Goal: Information Seeking & Learning: Find specific page/section

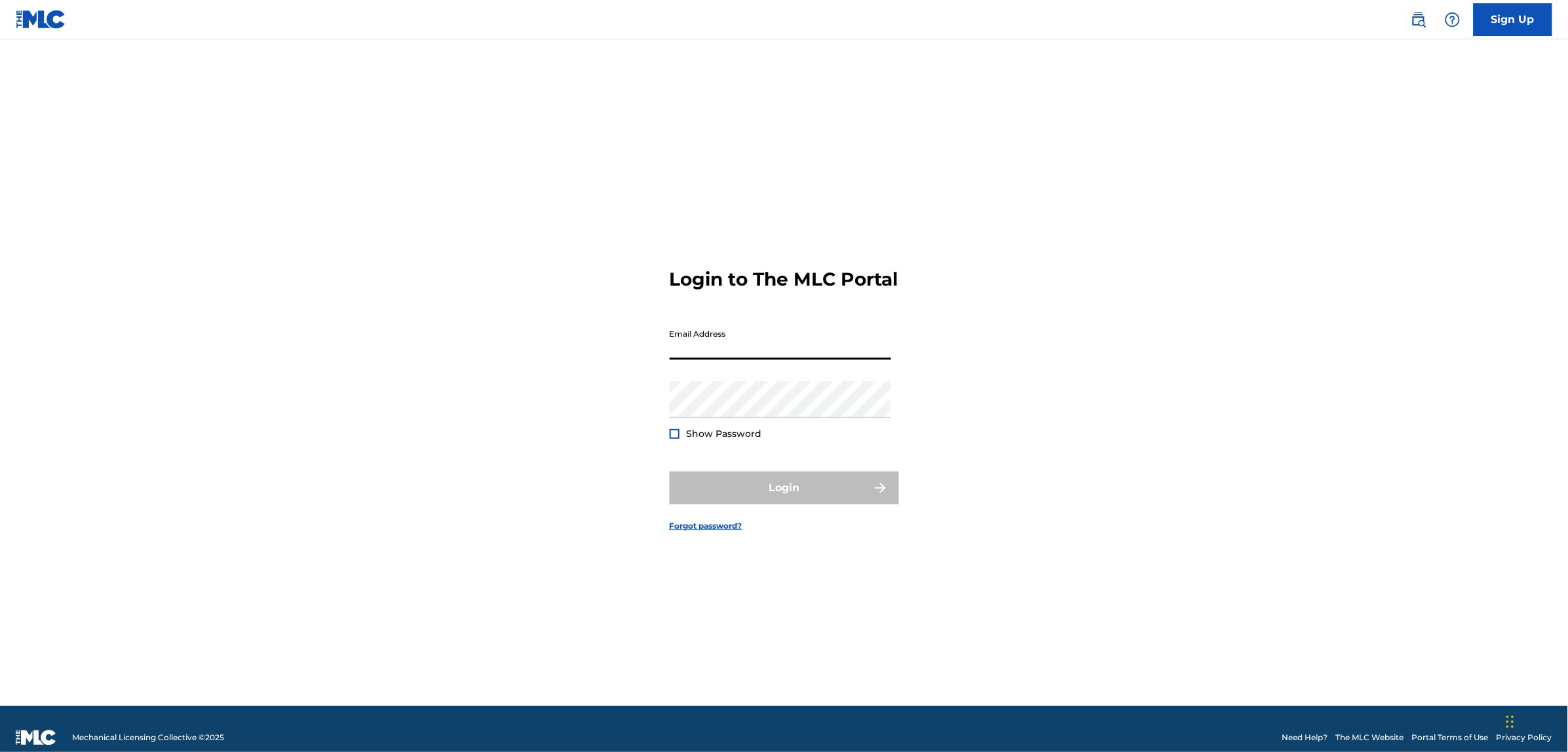
click at [758, 359] on input "Email Address" at bounding box center [780, 341] width 221 height 37
type input "[PERSON_NAME][EMAIL_ADDRESS][PERSON_NAME][DOMAIN_NAME]"
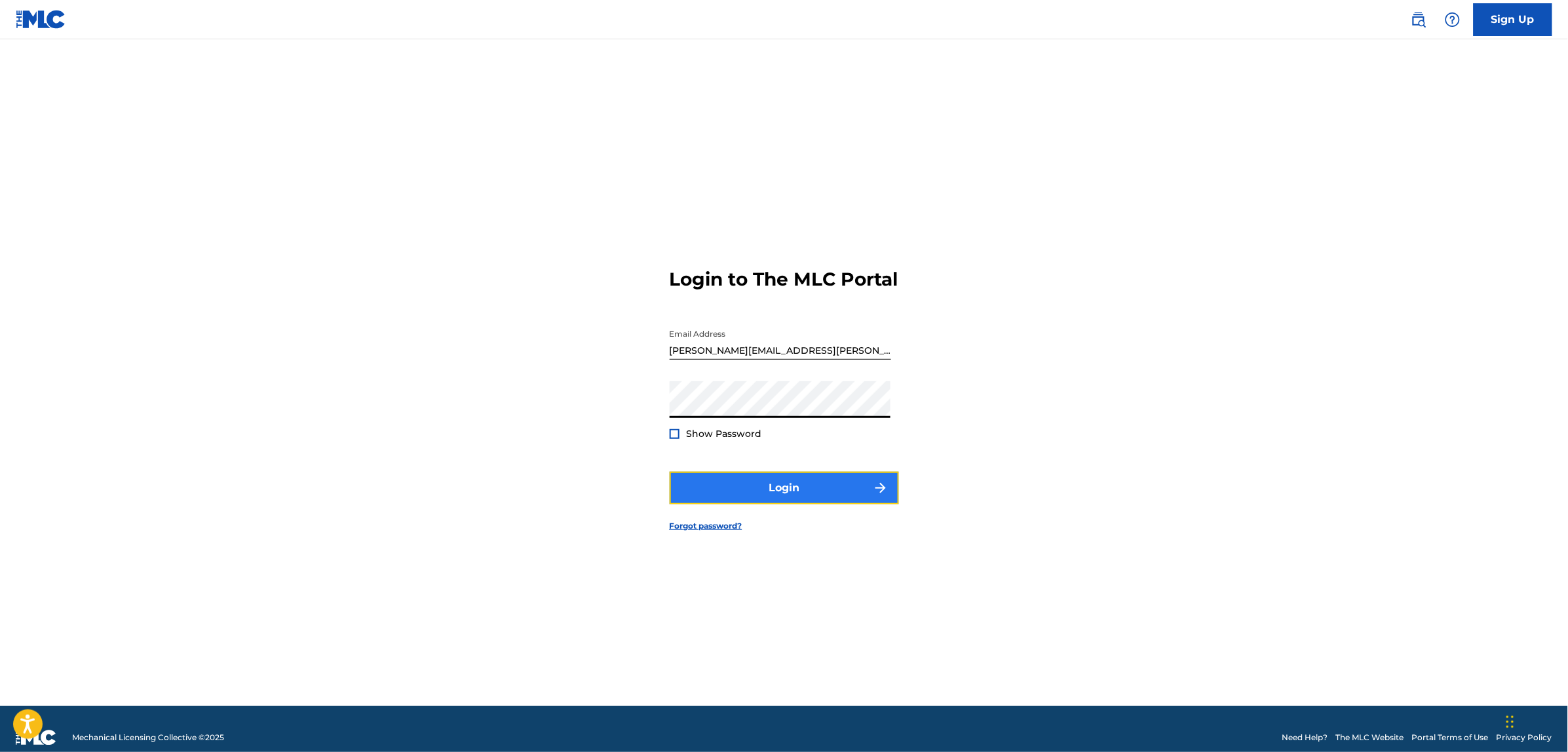
click at [746, 503] on button "Login" at bounding box center [784, 488] width 229 height 33
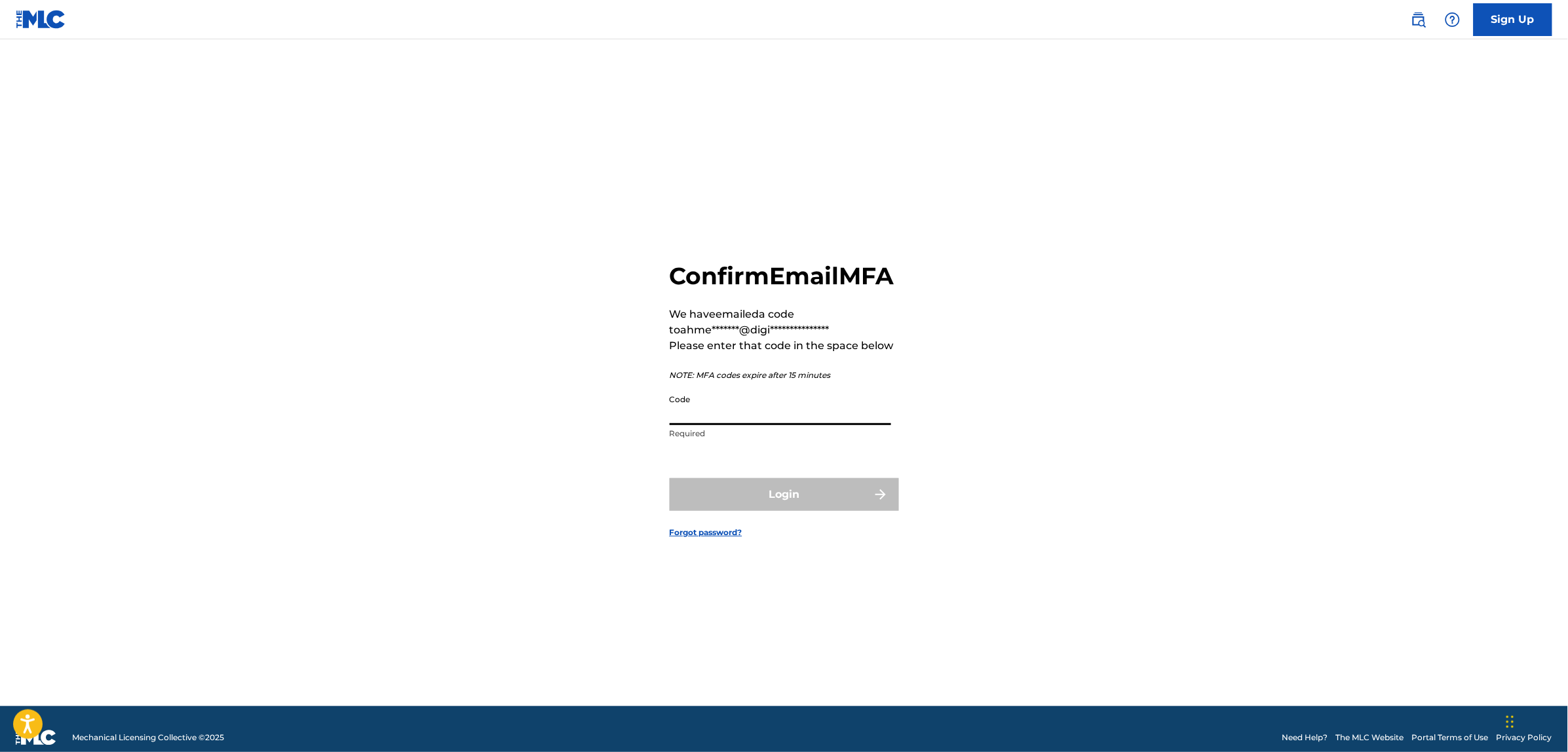
paste input "231957"
type input "231957"
click at [794, 503] on button "Login" at bounding box center [784, 495] width 229 height 33
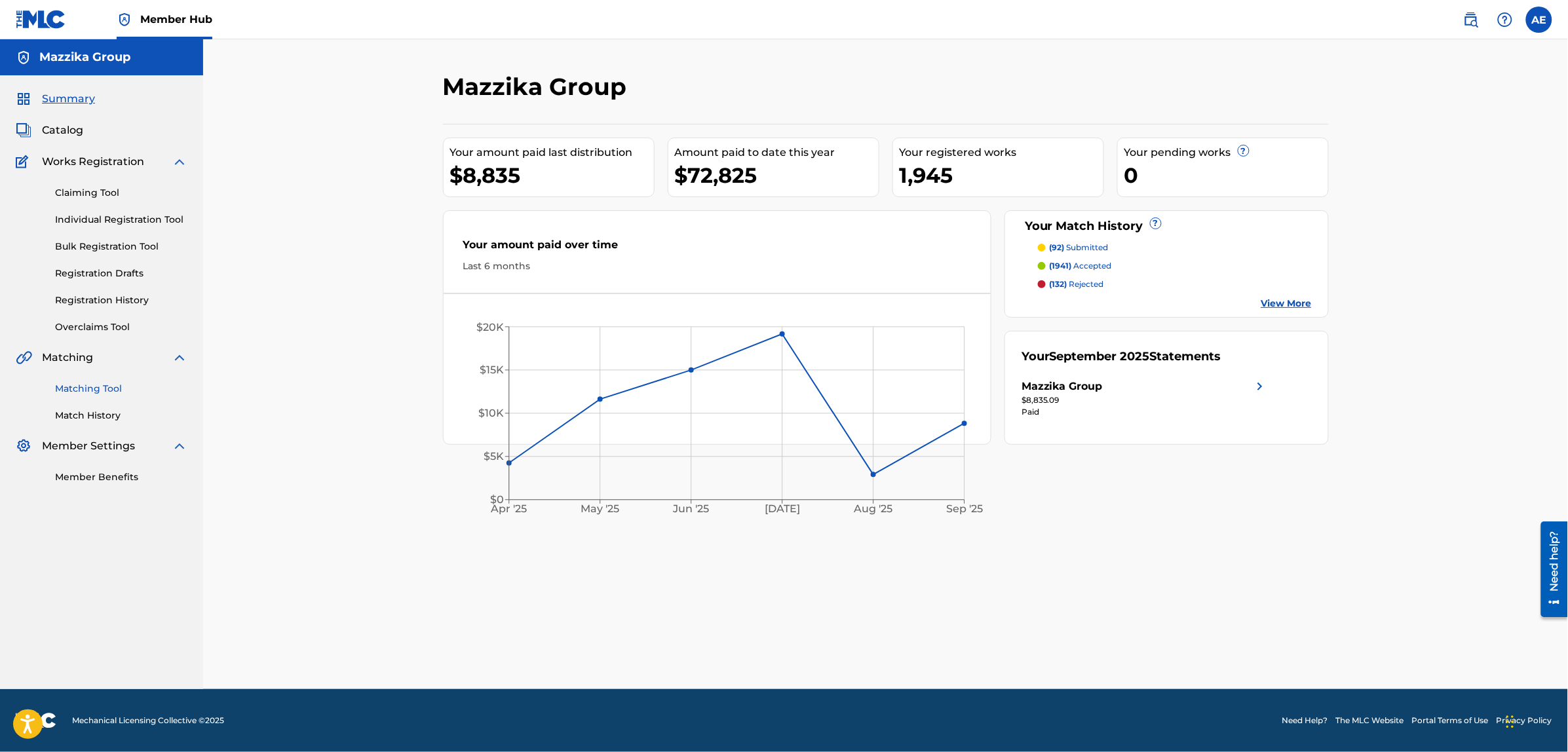
click at [93, 391] on link "Matching Tool" at bounding box center [121, 389] width 133 height 14
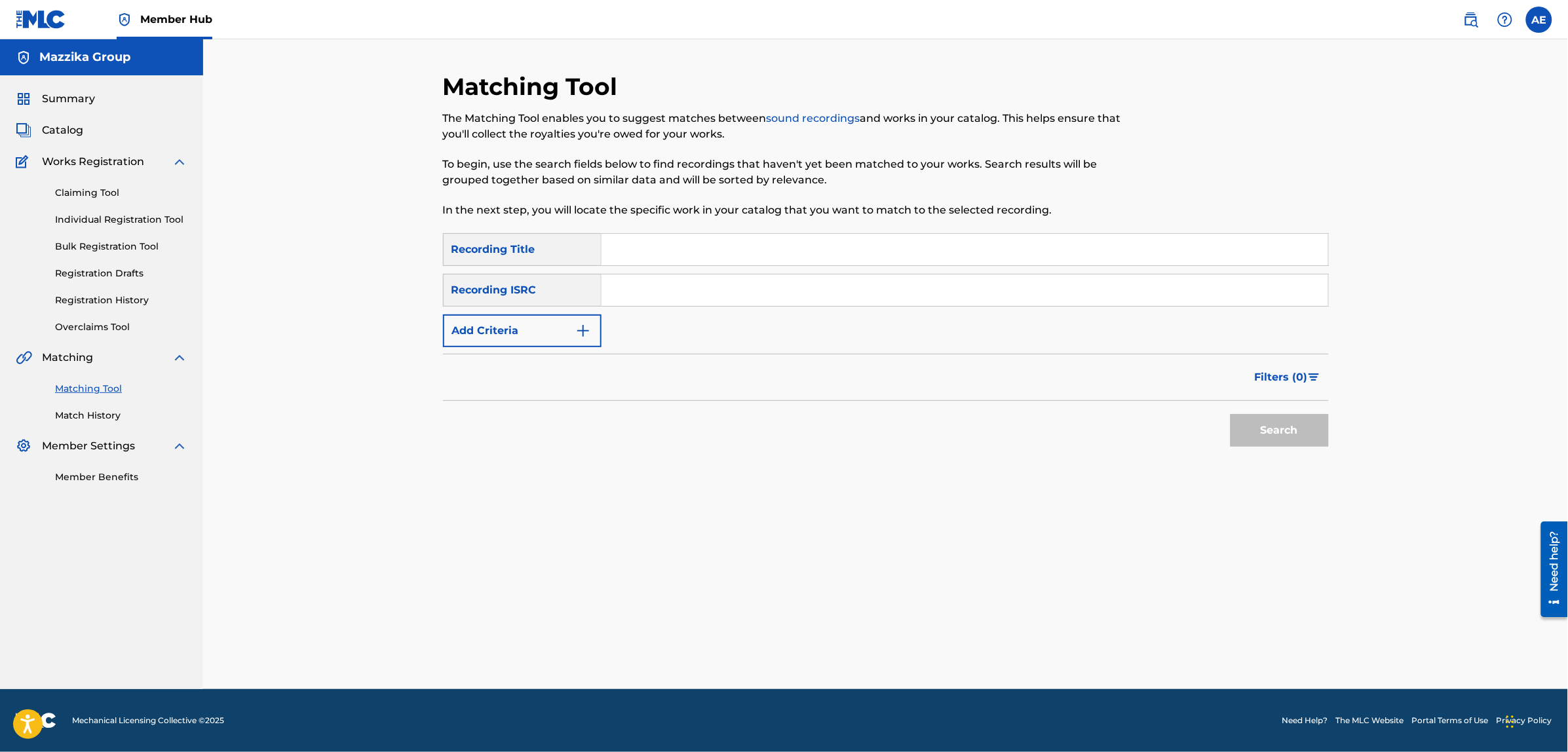
click at [525, 349] on form "SearchWithCriteriad3578106-564a-4ccf-ab5d-4db274f9ca5e Recording Title SearchWi…" at bounding box center [886, 343] width 886 height 220
click at [535, 333] on button "Add Criteria" at bounding box center [522, 331] width 159 height 33
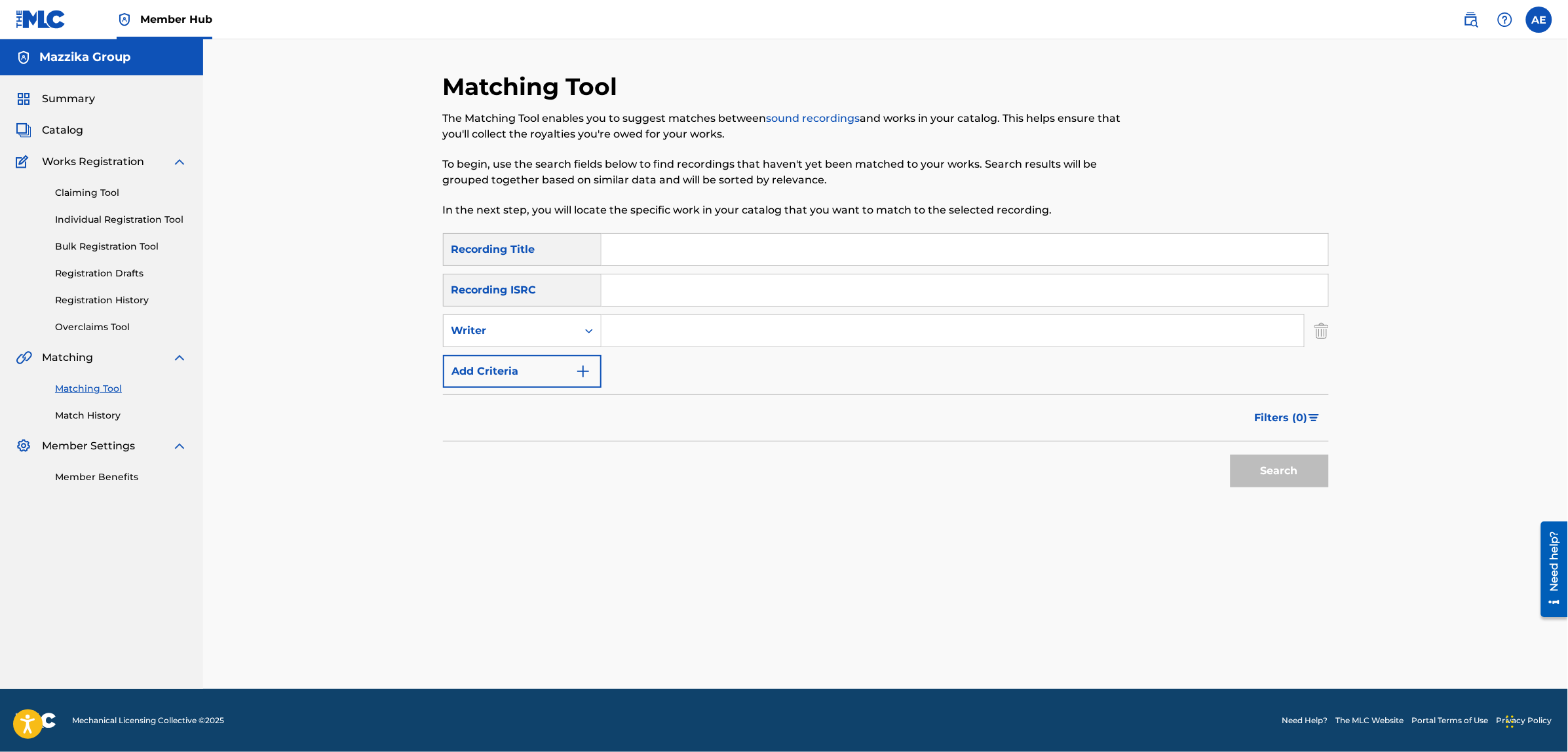
click at [664, 293] on input "Search Form" at bounding box center [965, 290] width 727 height 31
paste input "QMDA62137438"
click at [1231, 455] on button "Search" at bounding box center [1280, 471] width 98 height 33
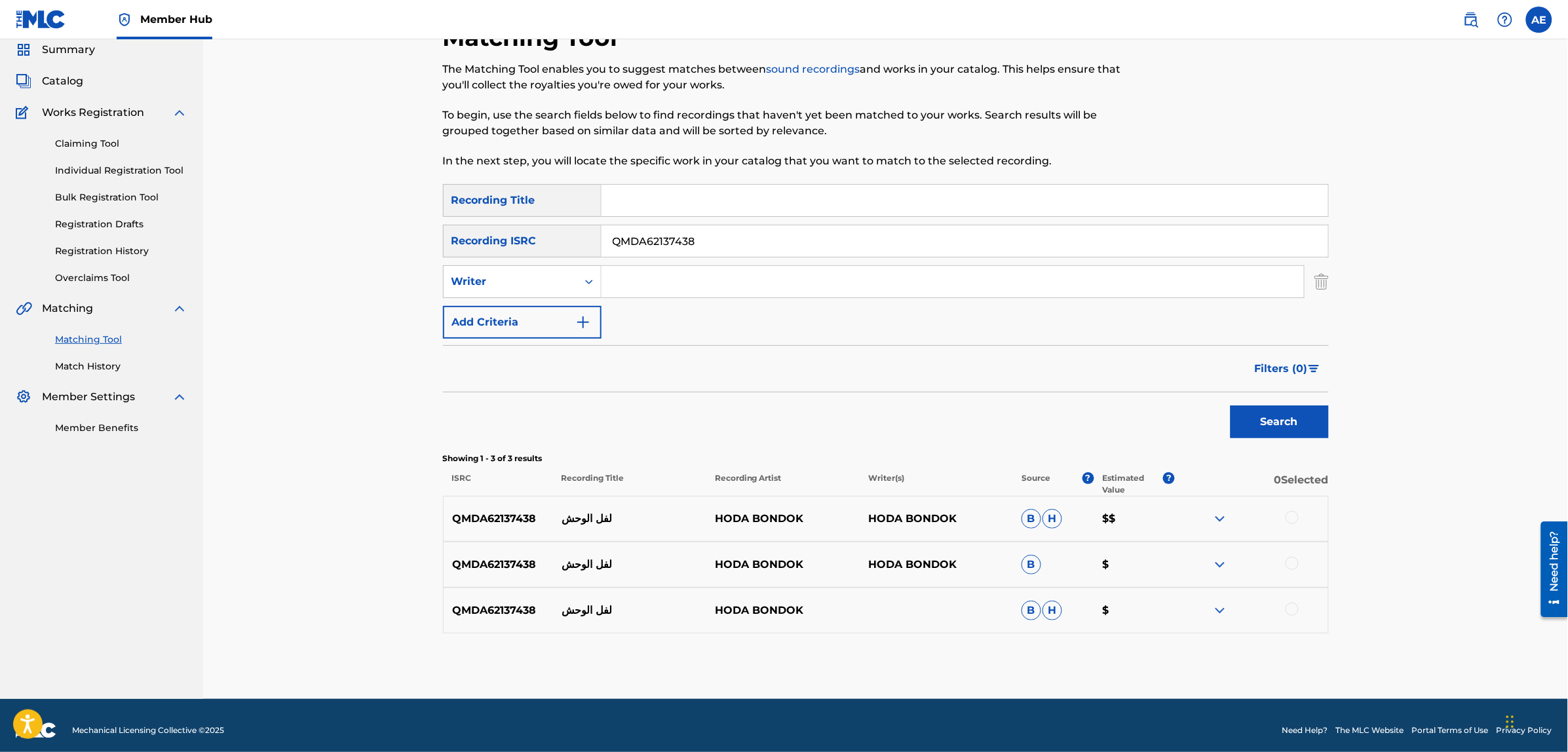
scroll to position [59, 0]
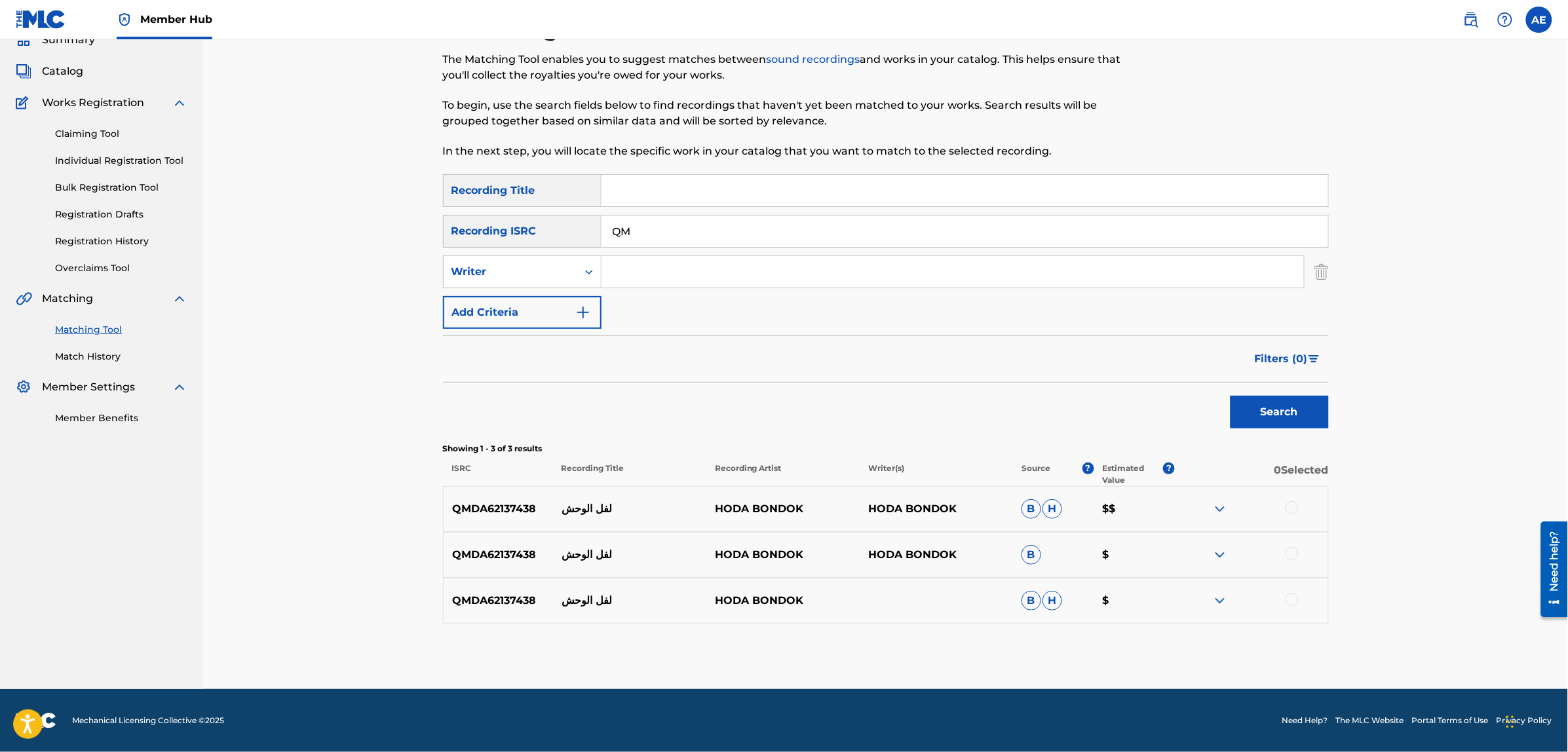
type input "Q"
click at [755, 322] on div "SearchWithCriteriad3578106-564a-4ccf-ab5d-4db274f9ca5e Recording Title SearchWi…" at bounding box center [886, 251] width 886 height 155
click at [742, 229] on input "Search Form" at bounding box center [965, 231] width 727 height 31
paste input "TCAJE2585403"
type input "TCAJE2585403"
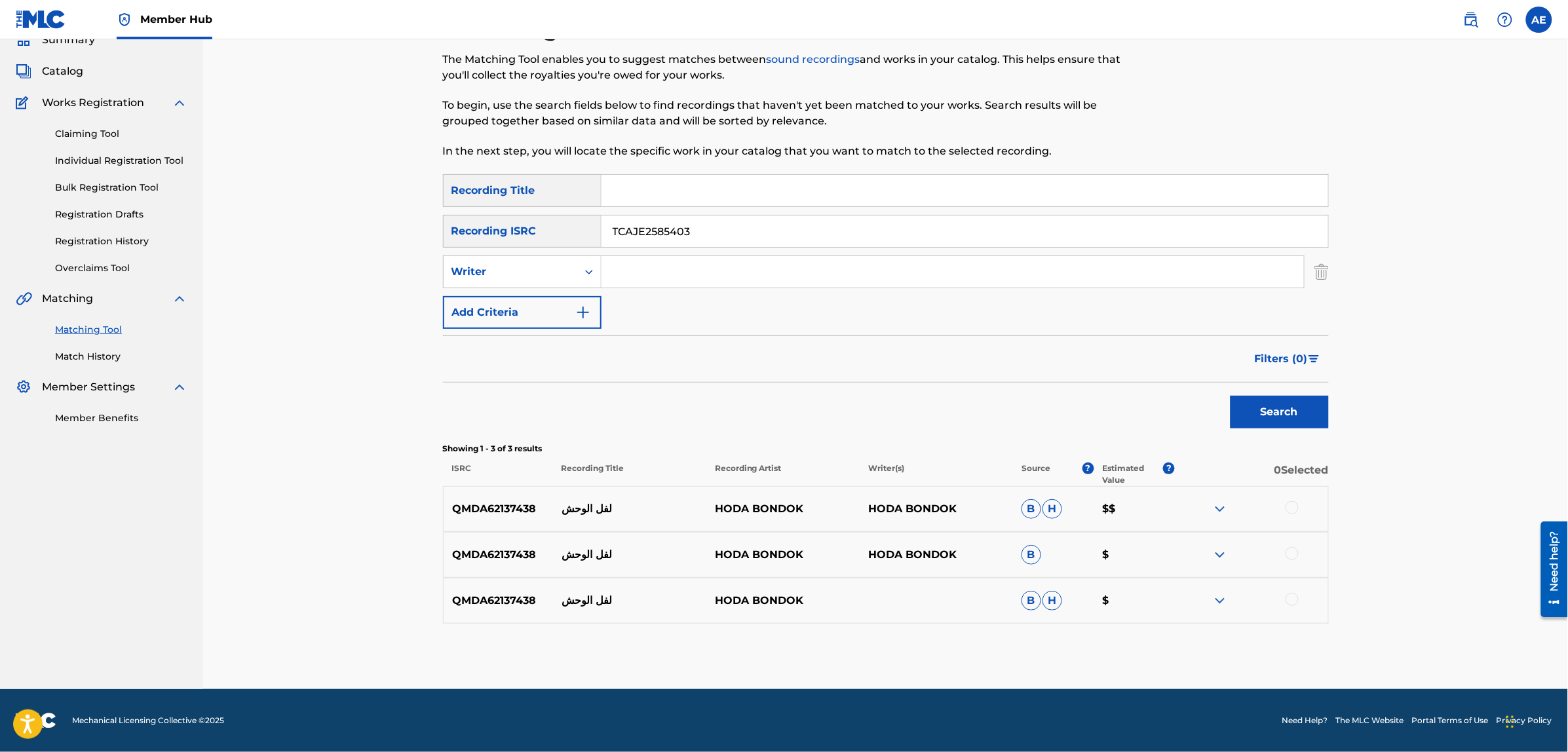
click at [1231, 395] on button "Search" at bounding box center [1280, 412] width 98 height 33
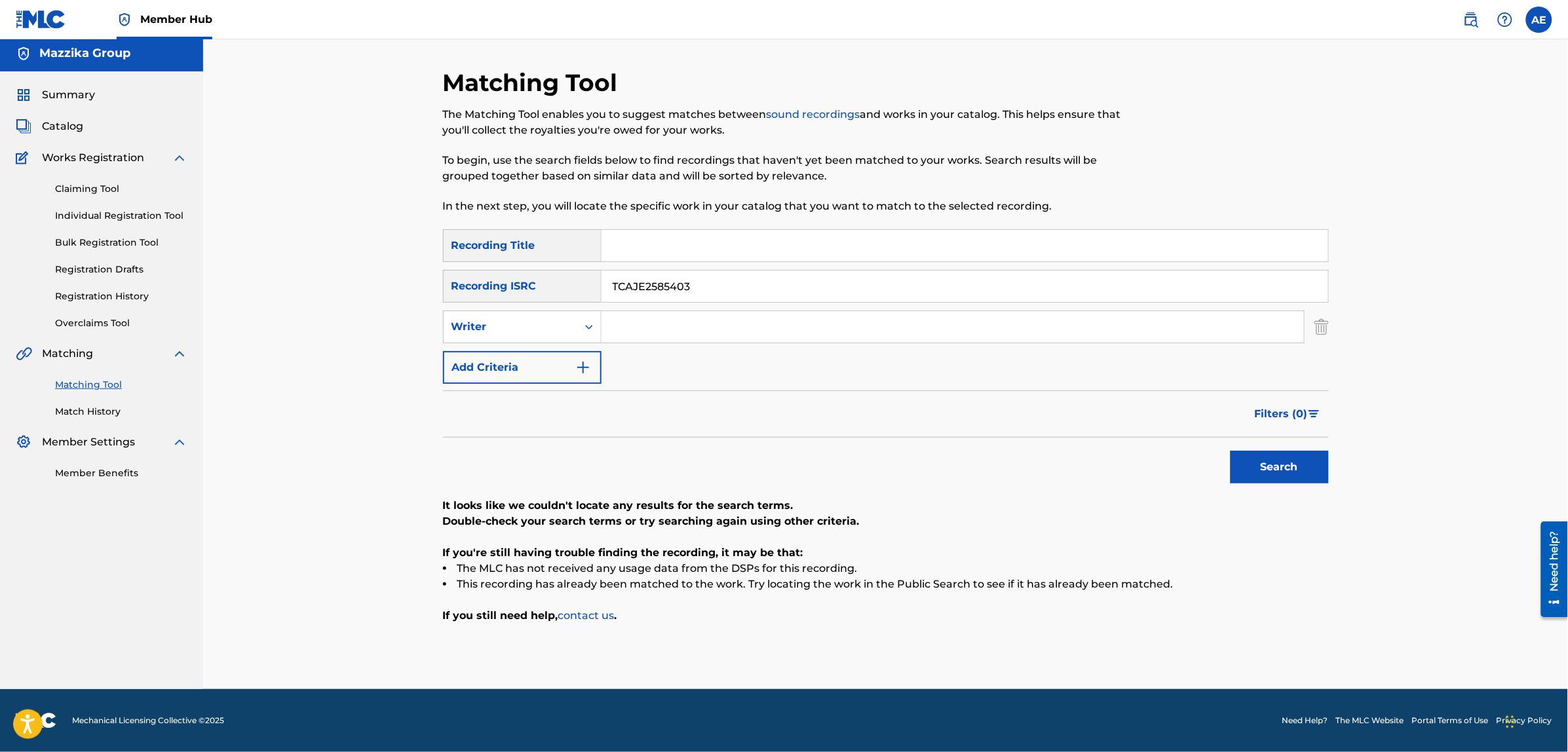
scroll to position [3, 0]
click at [670, 329] on input "Search Form" at bounding box center [952, 327] width 703 height 31
paste input "KAWTHAR HEGAZY"
type input "KAWTHAR HEGAZY"
click at [689, 239] on input "Search Form" at bounding box center [965, 246] width 727 height 31
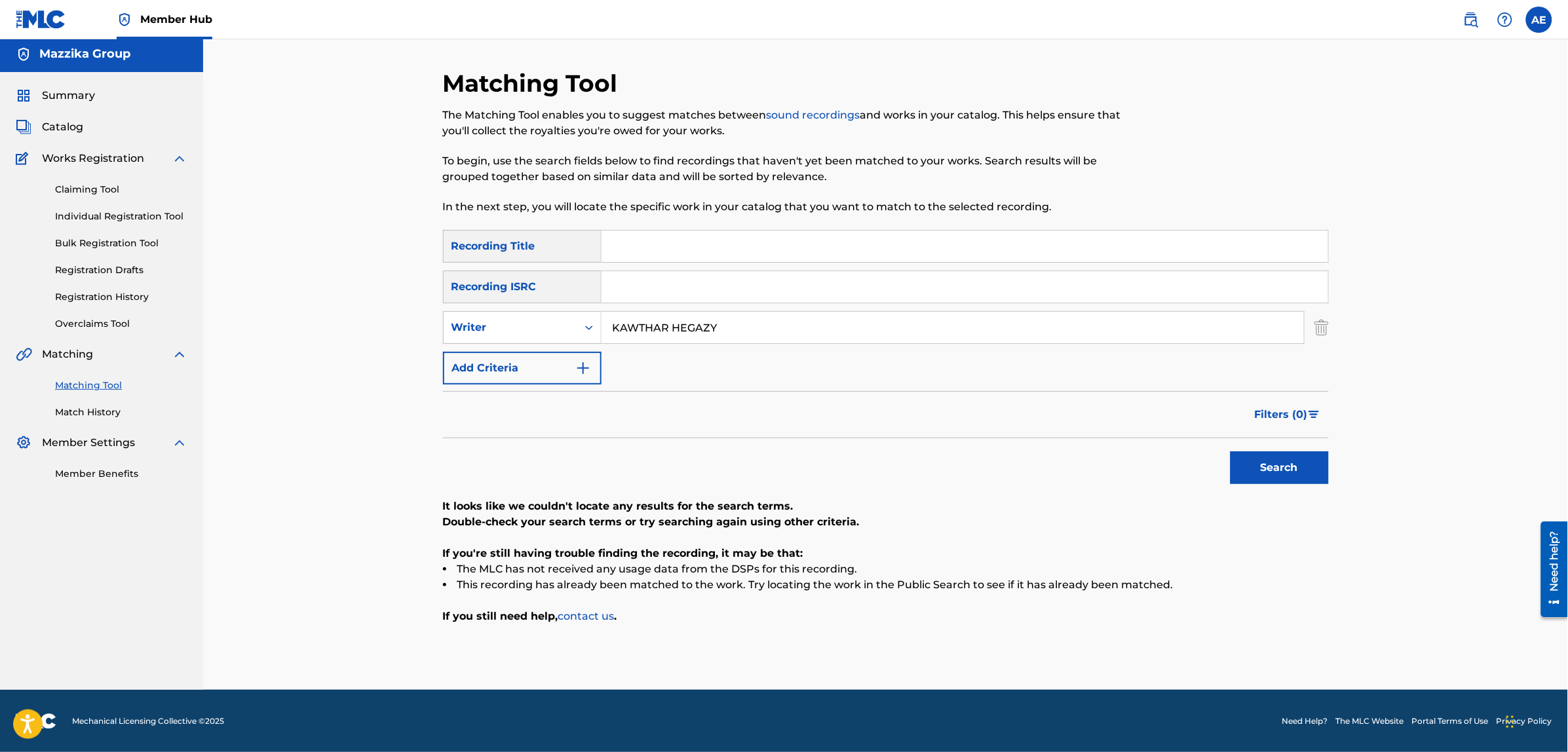
paste input "[DEMOGRAPHIC_DATA] Ysamhak"
type input "[DEMOGRAPHIC_DATA] Ysamhak"
click at [1231, 451] on button "Search" at bounding box center [1280, 468] width 98 height 33
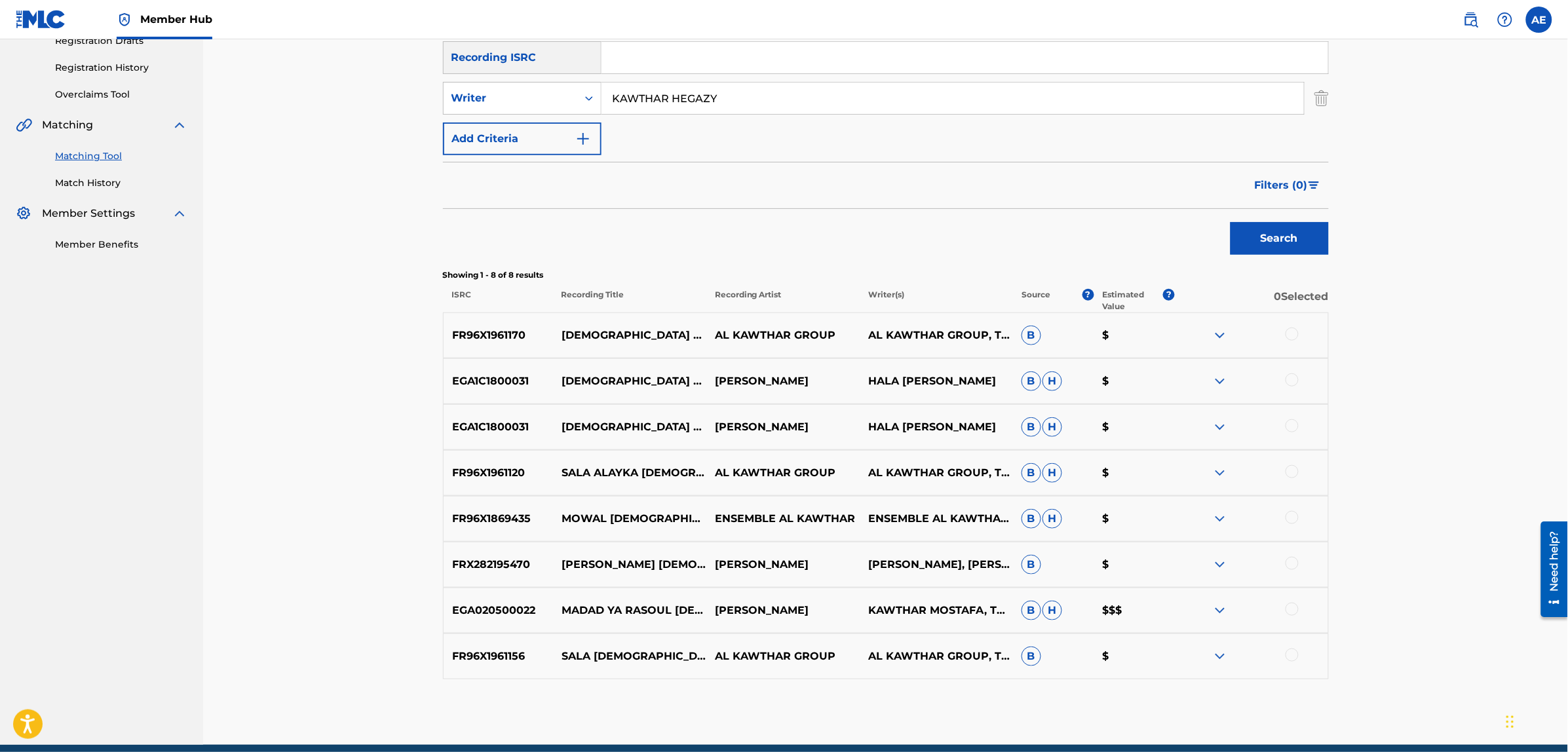
scroll to position [245, 0]
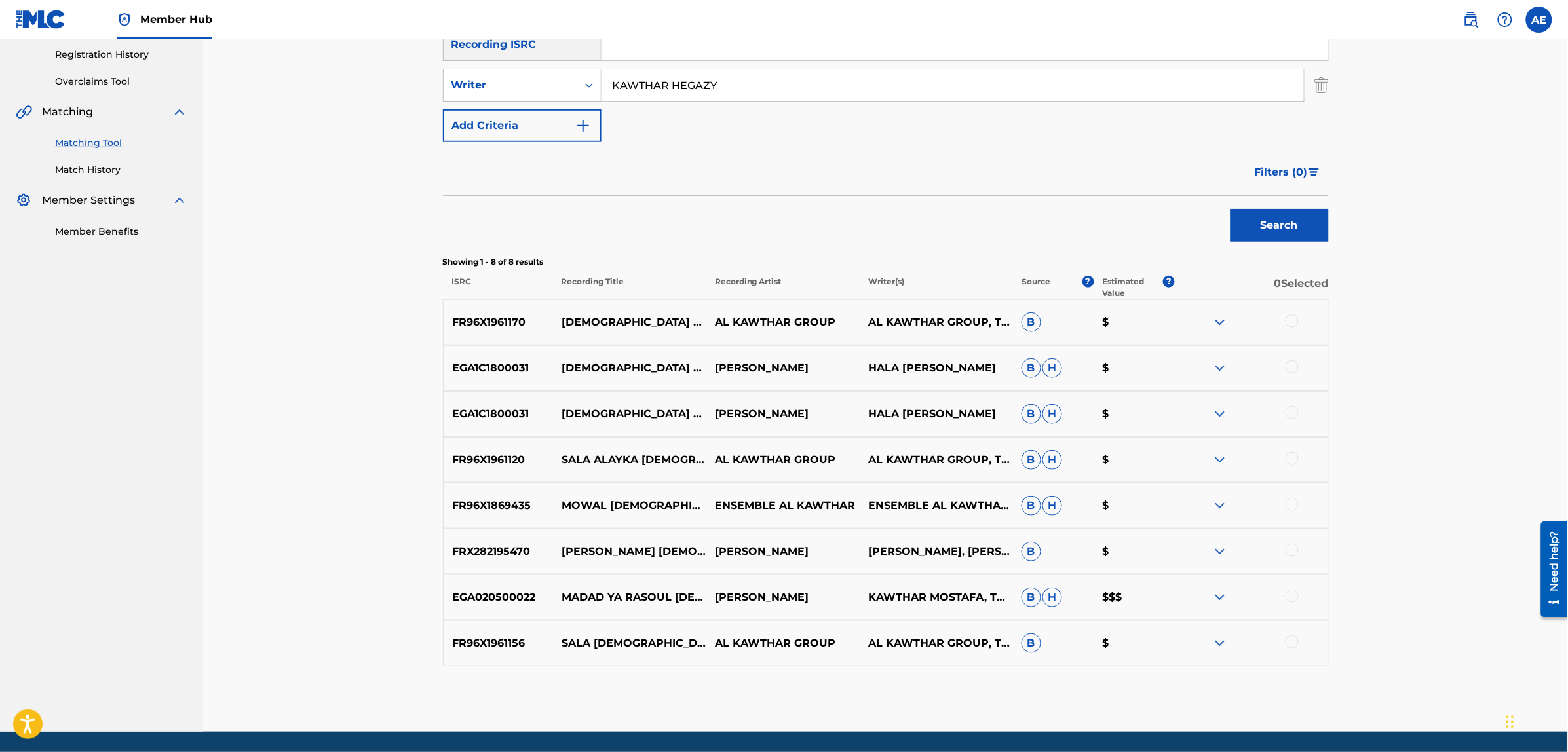
drag, startPoint x: 723, startPoint y: 84, endPoint x: 502, endPoint y: 102, distance: 221.7
click at [503, 102] on div "SearchWithCriteriad3578106-564a-4ccf-ab5d-4db274f9ca5e Recording Title [DEMOGRA…" at bounding box center [886, 64] width 886 height 155
click at [1231, 208] on button "Search" at bounding box center [1280, 225] width 98 height 33
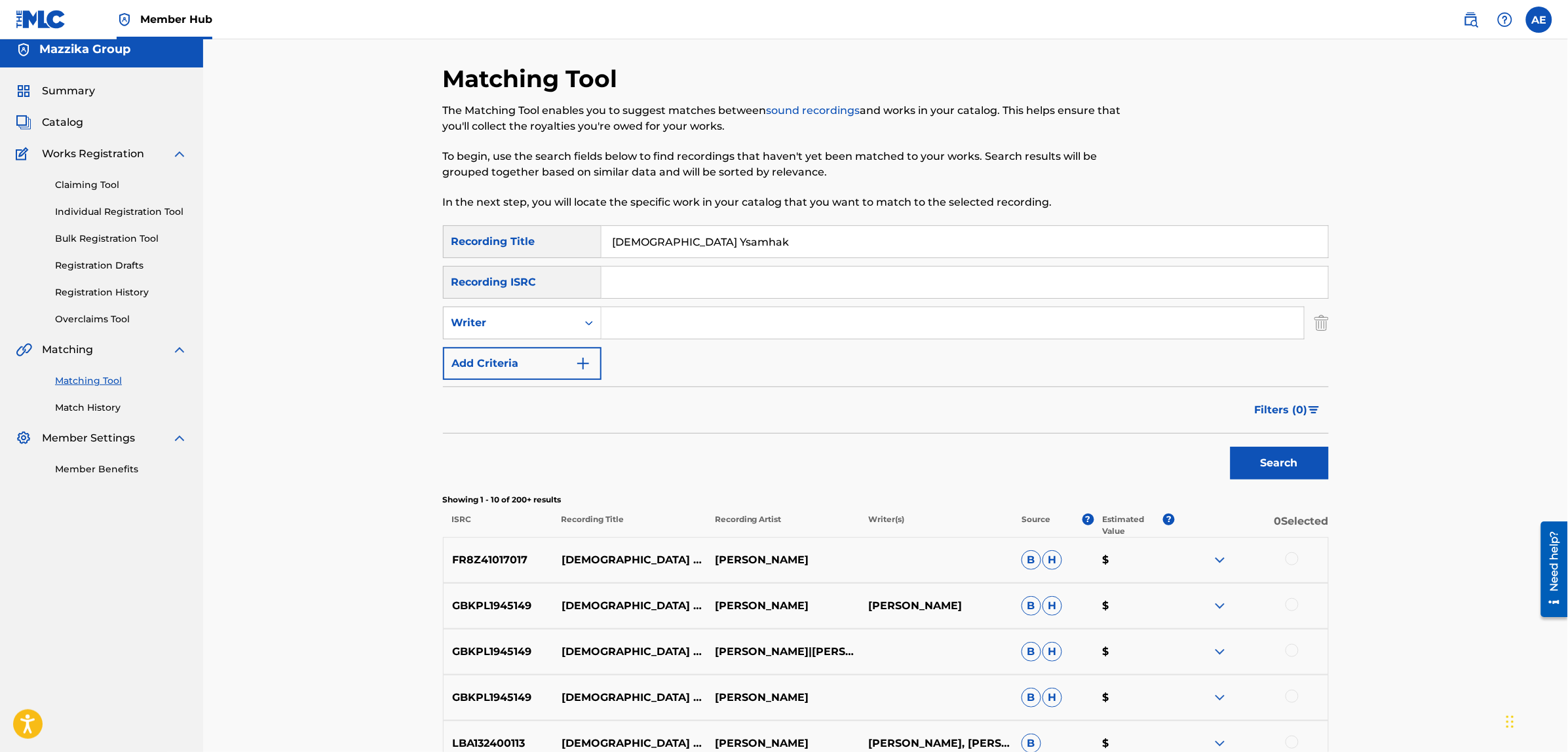
scroll to position [0, 0]
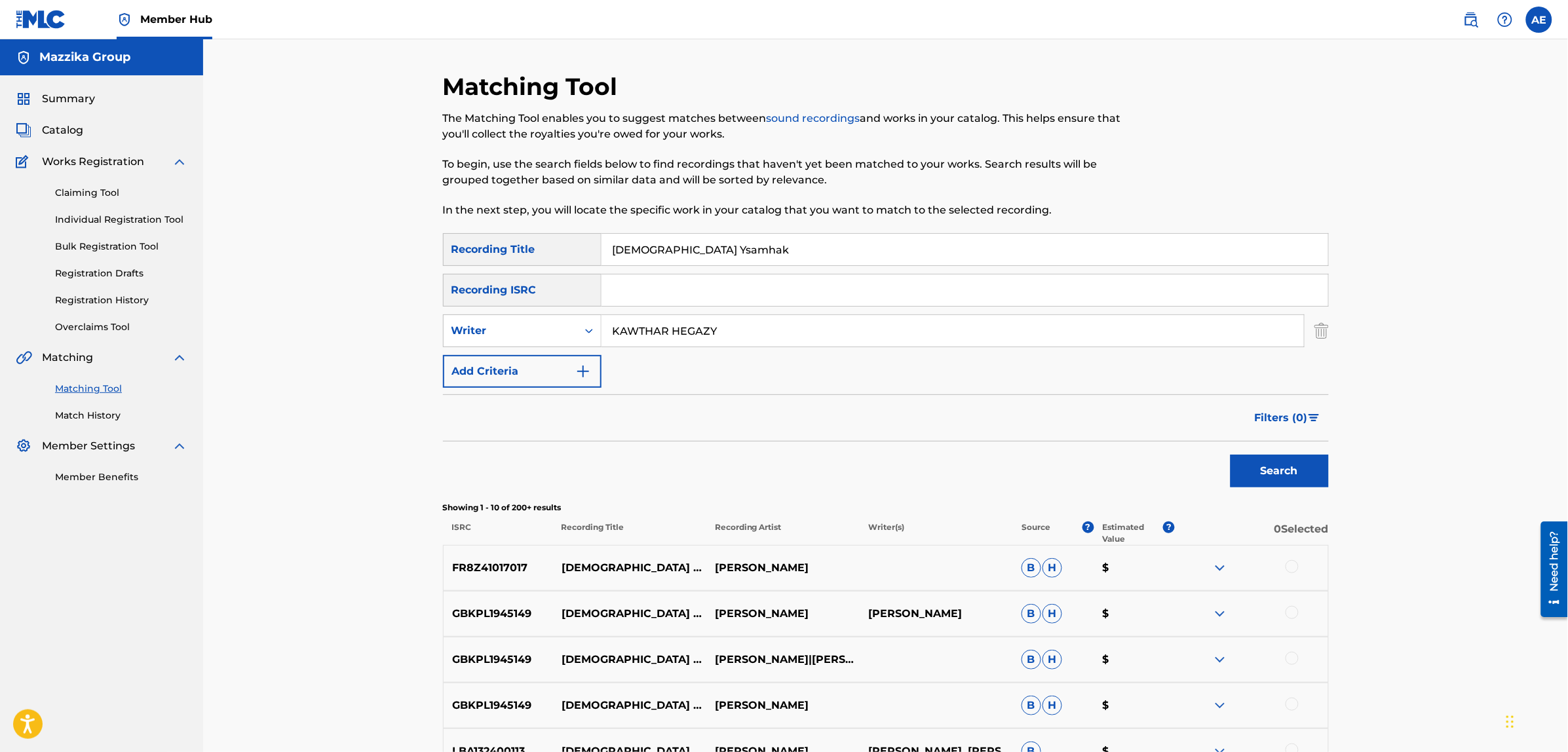
type input "KAWTHAR HEGAZY"
drag, startPoint x: 702, startPoint y: 246, endPoint x: 457, endPoint y: 246, distance: 245.0
click at [457, 246] on div "SearchWithCriteriad3578106-564a-4ccf-ab5d-4db274f9ca5e Recording Title [DEMOGRA…" at bounding box center [886, 249] width 886 height 33
type input "[DEMOGRAPHIC_DATA] يسلمك"
click at [1231, 455] on button "Search" at bounding box center [1280, 471] width 98 height 33
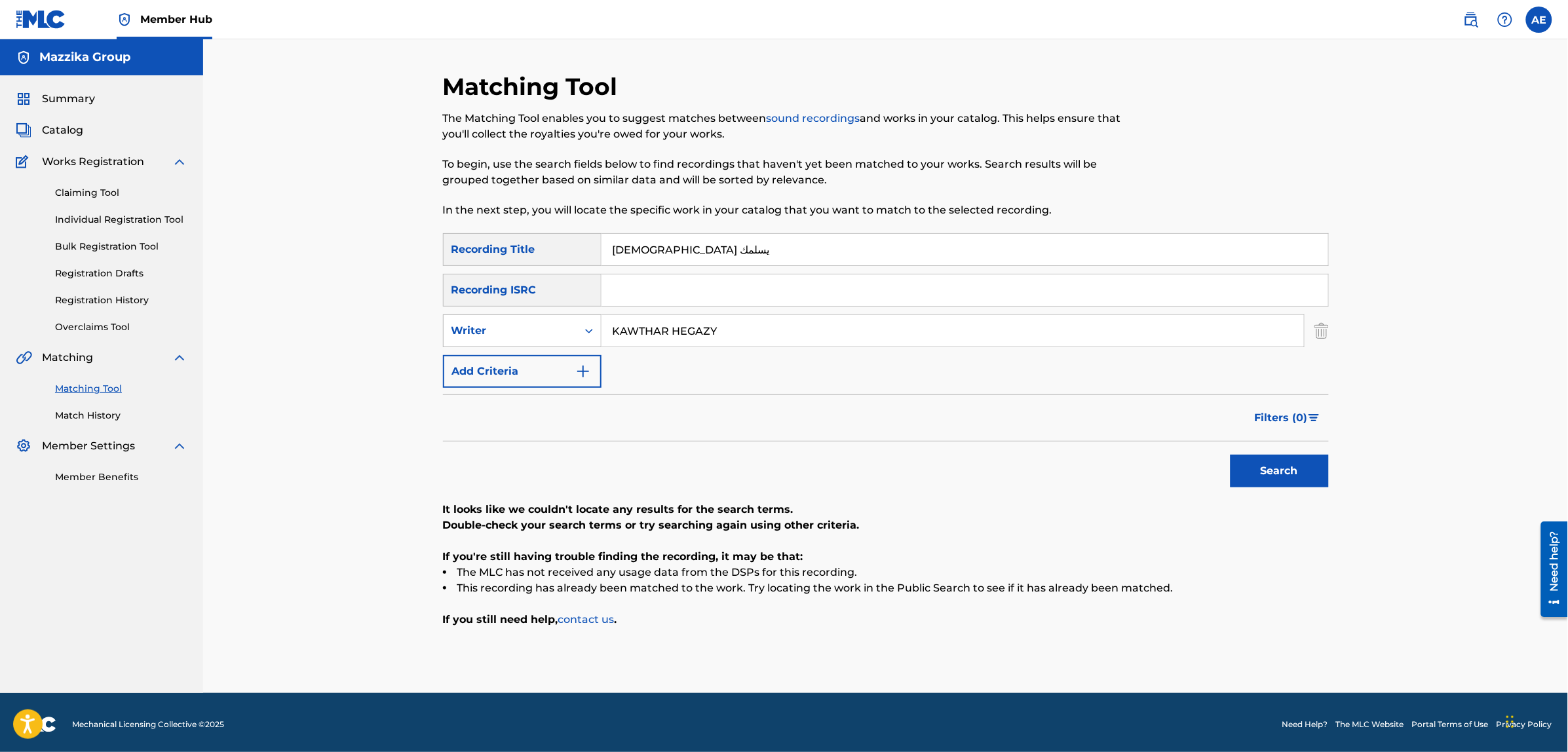
drag, startPoint x: 768, startPoint y: 338, endPoint x: 503, endPoint y: 327, distance: 265.2
click at [503, 328] on div "SearchWithCriteria0b48bfd7-7eb7-4dbc-a329-379a43344b36 Writer [PERSON_NAME]" at bounding box center [886, 331] width 886 height 33
click at [1231, 455] on button "Search" at bounding box center [1280, 471] width 98 height 33
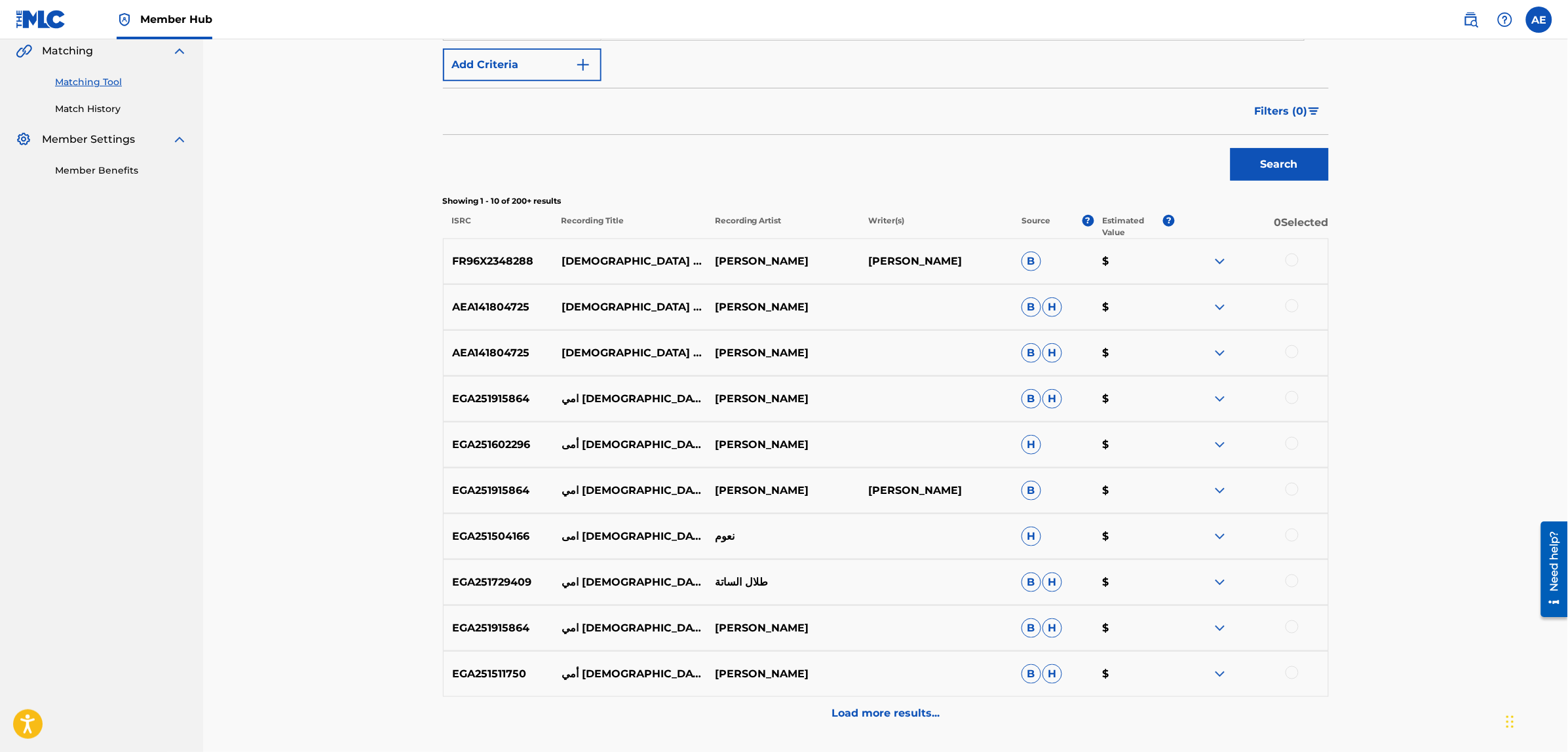
scroll to position [413, 0]
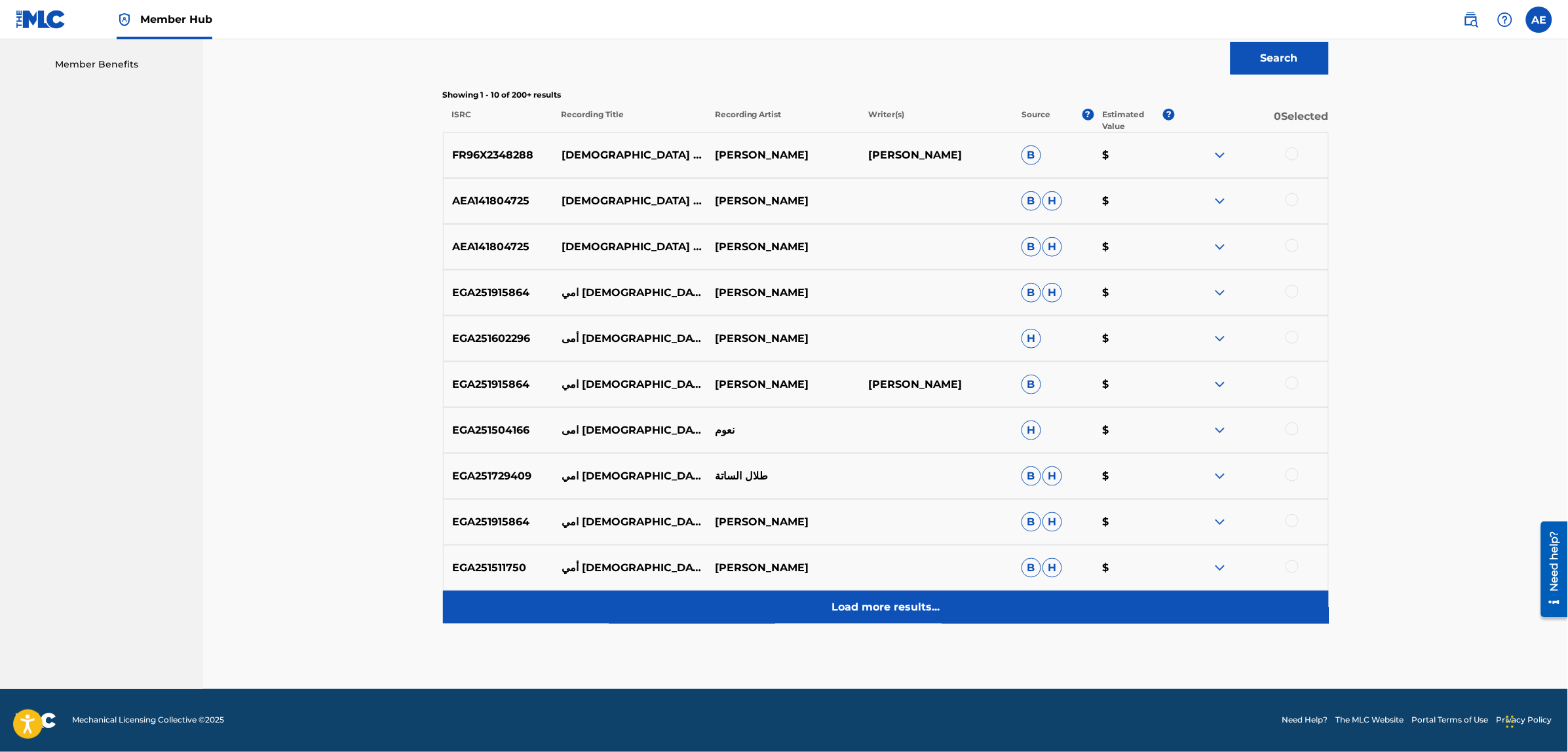
click at [729, 617] on div "Load more results..." at bounding box center [886, 607] width 886 height 33
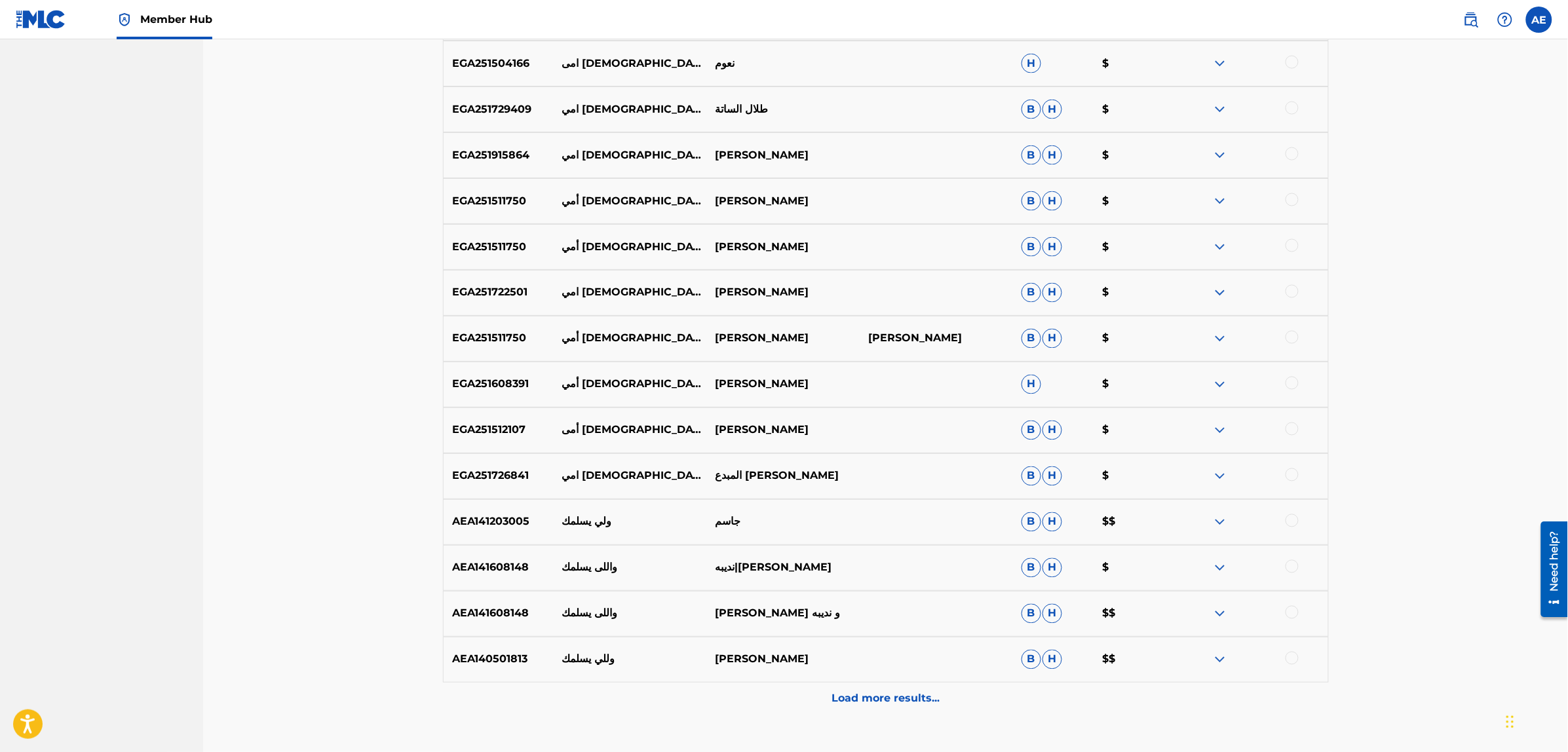
scroll to position [871, 0]
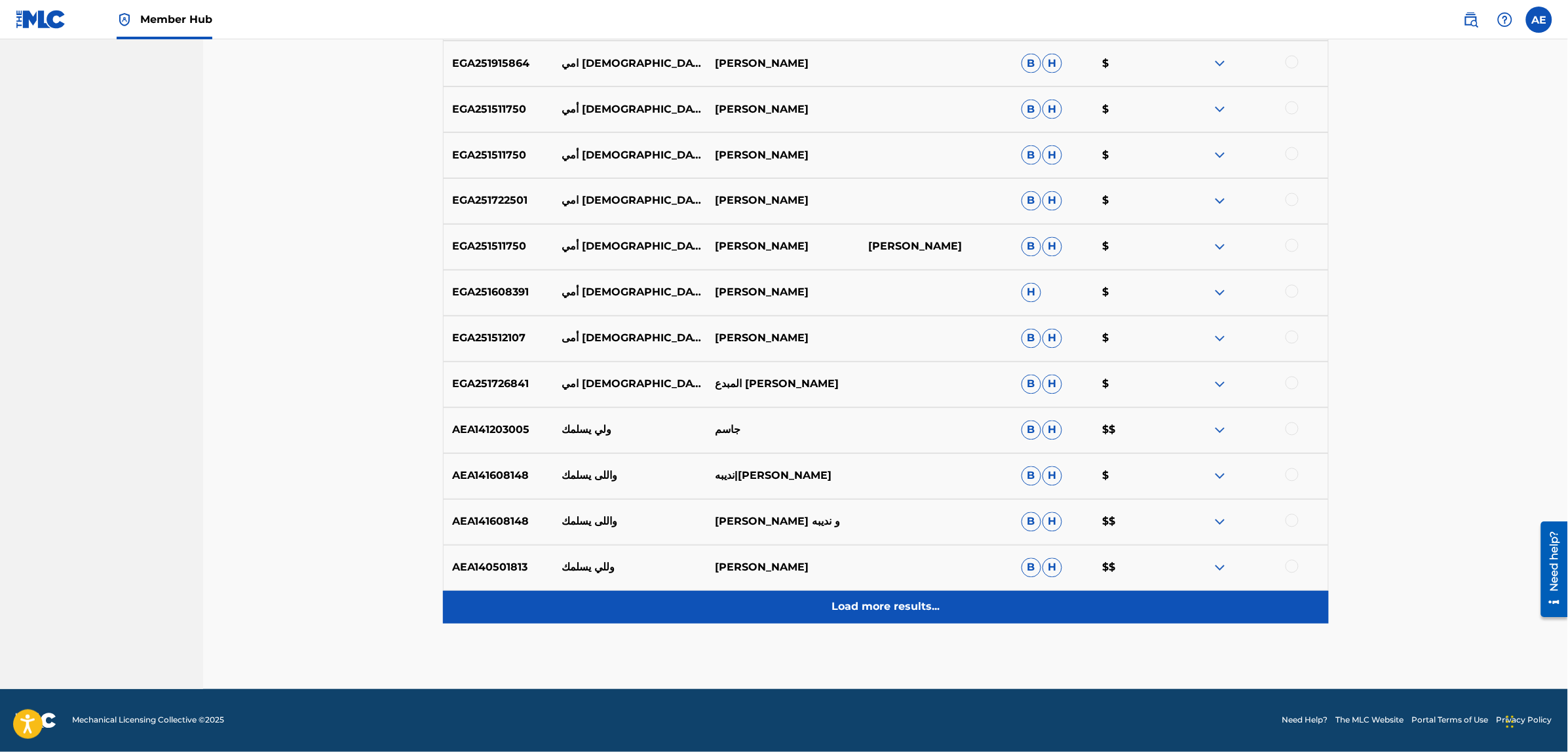
click at [705, 611] on div "Load more results..." at bounding box center [886, 607] width 886 height 33
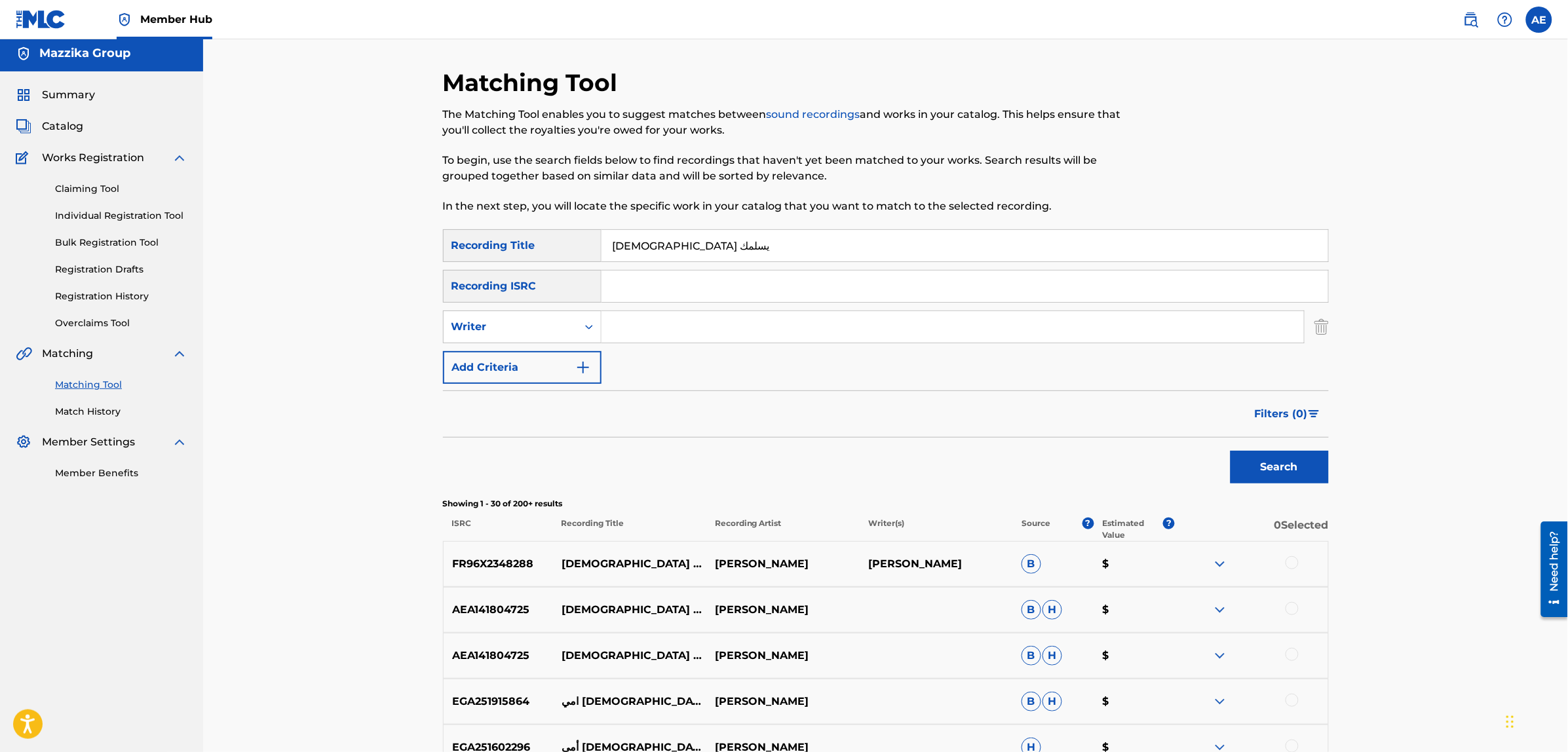
scroll to position [0, 0]
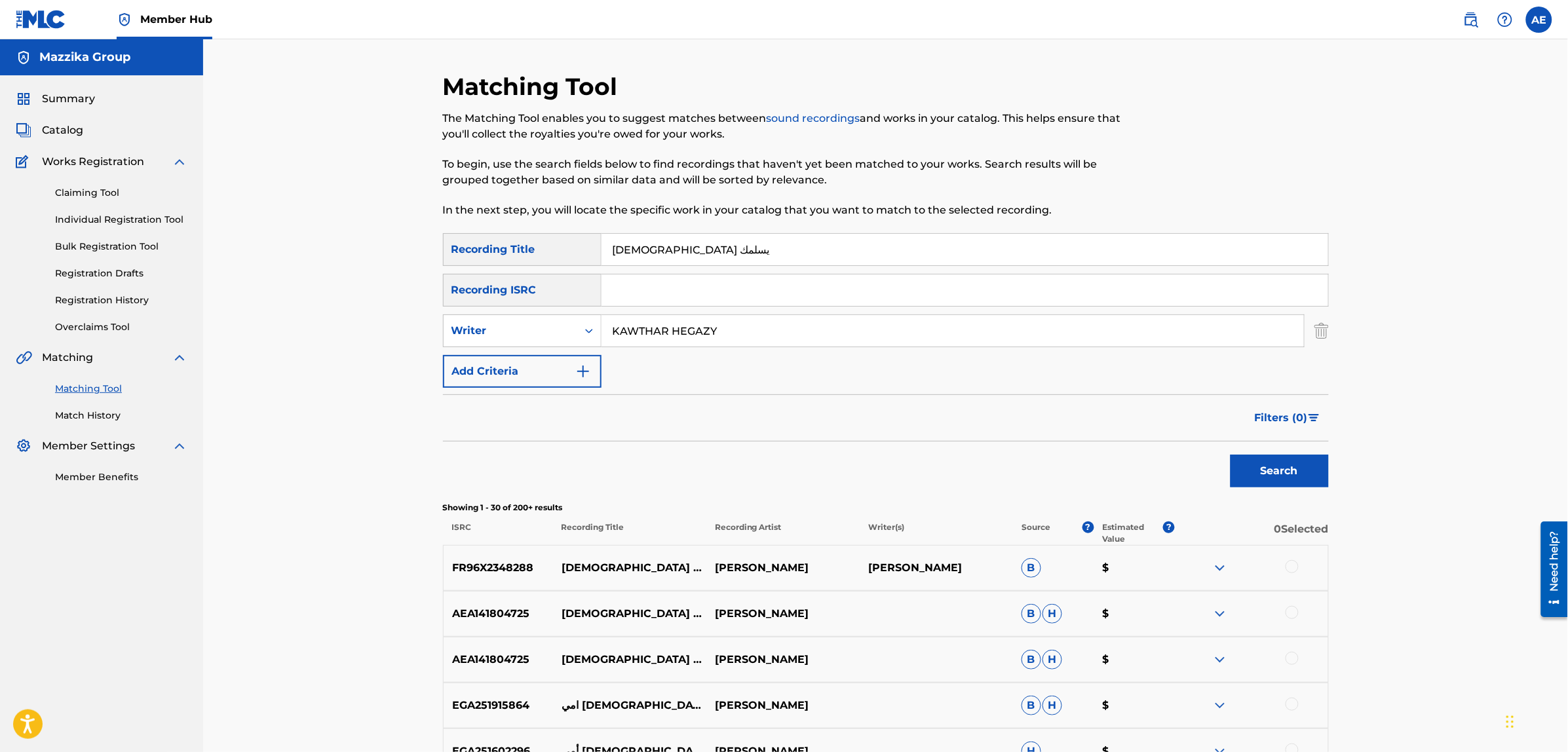
type input "KAWTHAR HEGAZY"
drag, startPoint x: 731, startPoint y: 238, endPoint x: 521, endPoint y: 263, distance: 211.5
click at [562, 261] on div "SearchWithCriteriad3578106-564a-4ccf-ab5d-4db274f9ca5e Recording Title الله يسل…" at bounding box center [886, 249] width 886 height 33
click at [655, 282] on input "Search Form" at bounding box center [965, 290] width 727 height 31
paste input "USY242413313"
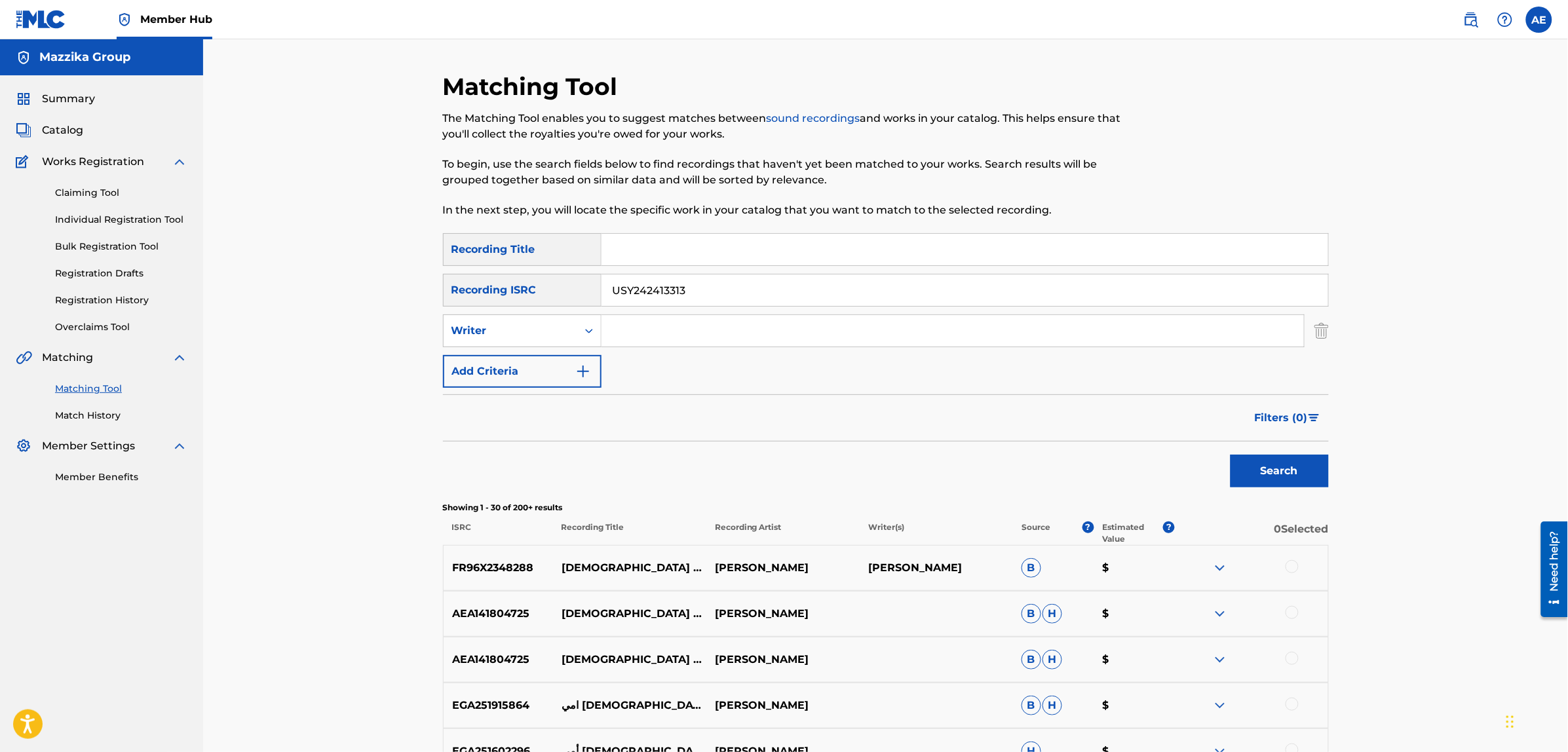
type input "USY242413313"
click at [1231, 455] on button "Search" at bounding box center [1280, 471] width 98 height 33
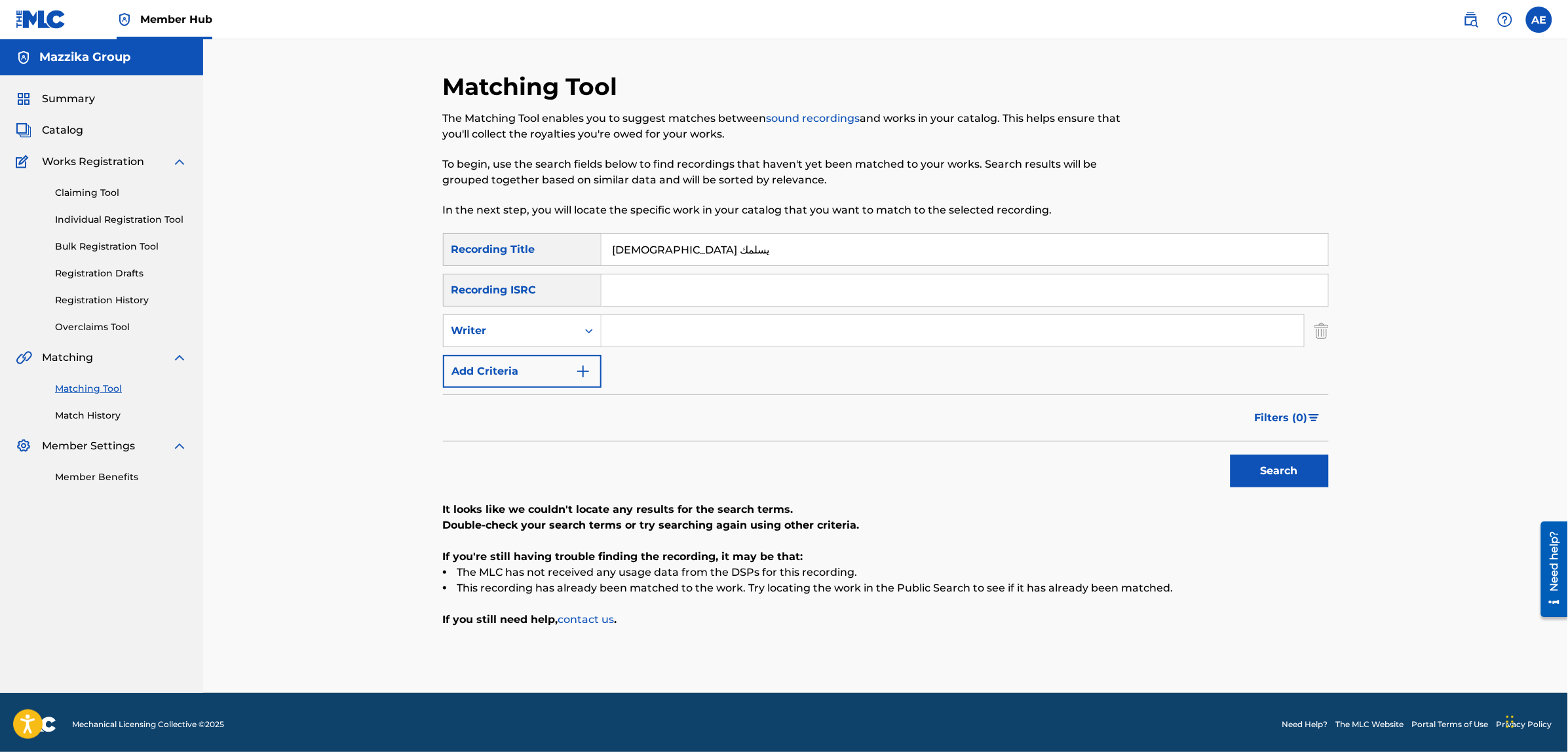
type input "[DEMOGRAPHIC_DATA] يسلمك"
type input "KAWTHAR HEGAZY"
drag, startPoint x: 676, startPoint y: 252, endPoint x: 493, endPoint y: 251, distance: 183.0
click at [493, 251] on div "SearchWithCriteriad3578106-564a-4ccf-ab5d-4db274f9ca5e Recording Title الله يسل…" at bounding box center [886, 249] width 886 height 33
paste input "[PERSON_NAME]"
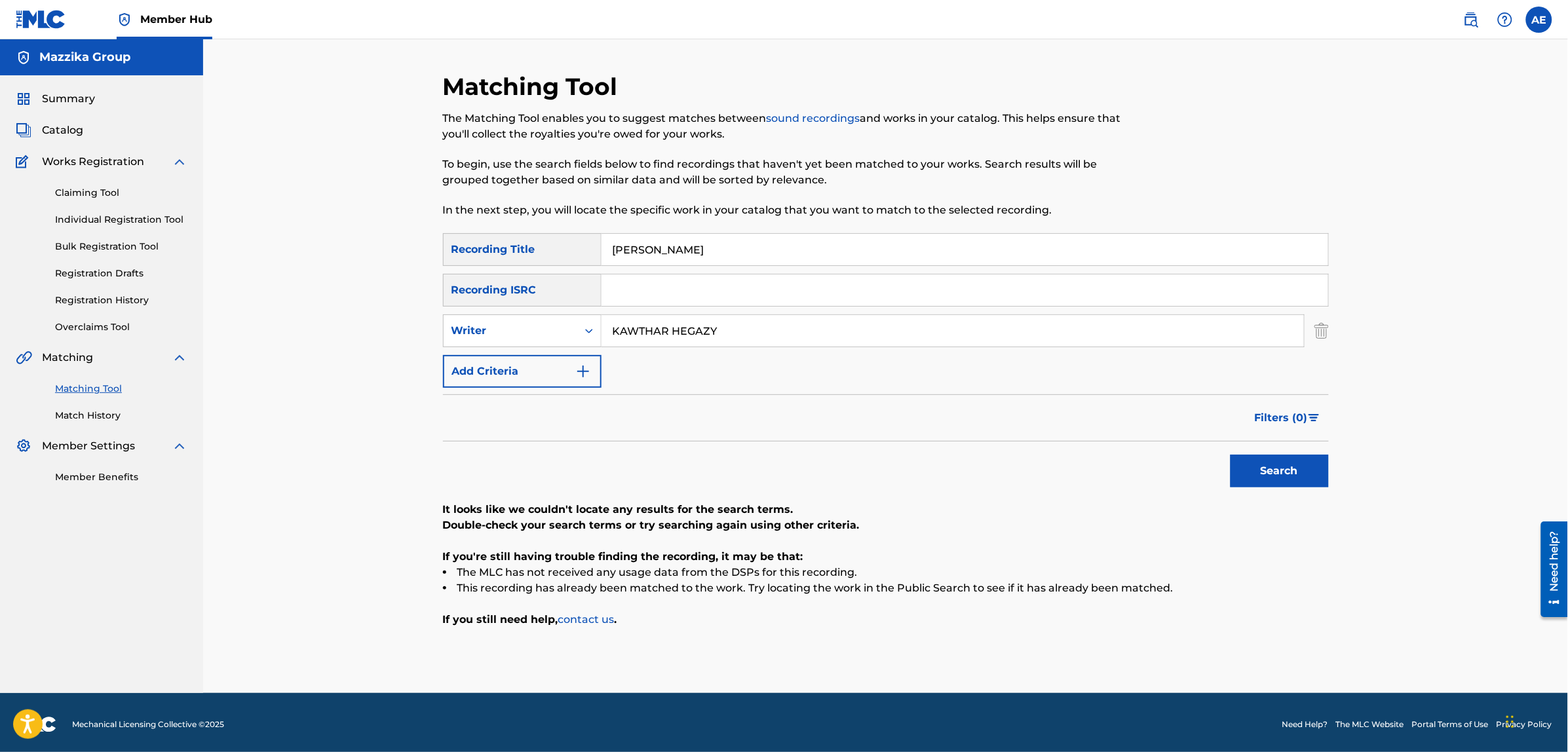
type input "[PERSON_NAME]"
click at [1231, 455] on button "Search" at bounding box center [1280, 471] width 98 height 33
drag, startPoint x: 467, startPoint y: 329, endPoint x: 385, endPoint y: 326, distance: 82.1
click at [388, 329] on div "Matching Tool The Matching Tool enables you to suggest matches between sound re…" at bounding box center [885, 365] width 1365 height 654
click at [1231, 455] on button "Search" at bounding box center [1280, 471] width 98 height 33
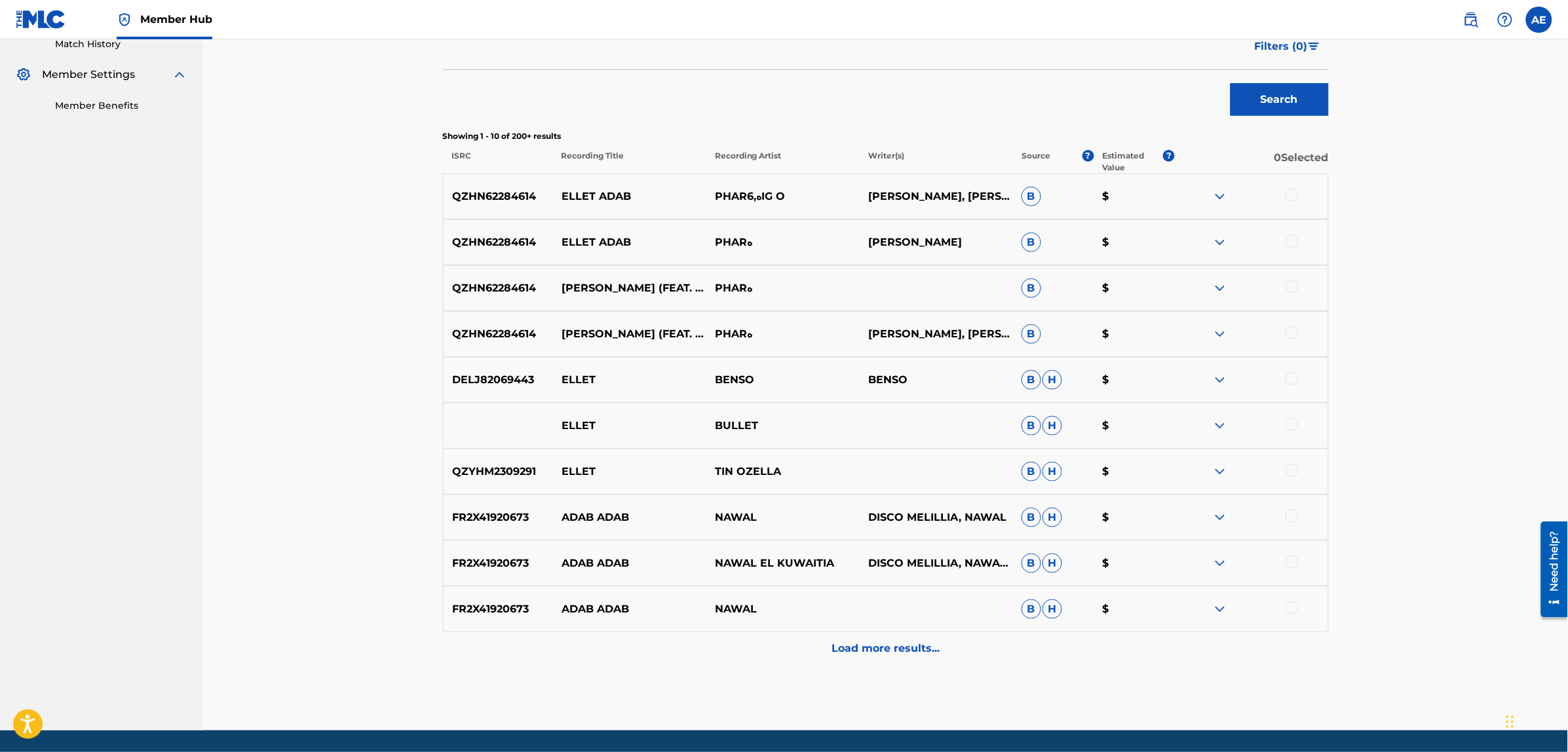
scroll to position [413, 0]
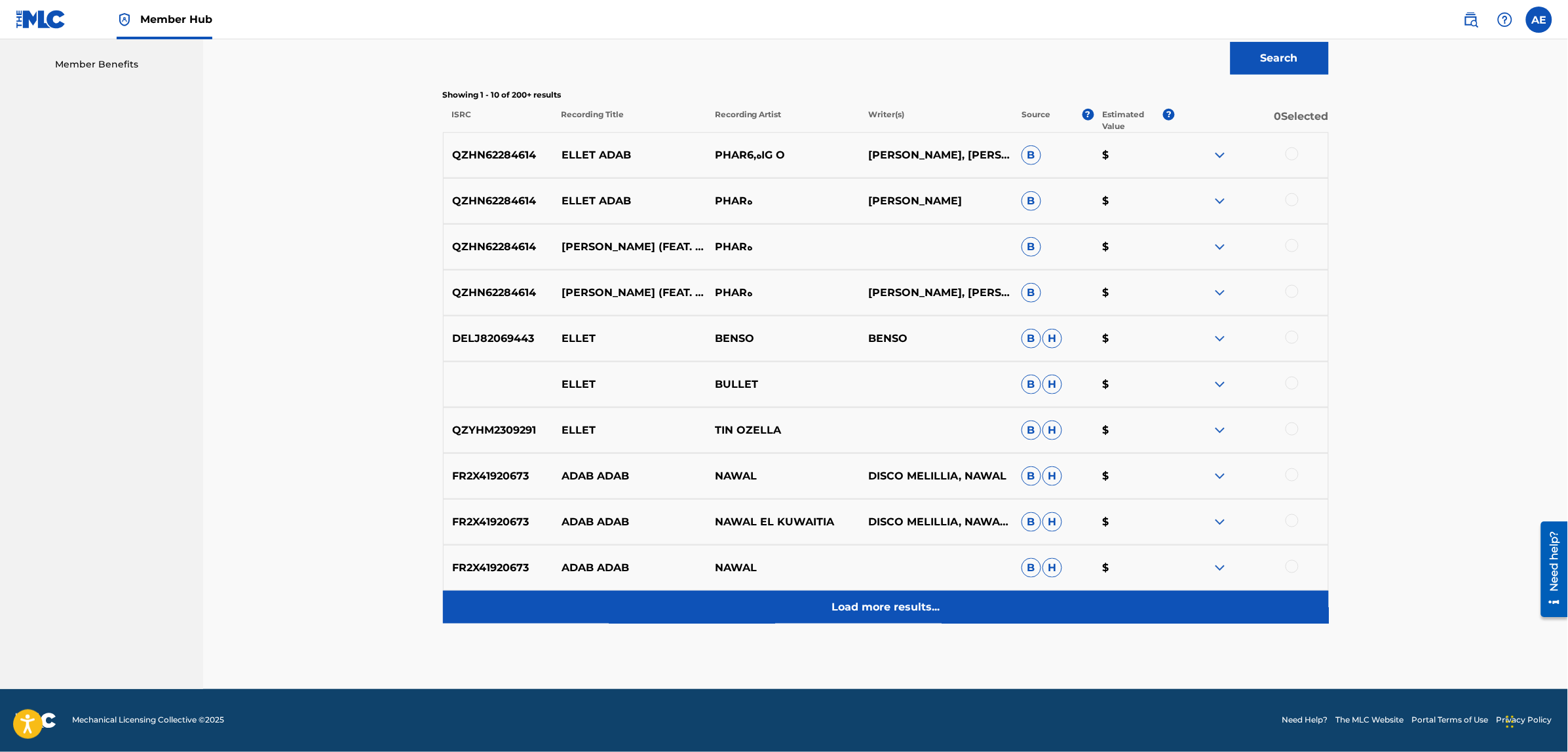
click at [834, 595] on div "Load more results..." at bounding box center [886, 607] width 886 height 33
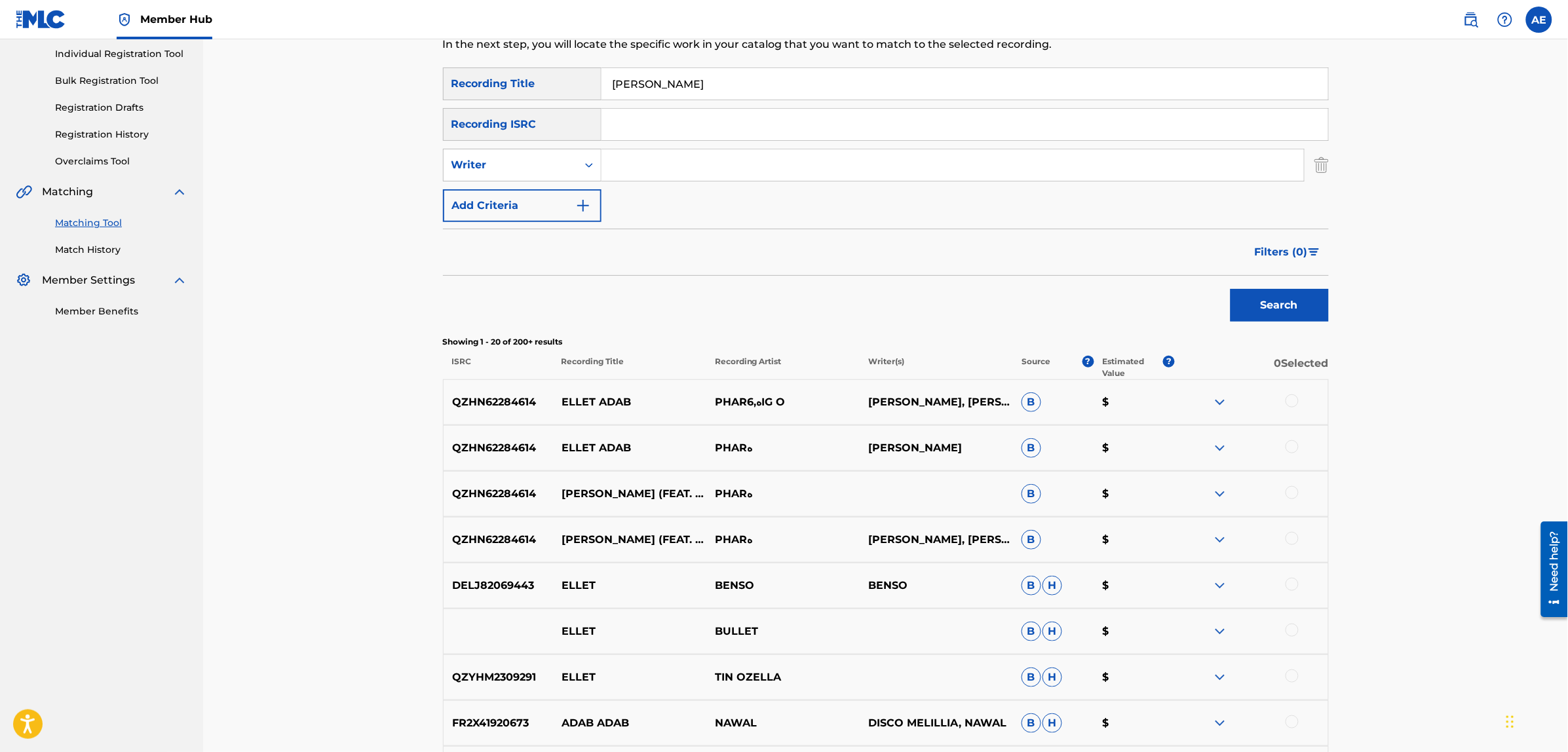
scroll to position [0, 0]
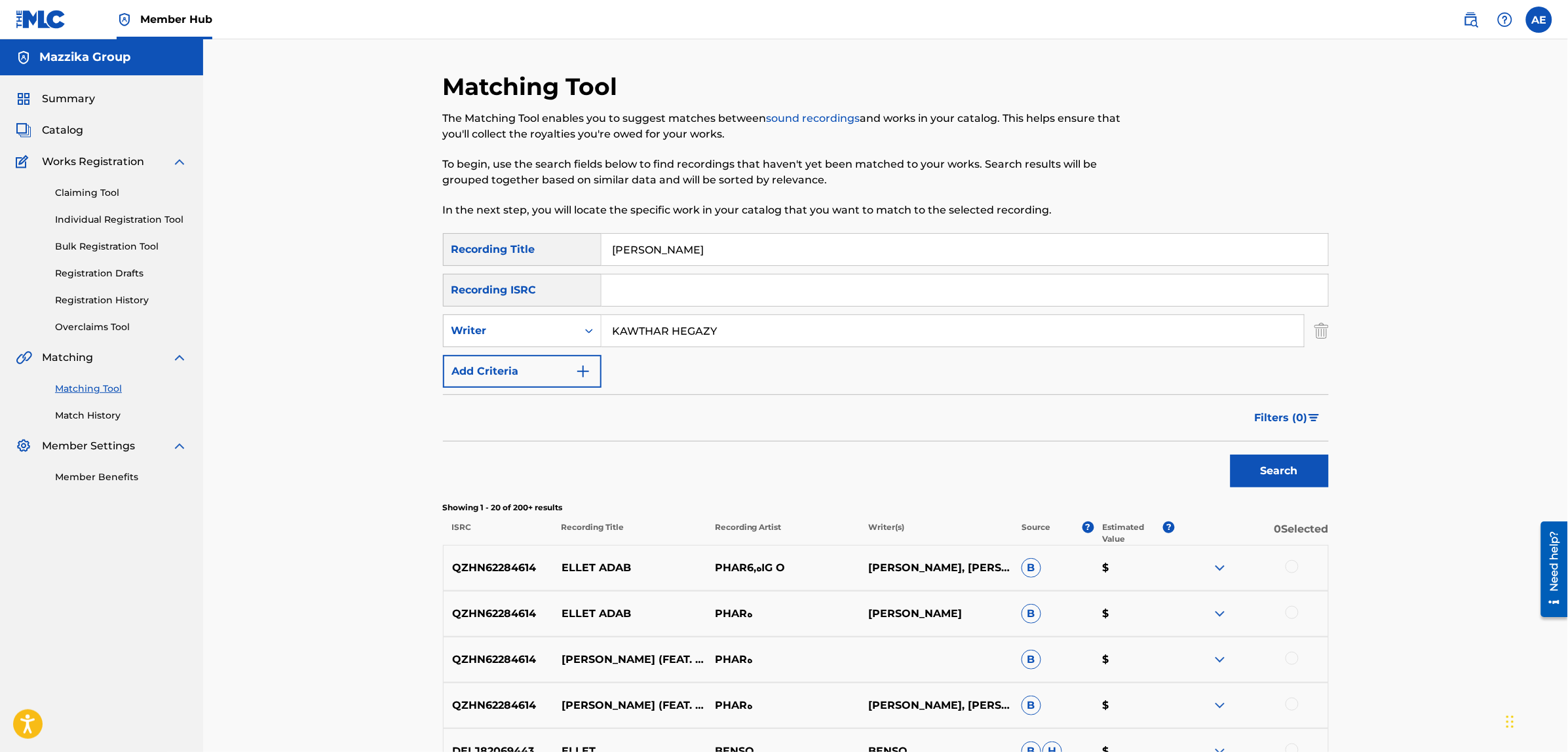
type input "KAWTHAR HEGAZY"
type input "[DEMOGRAPHIC_DATA] Ysamhak"
drag, startPoint x: 613, startPoint y: 333, endPoint x: 440, endPoint y: 332, distance: 173.0
click at [631, 282] on input "Search Form" at bounding box center [965, 290] width 727 height 31
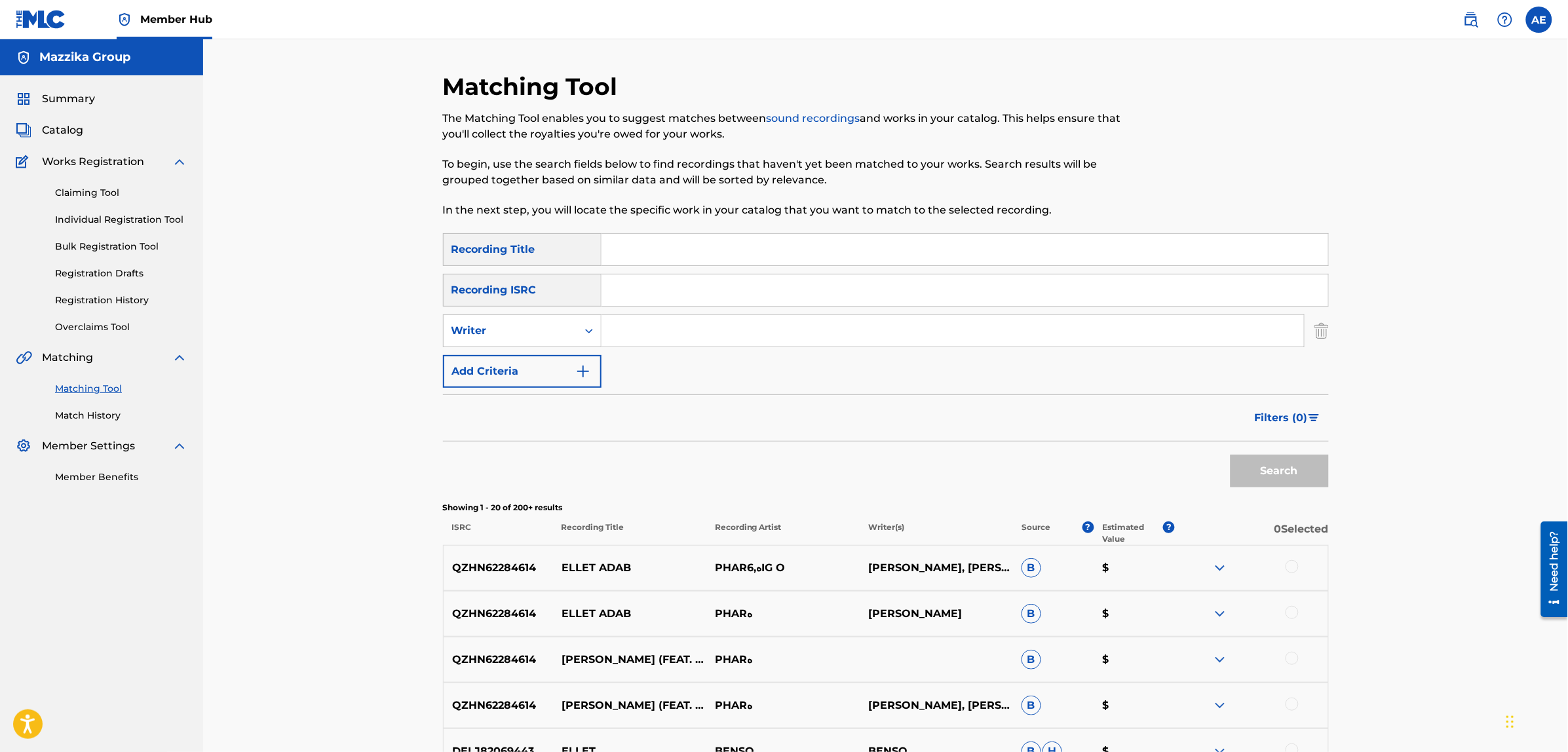
paste input "QT3F32409611"
type input "QT3F32409611"
click at [1231, 455] on button "Search" at bounding box center [1280, 471] width 98 height 33
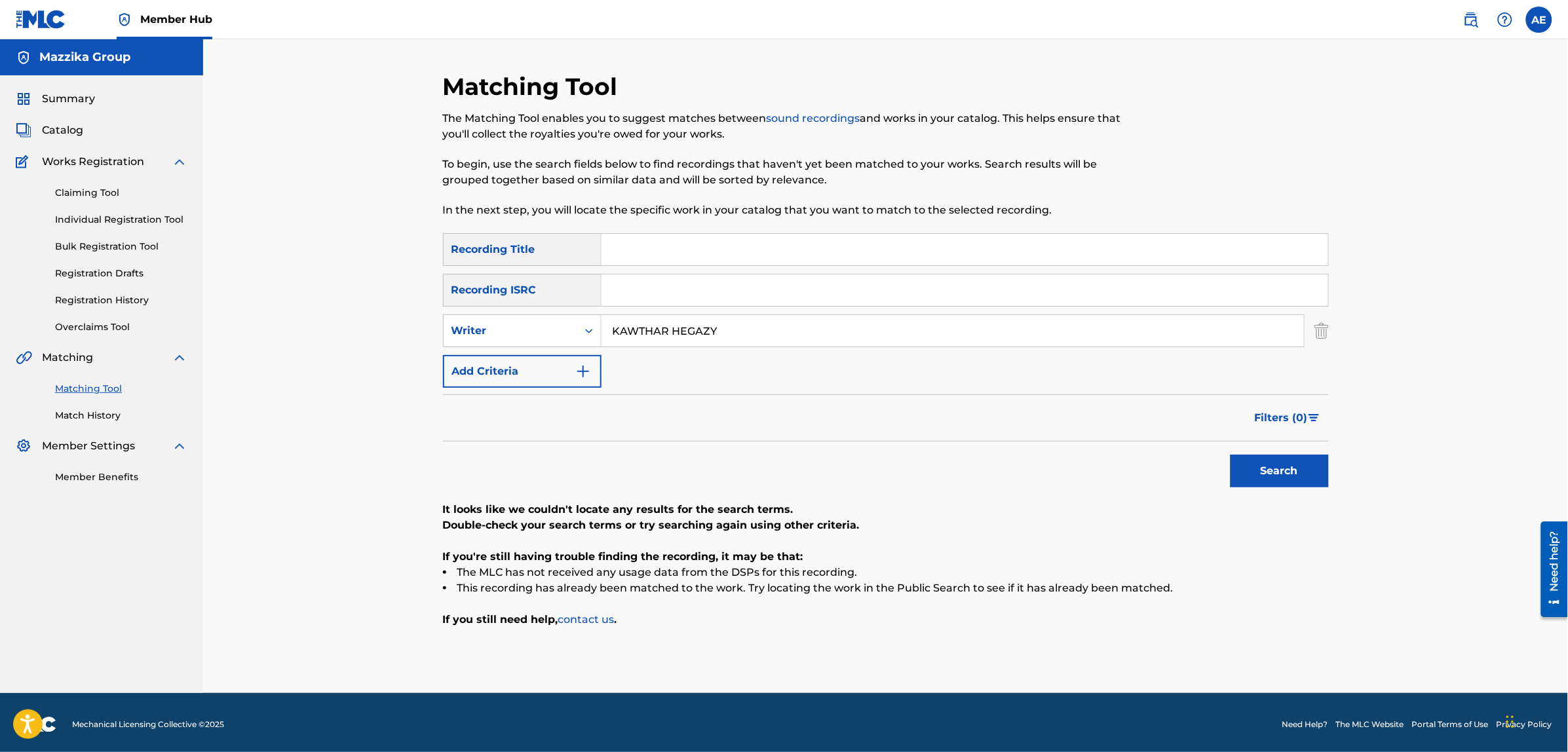
type input "KAWTHAR HEGAZY"
click at [701, 257] on input "Search Form" at bounding box center [965, 249] width 727 height 31
paste input "Malek El Rawaqan"
type input "Malek El Rawaqan"
click at [1231, 455] on button "Search" at bounding box center [1280, 471] width 98 height 33
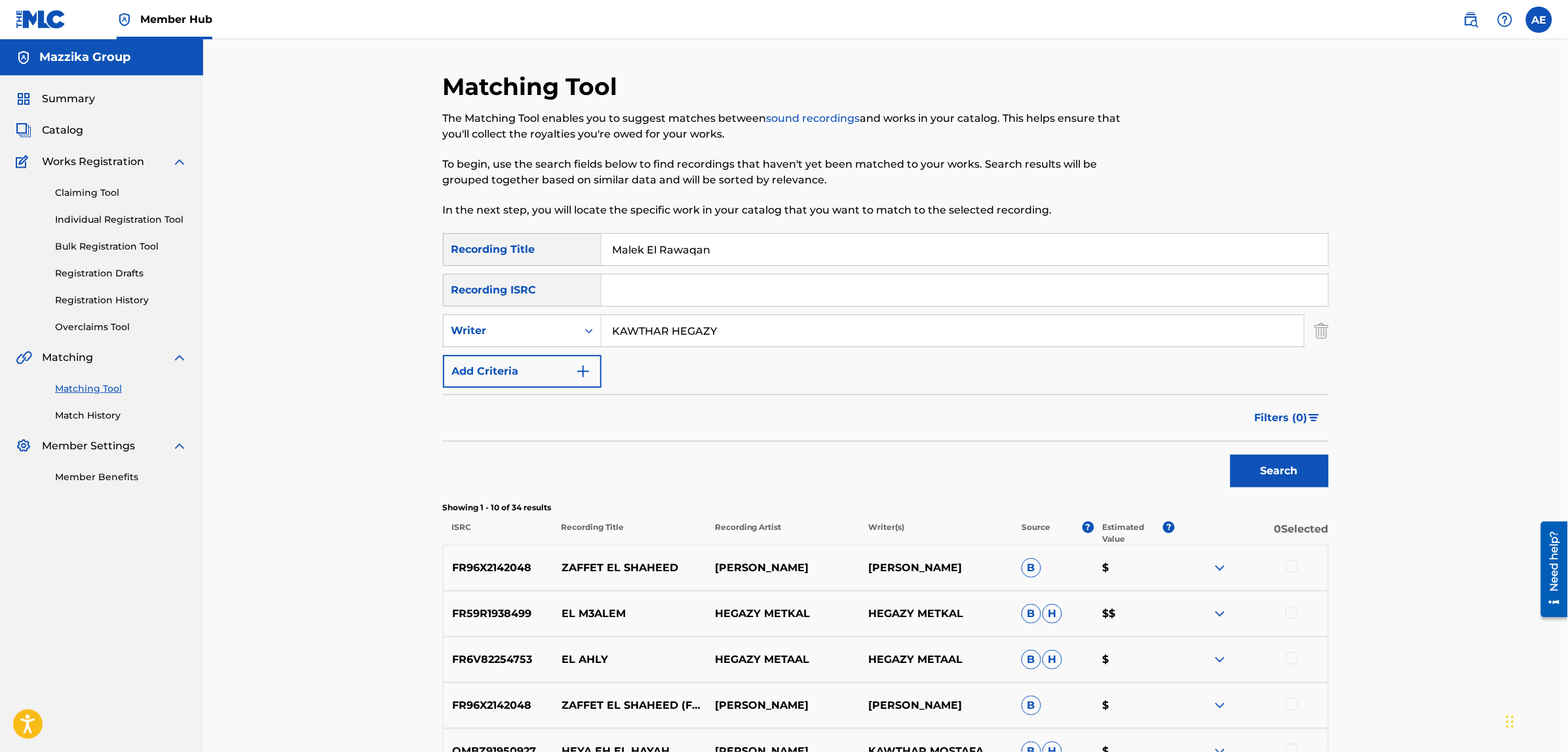
drag, startPoint x: 735, startPoint y: 327, endPoint x: 213, endPoint y: 327, distance: 522.0
click at [214, 327] on div "Matching Tool The Matching Tool enables you to suggest matches between sound re…" at bounding box center [885, 570] width 1365 height 1063
click at [1231, 455] on button "Search" at bounding box center [1280, 471] width 98 height 33
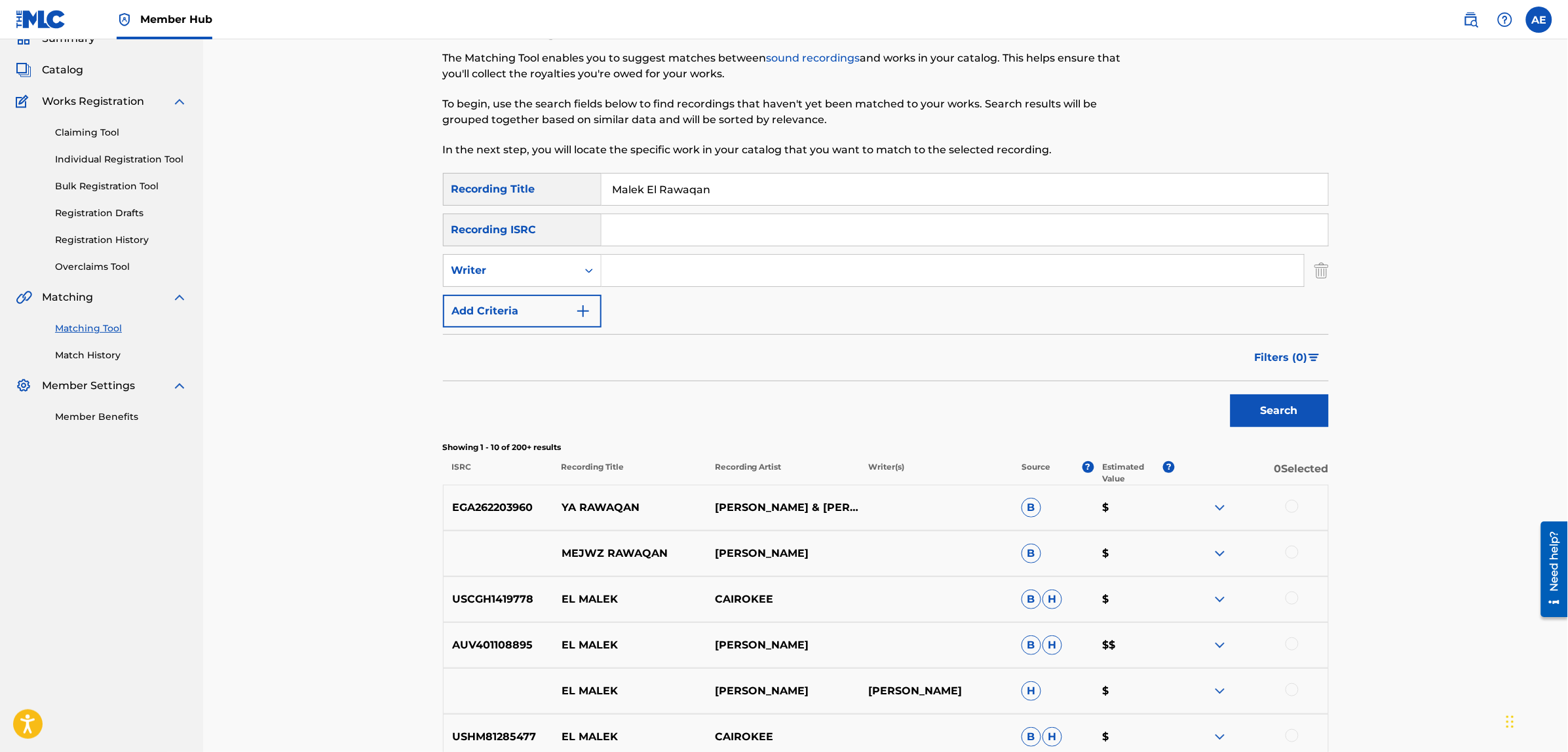
scroll to position [164, 0]
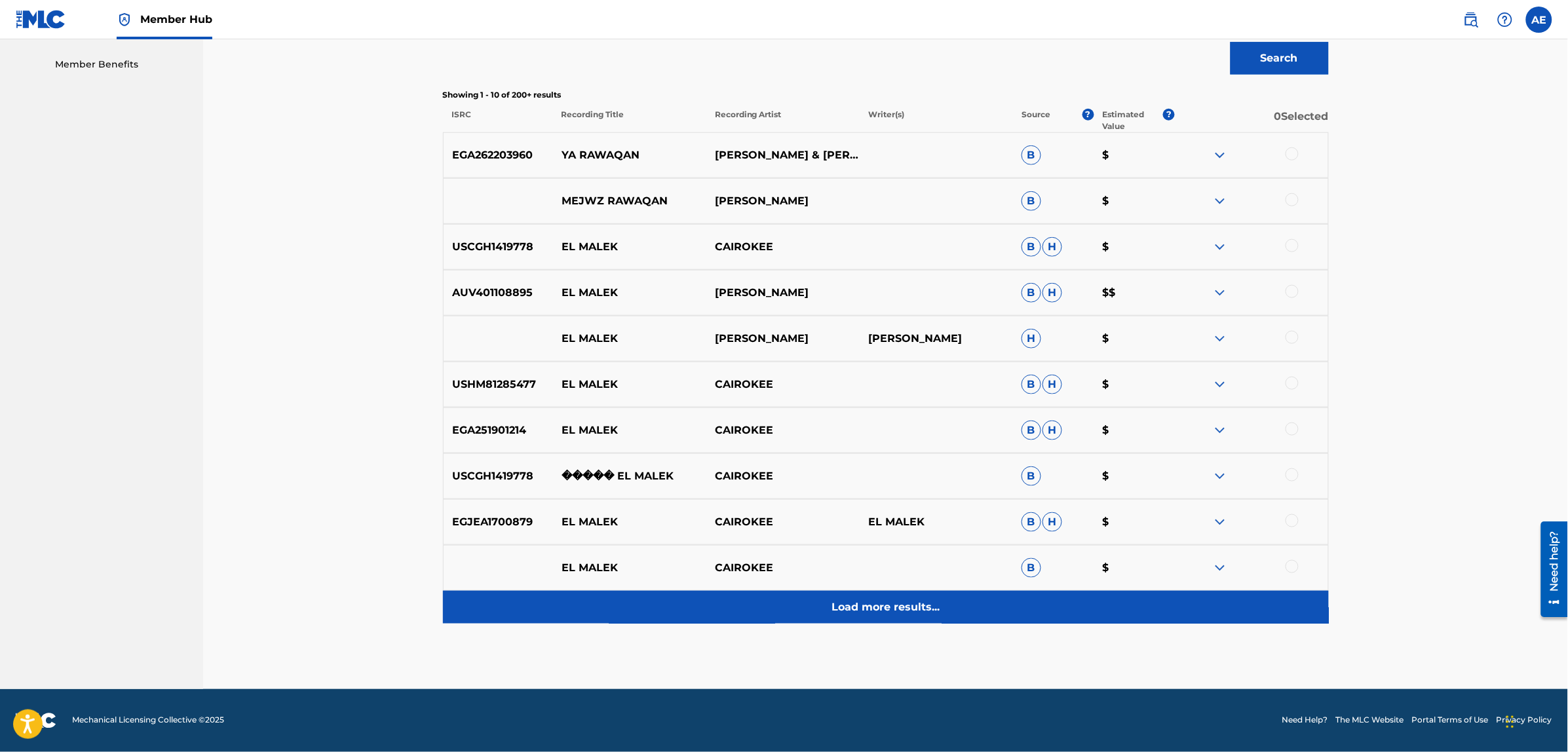
click at [685, 599] on div "Load more results..." at bounding box center [886, 607] width 886 height 33
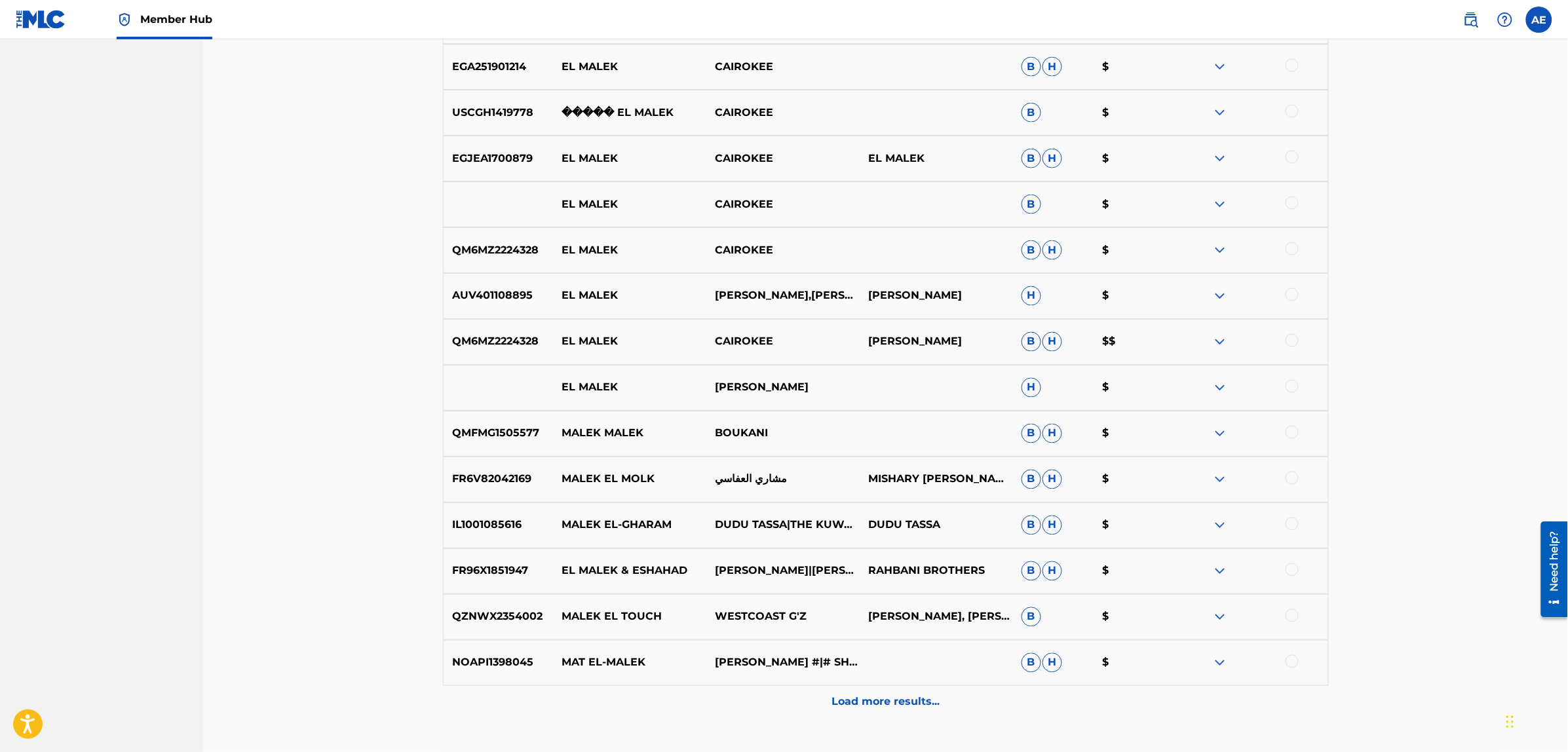
scroll to position [871, 0]
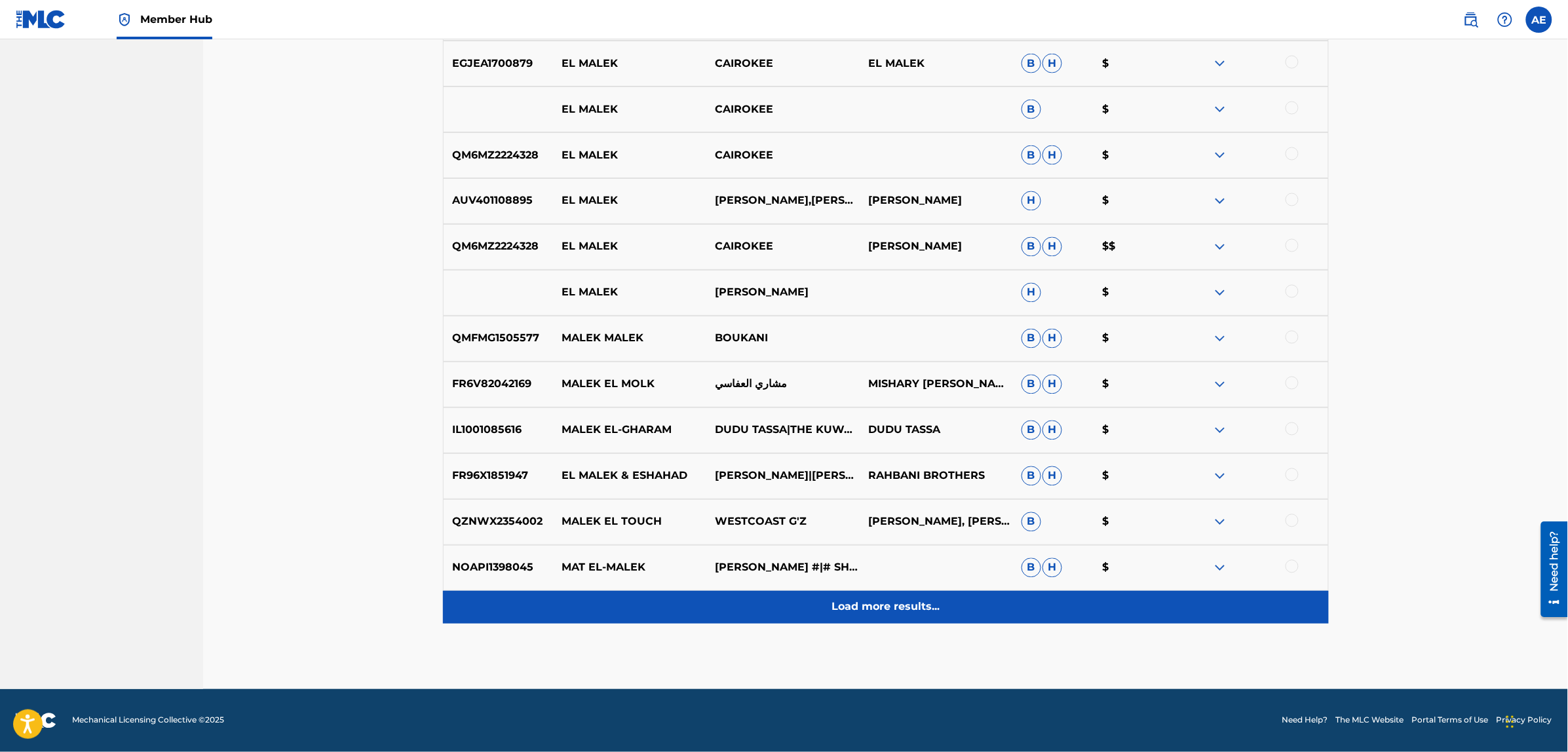
click at [709, 604] on div "Load more results..." at bounding box center [886, 607] width 886 height 33
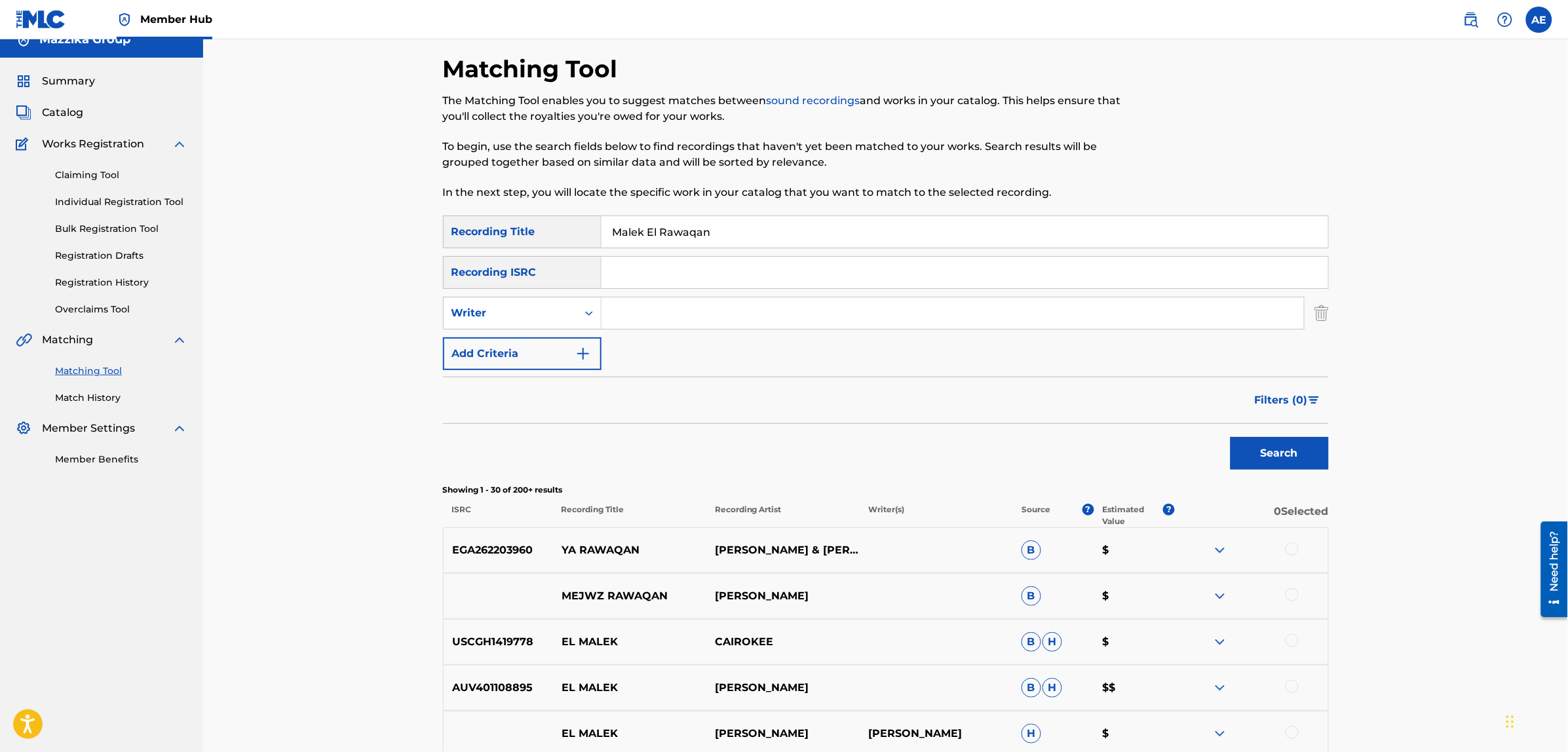
scroll to position [0, 0]
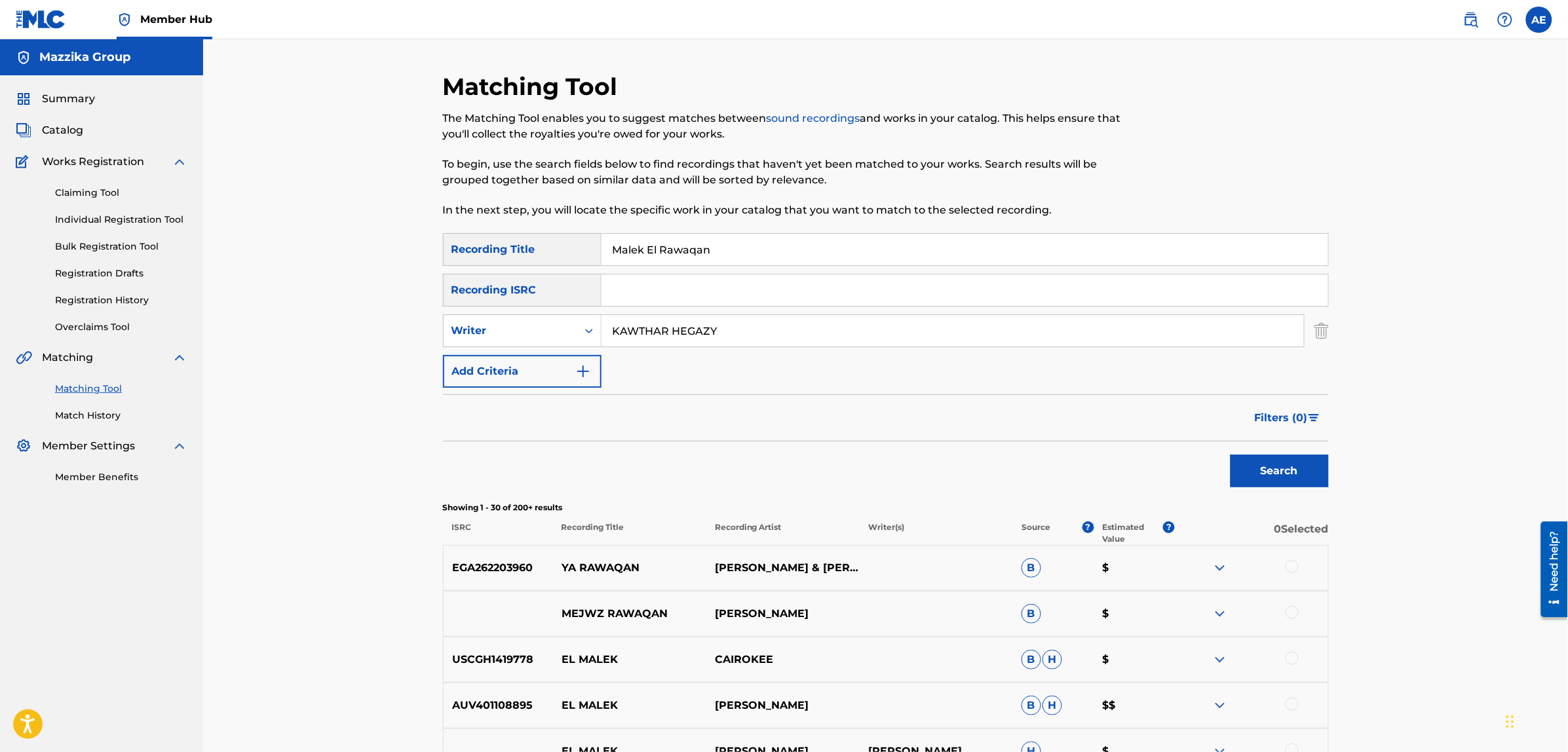
type input "KAWTHAR HEGAZY"
drag, startPoint x: 724, startPoint y: 255, endPoint x: 529, endPoint y: 249, distance: 195.1
click at [529, 249] on div "SearchWithCriteriad3578106-564a-4ccf-ab5d-4db274f9ca5e Recording Title [PERSON_…" at bounding box center [886, 249] width 886 height 33
type input "ملك الروقان"
click at [1231, 455] on button "Search" at bounding box center [1280, 471] width 98 height 33
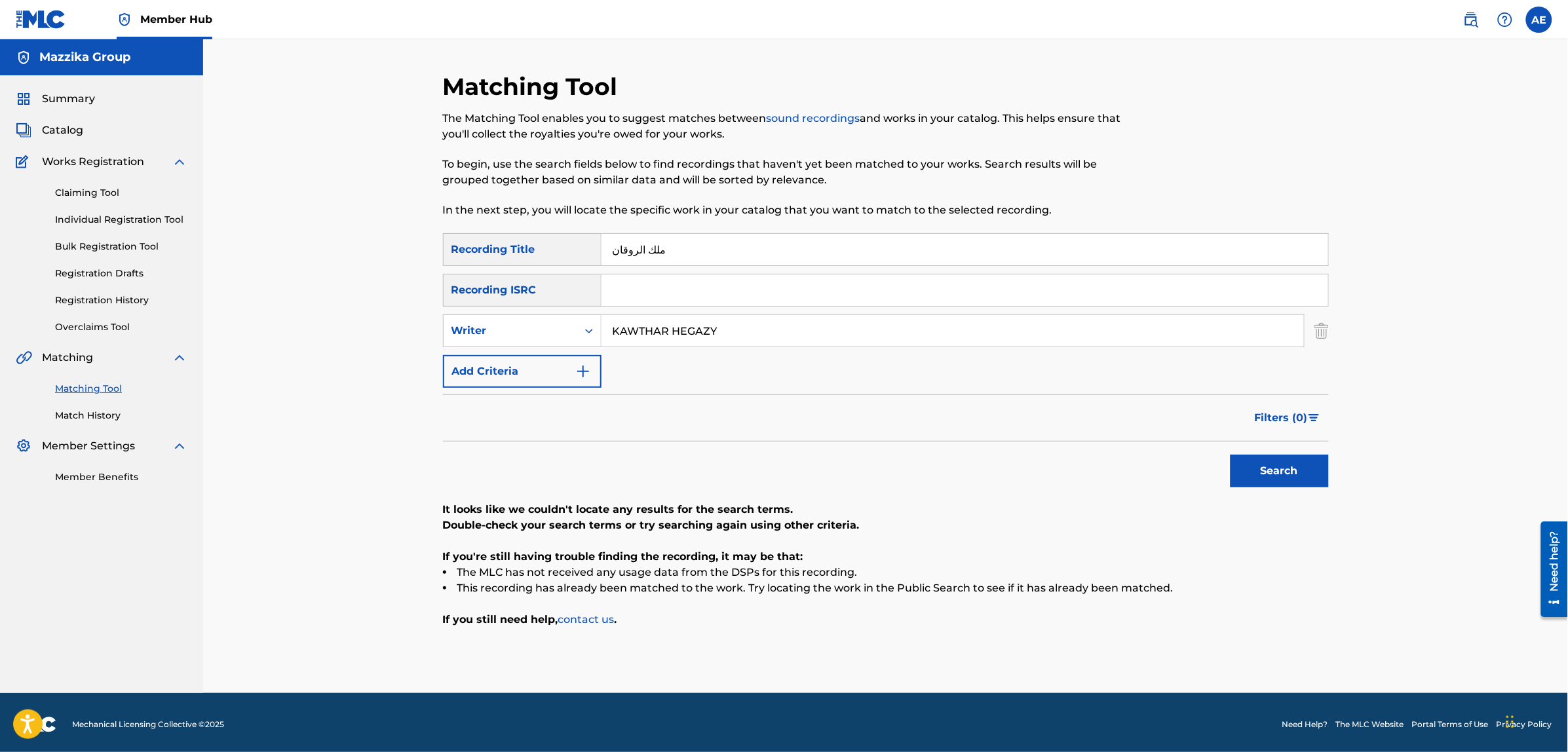
drag, startPoint x: 759, startPoint y: 331, endPoint x: 577, endPoint y: 311, distance: 183.1
click at [642, 327] on input "KAWTHAR HEGAZY" at bounding box center [952, 330] width 703 height 31
type input "KAWT"
click at [1231, 455] on button "Search" at bounding box center [1280, 471] width 98 height 33
drag, startPoint x: 685, startPoint y: 324, endPoint x: 581, endPoint y: 327, distance: 104.0
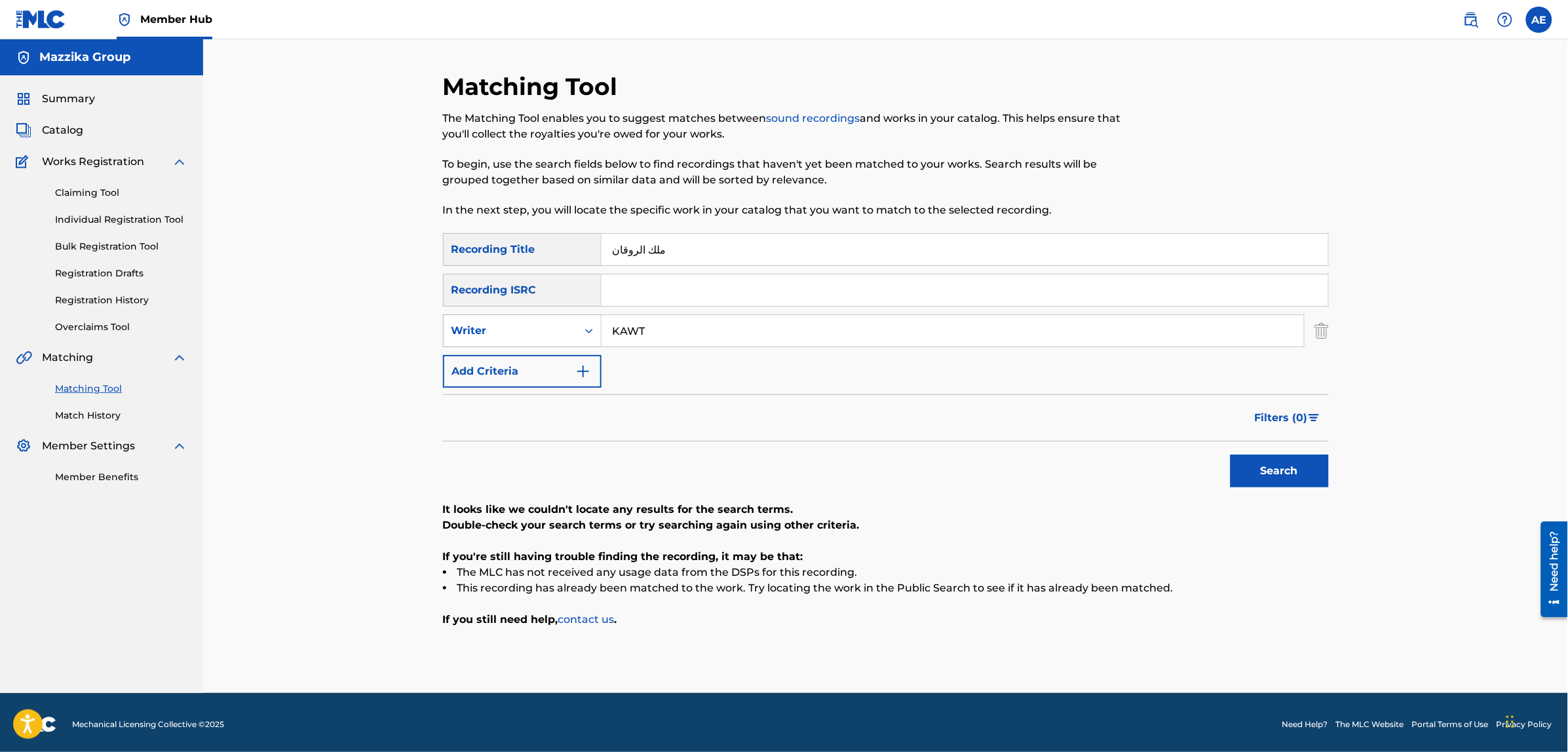
click at [584, 329] on div "SearchWithCriteria0b48bfd7-7eb7-4dbc-a329-379a43344b36 Writer KAWT" at bounding box center [886, 331] width 886 height 33
click at [1231, 455] on button "Search" at bounding box center [1280, 471] width 98 height 33
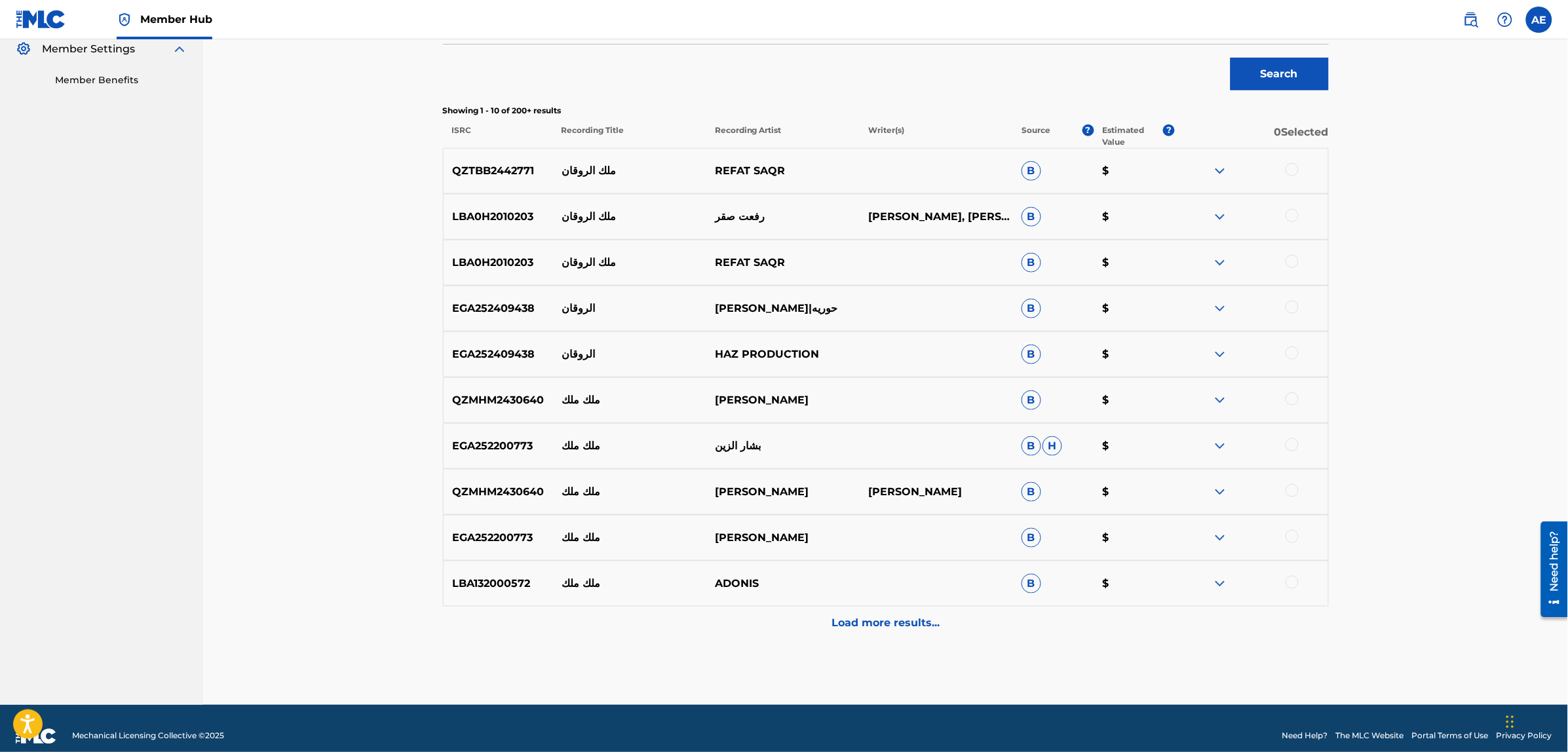
scroll to position [409, 0]
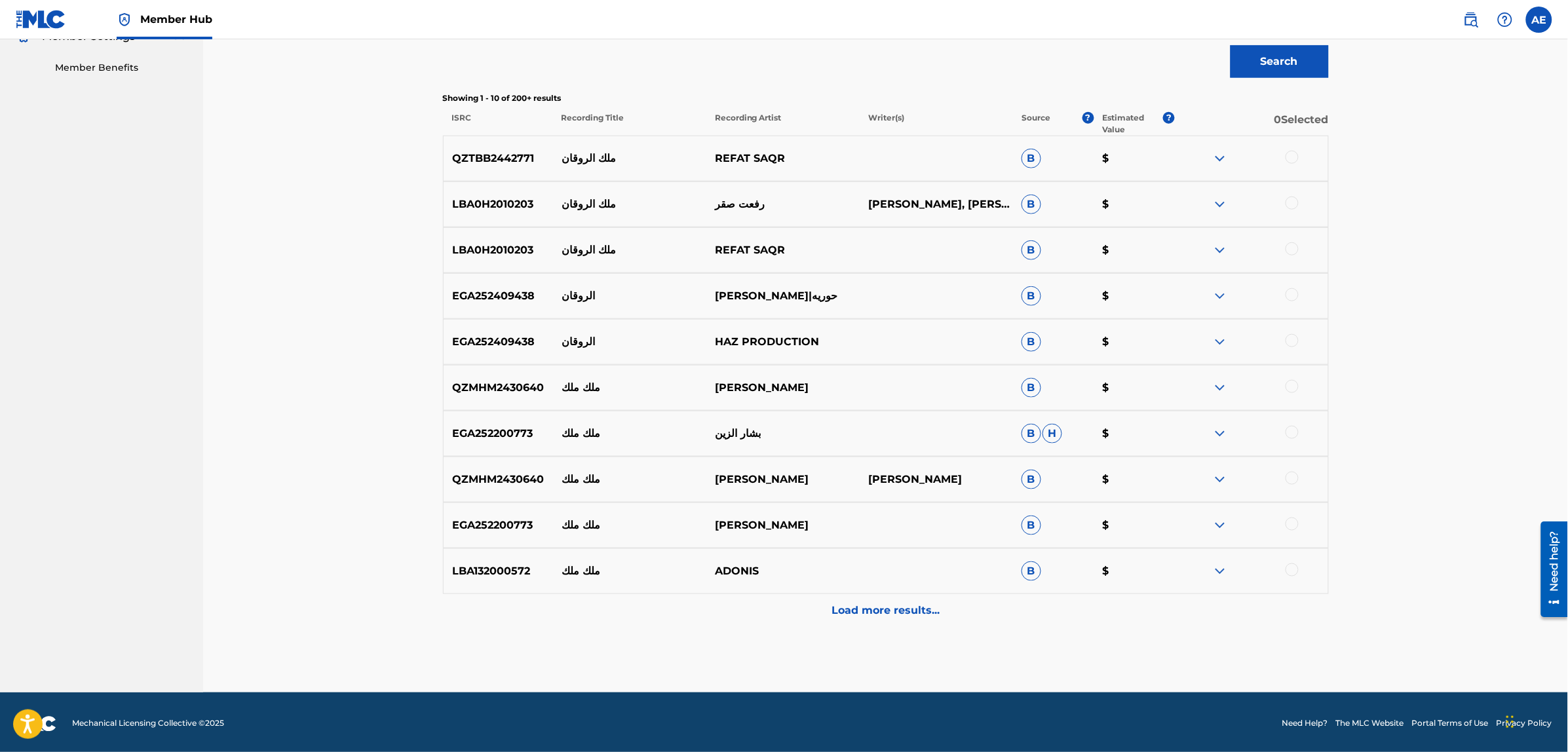
click at [765, 635] on div "Matching Tool The Matching Tool enables you to suggest matches between sound re…" at bounding box center [886, 177] width 886 height 1030
click at [763, 629] on div "Matching Tool The Matching Tool enables you to suggest matches between sound re…" at bounding box center [886, 177] width 886 height 1030
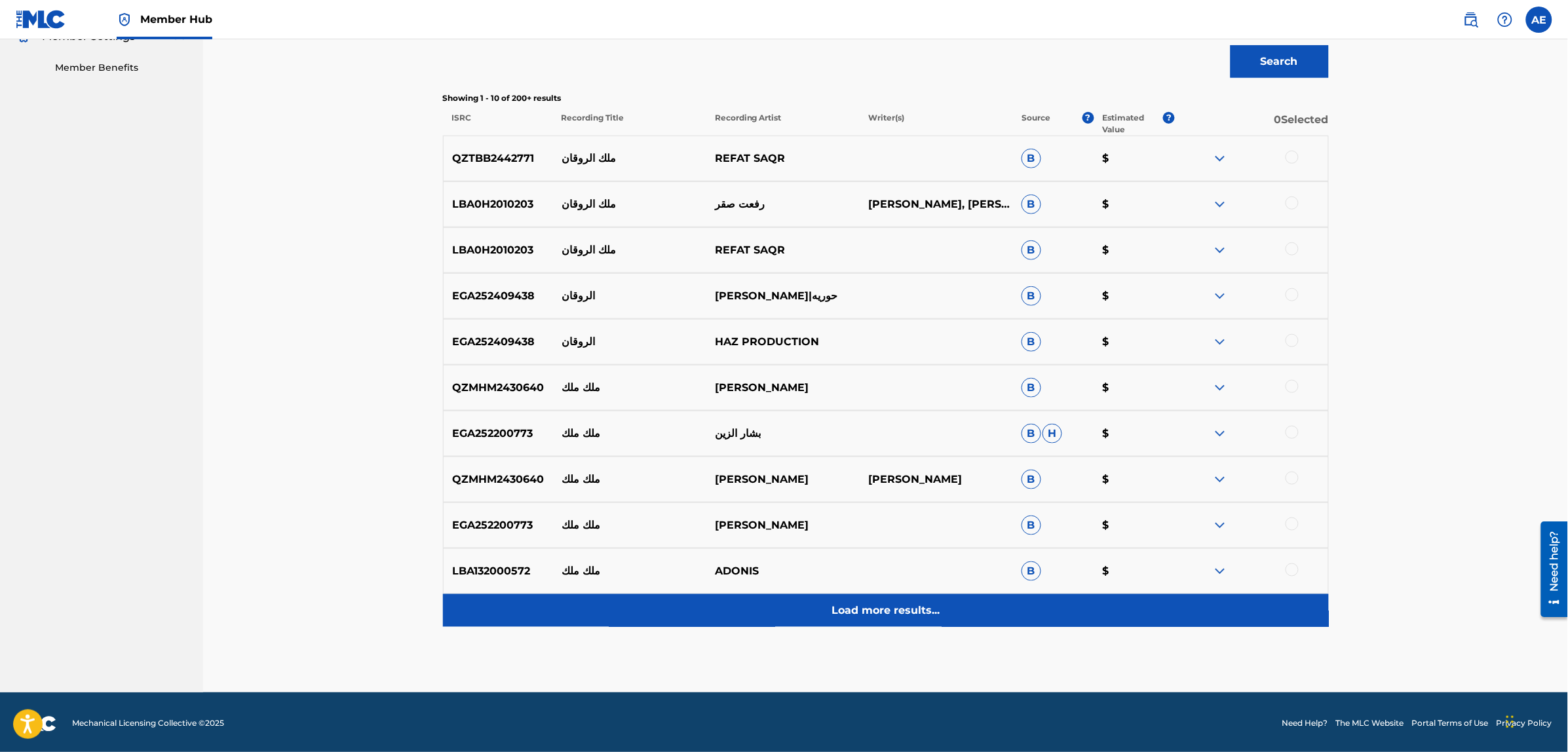
click at [767, 618] on div "Load more results..." at bounding box center [886, 611] width 886 height 33
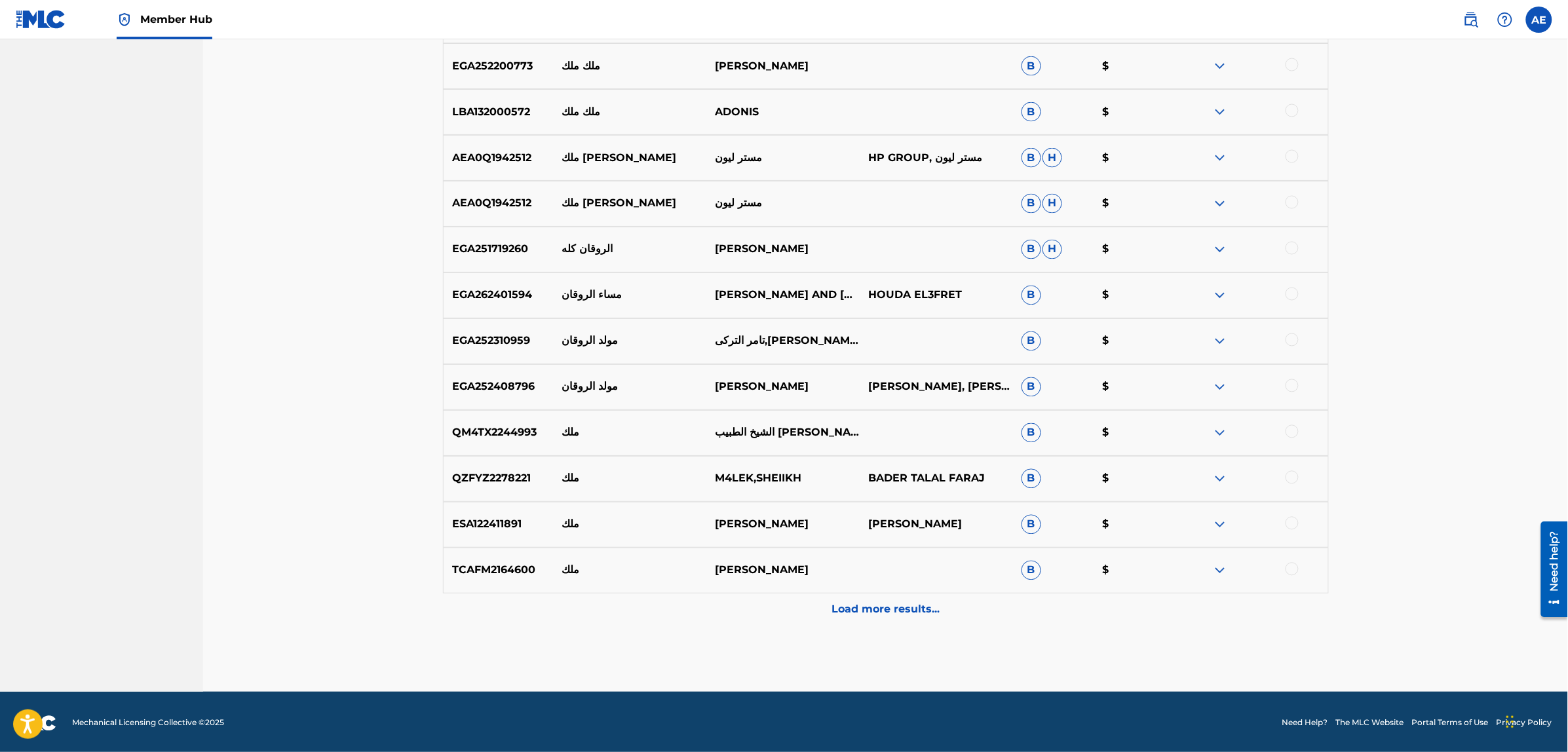
scroll to position [871, 0]
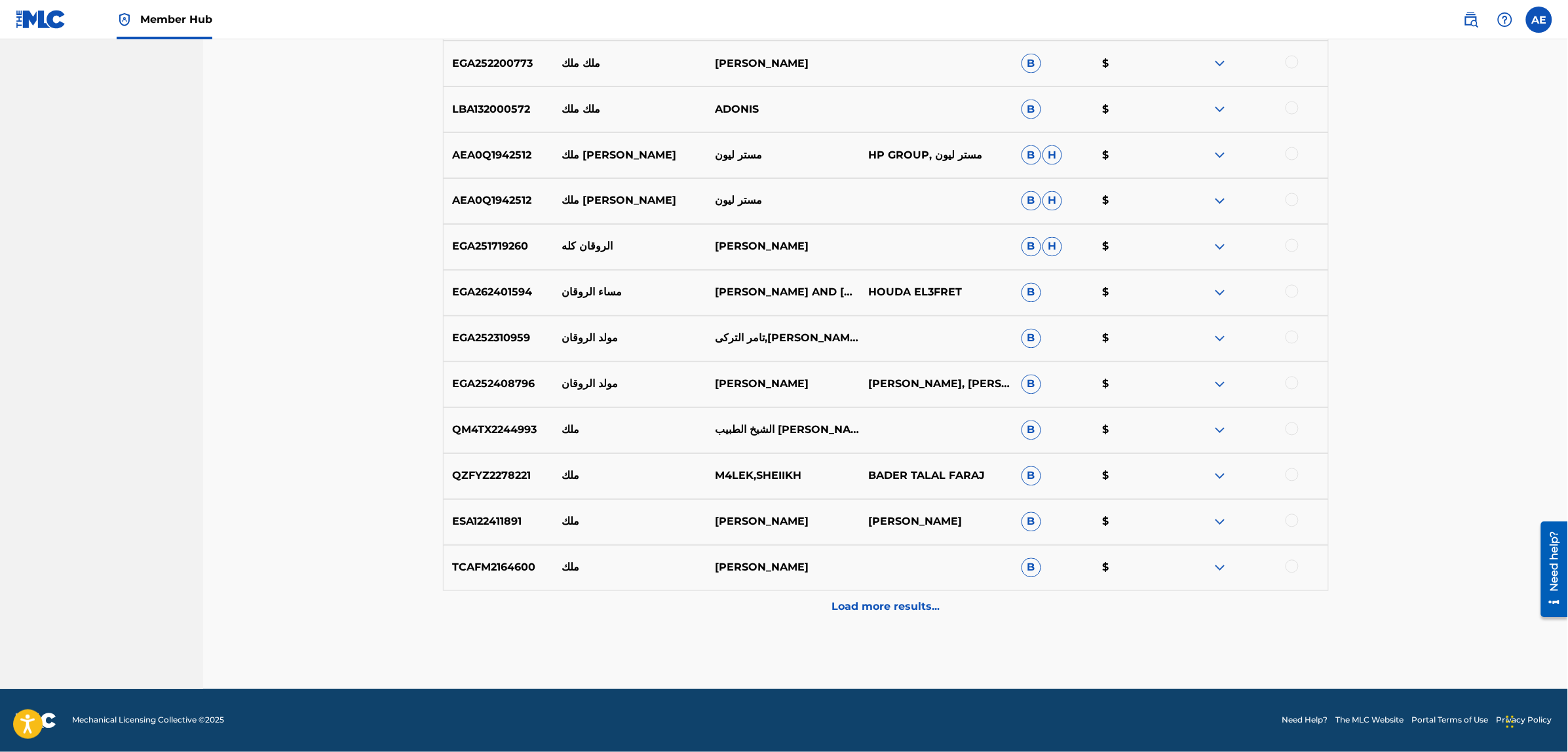
click at [780, 576] on p "[PERSON_NAME]" at bounding box center [783, 568] width 153 height 16
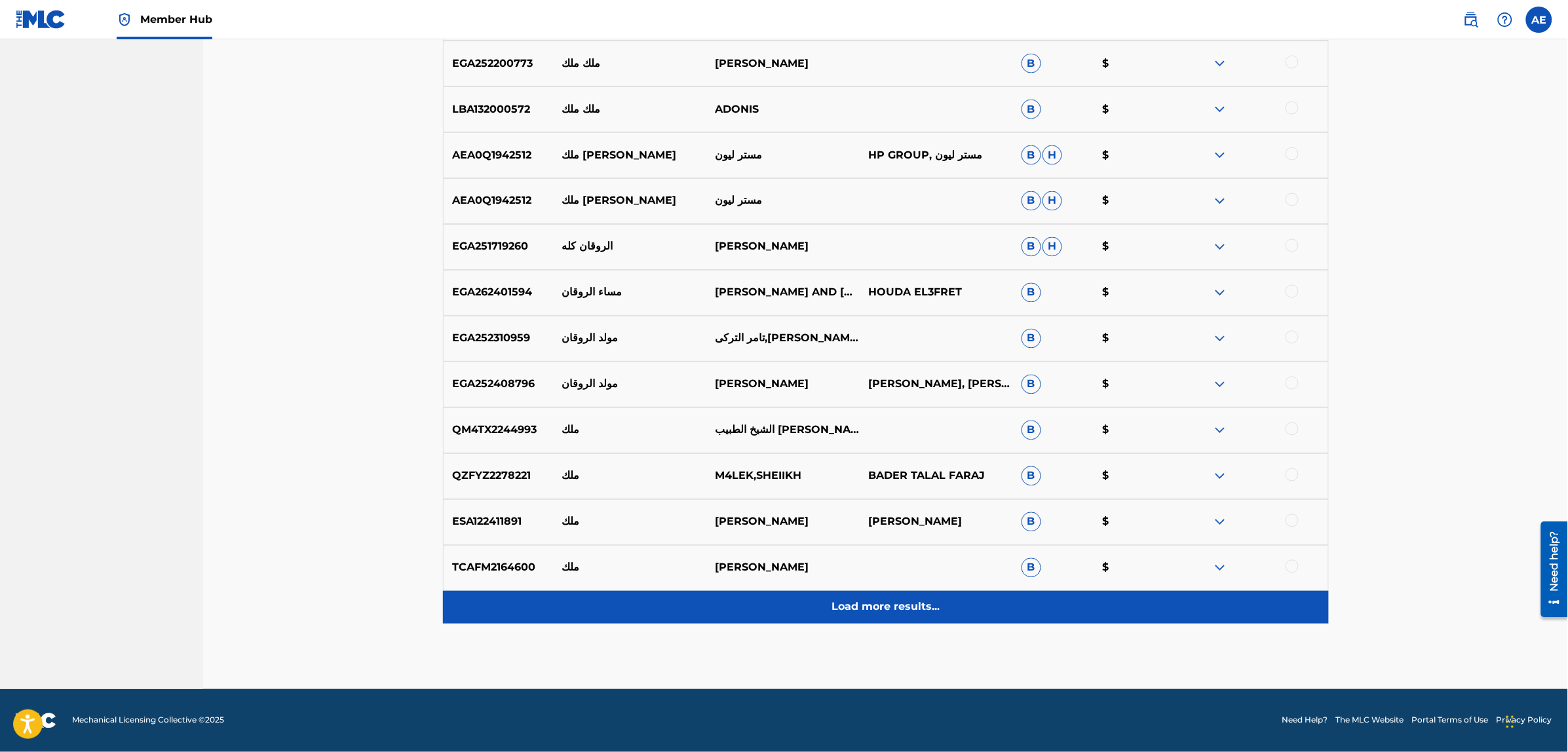
click at [780, 606] on div "Load more results..." at bounding box center [886, 607] width 886 height 33
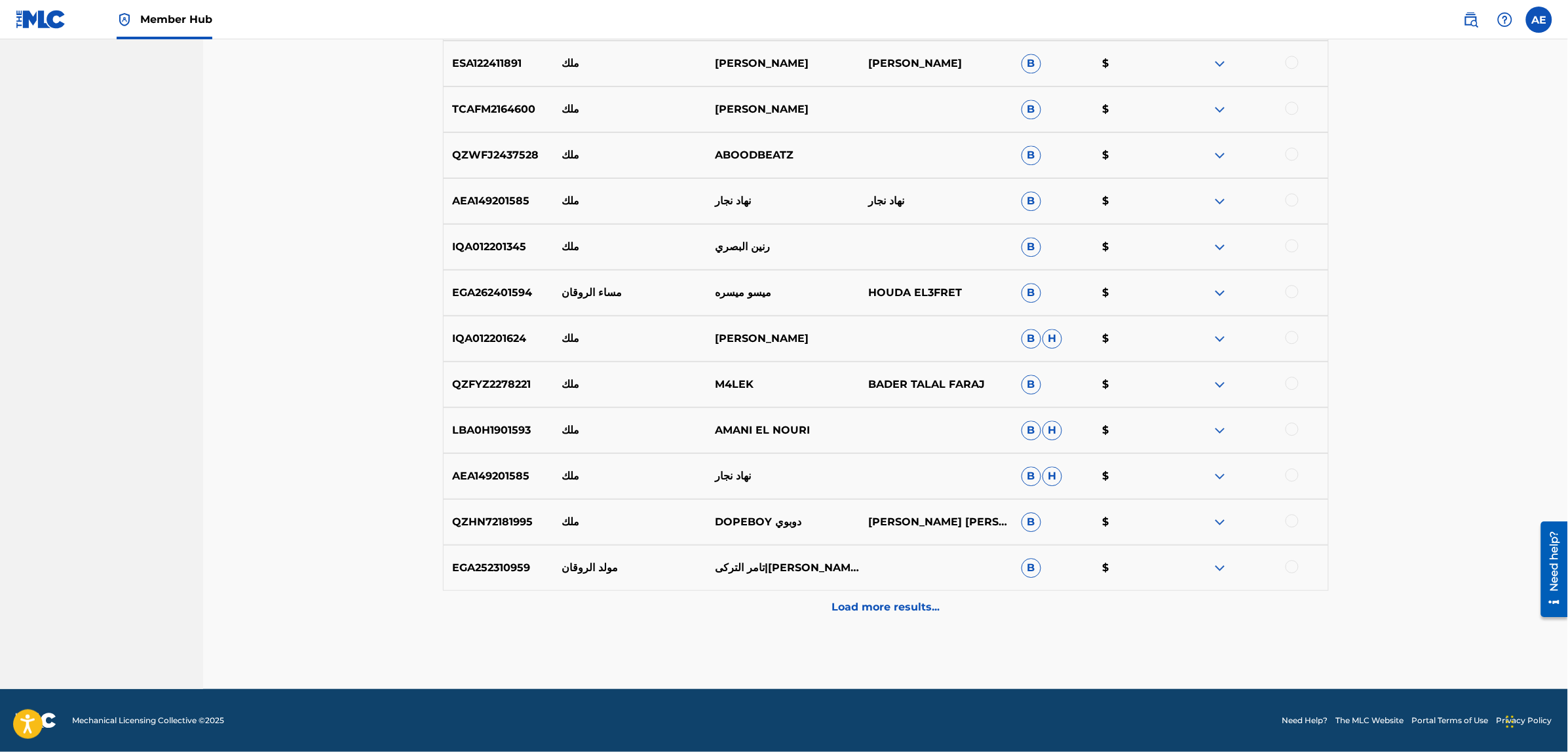
scroll to position [0, 0]
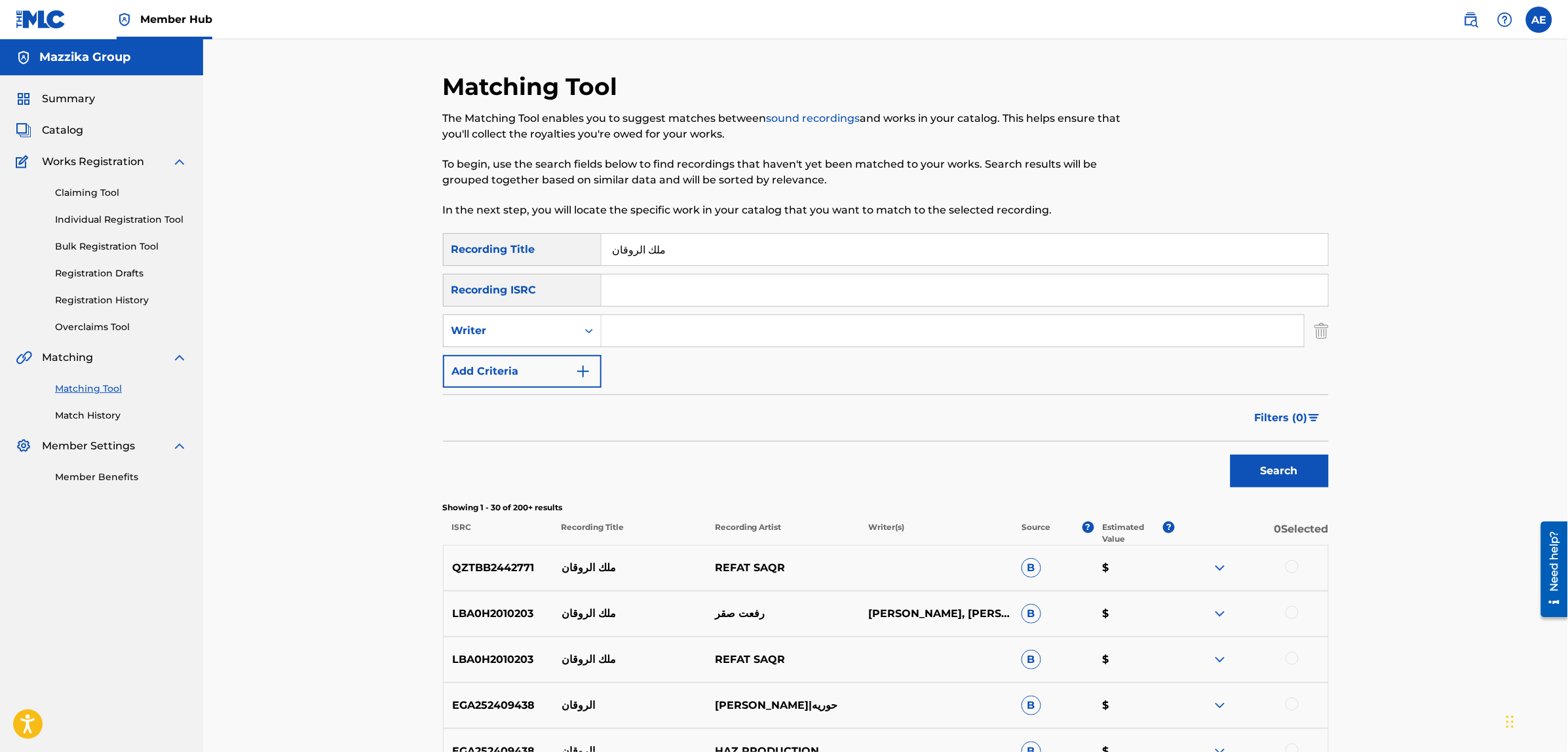
drag, startPoint x: 695, startPoint y: 257, endPoint x: 377, endPoint y: 224, distance: 319.7
click at [697, 283] on input "Search Form" at bounding box center [965, 290] width 727 height 31
paste input "EGA019000701"
type input "EGA019000701"
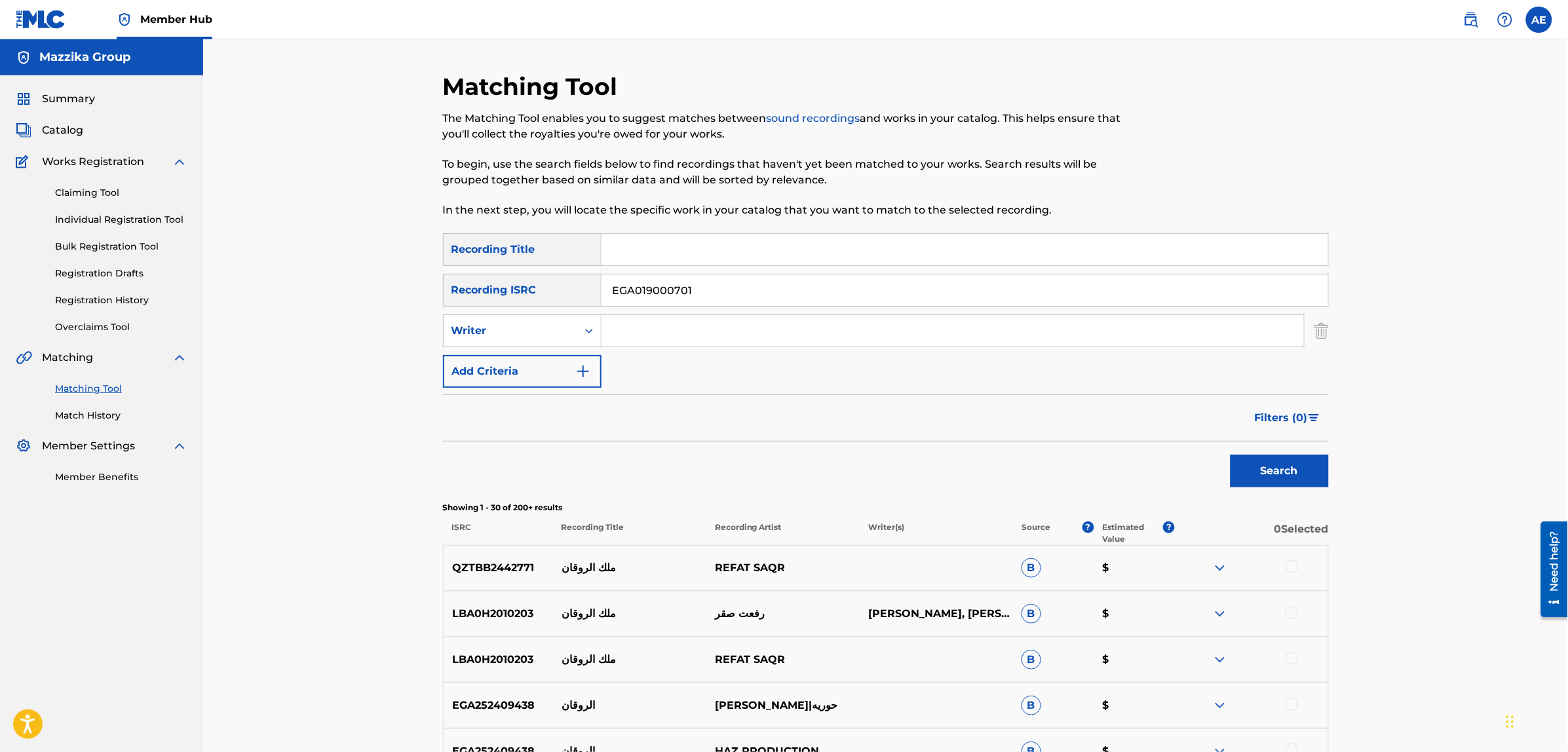
click at [1231, 455] on button "Search" at bounding box center [1280, 471] width 98 height 33
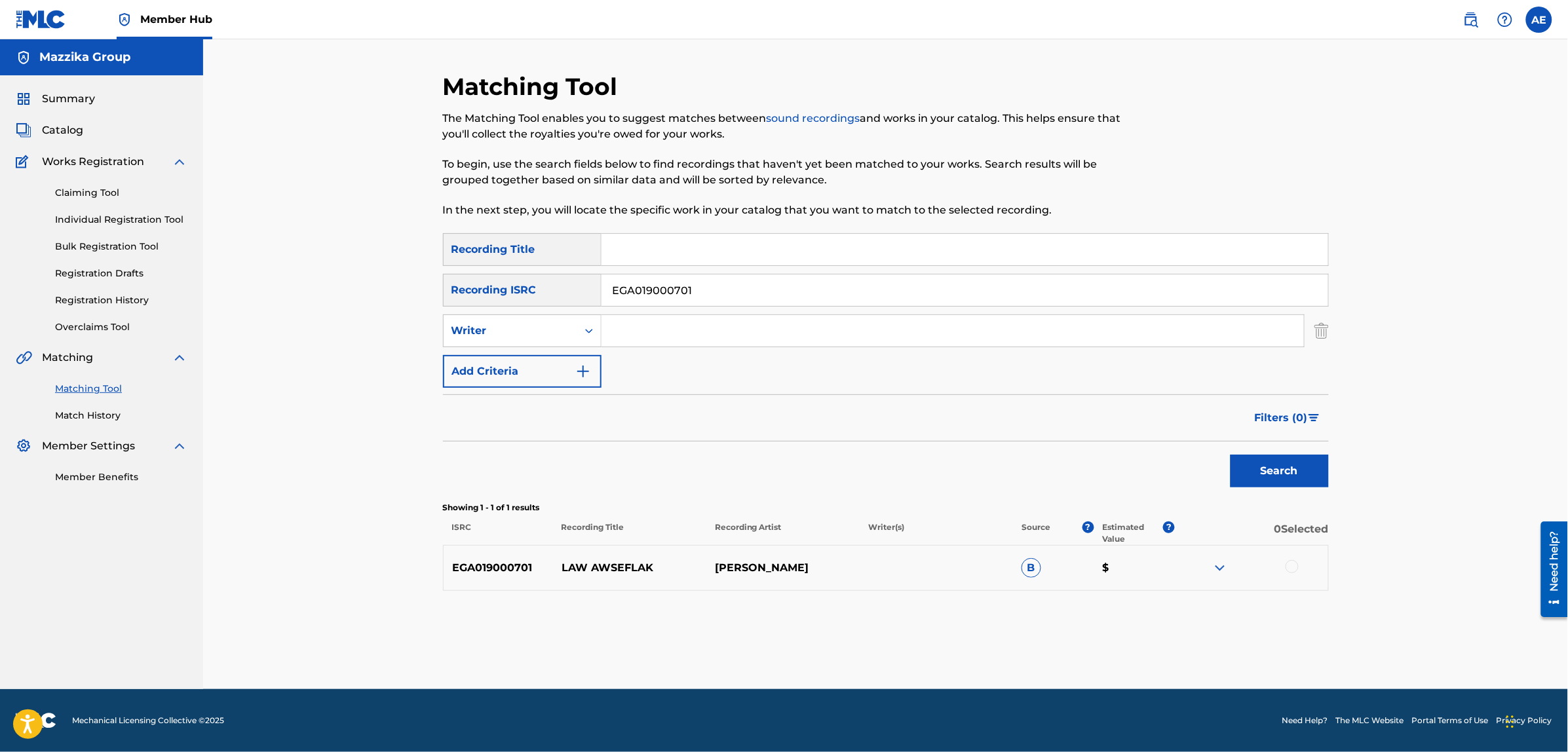
click at [1289, 572] on div at bounding box center [1291, 566] width 13 height 13
drag, startPoint x: 711, startPoint y: 290, endPoint x: 496, endPoint y: 289, distance: 215.0
click at [496, 290] on div "SearchWithCriteriac671c248-c6e4-4006-8f9a-ba3c751cb339 Recording ISRC EGA019000…" at bounding box center [886, 290] width 886 height 33
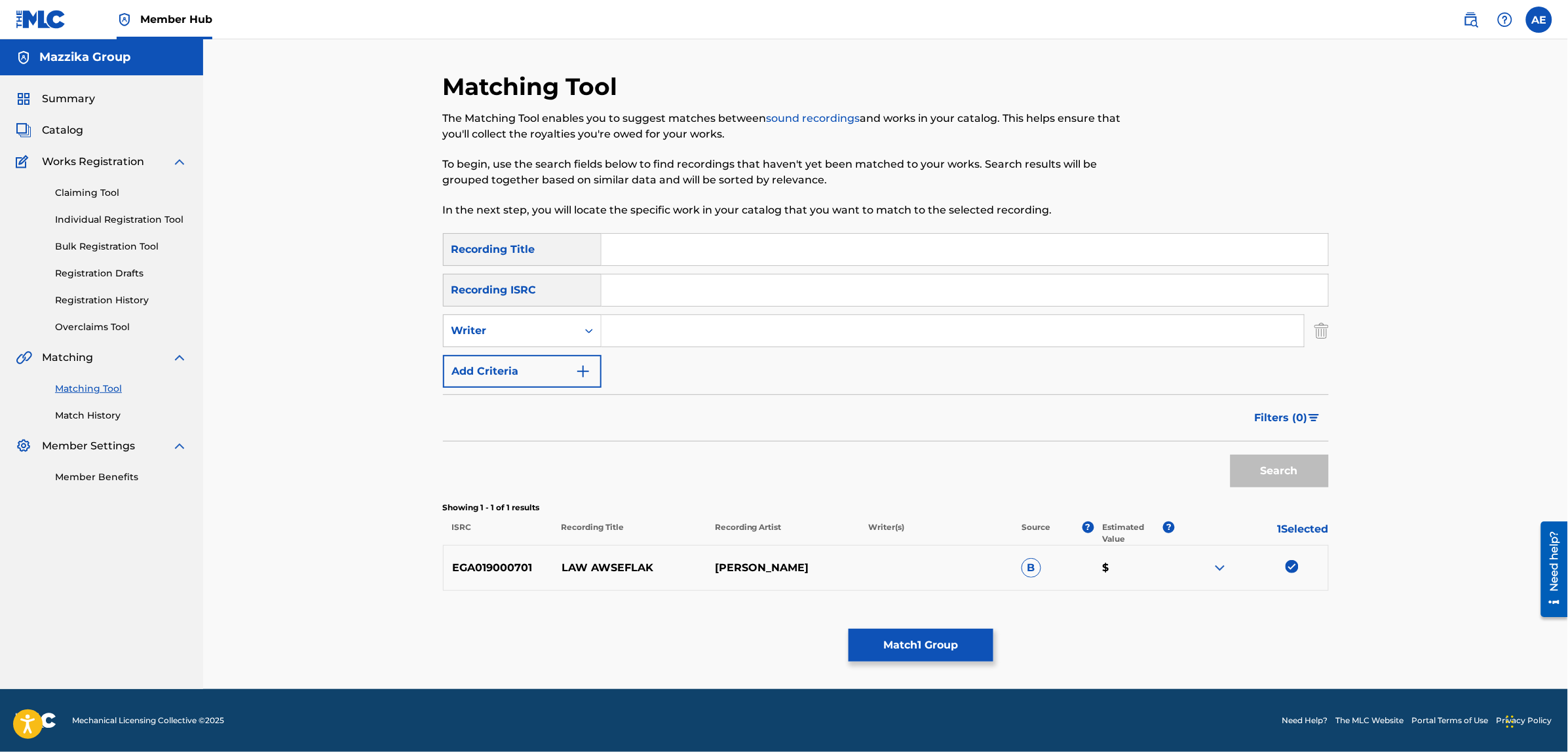
click at [657, 259] on input "Search Form" at bounding box center [965, 249] width 727 height 31
paste input "Law Awseflak"
type input "Law Awseflak"
click at [643, 320] on input "Search Form" at bounding box center [952, 330] width 703 height 31
click at [667, 333] on input "Search Form" at bounding box center [952, 330] width 703 height 31
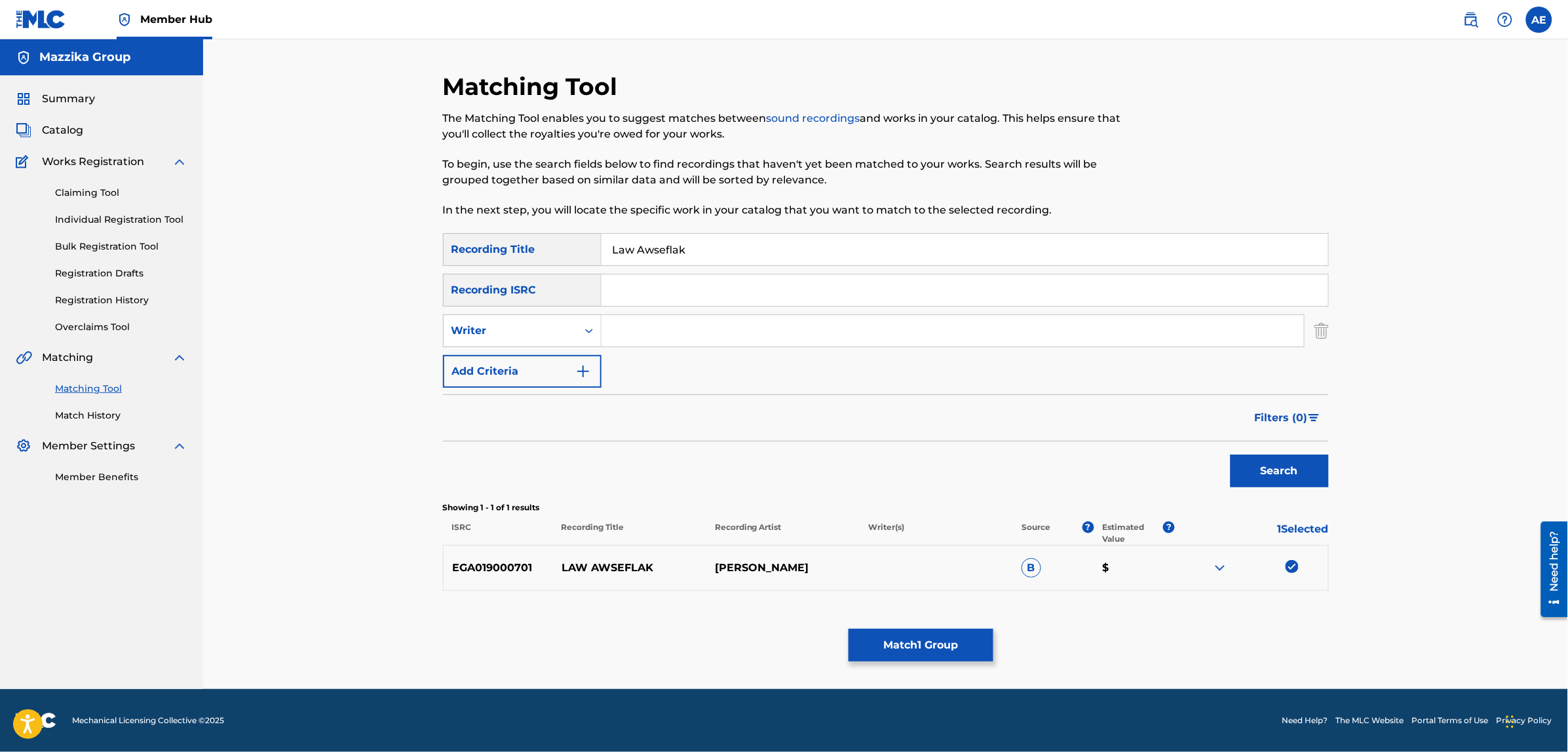
paste input "[PERSON_NAME]"
type input "[PERSON_NAME]"
drag, startPoint x: 693, startPoint y: 250, endPoint x: 473, endPoint y: 256, distance: 220.1
click at [473, 256] on div "SearchWithCriteriad3578106-564a-4ccf-ab5d-4db274f9ca5e Recording Title Law Awse…" at bounding box center [886, 249] width 886 height 33
click at [1280, 475] on button "Search" at bounding box center [1280, 471] width 98 height 33
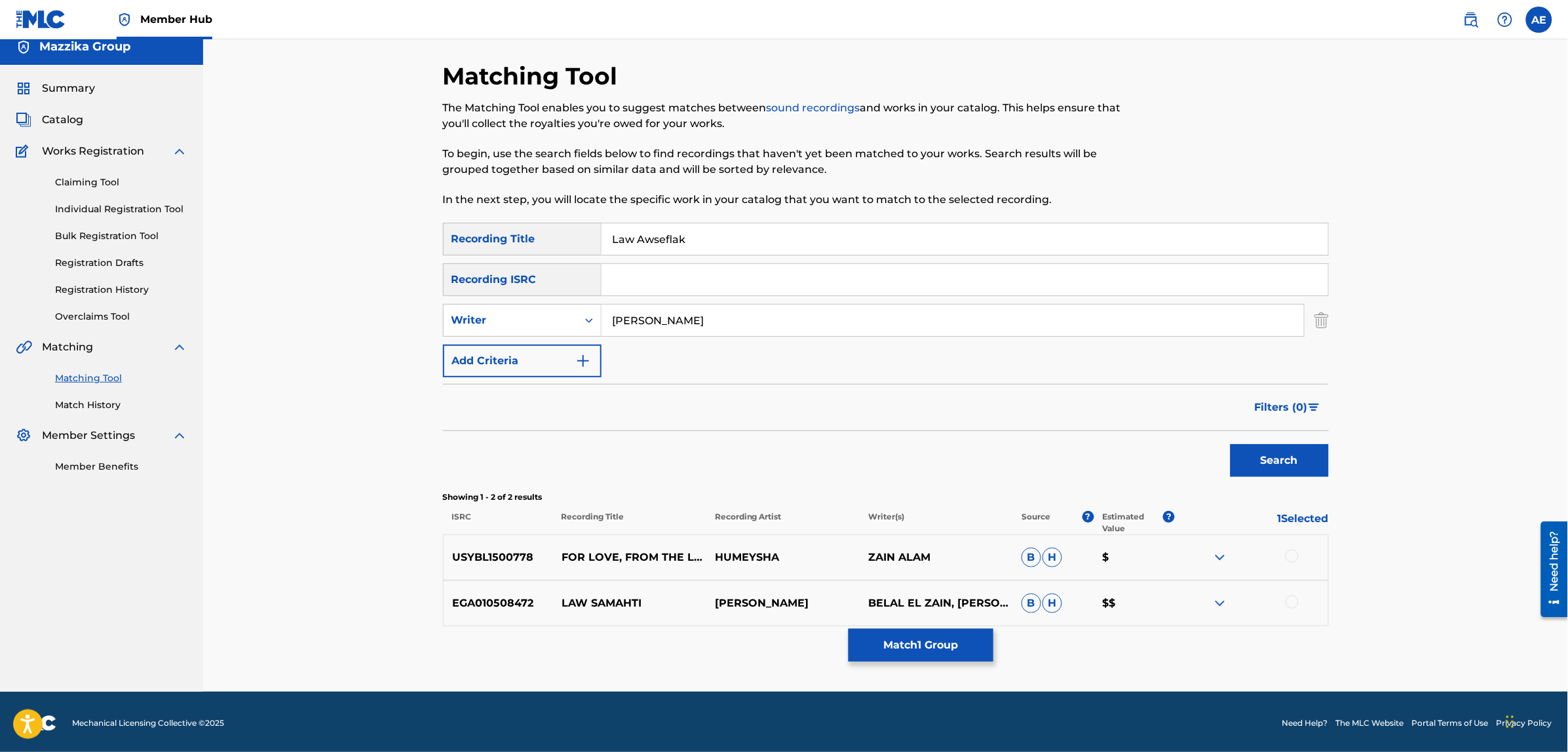
scroll to position [13, 0]
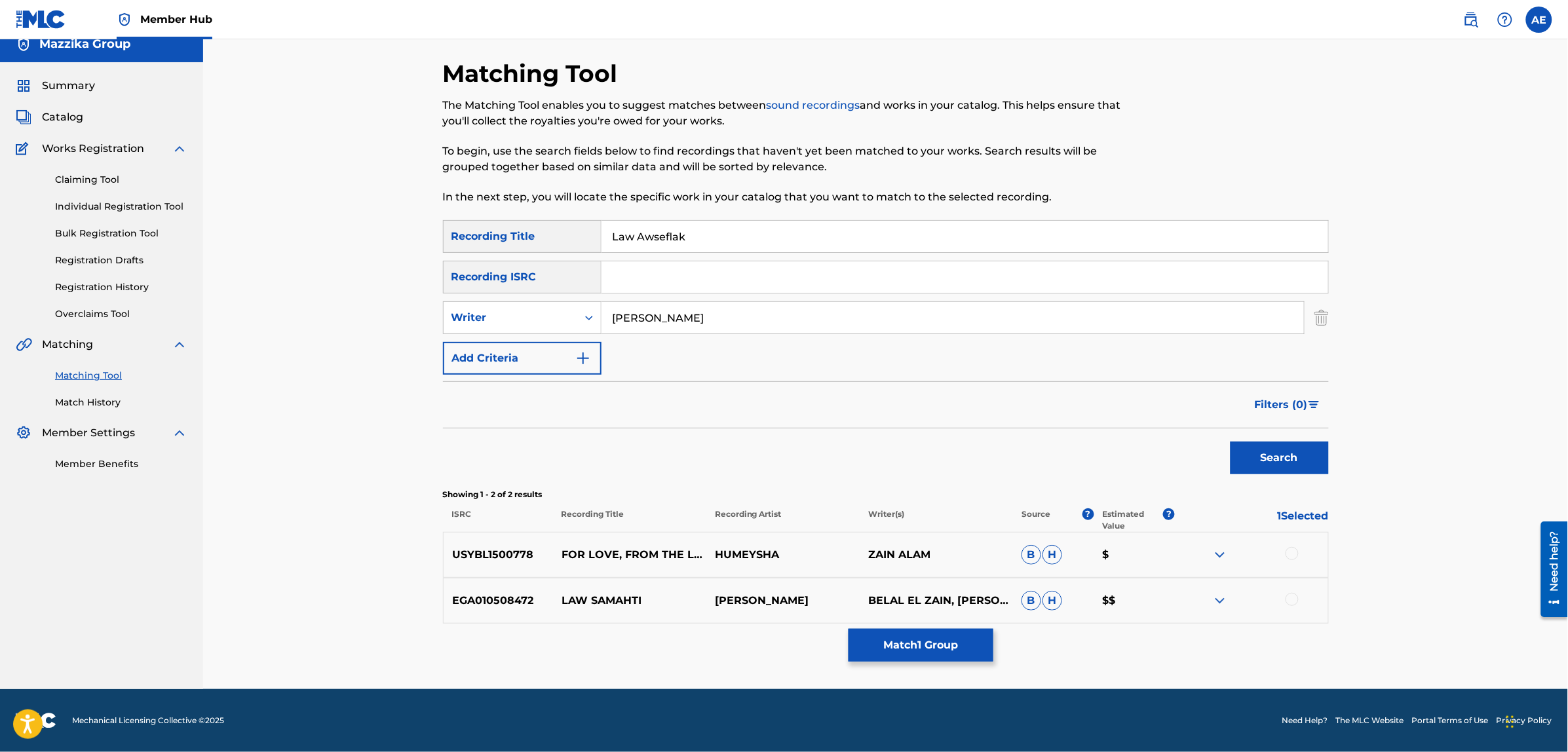
drag, startPoint x: 561, startPoint y: 301, endPoint x: 109, endPoint y: 296, distance: 452.0
click at [136, 303] on main "Mazzika Group Summary Catalog Works Registration Claiming Tool Individual Regis…" at bounding box center [784, 357] width 1568 height 662
click at [1231, 441] on button "Search" at bounding box center [1280, 458] width 98 height 33
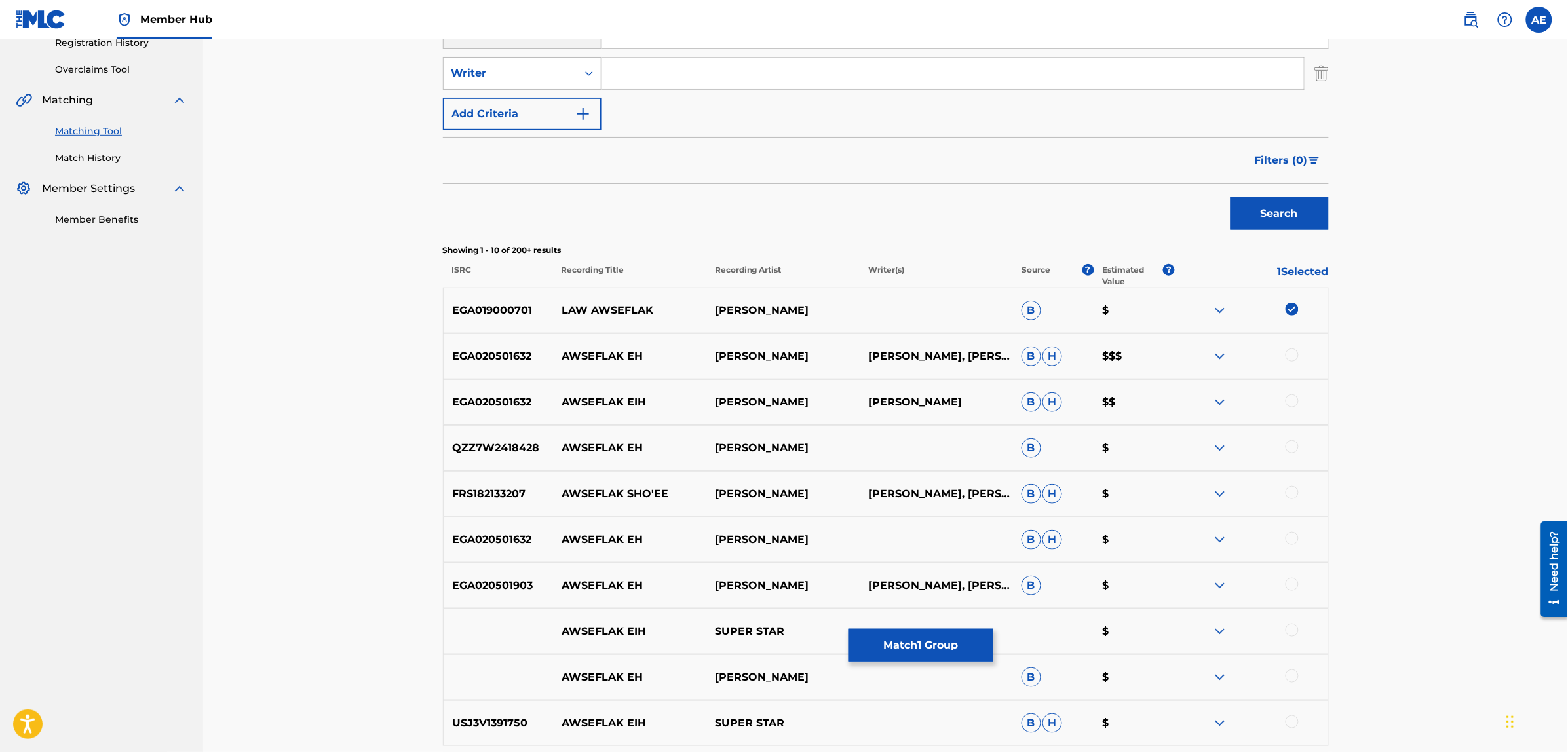
scroll to position [259, 0]
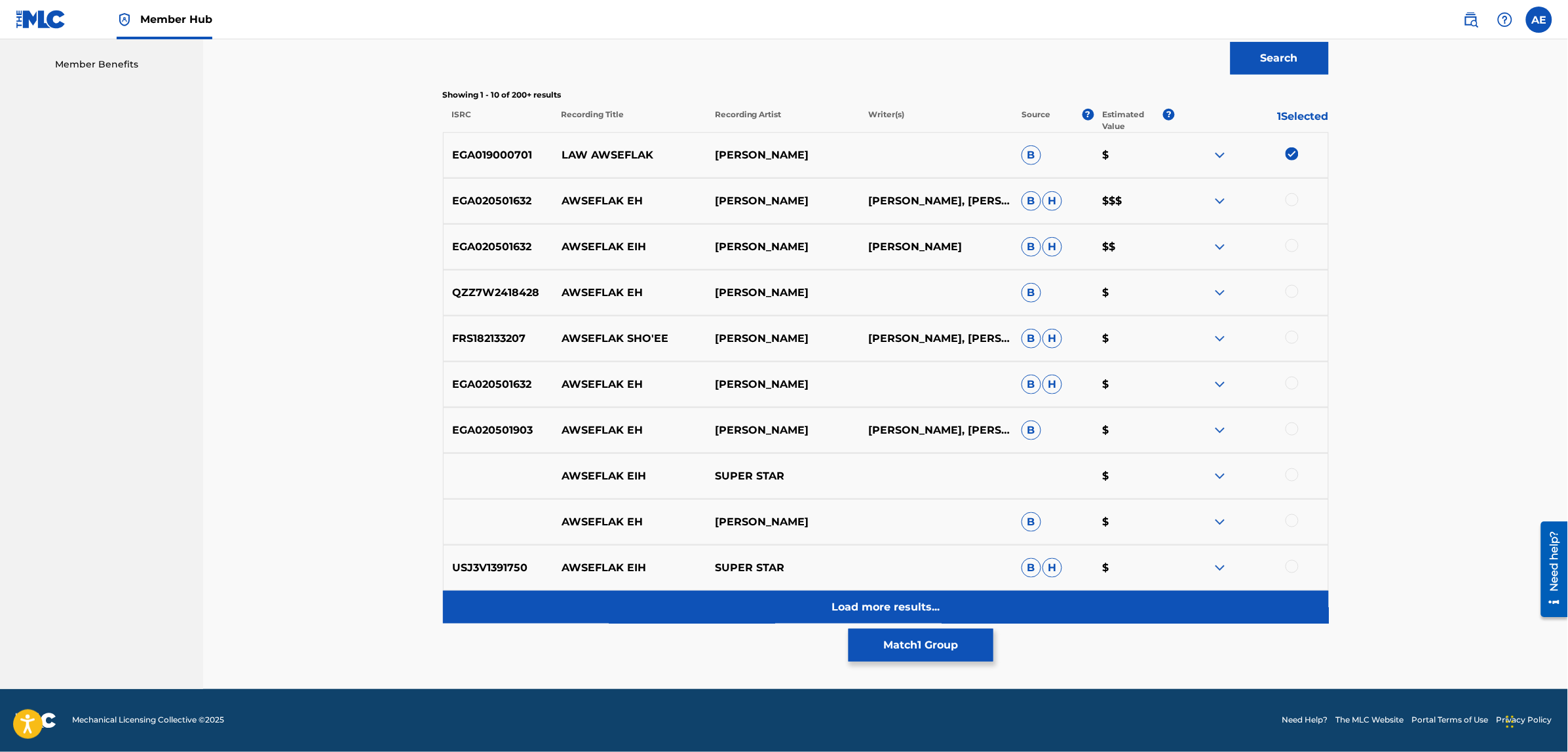
click at [706, 620] on div "Load more results..." at bounding box center [886, 607] width 886 height 33
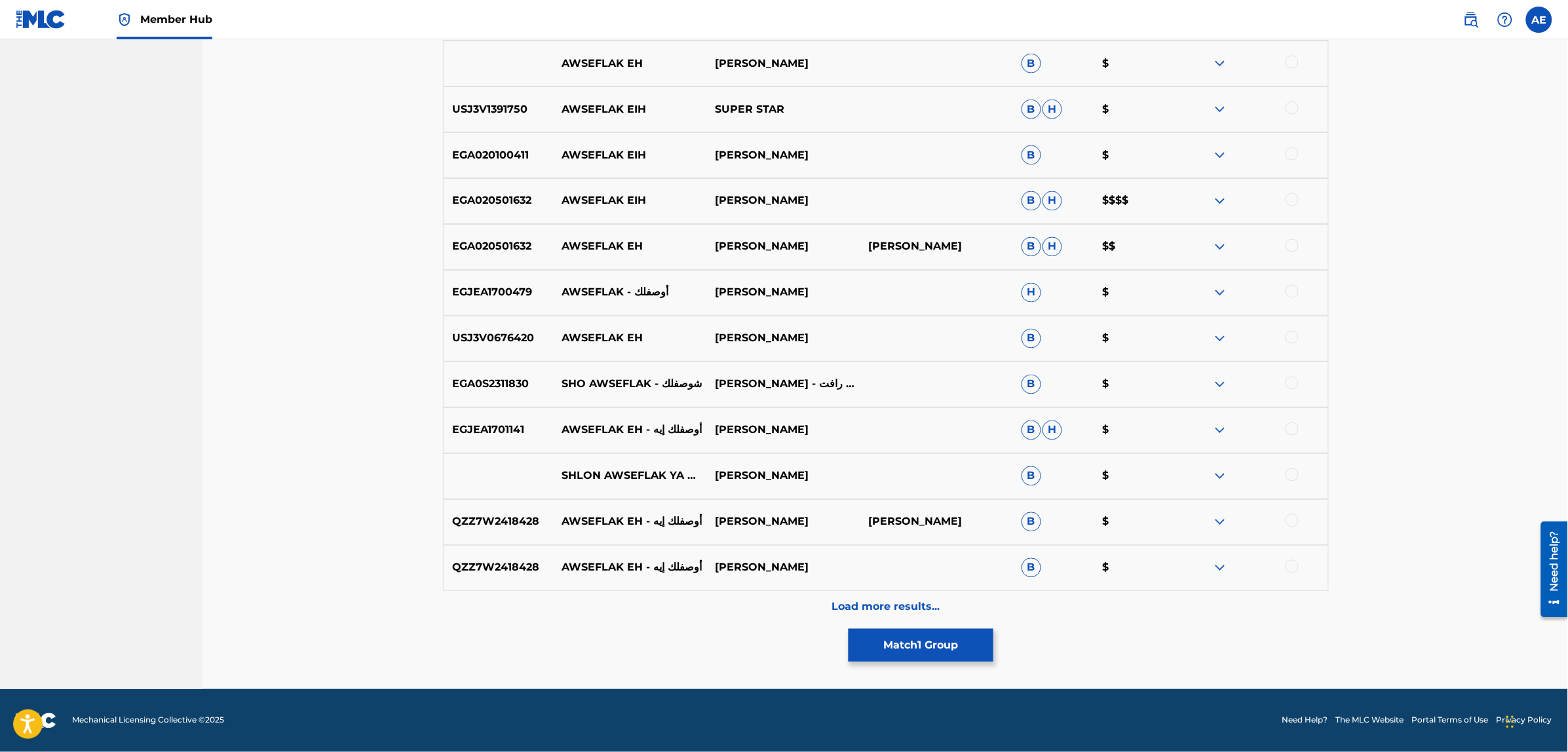
scroll to position [0, 0]
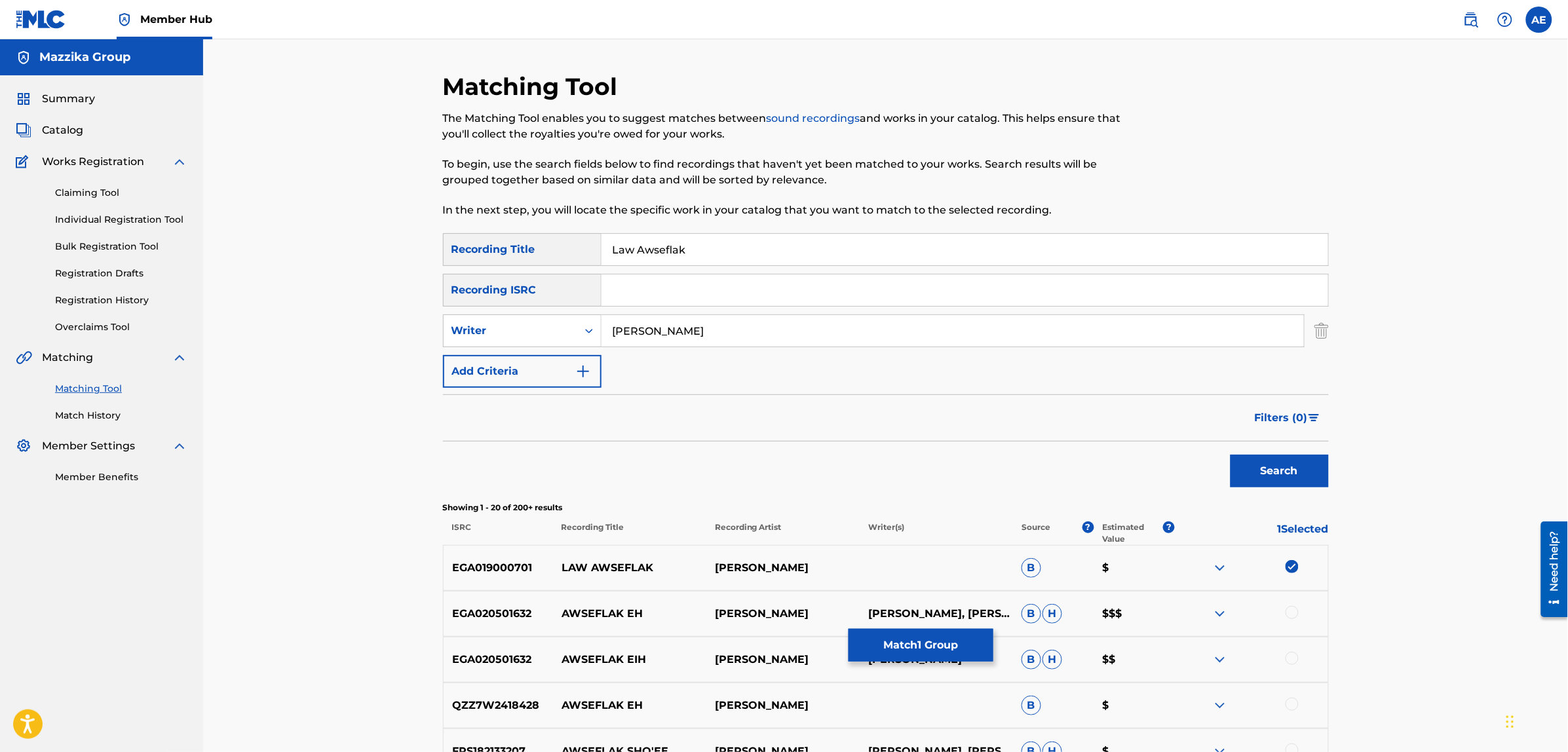
type input "[PERSON_NAME]"
drag, startPoint x: 647, startPoint y: 251, endPoint x: 406, endPoint y: 251, distance: 241.0
type input "لو اوصفلك"
click at [1231, 455] on button "Search" at bounding box center [1280, 471] width 98 height 33
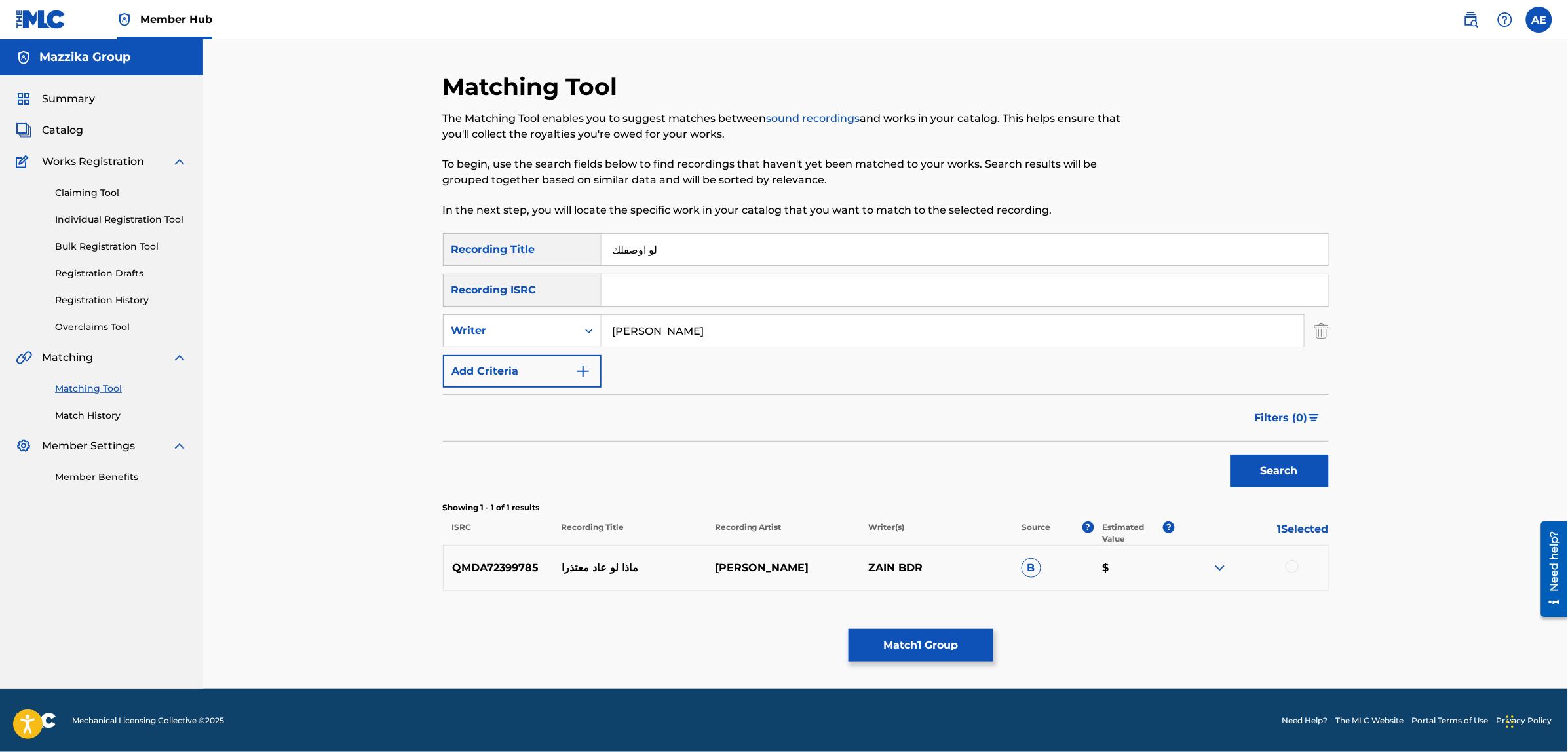
drag, startPoint x: 711, startPoint y: 315, endPoint x: 362, endPoint y: 313, distance: 349.0
click at [362, 313] on div "Matching Tool The Matching Tool enables you to suggest matches between sound re…" at bounding box center [885, 363] width 1365 height 650
click at [1231, 455] on button "Search" at bounding box center [1280, 471] width 98 height 33
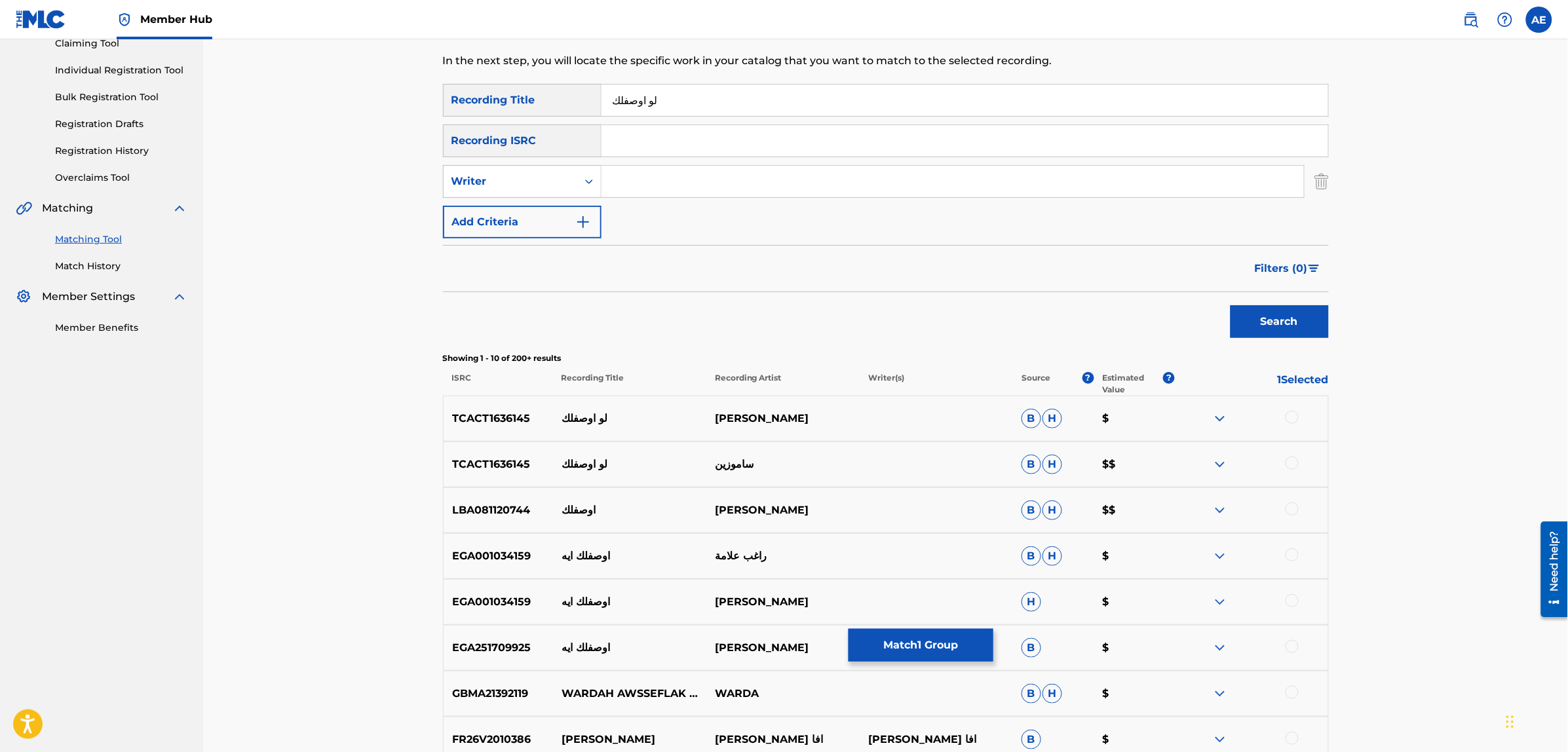
scroll to position [164, 0]
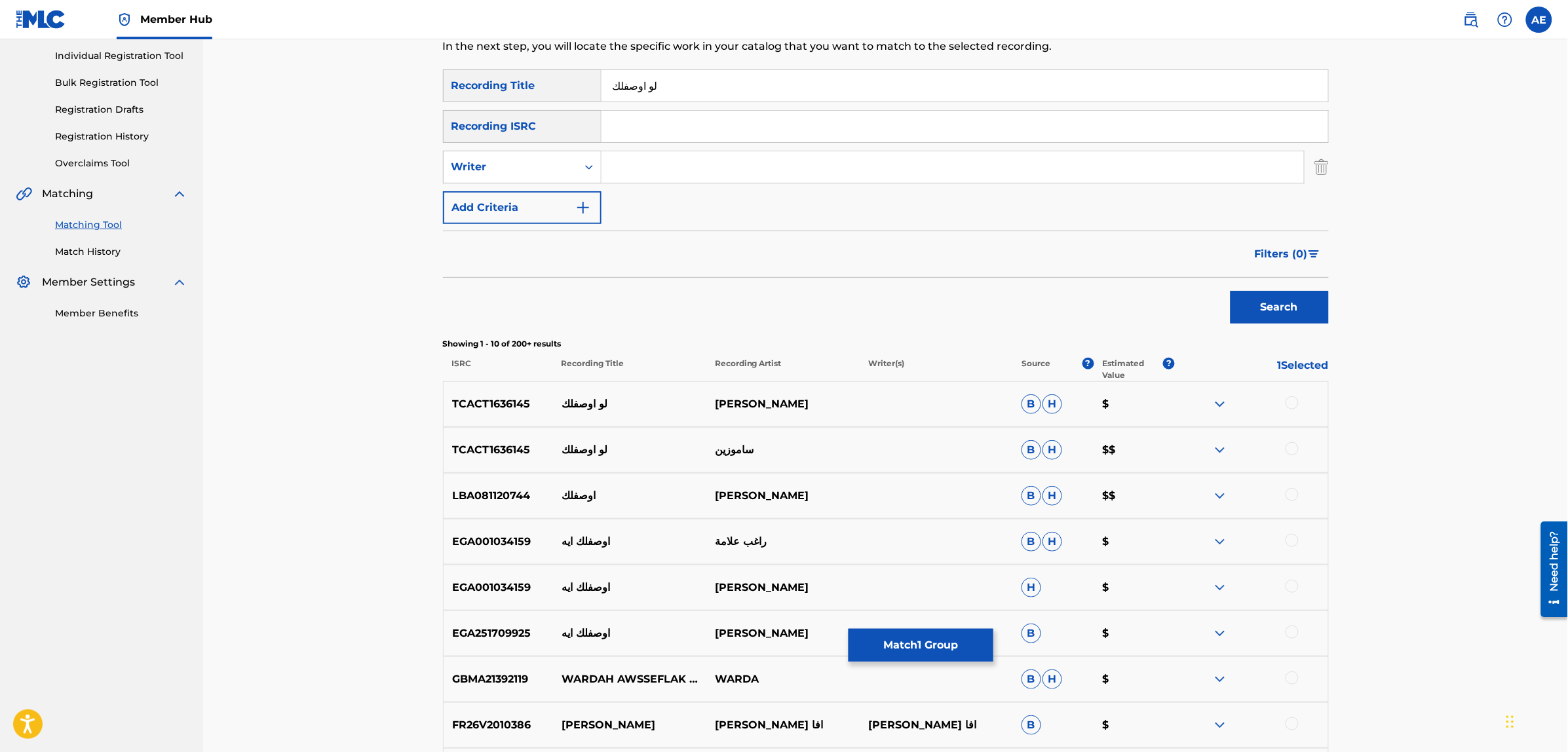
click at [1294, 404] on div at bounding box center [1291, 402] width 13 height 13
click at [1291, 449] on div at bounding box center [1291, 448] width 13 height 13
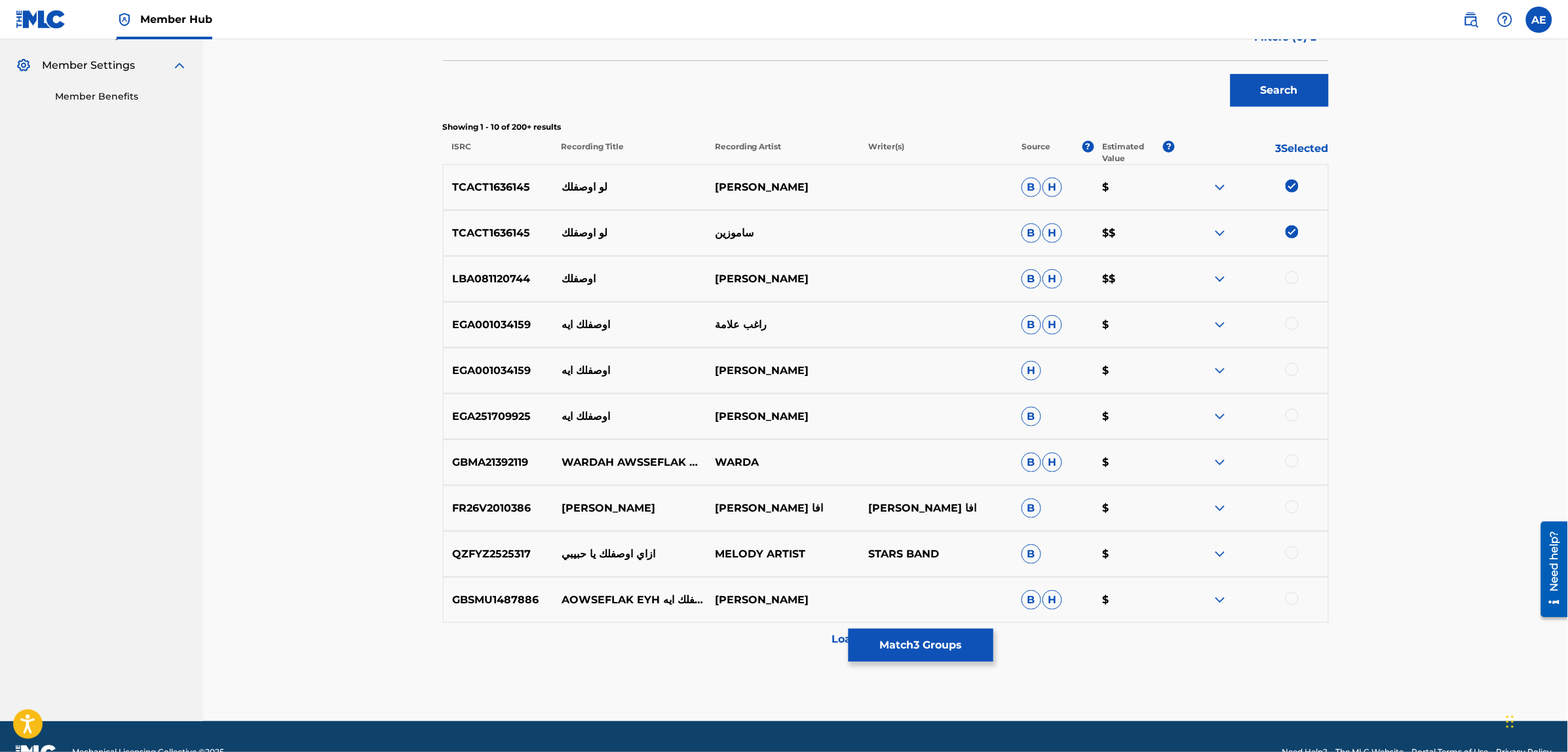
scroll to position [409, 0]
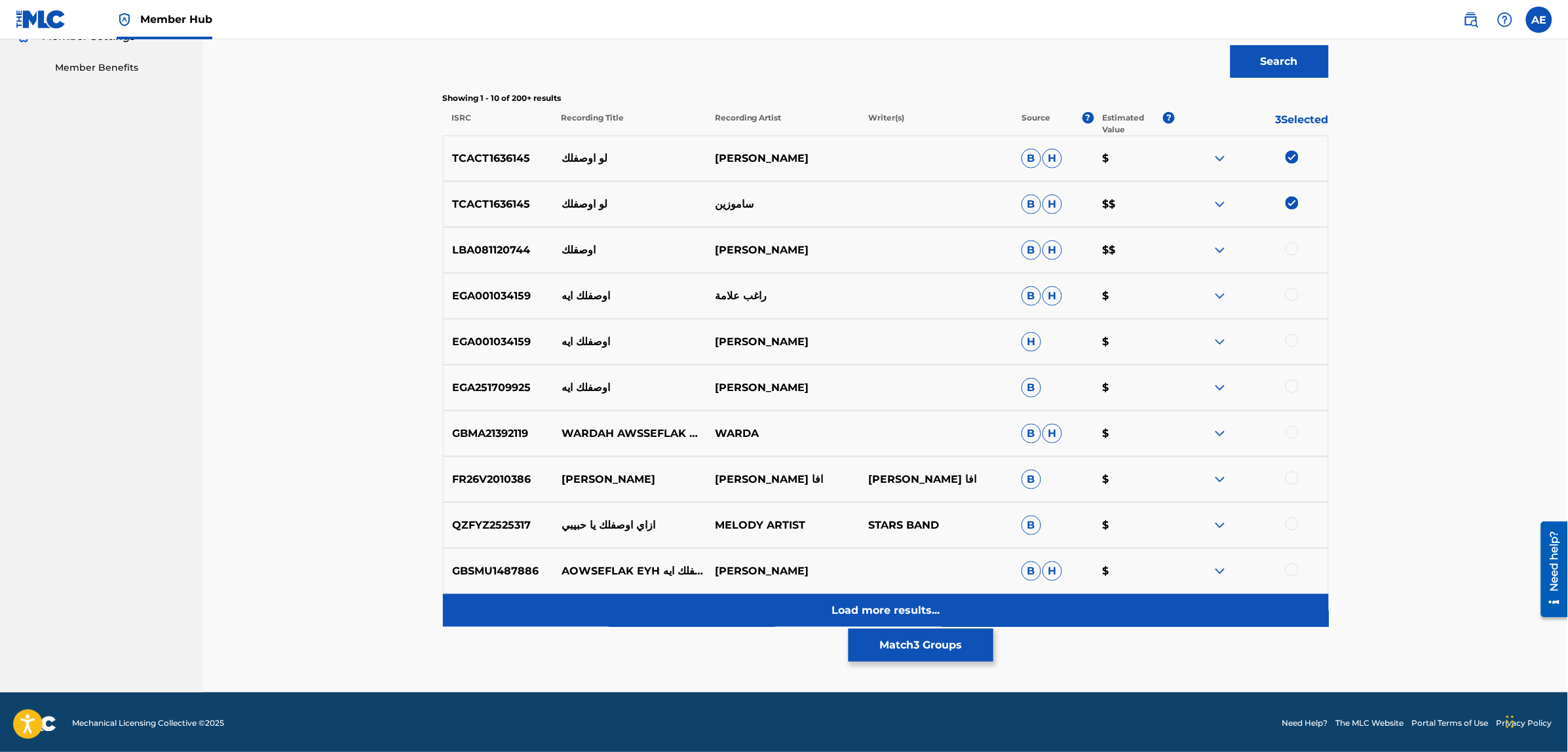
click at [705, 618] on div "Load more results..." at bounding box center [886, 611] width 886 height 33
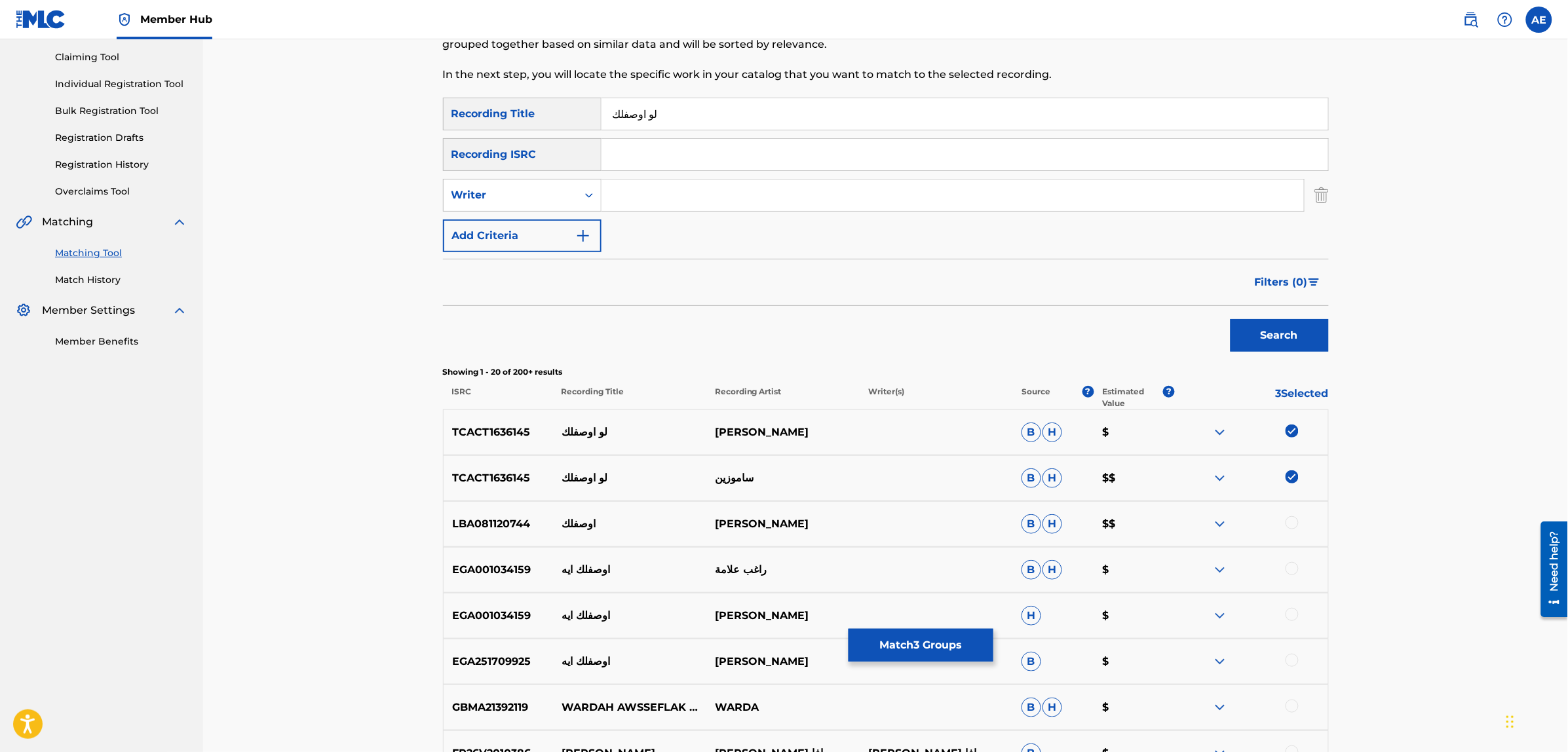
scroll to position [0, 0]
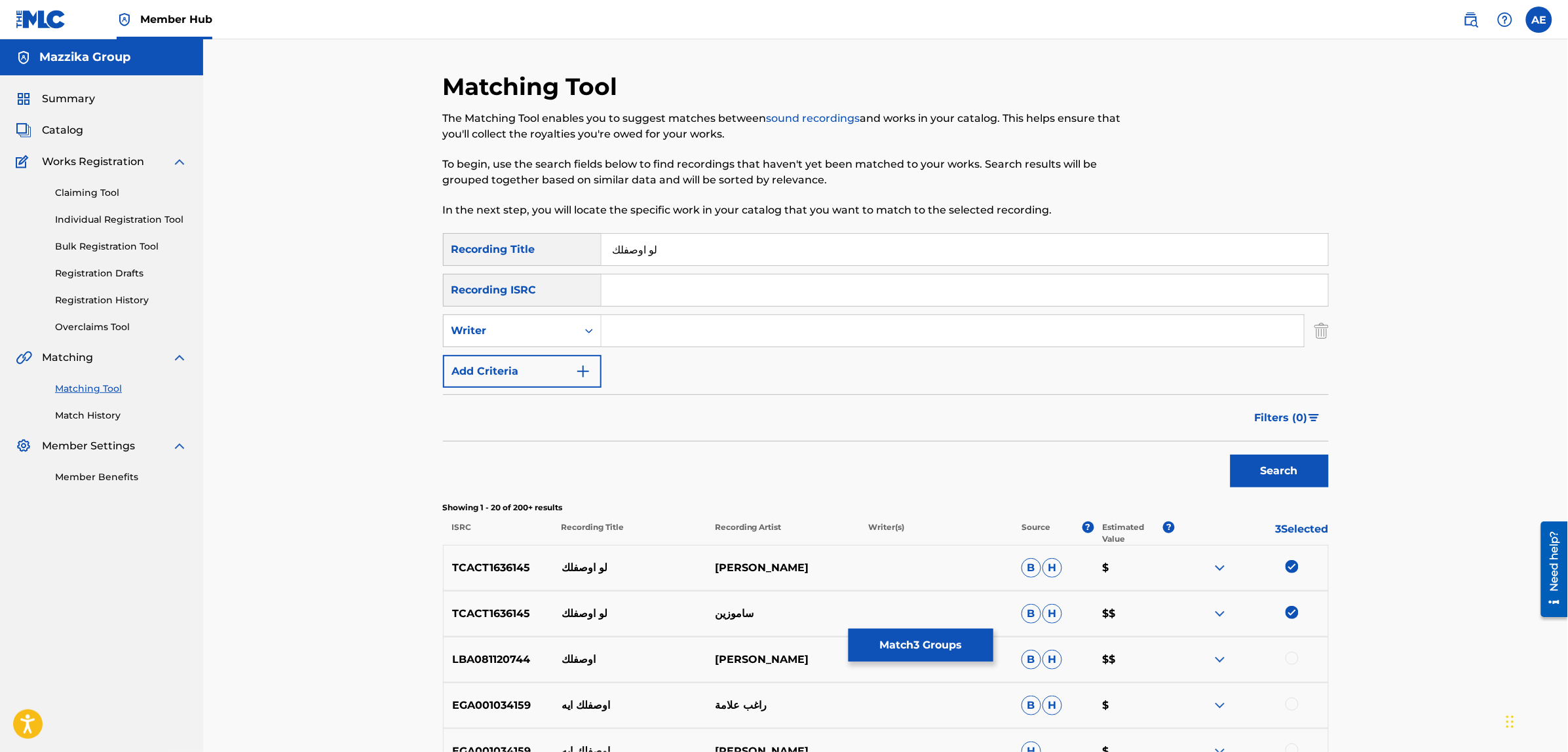
click at [640, 246] on input "لو اوصفلك" at bounding box center [965, 249] width 727 height 31
type input "لو أوصفلك"
click at [1231, 455] on button "Search" at bounding box center [1280, 471] width 98 height 33
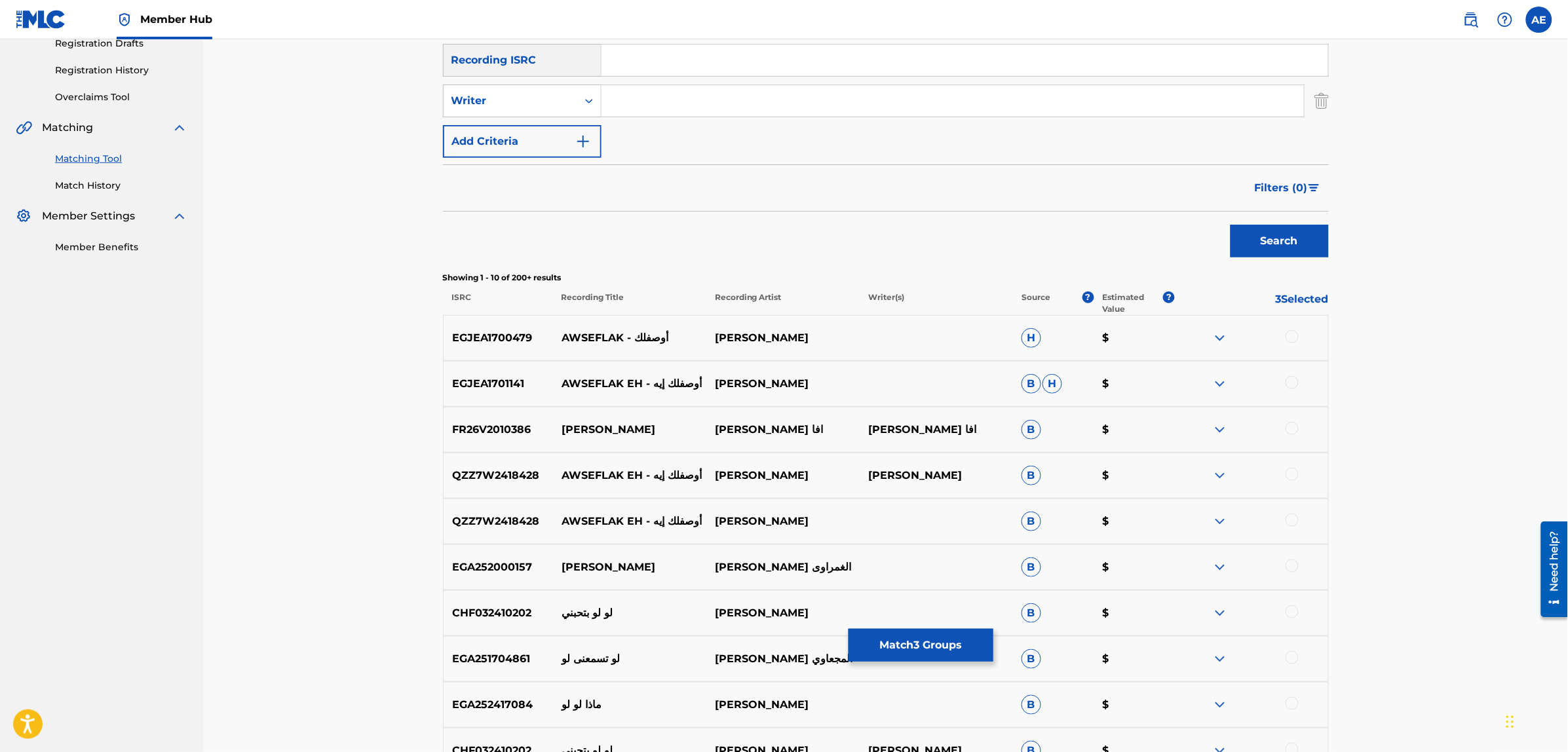
scroll to position [327, 0]
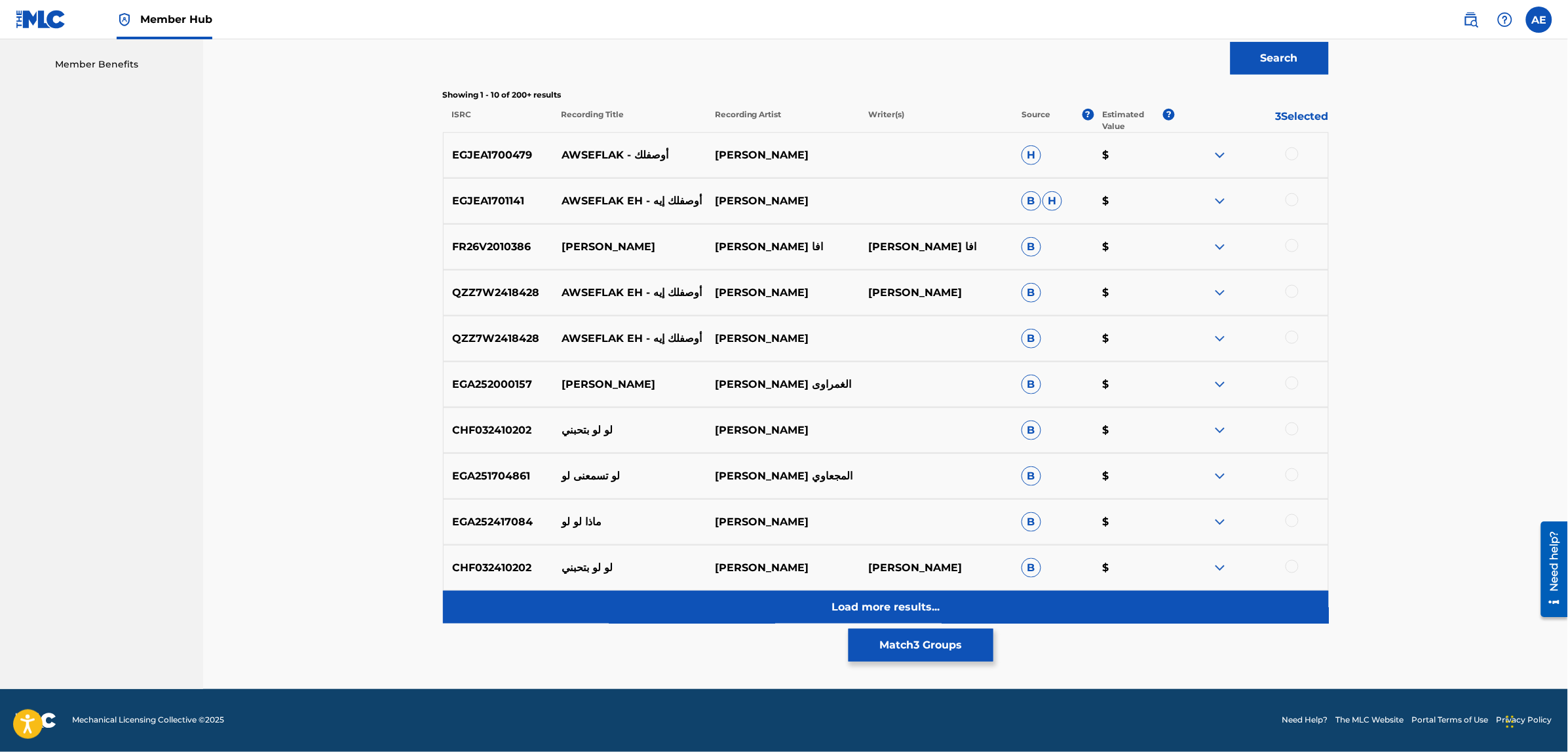
click at [690, 599] on div "Load more results..." at bounding box center [886, 607] width 886 height 33
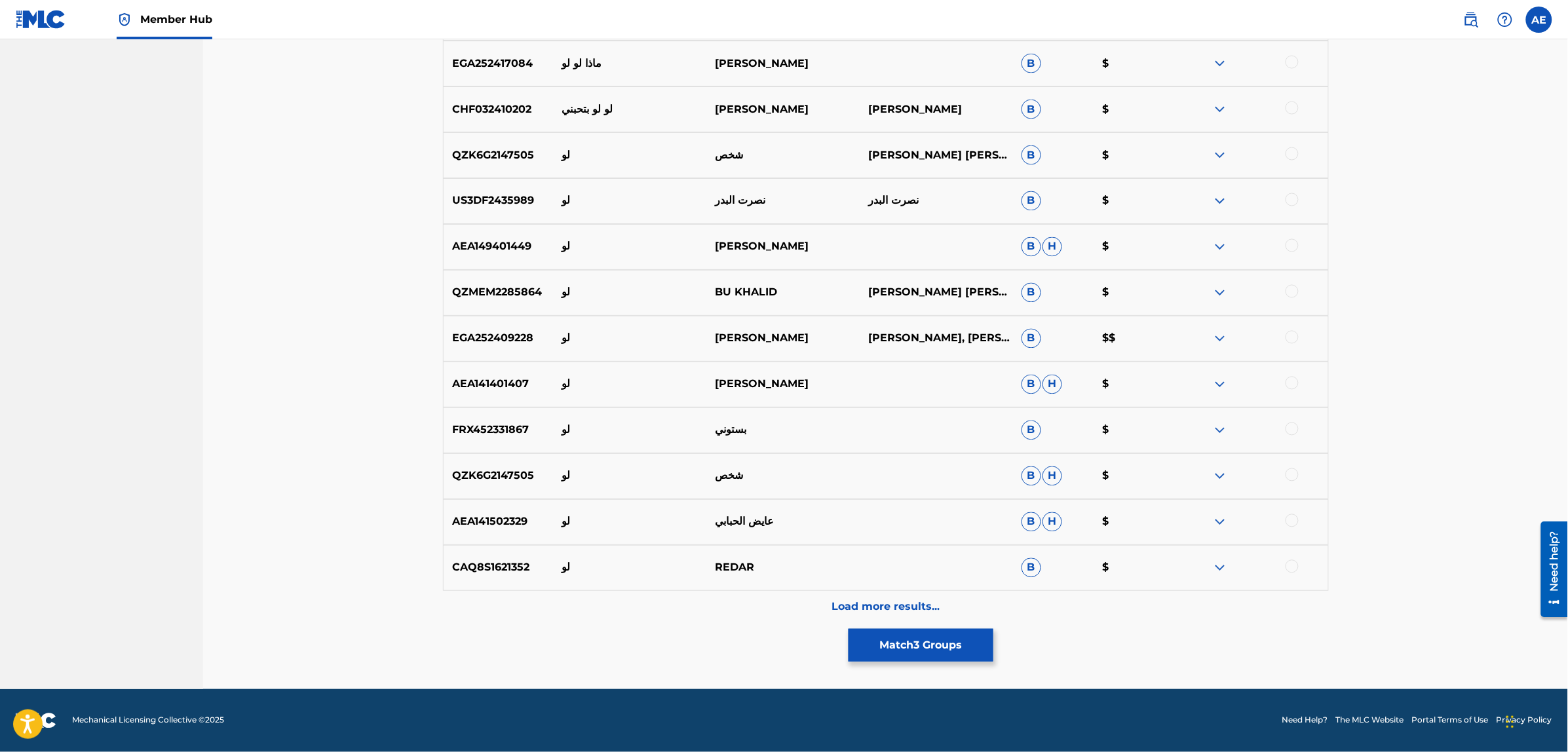
scroll to position [0, 0]
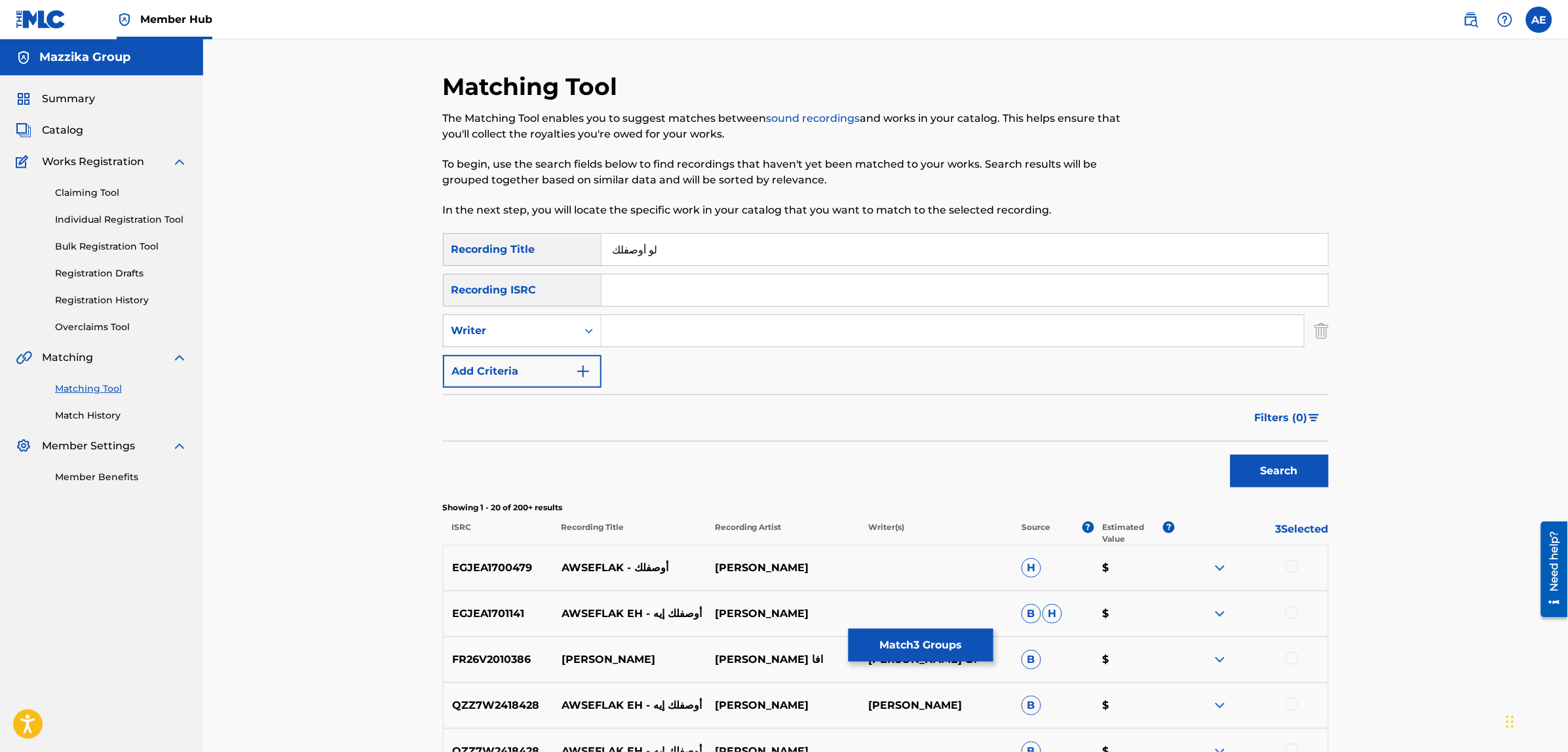
drag, startPoint x: 682, startPoint y: 243, endPoint x: 429, endPoint y: 275, distance: 255.0
click at [898, 658] on button "Match 3 Groups" at bounding box center [921, 645] width 145 height 33
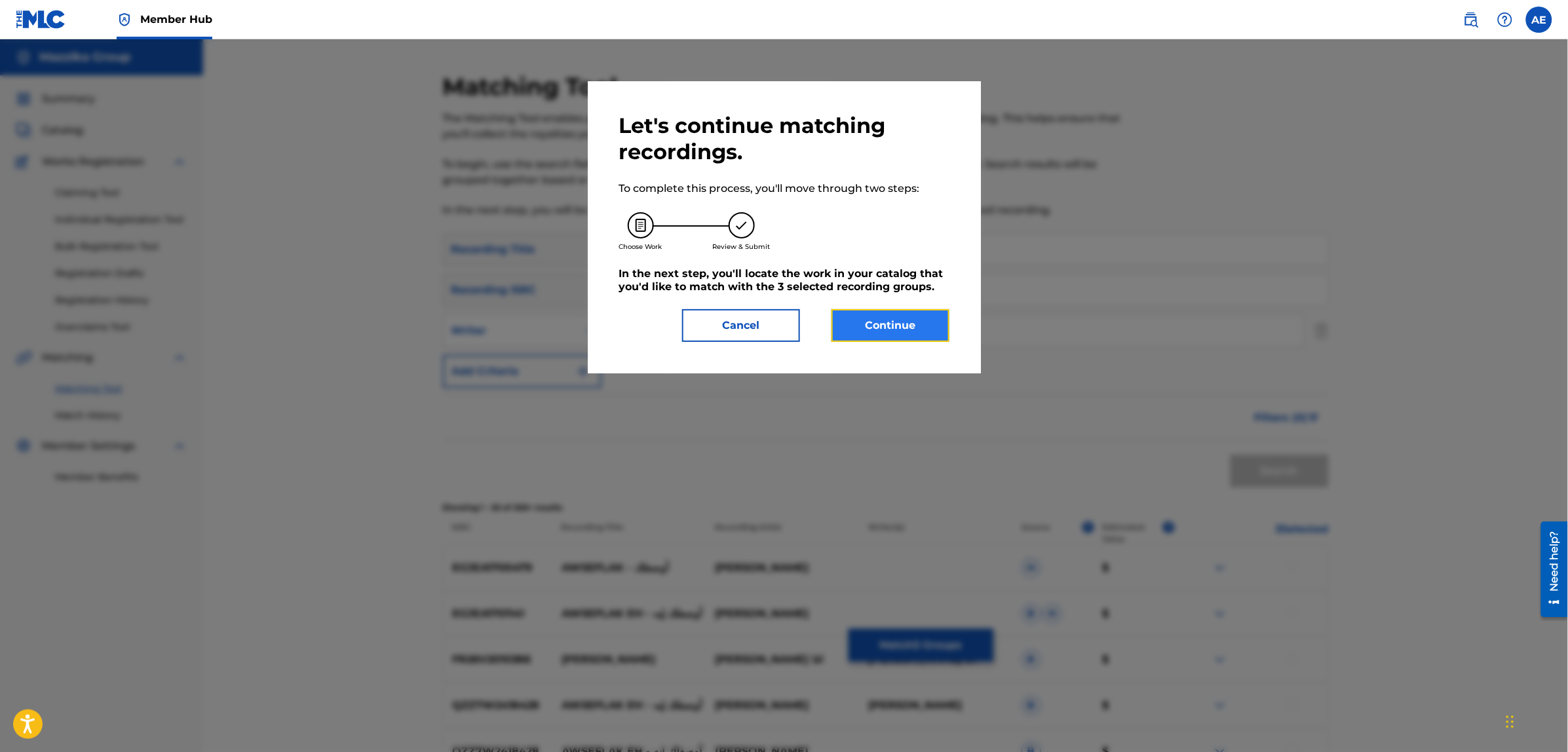
click at [863, 324] on button "Continue" at bounding box center [890, 325] width 118 height 33
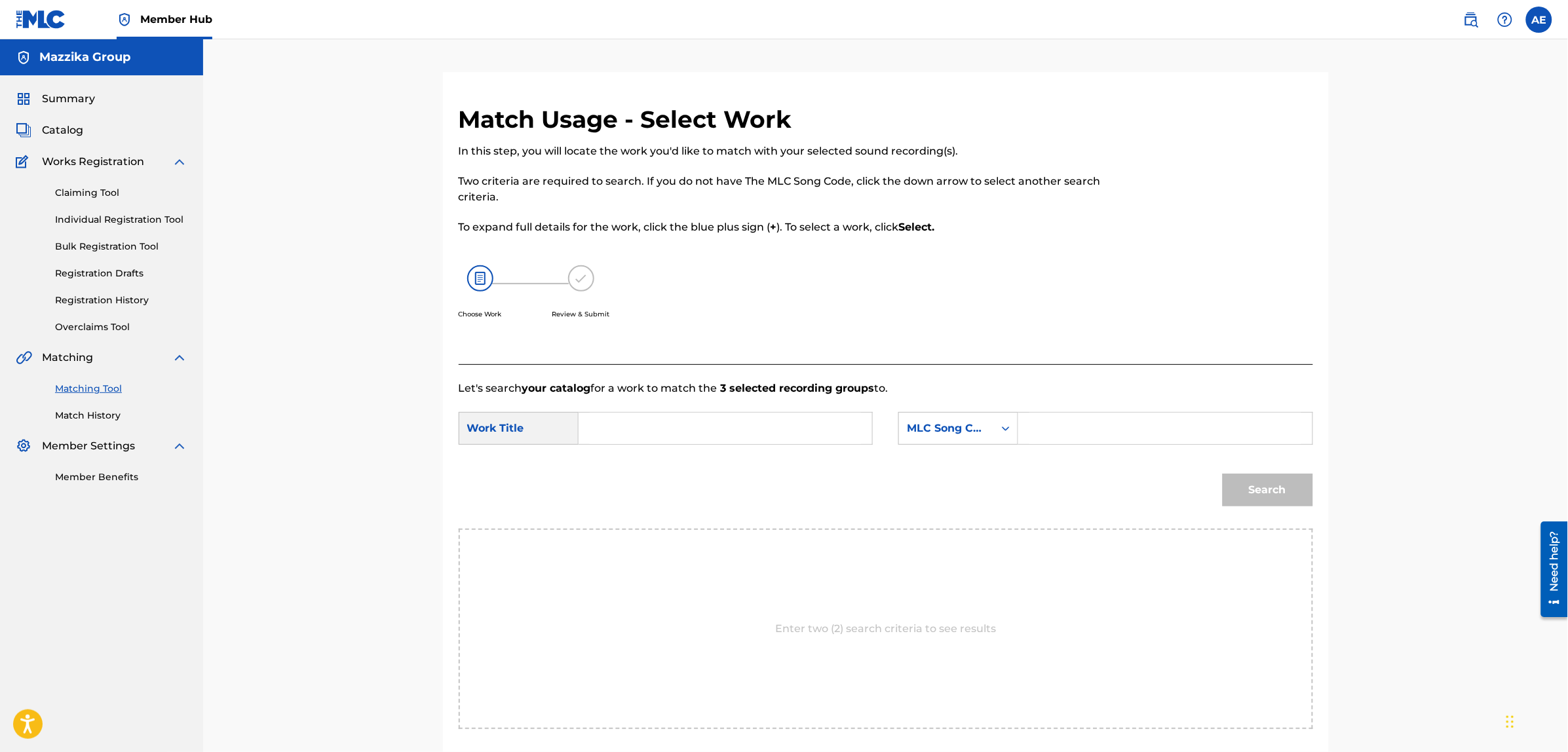
click at [795, 427] on input "Search Form" at bounding box center [725, 429] width 271 height 31
paste input "Law Awseflak"
type input "Law Awseflak"
click at [1029, 432] on input "Search Form" at bounding box center [1165, 429] width 271 height 31
click at [1049, 431] on input "Search Form" at bounding box center [1165, 429] width 271 height 31
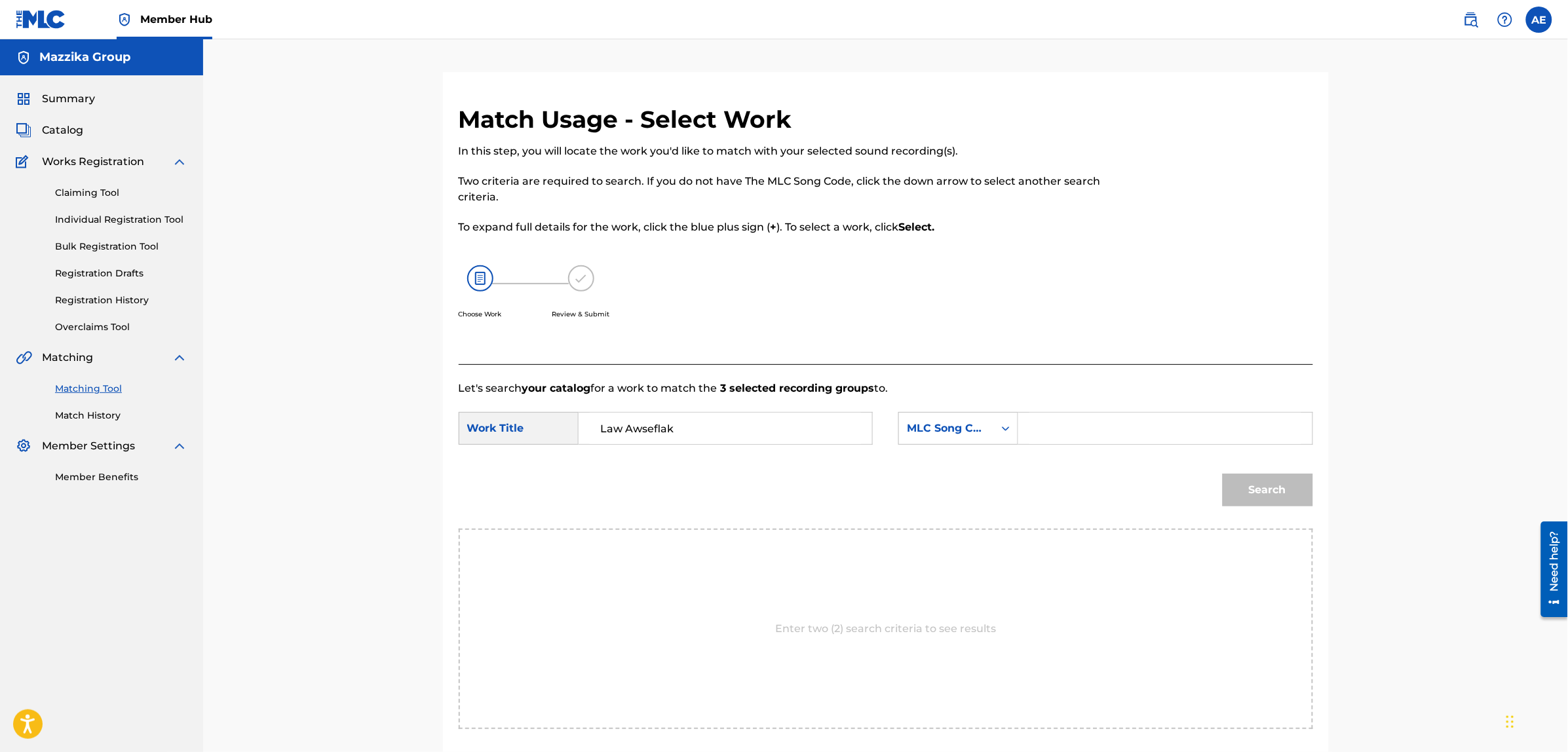
paste input "LT7B0B"
type input "LT7B0B"
click at [1223, 473] on button "Search" at bounding box center [1268, 490] width 91 height 33
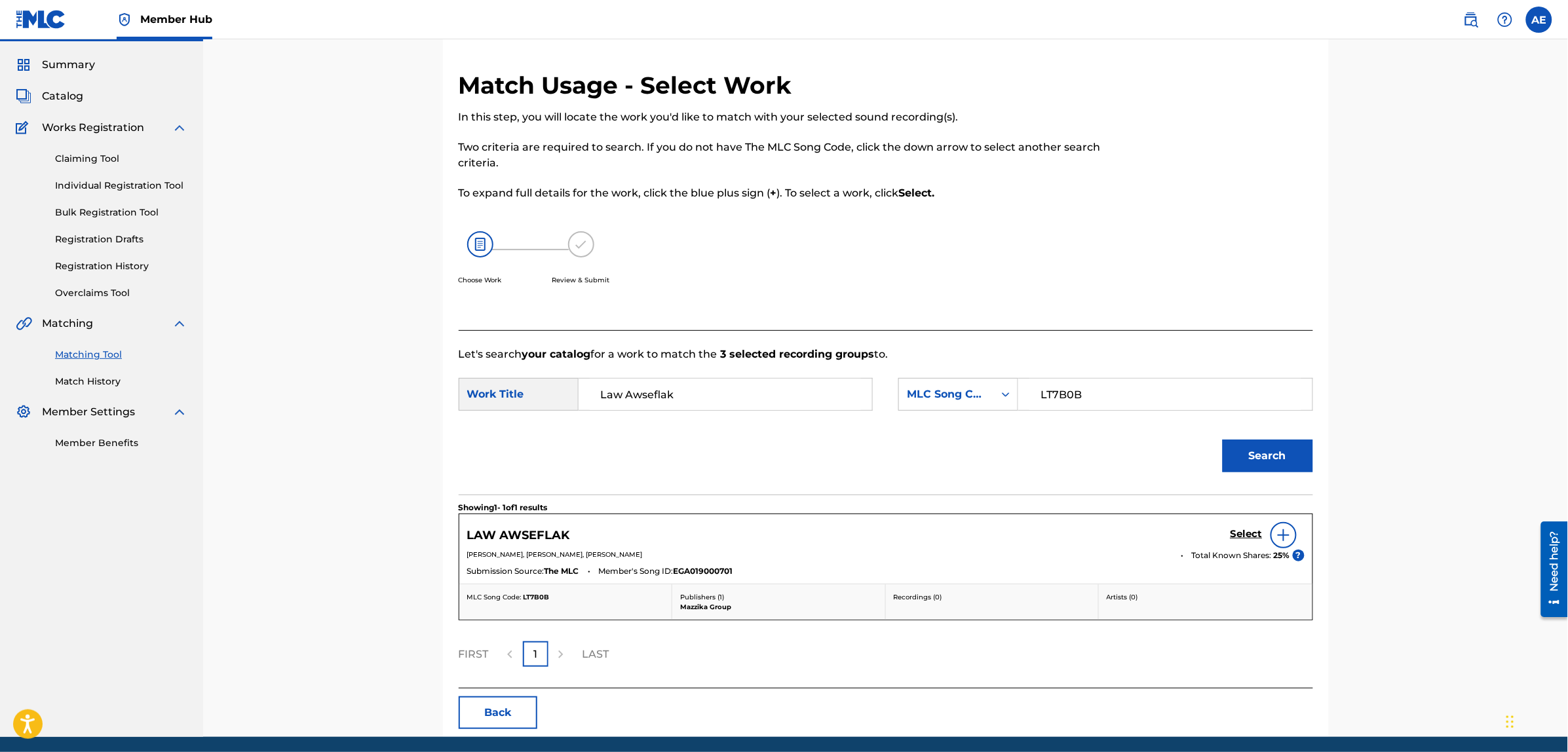
scroll to position [82, 0]
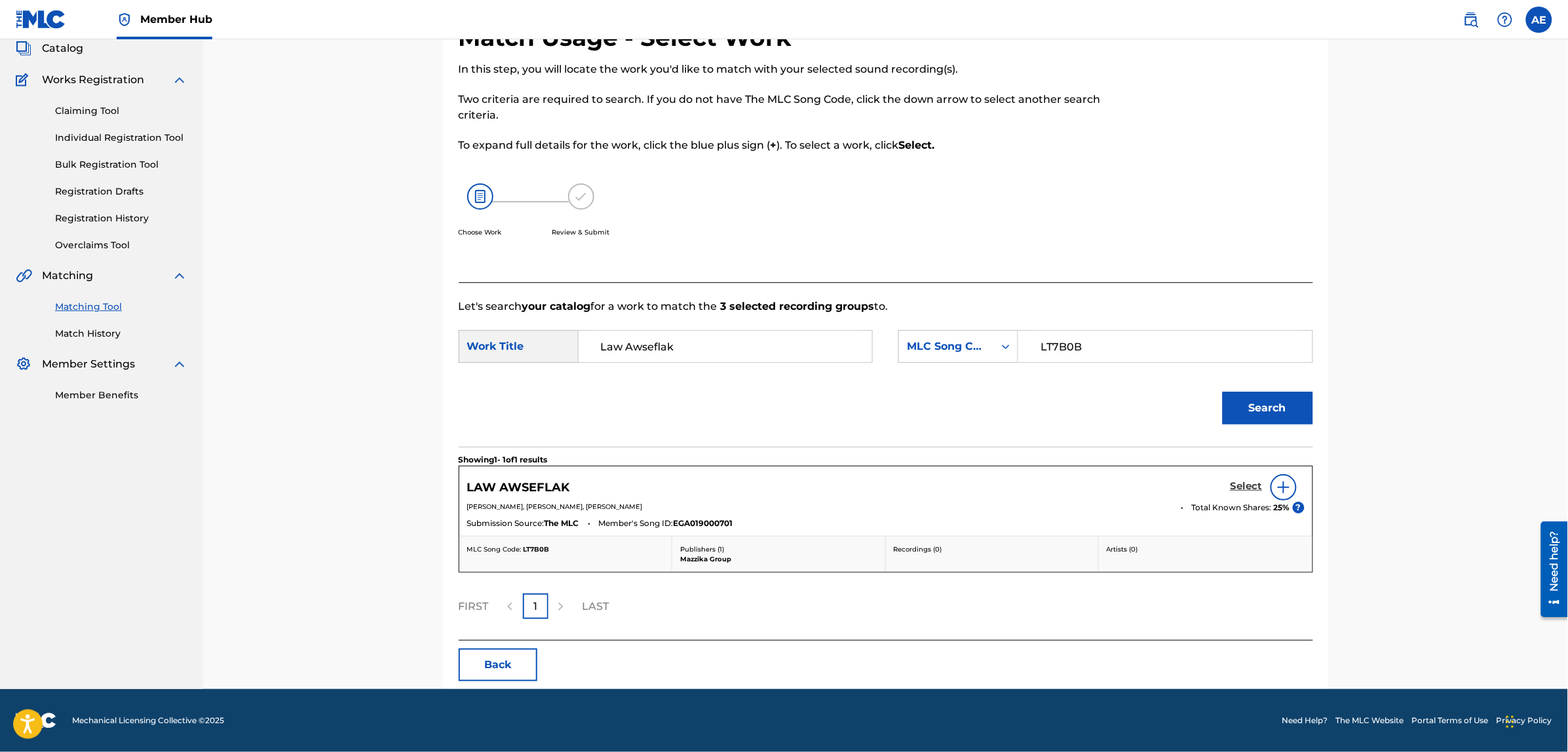
click at [1248, 485] on h5 "Select" at bounding box center [1246, 486] width 32 height 13
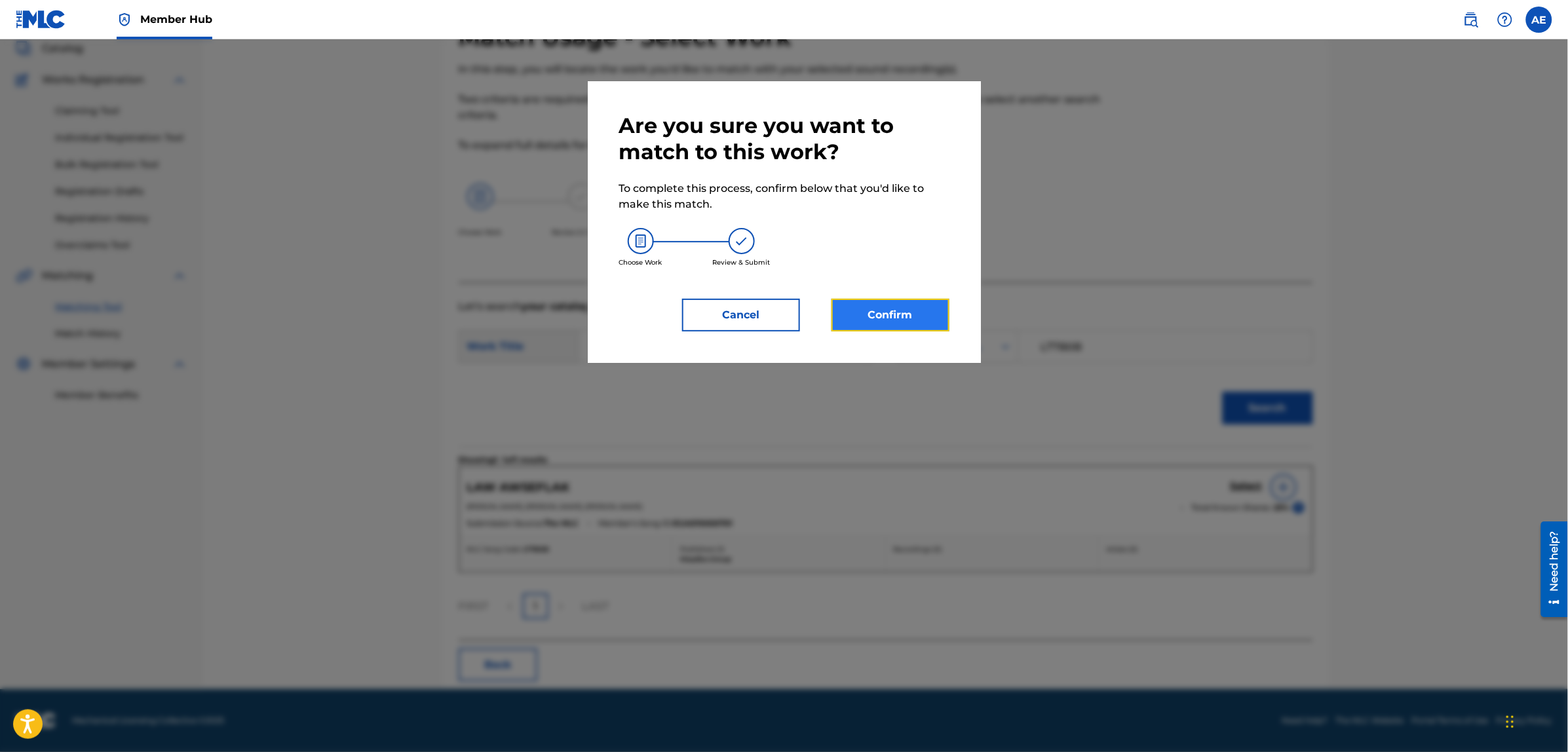
click at [905, 309] on button "Confirm" at bounding box center [890, 316] width 118 height 33
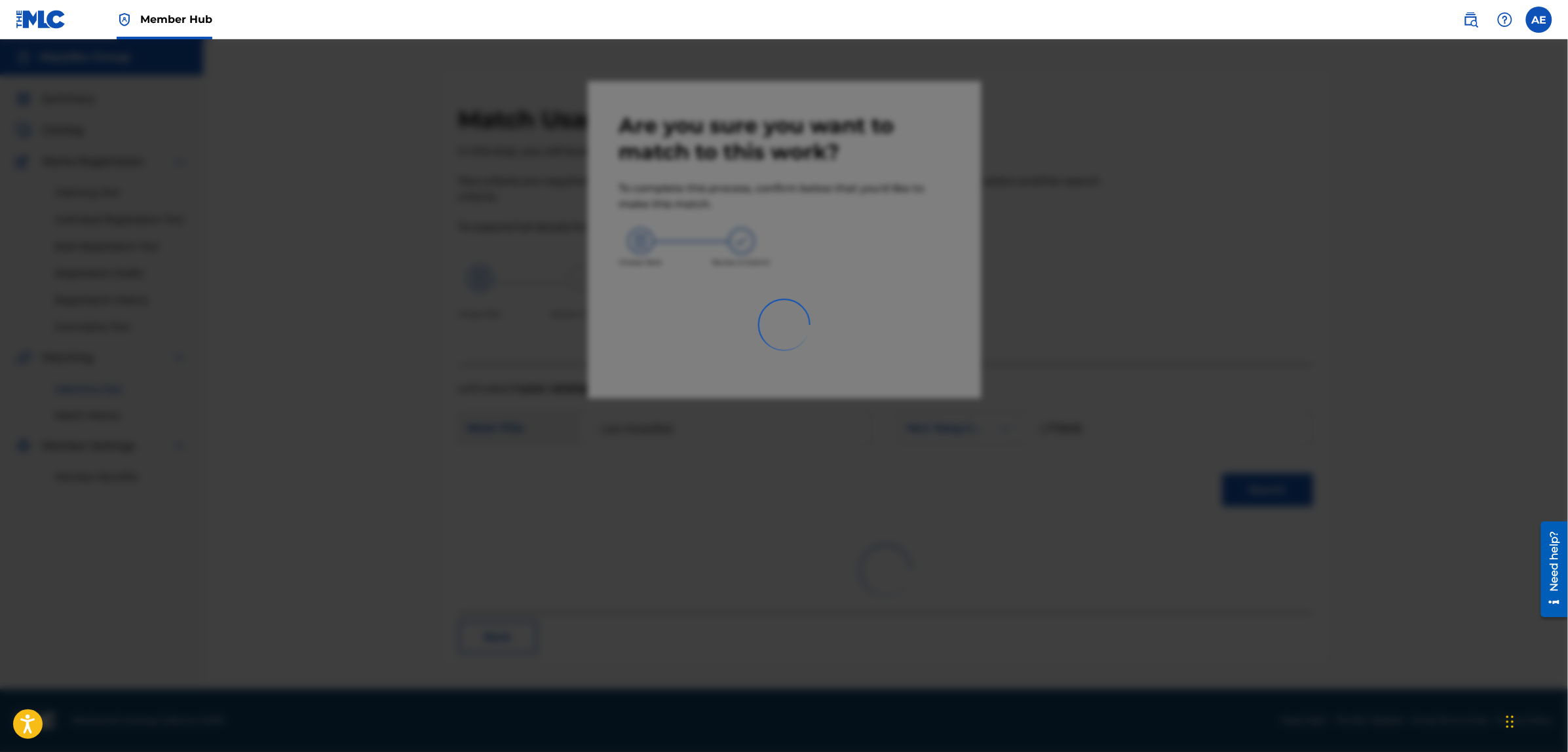
scroll to position [0, 0]
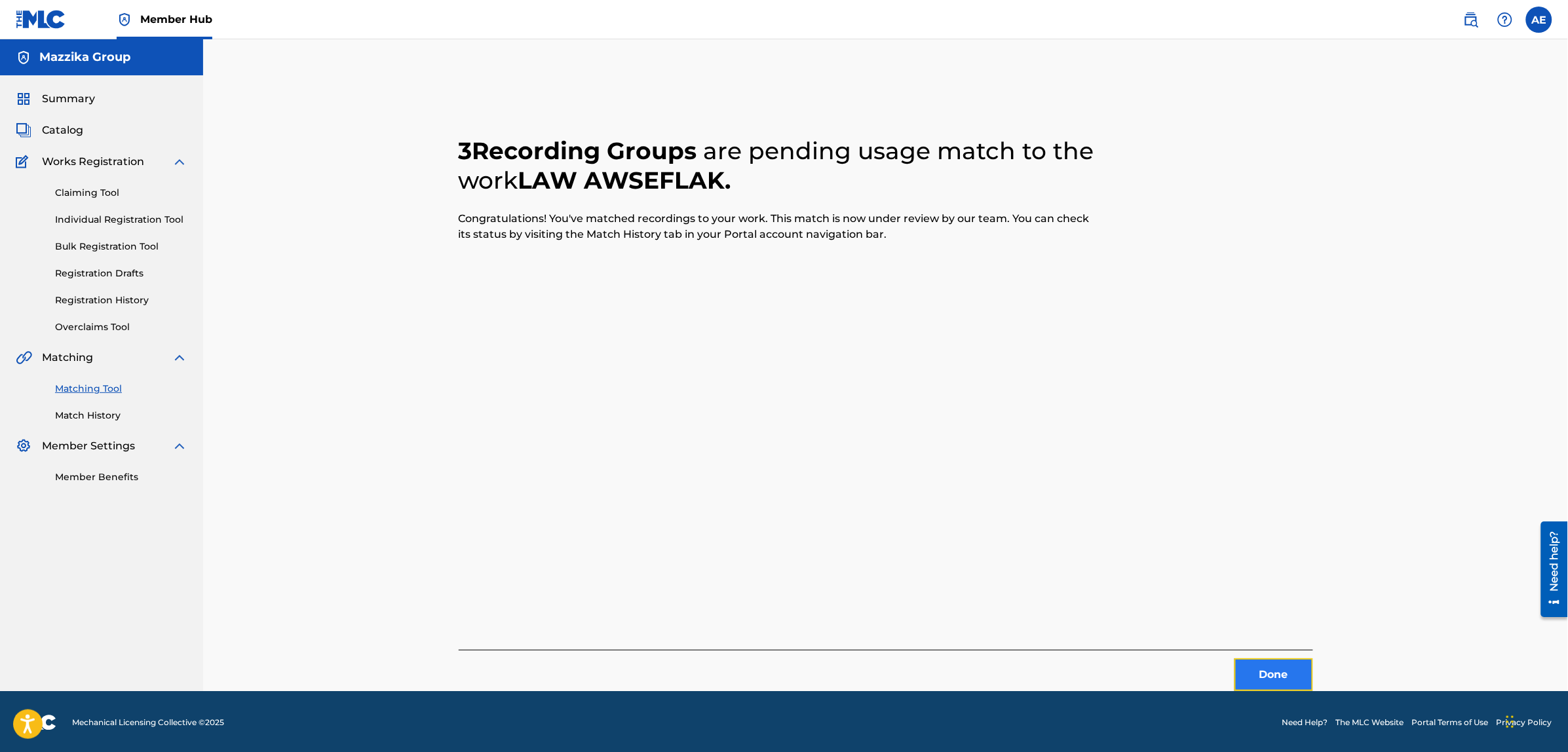
click at [1266, 678] on button "Done" at bounding box center [1274, 675] width 79 height 33
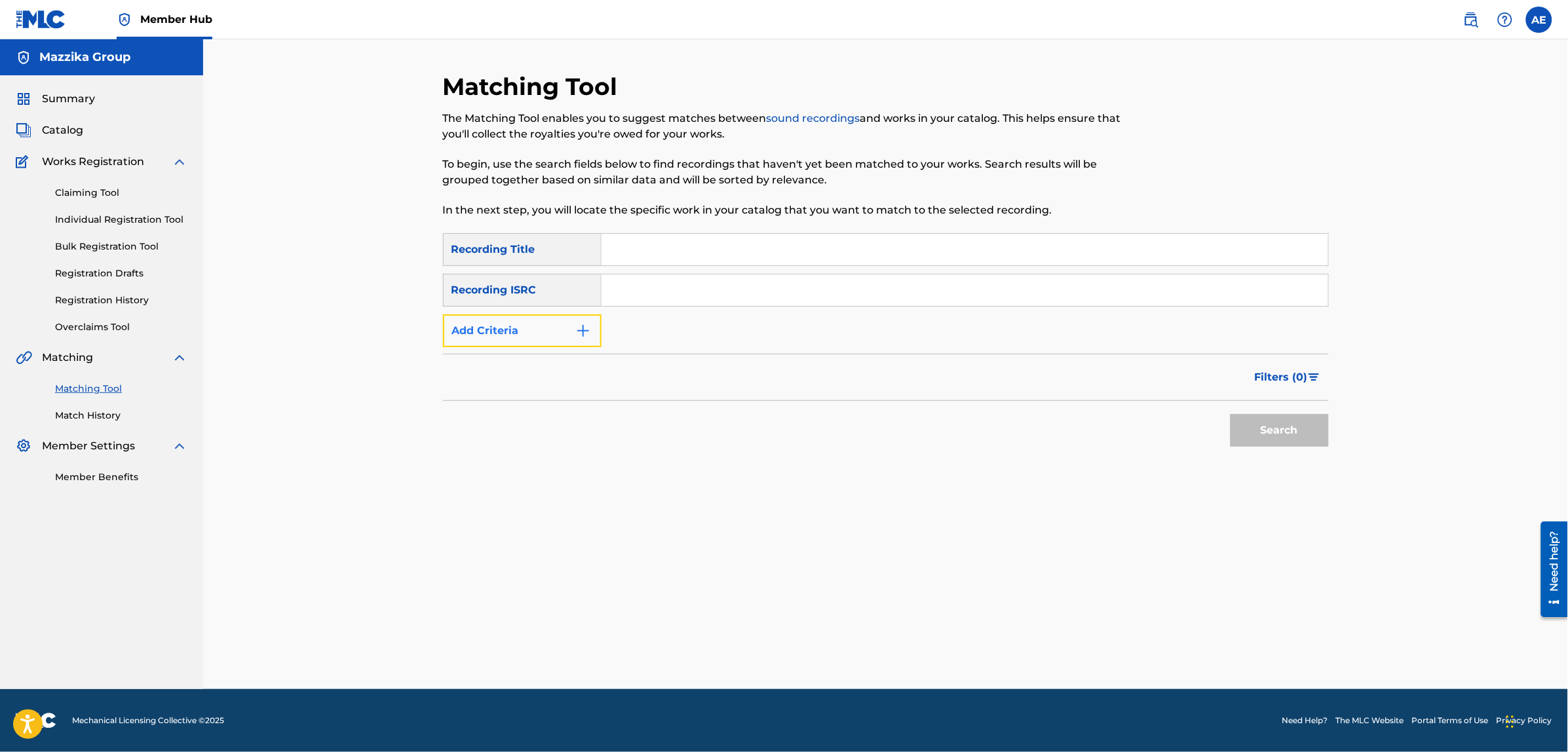
click at [560, 336] on button "Add Criteria" at bounding box center [522, 331] width 159 height 33
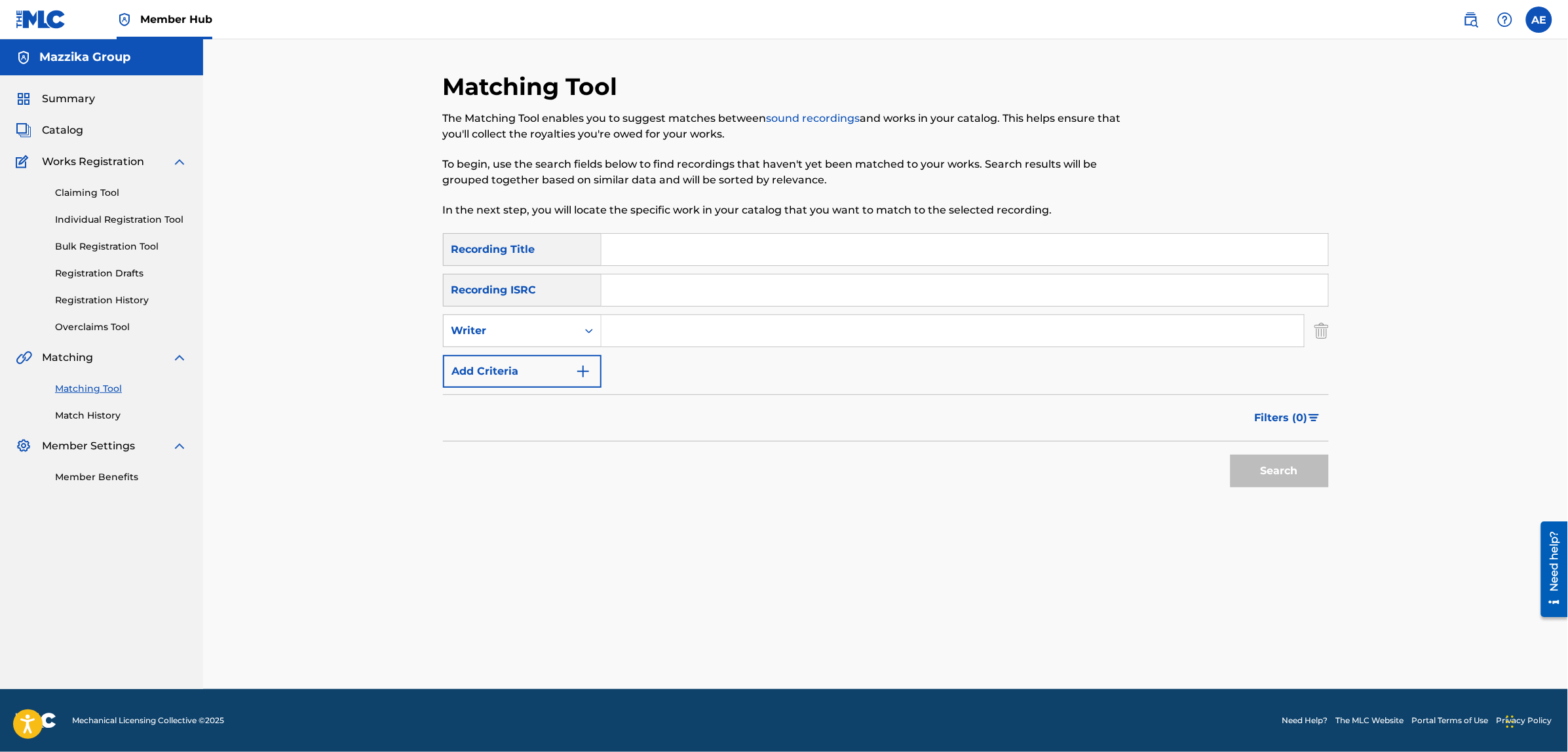
click at [653, 307] on div "SearchWithCriteriad3578106-564a-4ccf-ab5d-4db274f9ca5e Recording Title SearchWi…" at bounding box center [886, 310] width 886 height 155
click at [669, 276] on input "Search Form" at bounding box center [965, 290] width 727 height 31
paste input "EGA012501823"
type input "EGA012501823"
click at [1231, 455] on button "Search" at bounding box center [1280, 471] width 98 height 33
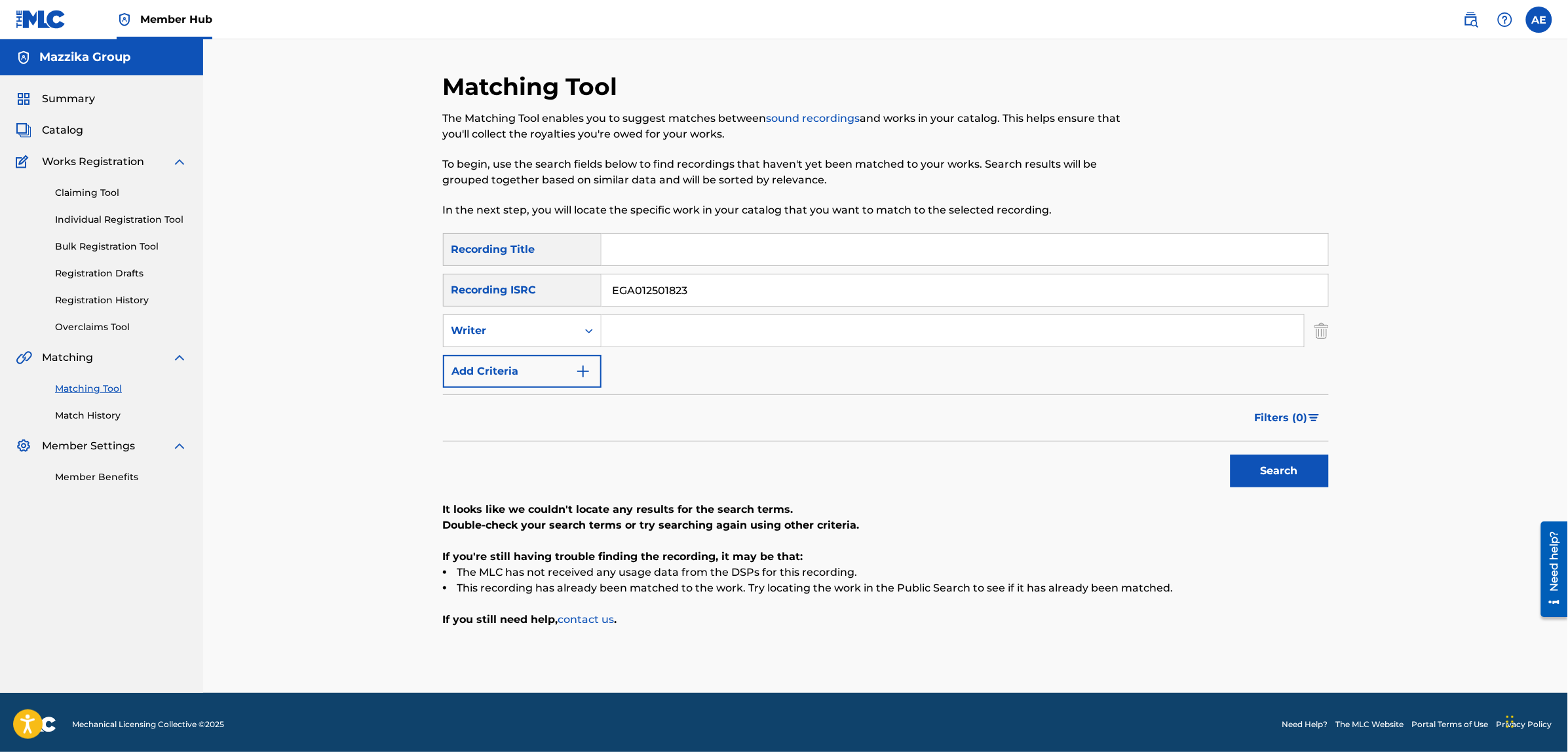
scroll to position [3, 0]
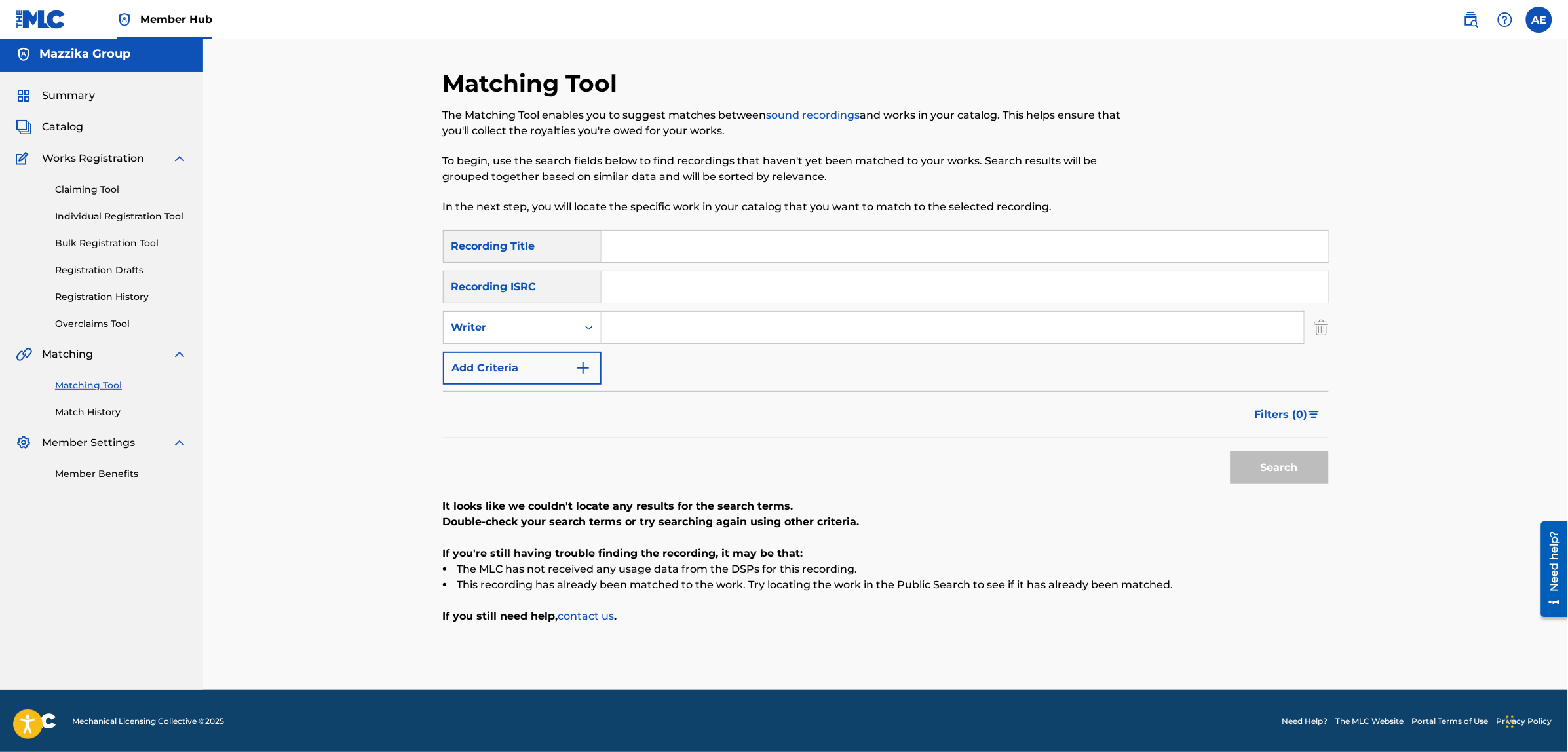
click at [719, 322] on input "Search Form" at bounding box center [952, 327] width 703 height 31
click at [662, 334] on input "Search Form" at bounding box center [952, 327] width 703 height 31
paste input "[PERSON_NAME]"
type input "[PERSON_NAME]"
click at [653, 251] on input "Search Form" at bounding box center [965, 246] width 727 height 31
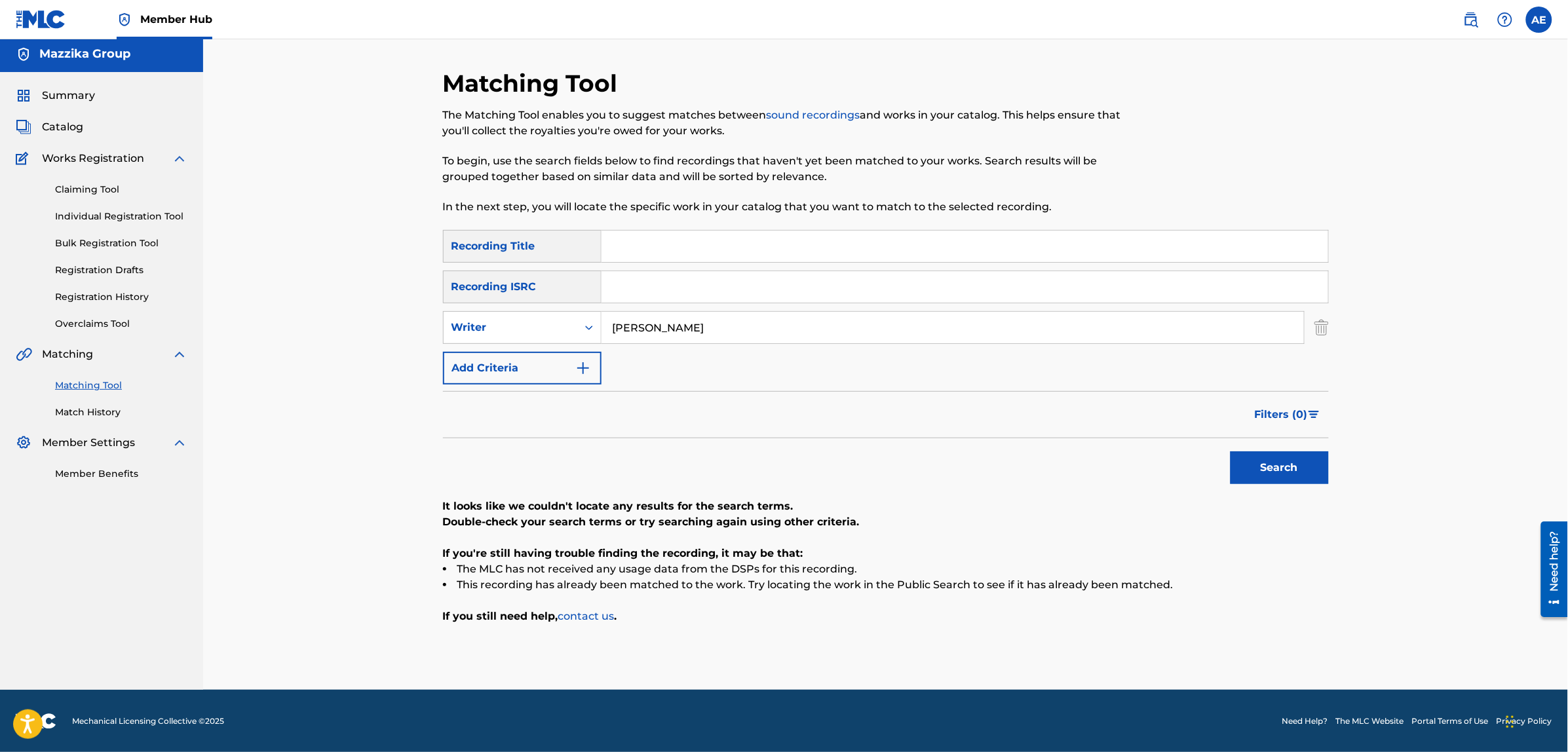
paste input "[PERSON_NAME]"
type input "[PERSON_NAME]"
click at [1231, 451] on button "Search" at bounding box center [1280, 468] width 98 height 33
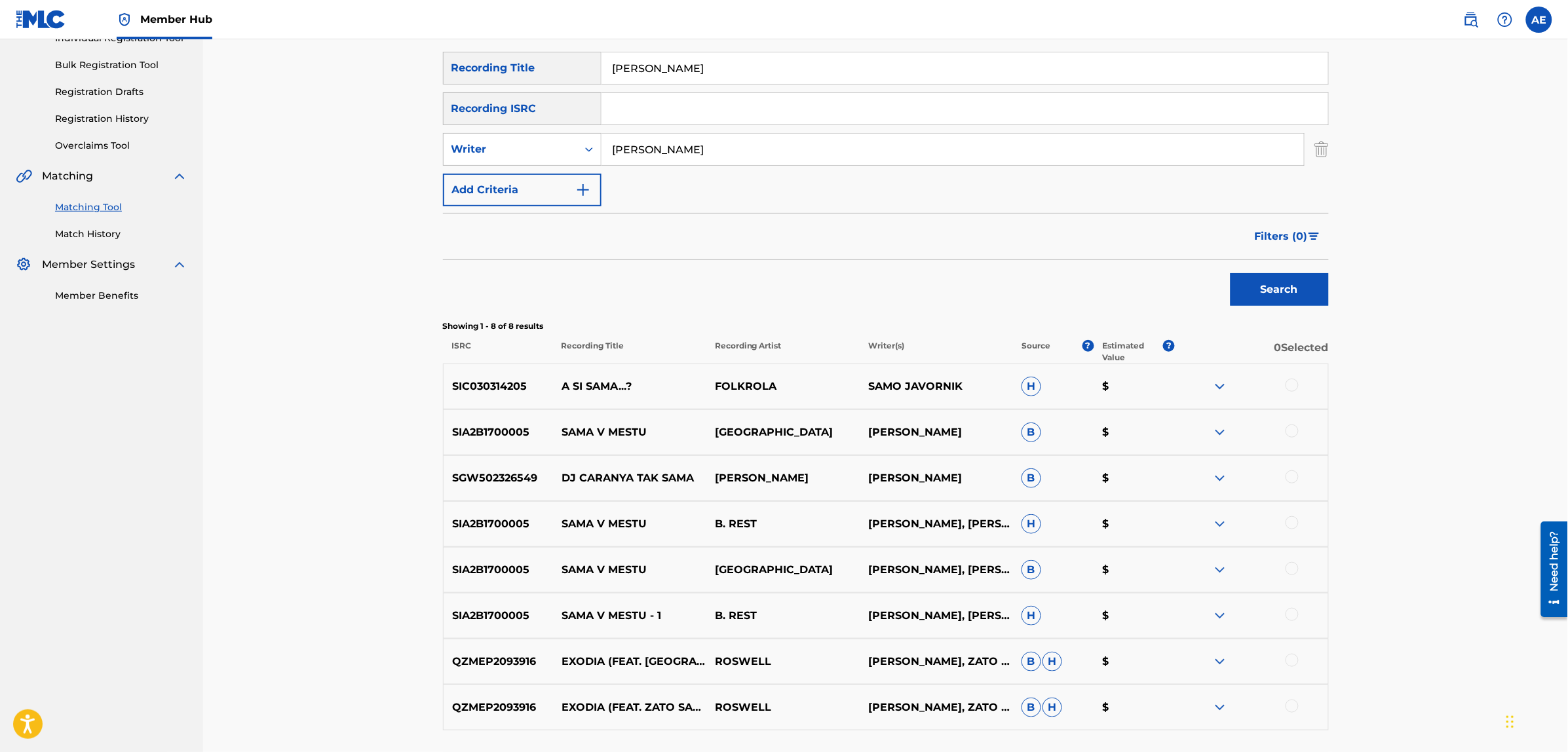
scroll to position [0, 0]
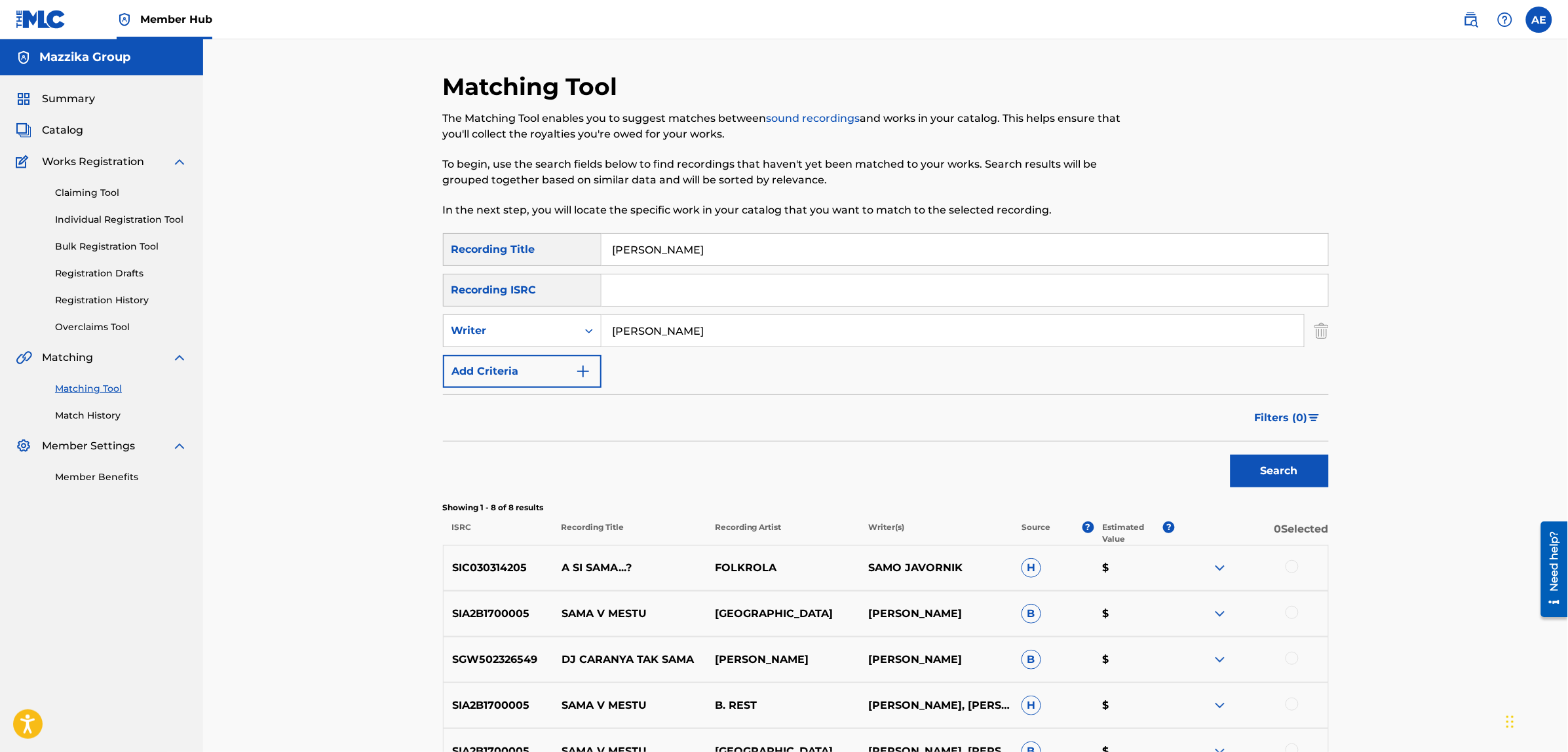
drag, startPoint x: 696, startPoint y: 335, endPoint x: 419, endPoint y: 344, distance: 277.1
click at [417, 345] on div "Matching Tool The Matching Tool enables you to suggest matches between sound re…" at bounding box center [885, 508] width 1365 height 938
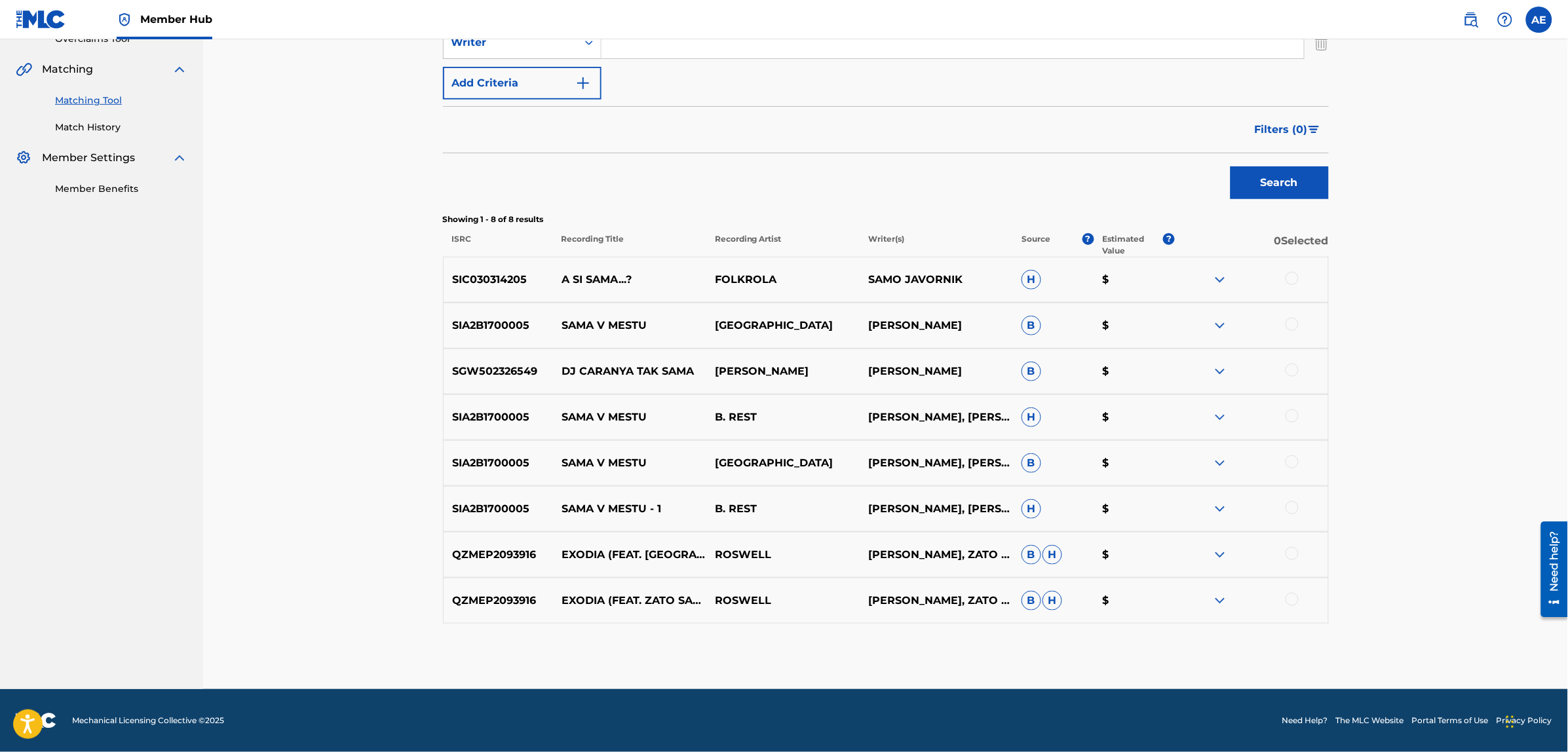
click at [1231, 167] on button "Search" at bounding box center [1280, 183] width 98 height 33
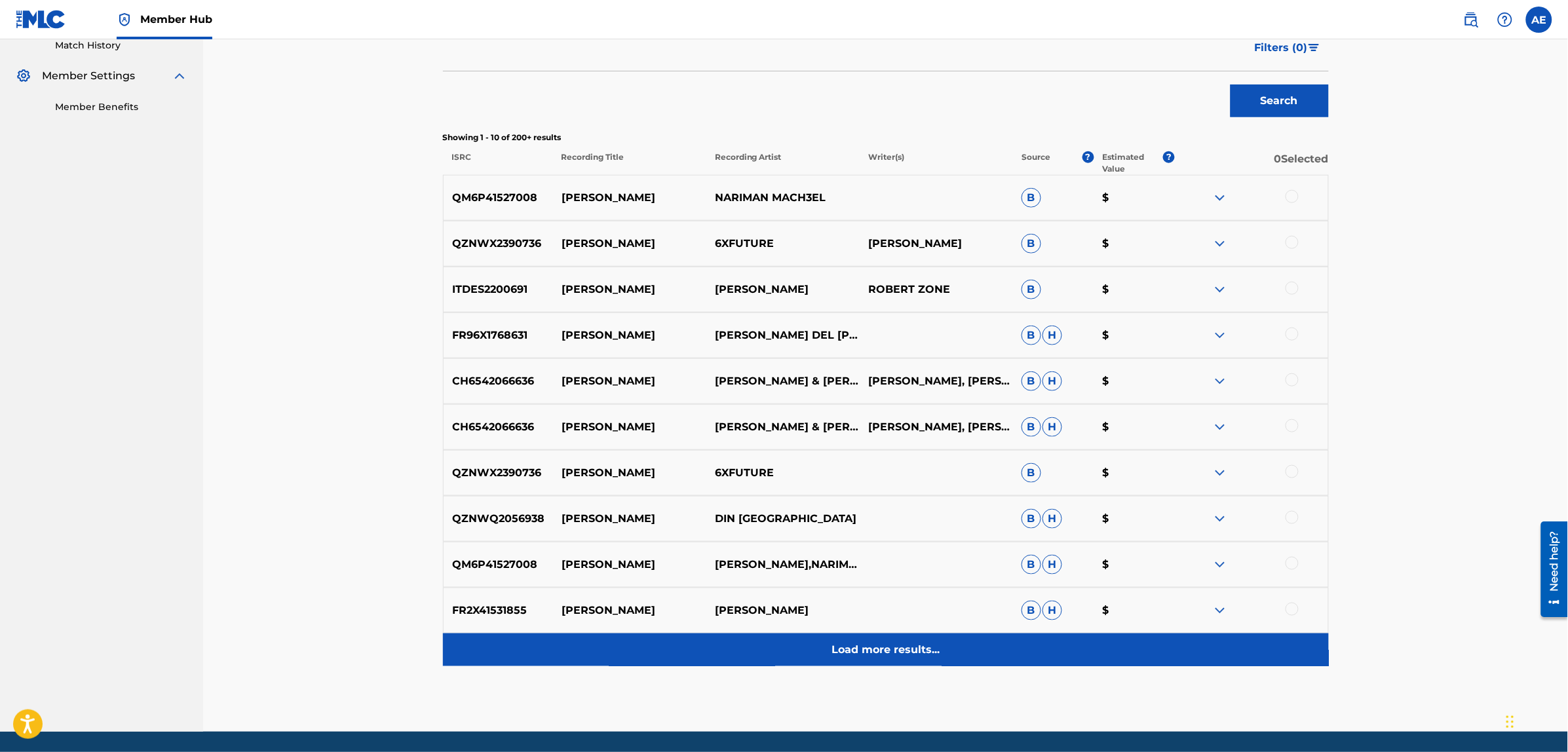
click at [708, 653] on div "Load more results..." at bounding box center [886, 650] width 886 height 33
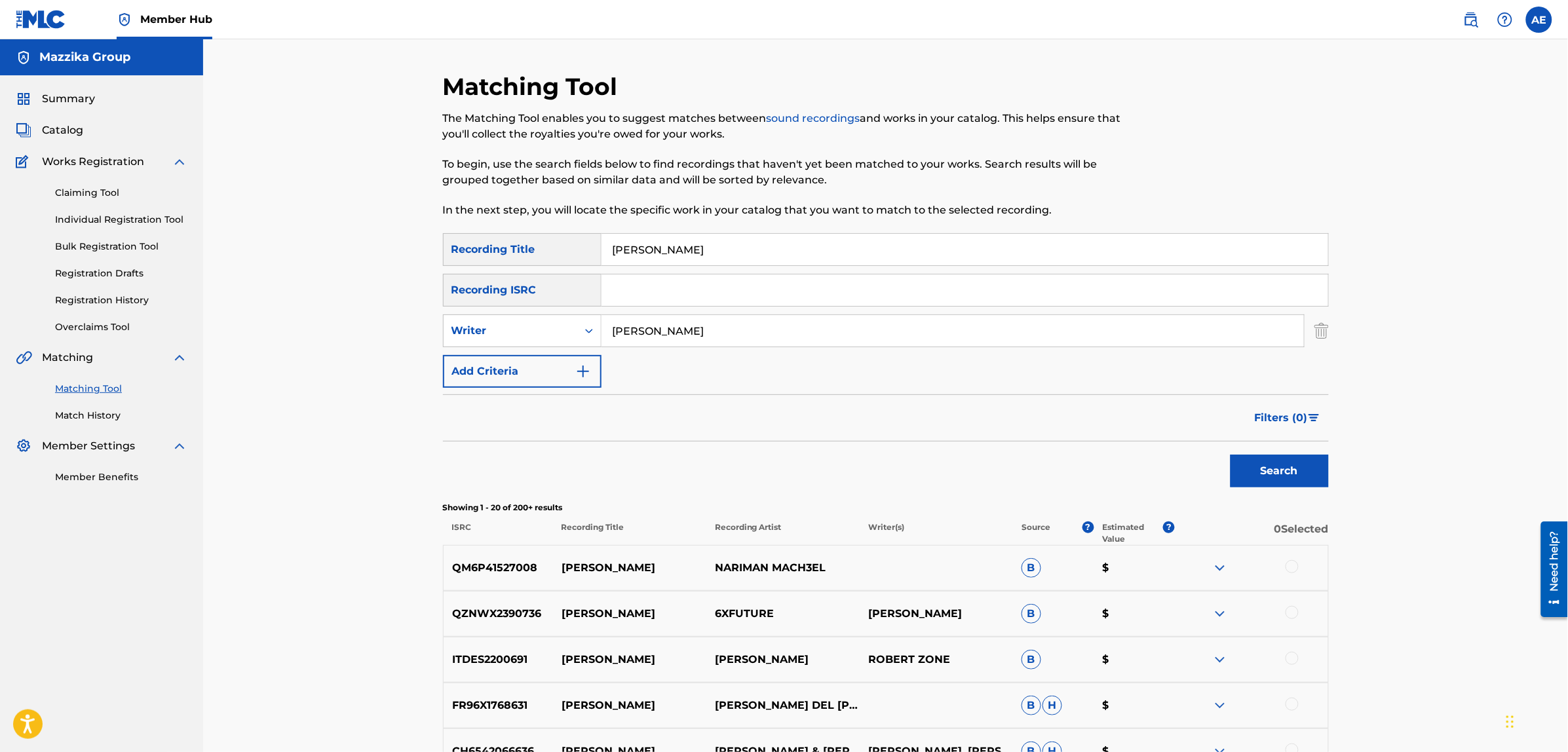
type input "[PERSON_NAME]"
drag, startPoint x: 698, startPoint y: 237, endPoint x: 487, endPoint y: 246, distance: 211.2
click at [495, 247] on div "SearchWithCriteriad3578106-564a-4ccf-ab5d-4db274f9ca5e Recording Title [PERSON_…" at bounding box center [886, 249] width 886 height 33
click at [1231, 455] on button "Search" at bounding box center [1280, 471] width 98 height 33
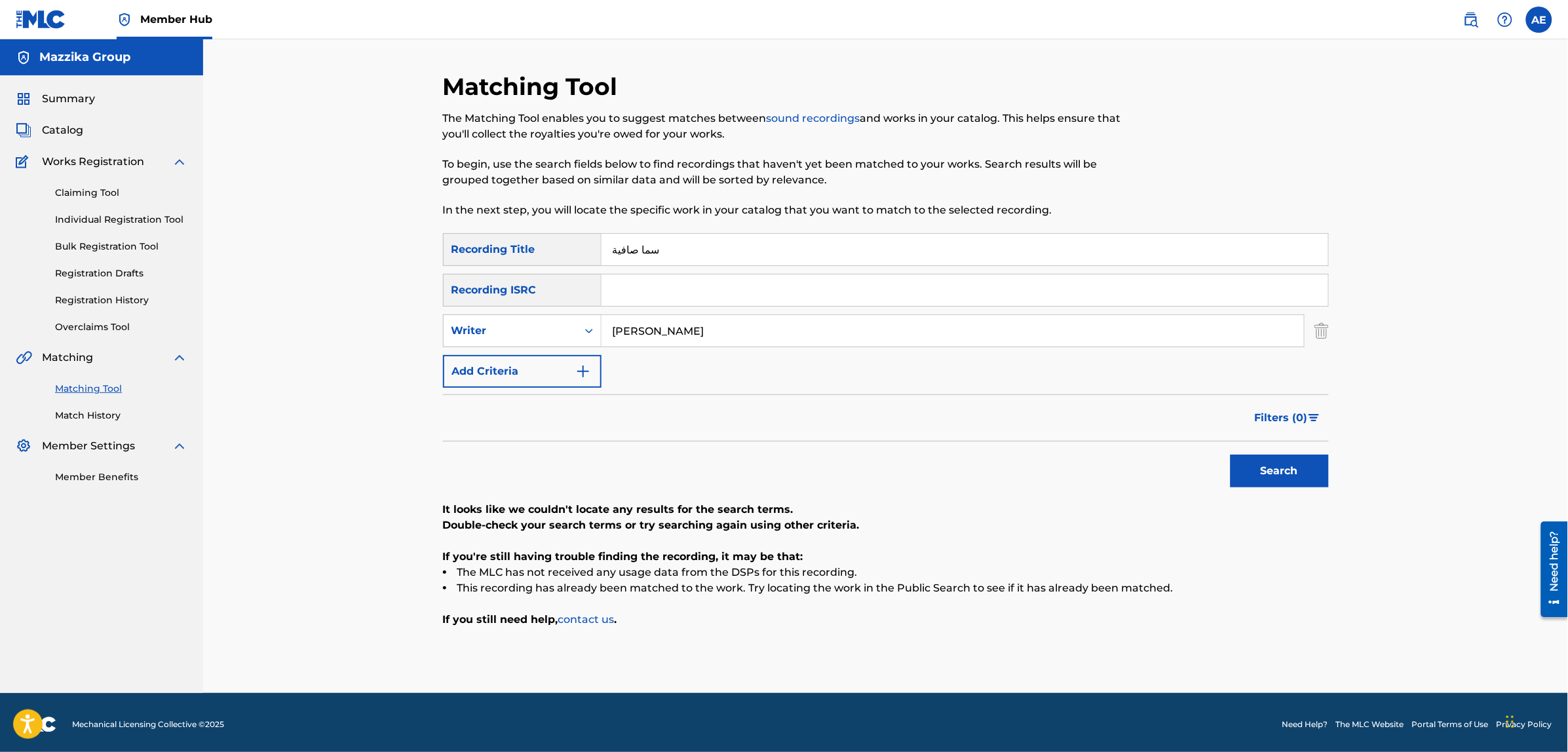
type input "سما صافية"
click at [1231, 455] on button "Search" at bounding box center [1280, 471] width 98 height 33
drag, startPoint x: 708, startPoint y: 329, endPoint x: 496, endPoint y: 335, distance: 212.1
click at [497, 336] on div "SearchWithCriteria0b48bfd7-7eb7-4dbc-a329-379a43344b36 Writer [PERSON_NAME]" at bounding box center [886, 331] width 886 height 33
click at [1231, 455] on button "Search" at bounding box center [1280, 471] width 98 height 33
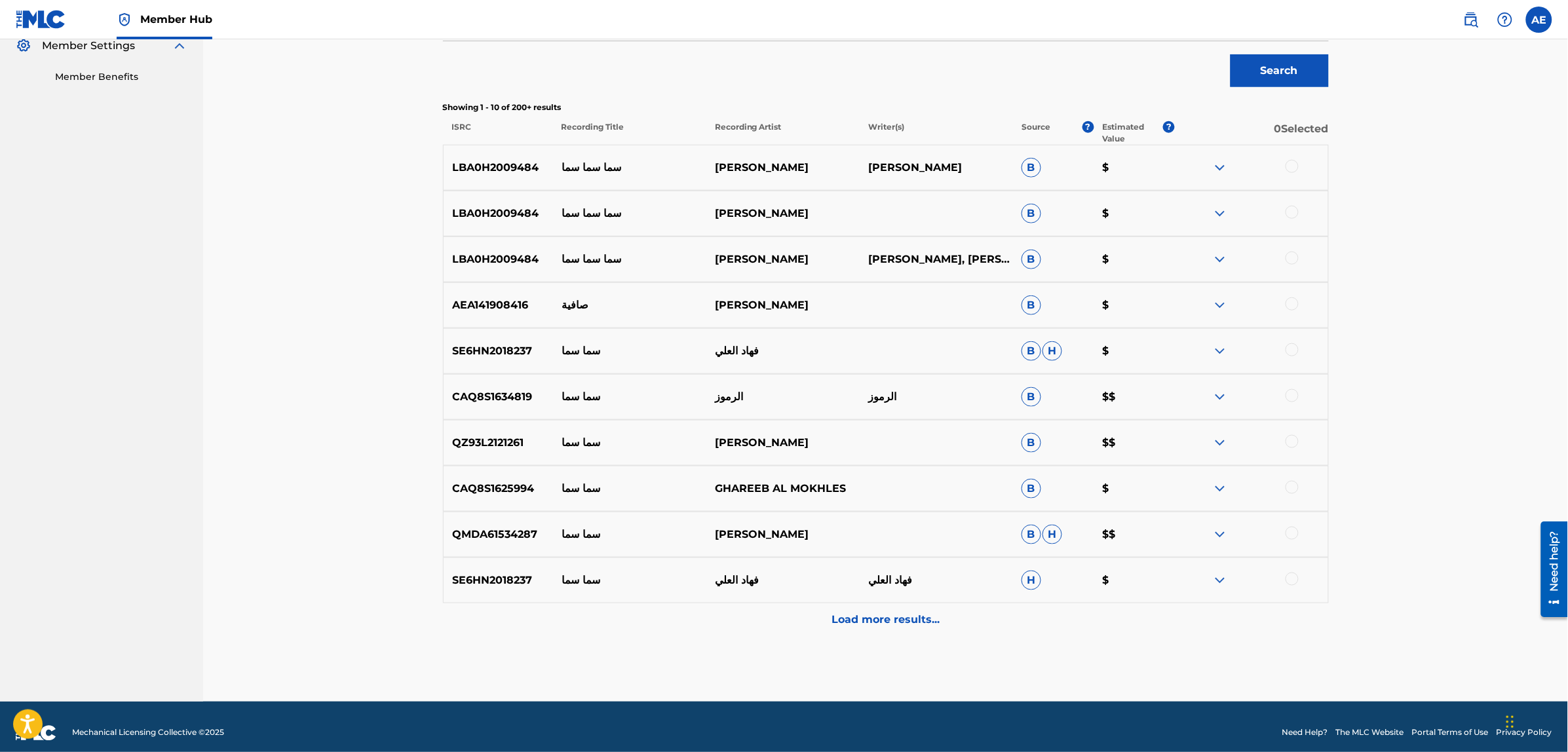
scroll to position [409, 0]
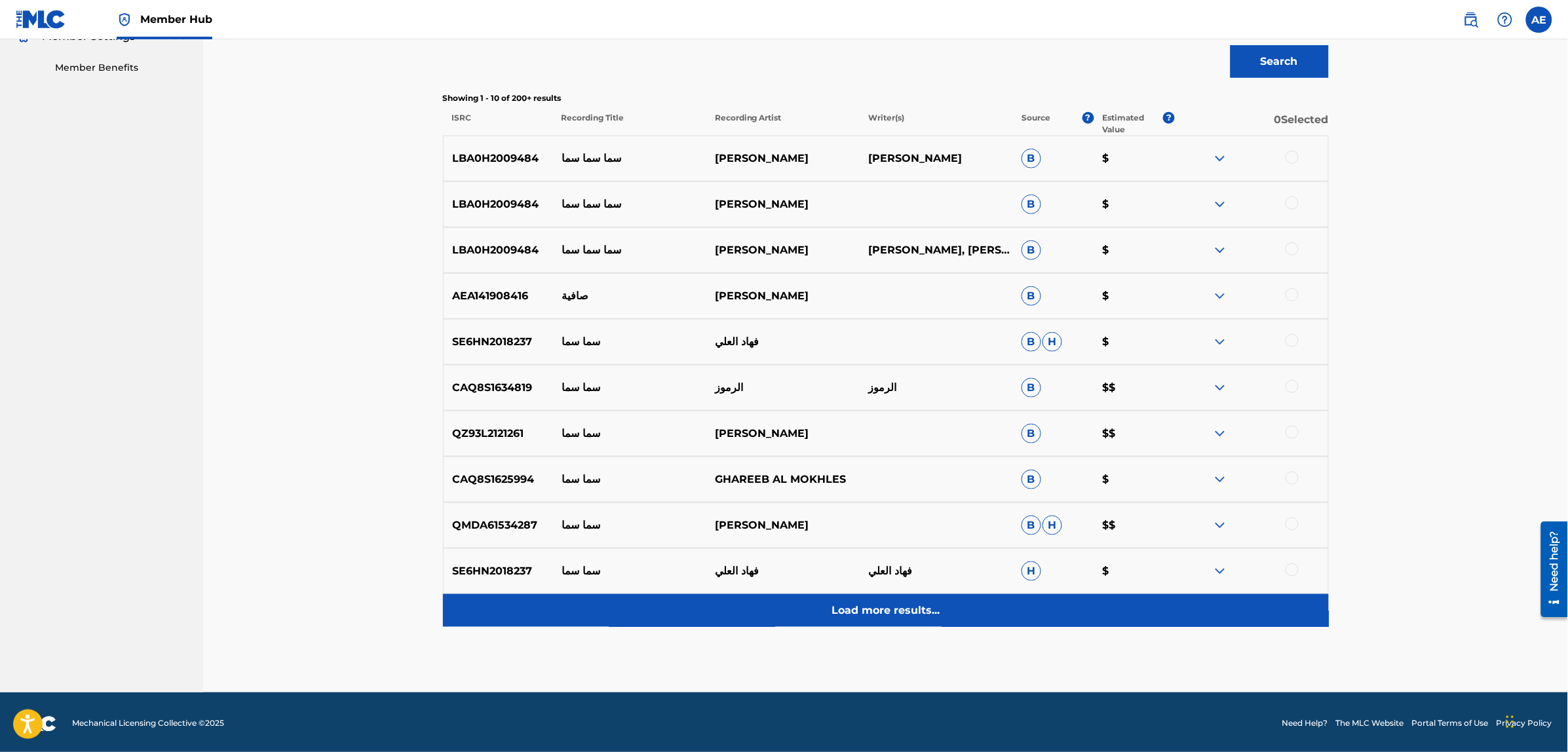
click at [712, 601] on div "Load more results..." at bounding box center [886, 611] width 886 height 33
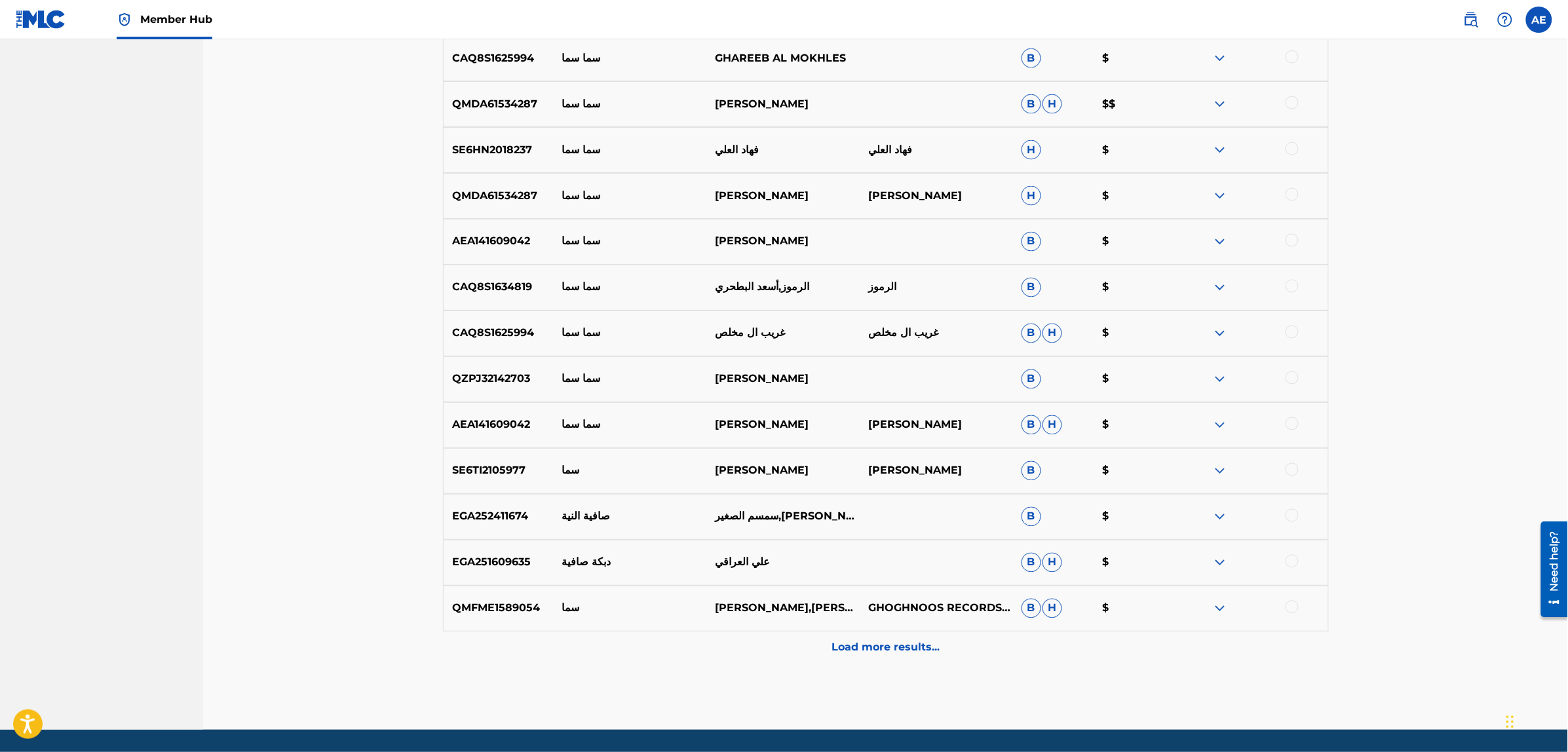
scroll to position [871, 0]
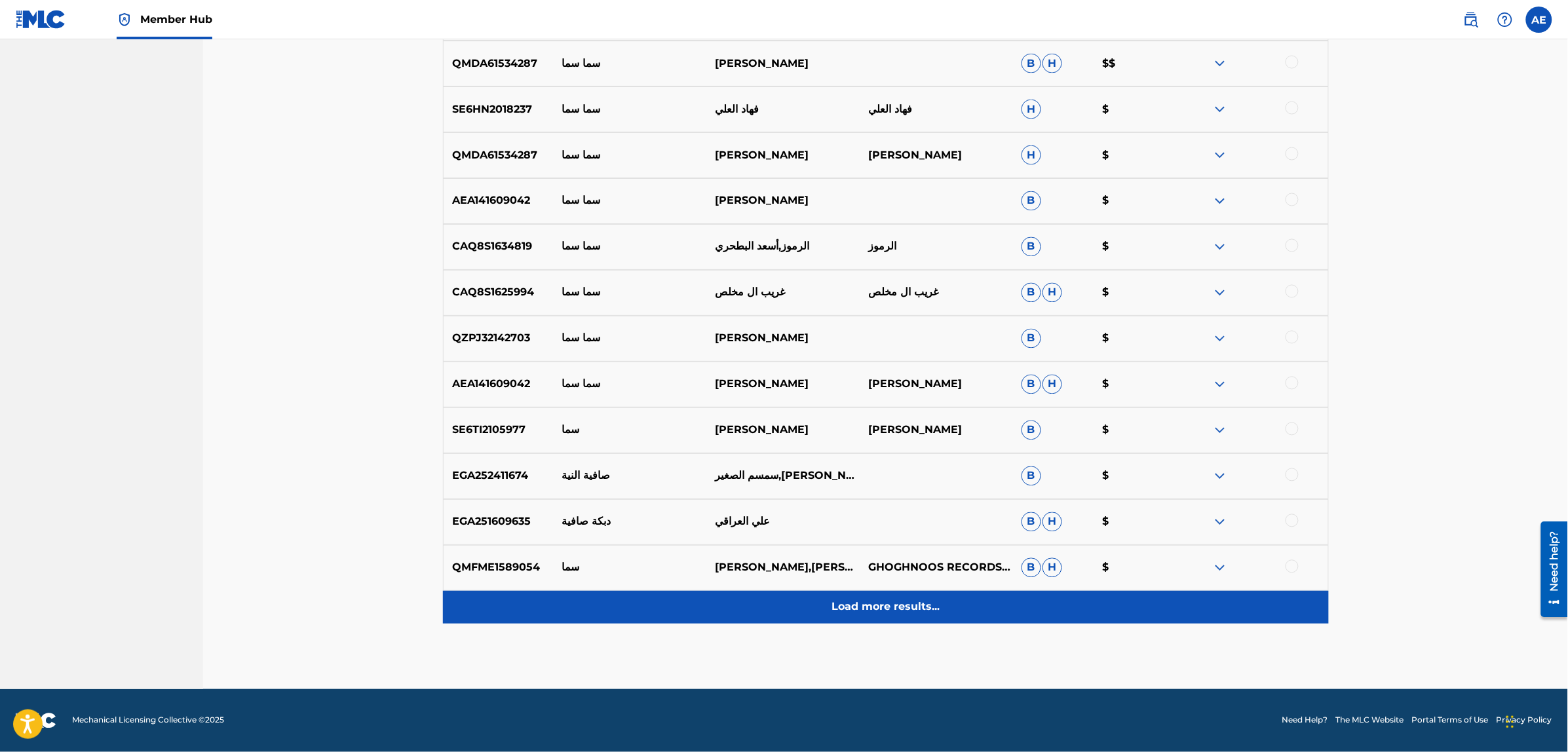
click at [708, 617] on div "Load more results..." at bounding box center [886, 607] width 886 height 33
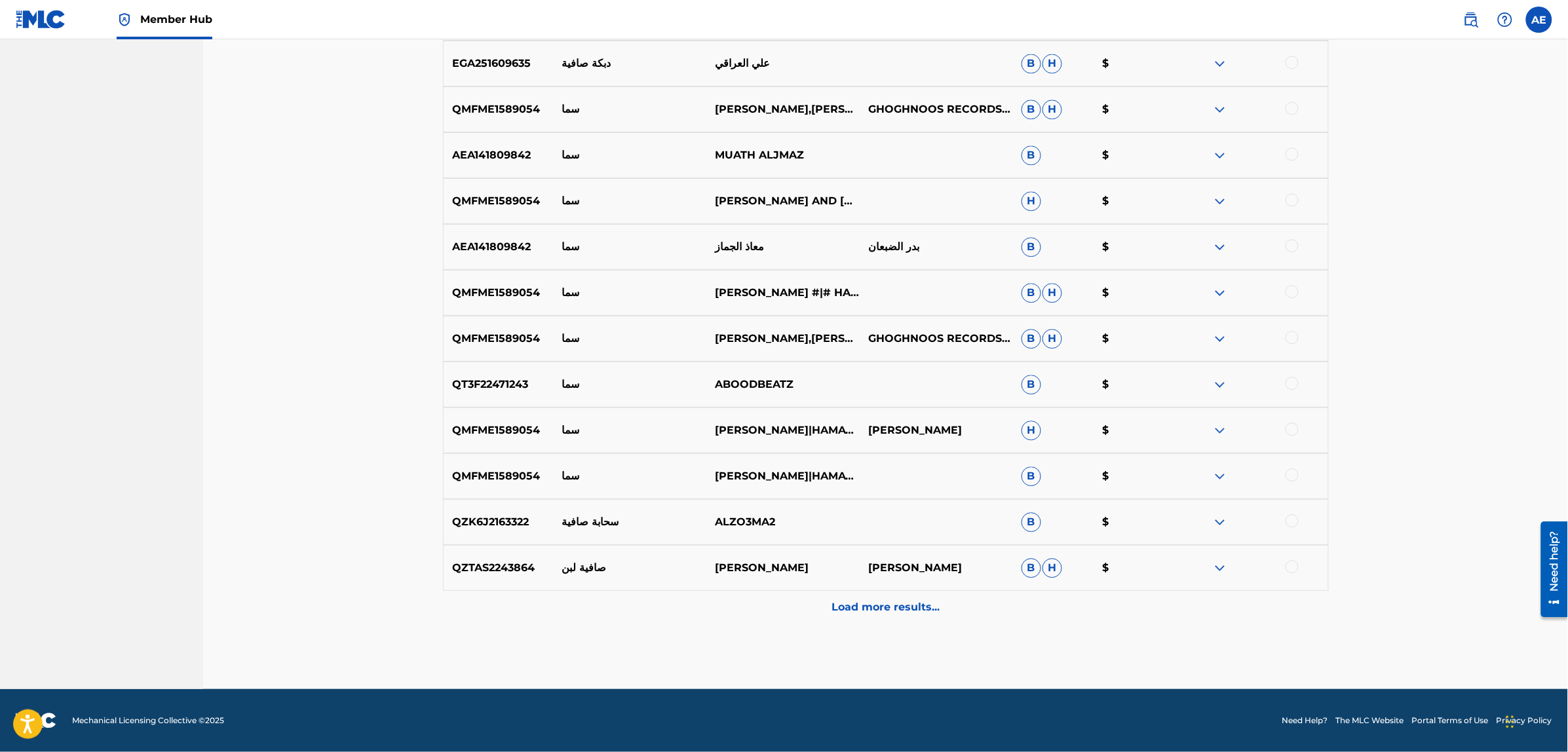
scroll to position [0, 0]
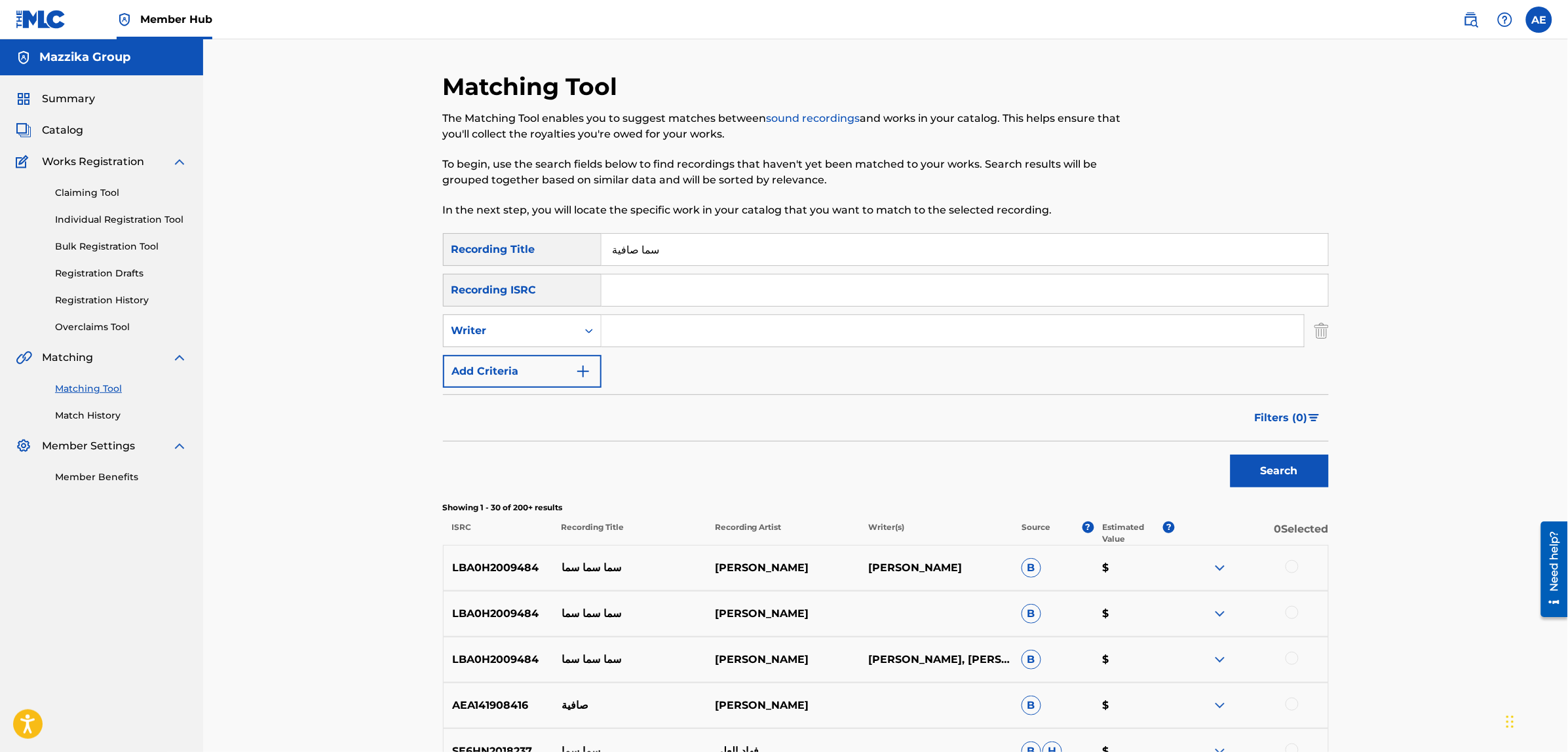
drag, startPoint x: 673, startPoint y: 247, endPoint x: 273, endPoint y: 241, distance: 400.0
click at [644, 289] on input "Search Form" at bounding box center [965, 290] width 727 height 31
paste input "TCABT1416885"
type input "TCABT1416885"
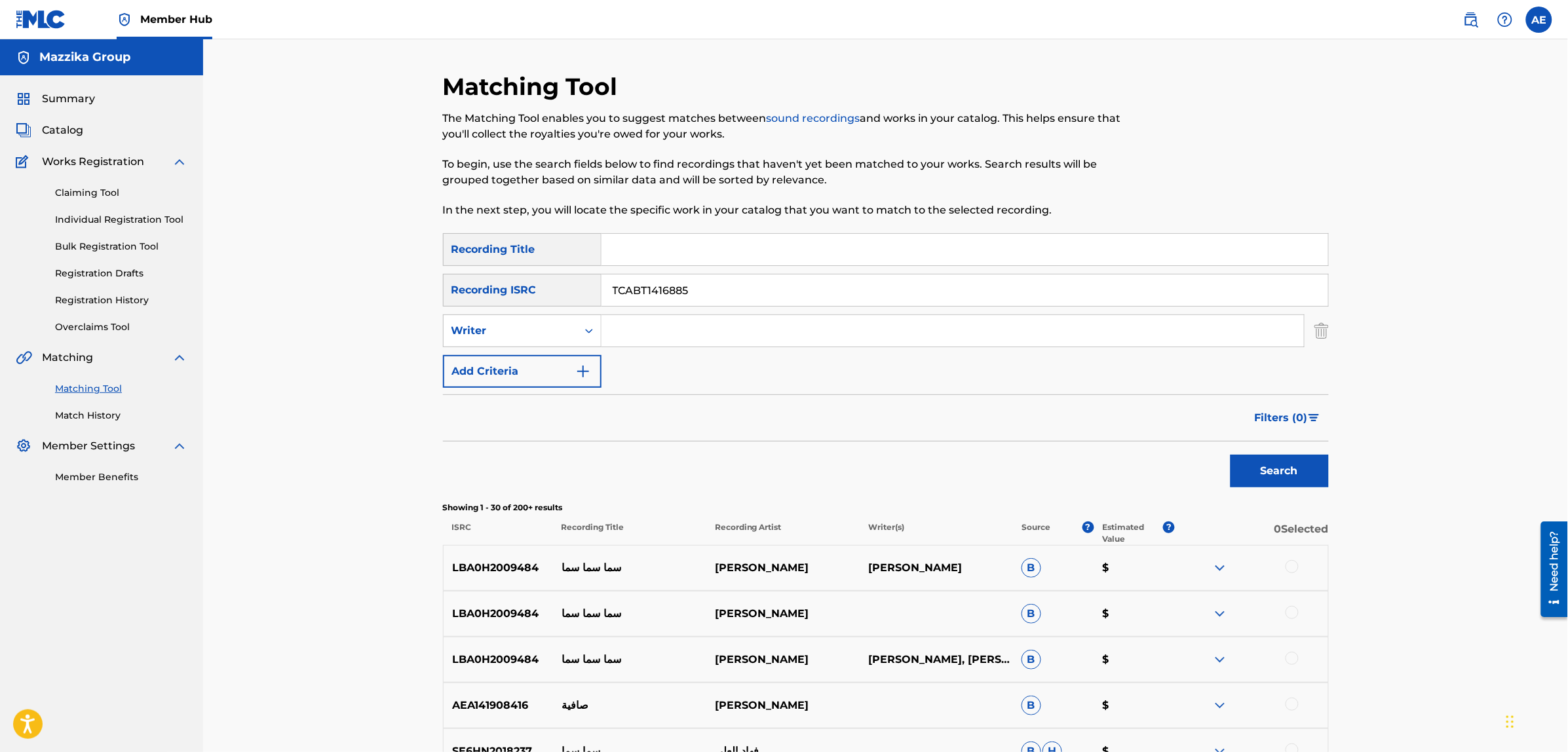
click at [1231, 455] on button "Search" at bounding box center [1280, 471] width 98 height 33
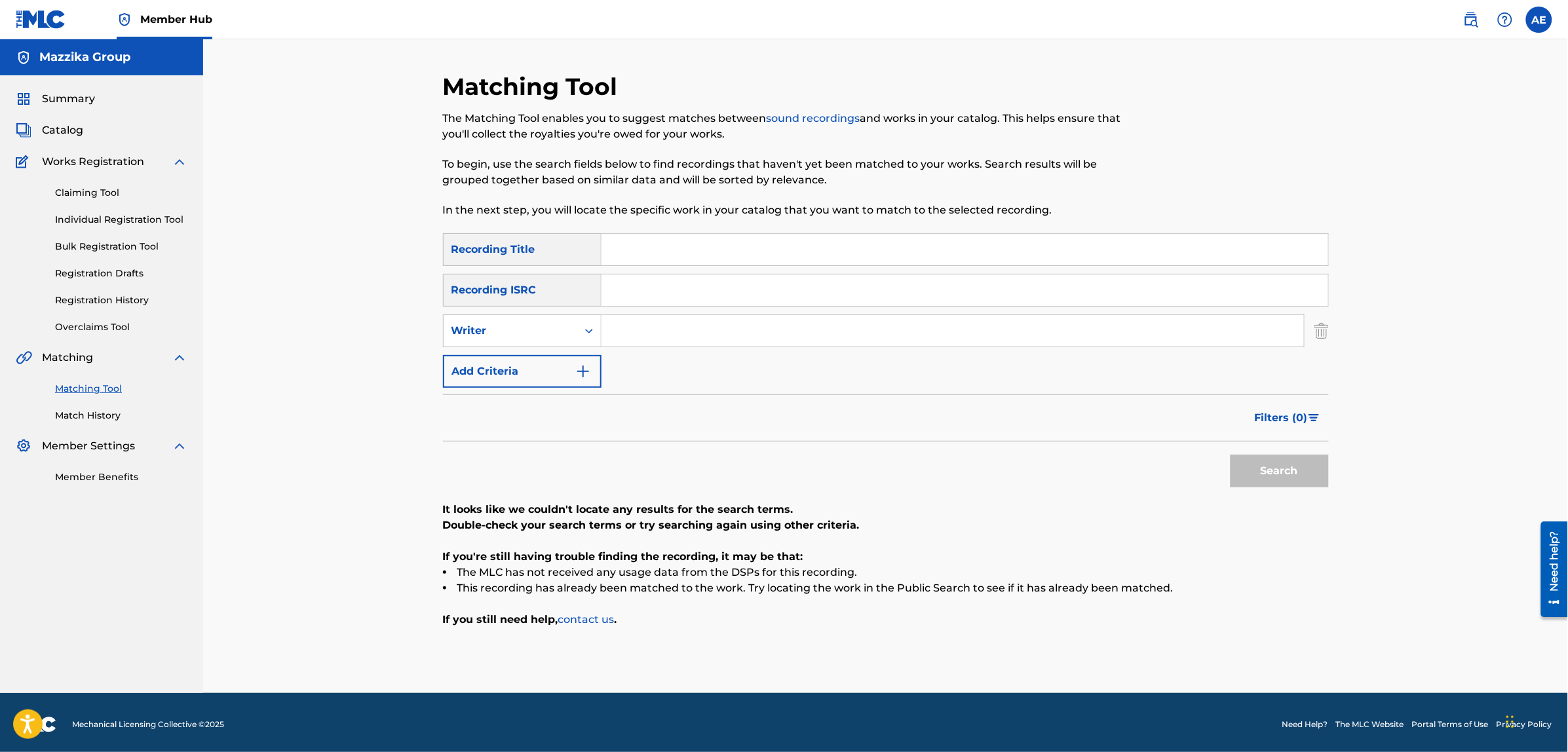
click at [647, 243] on input "Search Form" at bounding box center [965, 249] width 727 height 31
paste input "Hazy"
type input "Hazy"
type input "سما صافية"
type input "[PERSON_NAME]"
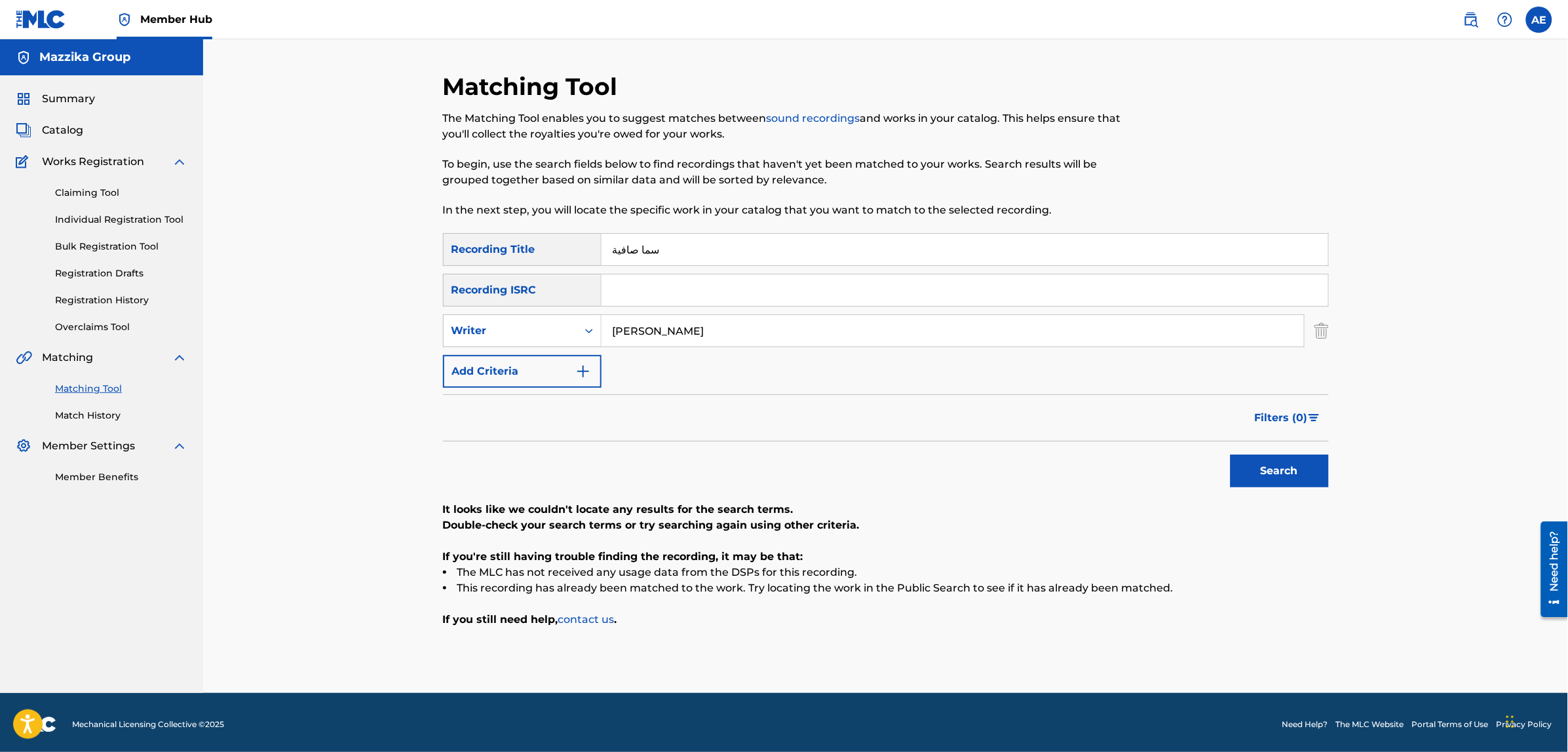
drag, startPoint x: 669, startPoint y: 249, endPoint x: 483, endPoint y: 225, distance: 187.5
click at [488, 225] on div "Matching Tool The Matching Tool enables you to suggest matches between sound re…" at bounding box center [886, 382] width 886 height 620
paste input "Hazy"
type input "Hazy"
click at [1231, 455] on button "Search" at bounding box center [1280, 471] width 98 height 33
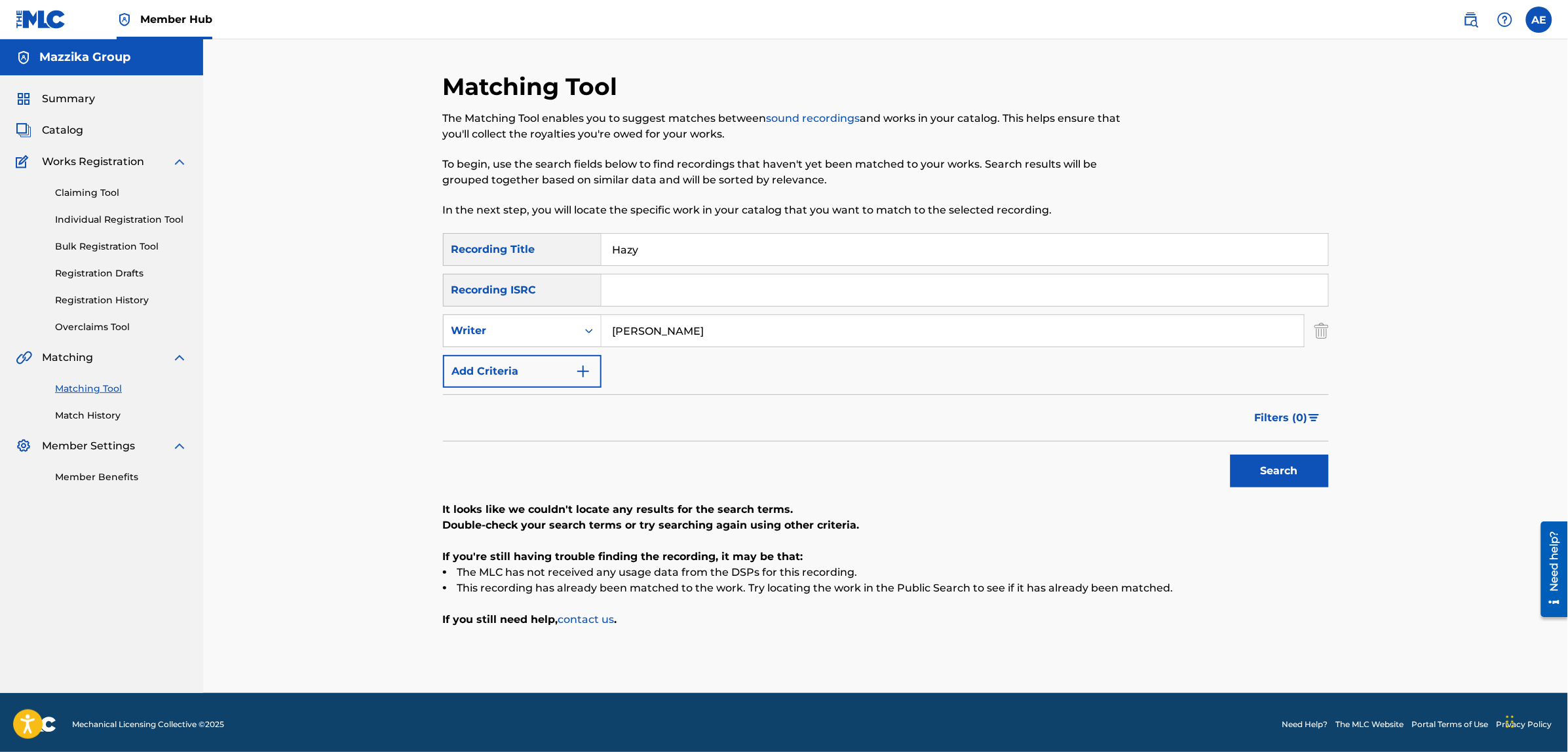
drag, startPoint x: 711, startPoint y: 328, endPoint x: 287, endPoint y: 328, distance: 424.0
click at [289, 328] on div "Matching Tool The Matching Tool enables you to suggest matches between sound re…" at bounding box center [885, 365] width 1365 height 654
click at [1231, 455] on button "Search" at bounding box center [1280, 471] width 98 height 33
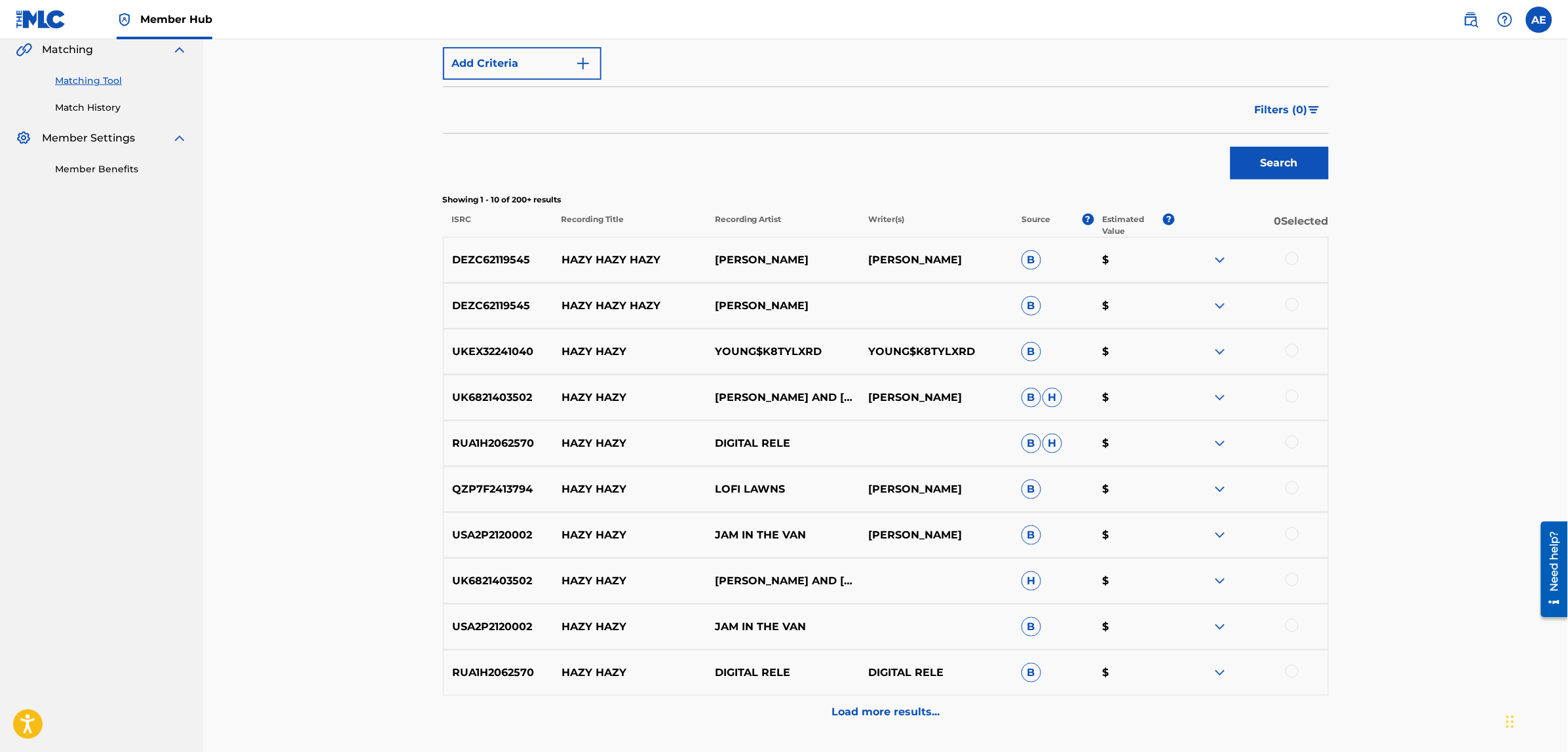
scroll to position [413, 0]
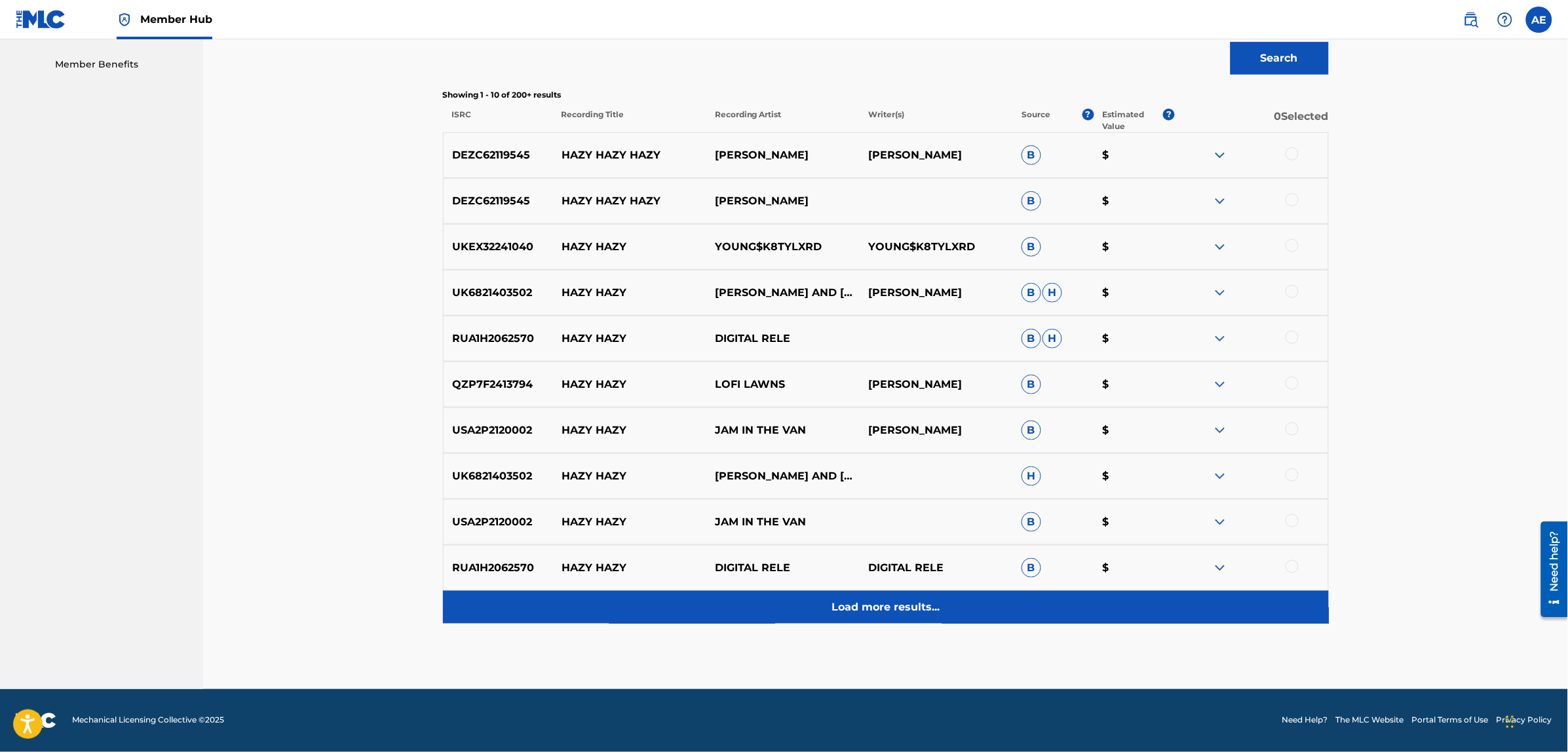
click at [687, 620] on div "Load more results..." at bounding box center [886, 607] width 886 height 33
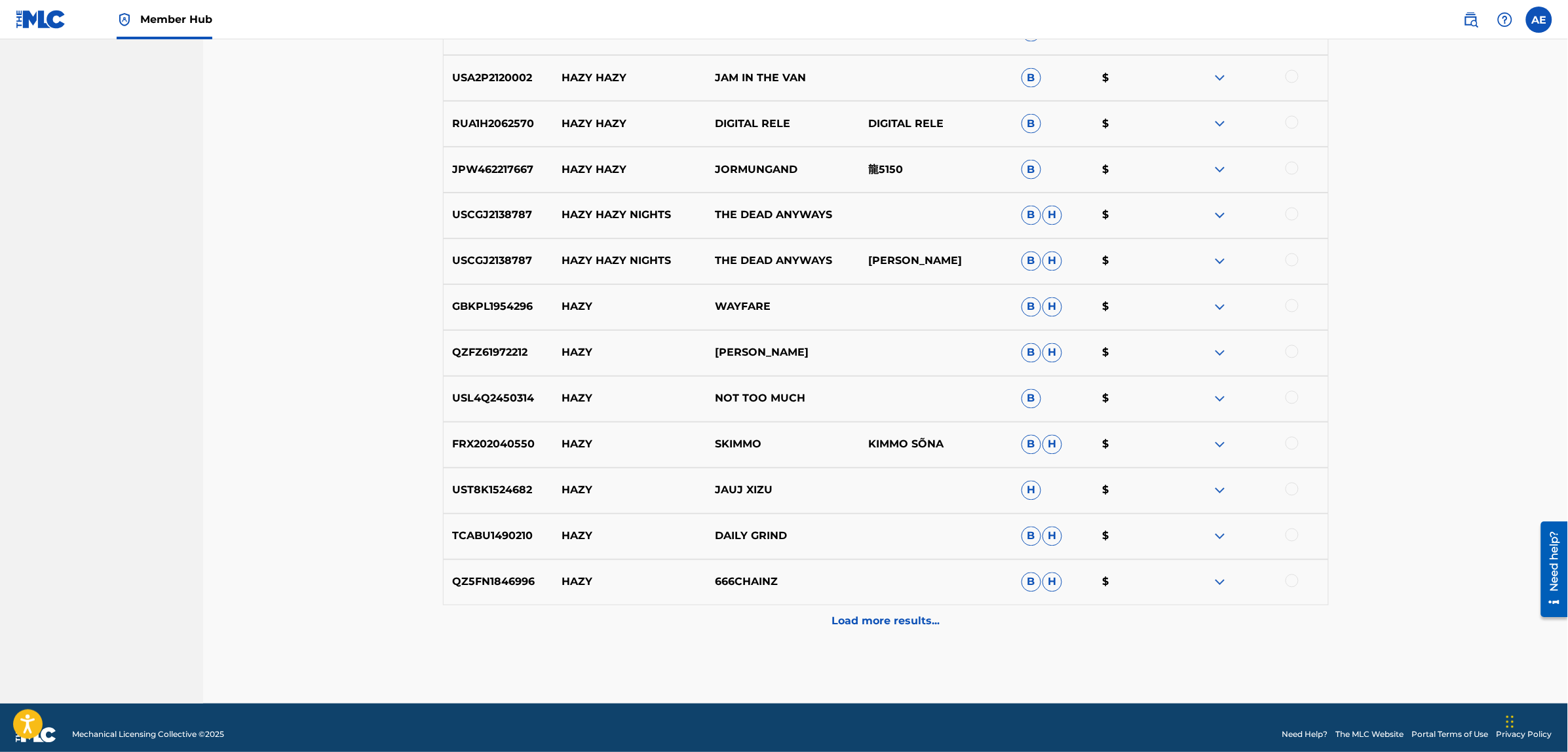
scroll to position [871, 0]
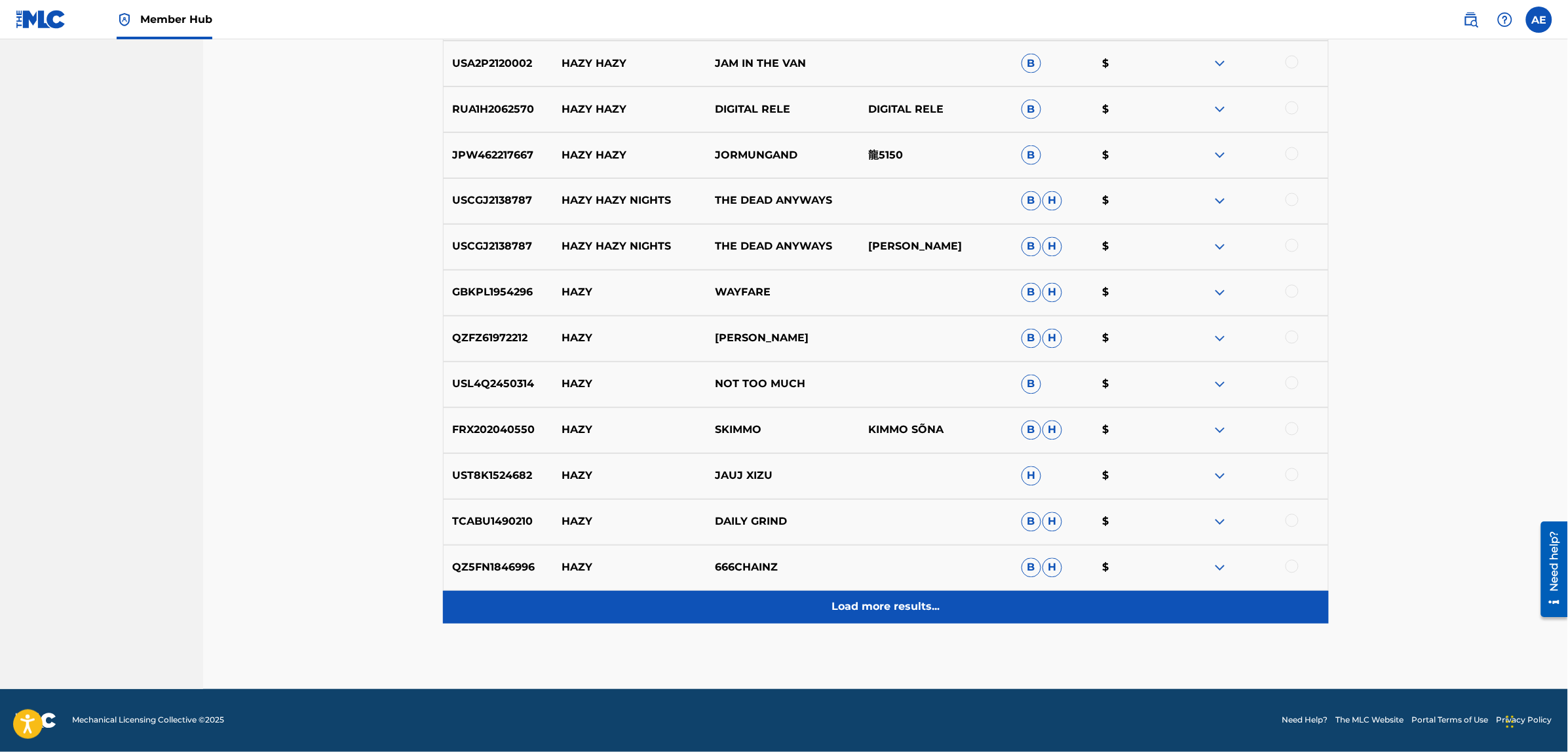
click at [719, 593] on div "Load more results..." at bounding box center [886, 607] width 886 height 33
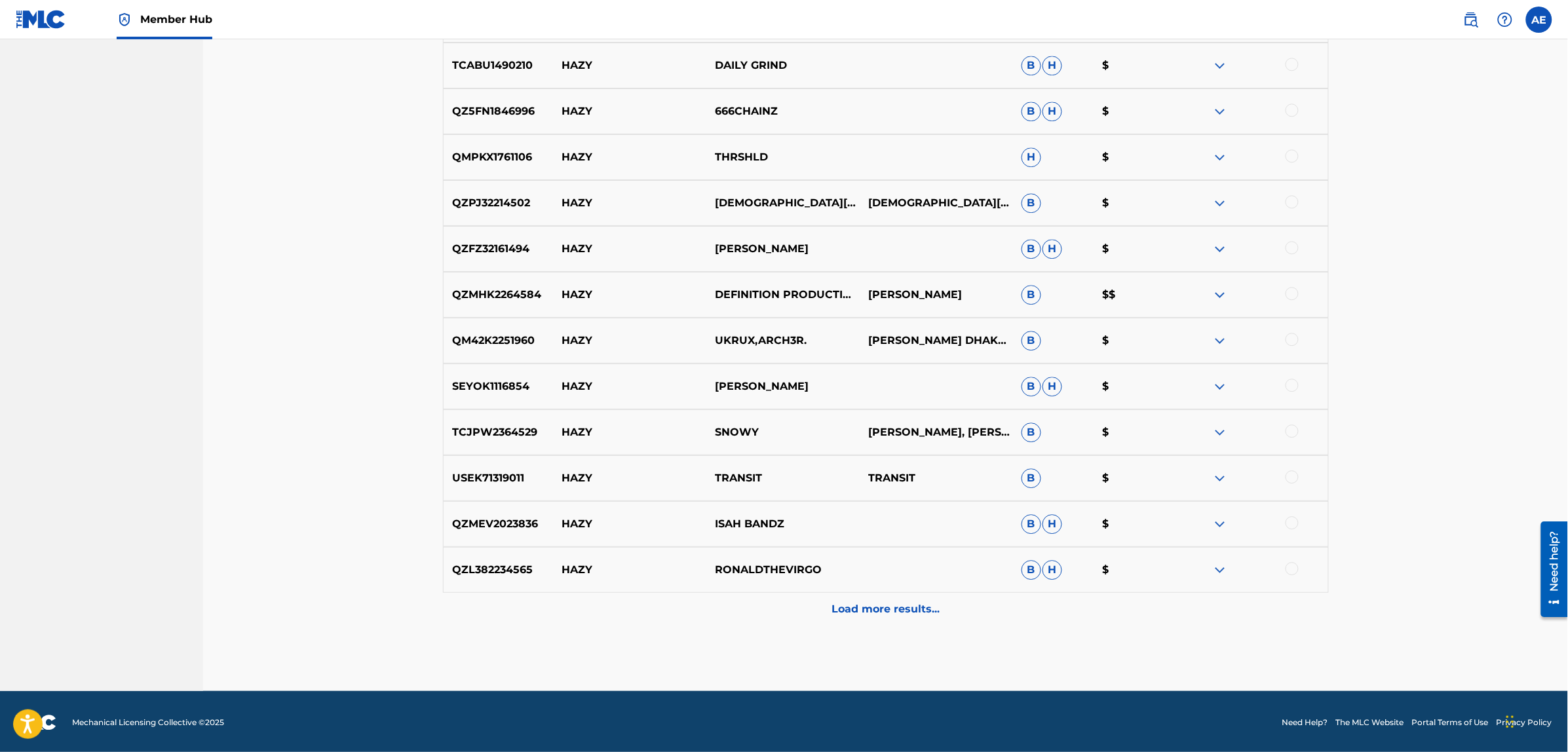
scroll to position [1330, 0]
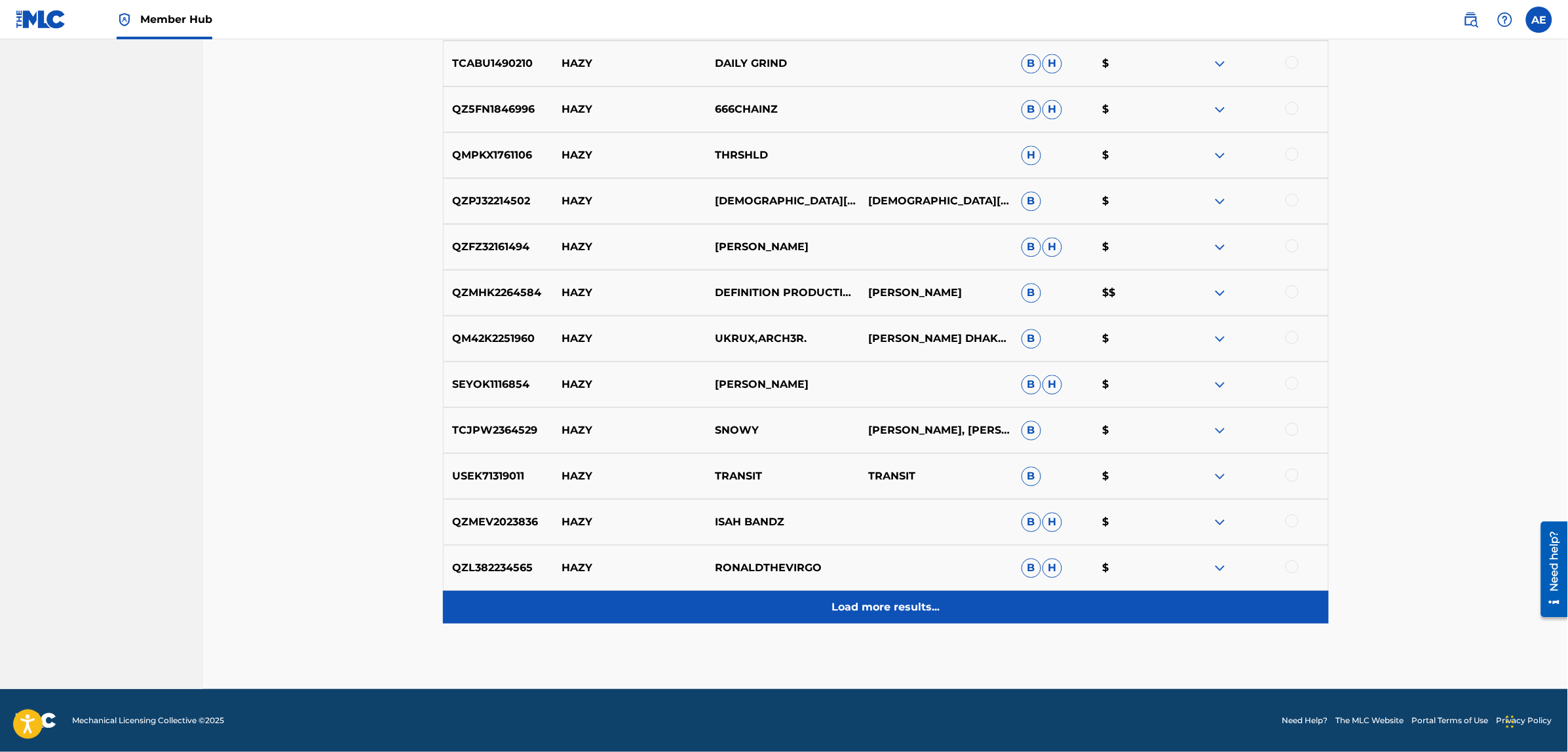
click at [656, 609] on div "Load more results..." at bounding box center [886, 607] width 886 height 33
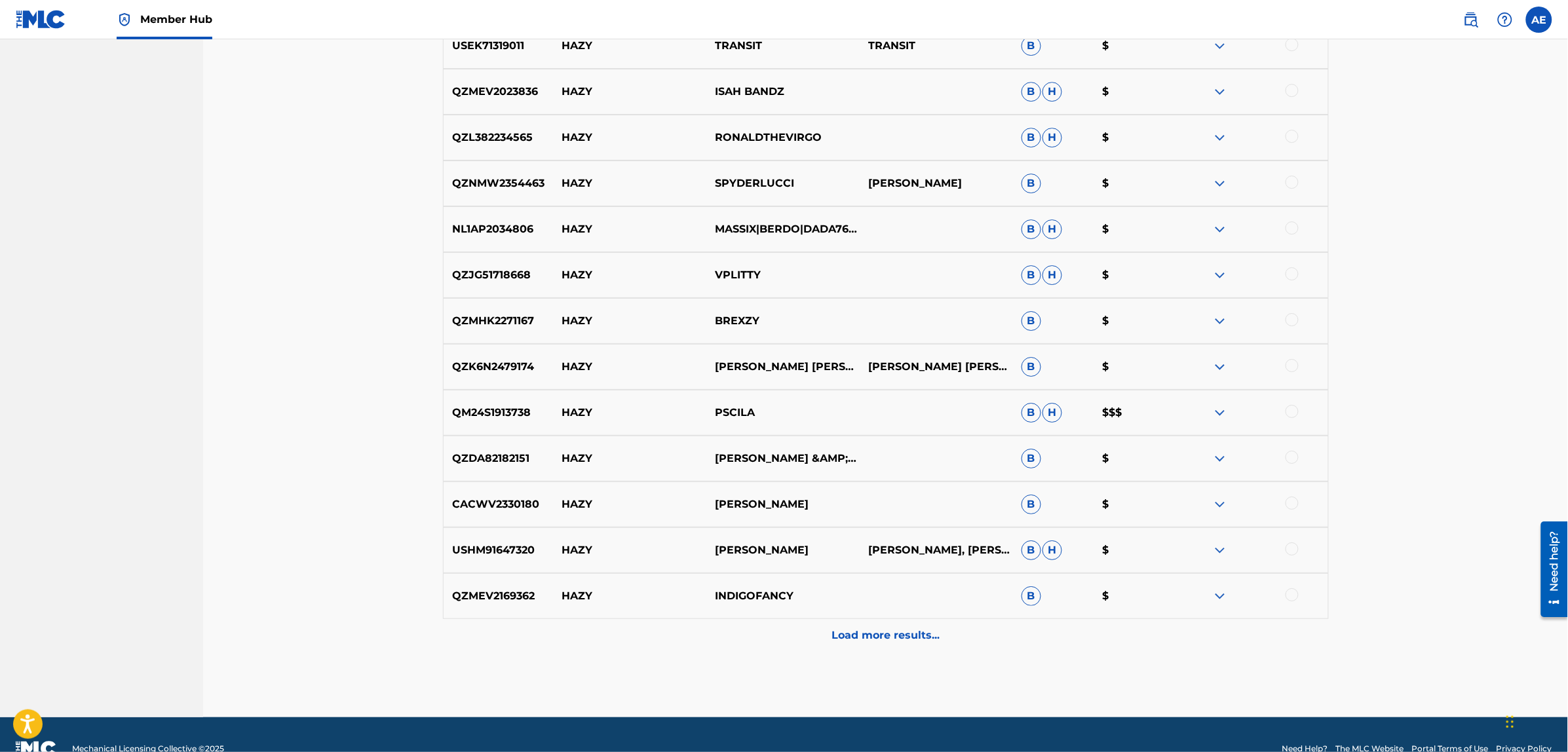
scroll to position [1788, 0]
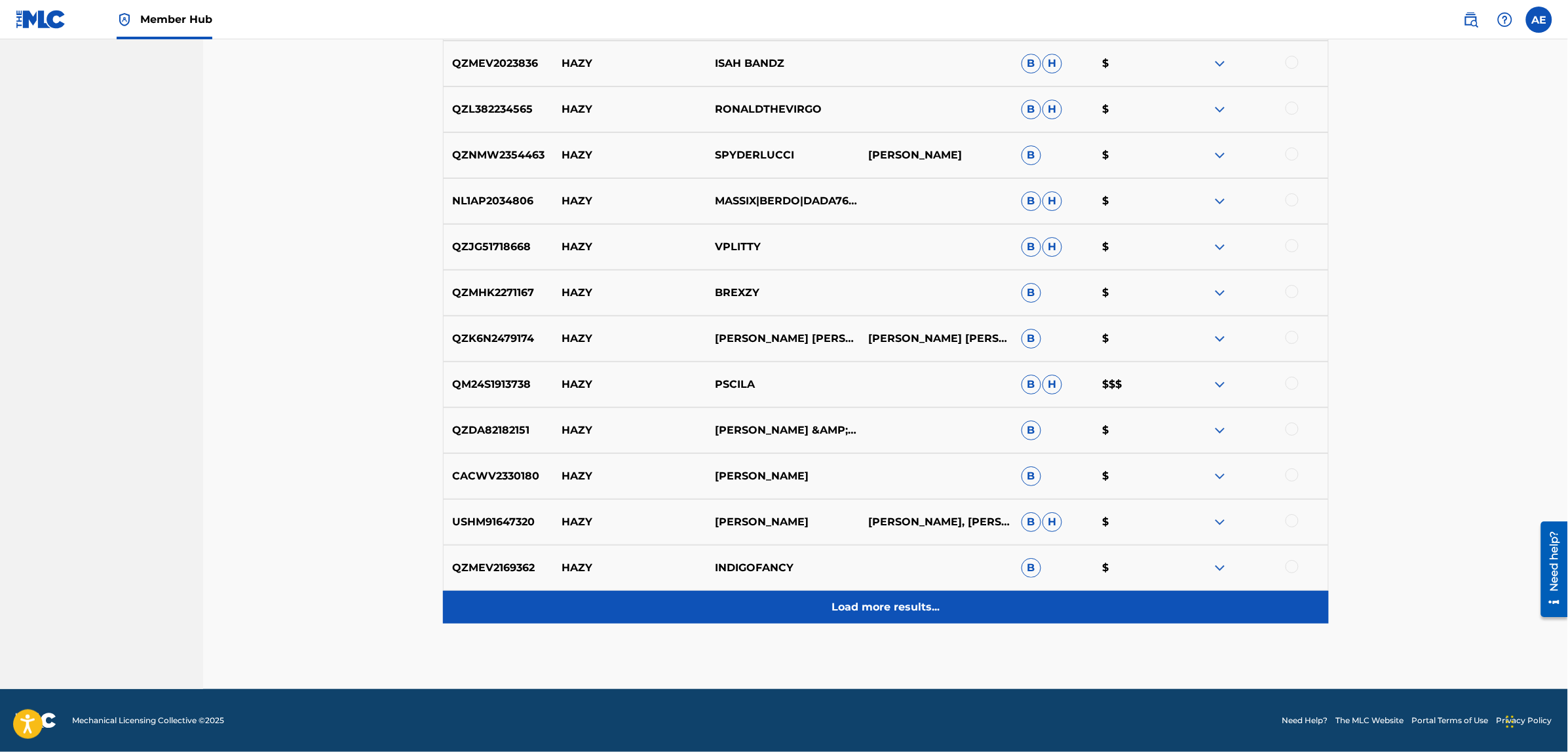
click at [675, 603] on div "Load more results..." at bounding box center [886, 607] width 886 height 33
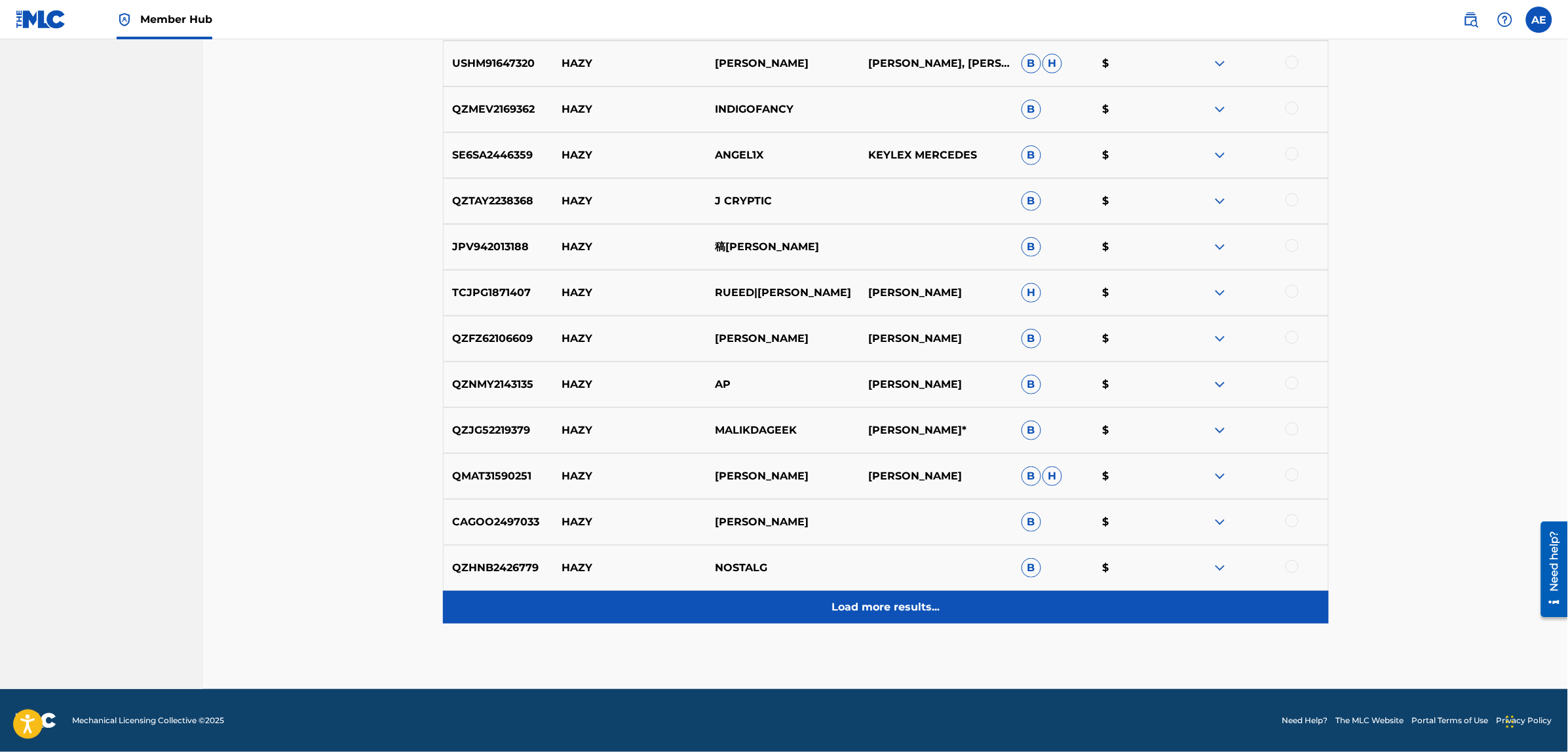
click at [699, 614] on div "Load more results..." at bounding box center [886, 607] width 886 height 33
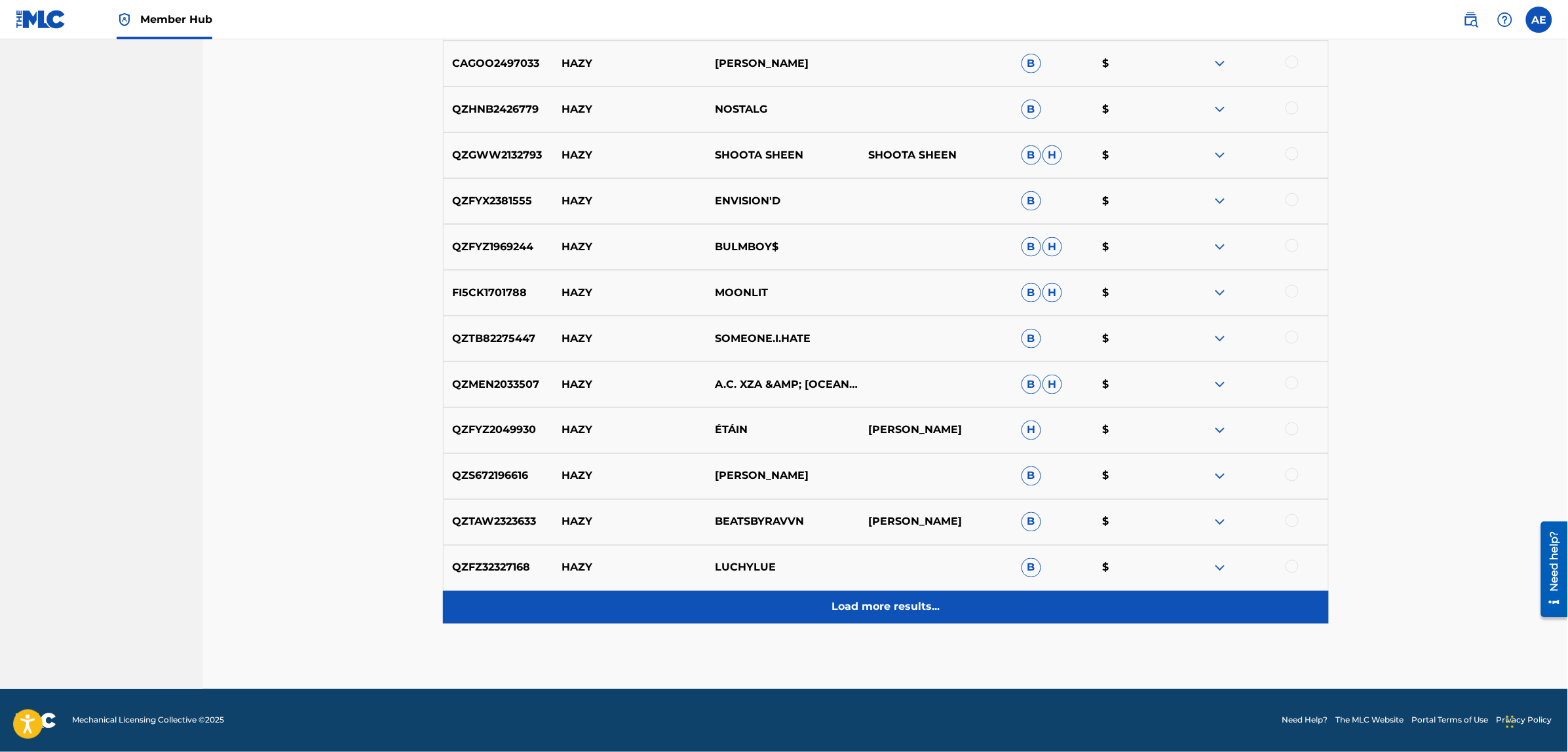
click at [673, 601] on div "Load more results..." at bounding box center [886, 607] width 886 height 33
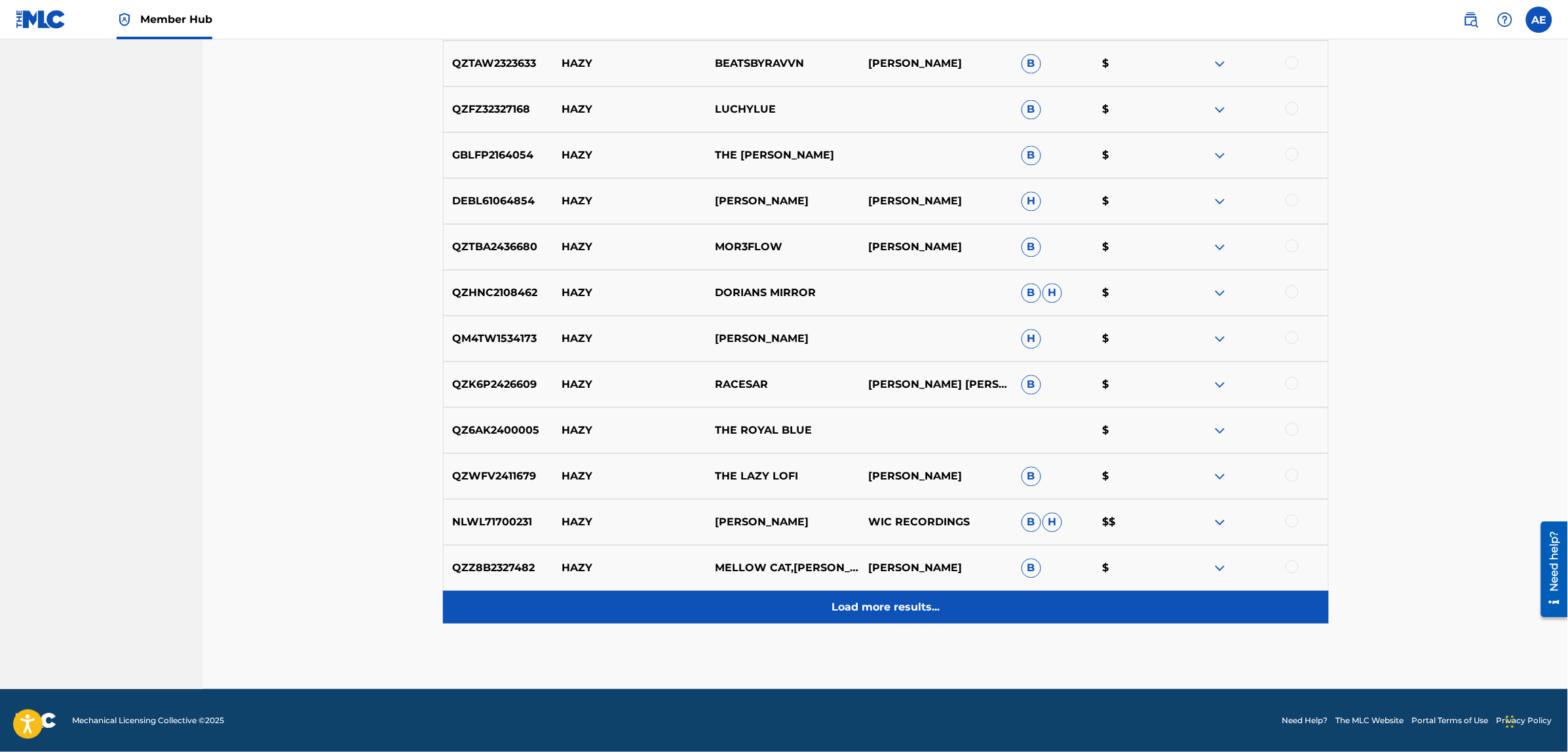
click at [709, 606] on div "Load more results..." at bounding box center [886, 607] width 886 height 33
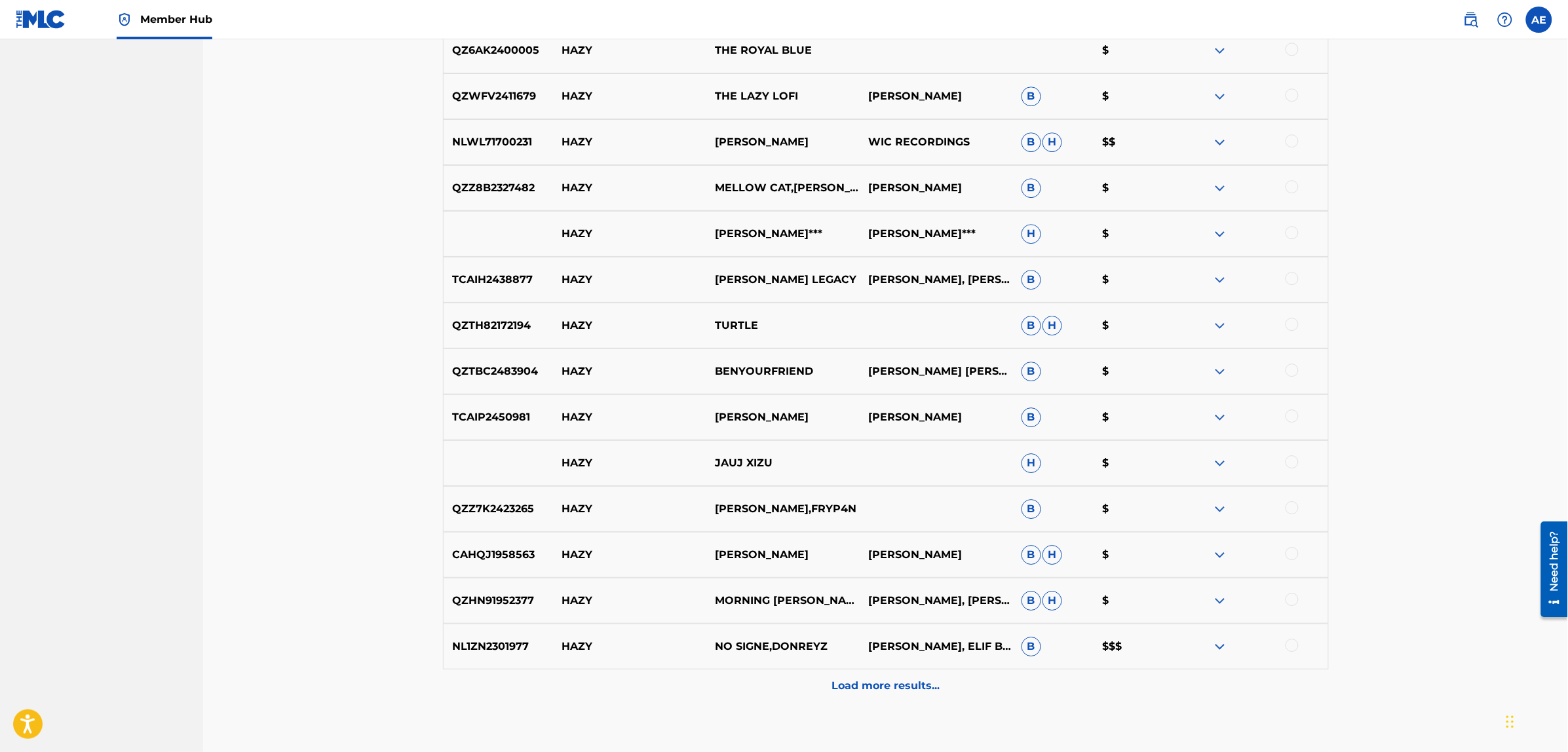
scroll to position [3622, 0]
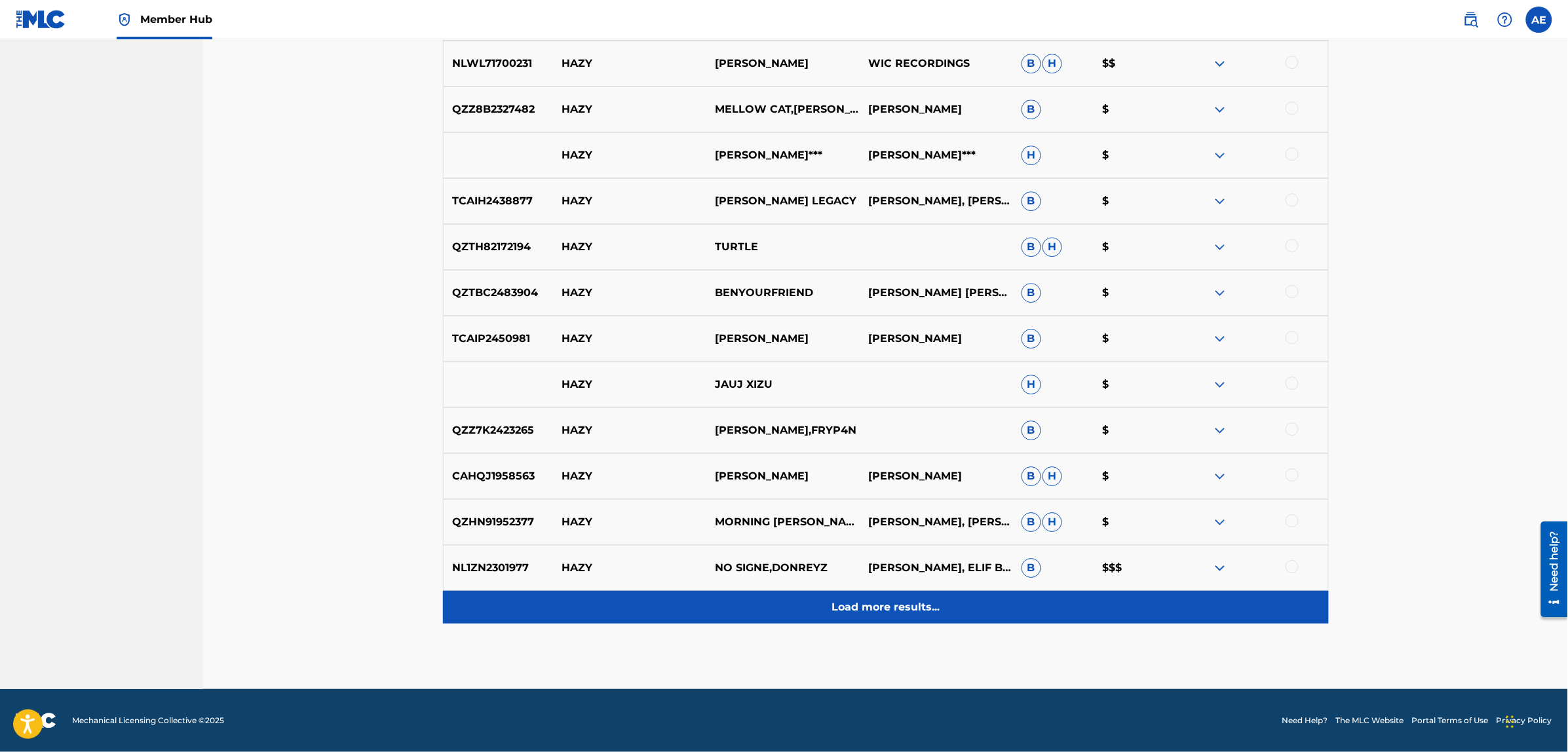
click at [673, 614] on div "Load more results..." at bounding box center [886, 607] width 886 height 33
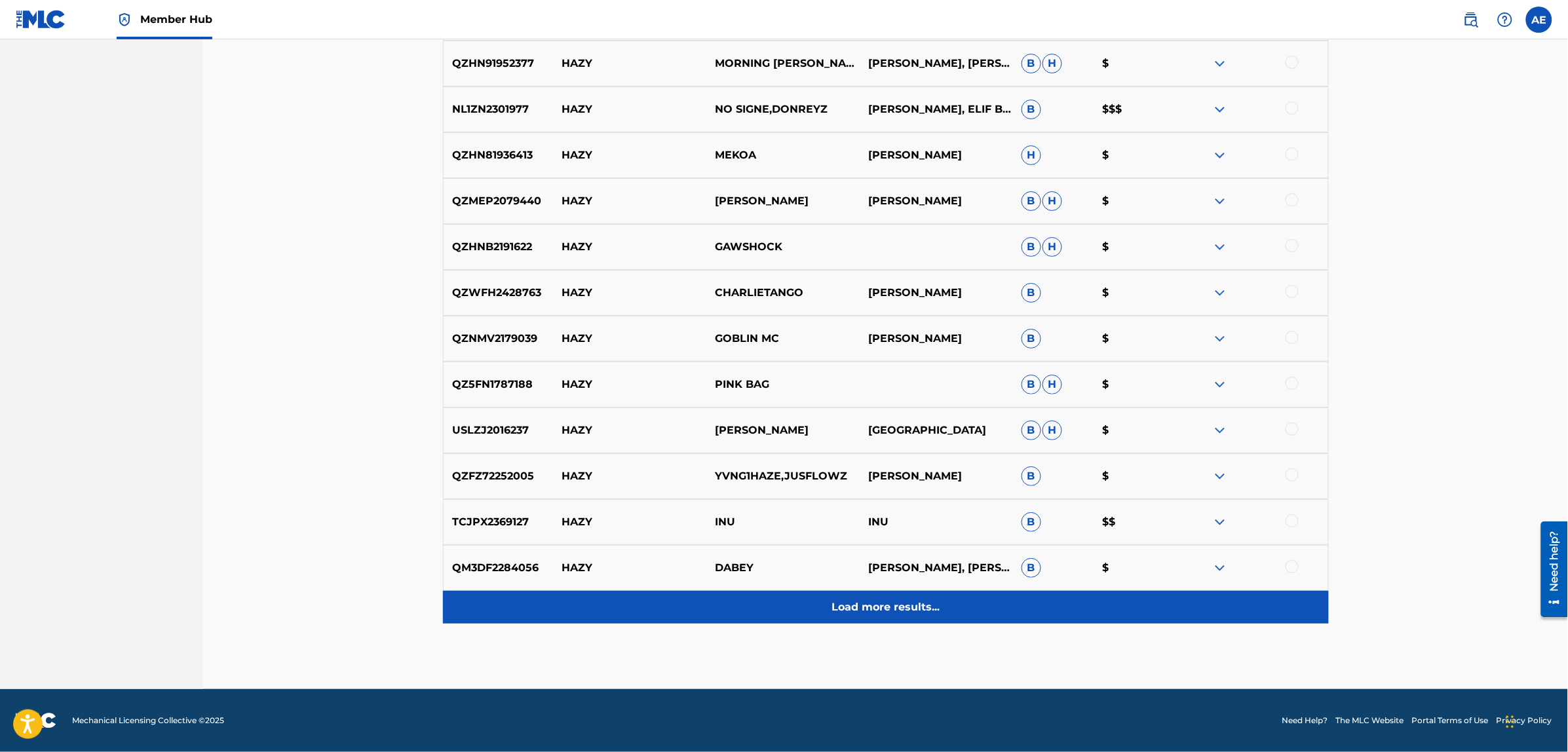
click at [685, 606] on div "Load more results..." at bounding box center [886, 607] width 886 height 33
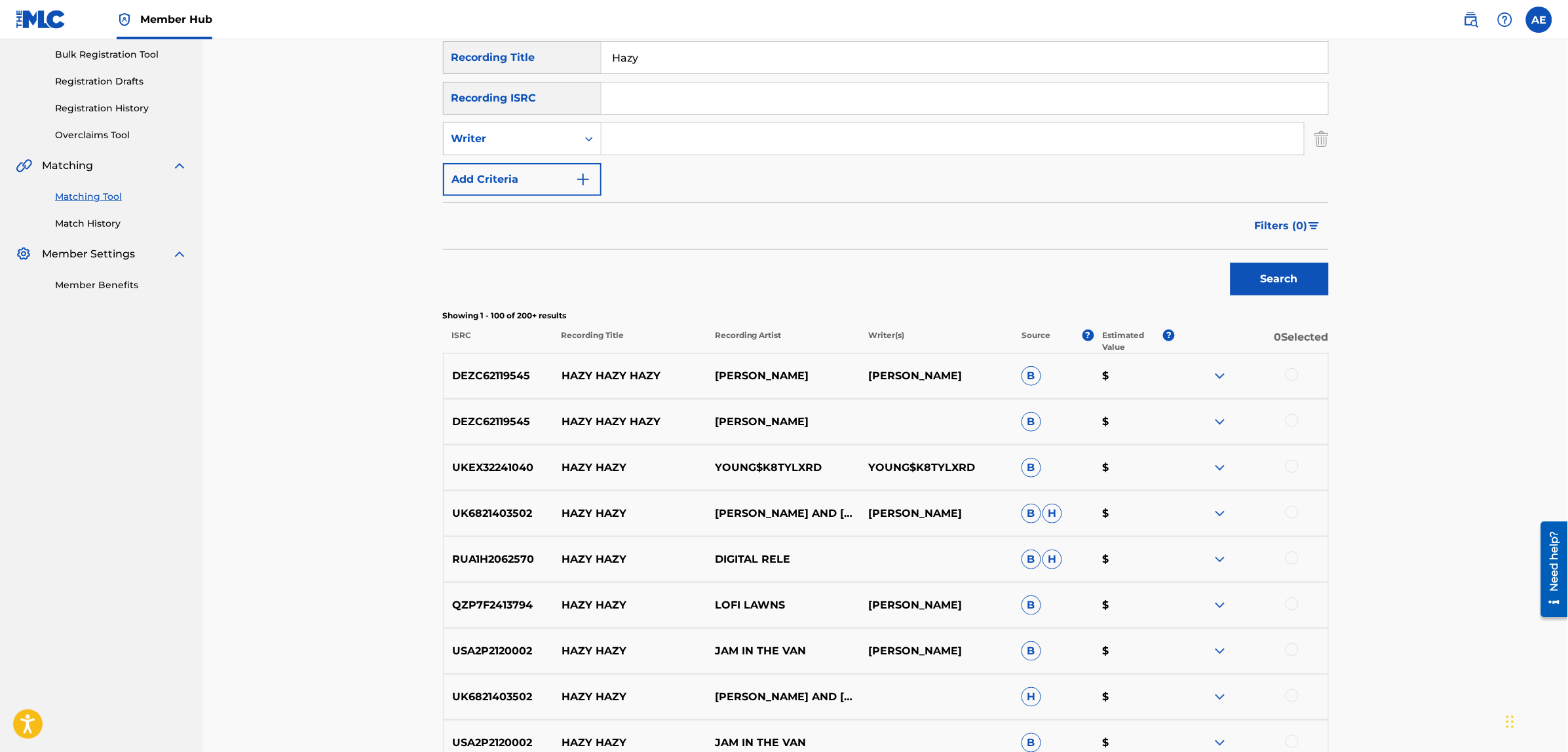
scroll to position [0, 0]
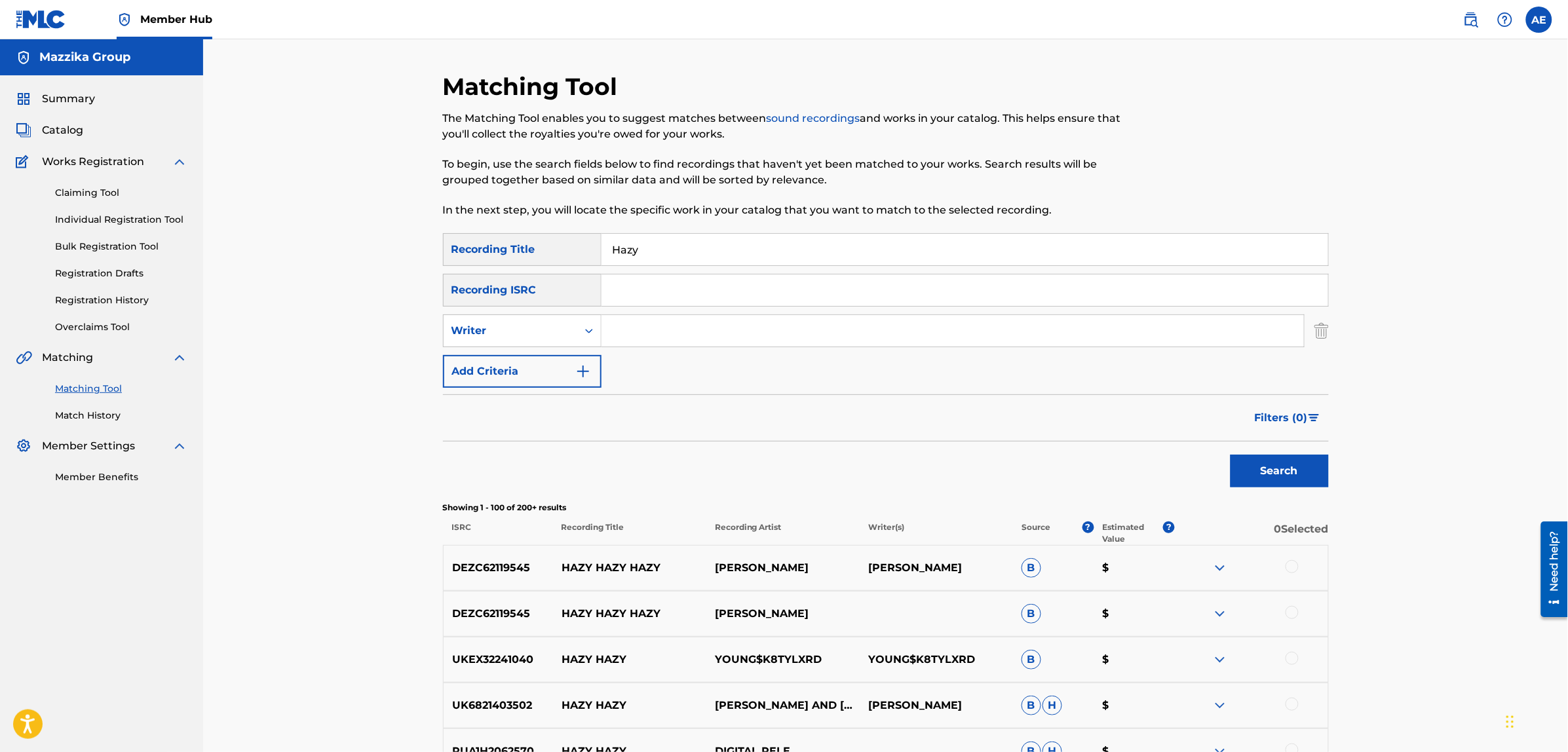
drag, startPoint x: 664, startPoint y: 249, endPoint x: 558, endPoint y: 249, distance: 106.0
click at [559, 249] on div "SearchWithCriteriad3578106-564a-4ccf-ab5d-4db274f9ca5e Recording Title Hazy" at bounding box center [886, 249] width 886 height 33
type input "[PERSON_NAME]"
click at [683, 247] on input "Hazy" at bounding box center [965, 249] width 727 height 31
click at [1231, 455] on button "Search" at bounding box center [1280, 471] width 98 height 33
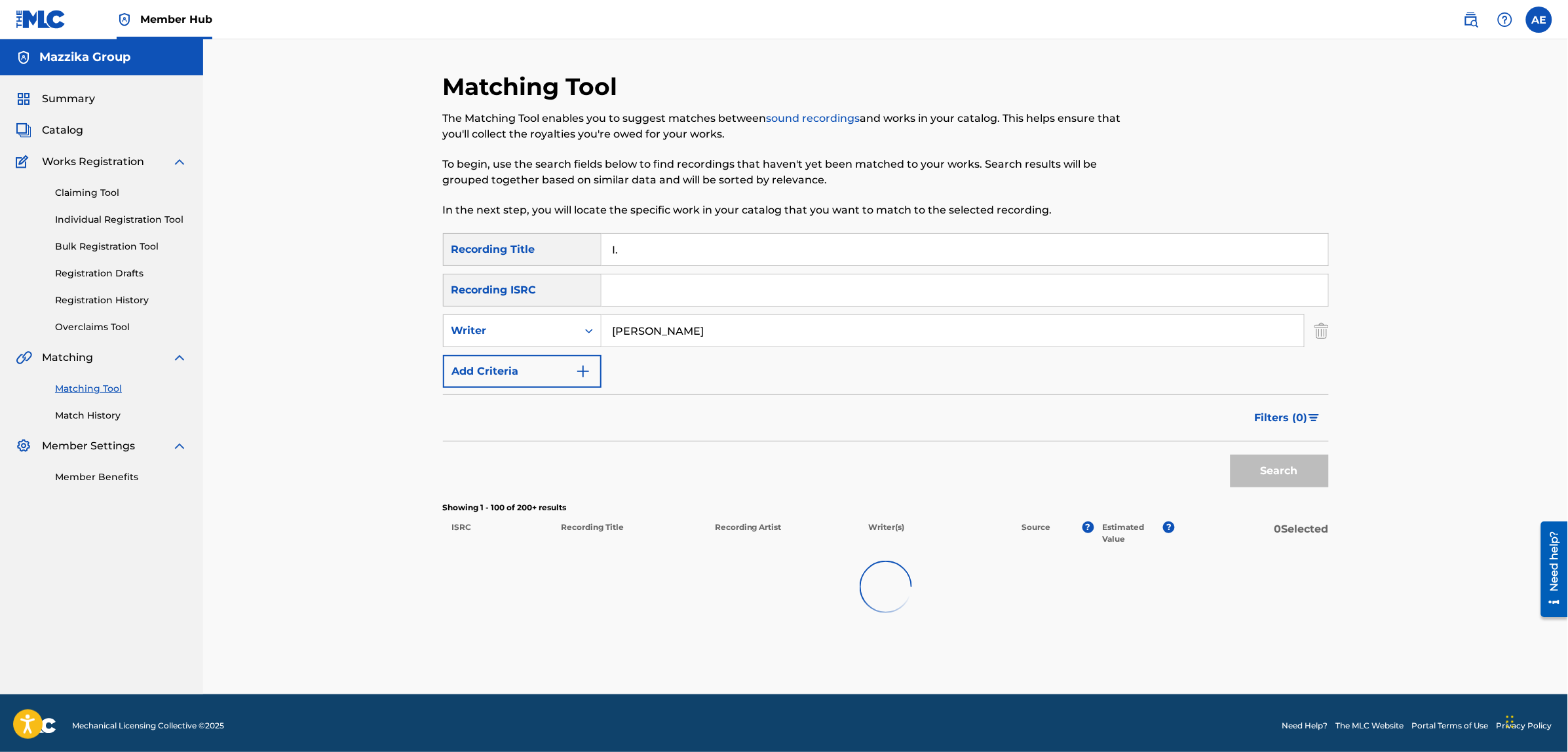
type input "I"
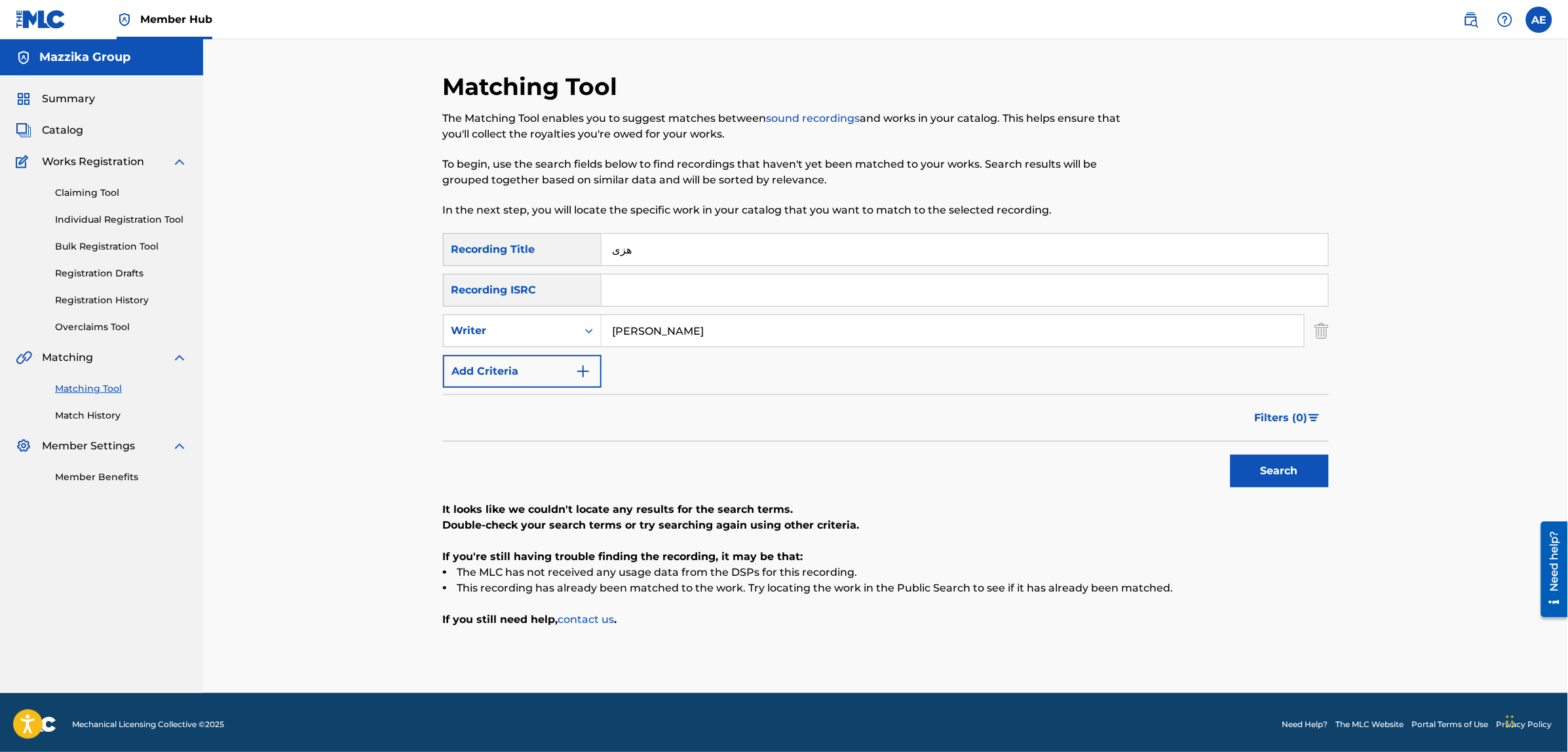
type input "هزى"
click at [1231, 455] on button "Search" at bounding box center [1280, 471] width 98 height 33
drag, startPoint x: 693, startPoint y: 332, endPoint x: 369, endPoint y: 332, distance: 324.0
click at [369, 332] on div "Matching Tool The Matching Tool enables you to suggest matches between sound re…" at bounding box center [885, 365] width 1365 height 654
click at [1231, 455] on button "Search" at bounding box center [1280, 471] width 98 height 33
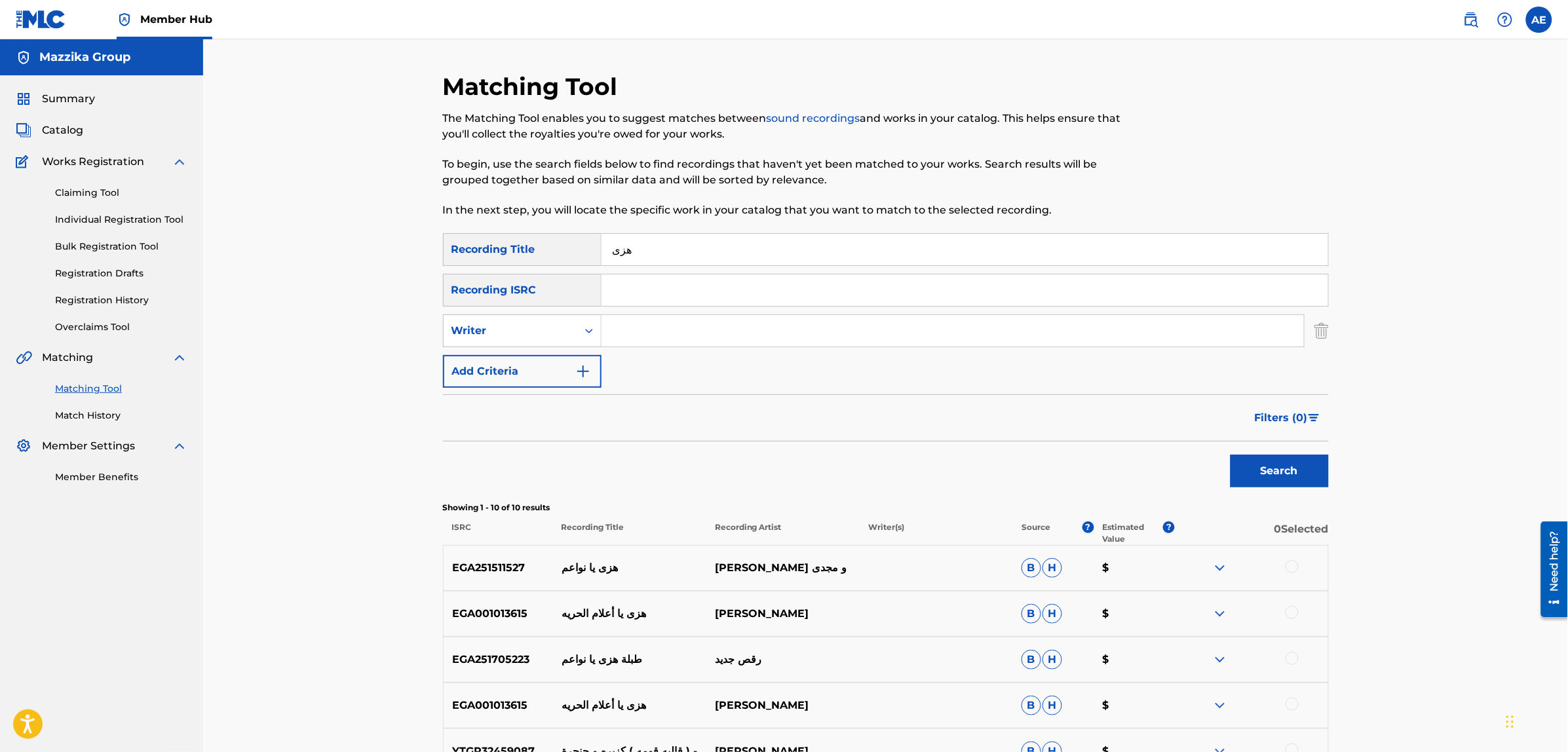
drag, startPoint x: 620, startPoint y: 252, endPoint x: 599, endPoint y: 250, distance: 21.1
click at [599, 250] on div "SearchWithCriteriad3578106-564a-4ccf-ab5d-4db274f9ca5e Recording Title هزى" at bounding box center [886, 249] width 886 height 33
click at [1231, 455] on button "Search" at bounding box center [1280, 471] width 98 height 33
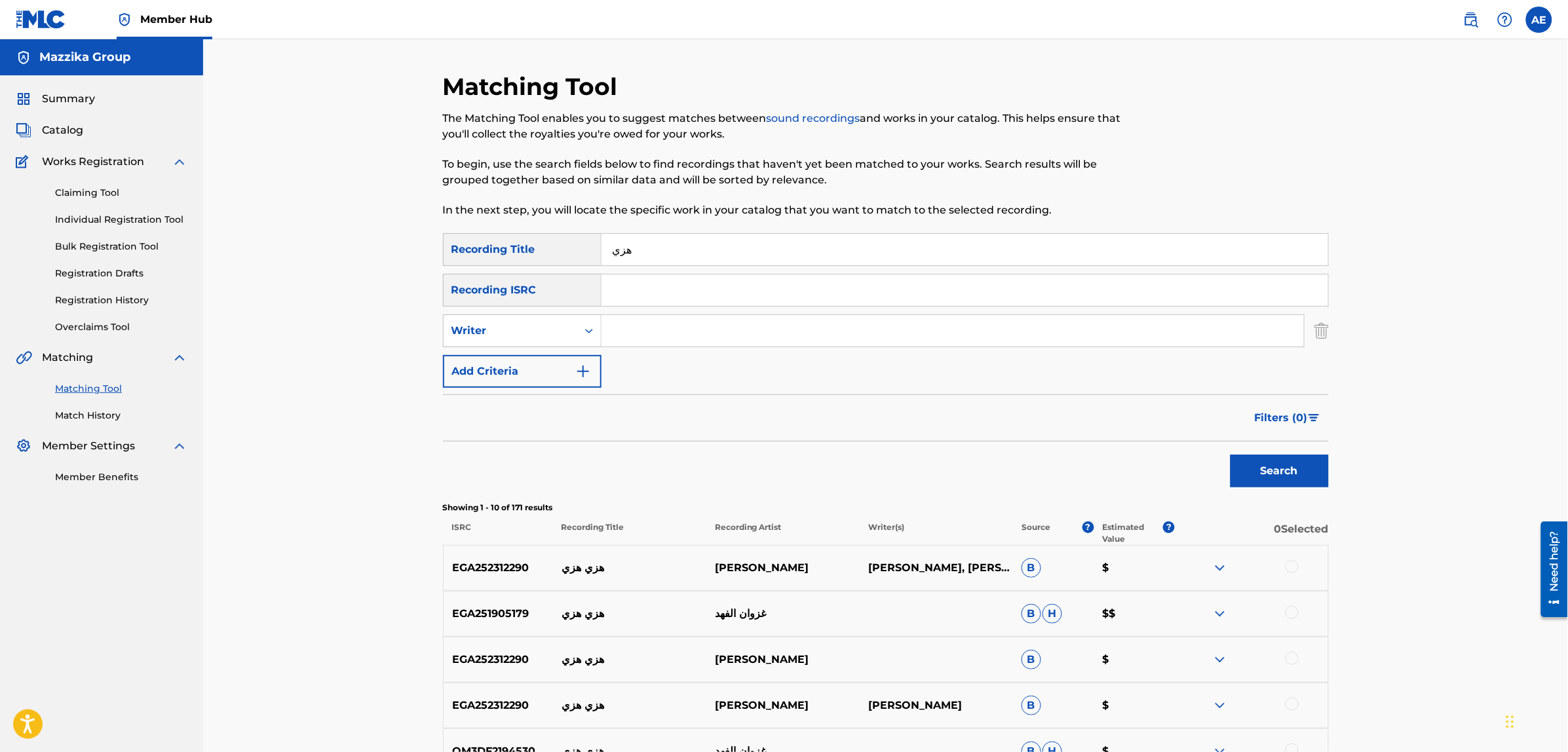
click at [691, 249] on input "هزي" at bounding box center [965, 249] width 727 height 31
click at [1231, 455] on button "Search" at bounding box center [1280, 471] width 98 height 33
type input "هزى"
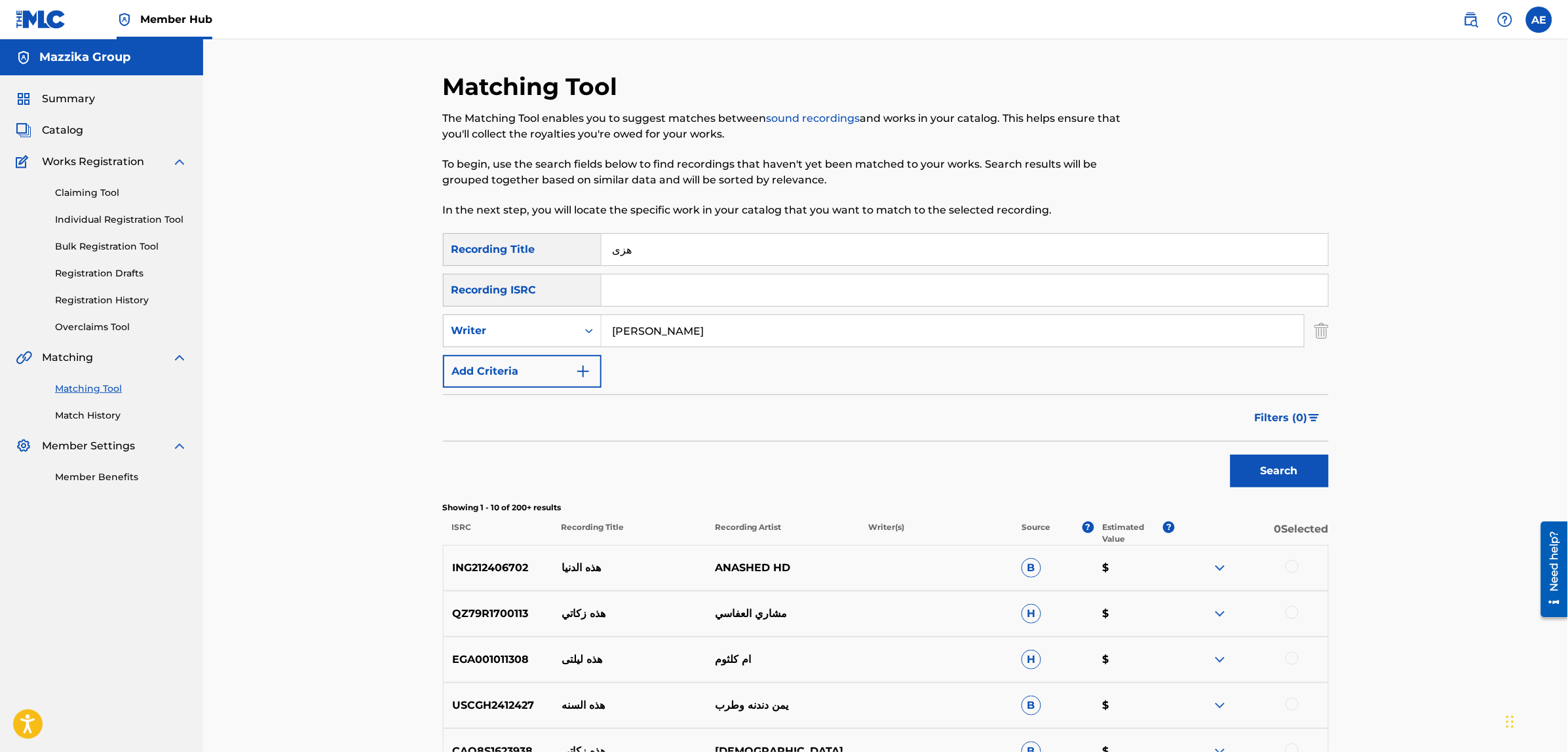
type input "[PERSON_NAME]"
drag, startPoint x: 621, startPoint y: 252, endPoint x: 594, endPoint y: 252, distance: 27.0
click at [594, 252] on div "SearchWithCriteriad3578106-564a-4ccf-ab5d-4db274f9ca5e Recording Title هزى" at bounding box center [886, 249] width 886 height 33
click at [1231, 455] on button "Search" at bounding box center [1280, 471] width 98 height 33
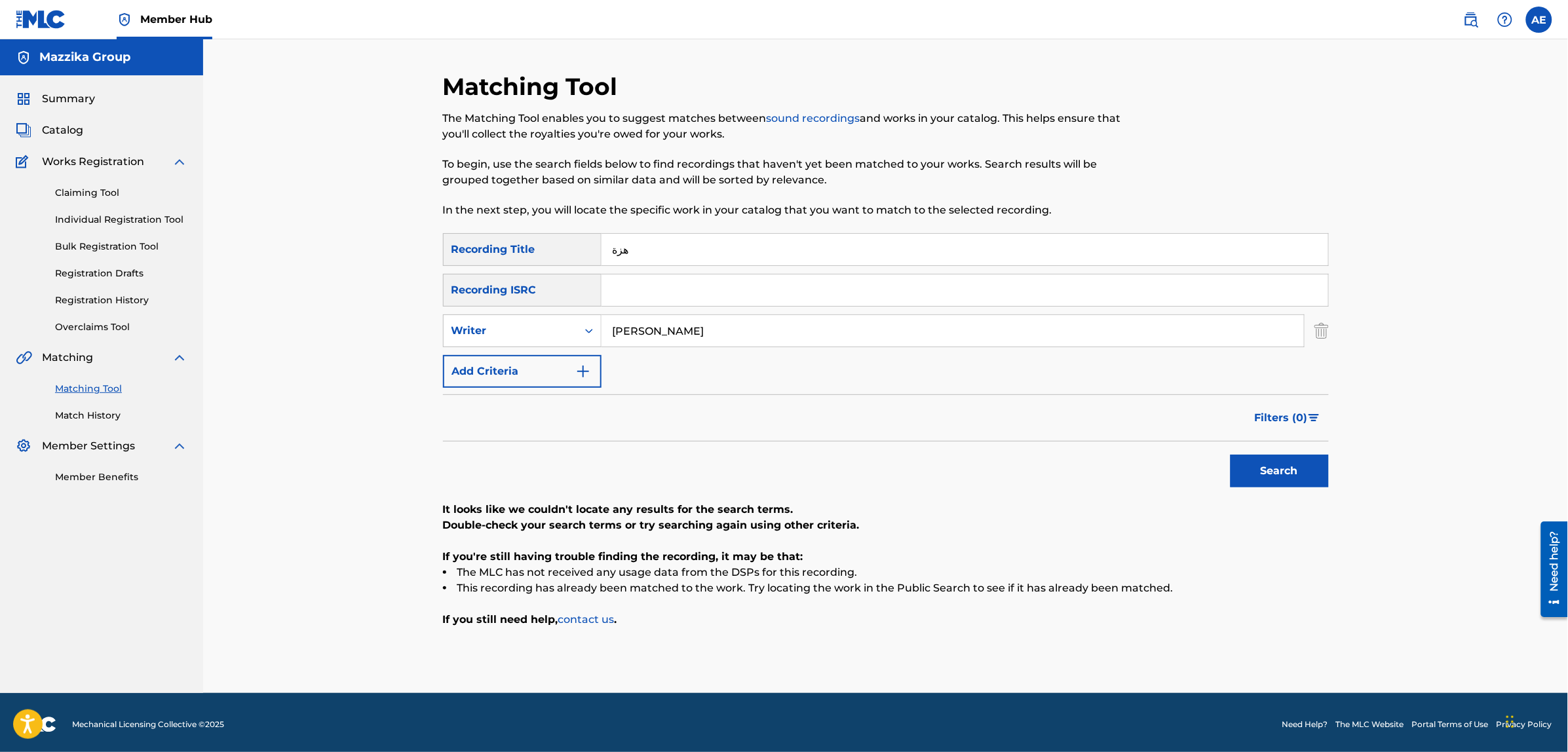
drag, startPoint x: 620, startPoint y: 249, endPoint x: 584, endPoint y: 250, distance: 36.0
click at [584, 250] on div "SearchWithCriteriad3578106-564a-4ccf-ab5d-4db274f9ca5e Recording Title هزة" at bounding box center [886, 249] width 886 height 33
click at [1231, 455] on button "Search" at bounding box center [1280, 471] width 98 height 33
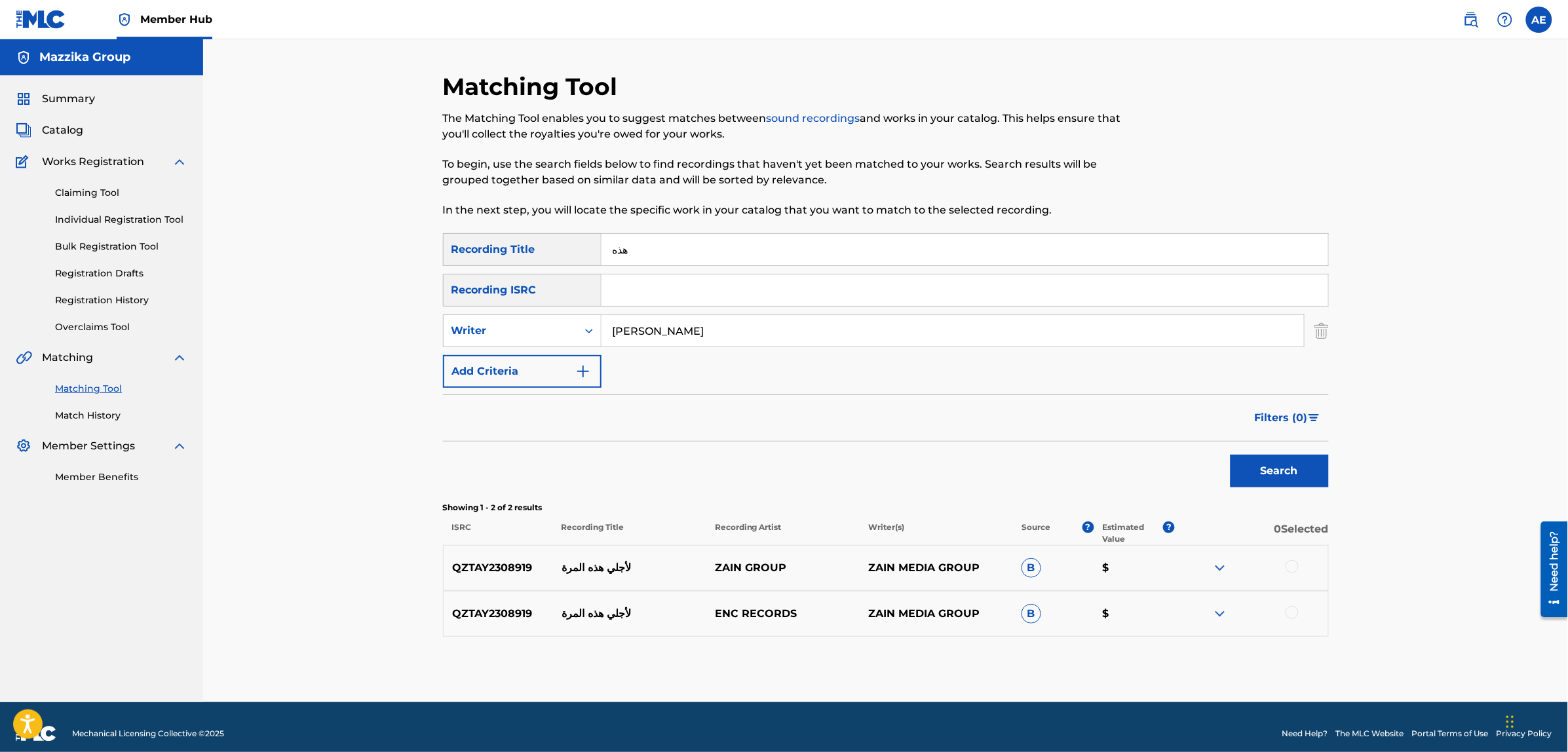
click at [601, 249] on input "هذه" at bounding box center [965, 249] width 727 height 31
click at [1231, 455] on button "Search" at bounding box center [1280, 471] width 98 height 33
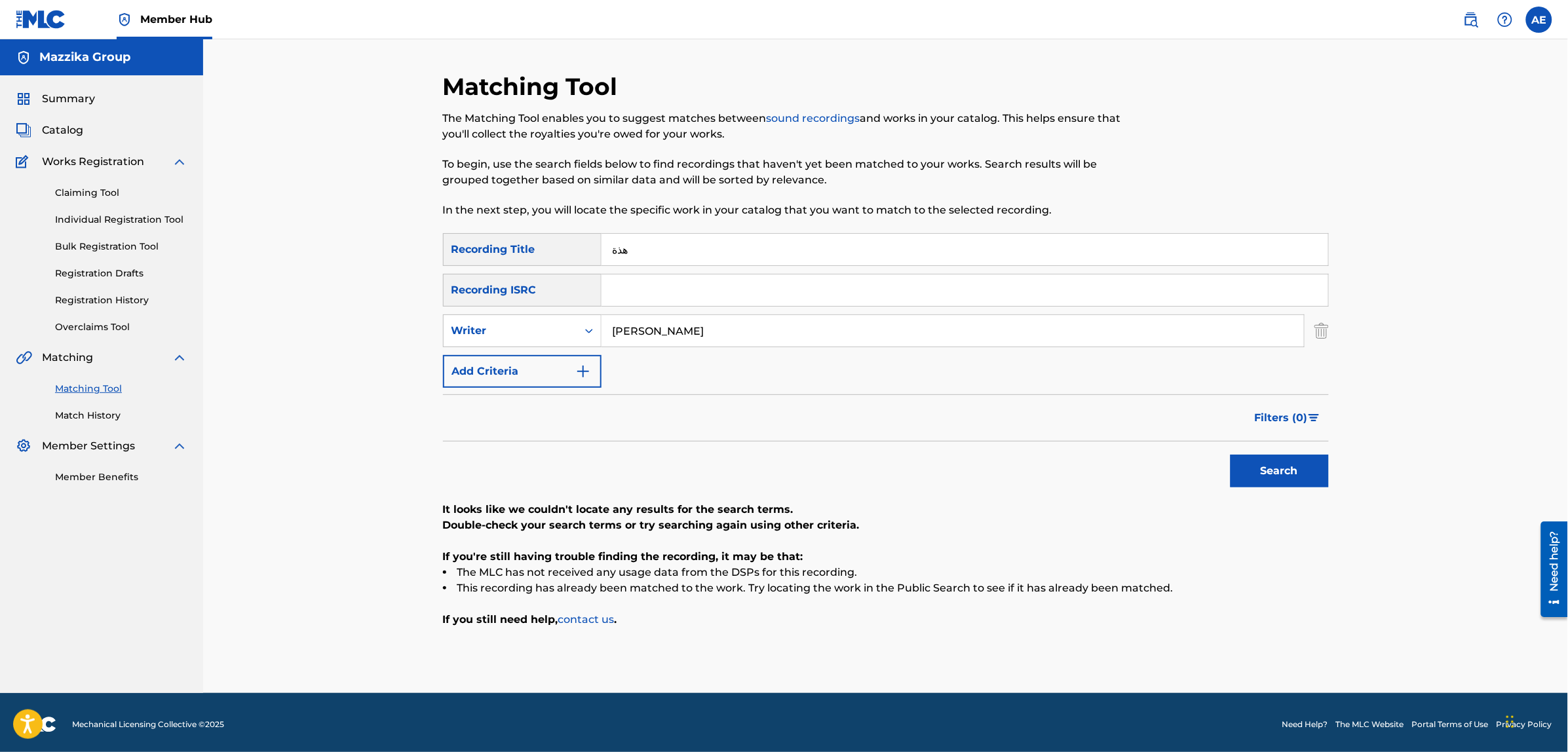
drag, startPoint x: 620, startPoint y: 246, endPoint x: 555, endPoint y: 243, distance: 65.1
click at [557, 244] on div "SearchWithCriteriad3578106-564a-4ccf-ab5d-4db274f9ca5e Recording Title هذة" at bounding box center [886, 249] width 886 height 33
type input "هزى"
click at [1231, 455] on button "Search" at bounding box center [1280, 471] width 98 height 33
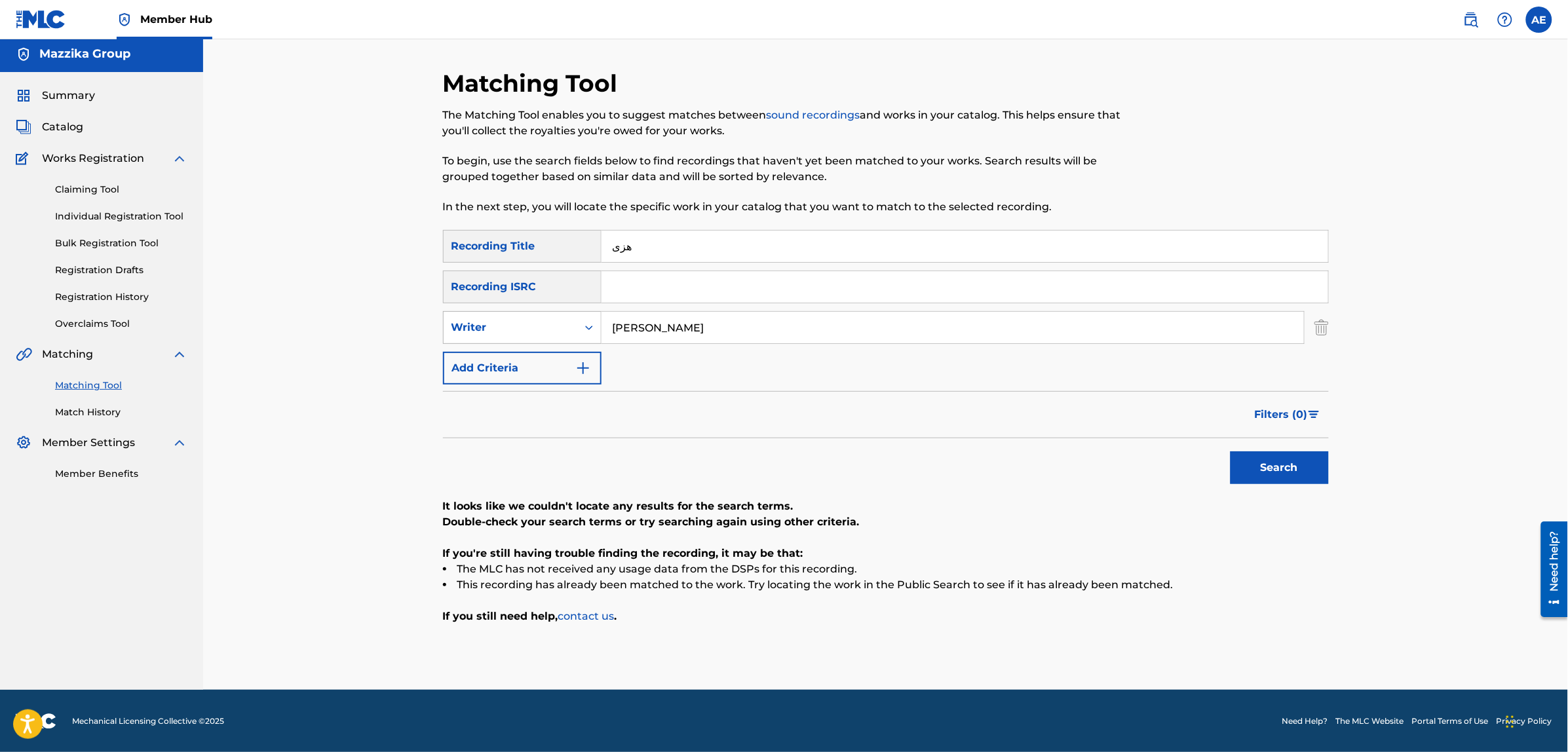
drag, startPoint x: 647, startPoint y: 315, endPoint x: 507, endPoint y: 316, distance: 140.0
click at [519, 319] on div "SearchWithCriteria0b48bfd7-7eb7-4dbc-a329-379a43344b36 Writer [PERSON_NAME]" at bounding box center [886, 327] width 886 height 33
drag, startPoint x: 643, startPoint y: 255, endPoint x: 523, endPoint y: 238, distance: 121.2
click at [523, 238] on div "SearchWithCriteriad3578106-564a-4ccf-ab5d-4db274f9ca5e Recording Title هزى" at bounding box center [886, 246] width 886 height 33
drag, startPoint x: 709, startPoint y: 331, endPoint x: 323, endPoint y: 339, distance: 386.1
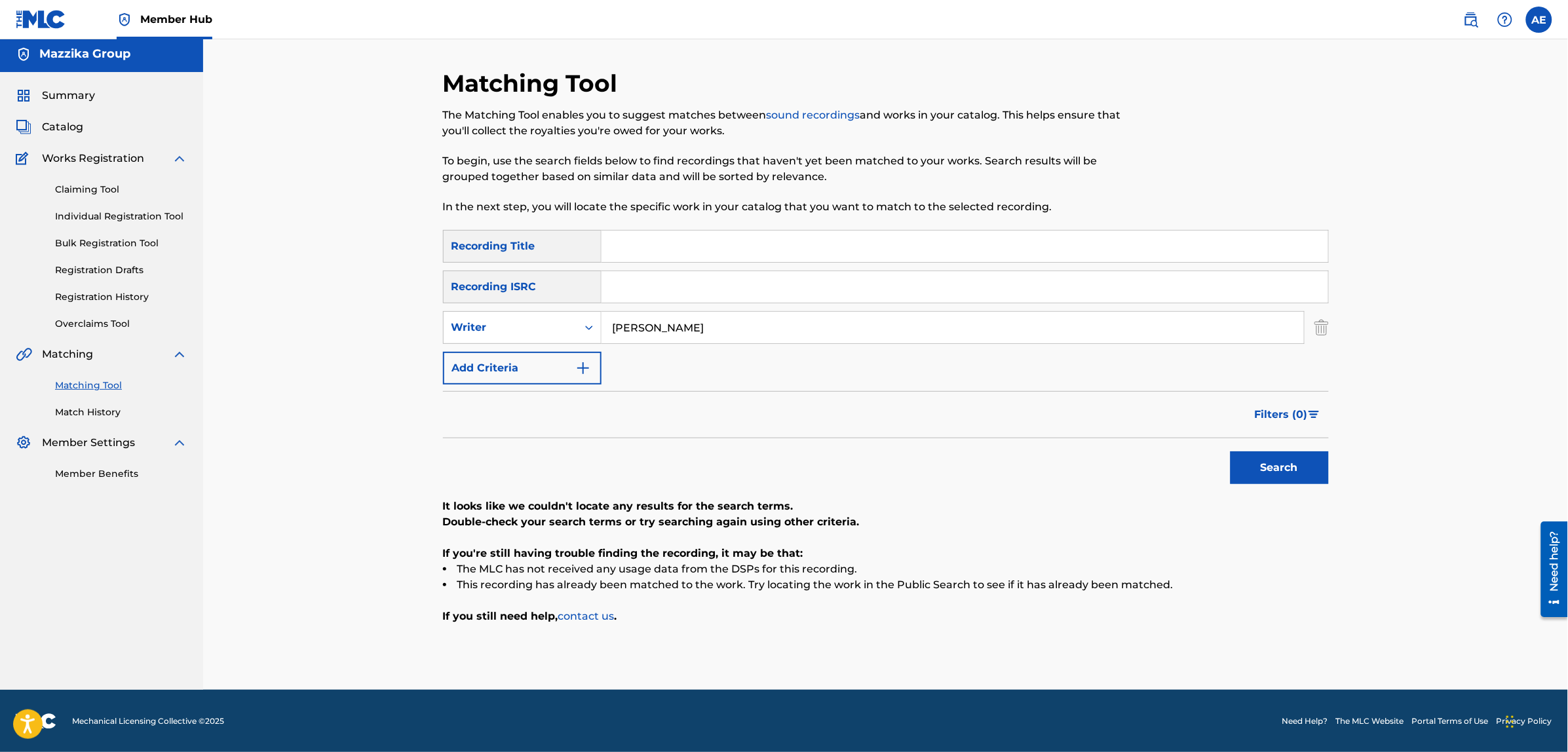
click at [323, 339] on div "Matching Tool The Matching Tool enables you to suggest matches between sound re…" at bounding box center [885, 362] width 1365 height 654
click at [703, 282] on input "Search Form" at bounding box center [965, 286] width 727 height 31
paste input "QM4TW2102691"
type input "QM4TW2102691"
click at [1231, 451] on button "Search" at bounding box center [1280, 468] width 98 height 33
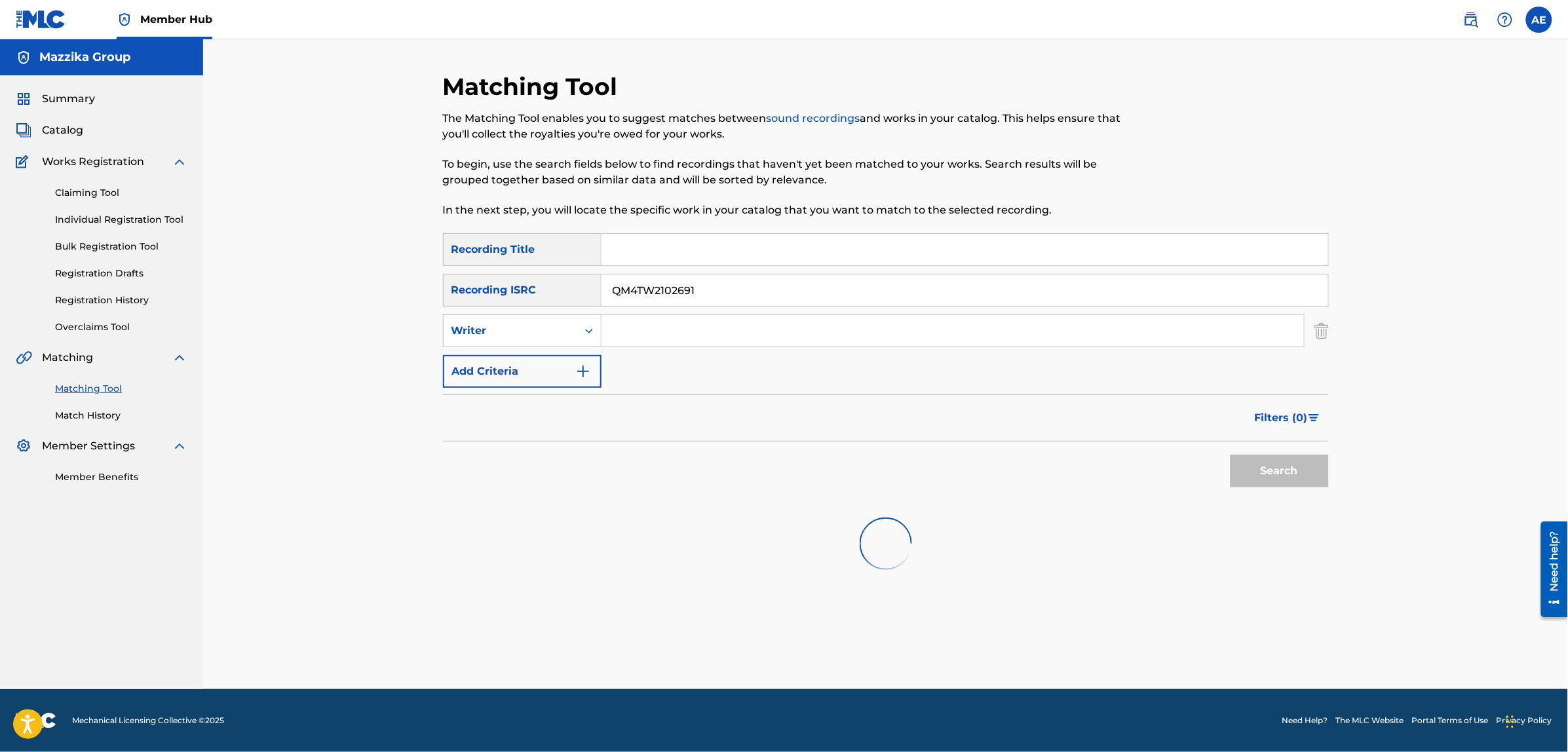
scroll to position [0, 0]
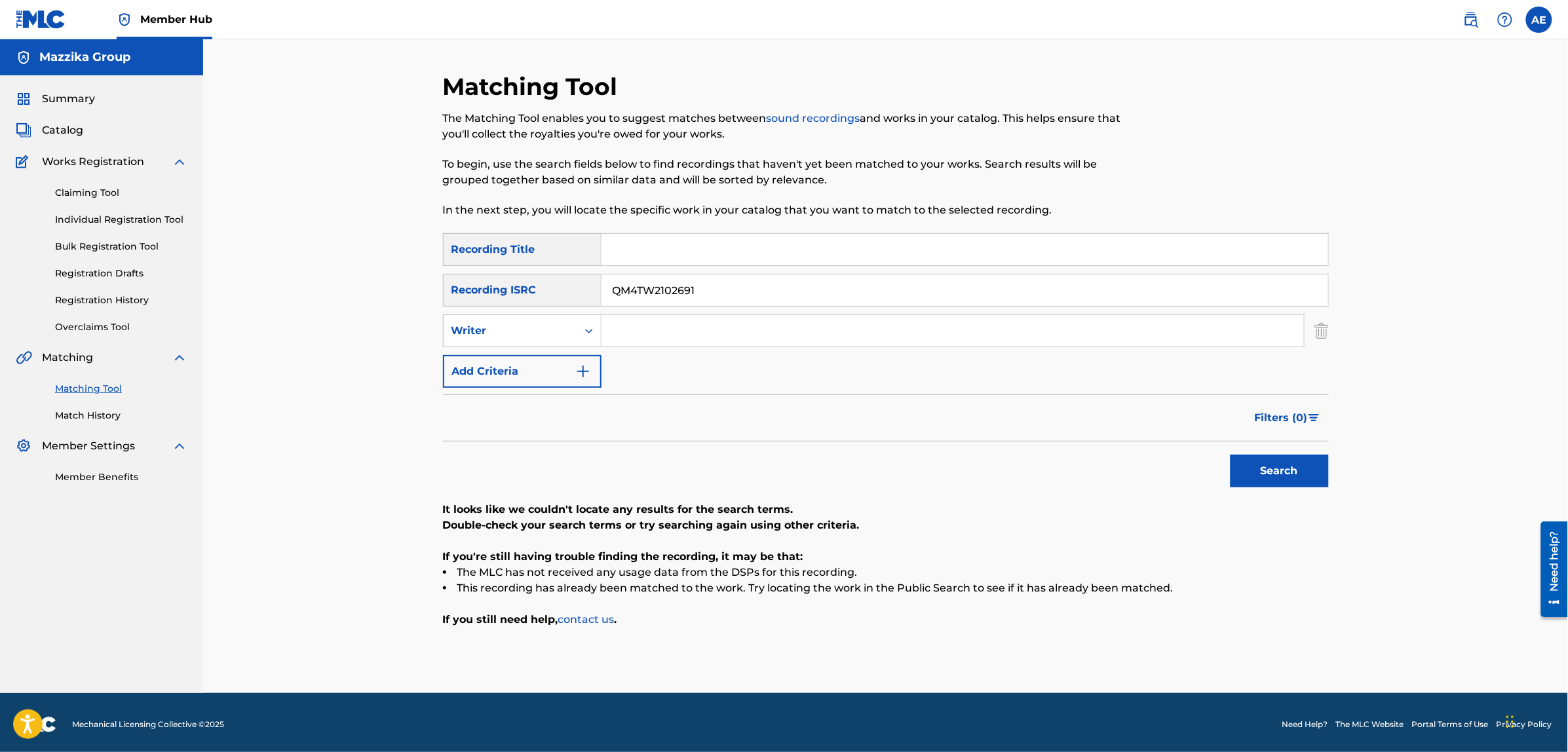
drag, startPoint x: 735, startPoint y: 274, endPoint x: 341, endPoint y: 274, distance: 394.0
click at [346, 274] on div "Matching Tool The Matching Tool enables you to suggest matches between sound re…" at bounding box center [885, 365] width 1365 height 654
type input "QM4TW2102691"
type input "[PERSON_NAME]"
click at [669, 243] on input "Search Form" at bounding box center [965, 249] width 727 height 31
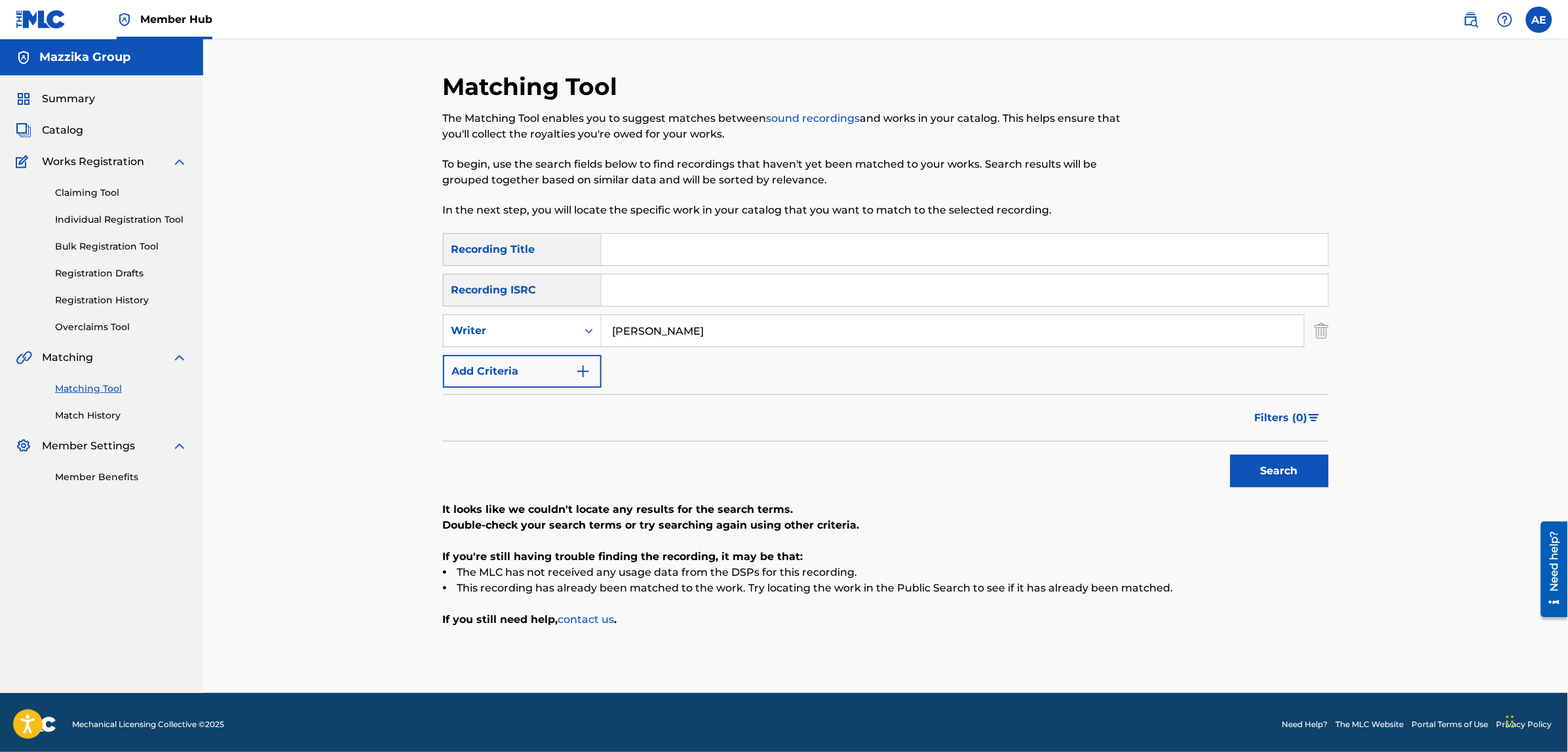
paste input "[PERSON_NAME]"
type input "[PERSON_NAME]"
click at [1231, 455] on button "Search" at bounding box center [1280, 471] width 98 height 33
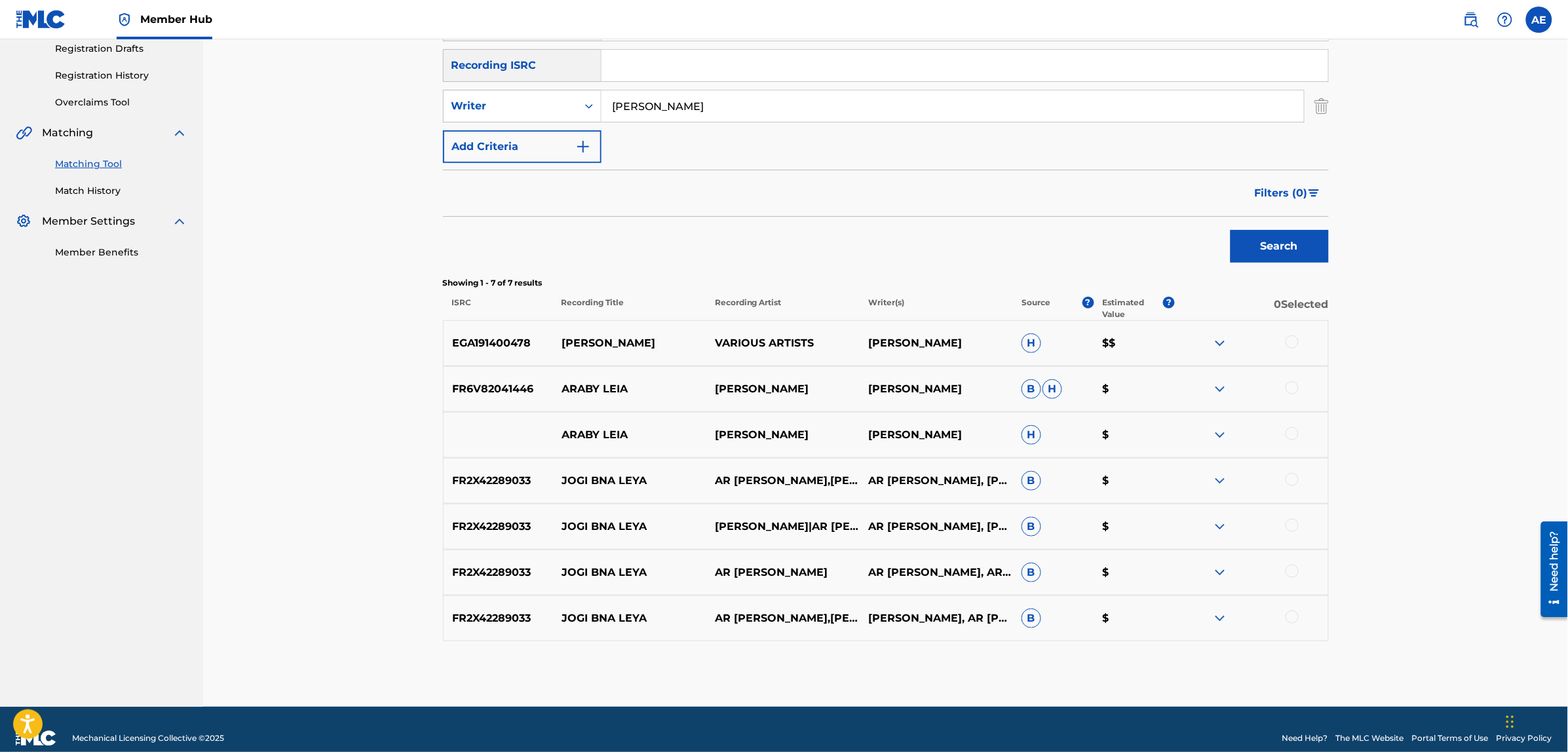
scroll to position [243, 0]
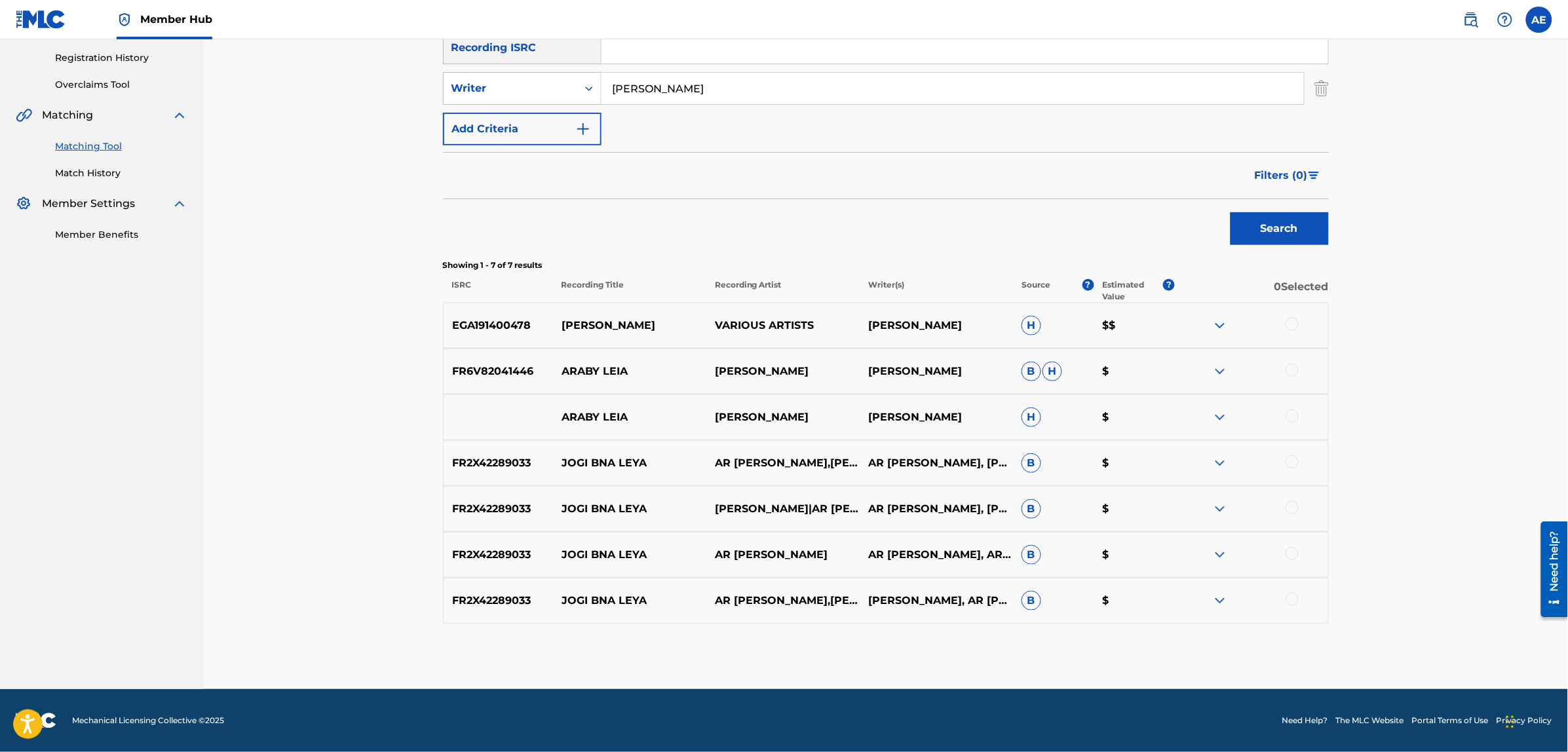
click at [1293, 365] on div at bounding box center [1291, 369] width 13 height 13
click at [1294, 413] on div at bounding box center [1291, 415] width 13 height 13
click at [1289, 319] on div at bounding box center [1291, 323] width 13 height 13
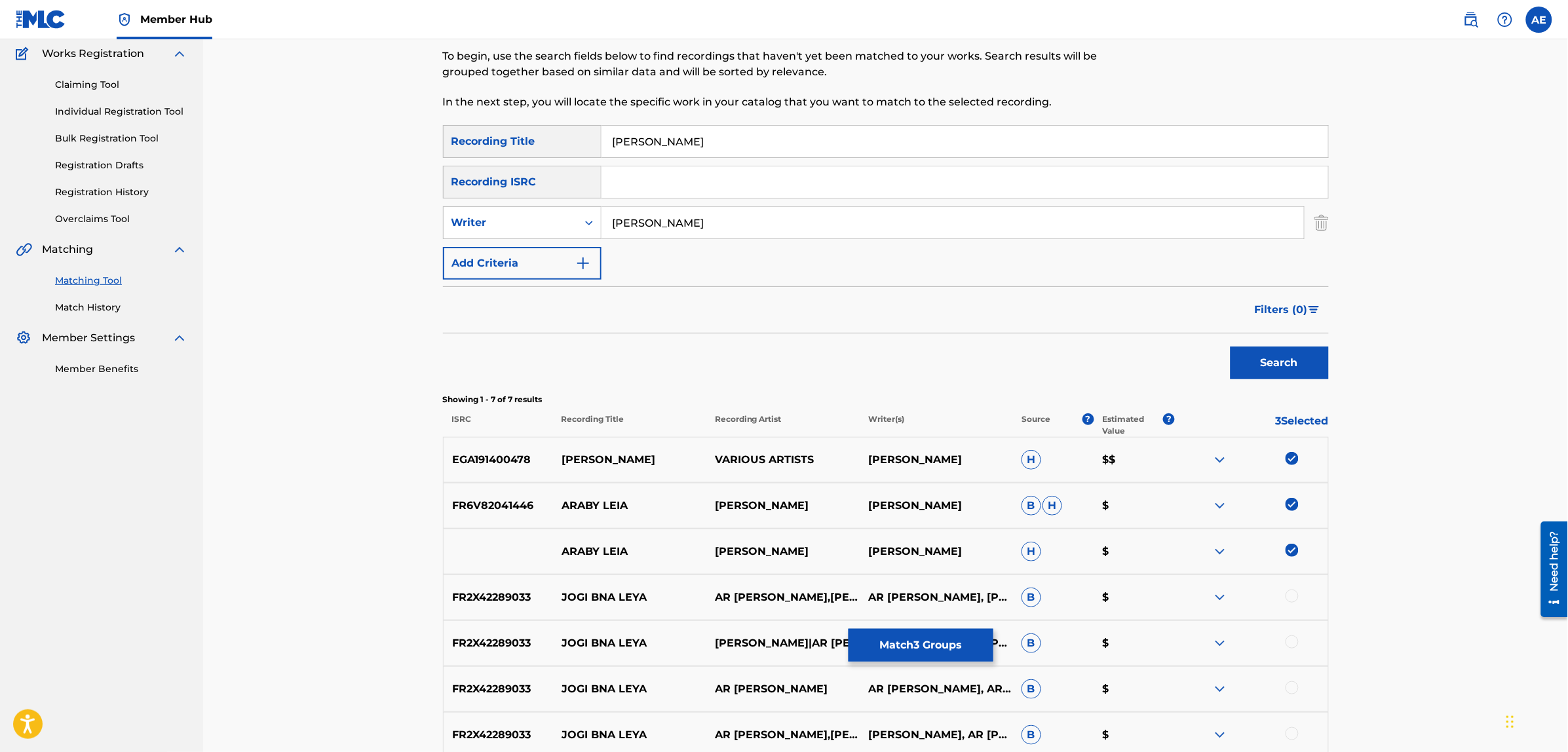
scroll to position [0, 0]
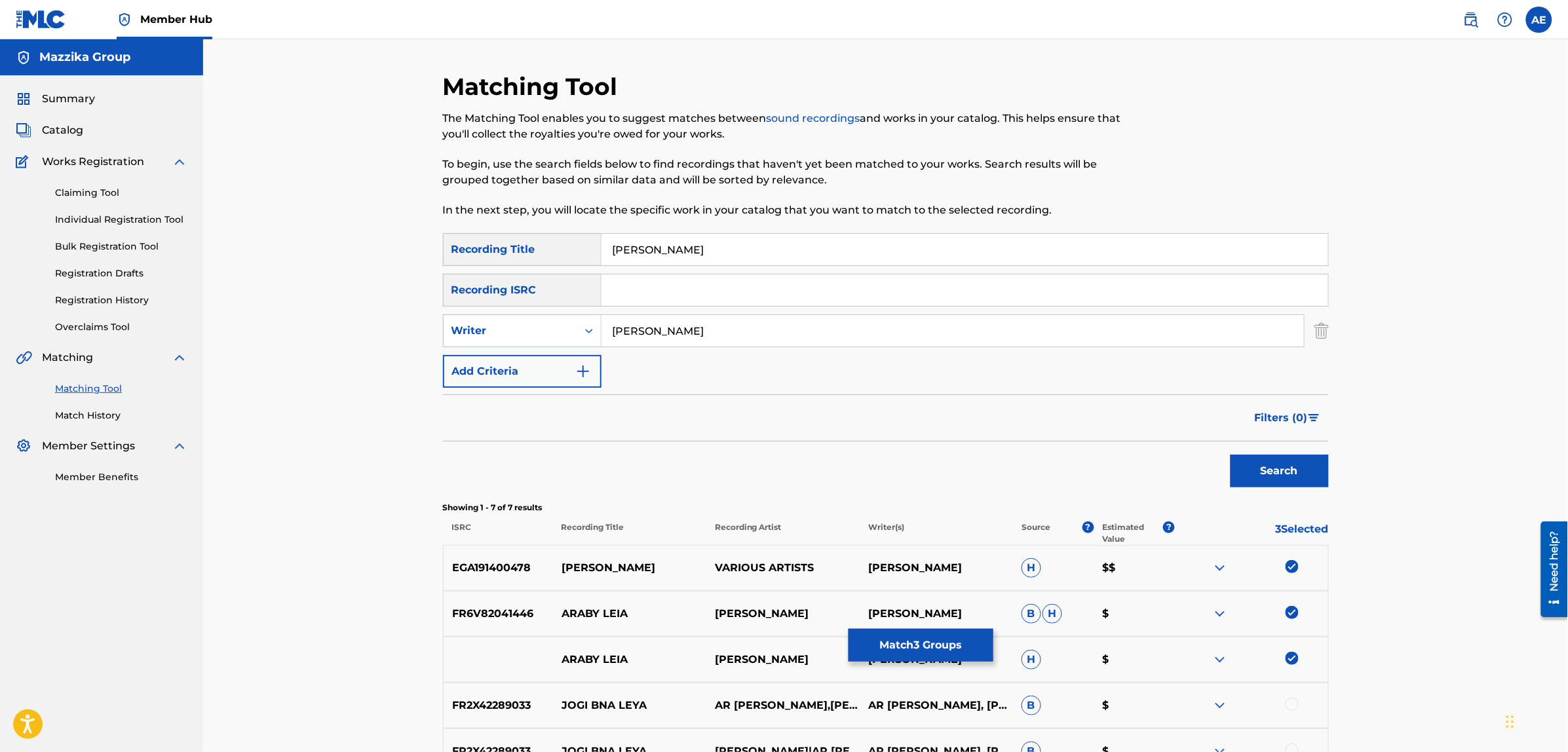
drag, startPoint x: 688, startPoint y: 327, endPoint x: 341, endPoint y: 295, distance: 348.5
click at [341, 295] on div "Matching Tool The Matching Tool enables you to suggest matches between sound re…" at bounding box center [885, 485] width 1365 height 892
click at [1231, 455] on button "Search" at bounding box center [1280, 471] width 98 height 33
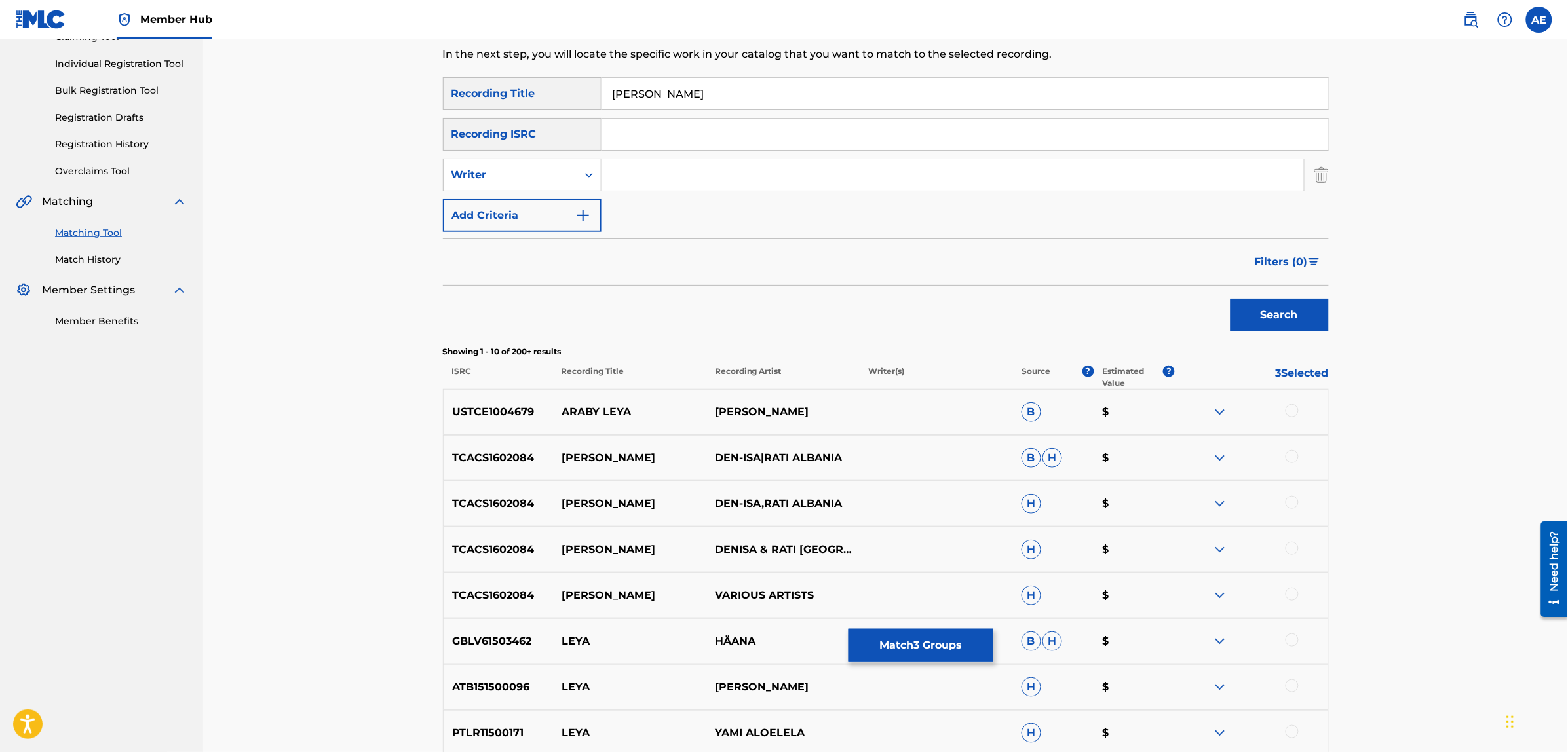
scroll to position [245, 0]
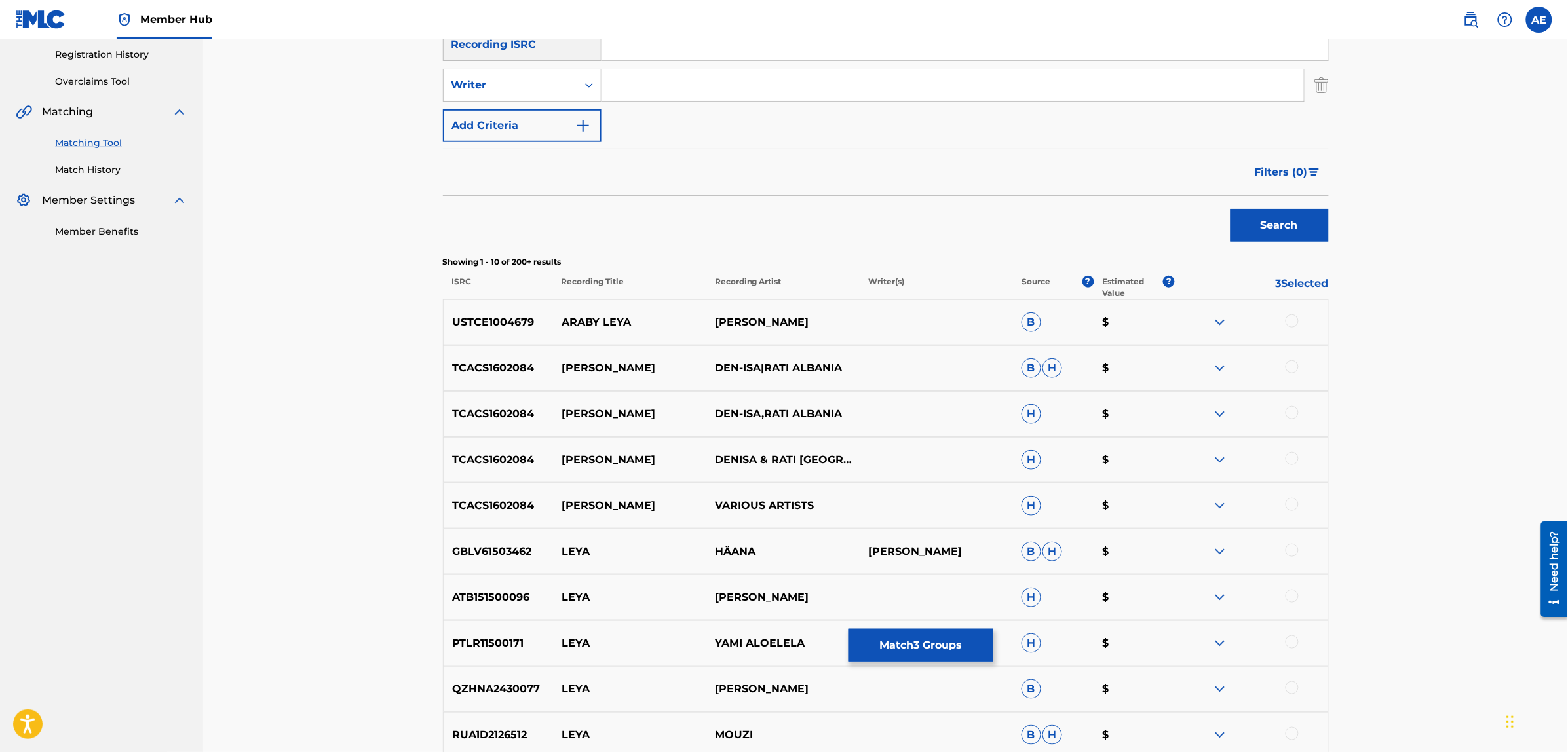
click at [1291, 319] on div at bounding box center [1291, 320] width 13 height 13
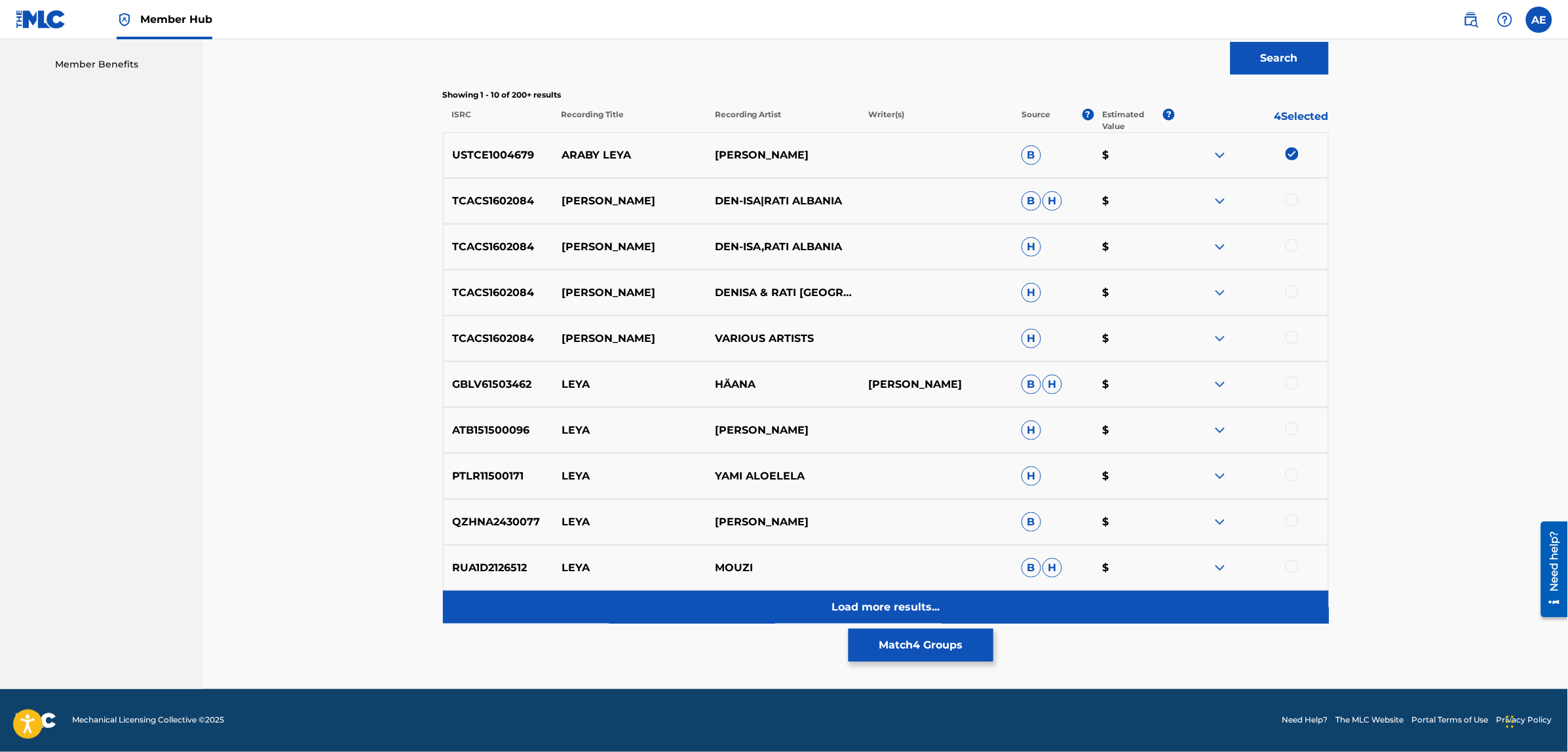
click at [706, 607] on div "Load more results..." at bounding box center [886, 607] width 886 height 33
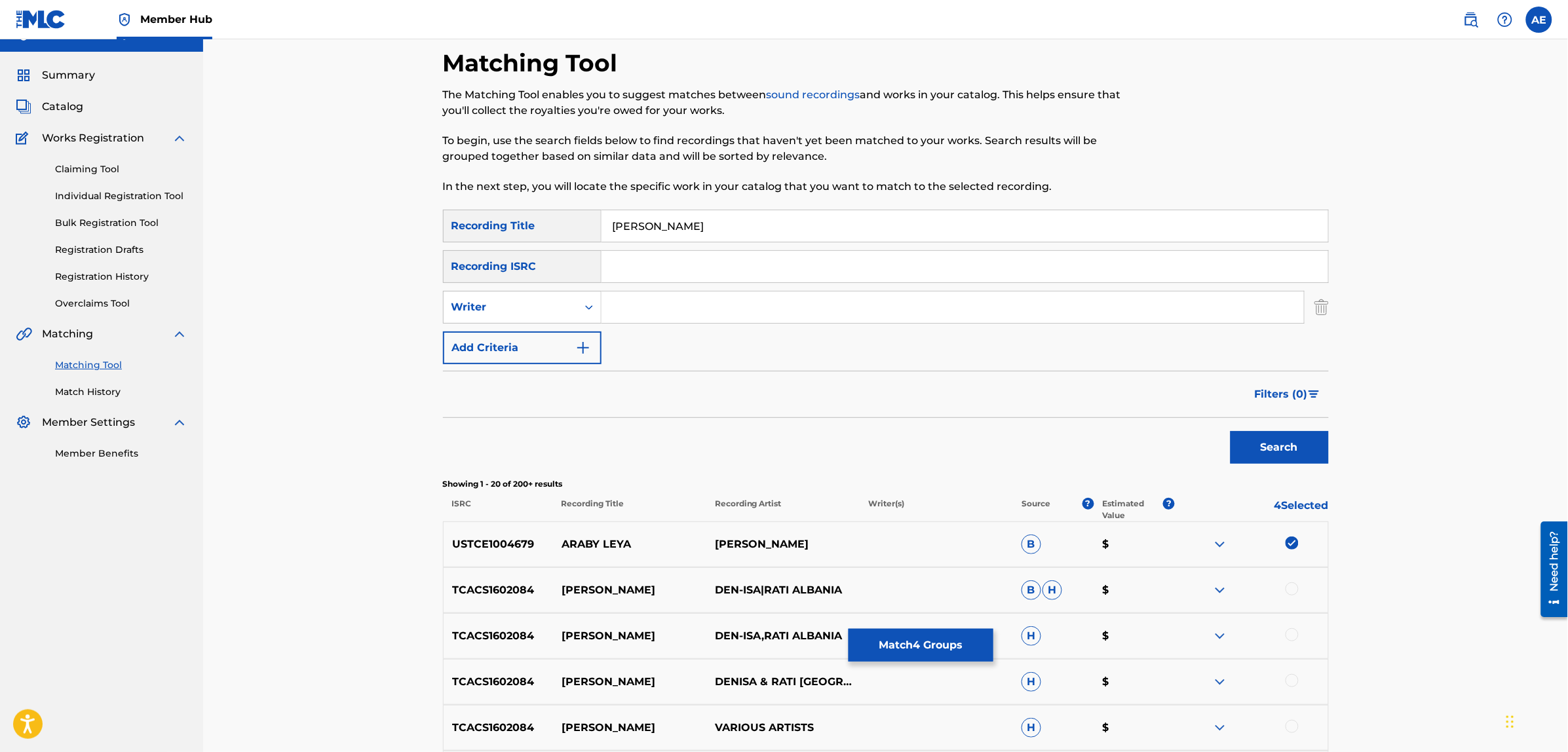
scroll to position [0, 0]
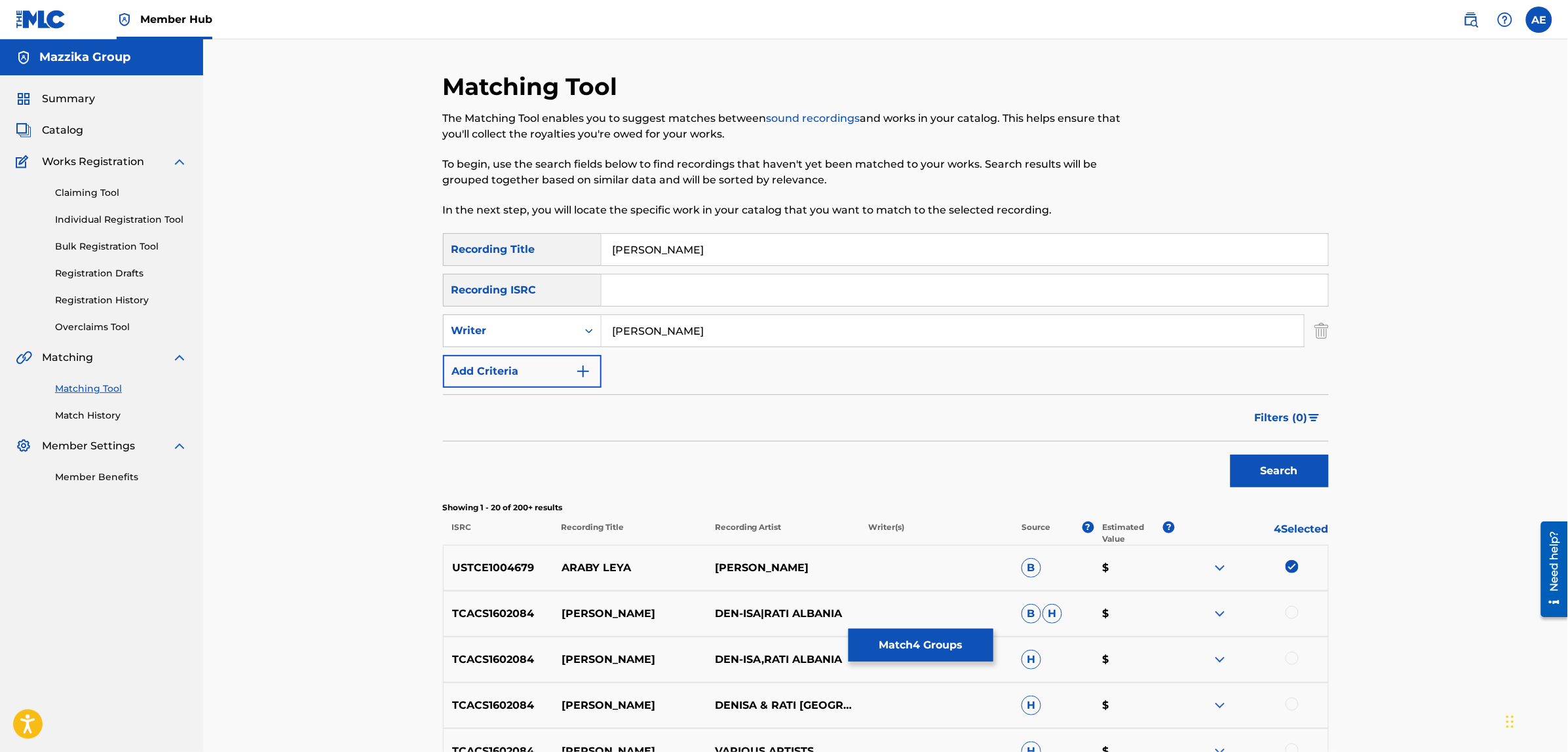
type input "[PERSON_NAME]"
drag, startPoint x: 690, startPoint y: 246, endPoint x: 345, endPoint y: 263, distance: 345.4
type input "قربي ليا"
click at [1231, 455] on button "Search" at bounding box center [1280, 471] width 98 height 33
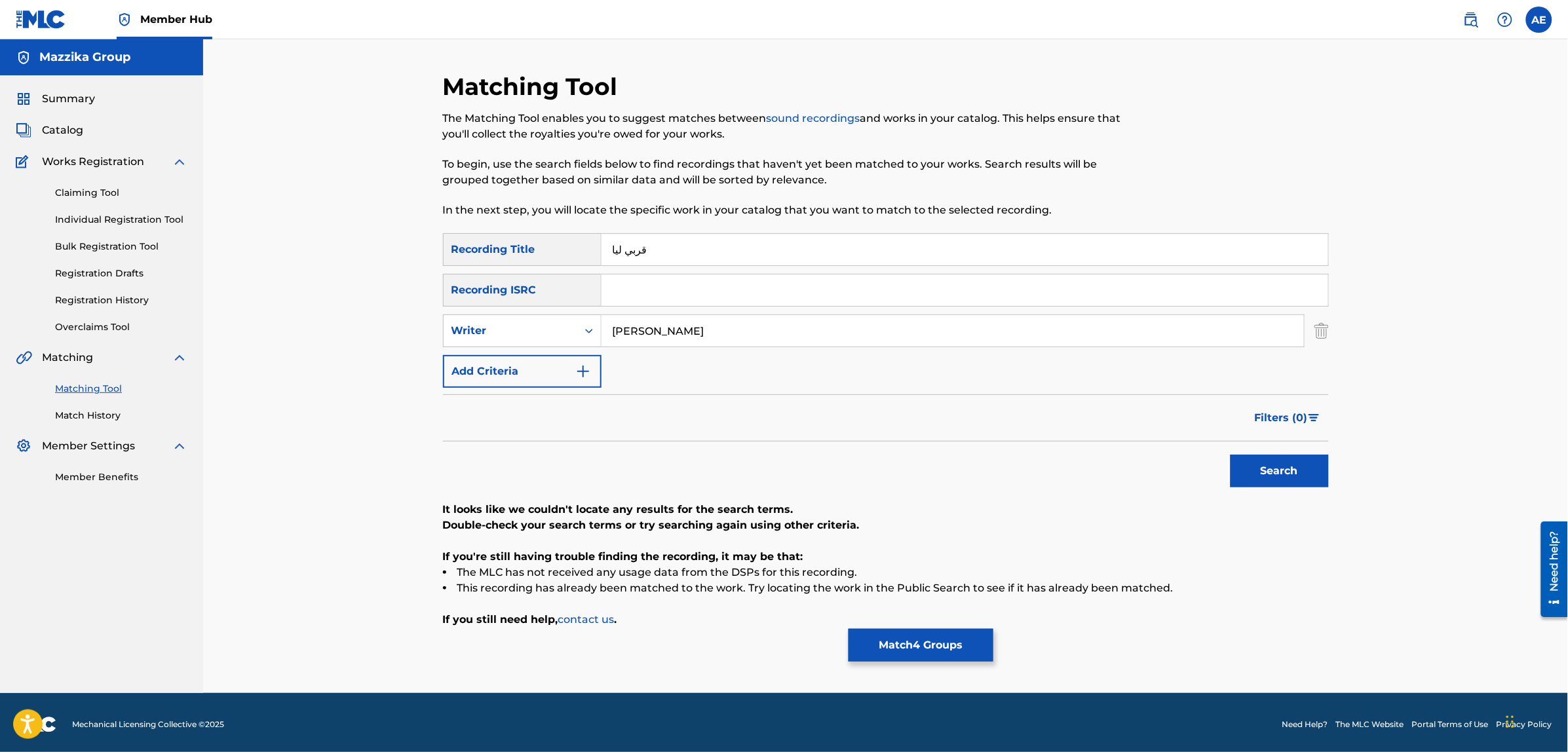
drag, startPoint x: 551, startPoint y: 341, endPoint x: 325, endPoint y: 345, distance: 226.0
click at [325, 345] on div "Matching Tool The Matching Tool enables you to suggest matches between sound re…" at bounding box center [885, 365] width 1365 height 654
click at [1231, 455] on button "Search" at bounding box center [1280, 471] width 98 height 33
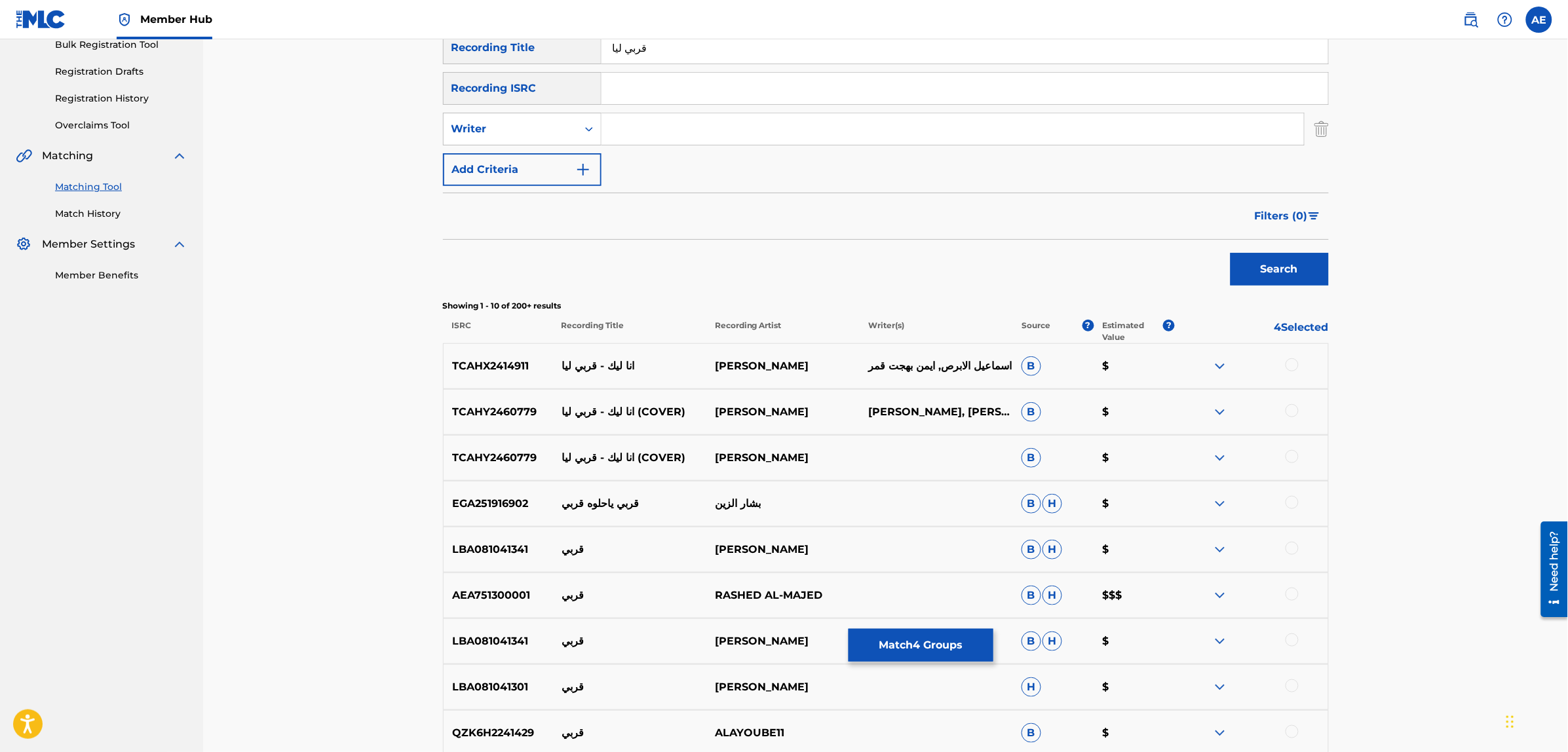
scroll to position [245, 0]
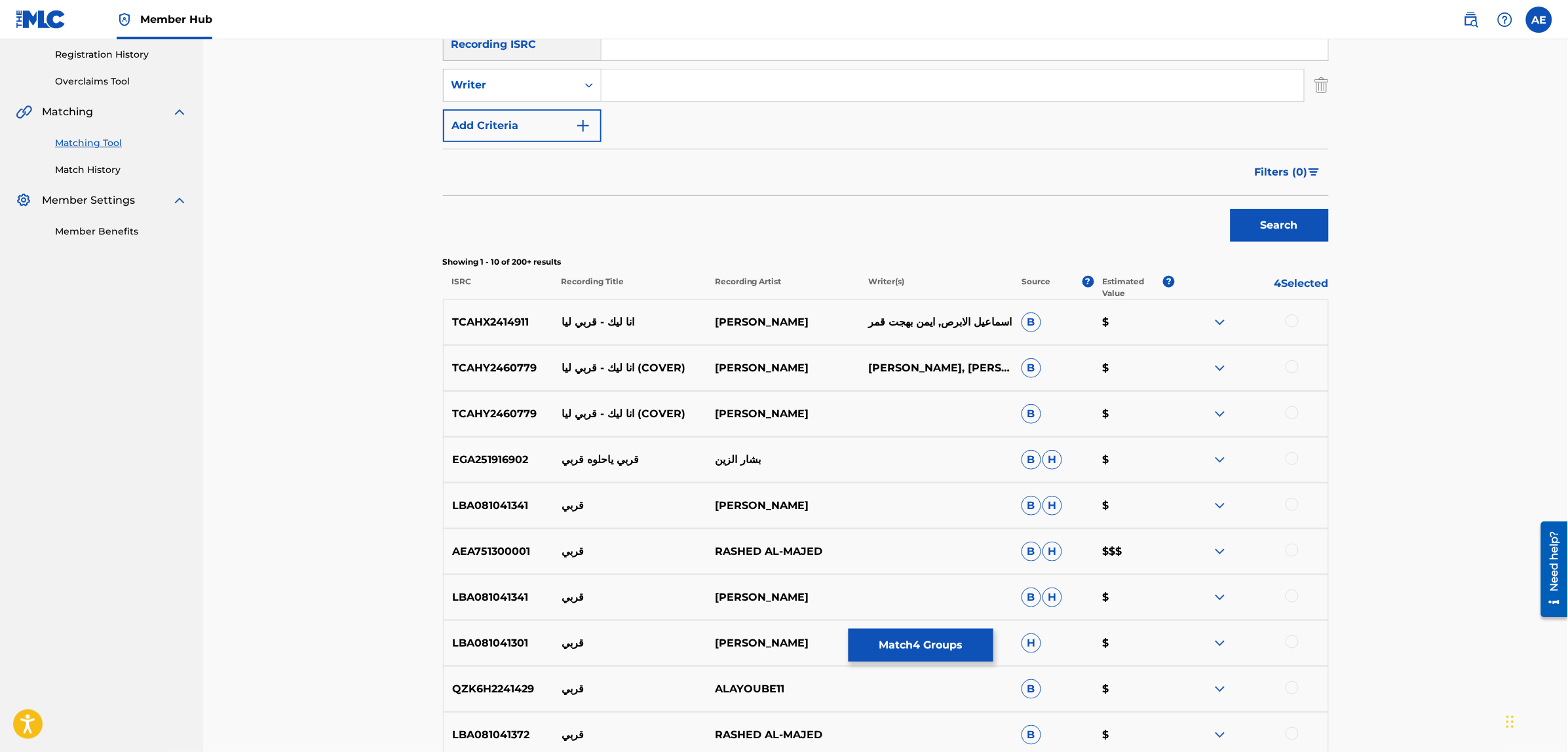
click at [1220, 322] on img at bounding box center [1220, 322] width 16 height 16
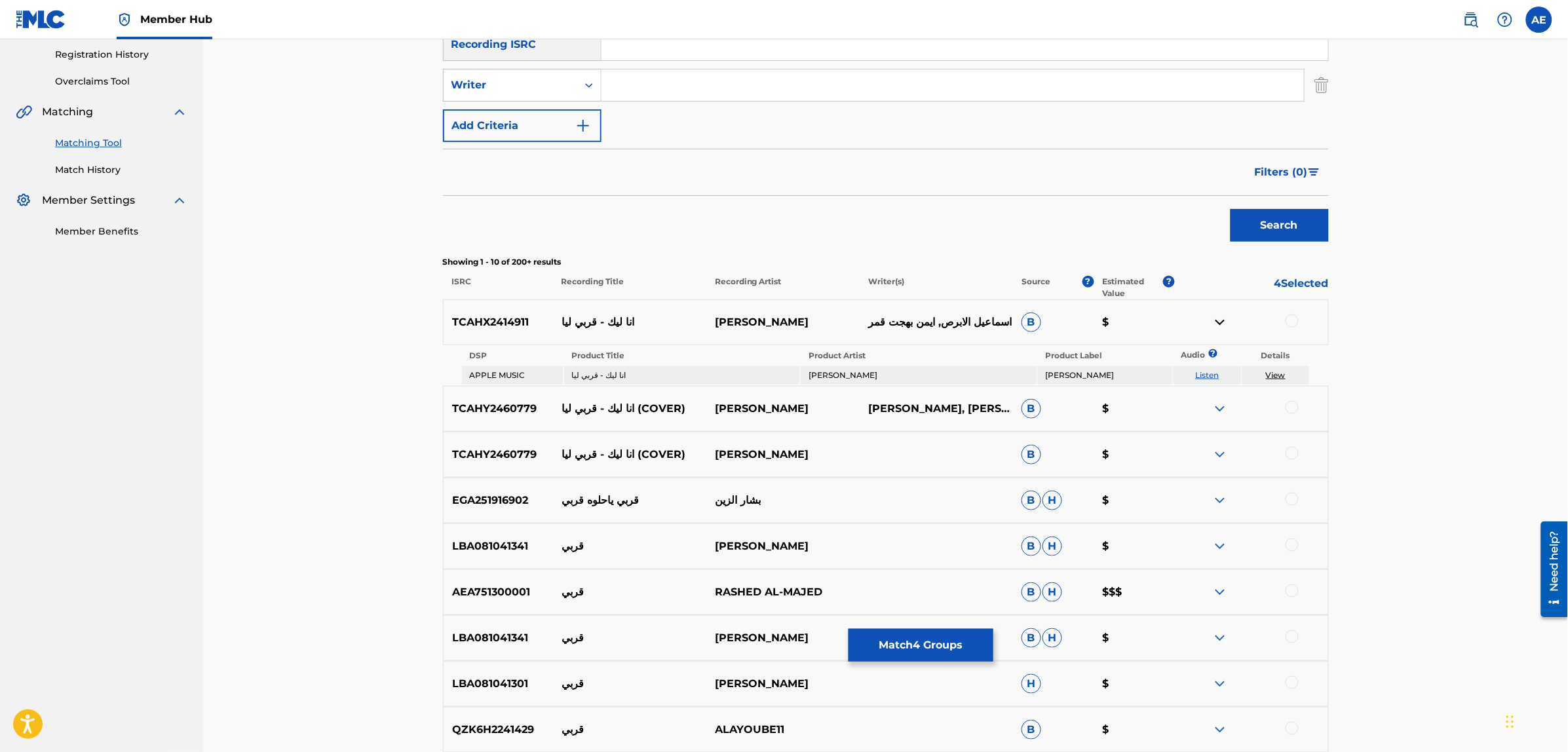
click at [1226, 317] on img at bounding box center [1220, 322] width 16 height 16
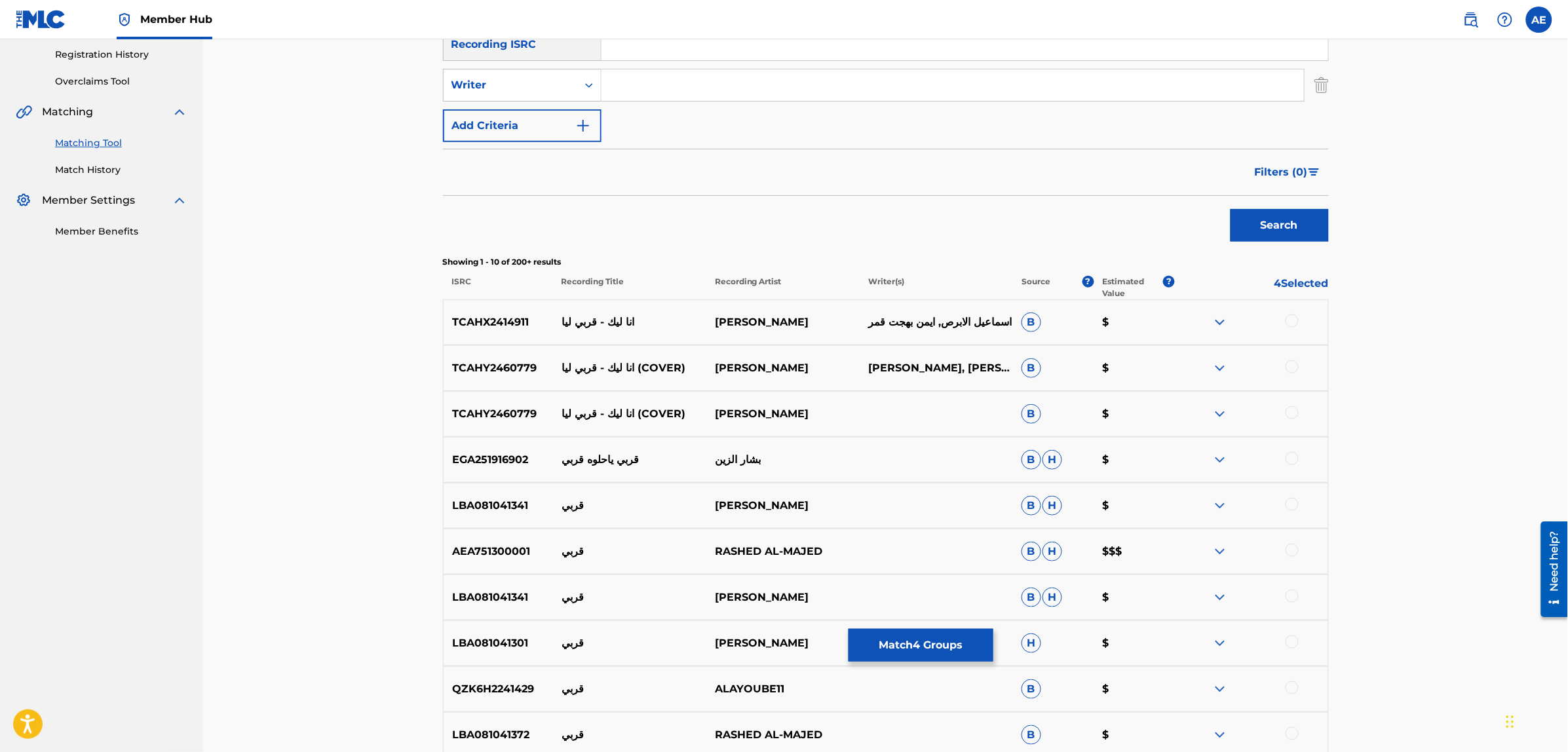
click at [1220, 365] on img at bounding box center [1220, 368] width 16 height 16
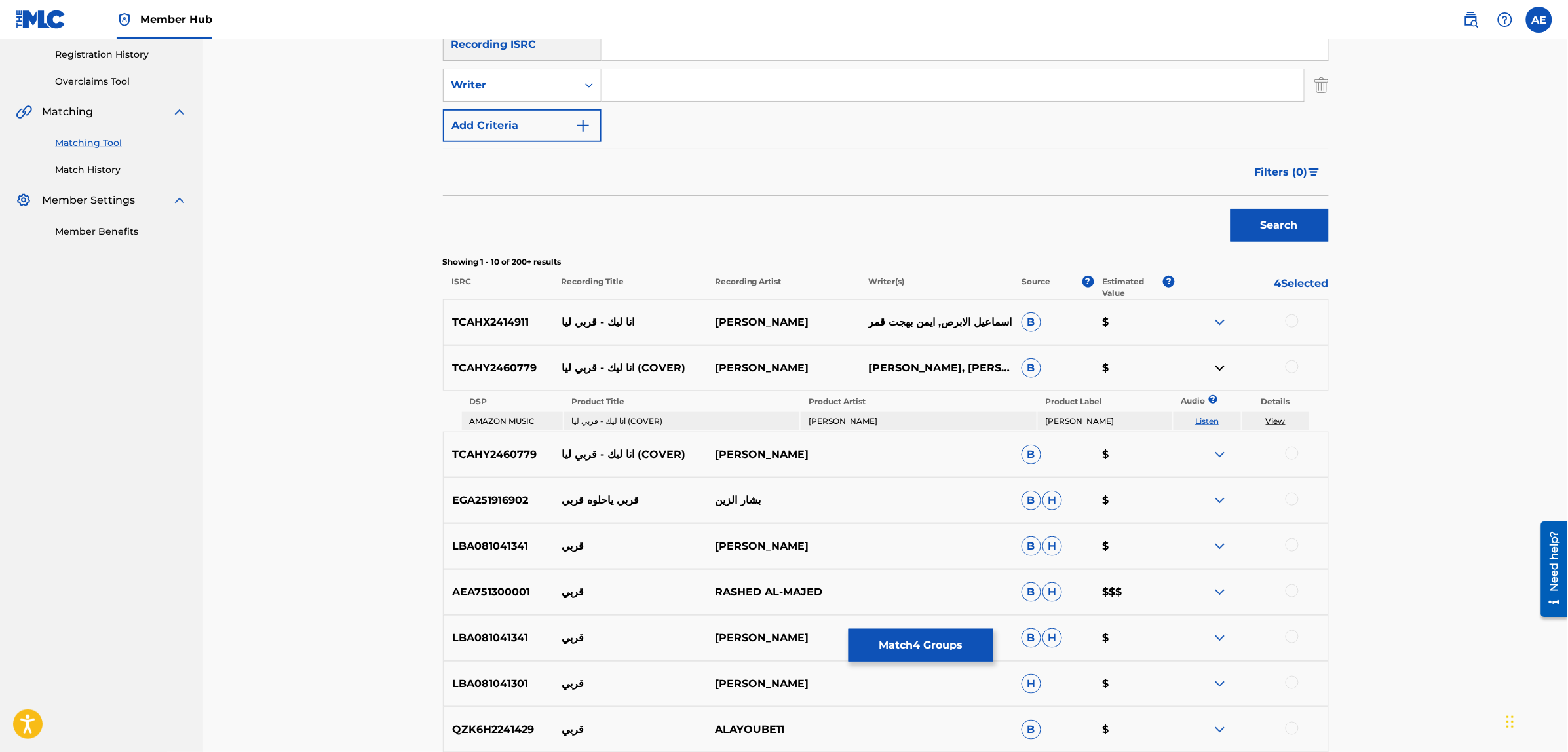
click at [1210, 418] on link "Listen" at bounding box center [1206, 421] width 23 height 10
click at [1220, 360] on img at bounding box center [1220, 368] width 16 height 16
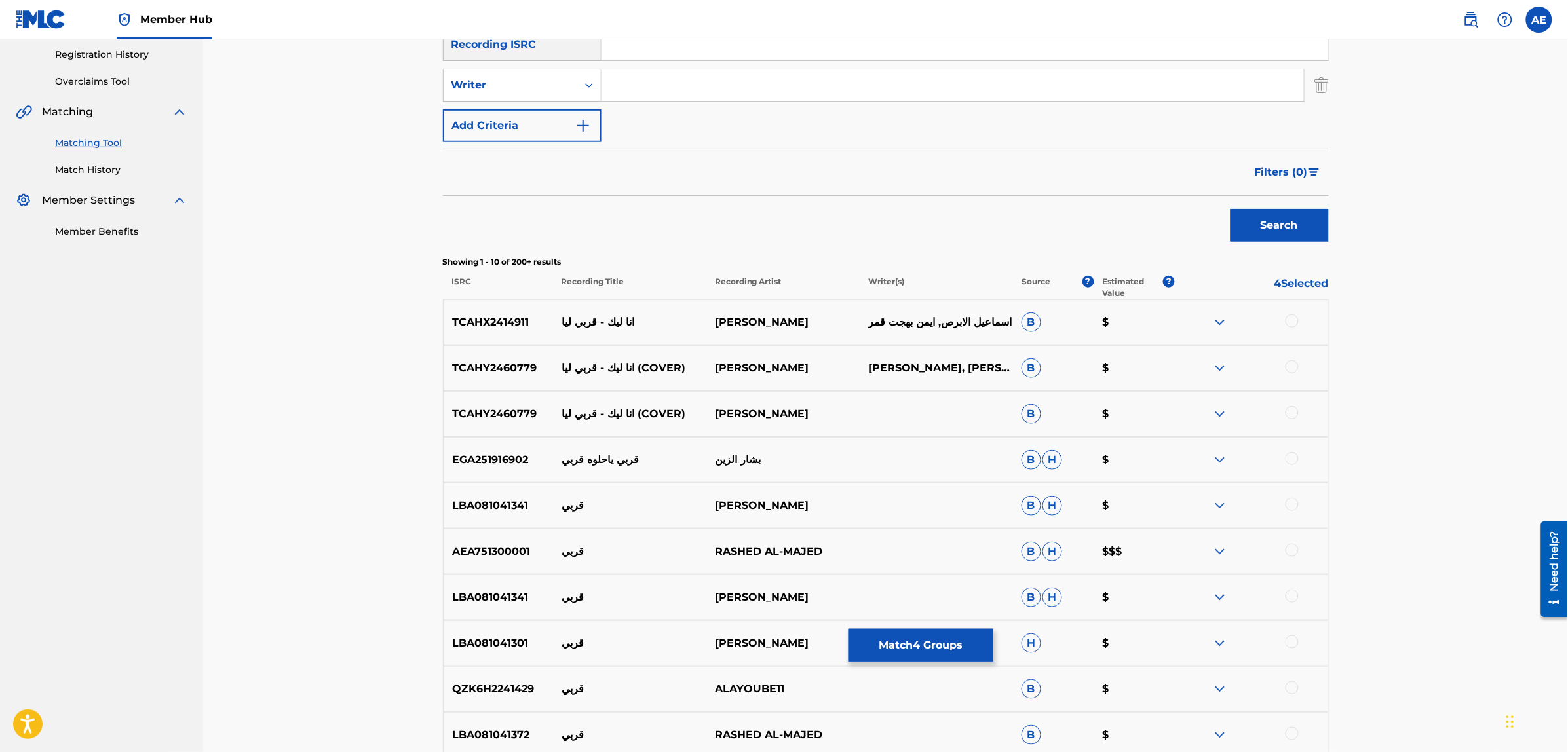
click at [1222, 410] on img at bounding box center [1220, 414] width 16 height 16
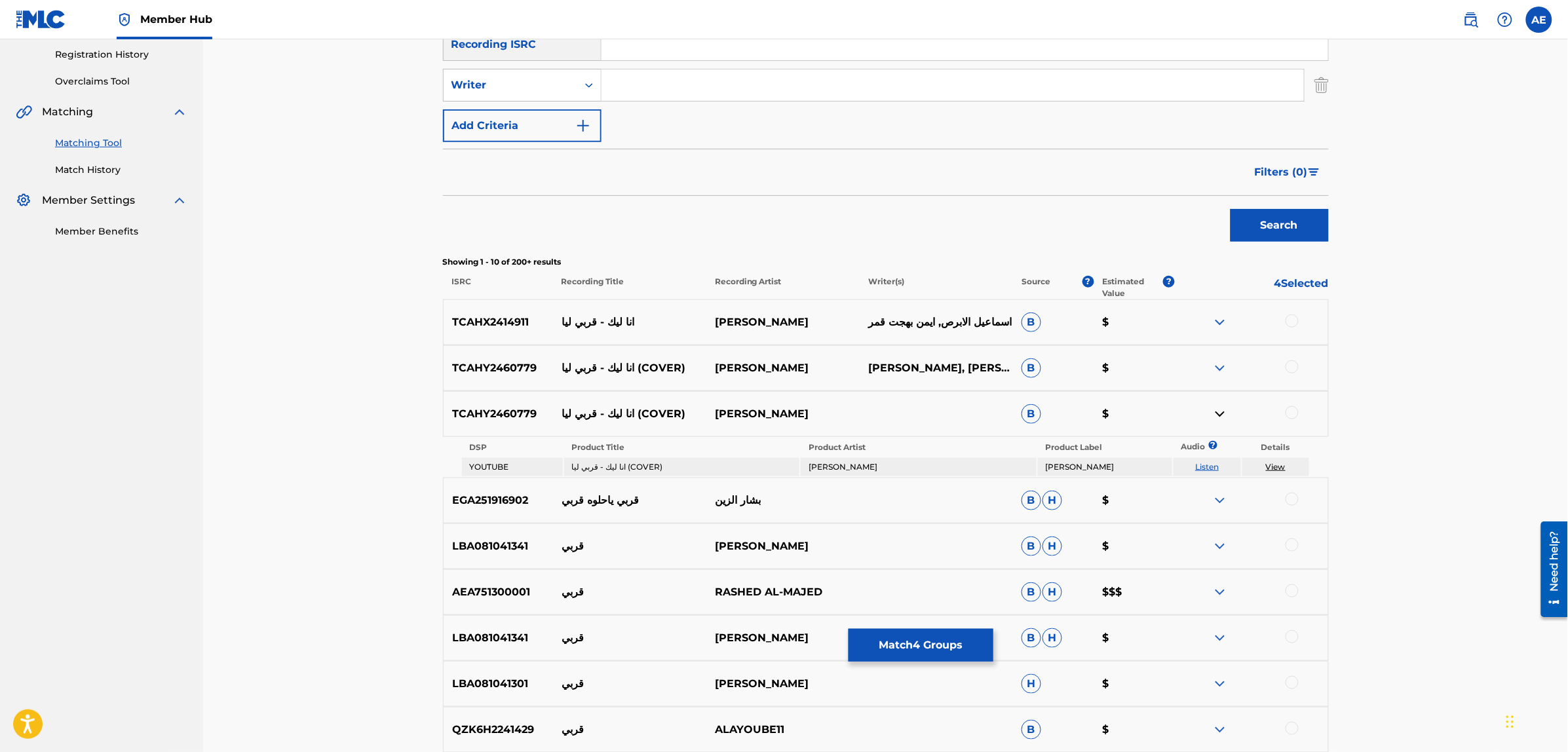
click at [1205, 467] on link "Listen" at bounding box center [1206, 467] width 23 height 10
click at [1217, 410] on img at bounding box center [1220, 414] width 16 height 16
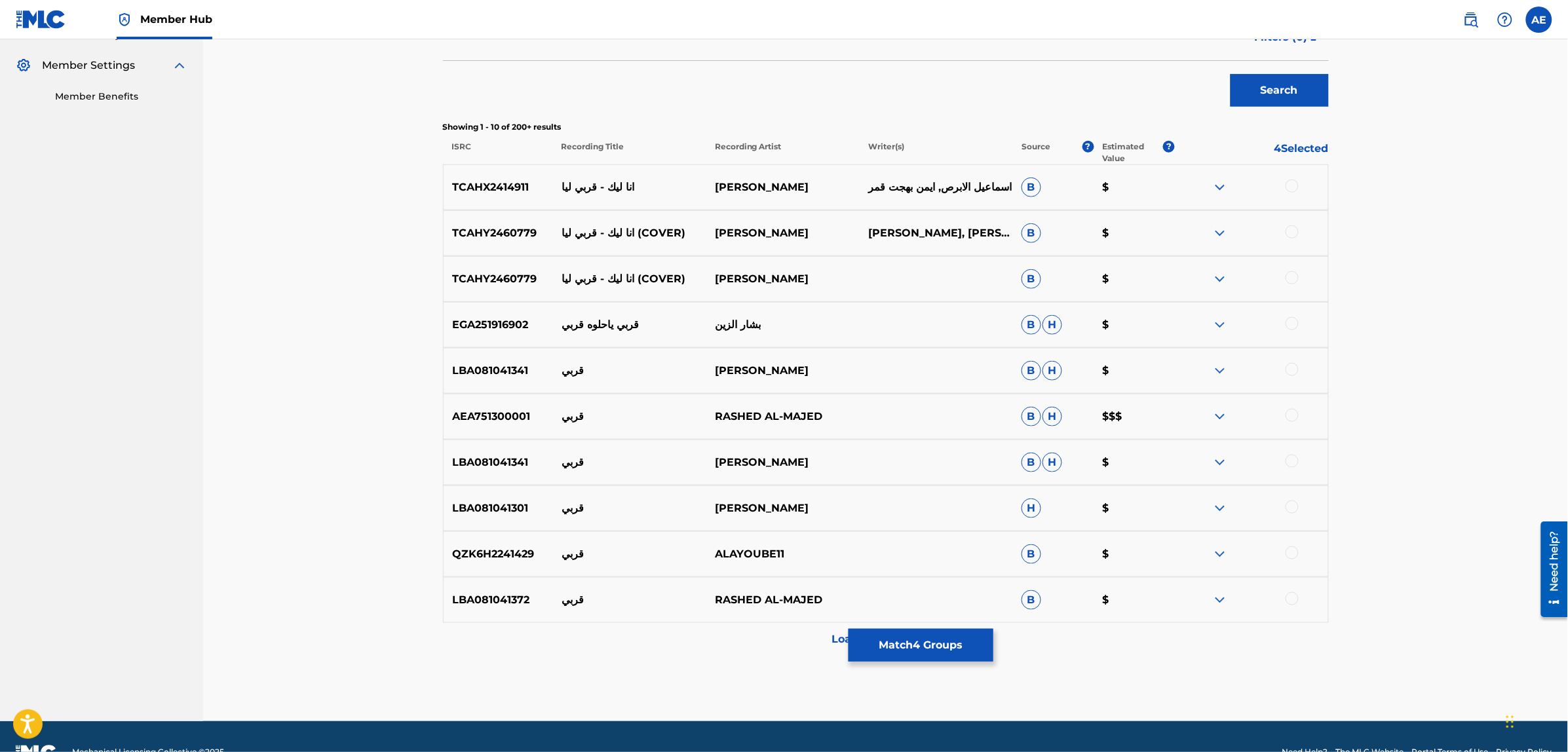
scroll to position [409, 0]
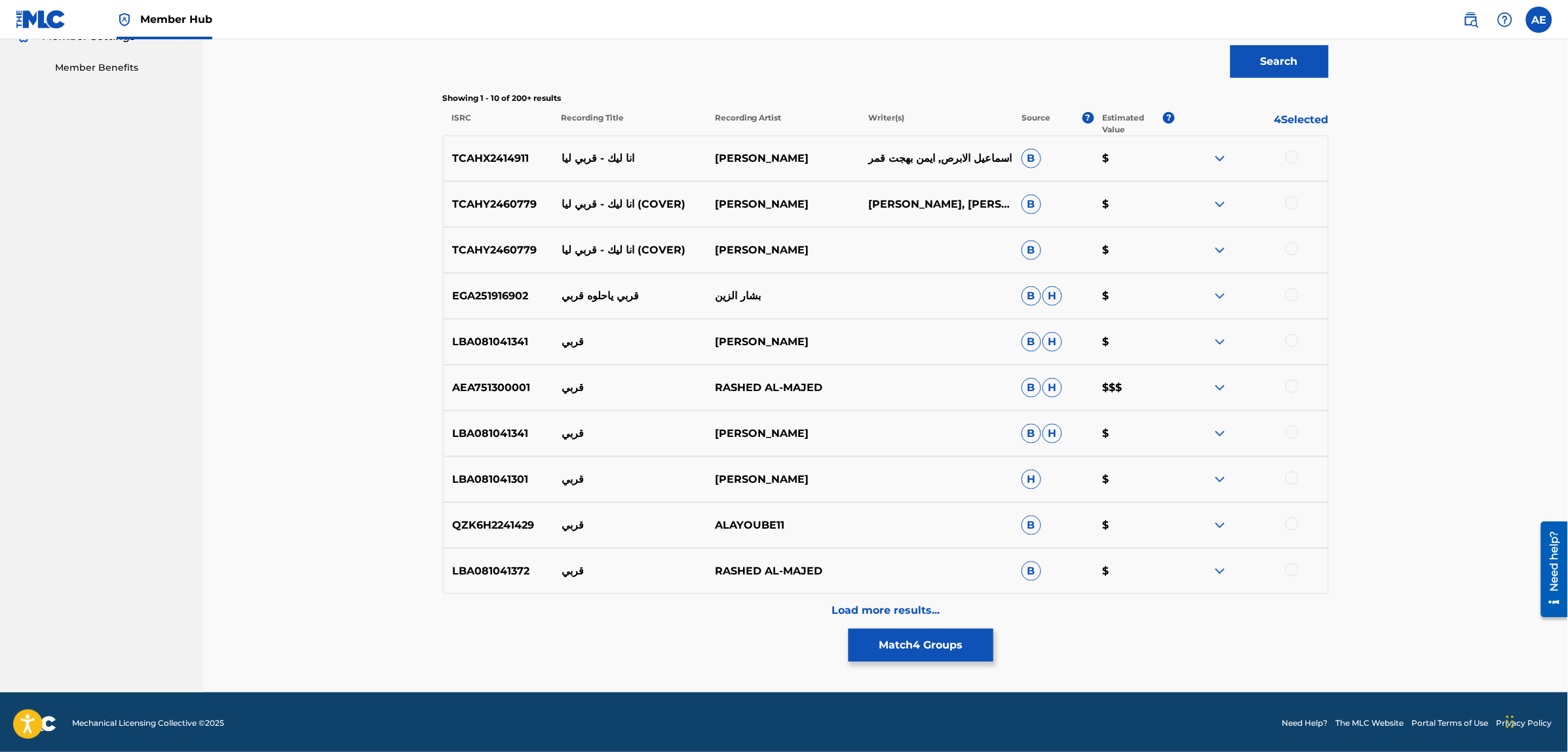
click at [677, 629] on div "Matching Tool The Matching Tool enables you to suggest matches between sound re…" at bounding box center [886, 177] width 886 height 1030
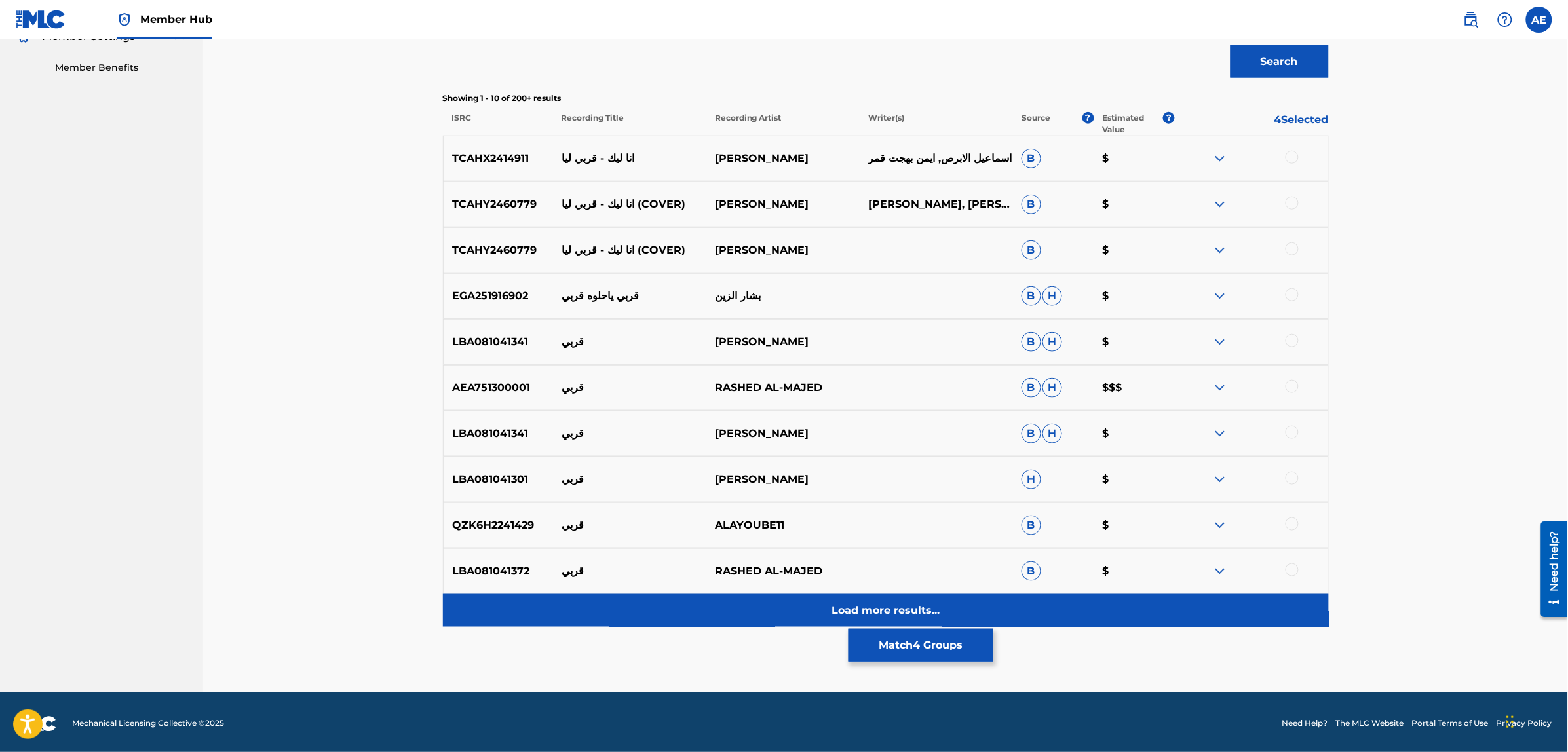
click at [683, 613] on div "Load more results..." at bounding box center [886, 611] width 886 height 33
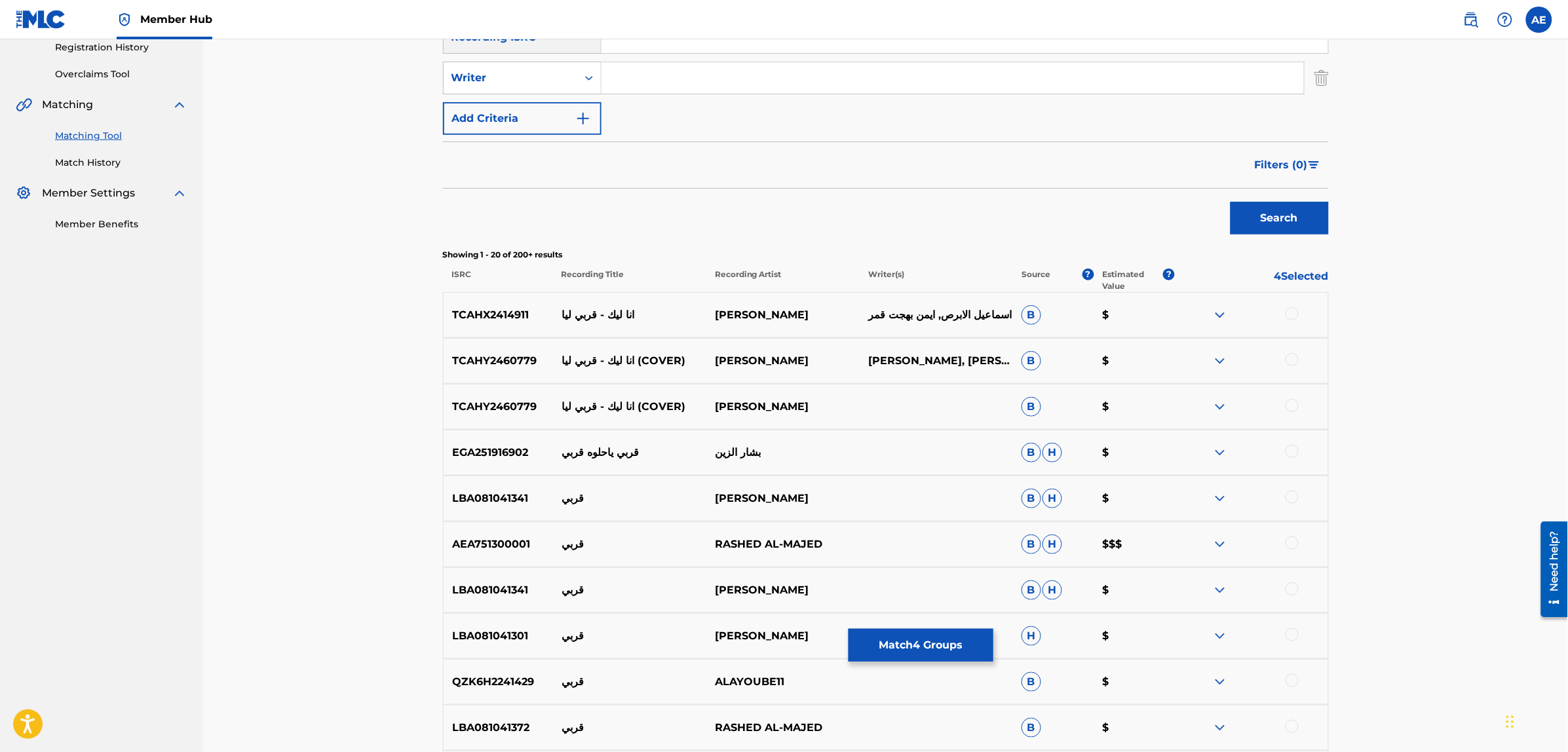
scroll to position [216, 0]
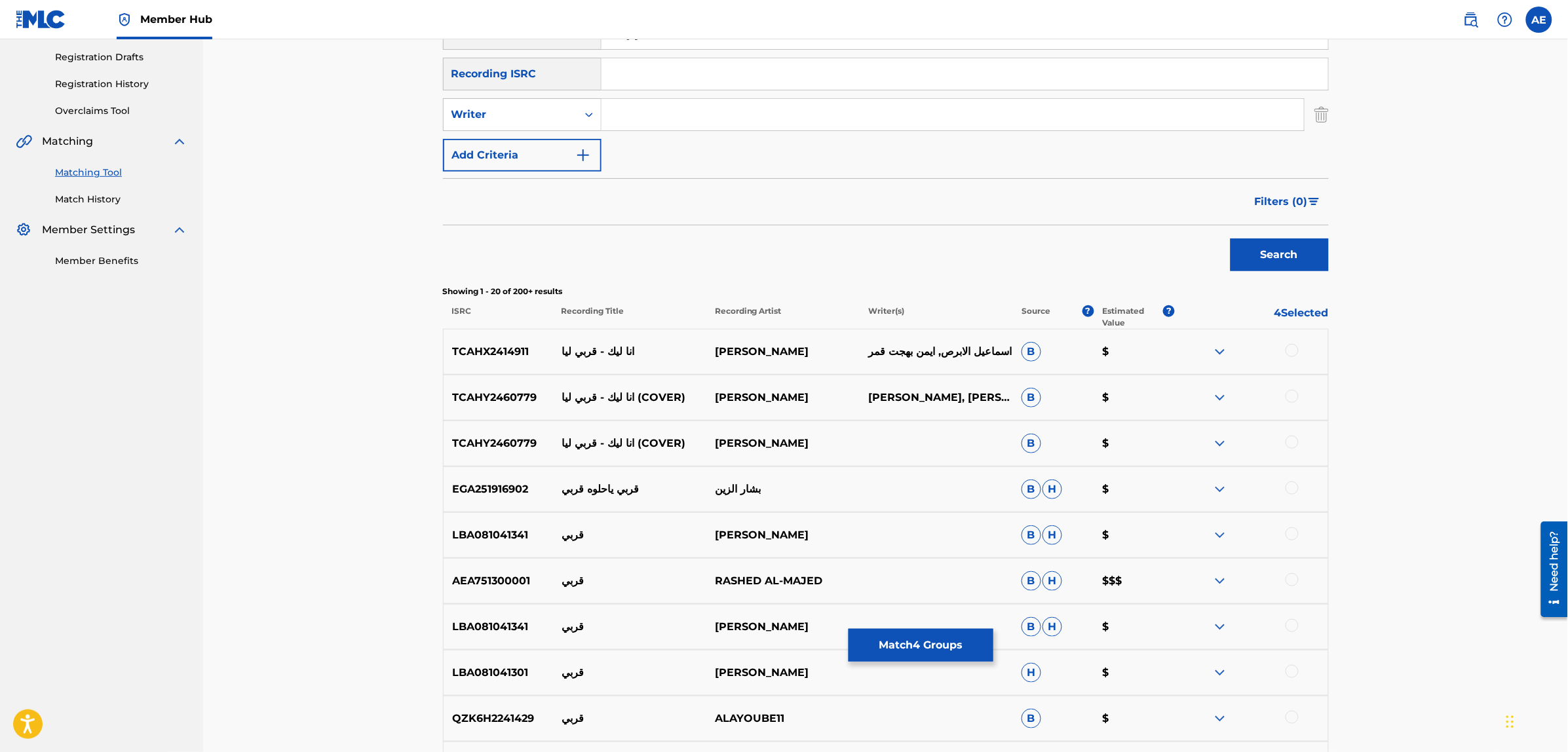
click at [1295, 346] on div at bounding box center [1291, 350] width 13 height 13
click at [1294, 395] on div at bounding box center [1291, 395] width 13 height 13
click at [1289, 443] on div at bounding box center [1291, 441] width 13 height 13
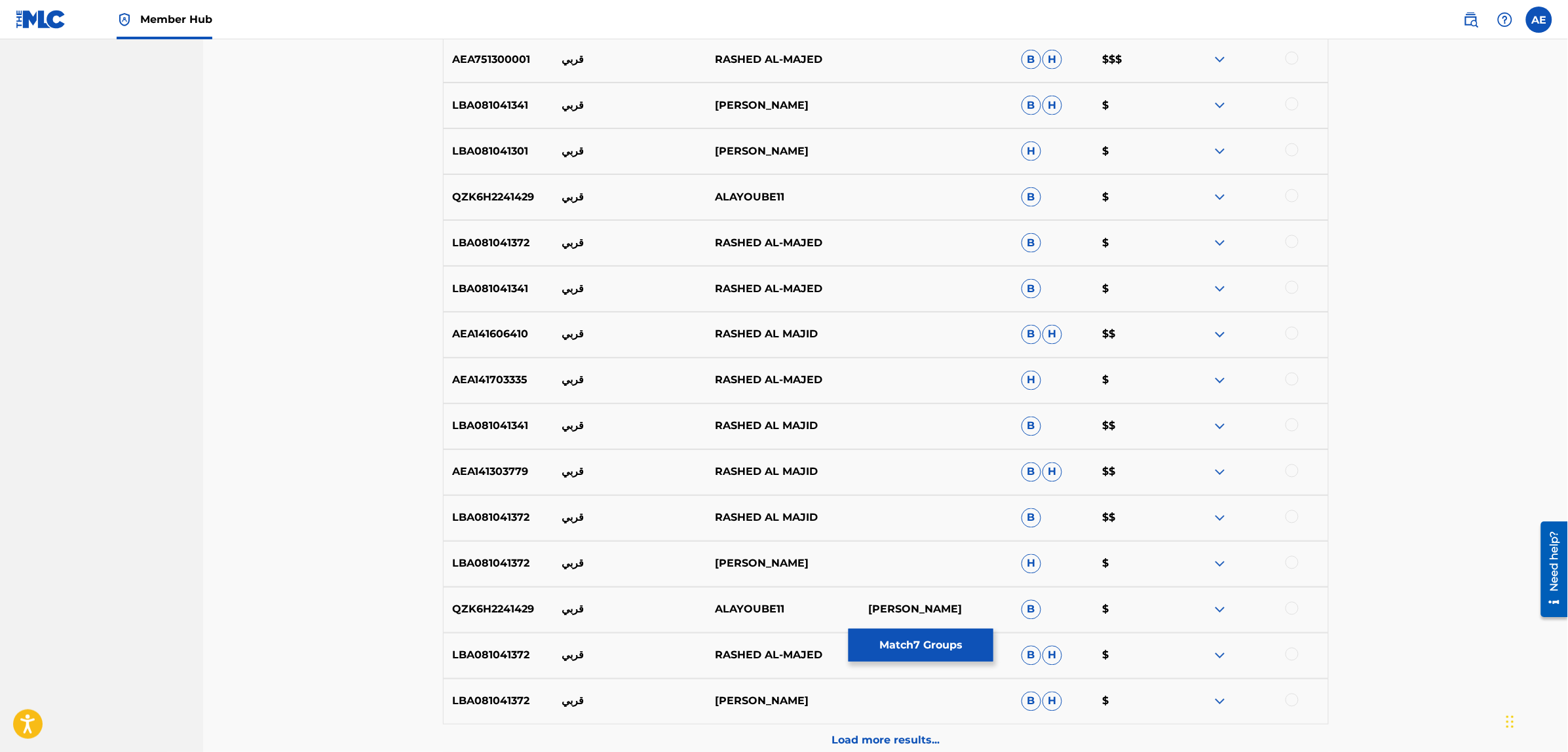
scroll to position [871, 0]
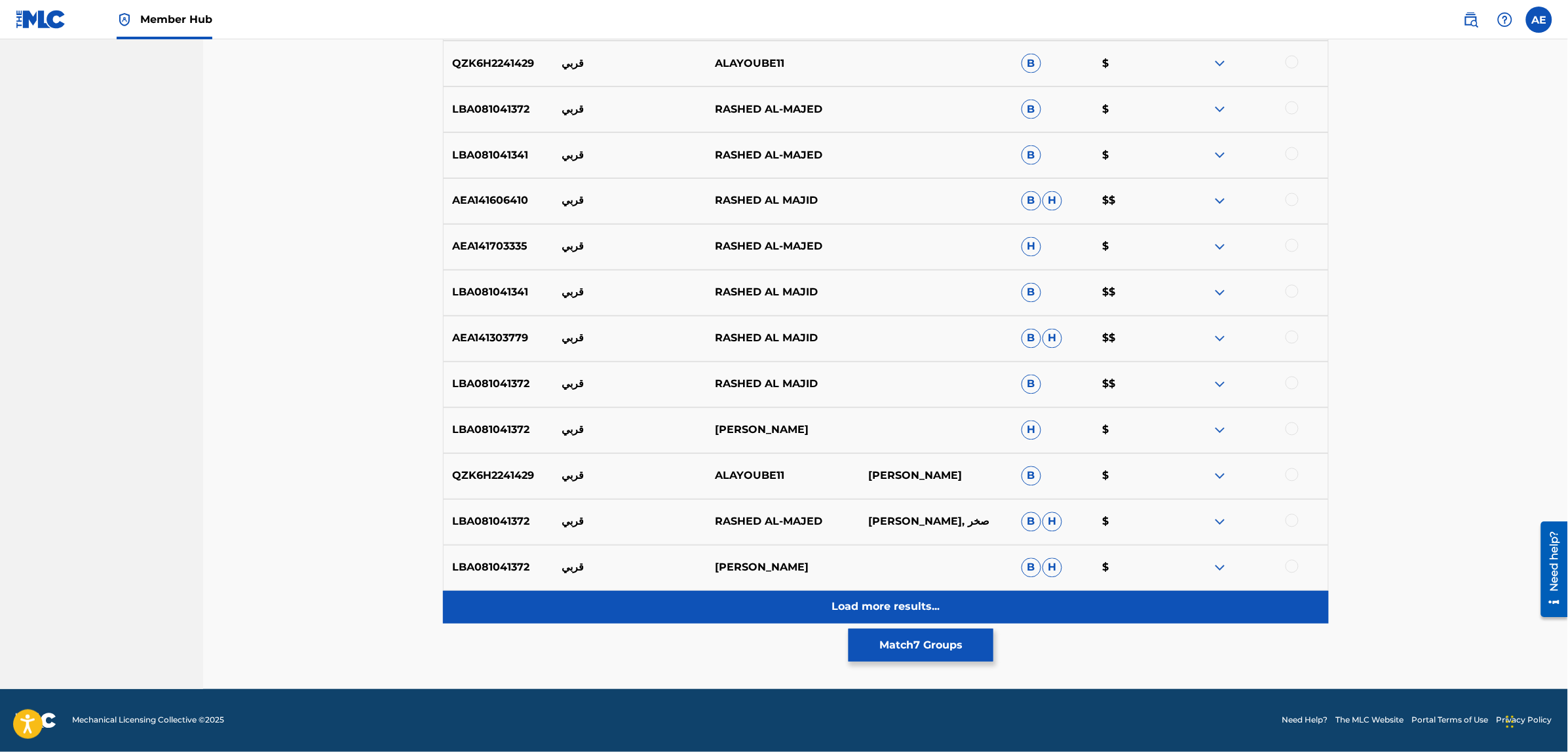
click at [721, 604] on div "Load more results..." at bounding box center [886, 607] width 886 height 33
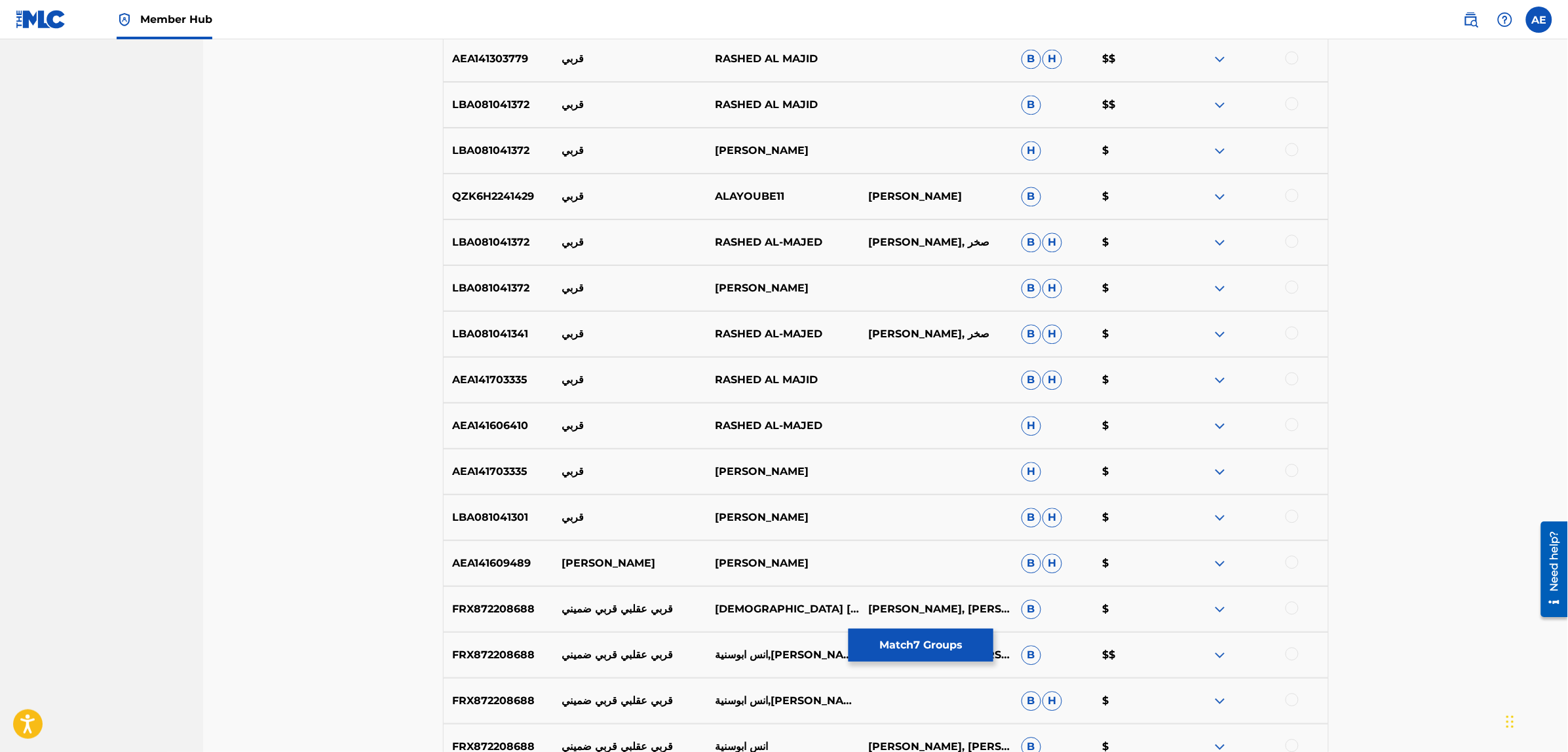
scroll to position [1280, 0]
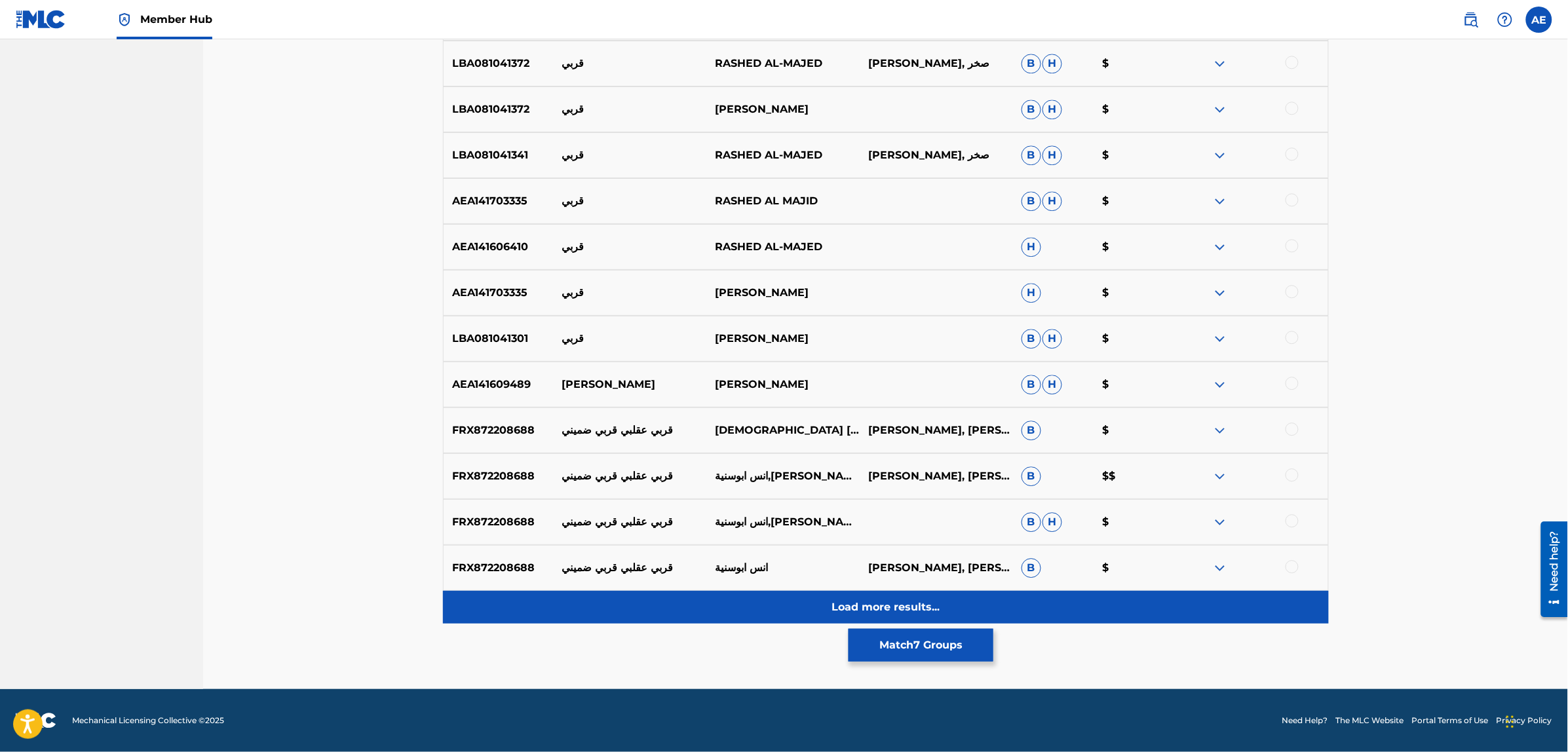
click at [699, 601] on div "Load more results..." at bounding box center [886, 607] width 886 height 33
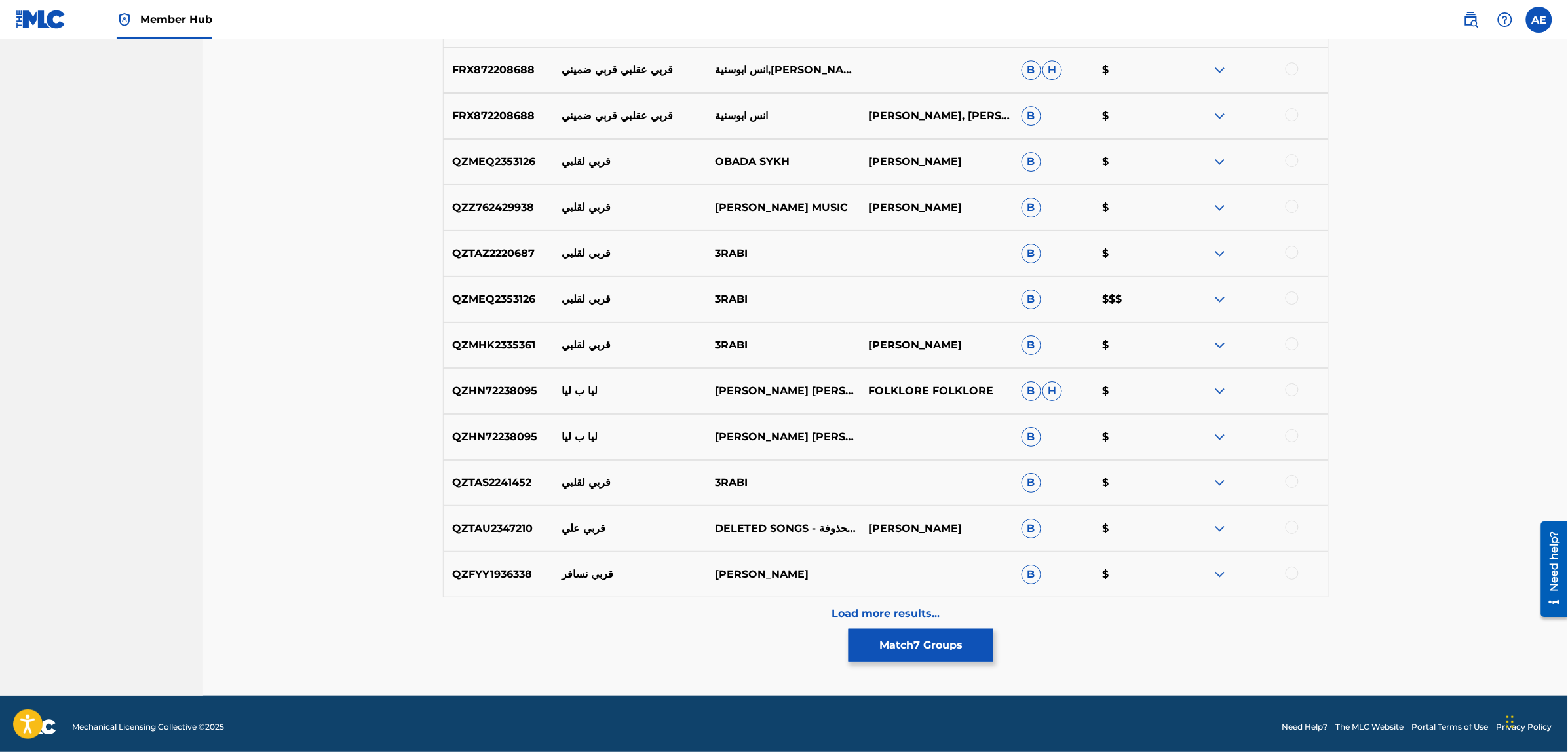
scroll to position [1788, 0]
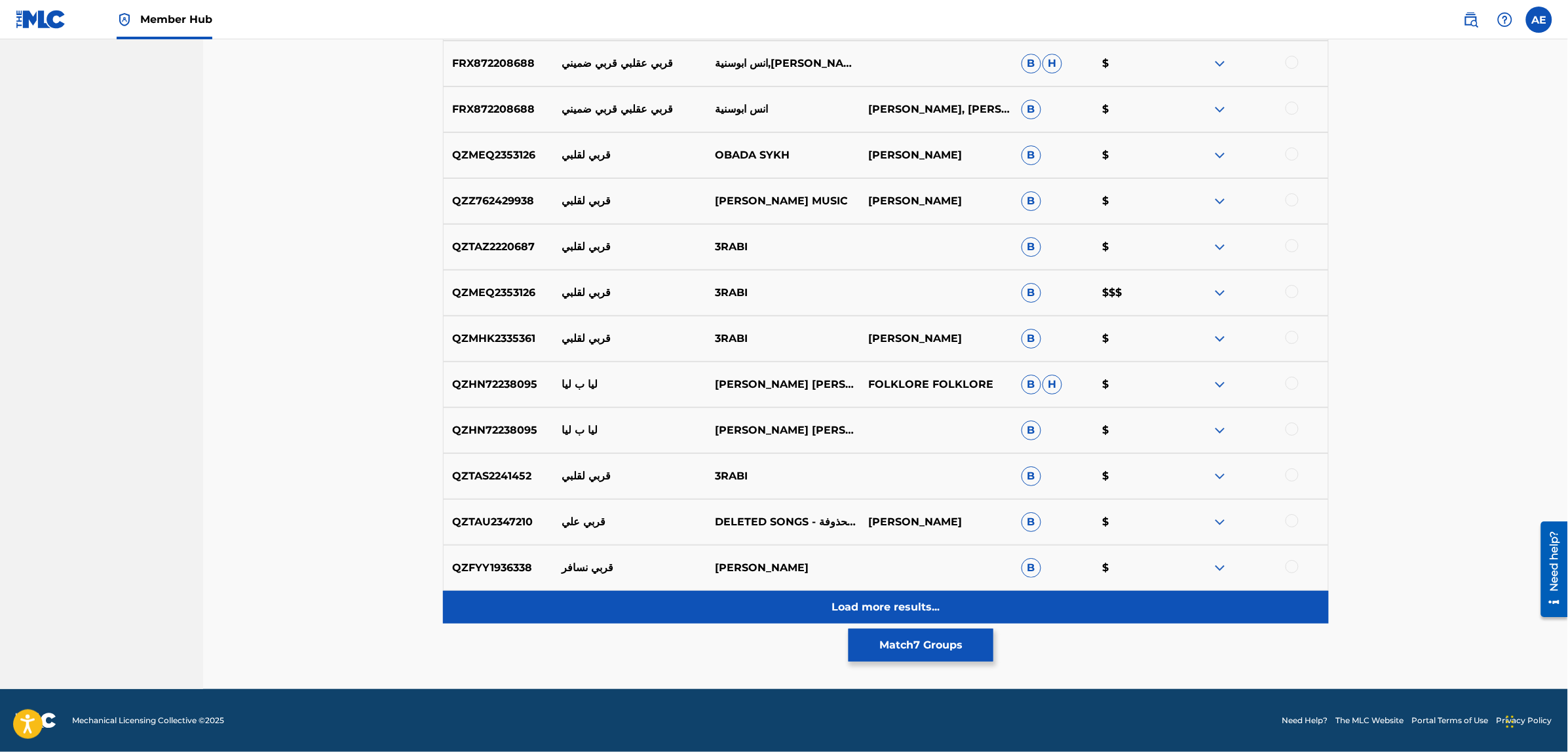
click at [693, 611] on div "Load more results..." at bounding box center [886, 607] width 886 height 33
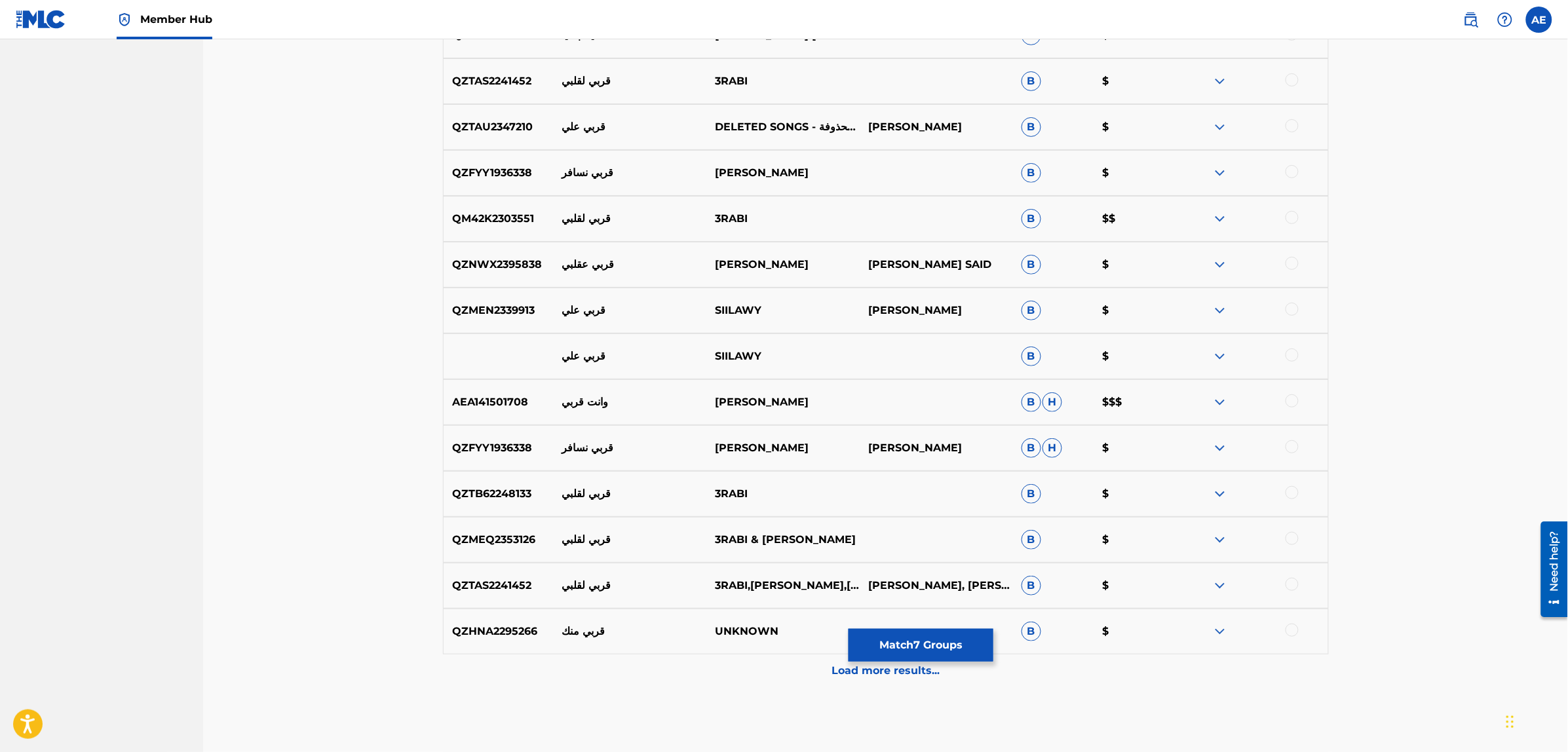
scroll to position [2198, 0]
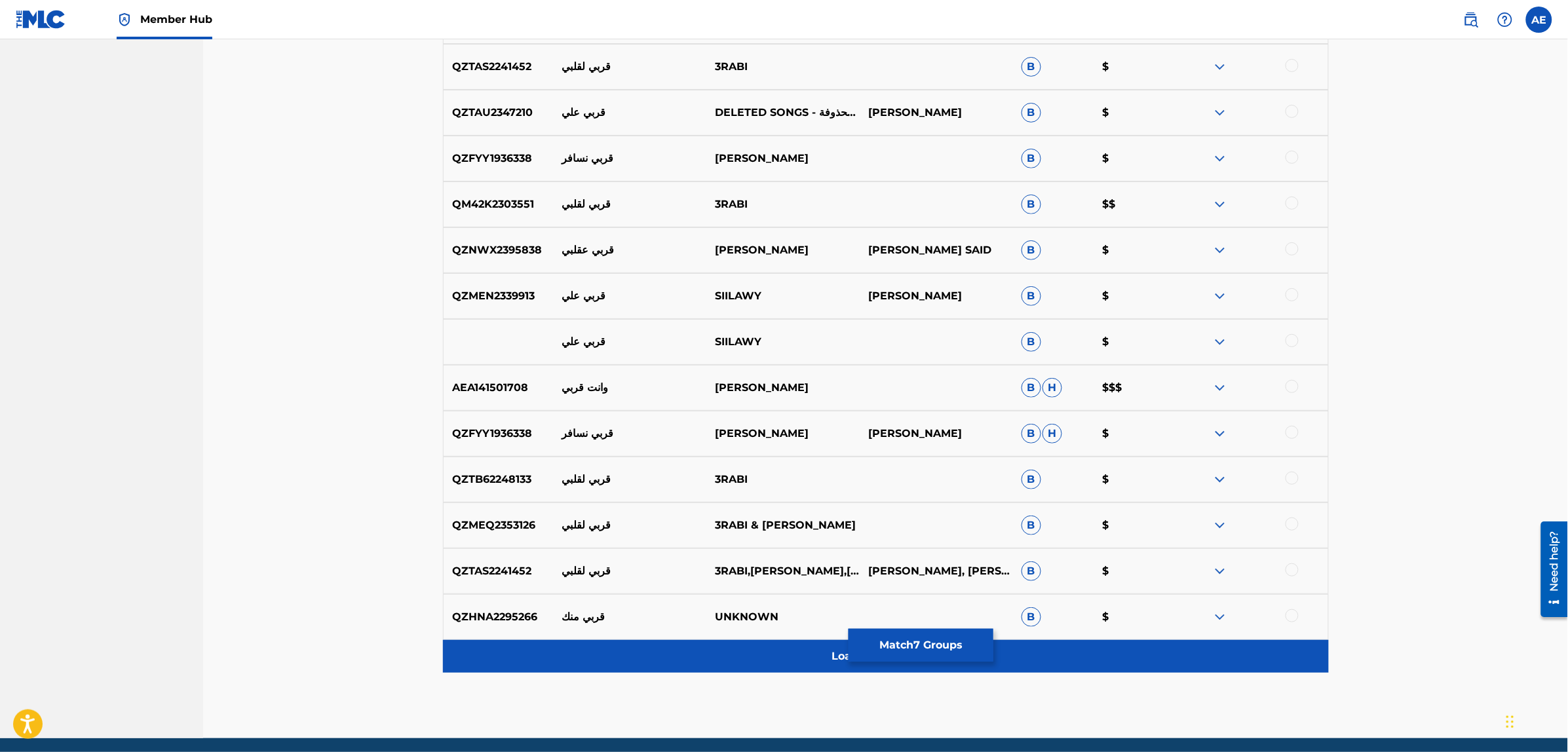
click at [701, 663] on div "Load more results..." at bounding box center [886, 657] width 886 height 33
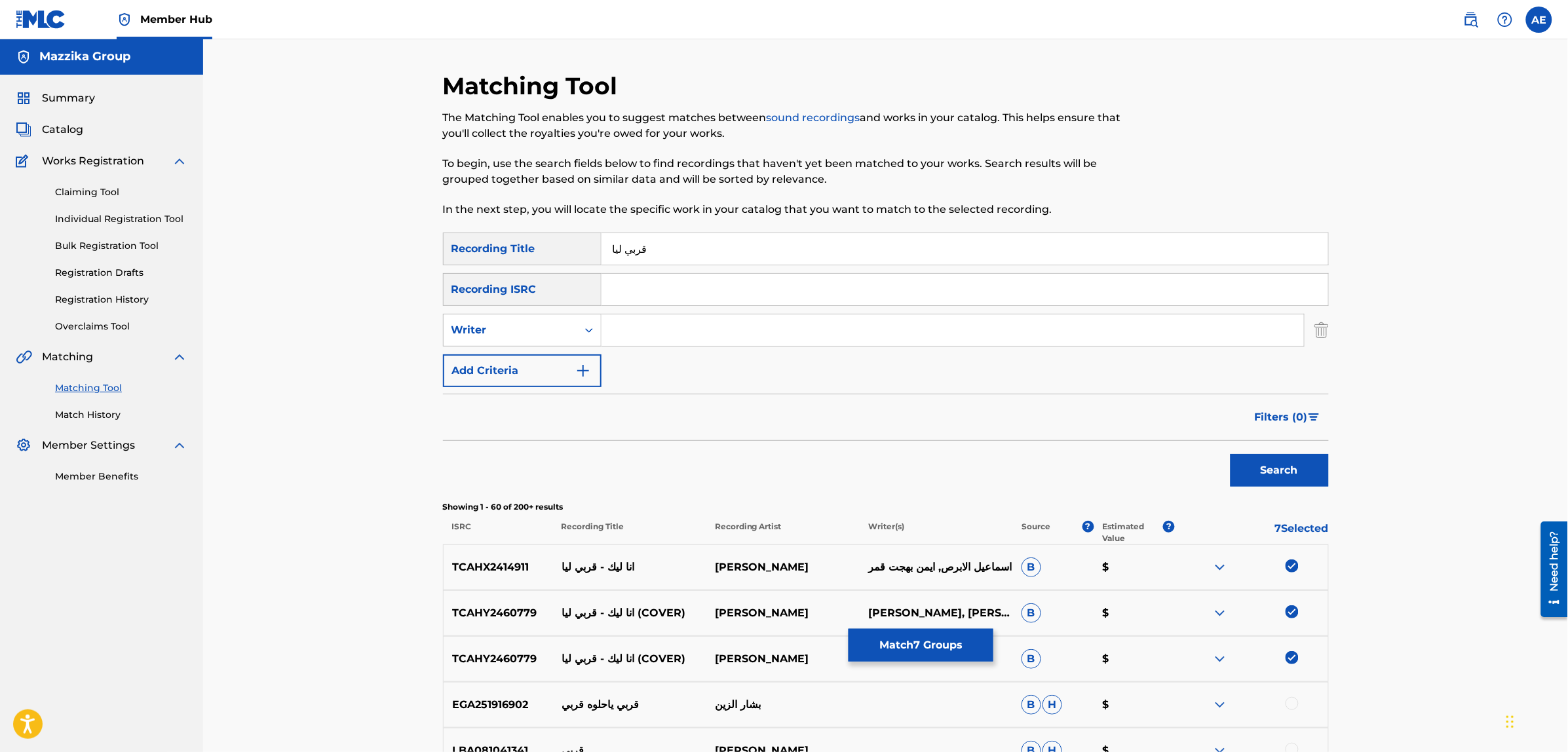
scroll to position [0, 0]
drag, startPoint x: 670, startPoint y: 250, endPoint x: 327, endPoint y: 250, distance: 343.0
click at [899, 643] on button "Match 7 Groups" at bounding box center [921, 645] width 145 height 33
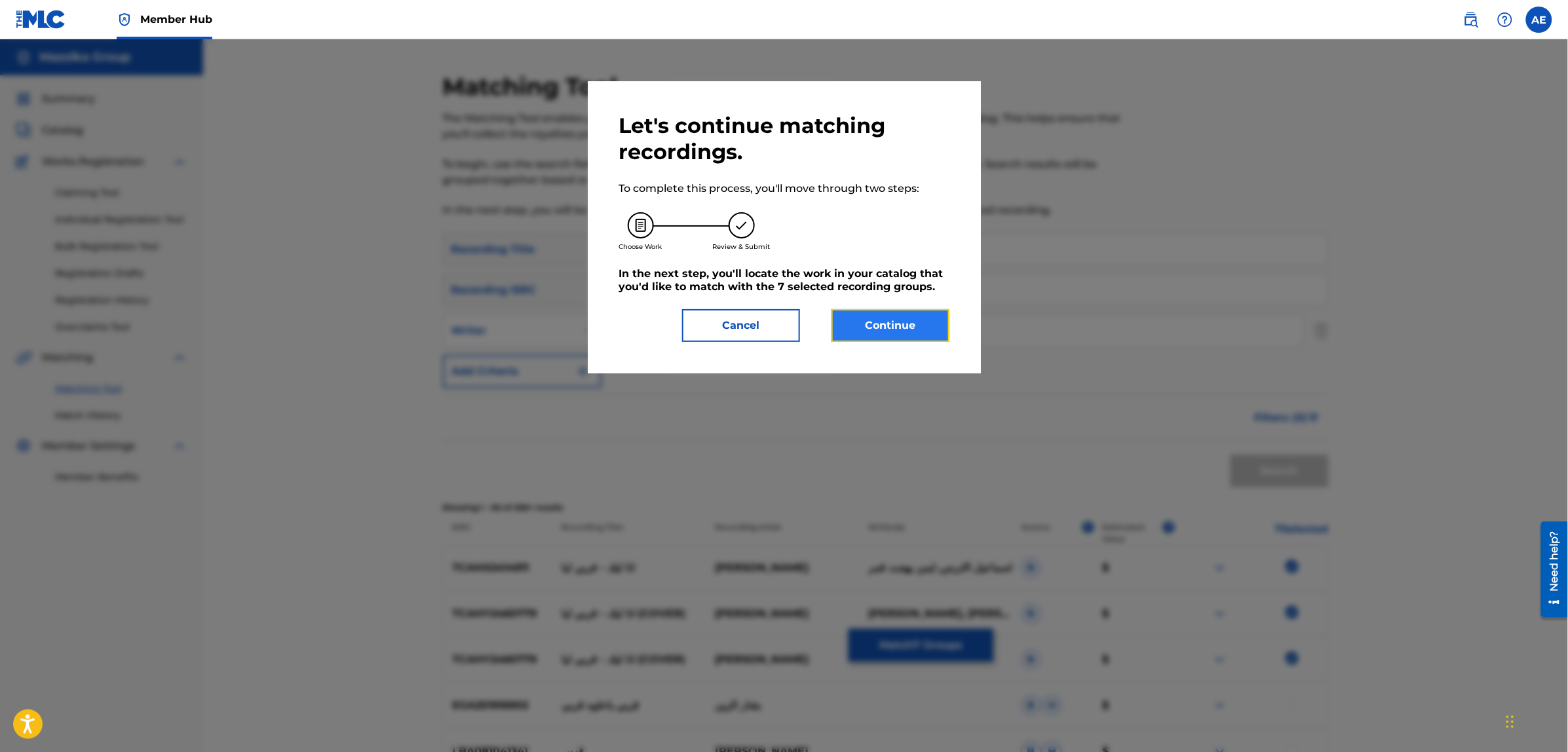
click at [881, 321] on button "Continue" at bounding box center [890, 325] width 118 height 33
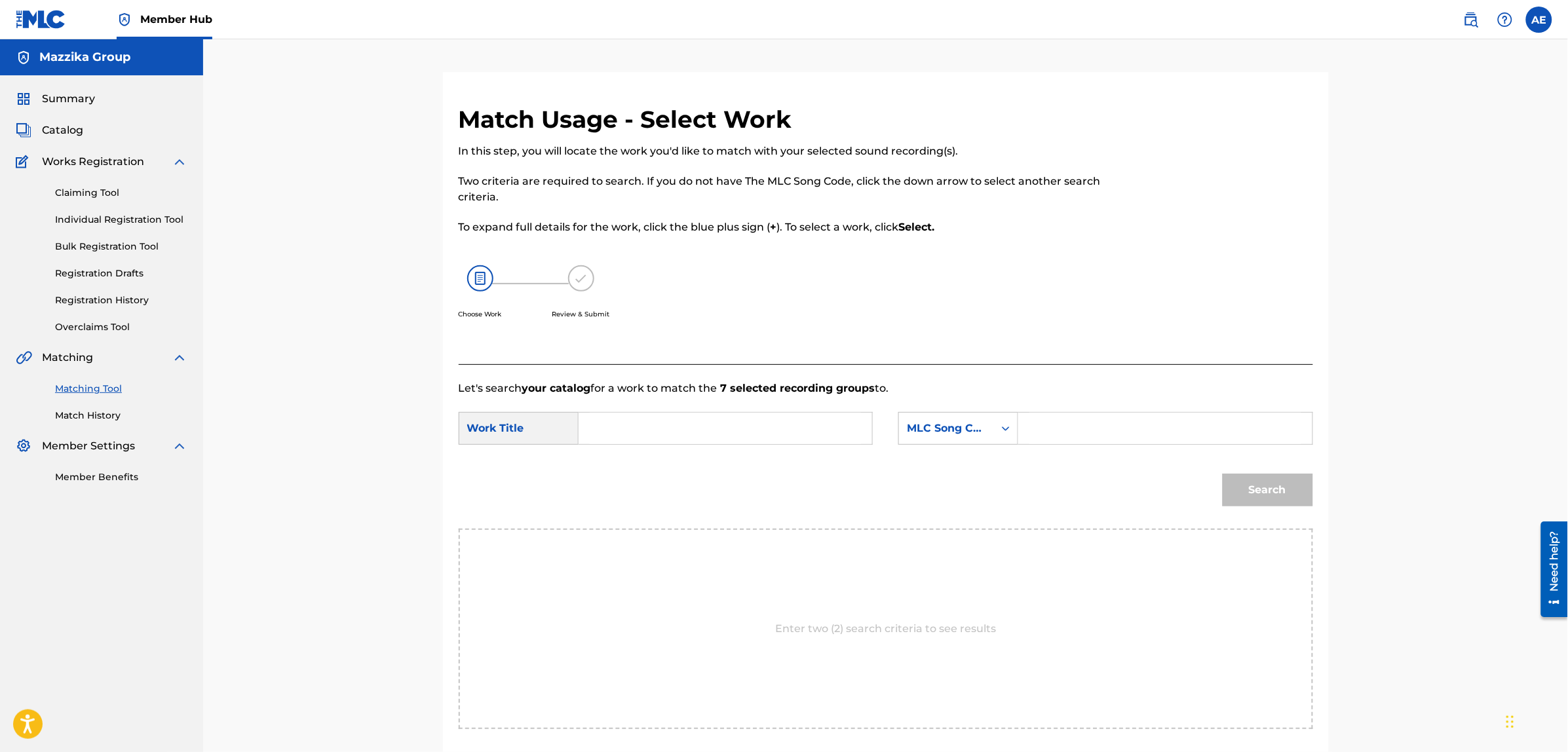
click at [796, 423] on input "Search Form" at bounding box center [725, 429] width 271 height 31
paste input "[PERSON_NAME]"
type input "[PERSON_NAME]"
click at [1093, 427] on input "Search Form" at bounding box center [1165, 429] width 271 height 31
paste input "A997OM"
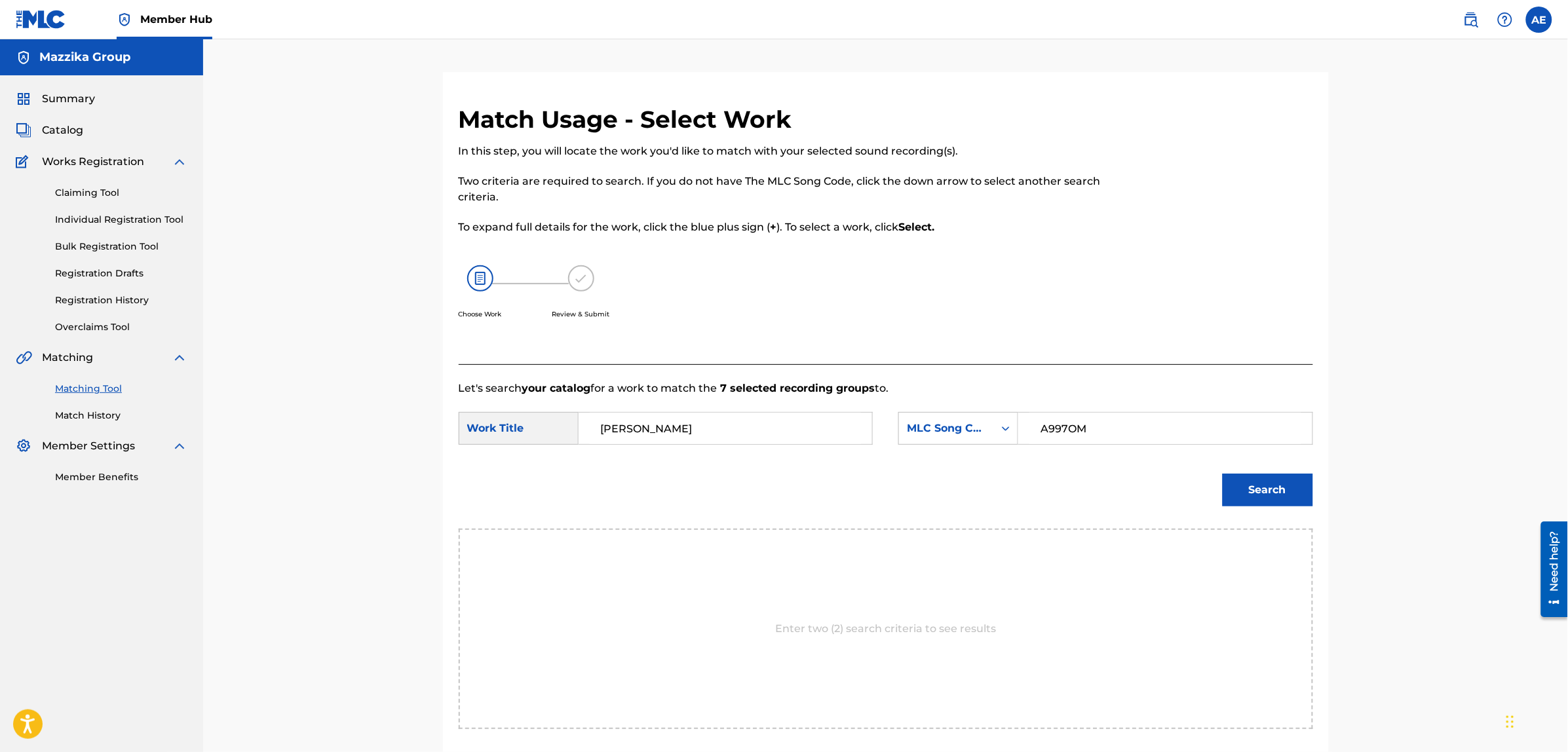
type input "A997OM"
click at [1223, 473] on button "Search" at bounding box center [1268, 490] width 91 height 33
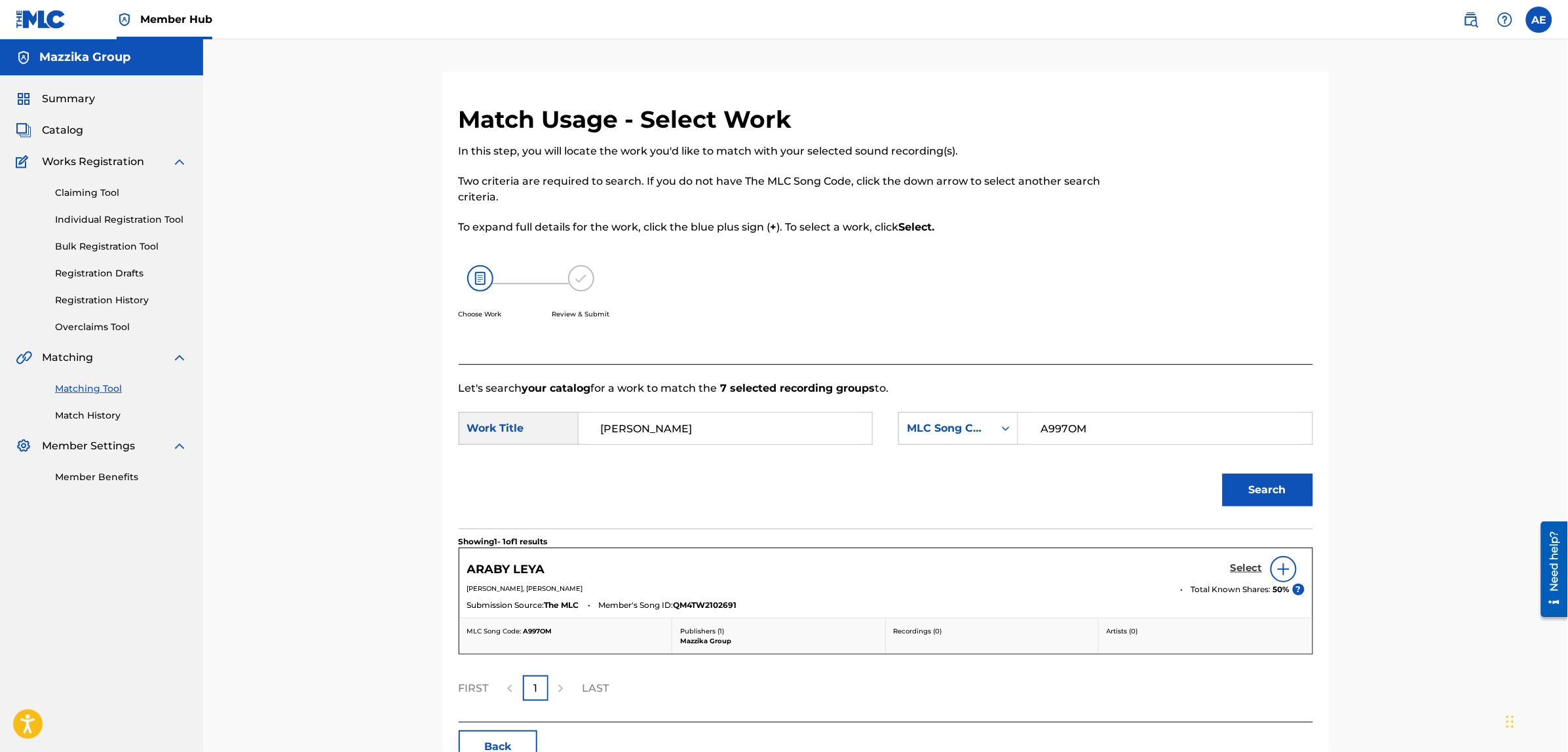
click at [1243, 572] on h5 "Select" at bounding box center [1246, 568] width 32 height 13
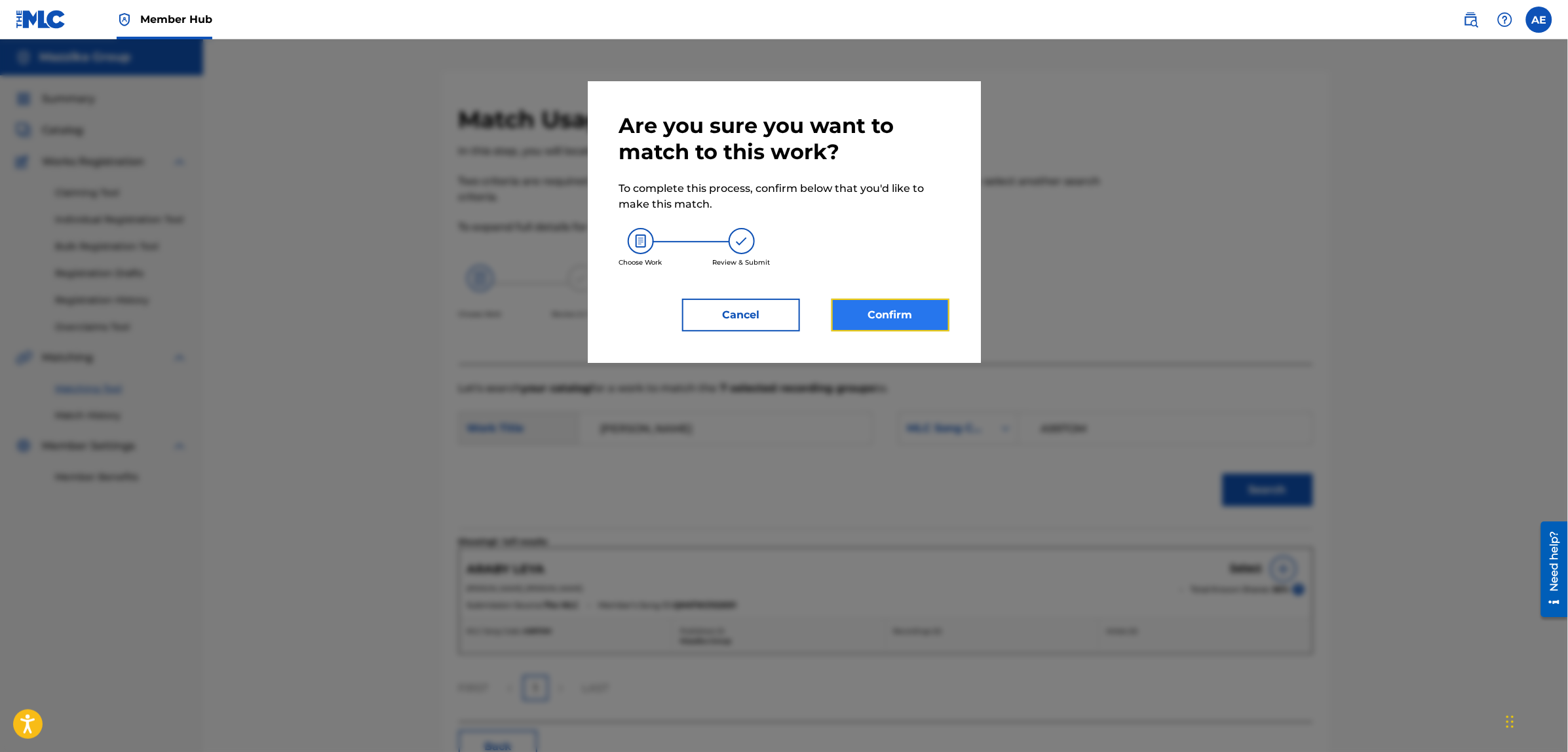
click at [902, 309] on button "Confirm" at bounding box center [890, 316] width 118 height 33
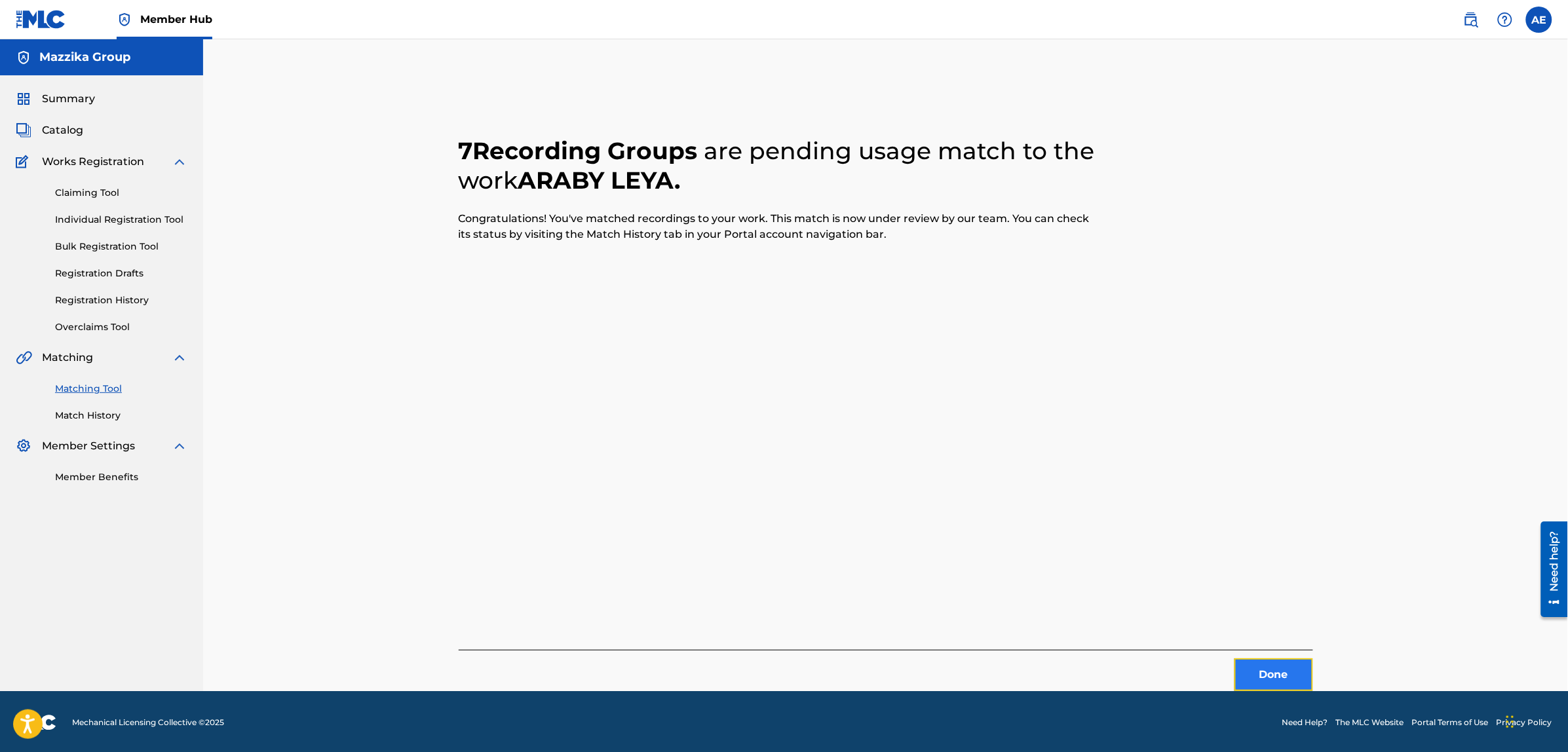
click at [1257, 678] on button "Done" at bounding box center [1274, 675] width 79 height 33
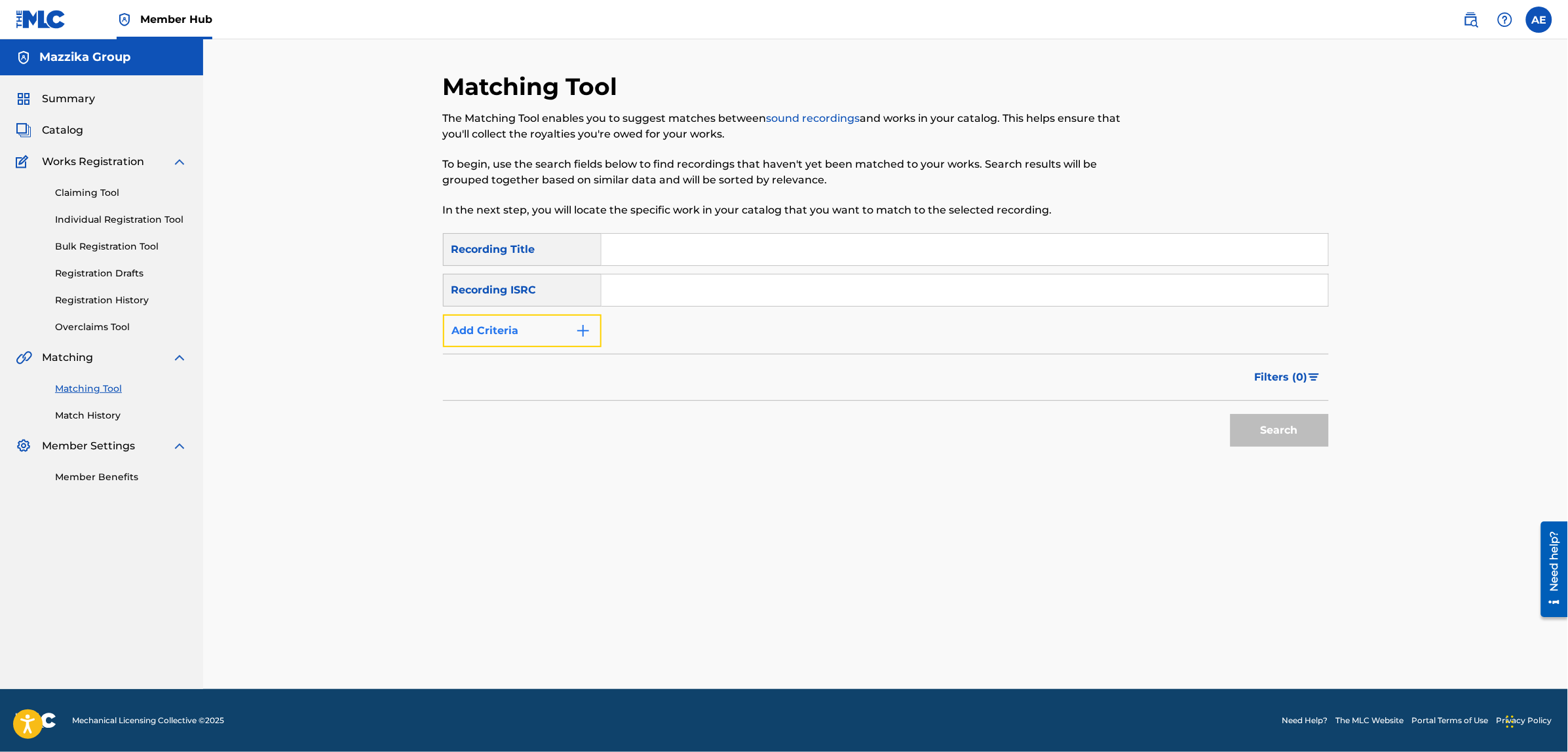
click at [534, 319] on button "Add Criteria" at bounding box center [522, 331] width 159 height 33
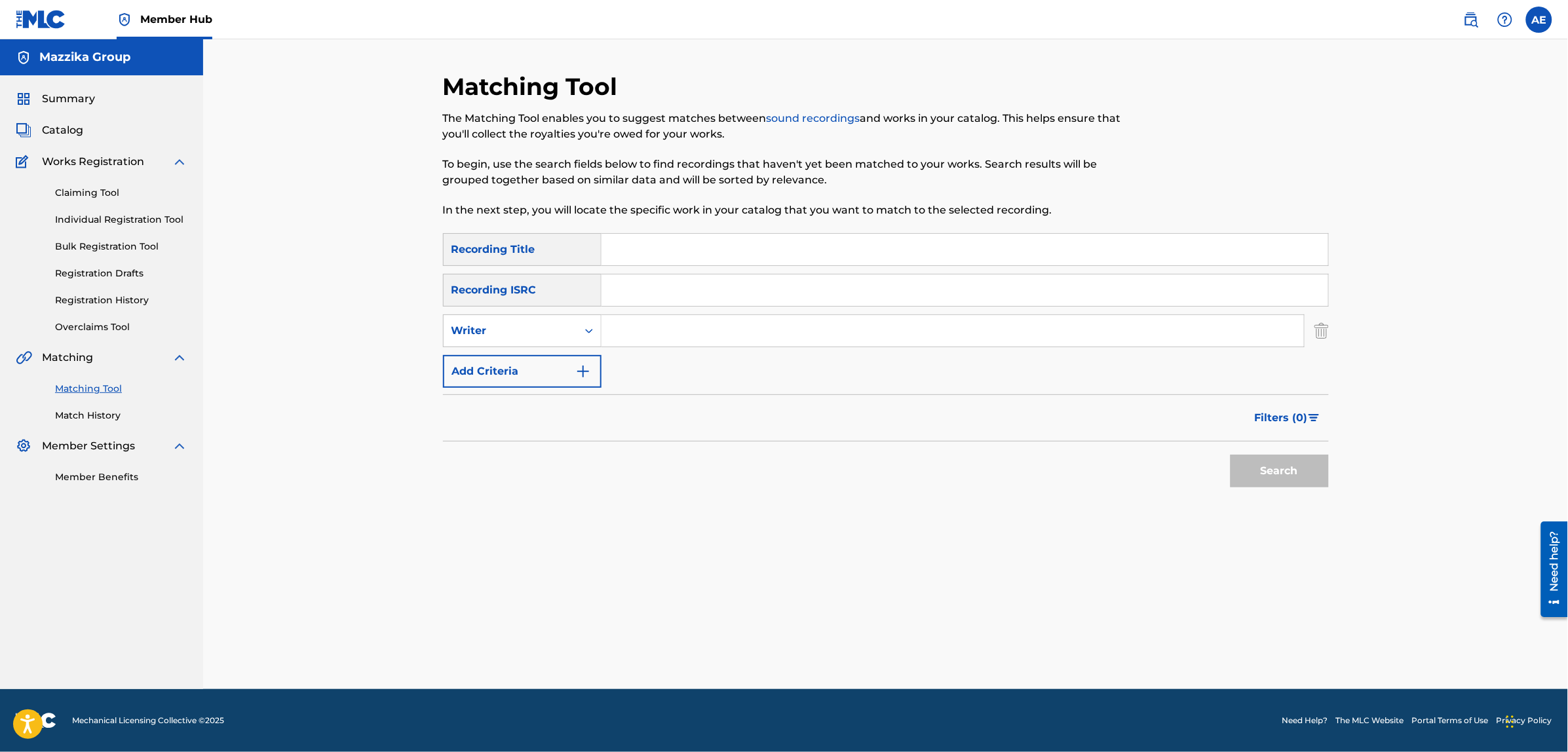
click at [635, 298] on input "Search Form" at bounding box center [965, 290] width 727 height 31
paste input "TCACS1634346"
type input "TCACS1634346"
click at [1231, 455] on button "Search" at bounding box center [1280, 471] width 98 height 33
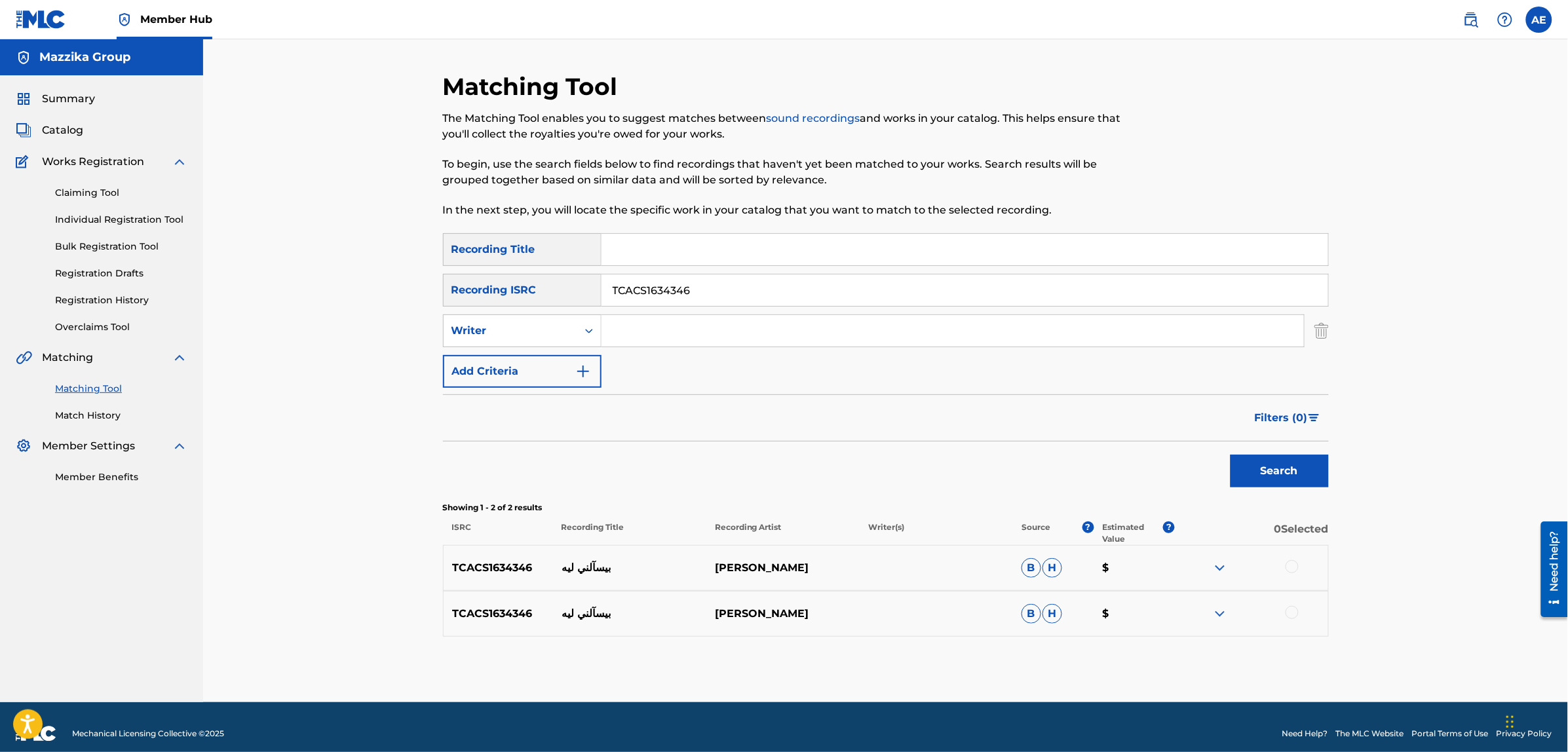
click at [1292, 567] on div at bounding box center [1291, 566] width 13 height 13
click at [1291, 617] on div at bounding box center [1291, 612] width 13 height 13
drag, startPoint x: 703, startPoint y: 289, endPoint x: 338, endPoint y: 289, distance: 365.0
click at [338, 289] on div "Matching Tool The Matching Tool enables you to suggest matches between sound re…" at bounding box center [885, 370] width 1365 height 662
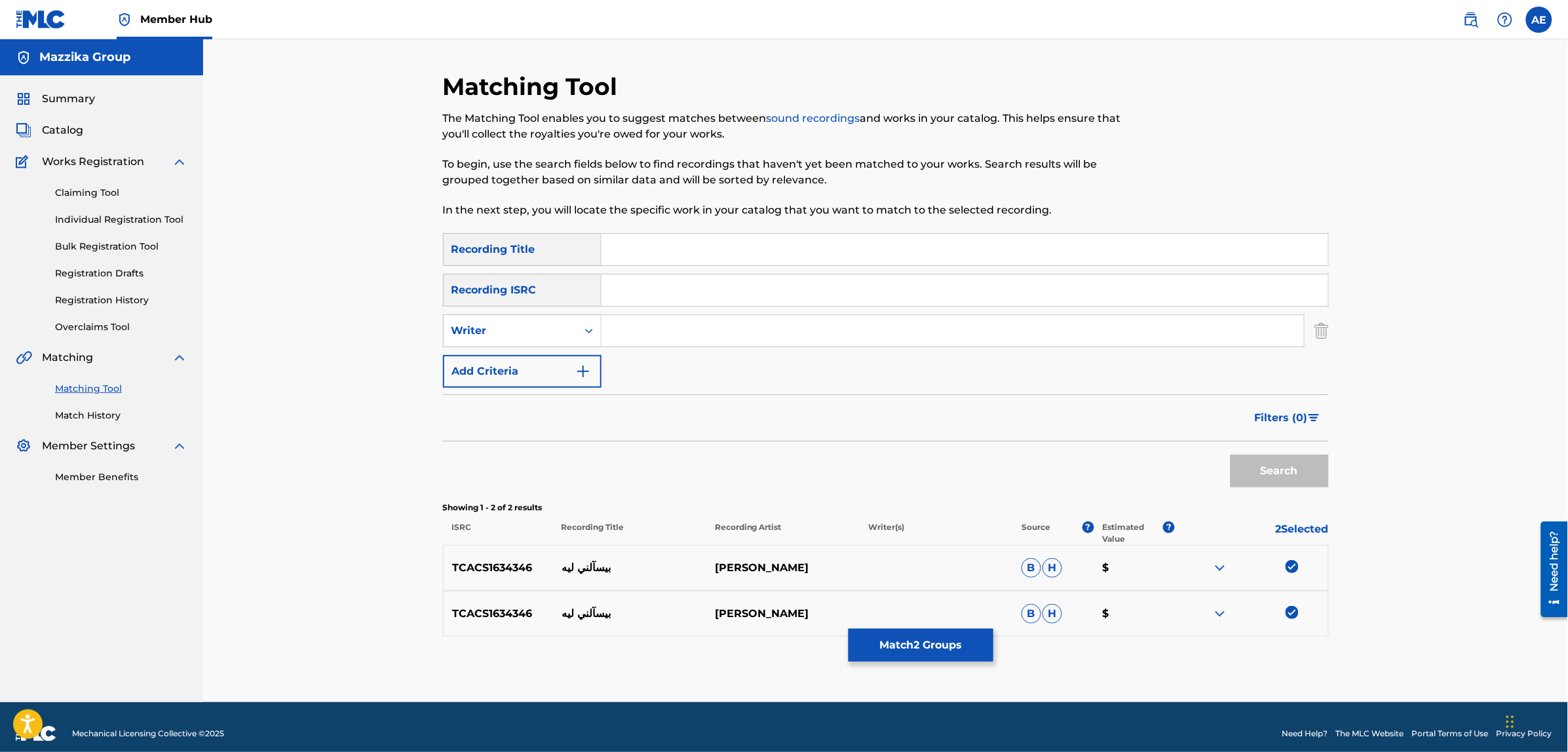
click at [663, 328] on input "Search Form" at bounding box center [952, 330] width 703 height 31
click at [647, 324] on input "Search Form" at bounding box center [952, 330] width 703 height 31
paste input "[PERSON_NAME]"
type input "[PERSON_NAME]"
click at [683, 246] on input "Search Form" at bounding box center [965, 249] width 727 height 31
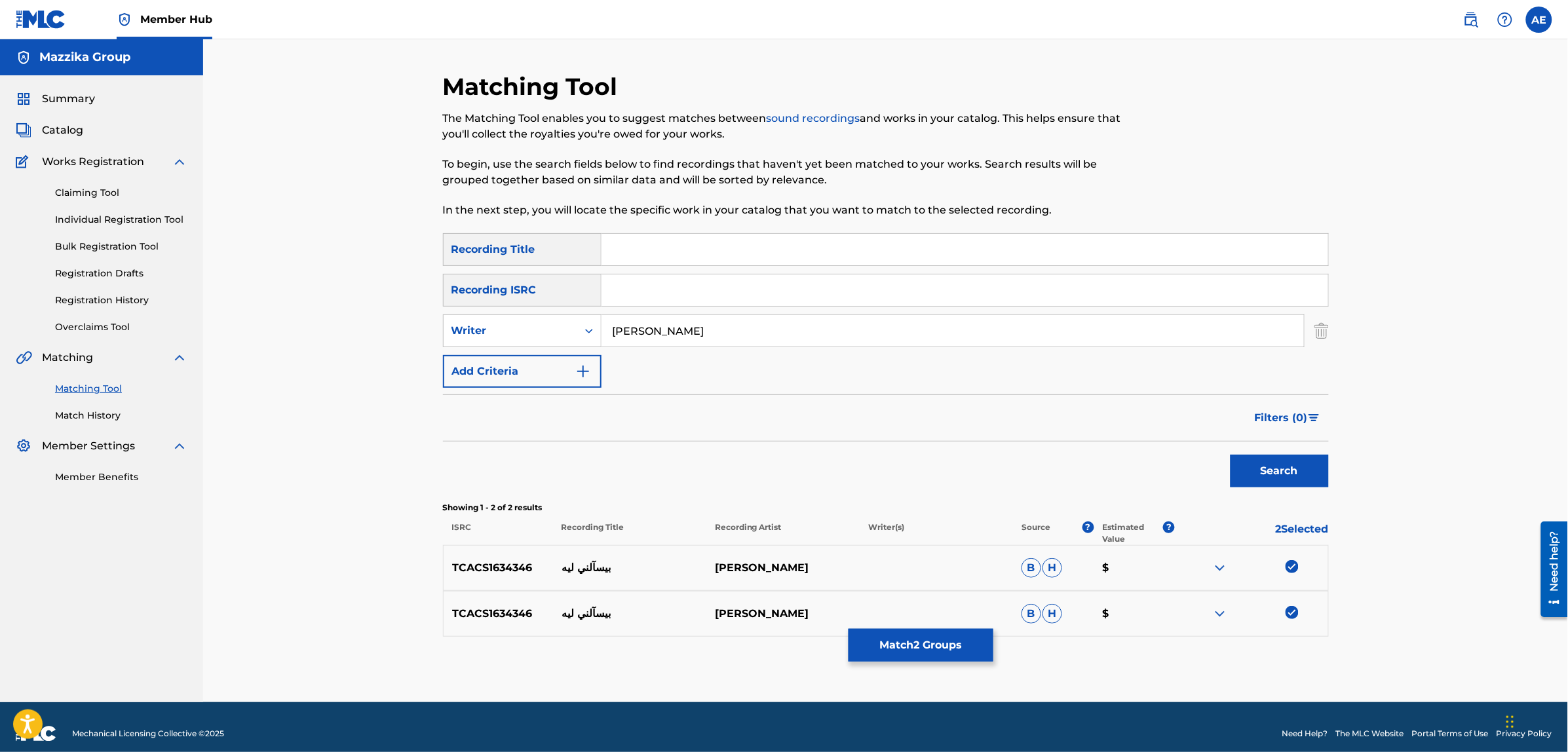
paste input "Besaalny Leh"
type input "Besaalny Leh"
click at [1231, 455] on button "Search" at bounding box center [1280, 471] width 98 height 33
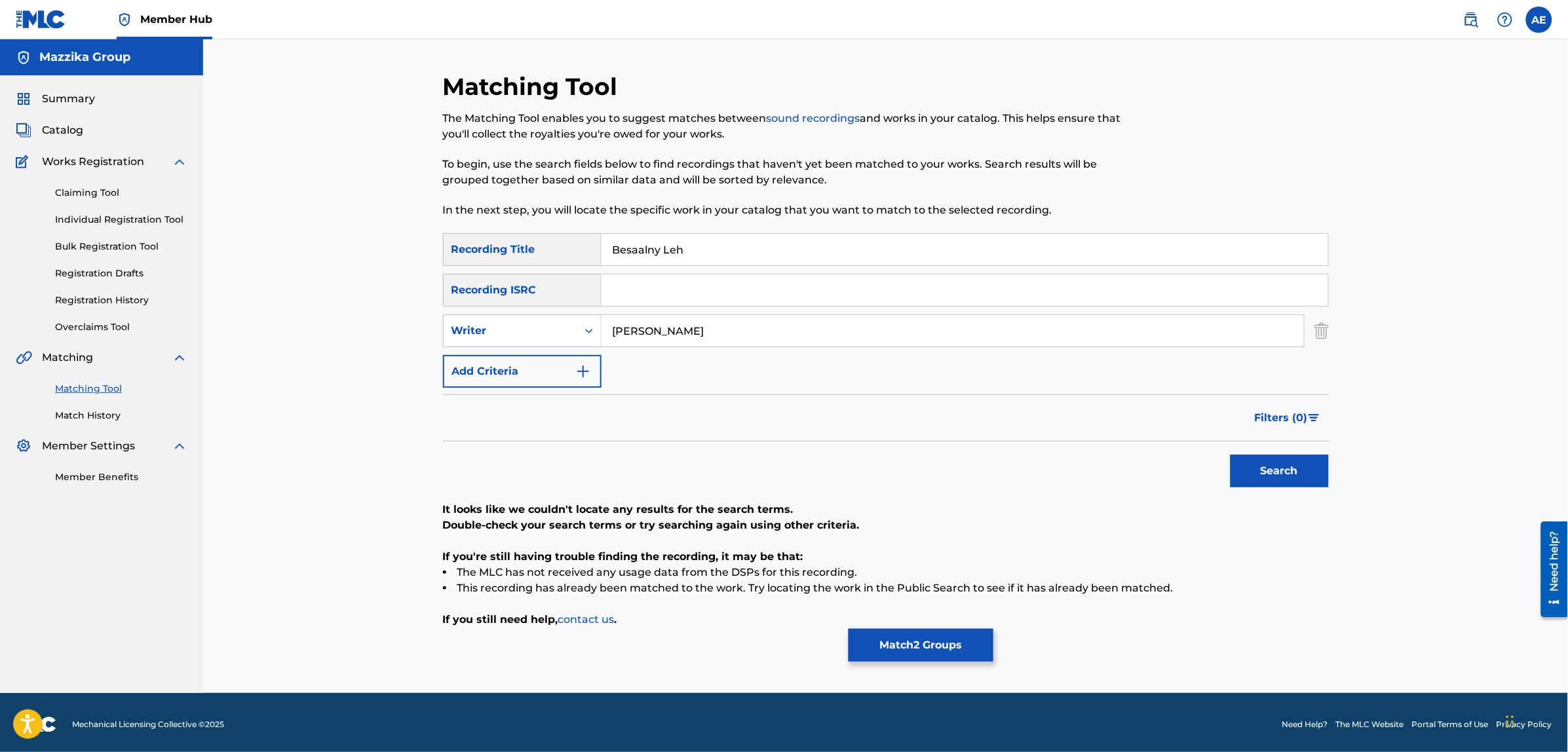
drag, startPoint x: 627, startPoint y: 329, endPoint x: 411, endPoint y: 295, distance: 218.7
click at [411, 295] on div "Matching Tool The Matching Tool enables you to suggest matches between sound re…" at bounding box center [885, 365] width 1365 height 654
click at [1231, 455] on button "Search" at bounding box center [1280, 471] width 98 height 33
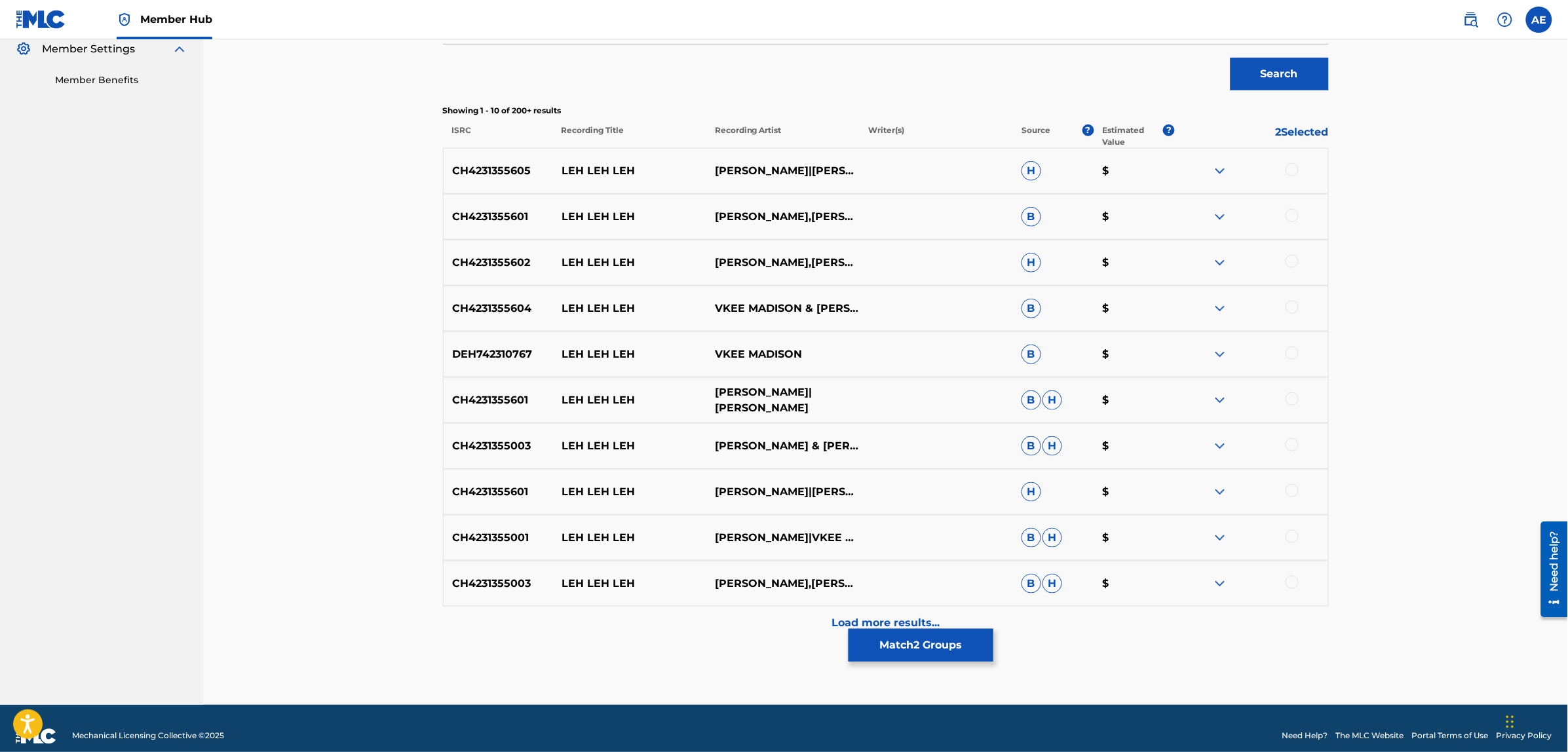
scroll to position [409, 0]
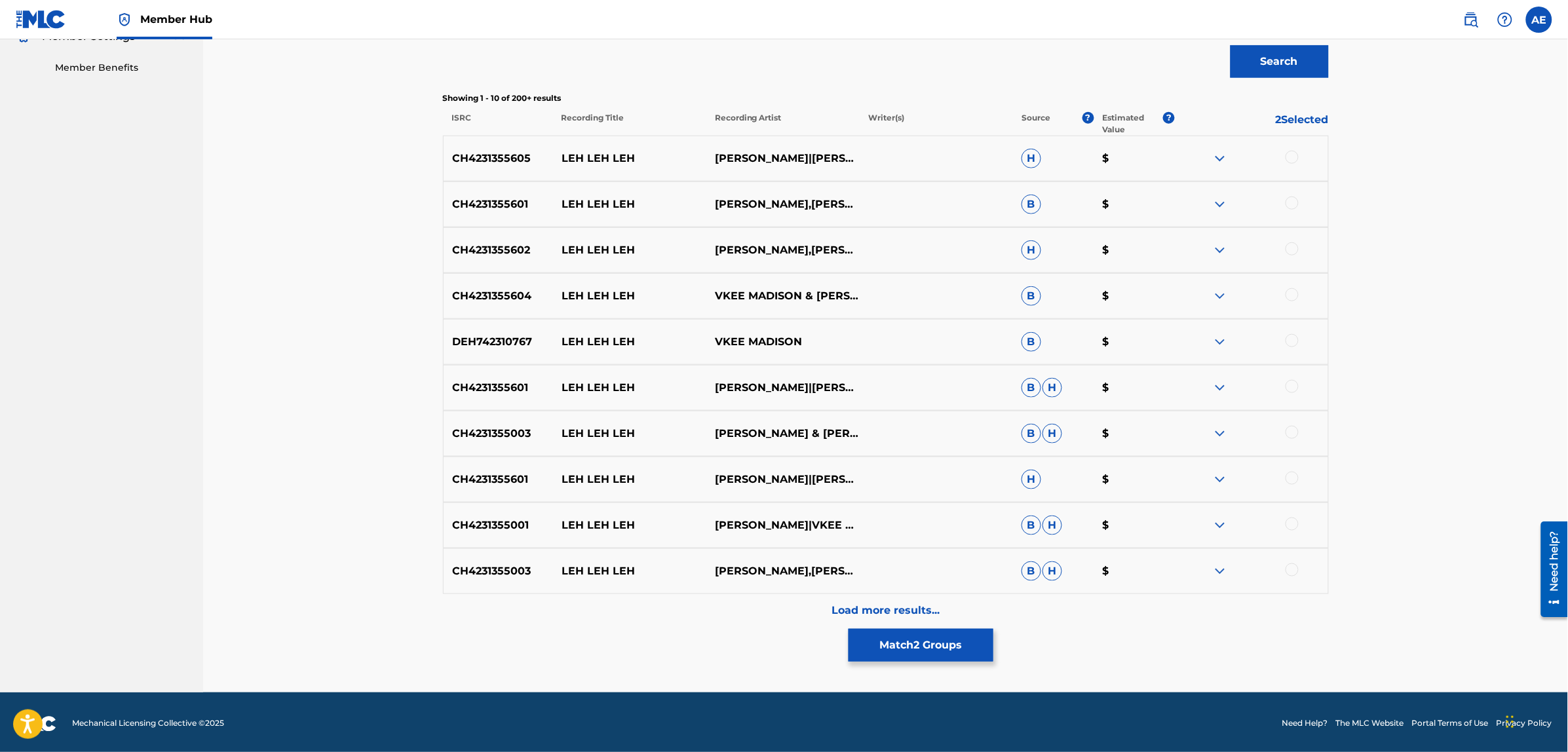
click at [683, 632] on div "Matching Tool The Matching Tool enables you to suggest matches between sound re…" at bounding box center [886, 177] width 886 height 1030
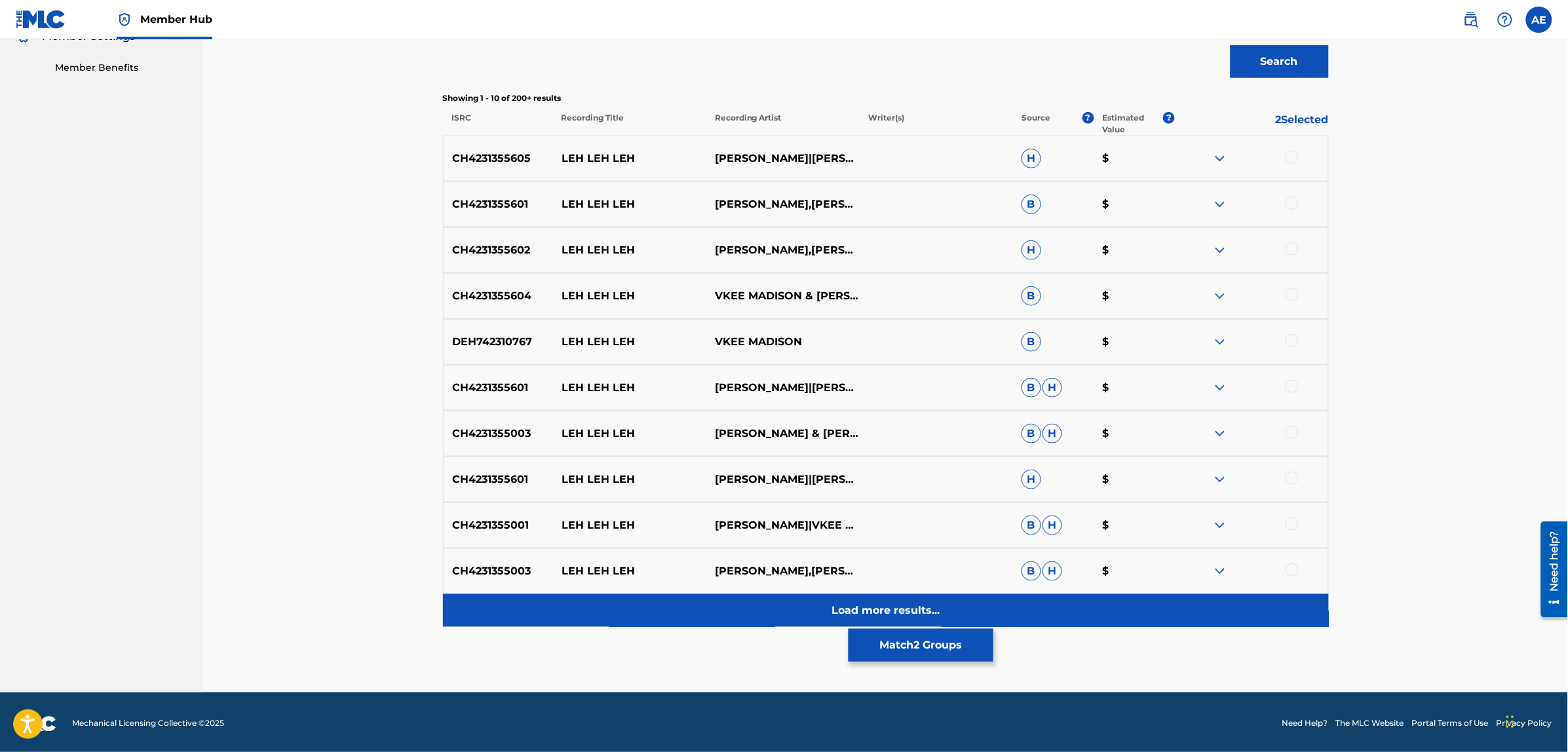
click at [685, 617] on div "Load more results..." at bounding box center [886, 611] width 886 height 33
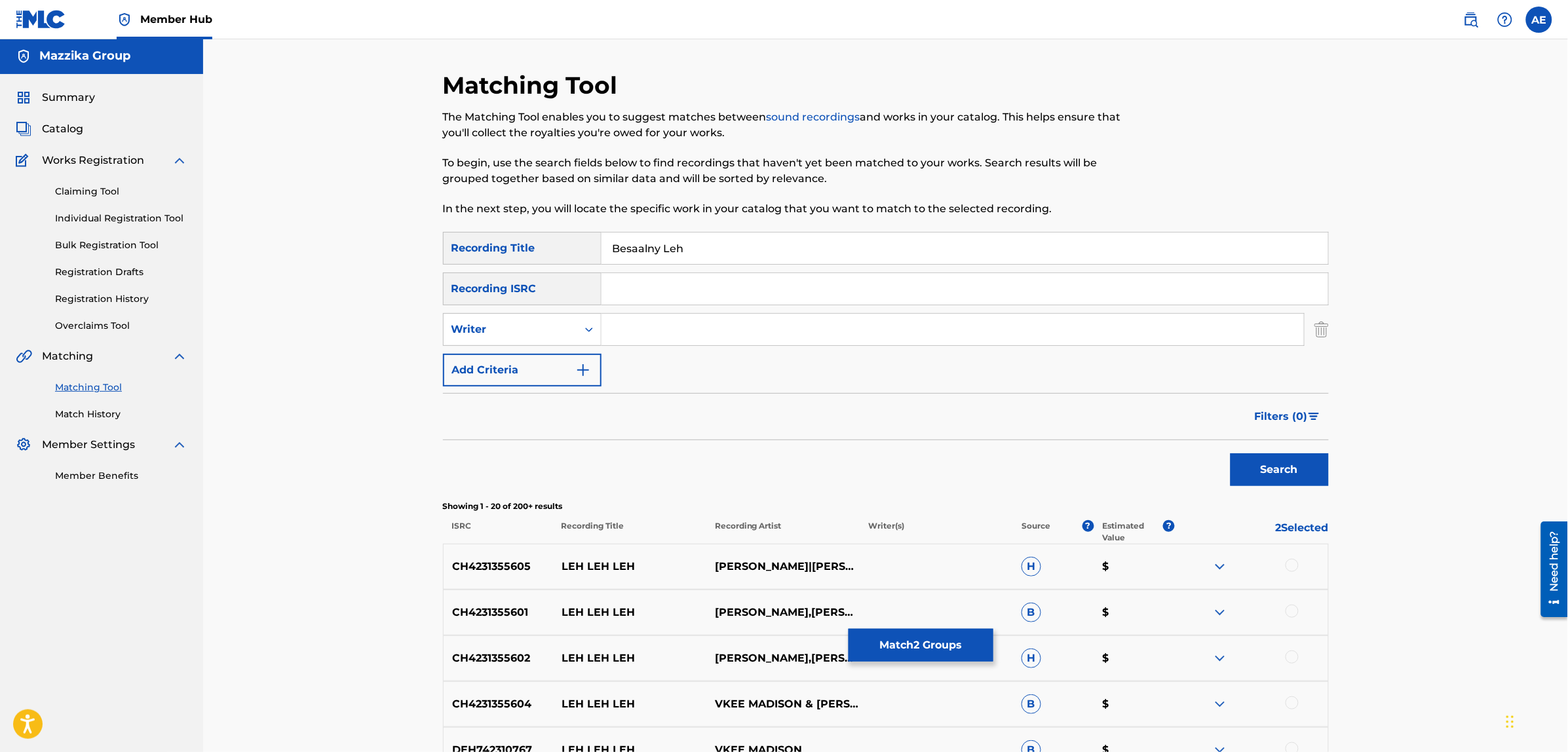
scroll to position [0, 0]
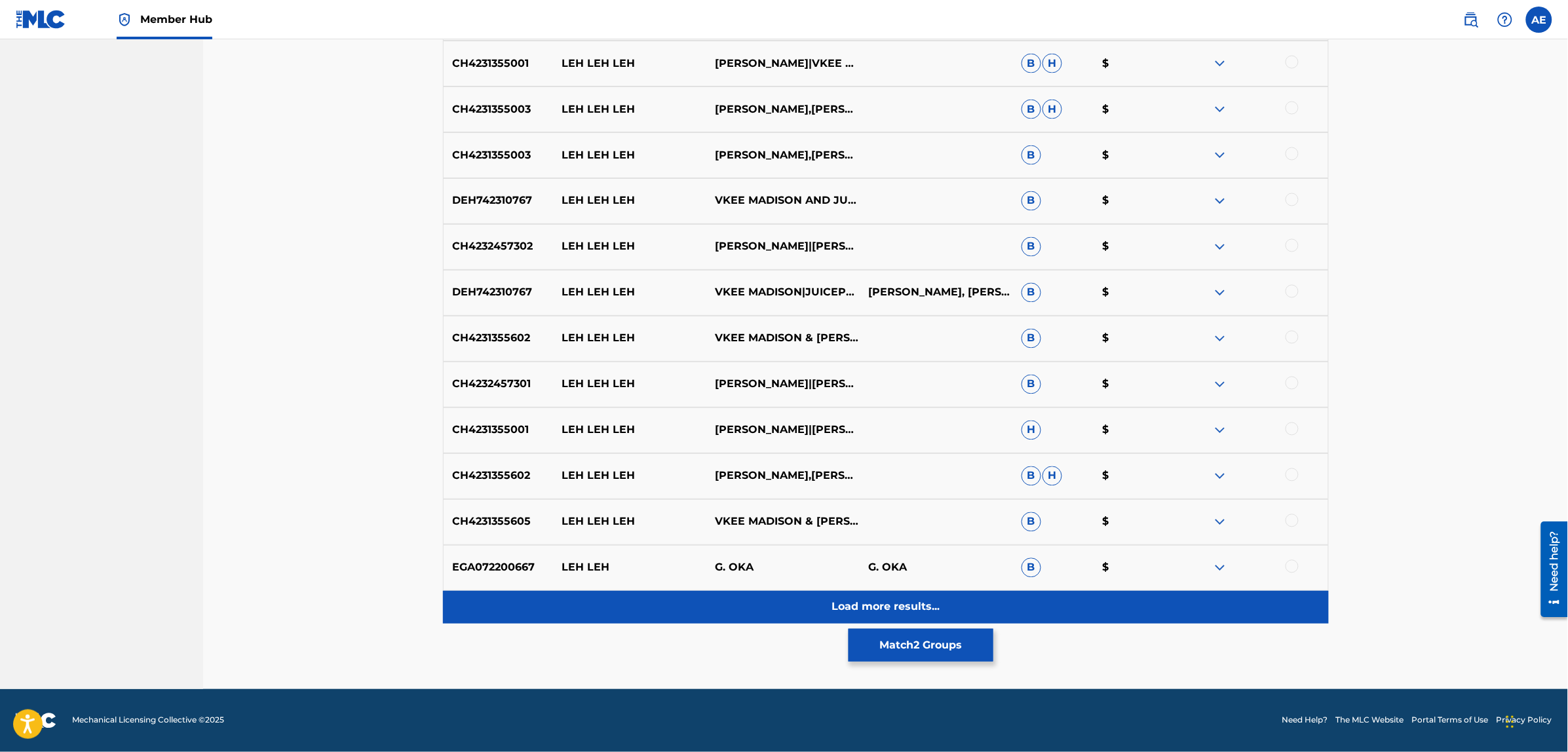
click at [677, 603] on div "Load more results..." at bounding box center [886, 607] width 886 height 33
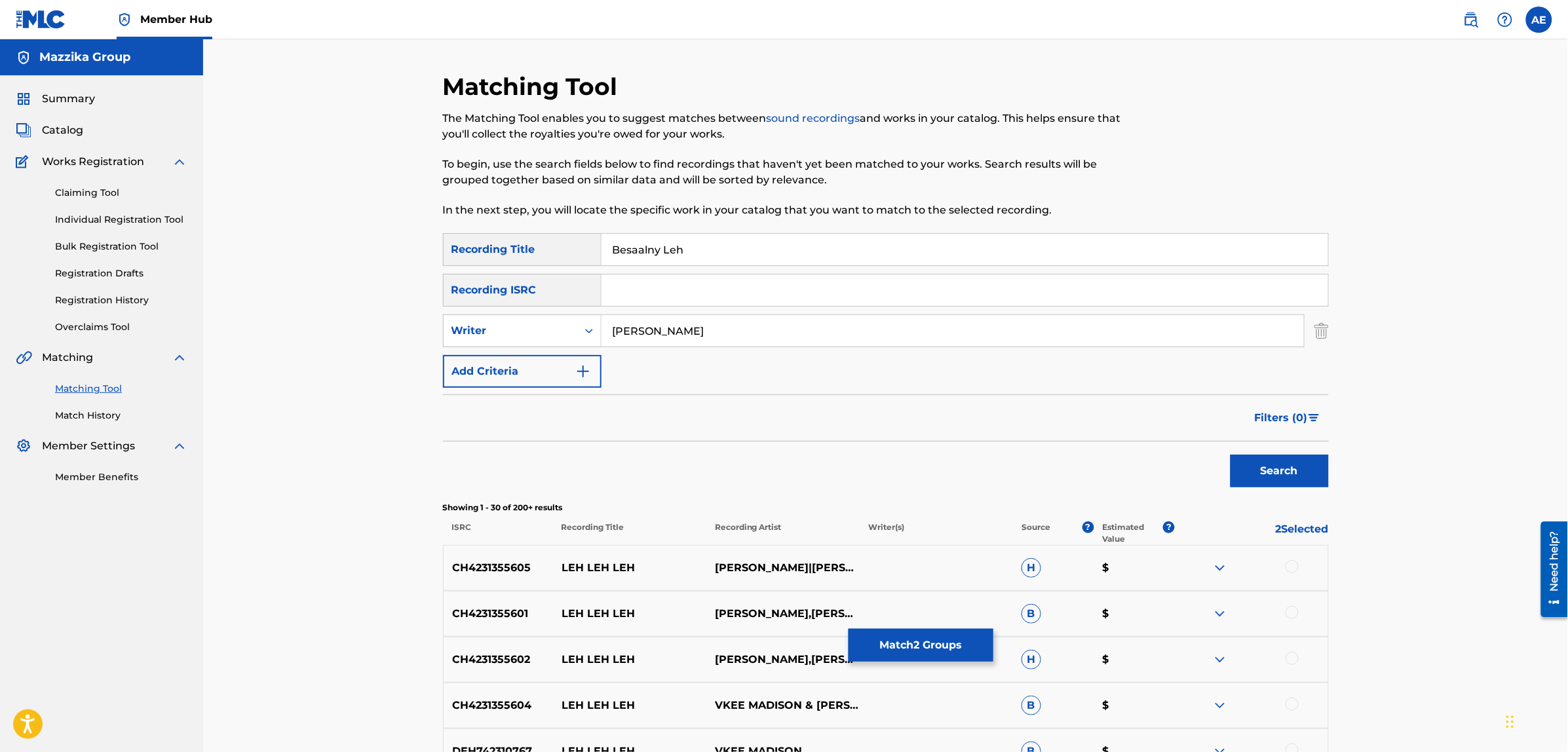
type input "[PERSON_NAME]"
drag, startPoint x: 705, startPoint y: 246, endPoint x: 513, endPoint y: 246, distance: 192.0
click at [513, 246] on div "SearchWithCriteriad3578106-564a-4ccf-ab5d-4db274f9ca5e Recording Title Besaalny…" at bounding box center [886, 249] width 886 height 33
type input "بيسألني ليه"
click at [1283, 469] on button "Search" at bounding box center [1280, 471] width 98 height 33
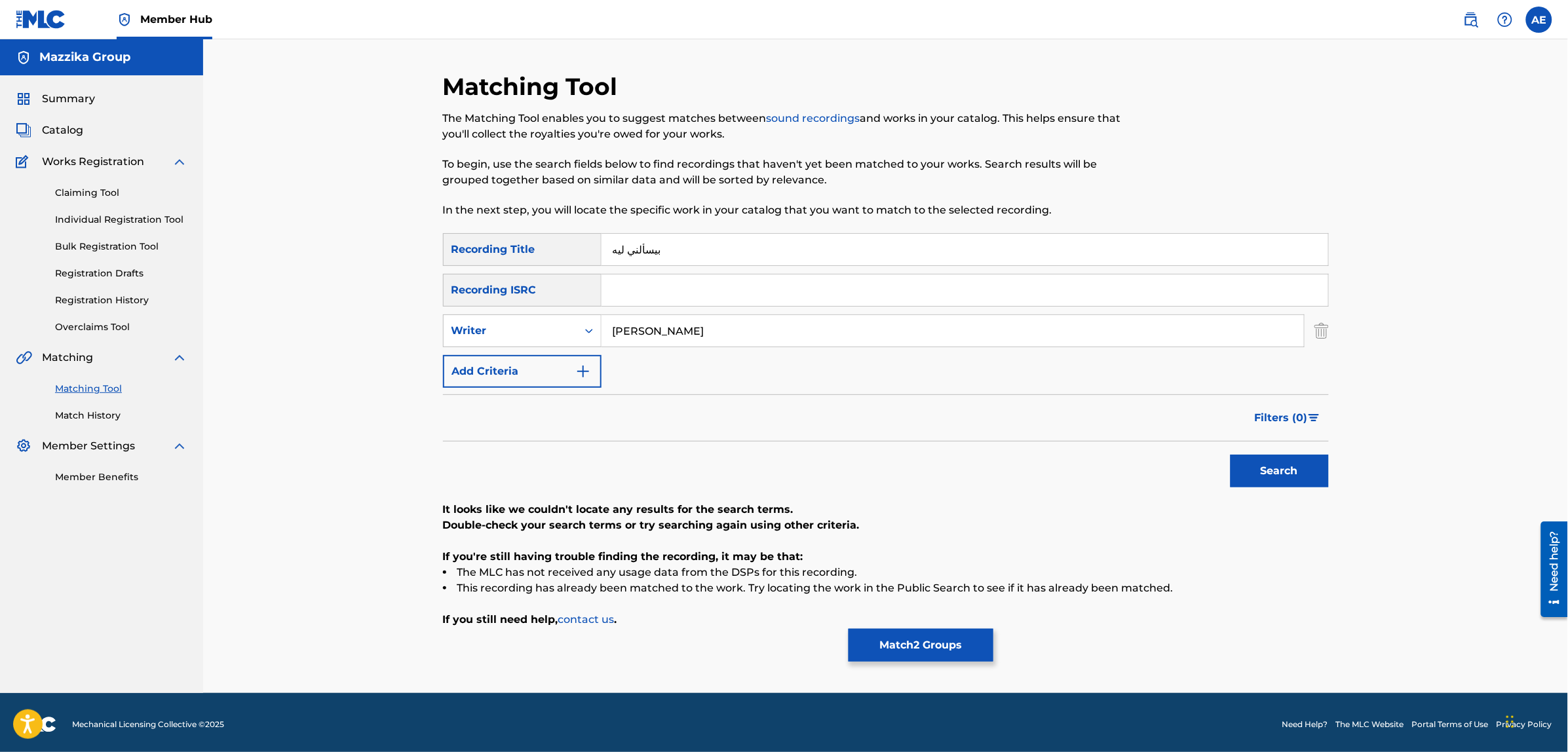
drag, startPoint x: 703, startPoint y: 329, endPoint x: 411, endPoint y: 308, distance: 292.8
click at [429, 310] on div "Matching Tool The Matching Tool enables you to suggest matches between sound re…" at bounding box center [885, 382] width 917 height 620
click at [1231, 455] on button "Search" at bounding box center [1280, 471] width 98 height 33
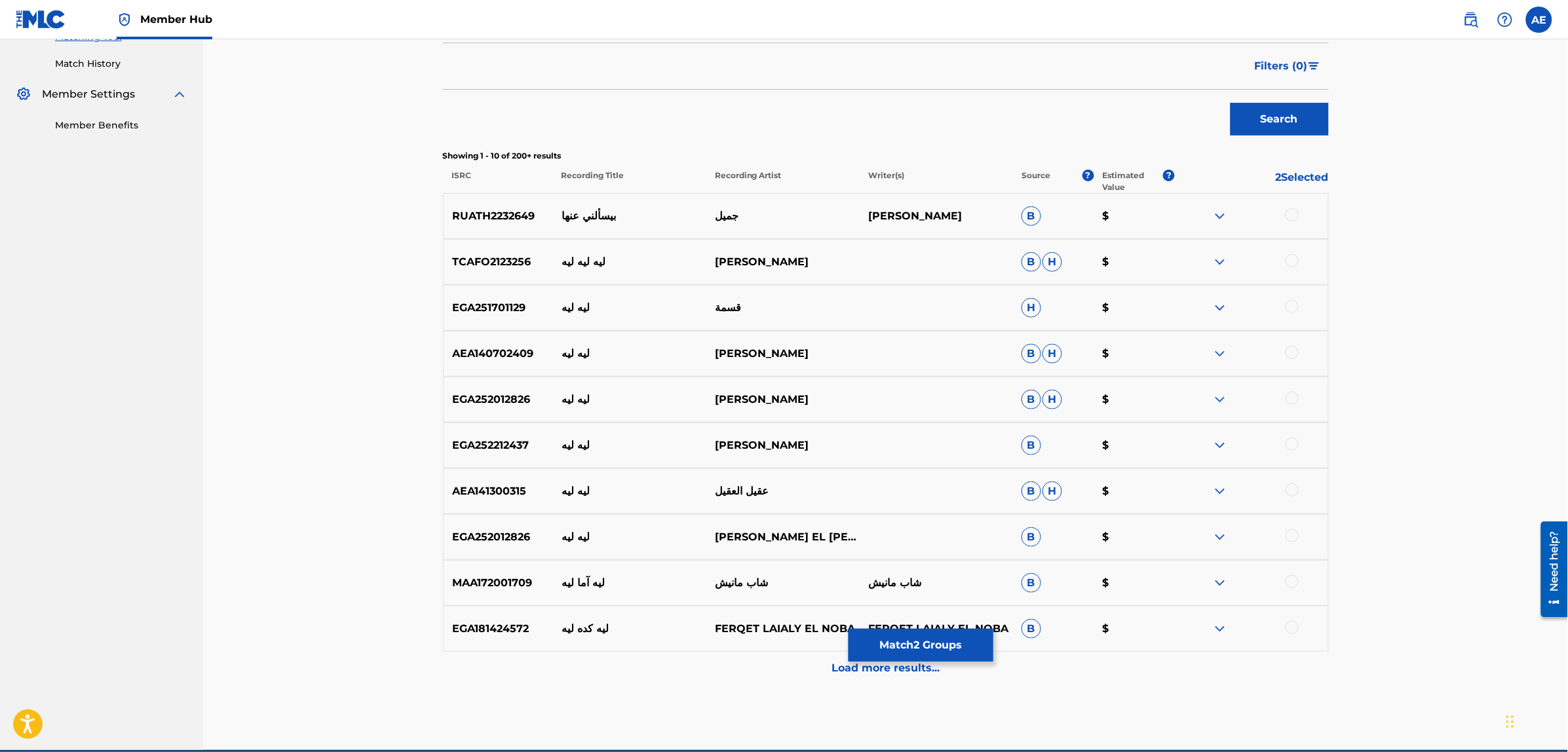
scroll to position [413, 0]
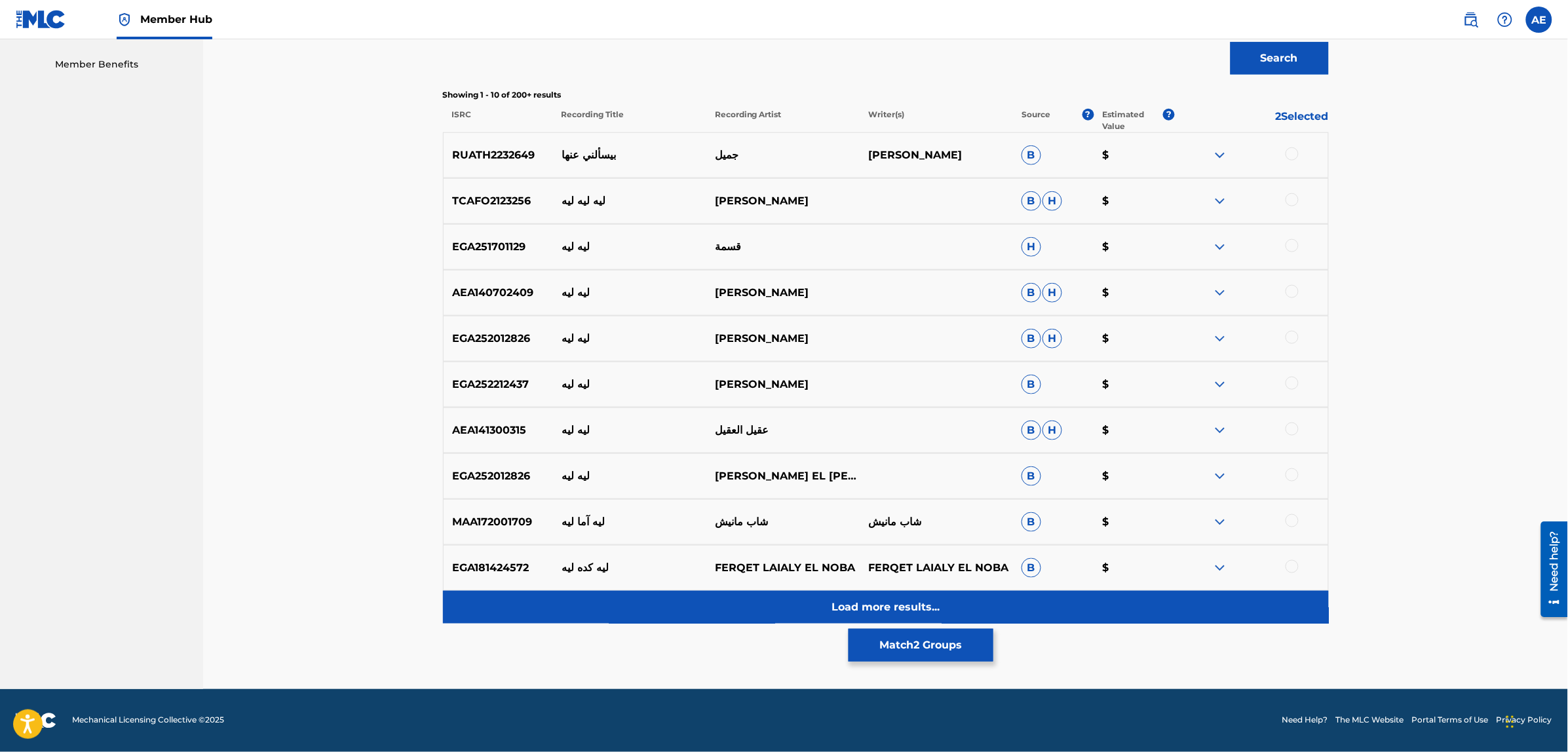
click at [681, 601] on div "Load more results..." at bounding box center [886, 607] width 886 height 33
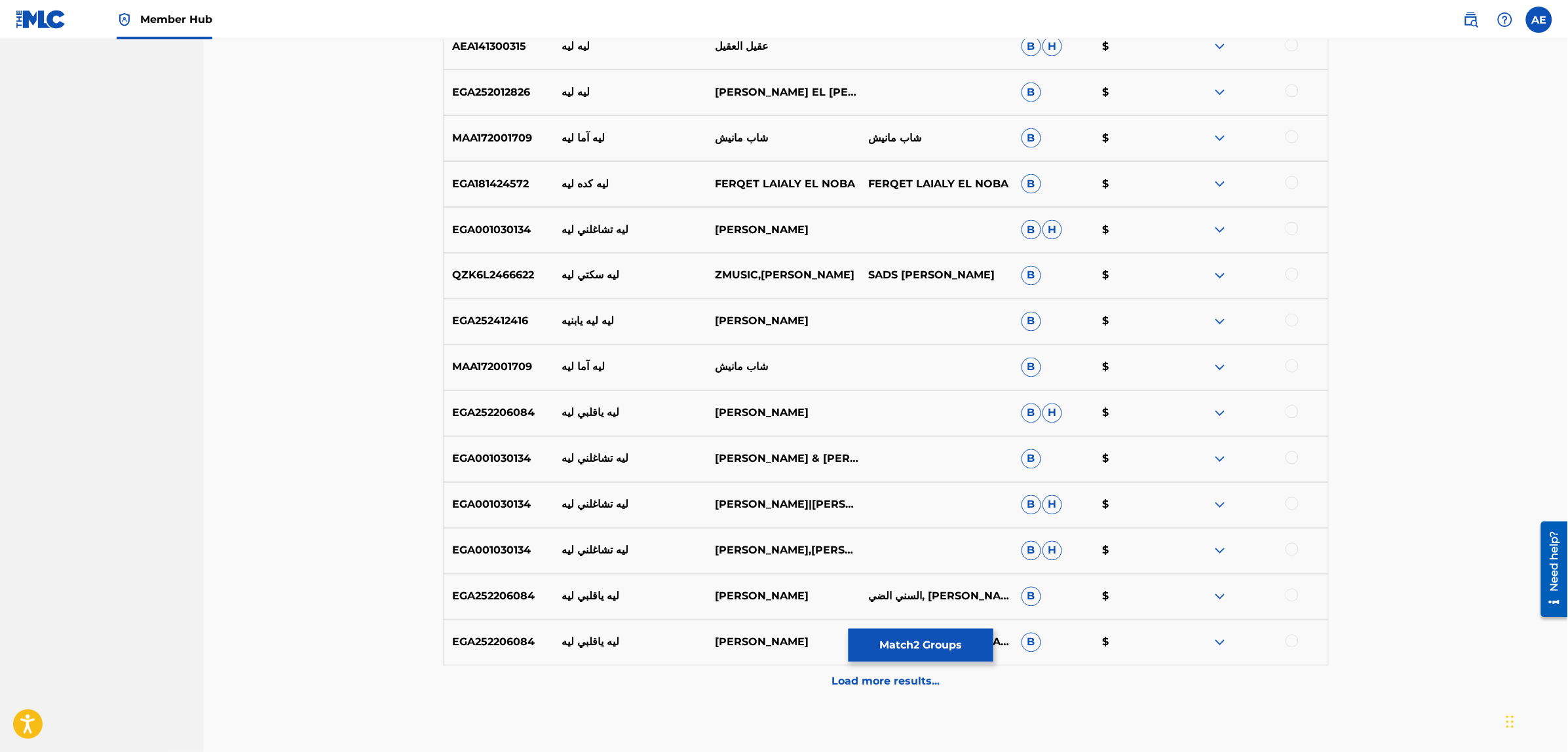
scroll to position [871, 0]
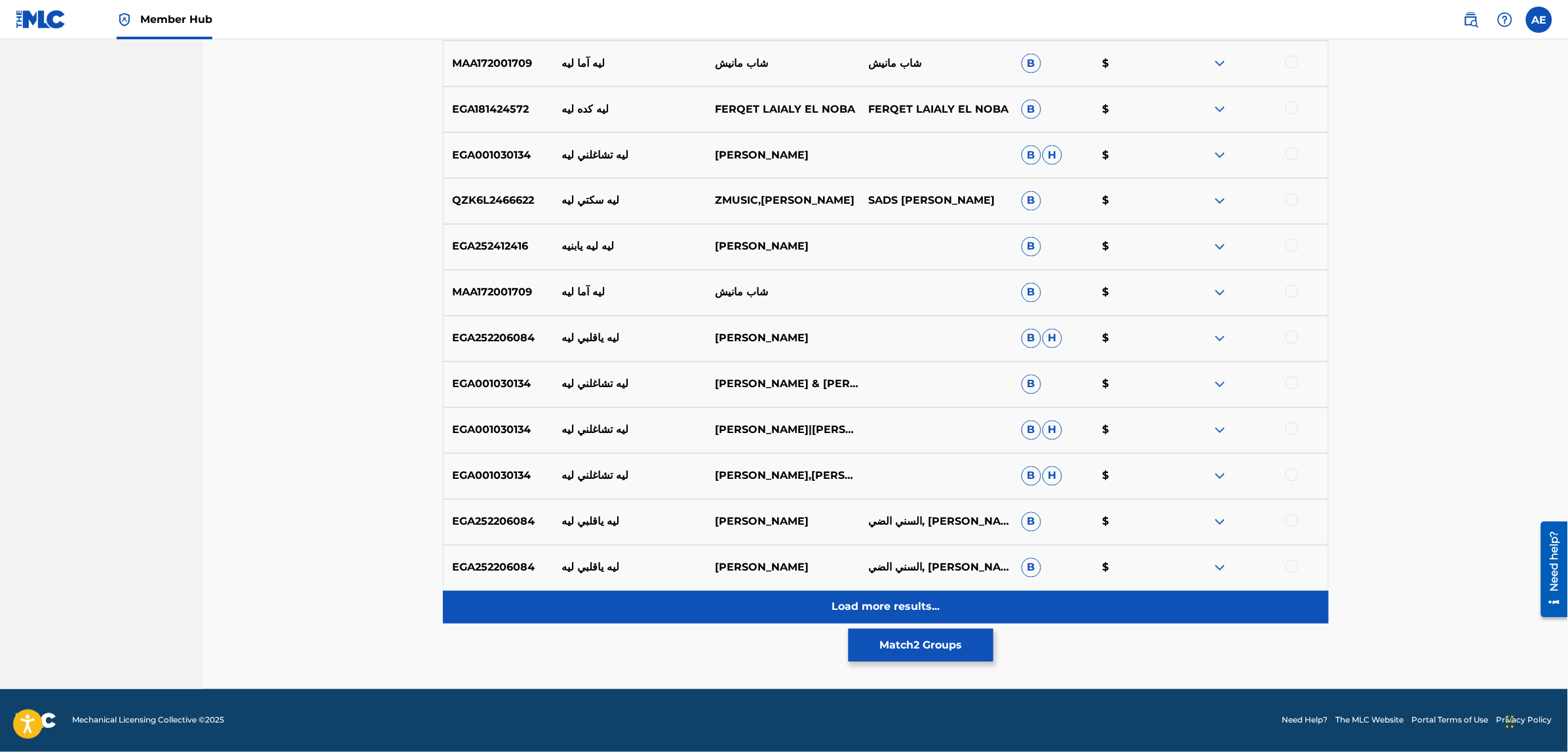
click at [688, 617] on div "Load more results..." at bounding box center [886, 607] width 886 height 33
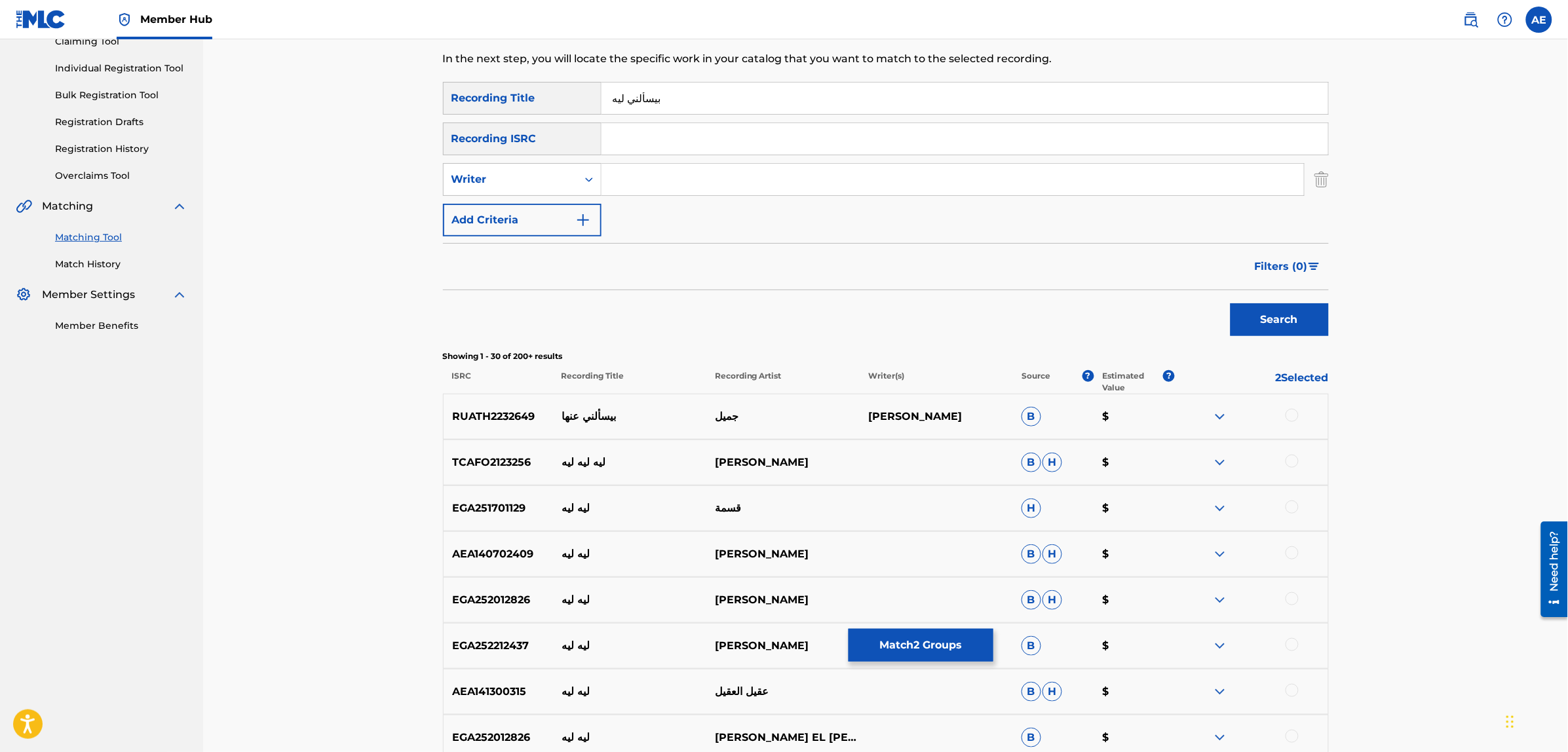
scroll to position [0, 0]
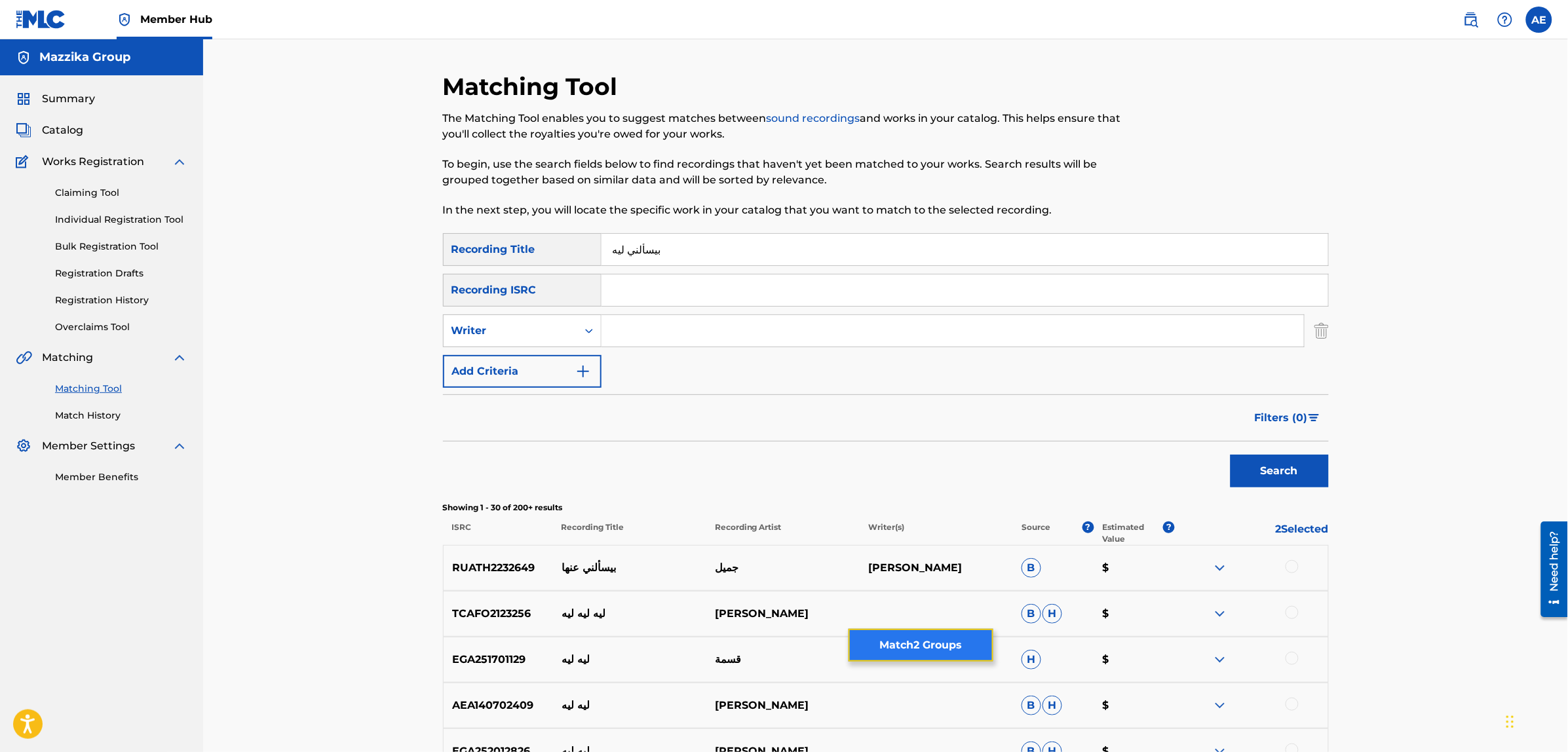
click at [918, 649] on button "Match 2 Groups" at bounding box center [921, 645] width 145 height 33
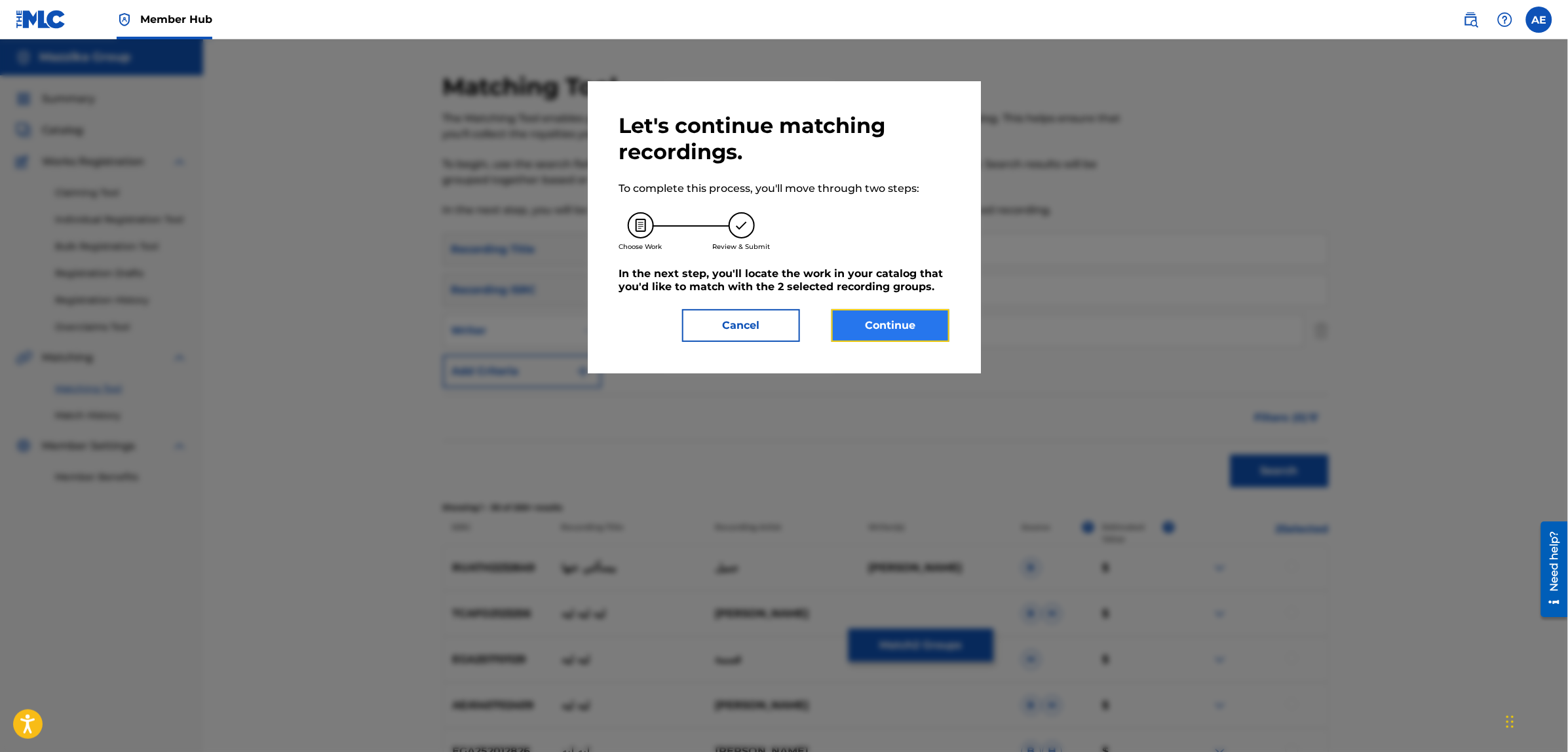
click at [885, 319] on button "Continue" at bounding box center [890, 325] width 118 height 33
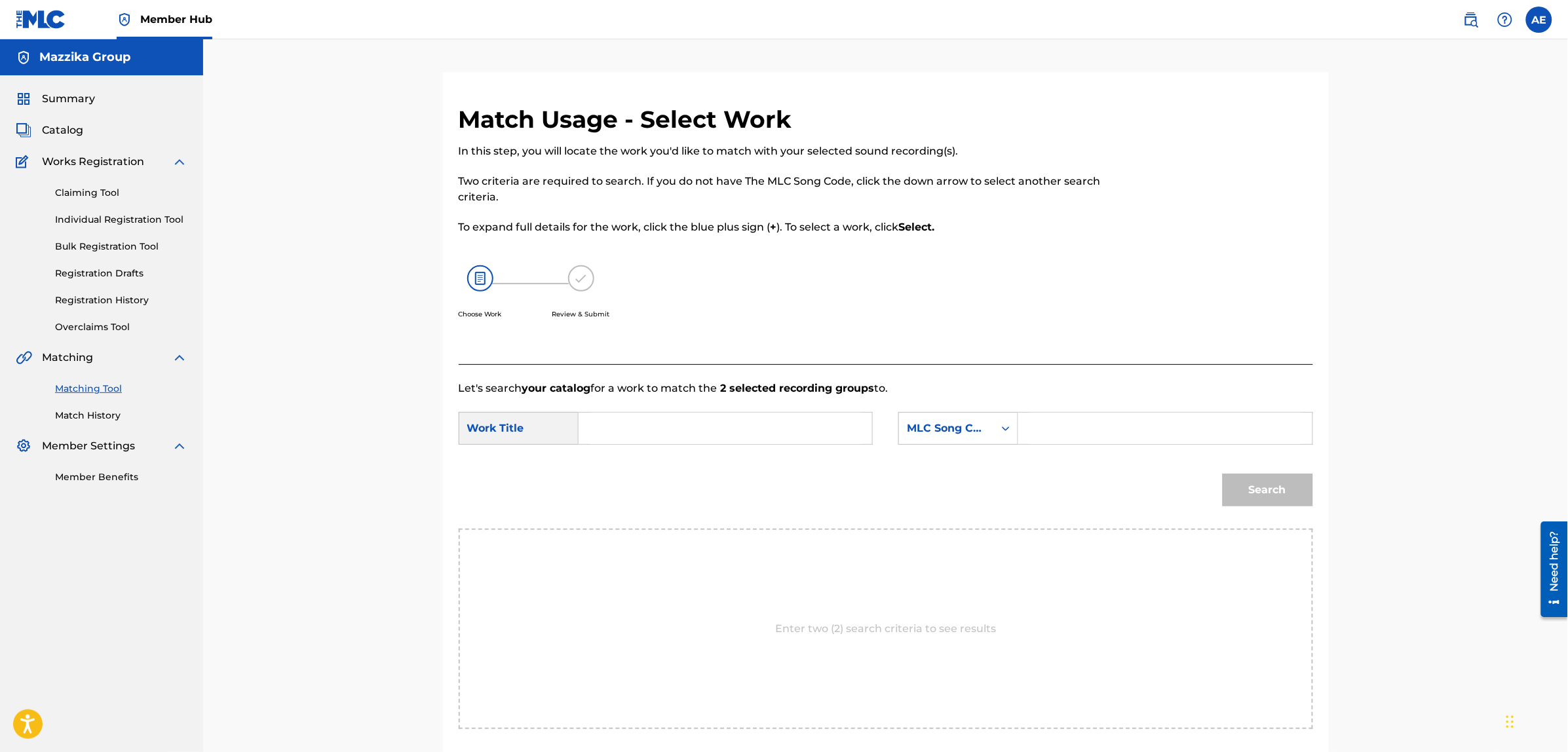
click at [714, 436] on input "Search Form" at bounding box center [725, 429] width 271 height 31
paste input "Besaalny Leh"
type input "Besaalny Leh"
click at [1098, 426] on input "Search Form" at bounding box center [1165, 429] width 271 height 31
paste input "BF57SZ"
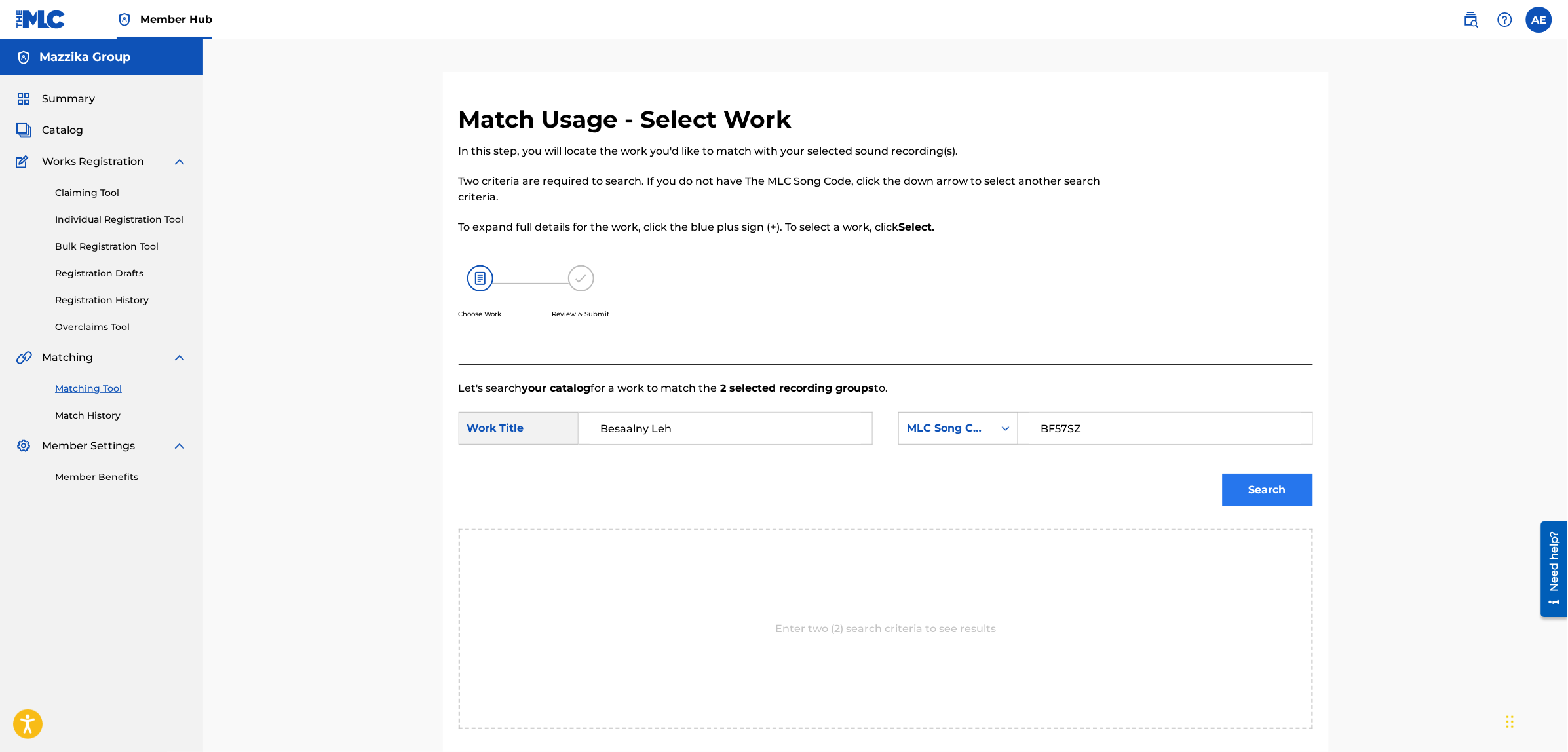
type input "BF57SZ"
click at [1281, 495] on button "Search" at bounding box center [1268, 490] width 91 height 33
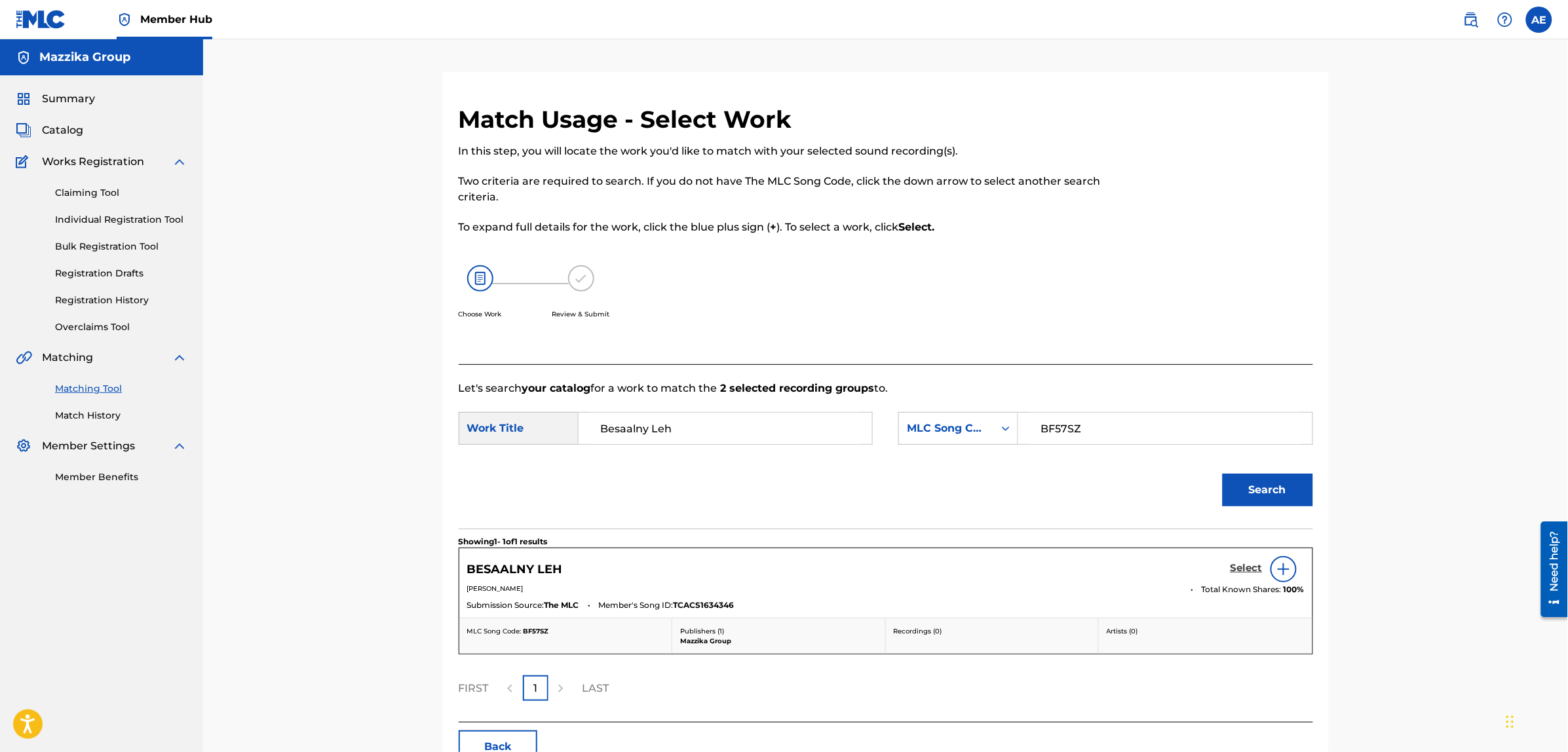
click at [1239, 569] on h5 "Select" at bounding box center [1246, 568] width 32 height 13
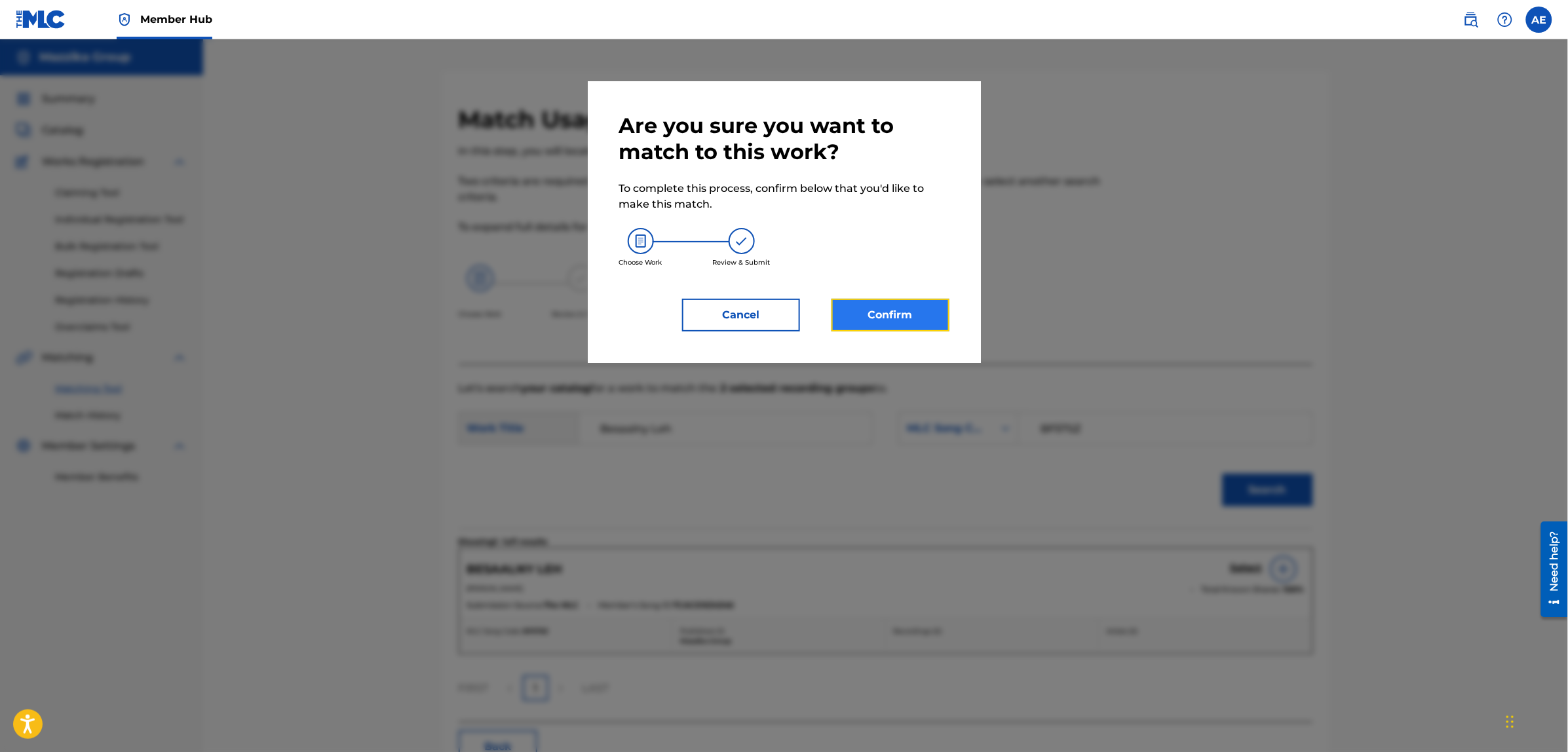
click at [903, 327] on button "Confirm" at bounding box center [890, 316] width 118 height 33
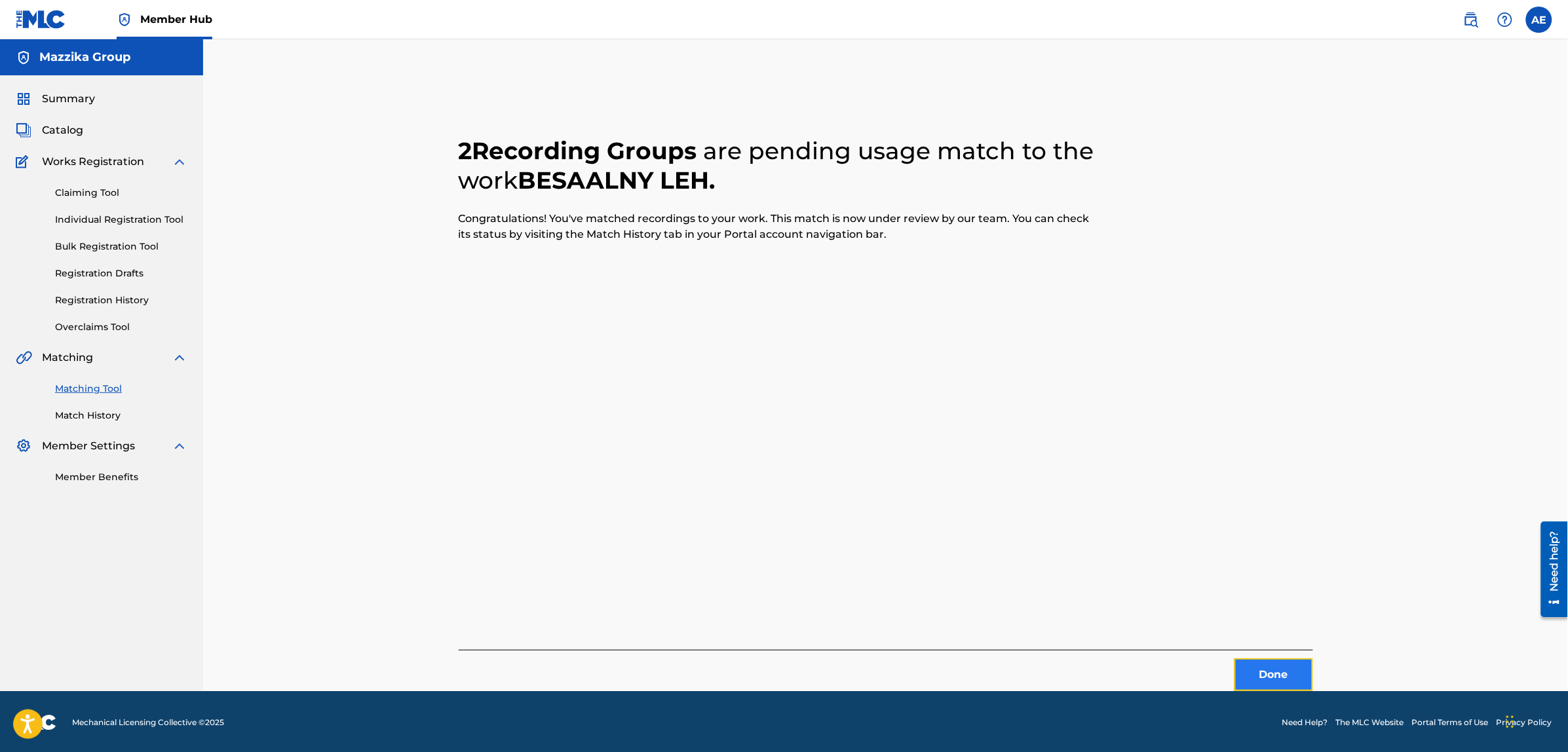
click at [1269, 668] on button "Done" at bounding box center [1274, 675] width 79 height 33
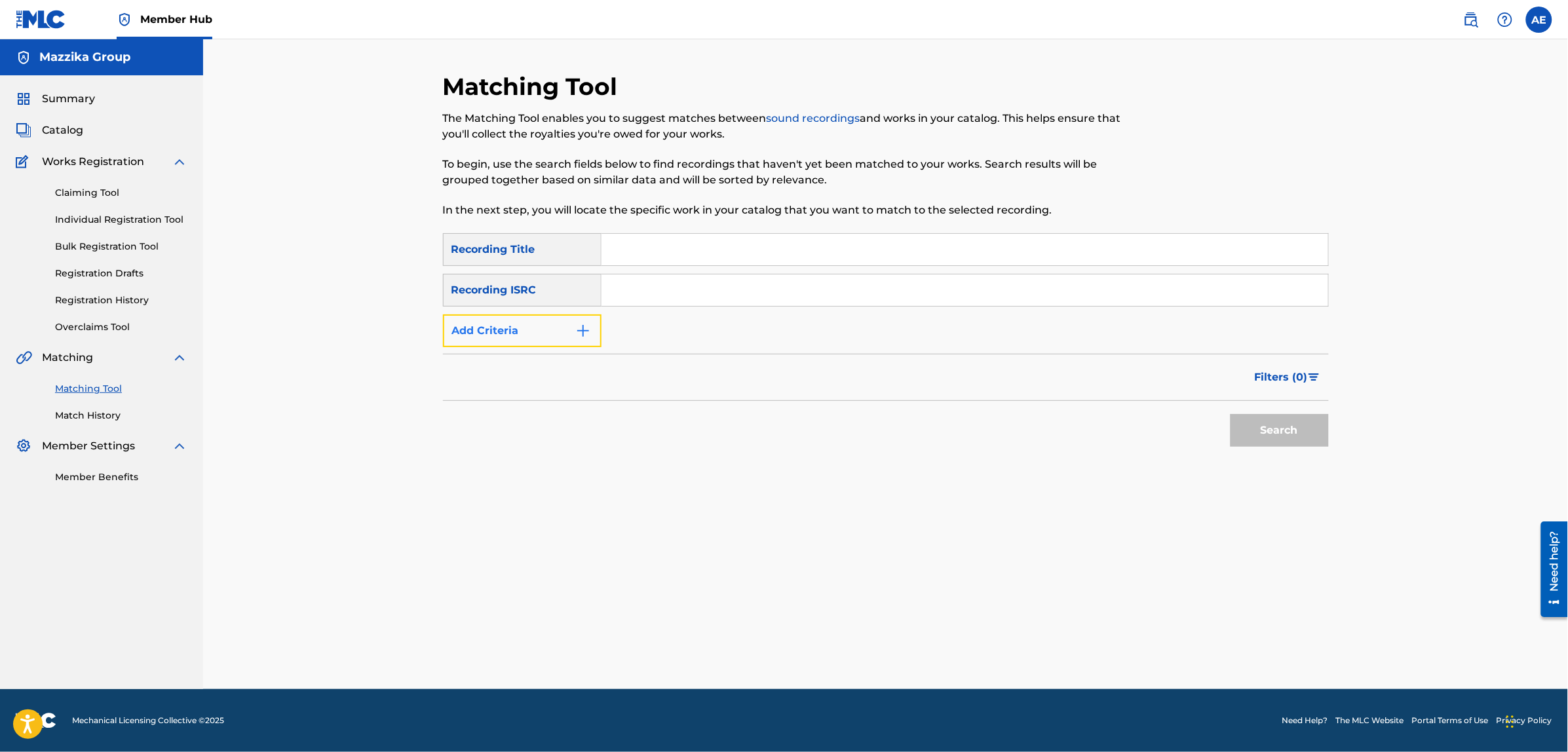
click at [548, 322] on button "Add Criteria" at bounding box center [522, 331] width 159 height 33
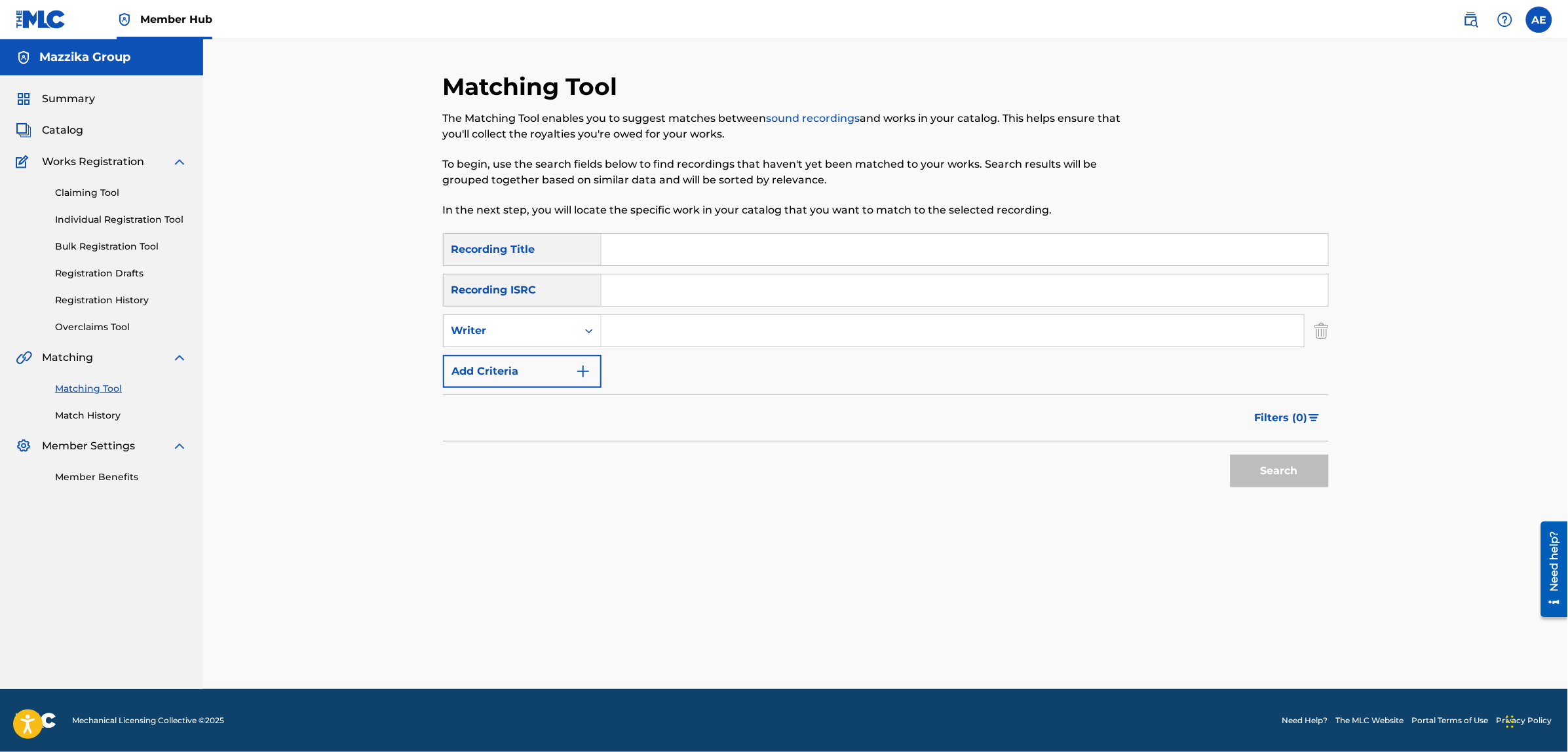
click at [679, 293] on input "Search Form" at bounding box center [965, 290] width 727 height 31
paste input "TCABT1413170"
type input "TCABT1413170"
click at [1231, 455] on button "Search" at bounding box center [1280, 471] width 98 height 33
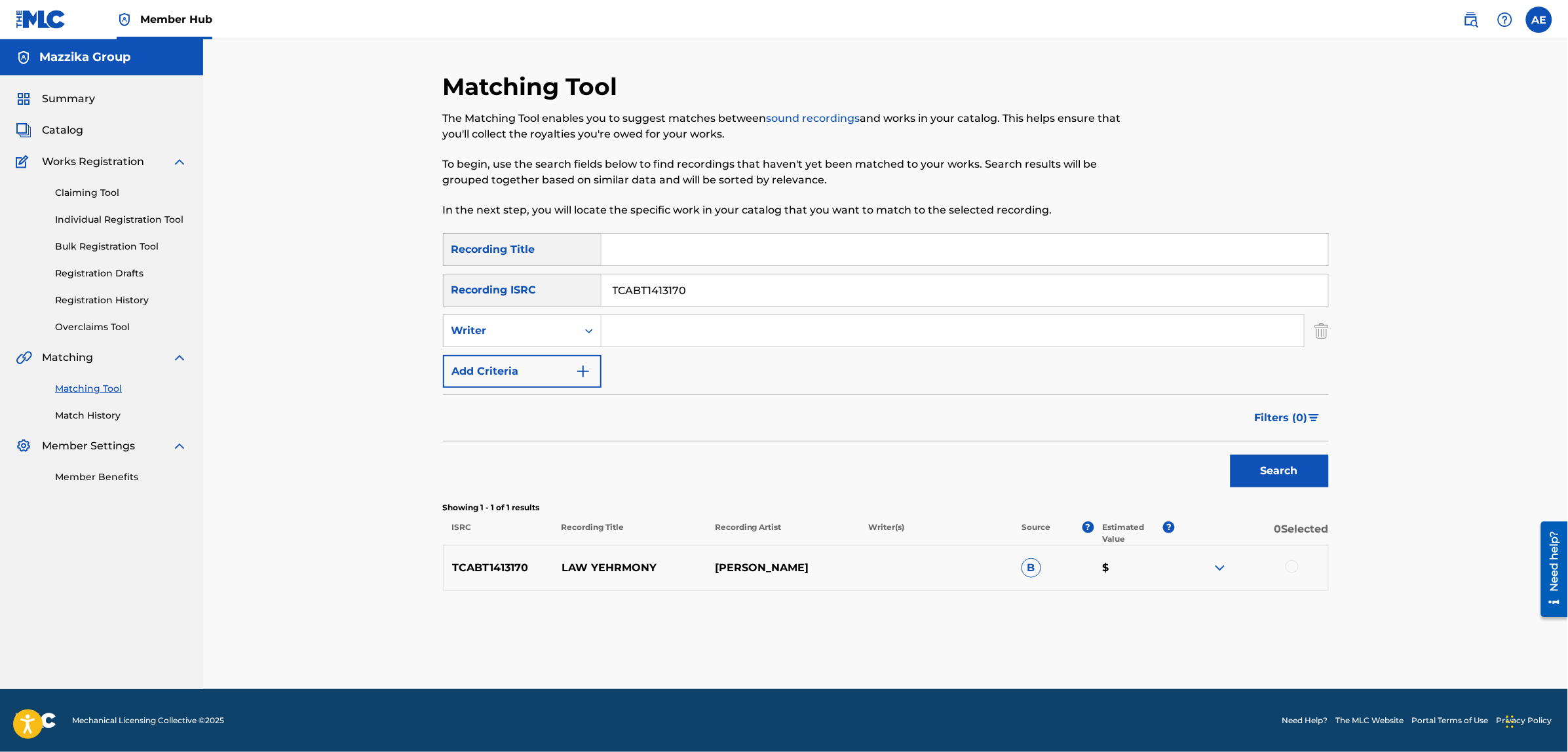
click at [1296, 568] on div at bounding box center [1291, 566] width 13 height 13
drag, startPoint x: 703, startPoint y: 286, endPoint x: 379, endPoint y: 284, distance: 324.0
click at [382, 284] on div "Matching Tool The Matching Tool enables you to suggest matches between sound re…" at bounding box center [885, 363] width 1365 height 650
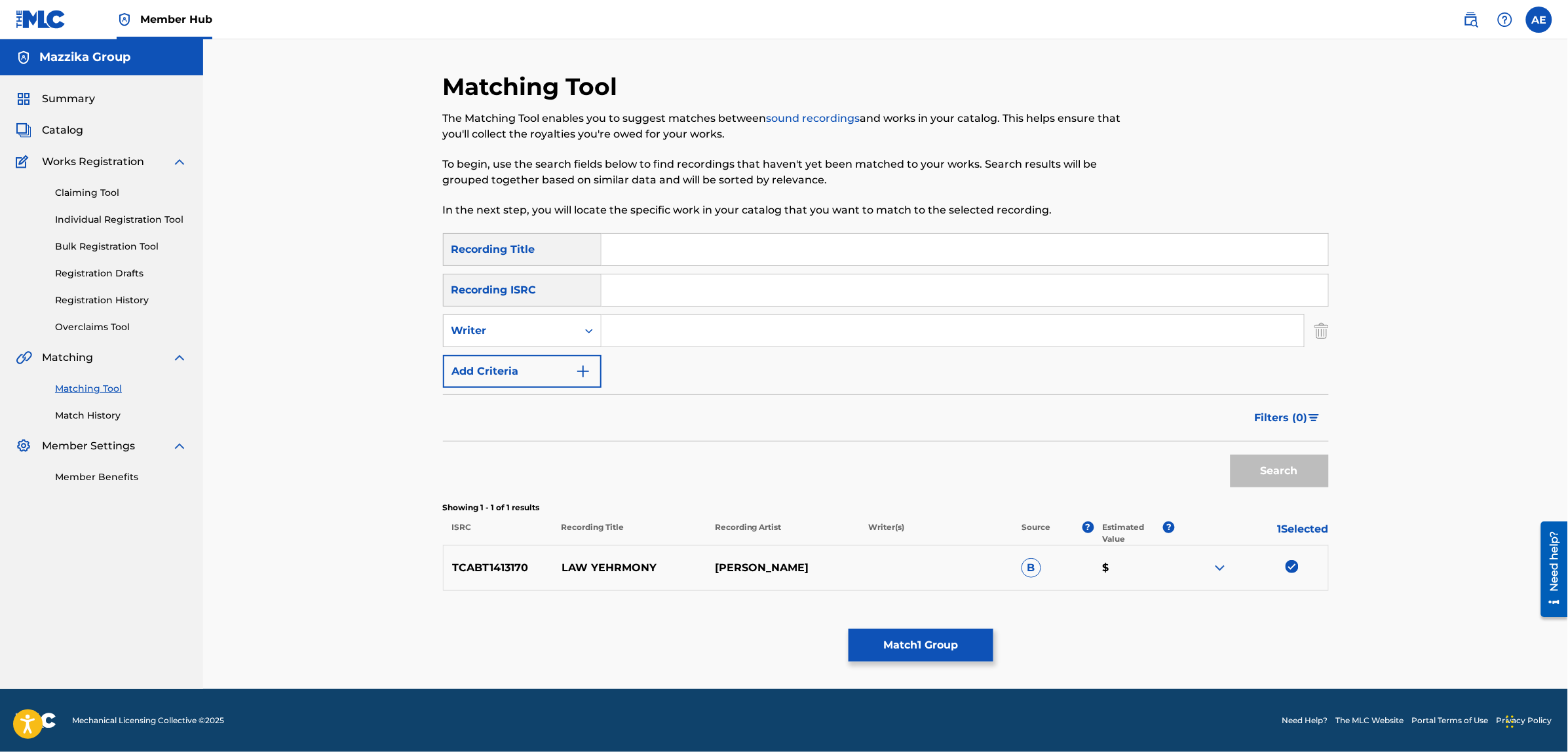
click at [682, 326] on input "Search Form" at bounding box center [952, 330] width 703 height 31
paste input "[PERSON_NAME]"
type input "[PERSON_NAME]"
click at [685, 246] on input "Search Form" at bounding box center [965, 249] width 727 height 31
paste input "[PERSON_NAME]"
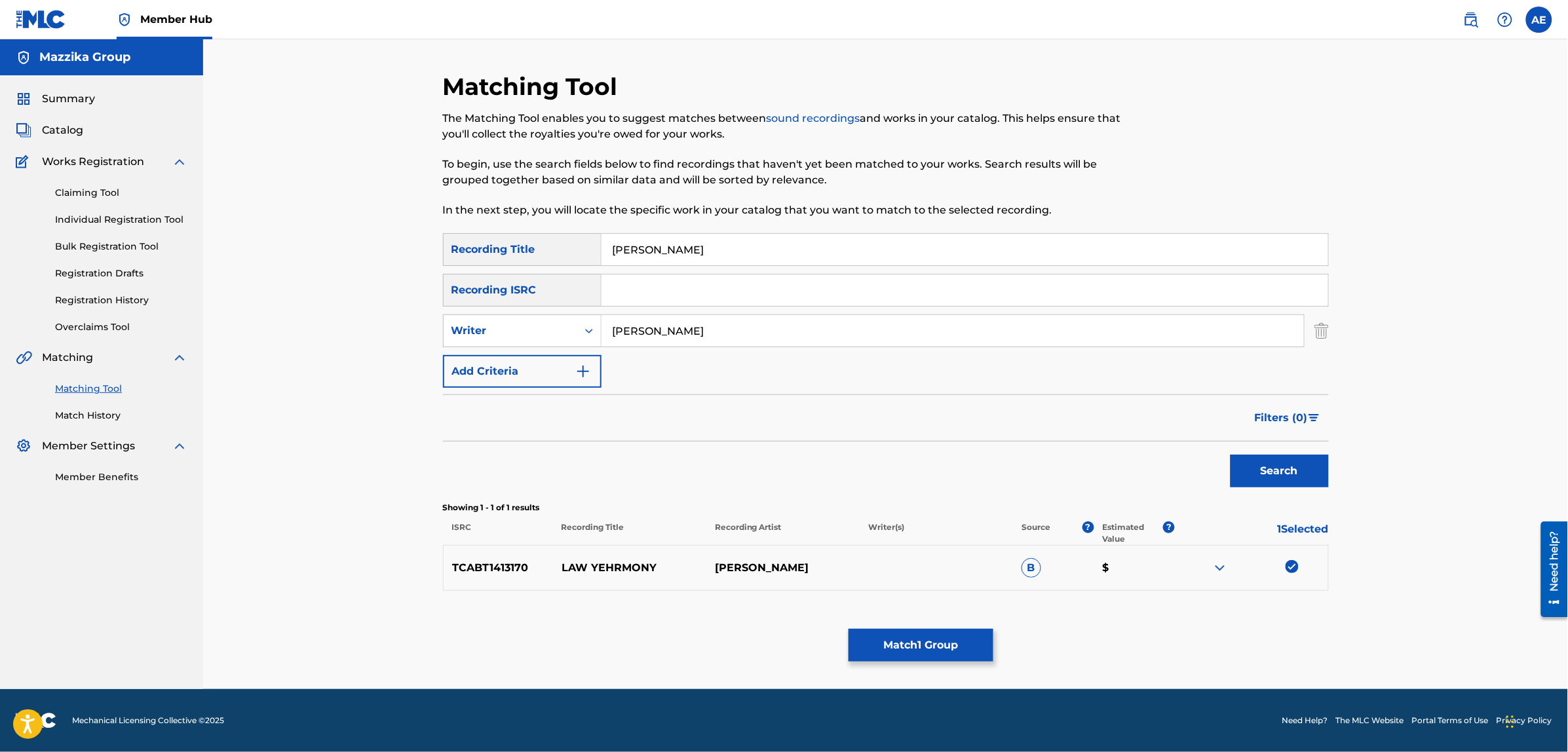
type input "[PERSON_NAME]"
click at [1231, 455] on button "Search" at bounding box center [1280, 471] width 98 height 33
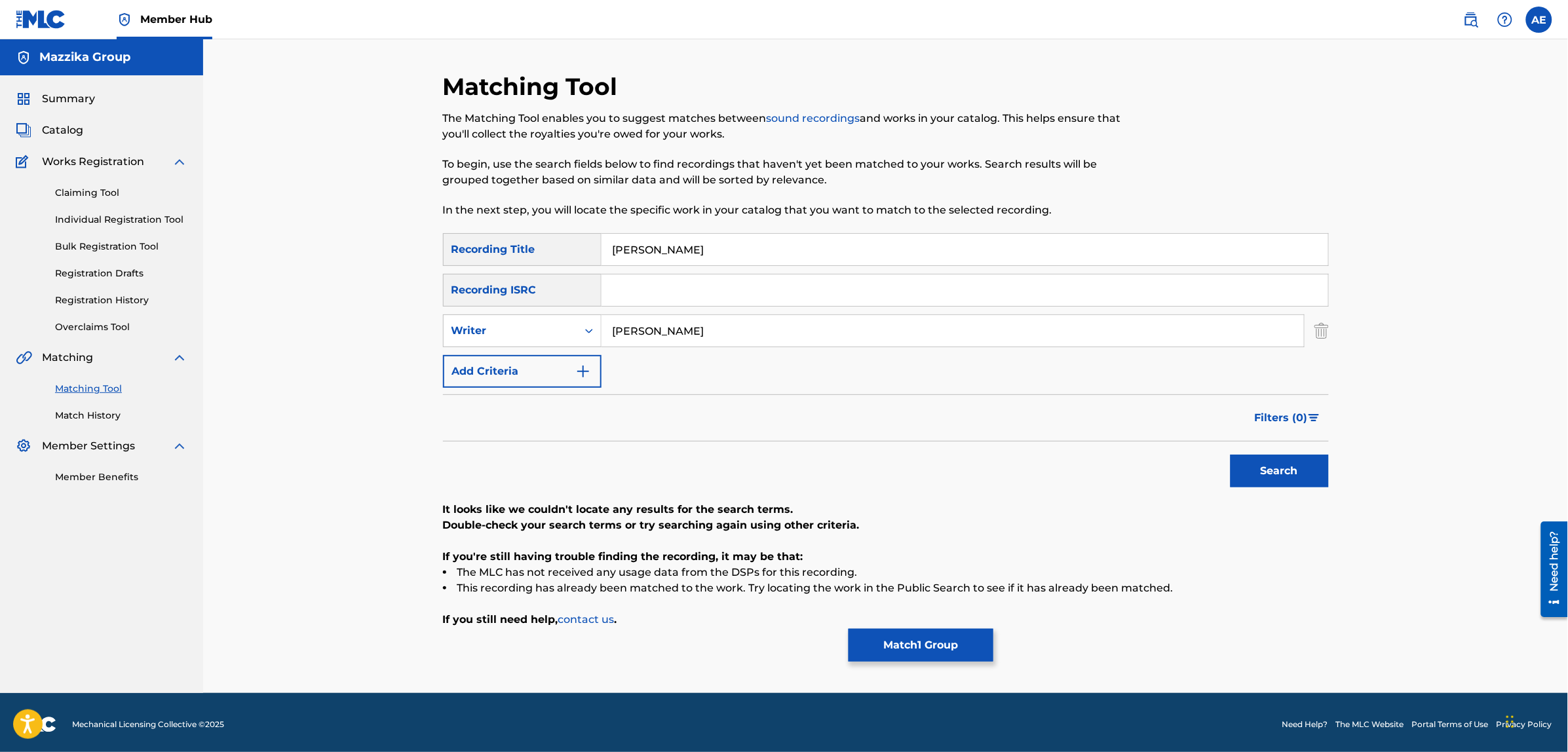
drag, startPoint x: 709, startPoint y: 329, endPoint x: 398, endPoint y: 329, distance: 311.0
click at [398, 329] on div "Matching Tool The Matching Tool enables you to suggest matches between sound re…" at bounding box center [885, 365] width 1365 height 654
click at [1231, 455] on button "Search" at bounding box center [1280, 471] width 98 height 33
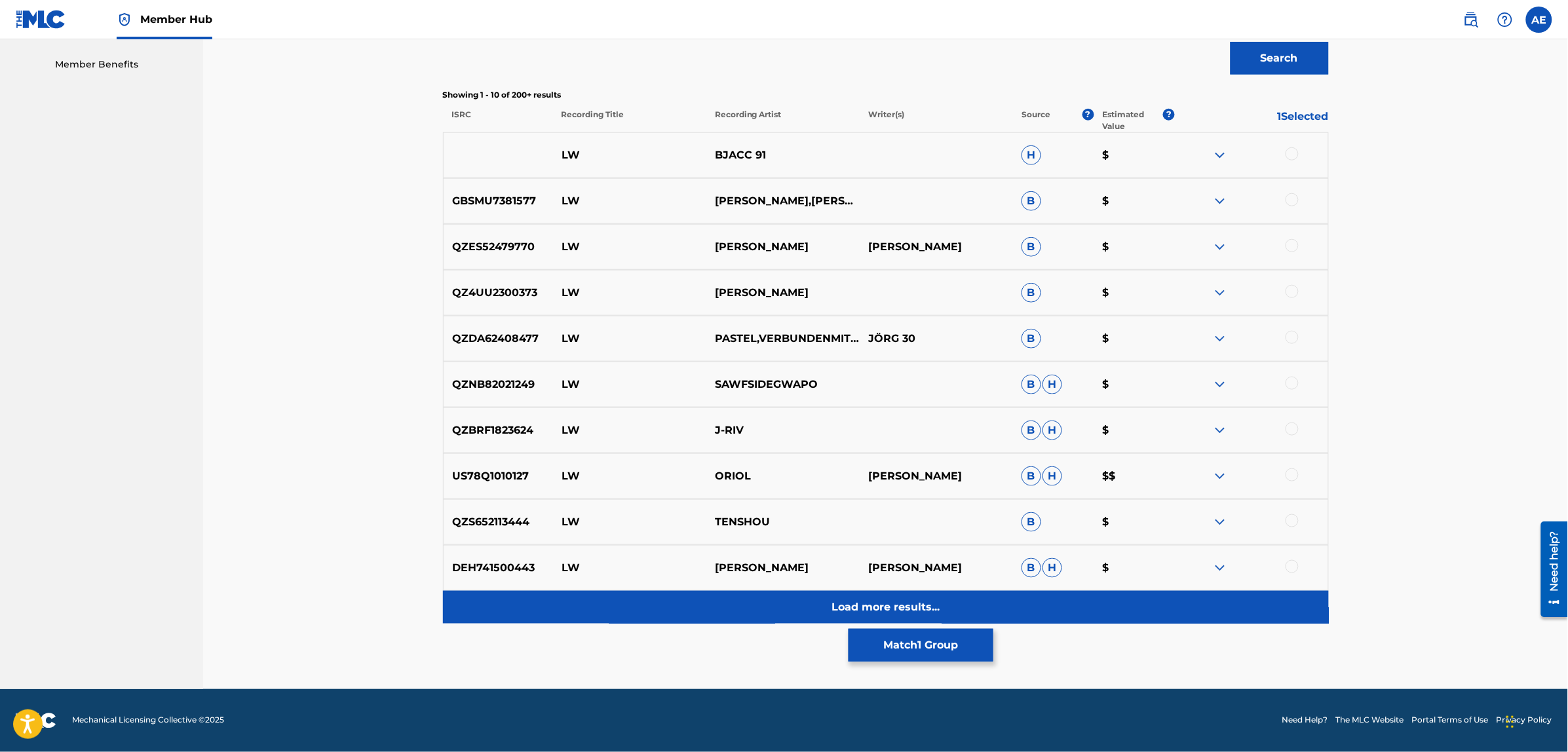
click at [670, 622] on div "Load more results..." at bounding box center [886, 607] width 886 height 33
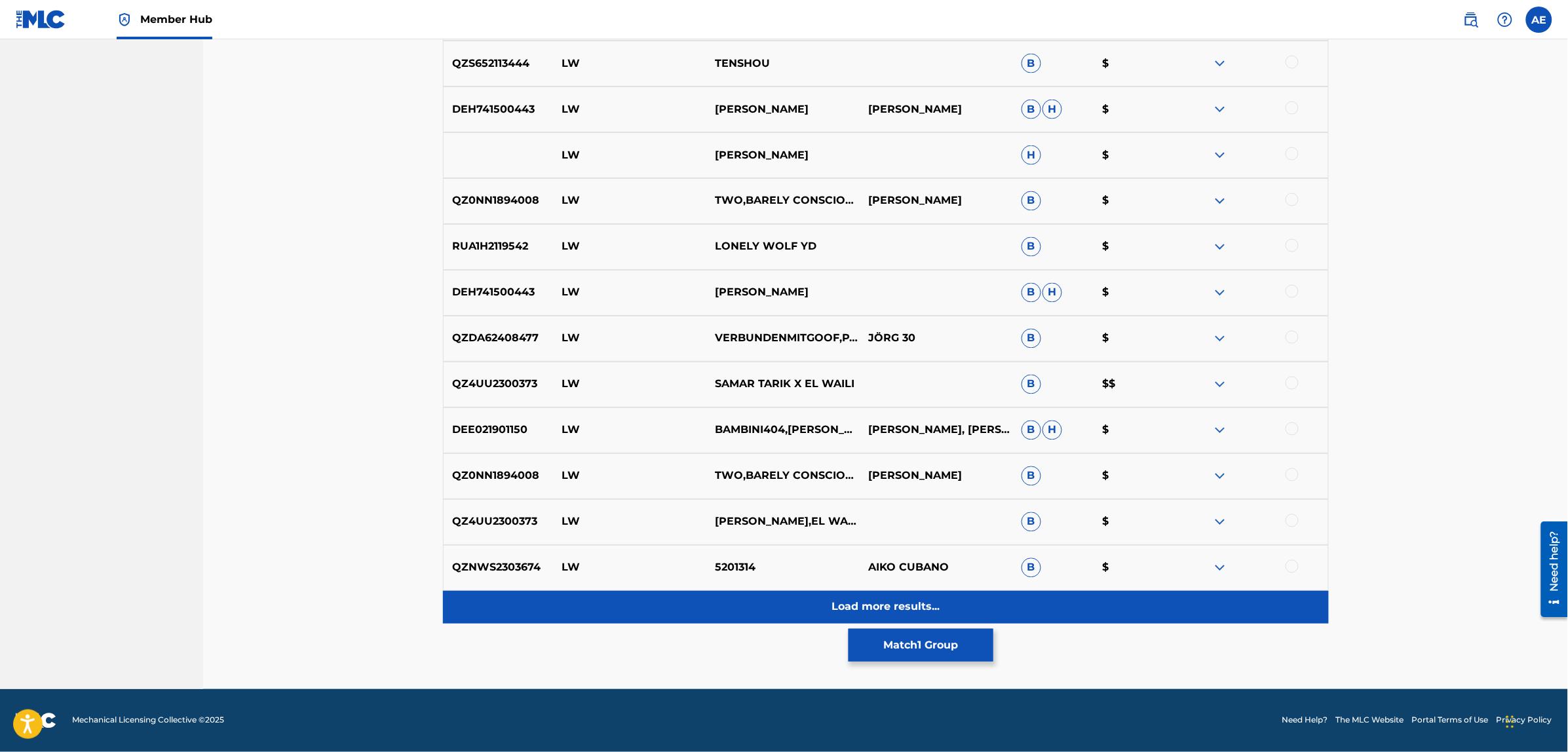
click at [685, 607] on div "Load more results..." at bounding box center [886, 607] width 886 height 33
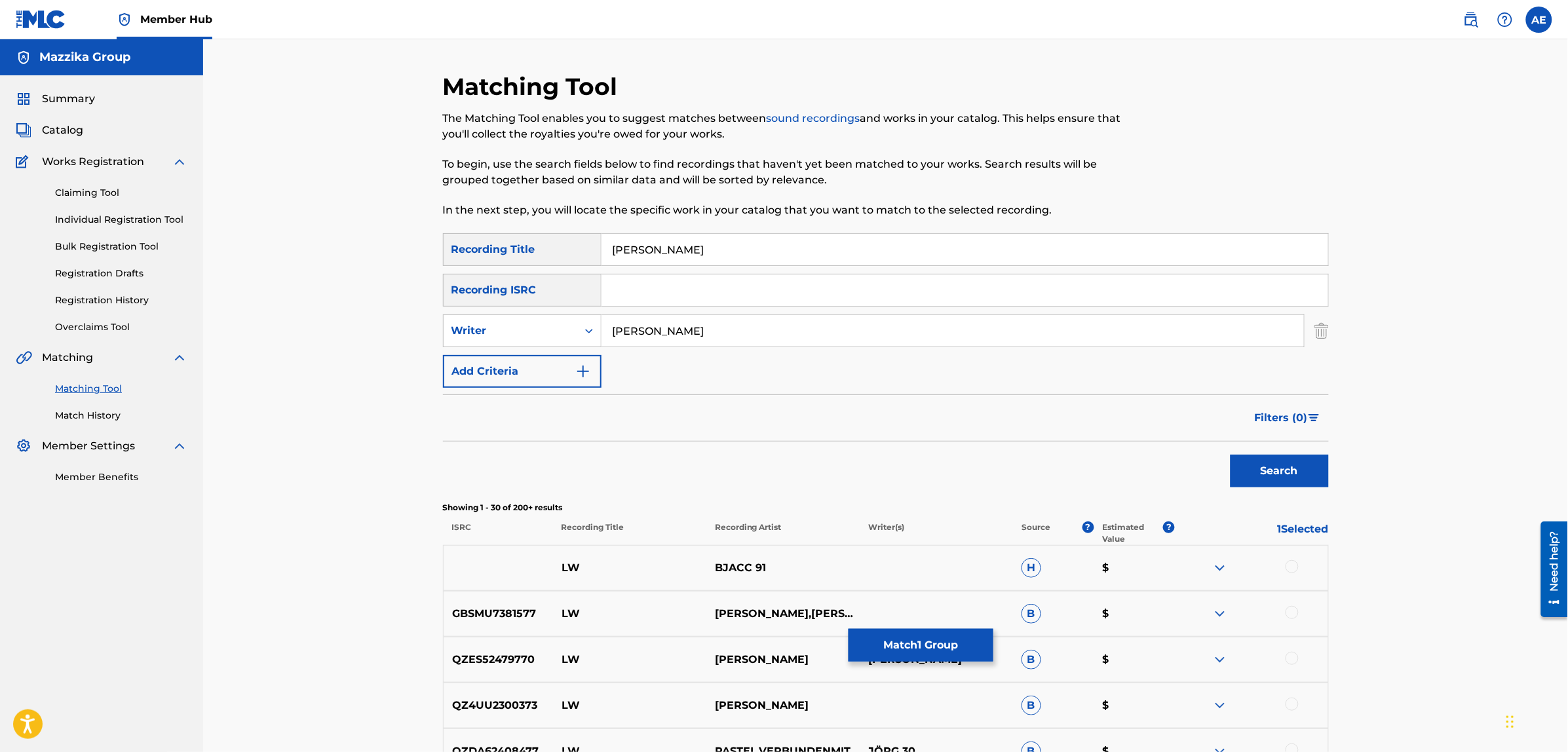
type input "[PERSON_NAME]"
drag, startPoint x: 705, startPoint y: 244, endPoint x: 416, endPoint y: 243, distance: 289.0
type input "لو يحرموني"
click at [1231, 455] on button "Search" at bounding box center [1280, 471] width 98 height 33
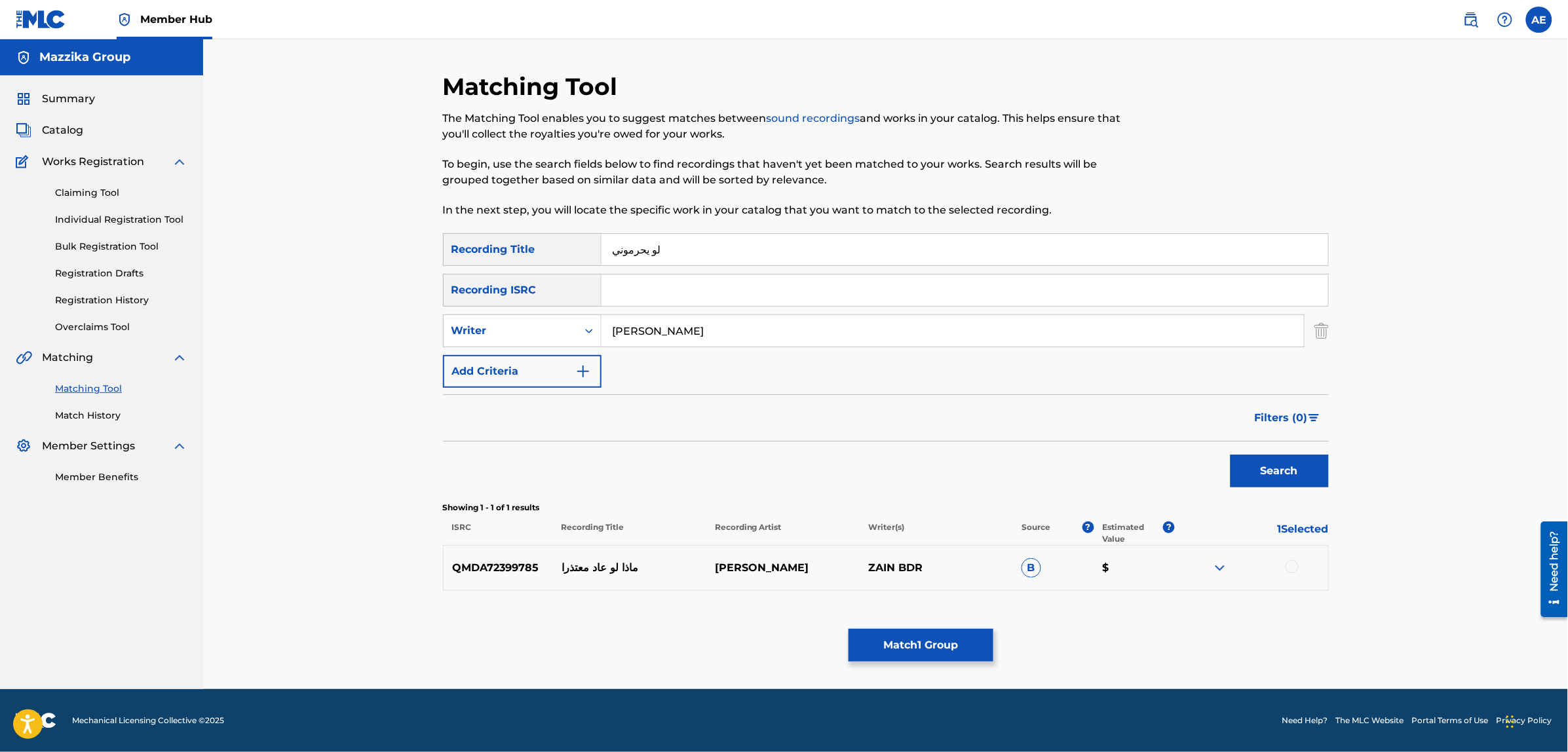
drag, startPoint x: 715, startPoint y: 324, endPoint x: 243, endPoint y: 325, distance: 472.0
click at [244, 325] on div "Matching Tool The Matching Tool enables you to suggest matches between sound re…" at bounding box center [885, 363] width 1365 height 650
click at [1231, 455] on button "Search" at bounding box center [1280, 471] width 98 height 33
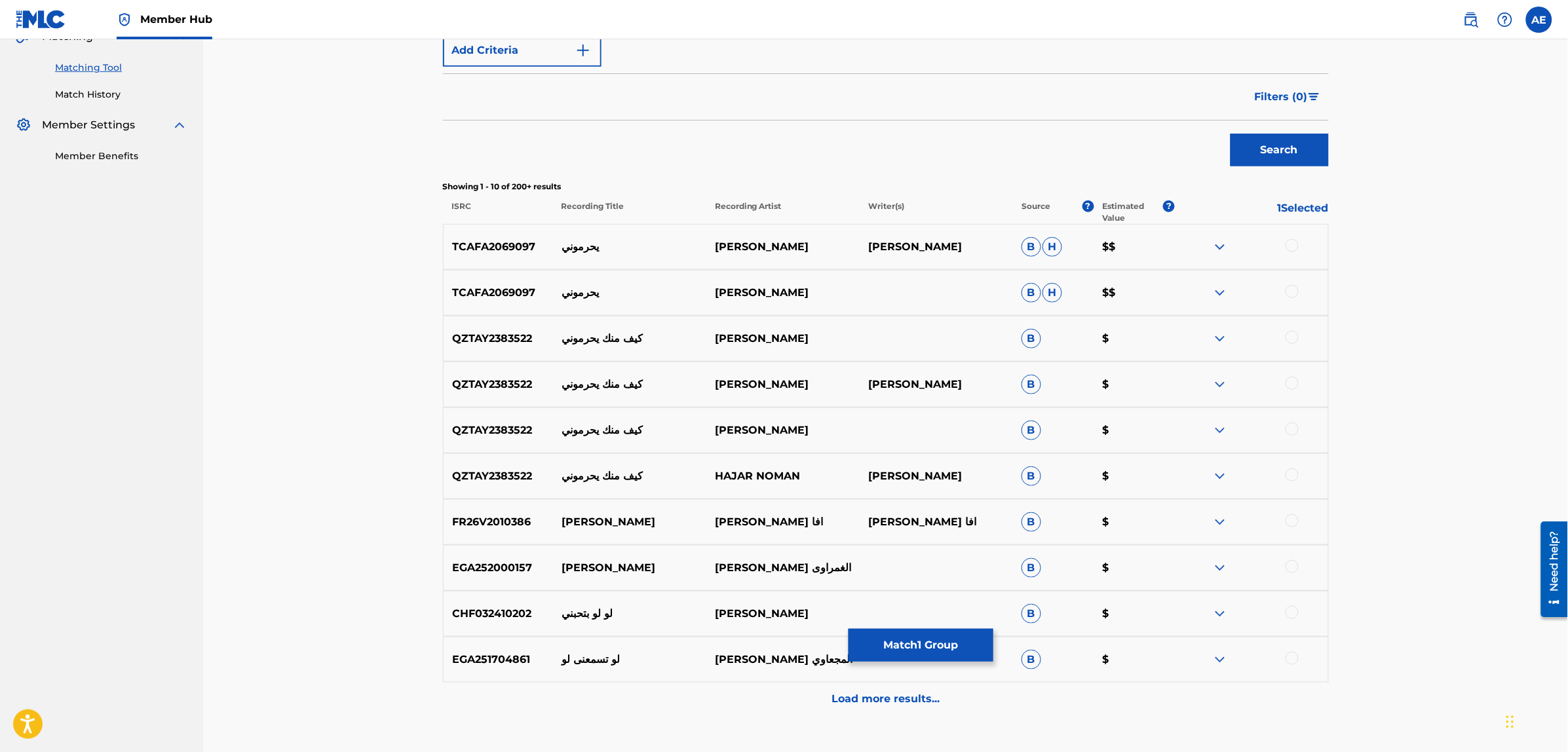
scroll to position [327, 0]
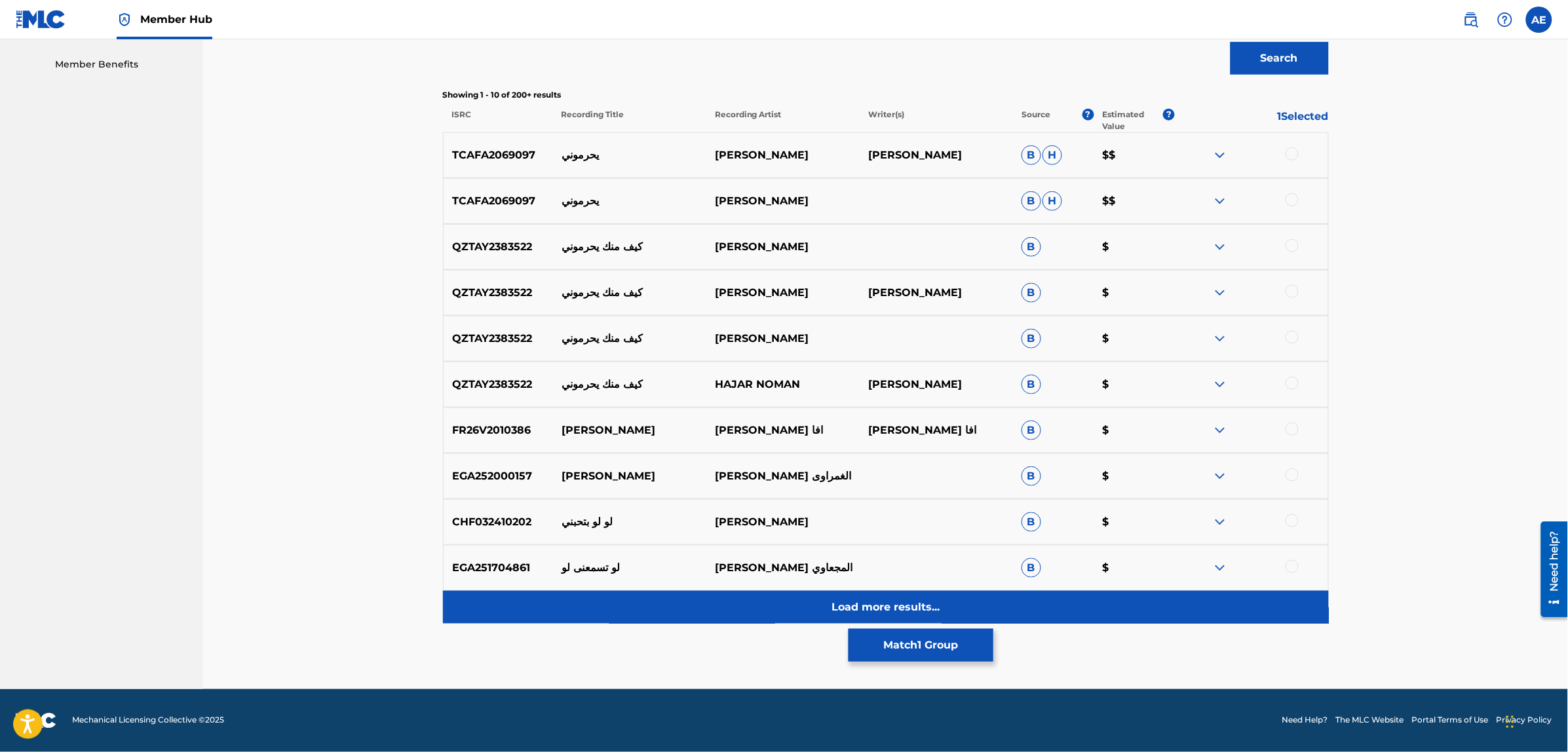
click at [697, 601] on div "Load more results..." at bounding box center [886, 607] width 886 height 33
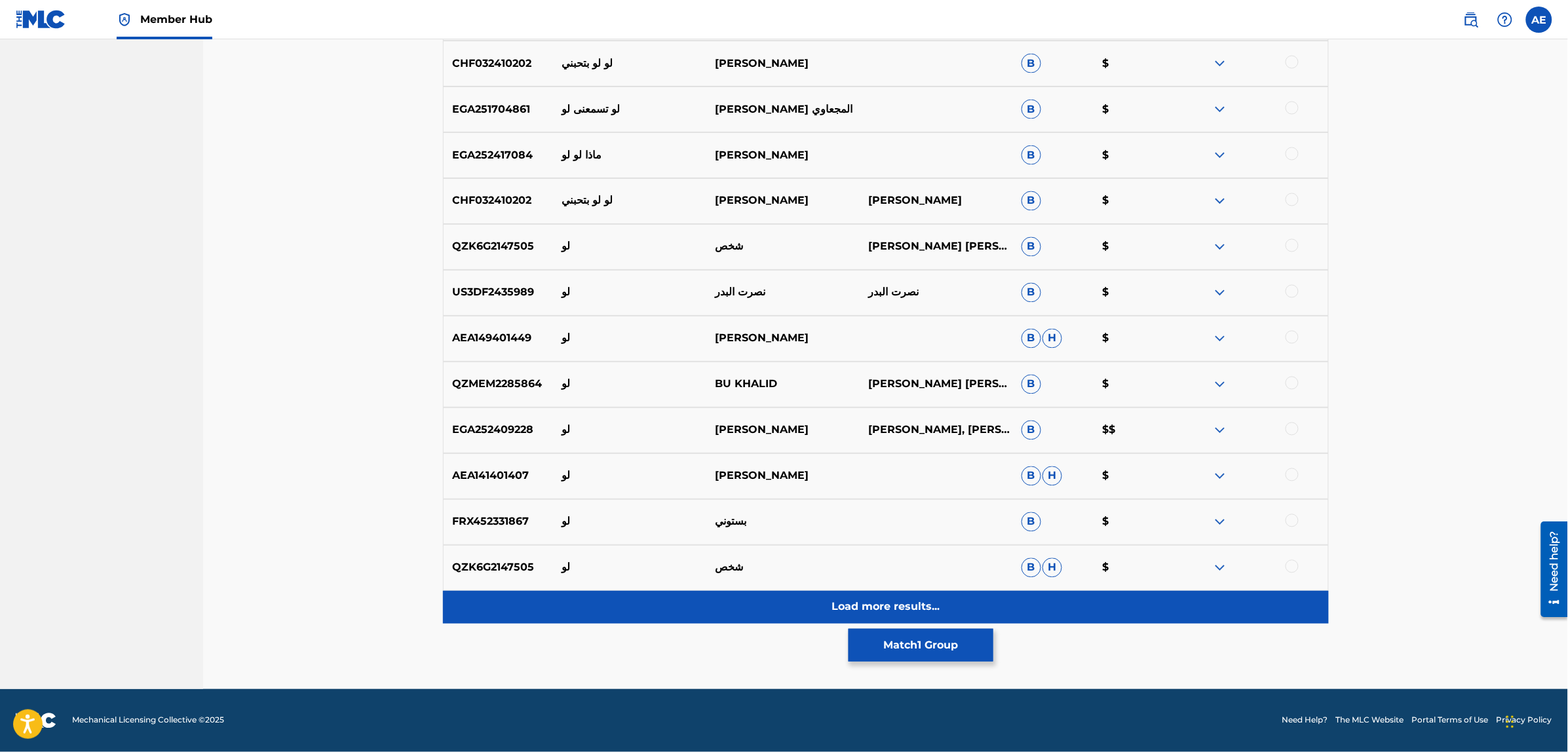
click at [688, 610] on div "Load more results..." at bounding box center [886, 607] width 886 height 33
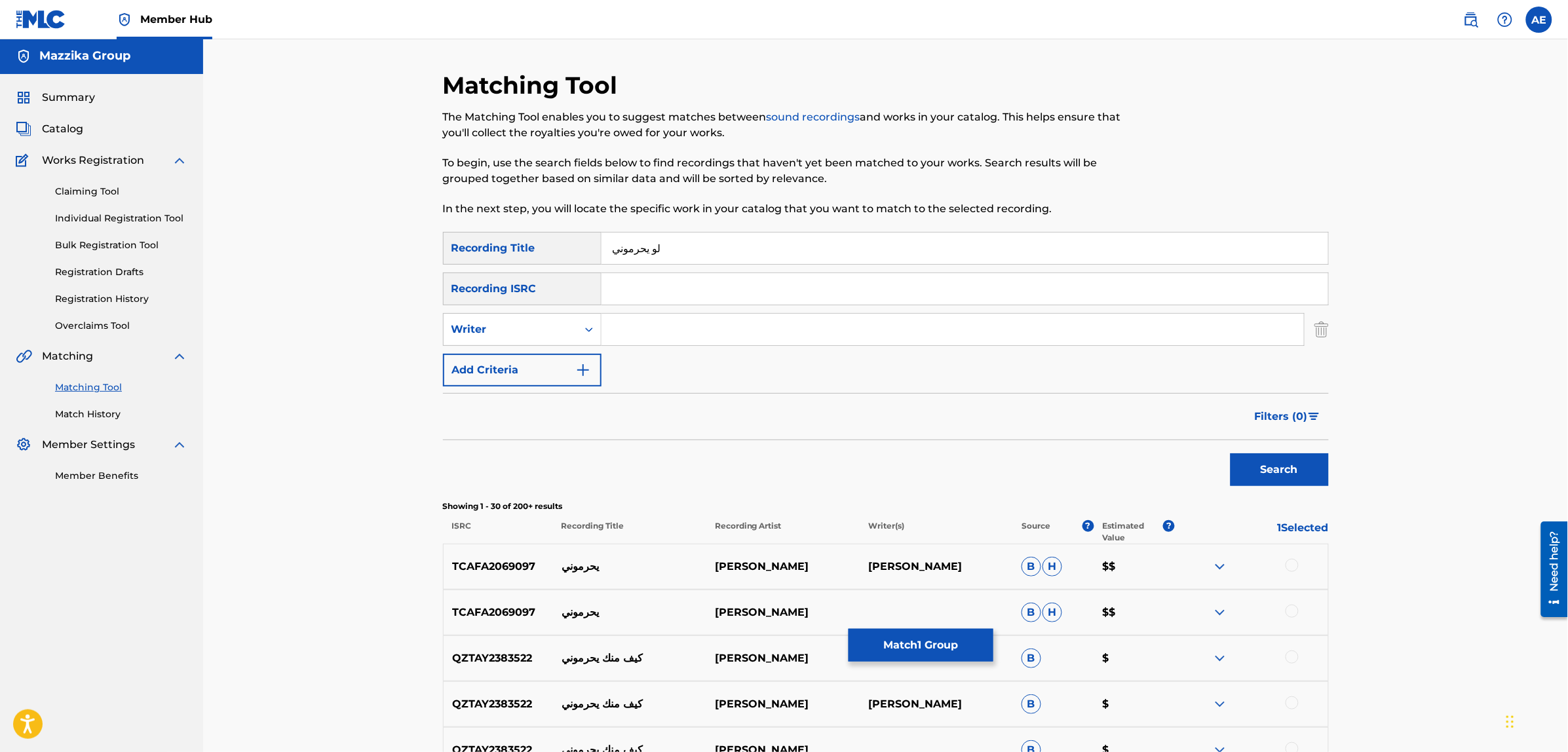
scroll to position [0, 0]
click at [905, 637] on button "Match 1 Group" at bounding box center [921, 645] width 145 height 33
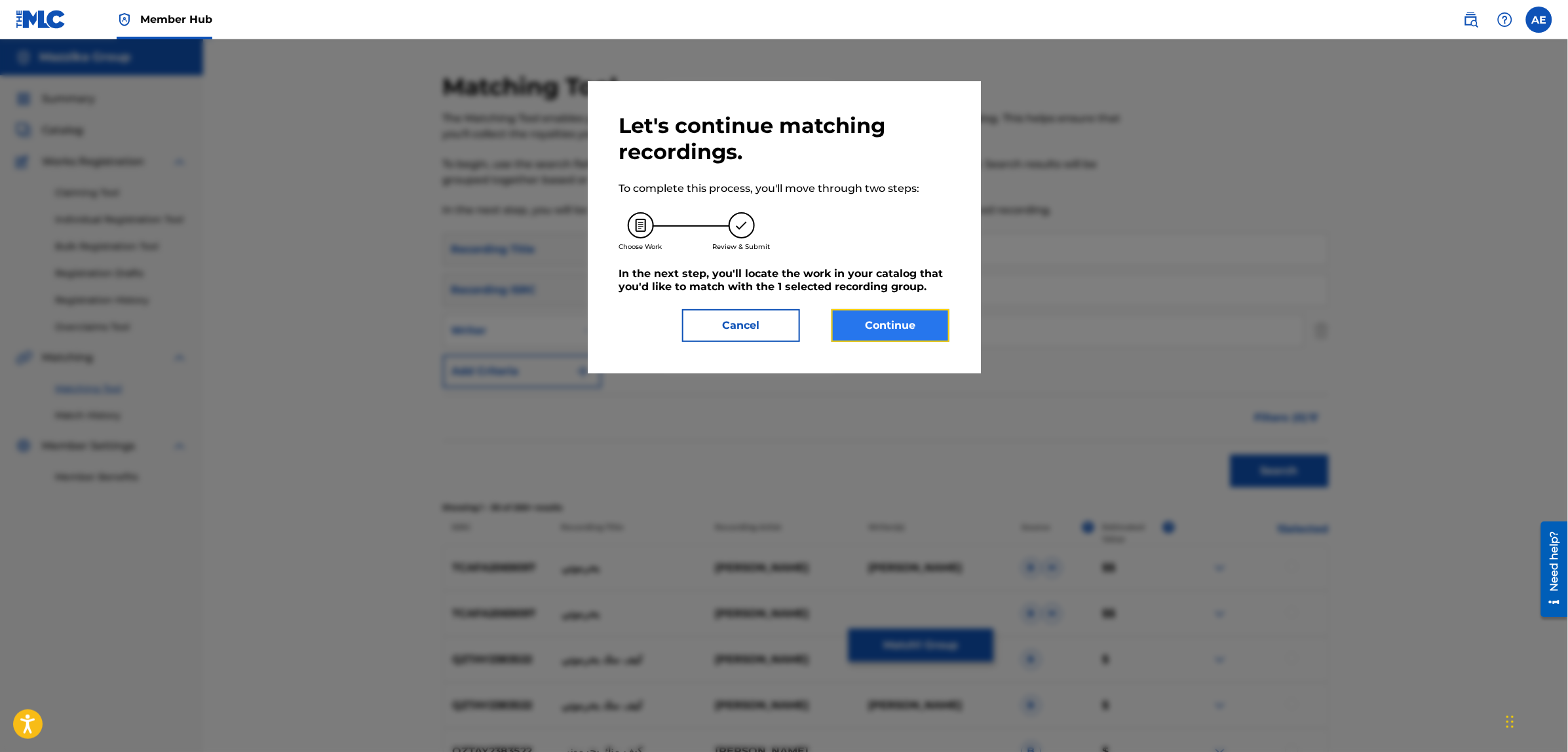
click at [891, 317] on button "Continue" at bounding box center [890, 325] width 118 height 33
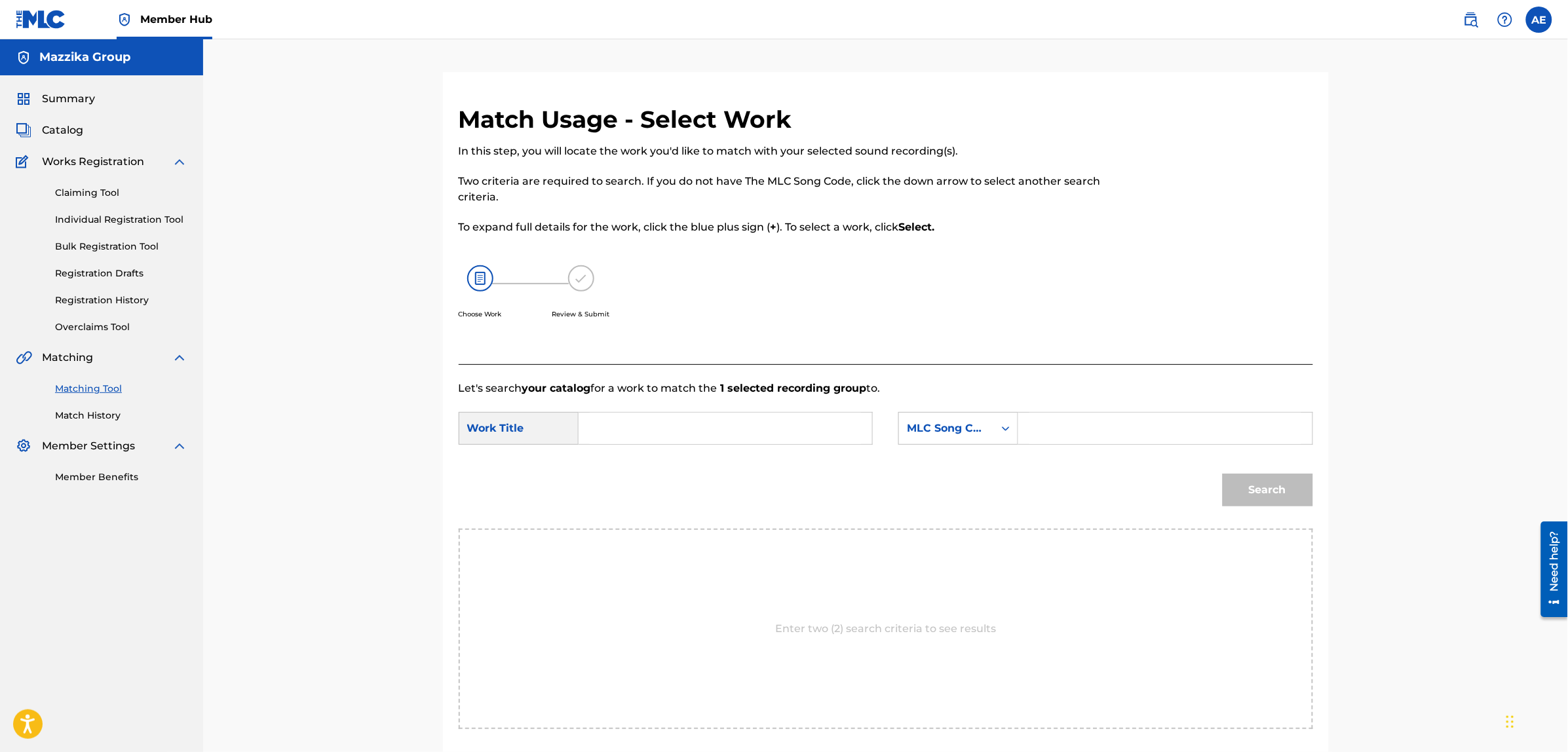
click at [800, 427] on input "Search Form" at bounding box center [725, 429] width 271 height 31
paste input "[PERSON_NAME]"
type input "[PERSON_NAME]"
click at [1109, 424] on input "Search Form" at bounding box center [1165, 429] width 271 height 31
paste input "LT7RSC"
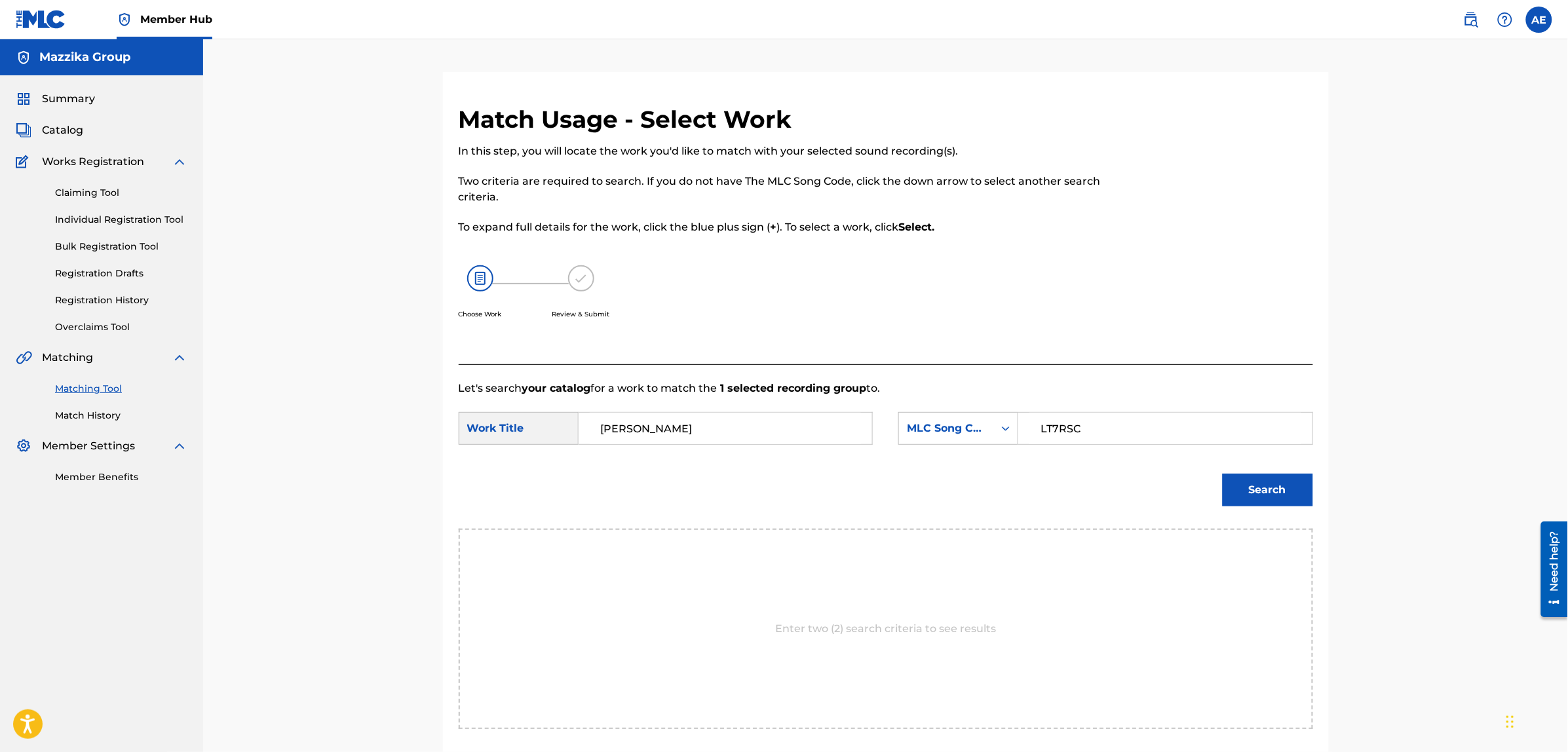
type input "LT7RSC"
click at [1223, 473] on button "Search" at bounding box center [1268, 490] width 91 height 33
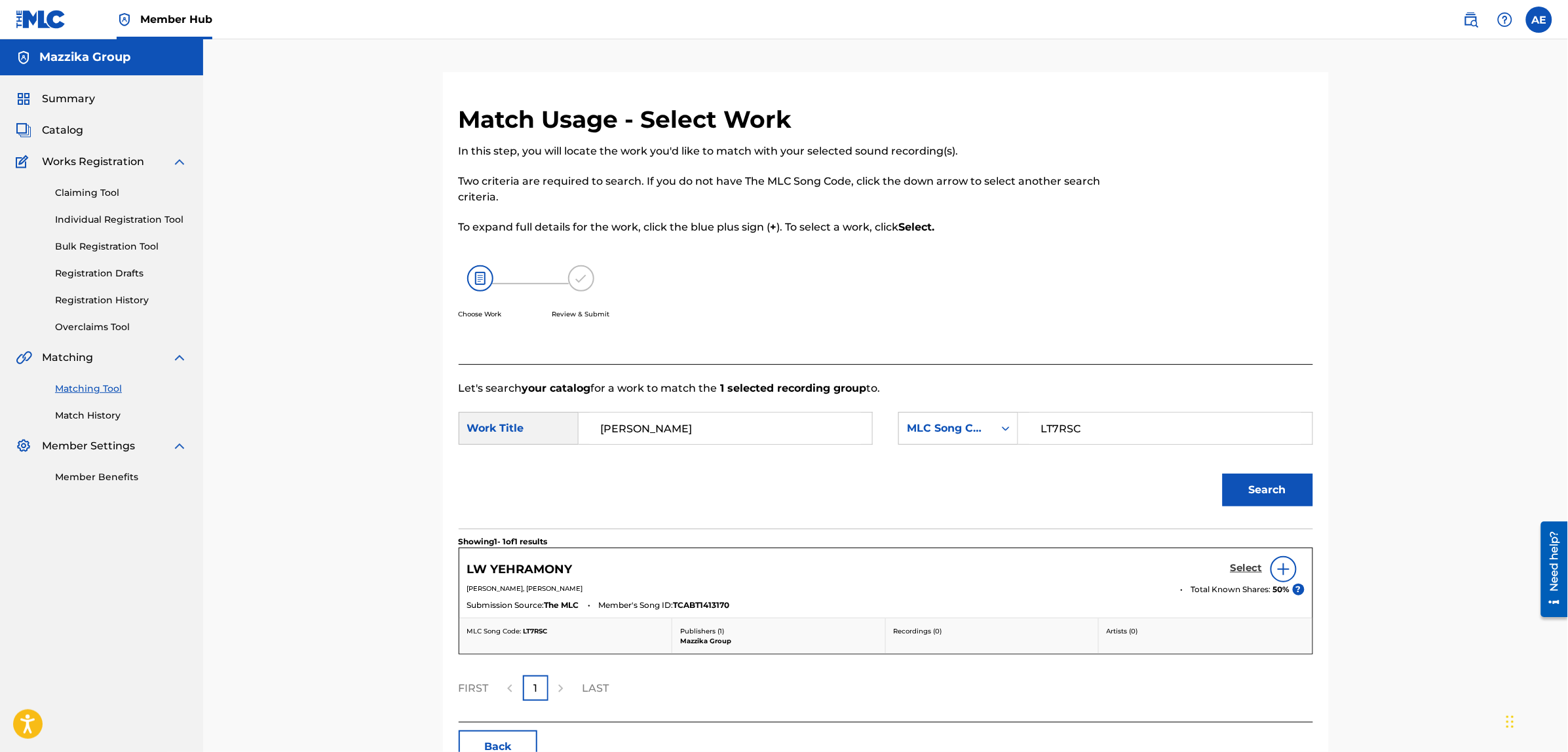
click at [1250, 568] on h5 "Select" at bounding box center [1246, 568] width 32 height 13
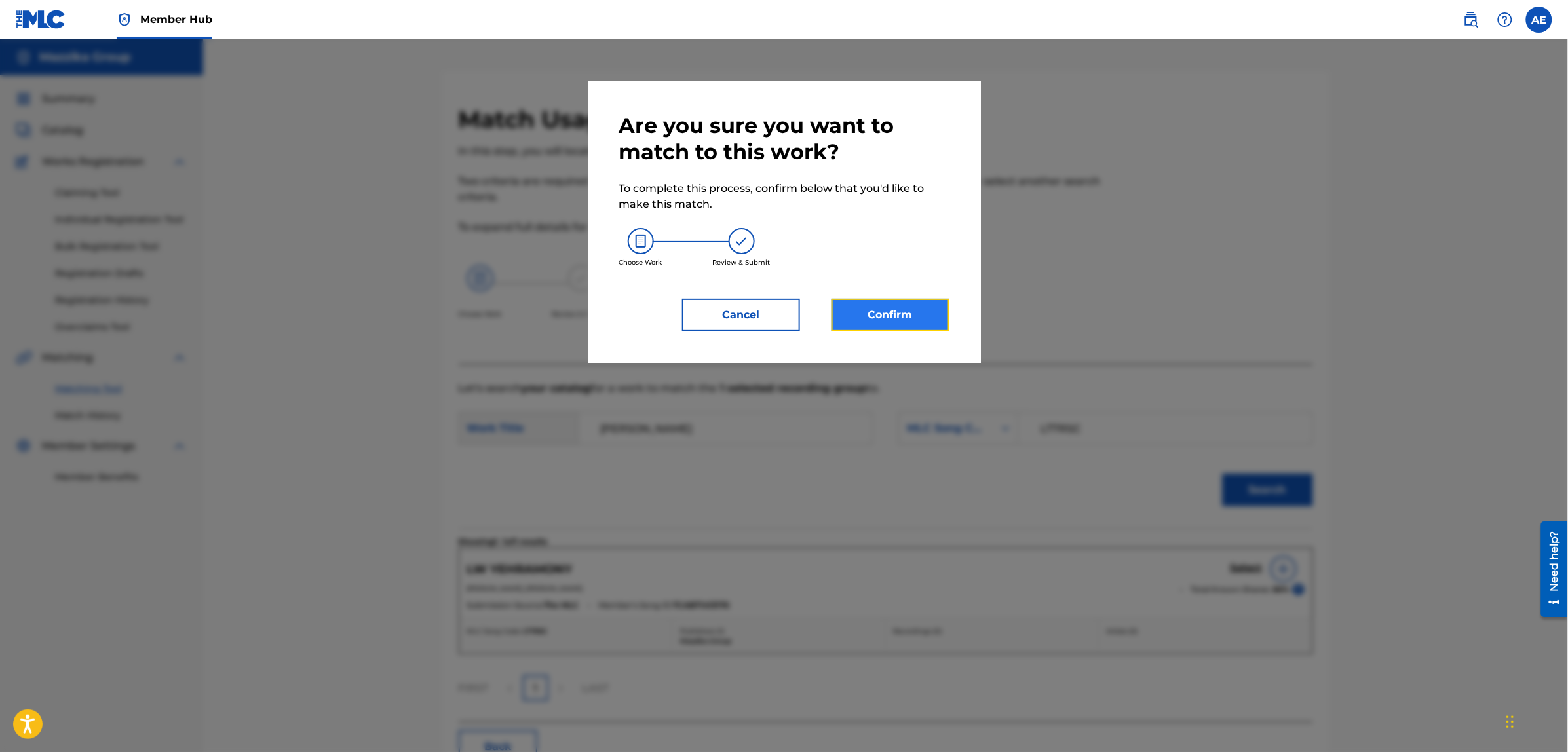
click at [895, 324] on button "Confirm" at bounding box center [890, 316] width 118 height 33
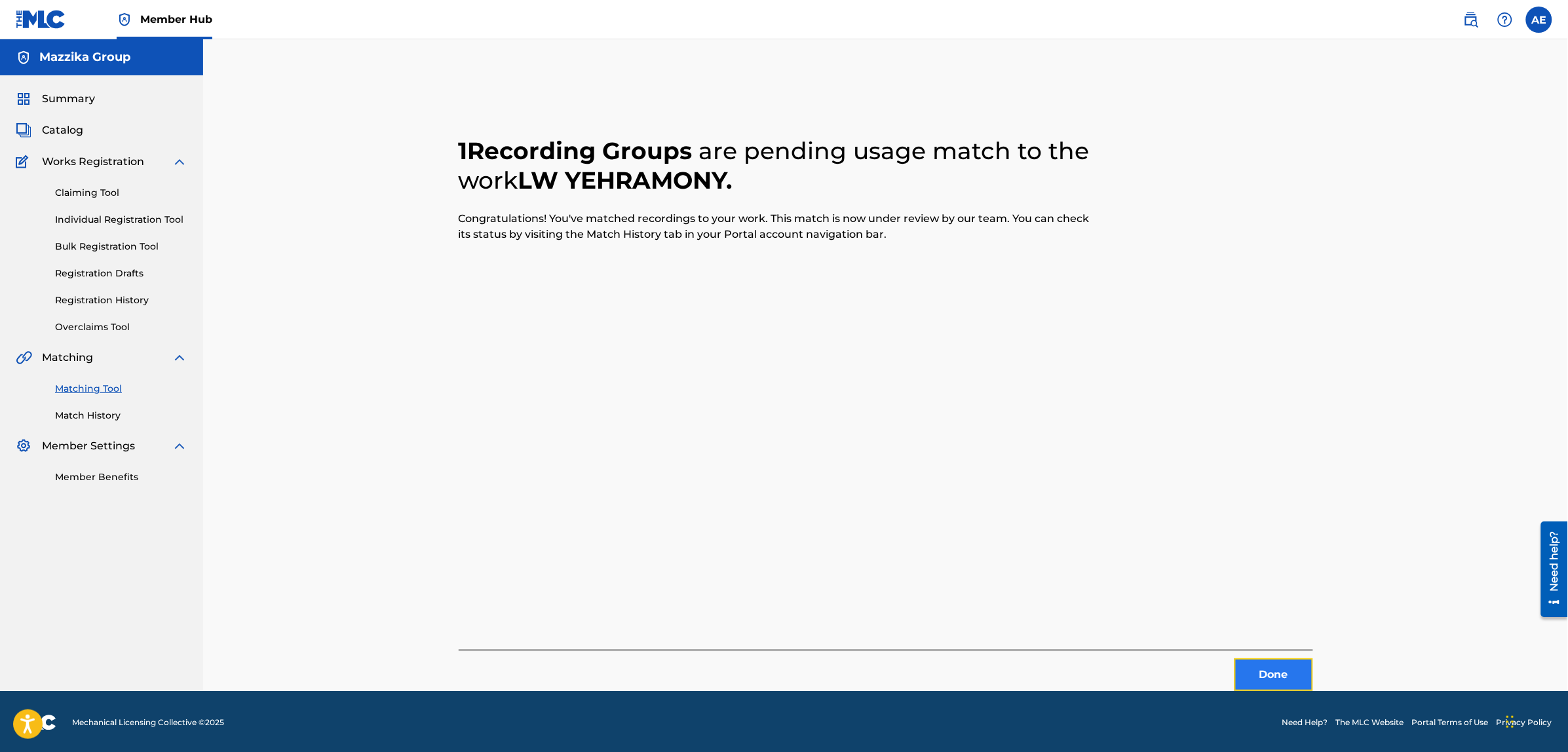
click at [1276, 676] on button "Done" at bounding box center [1274, 675] width 79 height 33
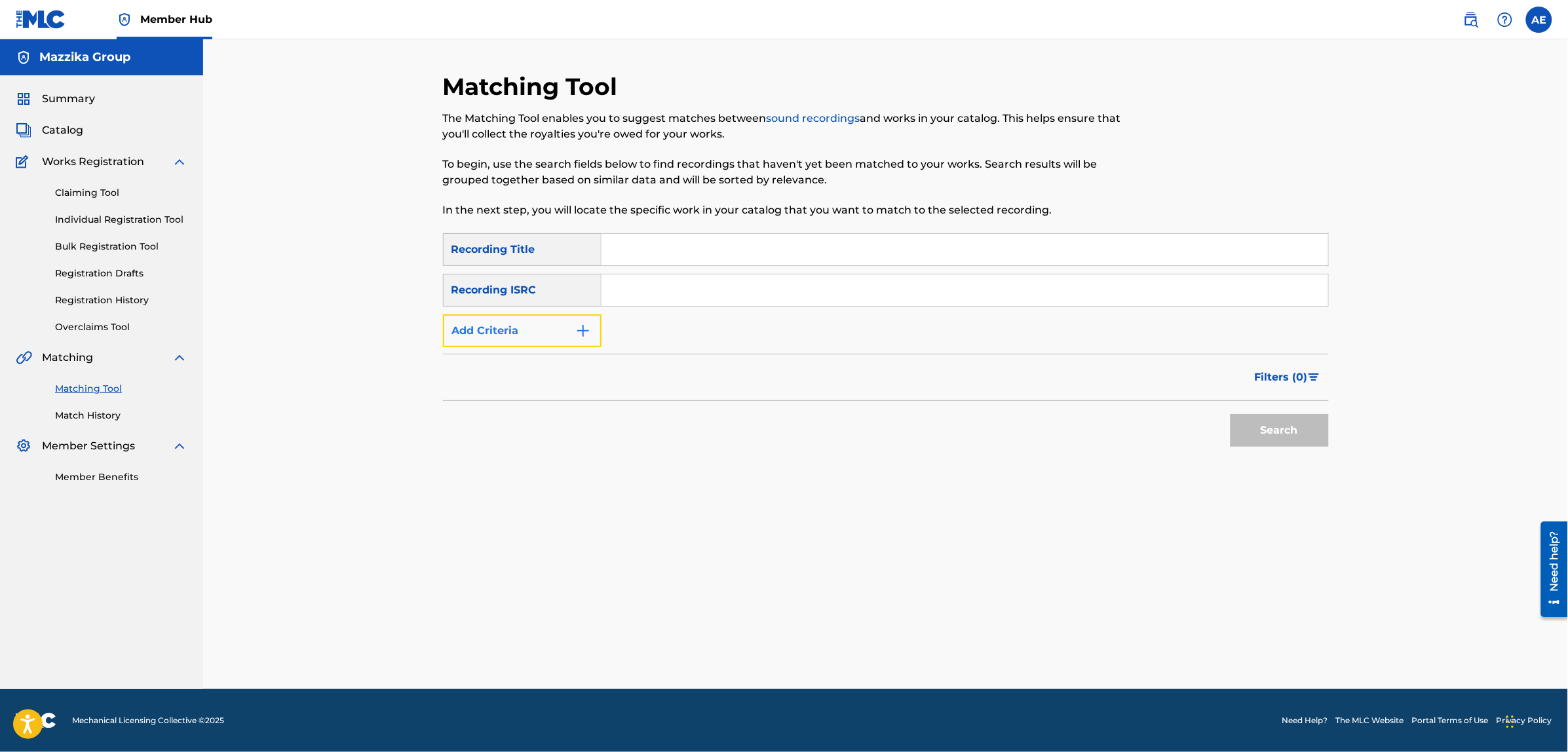
click at [534, 336] on button "Add Criteria" at bounding box center [522, 331] width 159 height 33
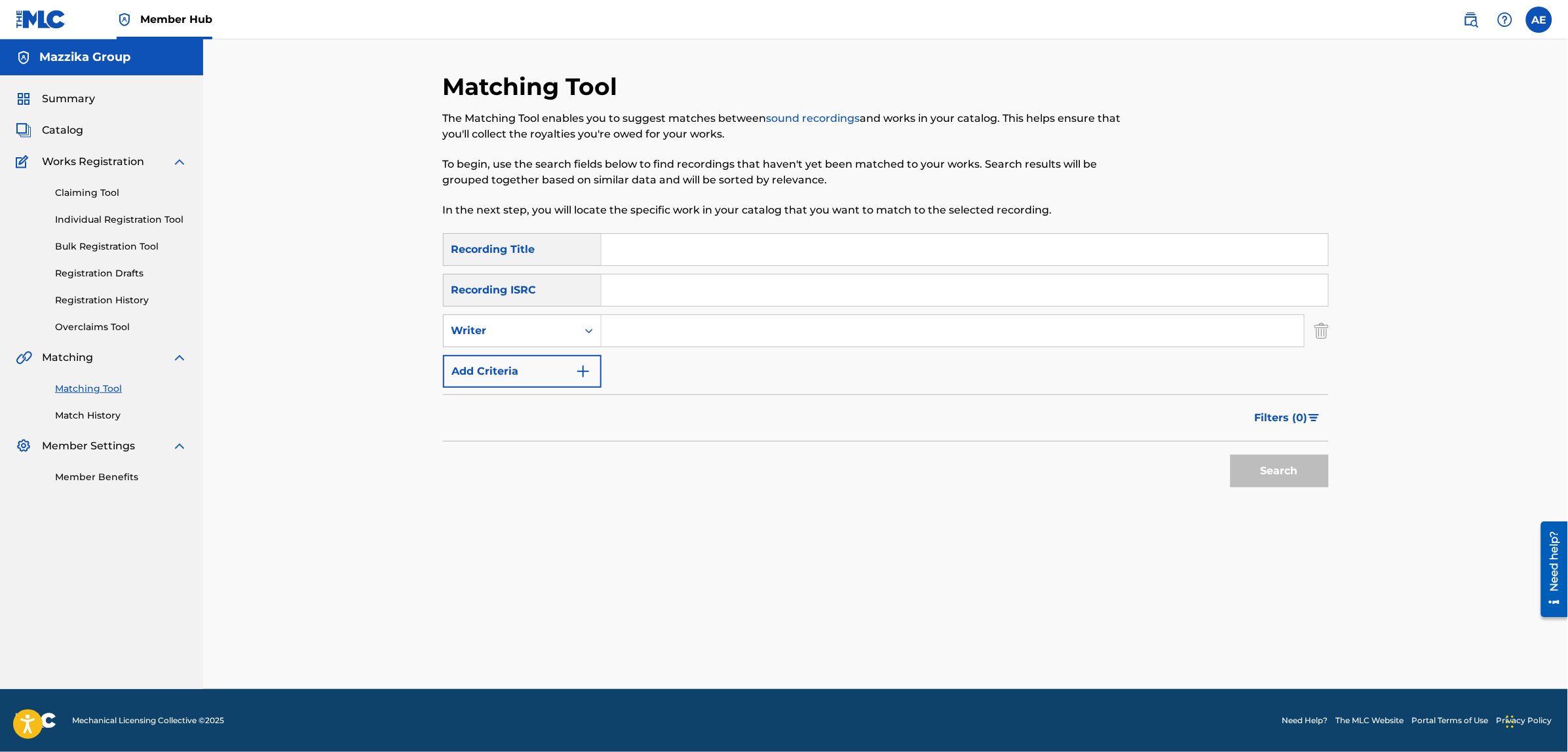
click at [653, 307] on div "SearchWithCriteriad3578106-564a-4ccf-ab5d-4db274f9ca5e Recording Title SearchWi…" at bounding box center [886, 310] width 886 height 155
click at [655, 295] on input "Search Form" at bounding box center [965, 290] width 727 height 31
paste input "TCABT1413168"
type input "TCABT1413168"
click at [1231, 455] on button "Search" at bounding box center [1280, 471] width 98 height 33
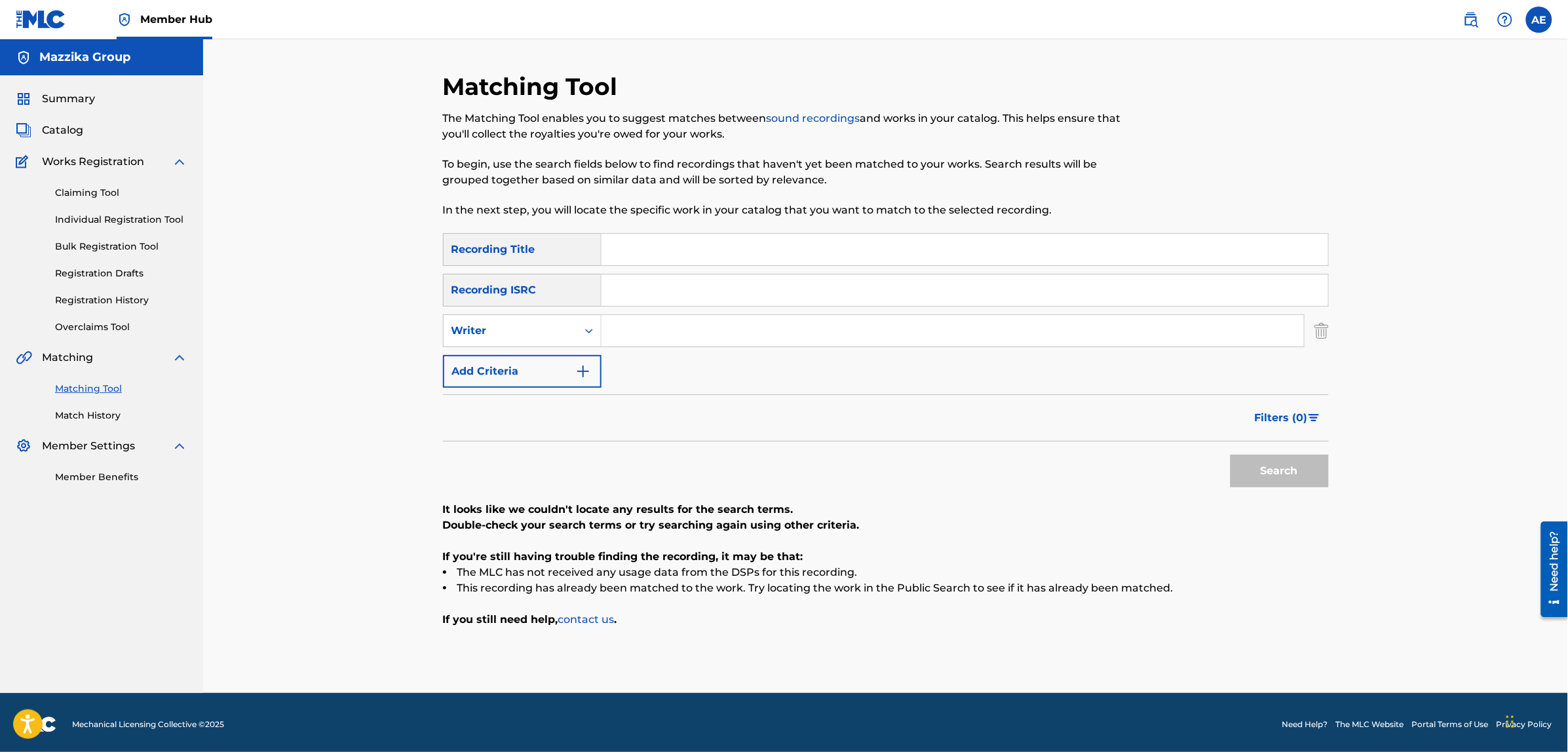
click at [652, 329] on input "Search Form" at bounding box center [952, 330] width 703 height 31
paste input "[PERSON_NAME]"
type input "[PERSON_NAME]"
drag, startPoint x: 669, startPoint y: 246, endPoint x: 683, endPoint y: 260, distance: 19.8
click at [669, 246] on input "Search Form" at bounding box center [965, 249] width 727 height 31
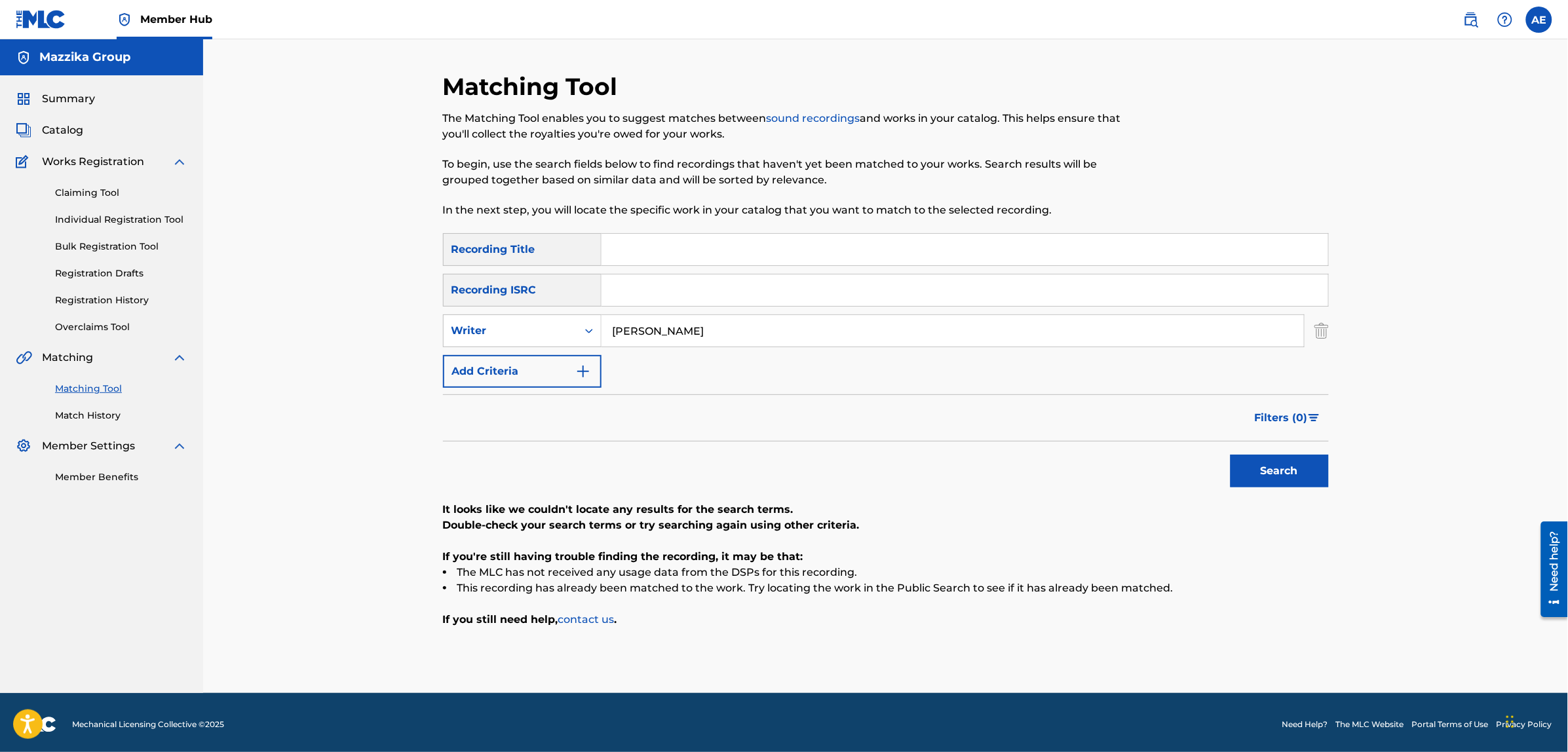
paste input "Meli Ya Helwa"
type input "Meli Ya Helwa"
click at [1231, 455] on button "Search" at bounding box center [1280, 471] width 98 height 33
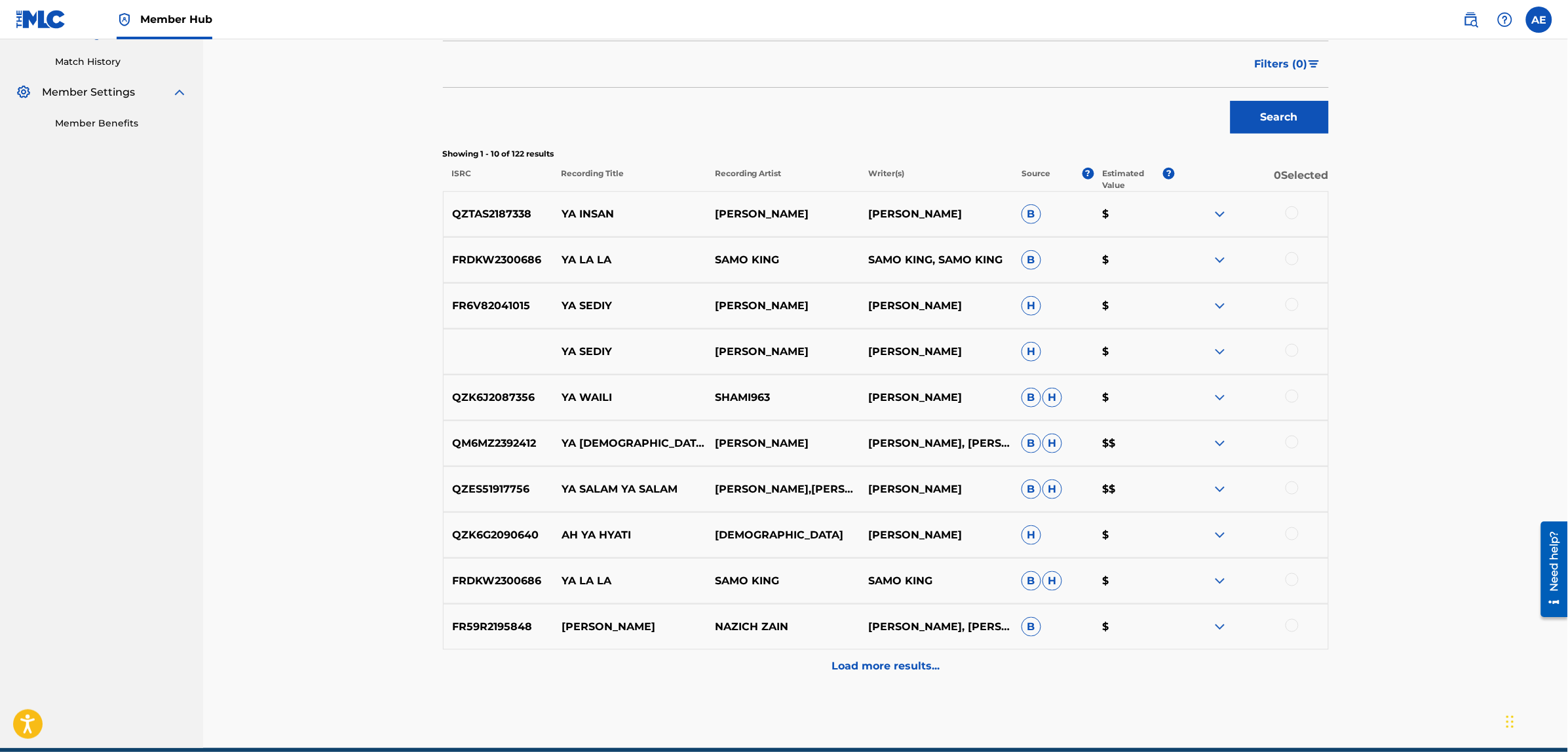
scroll to position [413, 0]
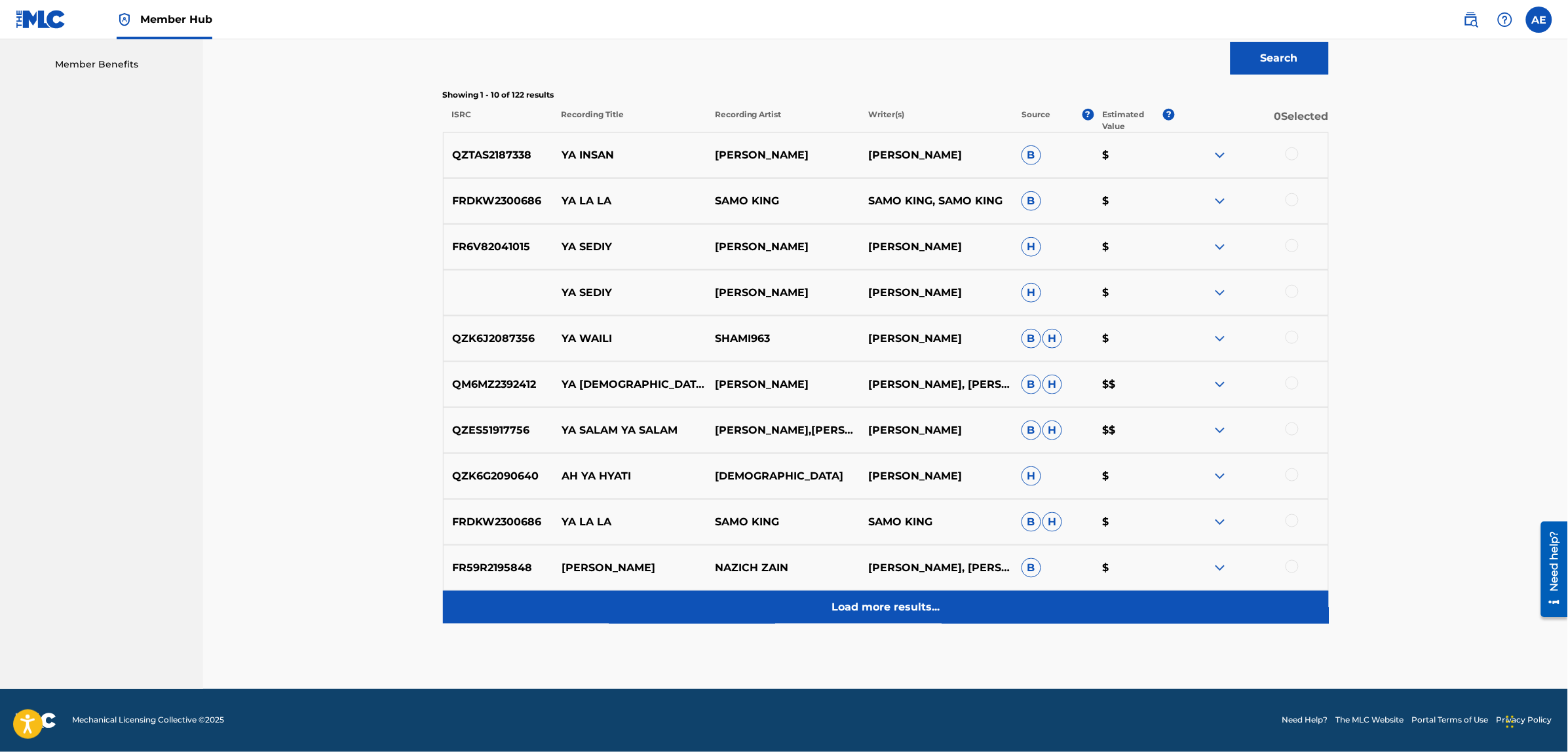
click at [661, 598] on div "Load more results..." at bounding box center [886, 607] width 886 height 33
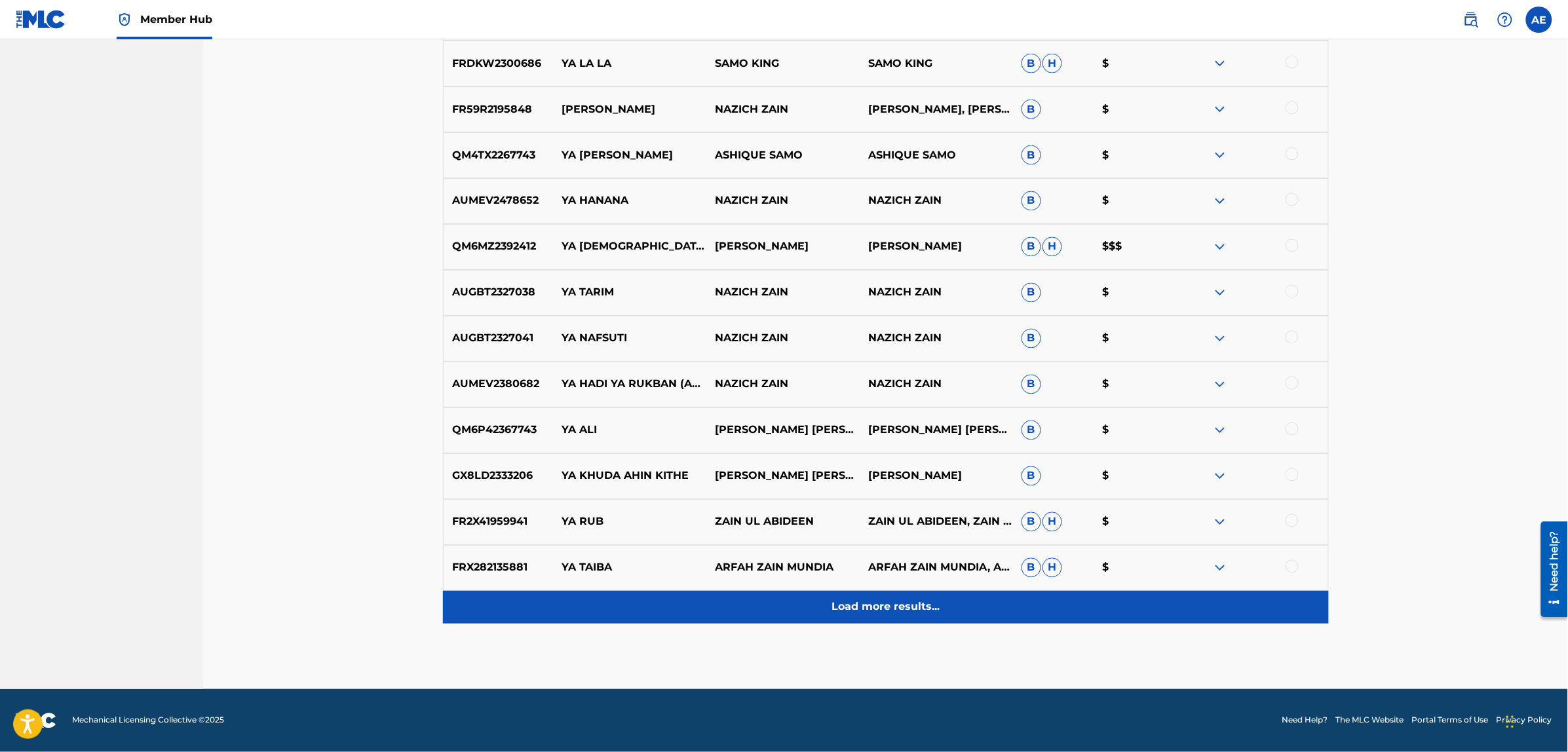
click at [729, 600] on div "Load more results..." at bounding box center [886, 607] width 886 height 33
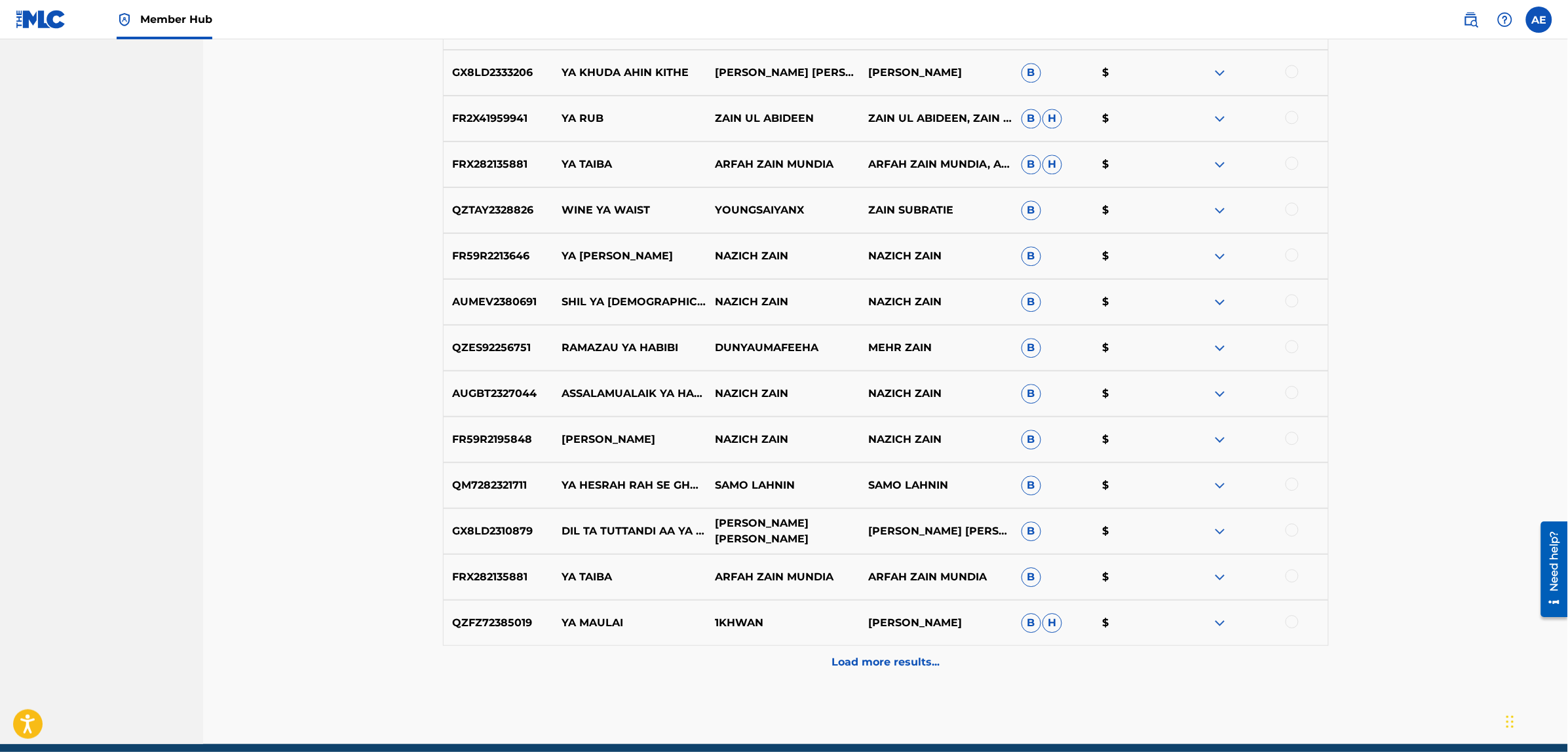
scroll to position [1280, 0]
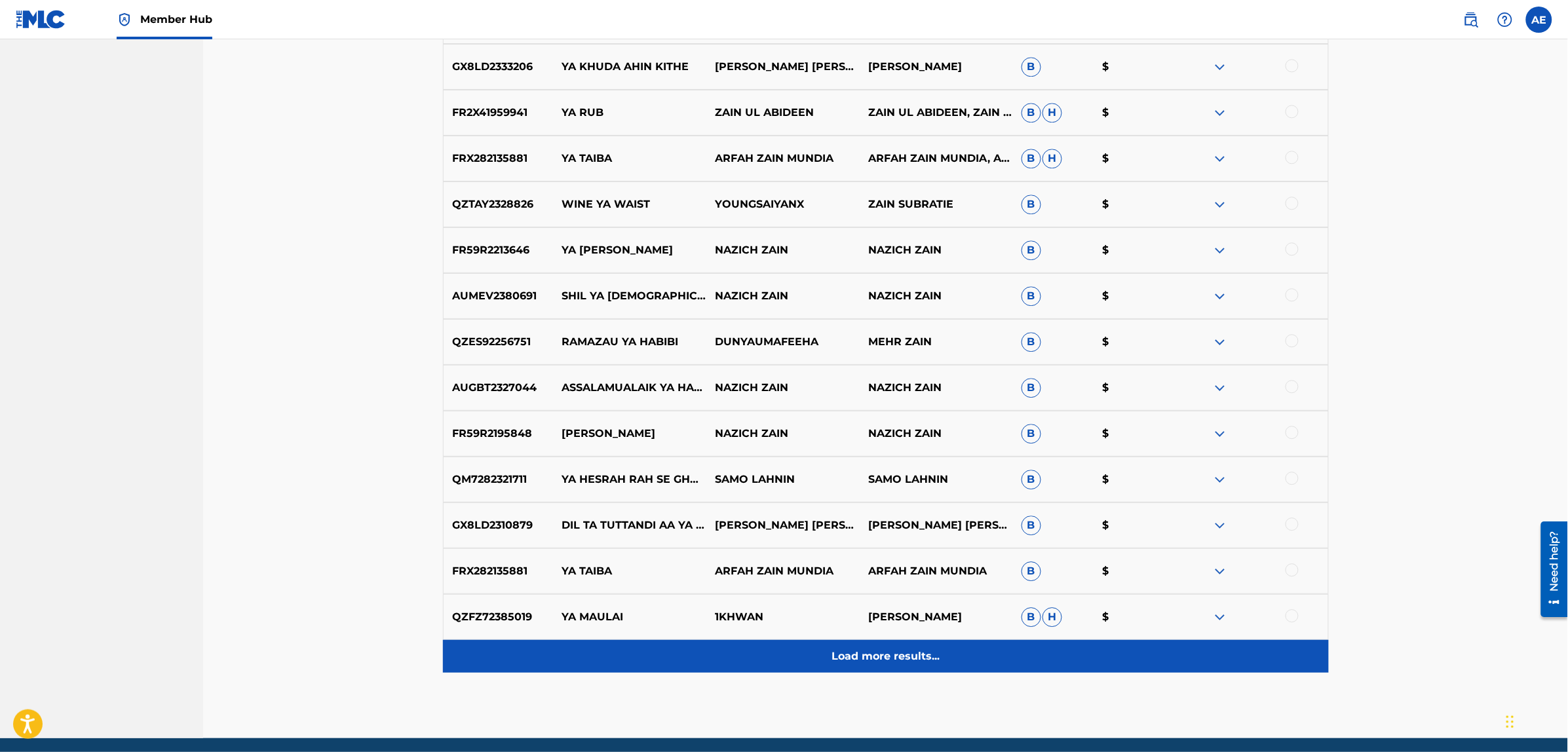
click at [695, 650] on div "Load more results..." at bounding box center [886, 657] width 886 height 33
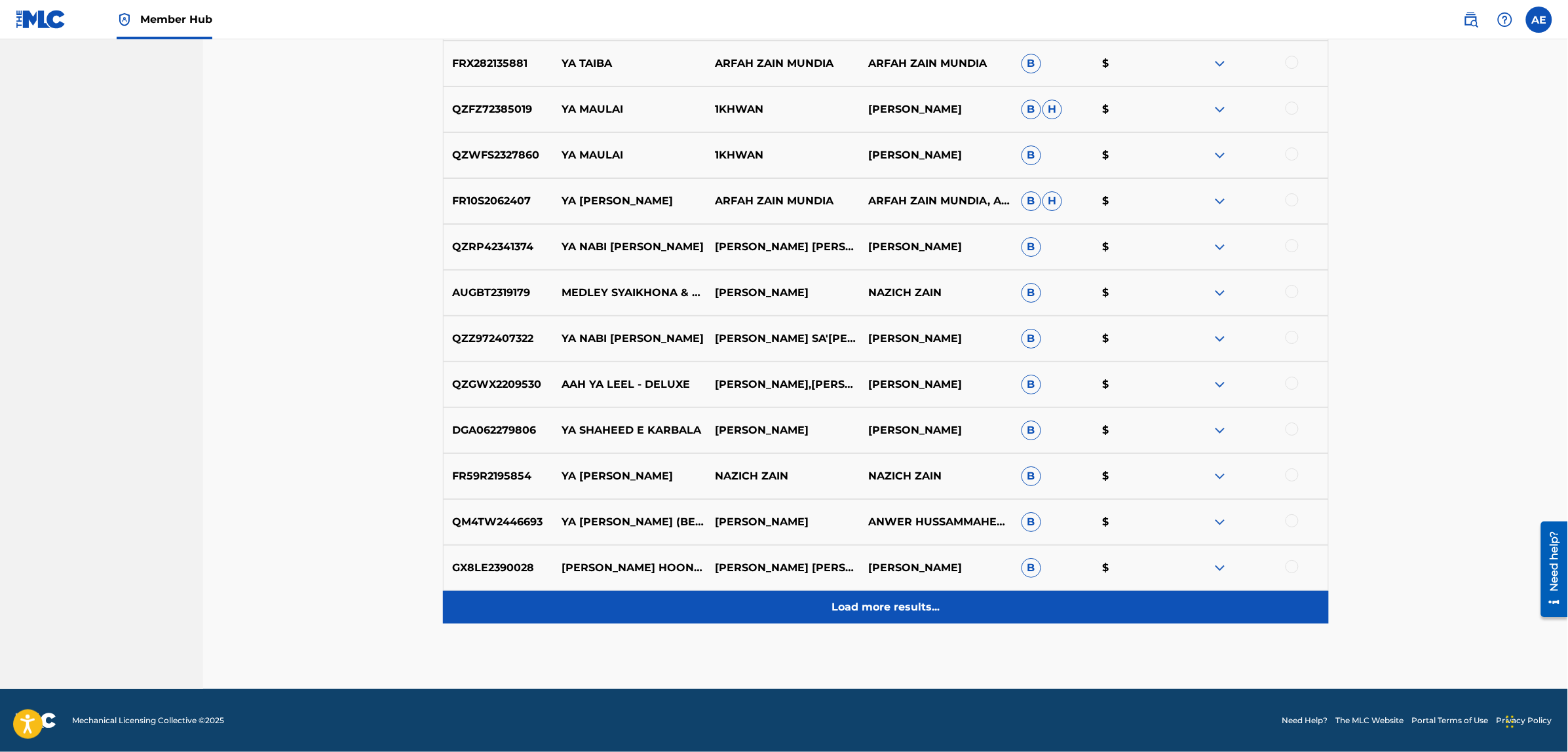
click at [705, 604] on div "Load more results..." at bounding box center [886, 607] width 886 height 33
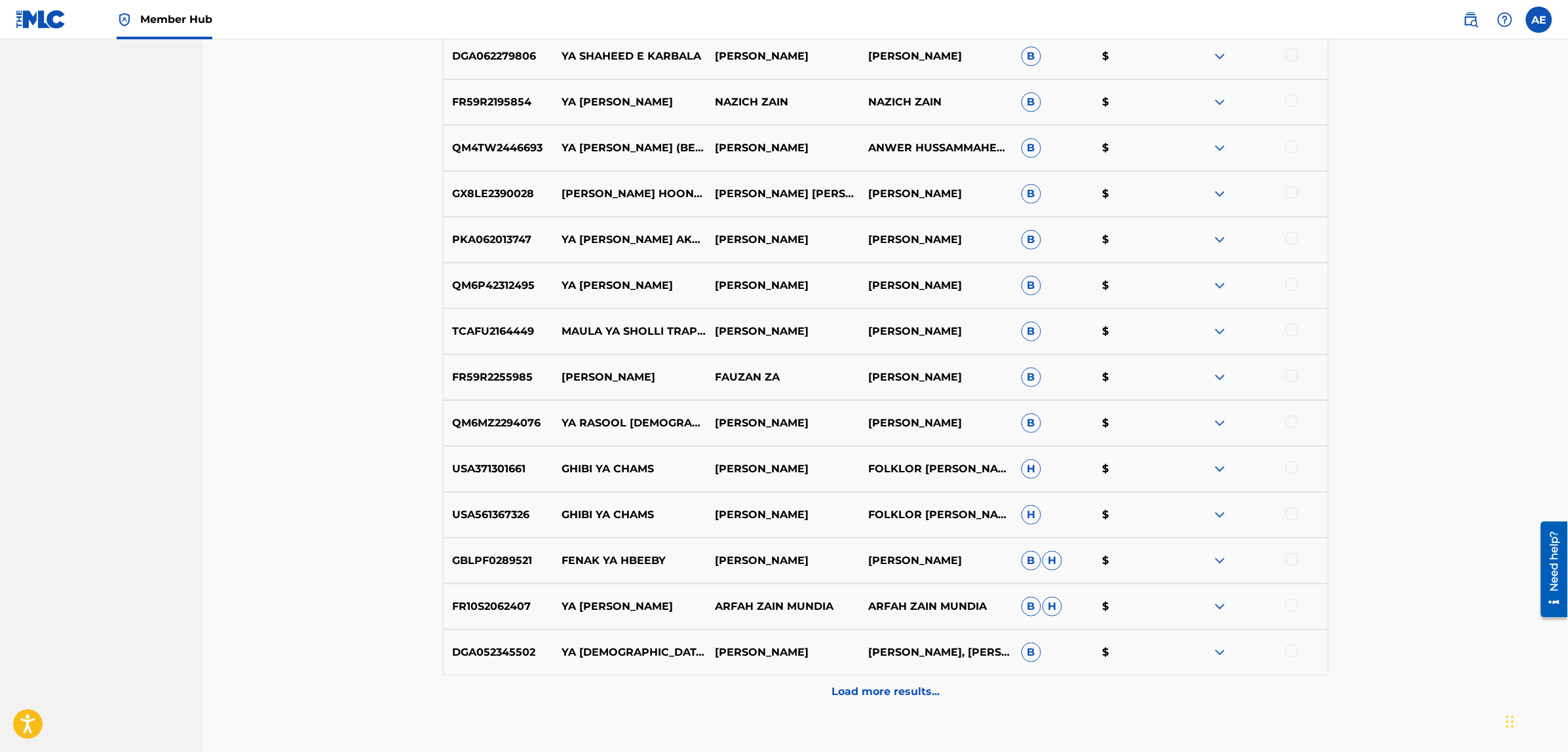
scroll to position [2246, 0]
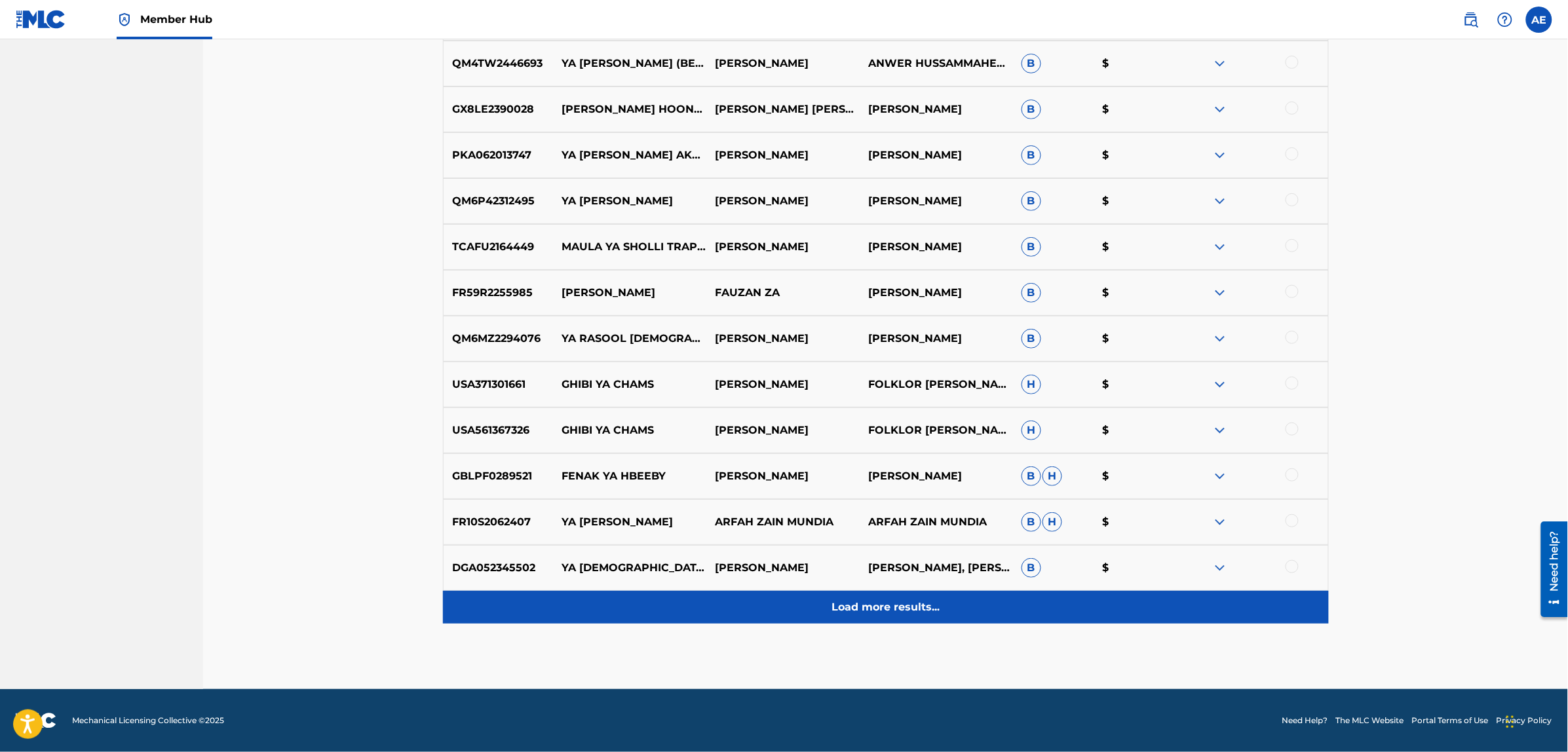
click at [691, 596] on div "Load more results..." at bounding box center [886, 607] width 886 height 33
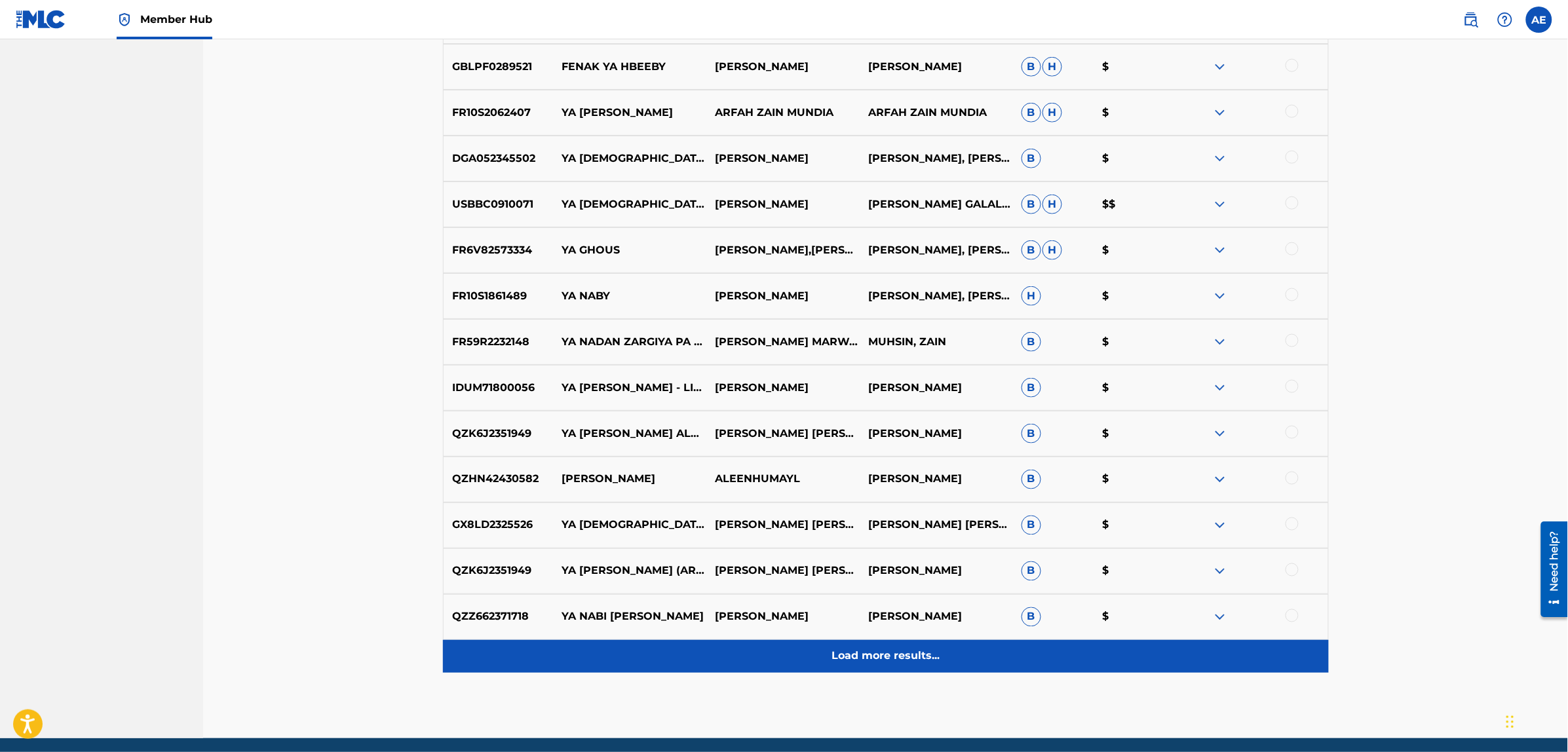
click at [717, 653] on div "Load more results..." at bounding box center [886, 657] width 886 height 33
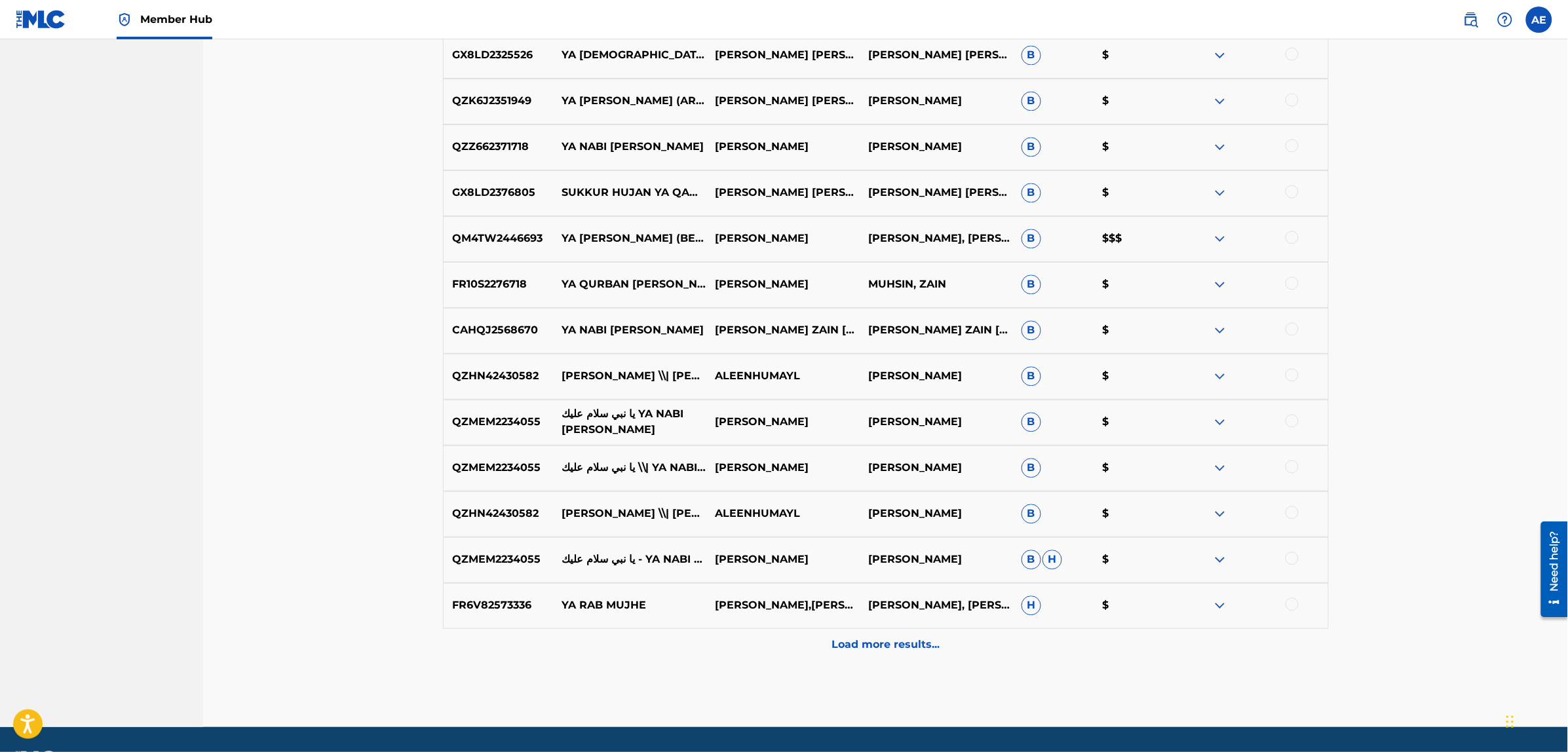
scroll to position [3164, 0]
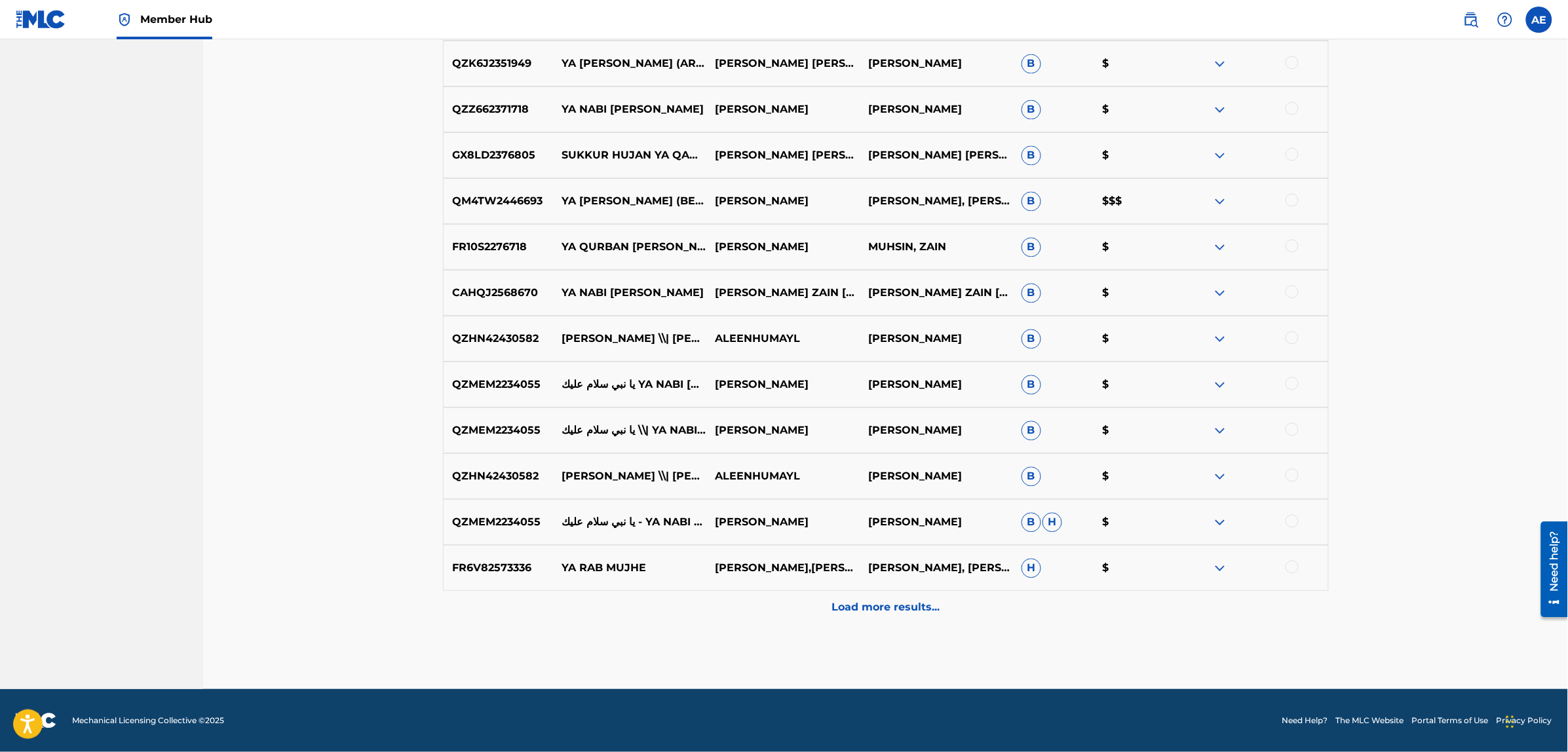
click at [689, 587] on div "FR6V82573336 YA RAB [PERSON_NAME],ANAS QADRI ANAS QADRI, [PERSON_NAME] H $" at bounding box center [886, 567] width 886 height 46
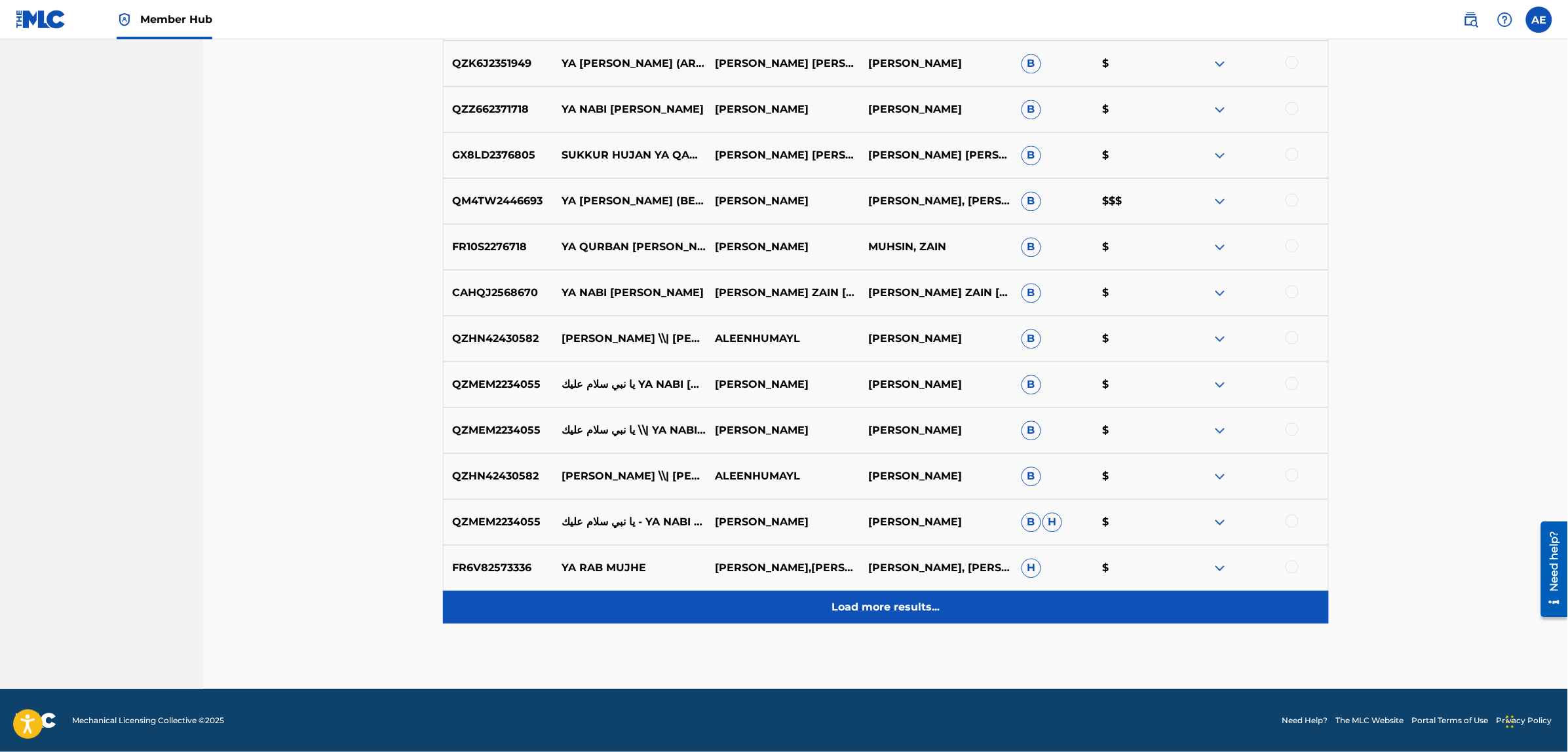
click at [689, 611] on div "Load more results..." at bounding box center [886, 607] width 886 height 33
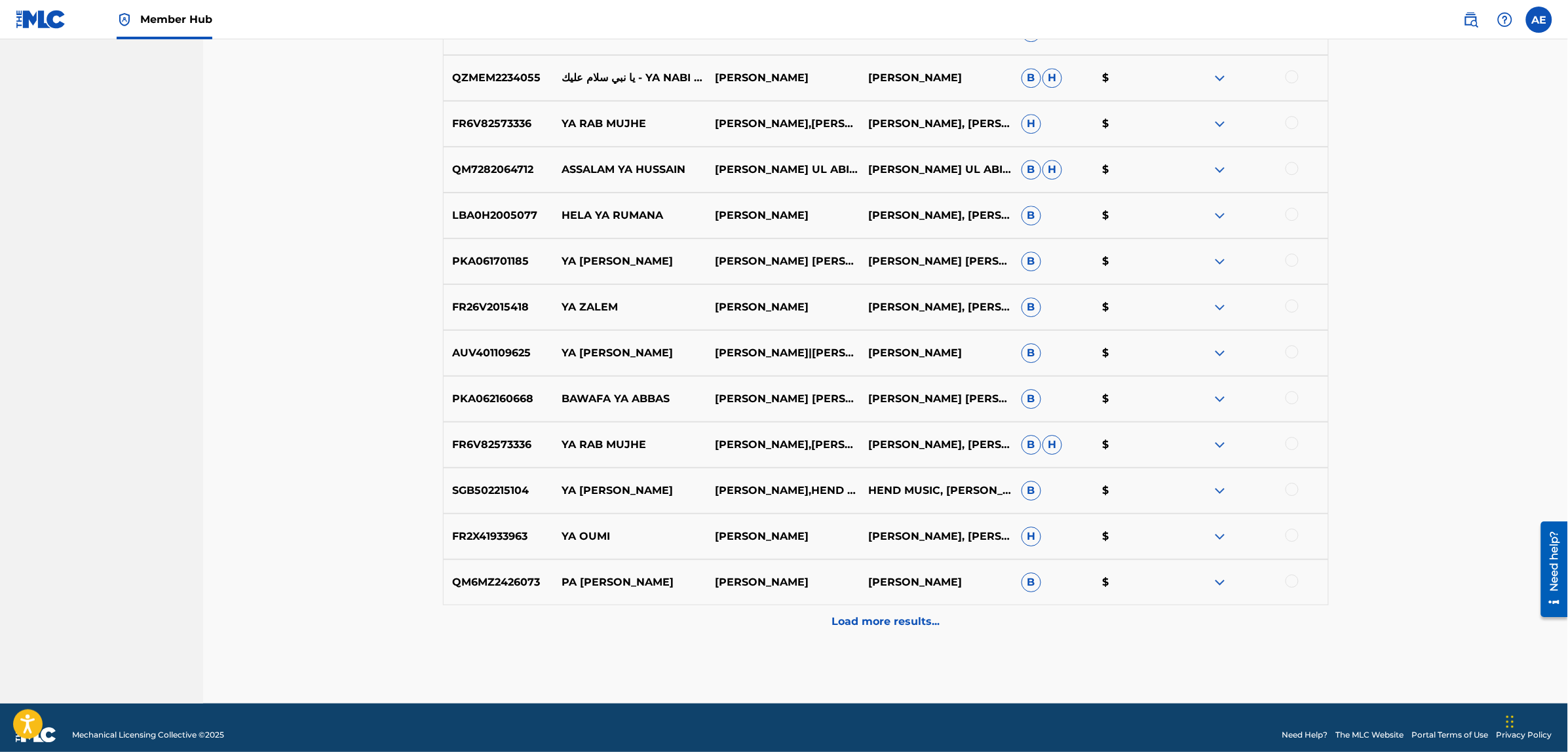
scroll to position [3622, 0]
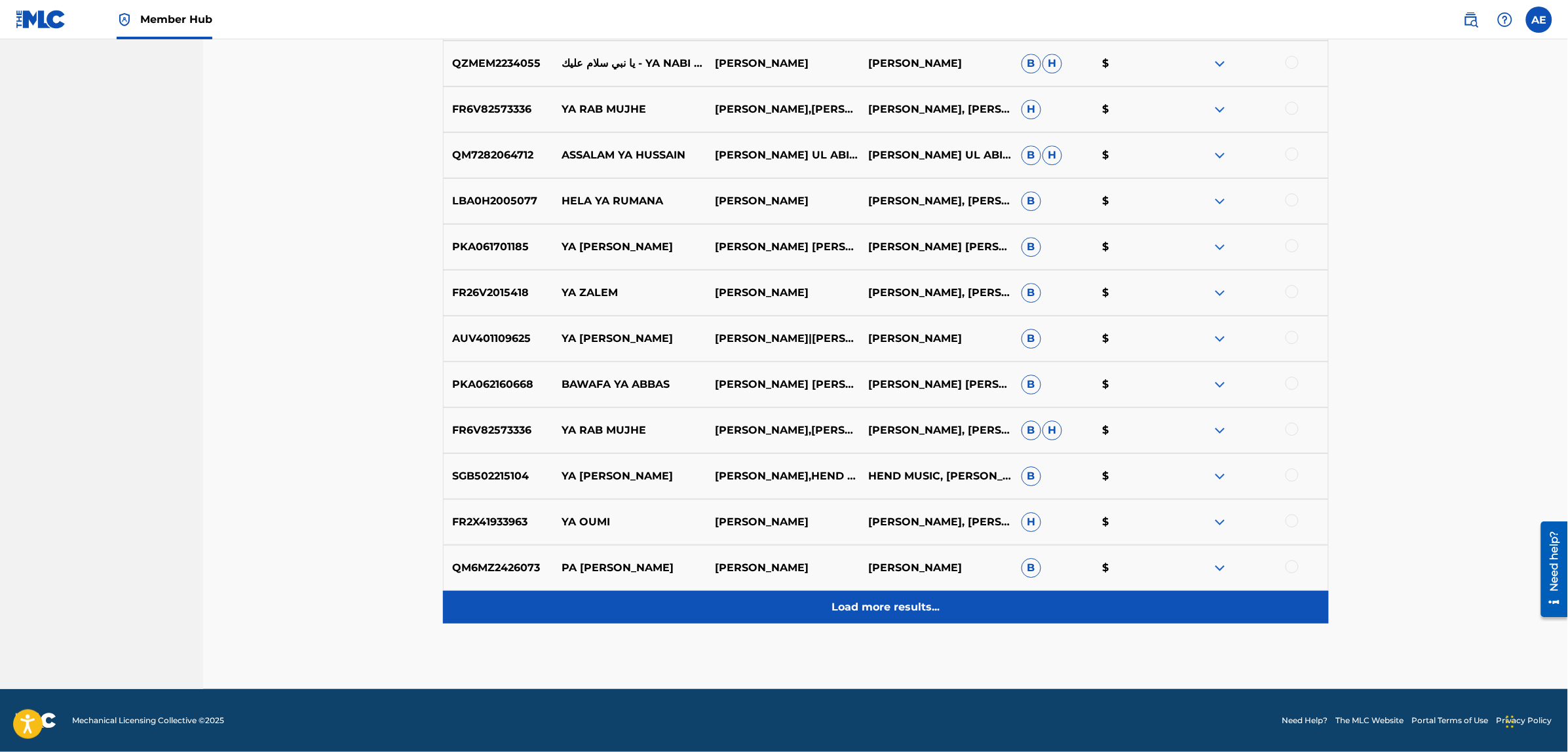
click at [707, 620] on div "Load more results..." at bounding box center [886, 607] width 886 height 33
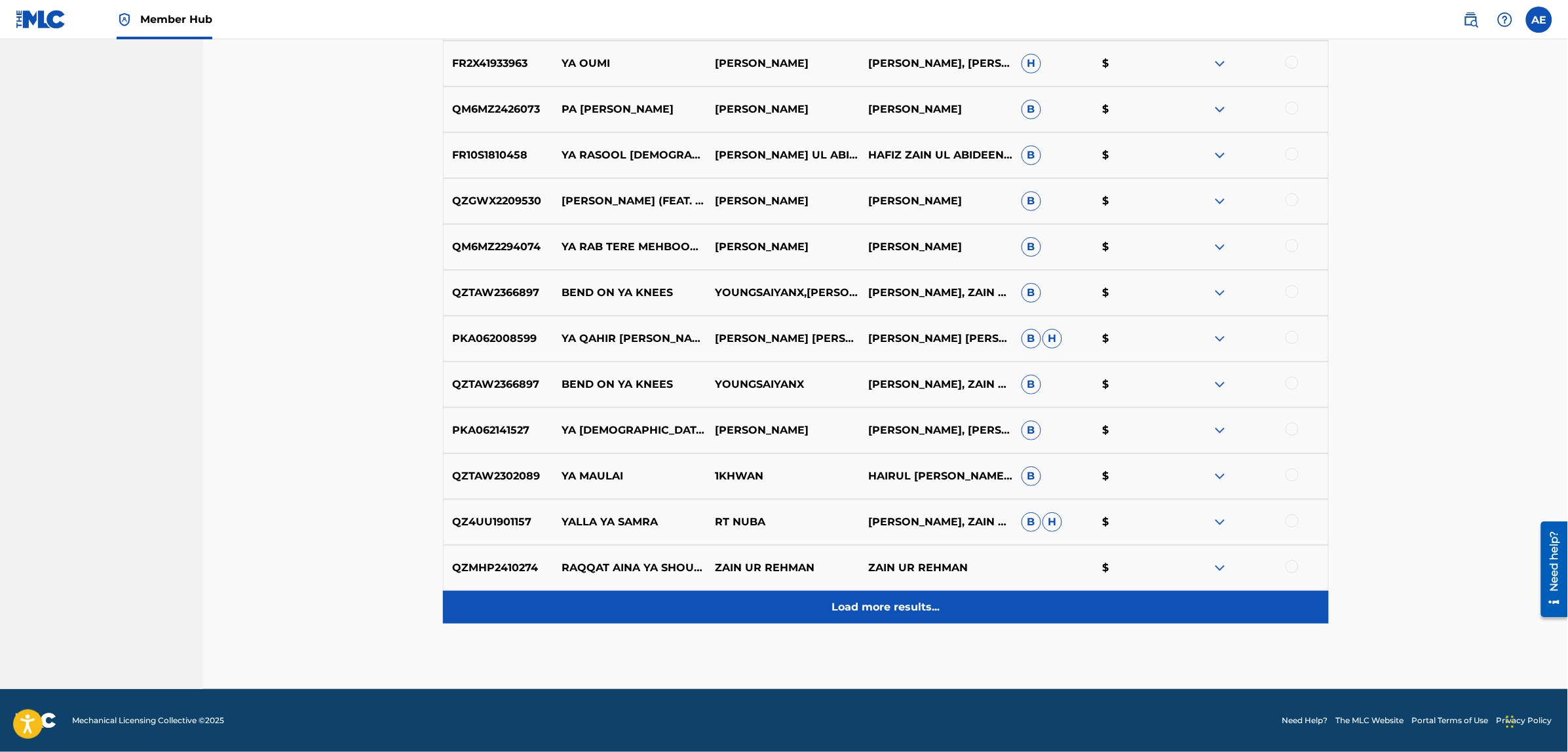
click at [705, 599] on div "Load more results..." at bounding box center [886, 607] width 886 height 33
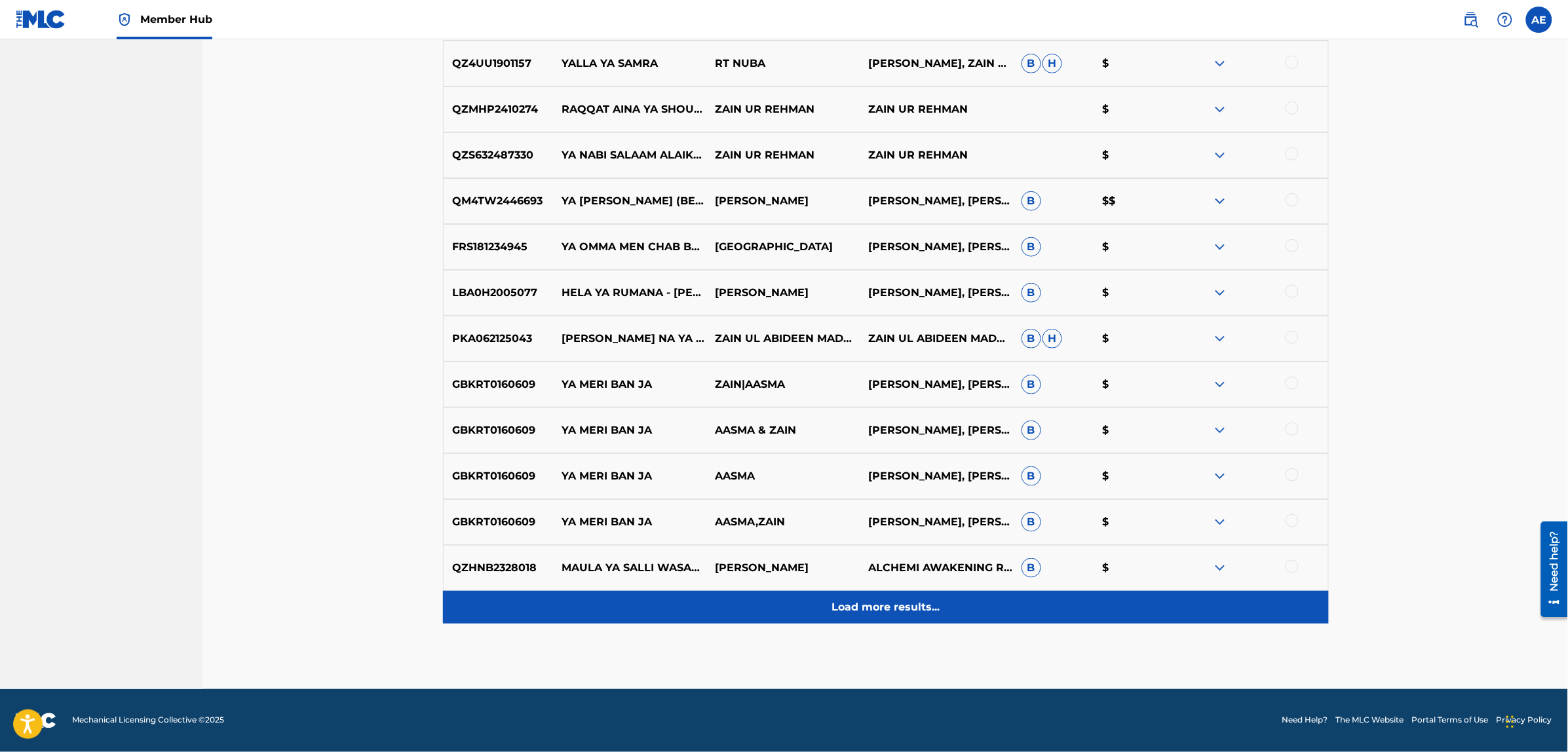
click at [688, 620] on div "Load more results..." at bounding box center [886, 607] width 886 height 33
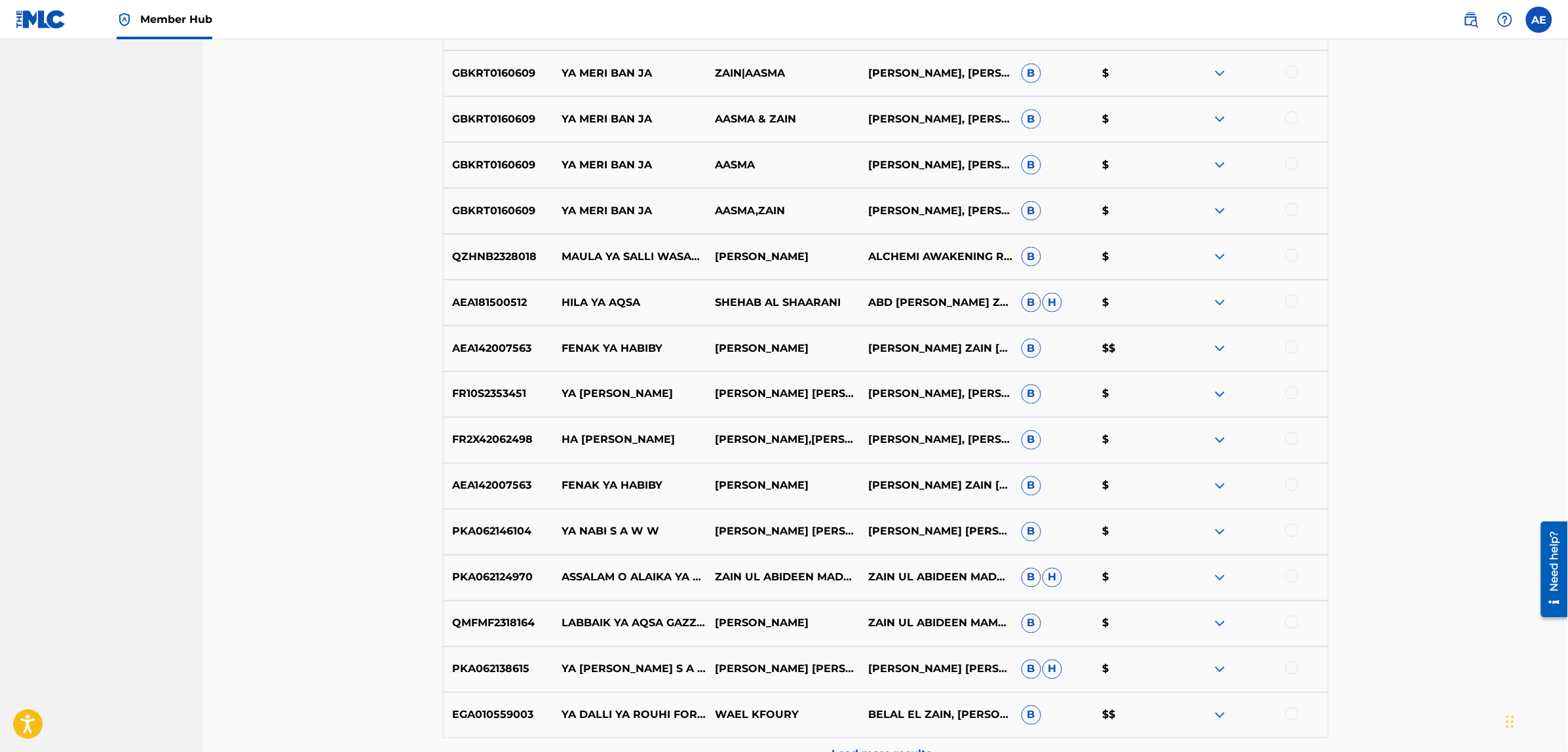
scroll to position [4867, 0]
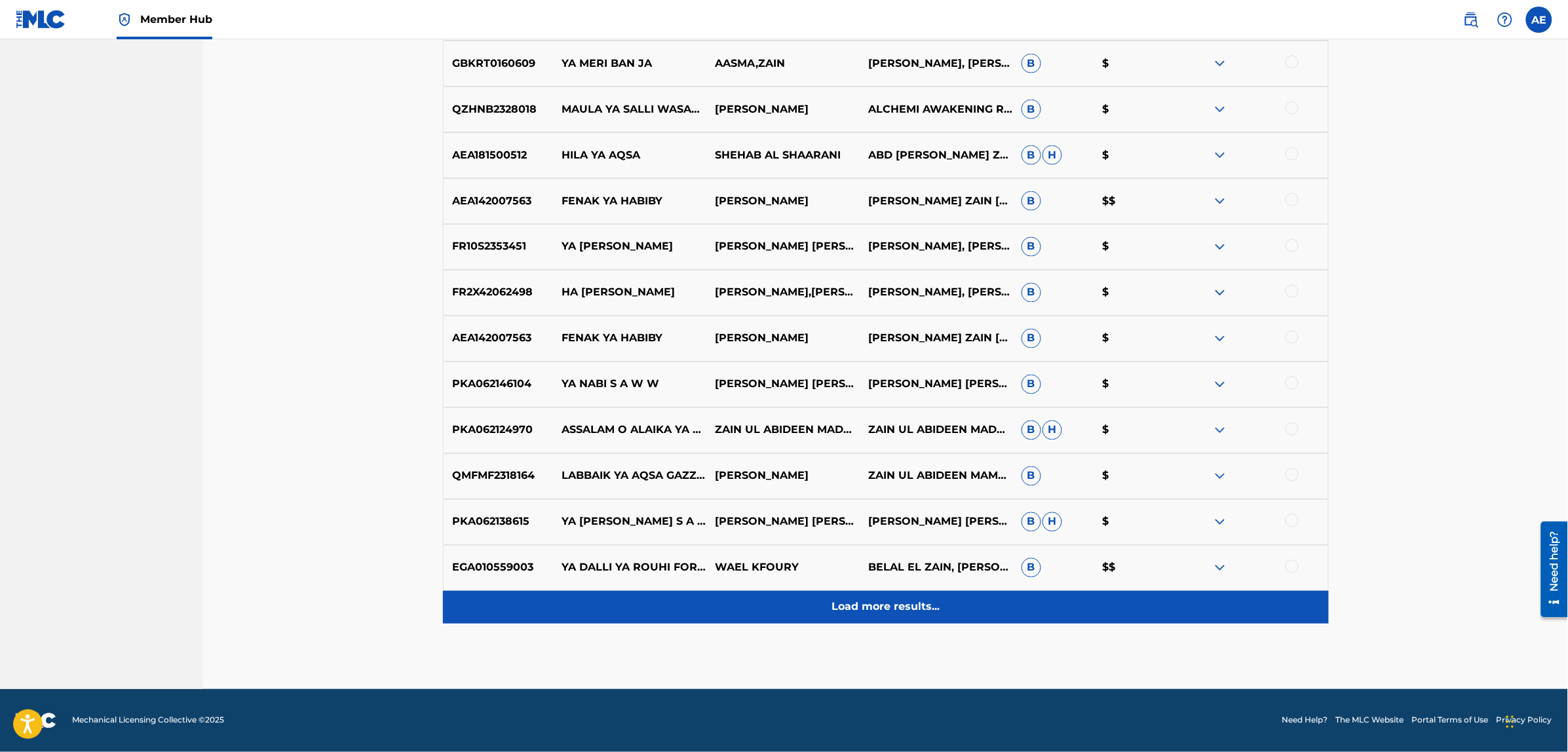
click at [692, 610] on div "Load more results..." at bounding box center [886, 607] width 886 height 33
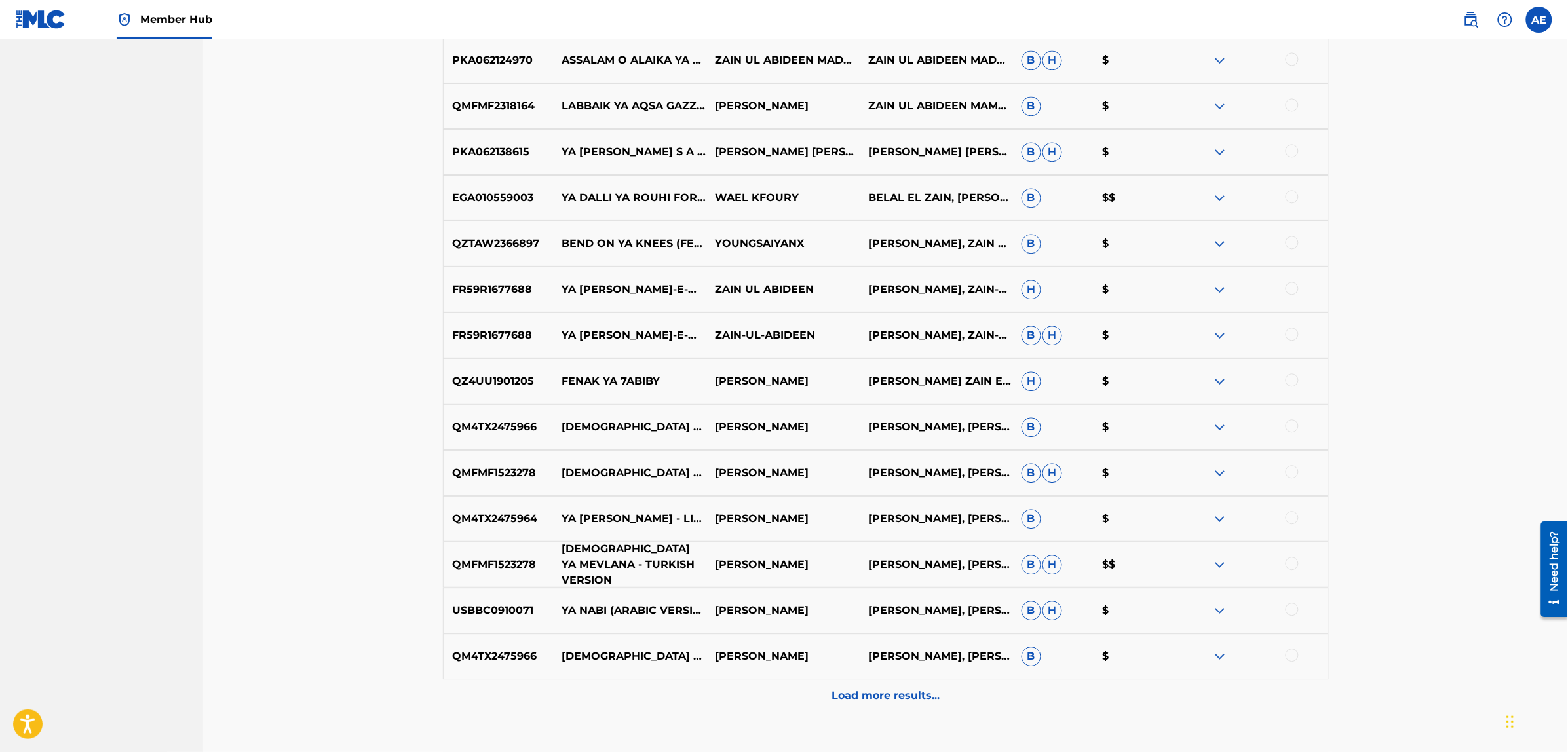
scroll to position [5406, 0]
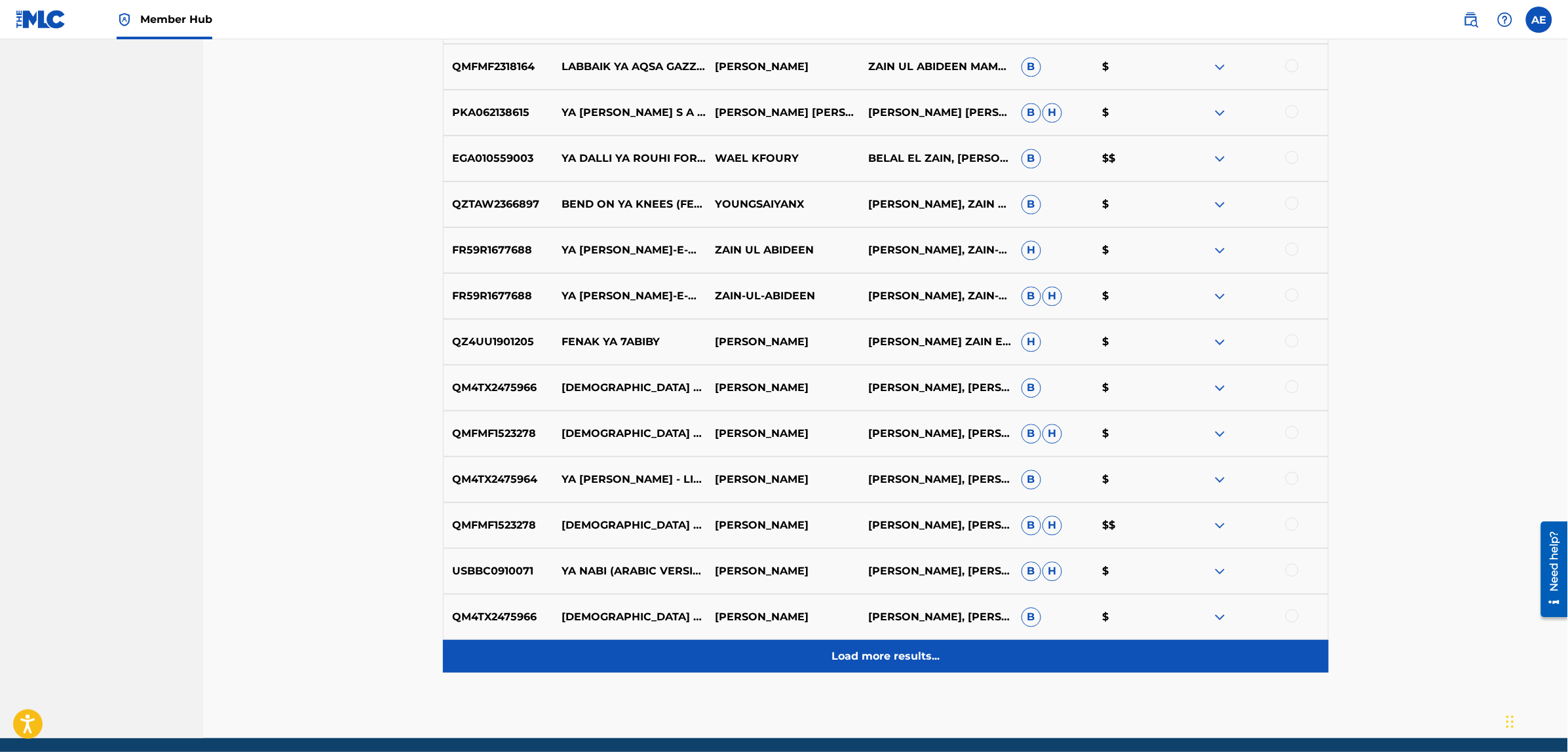
click at [703, 640] on div "Load more results..." at bounding box center [886, 657] width 886 height 33
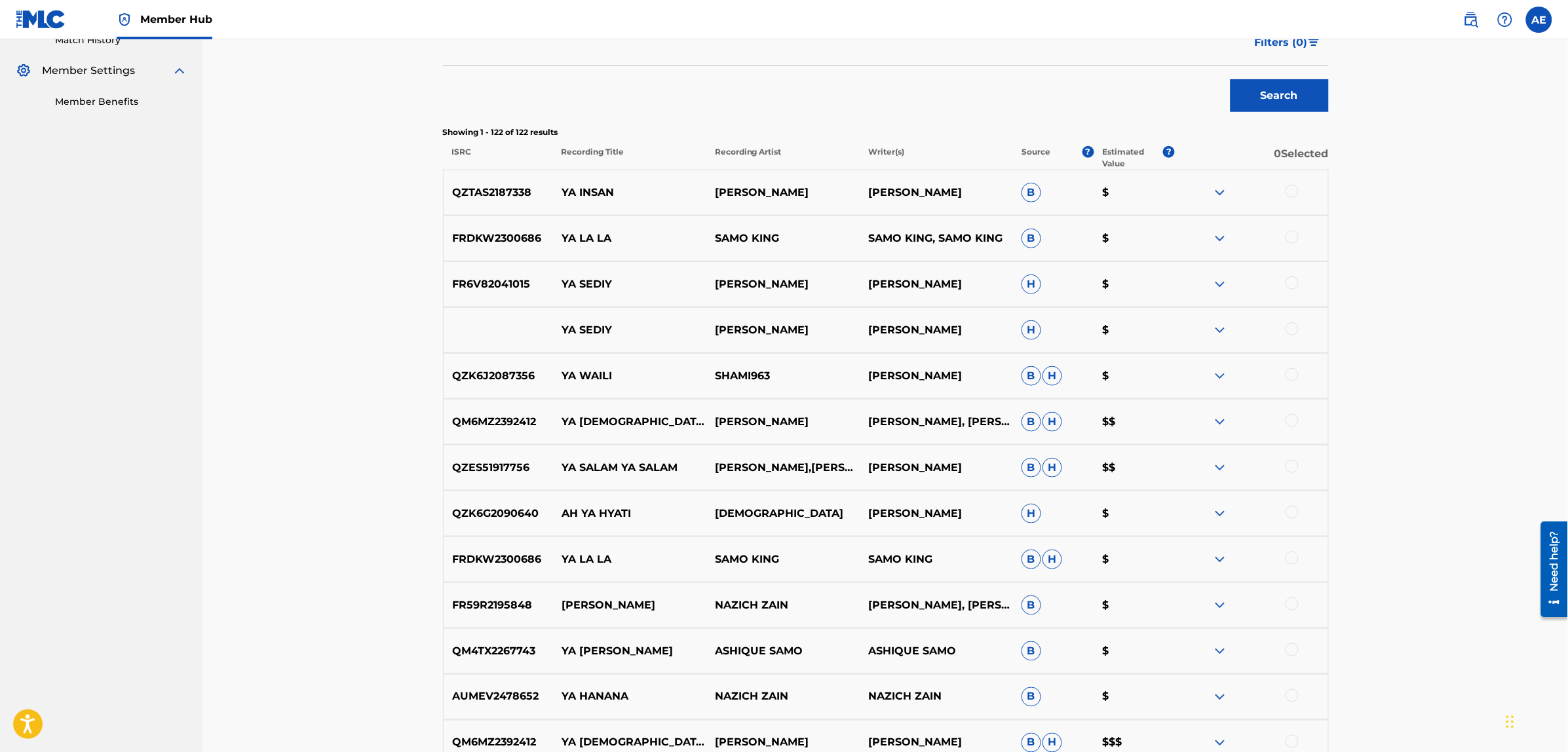
scroll to position [0, 0]
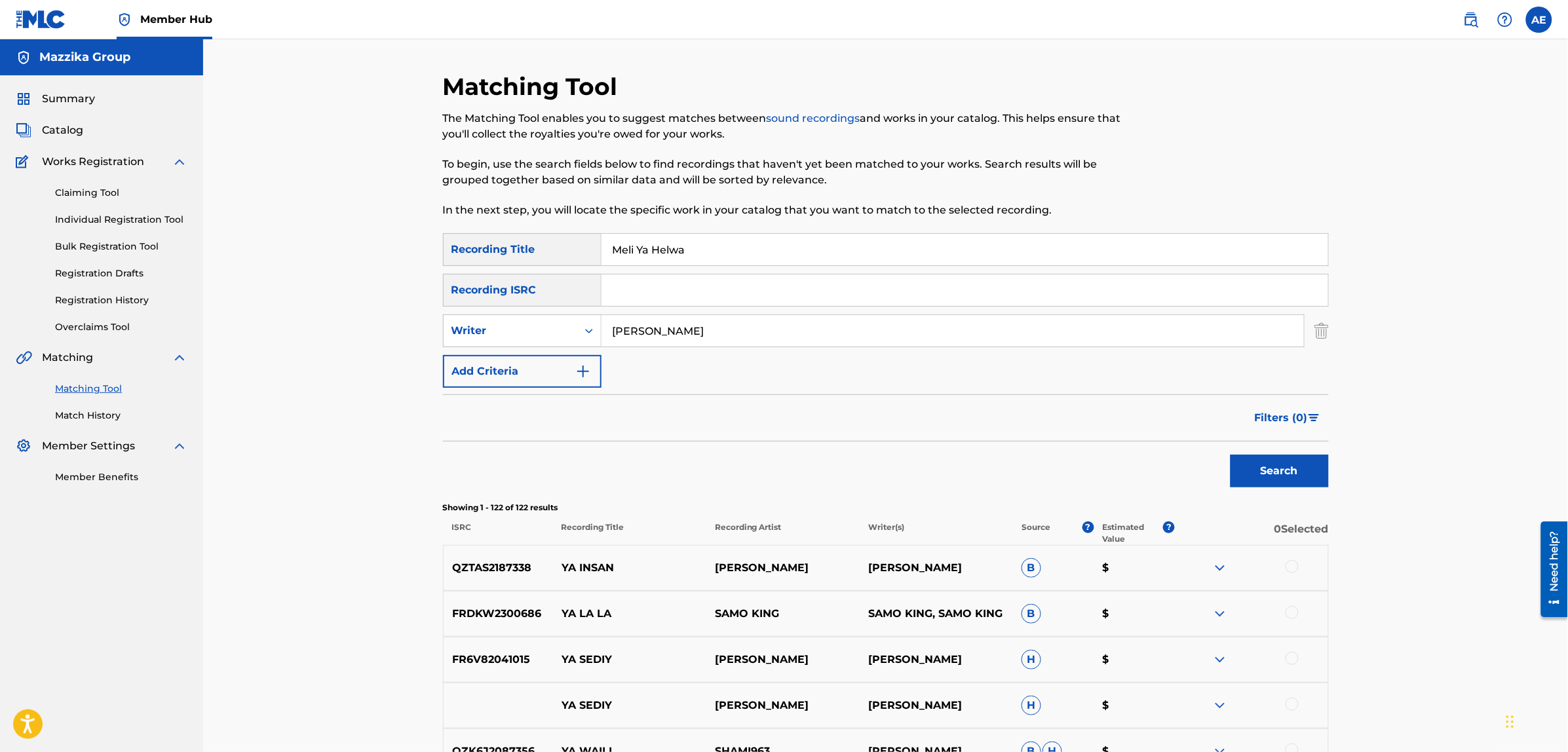
drag, startPoint x: 686, startPoint y: 324, endPoint x: 379, endPoint y: 299, distance: 308.0
click at [1231, 455] on button "Search" at bounding box center [1280, 471] width 98 height 33
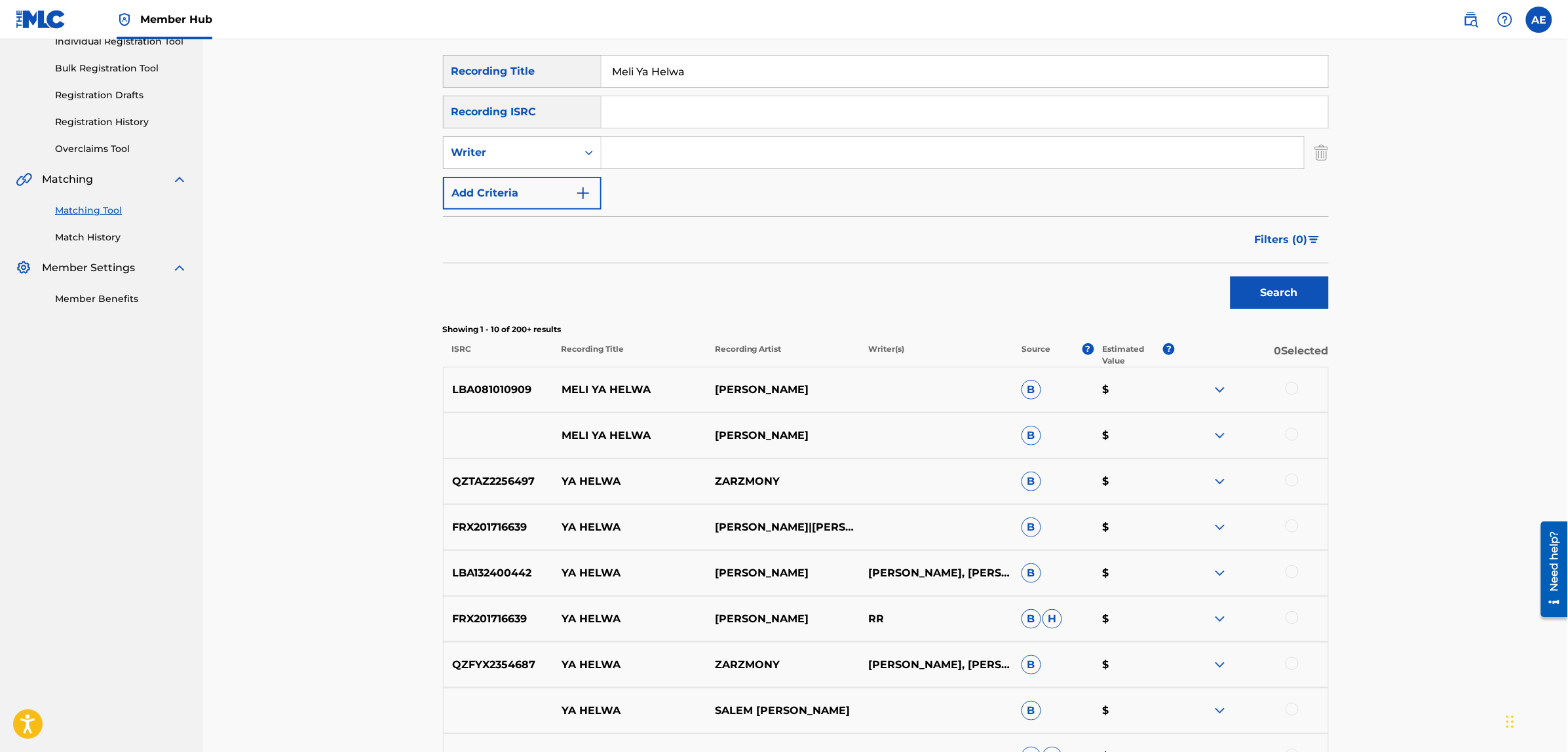
scroll to position [245, 0]
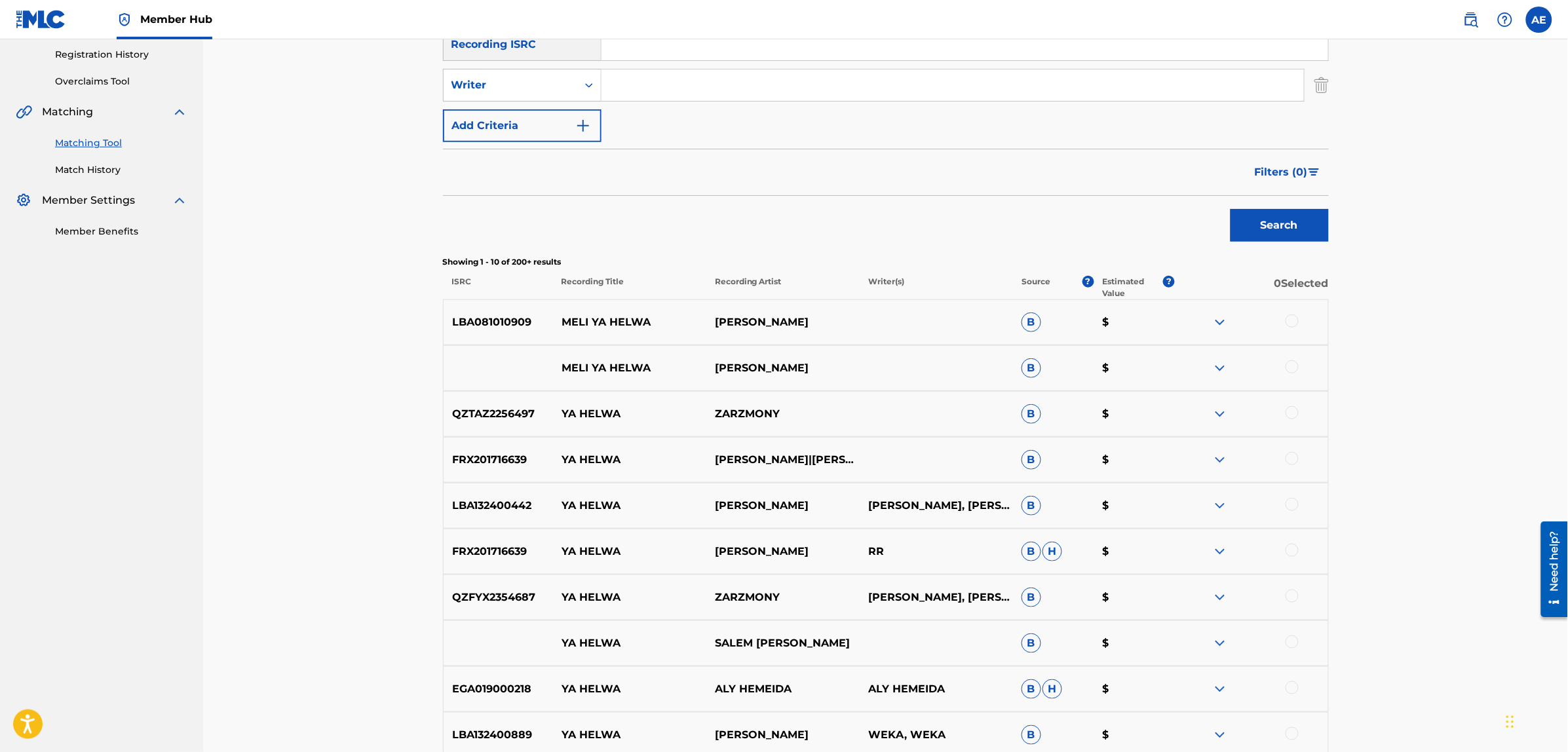
click at [1291, 317] on div at bounding box center [1291, 320] width 13 height 13
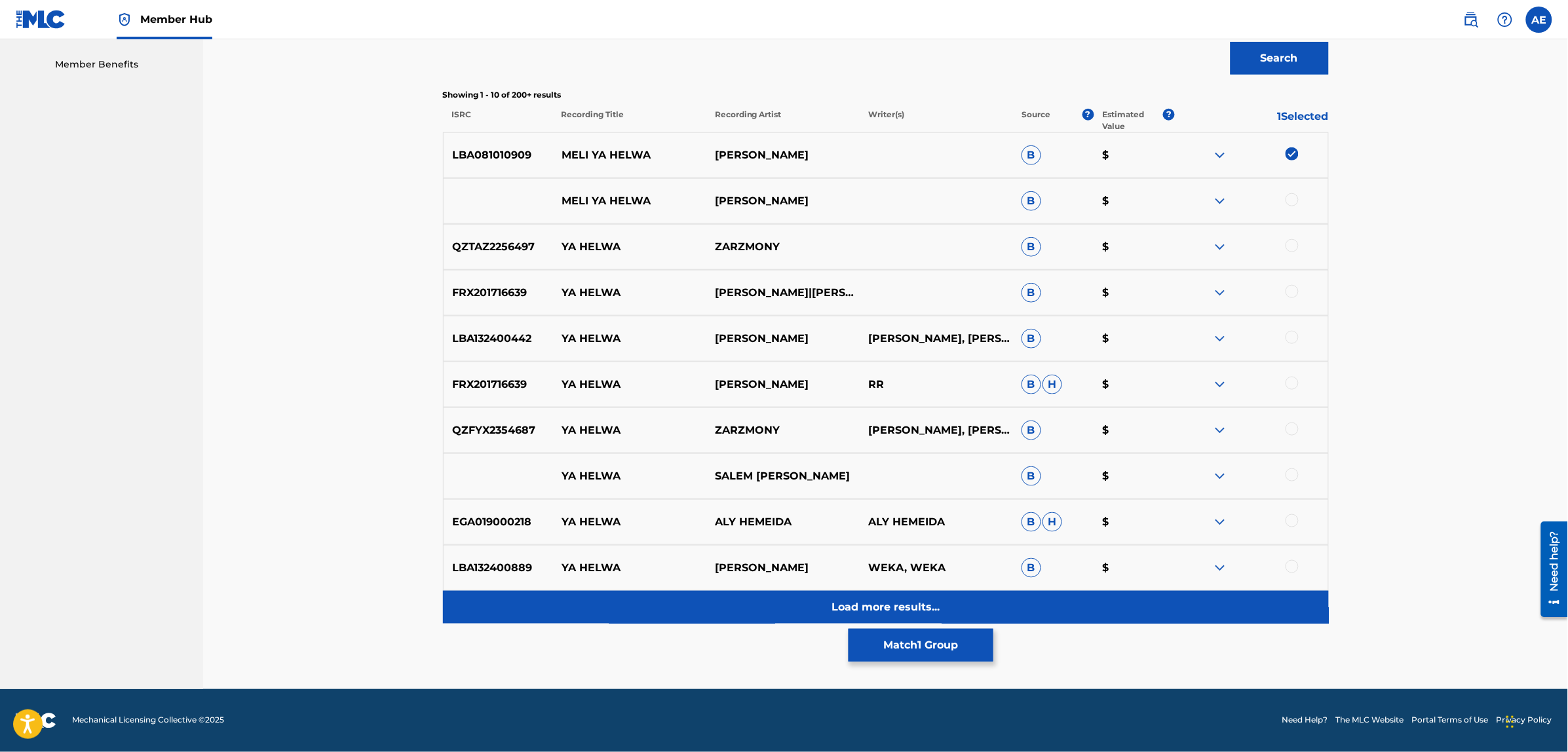
click at [688, 609] on div "Load more results..." at bounding box center [886, 607] width 886 height 33
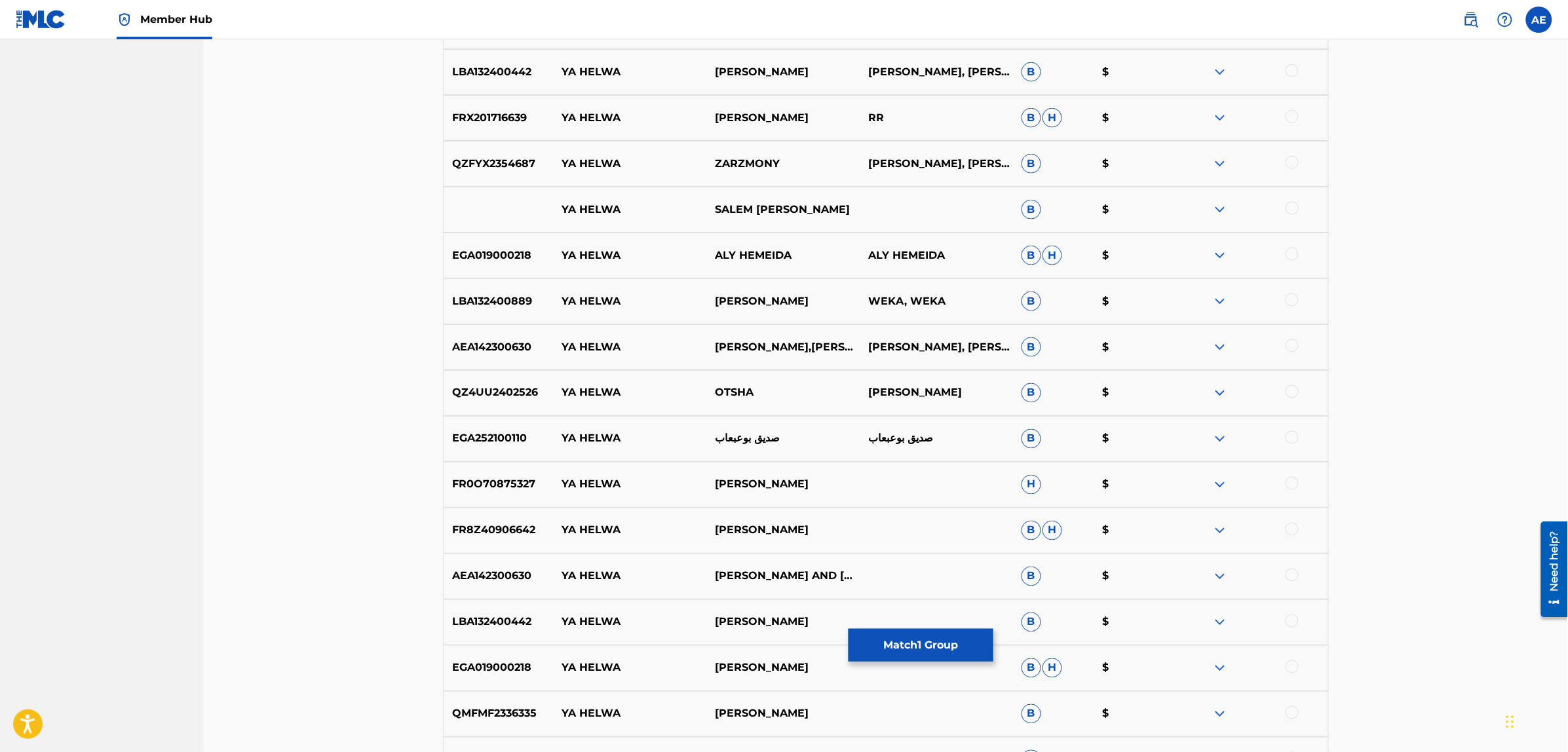
scroll to position [740, 0]
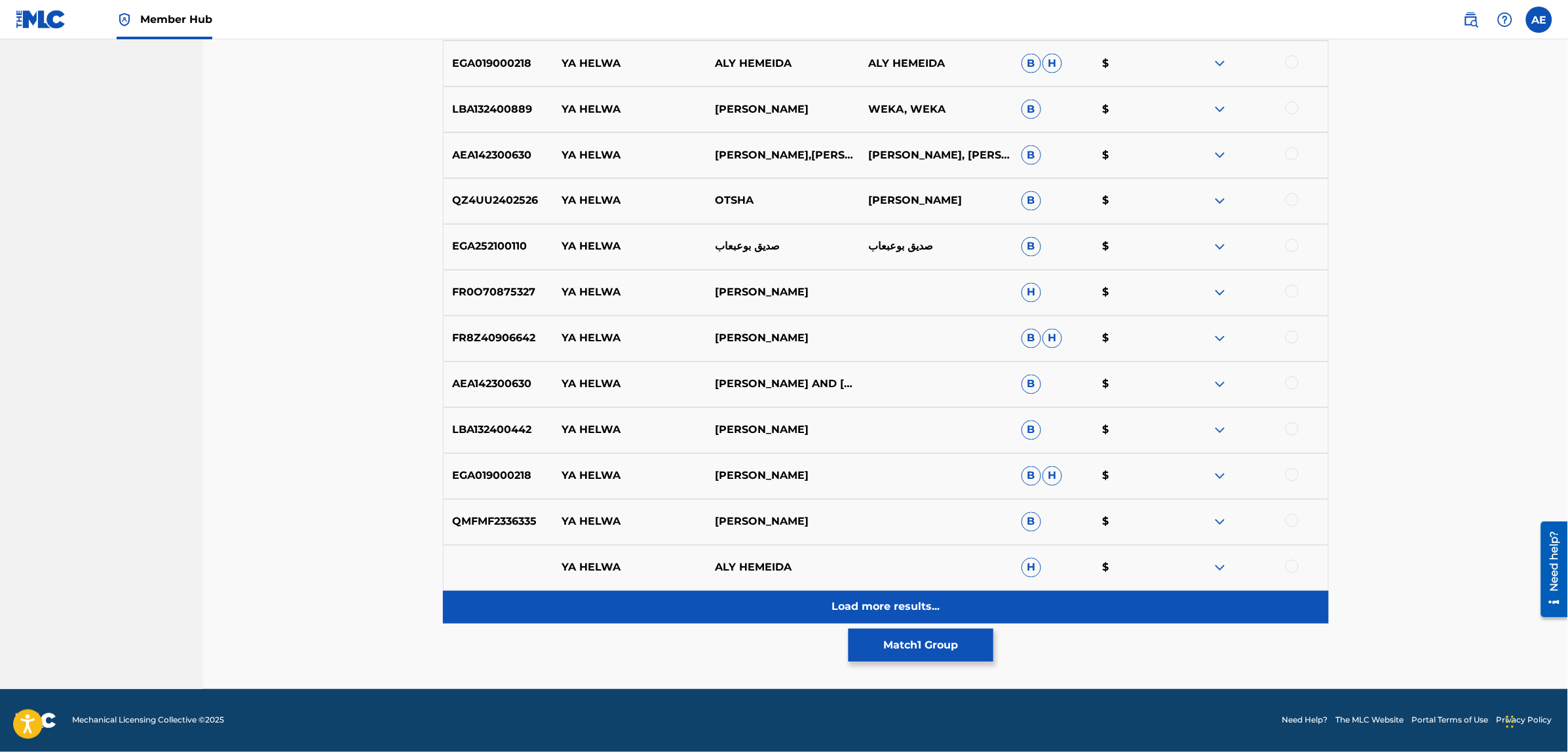
click at [692, 597] on div "Load more results..." at bounding box center [886, 607] width 886 height 33
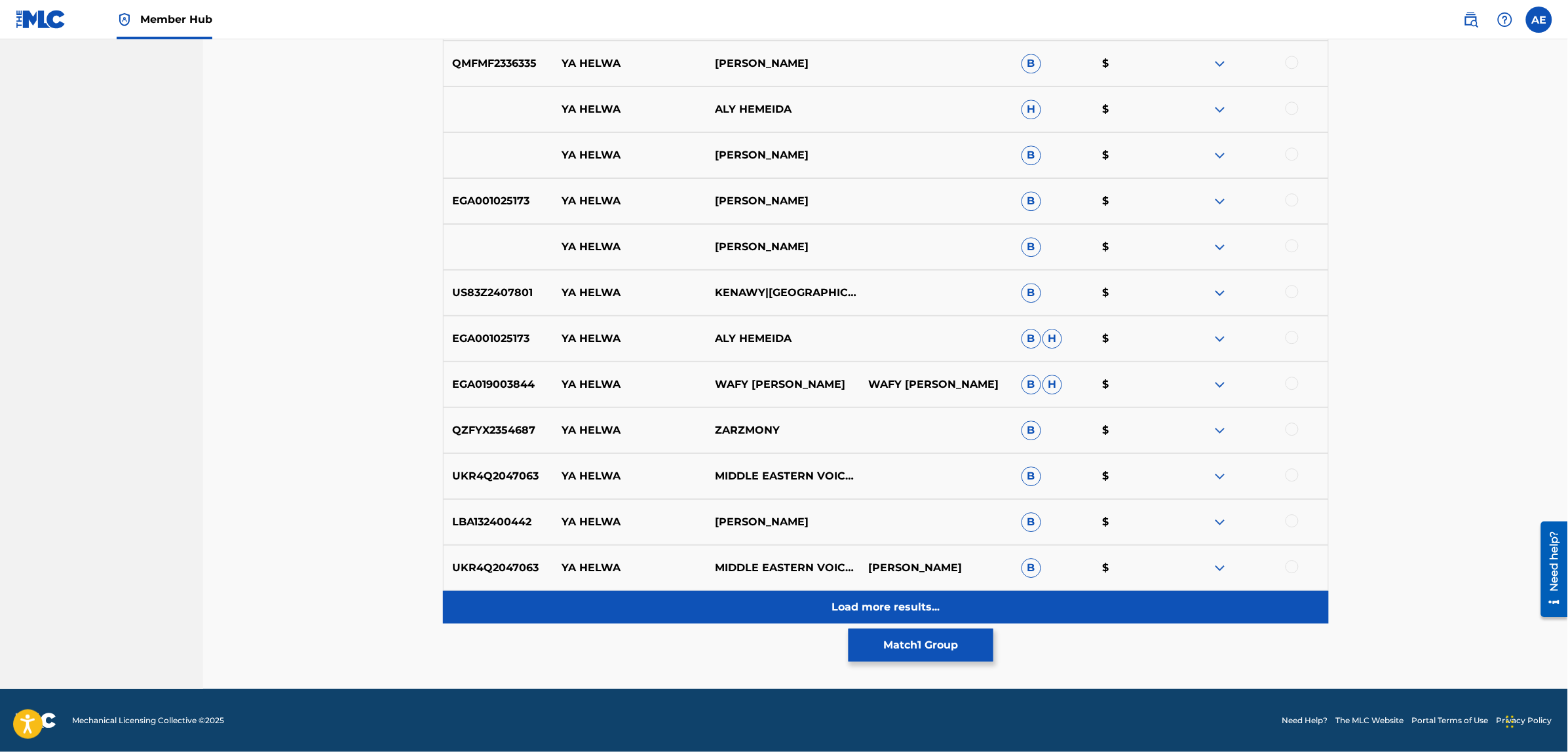
click at [706, 611] on div "Load more results..." at bounding box center [886, 607] width 886 height 33
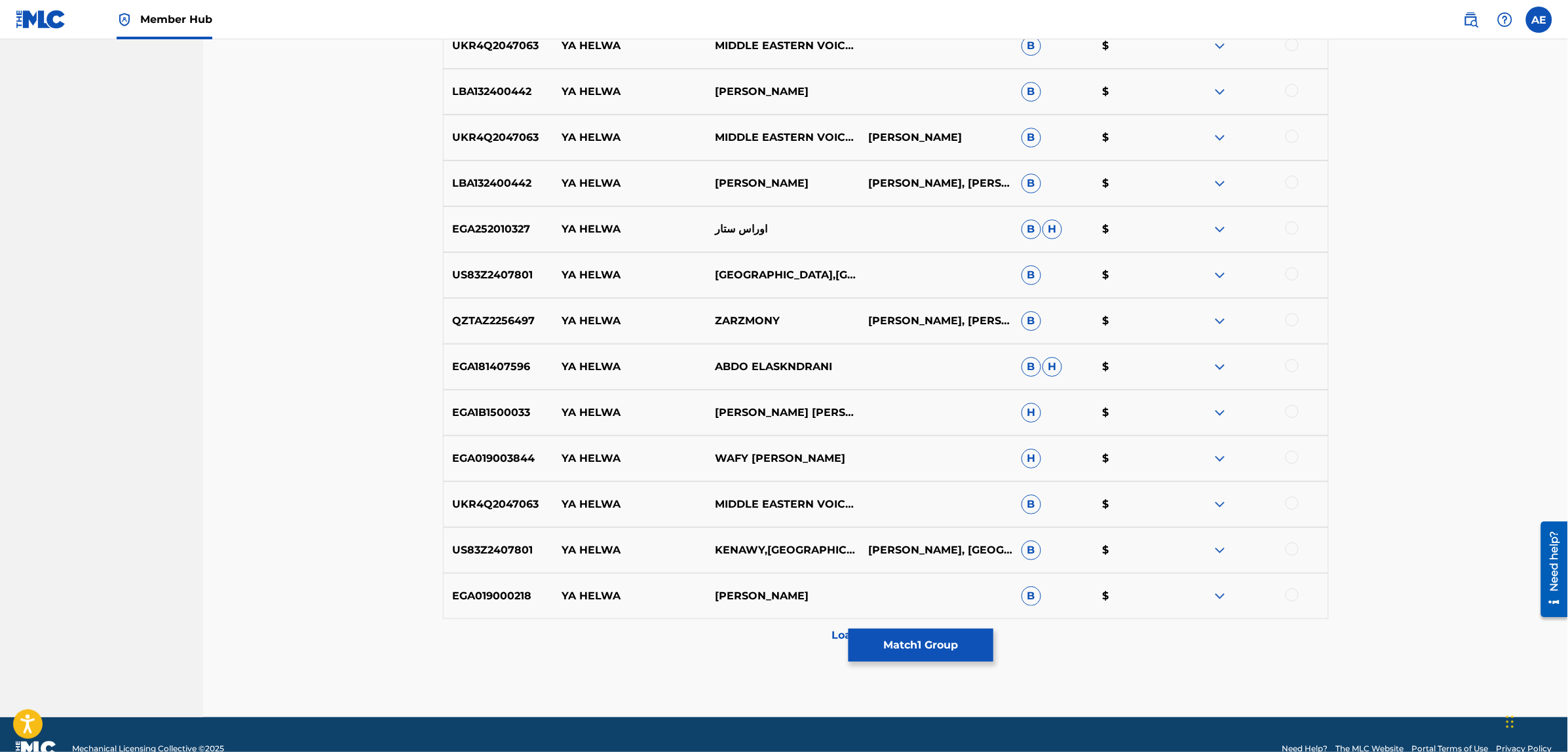
scroll to position [1788, 0]
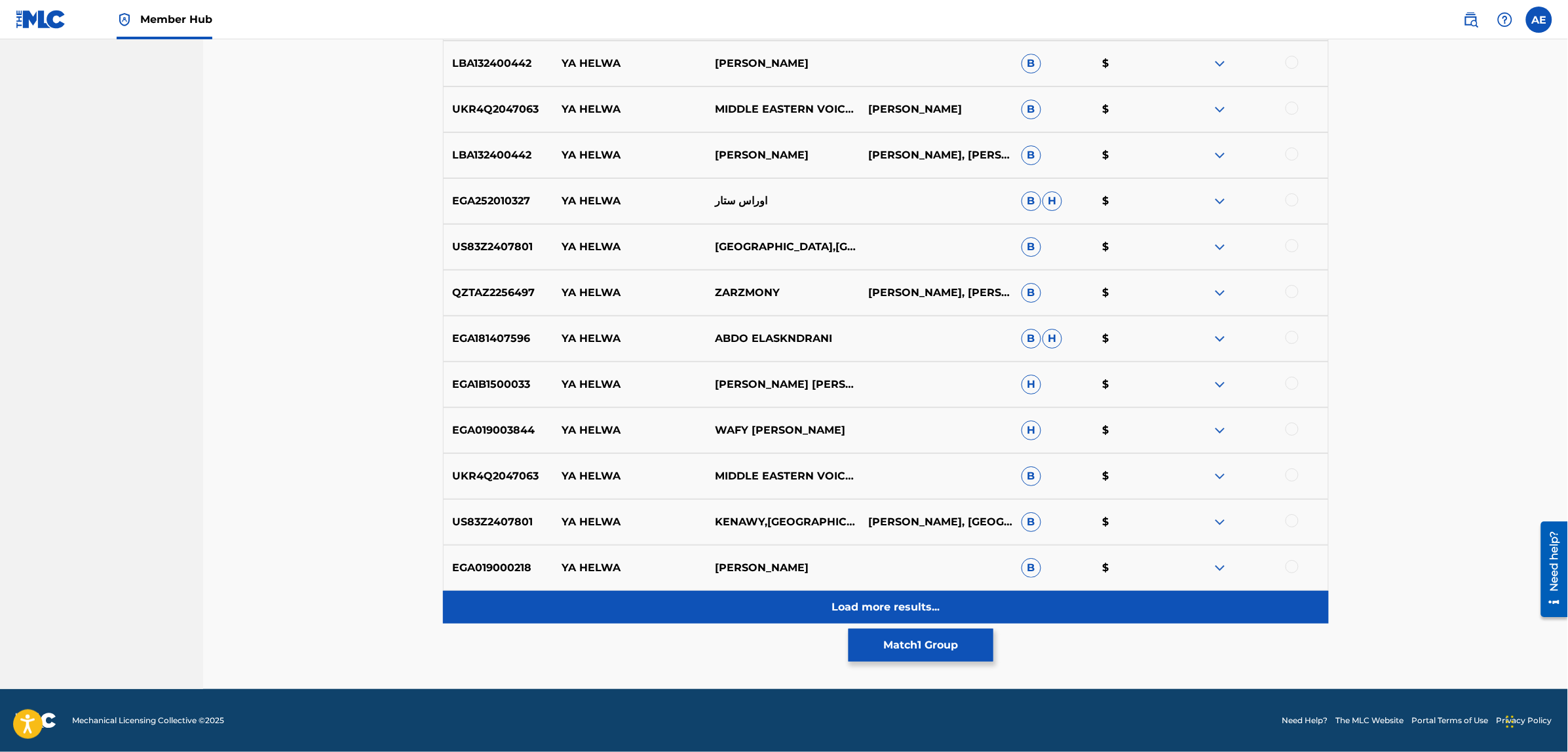
click at [697, 618] on div "Load more results..." at bounding box center [886, 607] width 886 height 33
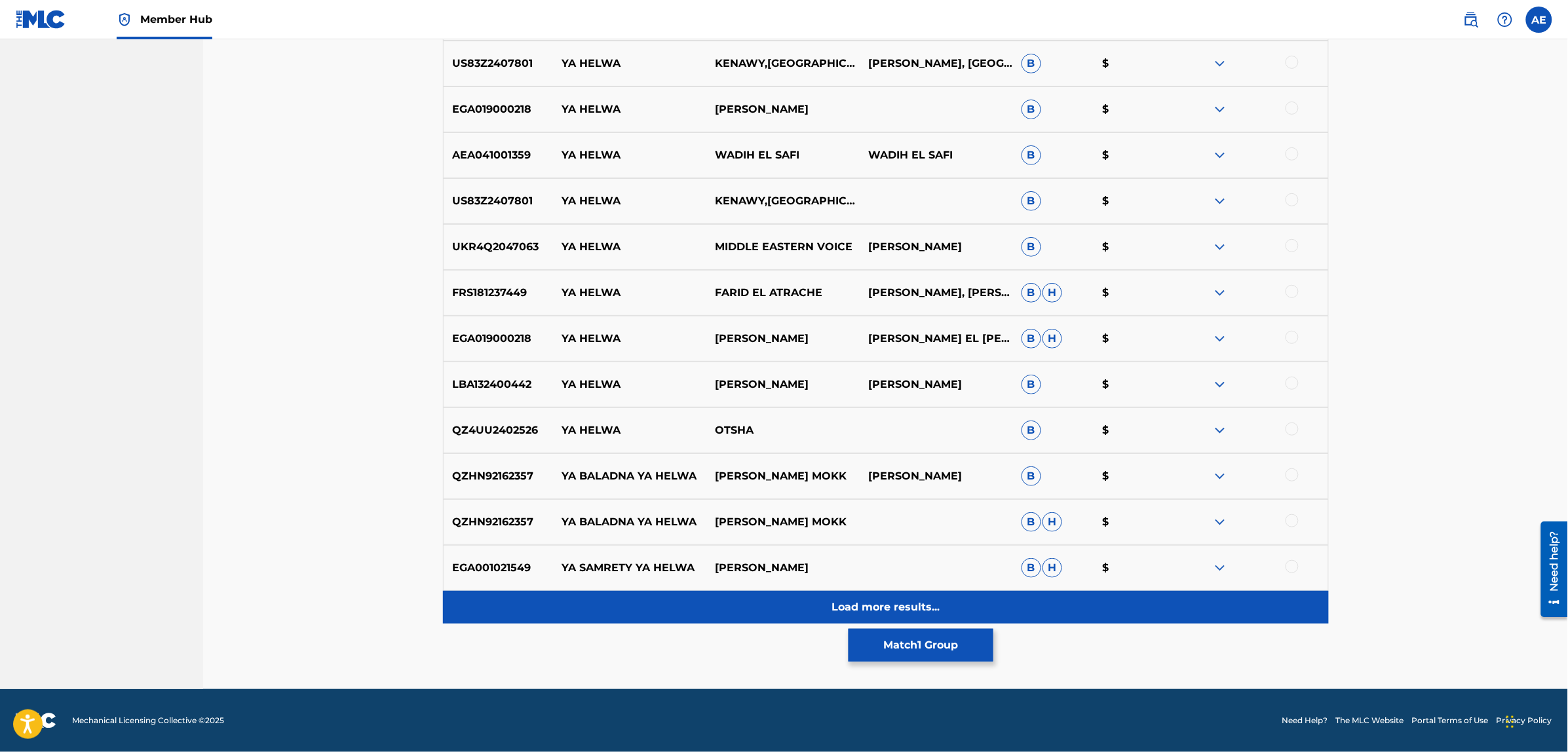
click at [682, 597] on div "Load more results..." at bounding box center [886, 607] width 886 height 33
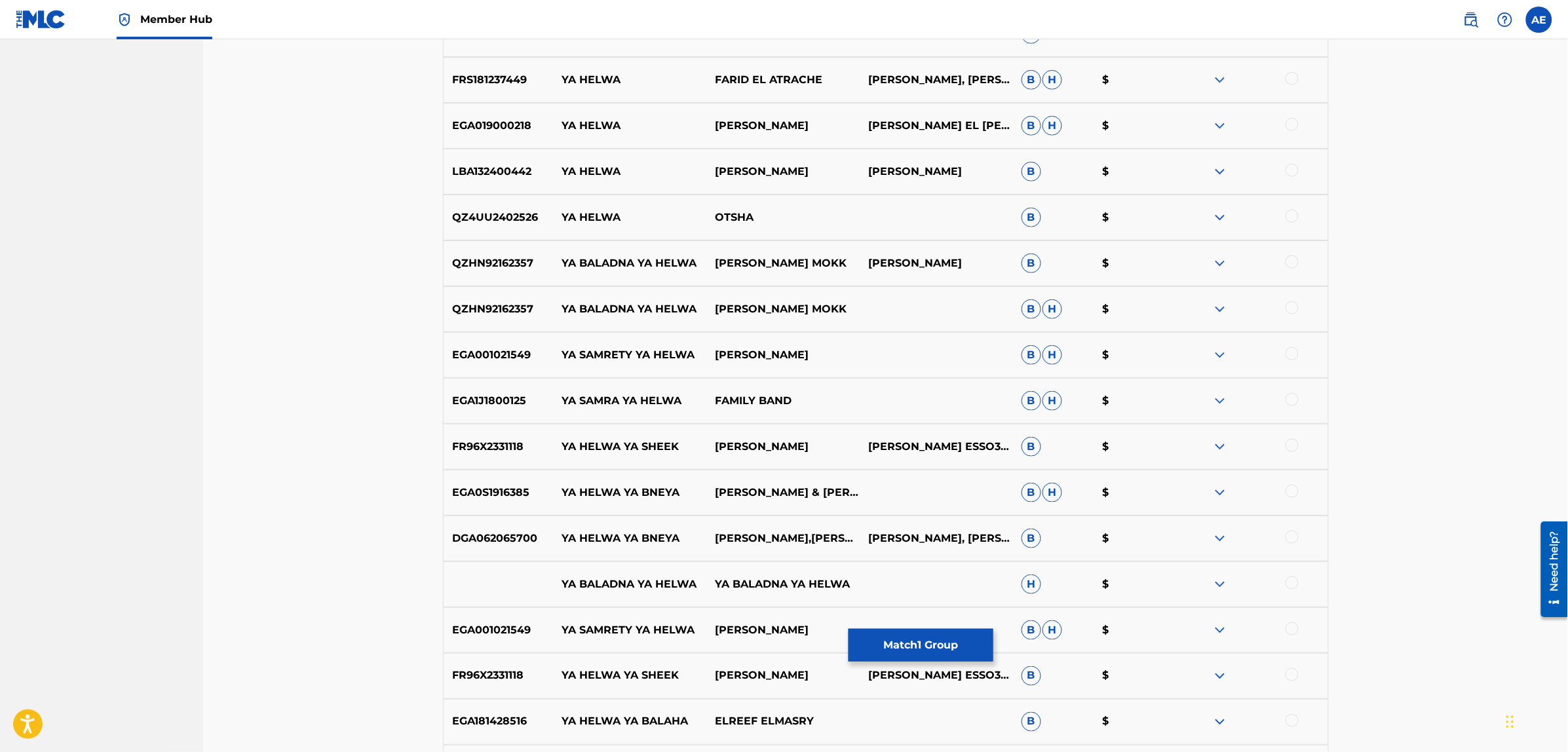
scroll to position [0, 0]
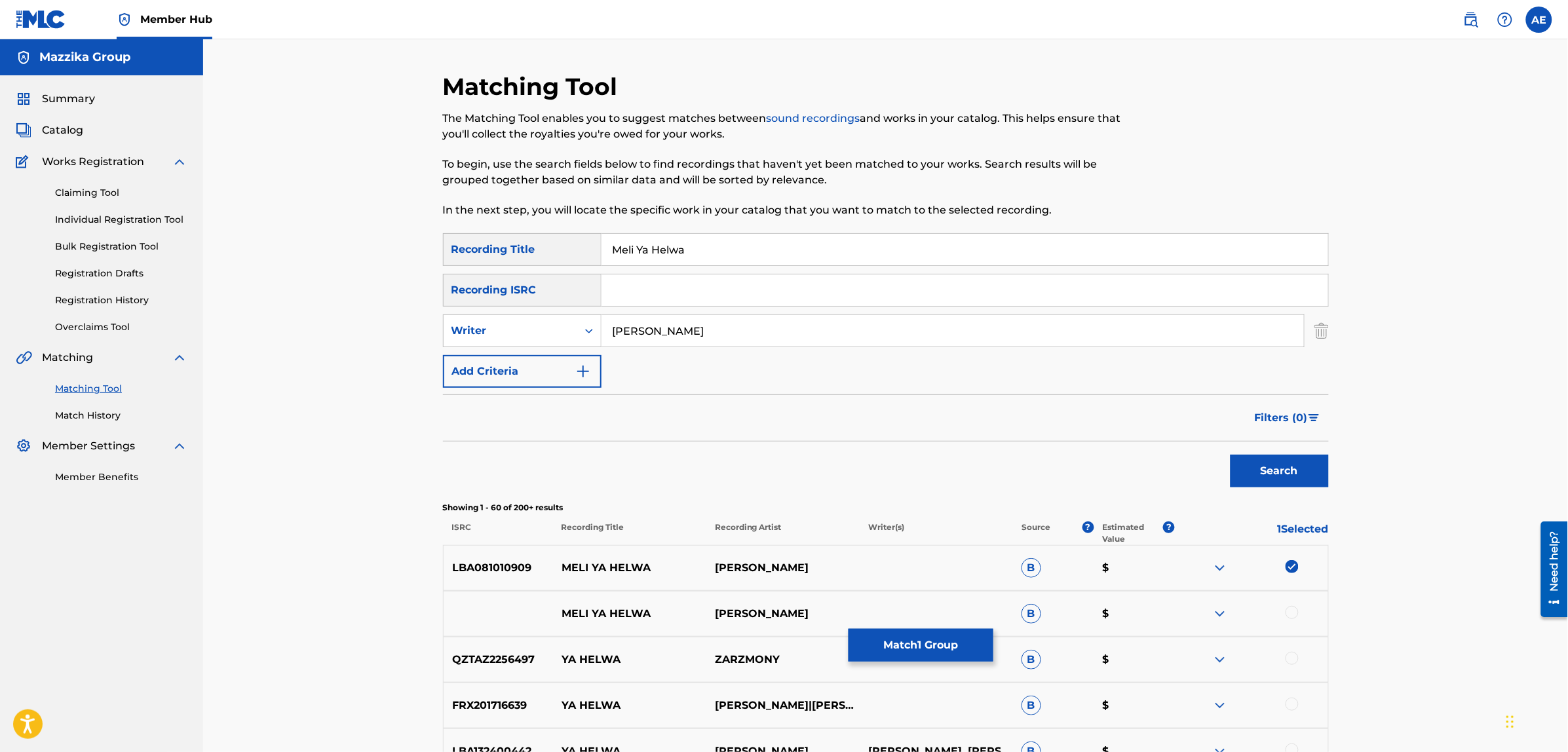
type input "[PERSON_NAME]"
drag, startPoint x: 721, startPoint y: 245, endPoint x: 434, endPoint y: 228, distance: 287.5
type input "ميلي يا حلوة"
click at [1231, 455] on button "Search" at bounding box center [1280, 471] width 98 height 33
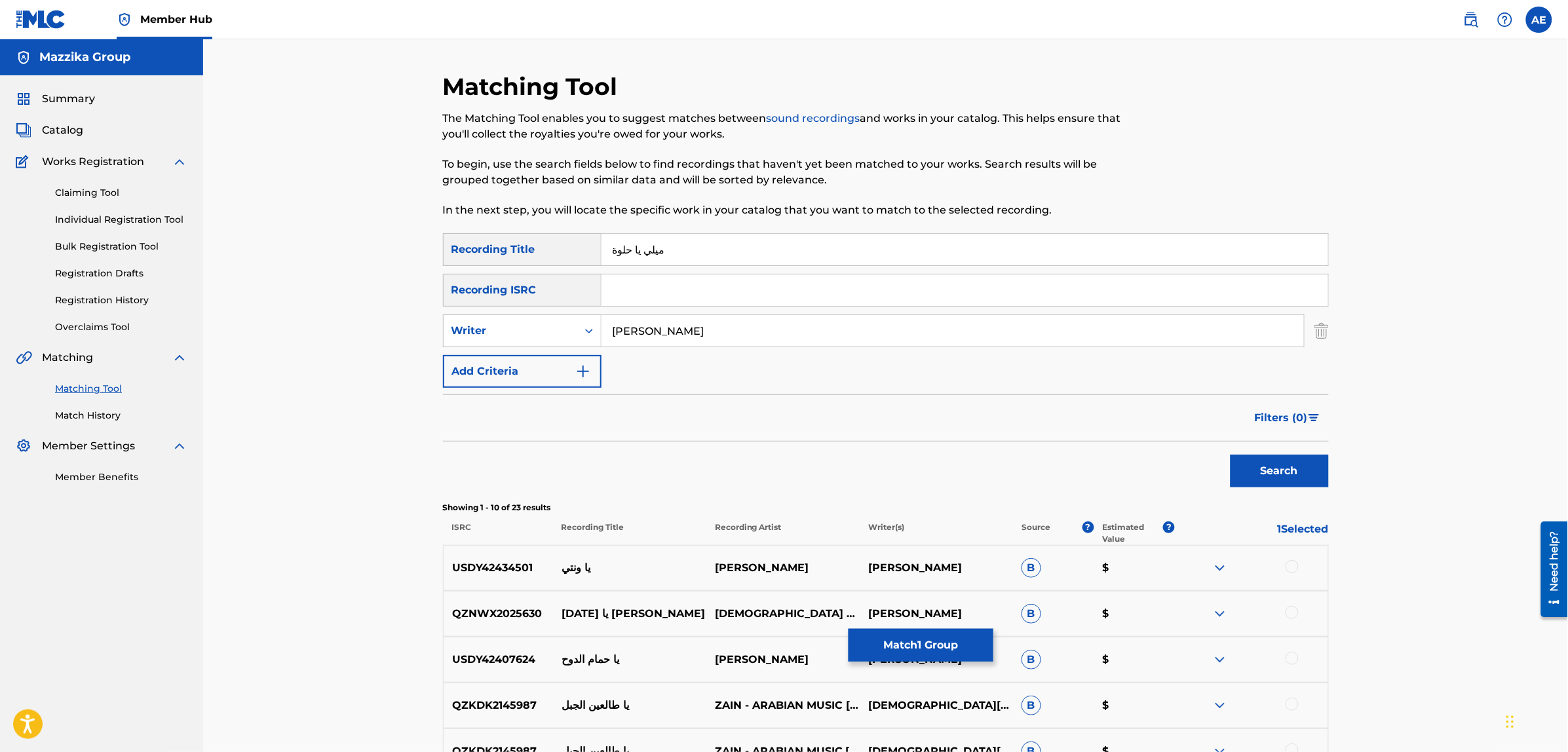
drag, startPoint x: 689, startPoint y: 328, endPoint x: 435, endPoint y: 328, distance: 254.0
click at [441, 328] on div "Matching Tool The Matching Tool enables you to suggest matches between sound re…" at bounding box center [885, 586] width 917 height 1030
click at [1231, 455] on button "Search" at bounding box center [1280, 471] width 98 height 33
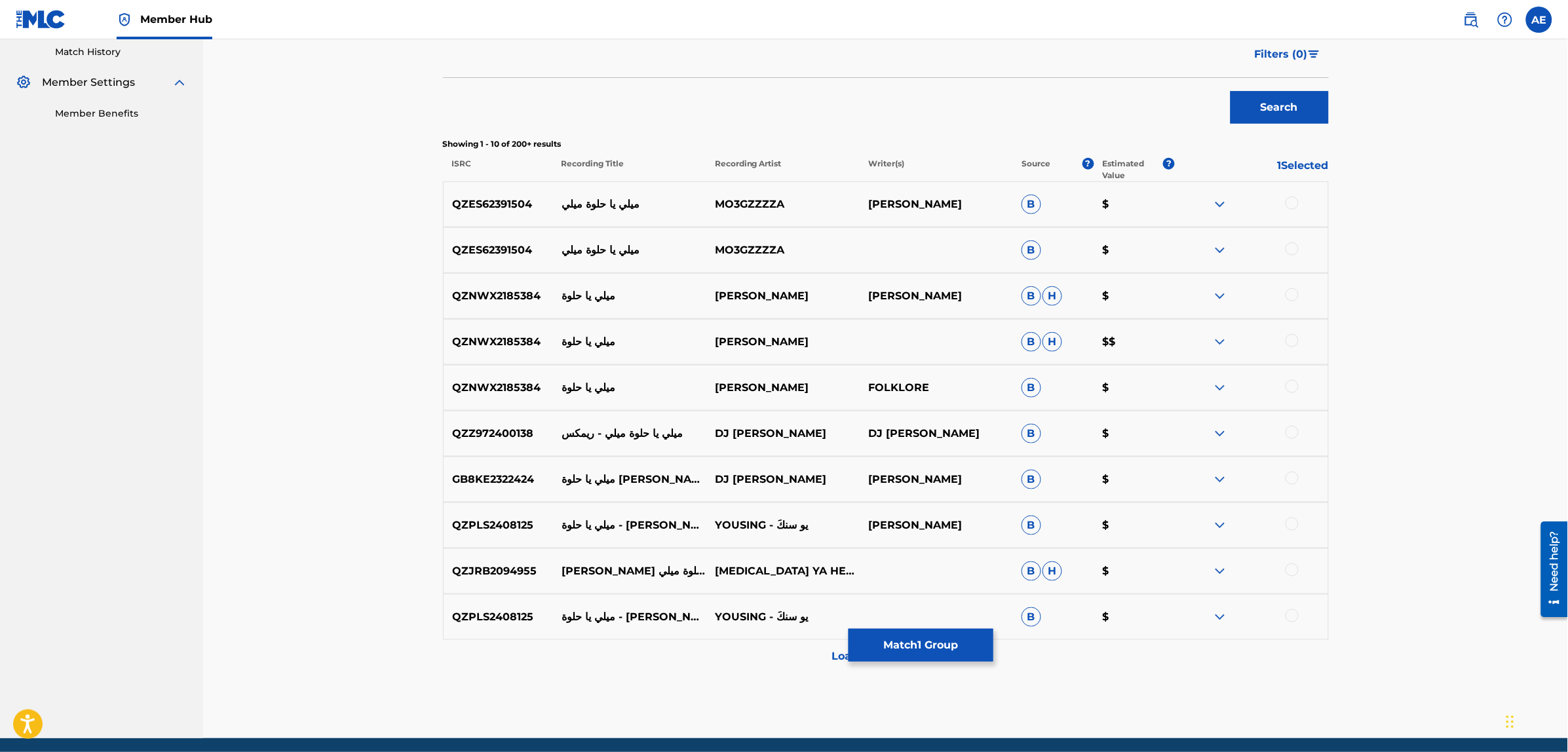
scroll to position [413, 0]
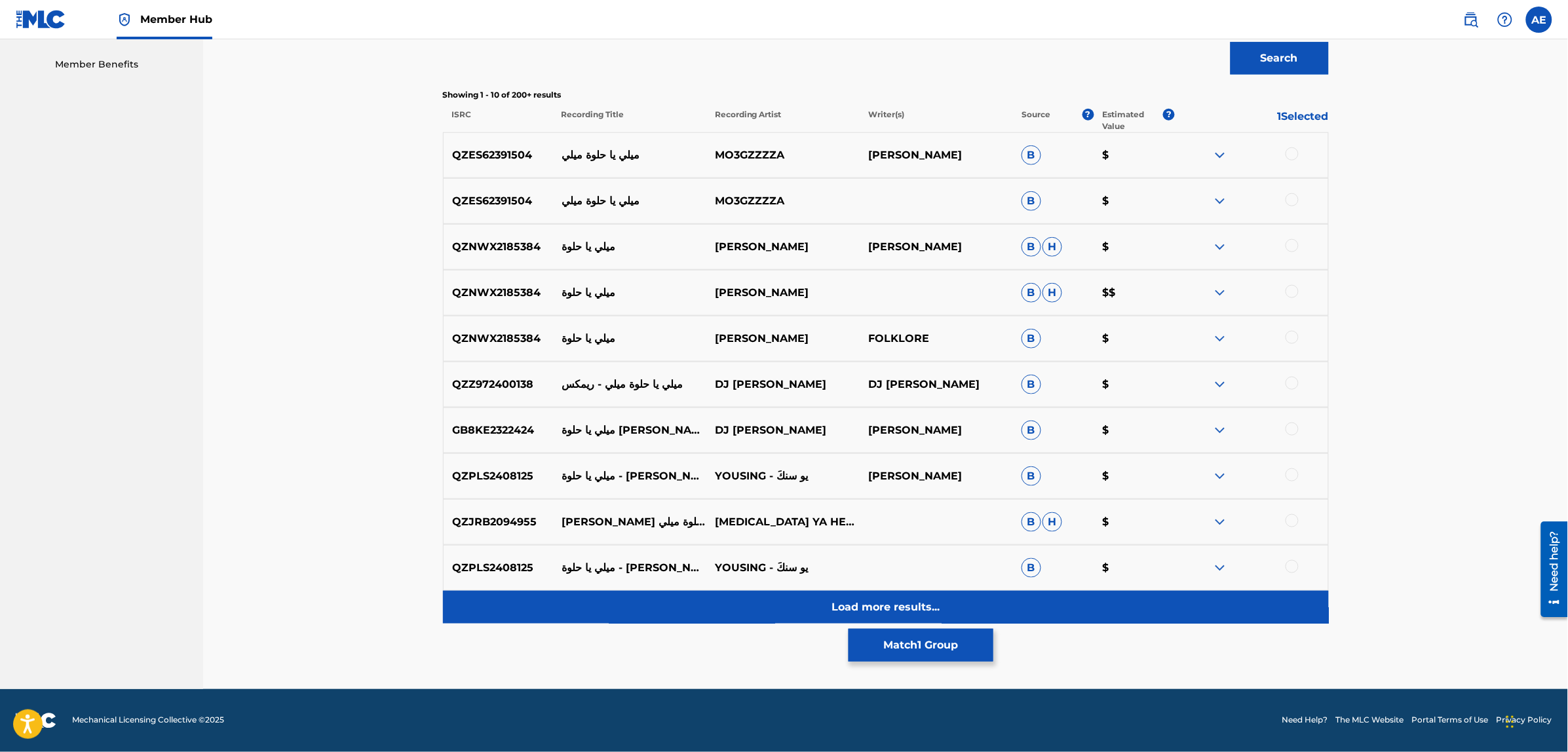
click at [683, 617] on div "Load more results..." at bounding box center [886, 607] width 886 height 33
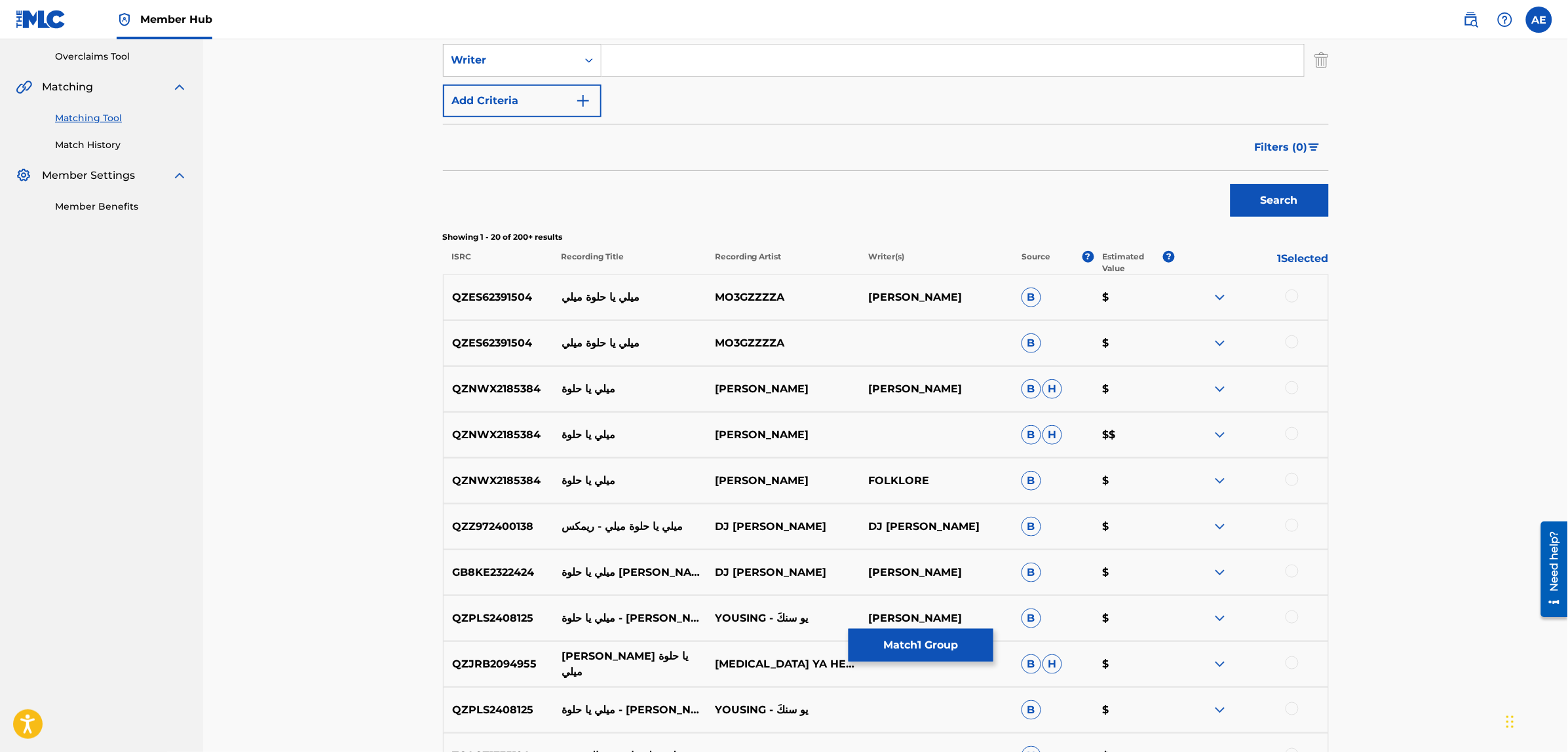
scroll to position [0, 0]
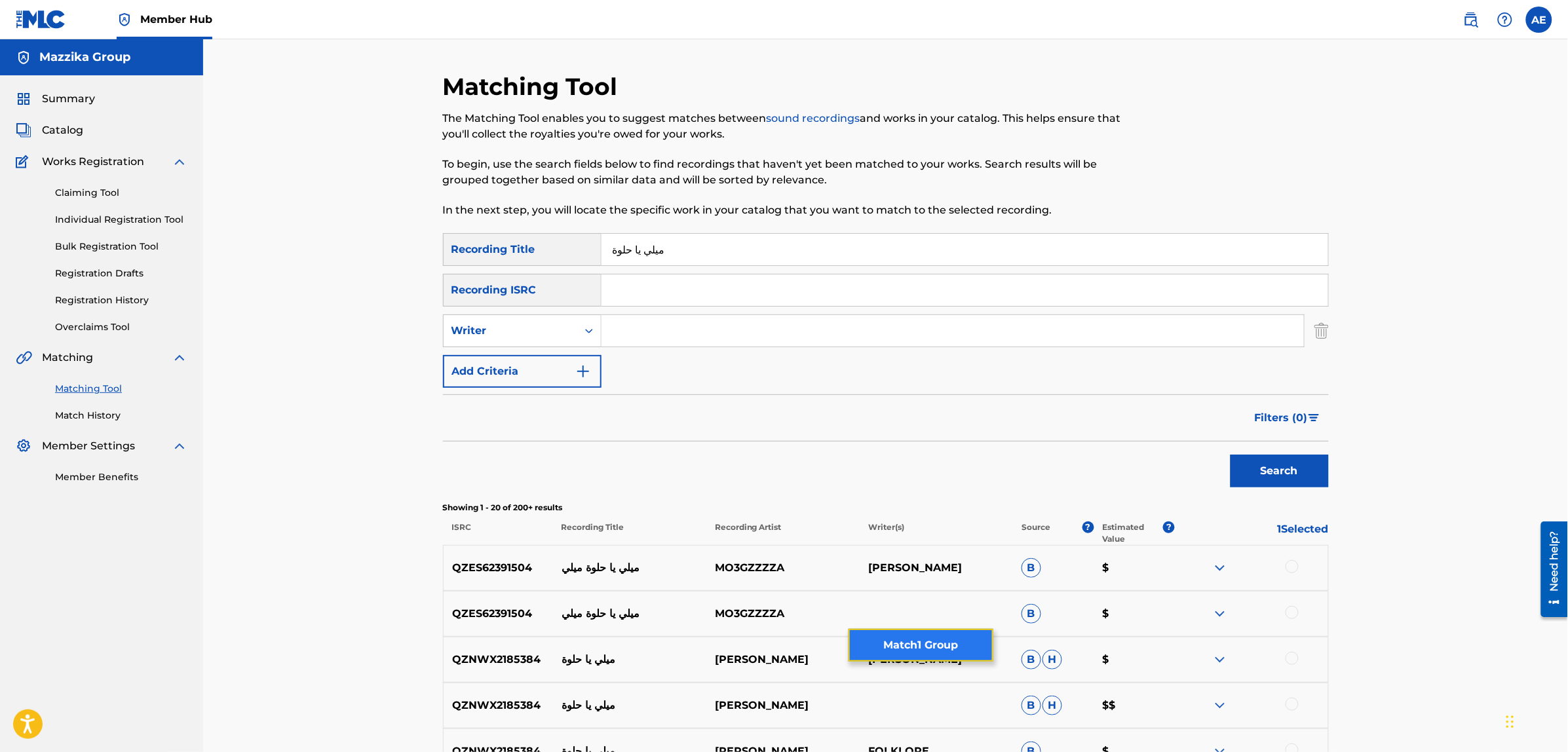
click at [899, 642] on button "Match 1 Group" at bounding box center [921, 645] width 145 height 33
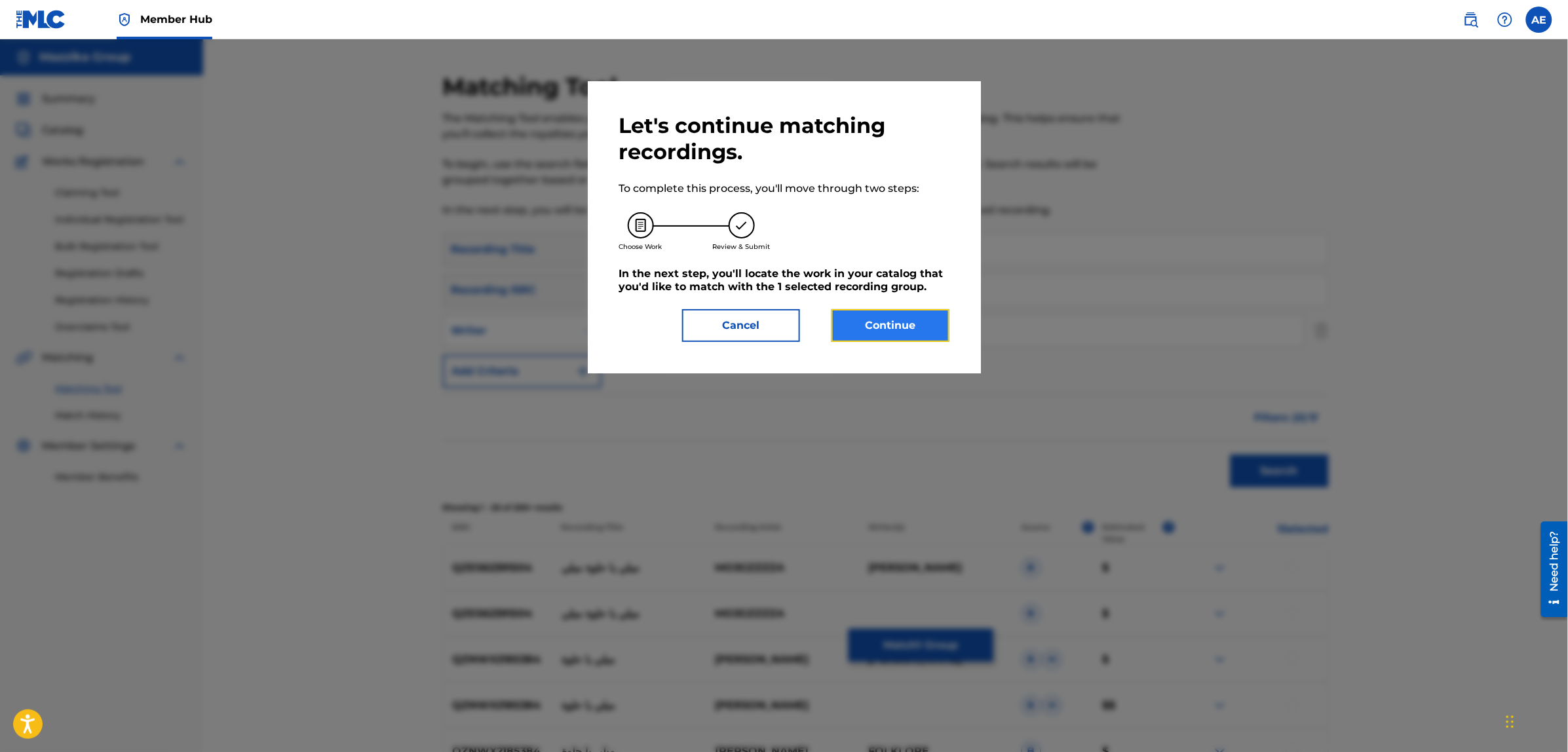
click at [866, 332] on button "Continue" at bounding box center [890, 325] width 118 height 33
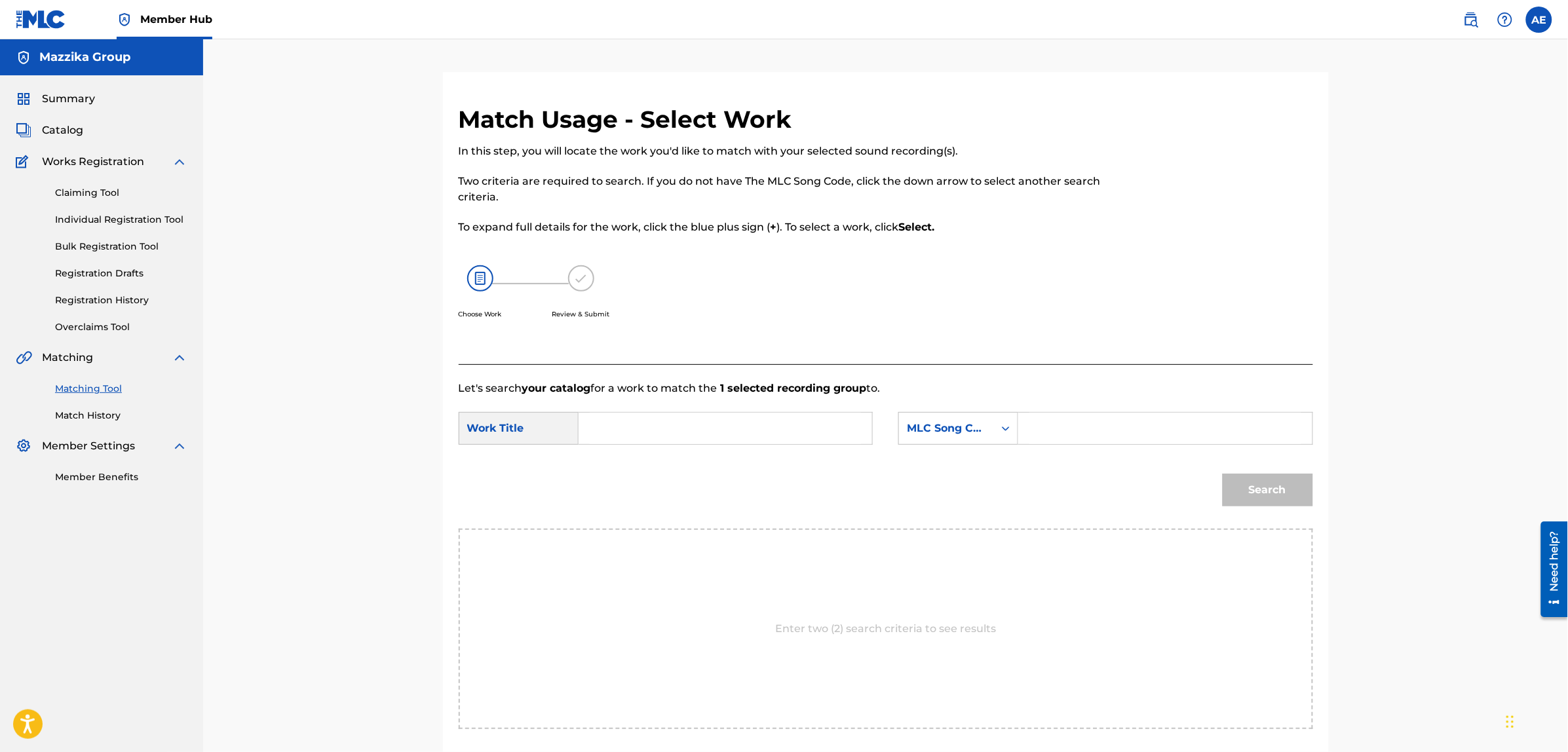
click at [755, 427] on input "Search Form" at bounding box center [725, 429] width 271 height 31
paste input "Meli Ya Helwa"
type input "Meli Ya Helwa"
click at [1141, 425] on input "Search Form" at bounding box center [1165, 429] width 271 height 31
paste input "MN6N1S"
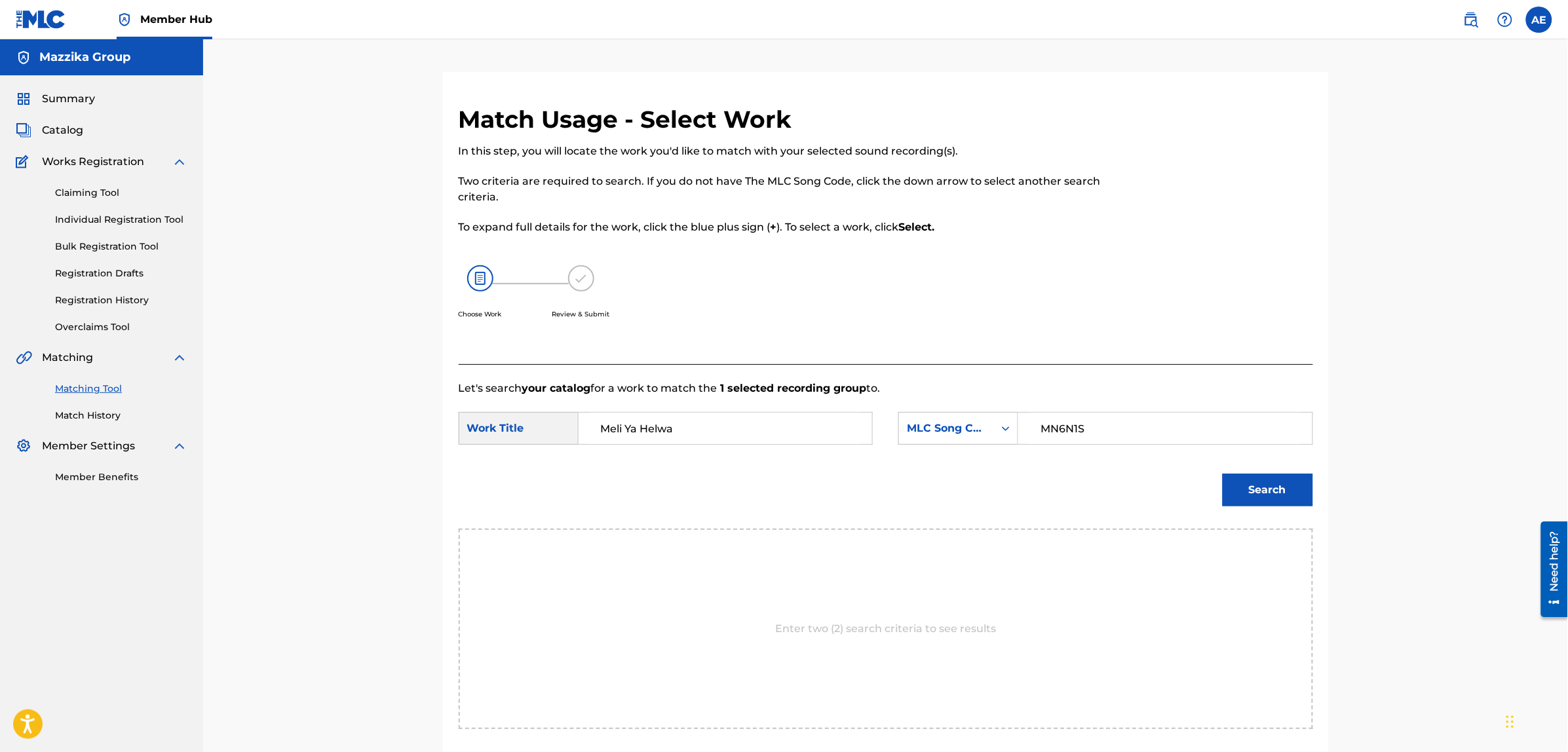
type input "MN6N1S"
click at [1223, 473] on button "Search" at bounding box center [1268, 490] width 91 height 33
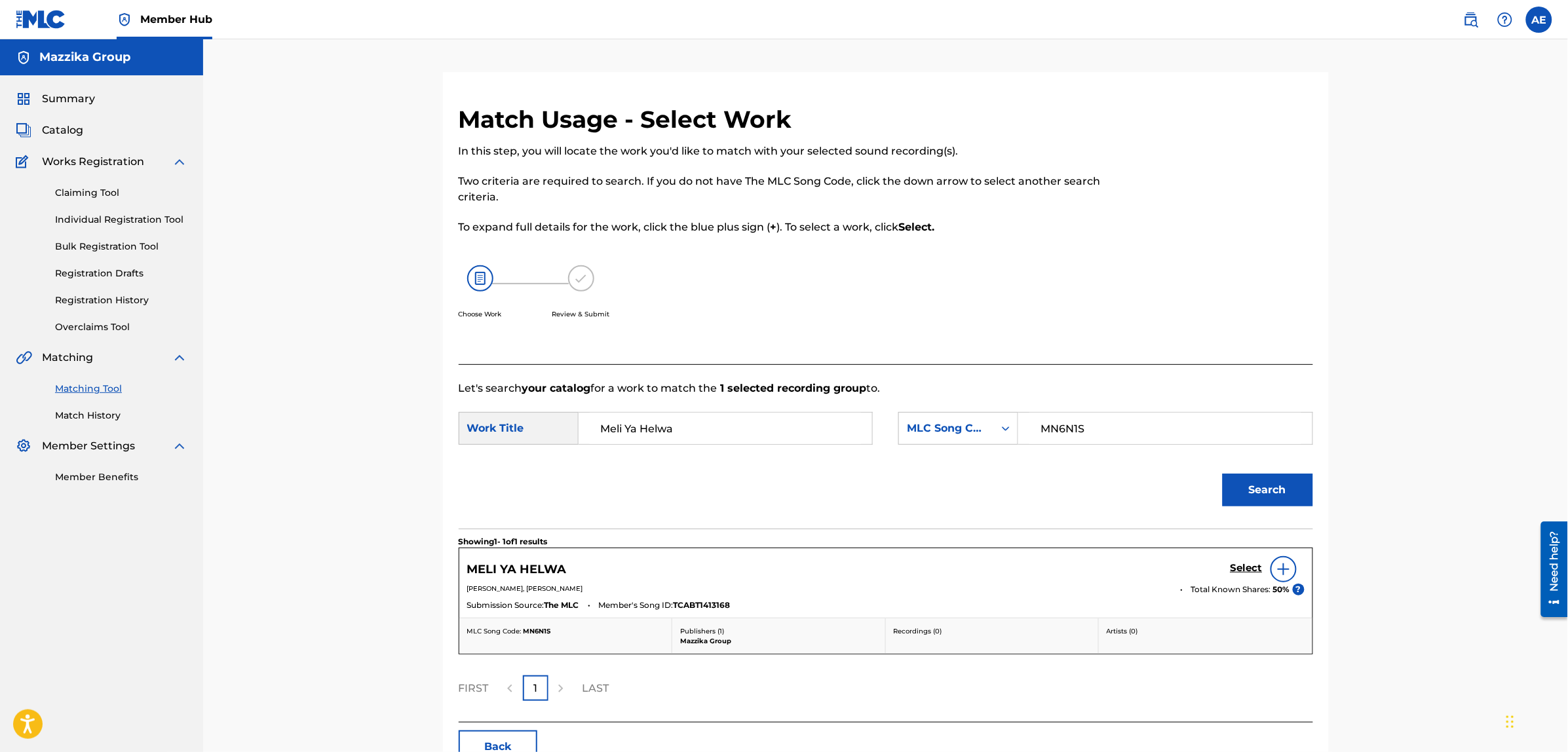
scroll to position [82, 0]
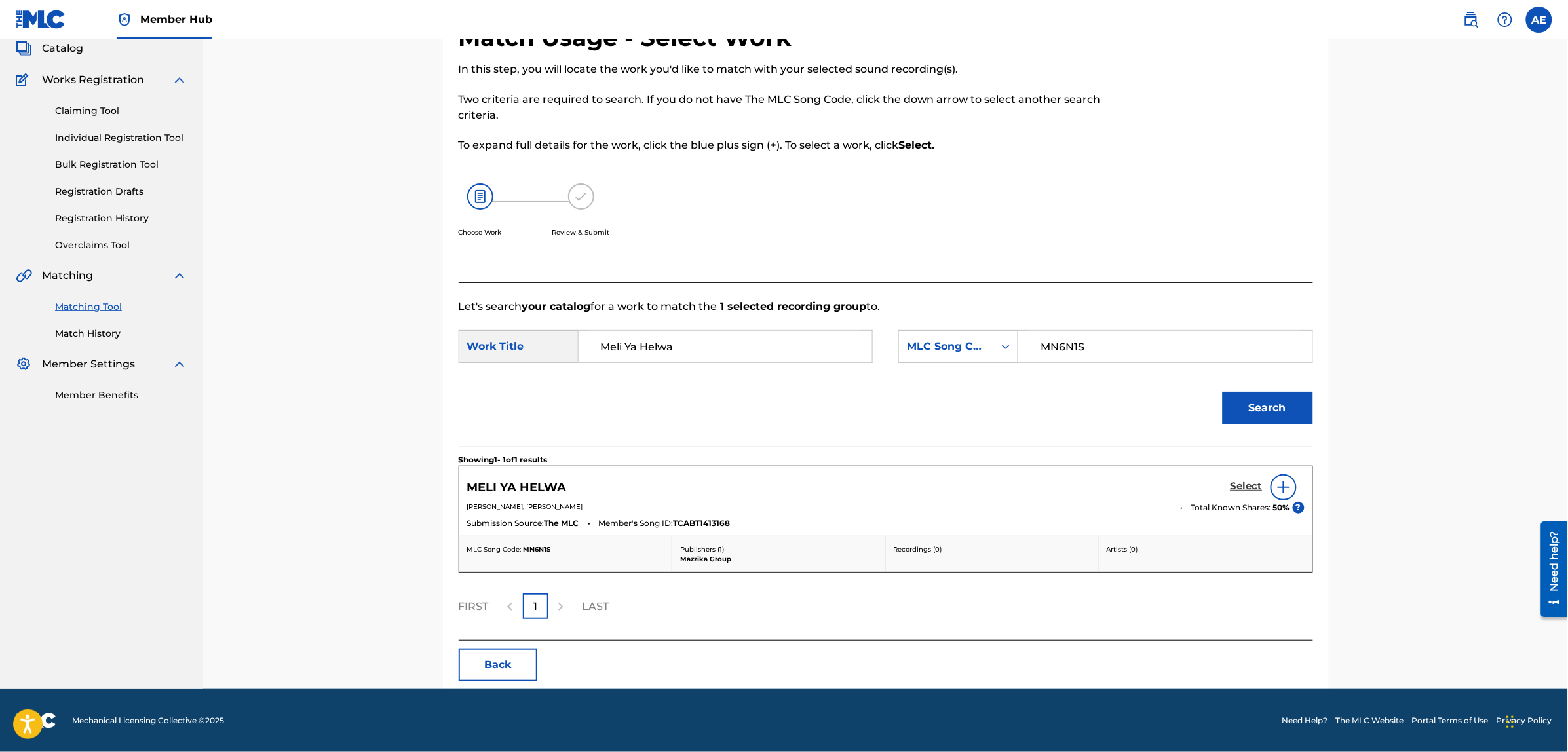
click at [1249, 487] on h5 "Select" at bounding box center [1246, 486] width 32 height 13
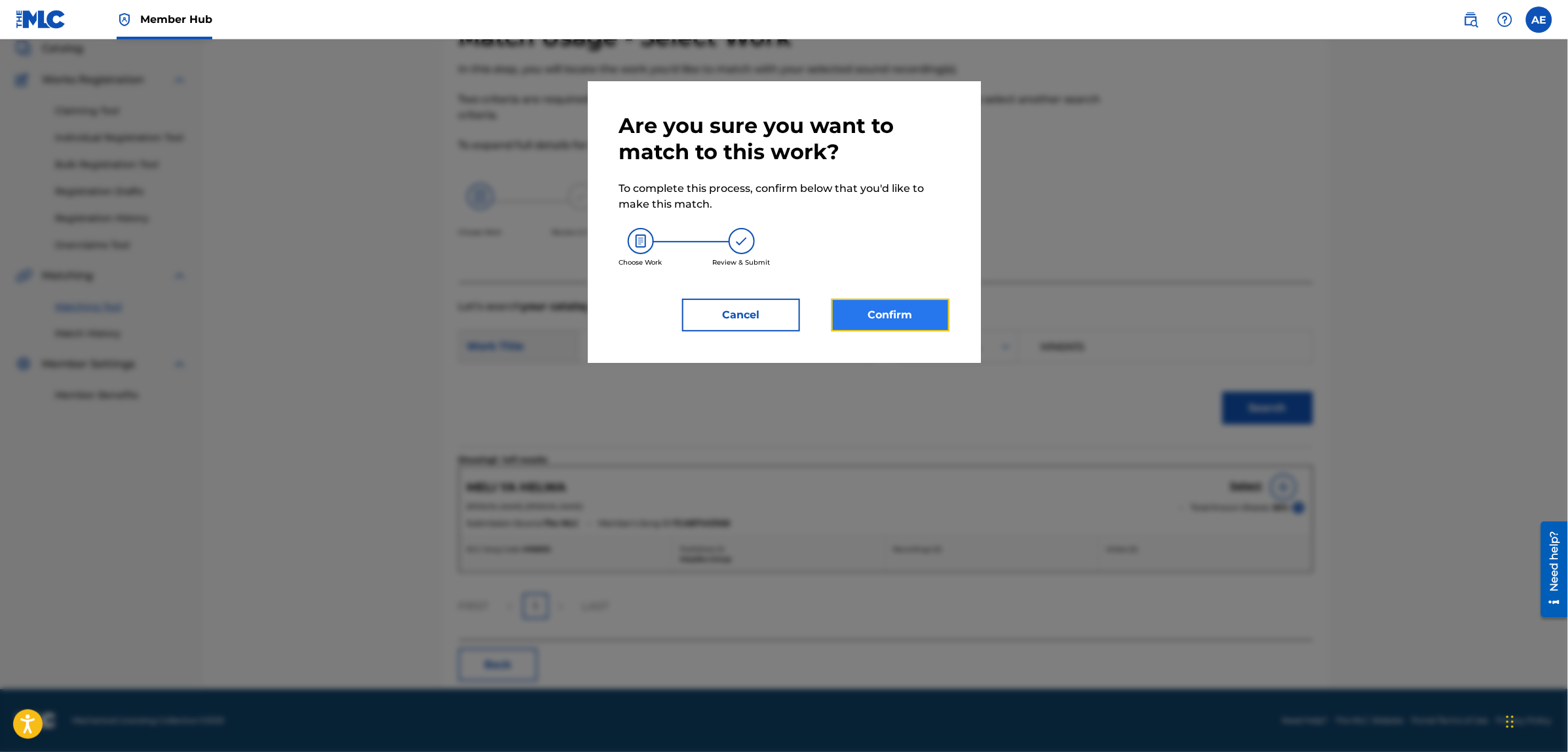
click at [925, 309] on button "Confirm" at bounding box center [890, 316] width 118 height 33
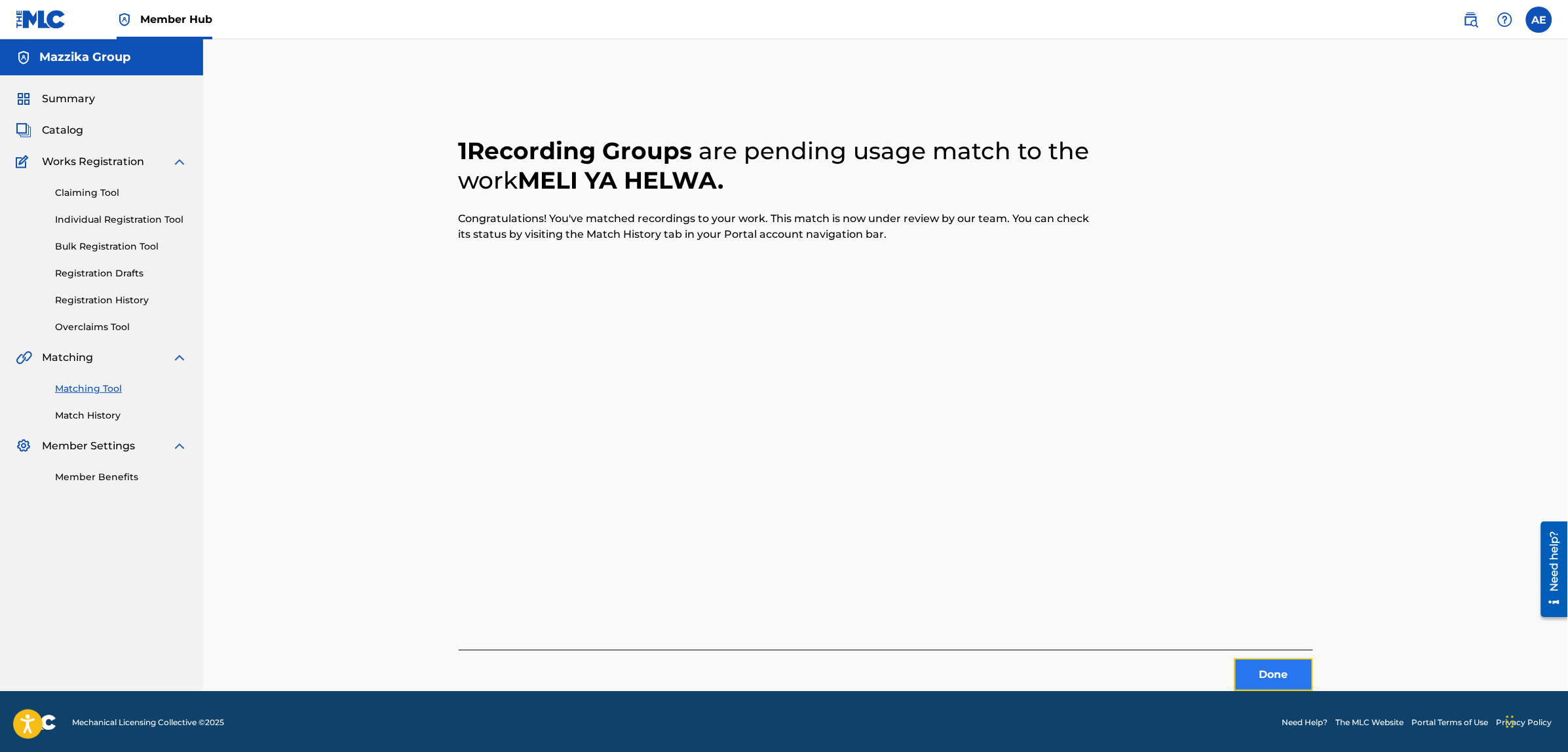
click at [1285, 681] on button "Done" at bounding box center [1274, 675] width 79 height 33
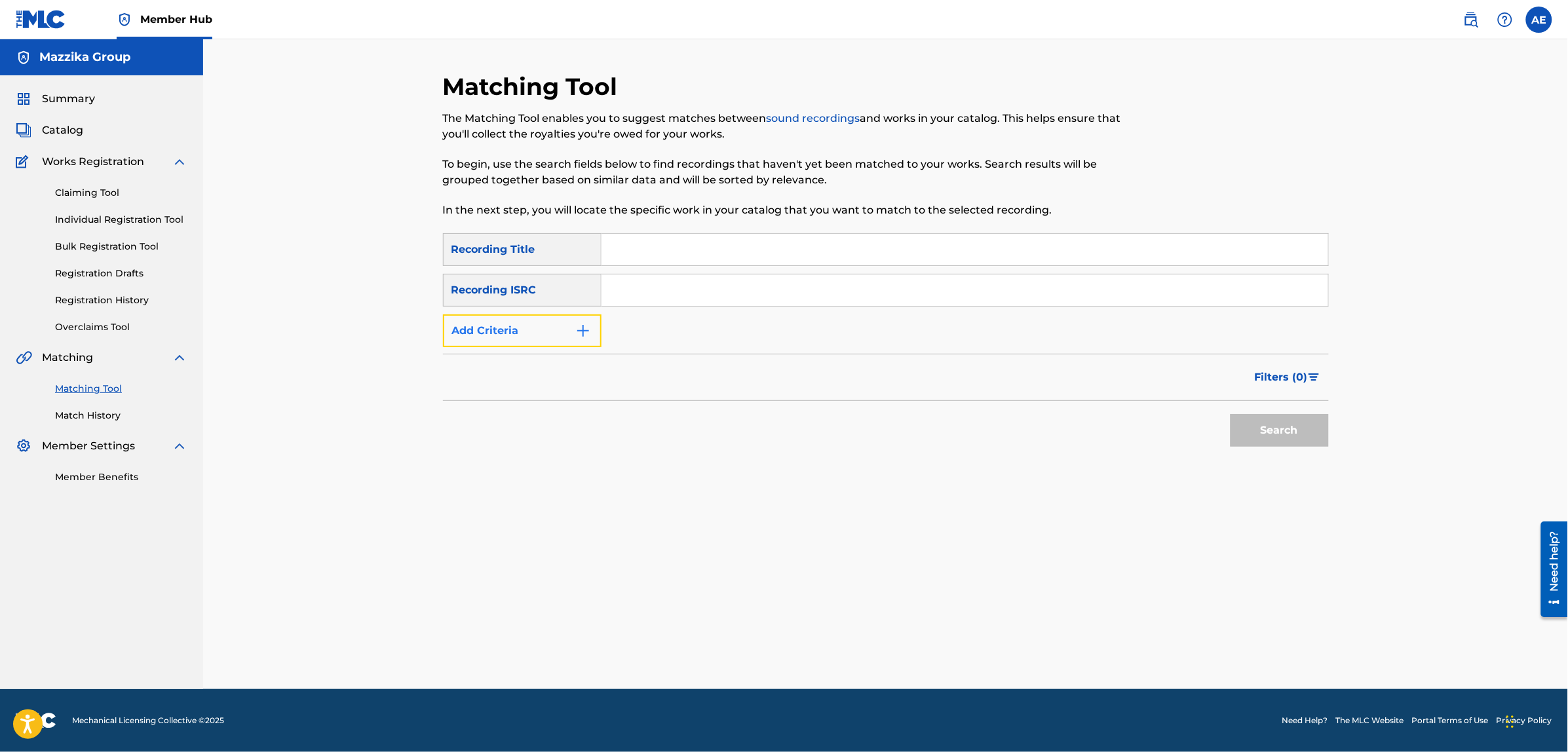
click at [546, 335] on button "Add Criteria" at bounding box center [522, 331] width 159 height 33
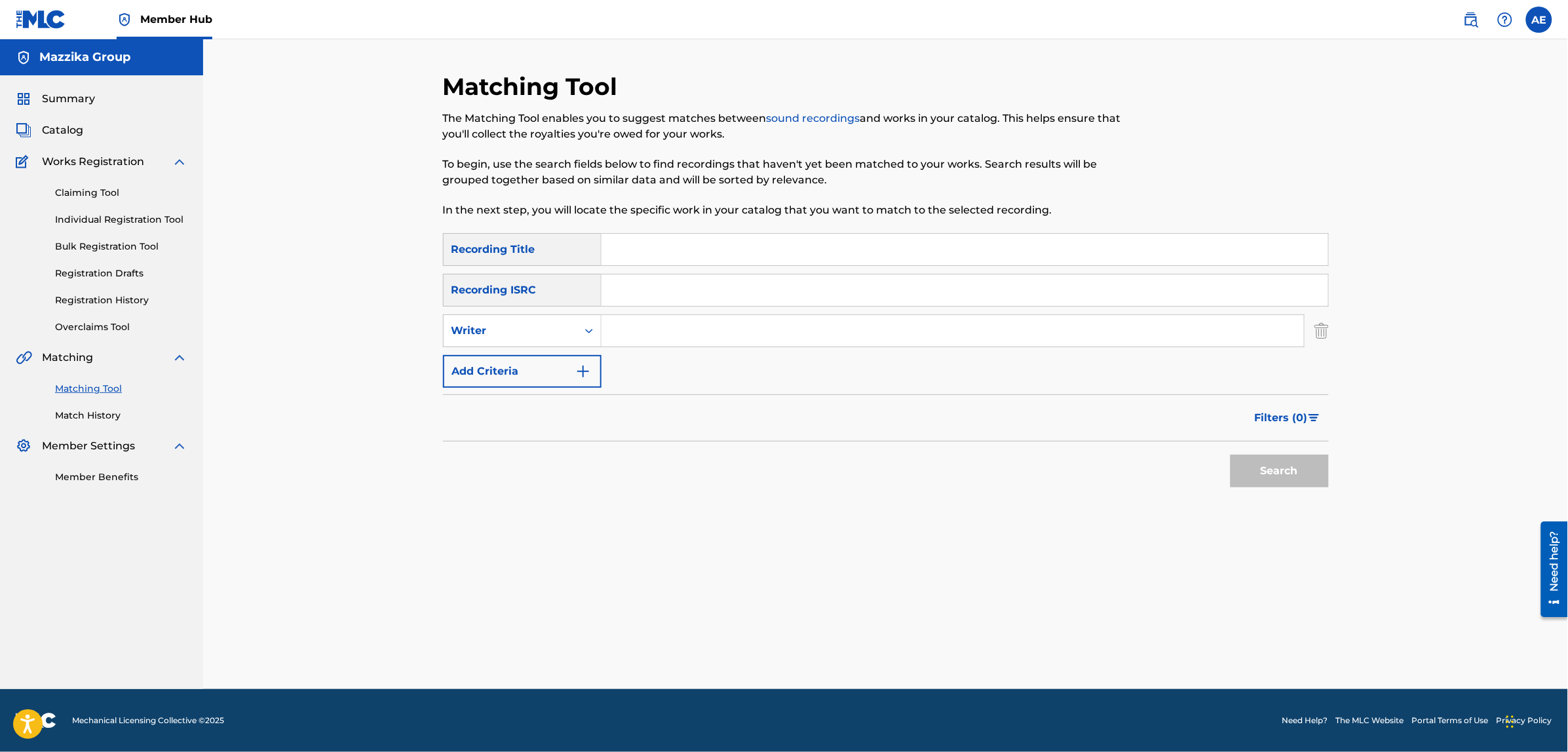
click at [649, 286] on input "Search Form" at bounding box center [965, 290] width 727 height 31
paste input "TCACS1635933"
type input "TCACS1635933"
click at [1231, 455] on button "Search" at bounding box center [1280, 471] width 98 height 33
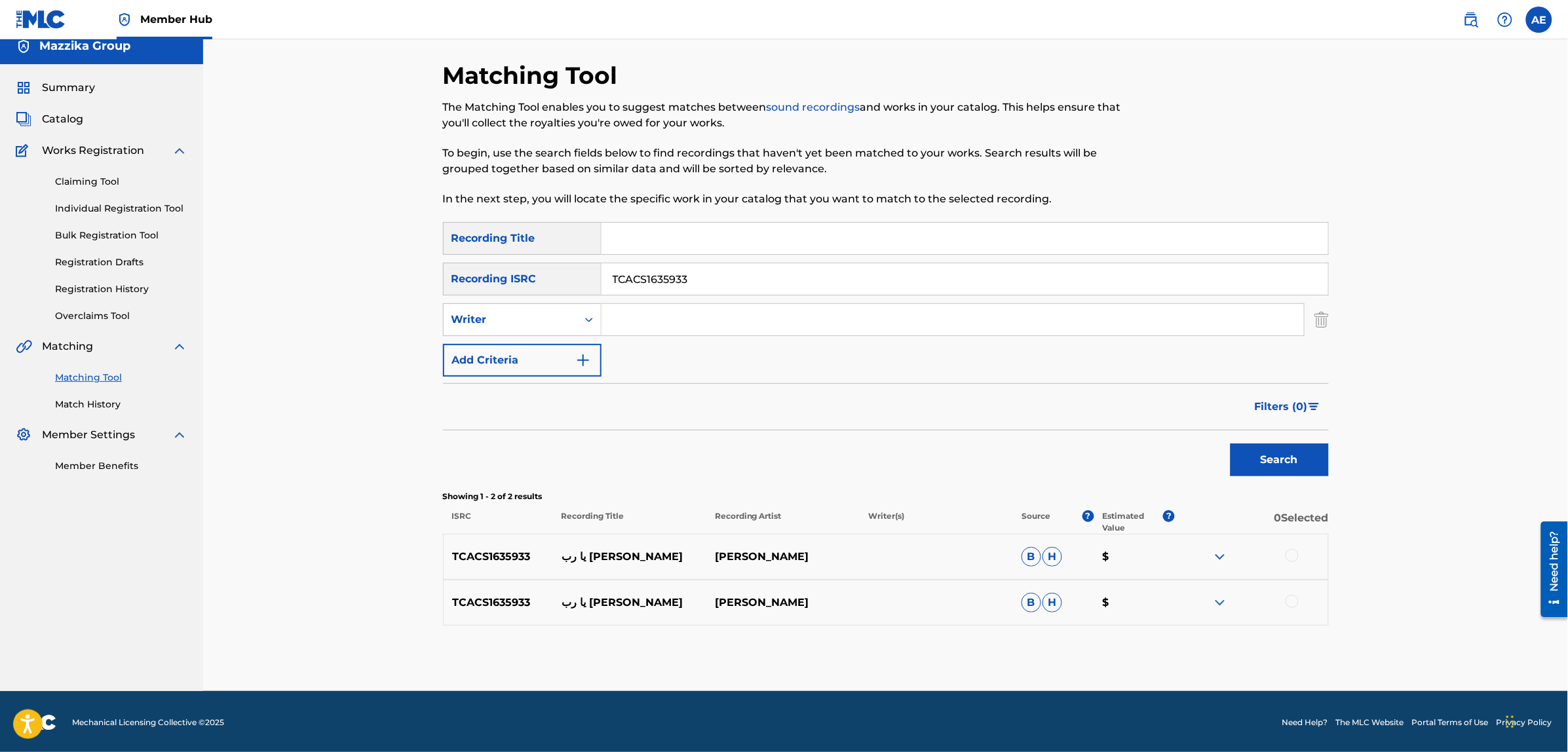
scroll to position [13, 0]
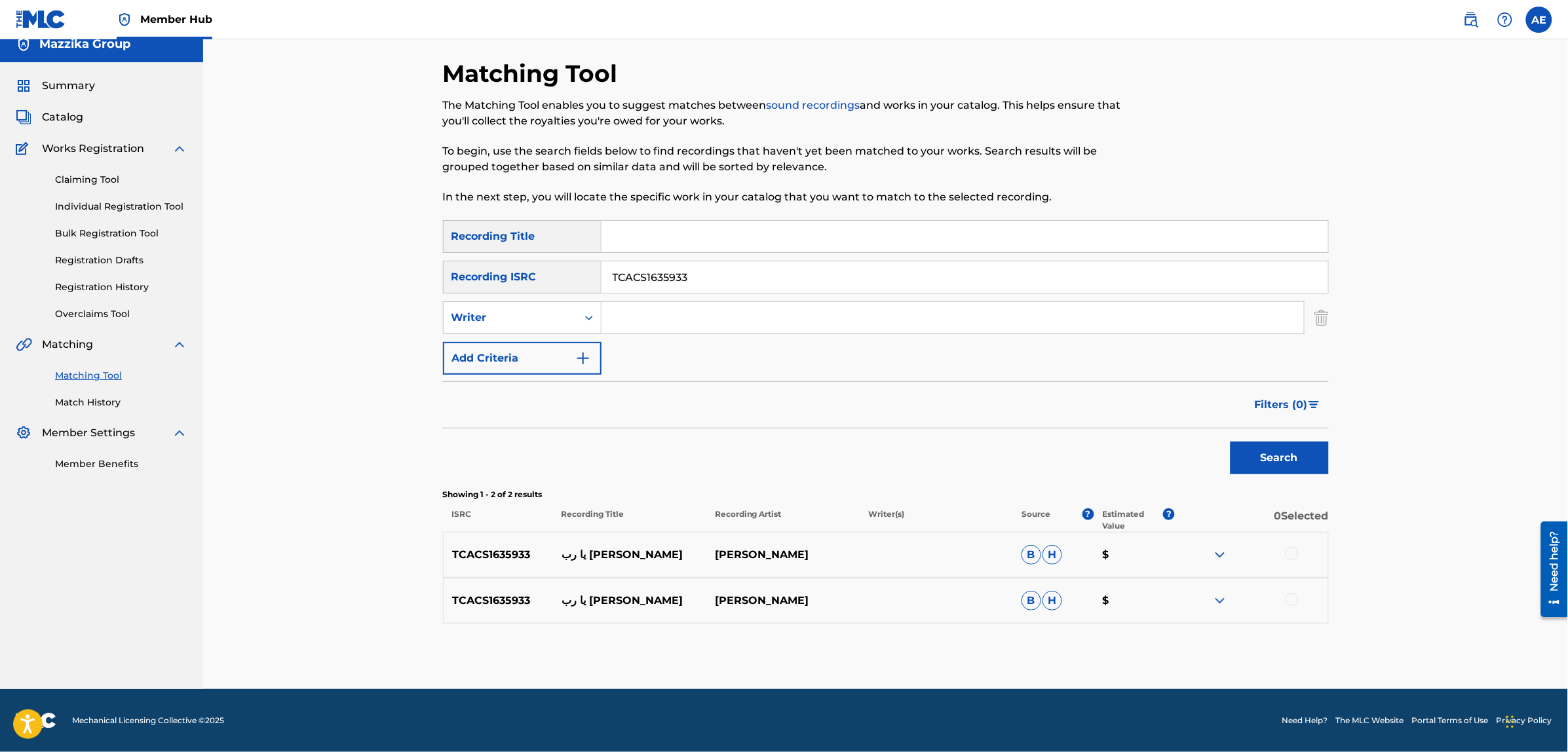
click at [1293, 552] on div at bounding box center [1291, 552] width 13 height 13
click at [1291, 597] on div at bounding box center [1291, 598] width 13 height 13
drag, startPoint x: 703, startPoint y: 276, endPoint x: 478, endPoint y: 283, distance: 225.1
click at [481, 283] on div "SearchWithCriteriac671c248-c6e4-4006-8f9a-ba3c751cb339 Recording ISRC TCACS1635…" at bounding box center [886, 278] width 886 height 33
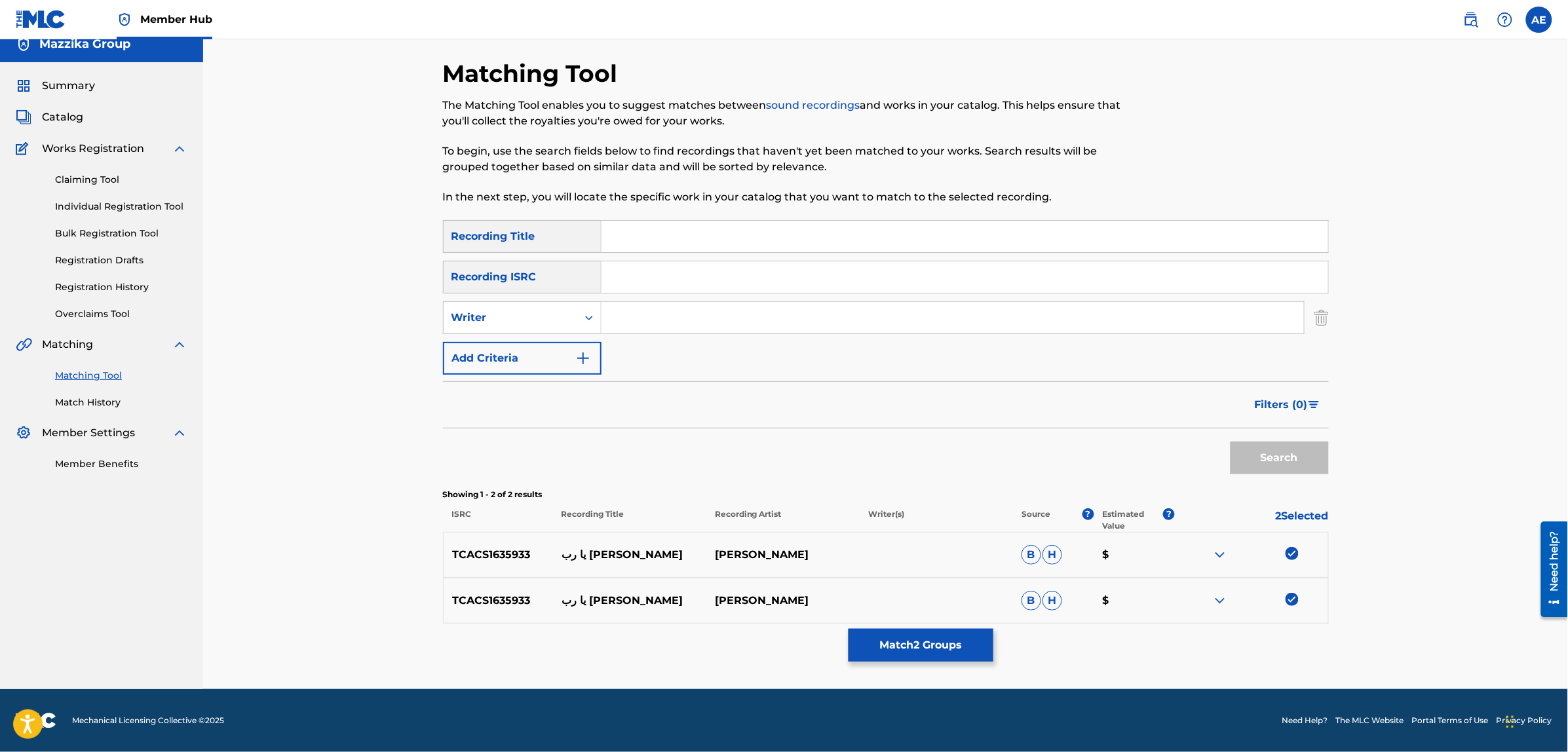
click at [654, 305] on input "Search Form" at bounding box center [952, 318] width 703 height 31
paste input "[PERSON_NAME]"
type input "[PERSON_NAME]"
click at [669, 238] on input "Search Form" at bounding box center [965, 237] width 727 height 31
paste input "Ya Rb [PERSON_NAME]"
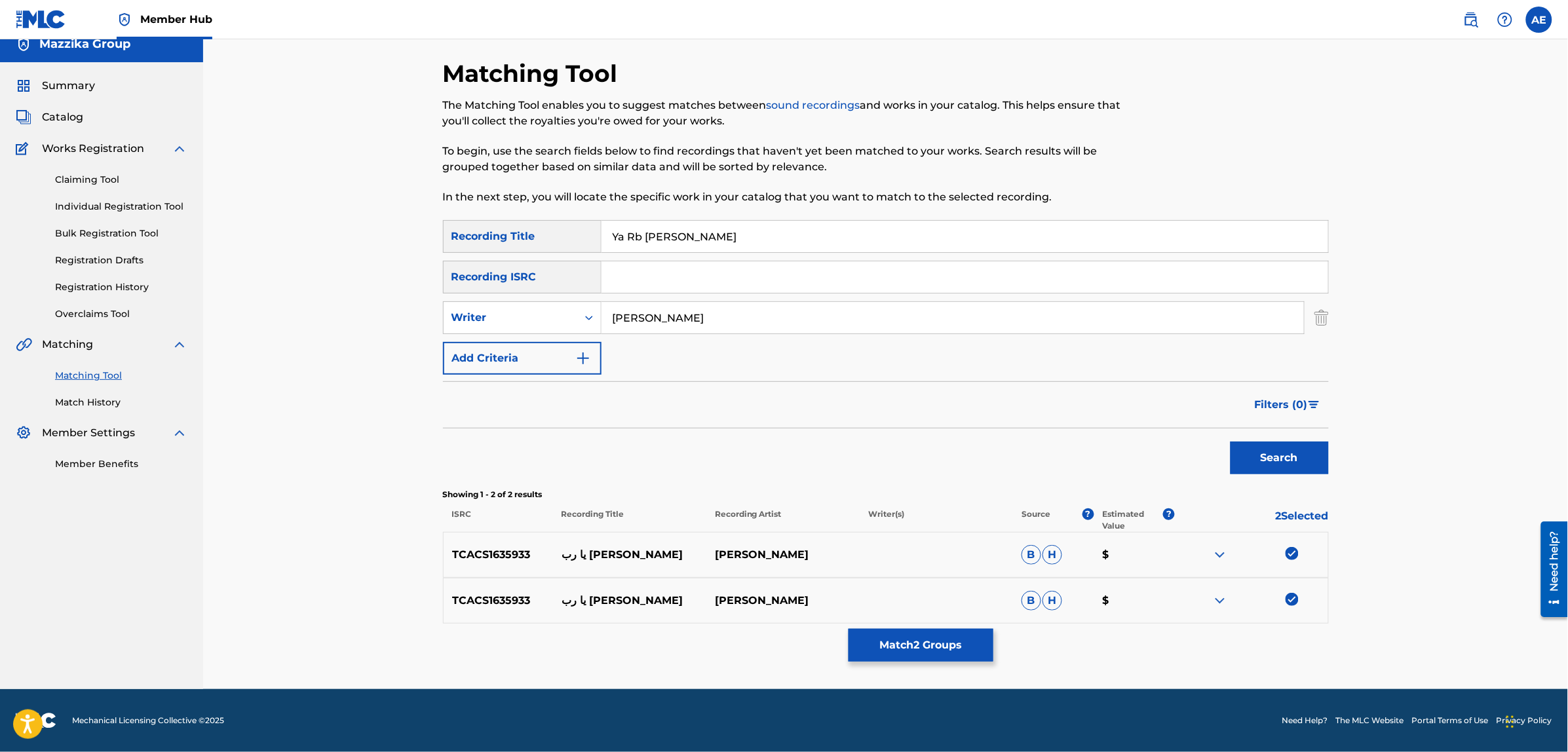
type input "Ya Rb [PERSON_NAME]"
click at [1231, 441] on button "Search" at bounding box center [1280, 458] width 98 height 33
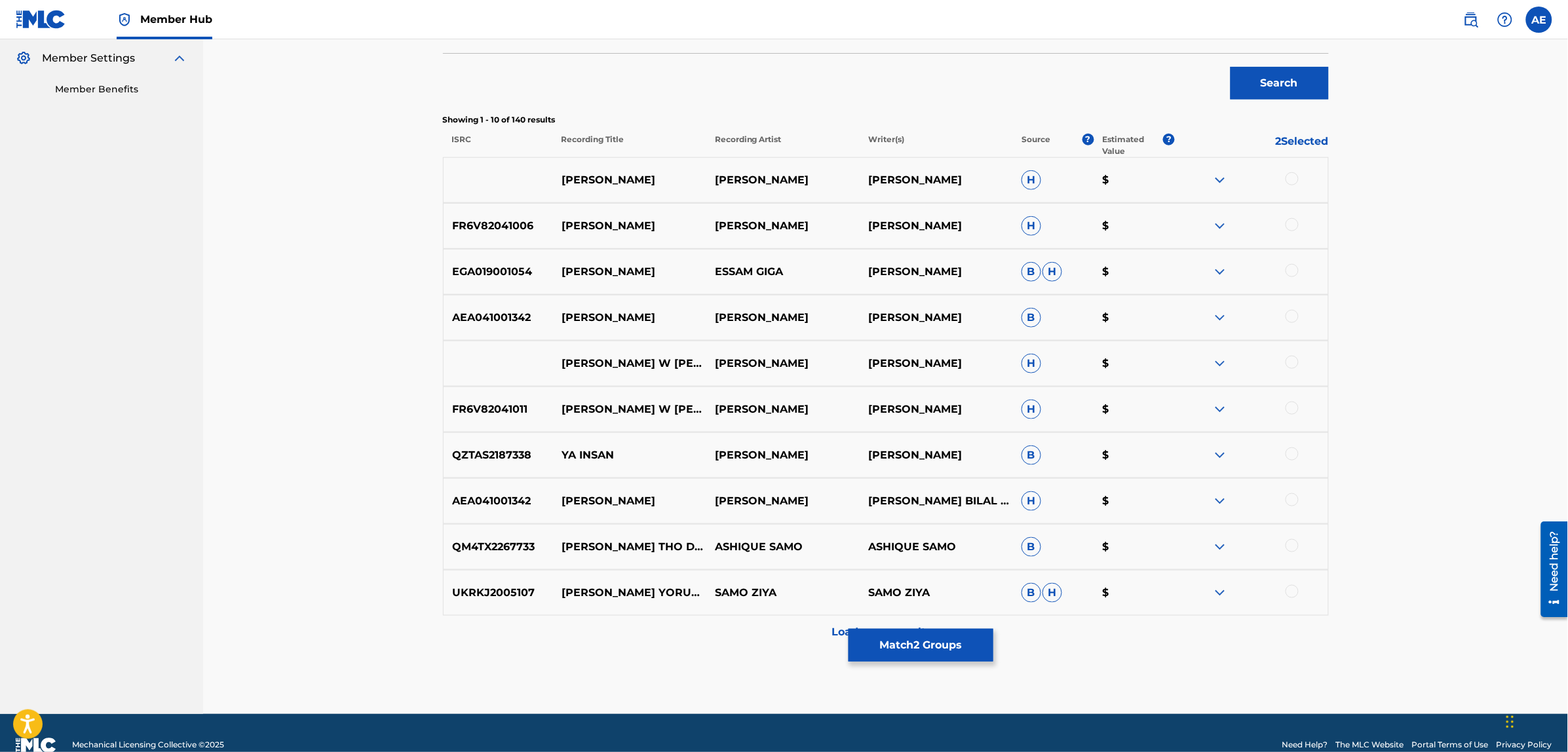
scroll to position [413, 0]
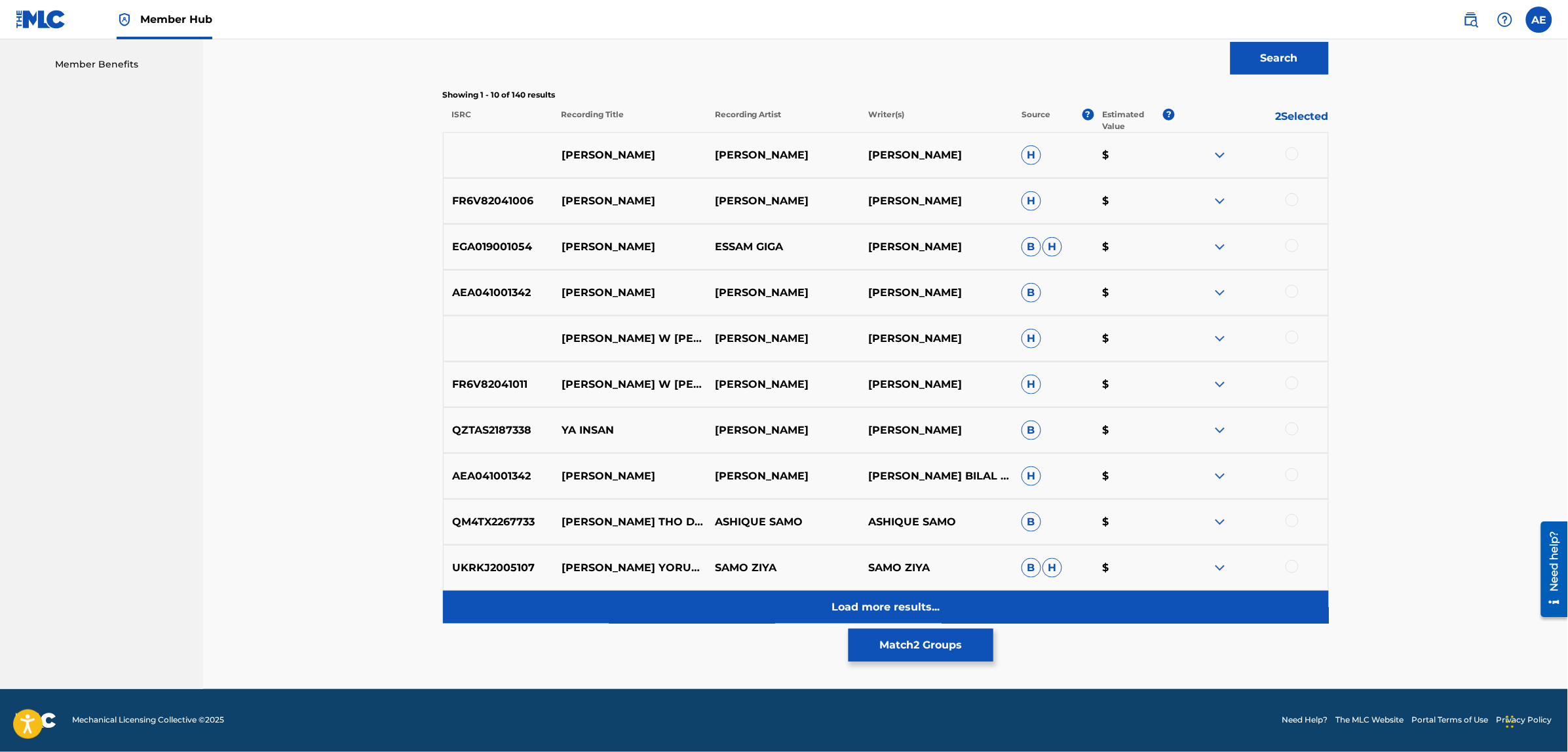
click at [735, 601] on div "Load more results..." at bounding box center [886, 607] width 886 height 33
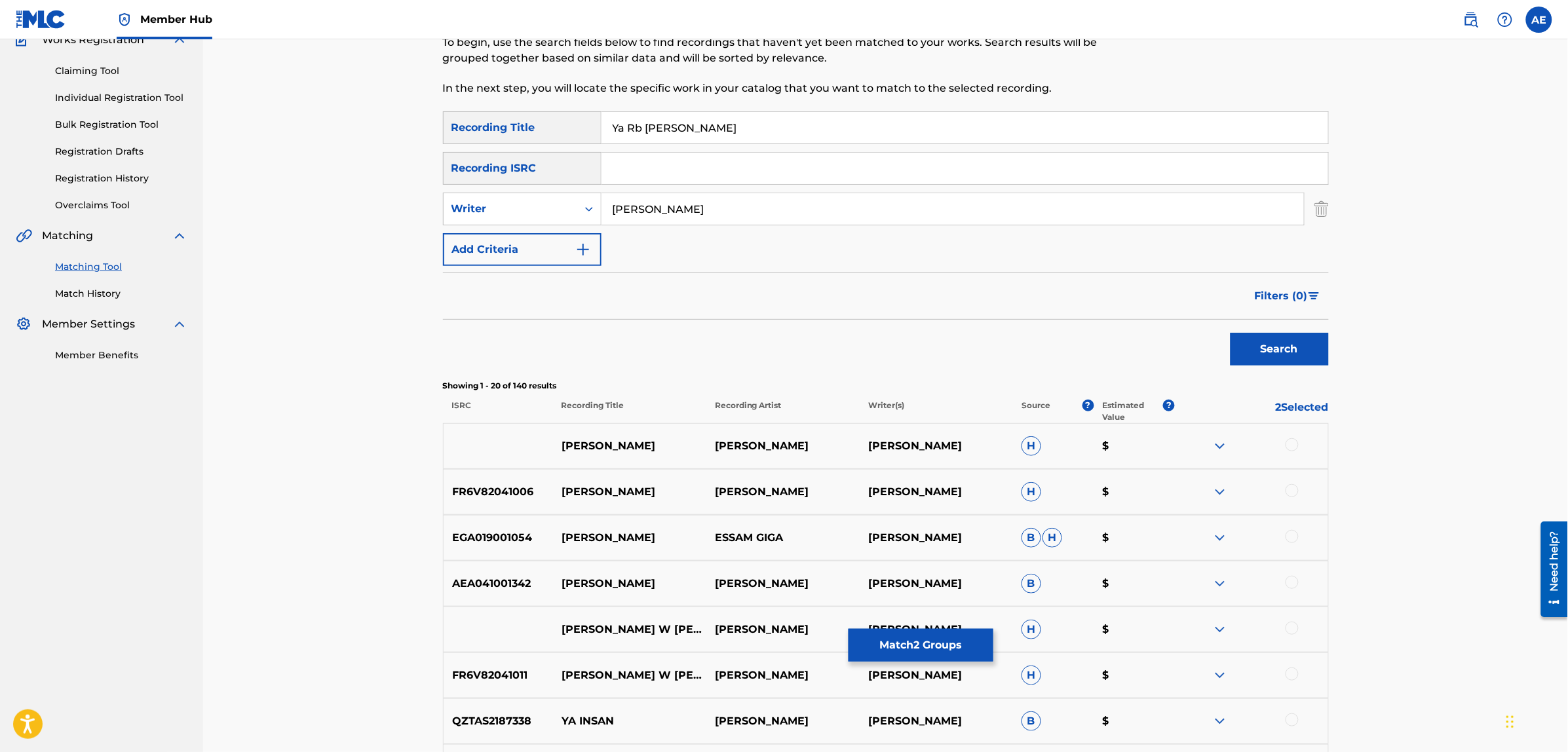
scroll to position [0, 0]
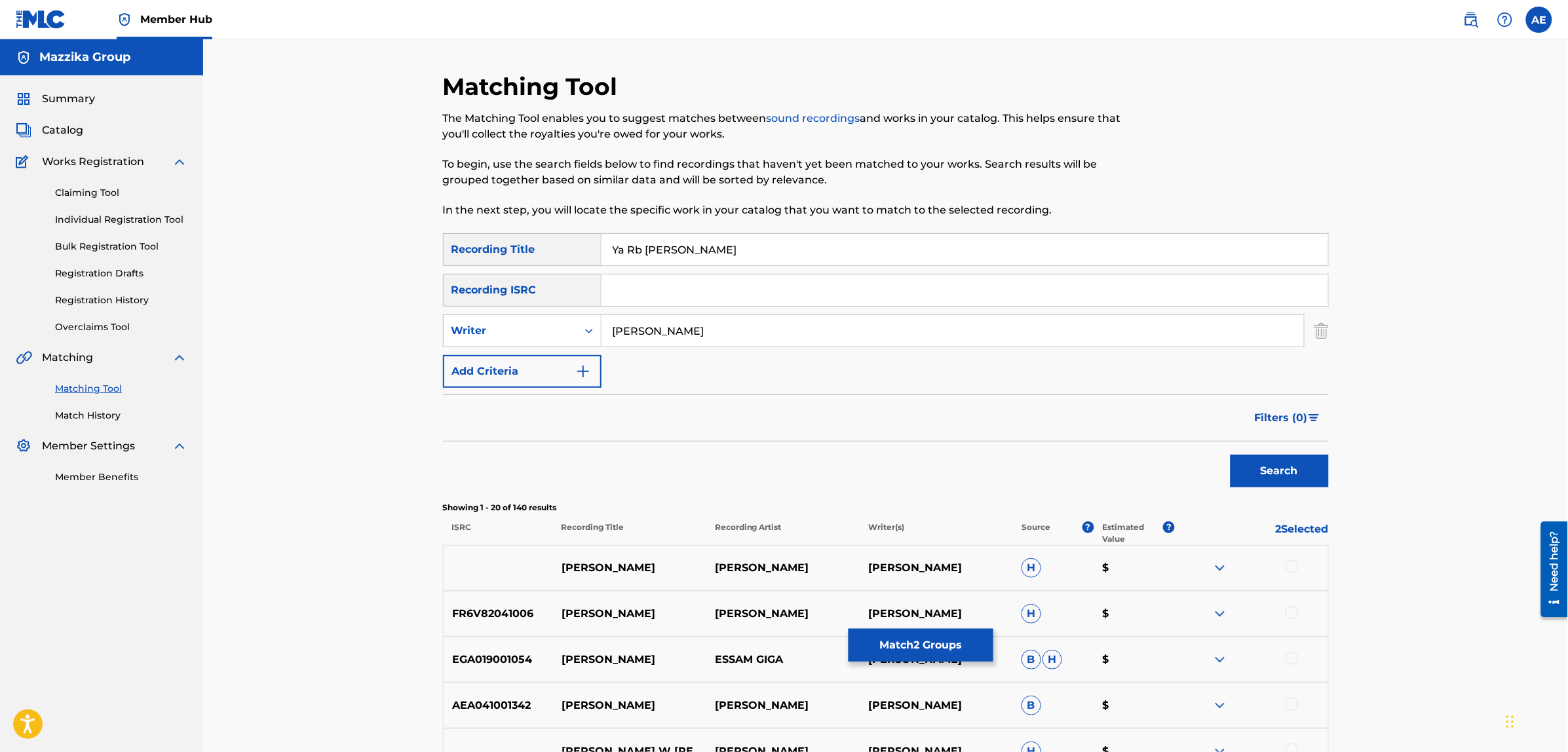
drag, startPoint x: 683, startPoint y: 328, endPoint x: 361, endPoint y: 328, distance: 322.0
click at [1231, 455] on button "Search" at bounding box center [1280, 471] width 98 height 33
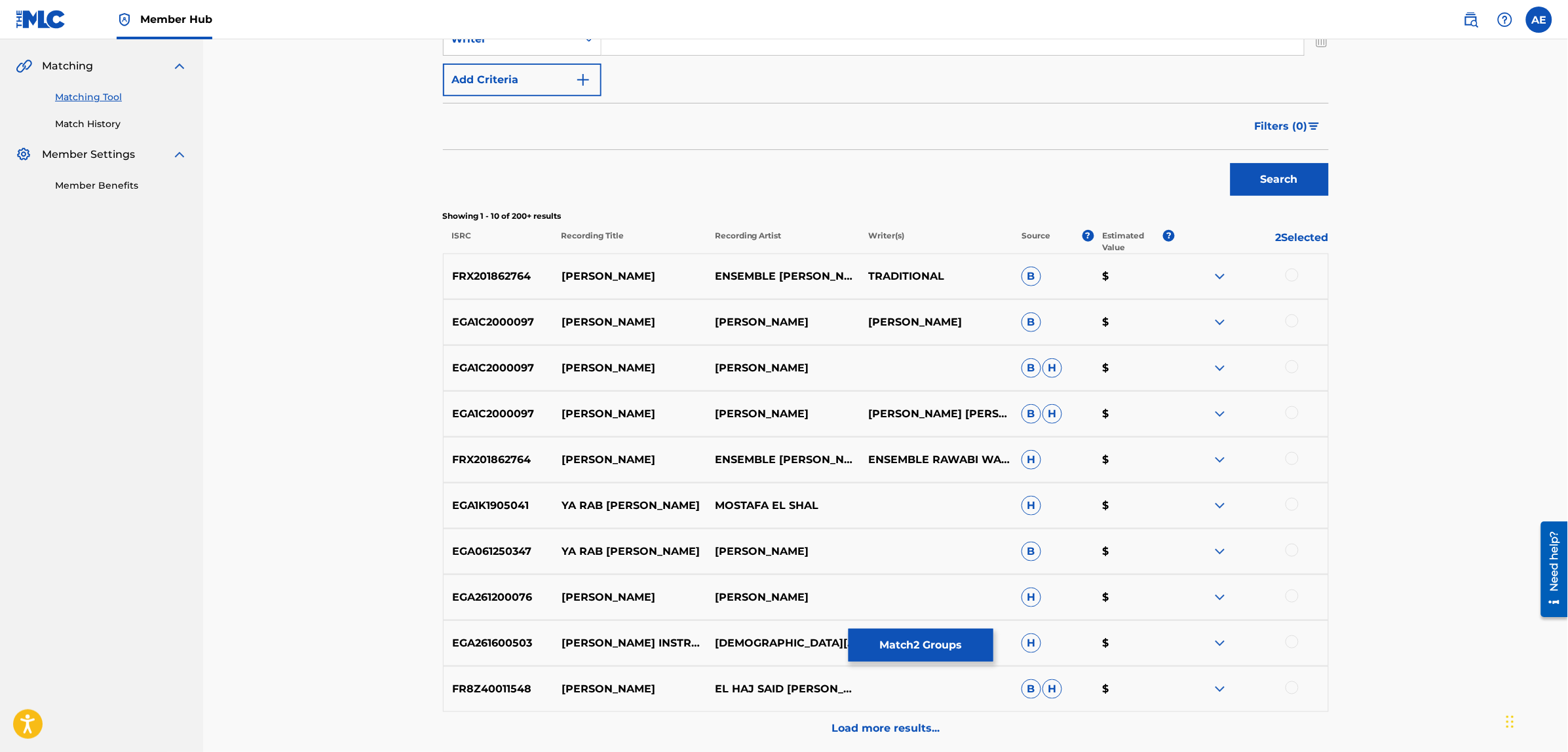
scroll to position [327, 0]
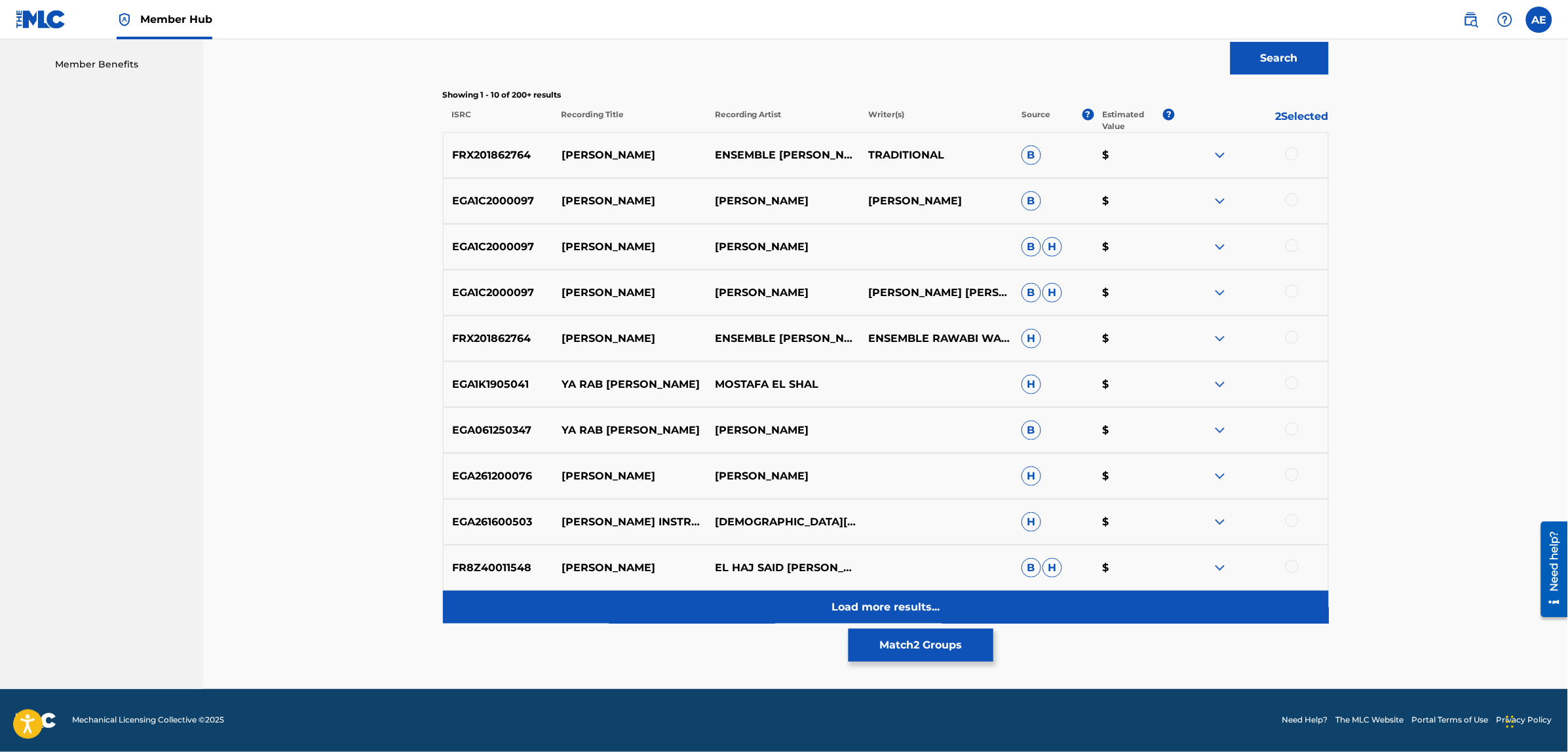
click at [723, 616] on div "Load more results..." at bounding box center [886, 607] width 886 height 33
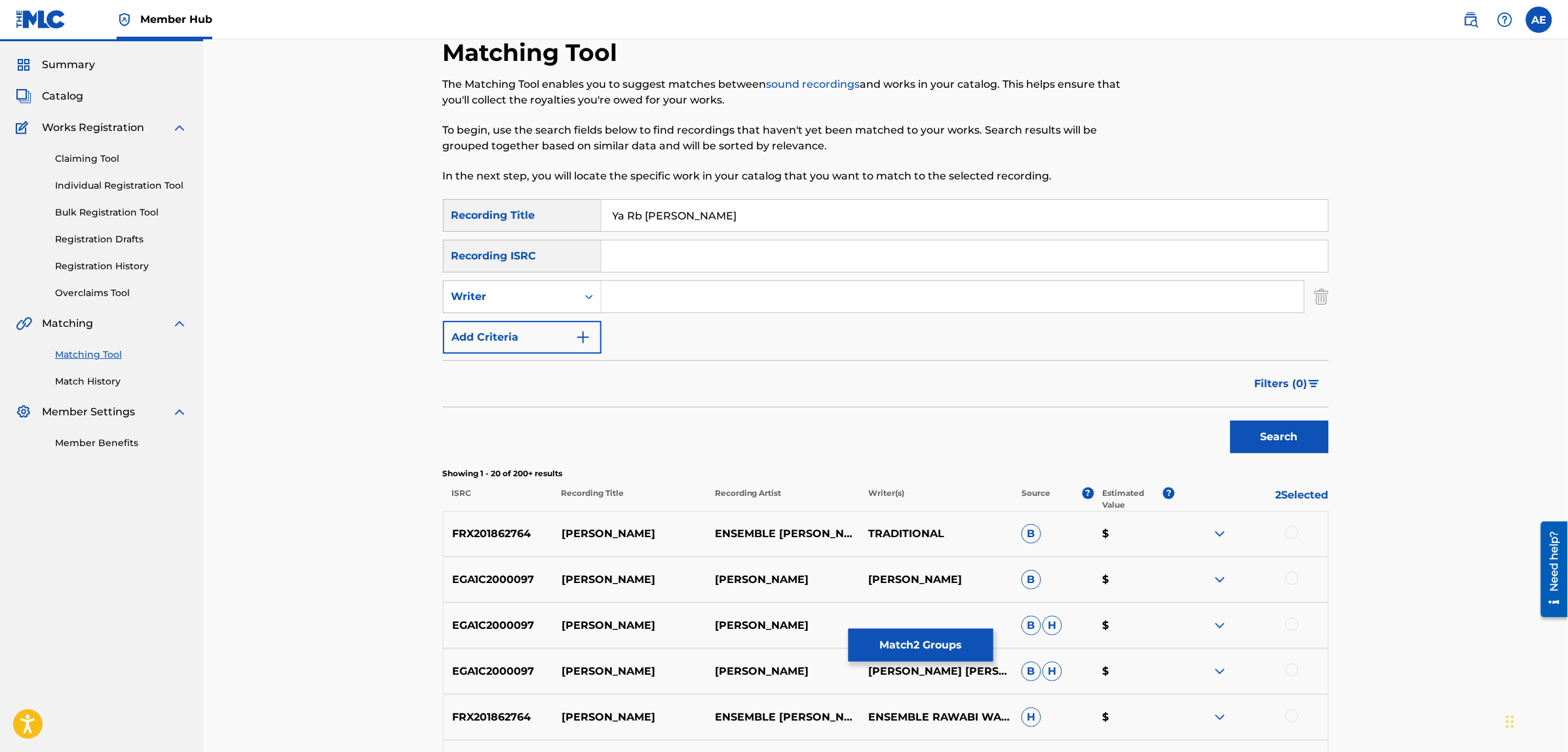
scroll to position [0, 0]
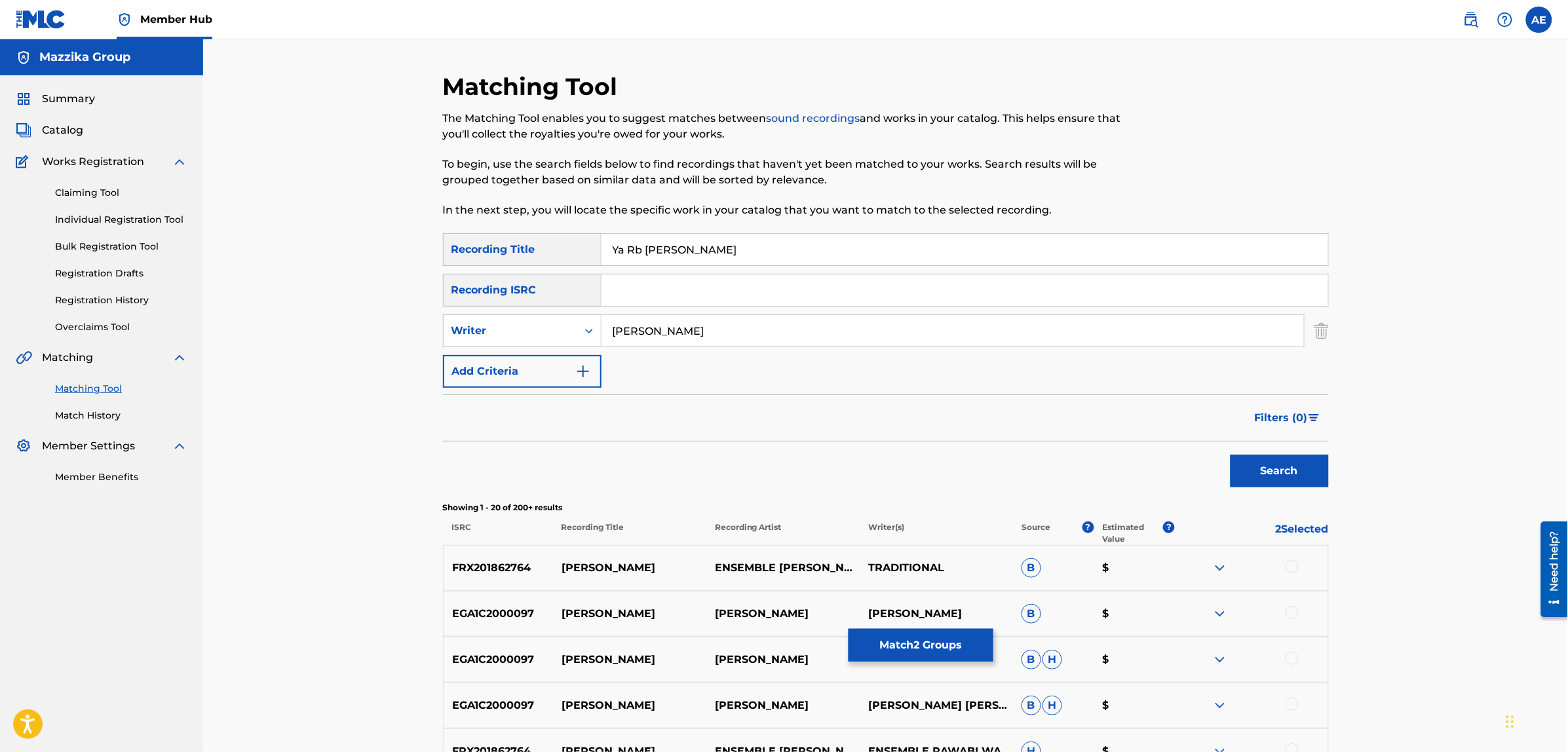
type input "[PERSON_NAME]"
drag, startPoint x: 724, startPoint y: 251, endPoint x: 497, endPoint y: 246, distance: 227.1
click at [499, 246] on div "SearchWithCriteriad3578106-564a-4ccf-ab5d-4db274f9ca5e Recording Title Ya Rb [P…" at bounding box center [886, 249] width 886 height 33
type input "يا رب [PERSON_NAME]"
click at [1231, 455] on button "Search" at bounding box center [1280, 471] width 98 height 33
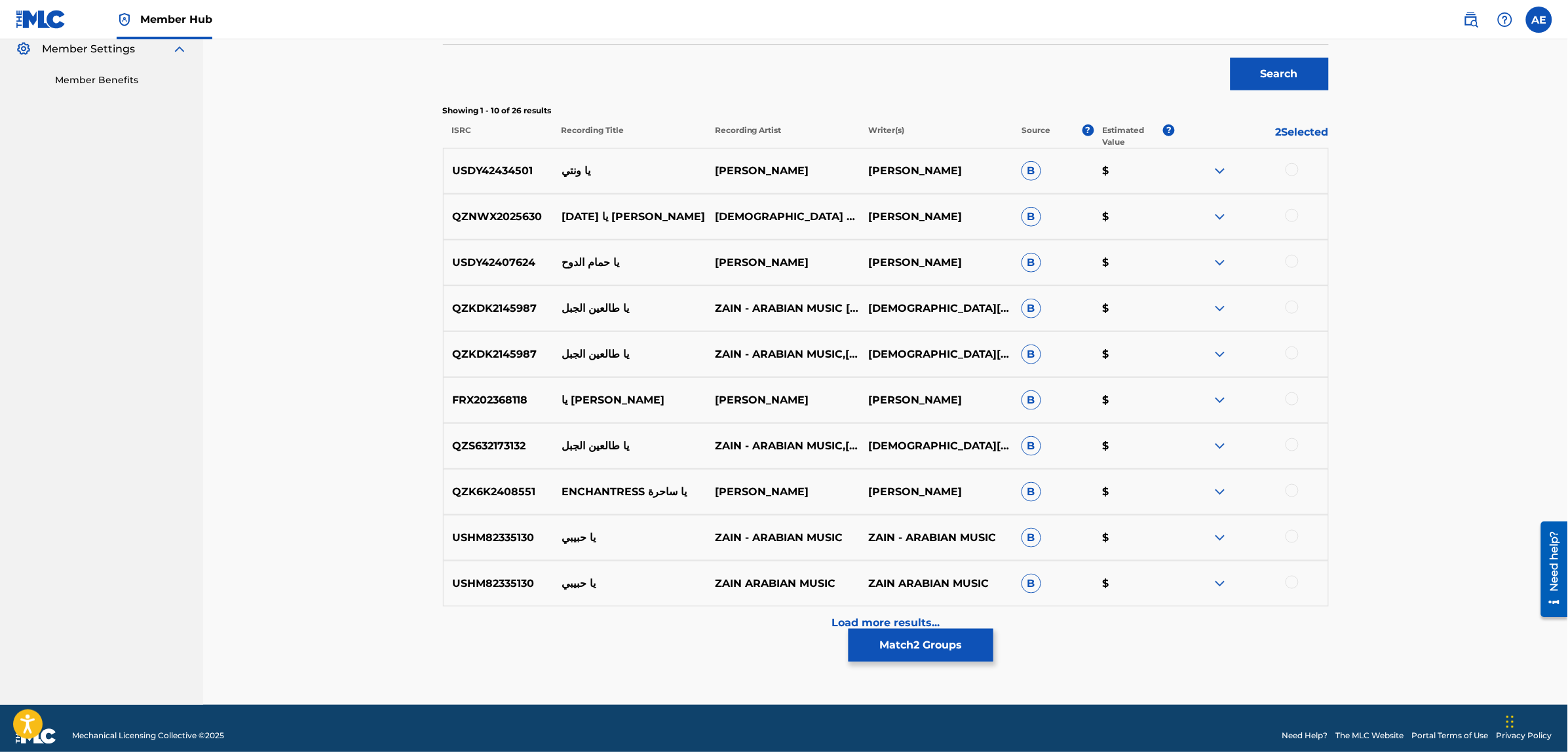
scroll to position [413, 0]
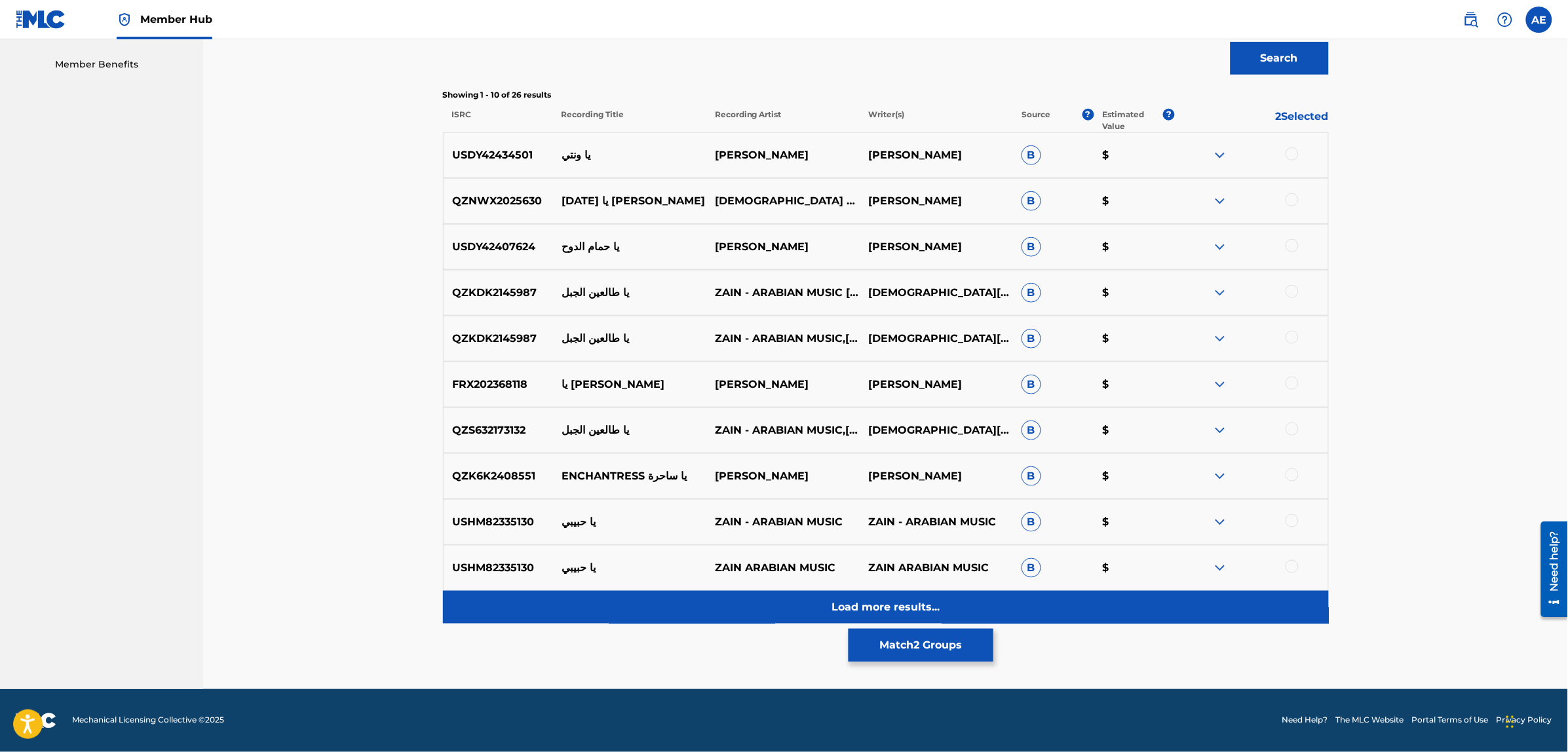
click at [667, 593] on div "Load more results..." at bounding box center [886, 607] width 886 height 33
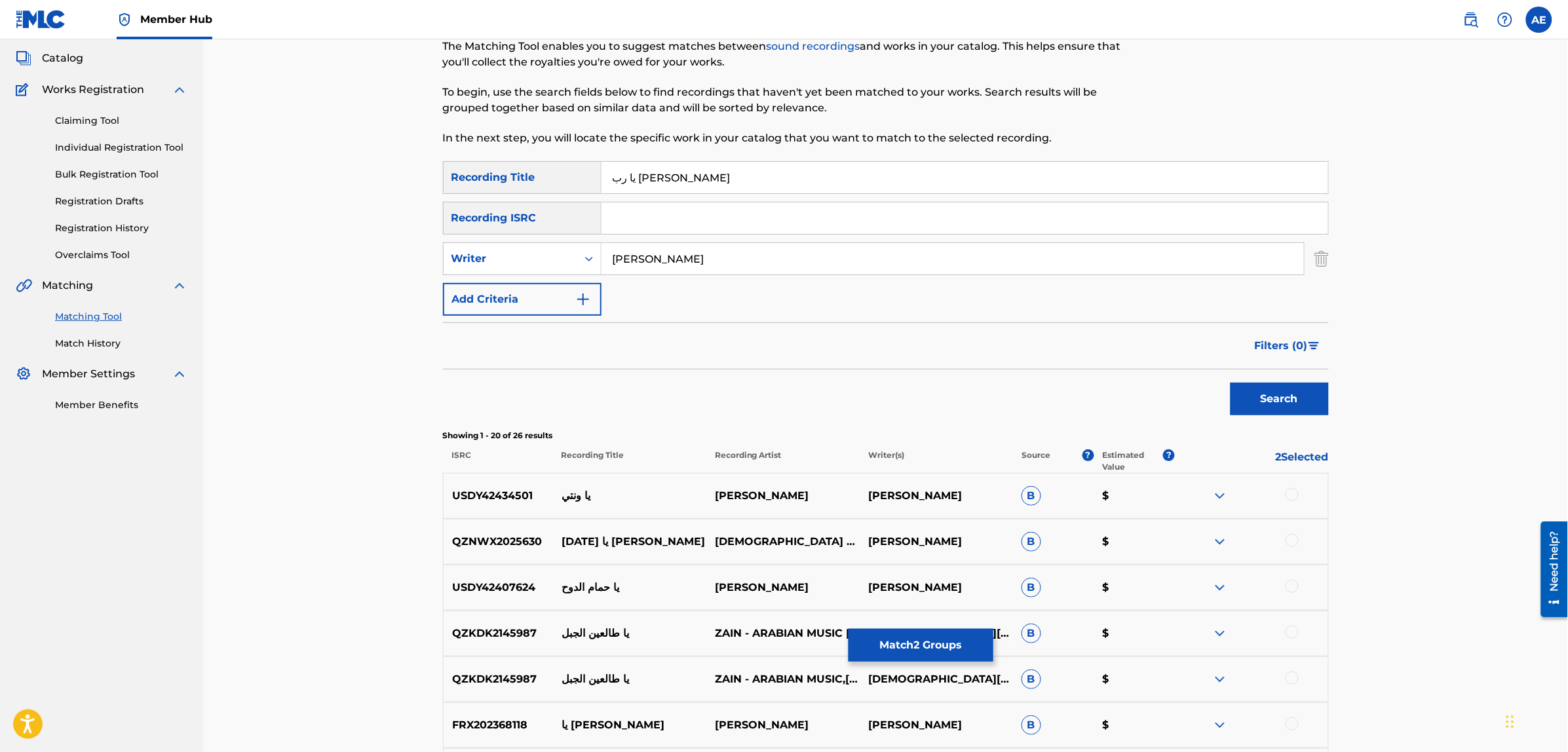
scroll to position [0, 0]
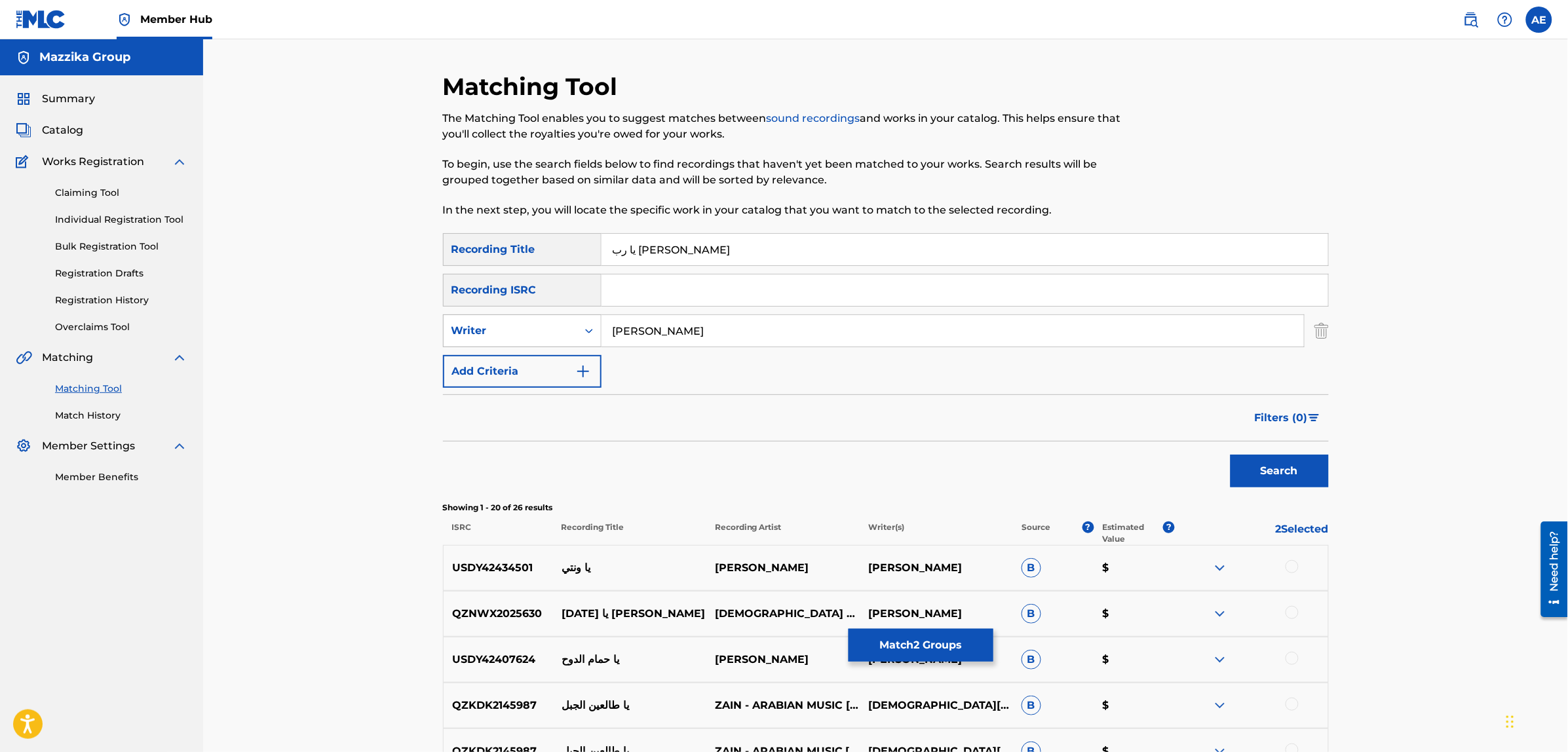
drag, startPoint x: 708, startPoint y: 336, endPoint x: 499, endPoint y: 338, distance: 209.0
click at [500, 338] on div "SearchWithCriteria0b48bfd7-7eb7-4dbc-a329-379a43344b36 Writer [PERSON_NAME]" at bounding box center [886, 331] width 886 height 33
click at [1231, 455] on button "Search" at bounding box center [1280, 471] width 98 height 33
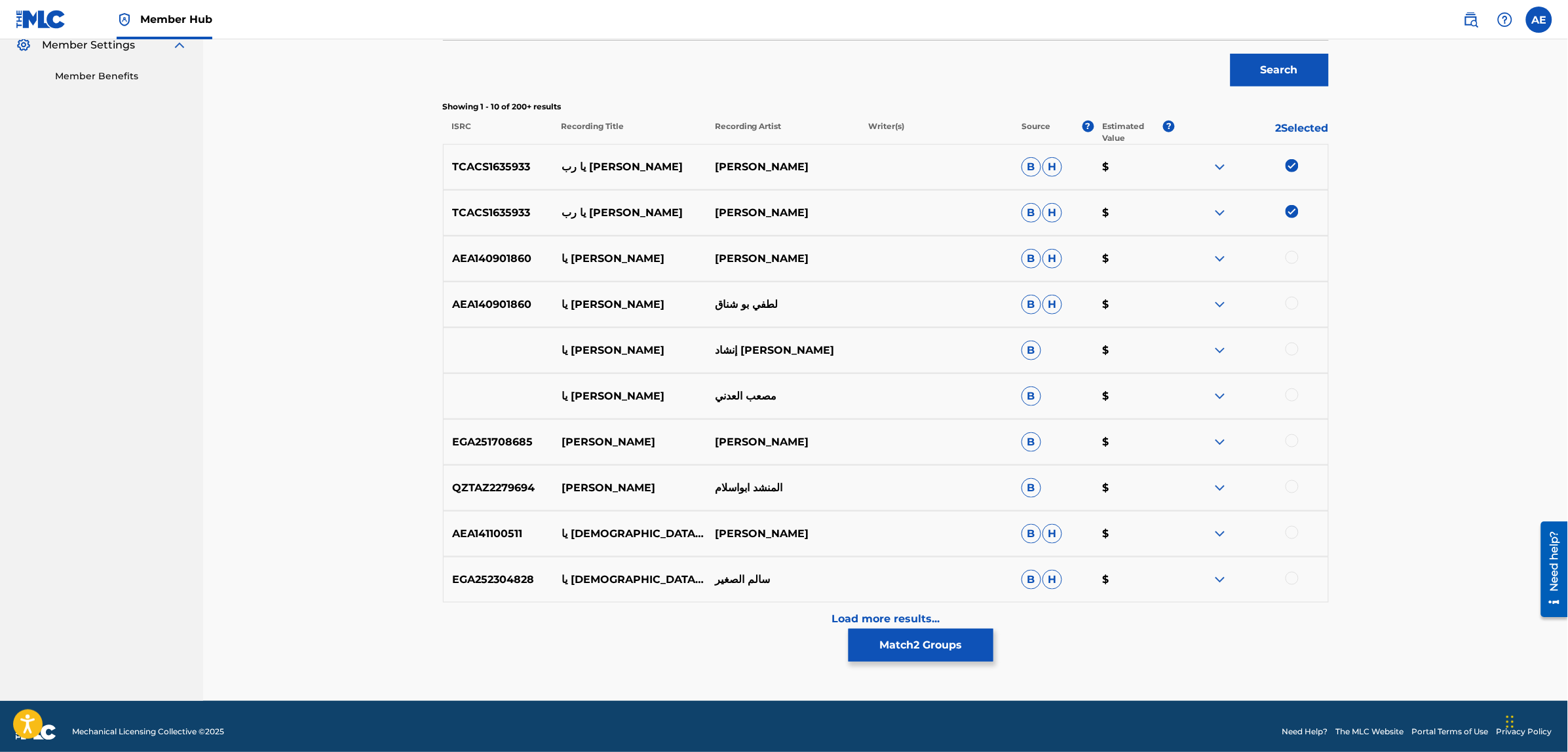
scroll to position [413, 0]
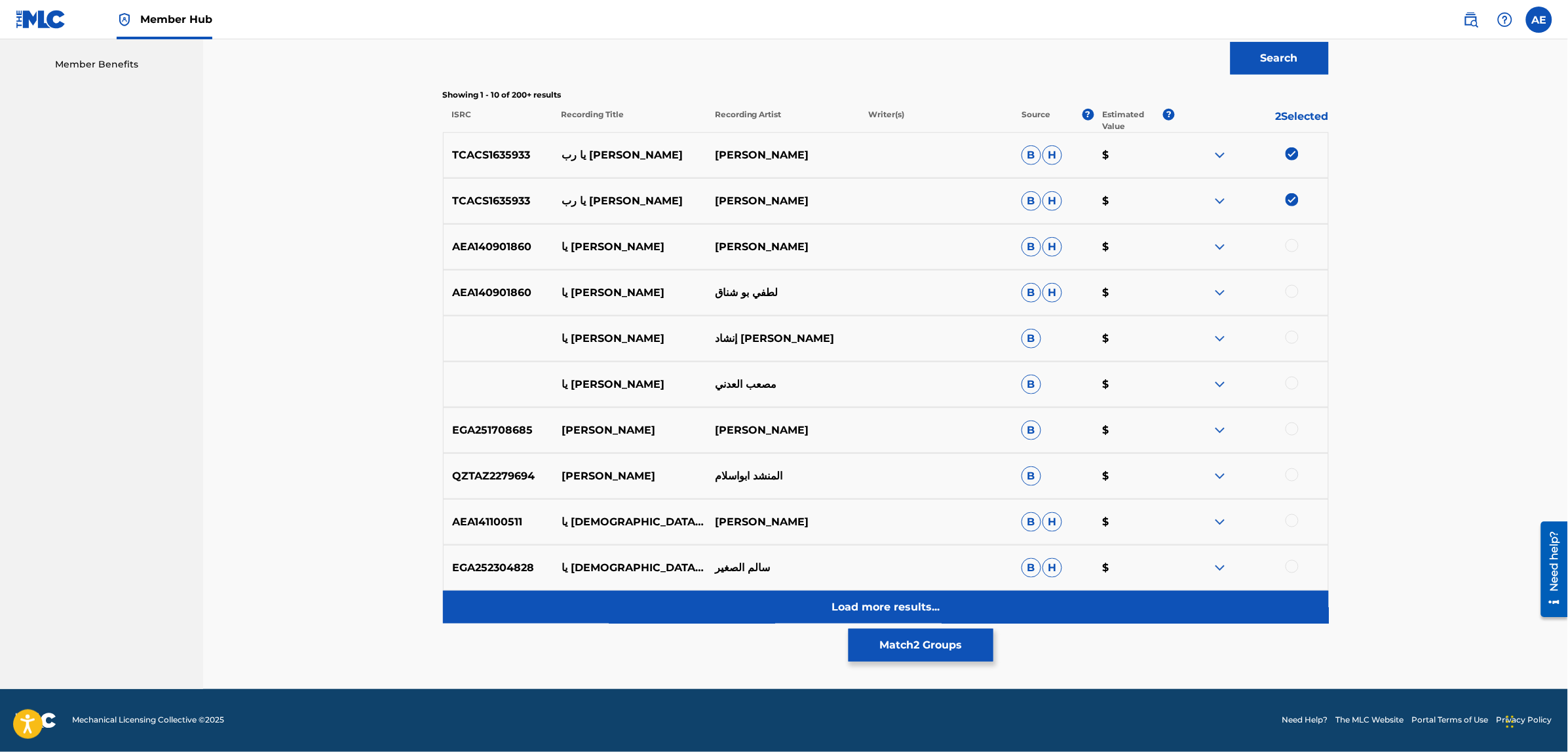
click at [669, 617] on div "Load more results..." at bounding box center [886, 607] width 886 height 33
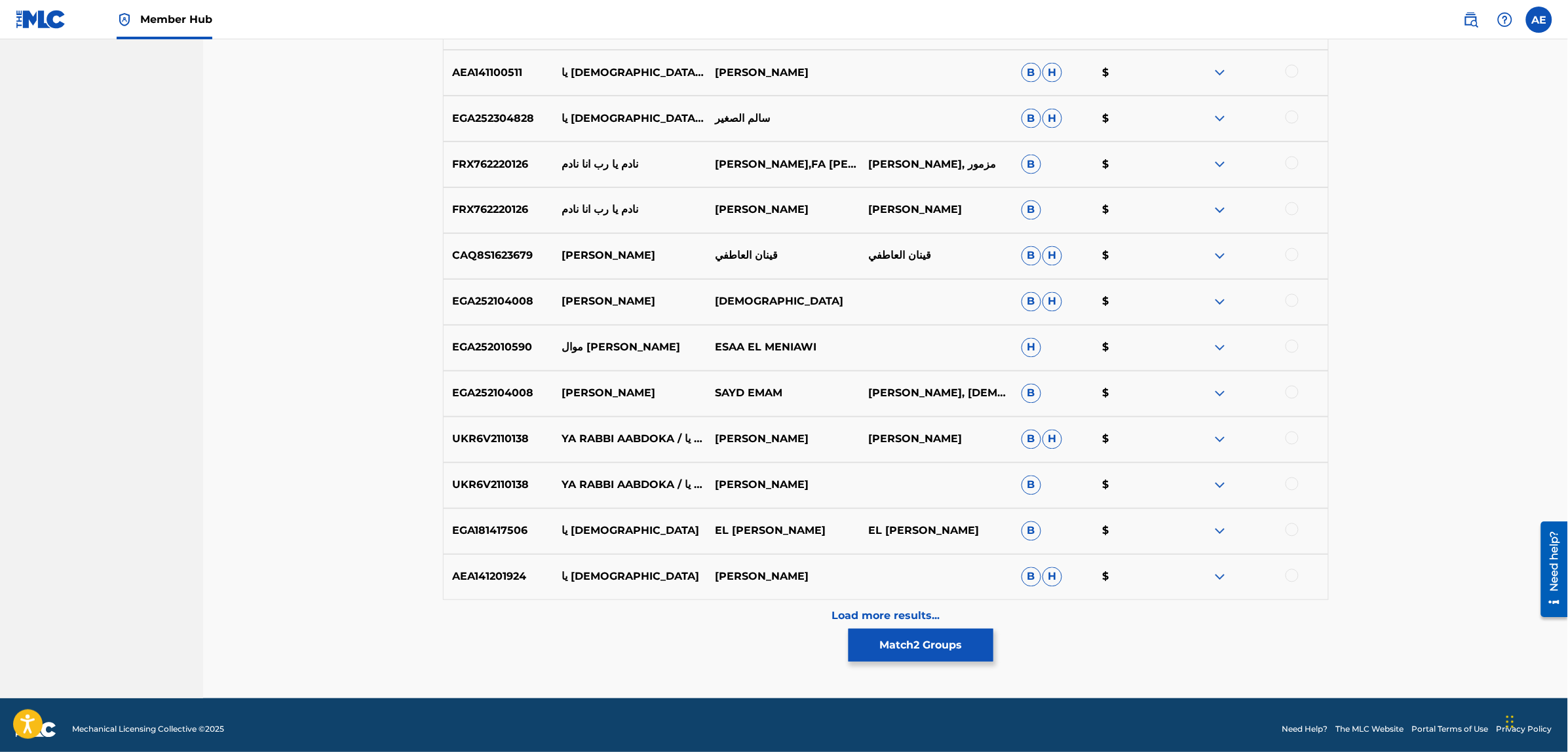
scroll to position [871, 0]
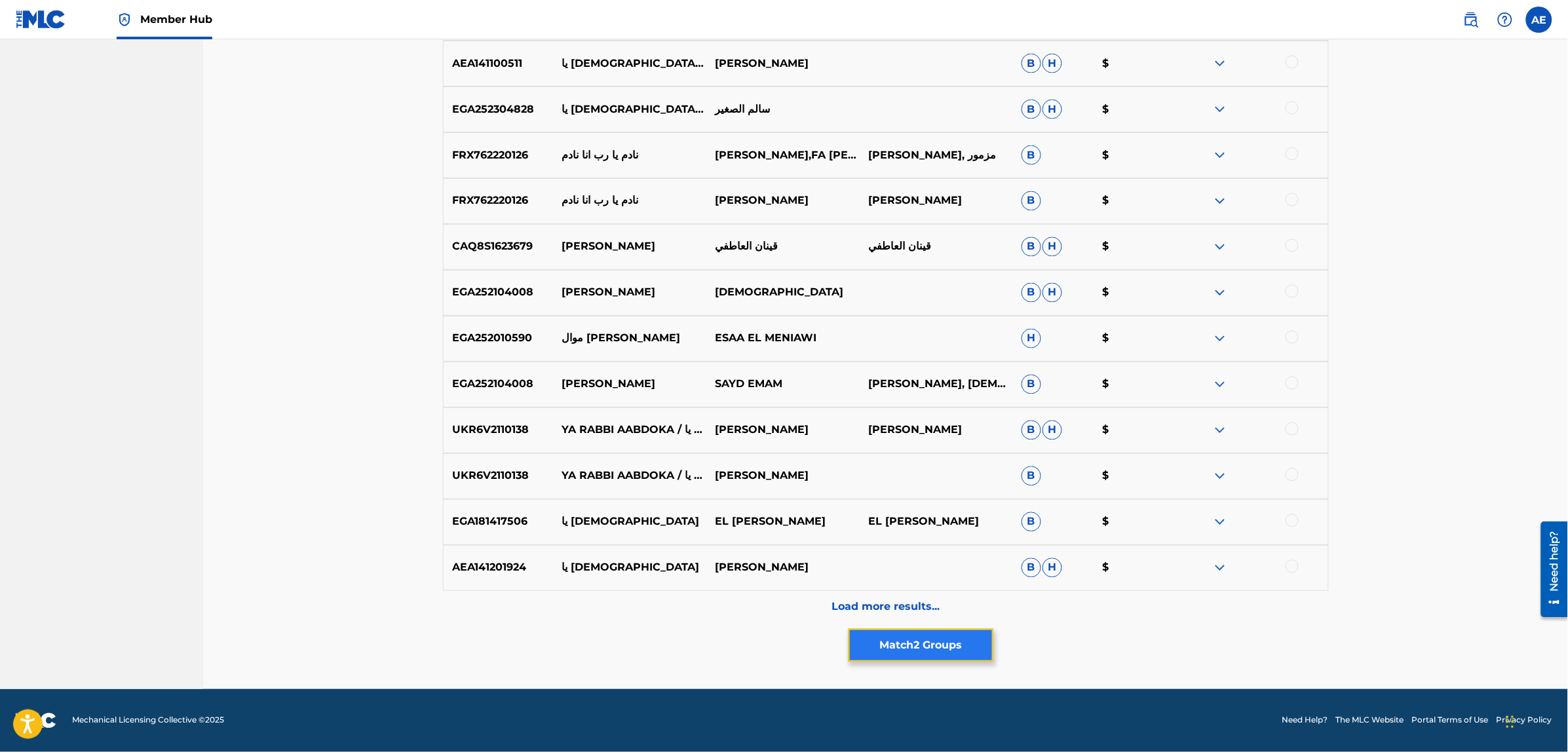
click at [961, 637] on button "Match 2 Groups" at bounding box center [921, 645] width 145 height 33
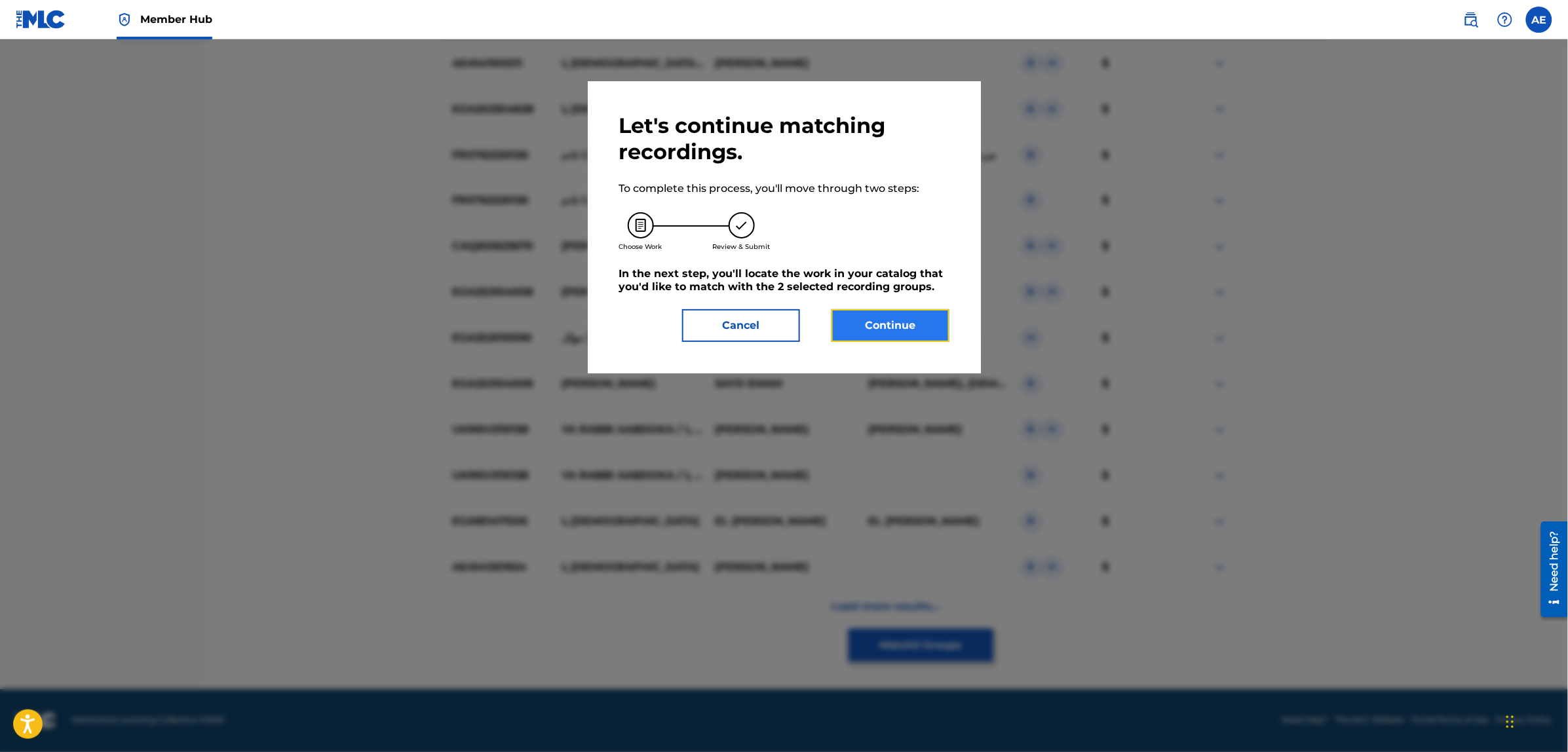
click at [870, 333] on button "Continue" at bounding box center [890, 325] width 118 height 33
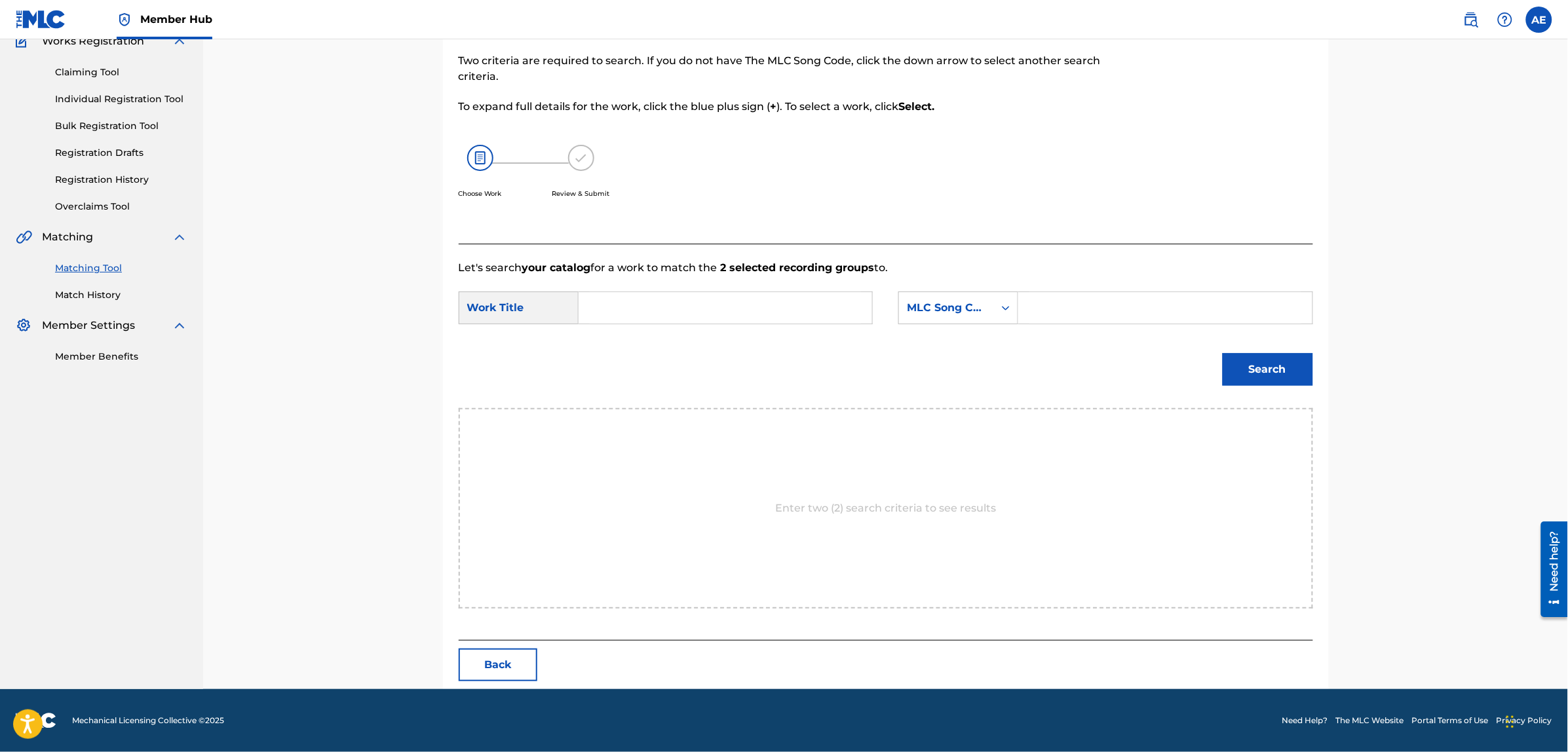
scroll to position [0, 0]
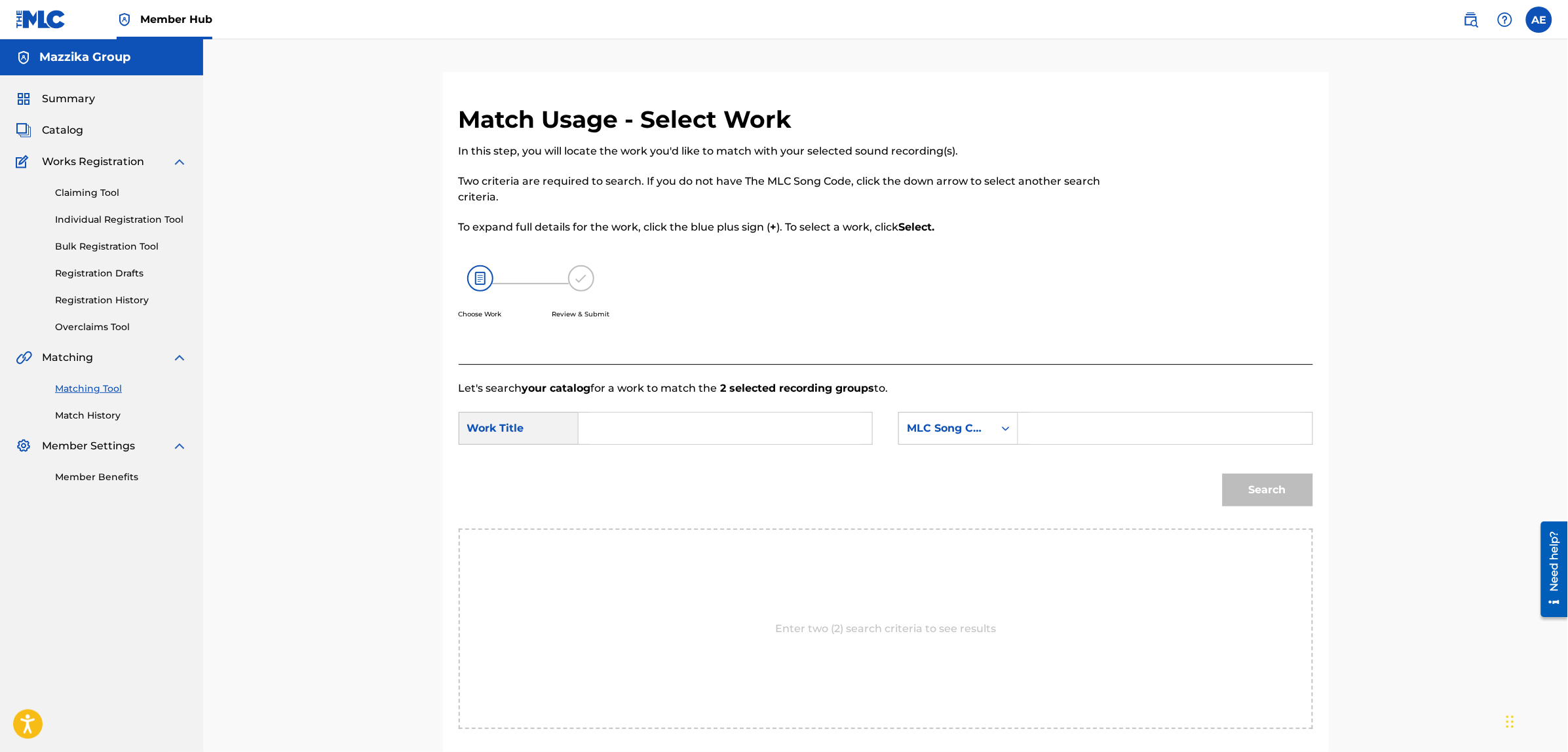
click at [691, 437] on input "Search Form" at bounding box center [725, 429] width 271 height 31
paste input "Ya Rb [PERSON_NAME]"
type input "Ya Rb [PERSON_NAME]"
drag, startPoint x: 1091, startPoint y: 427, endPoint x: 1043, endPoint y: 236, distance: 196.9
click at [1091, 427] on input "Search Form" at bounding box center [1165, 429] width 271 height 31
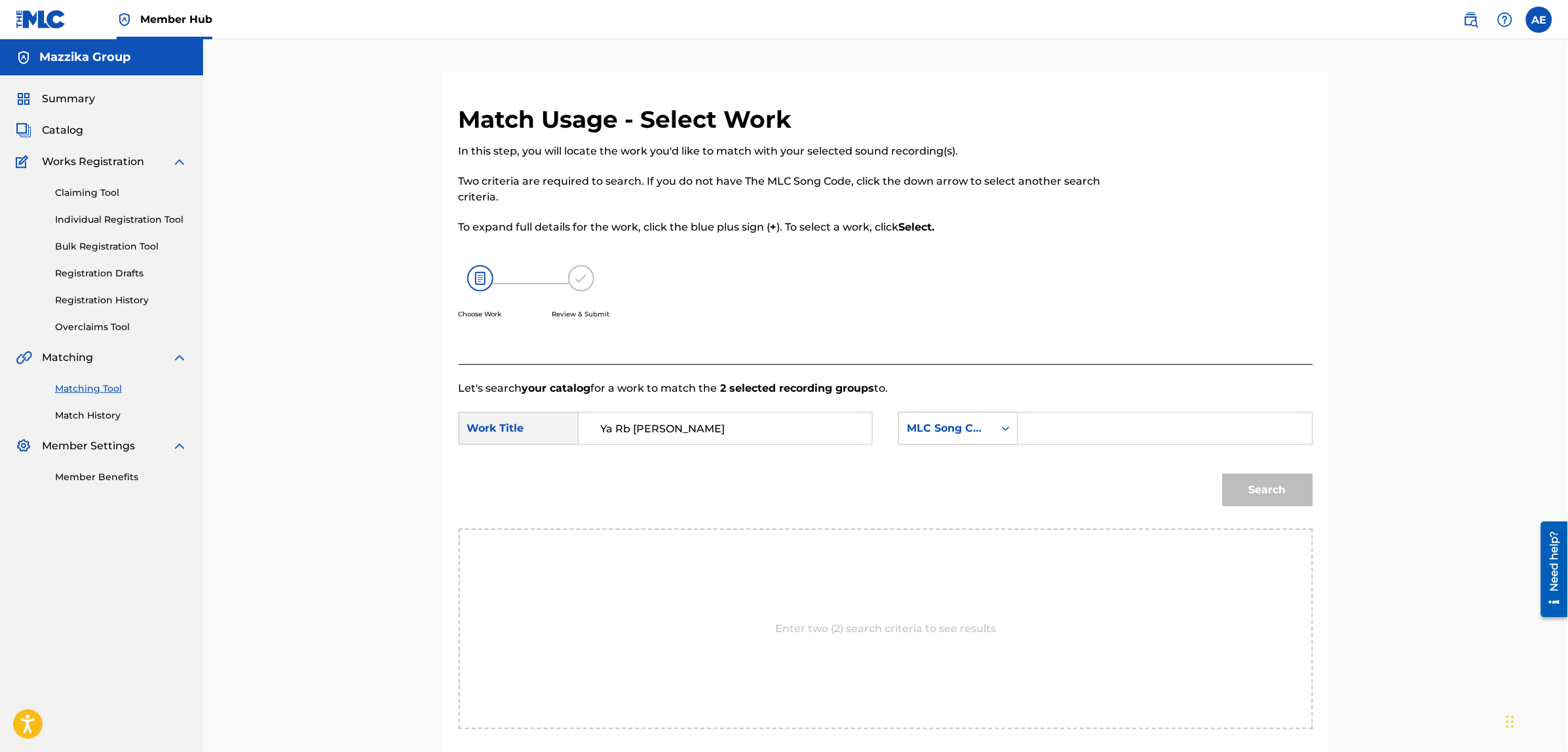
paste input "YP8LP8"
type input "YP8LP8"
click at [1223, 473] on button "Search" at bounding box center [1268, 490] width 91 height 33
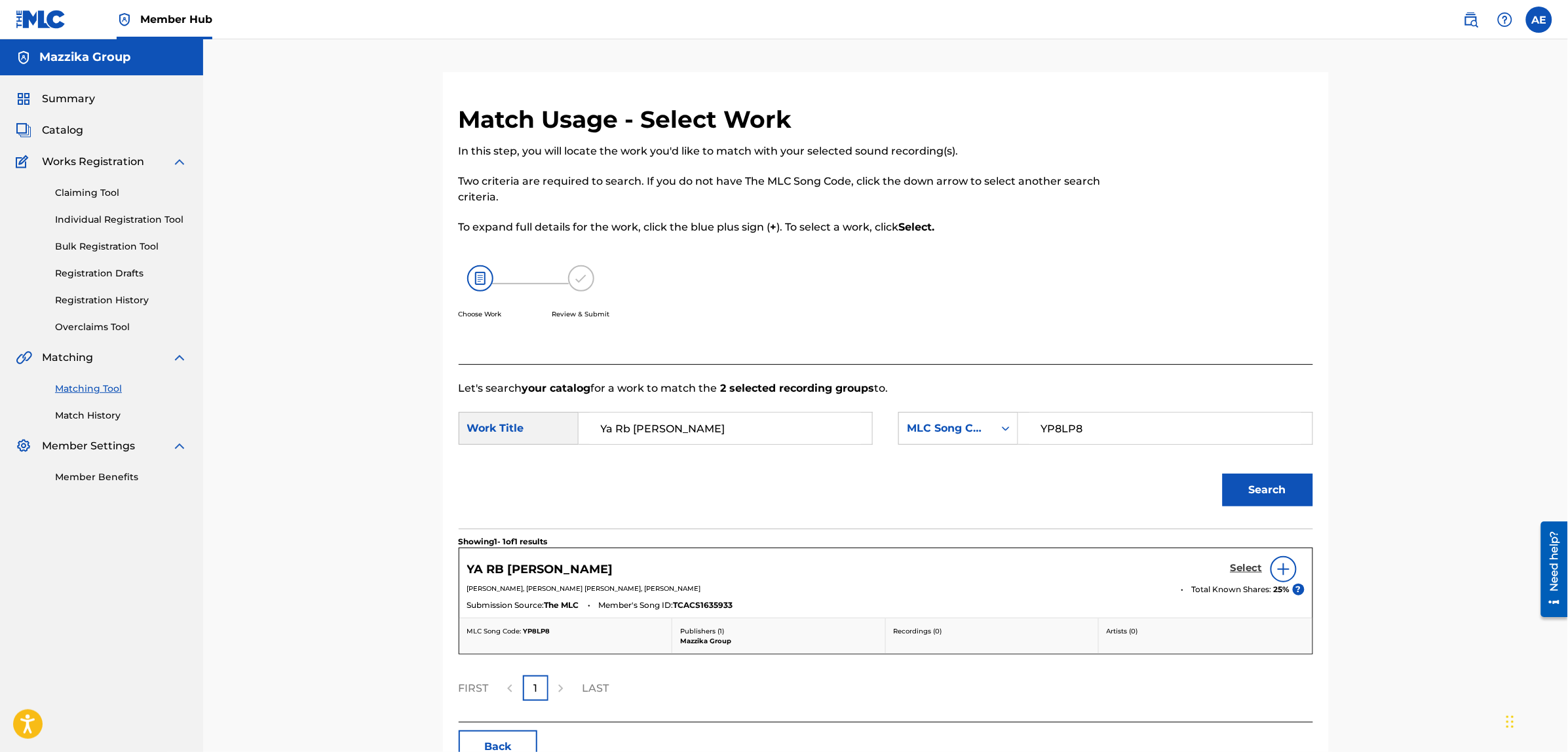
click at [1246, 564] on h5 "Select" at bounding box center [1246, 568] width 32 height 13
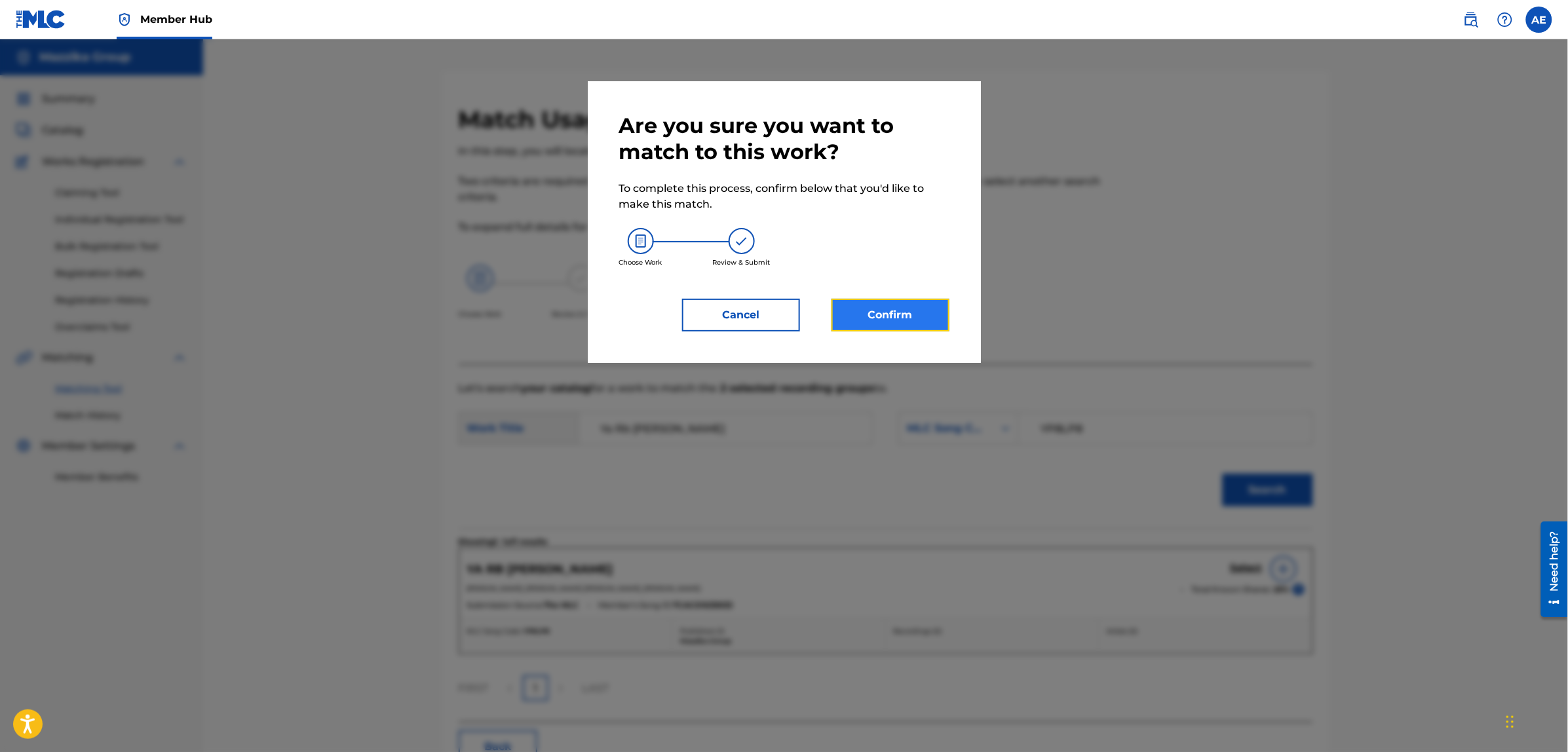
click at [915, 315] on button "Confirm" at bounding box center [890, 316] width 118 height 33
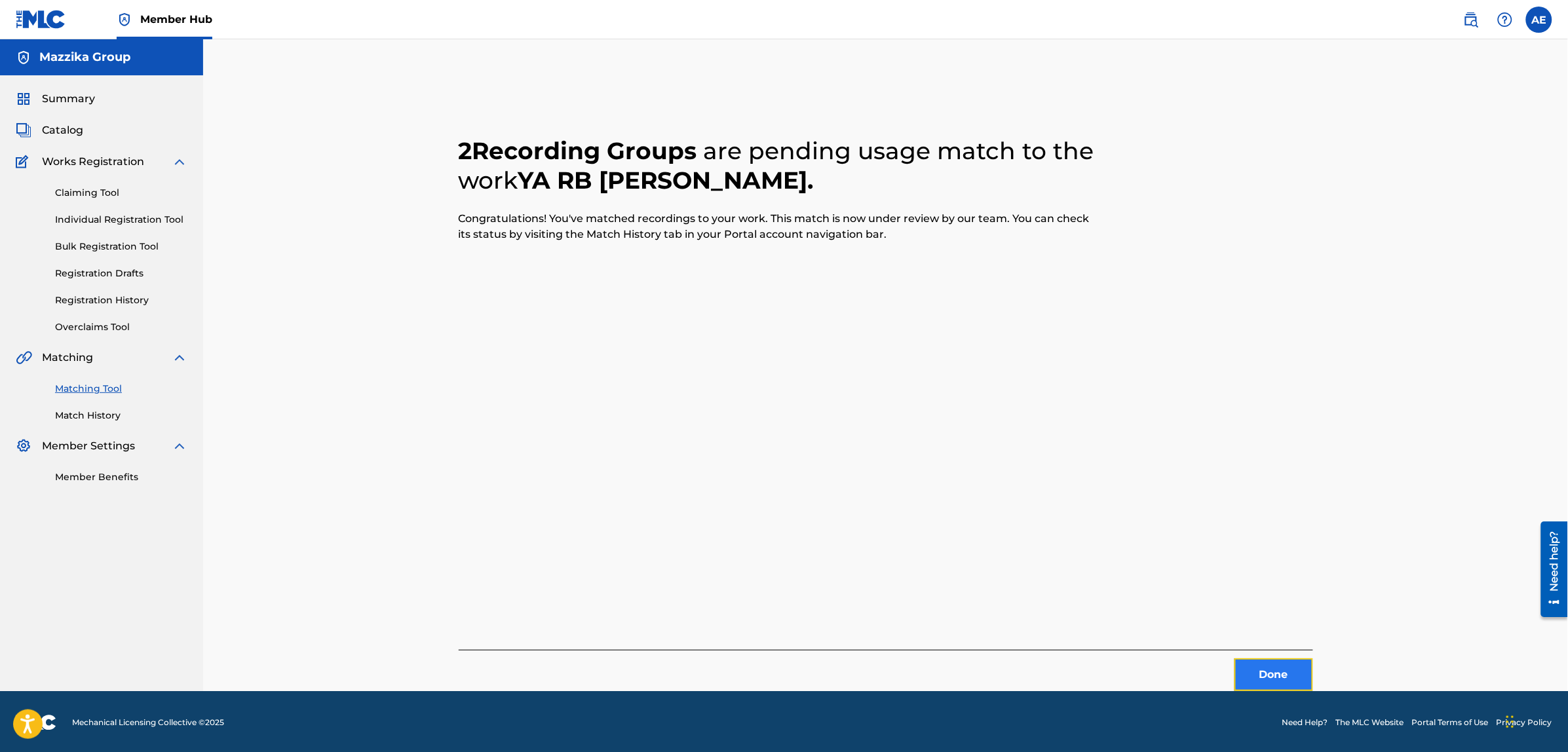
click at [1291, 675] on button "Done" at bounding box center [1274, 675] width 79 height 33
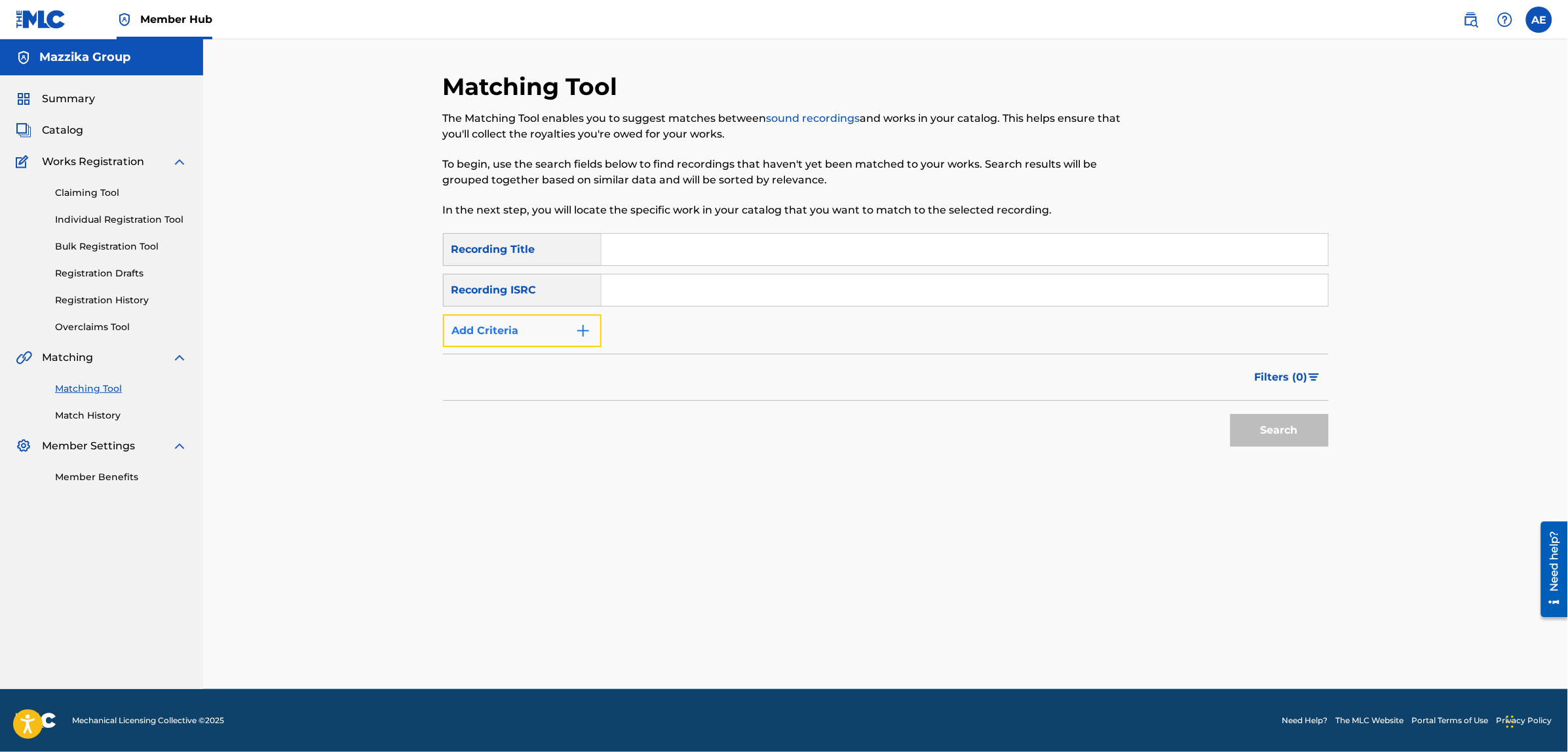
click at [554, 335] on button "Add Criteria" at bounding box center [522, 331] width 159 height 33
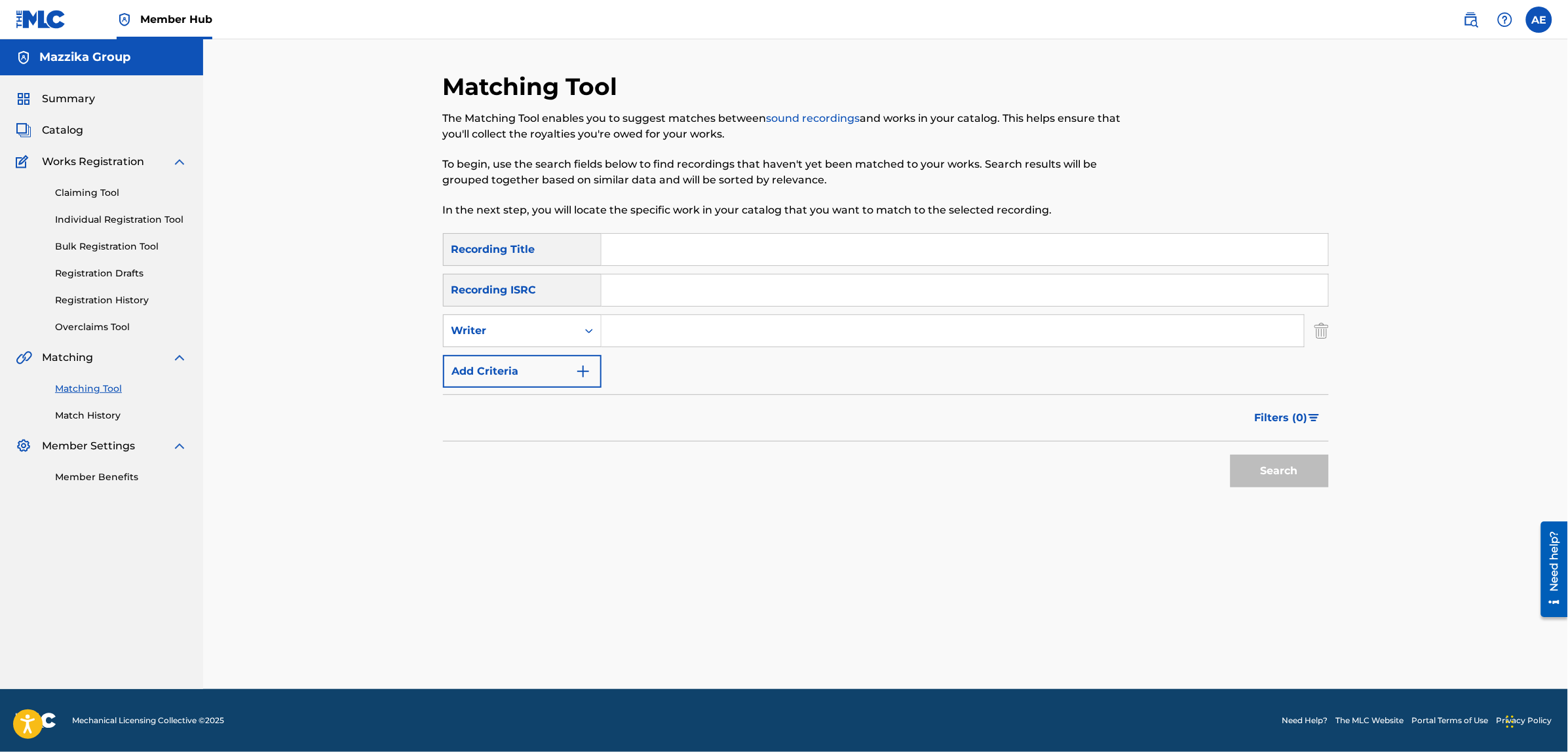
click at [661, 282] on input "Search Form" at bounding box center [965, 290] width 727 height 31
paste input "TCAGF2228905"
type input "TCAGF2228905"
click at [1231, 455] on button "Search" at bounding box center [1280, 471] width 98 height 33
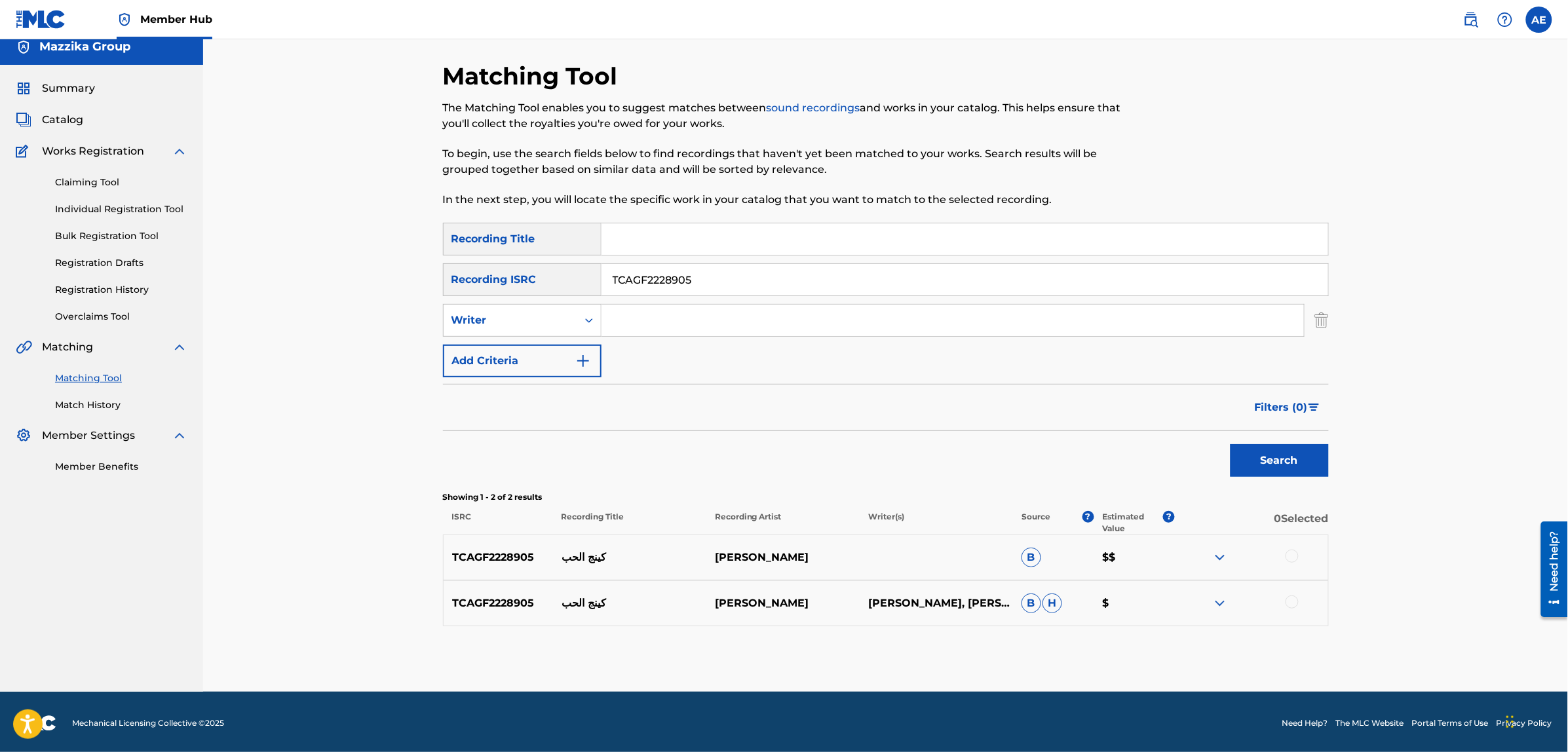
scroll to position [13, 0]
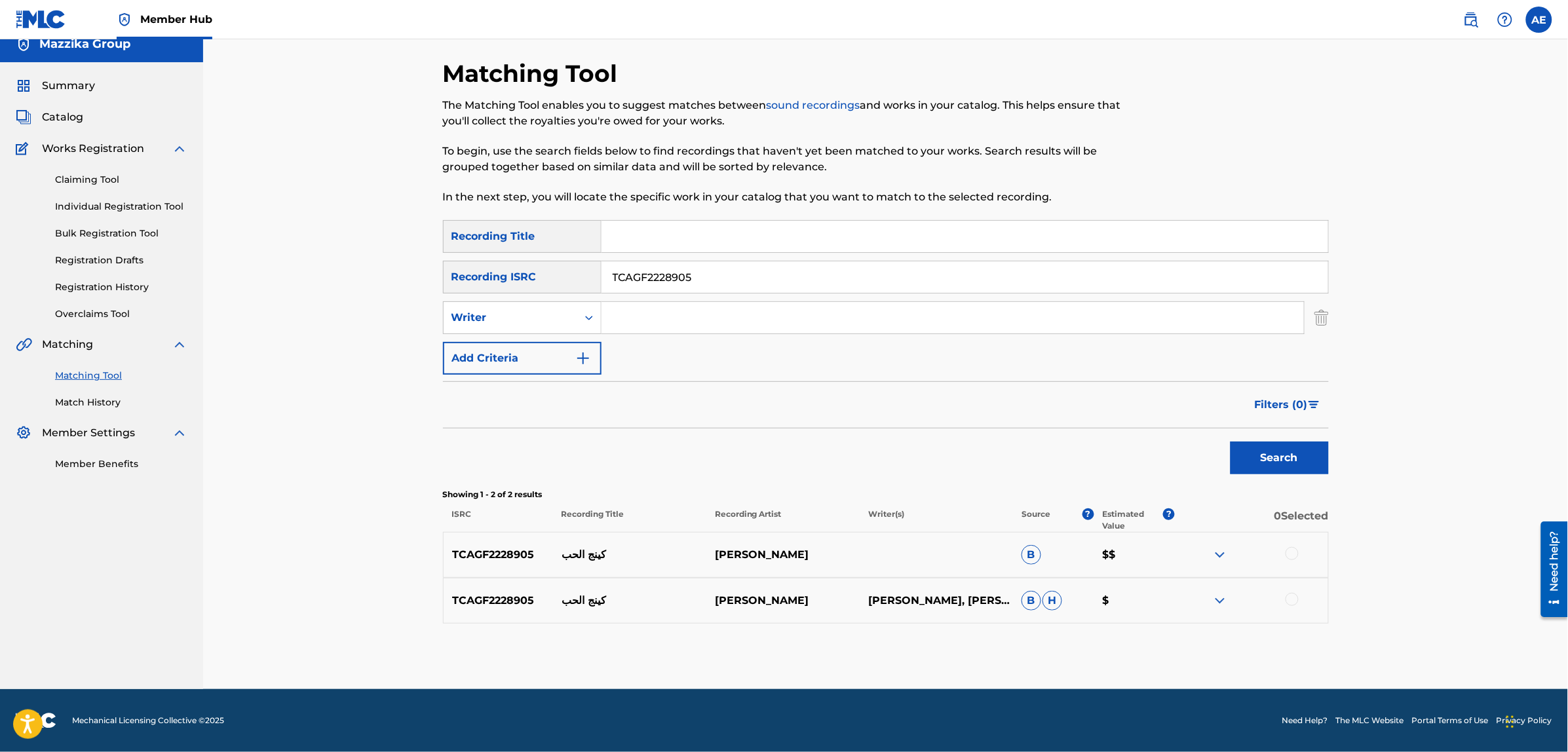
click at [1295, 552] on div at bounding box center [1291, 552] width 13 height 13
click at [1289, 600] on div at bounding box center [1291, 598] width 13 height 13
drag, startPoint x: 721, startPoint y: 273, endPoint x: 492, endPoint y: 273, distance: 229.0
click at [512, 273] on div "SearchWithCriteriac671c248-c6e4-4006-8f9a-ba3c751cb339 Recording ISRC TCAGF2228…" at bounding box center [886, 278] width 886 height 33
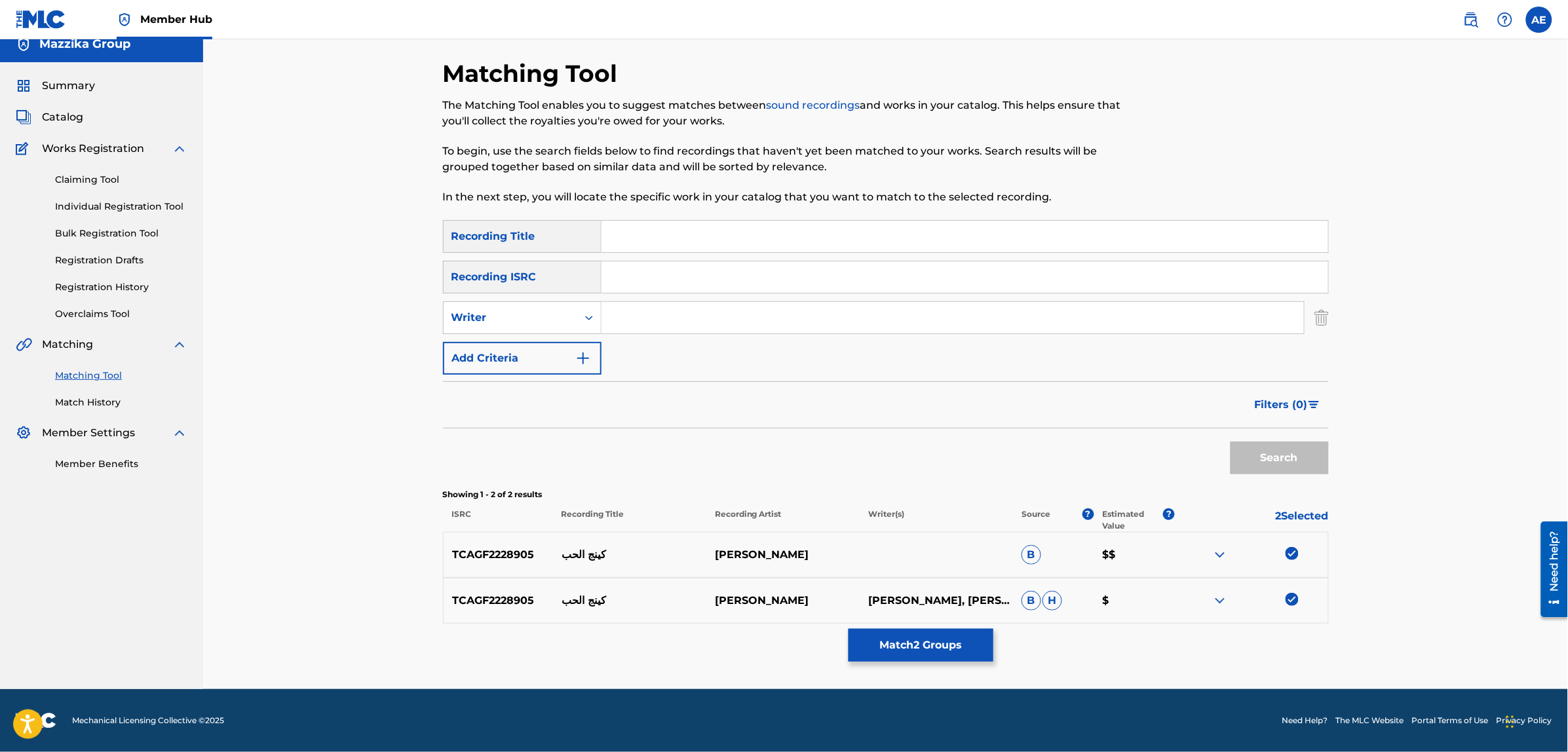
click at [663, 325] on input "Search Form" at bounding box center [952, 318] width 703 height 31
click at [644, 306] on input "Search Form" at bounding box center [952, 318] width 703 height 31
paste input "[PERSON_NAME]"
type input "[PERSON_NAME]"
click at [659, 243] on input "Search Form" at bounding box center [965, 237] width 727 height 31
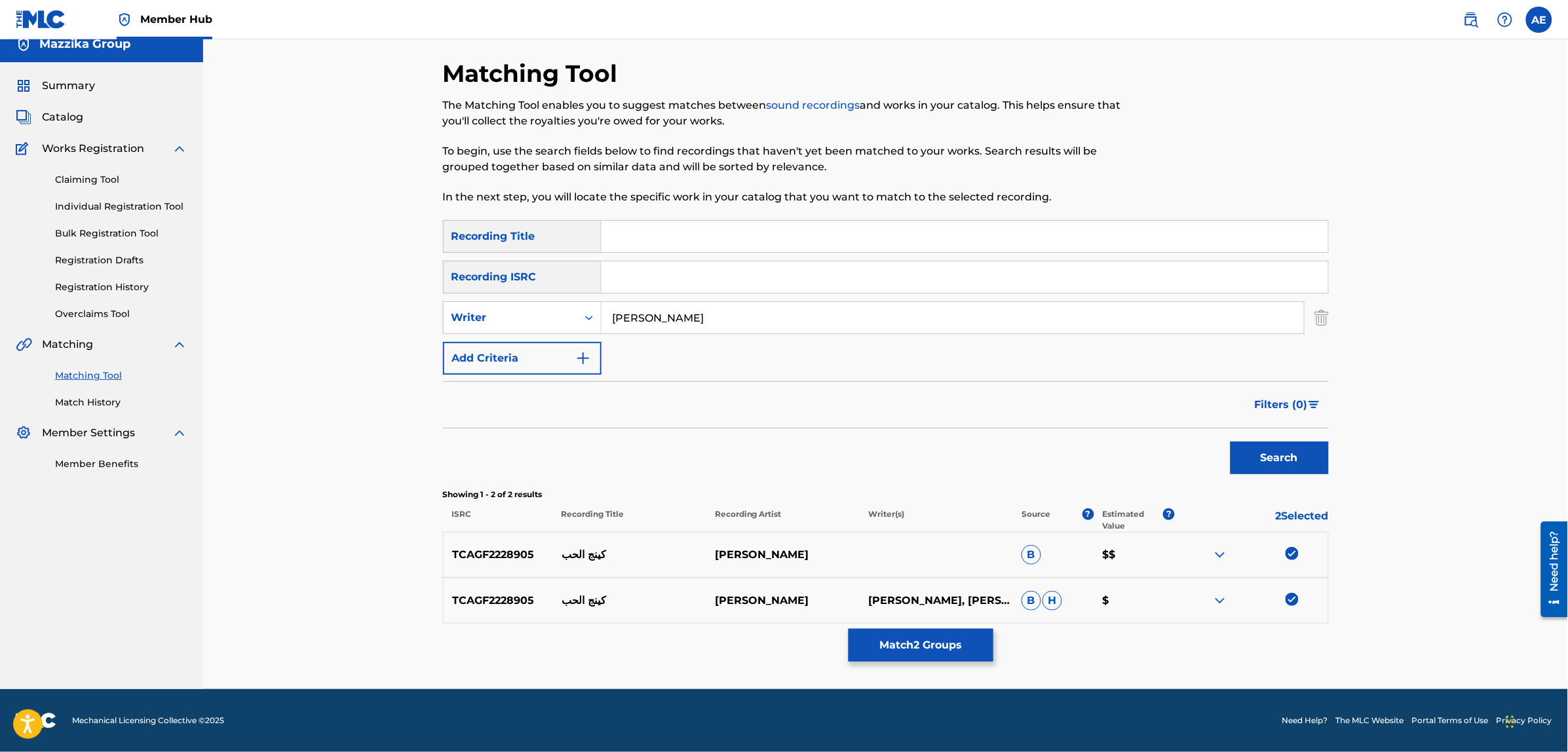
paste input "King El Hob"
type input "King El Hob"
click at [1231, 441] on button "Search" at bounding box center [1280, 458] width 98 height 33
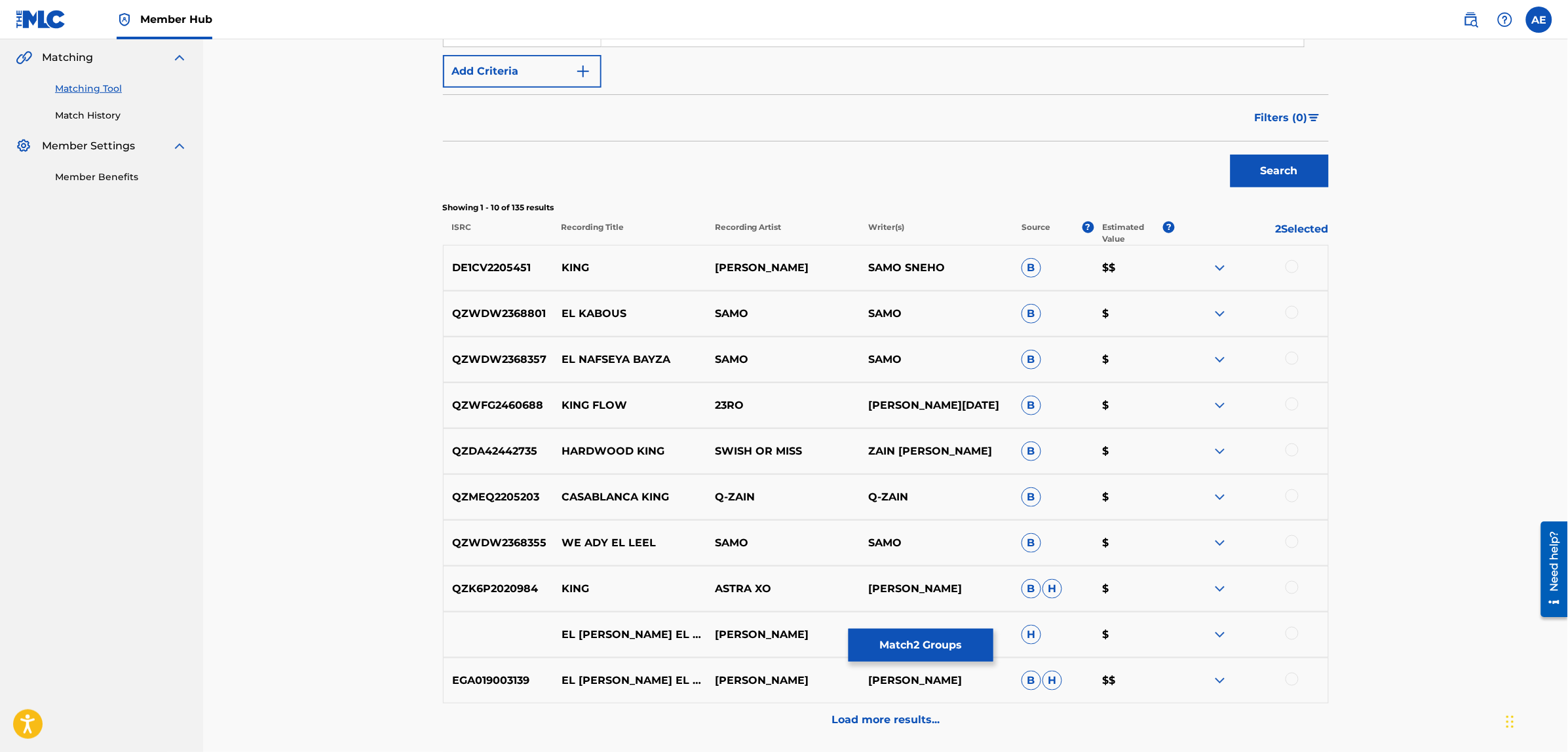
scroll to position [341, 0]
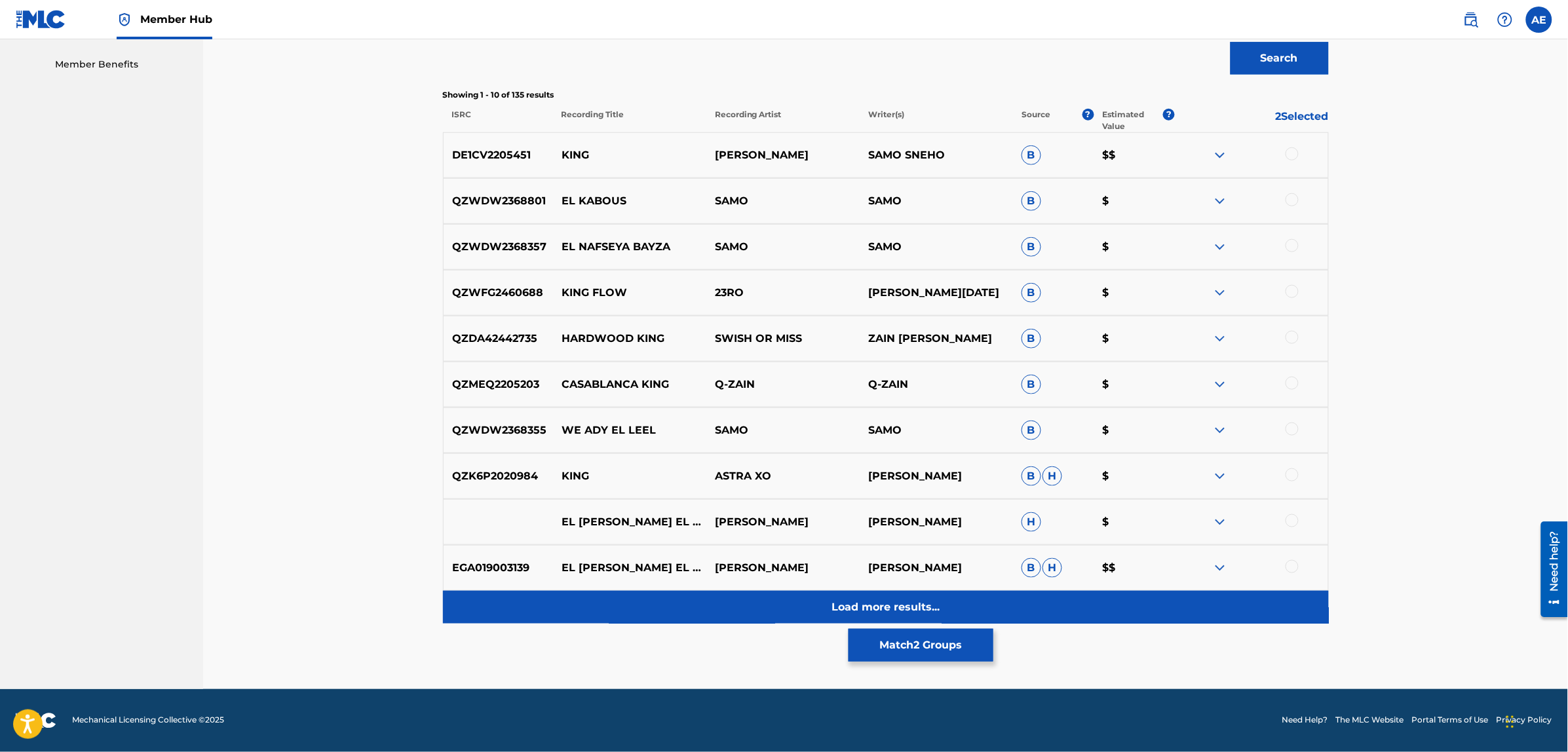
click at [683, 599] on div "Load more results..." at bounding box center [886, 607] width 886 height 33
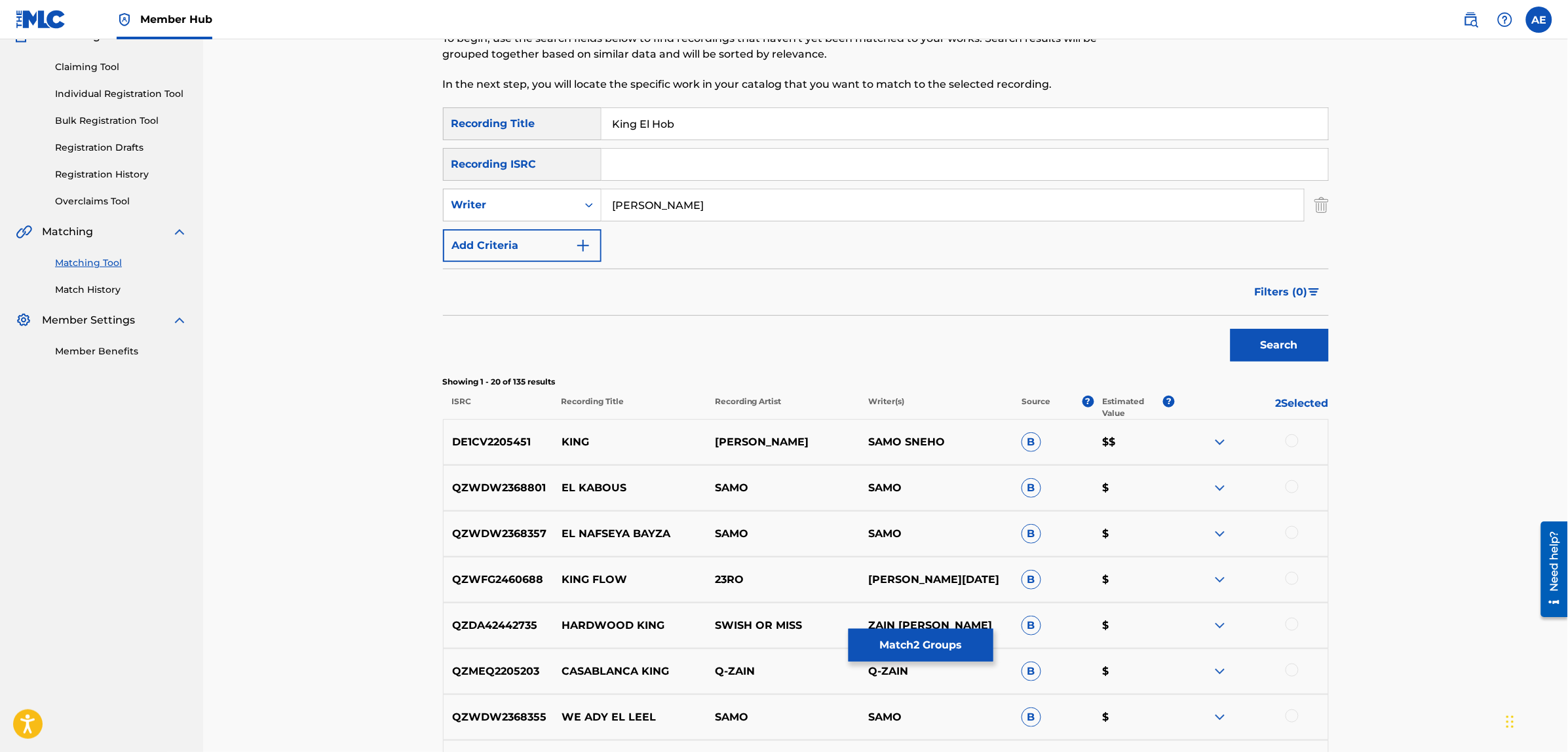
scroll to position [0, 0]
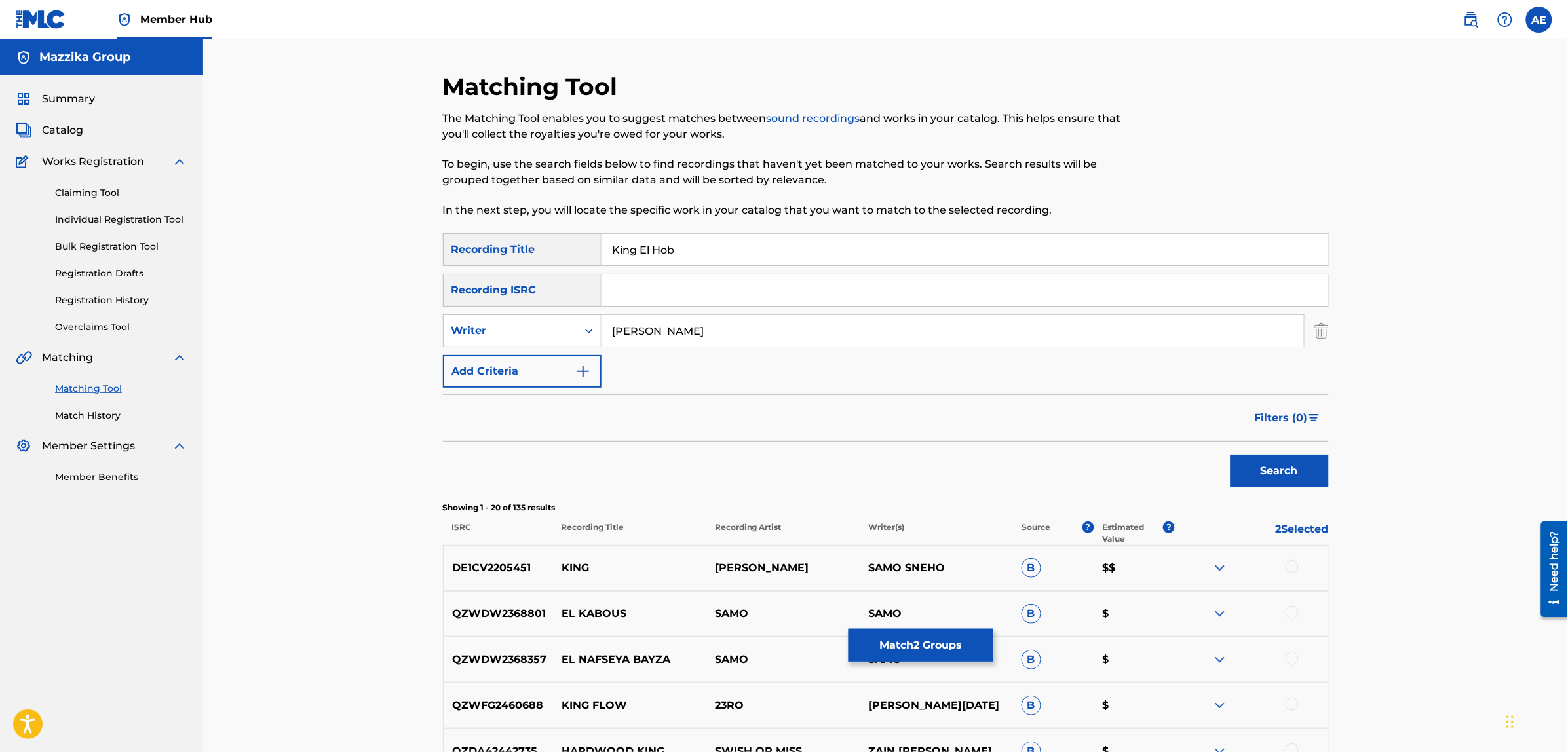
drag, startPoint x: 695, startPoint y: 336, endPoint x: 426, endPoint y: 328, distance: 269.1
click at [1231, 455] on button "Search" at bounding box center [1280, 471] width 98 height 33
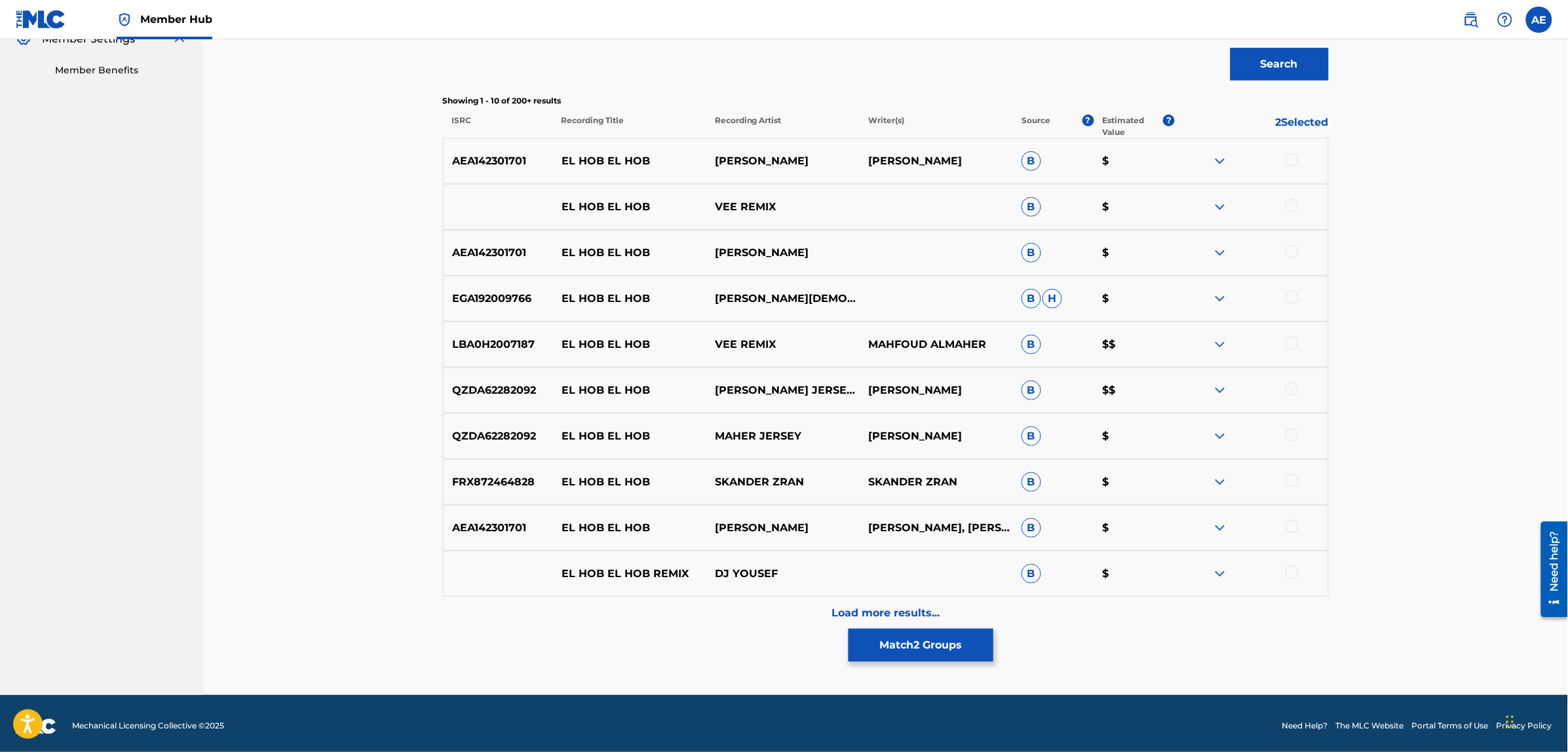
scroll to position [413, 0]
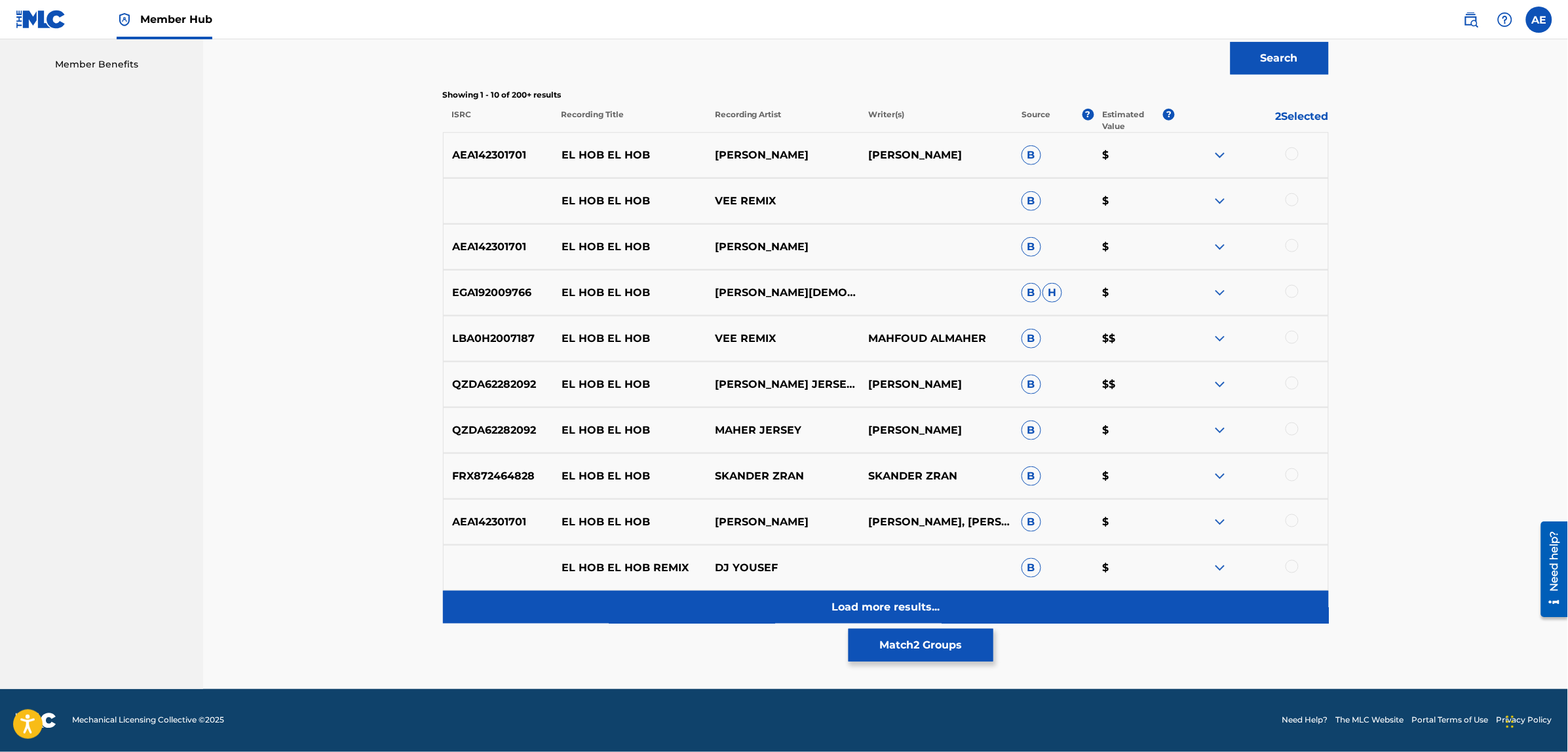
click at [687, 611] on div "Load more results..." at bounding box center [886, 607] width 886 height 33
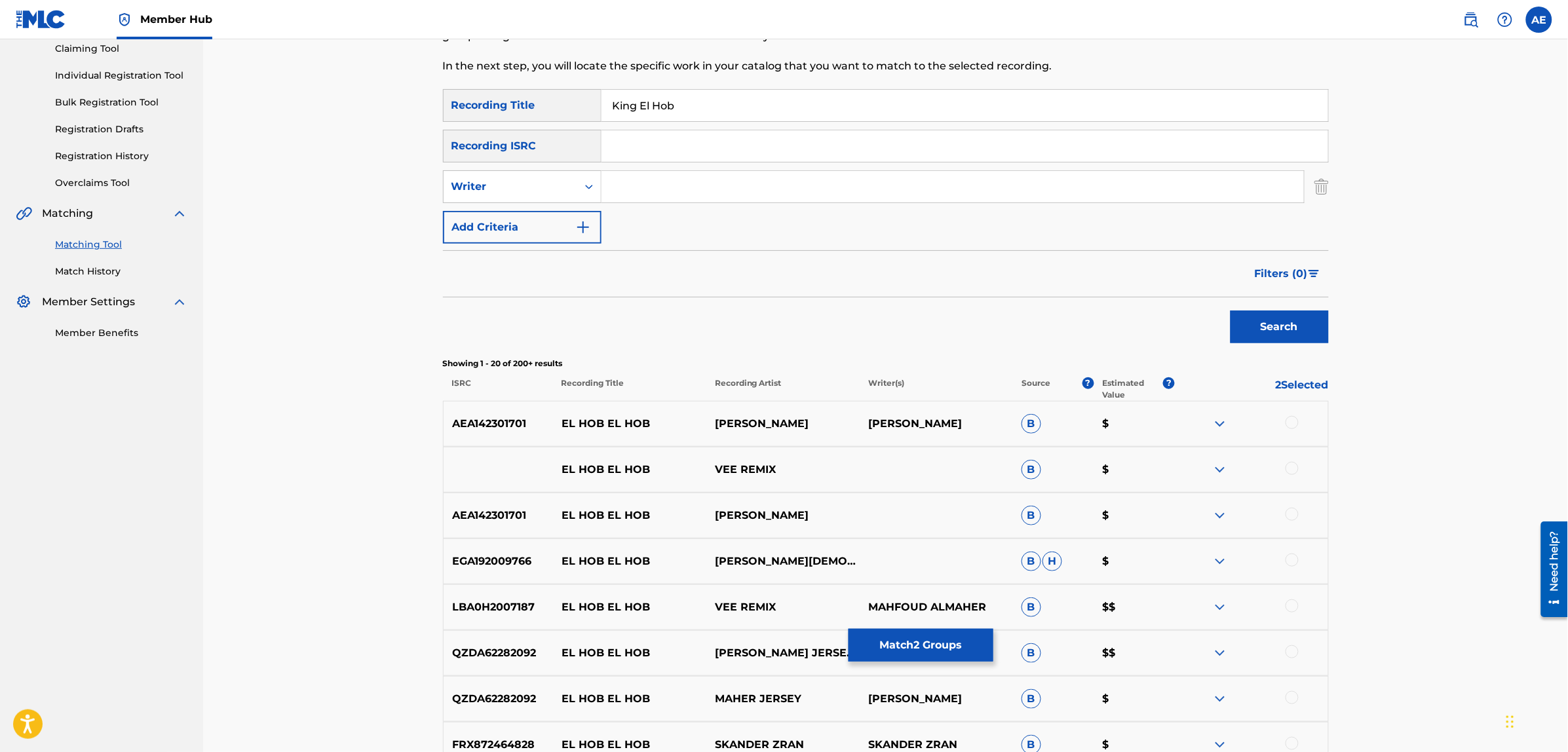
scroll to position [0, 0]
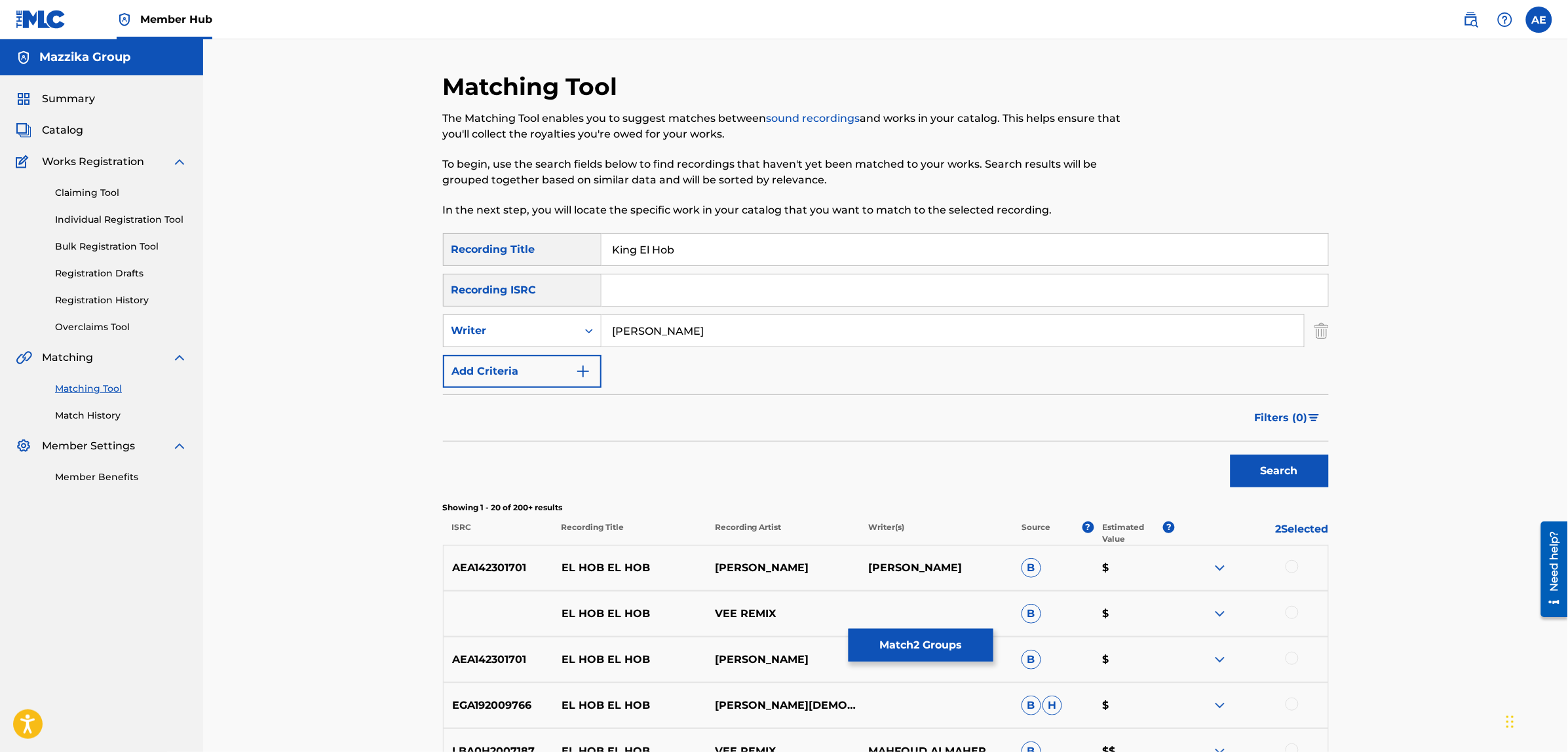
type input "[PERSON_NAME]"
drag, startPoint x: 693, startPoint y: 250, endPoint x: 525, endPoint y: 260, distance: 168.3
click at [525, 260] on div "SearchWithCriteriad3578106-564a-4ccf-ab5d-4db274f9ca5e Recording Title King El …" at bounding box center [886, 249] width 886 height 33
type input "كينج الحب"
click at [1231, 455] on button "Search" at bounding box center [1280, 471] width 98 height 33
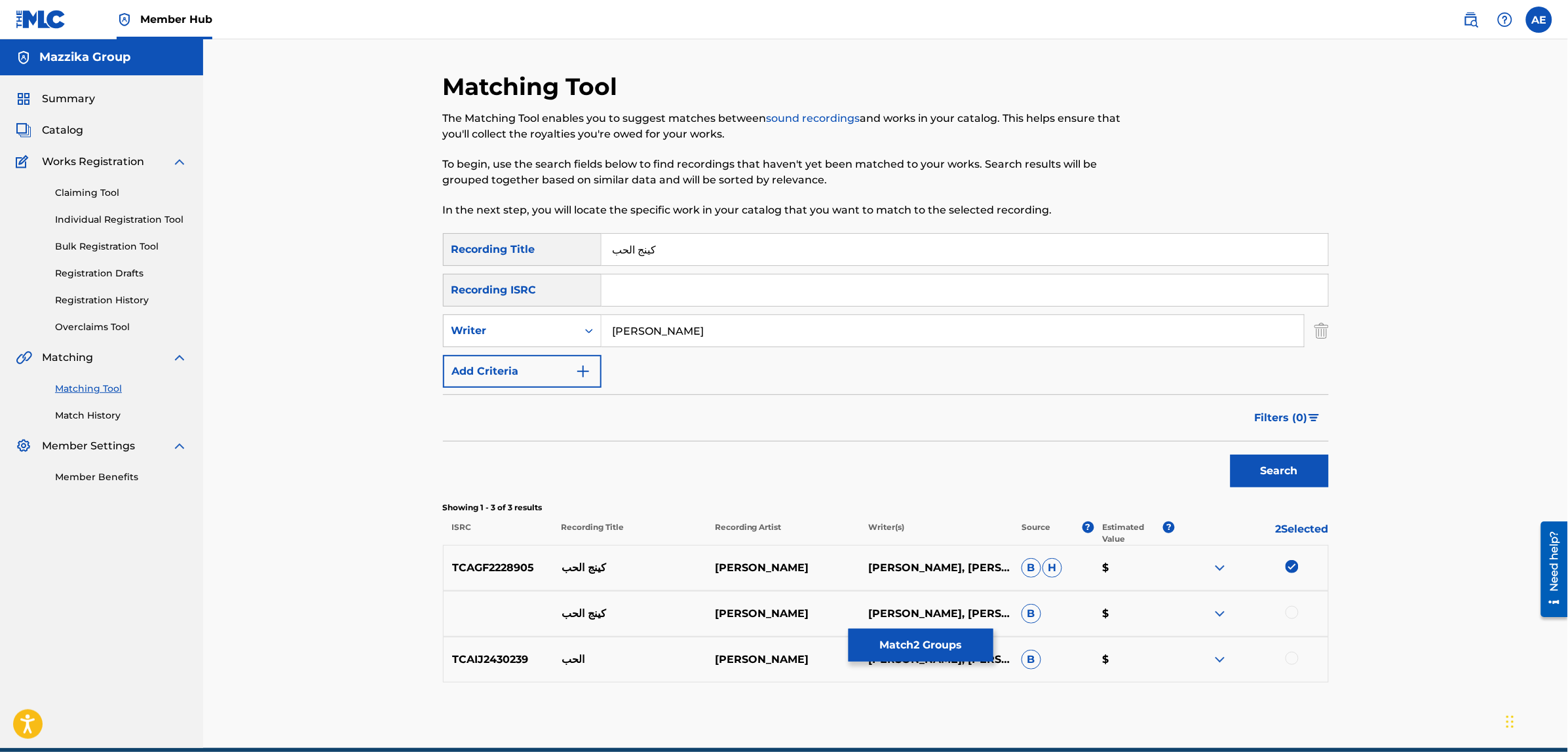
scroll to position [59, 0]
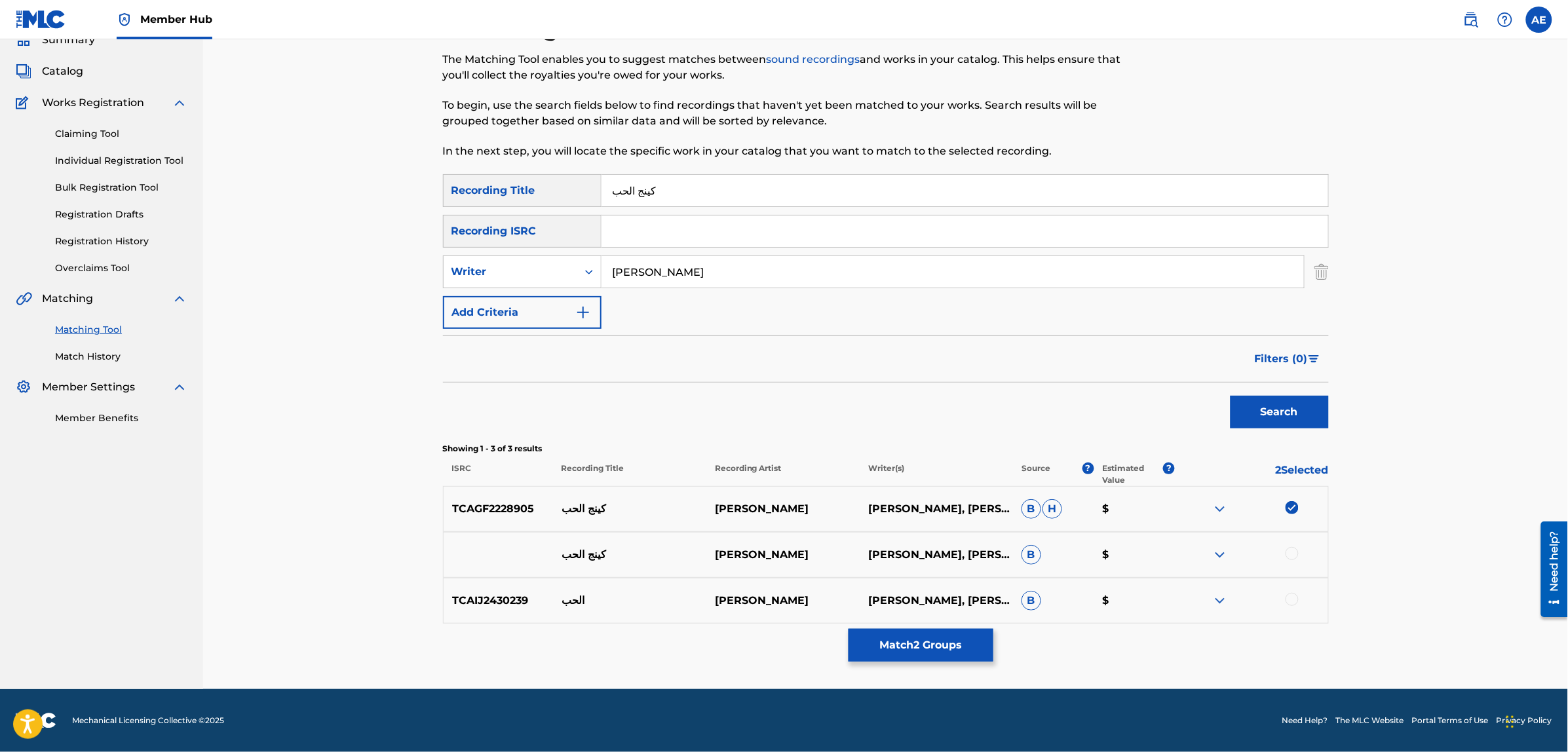
click at [1289, 547] on div at bounding box center [1291, 552] width 13 height 13
click at [1294, 594] on div at bounding box center [1291, 598] width 13 height 13
click at [1219, 598] on img at bounding box center [1220, 600] width 16 height 16
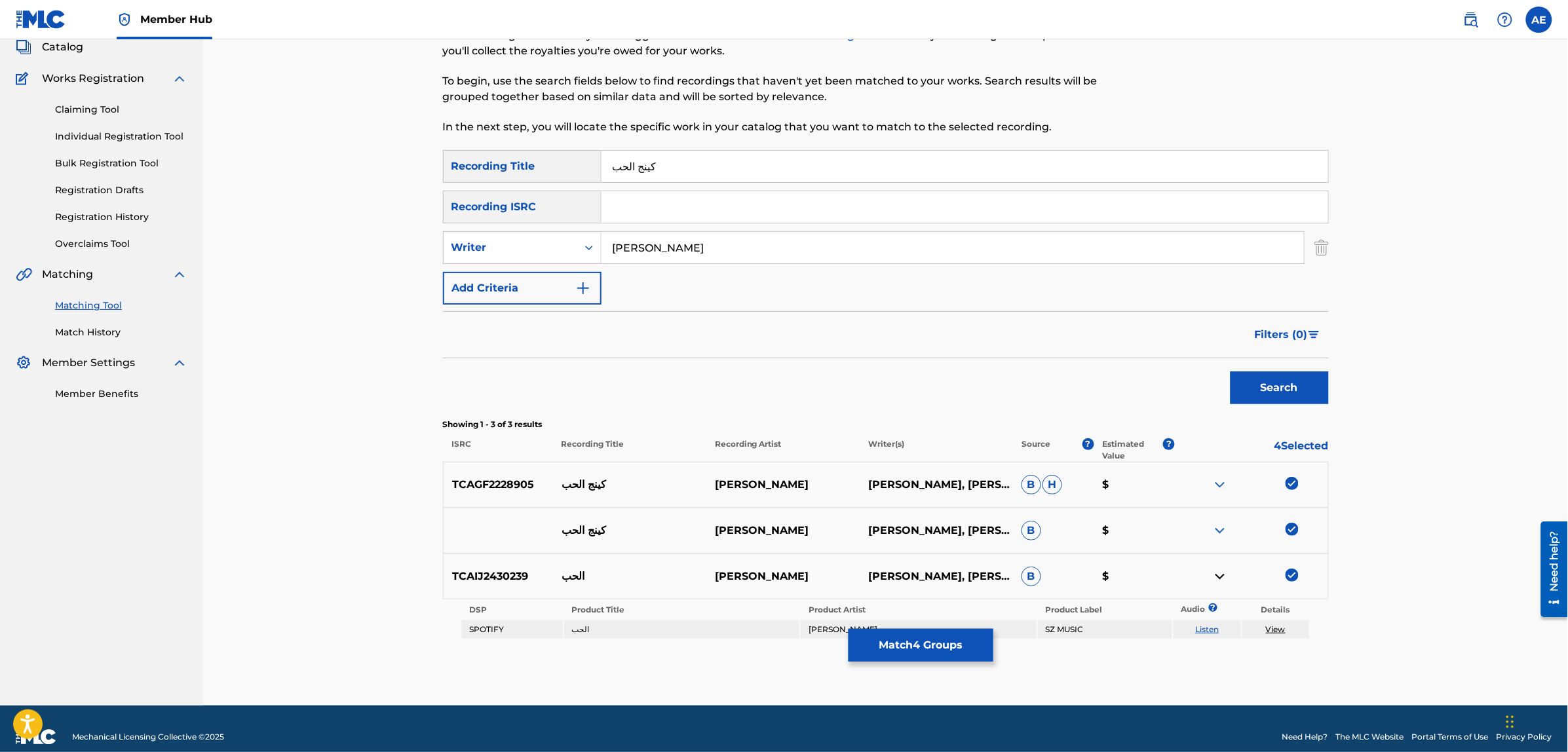
scroll to position [97, 0]
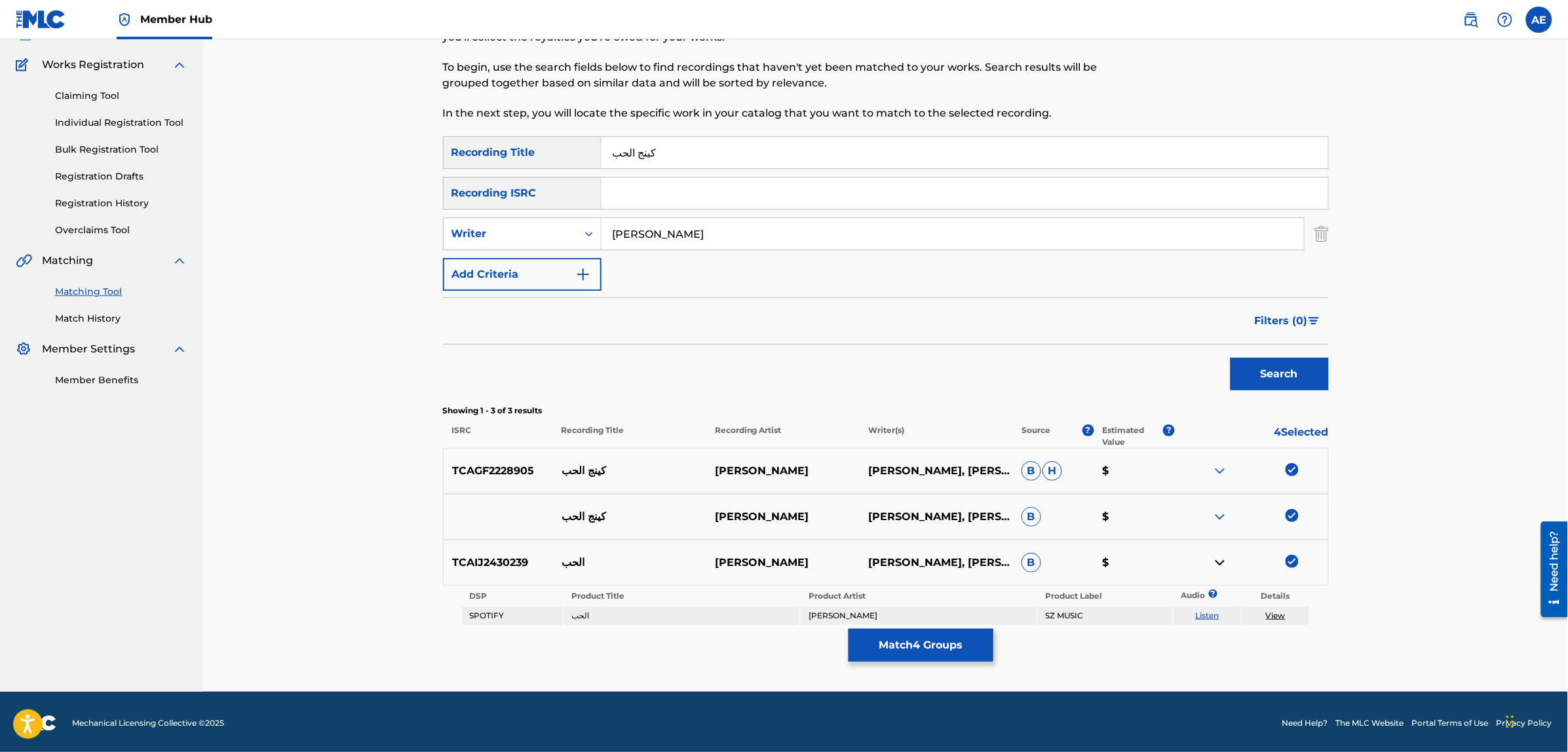
click at [1215, 559] on img at bounding box center [1220, 563] width 16 height 16
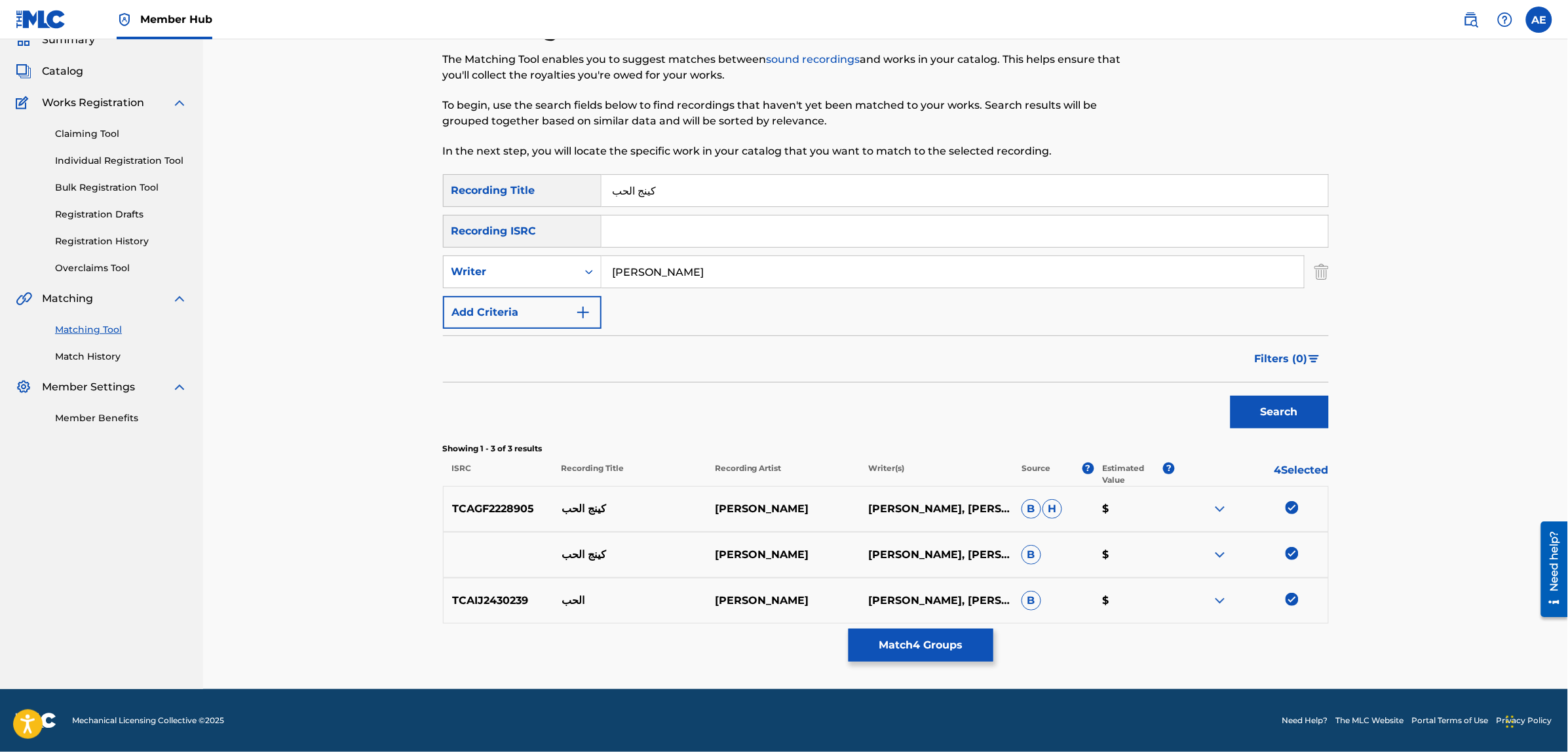
scroll to position [0, 0]
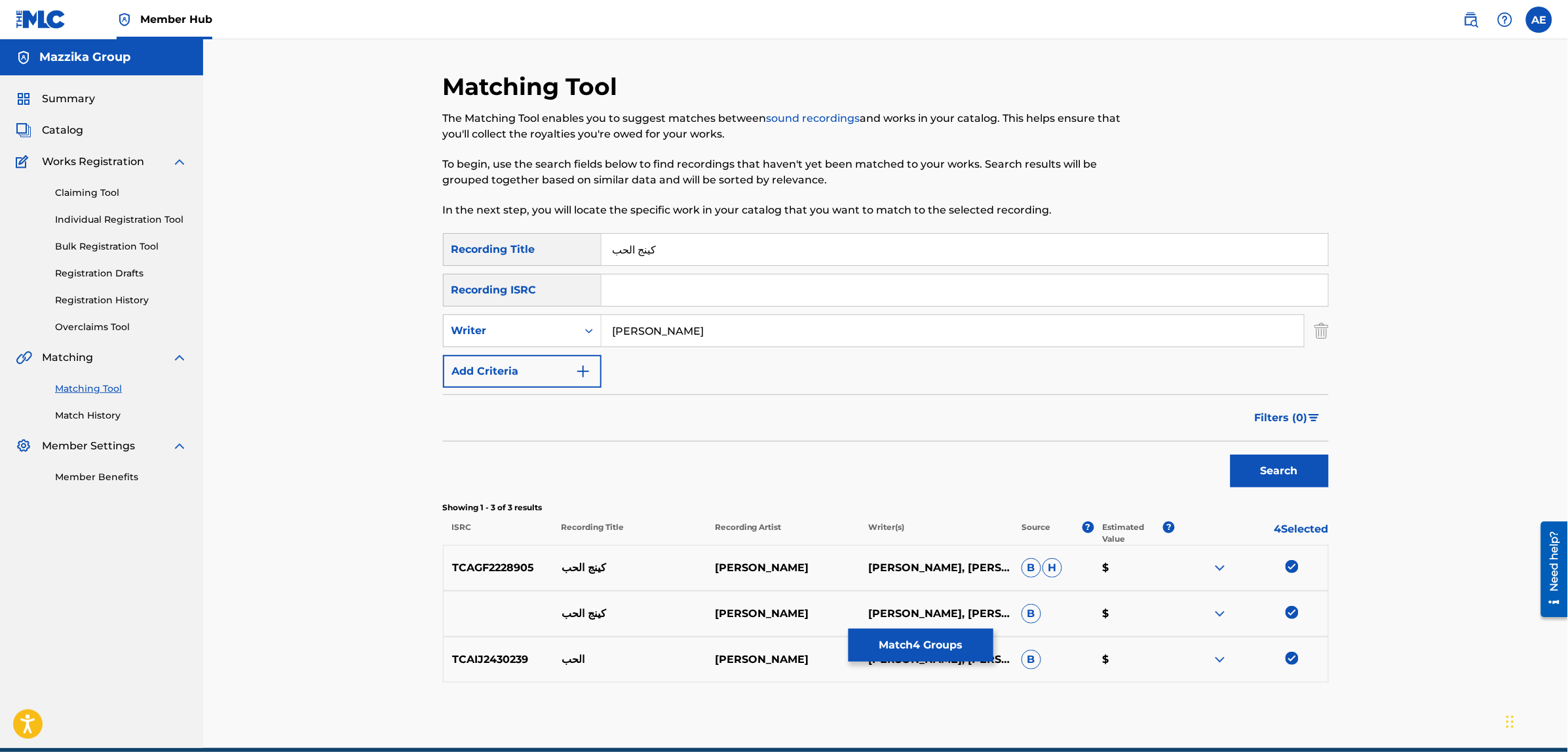
drag, startPoint x: 683, startPoint y: 329, endPoint x: 439, endPoint y: 311, distance: 244.7
click at [439, 311] on div "Matching Tool The Matching Tool enables you to suggest matches between sound re…" at bounding box center [885, 410] width 917 height 676
click at [1231, 455] on button "Search" at bounding box center [1280, 471] width 98 height 33
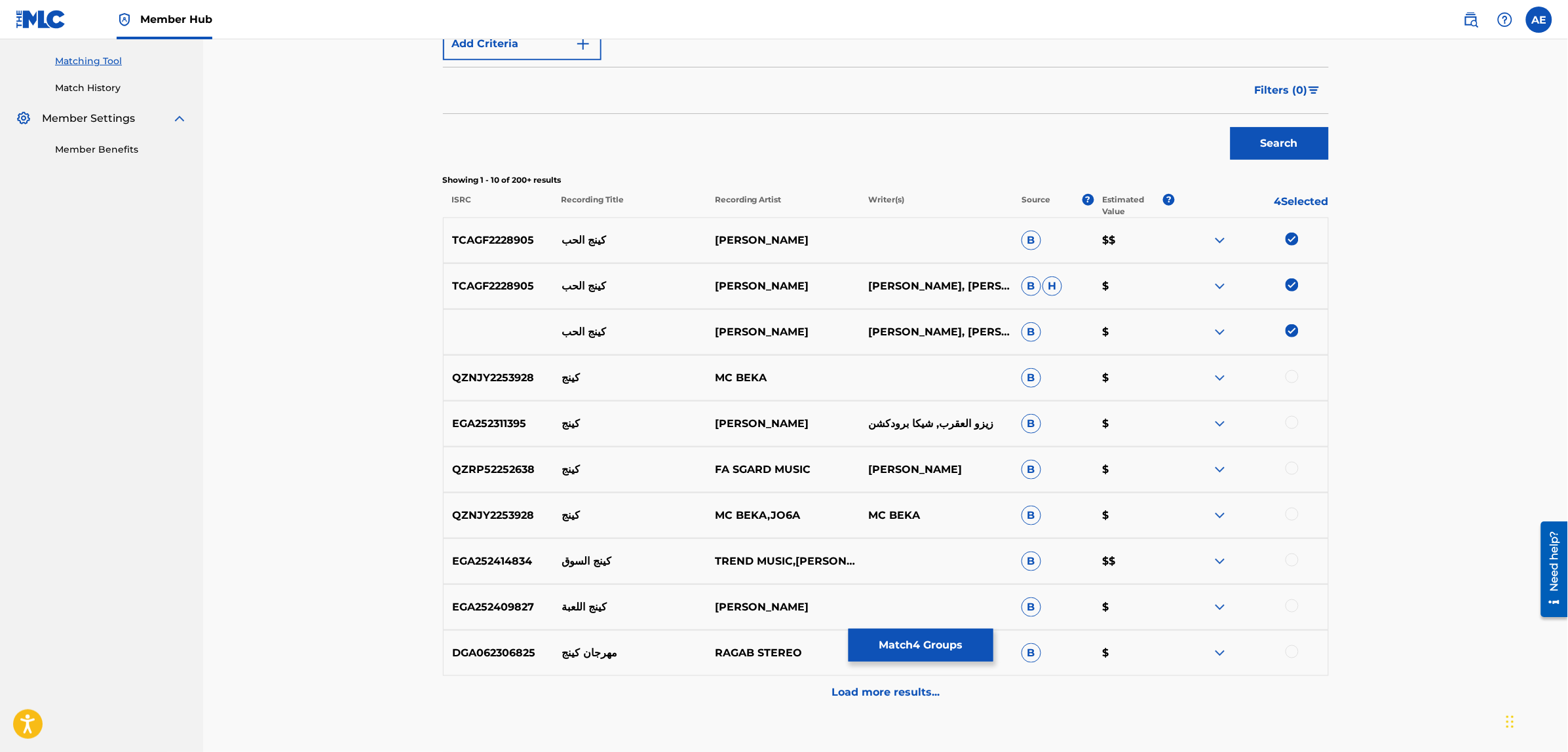
scroll to position [409, 0]
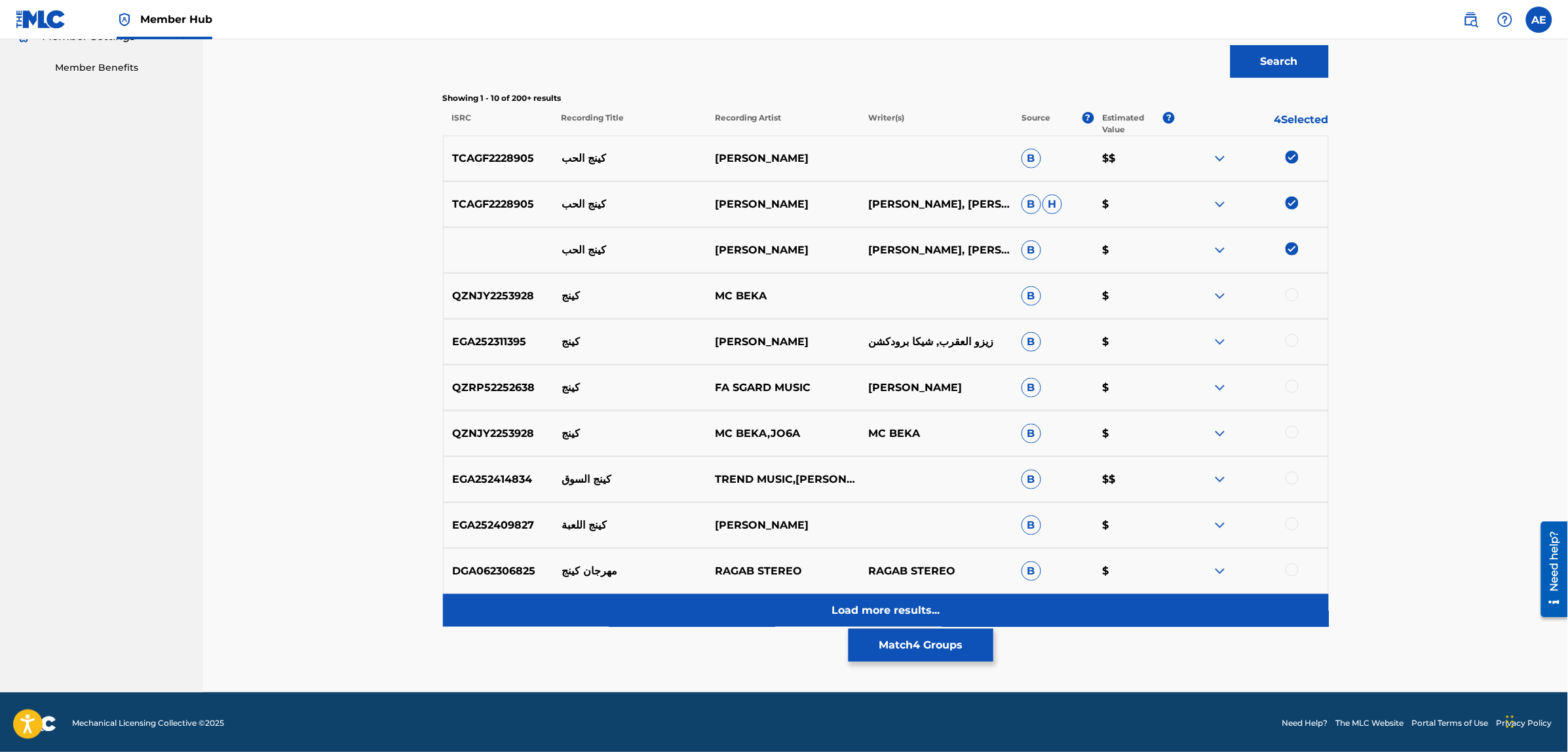
click at [667, 607] on div "Load more results..." at bounding box center [886, 611] width 886 height 33
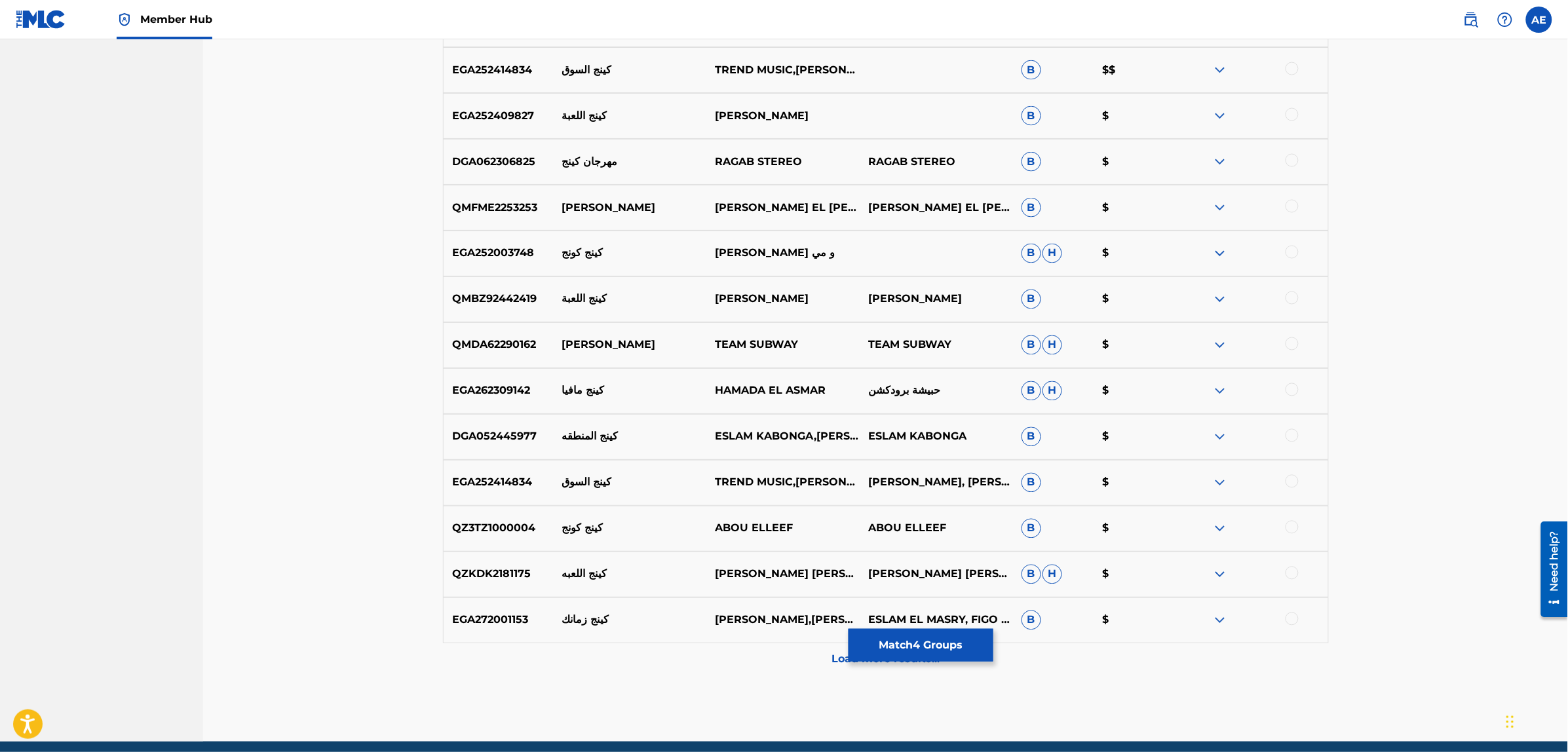
scroll to position [0, 0]
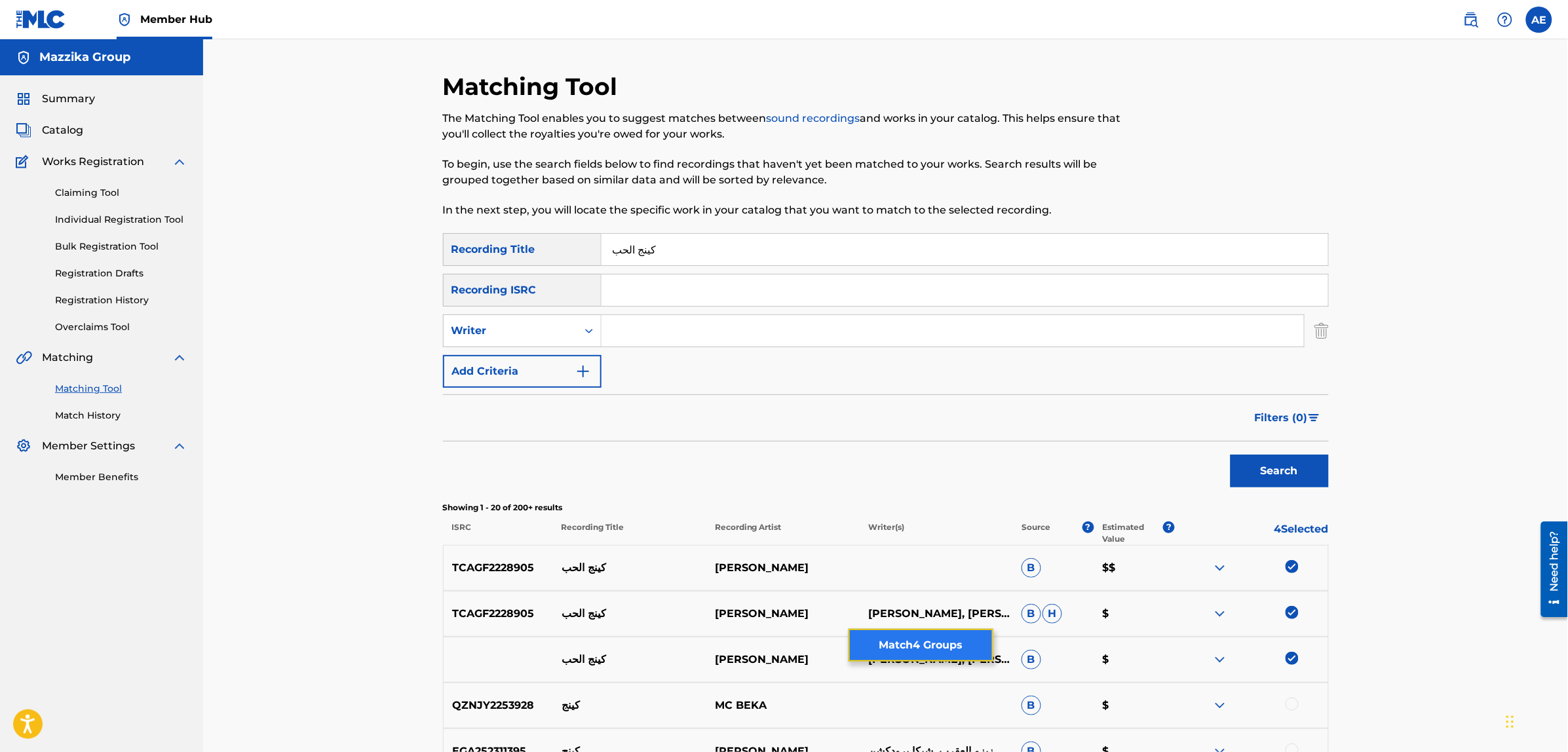
click at [908, 649] on button "Match 4 Groups" at bounding box center [921, 645] width 145 height 33
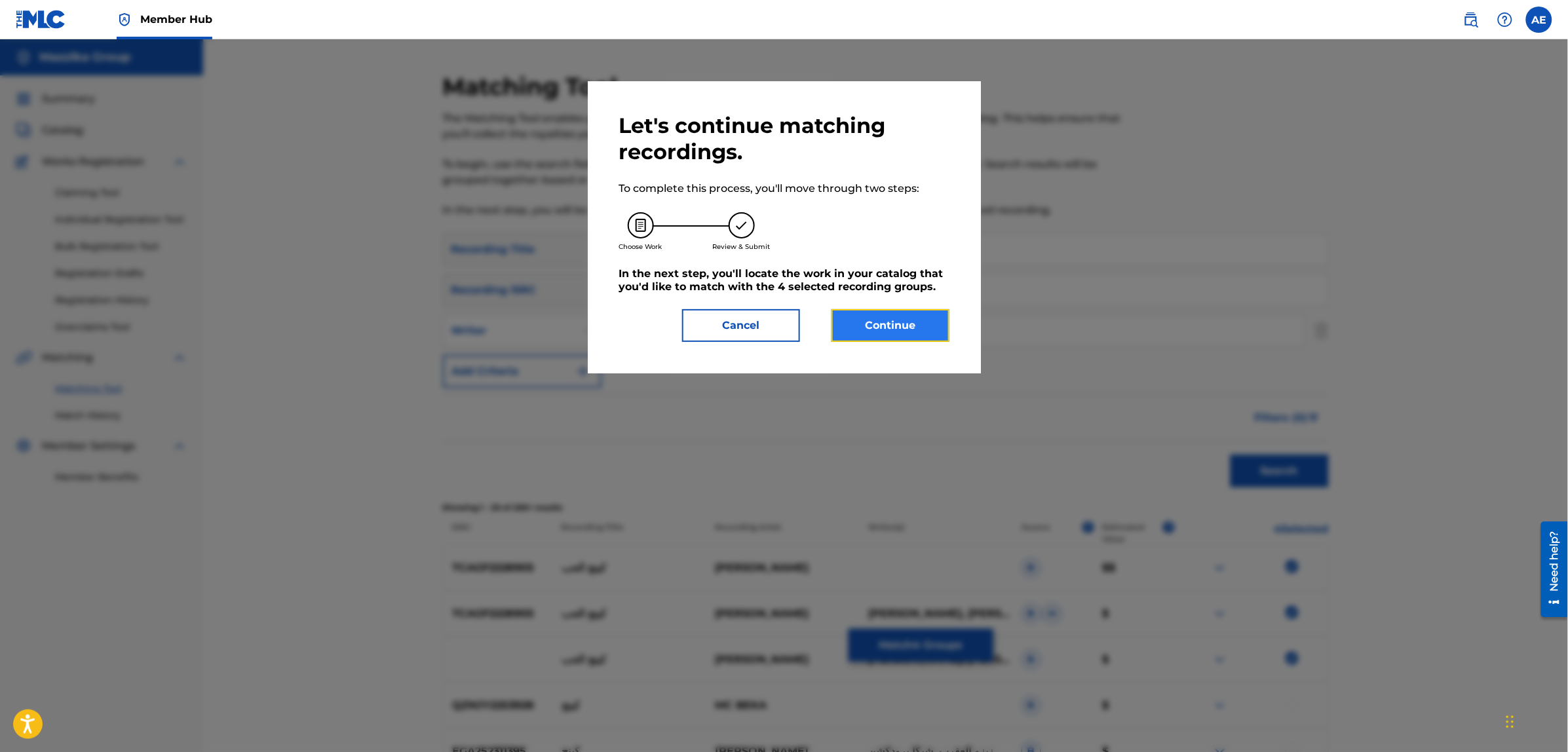
click at [885, 316] on button "Continue" at bounding box center [890, 325] width 118 height 33
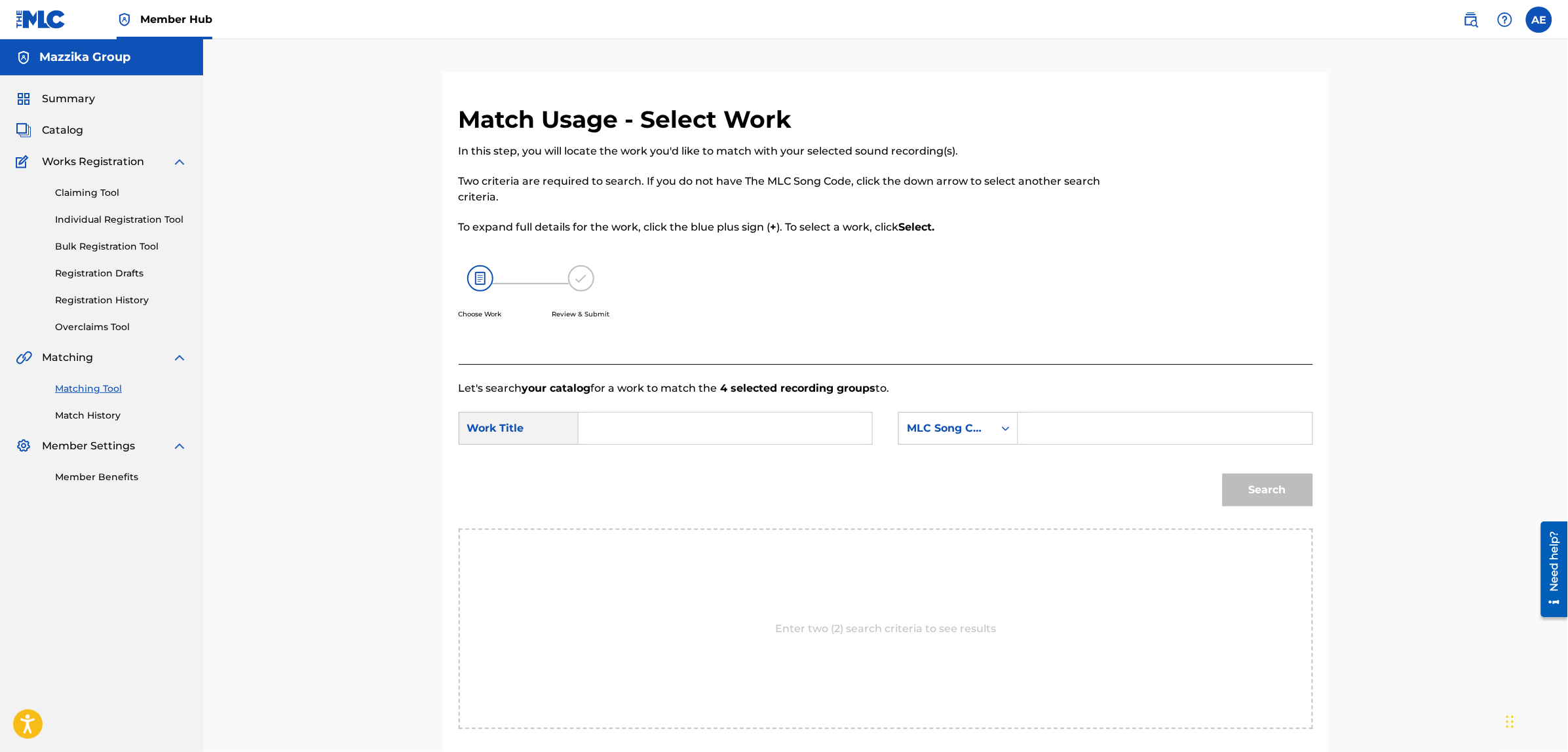
click at [666, 420] on input "Search Form" at bounding box center [725, 429] width 271 height 31
paste input "King El Hob"
type input "King El Hob"
drag, startPoint x: 1105, startPoint y: 432, endPoint x: 1079, endPoint y: 401, distance: 40.5
click at [1105, 432] on input "Search Form" at bounding box center [1165, 429] width 271 height 31
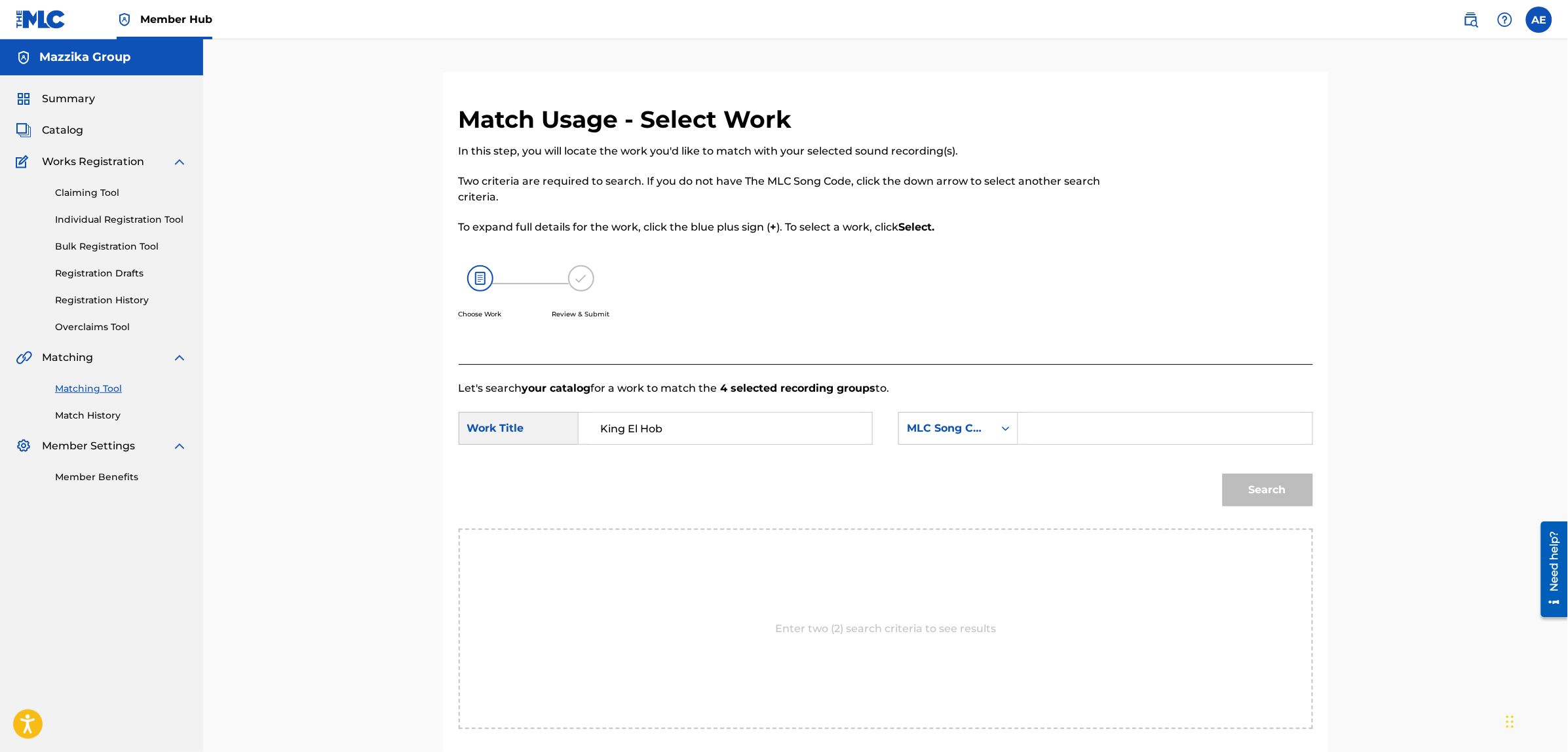
paste input "KJ03NC"
type input "KJ03NC"
click at [1223, 473] on button "Search" at bounding box center [1268, 490] width 91 height 33
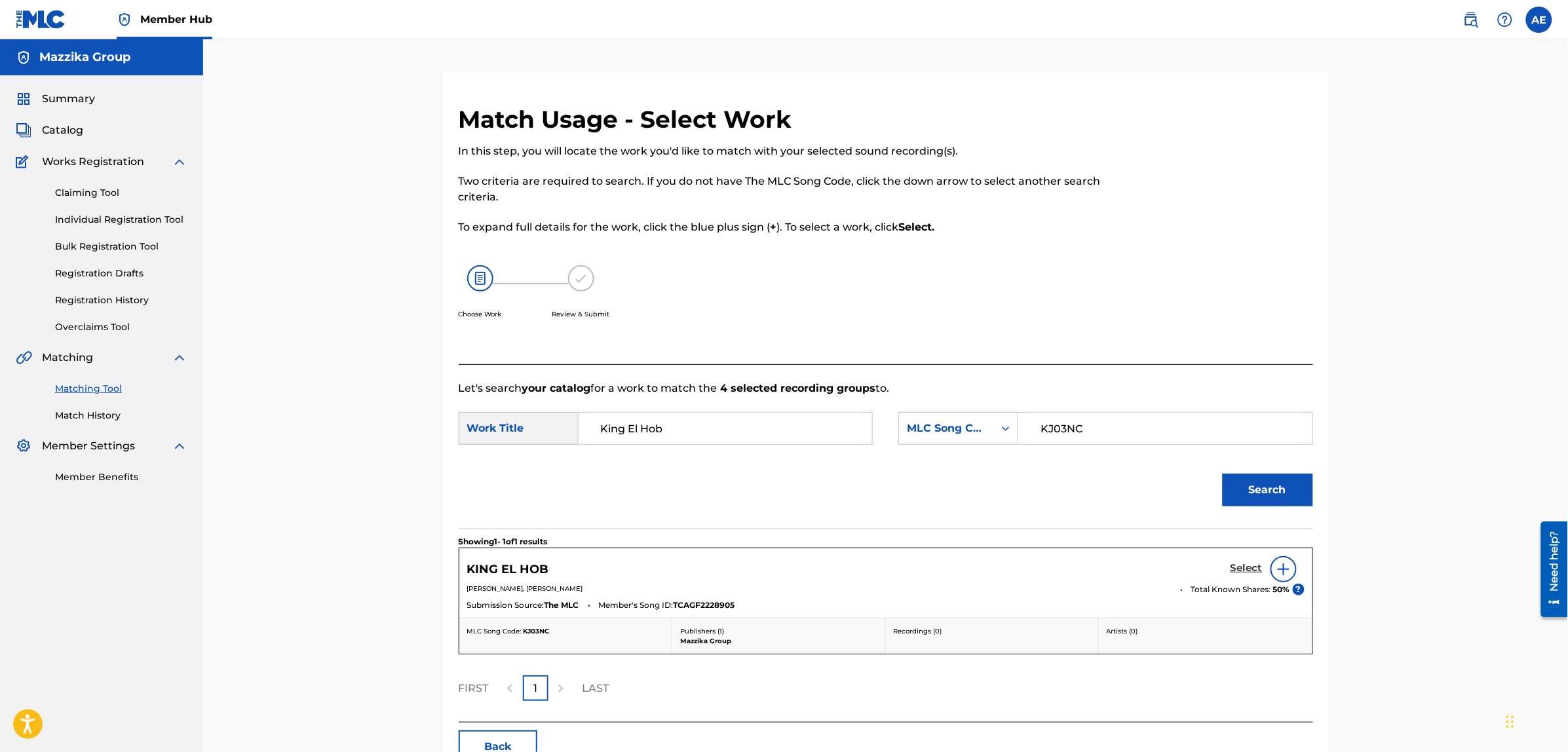
click at [1249, 564] on h5 "Select" at bounding box center [1246, 568] width 32 height 13
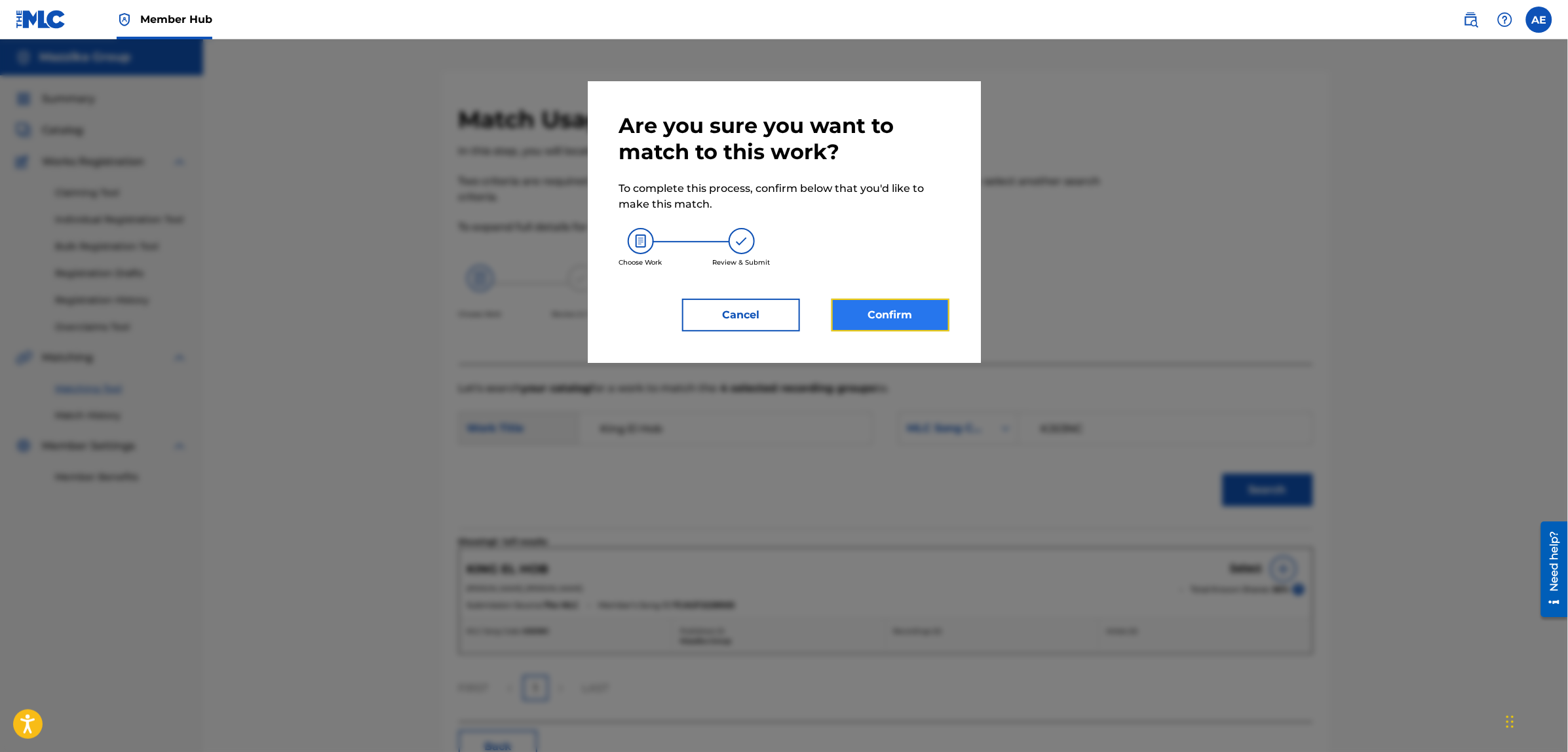
click at [899, 315] on button "Confirm" at bounding box center [890, 316] width 118 height 33
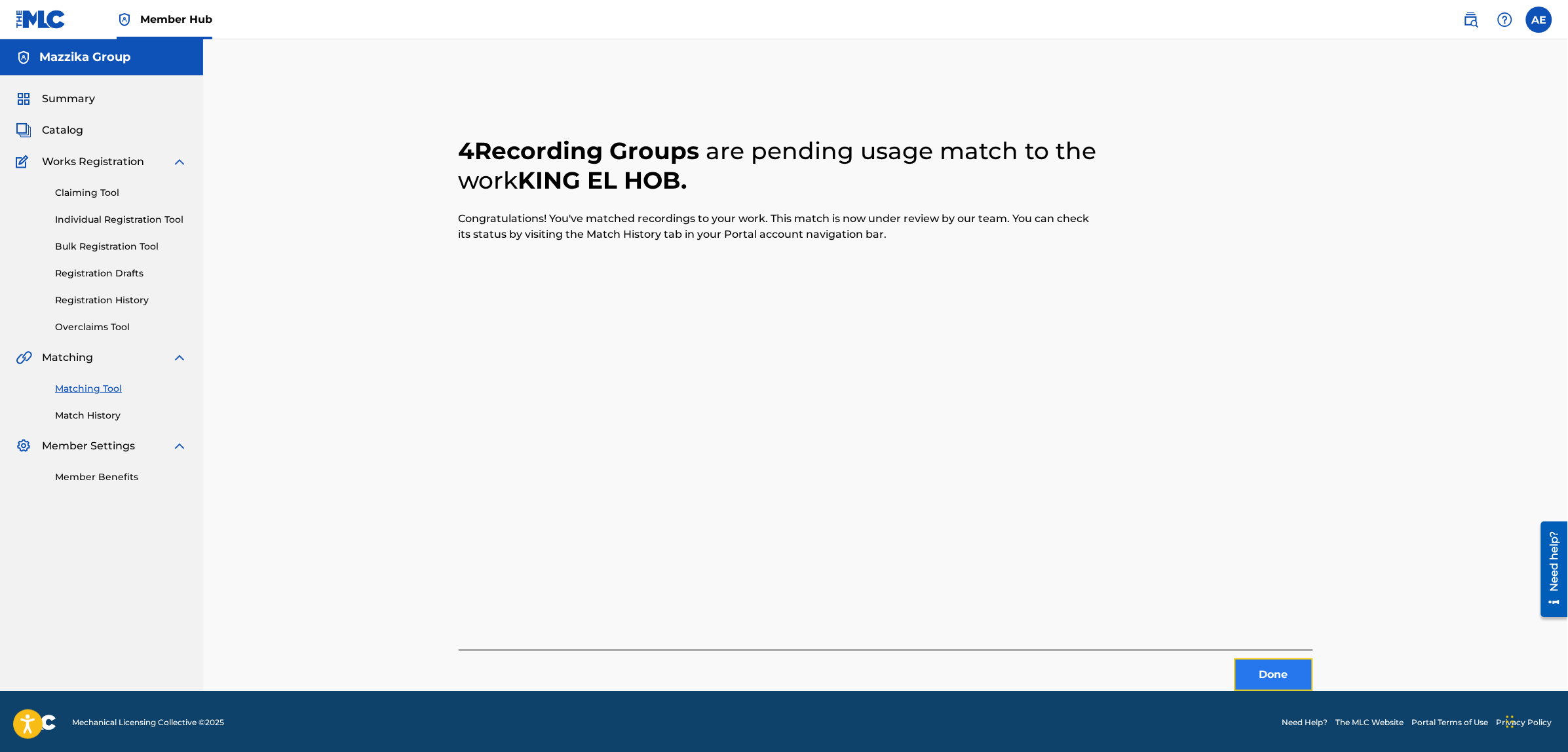
click at [1253, 668] on button "Done" at bounding box center [1274, 675] width 79 height 33
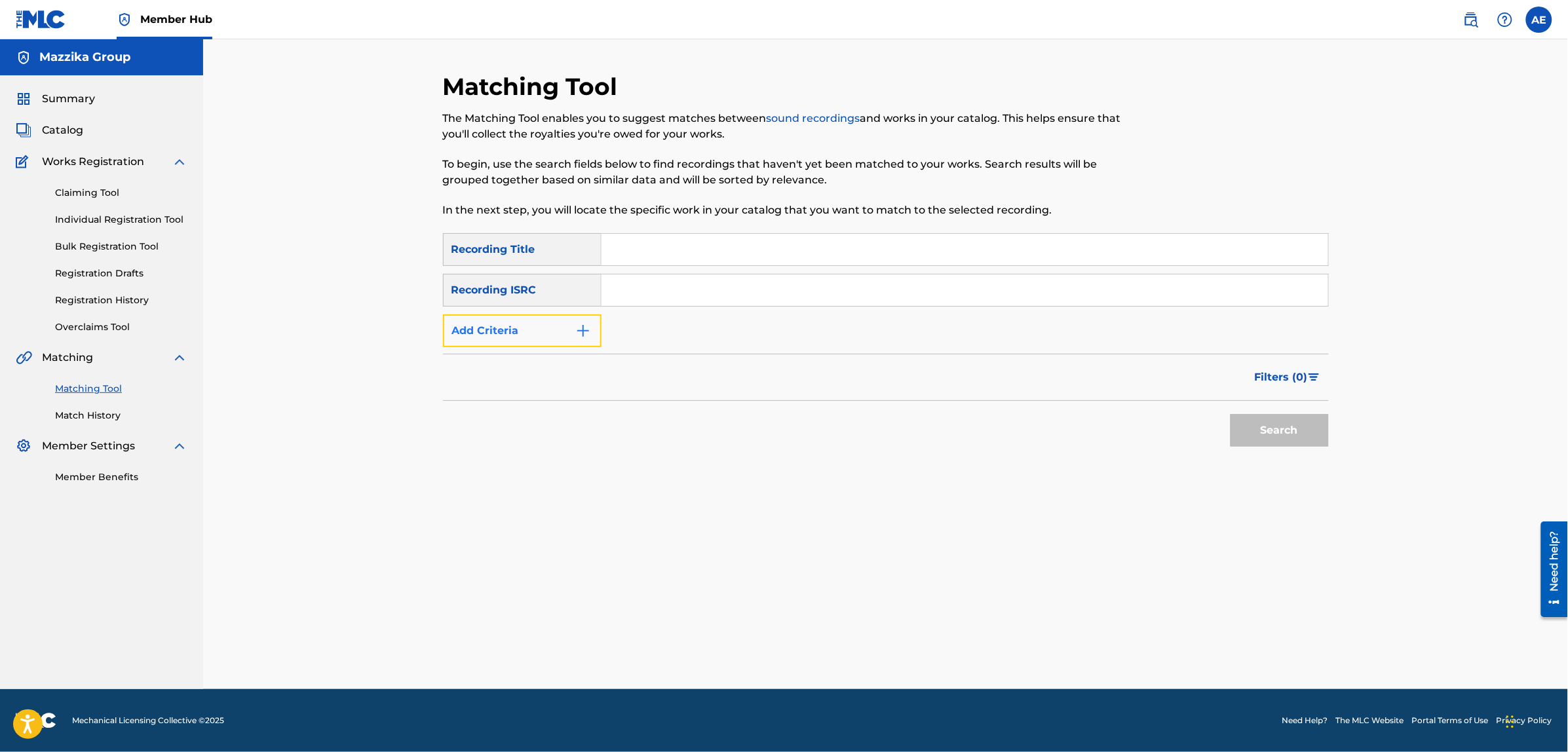
click at [549, 336] on button "Add Criteria" at bounding box center [522, 331] width 159 height 33
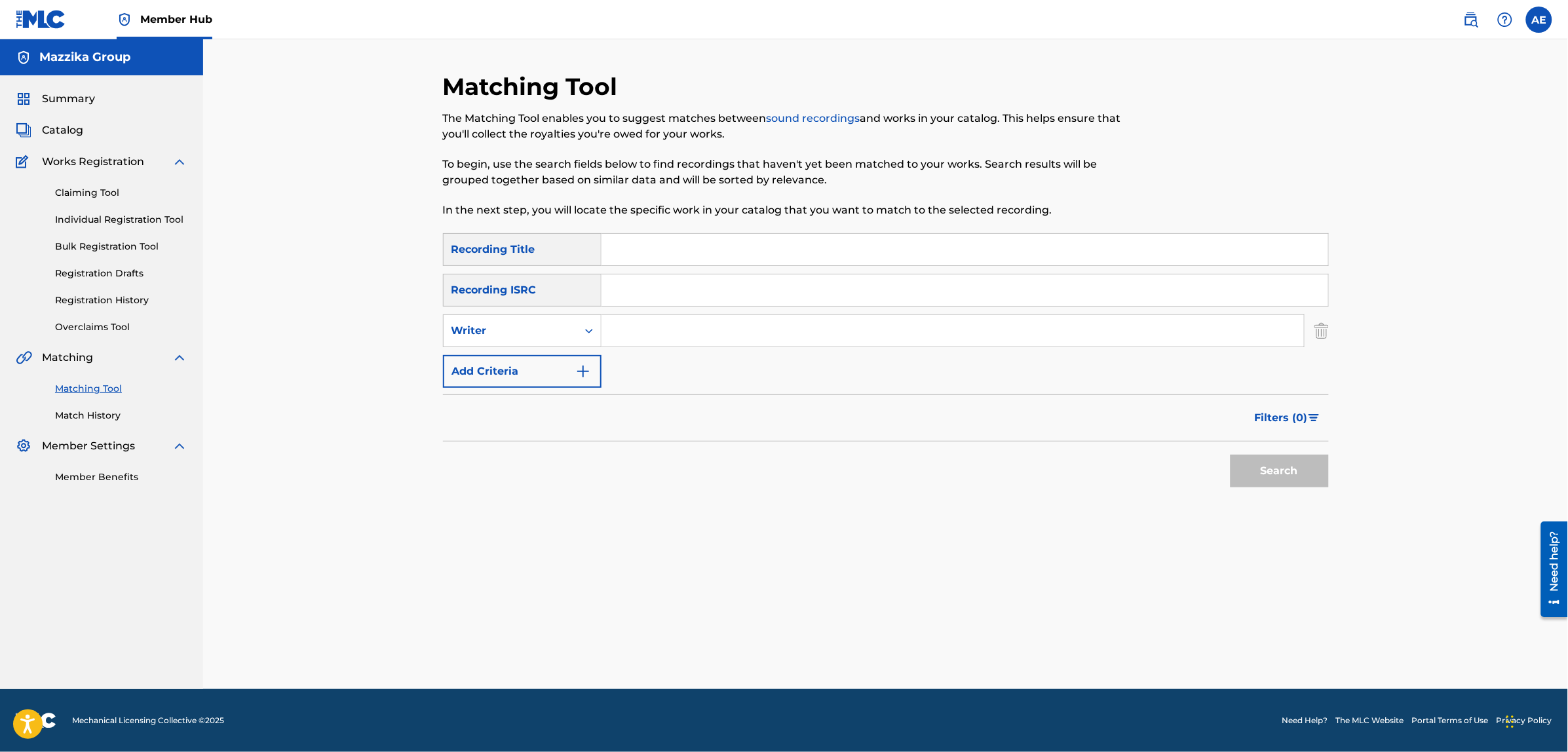
click at [659, 293] on input "Search Form" at bounding box center [965, 290] width 727 height 31
paste input "TCAEK1992761"
type input "TCAEK1992761"
click at [1231, 455] on button "Search" at bounding box center [1280, 471] width 98 height 33
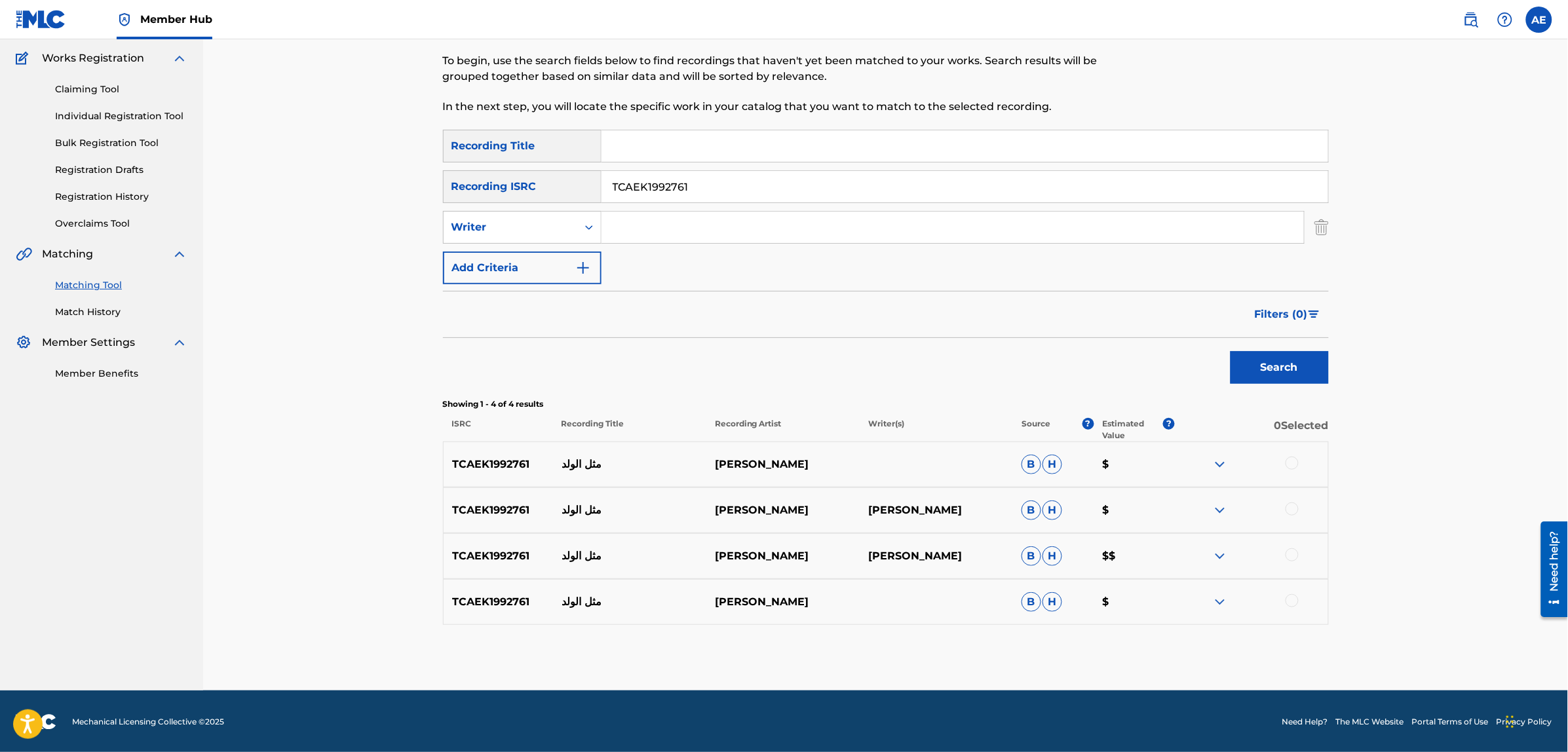
scroll to position [105, 0]
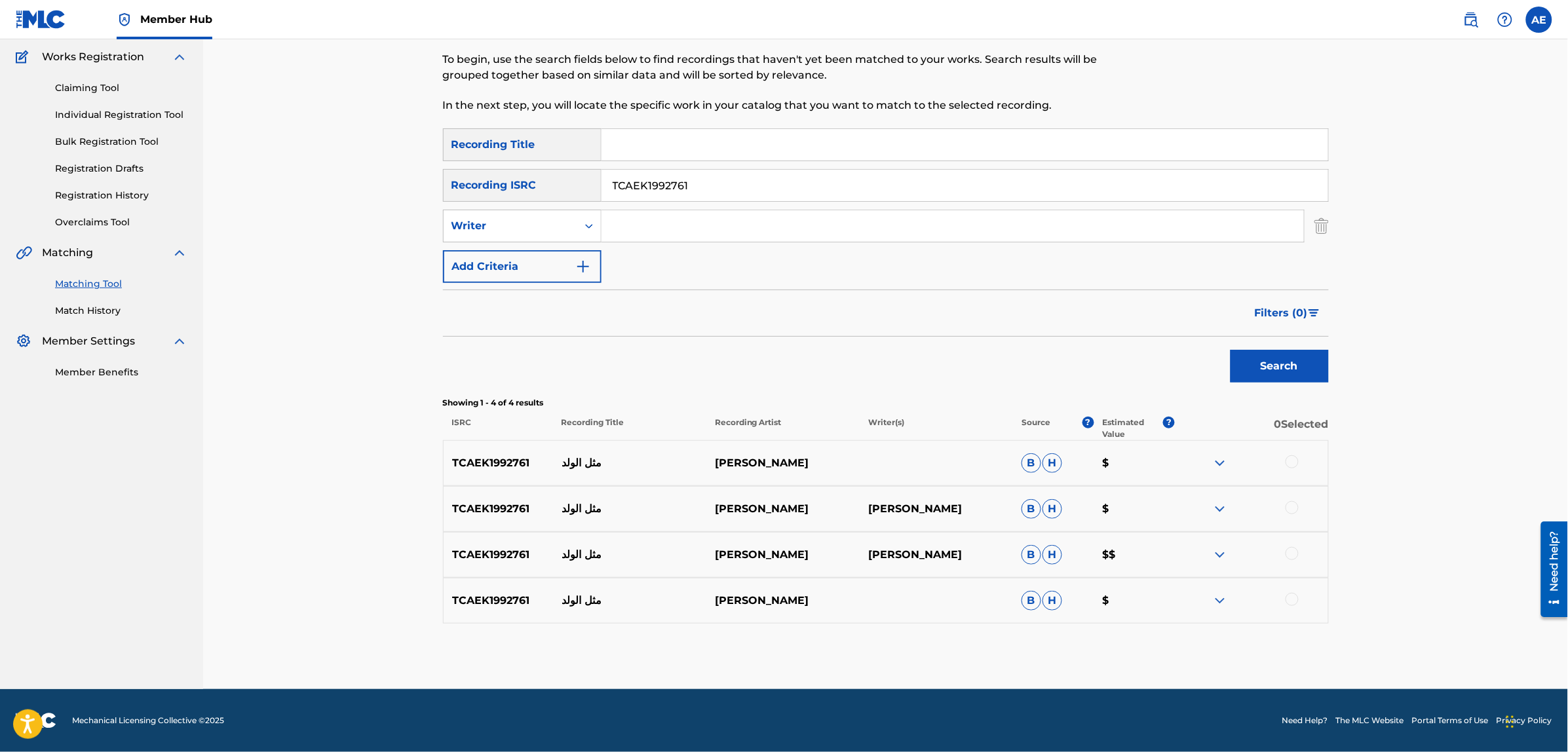
click at [1291, 459] on div at bounding box center [1291, 461] width 13 height 13
click at [1288, 507] on div at bounding box center [1291, 507] width 13 height 13
click at [1292, 557] on div at bounding box center [1291, 552] width 13 height 13
click at [1292, 598] on div at bounding box center [1291, 598] width 13 height 13
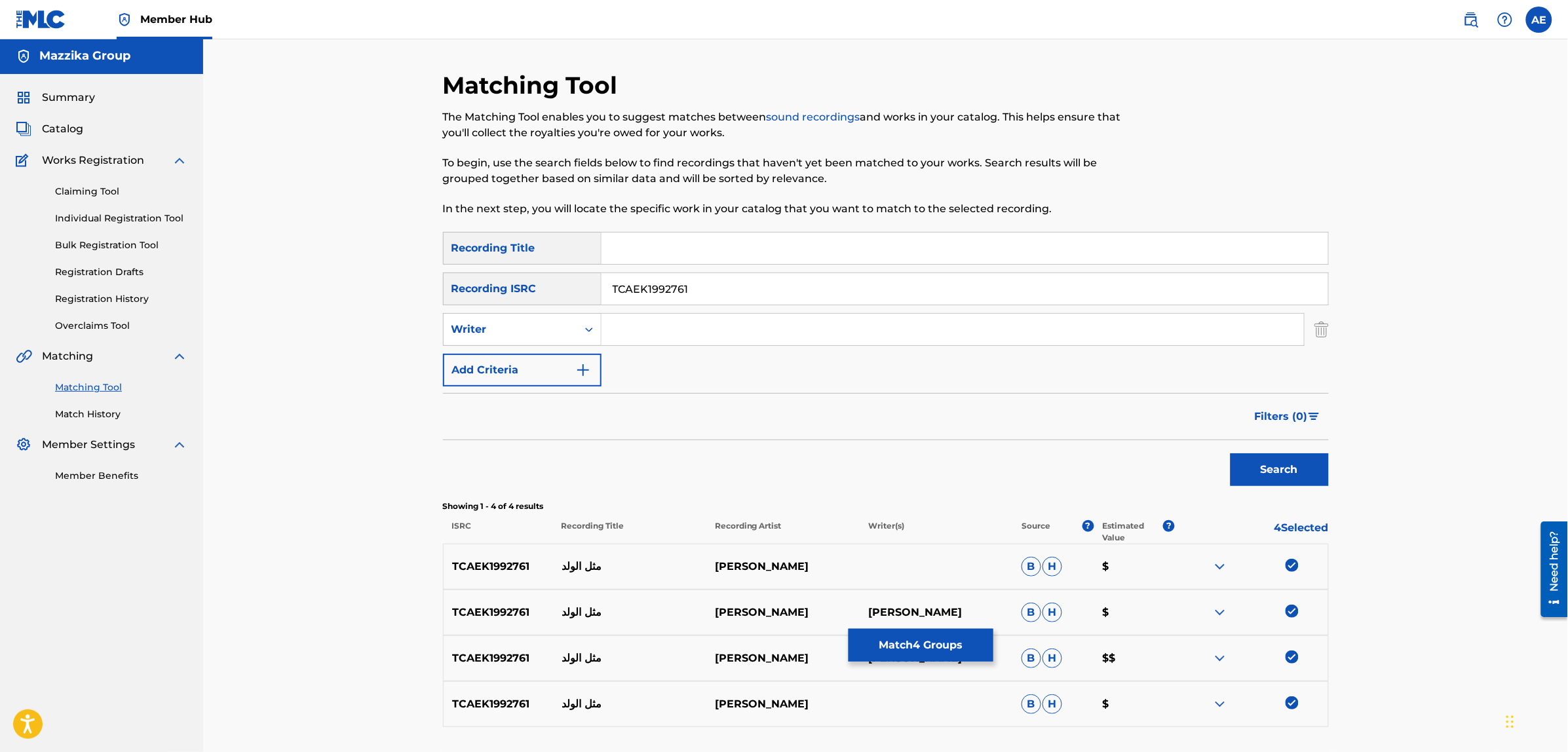
scroll to position [0, 0]
drag, startPoint x: 705, startPoint y: 292, endPoint x: 469, endPoint y: 288, distance: 236.0
click at [471, 291] on div "SearchWithCriteriac671c248-c6e4-4006-8f9a-ba3c751cb339 Recording ISRC TCAEK1992…" at bounding box center [886, 290] width 886 height 33
click at [697, 334] on input "Search Form" at bounding box center [952, 330] width 703 height 31
paste input "[PERSON_NAME]"
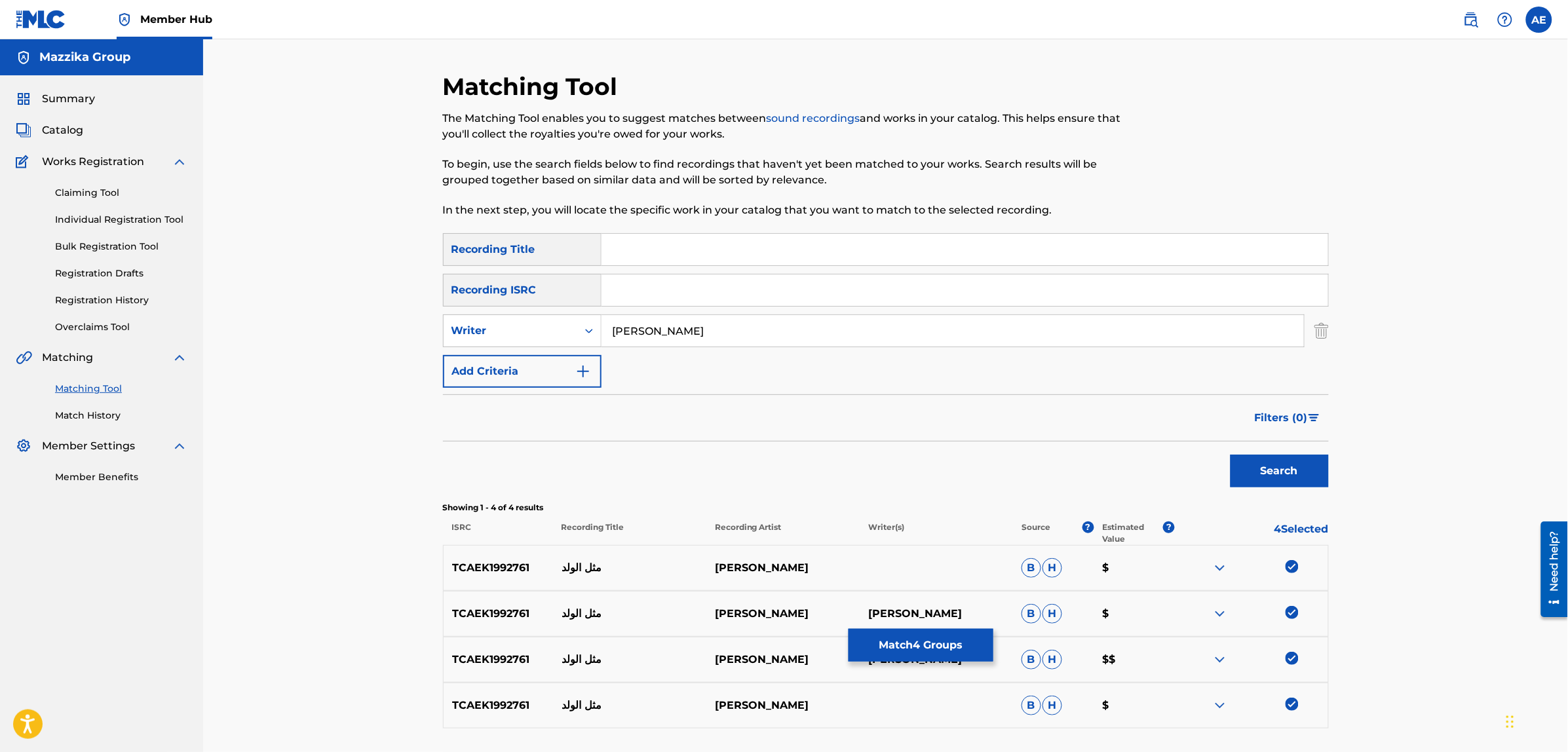
type input "[PERSON_NAME]"
click at [679, 257] on input "Search Form" at bounding box center [965, 249] width 727 height 31
paste input "Metl Al Walad"
type input "Metl Al Walad"
click at [1231, 455] on button "Search" at bounding box center [1280, 471] width 98 height 33
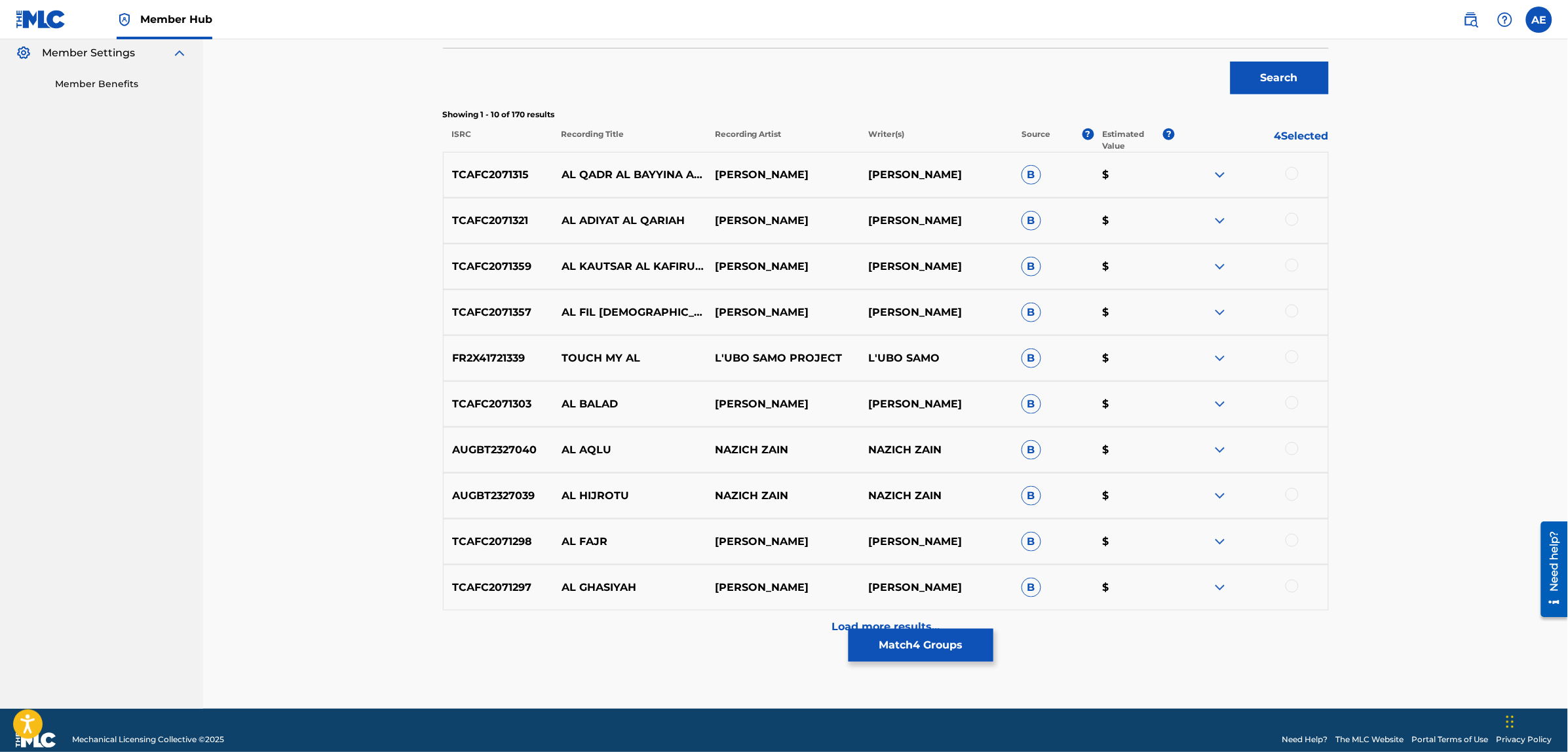
scroll to position [413, 0]
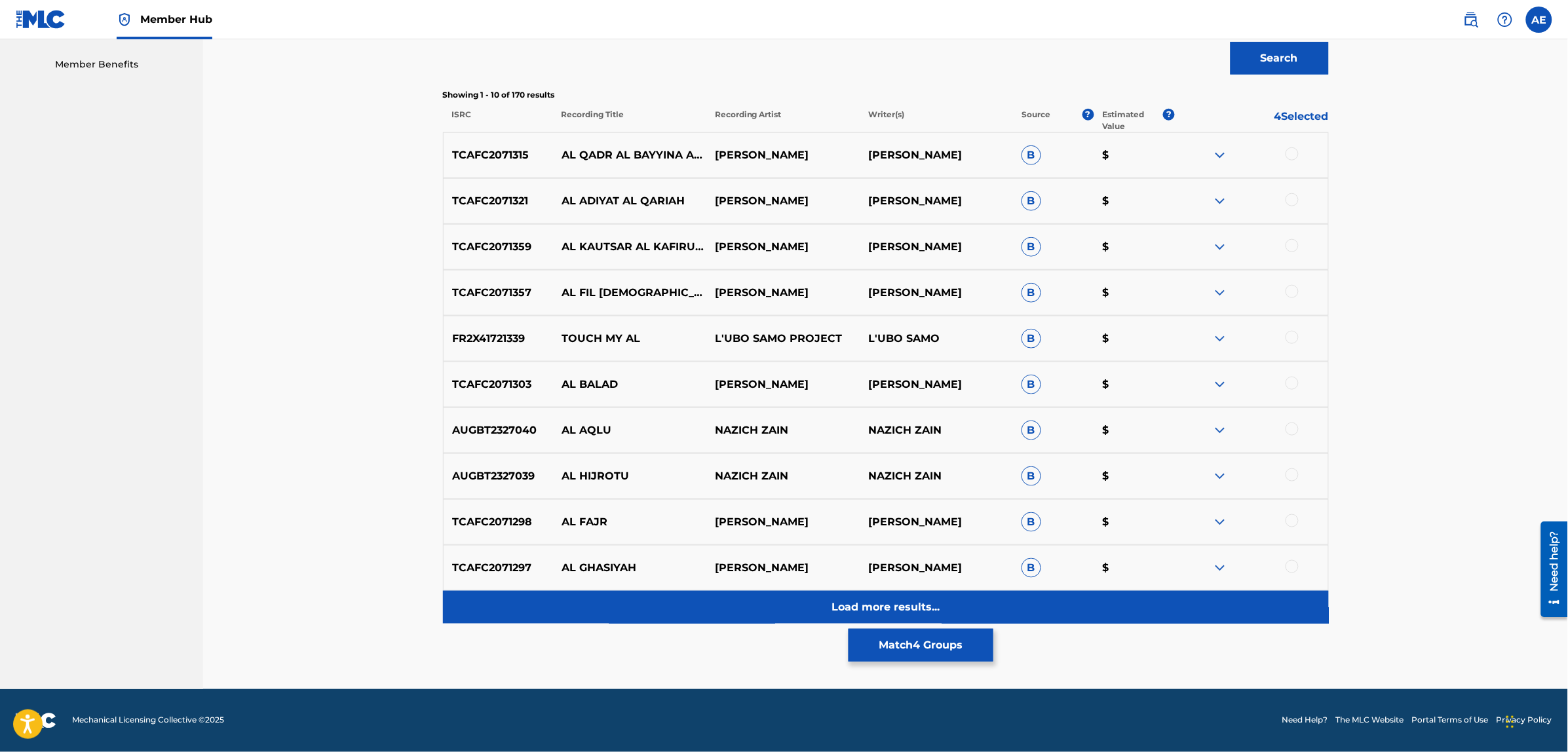
click at [709, 611] on div "Load more results..." at bounding box center [886, 607] width 886 height 33
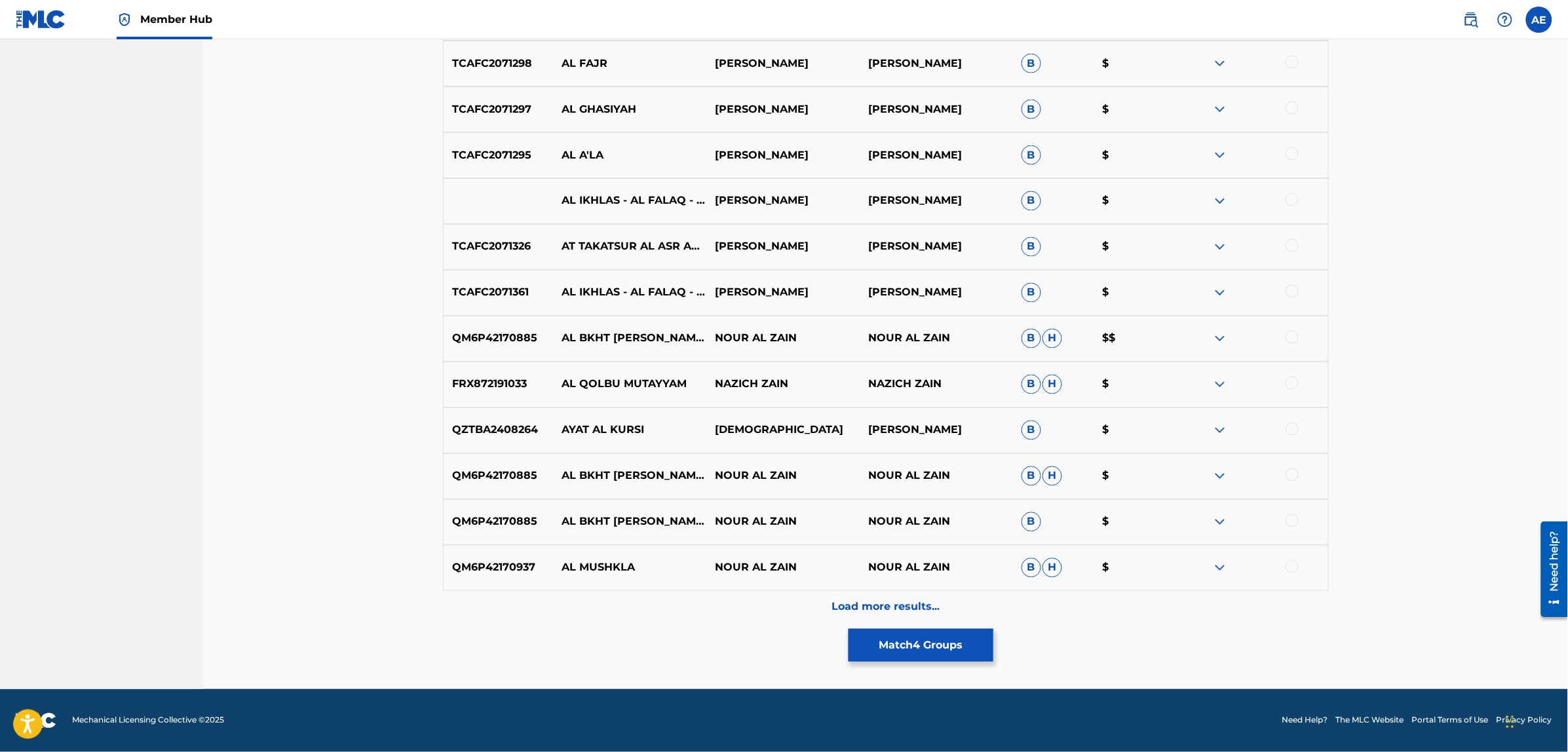
scroll to position [0, 0]
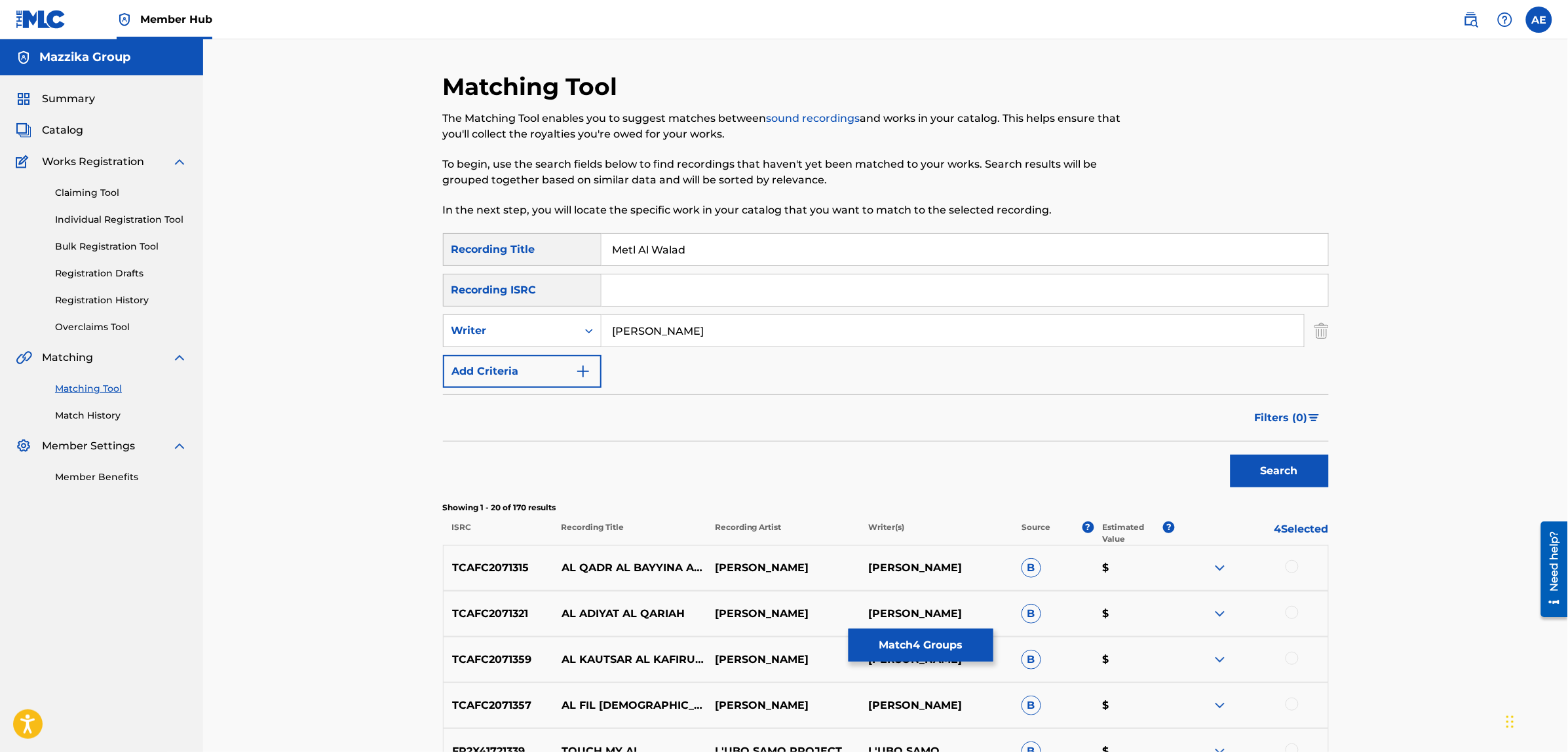
drag, startPoint x: 687, startPoint y: 326, endPoint x: 303, endPoint y: 324, distance: 384.0
click at [1231, 455] on button "Search" at bounding box center [1280, 471] width 98 height 33
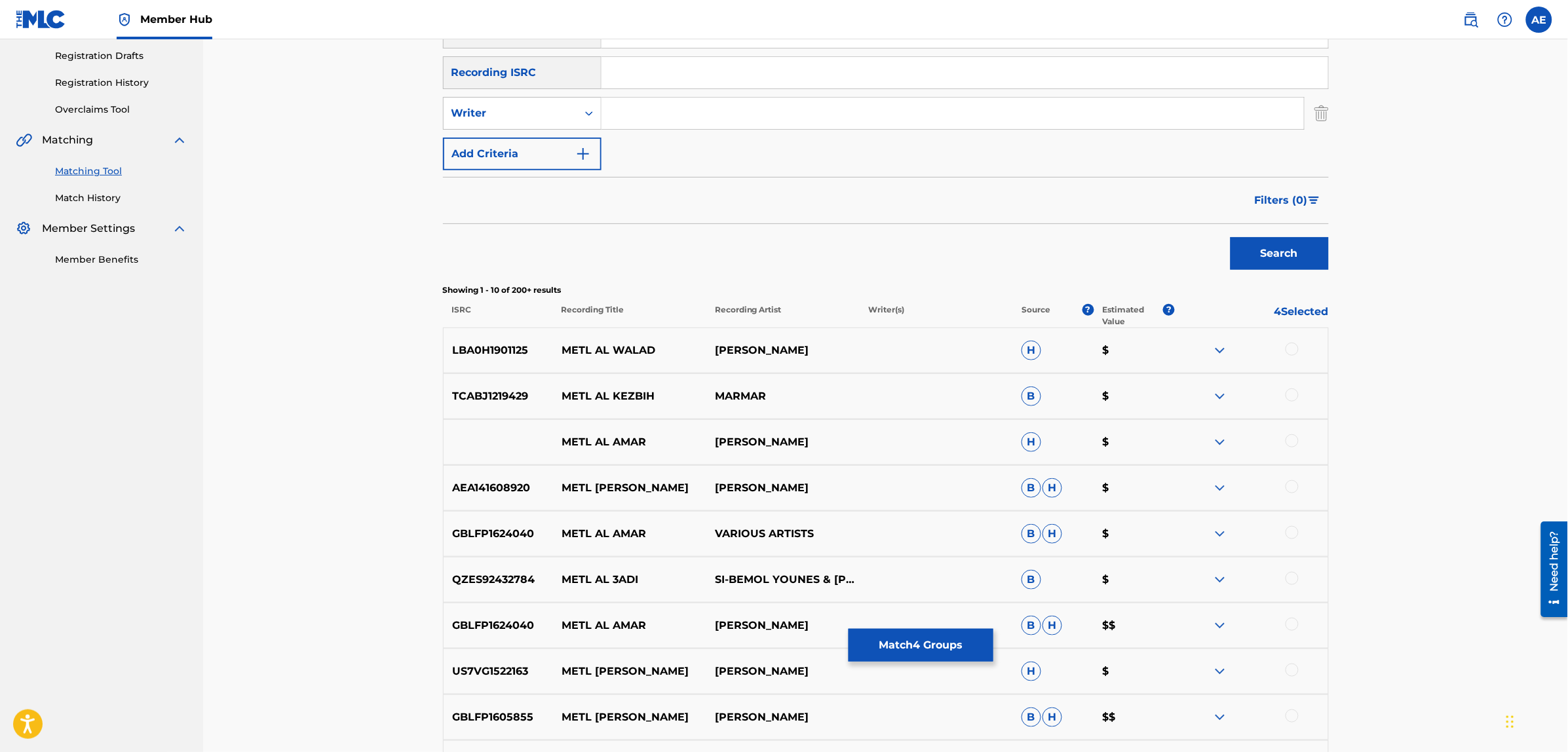
scroll to position [327, 0]
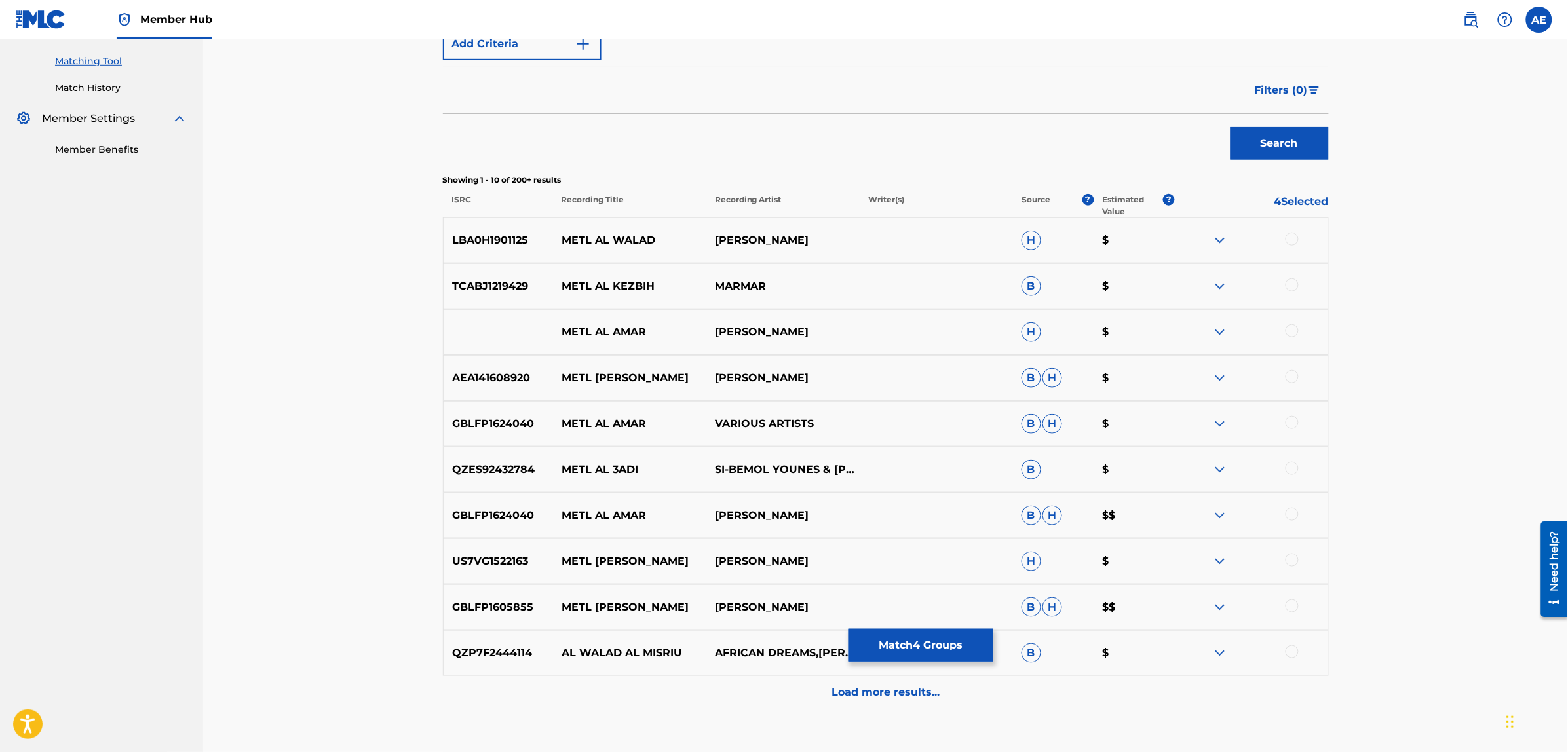
click at [1291, 239] on div at bounding box center [1291, 239] width 13 height 13
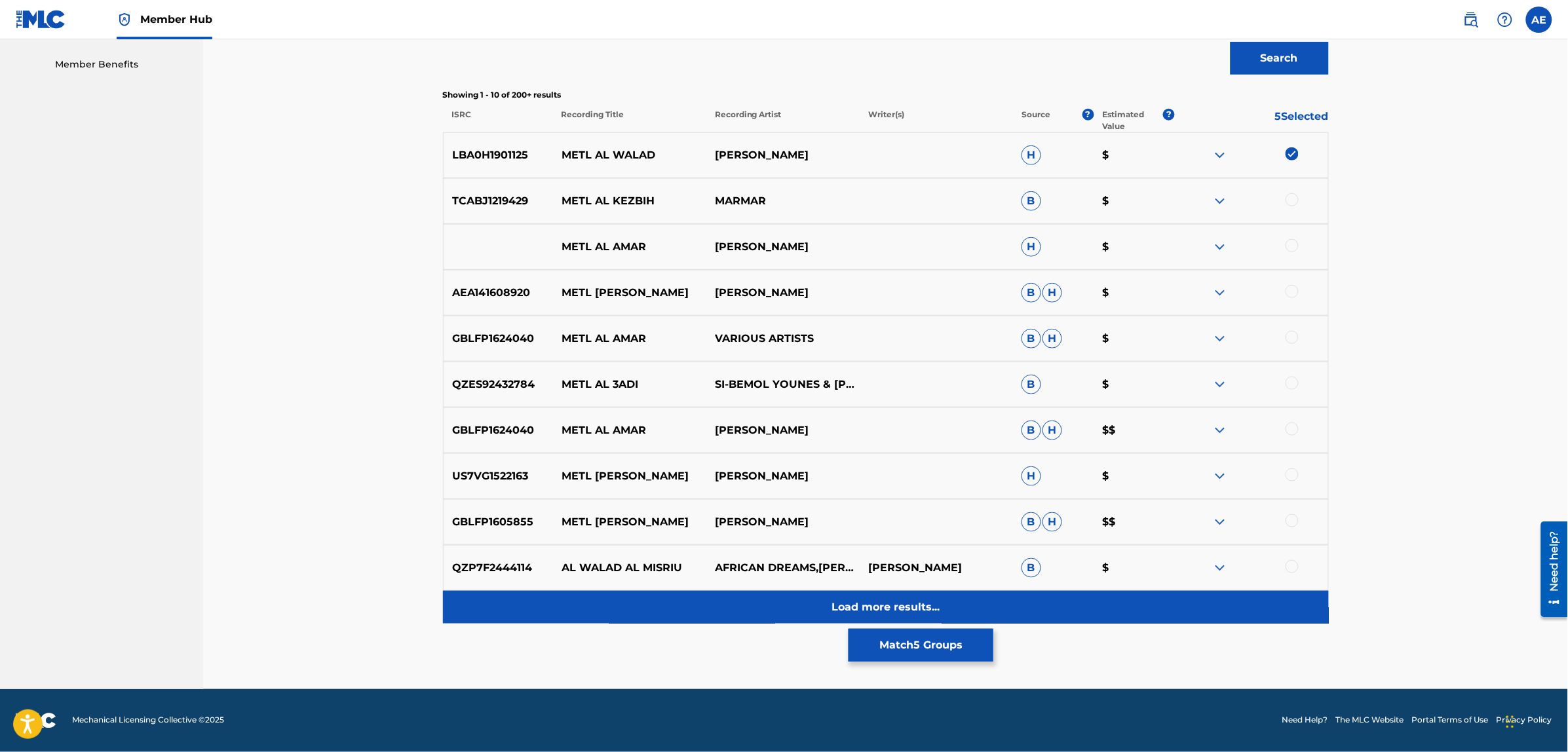
click at [693, 592] on div "Load more results..." at bounding box center [886, 607] width 886 height 33
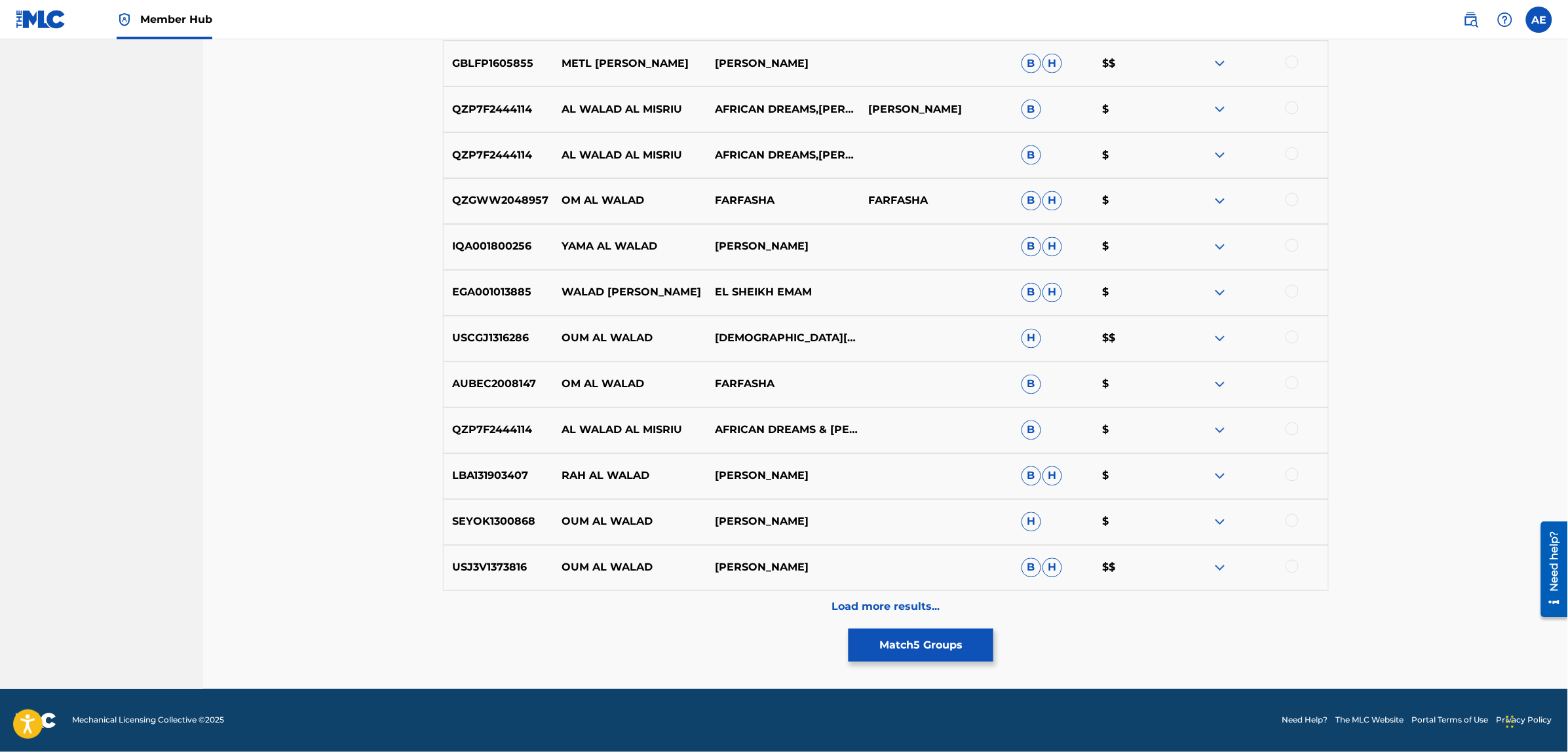
scroll to position [0, 0]
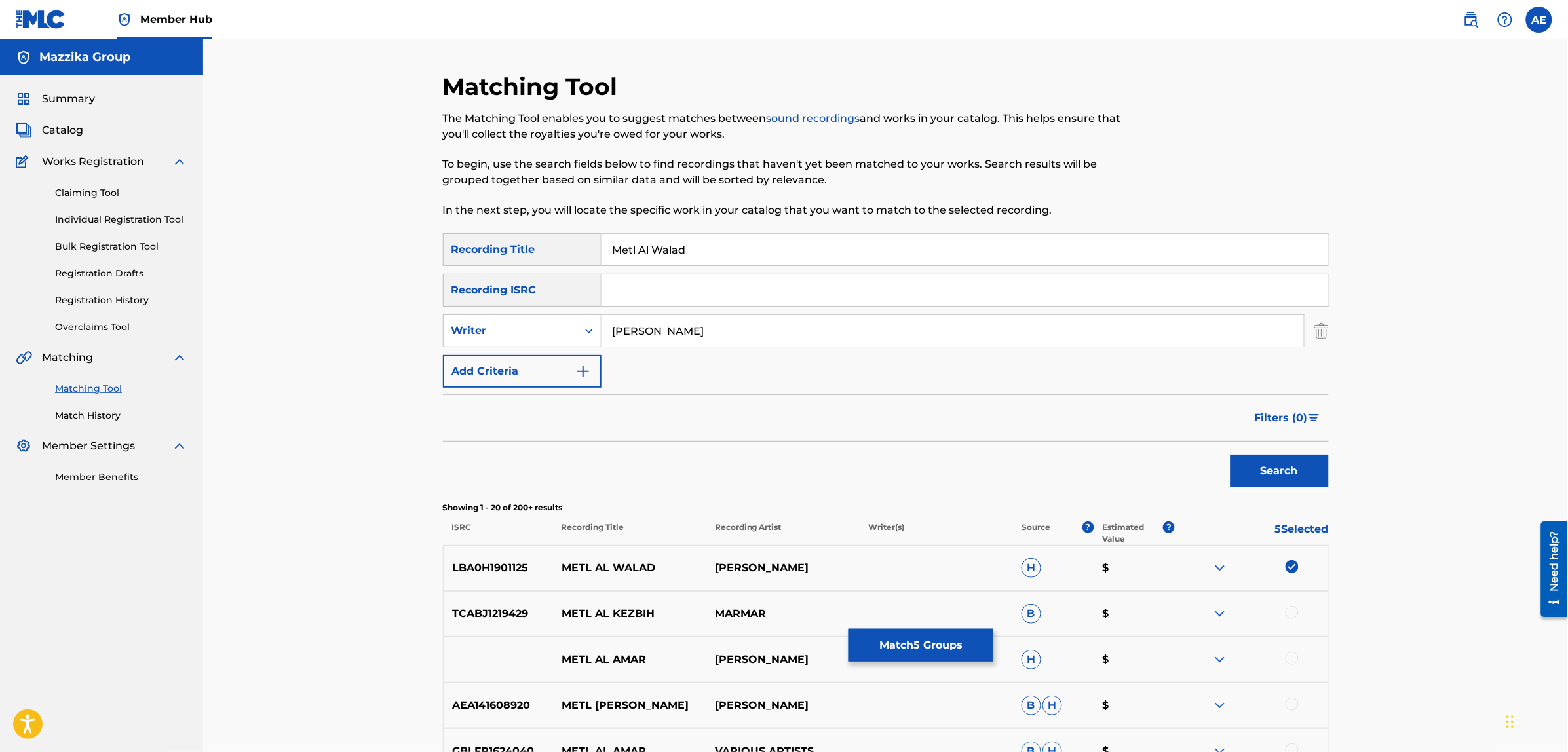
type input "[PERSON_NAME]"
drag, startPoint x: 693, startPoint y: 257, endPoint x: 557, endPoint y: 244, distance: 136.6
click at [558, 244] on div "SearchWithCriteriad3578106-564a-4ccf-ab5d-4db274f9ca5e Recording Title Metl Al …" at bounding box center [886, 249] width 886 height 33
type input "مثل الولد"
click at [1231, 455] on button "Search" at bounding box center [1280, 471] width 98 height 33
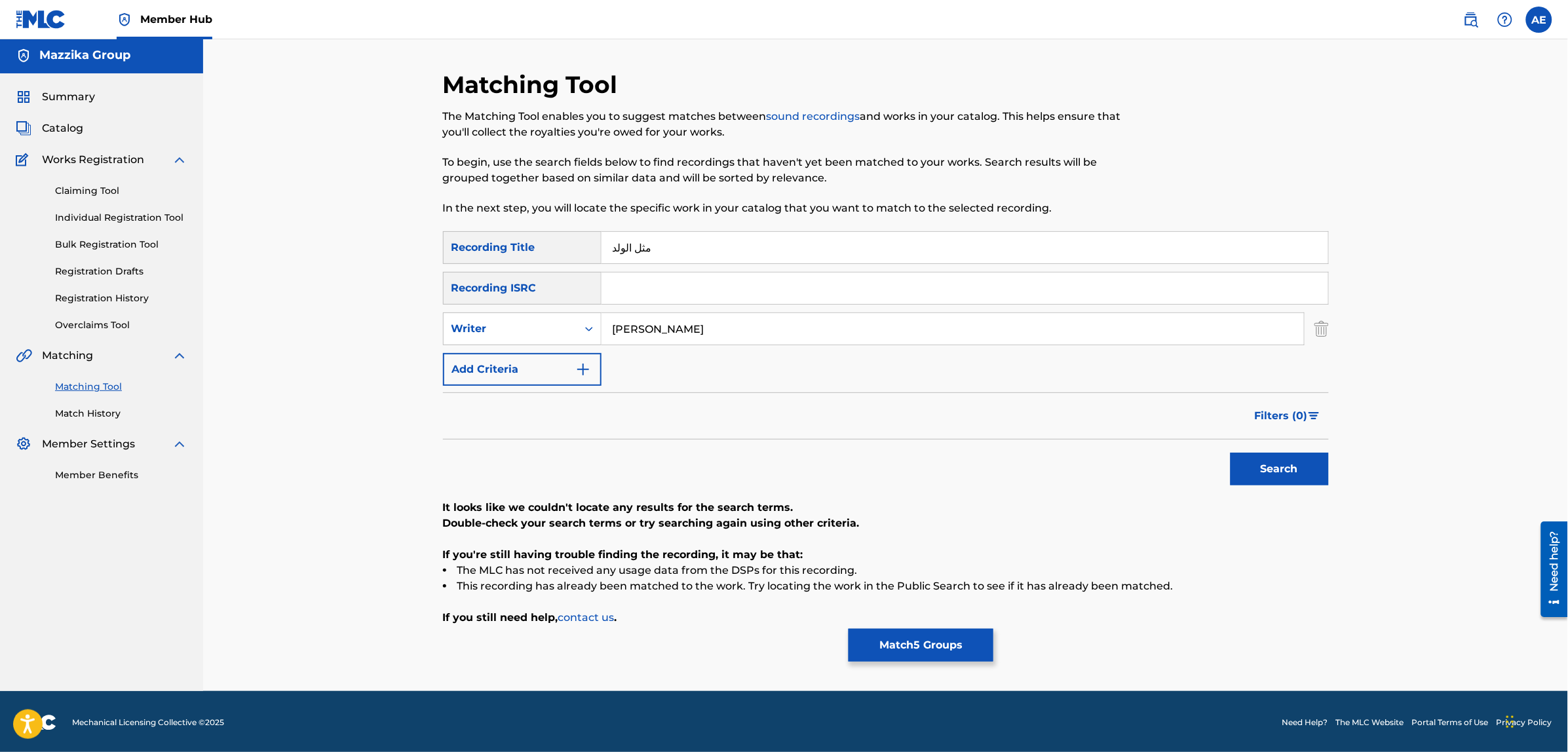
scroll to position [3, 0]
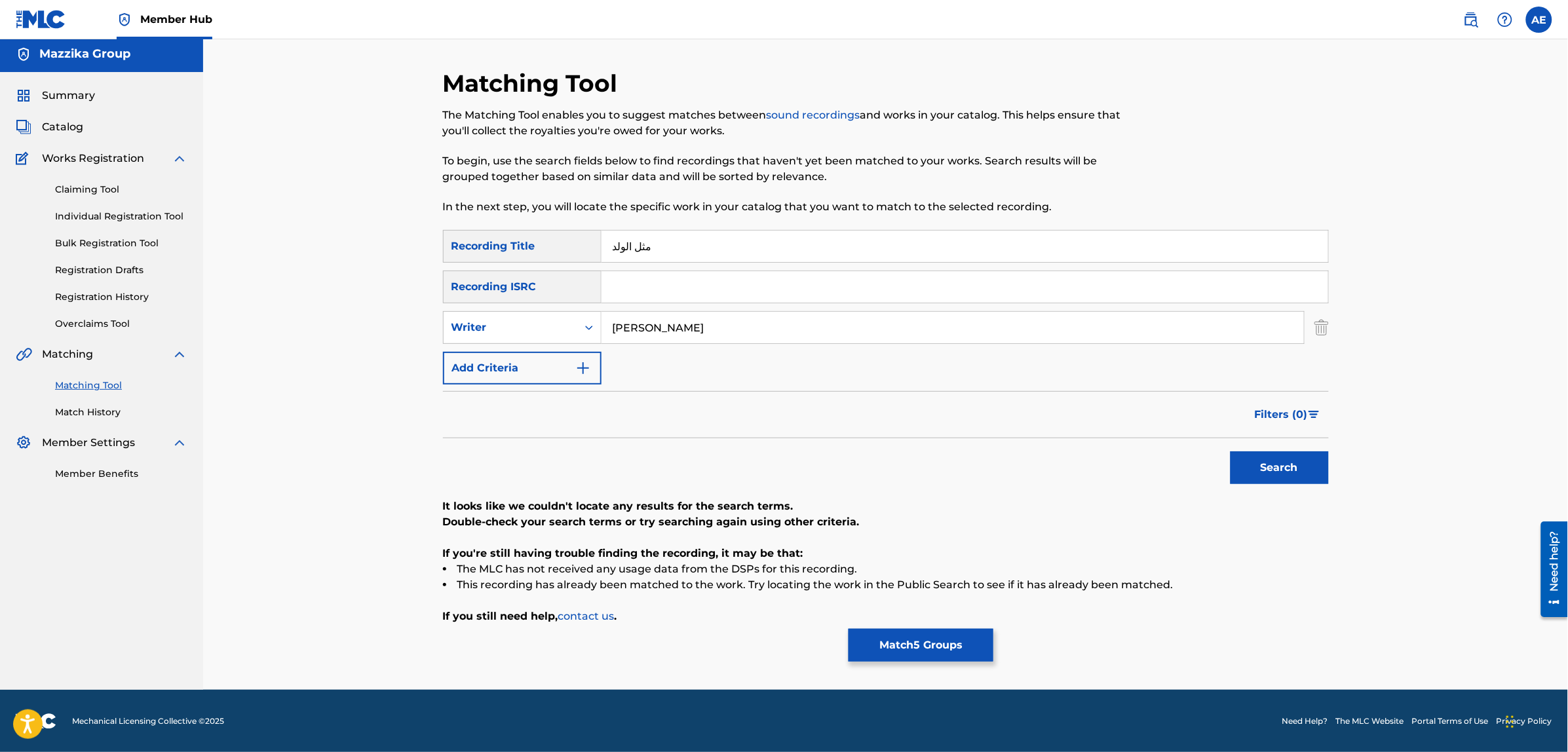
drag, startPoint x: 732, startPoint y: 324, endPoint x: 379, endPoint y: 315, distance: 353.1
click at [413, 316] on div "Matching Tool The Matching Tool enables you to suggest matches between sound re…" at bounding box center [885, 362] width 1365 height 654
click at [1231, 451] on button "Search" at bounding box center [1280, 468] width 98 height 33
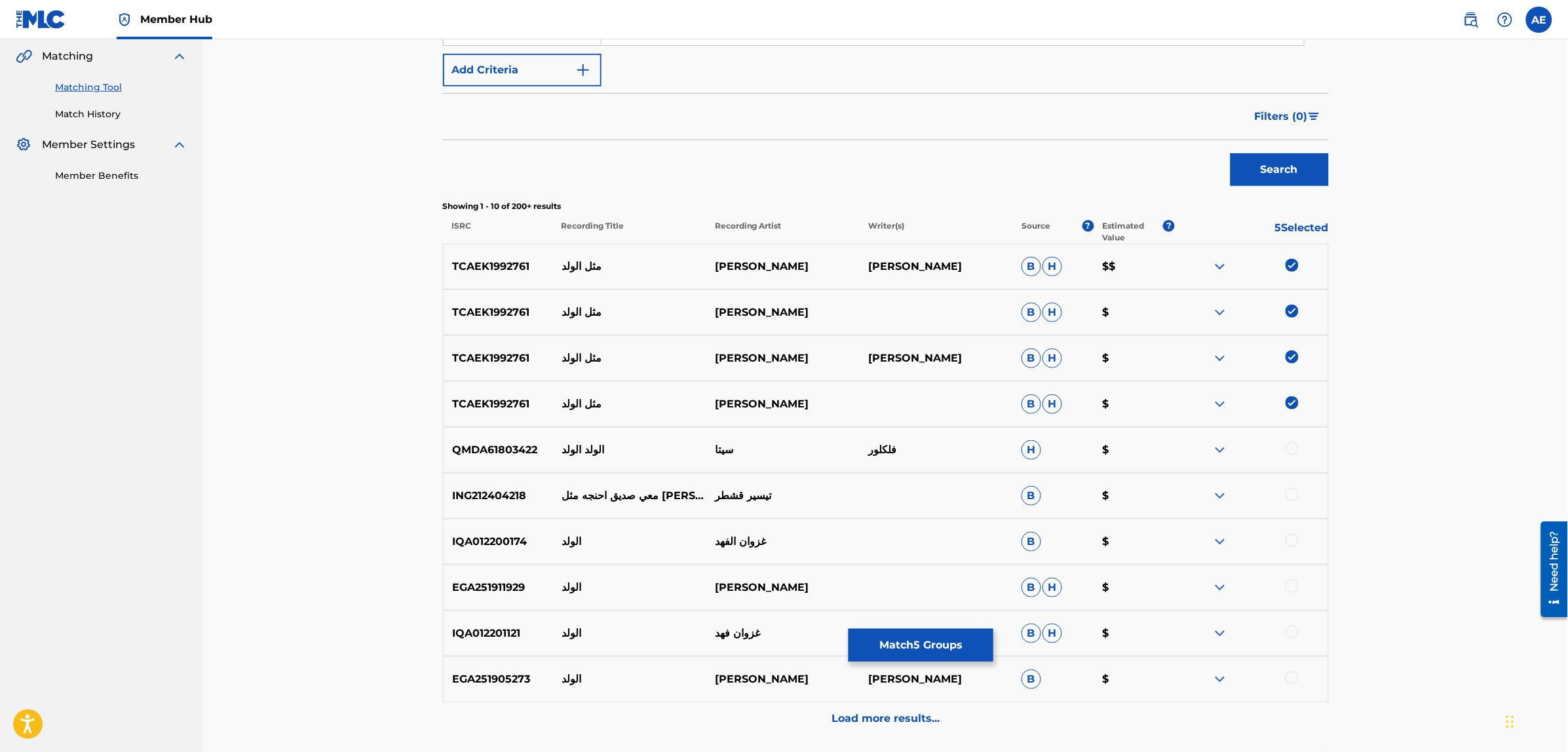
scroll to position [327, 0]
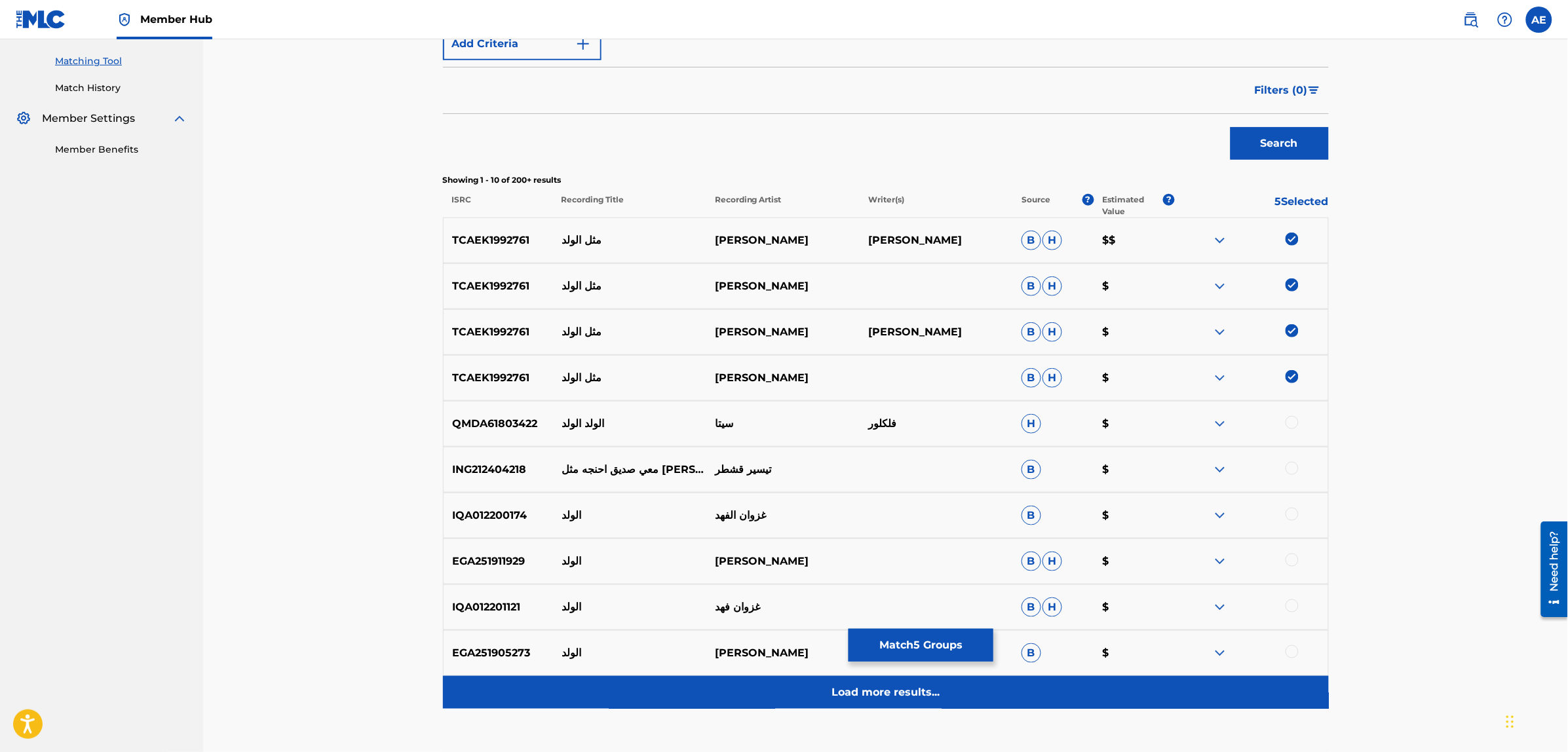
click at [703, 708] on div "Load more results..." at bounding box center [886, 693] width 886 height 33
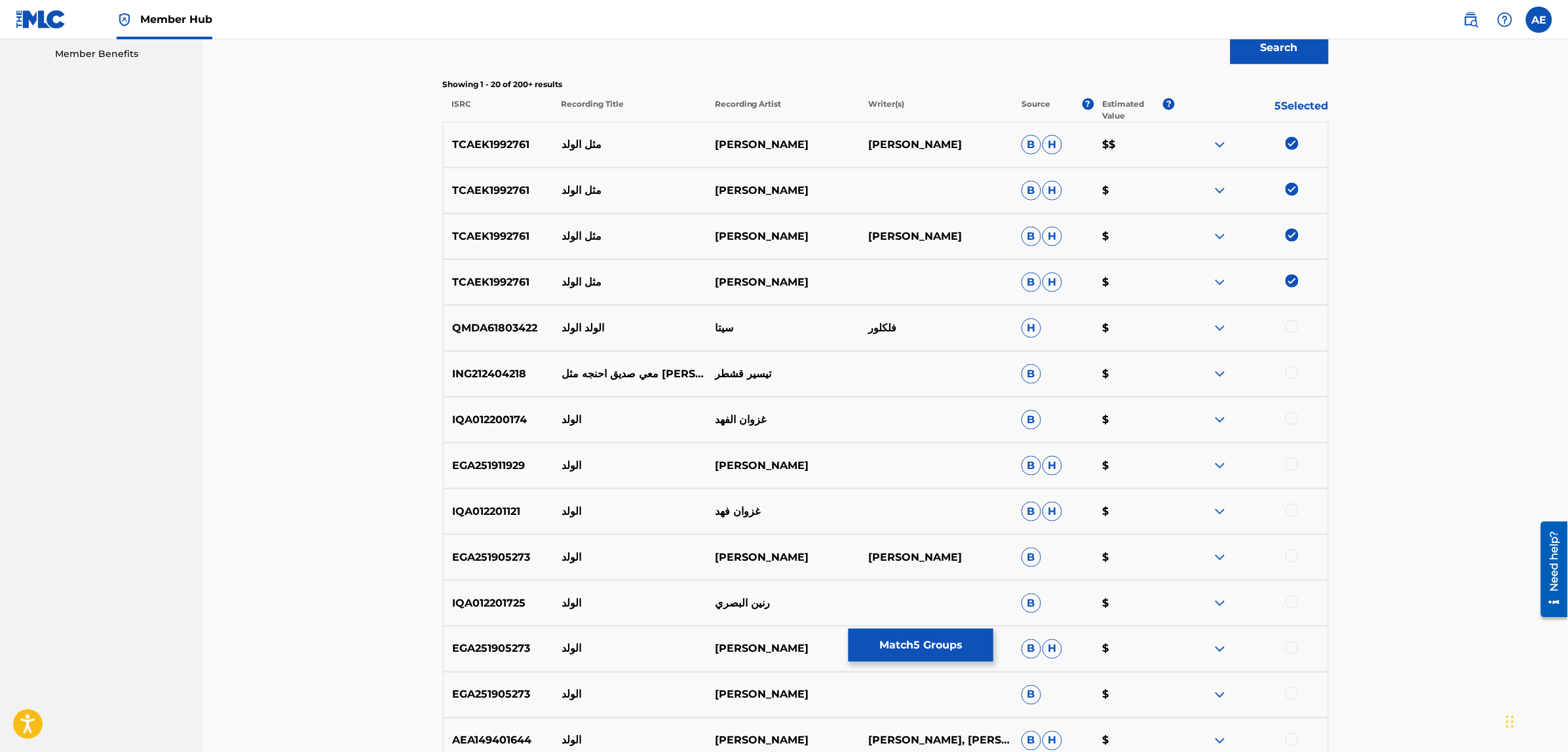
scroll to position [82, 0]
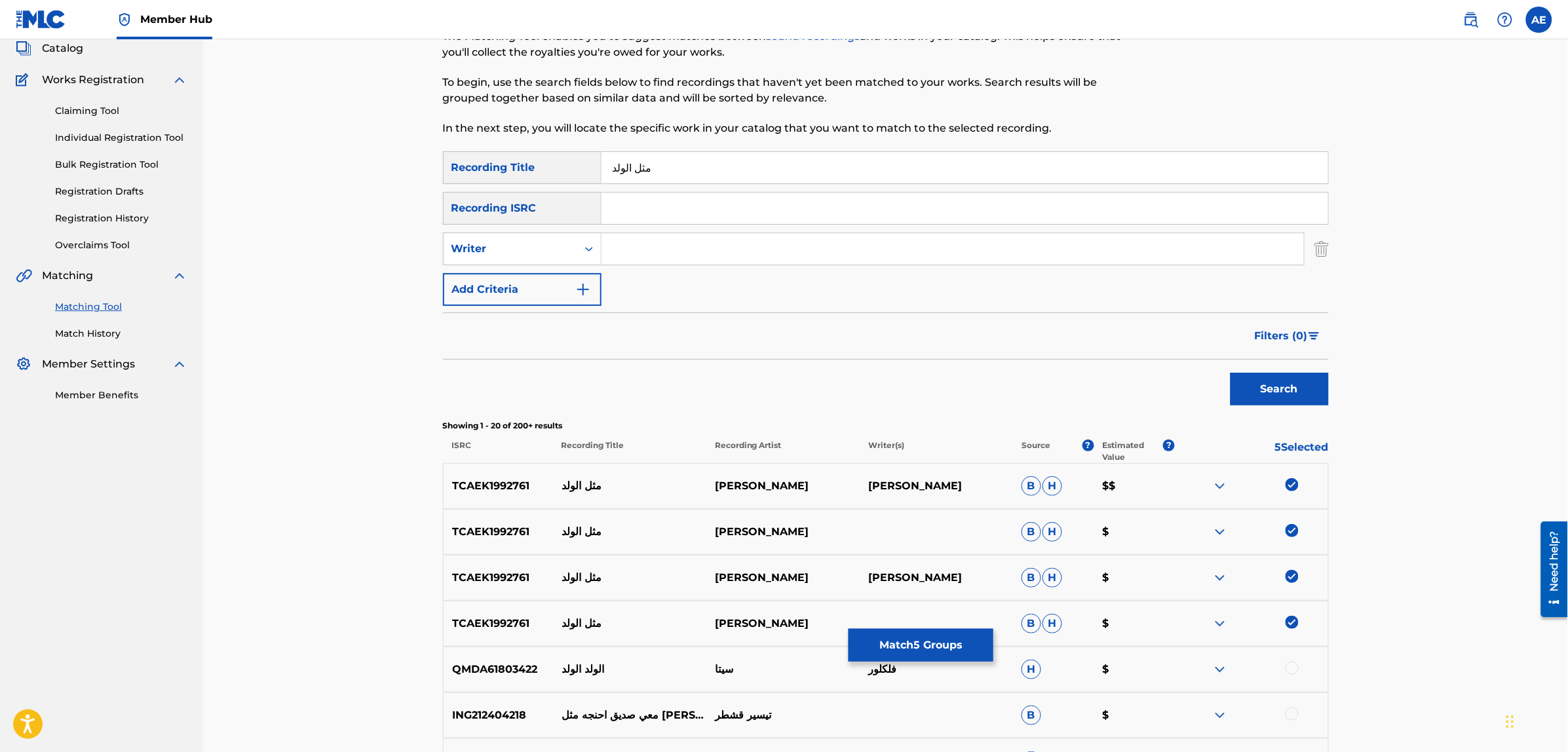
click at [639, 168] on input "مثل الولد" at bounding box center [965, 168] width 727 height 31
type input "متل الولد"
click at [1231, 373] on button "Search" at bounding box center [1280, 390] width 98 height 33
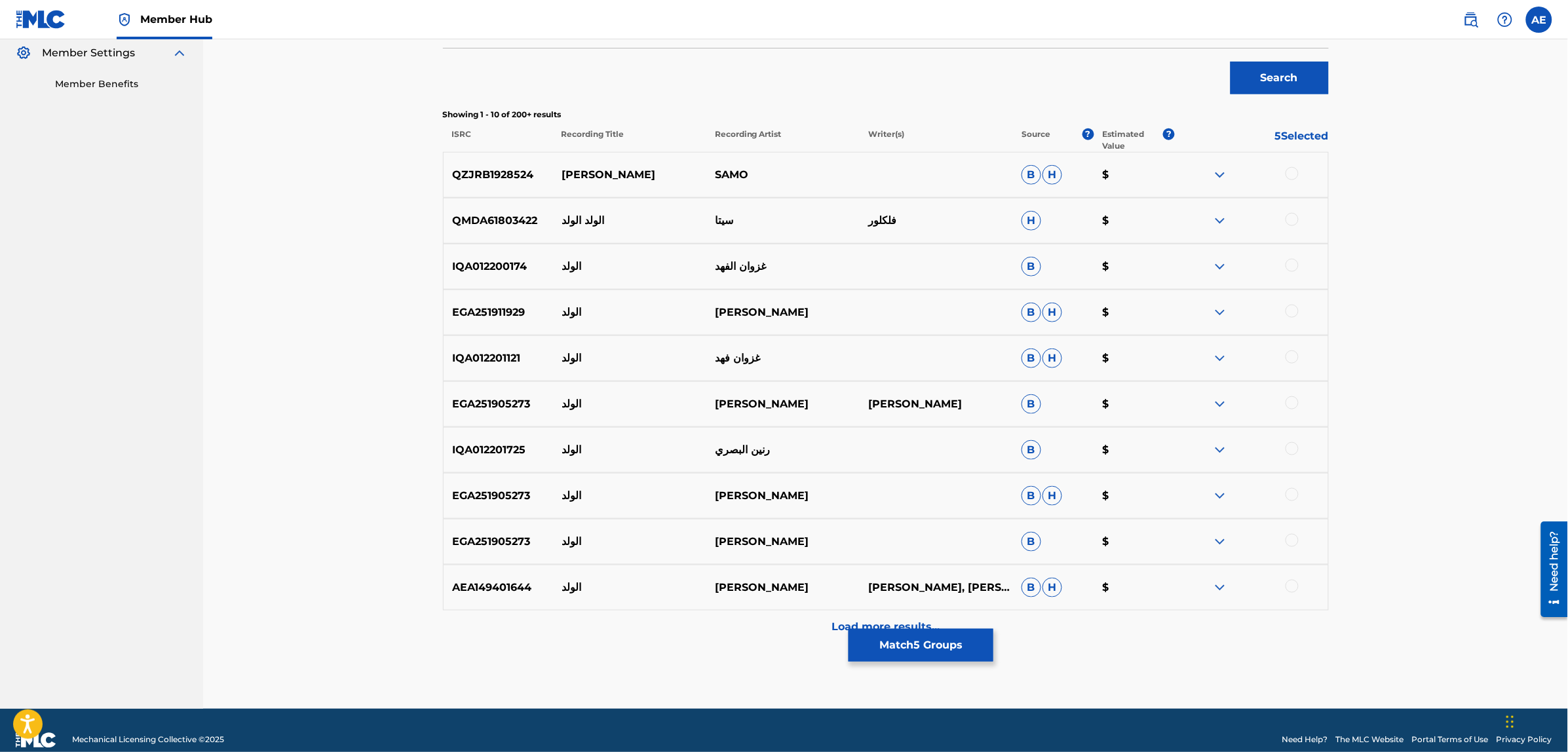
scroll to position [409, 0]
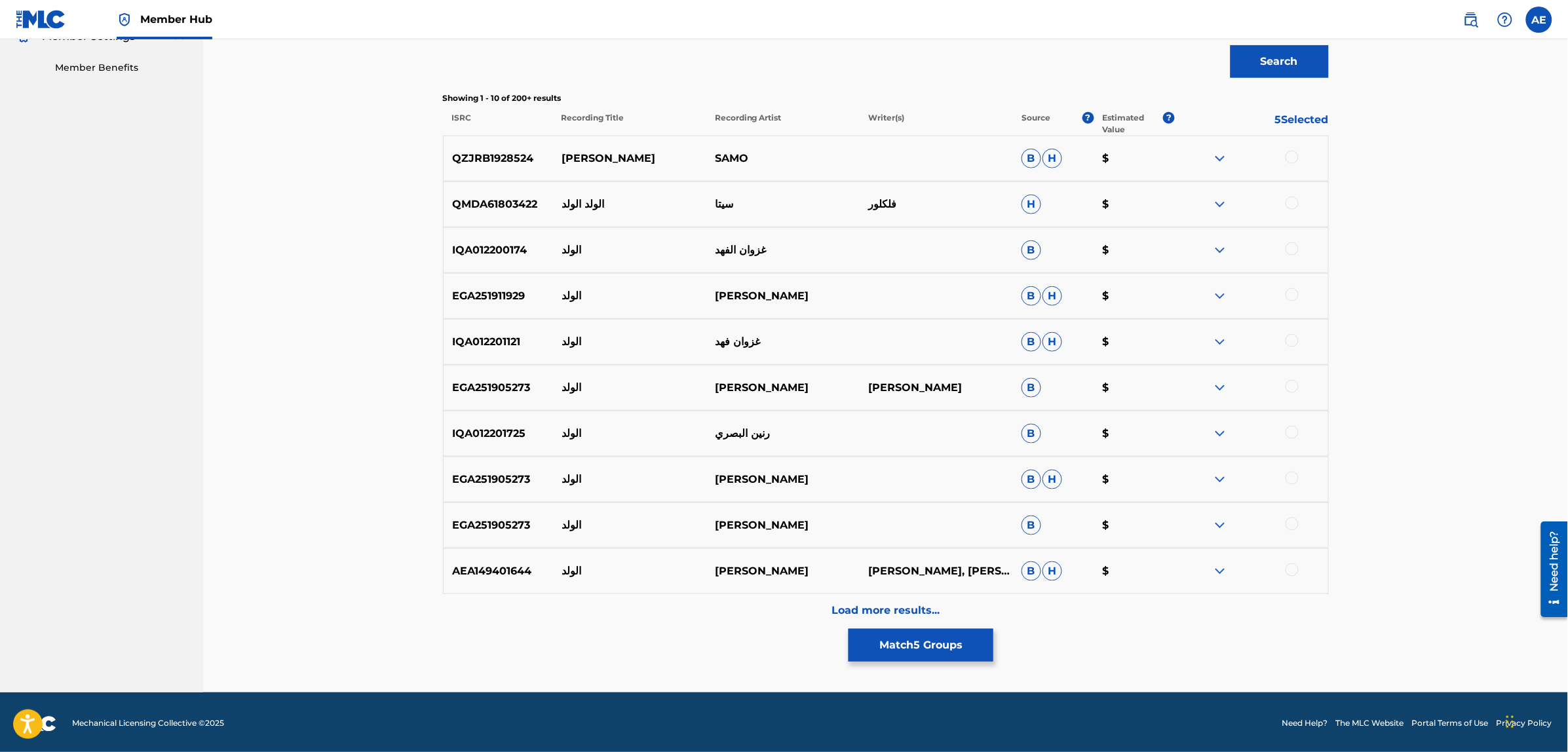
click at [1291, 152] on div at bounding box center [1291, 157] width 13 height 13
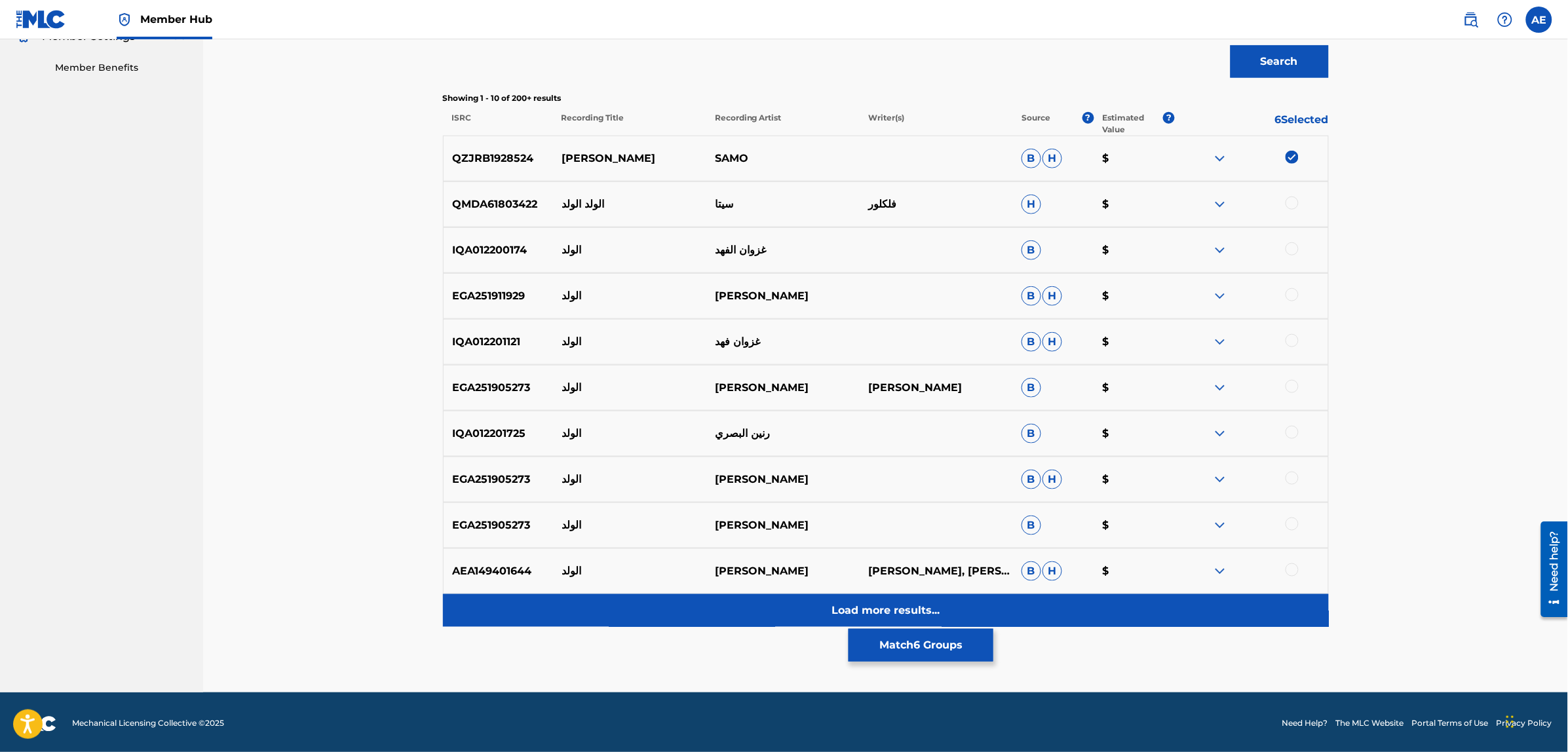
click at [637, 601] on div "Load more results..." at bounding box center [886, 611] width 886 height 33
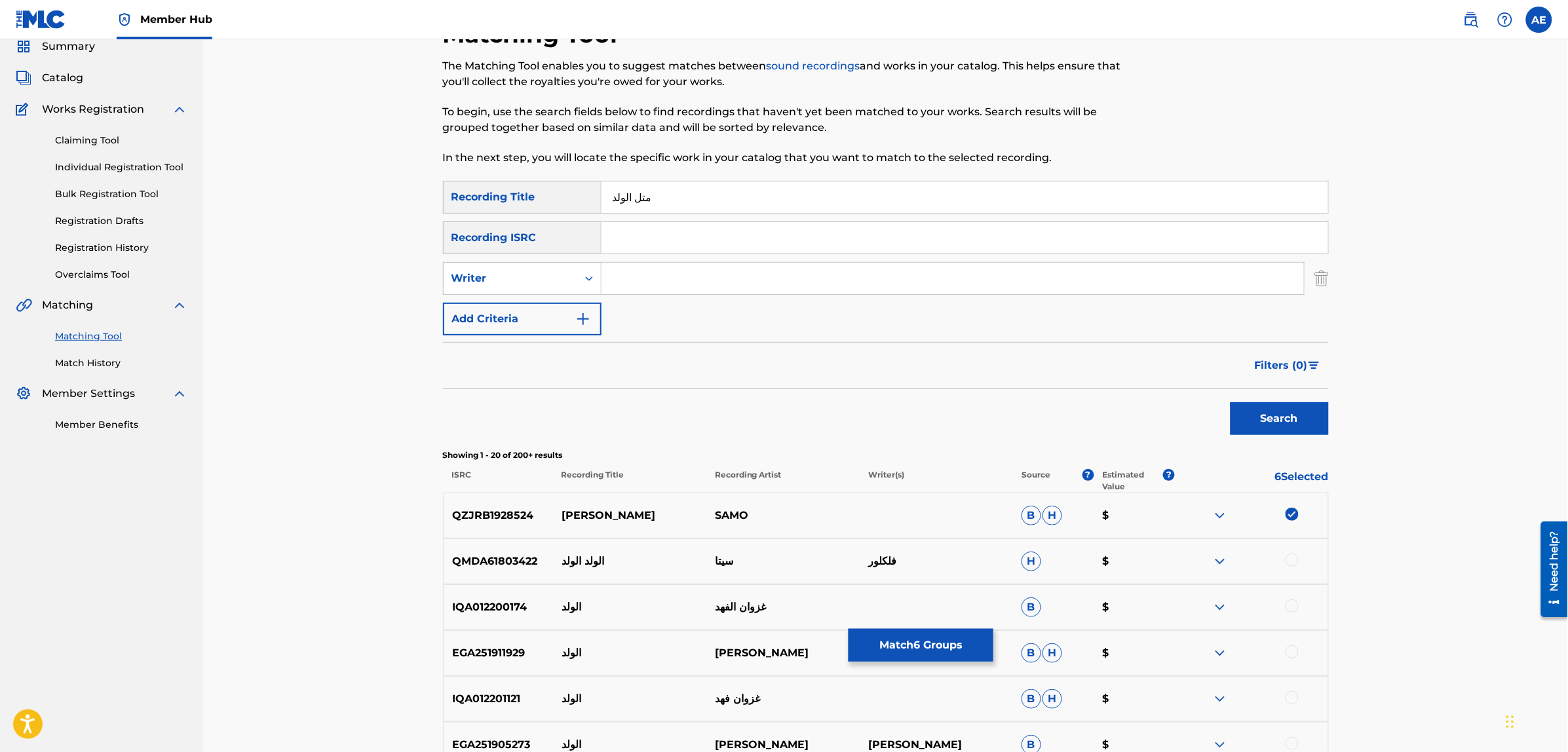
scroll to position [0, 0]
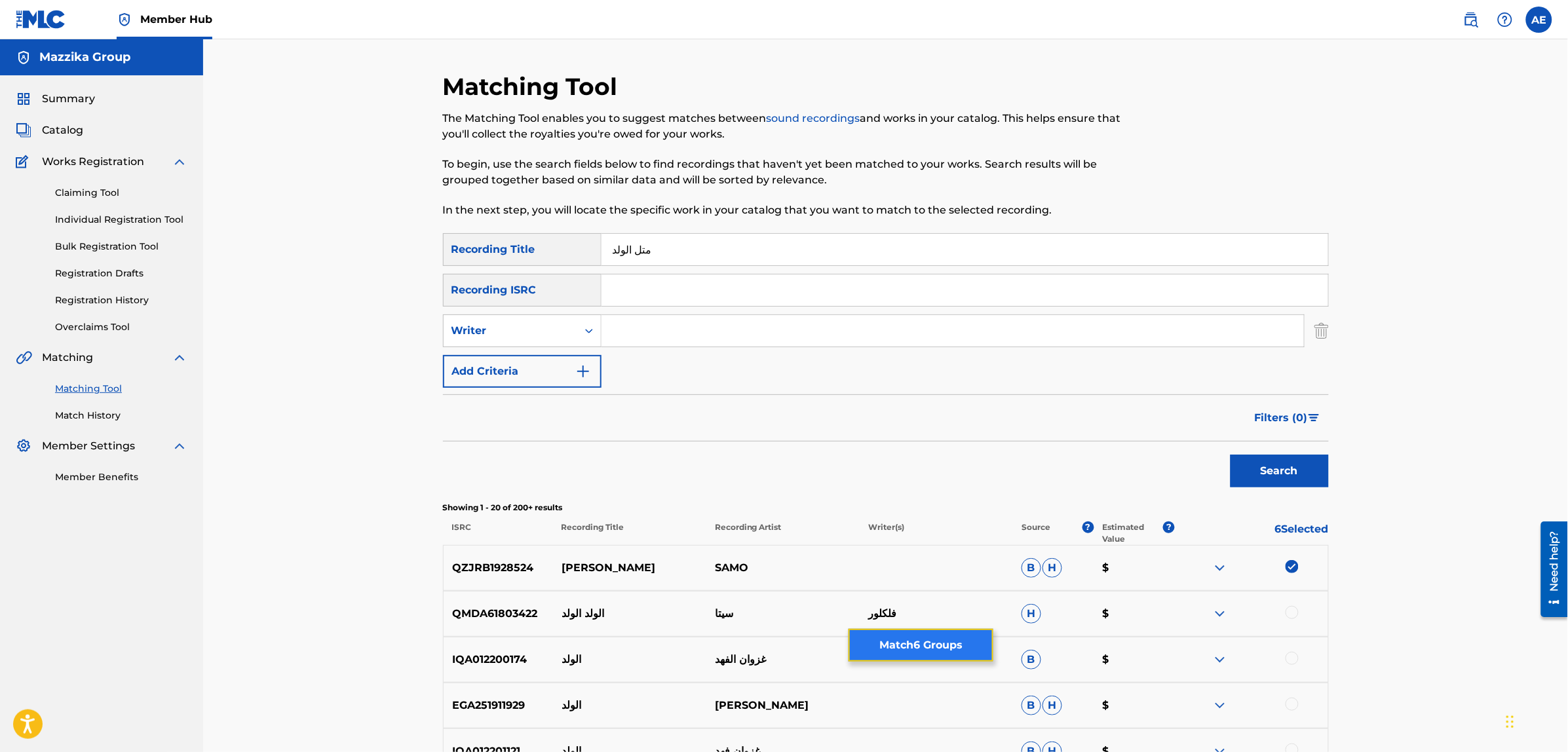
click at [940, 643] on button "Match 6 Groups" at bounding box center [921, 645] width 145 height 33
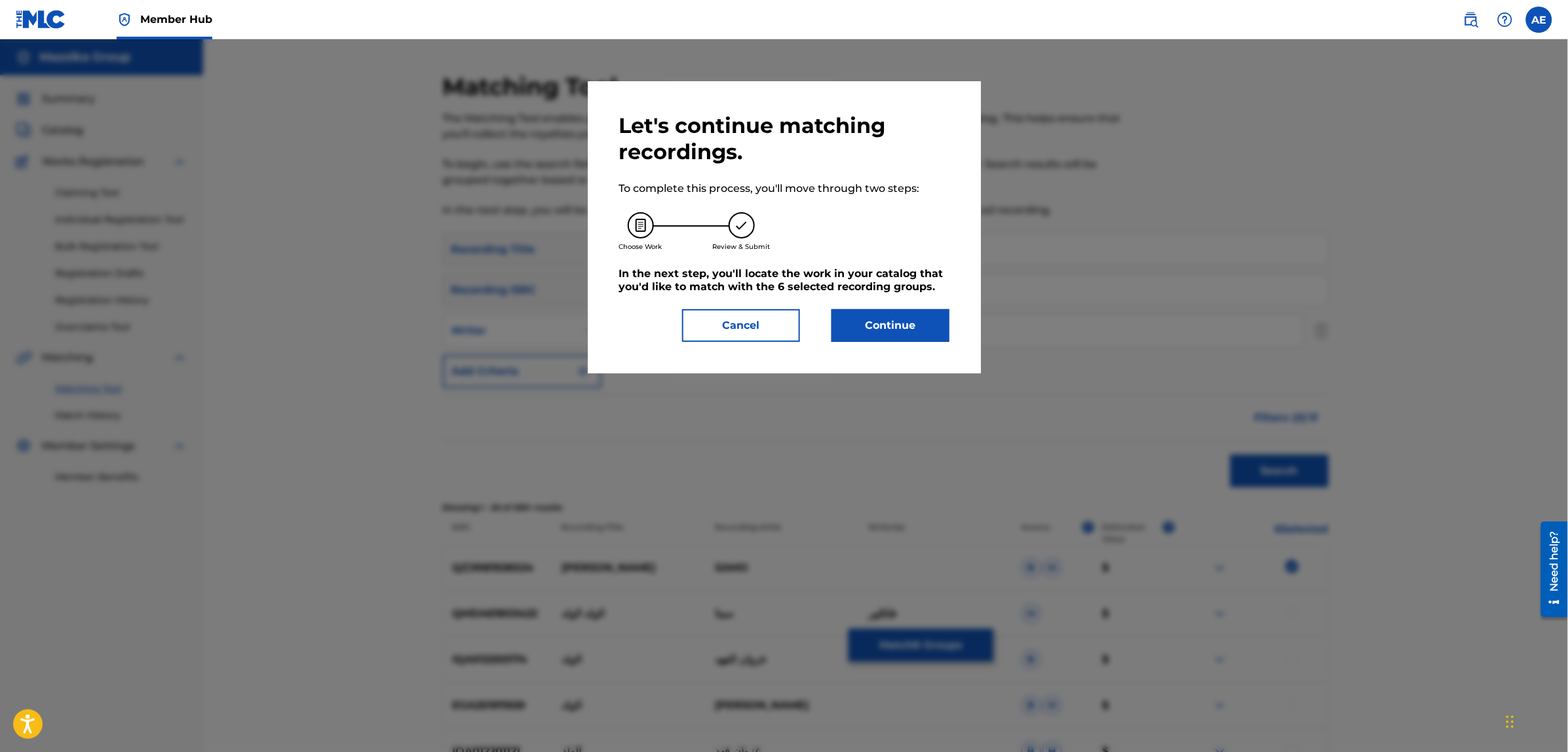
click at [843, 342] on div "Let's continue matching recordings. To complete this process, you'll move throu…" at bounding box center [784, 227] width 393 height 292
click at [854, 322] on button "Continue" at bounding box center [890, 325] width 118 height 33
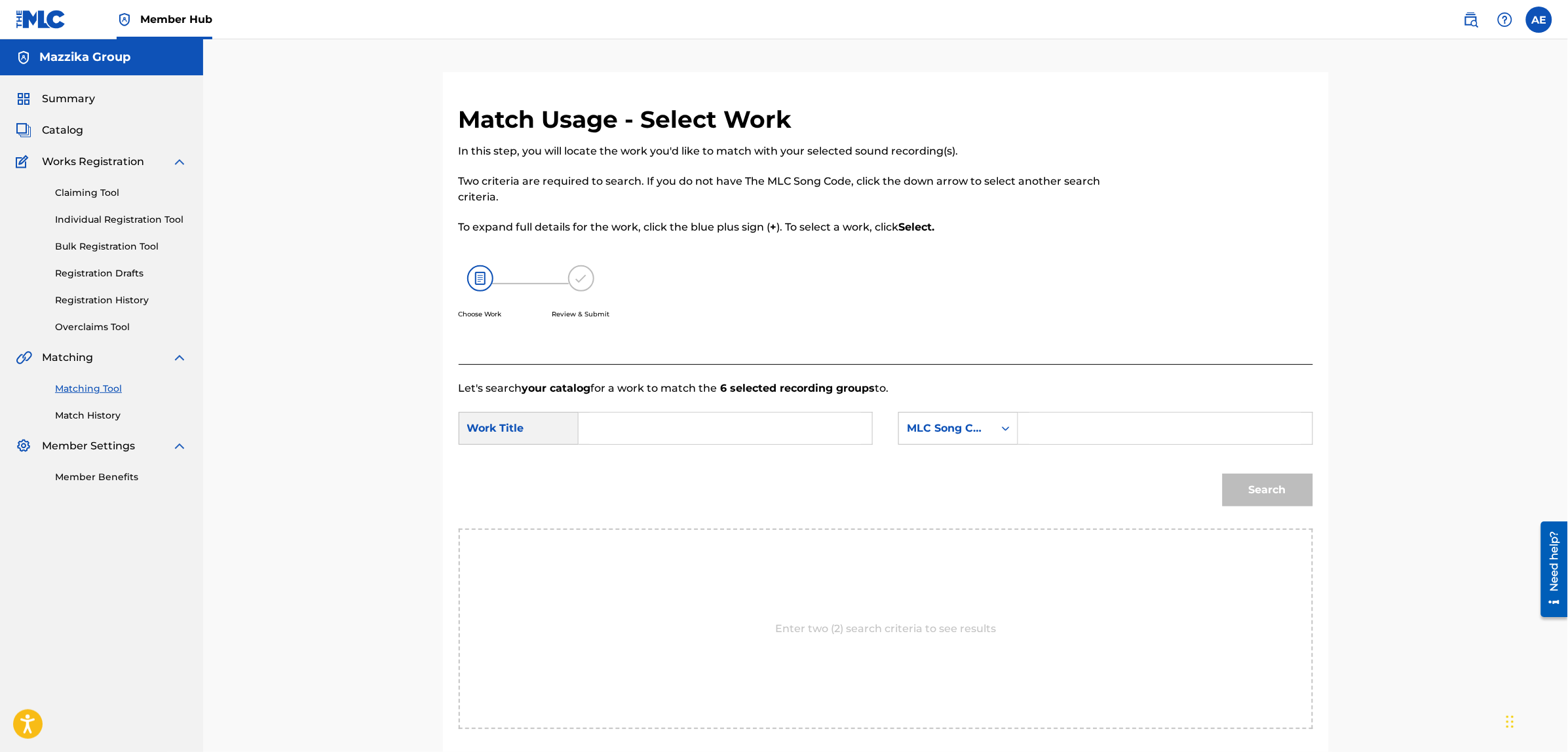
click at [713, 432] on input "Search Form" at bounding box center [725, 429] width 271 height 31
paste input "Metl Al Walad"
type input "Metl Al Walad"
click at [1089, 423] on input "Search Form" at bounding box center [1165, 429] width 271 height 31
paste input "MN6N7X"
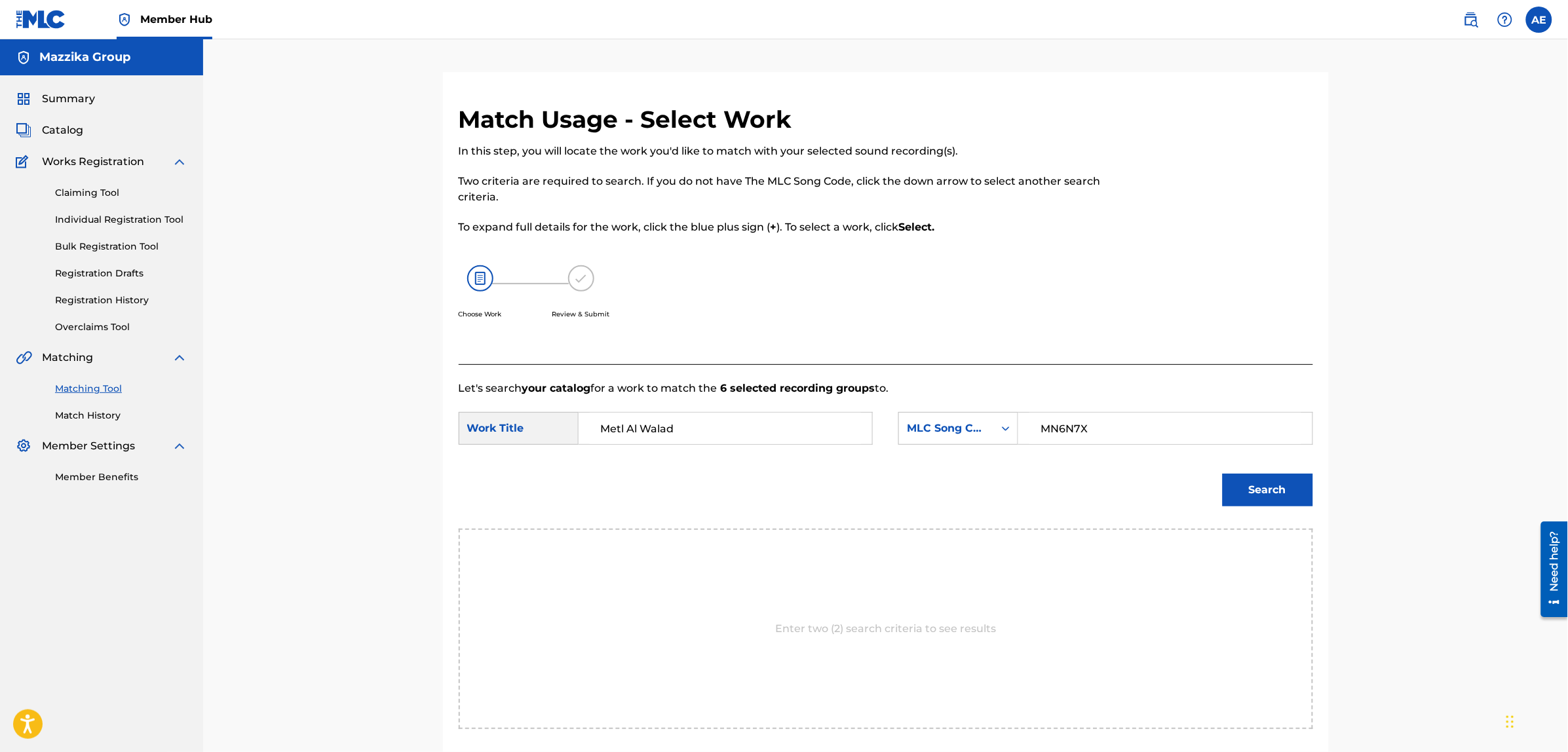
type input "MN6N7X"
click at [1223, 473] on button "Search" at bounding box center [1268, 490] width 91 height 33
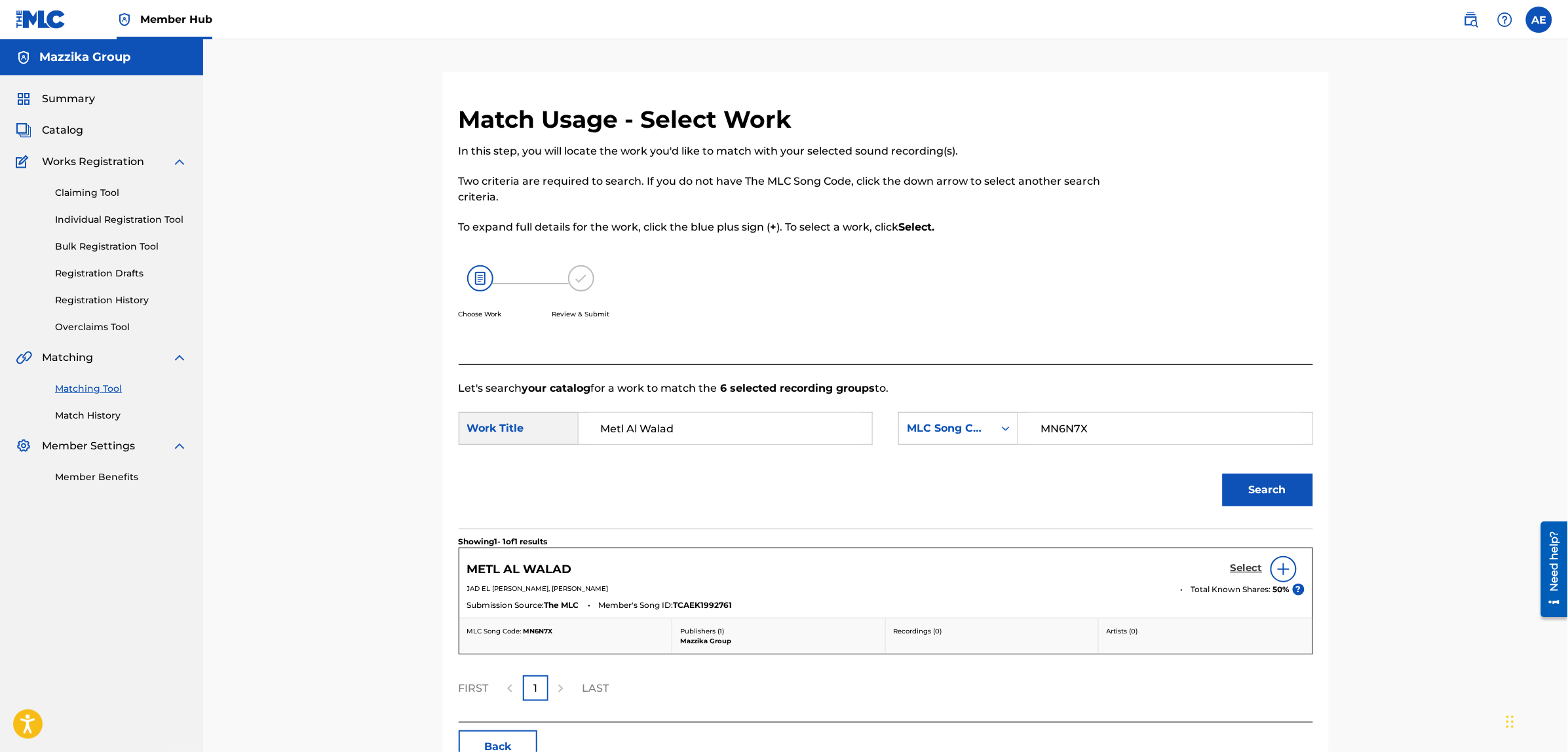
click at [1242, 565] on h5 "Select" at bounding box center [1246, 568] width 32 height 13
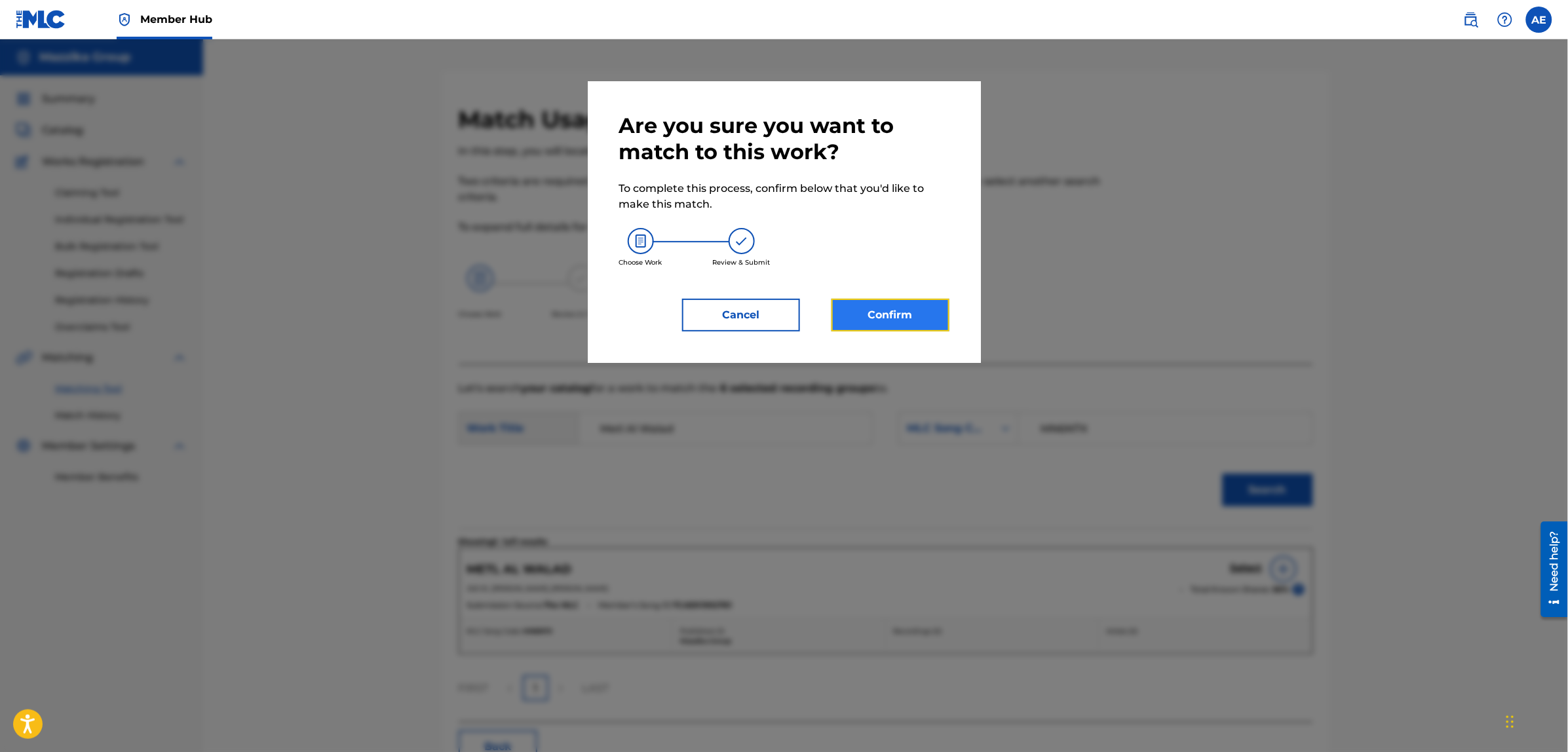
click at [863, 312] on button "Confirm" at bounding box center [890, 316] width 118 height 33
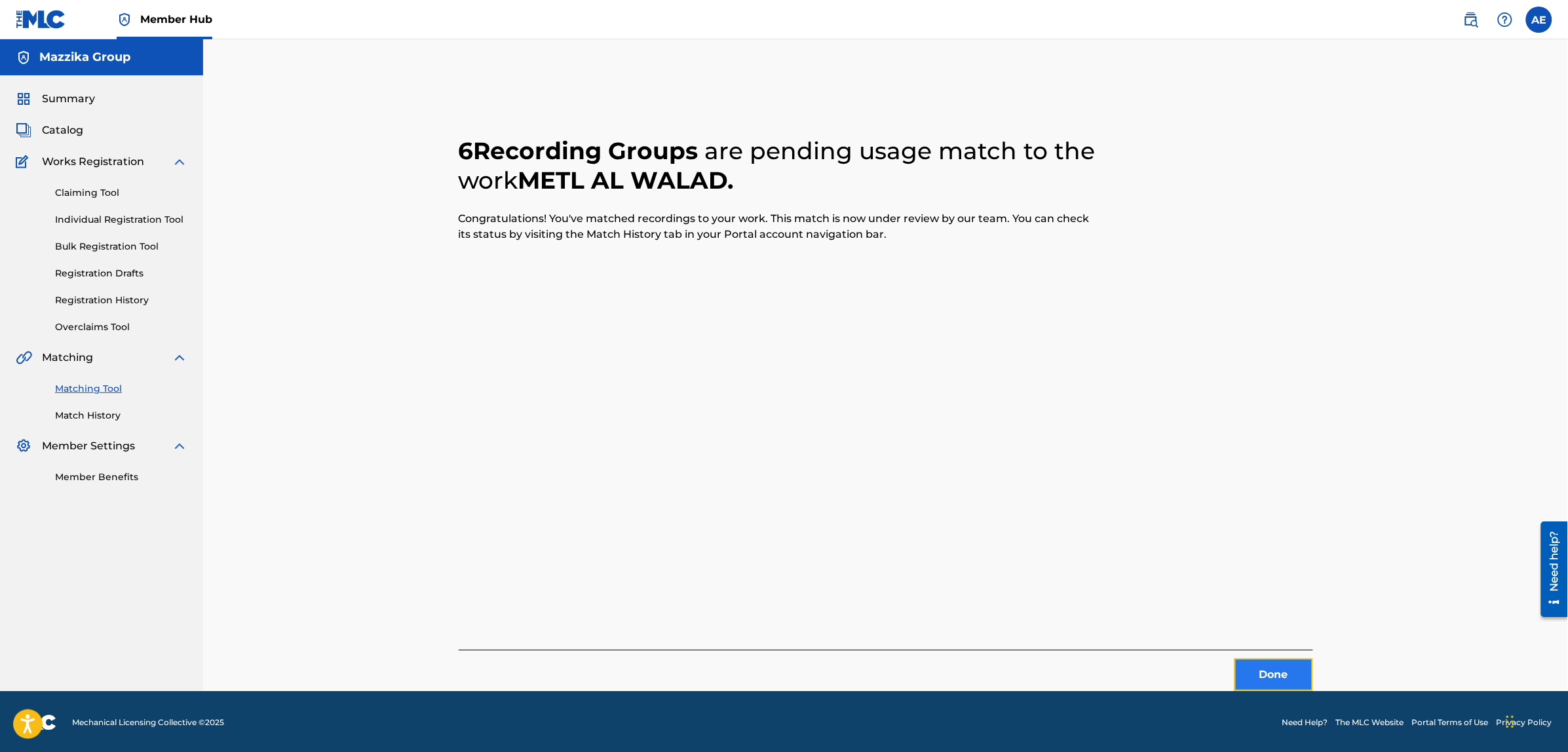
click at [1265, 688] on button "Done" at bounding box center [1274, 675] width 79 height 33
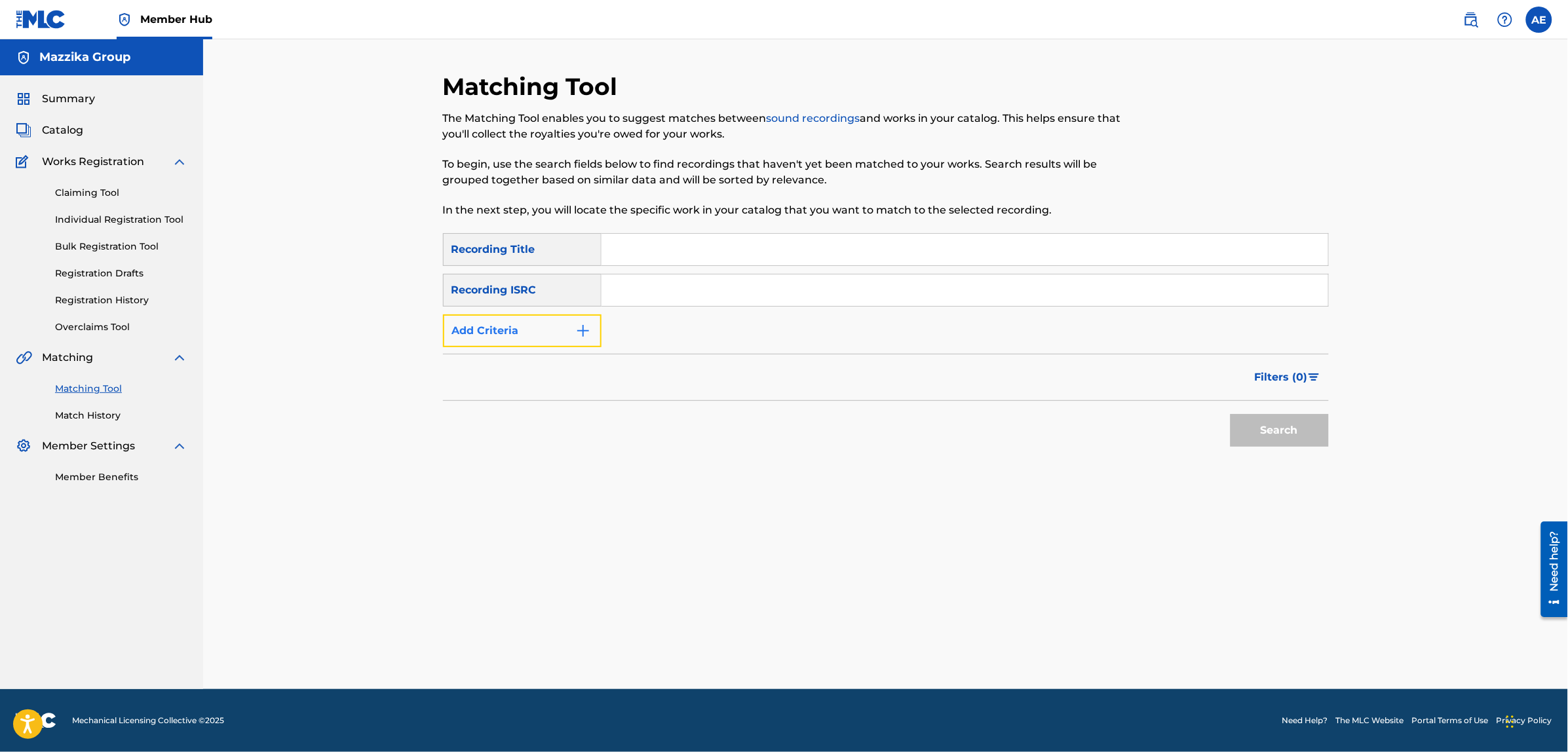
click at [560, 329] on button "Add Criteria" at bounding box center [522, 331] width 159 height 33
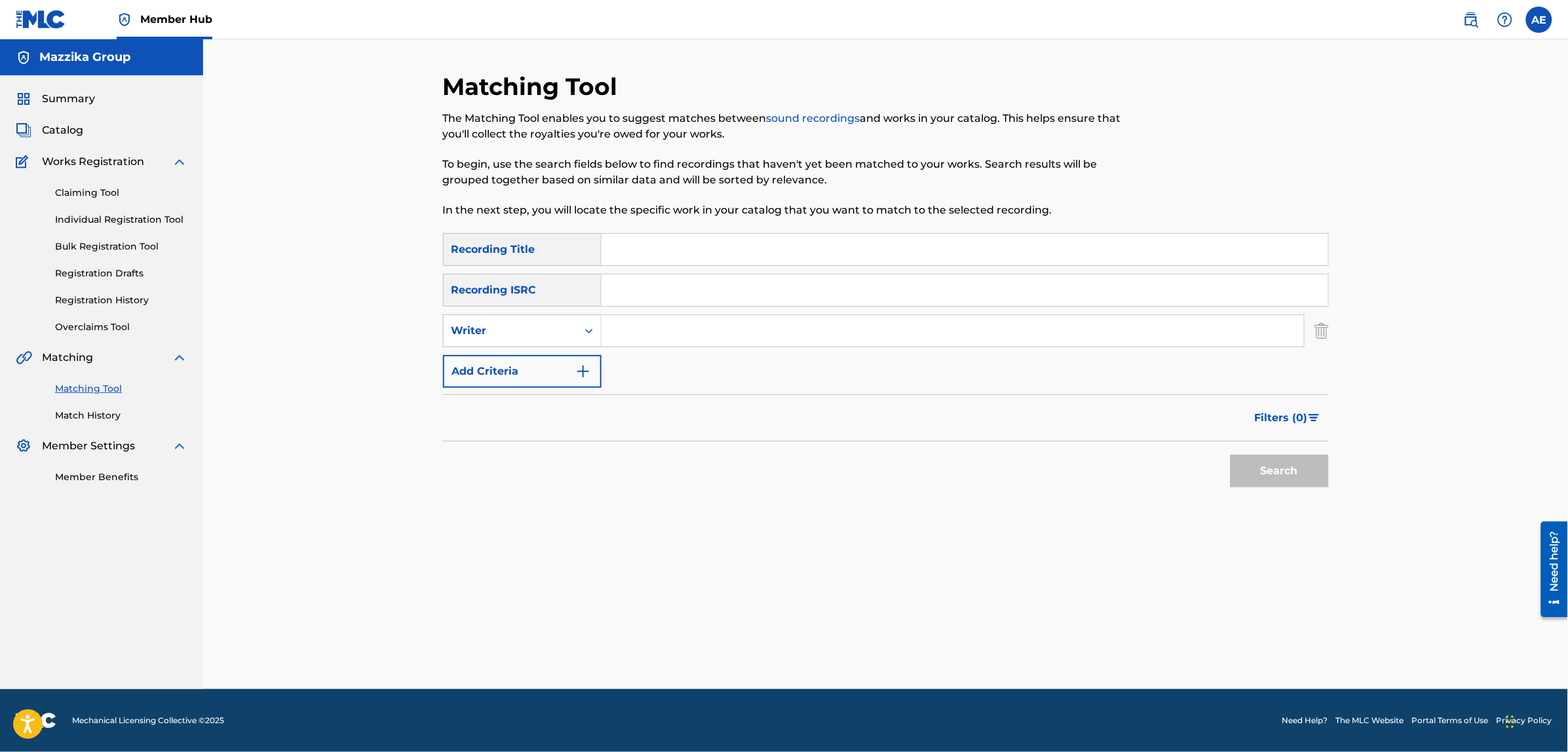
click at [654, 298] on input "Search Form" at bounding box center [965, 290] width 727 height 31
paste input "TCAEJ1940538"
type input "TCAEJ1940538"
click at [1231, 455] on button "Search" at bounding box center [1280, 471] width 98 height 33
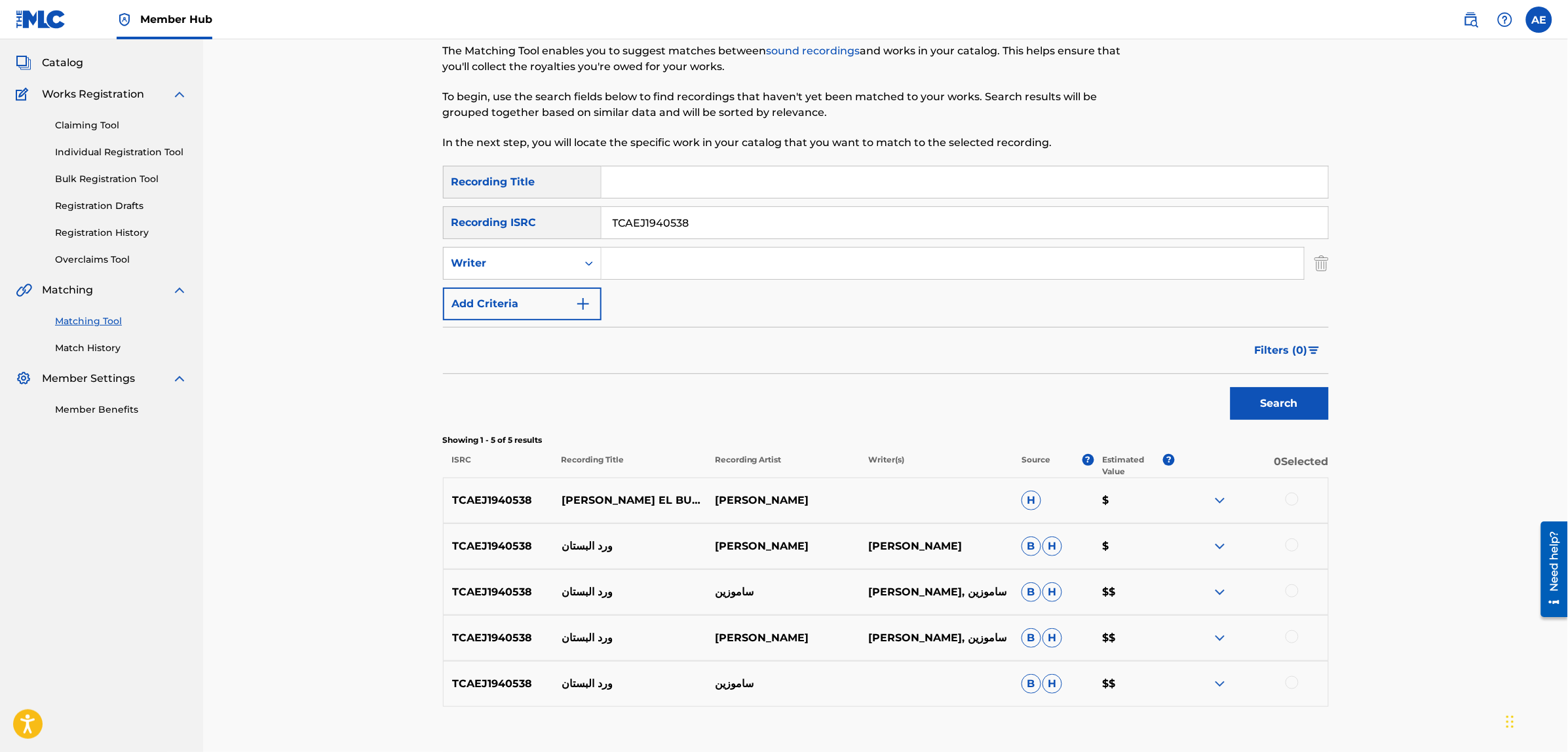
scroll to position [151, 0]
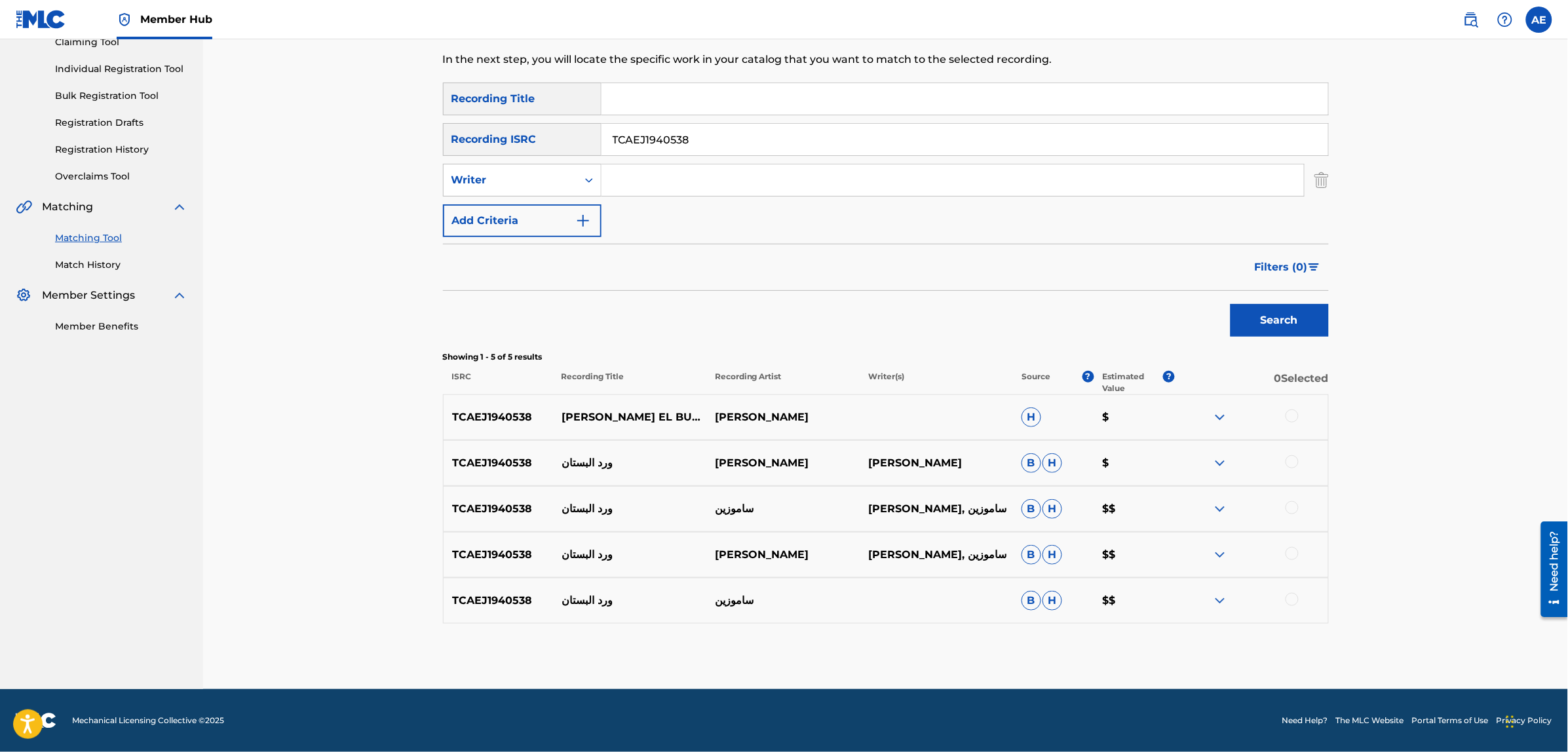
click at [1291, 411] on div at bounding box center [1291, 415] width 13 height 13
click at [1287, 459] on div at bounding box center [1291, 461] width 13 height 13
click at [1291, 511] on div at bounding box center [1291, 507] width 13 height 13
click at [1291, 545] on div "TCAEJ1940538 ورد البستان [PERSON_NAME] [PERSON_NAME], ساموزين B H $$" at bounding box center [886, 554] width 886 height 46
click at [1292, 555] on div at bounding box center [1291, 552] width 13 height 13
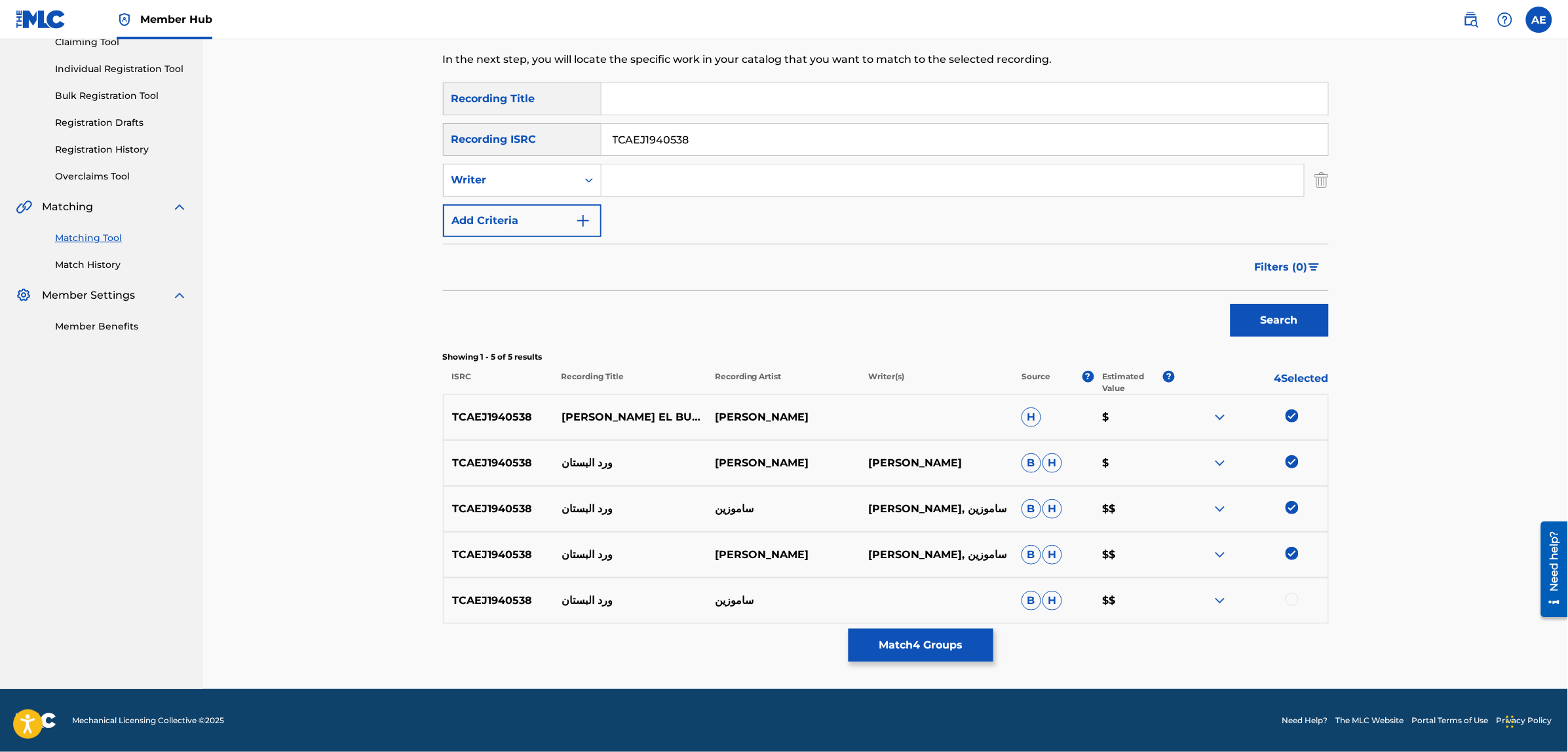
click at [1293, 601] on div at bounding box center [1291, 598] width 13 height 13
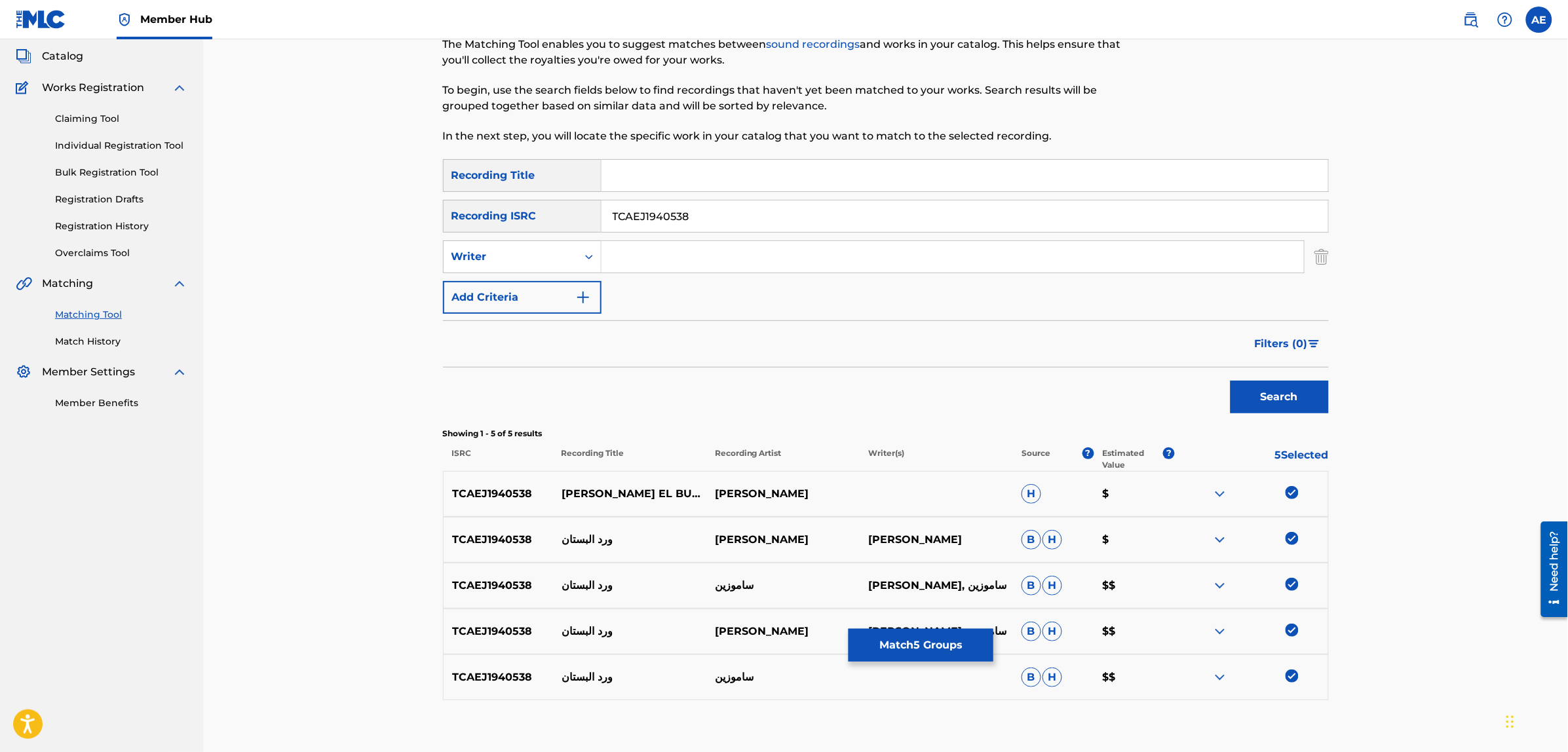
scroll to position [0, 0]
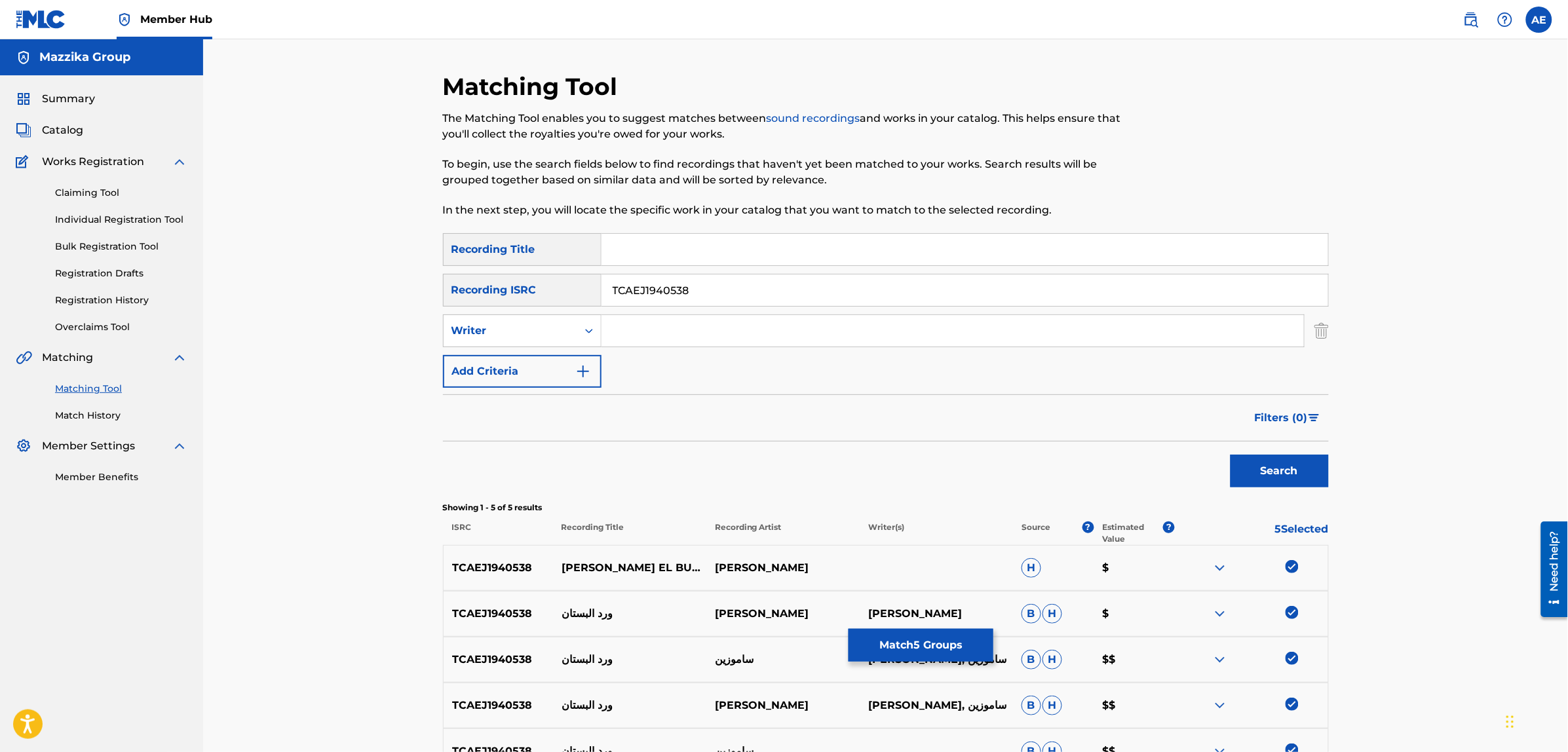
drag, startPoint x: 696, startPoint y: 290, endPoint x: 473, endPoint y: 286, distance: 223.0
click at [473, 286] on div "SearchWithCriteriac671c248-c6e4-4006-8f9a-ba3c751cb339 Recording ISRC TCAEJ1940…" at bounding box center [886, 290] width 886 height 33
click at [659, 336] on input "Search Form" at bounding box center [952, 330] width 703 height 31
paste input "[PERSON_NAME]"
type input "[PERSON_NAME]"
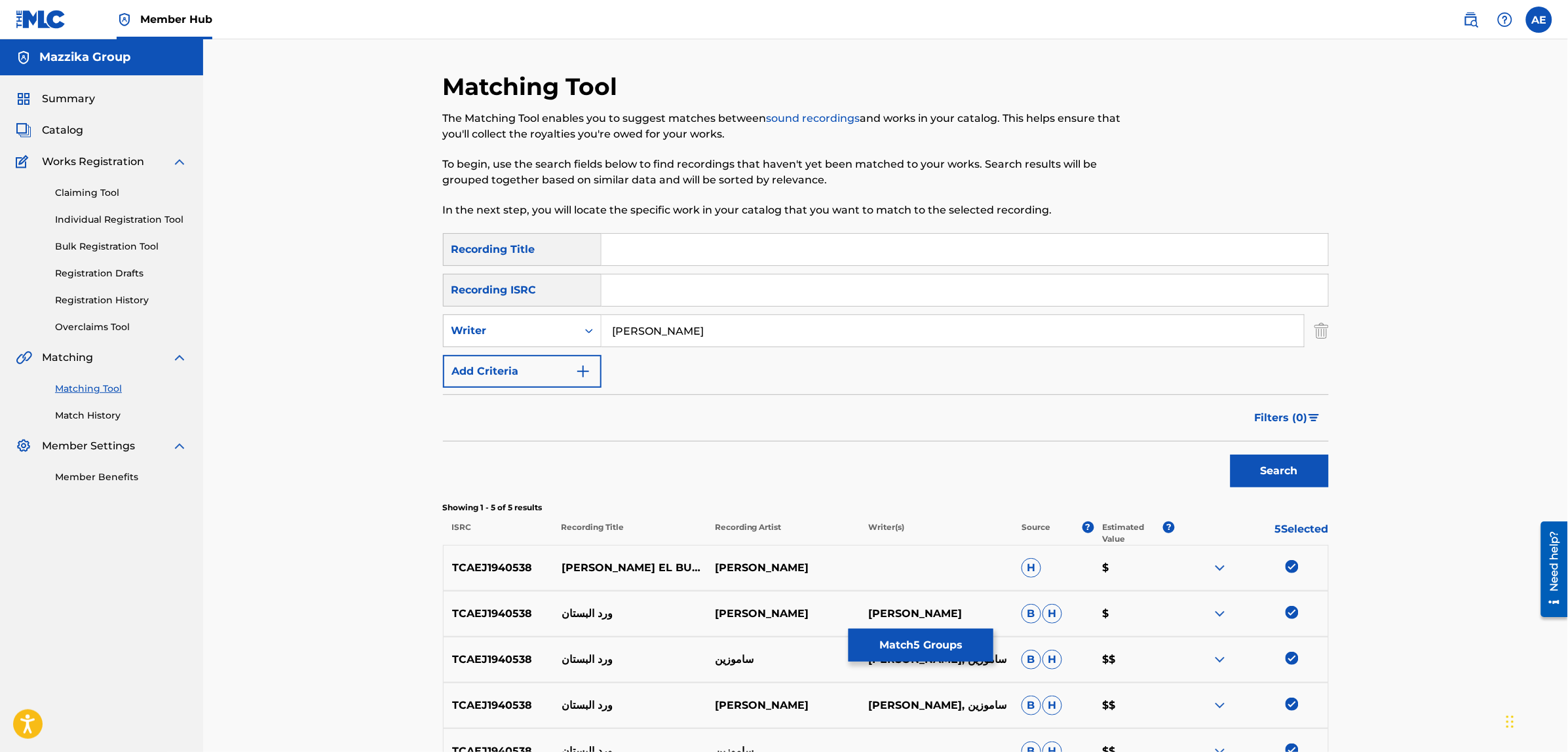
click at [675, 247] on input "Search Form" at bounding box center [965, 249] width 727 height 31
paste input "Ward Al Bustan"
type input "Ward Al Bustan"
click at [1231, 455] on button "Search" at bounding box center [1280, 471] width 98 height 33
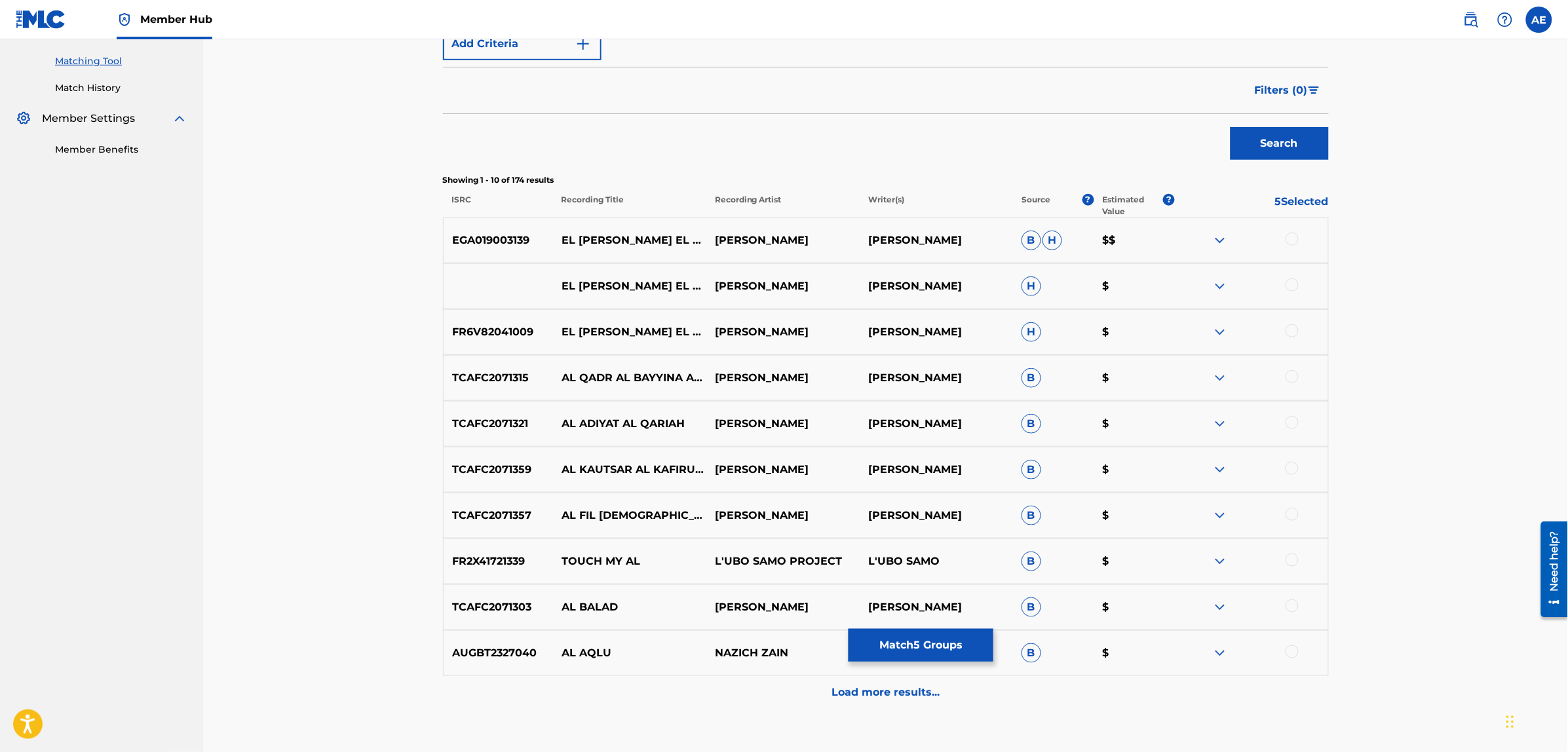
scroll to position [413, 0]
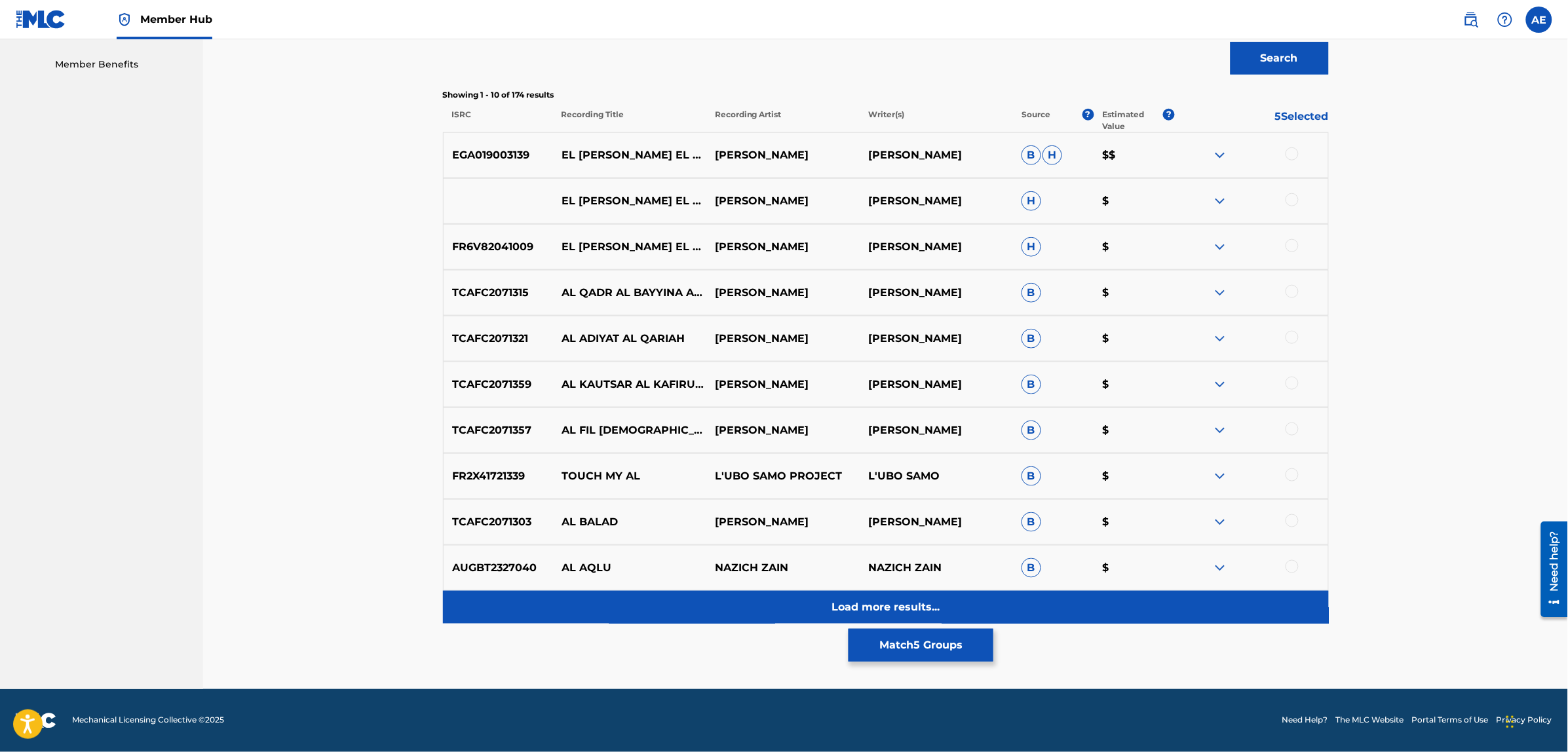
click at [699, 607] on div "Load more results..." at bounding box center [886, 607] width 886 height 33
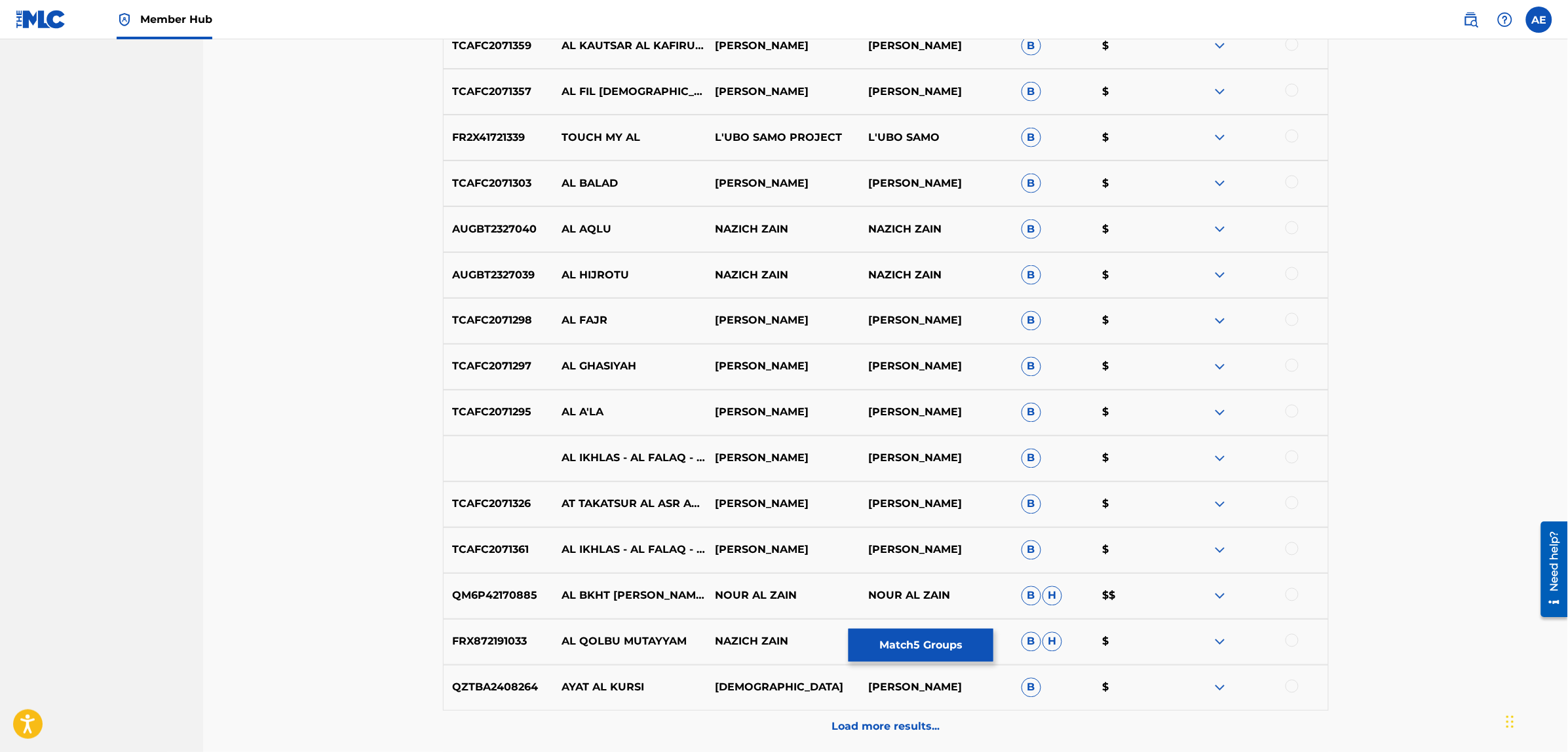
scroll to position [871, 0]
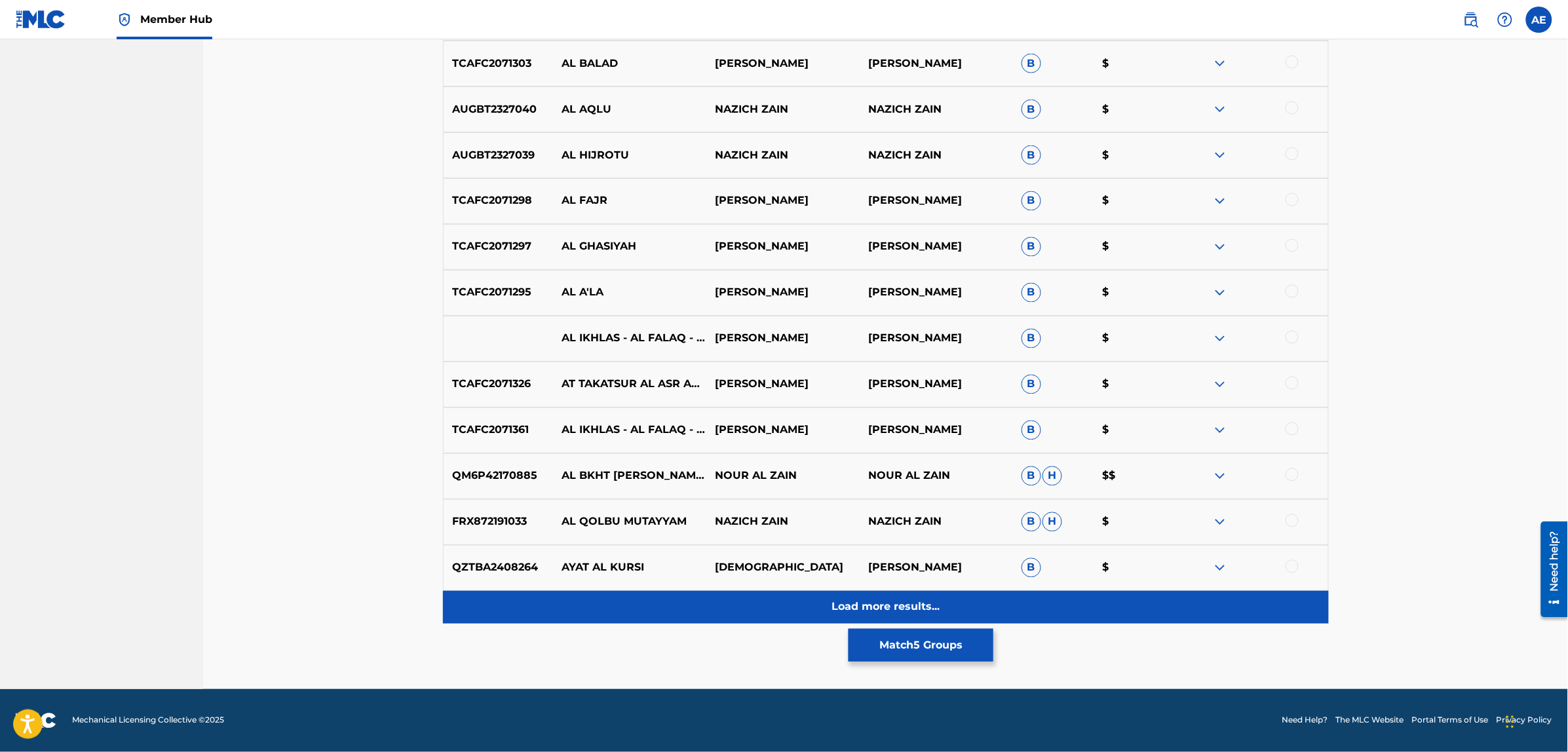
click at [721, 615] on div "Load more results..." at bounding box center [886, 607] width 886 height 33
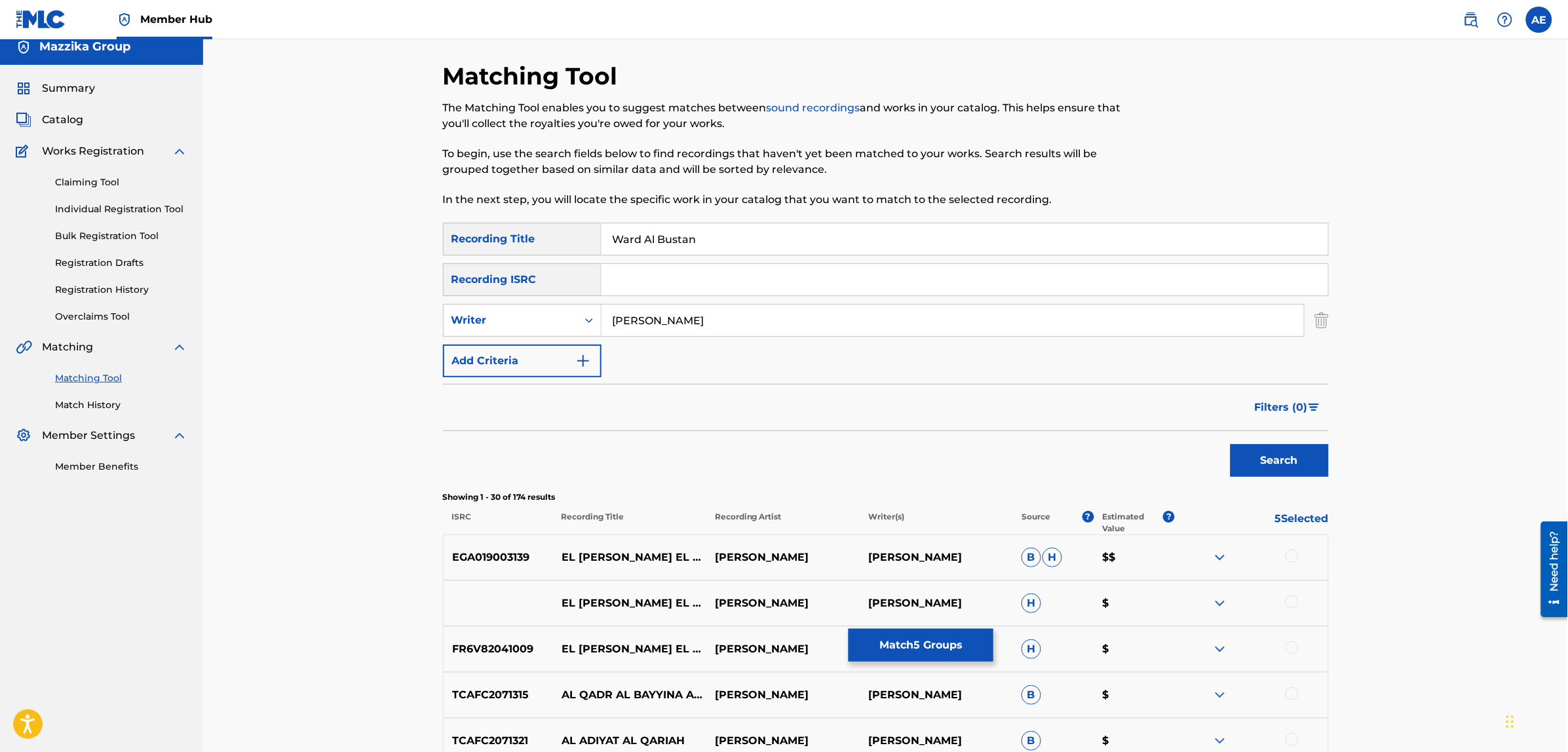
scroll to position [0, 0]
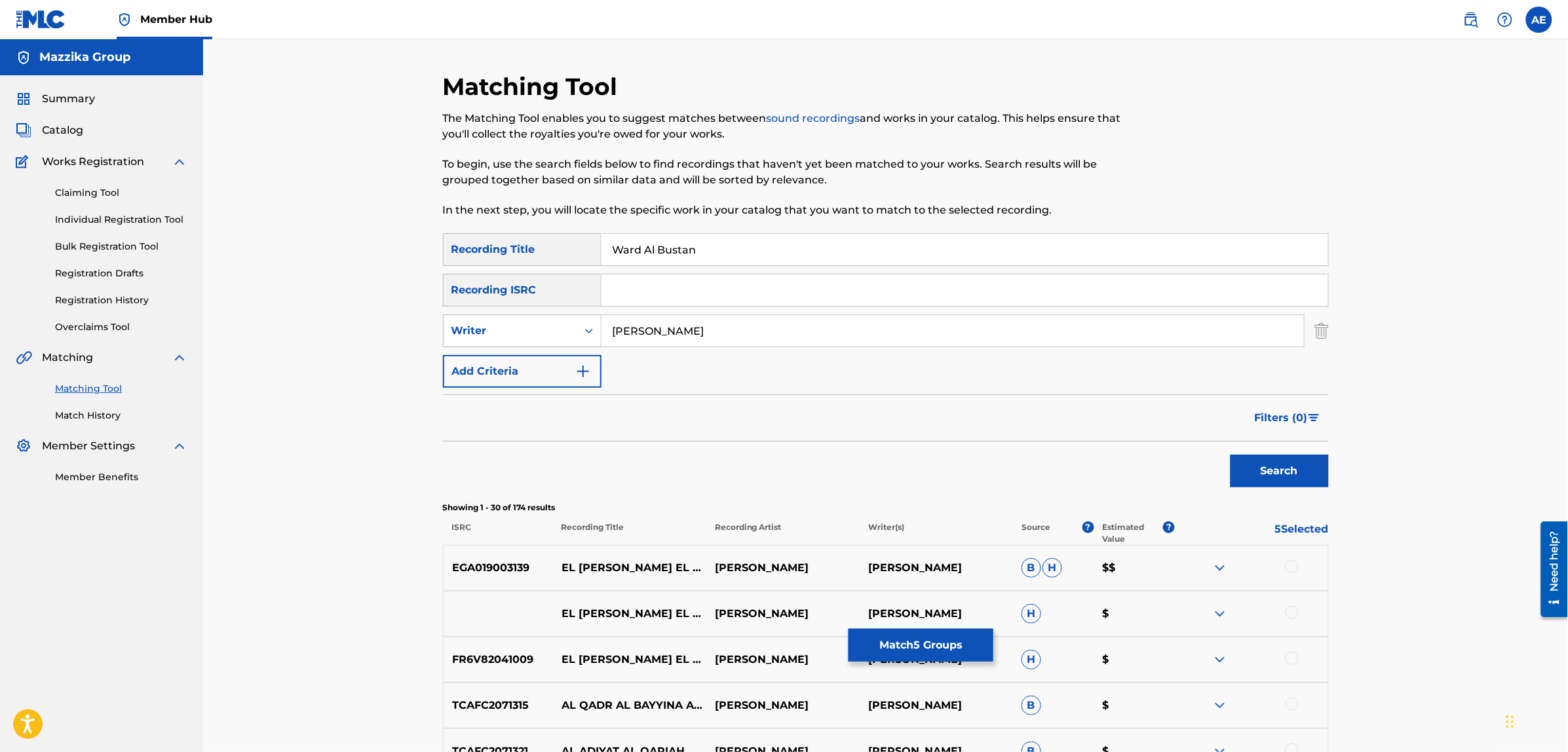
drag, startPoint x: 705, startPoint y: 329, endPoint x: 585, endPoint y: 329, distance: 120.0
click at [588, 331] on div "SearchWithCriteria0b48bfd7-7eb7-4dbc-a329-379a43344b36 Writer [PERSON_NAME]" at bounding box center [886, 331] width 886 height 33
click at [1231, 455] on button "Search" at bounding box center [1280, 471] width 98 height 33
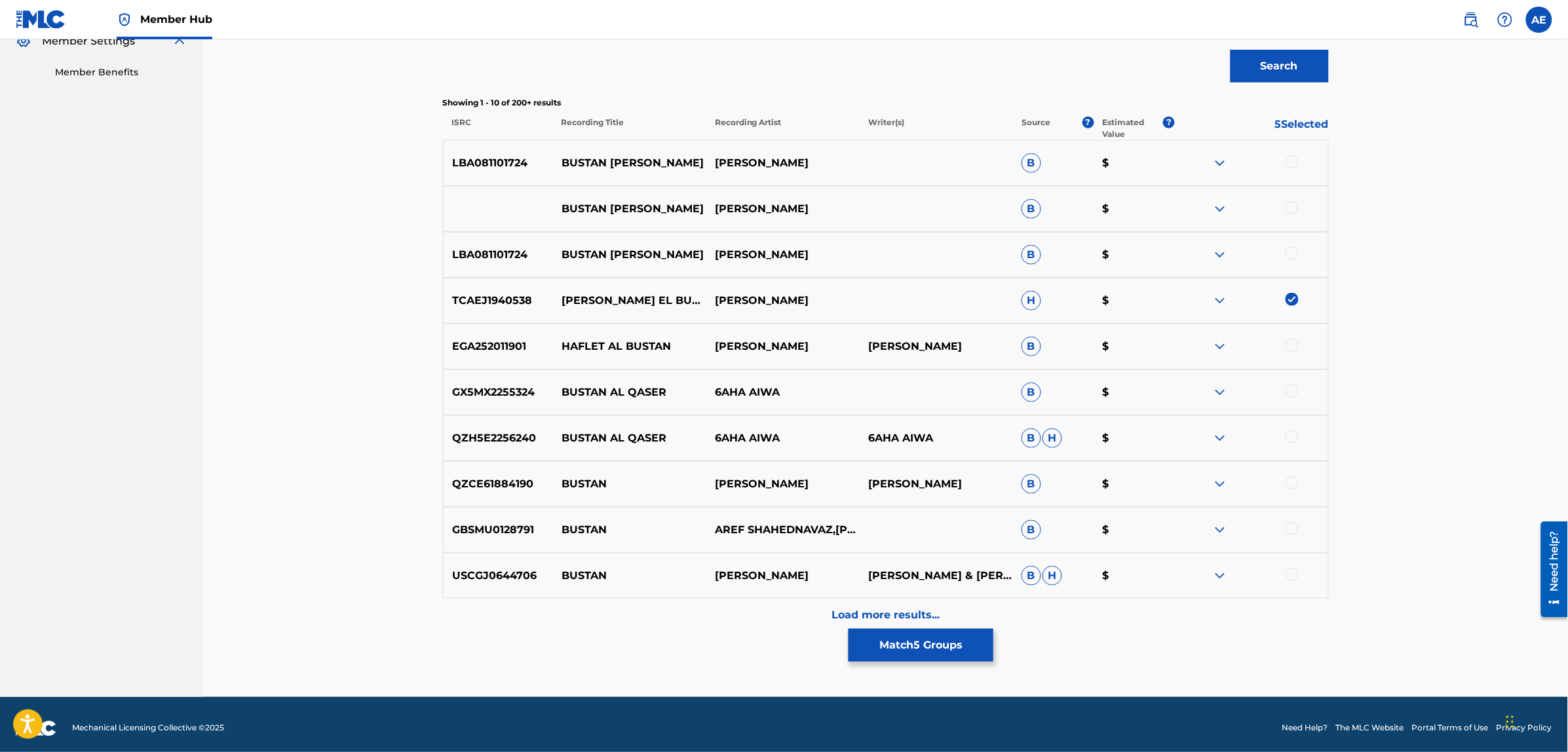
scroll to position [409, 0]
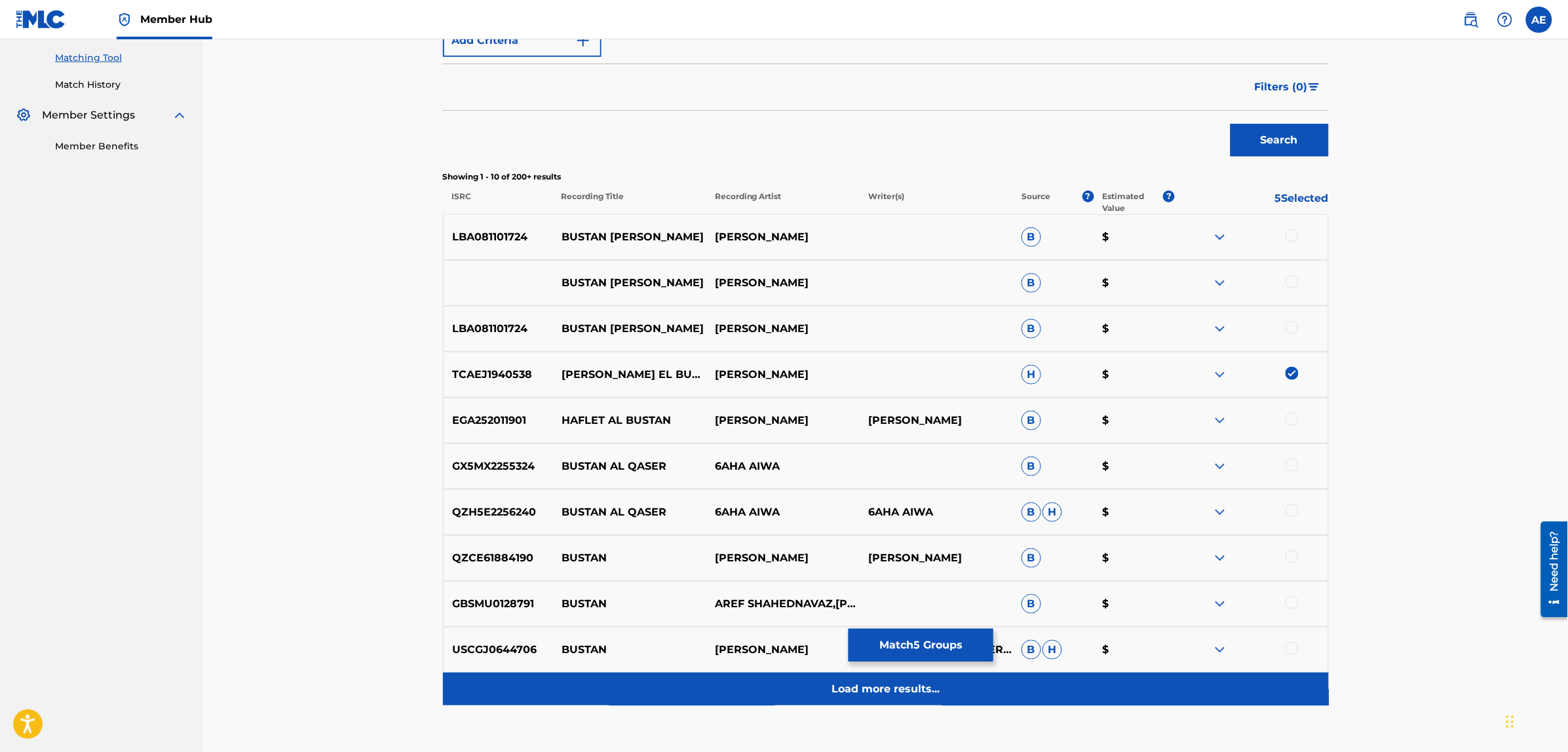
click at [719, 695] on div "Load more results..." at bounding box center [886, 690] width 886 height 33
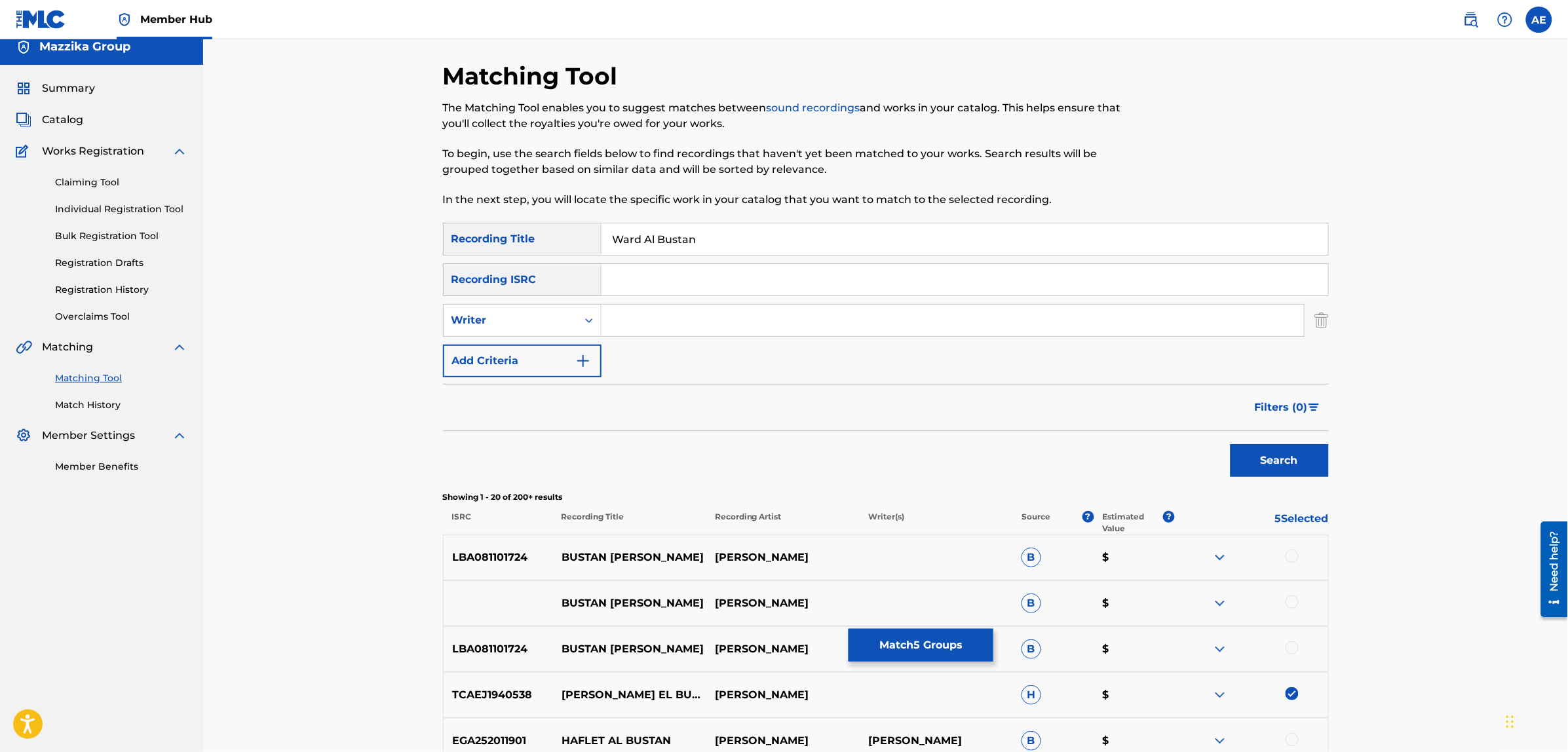
scroll to position [0, 0]
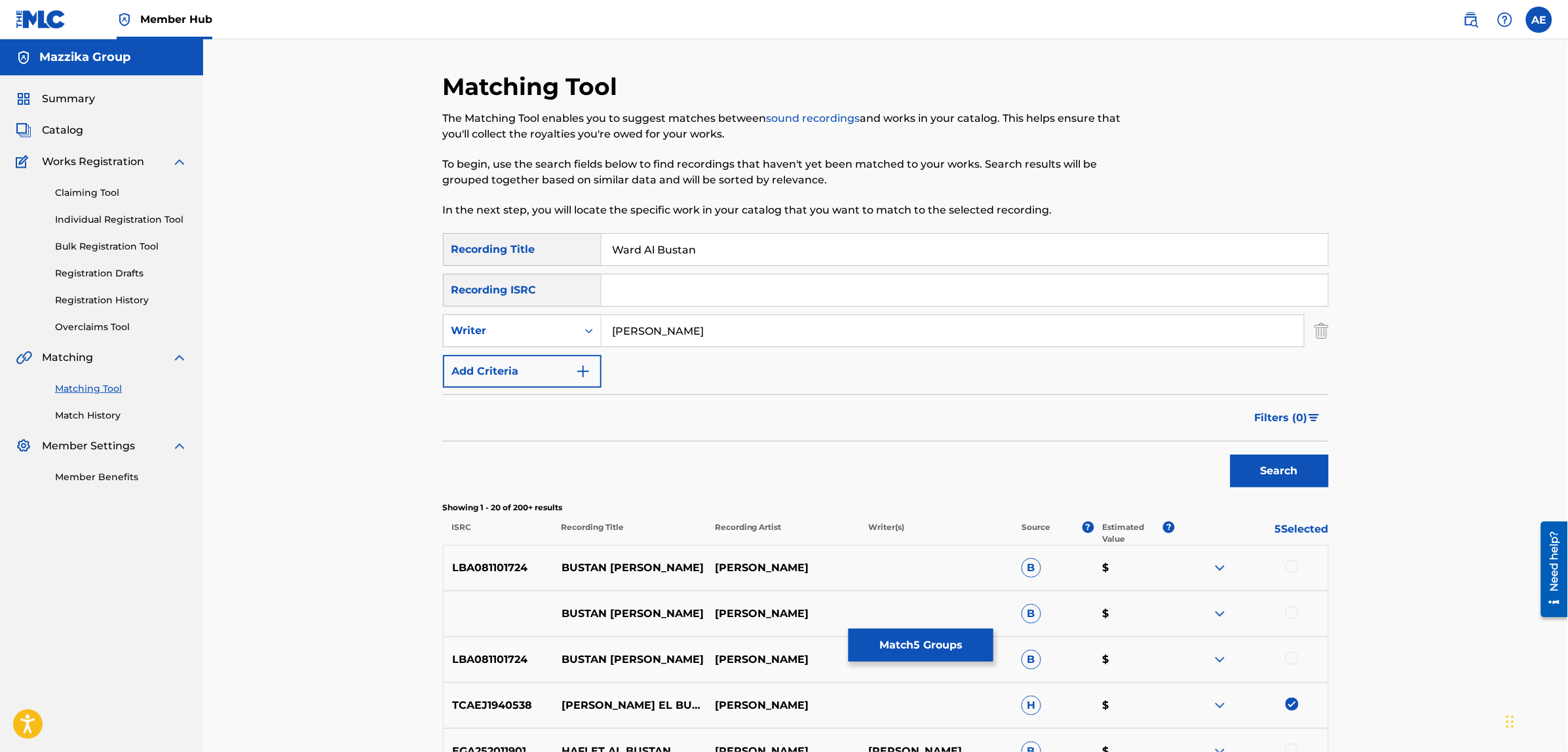
type input "[PERSON_NAME]"
drag, startPoint x: 718, startPoint y: 249, endPoint x: 521, endPoint y: 249, distance: 197.0
click at [521, 249] on div "SearchWithCriteriad3578106-564a-4ccf-ab5d-4db274f9ca5e Recording Title [PERSON_…" at bounding box center [886, 249] width 886 height 33
type input "ورد البستان"
click at [1231, 455] on button "Search" at bounding box center [1280, 471] width 98 height 33
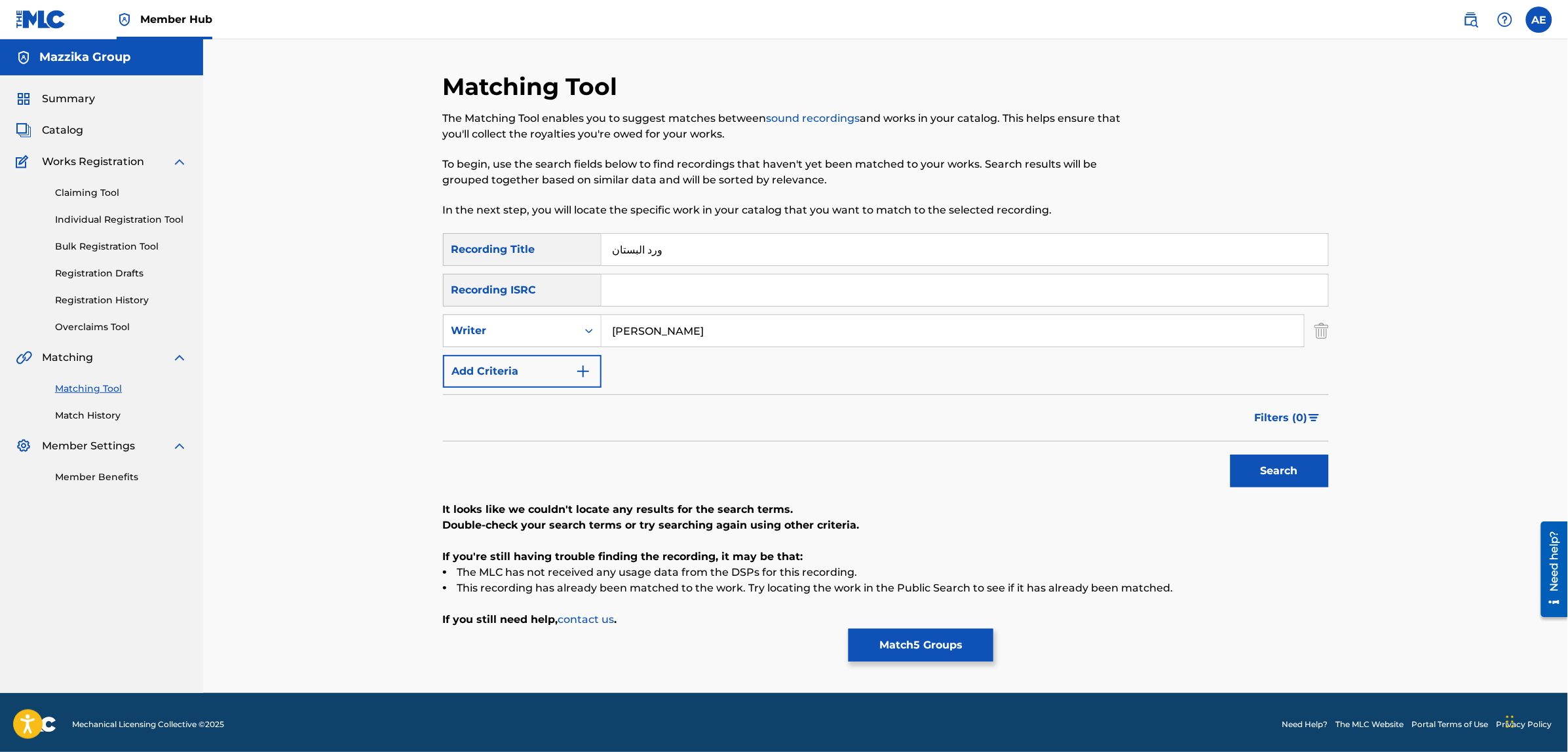
drag, startPoint x: 739, startPoint y: 326, endPoint x: 336, endPoint y: 339, distance: 403.2
click at [336, 339] on div "Matching Tool The Matching Tool enables you to suggest matches between sound re…" at bounding box center [885, 365] width 1365 height 654
click at [1231, 455] on button "Search" at bounding box center [1280, 471] width 98 height 33
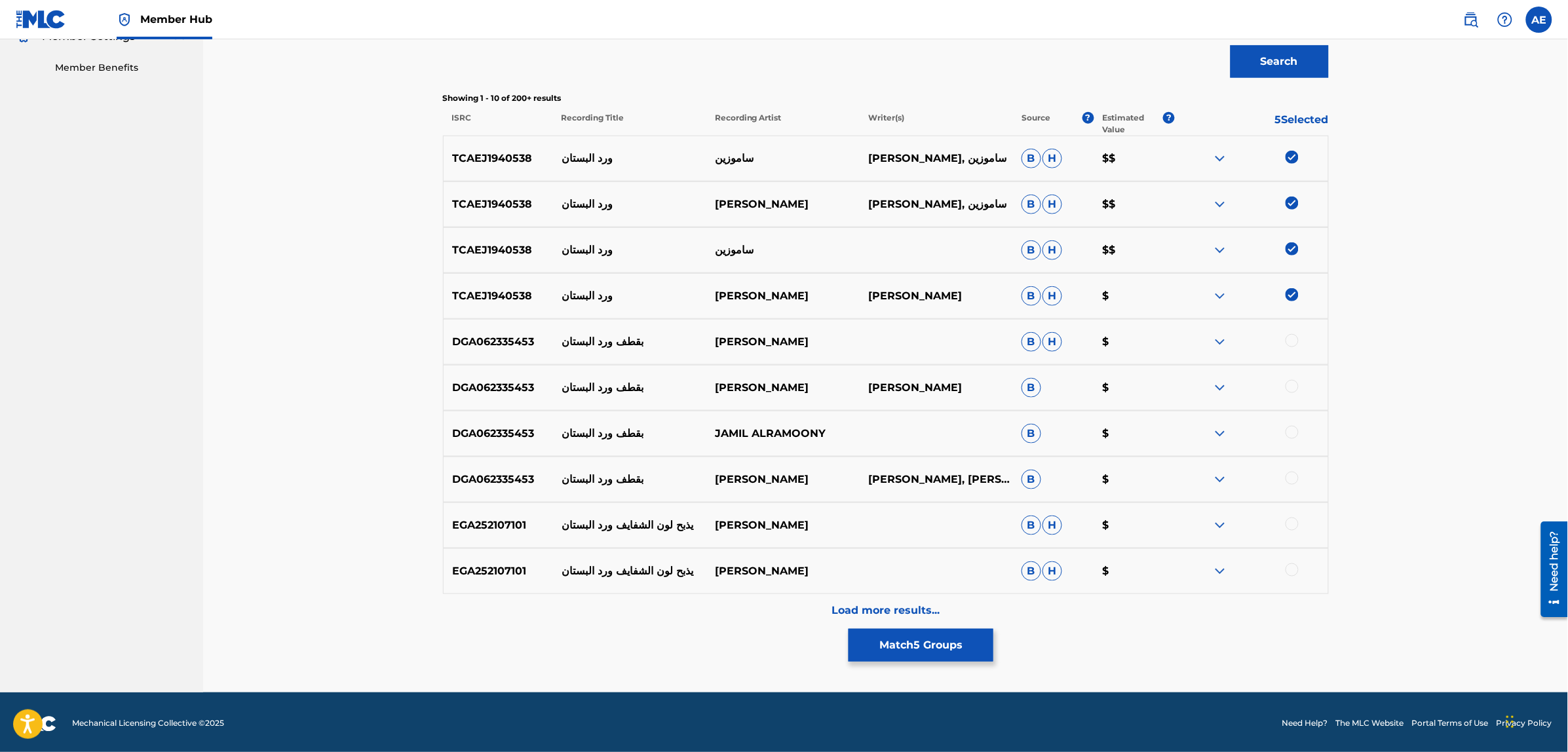
scroll to position [413, 0]
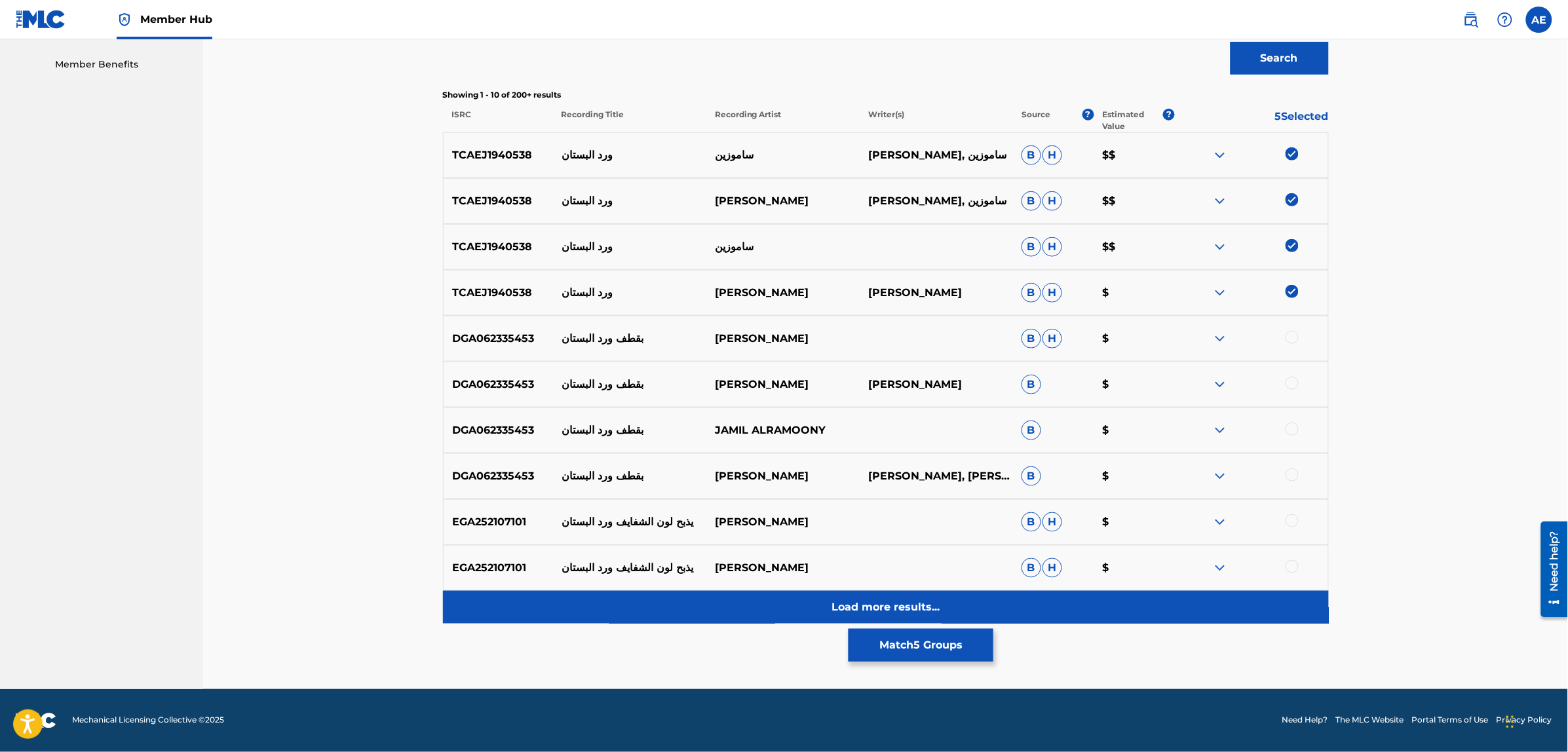
click at [703, 608] on div "Load more results..." at bounding box center [886, 607] width 886 height 33
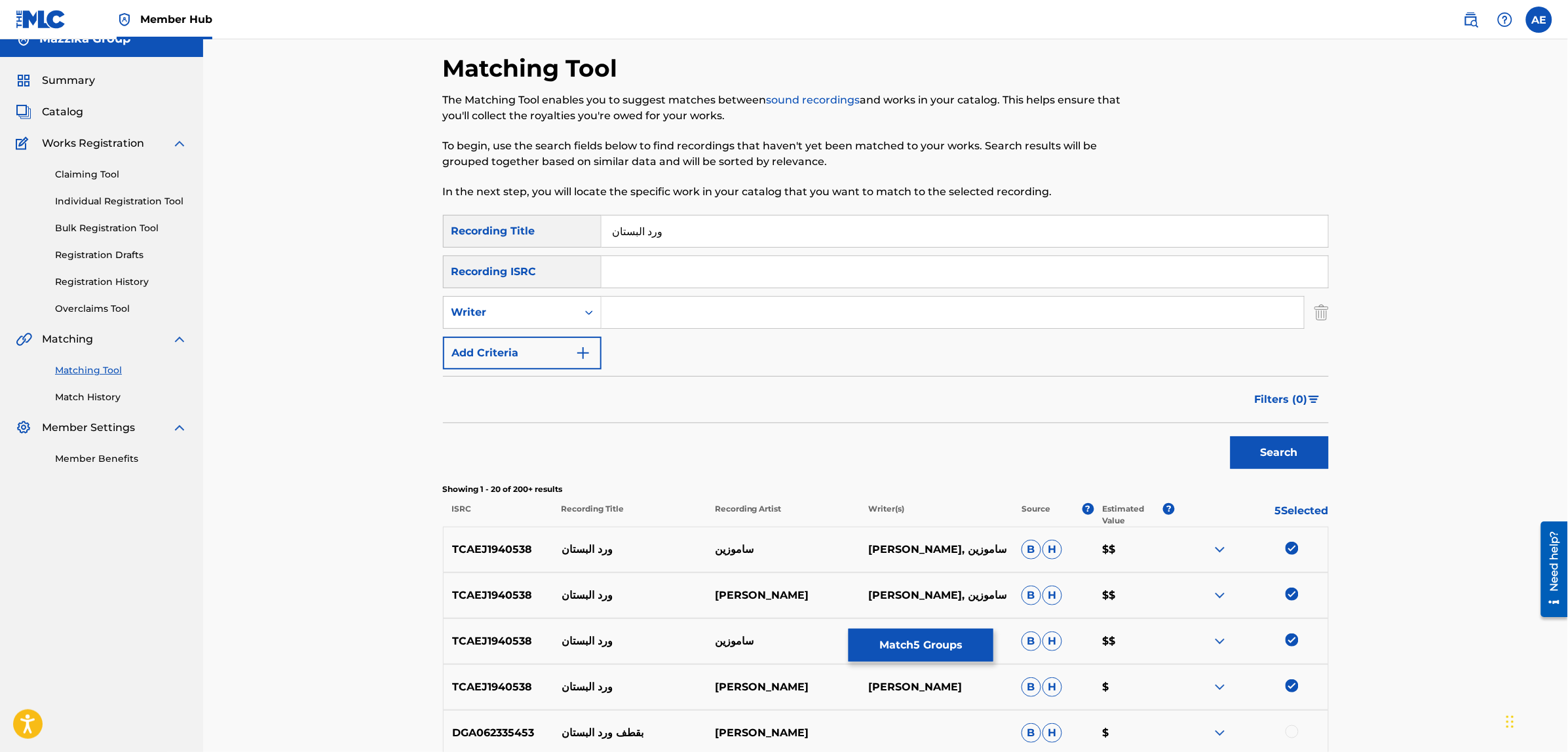
scroll to position [0, 0]
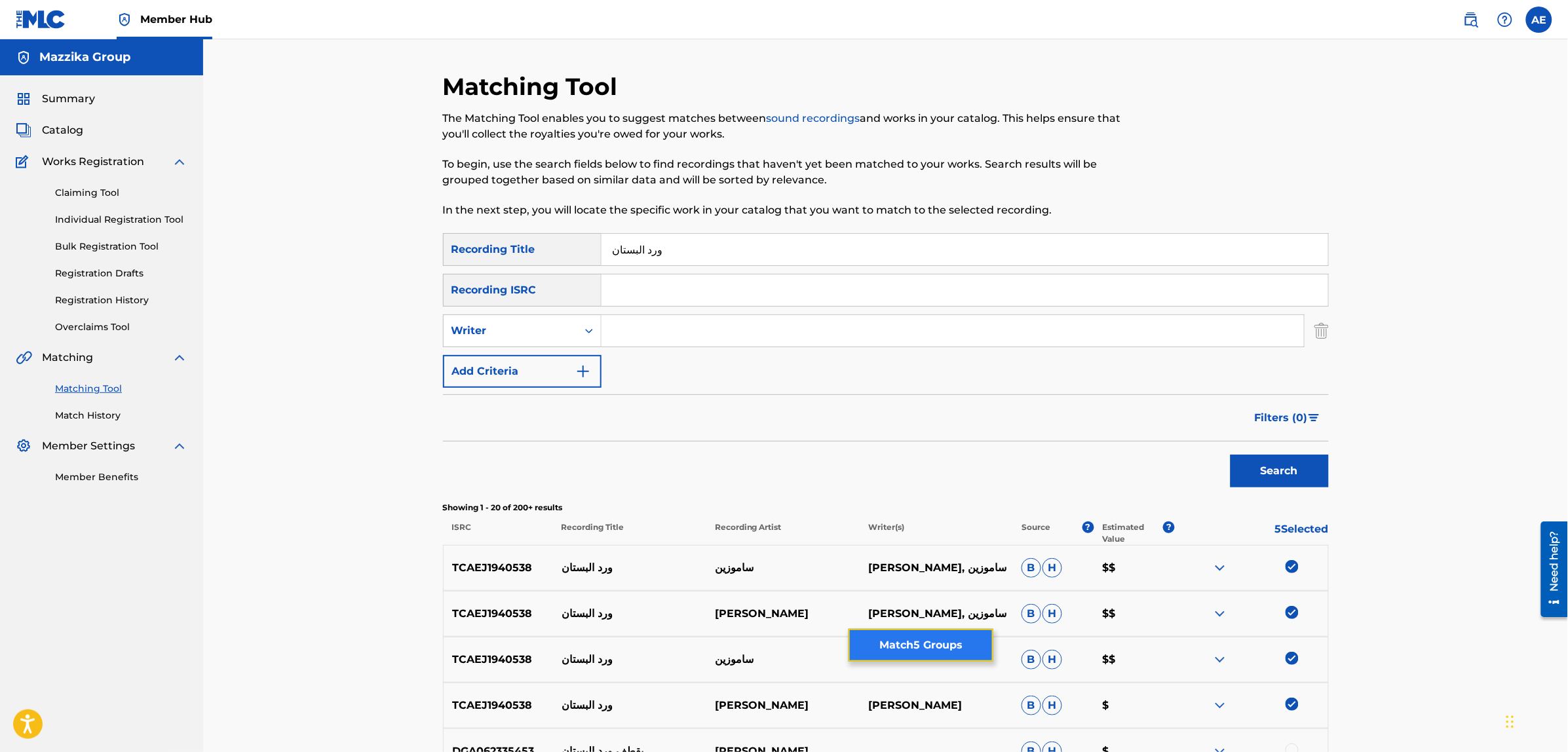
click at [917, 652] on button "Match 5 Groups" at bounding box center [921, 645] width 145 height 33
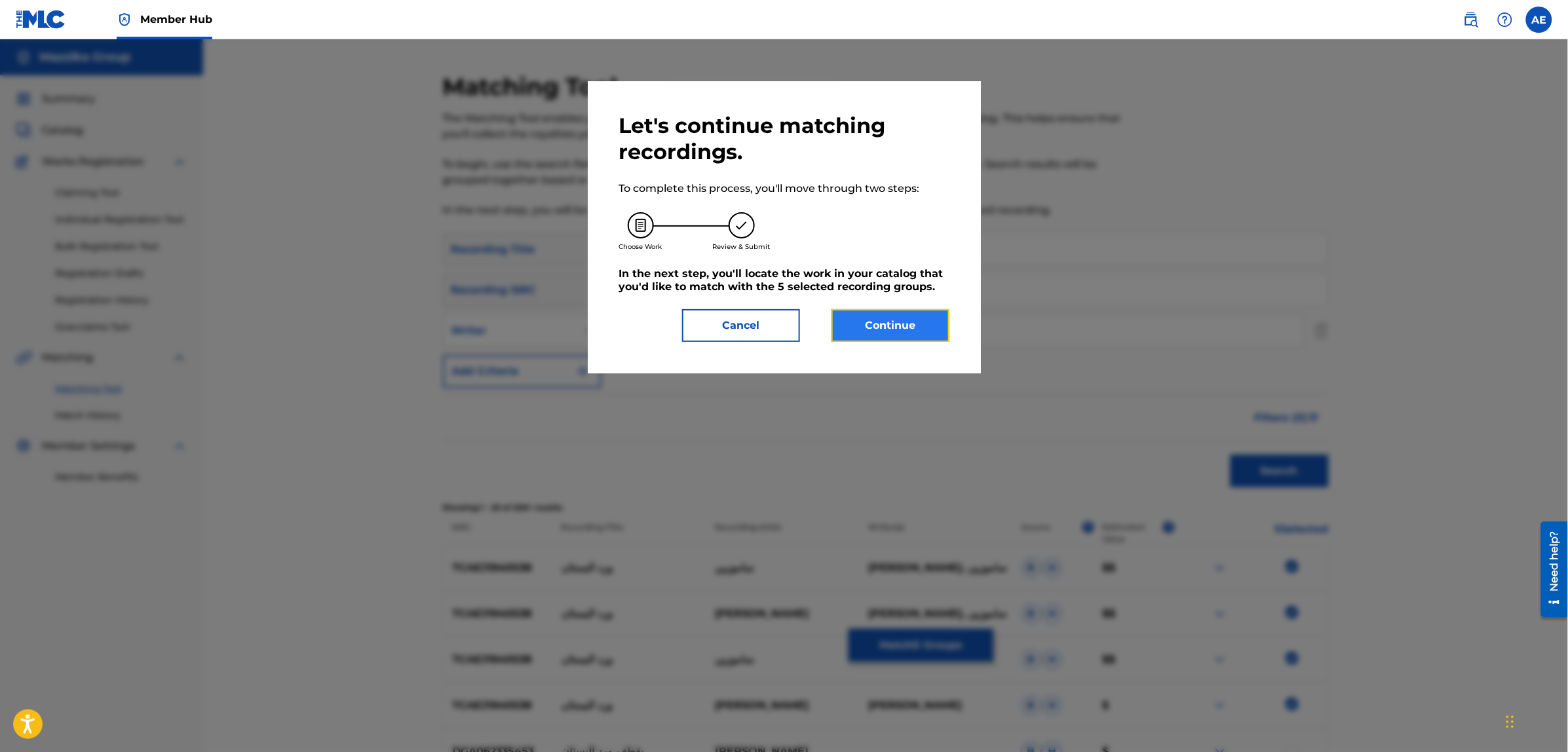
click at [895, 319] on button "Continue" at bounding box center [890, 325] width 118 height 33
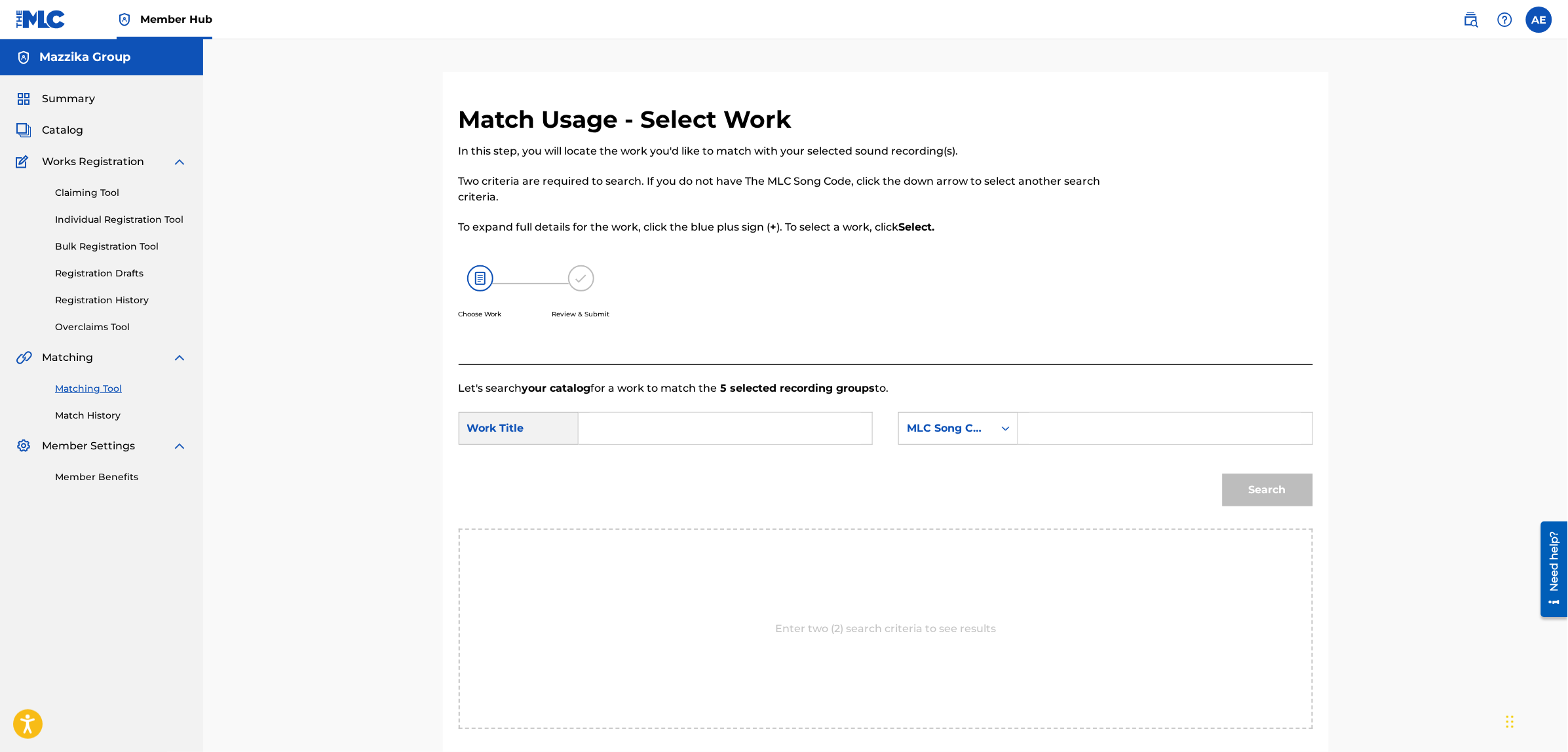
click at [728, 426] on input "Search Form" at bounding box center [725, 429] width 271 height 31
paste input "Ward Al Bustan"
type input "Ward Al Bustan"
click at [1125, 431] on input "Search Form" at bounding box center [1165, 429] width 271 height 31
paste input "W60BLX"
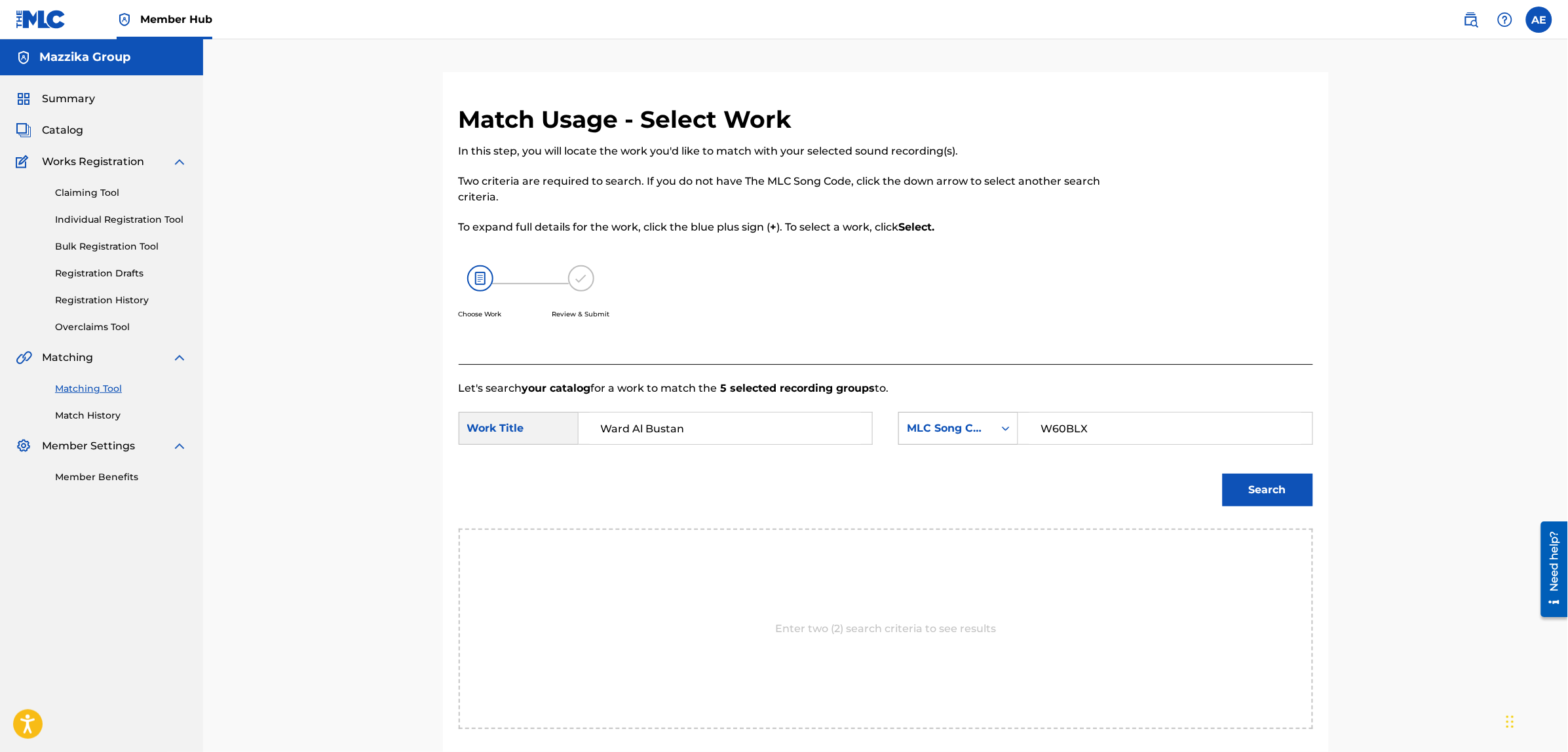
type input "W60BLX"
click at [1223, 473] on button "Search" at bounding box center [1268, 490] width 91 height 33
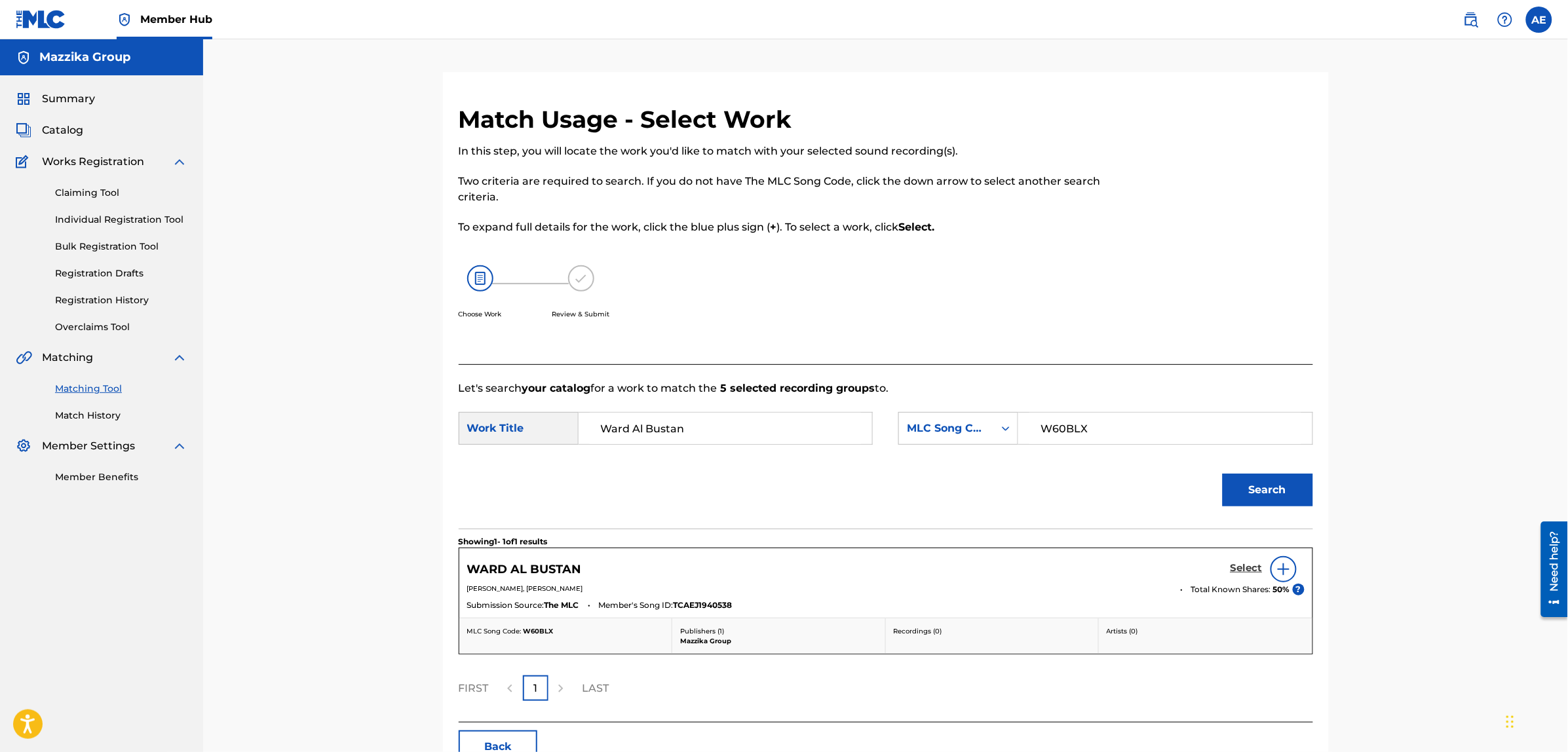
click at [1236, 562] on h5 "Select" at bounding box center [1246, 568] width 32 height 13
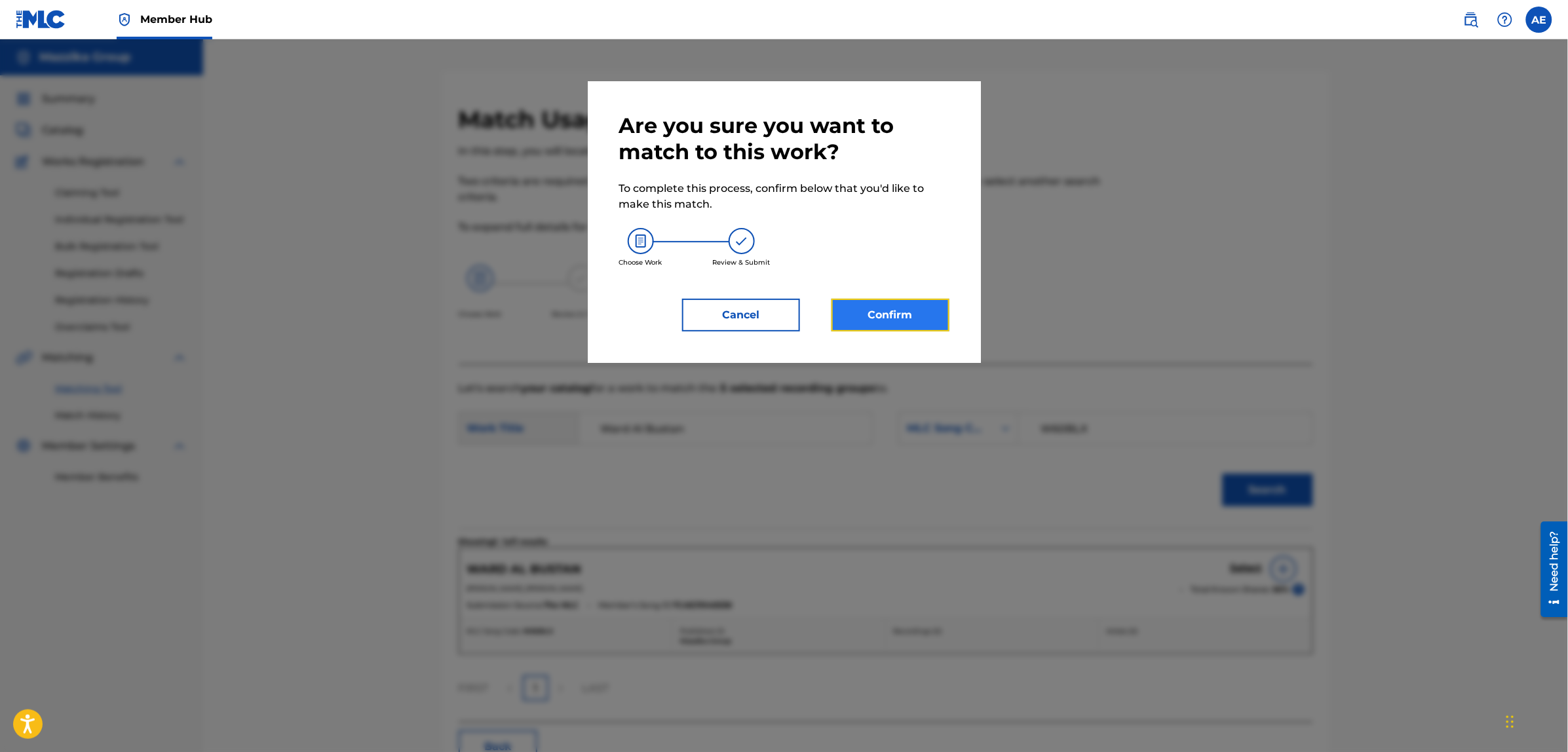
click at [907, 312] on button "Confirm" at bounding box center [890, 316] width 118 height 33
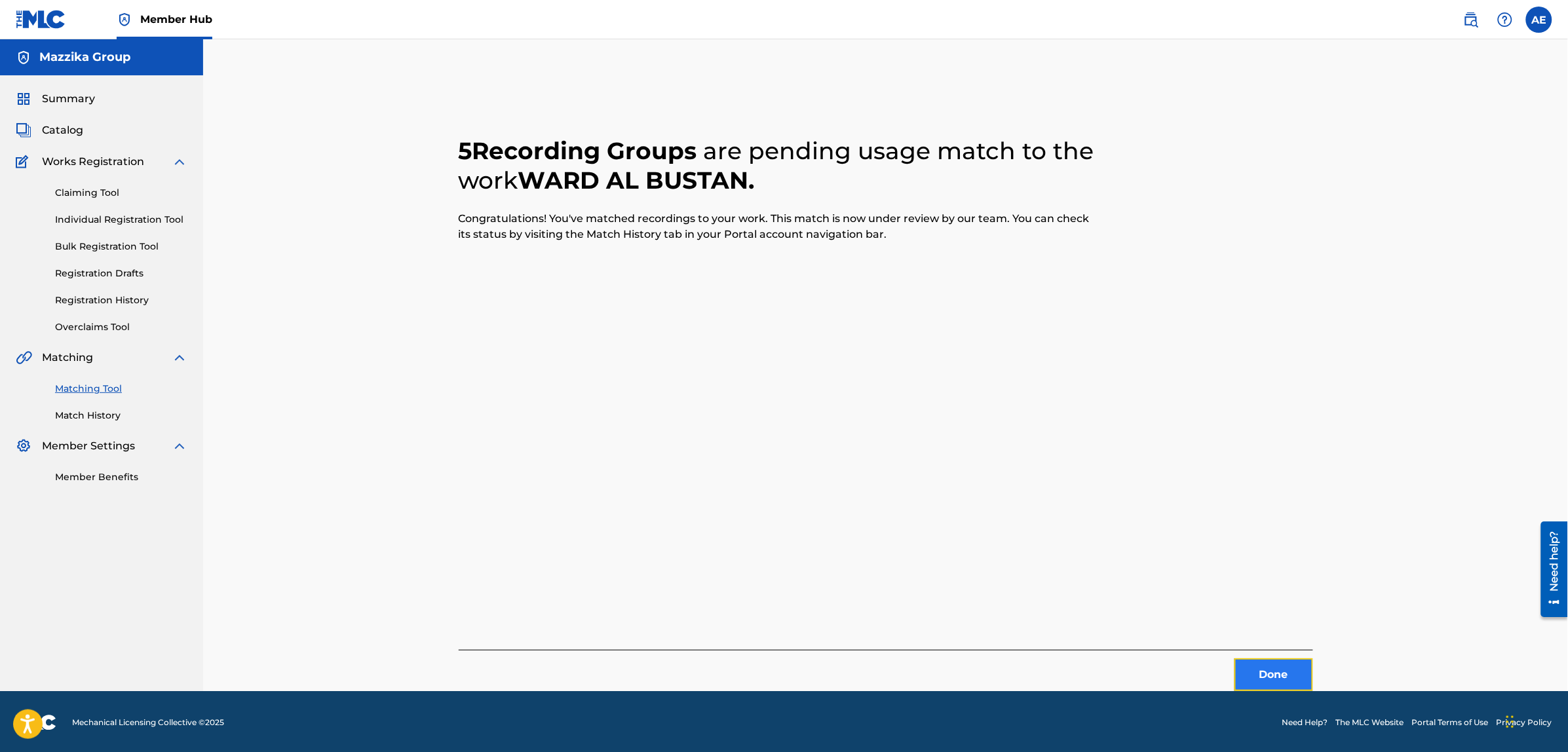
click at [1267, 668] on button "Done" at bounding box center [1274, 675] width 79 height 33
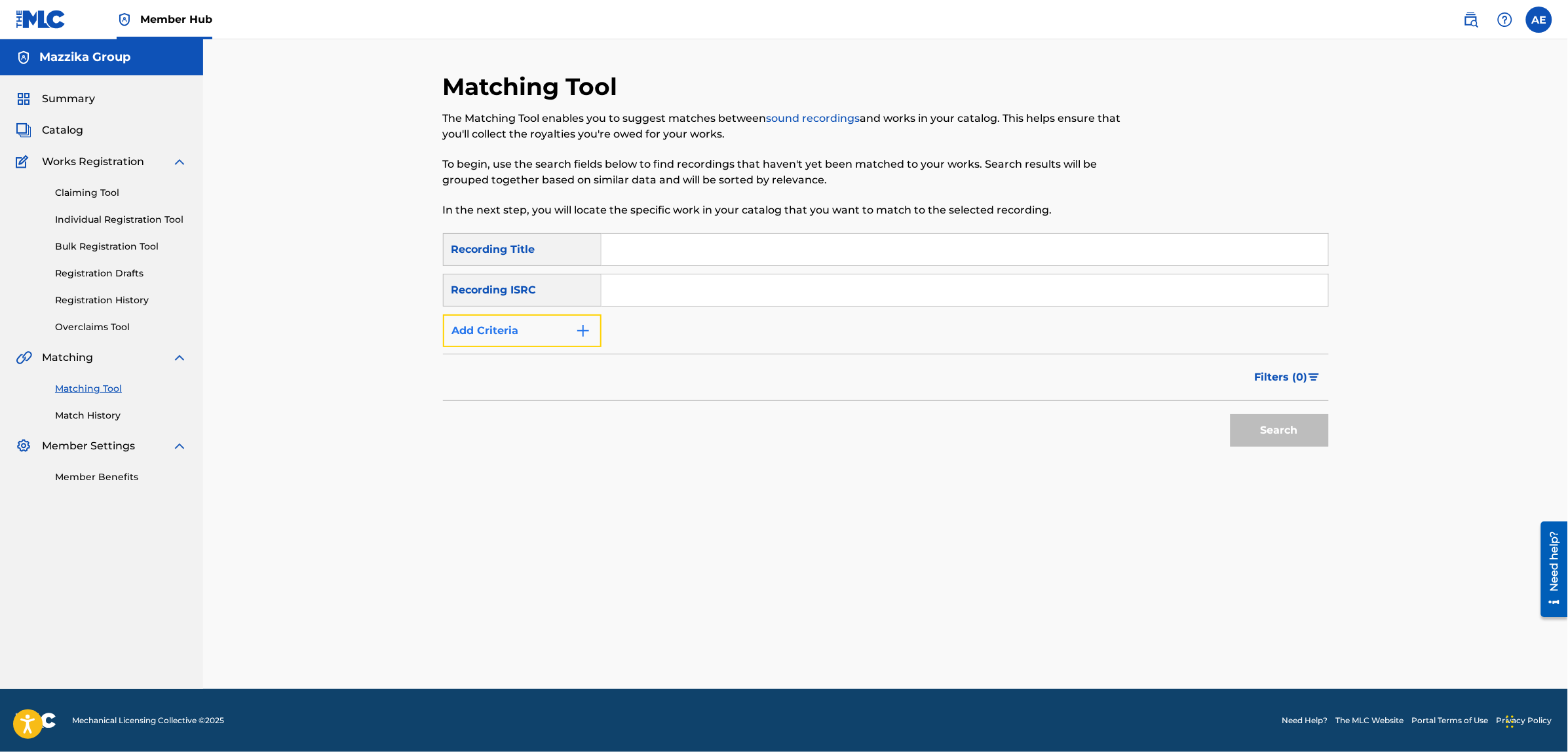
click at [598, 341] on button "Add Criteria" at bounding box center [522, 331] width 159 height 33
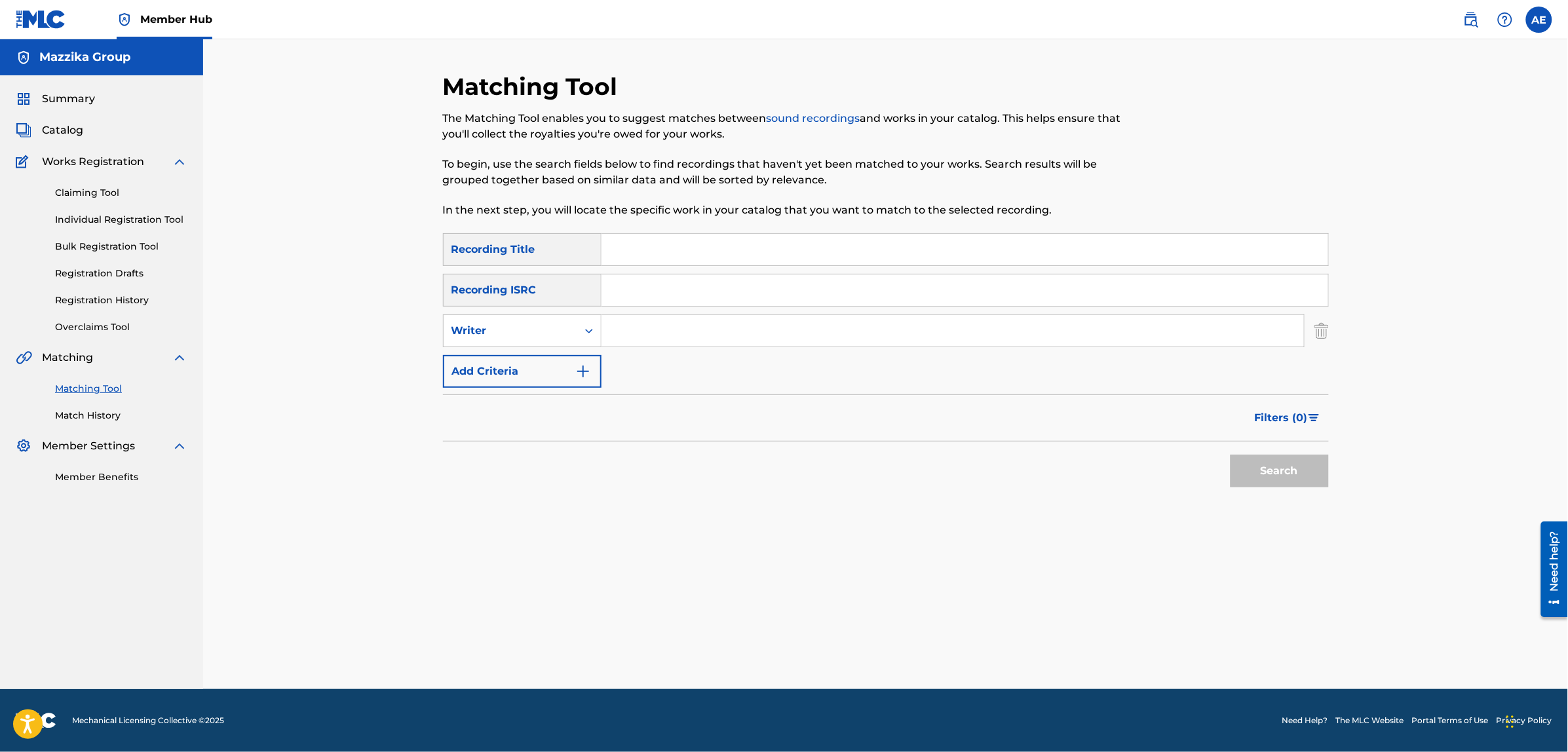
click at [693, 282] on input "Search Form" at bounding box center [965, 290] width 727 height 31
paste input "QZNWT2170395"
type input "QZNWT2170395"
click at [1231, 455] on button "Search" at bounding box center [1280, 471] width 98 height 33
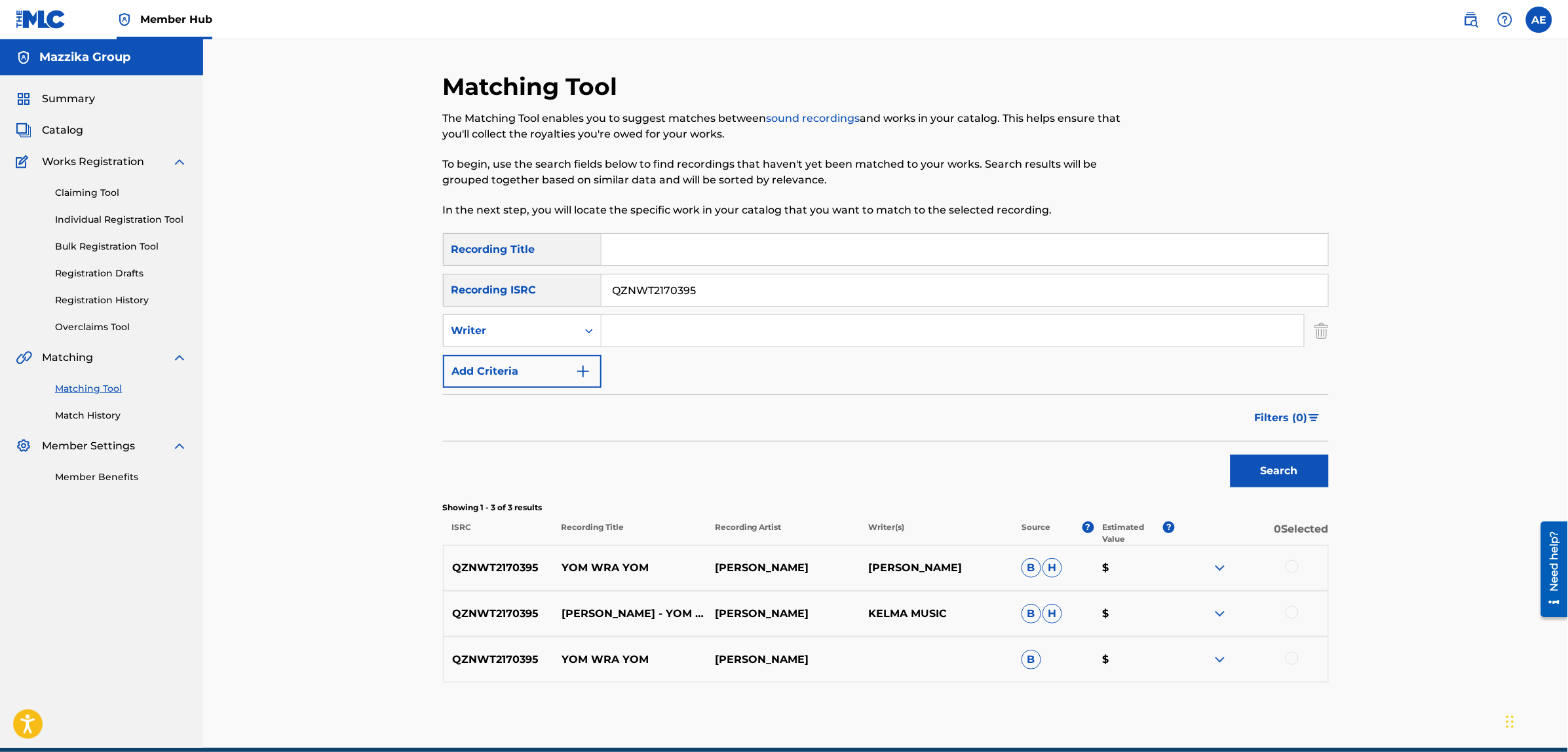
scroll to position [59, 0]
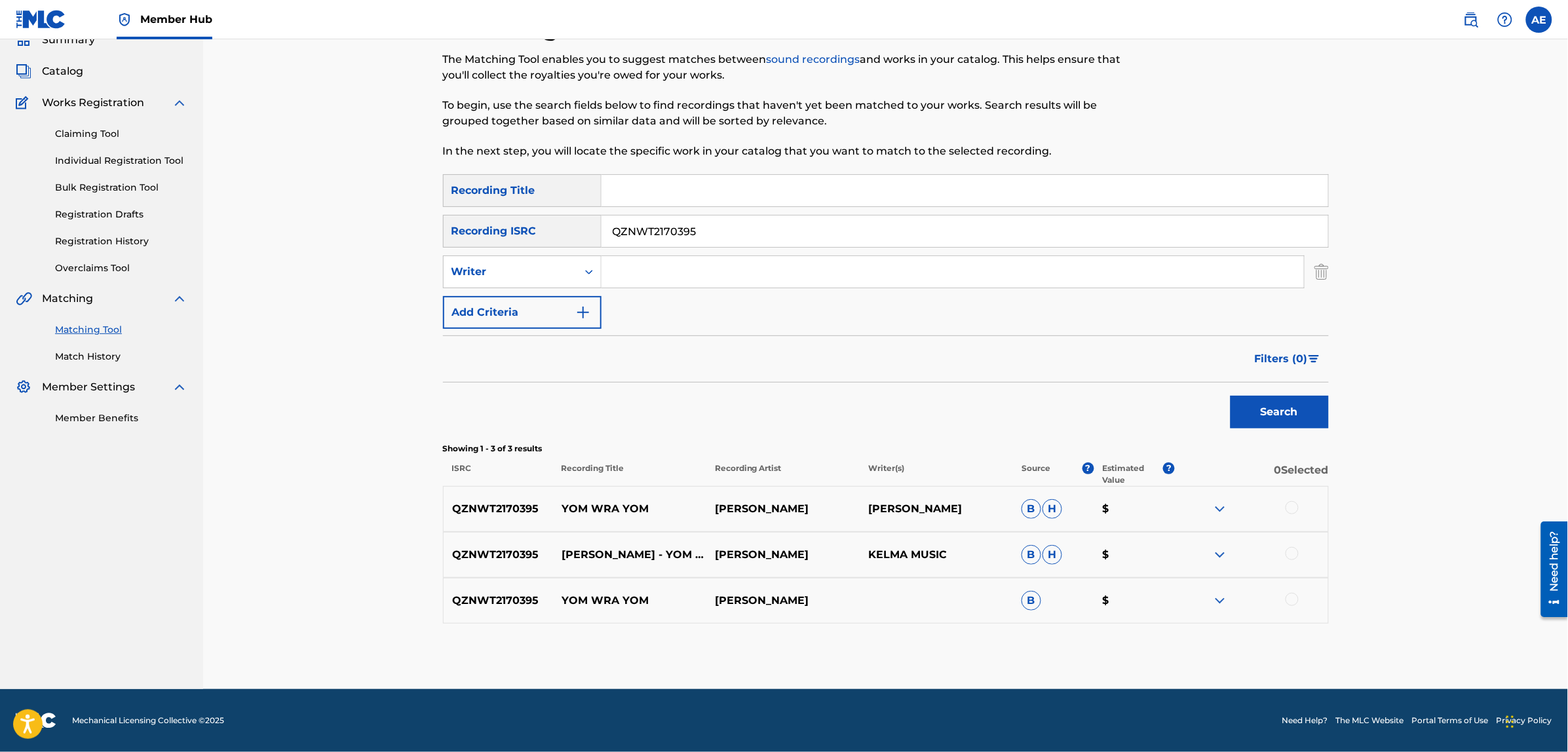
click at [1289, 505] on div at bounding box center [1291, 507] width 13 height 13
click at [1291, 550] on div at bounding box center [1291, 552] width 13 height 13
click at [1292, 599] on div at bounding box center [1291, 598] width 13 height 13
drag, startPoint x: 734, startPoint y: 223, endPoint x: 418, endPoint y: 221, distance: 316.0
click at [430, 223] on div "Matching Tool The Matching Tool enables you to suggest matches between sound re…" at bounding box center [885, 351] width 917 height 676
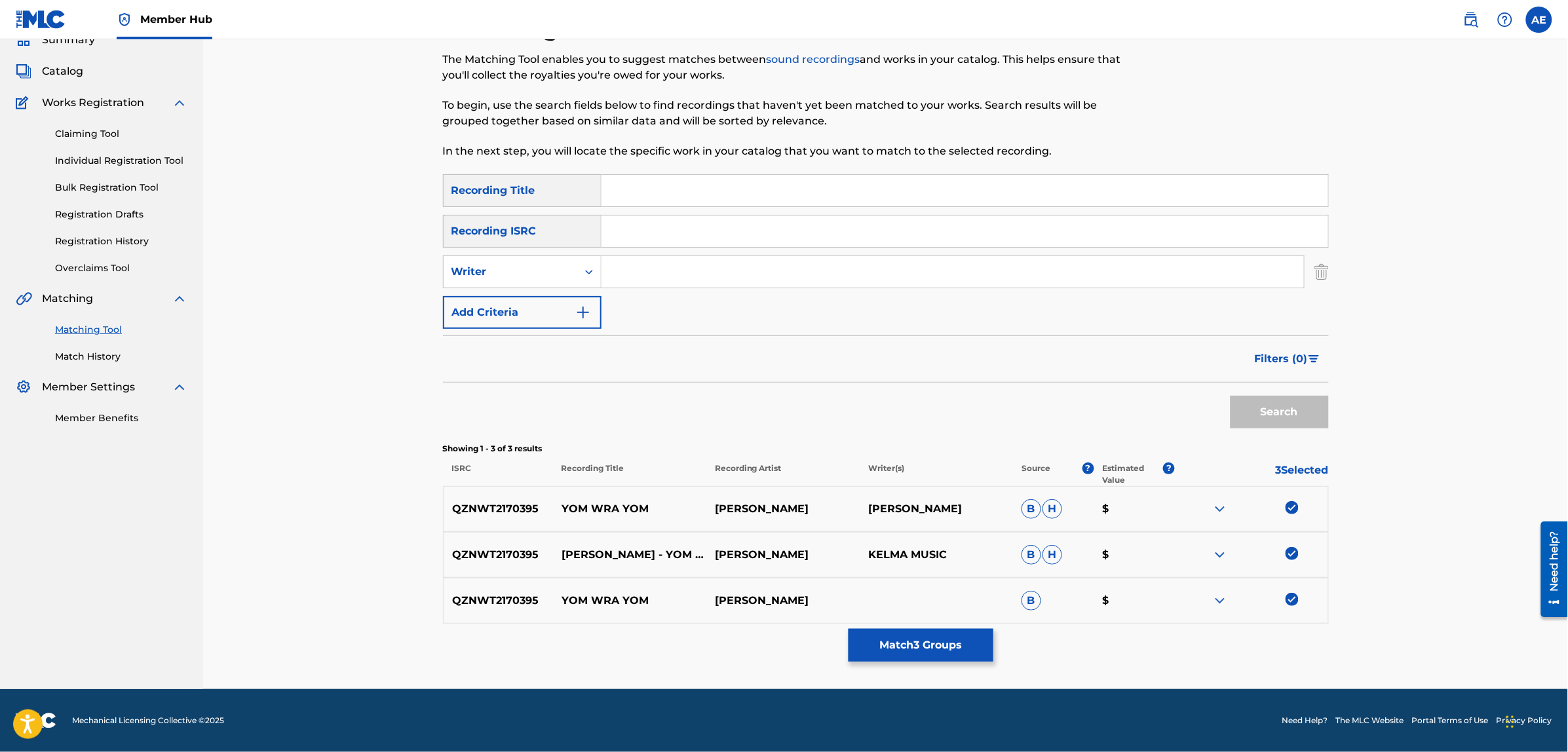
click at [659, 264] on input "Search Form" at bounding box center [952, 272] width 703 height 31
click at [683, 263] on input "Search Form" at bounding box center [952, 272] width 703 height 31
paste input "[PERSON_NAME]"
type input "[PERSON_NAME]"
click at [690, 182] on input "Search Form" at bounding box center [965, 191] width 727 height 31
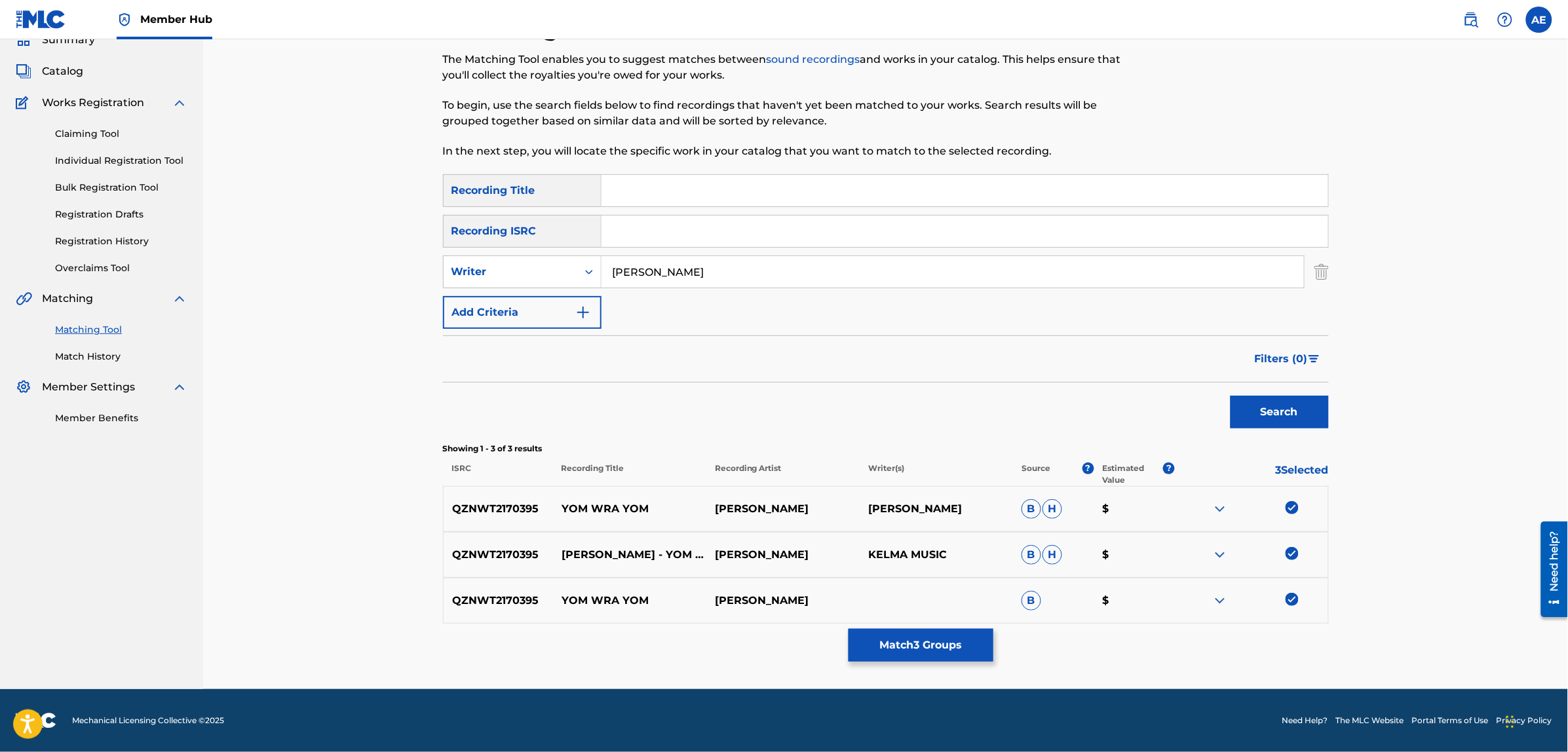
paste input "Akheran"
type input "Akheran"
click at [1231, 395] on button "Search" at bounding box center [1280, 412] width 98 height 33
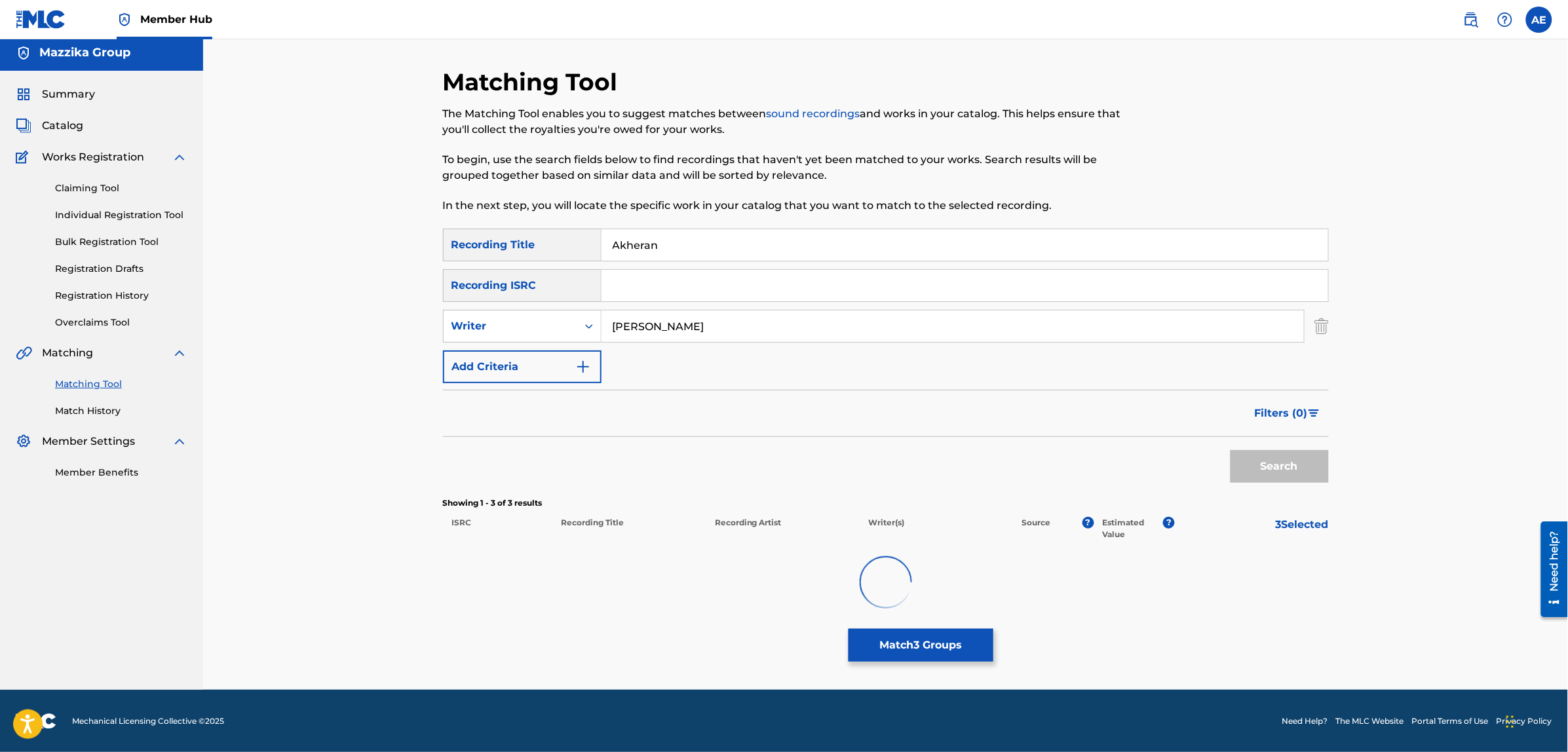
scroll to position [3, 0]
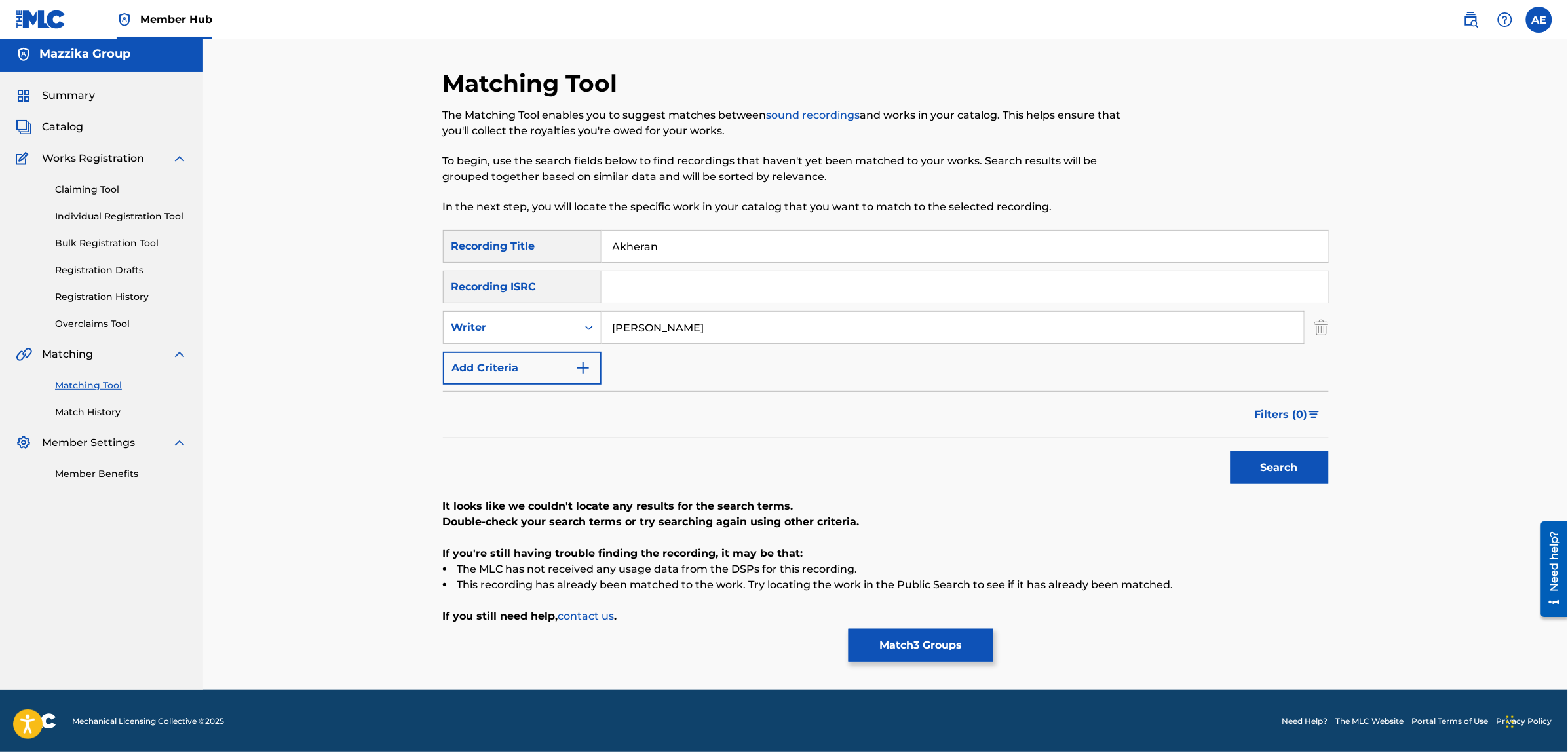
drag, startPoint x: 699, startPoint y: 329, endPoint x: 397, endPoint y: 329, distance: 302.0
click at [397, 329] on div "Matching Tool The Matching Tool enables you to suggest matches between sound re…" at bounding box center [885, 362] width 1365 height 654
click at [1231, 451] on button "Search" at bounding box center [1280, 468] width 98 height 33
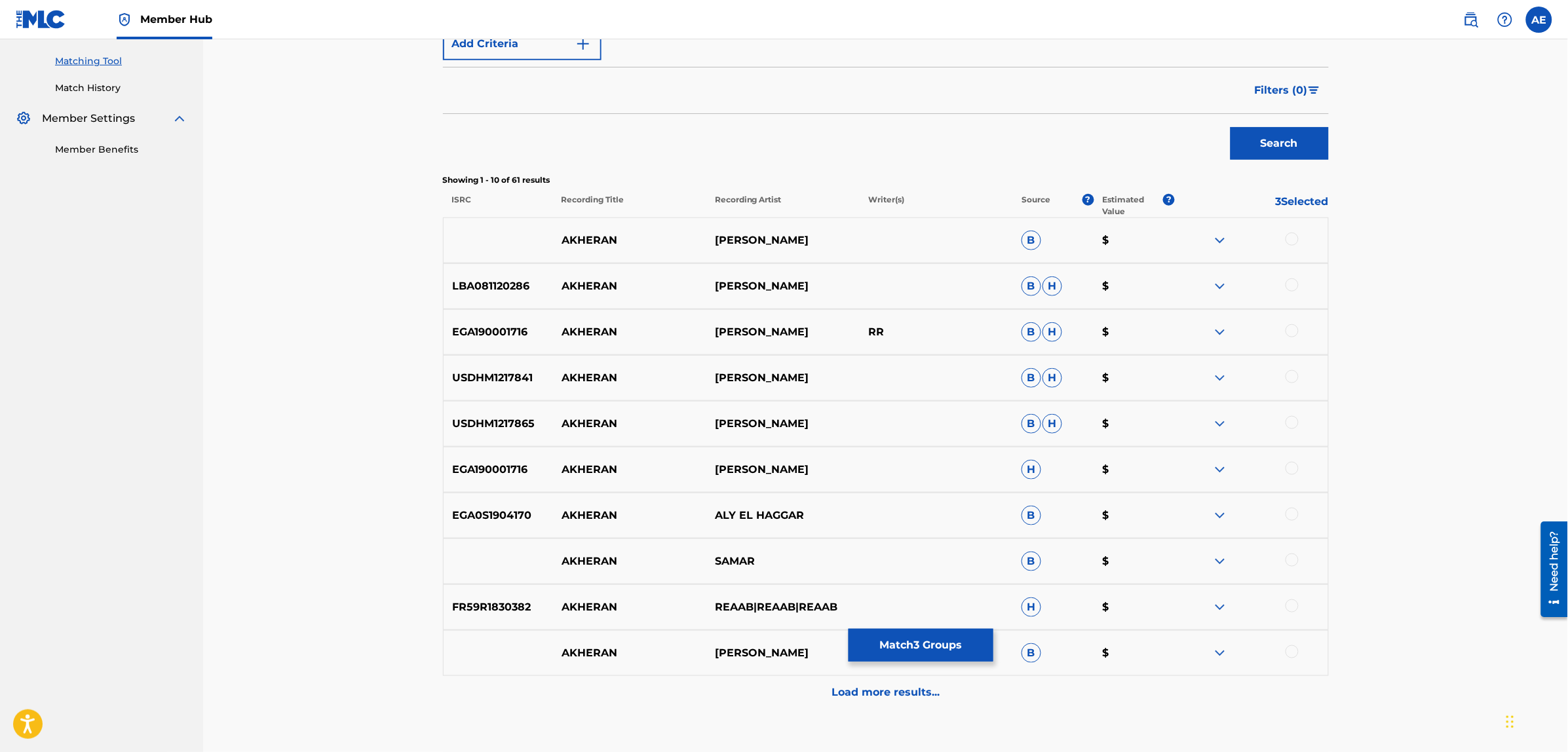
scroll to position [409, 0]
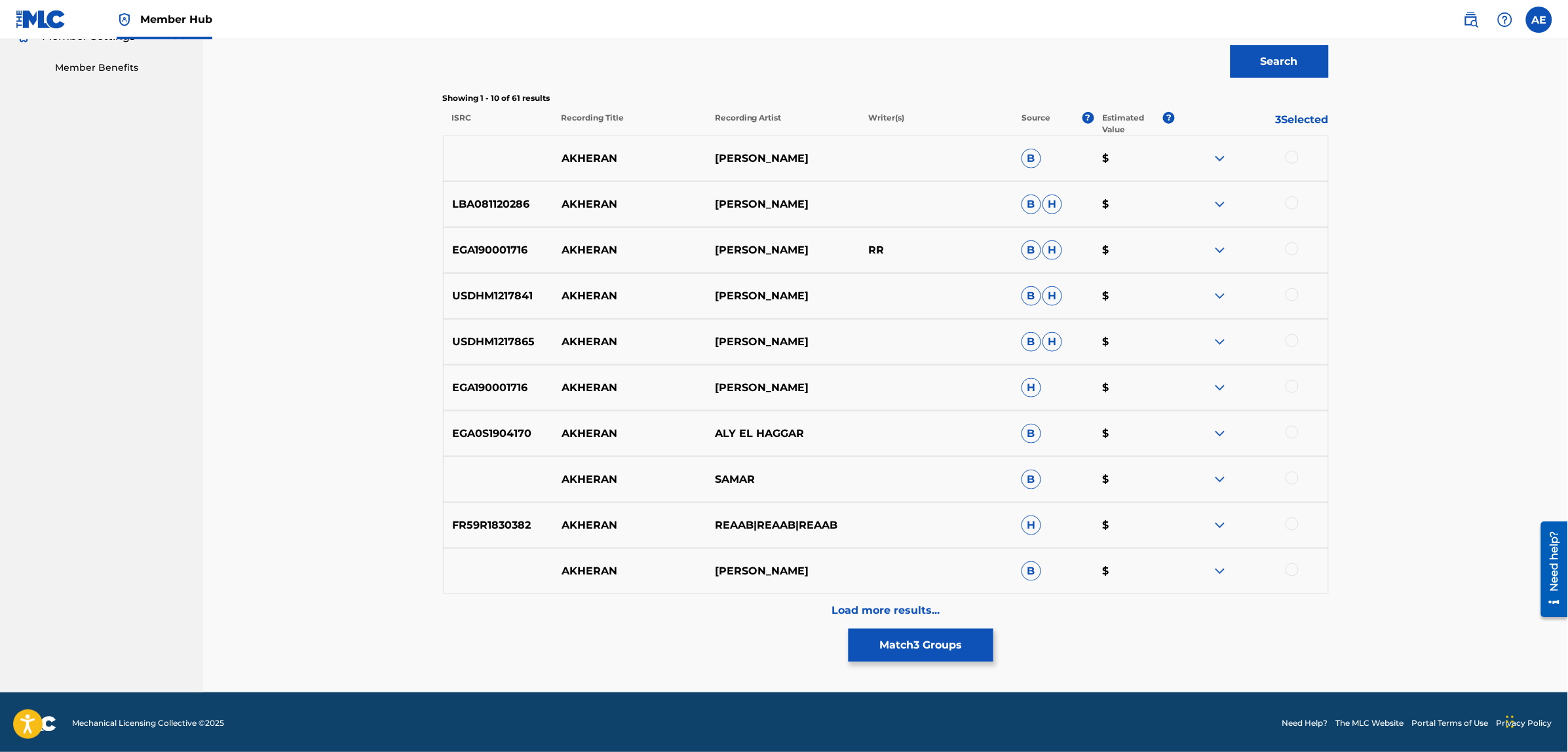
click at [1293, 388] on div at bounding box center [1291, 386] width 13 height 13
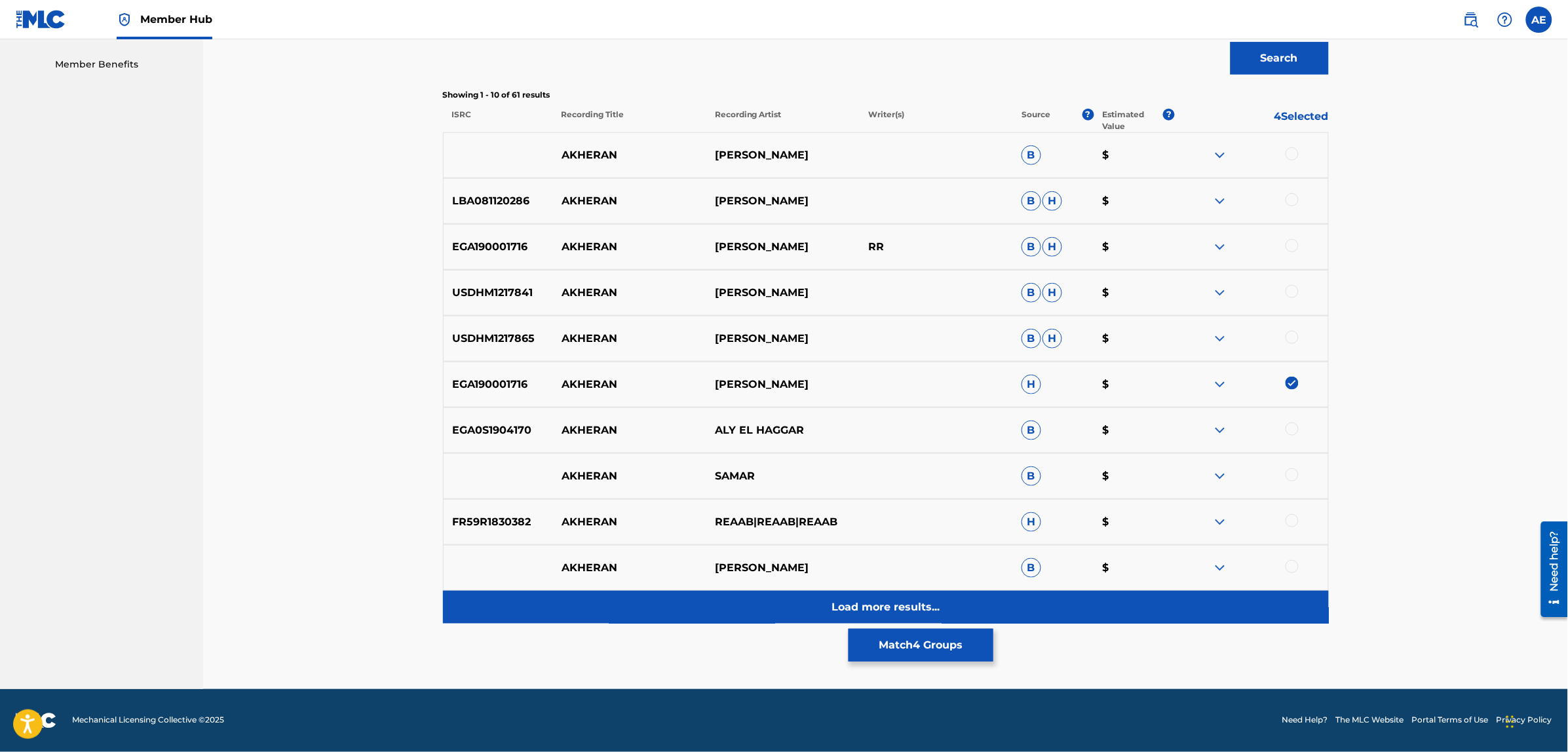
click at [715, 601] on div "Load more results..." at bounding box center [886, 607] width 886 height 33
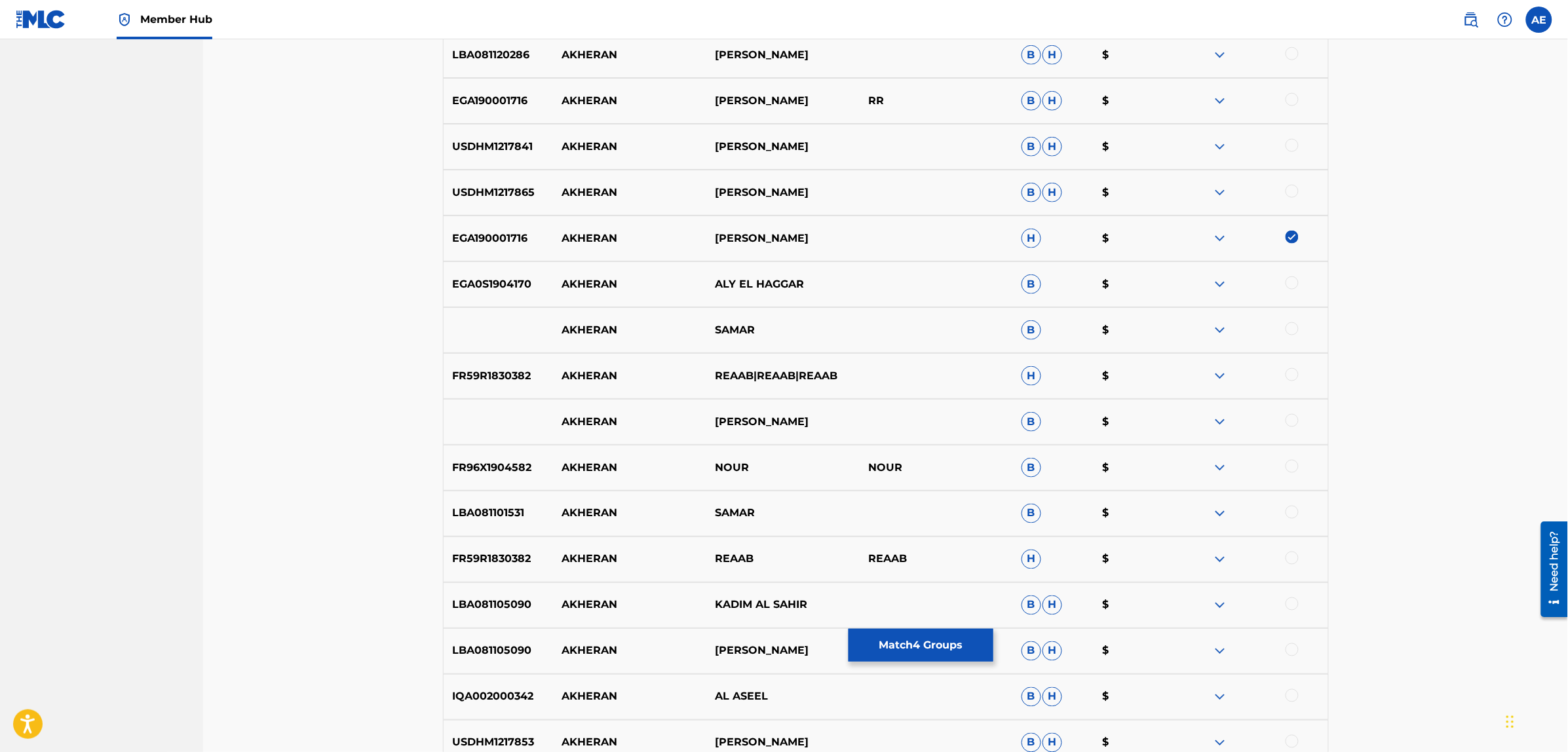
scroll to position [544, 0]
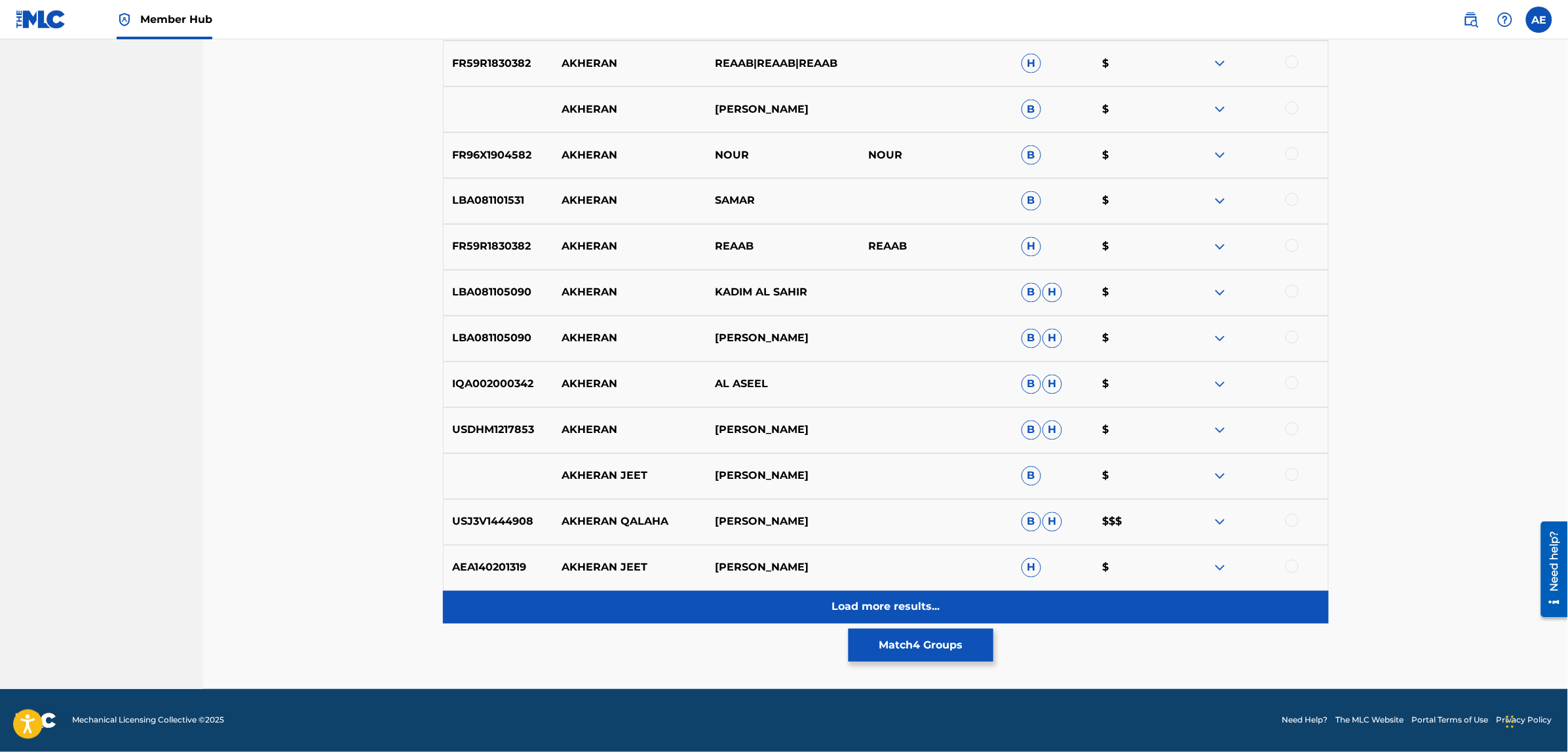
click at [735, 605] on div "Load more results..." at bounding box center [886, 607] width 886 height 33
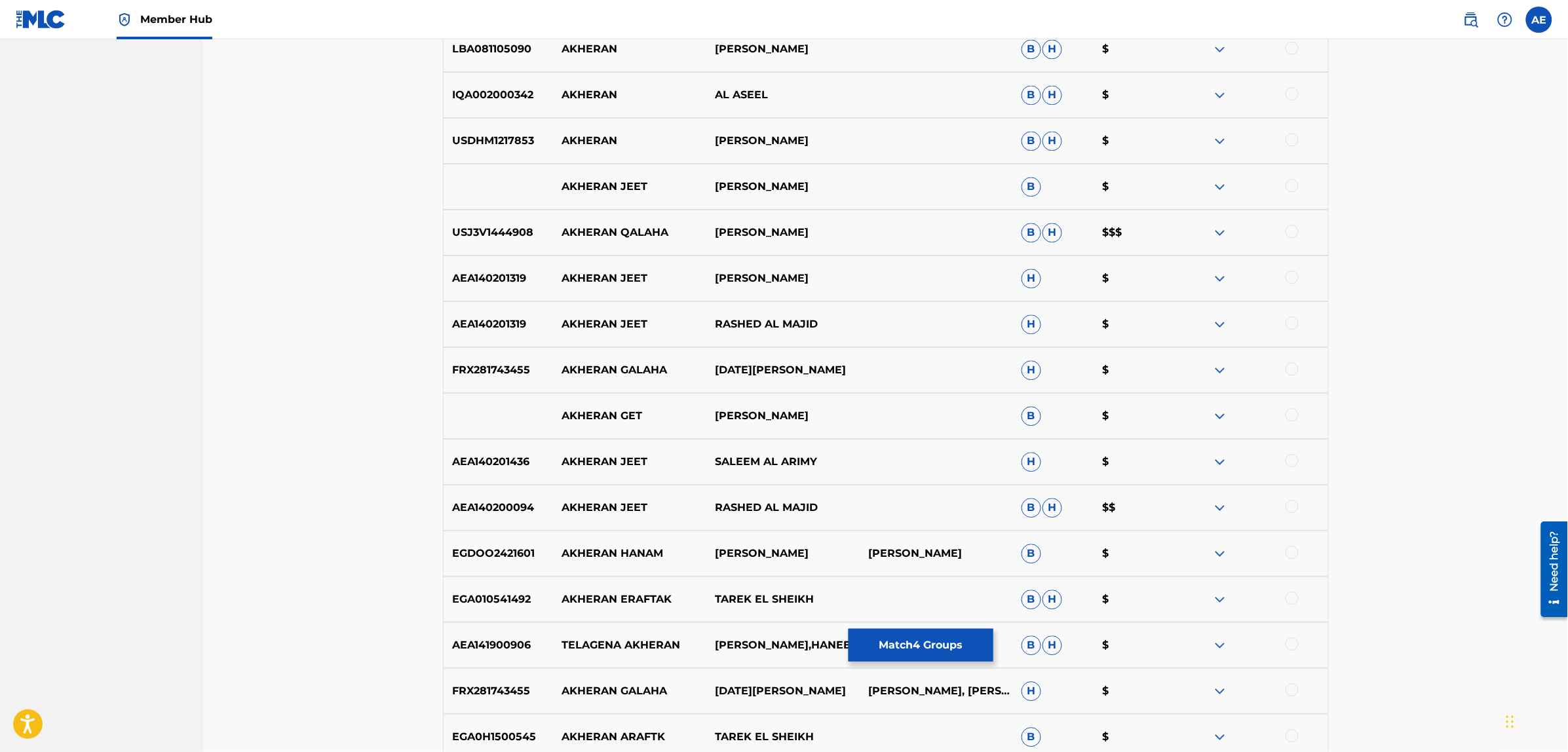
scroll to position [1198, 0]
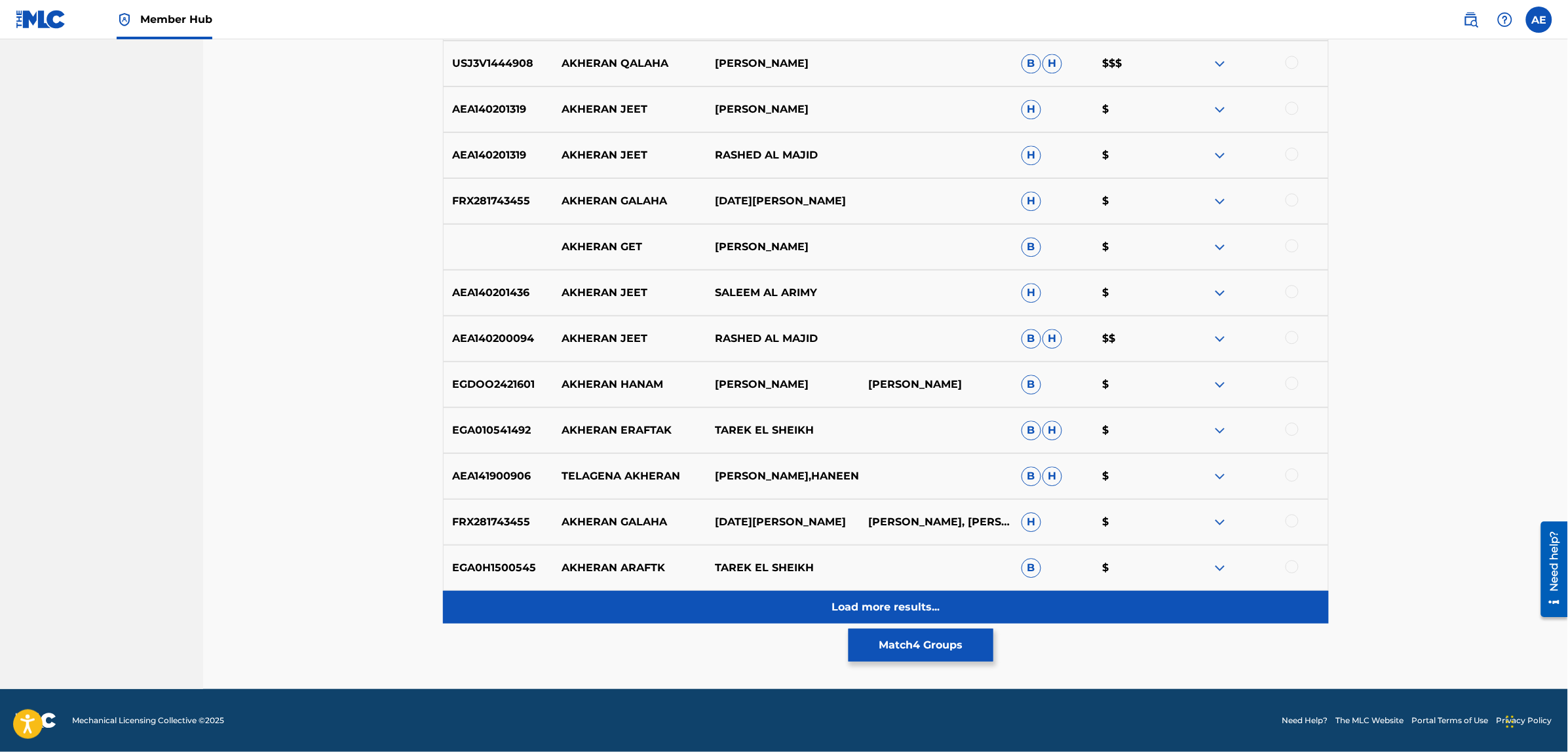
click at [681, 613] on div "Load more results..." at bounding box center [886, 607] width 886 height 33
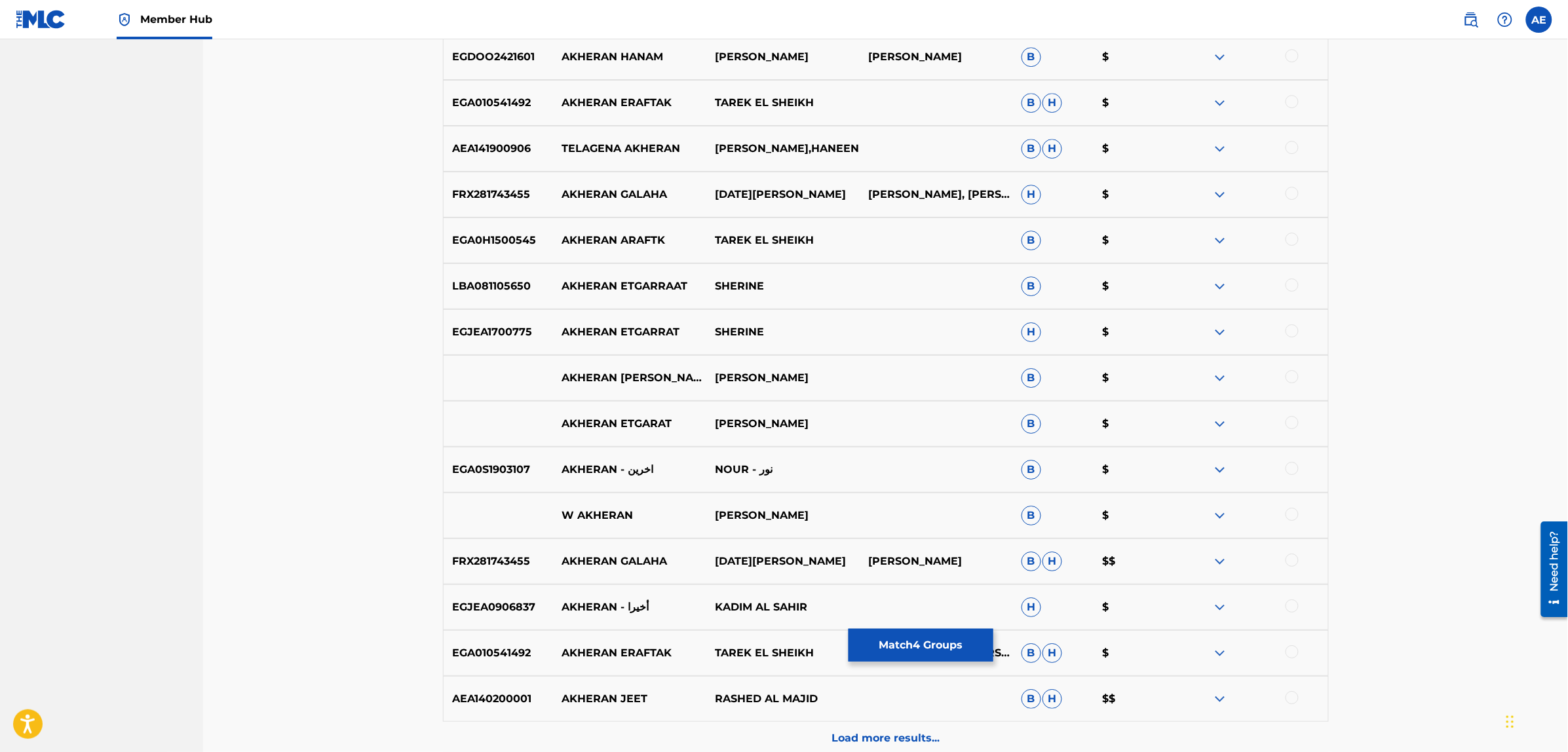
scroll to position [0, 0]
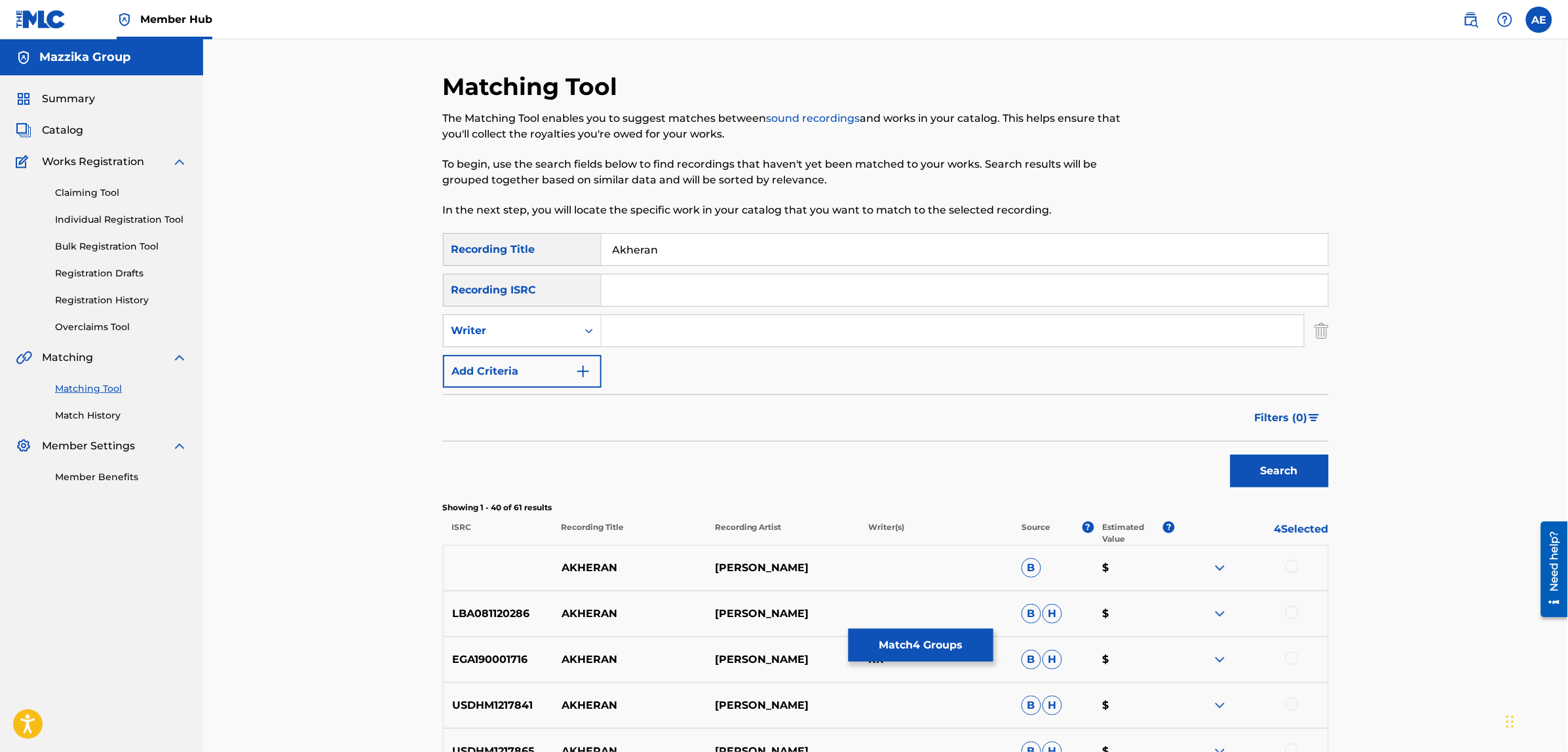
drag, startPoint x: 673, startPoint y: 249, endPoint x: 415, endPoint y: 236, distance: 258.3
paste input "Yom Wra Yom"
click at [1231, 455] on button "Search" at bounding box center [1280, 471] width 98 height 33
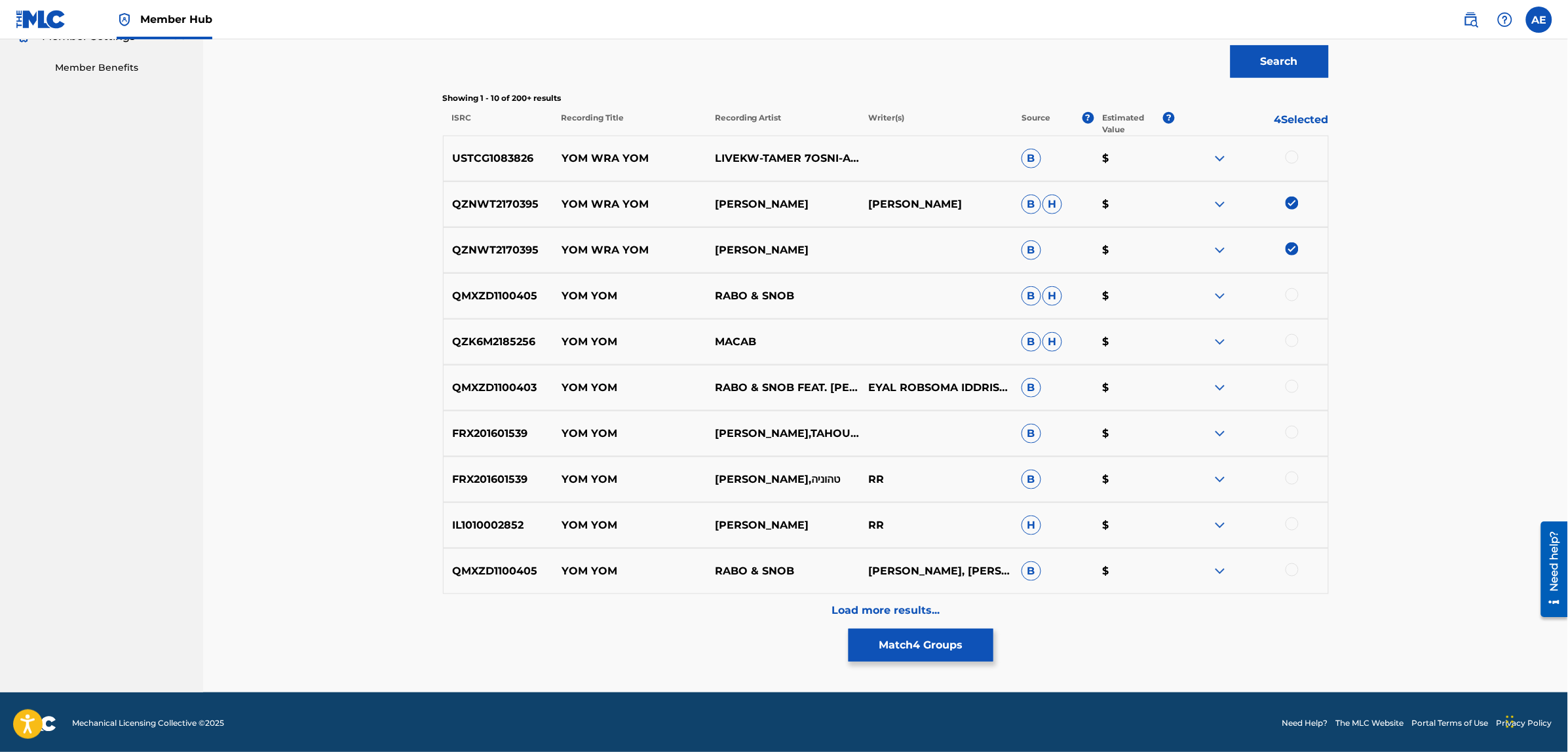
scroll to position [413, 0]
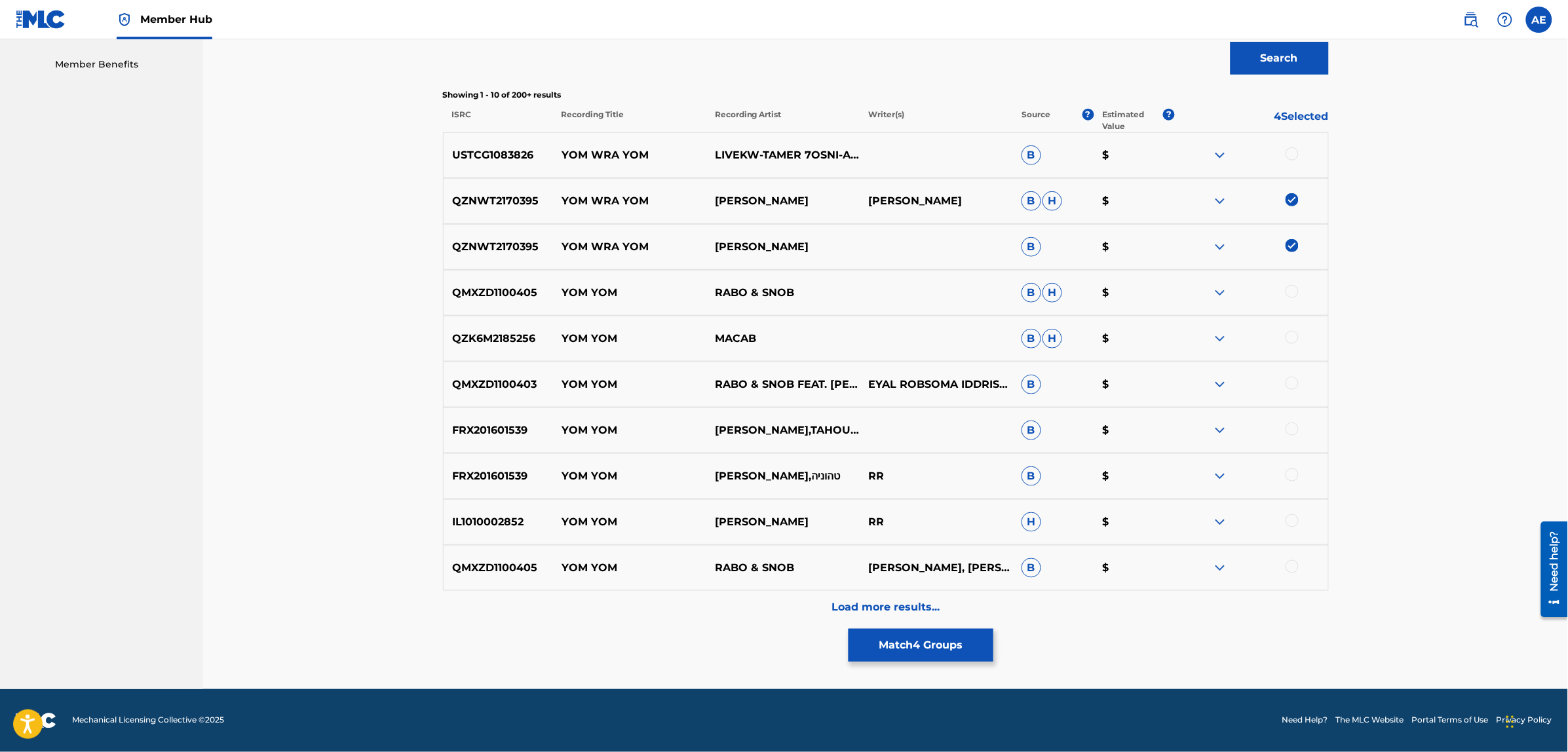
click at [714, 647] on div "Matching Tool The Matching Tool enables you to suggest matches between sound re…" at bounding box center [886, 173] width 886 height 1030
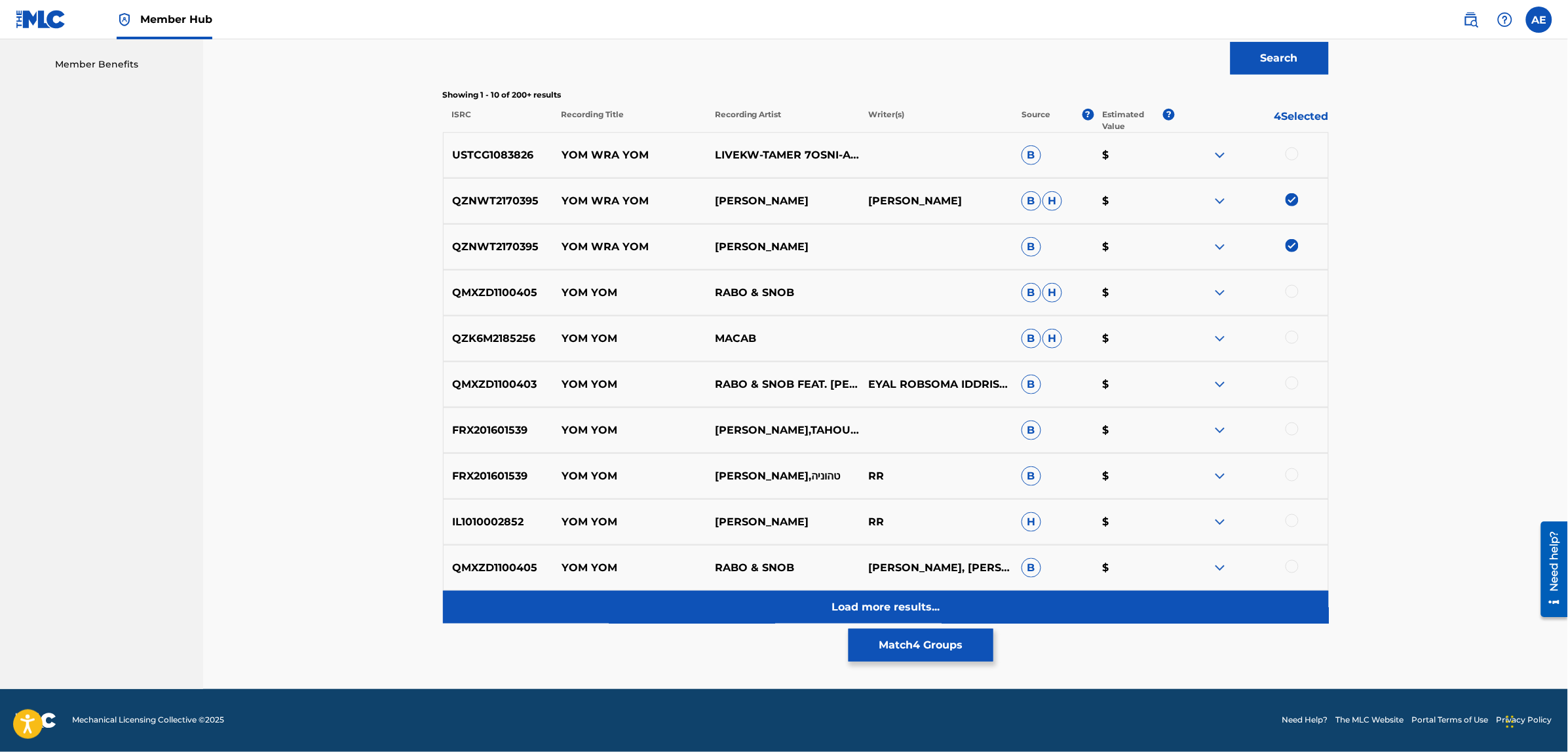
click at [713, 622] on div "Load more results..." at bounding box center [886, 607] width 886 height 33
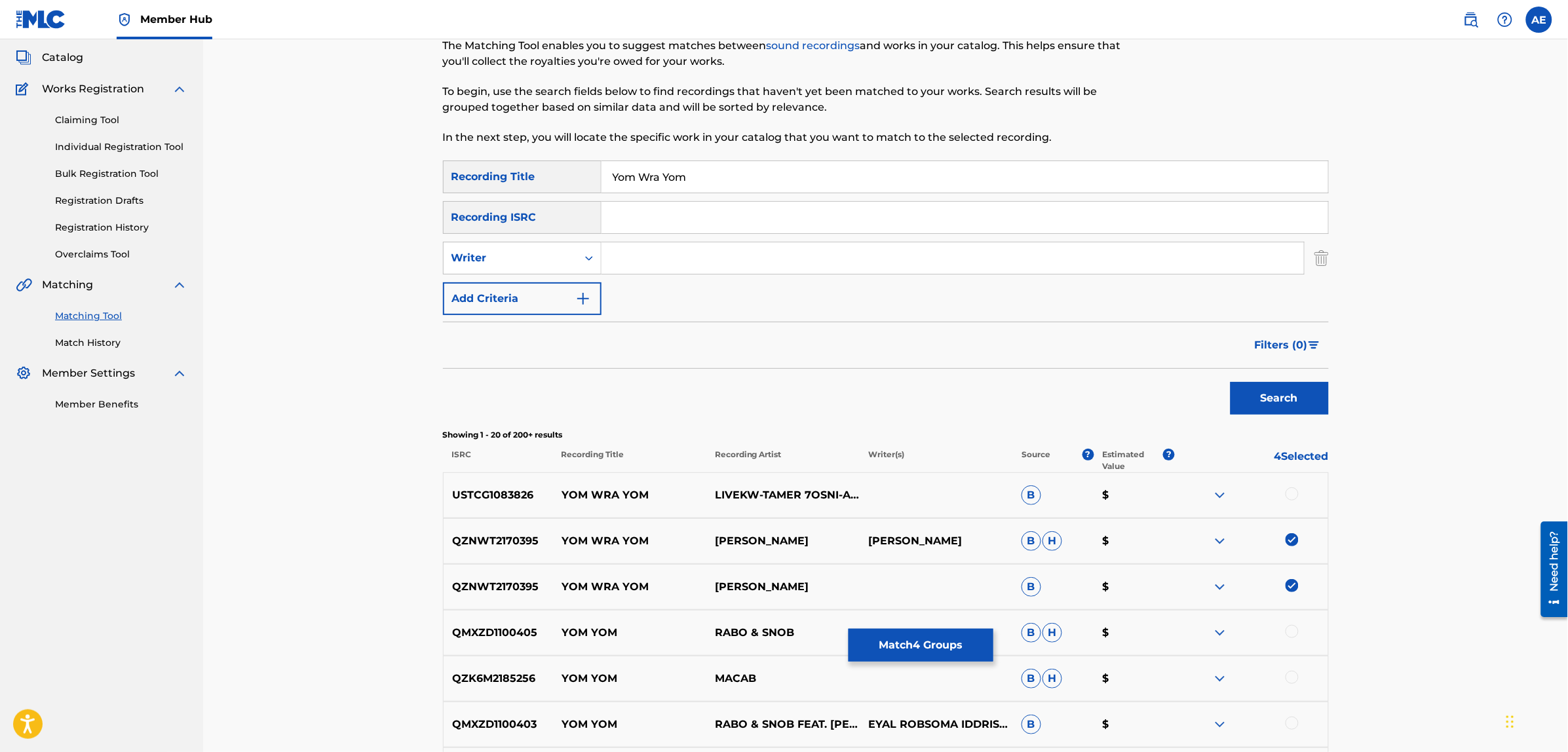
scroll to position [0, 0]
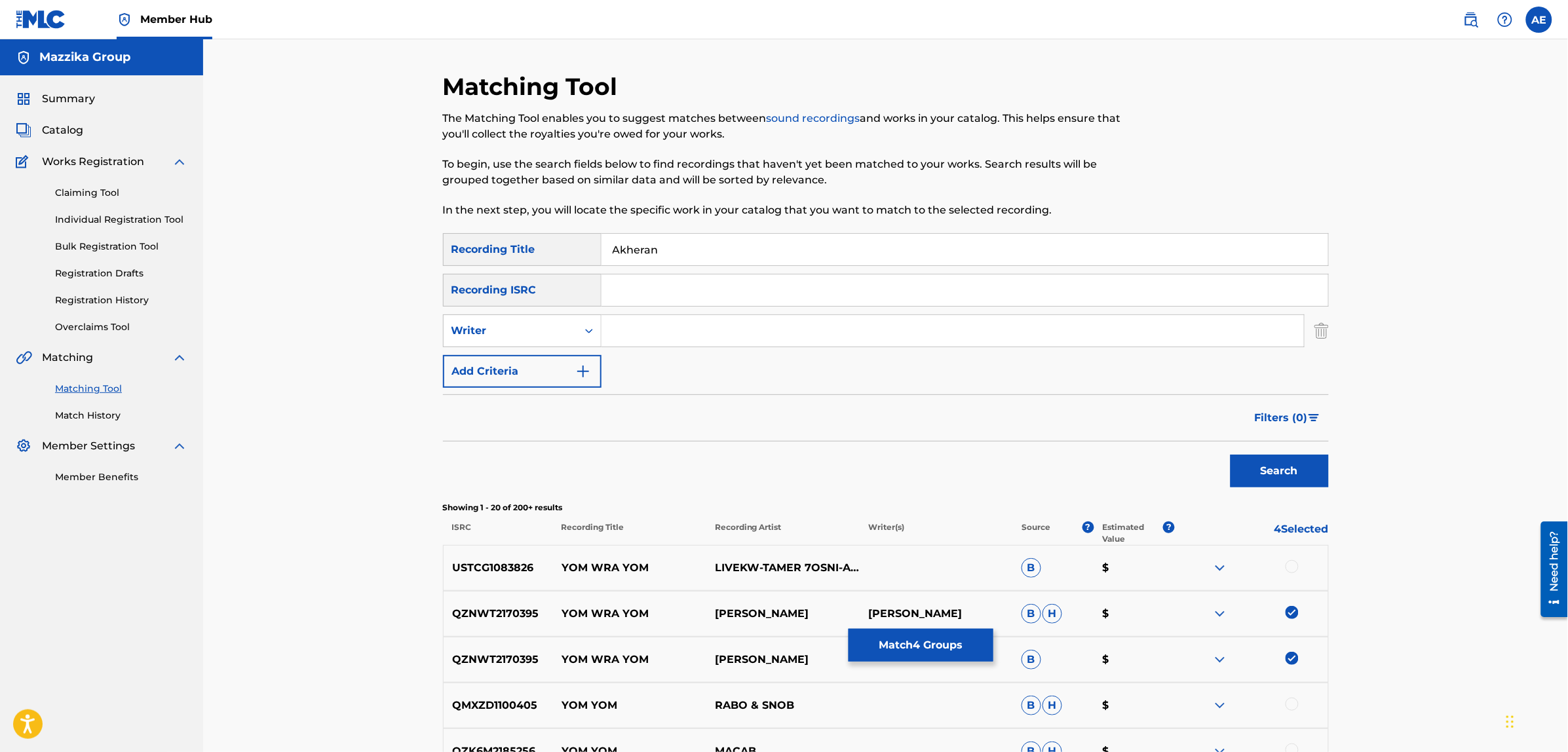
type input "Akheran"
type input "[PERSON_NAME]"
drag, startPoint x: 534, startPoint y: 257, endPoint x: 465, endPoint y: 257, distance: 69.0
click at [465, 257] on div "SearchWithCriteriad3578106-564a-4ccf-ab5d-4db274f9ca5e Recording Title Akheran" at bounding box center [886, 249] width 886 height 33
type input "اخيرا"
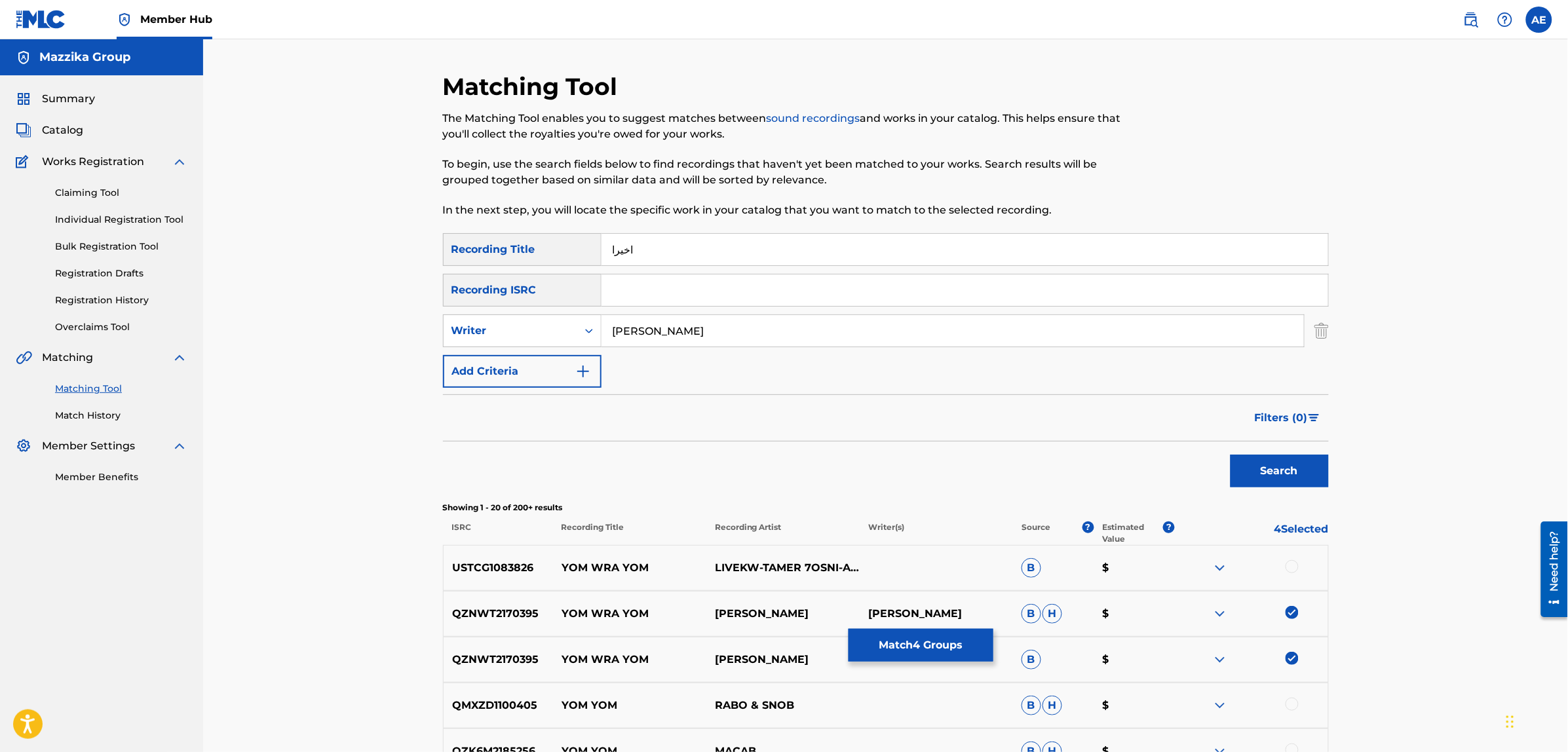
click at [1231, 455] on button "Search" at bounding box center [1280, 471] width 98 height 33
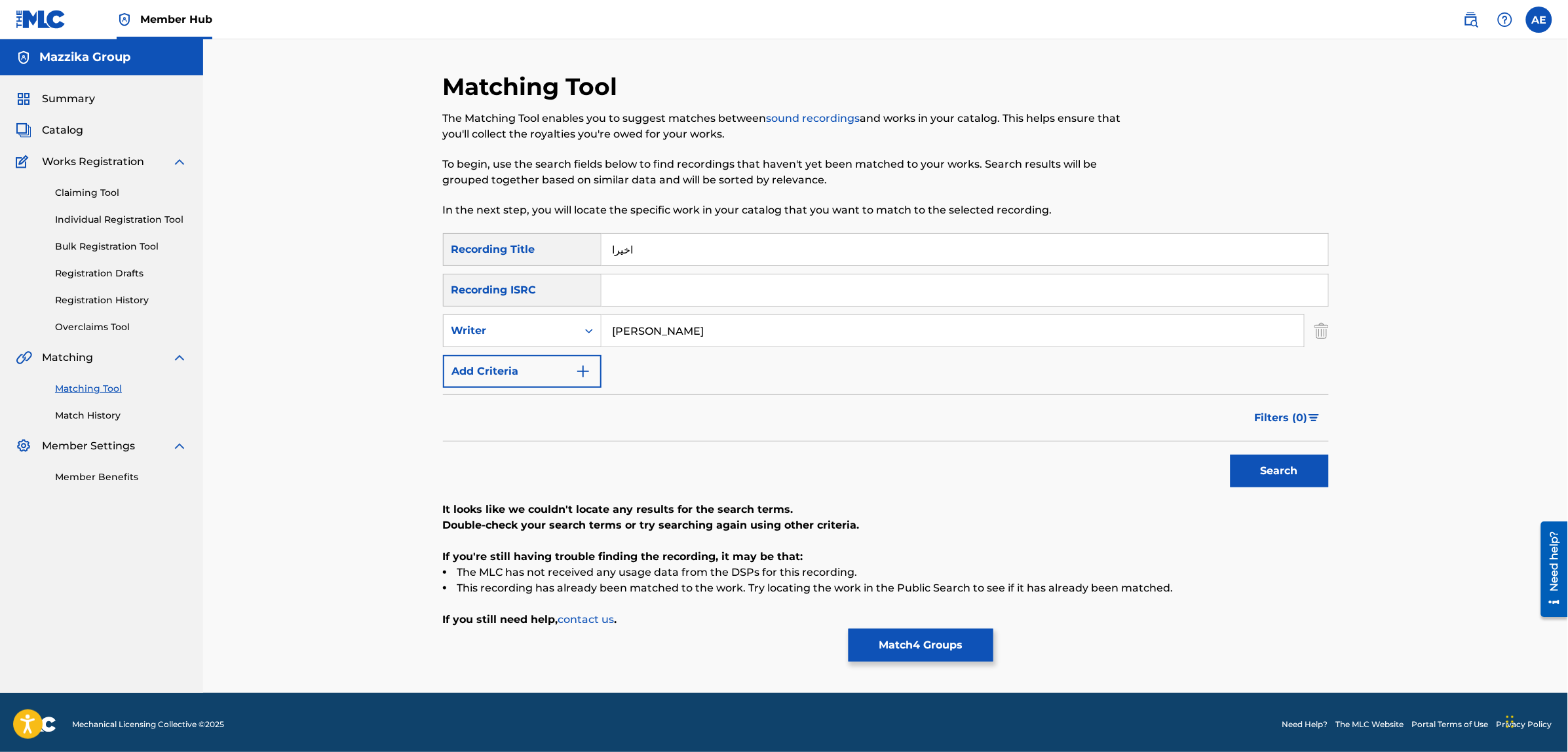
drag, startPoint x: 709, startPoint y: 327, endPoint x: 351, endPoint y: 339, distance: 358.2
click at [352, 339] on div "Matching Tool The Matching Tool enables you to suggest matches between sound re…" at bounding box center [885, 365] width 1365 height 654
click at [1231, 455] on button "Search" at bounding box center [1280, 471] width 98 height 33
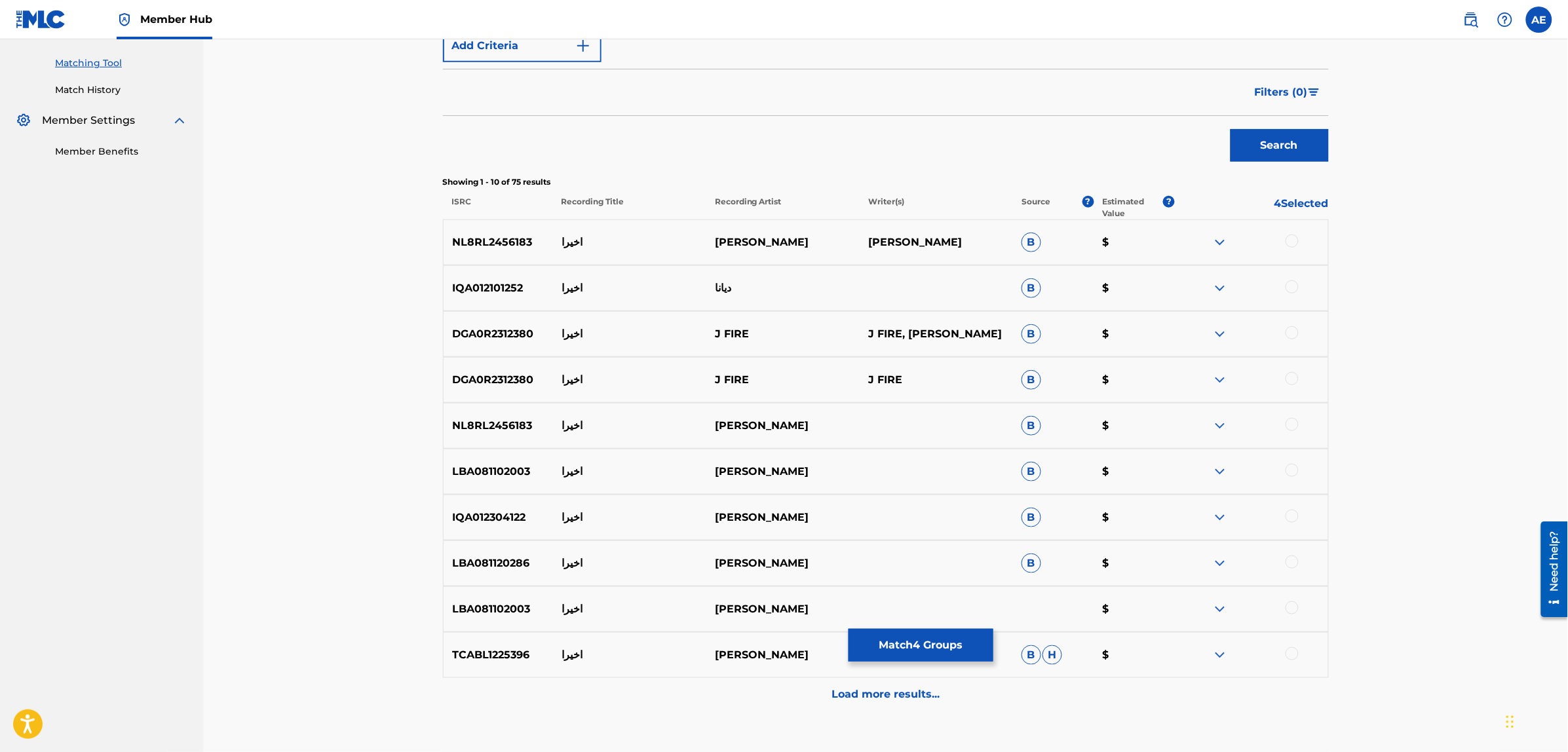
scroll to position [409, 0]
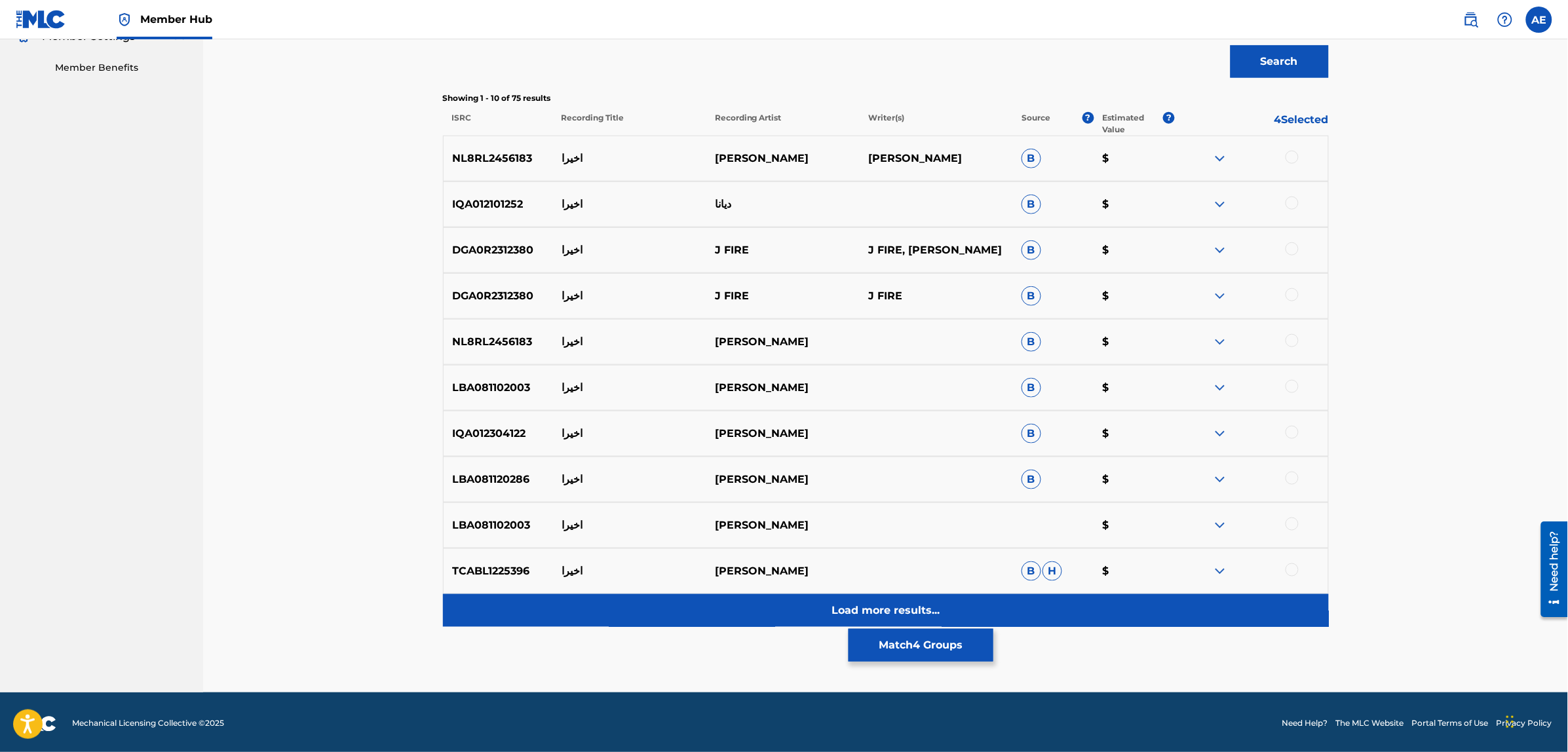
click at [675, 610] on div "Load more results..." at bounding box center [886, 611] width 886 height 33
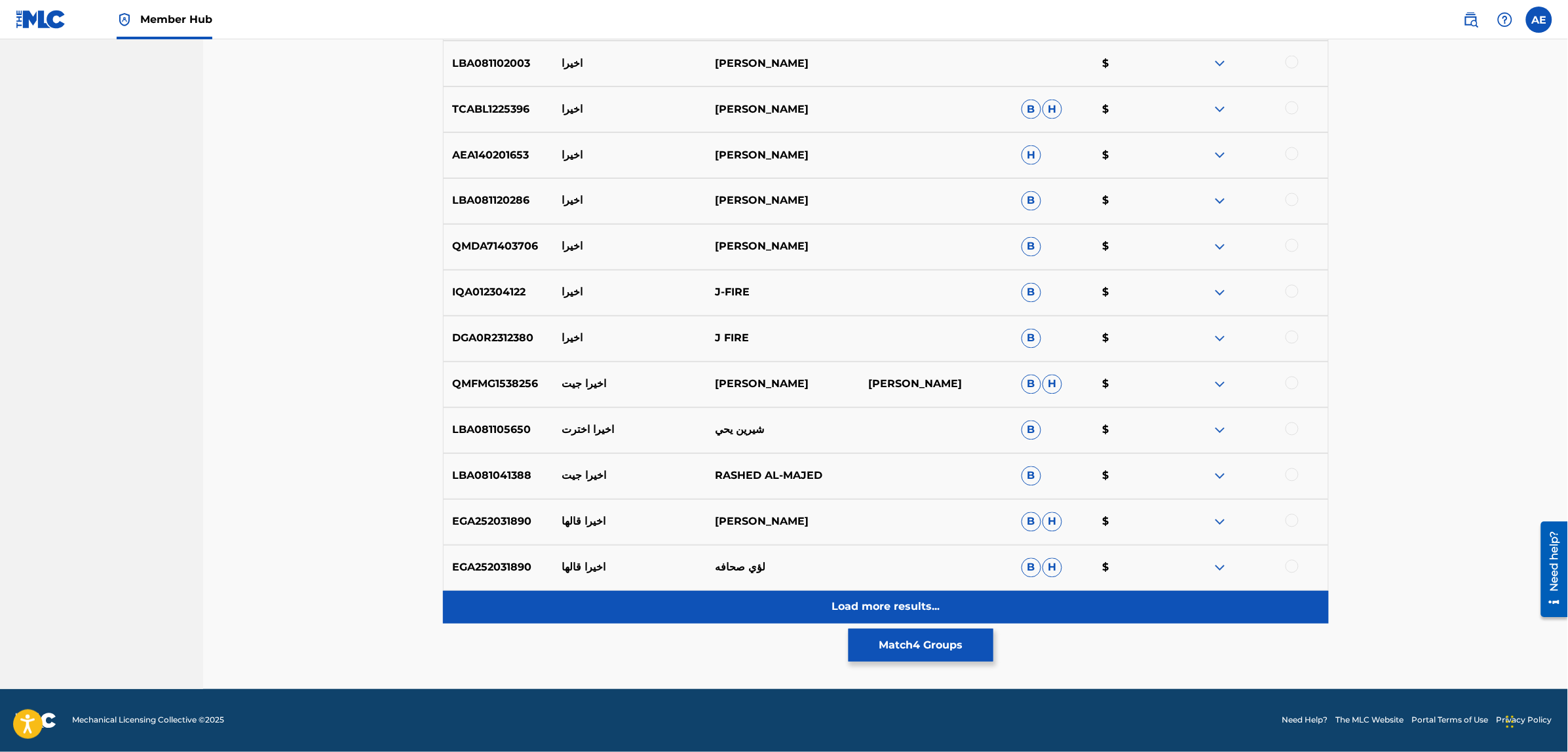
click at [689, 604] on div "Load more results..." at bounding box center [886, 607] width 886 height 33
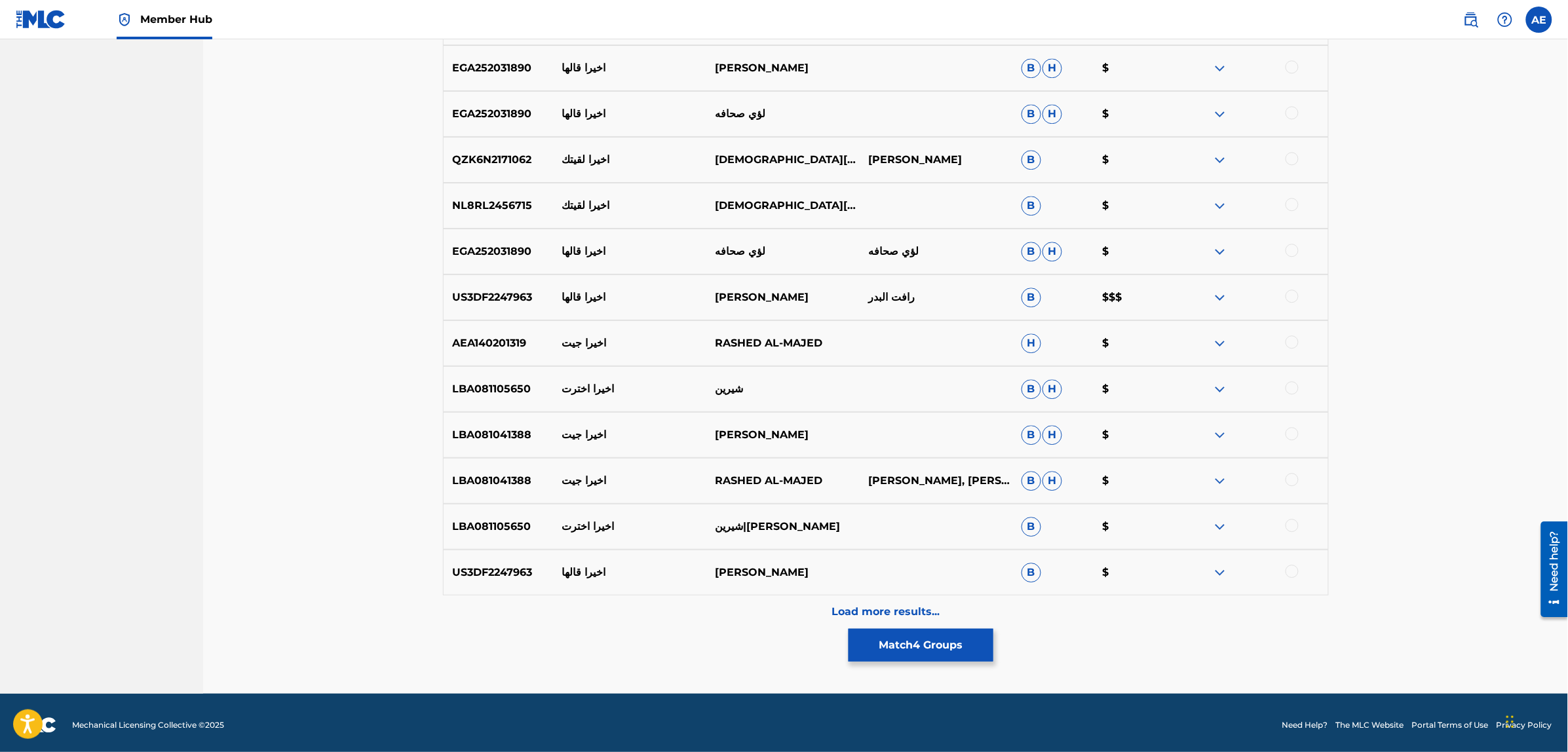
scroll to position [1330, 0]
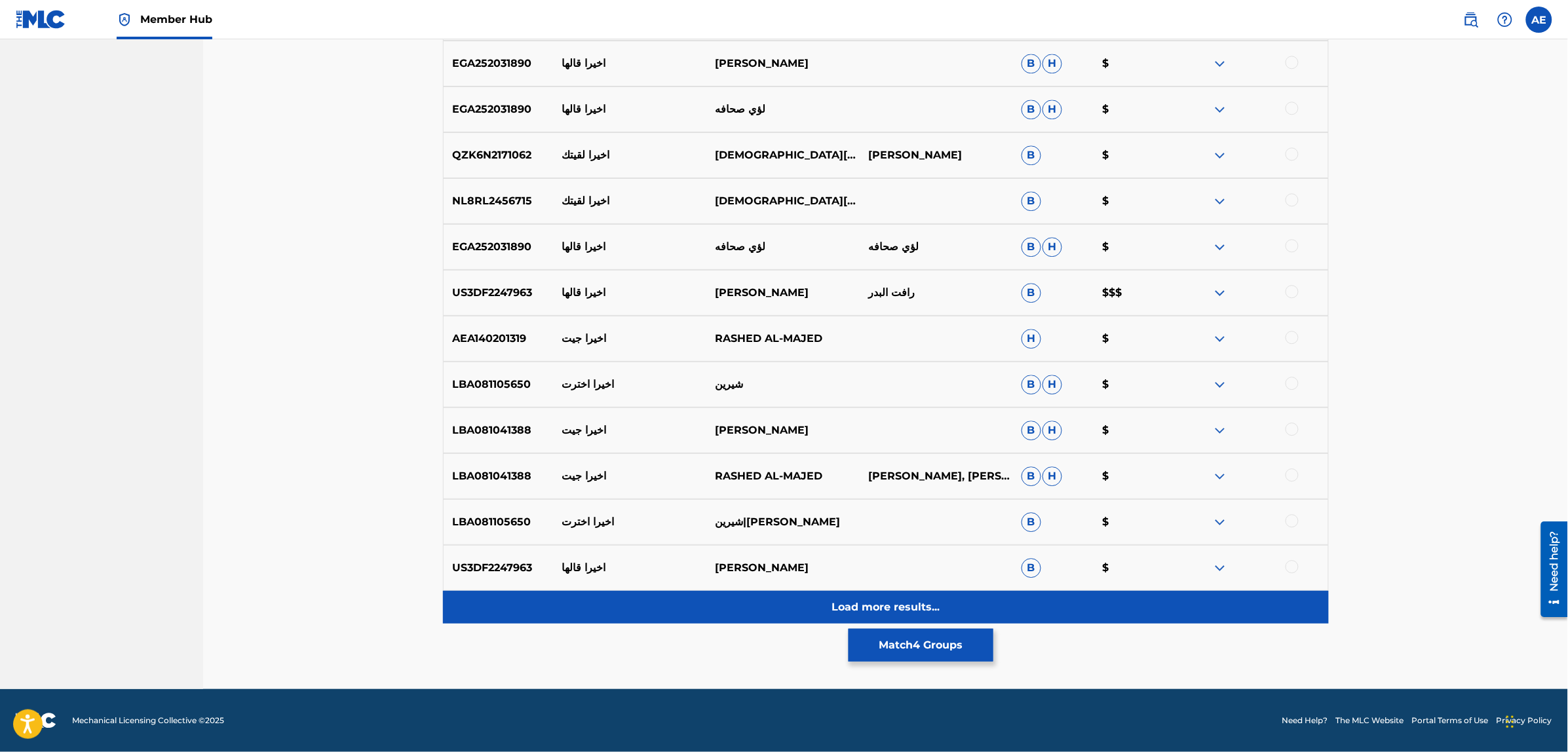
click at [683, 615] on div "Load more results..." at bounding box center [886, 607] width 886 height 33
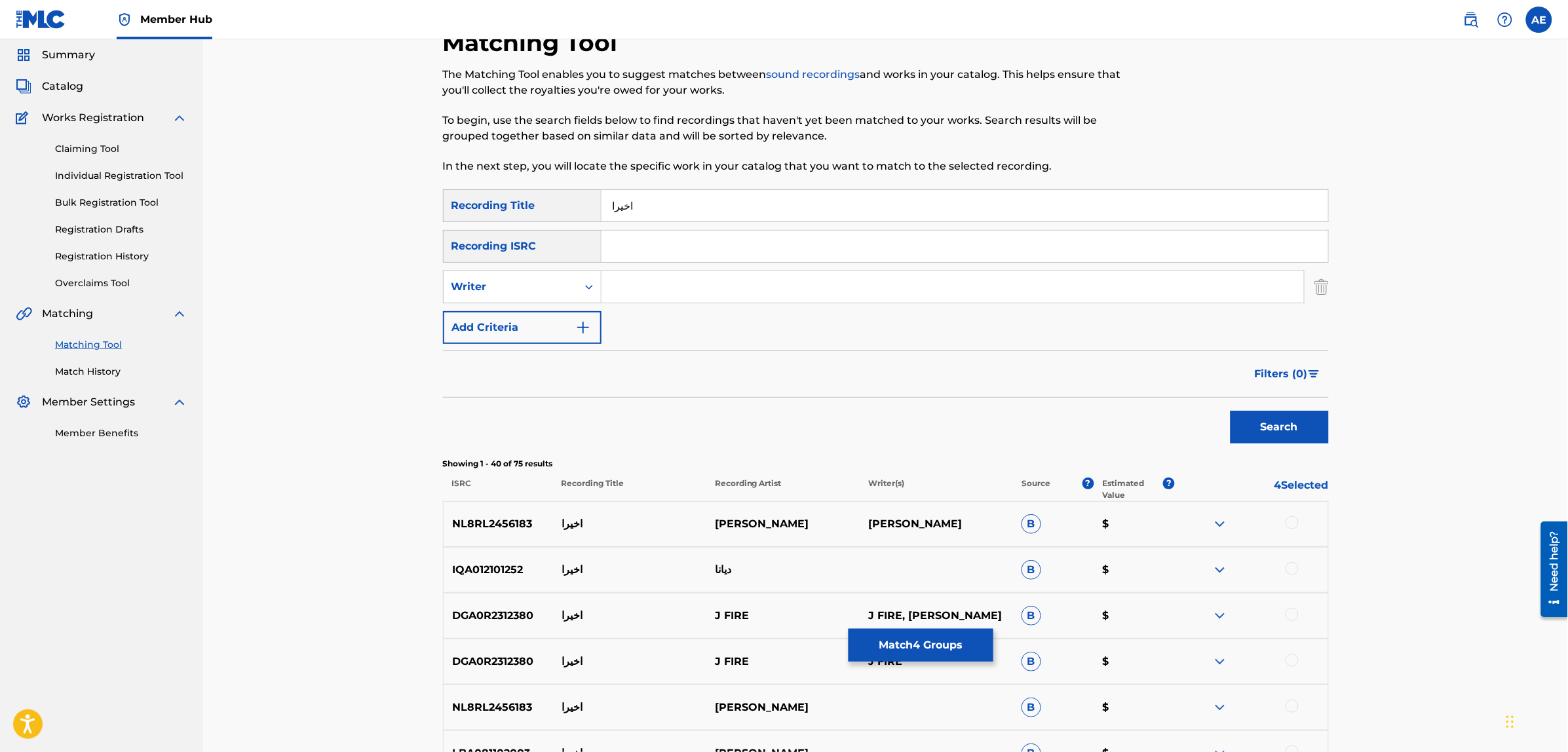
scroll to position [0, 0]
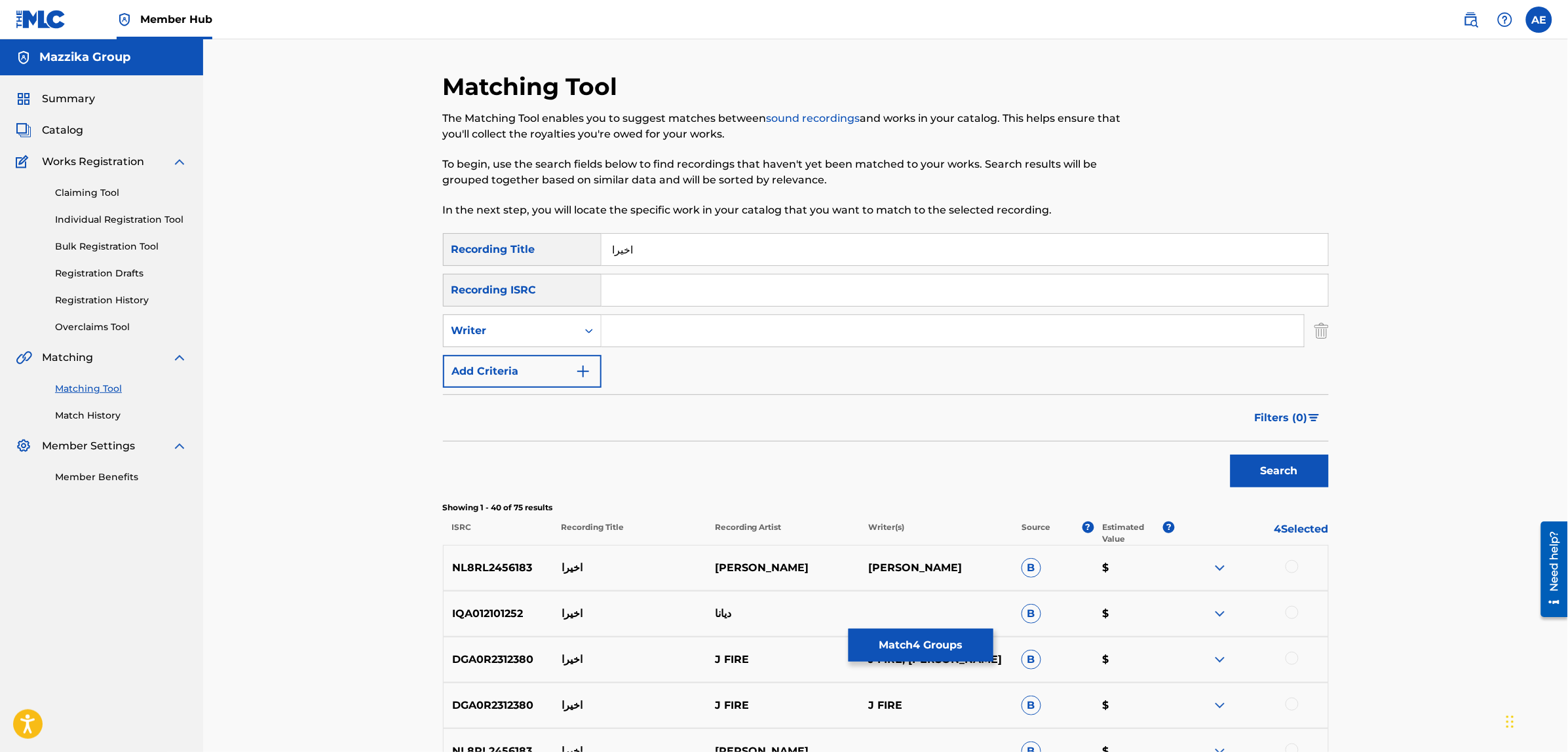
drag, startPoint x: 649, startPoint y: 247, endPoint x: 385, endPoint y: 220, distance: 265.4
type input "يوم ورا يوم"
click at [1231, 455] on button "Search" at bounding box center [1280, 471] width 98 height 33
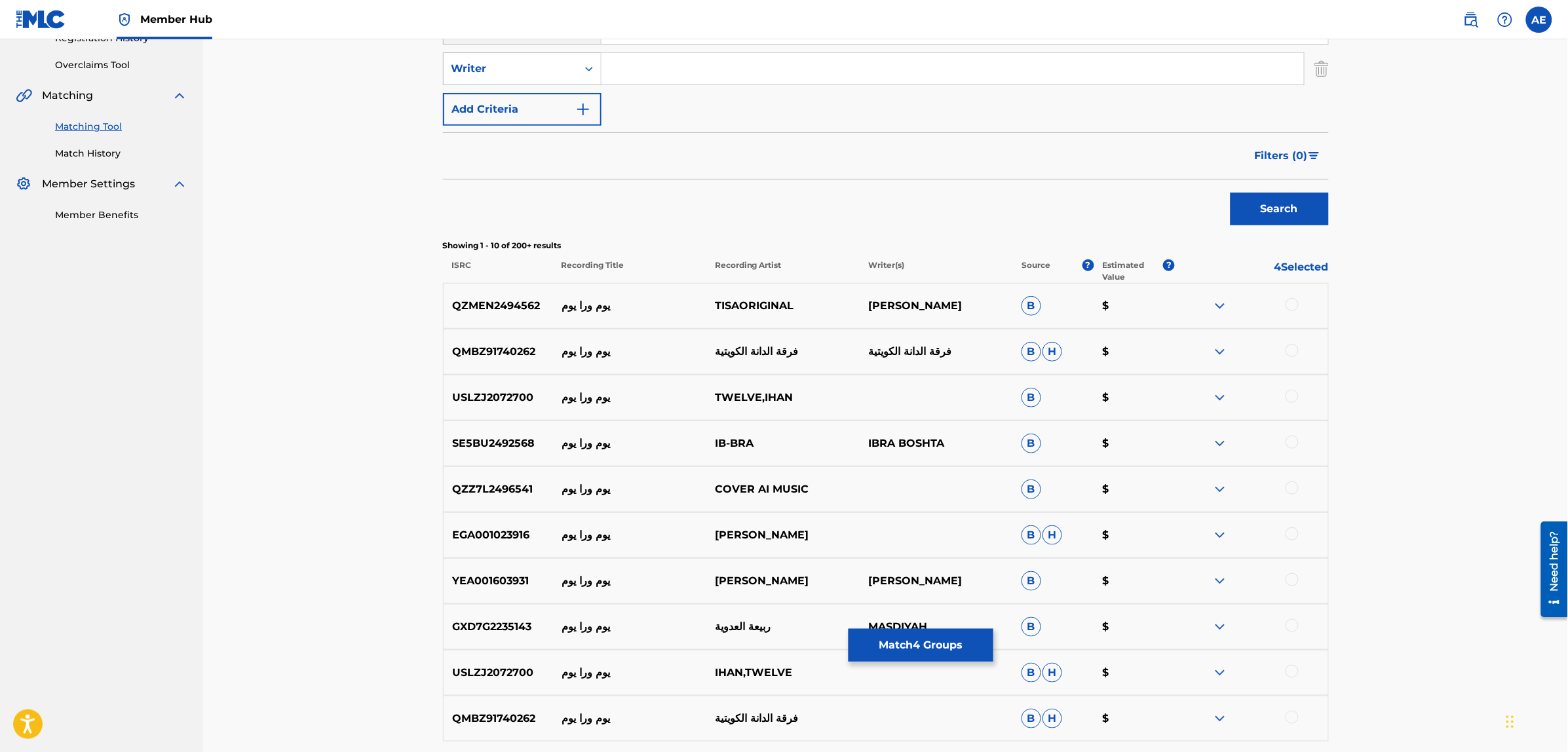
scroll to position [413, 0]
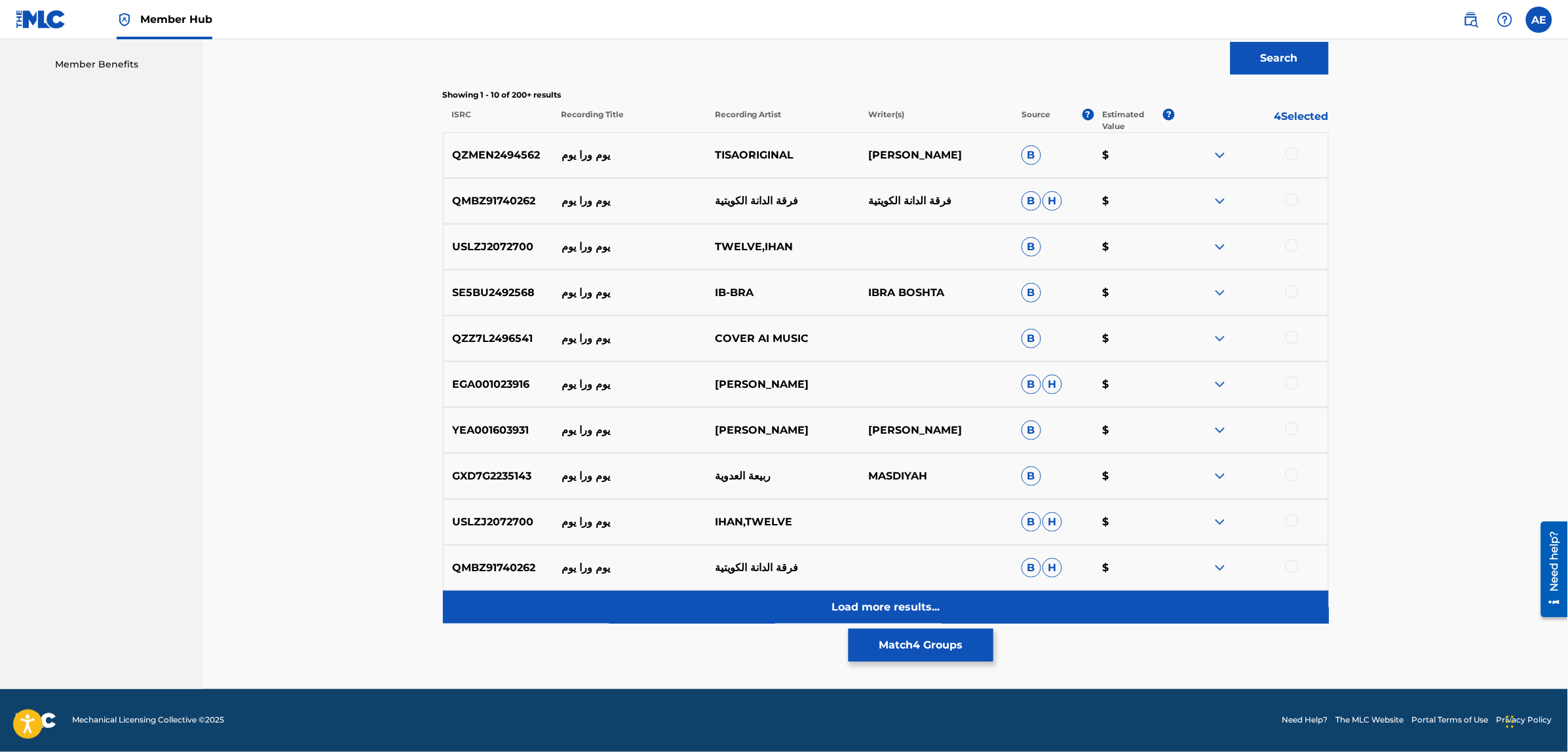
click at [721, 617] on div "Load more results..." at bounding box center [886, 607] width 886 height 33
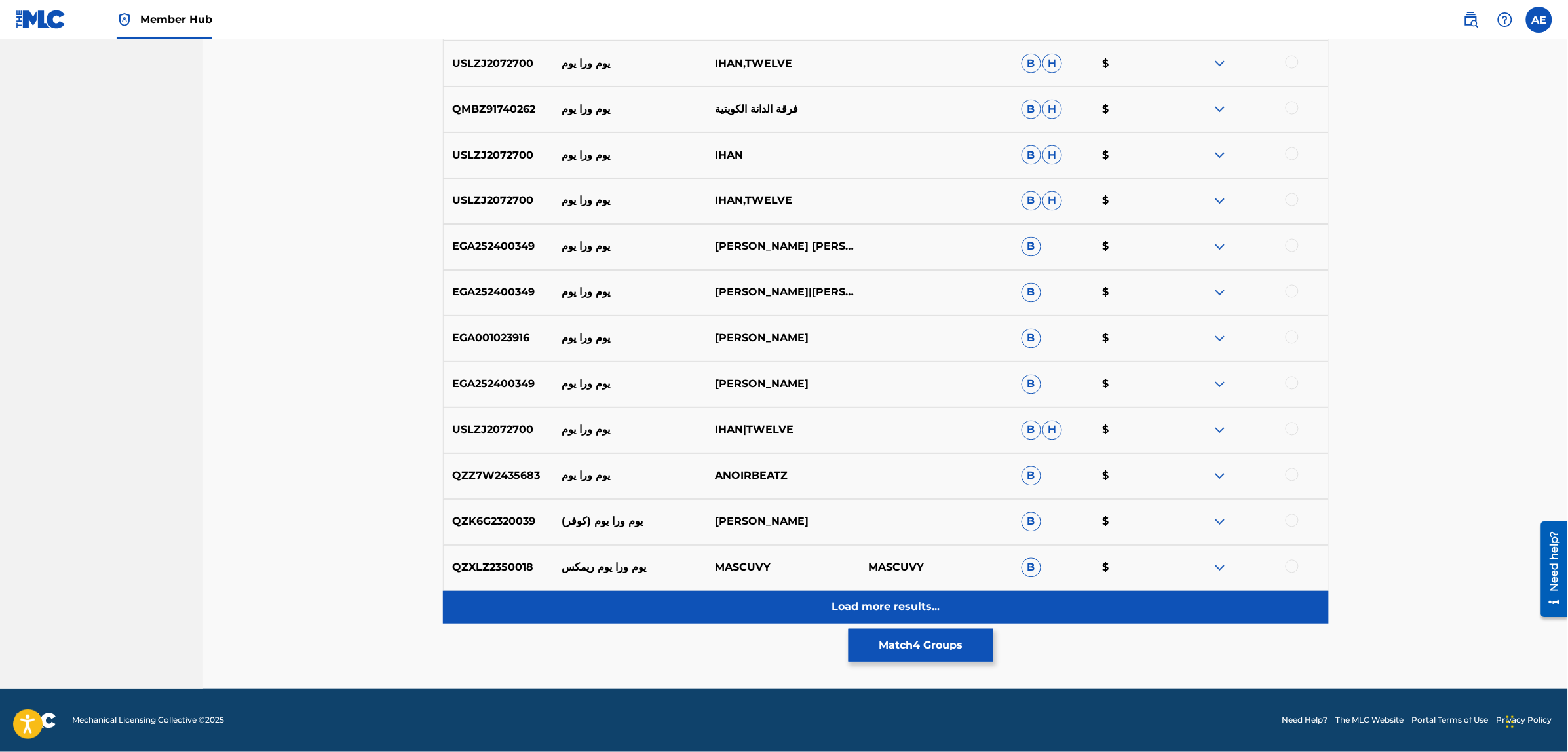
click at [690, 594] on div "Load more results..." at bounding box center [886, 607] width 886 height 33
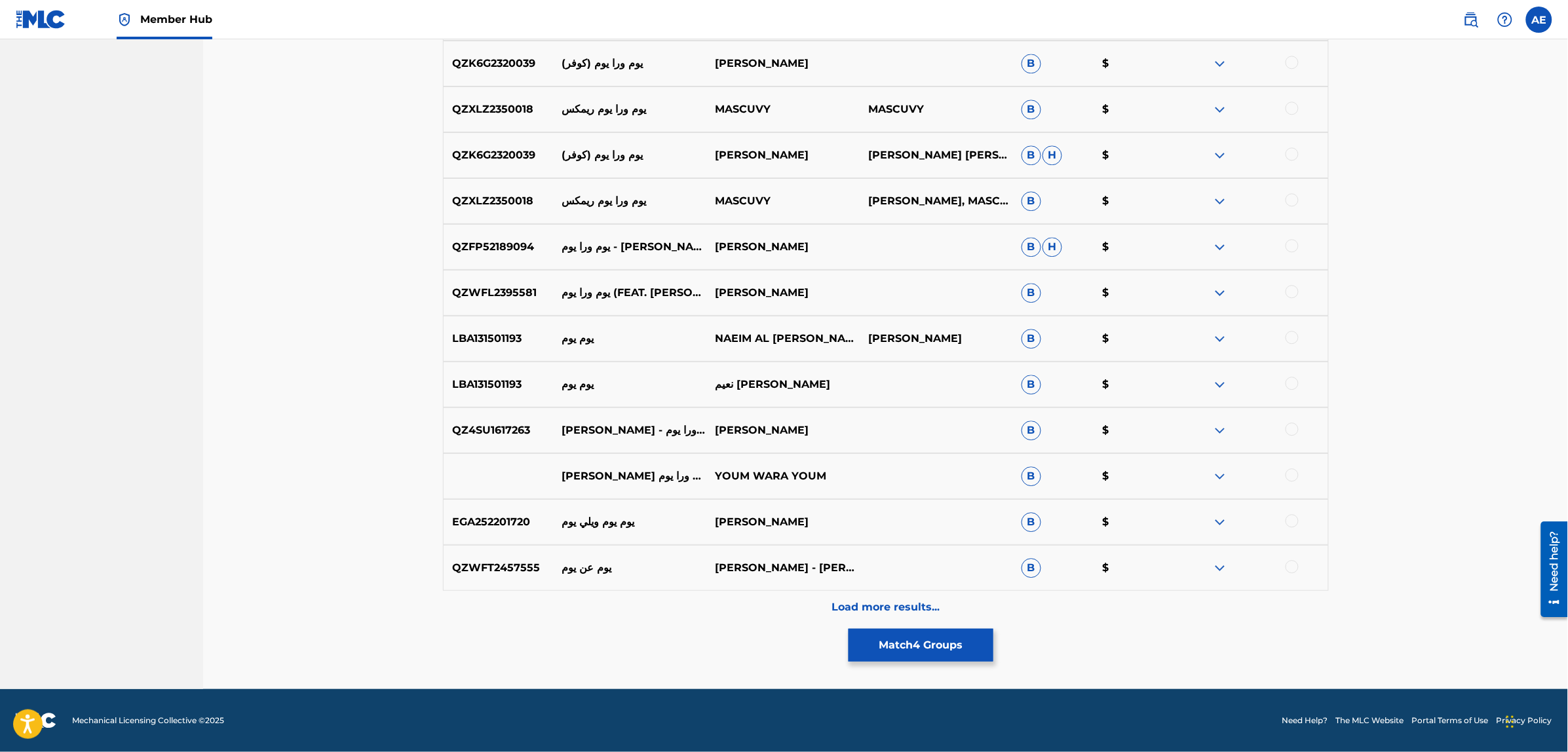
scroll to position [0, 0]
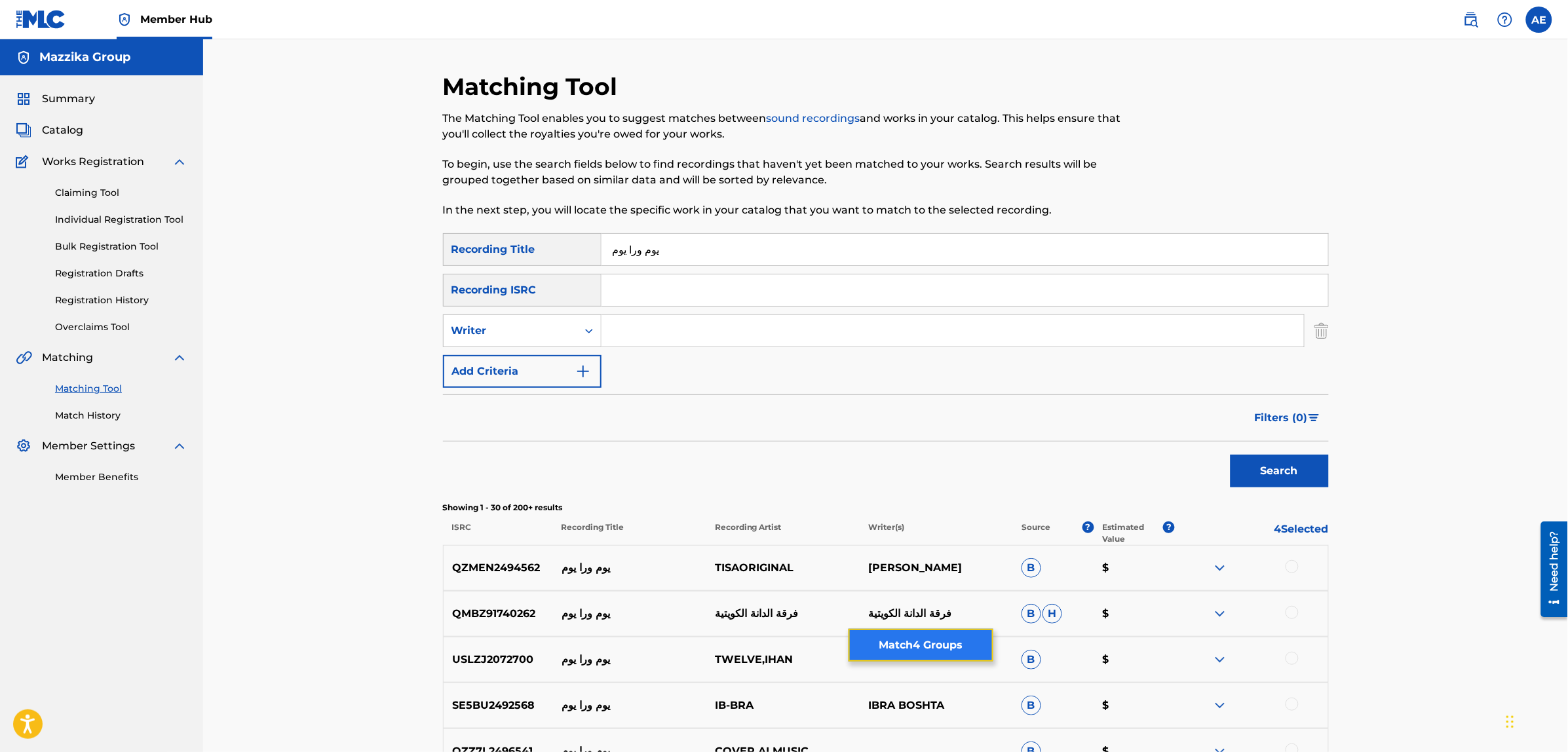
click at [936, 646] on button "Match 4 Groups" at bounding box center [921, 645] width 145 height 33
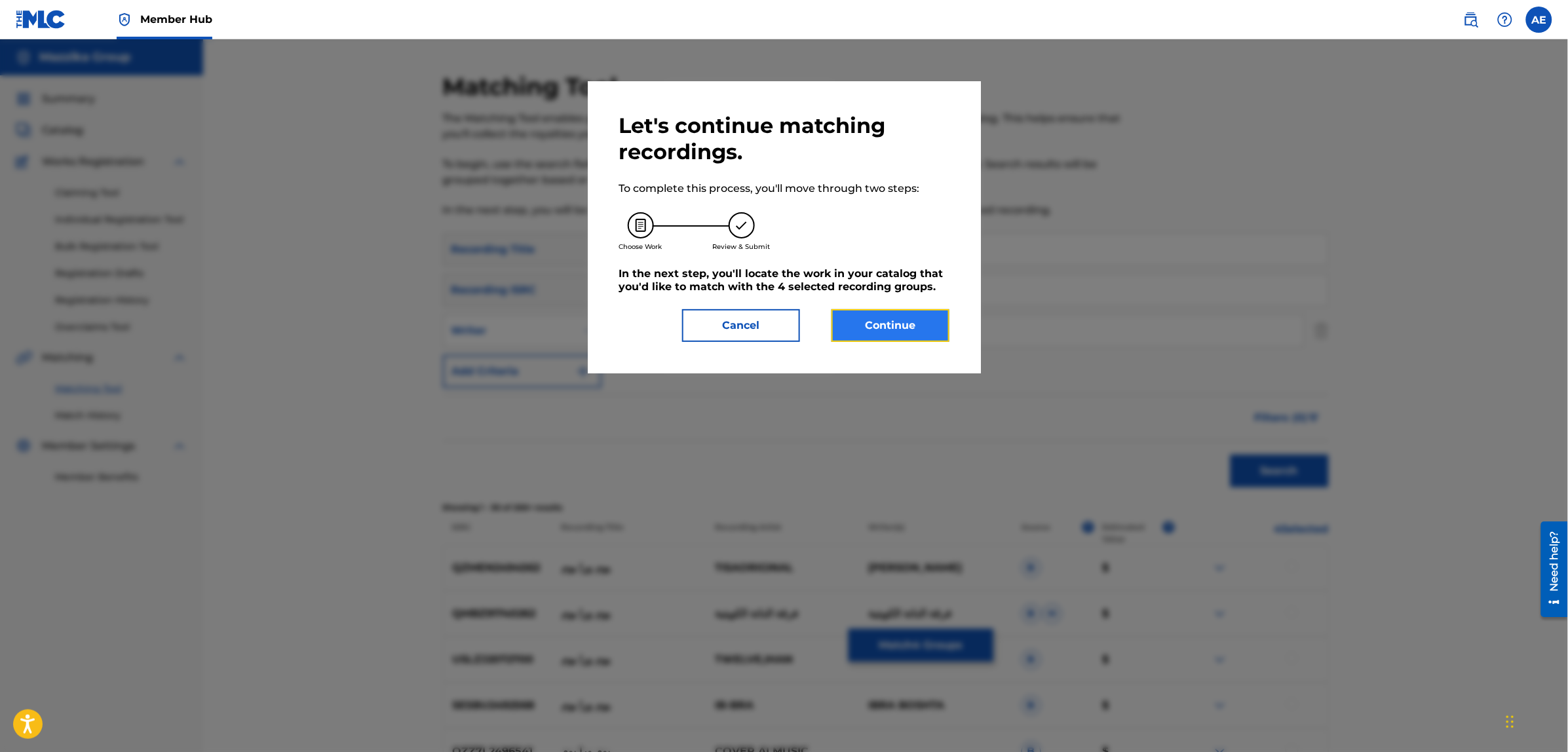
click at [889, 332] on button "Continue" at bounding box center [890, 325] width 118 height 33
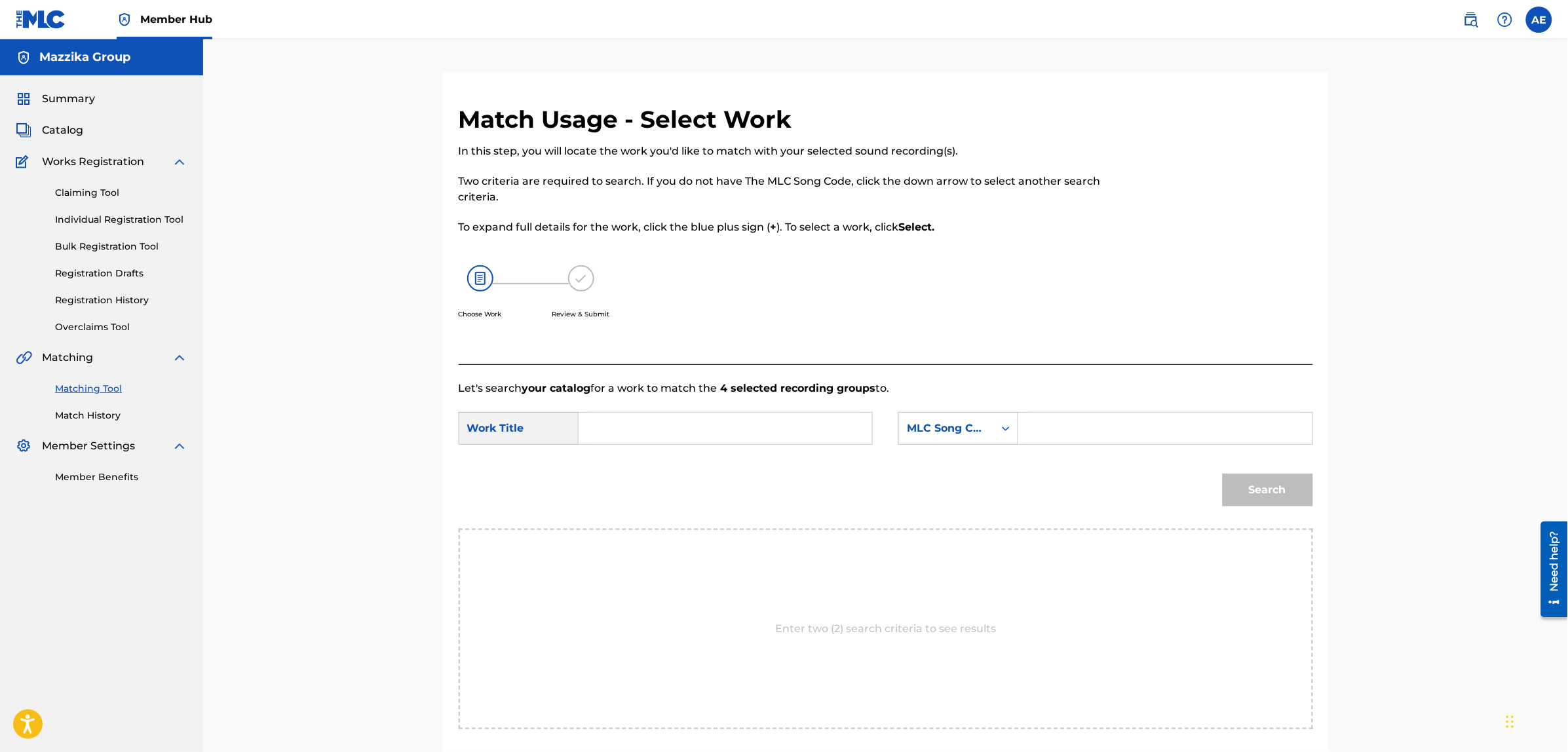
click at [725, 432] on input "Search Form" at bounding box center [725, 429] width 271 height 31
paste input "Yom Wra Yom"
type input "Yom Wra Yom"
paste input "Akheran"
type input "Akheran"
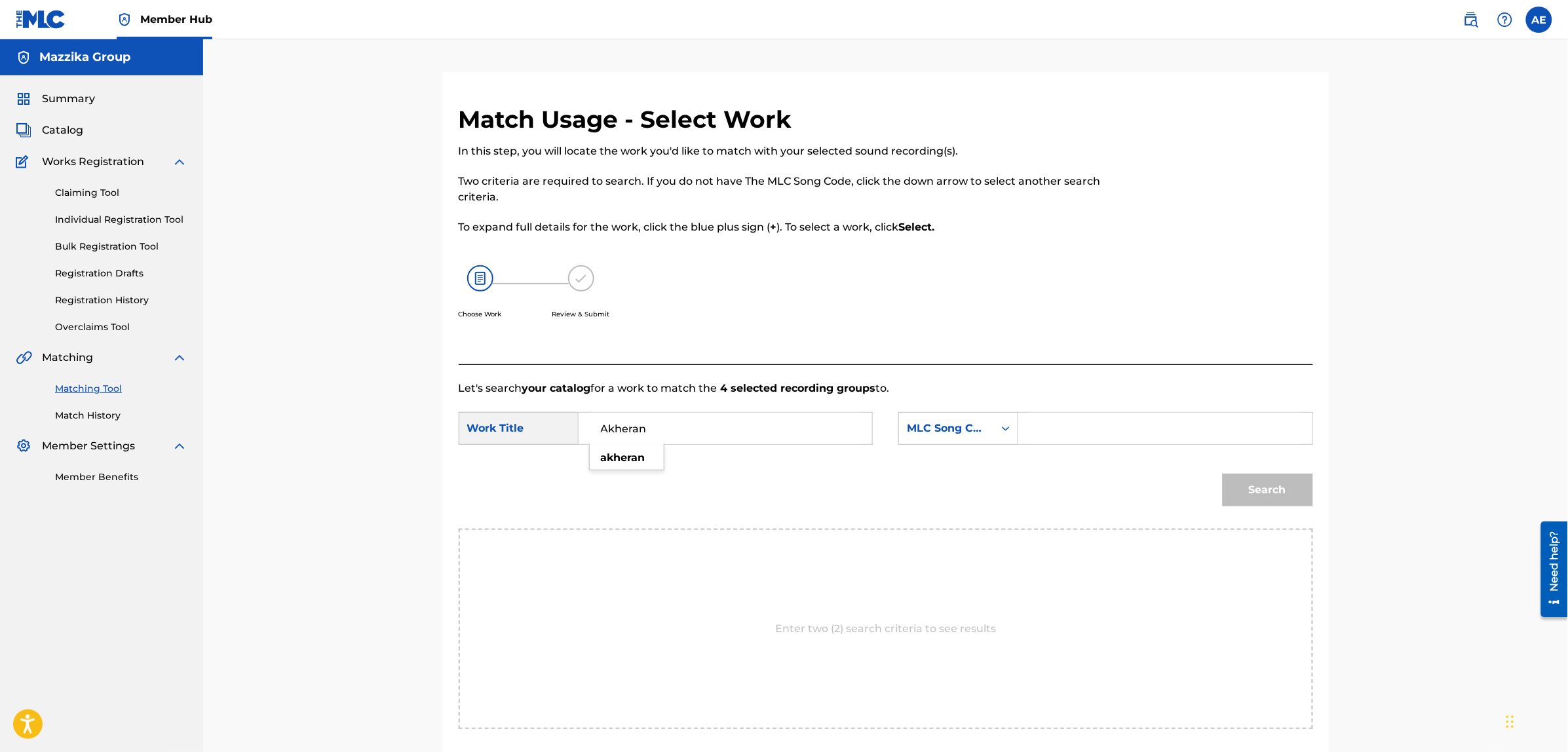
click at [1121, 413] on input "Search Form" at bounding box center [1165, 429] width 271 height 31
paste input "W60BLX"
type input "W60BLX"
click at [1223, 473] on button "Search" at bounding box center [1268, 490] width 91 height 33
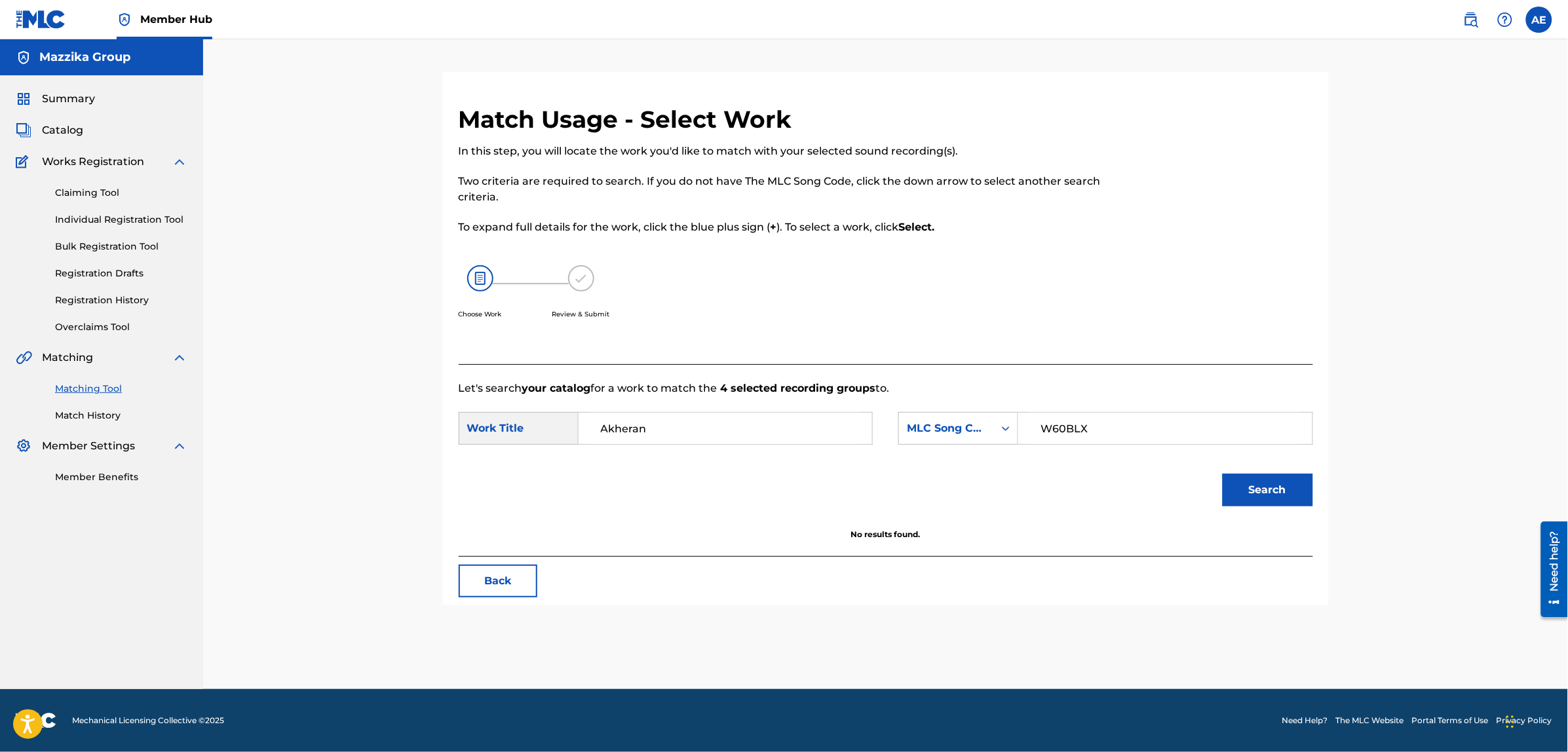
click at [673, 425] on input "Akheran" at bounding box center [725, 429] width 271 height 31
click at [1119, 427] on input "W60BLX" at bounding box center [1165, 429] width 271 height 31
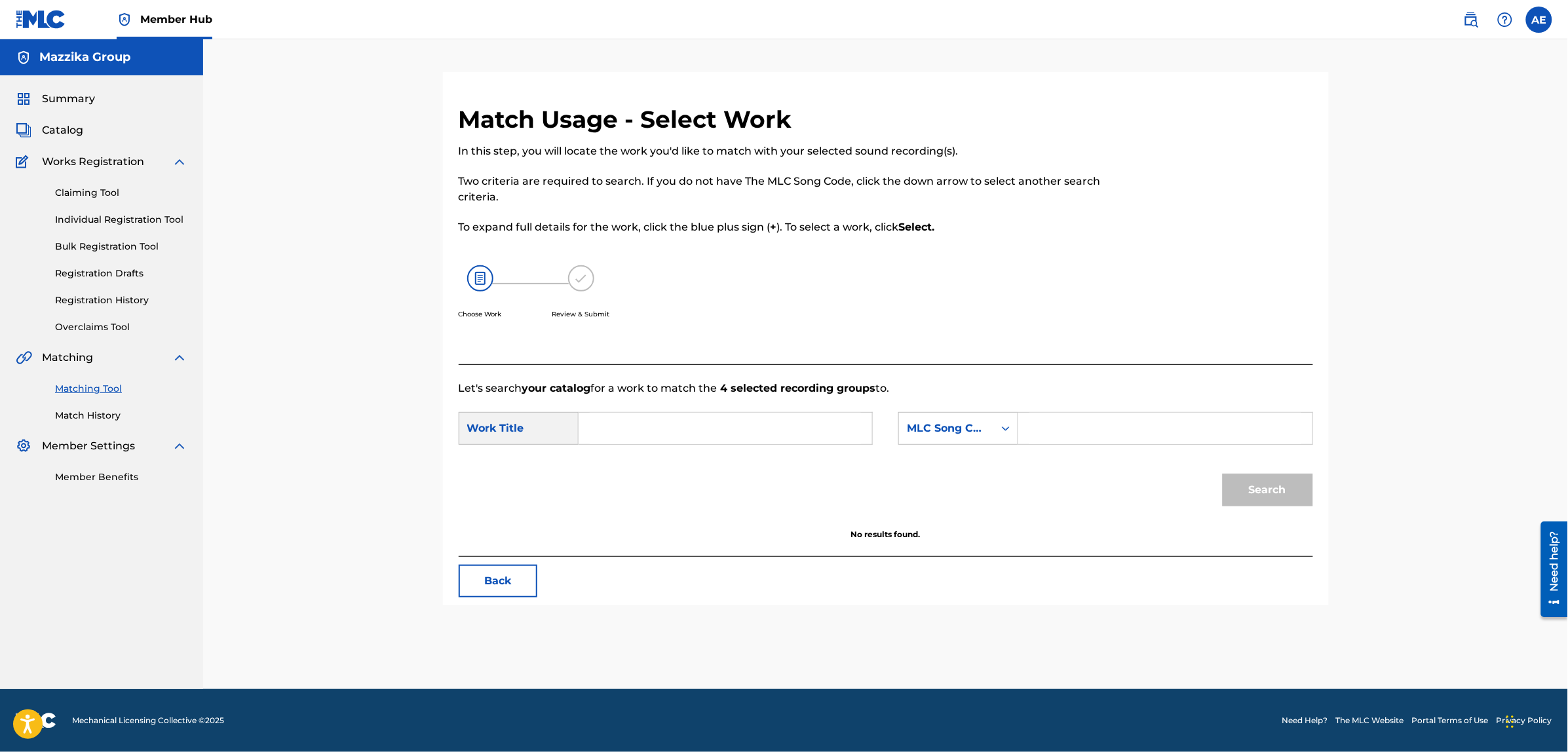
click at [735, 425] on input "Search Form" at bounding box center [725, 429] width 271 height 31
paste input "Akheran"
type input "Akheran"
click at [1101, 431] on input "Search Form" at bounding box center [1165, 429] width 271 height 31
paste input "A990AW"
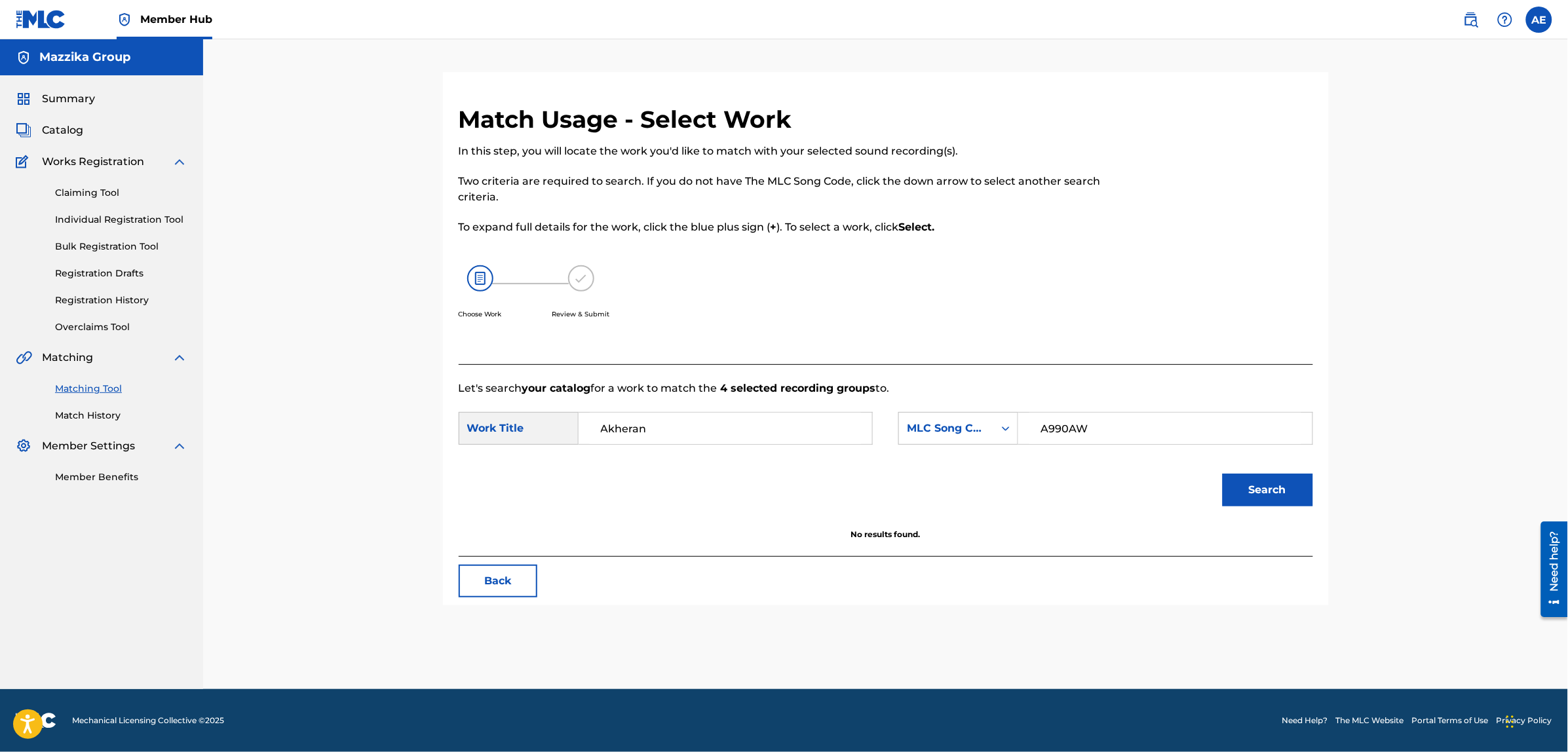
type input "A990AW"
click at [1223, 473] on button "Search" at bounding box center [1268, 490] width 91 height 33
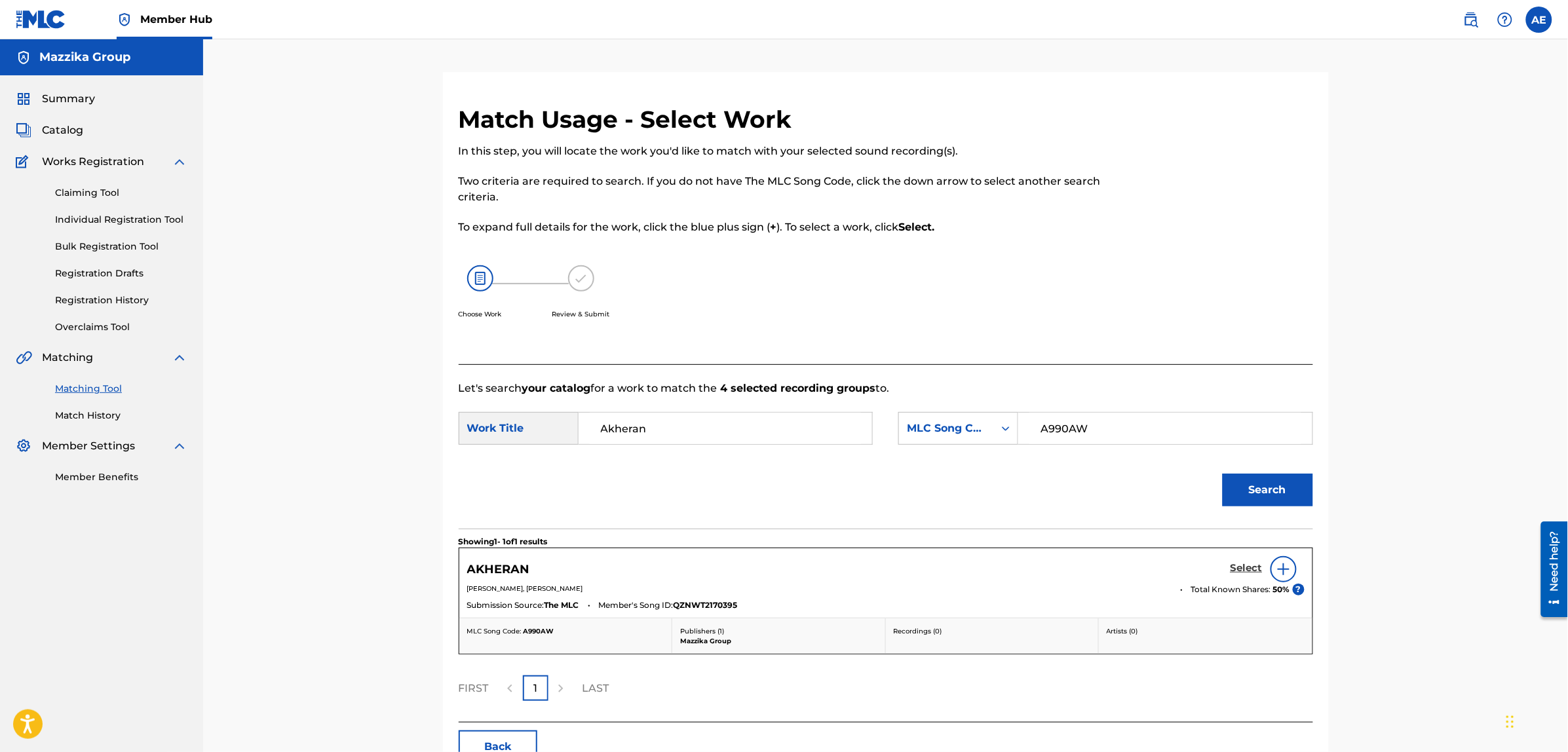
click at [1239, 571] on h5 "Select" at bounding box center [1246, 568] width 32 height 13
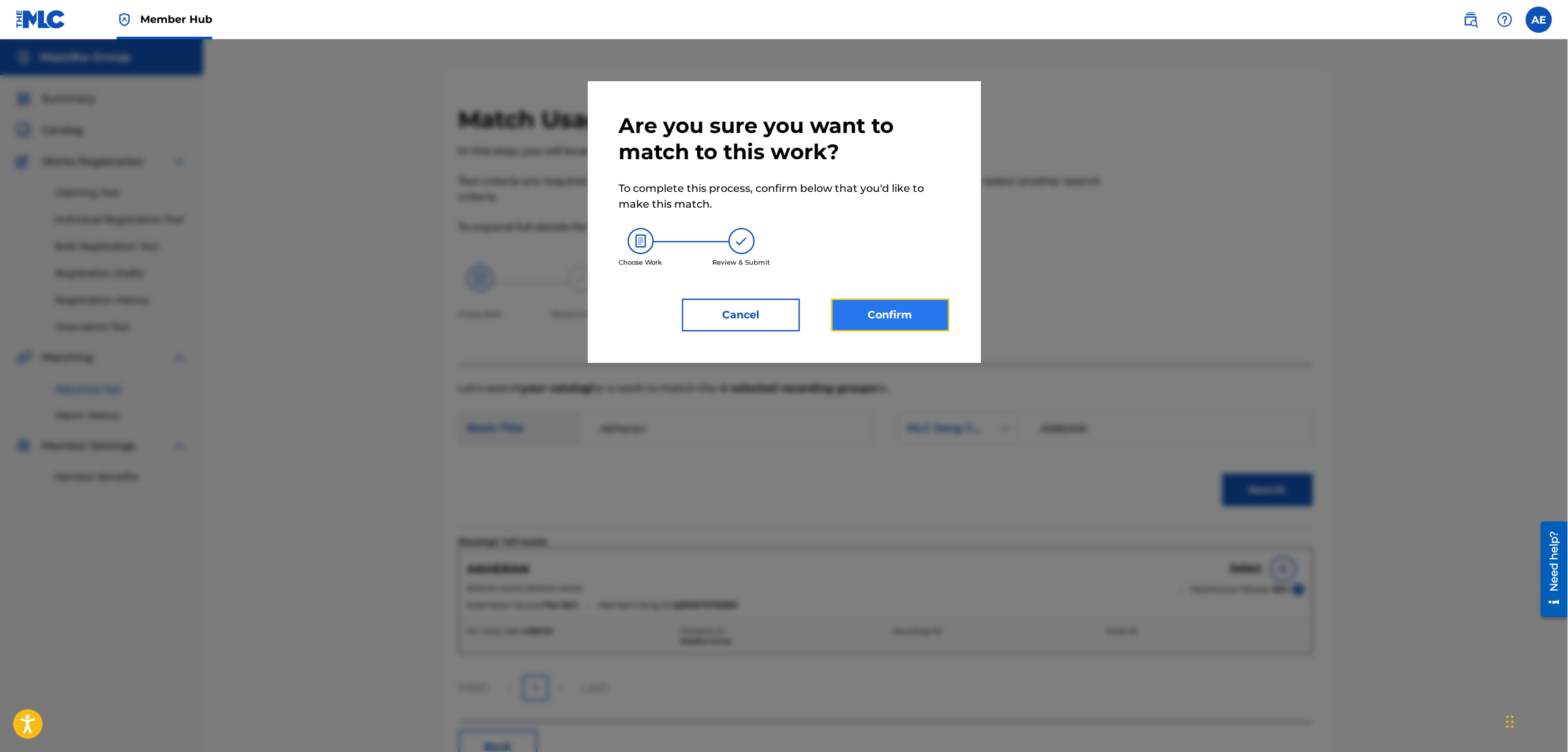
click at [892, 316] on button "Confirm" at bounding box center [890, 316] width 118 height 33
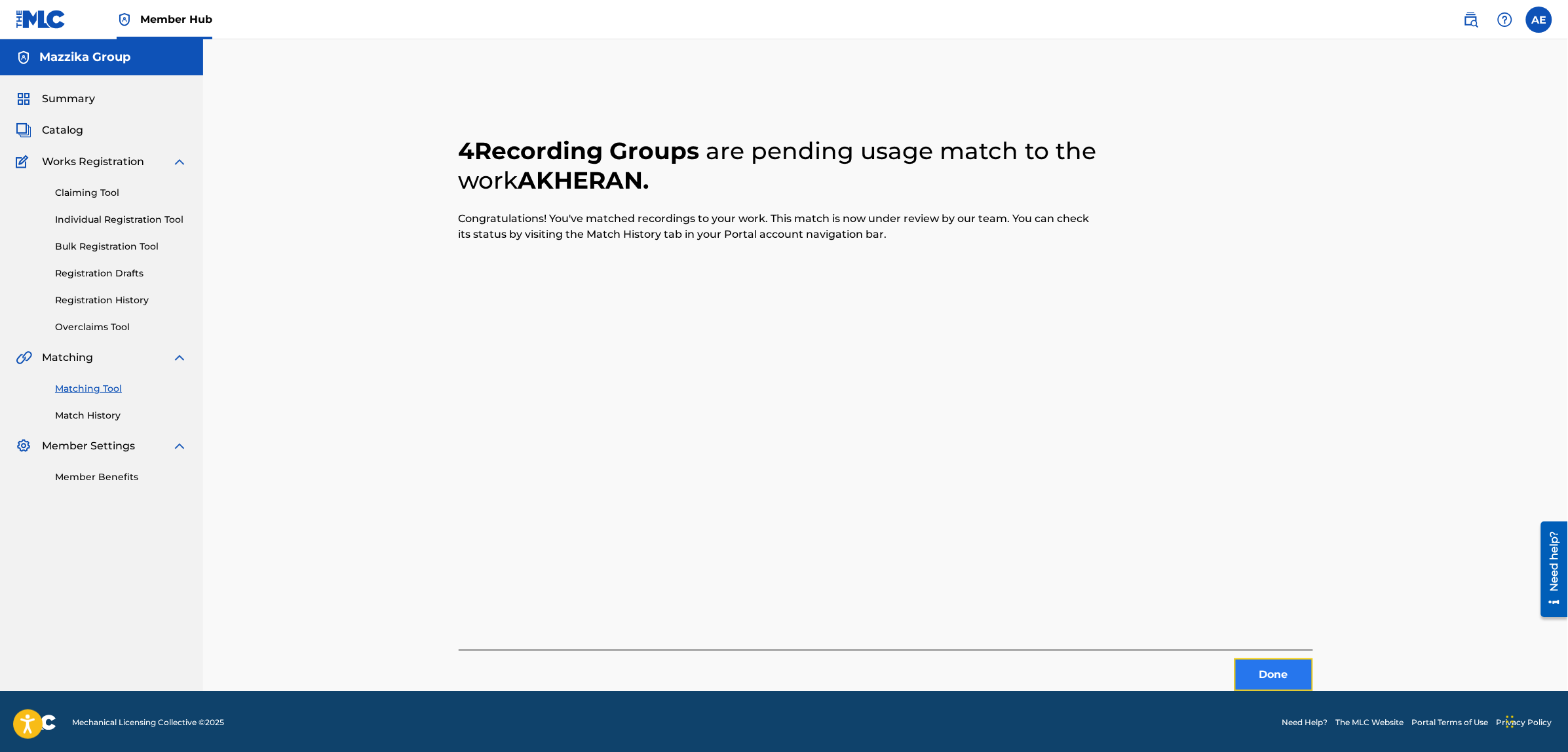
click at [1262, 666] on button "Done" at bounding box center [1274, 675] width 79 height 33
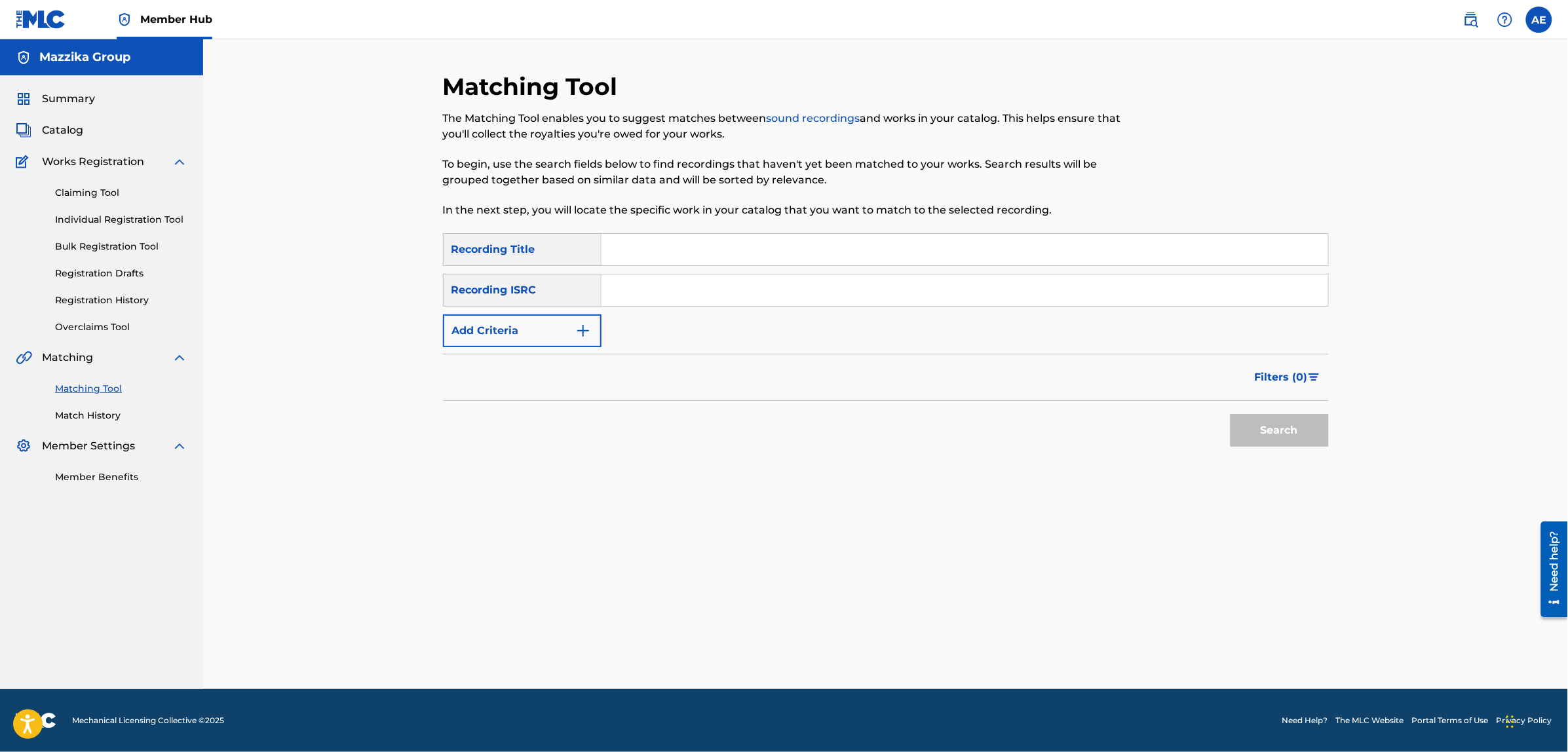
click at [738, 414] on div "Search" at bounding box center [886, 427] width 886 height 53
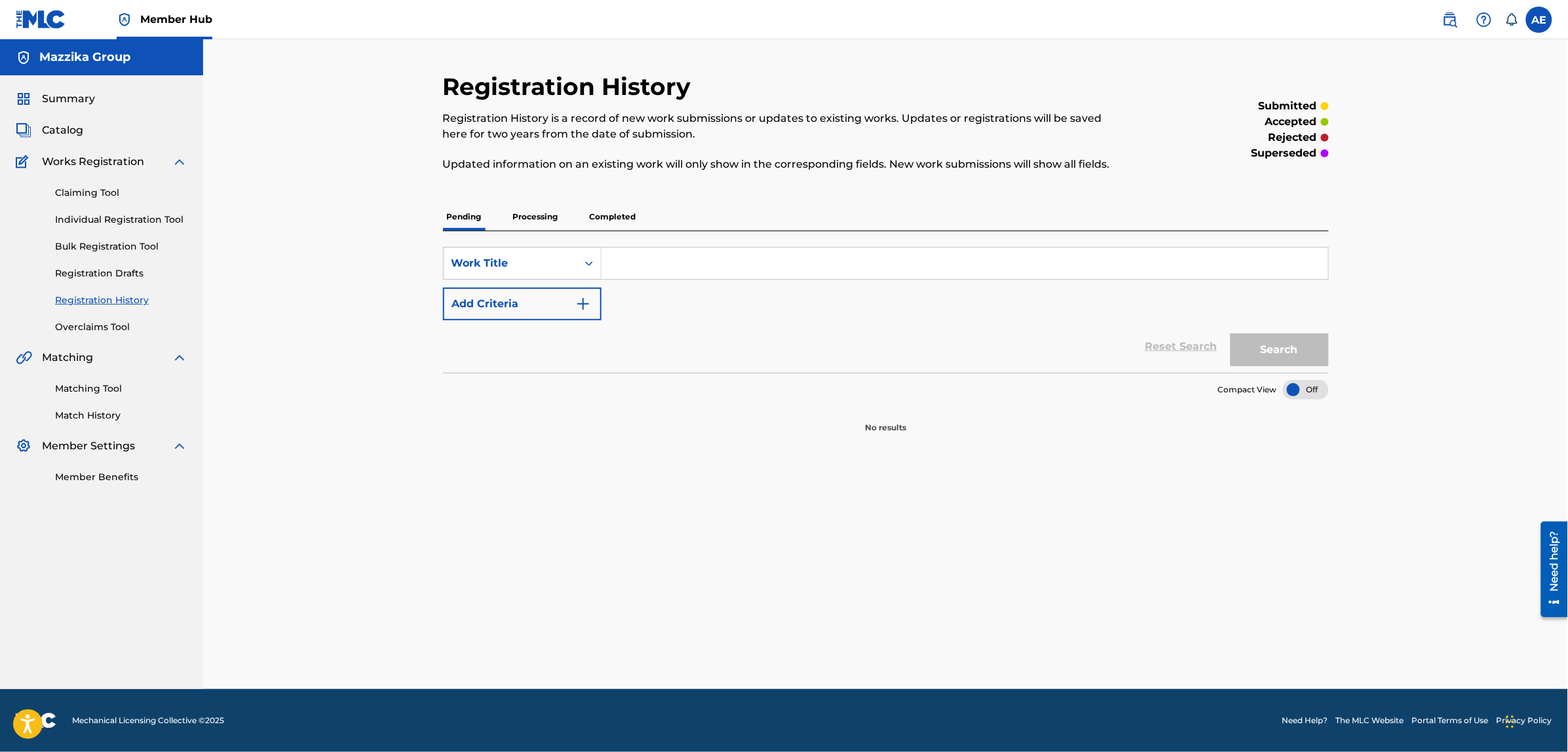
click at [525, 220] on p "Processing" at bounding box center [535, 216] width 53 height 27
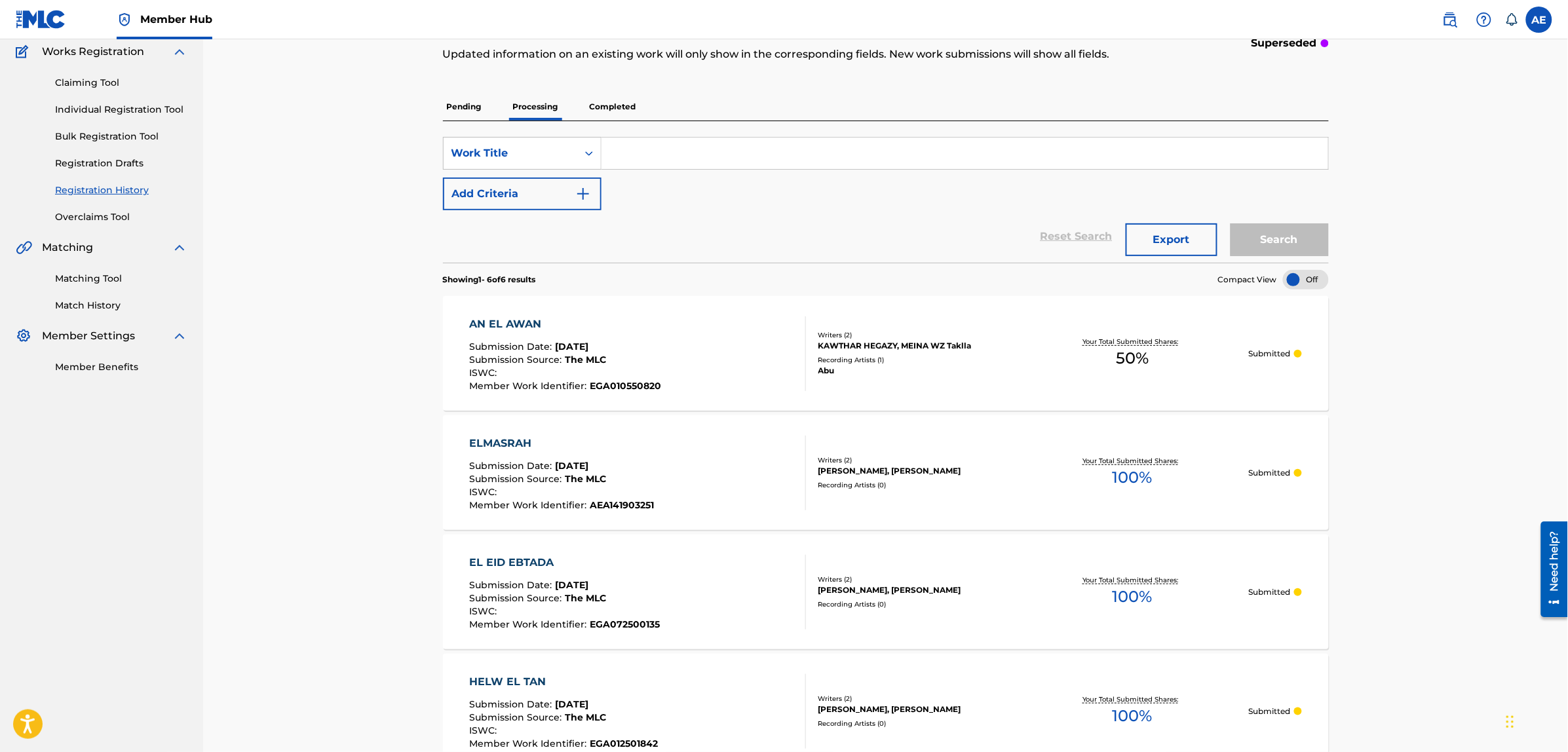
scroll to position [82, 0]
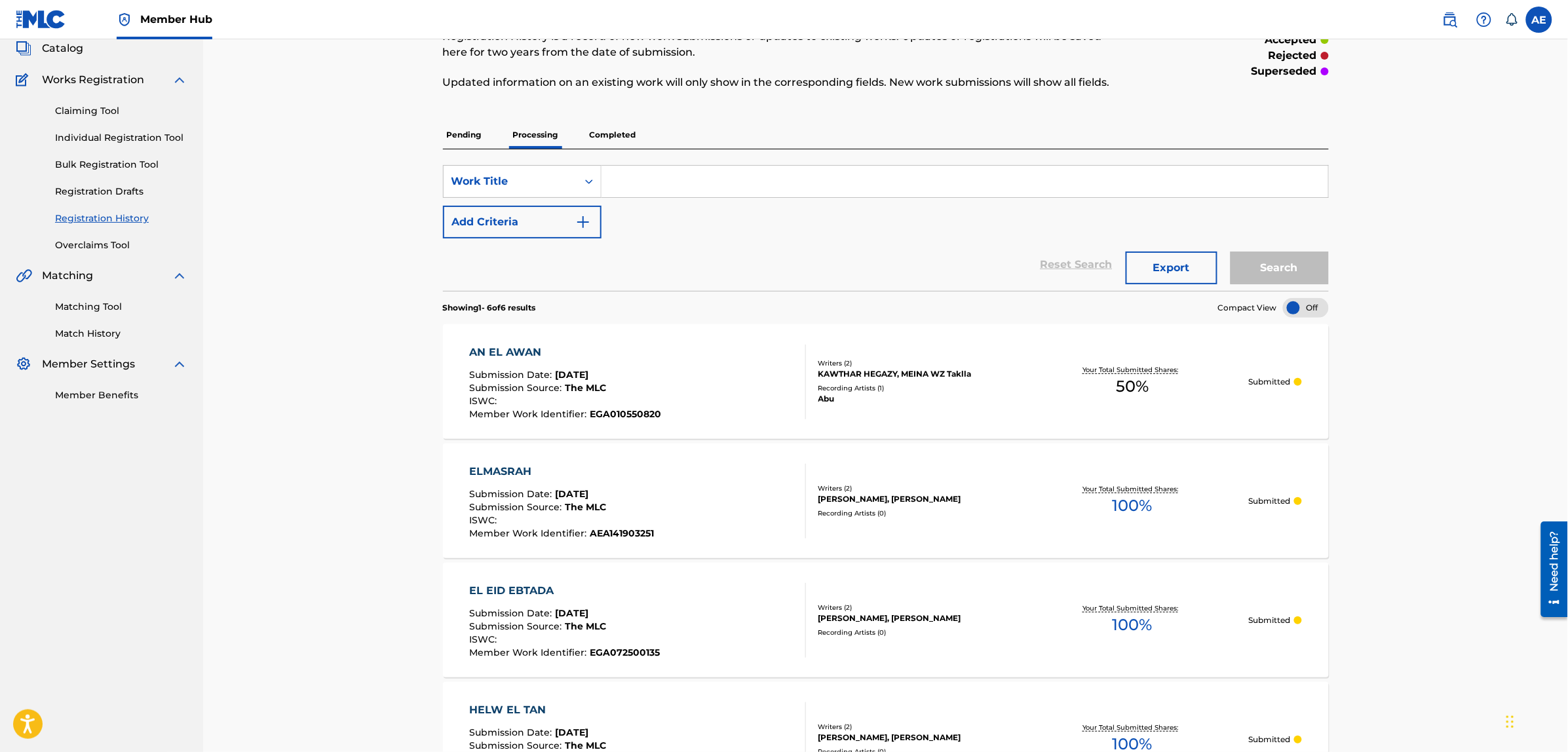
click at [611, 137] on p "Completed" at bounding box center [613, 134] width 55 height 27
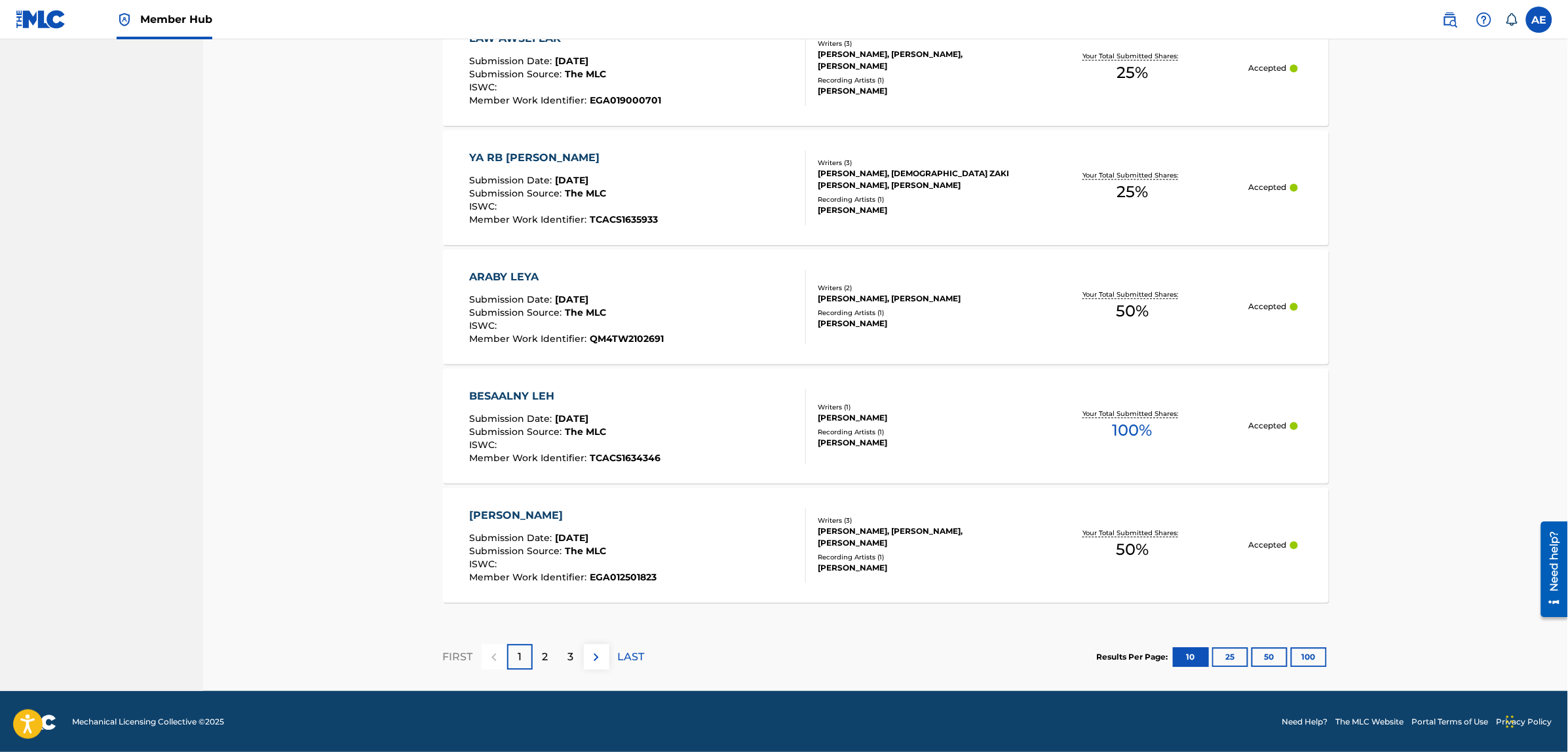
scroll to position [1046, 0]
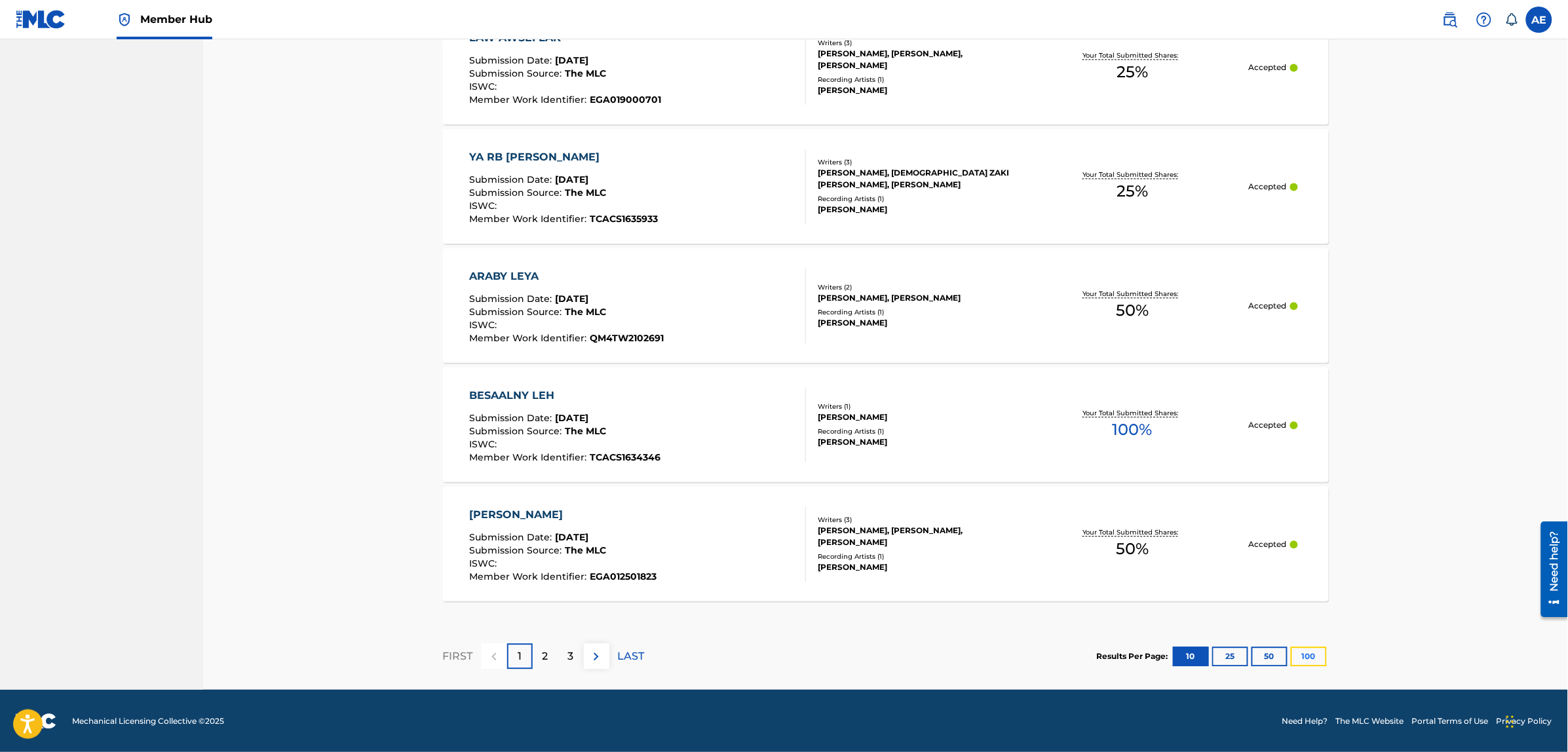
click at [1309, 660] on button "100" at bounding box center [1309, 657] width 36 height 19
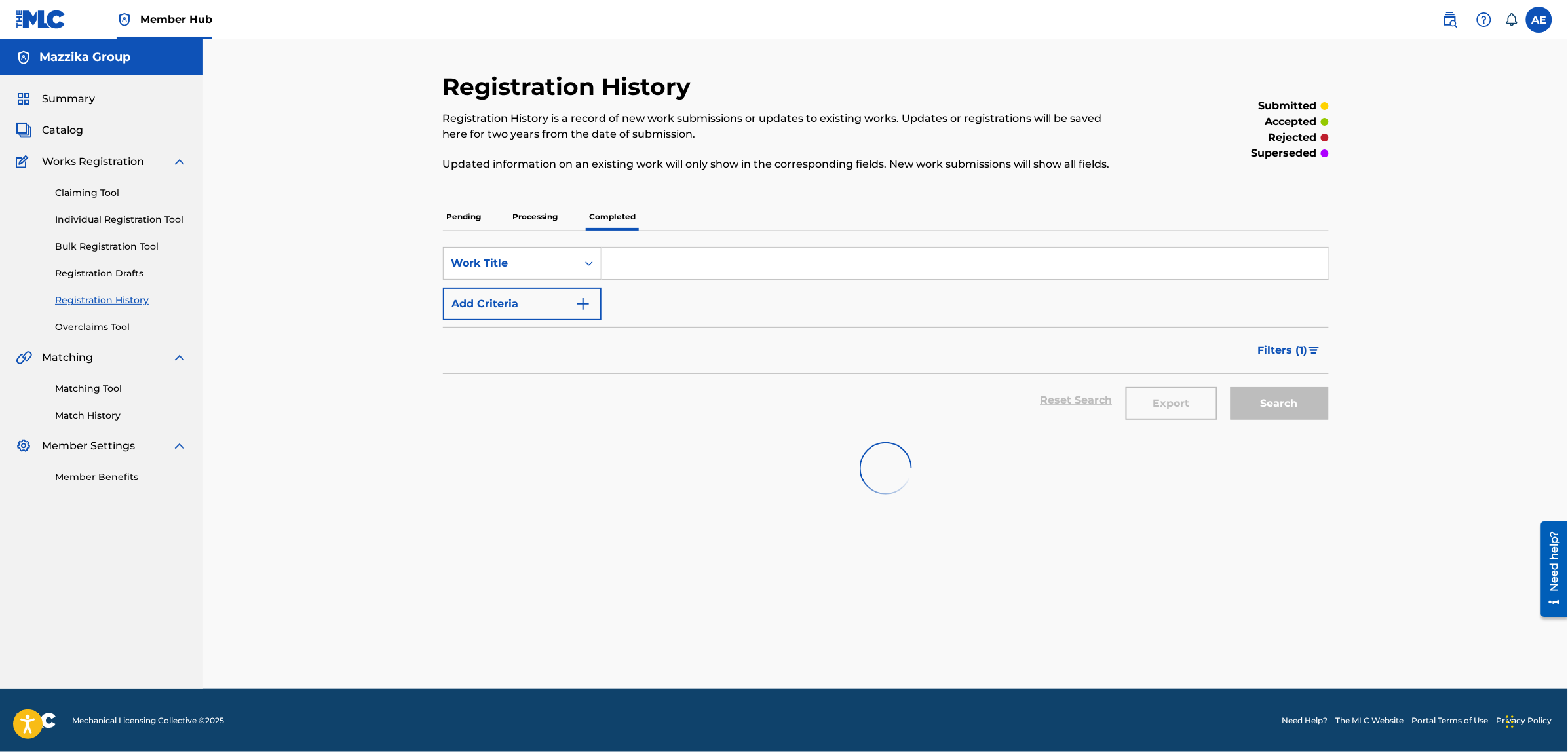
scroll to position [0, 0]
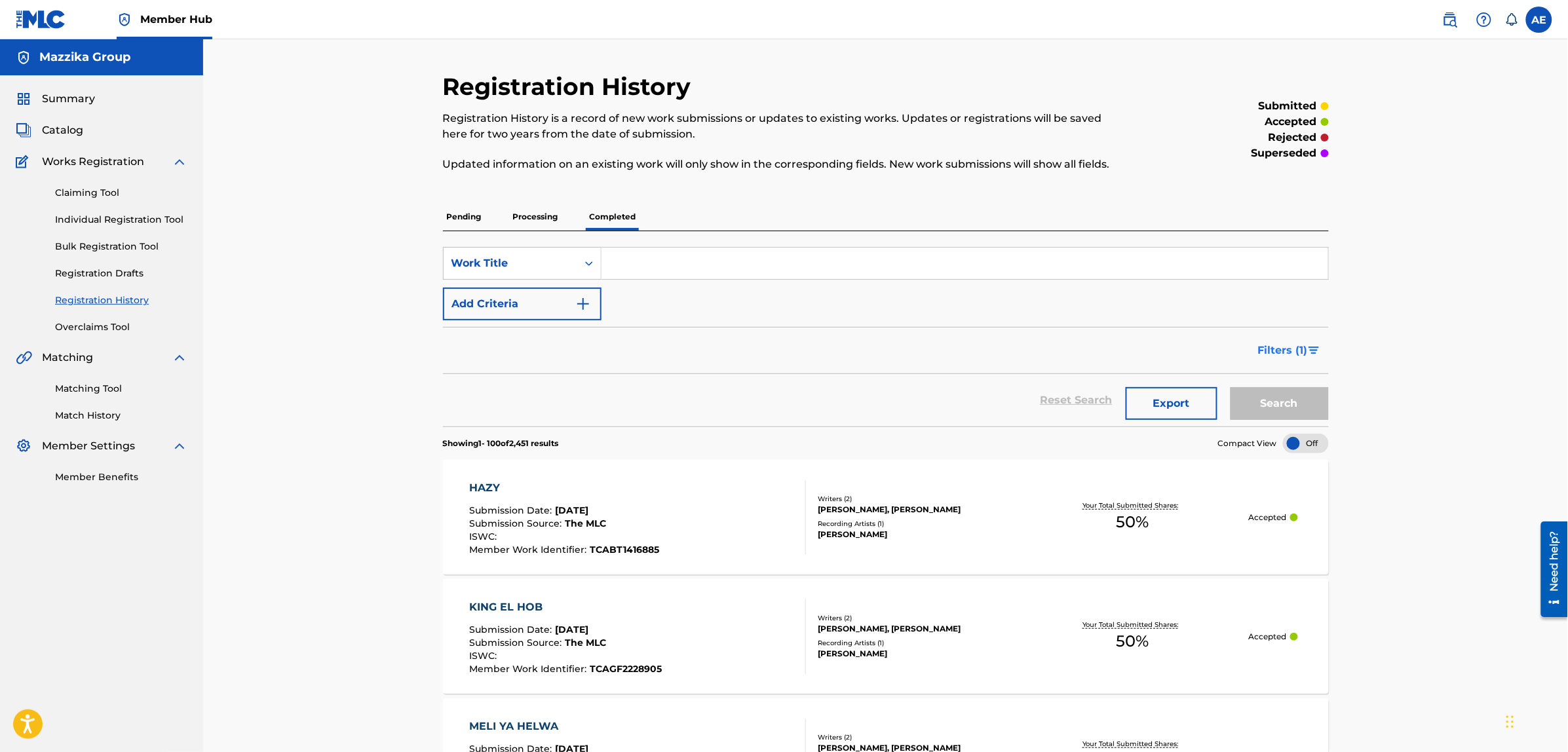
click at [1311, 351] on img "Search Form" at bounding box center [1314, 351] width 11 height 8
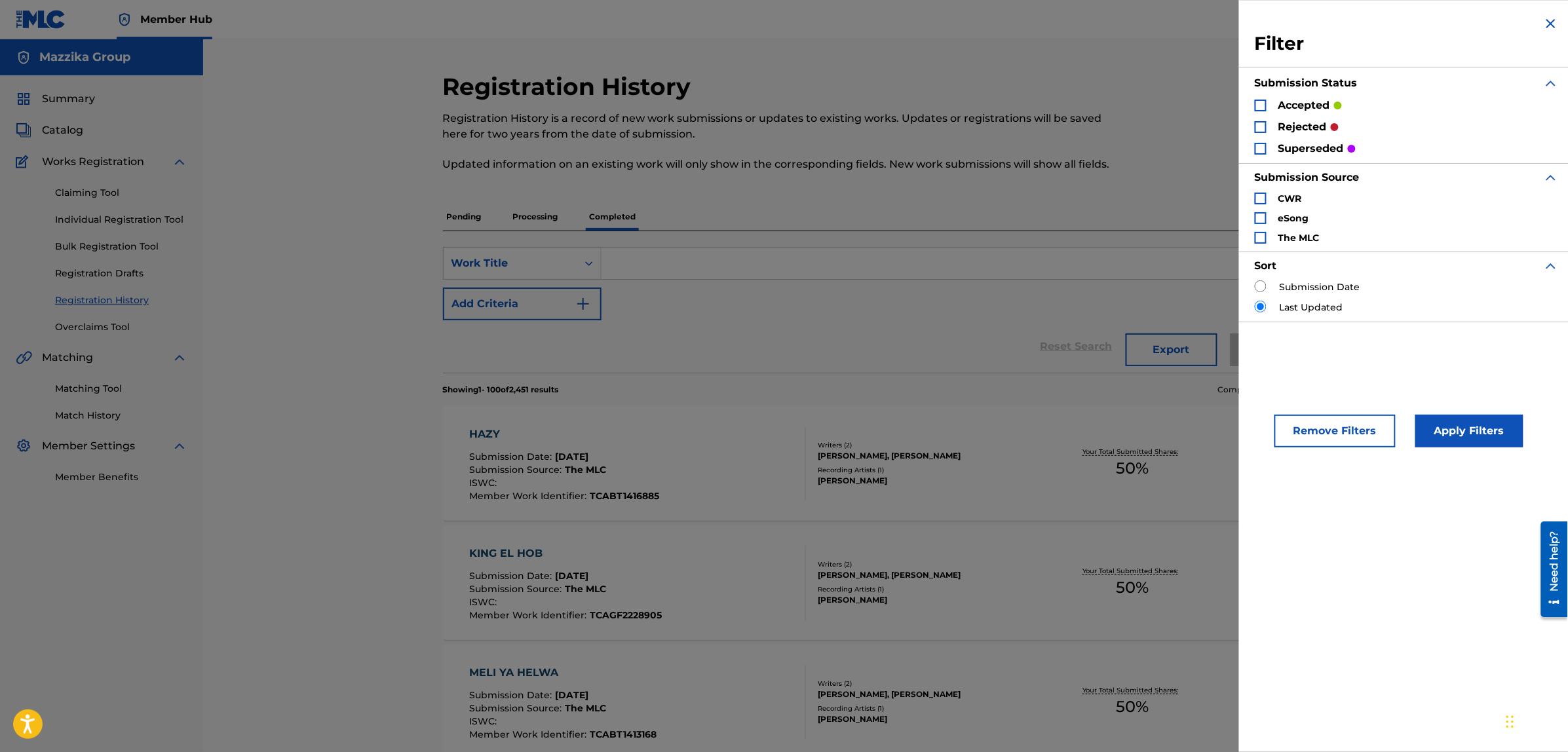
click at [842, 354] on div "Reset Search Export Search" at bounding box center [886, 347] width 886 height 53
click at [1161, 231] on div "SearchWithCriteriaebd68362-162e-48a8-a077-86ae0e7b6cca Work Title Add Criteria …" at bounding box center [886, 301] width 886 height 141
click at [1543, 23] on img "Search Form" at bounding box center [1550, 23] width 16 height 16
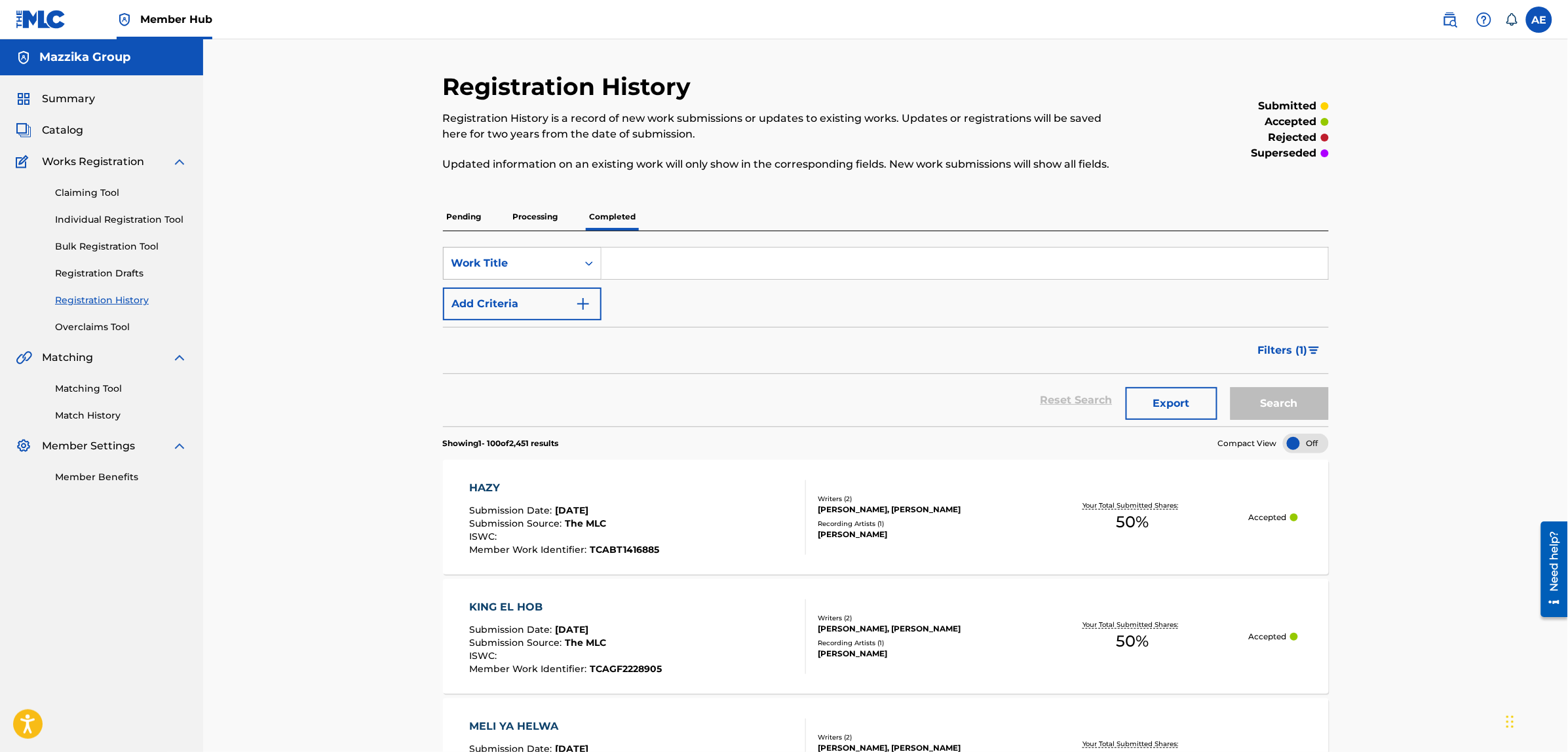
click at [574, 260] on div "Work Title" at bounding box center [510, 264] width 134 height 25
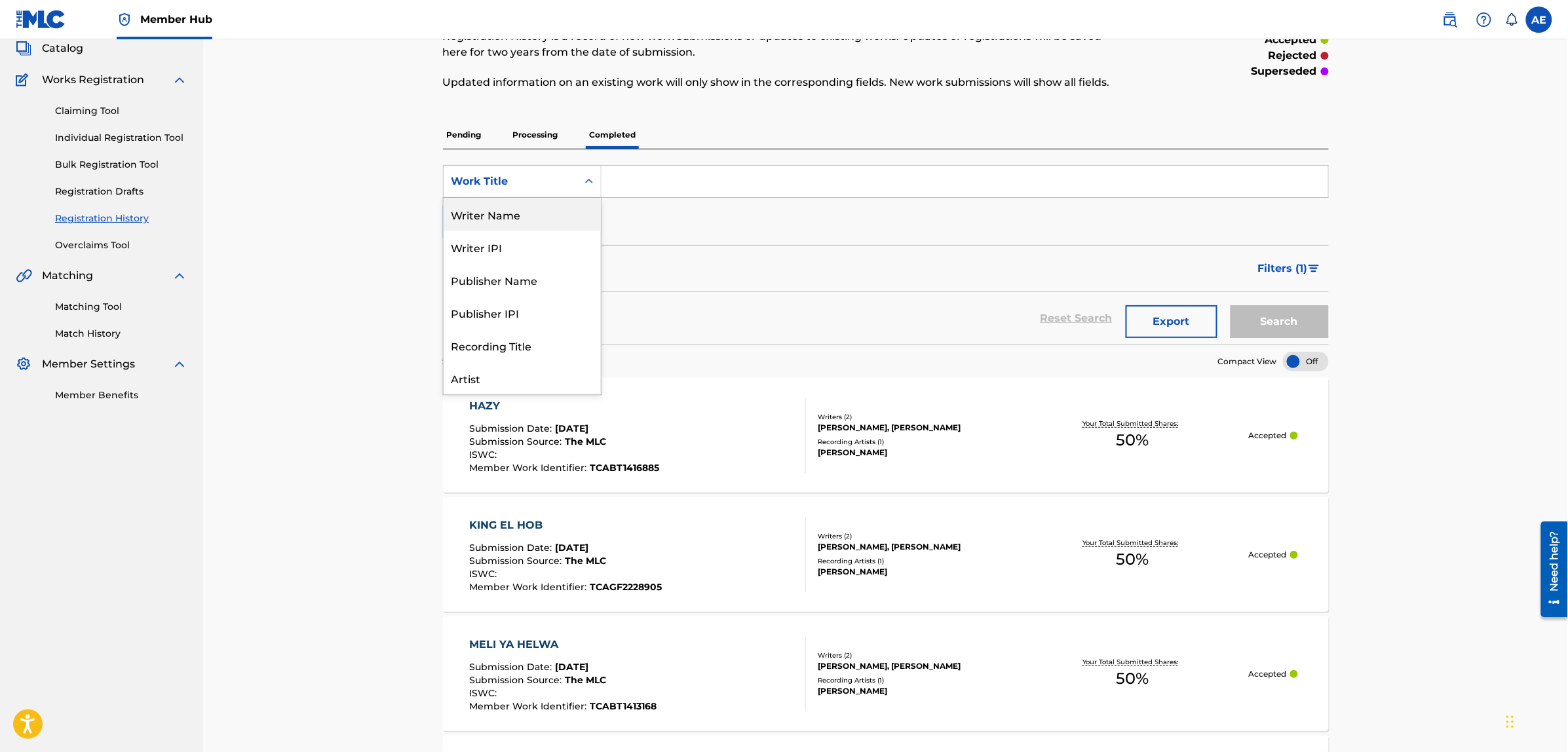
click at [521, 217] on div "Writer Name" at bounding box center [521, 214] width 157 height 33
click at [739, 227] on div "SearchWithCriteria1b2580bd-6e91-446a-917c-c80b39fb9a08 Writer Name Add Criteria" at bounding box center [886, 201] width 886 height 73
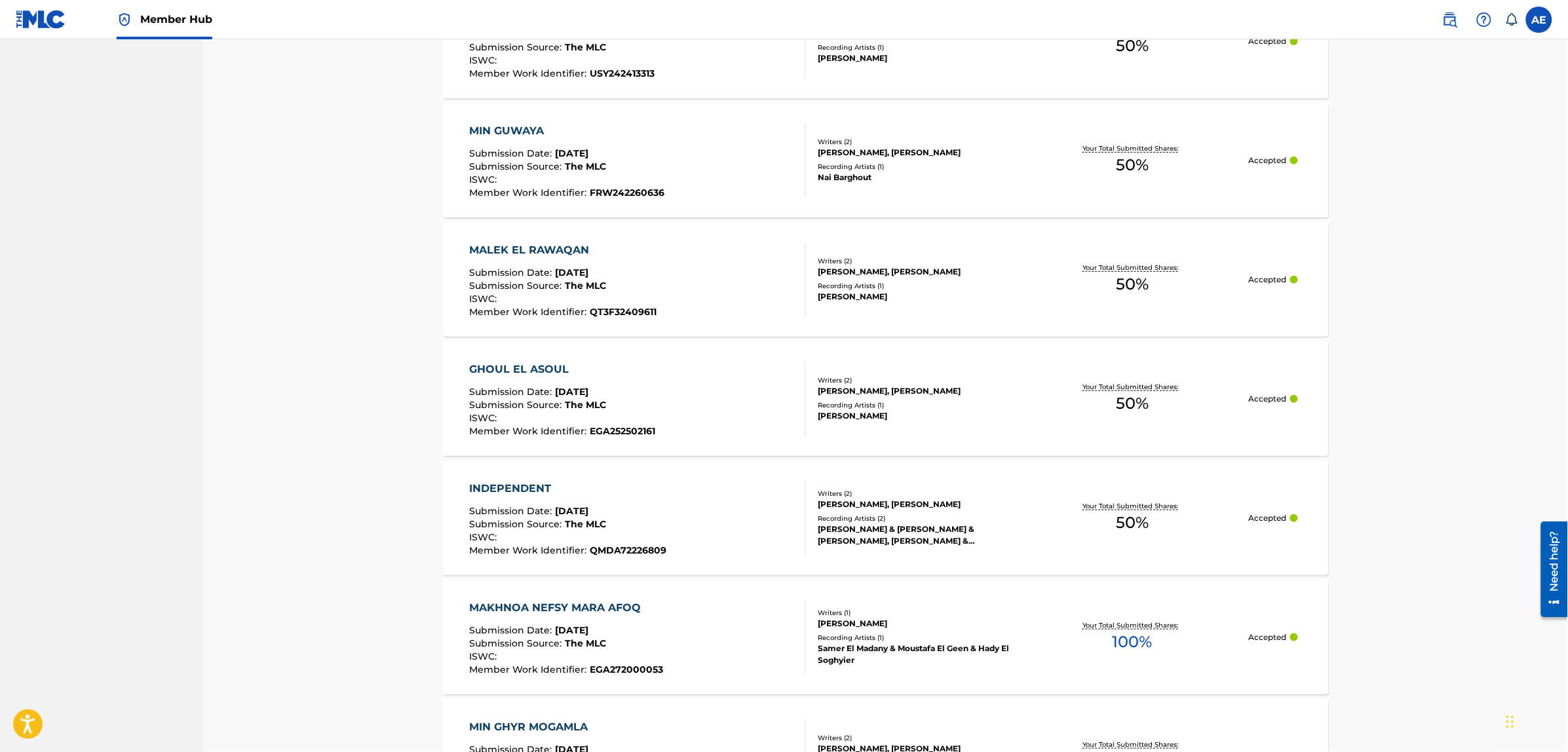
scroll to position [2292, 0]
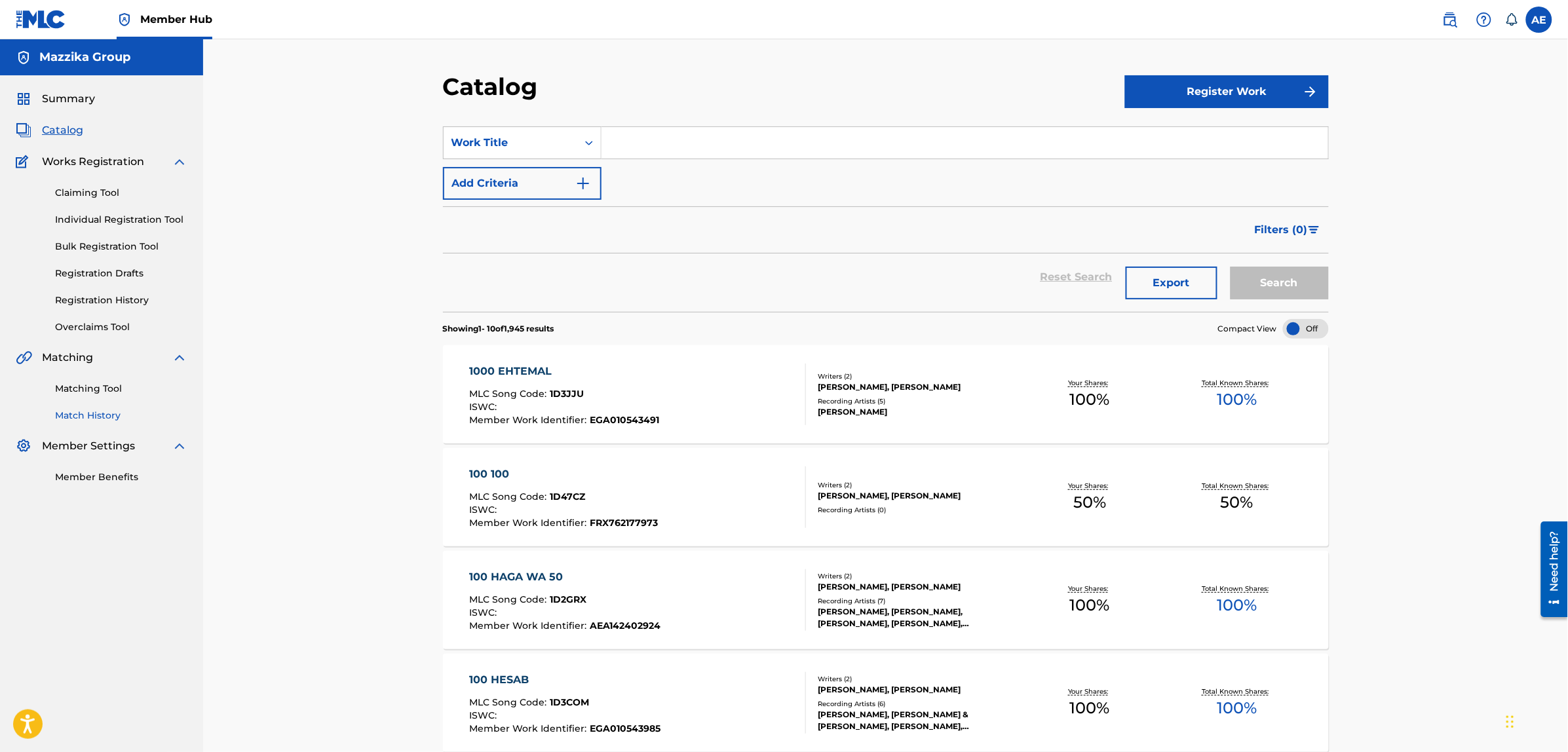
click at [81, 411] on link "Match History" at bounding box center [121, 416] width 133 height 14
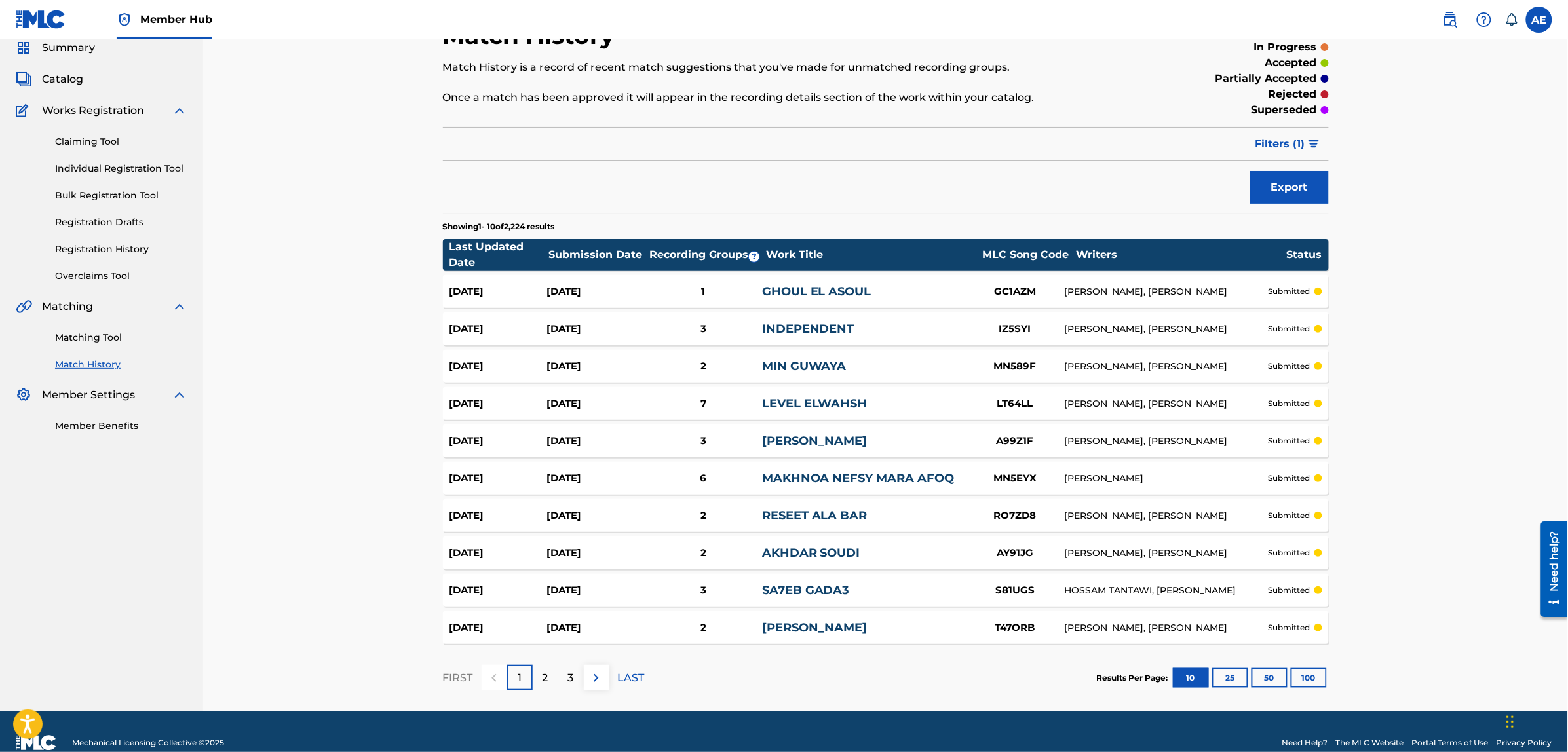
scroll to position [73, 0]
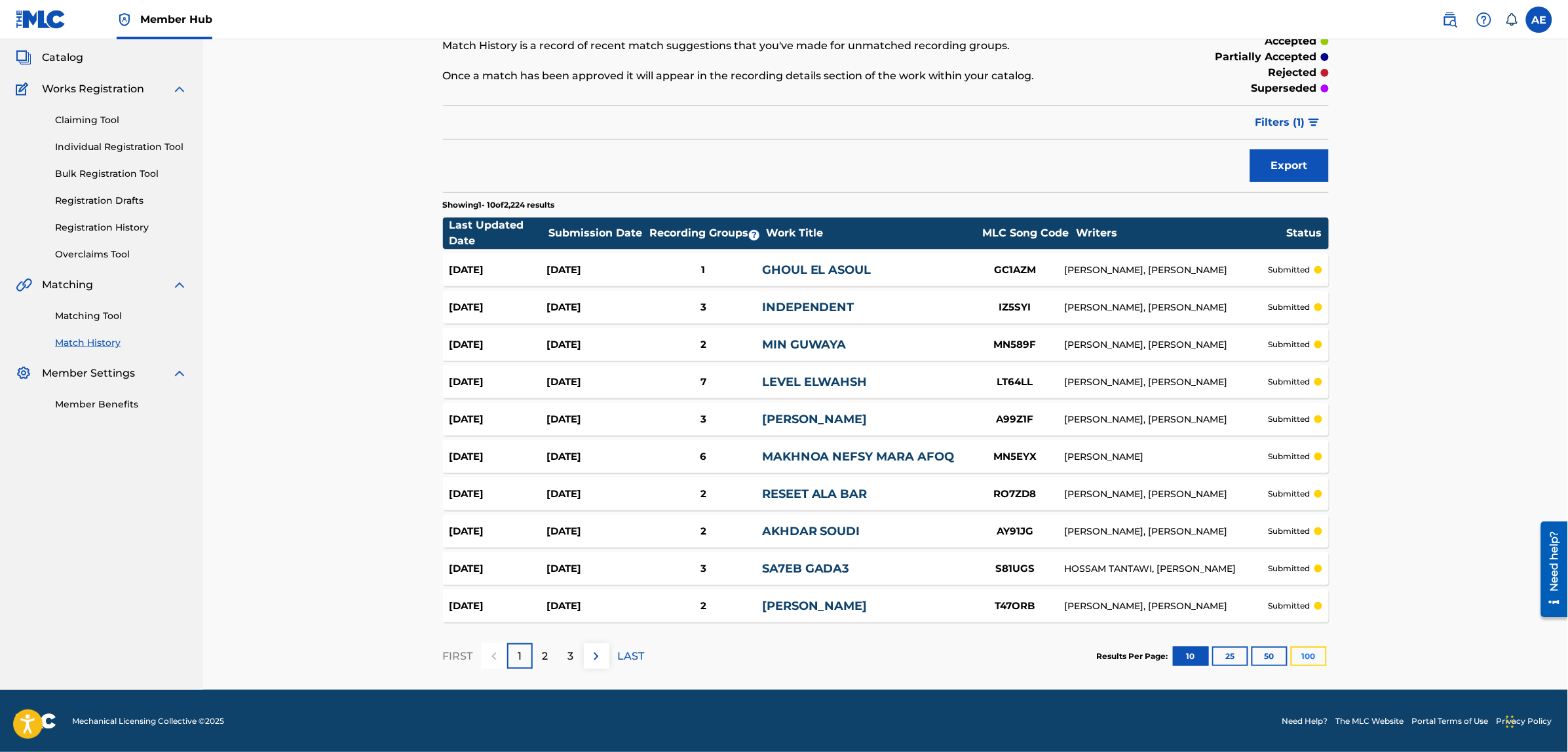
click at [1302, 663] on button "100" at bounding box center [1309, 657] width 36 height 19
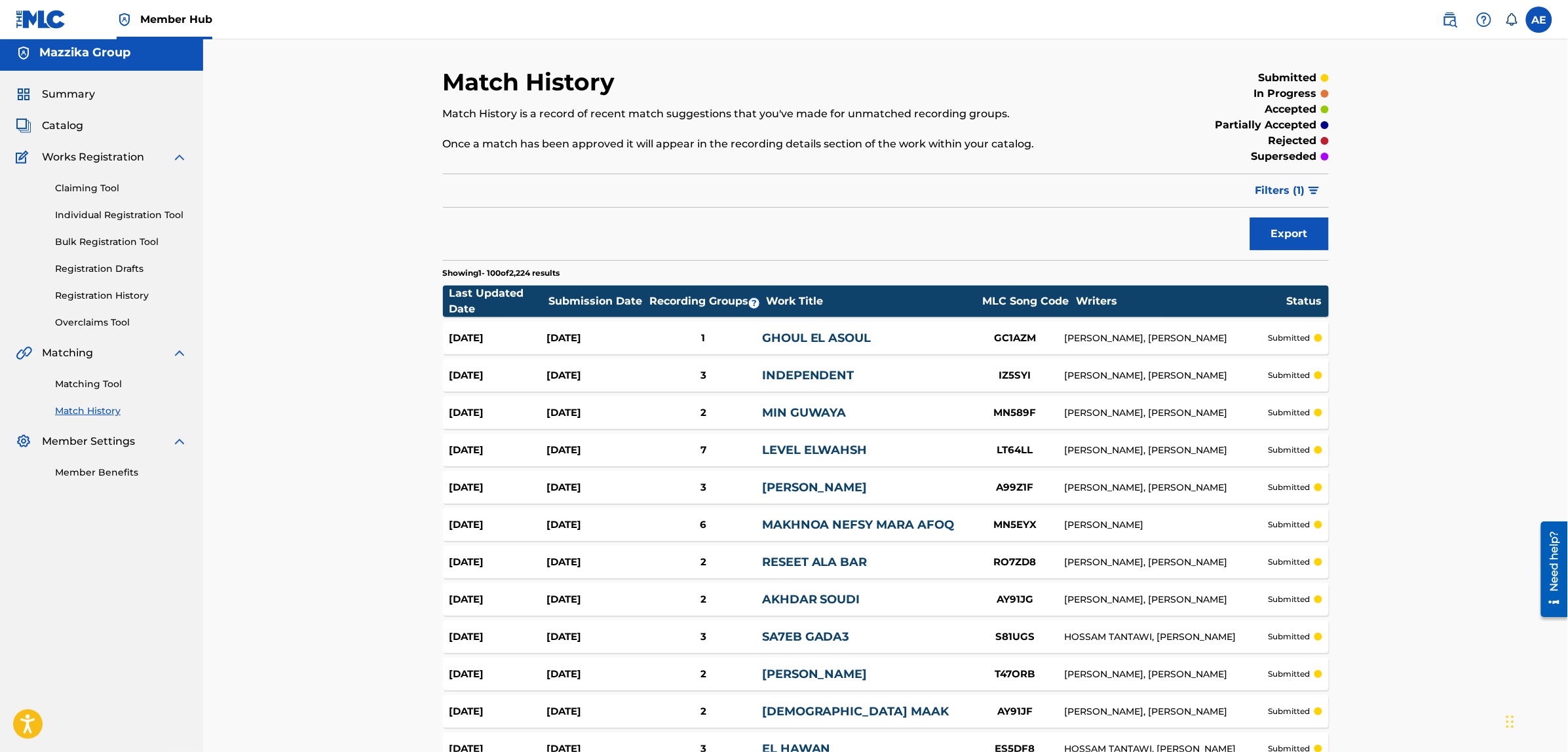
scroll to position [0, 0]
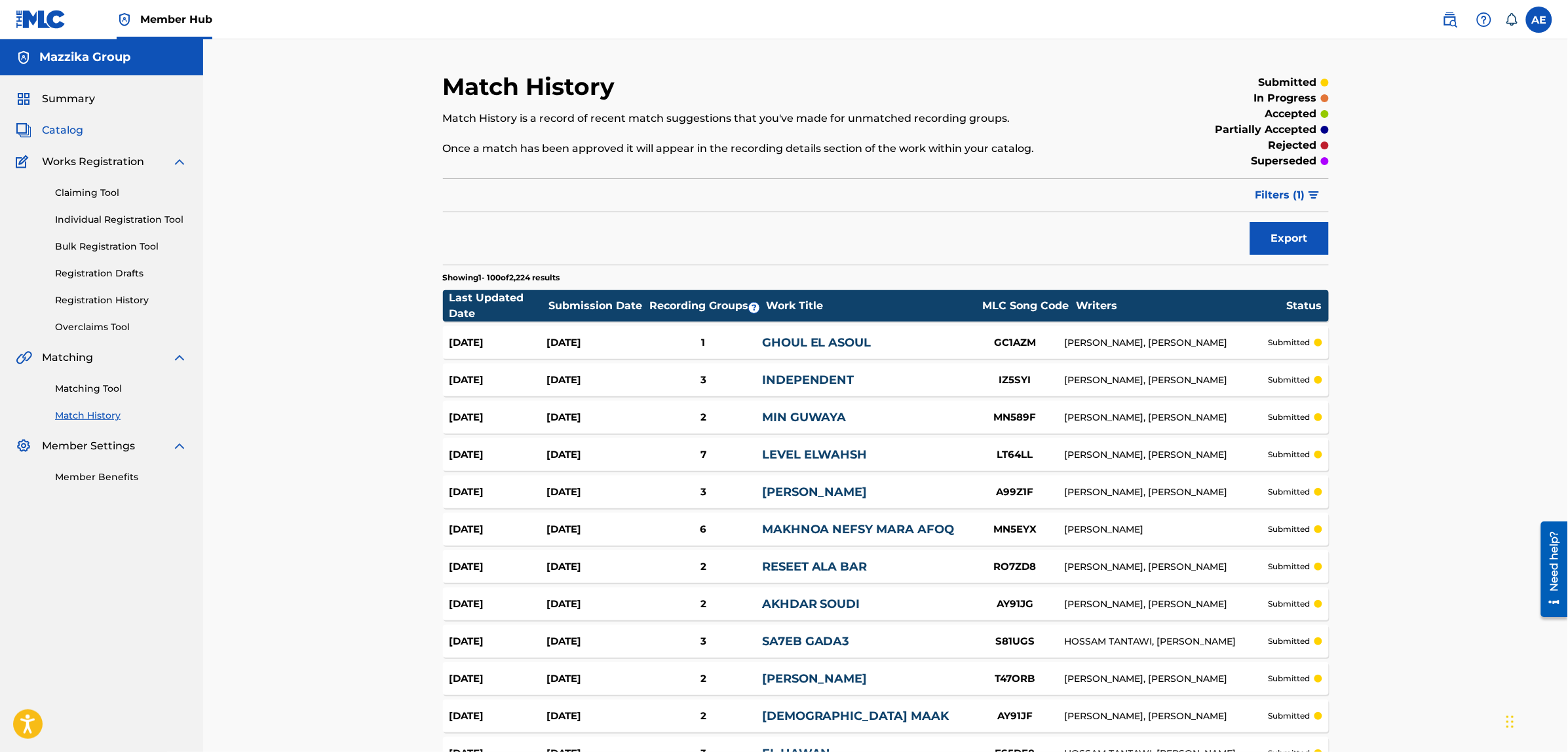
click at [67, 129] on span "Catalog" at bounding box center [62, 131] width 41 height 16
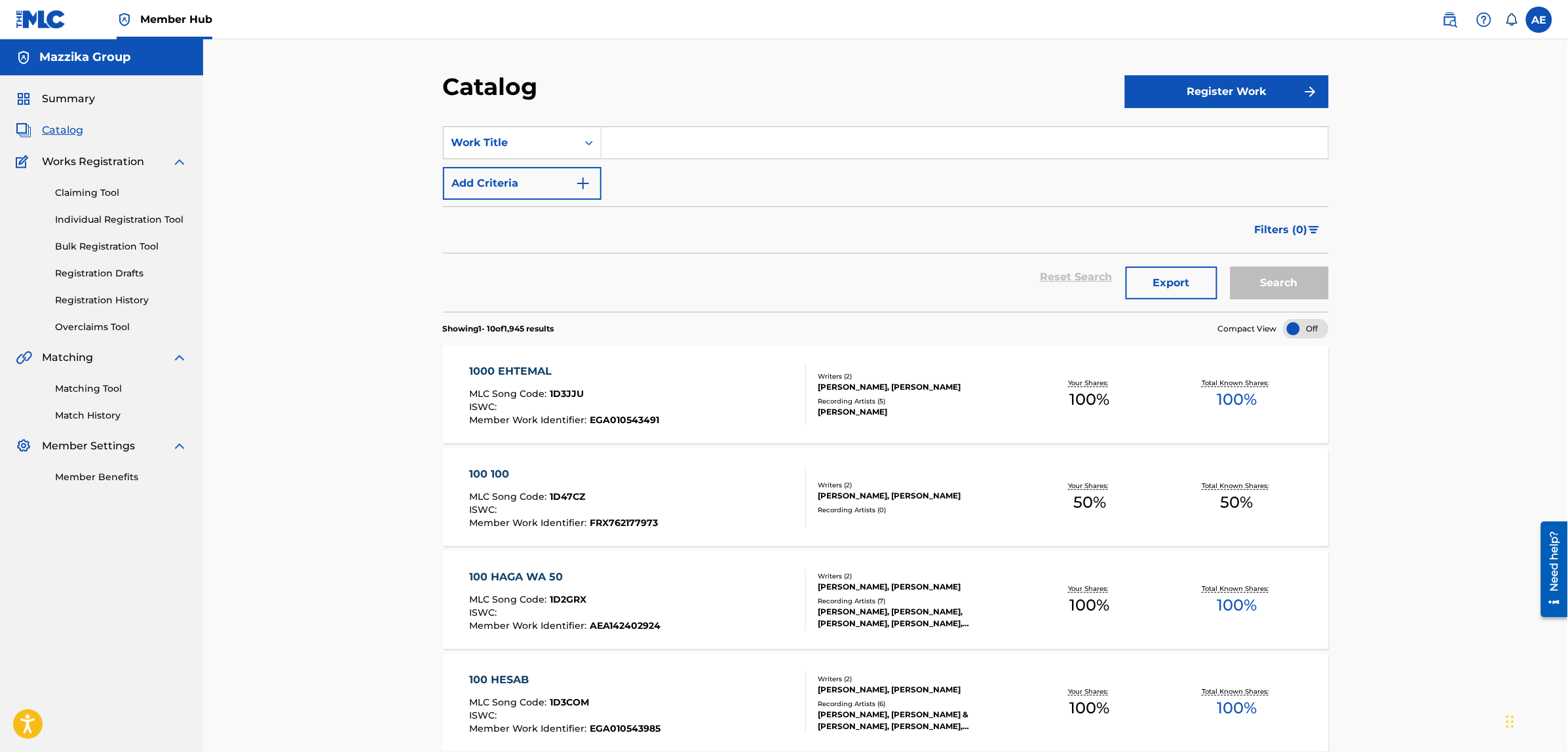
click at [683, 147] on input "Search Form" at bounding box center [965, 142] width 727 height 31
paste input "Law Awseflak"
type input "Law Awseflak"
click at [1231, 267] on button "Search" at bounding box center [1280, 283] width 98 height 33
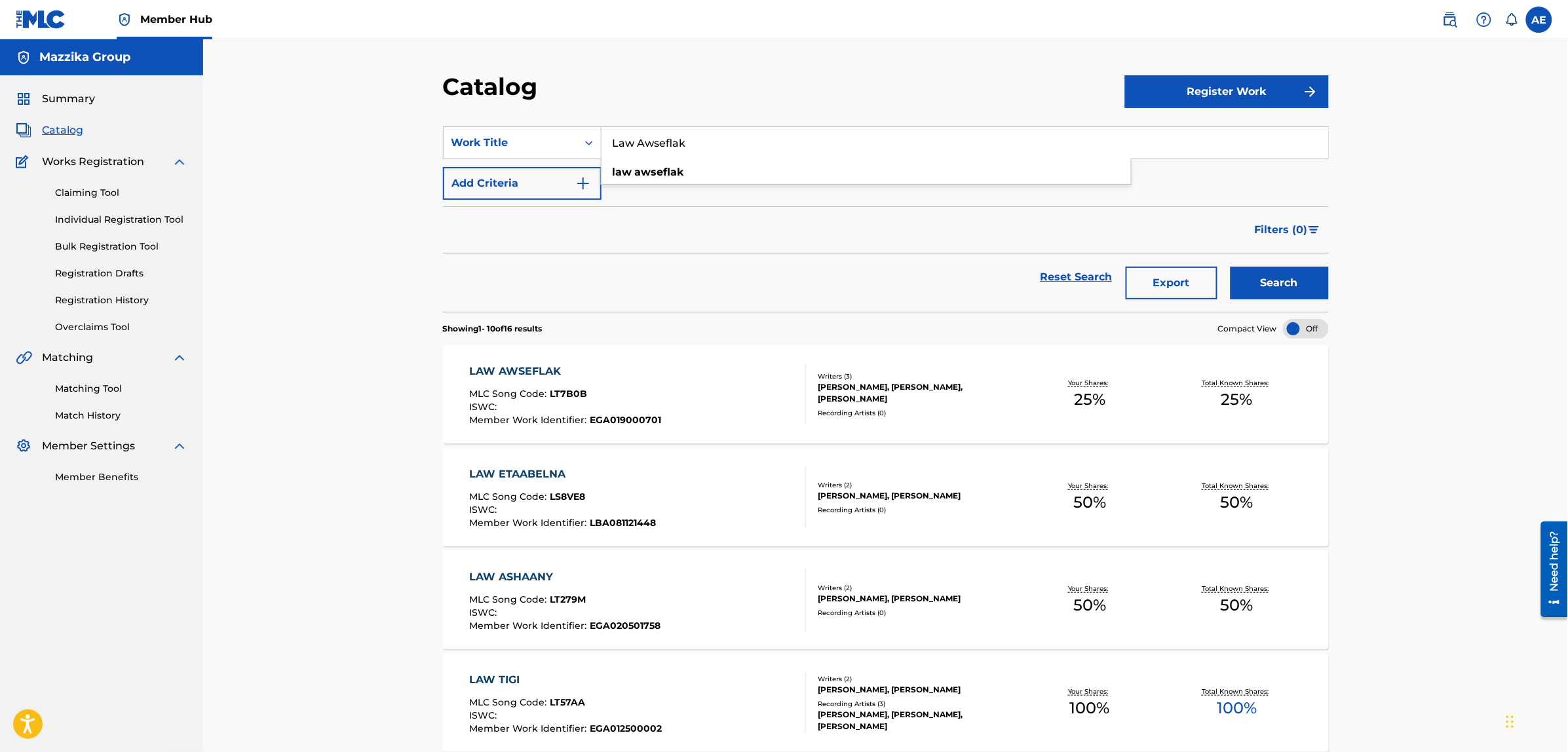
click at [647, 246] on div "Filters ( 0 )" at bounding box center [886, 230] width 886 height 47
click at [517, 364] on div "LAW AWSEFLAK" at bounding box center [564, 371] width 192 height 16
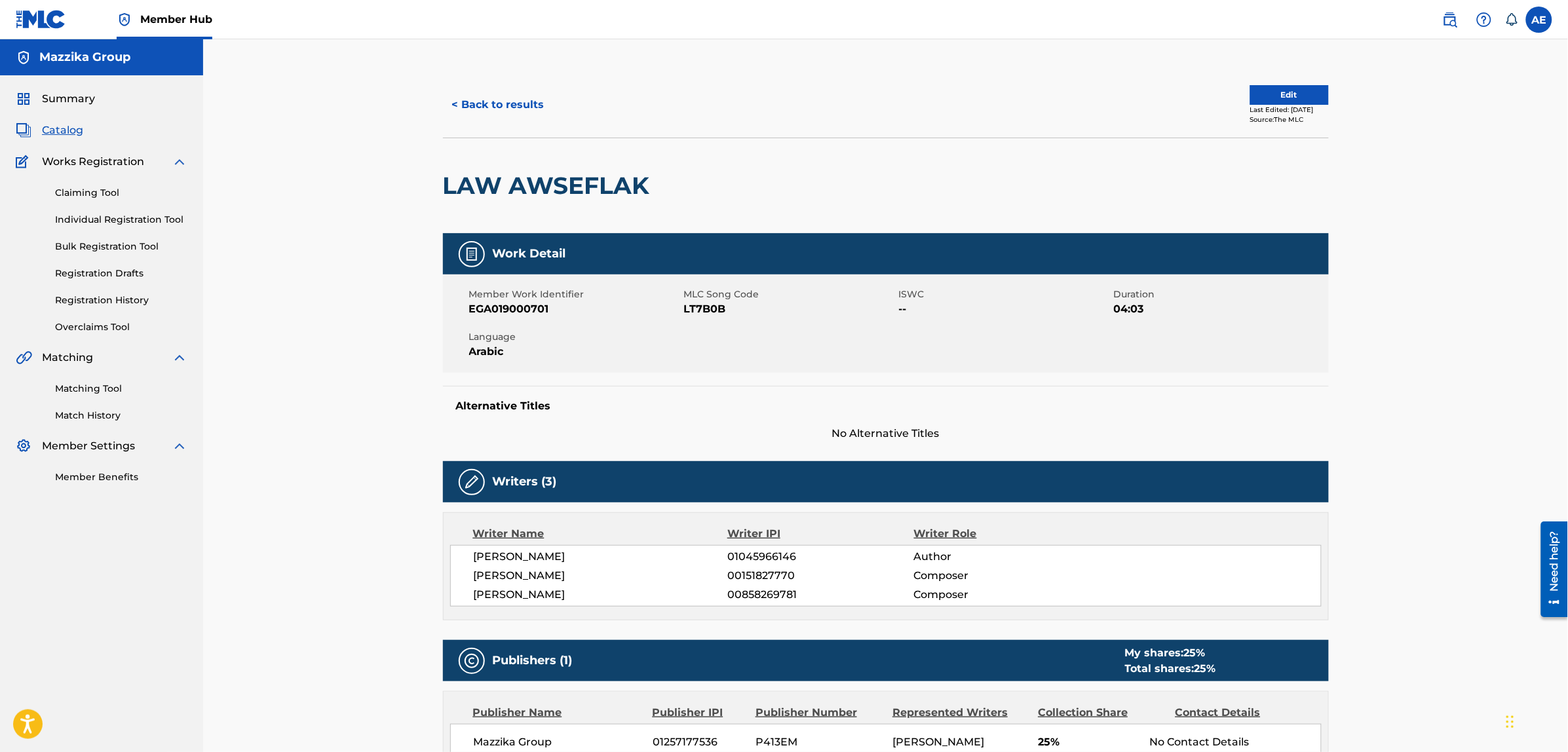
click at [715, 307] on span "LT7B0B" at bounding box center [789, 309] width 211 height 16
copy span "LT7B0B"
click at [467, 100] on button "< Back to results" at bounding box center [499, 105] width 111 height 33
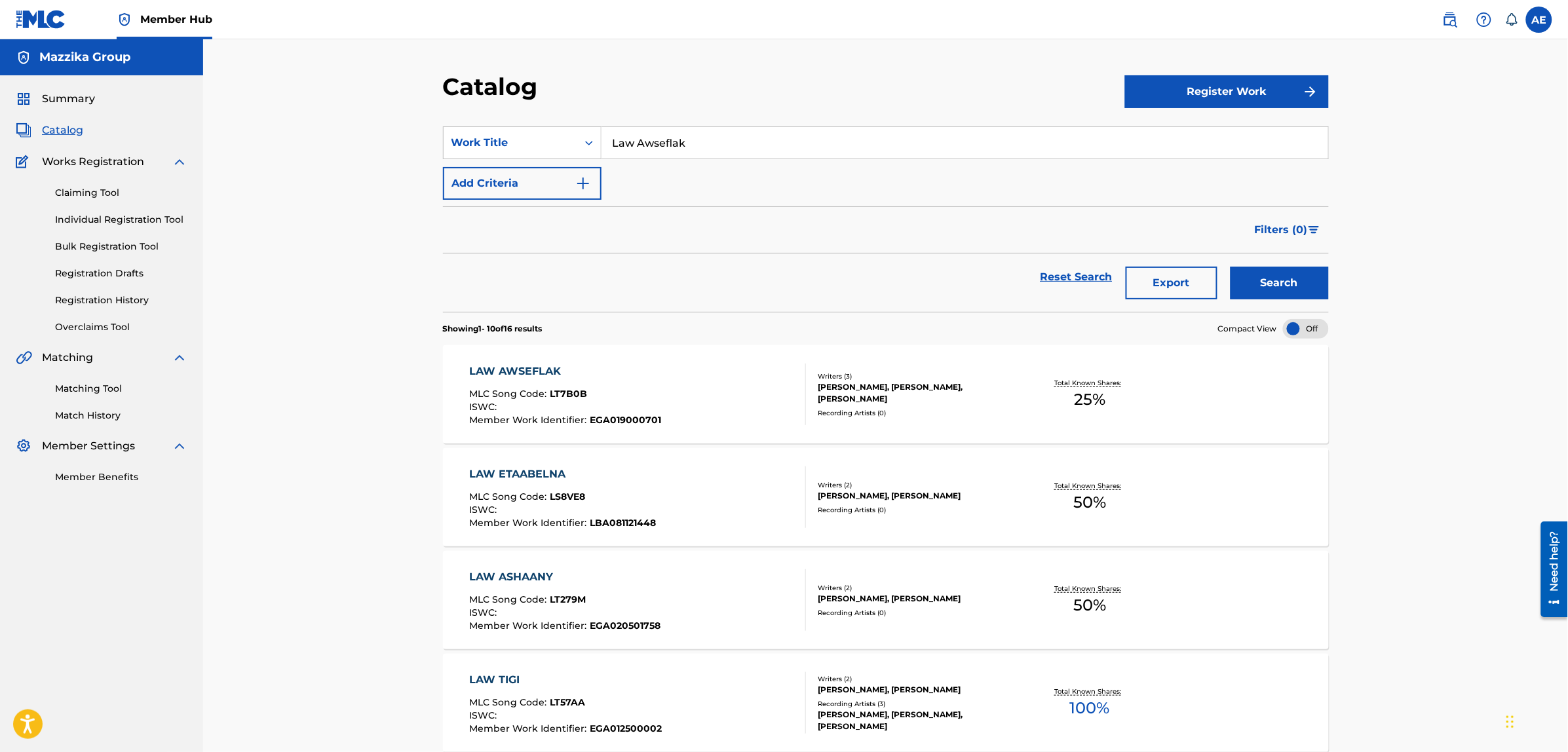
drag, startPoint x: 616, startPoint y: 125, endPoint x: 491, endPoint y: 111, distance: 125.8
click at [500, 111] on section "SearchWithCriteriad3b52f4f-2cef-435b-9da3-ae98702e71b0 Work Title Law Awseflak …" at bounding box center [886, 211] width 886 height 201
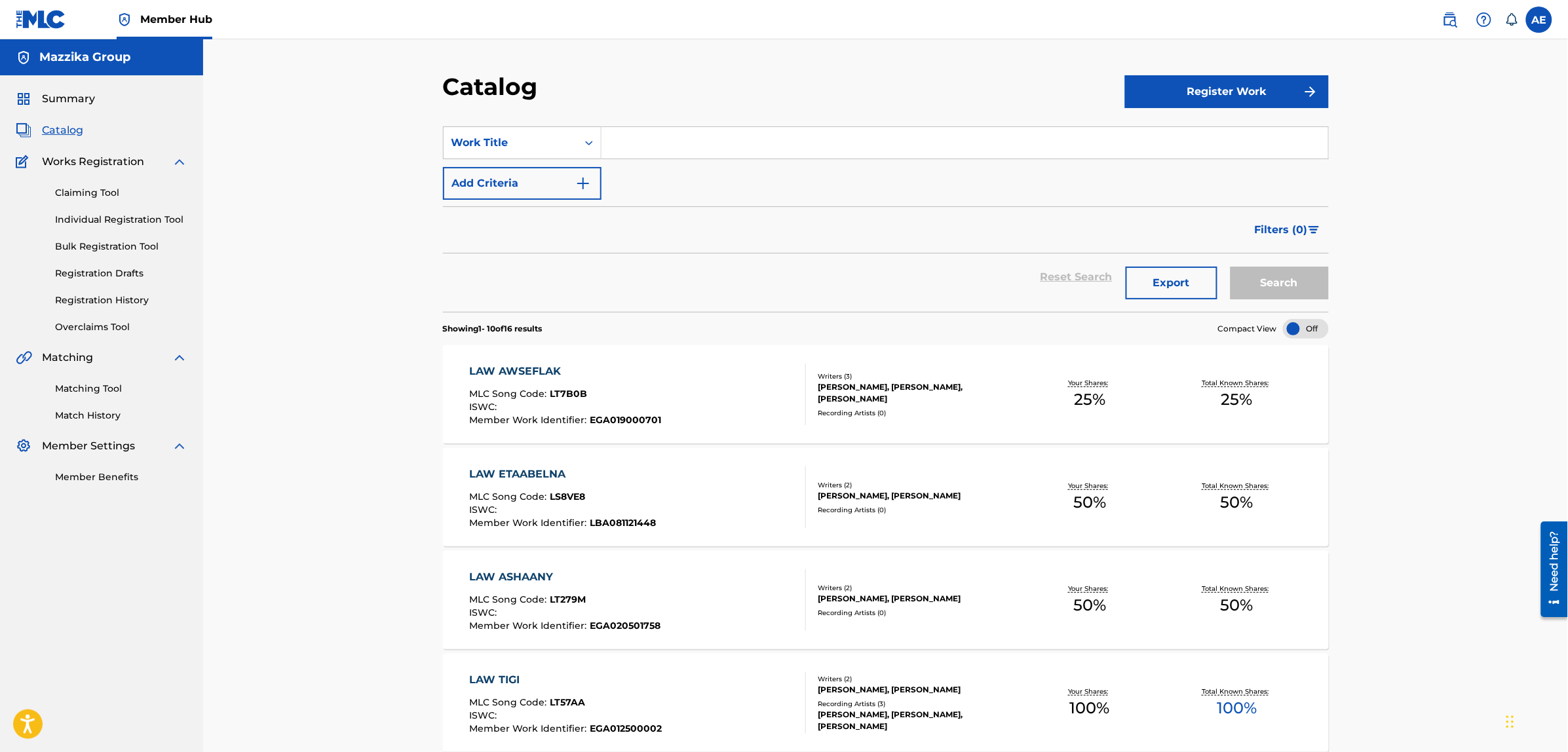
paste input "EGA012501823"
type input "EGA012501823"
click at [1231, 267] on button "Search" at bounding box center [1280, 283] width 98 height 33
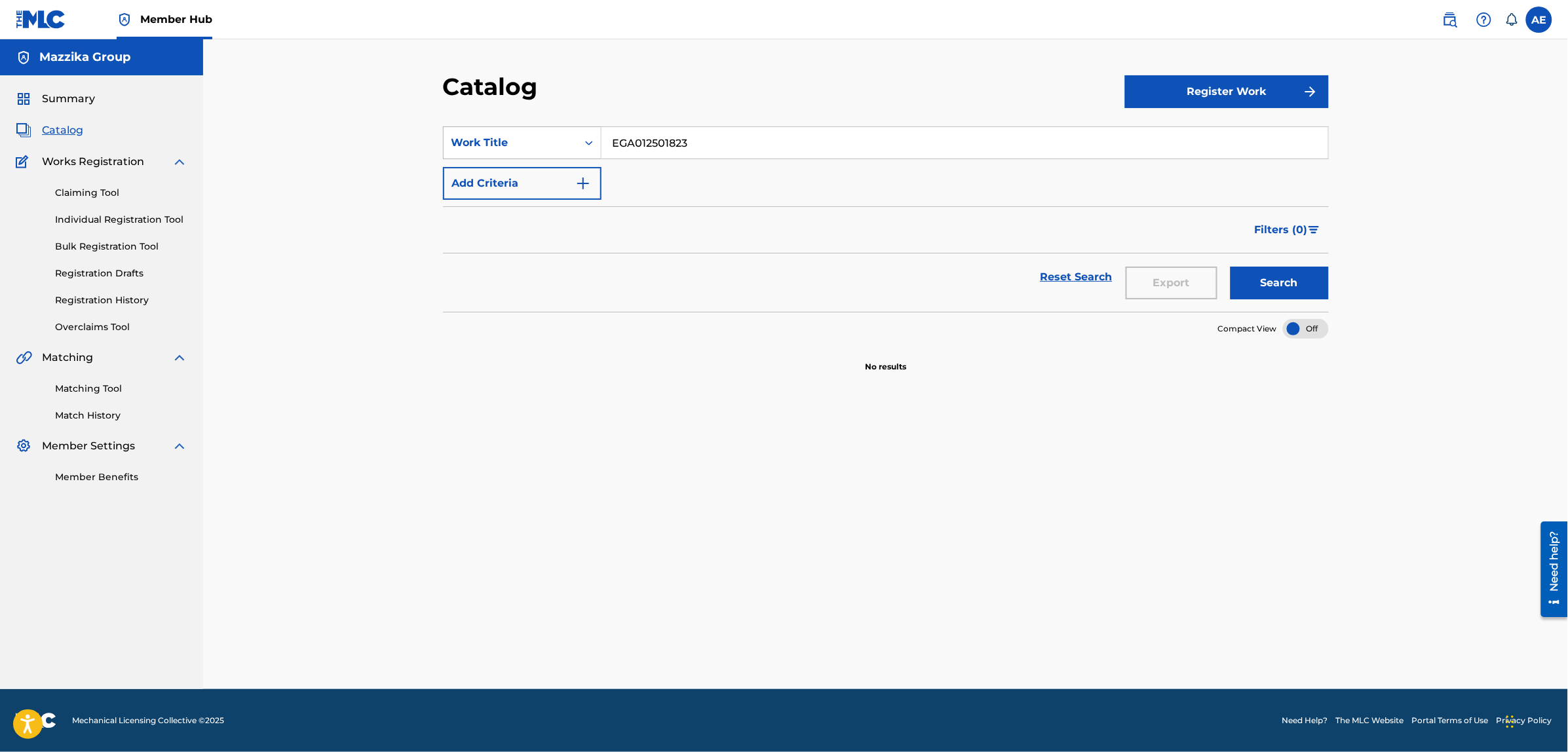
drag, startPoint x: 738, startPoint y: 152, endPoint x: 571, endPoint y: 138, distance: 167.6
click at [574, 139] on div "SearchWithCriteriad3b52f4f-2cef-435b-9da3-ae98702e71b0 Work Title EGA012501823" at bounding box center [886, 143] width 886 height 33
paste input "[PERSON_NAME]"
type input "[PERSON_NAME]"
click at [1231, 267] on button "Search" at bounding box center [1280, 283] width 98 height 33
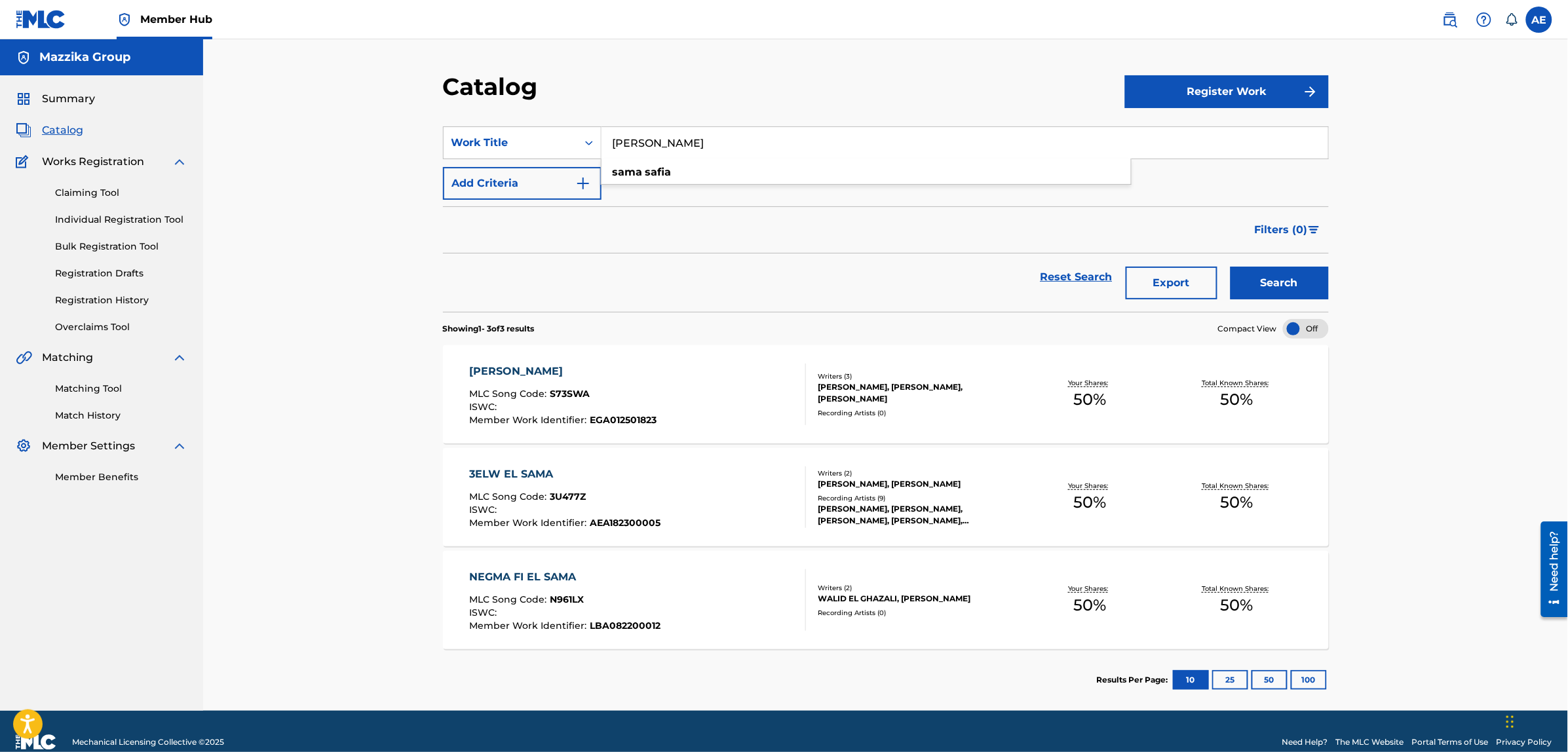
click at [515, 369] on div "SAMA SAFIA" at bounding box center [562, 371] width 187 height 16
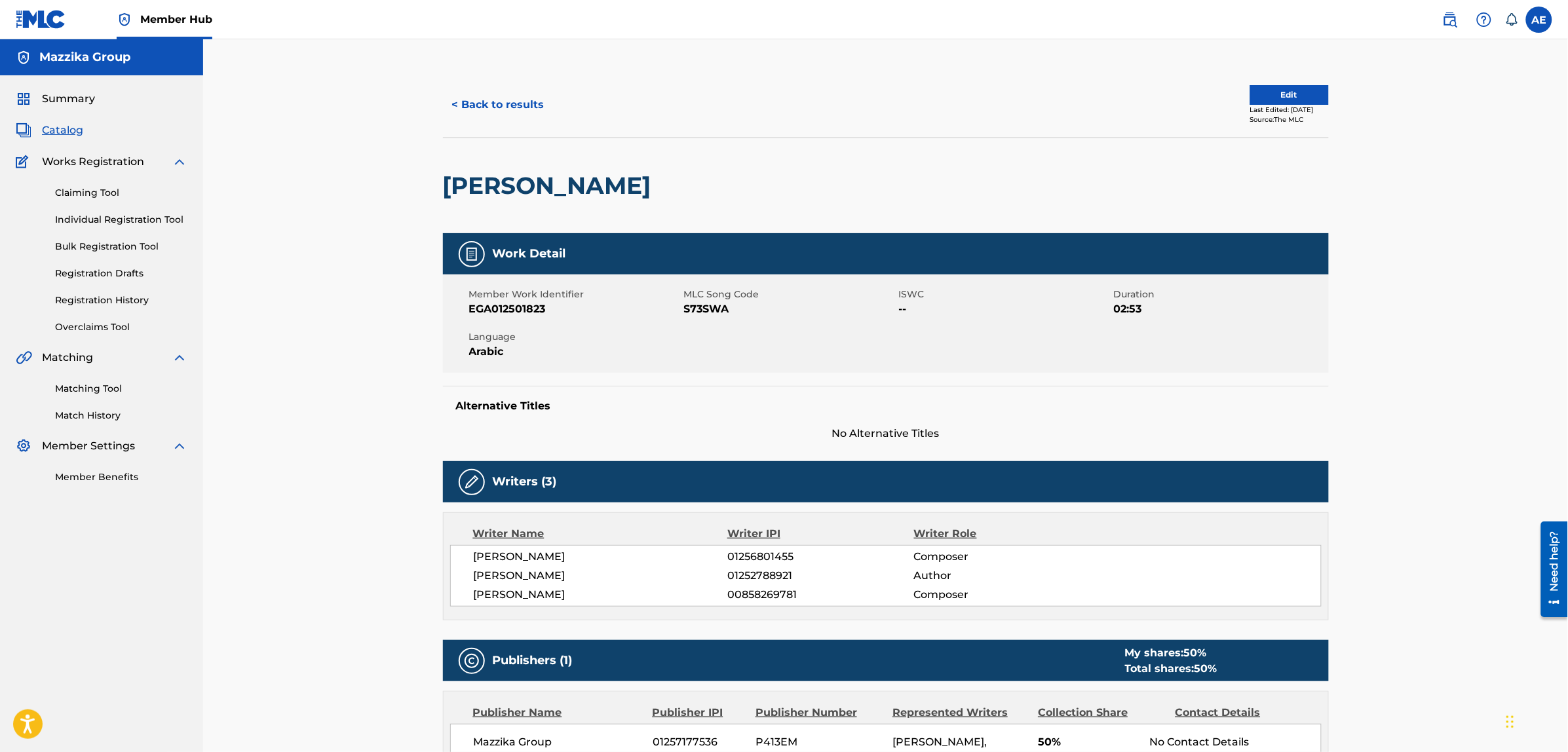
click at [708, 308] on span "S73SWA" at bounding box center [789, 309] width 211 height 16
click at [516, 109] on button "< Back to results" at bounding box center [499, 105] width 111 height 33
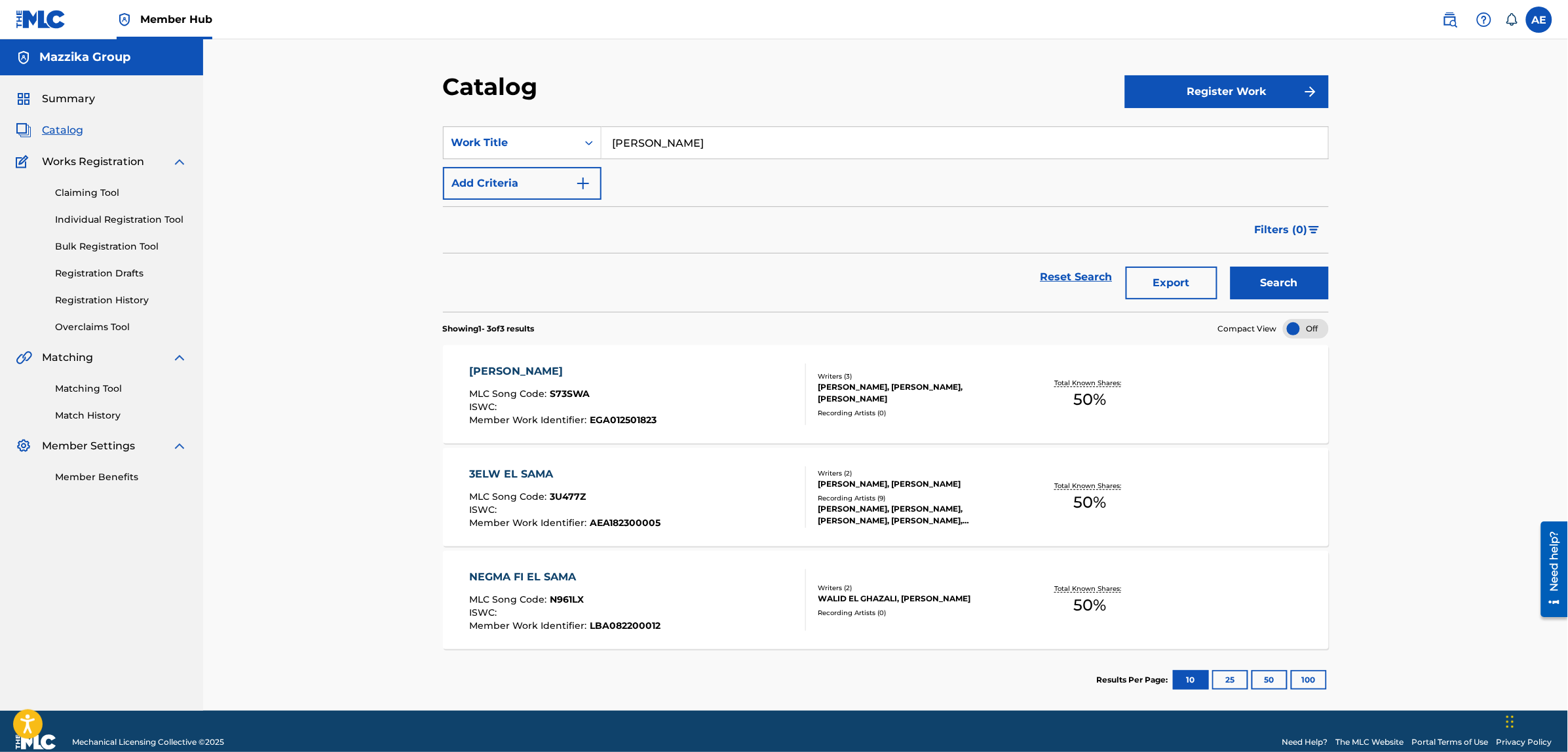
drag, startPoint x: 728, startPoint y: 145, endPoint x: 426, endPoint y: 116, distance: 303.4
click at [469, 131] on div "SearchWithCriteriad3b52f4f-2cef-435b-9da3-ae98702e71b0 Work Title Sama Safia" at bounding box center [886, 143] width 886 height 33
paste input "Araby Ley"
type input "[PERSON_NAME]"
click at [1231, 267] on button "Search" at bounding box center [1280, 283] width 98 height 33
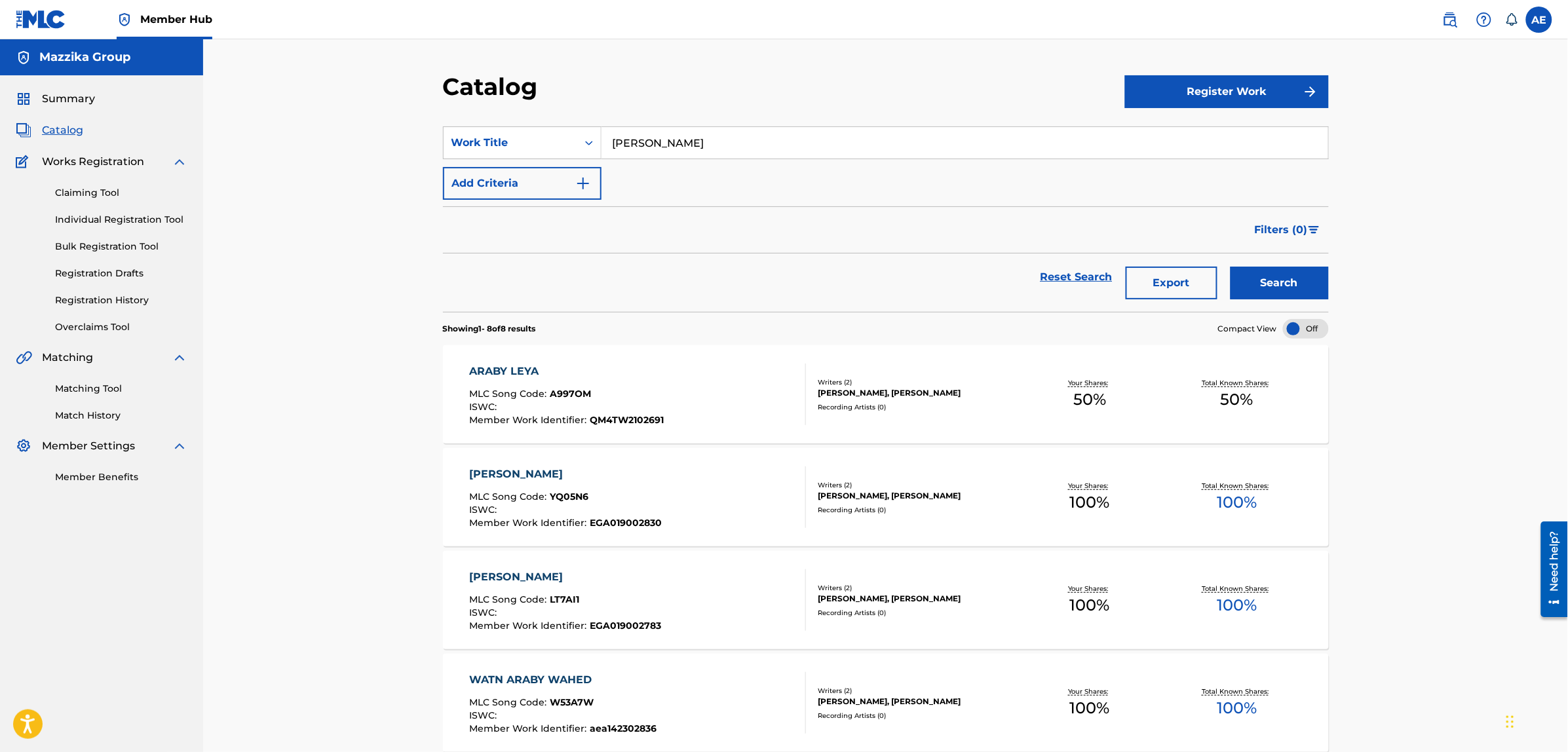
click at [501, 374] on div "ARABY LEYA" at bounding box center [566, 371] width 195 height 16
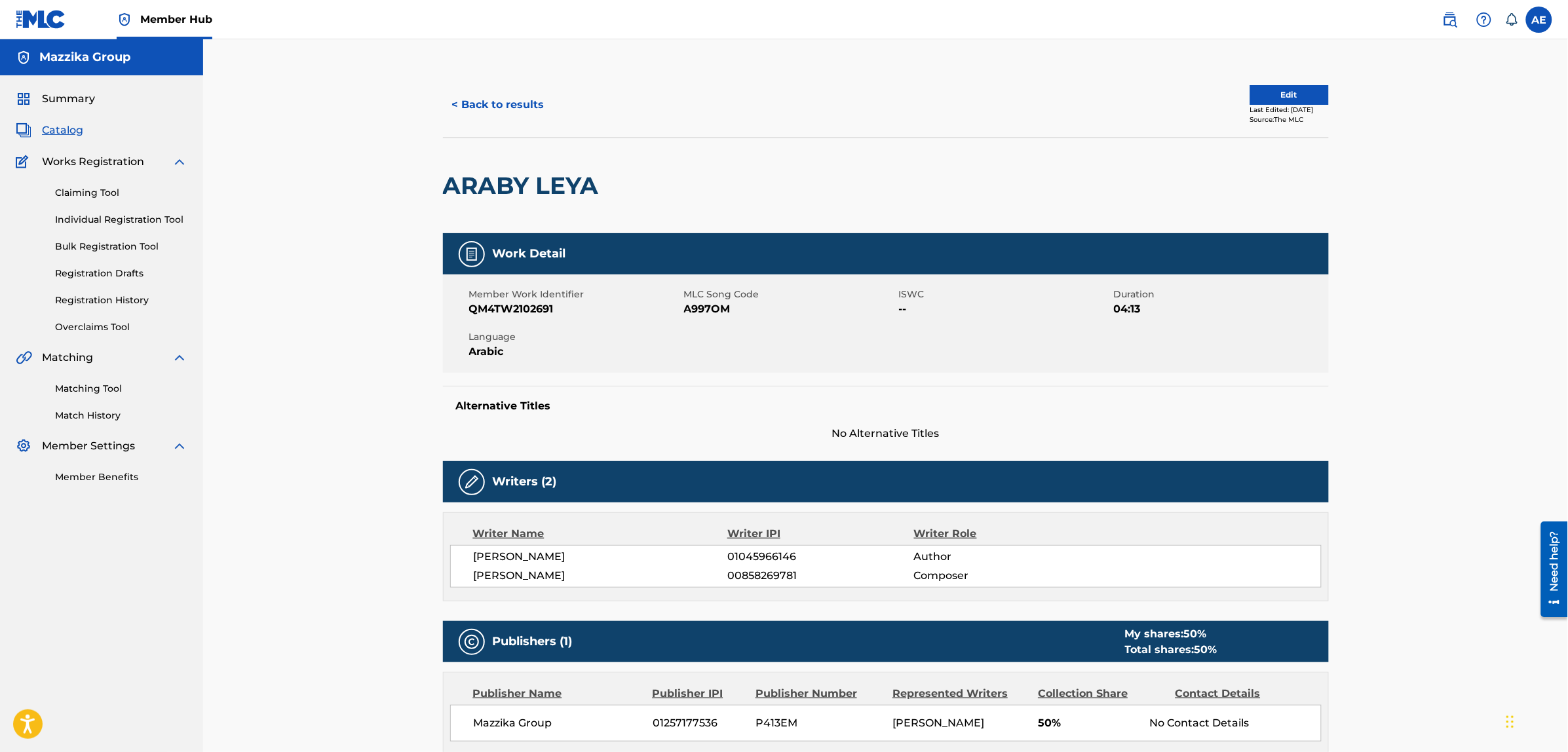
click at [714, 311] on span "A997OM" at bounding box center [789, 309] width 211 height 16
copy span "A997OM"
click at [467, 101] on button "< Back to results" at bounding box center [499, 105] width 111 height 33
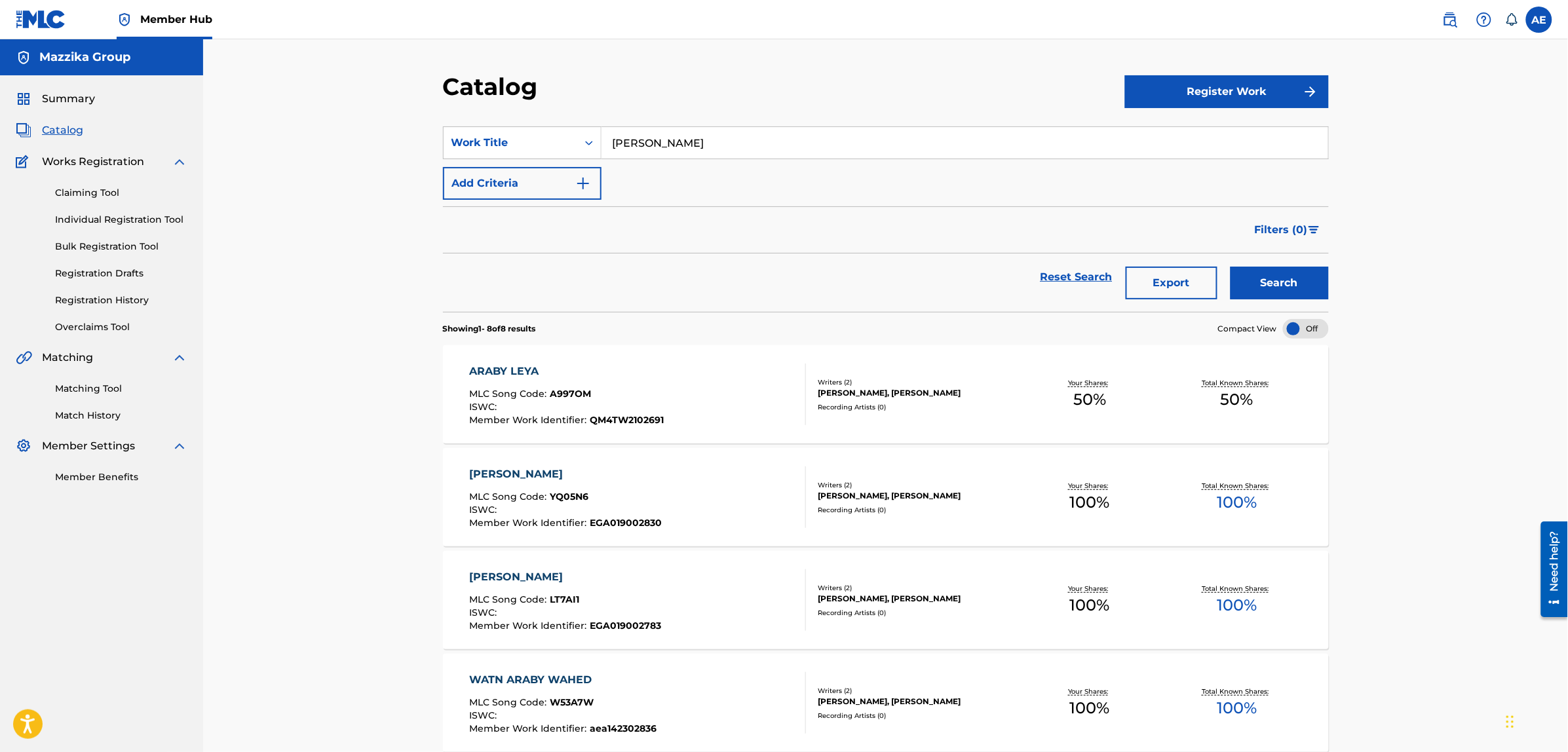
drag, startPoint x: 712, startPoint y: 139, endPoint x: 413, endPoint y: 135, distance: 299.0
click at [414, 135] on div "Catalog Register Work SearchWithCriteriad3b52f4f-2cef-435b-9da3-ae98702e71b0 Wo…" at bounding box center [885, 631] width 1365 height 1185
paste input "Besaalny Leh"
type input "Besaalny Leh"
click at [1231, 267] on button "Search" at bounding box center [1280, 283] width 98 height 33
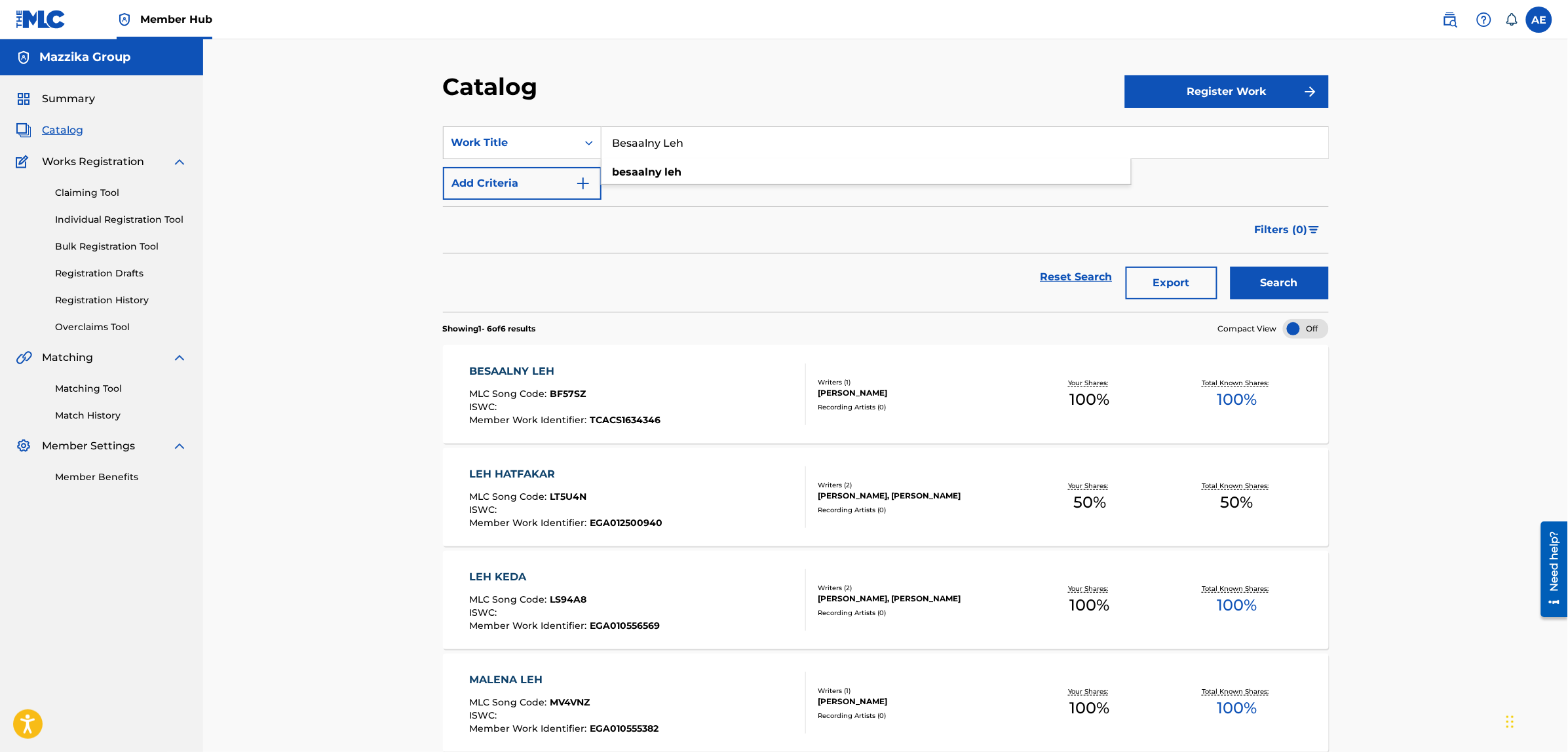
click at [521, 371] on div "BESAALNY LEH" at bounding box center [564, 371] width 191 height 16
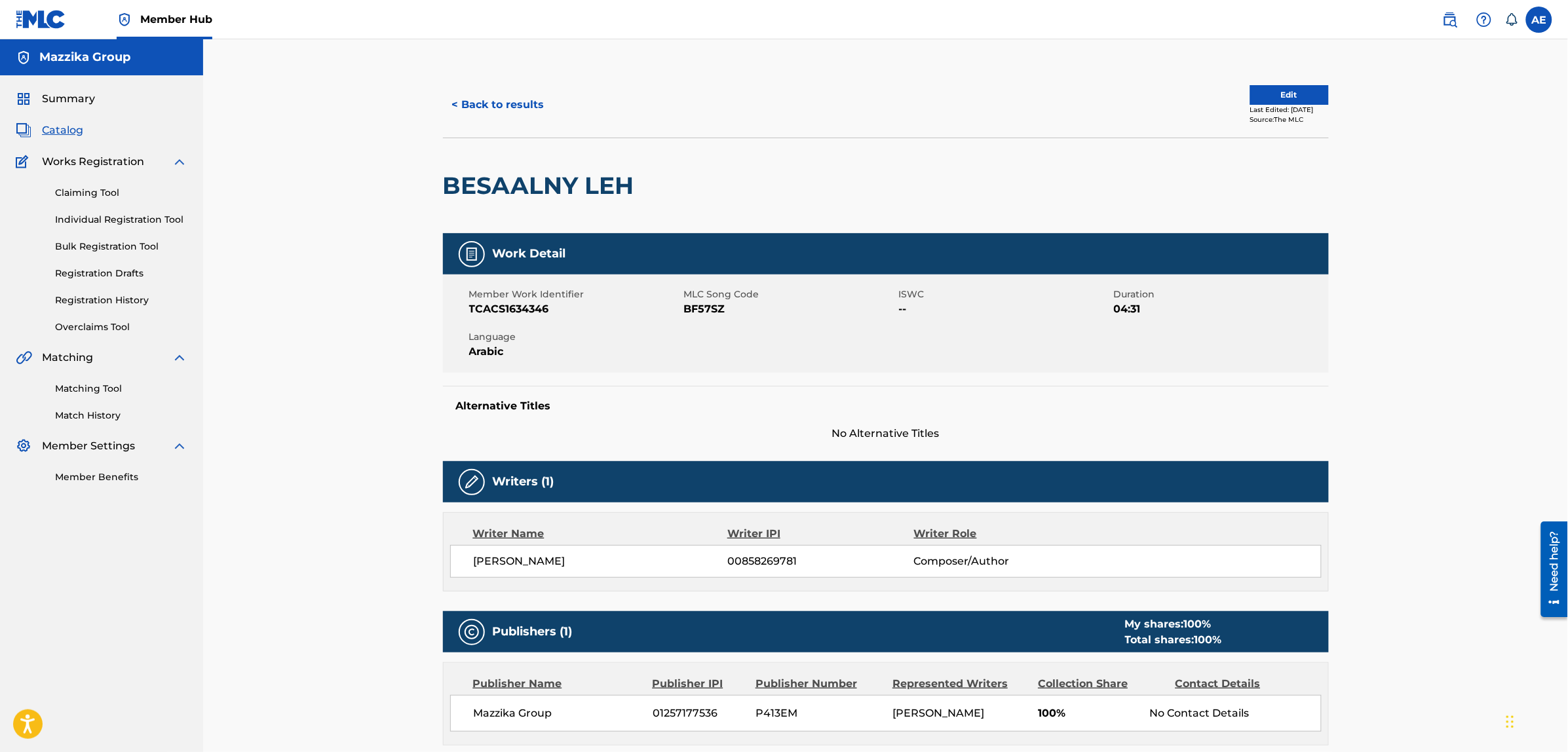
click at [709, 303] on span "BF57SZ" at bounding box center [789, 309] width 211 height 16
copy span "BF57SZ"
click at [525, 108] on button "< Back to results" at bounding box center [499, 105] width 111 height 33
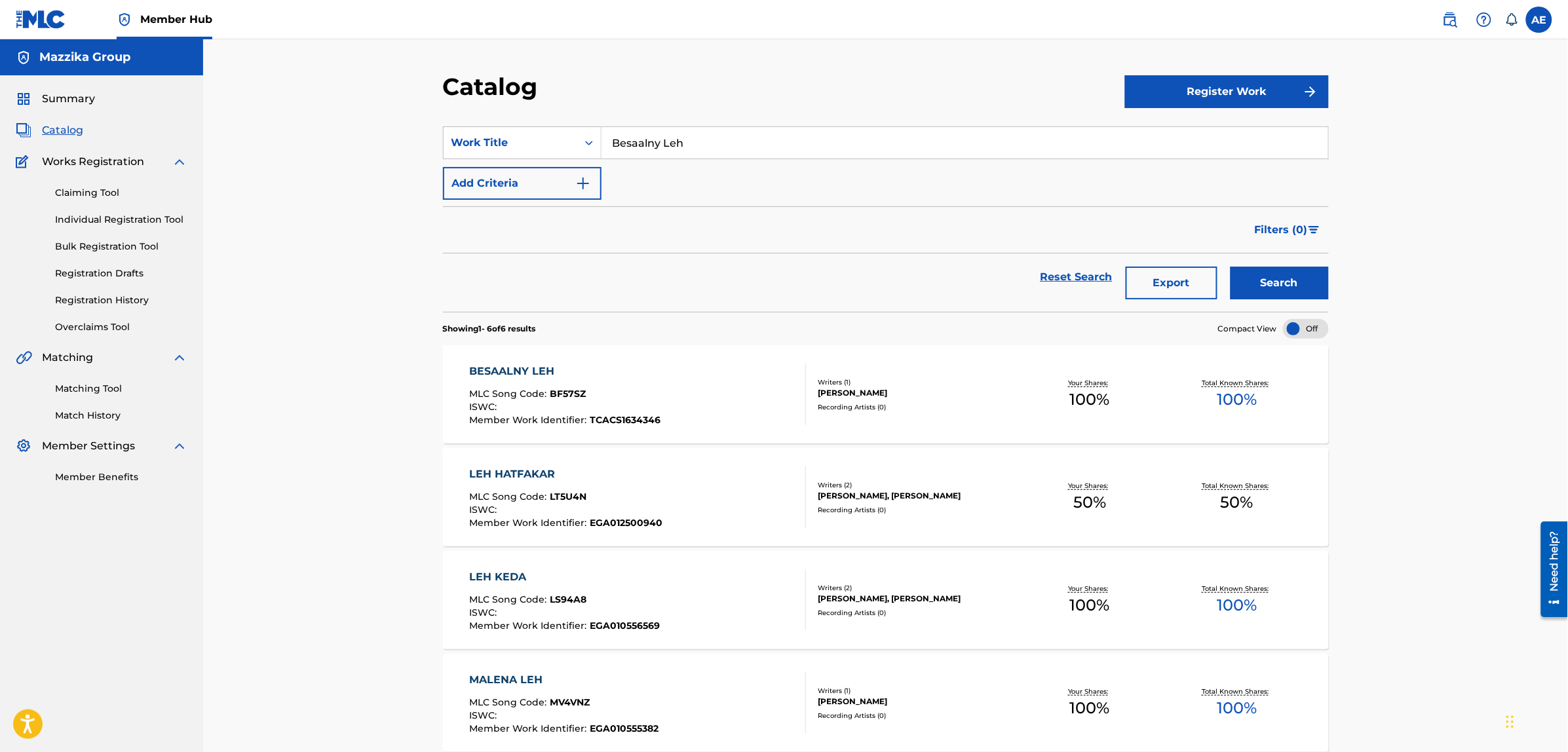
drag, startPoint x: 703, startPoint y: 145, endPoint x: 389, endPoint y: 137, distance: 314.1
click at [389, 137] on div "Catalog Register Work SearchWithCriteriad3b52f4f-2cef-435b-9da3-ae98702e71b0 Wo…" at bounding box center [885, 529] width 1365 height 980
paste input "[PERSON_NAME]"
type input "[PERSON_NAME]"
click at [1231, 267] on button "Search" at bounding box center [1280, 283] width 98 height 33
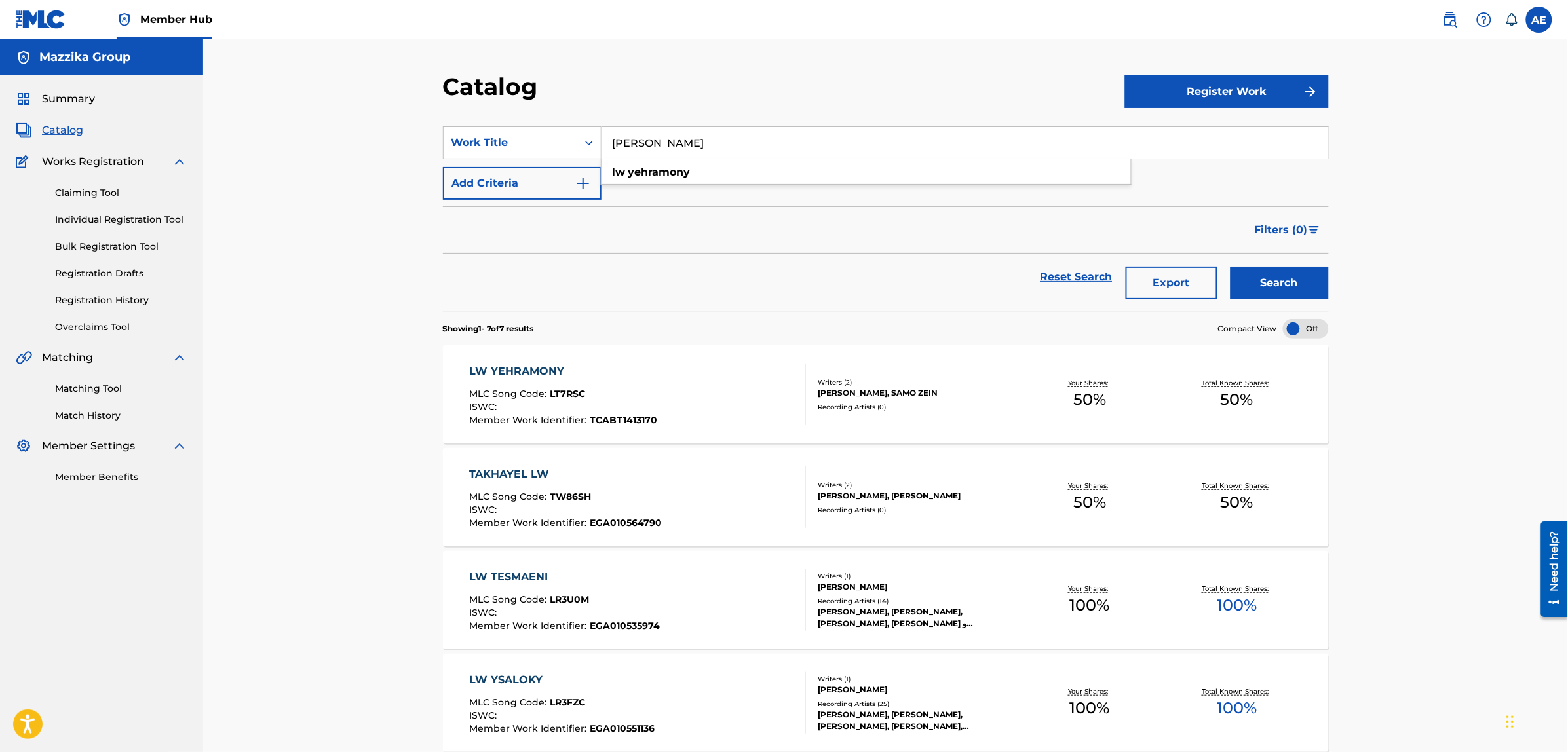
click at [522, 369] on div "LW YEHRAMONY" at bounding box center [562, 371] width 188 height 16
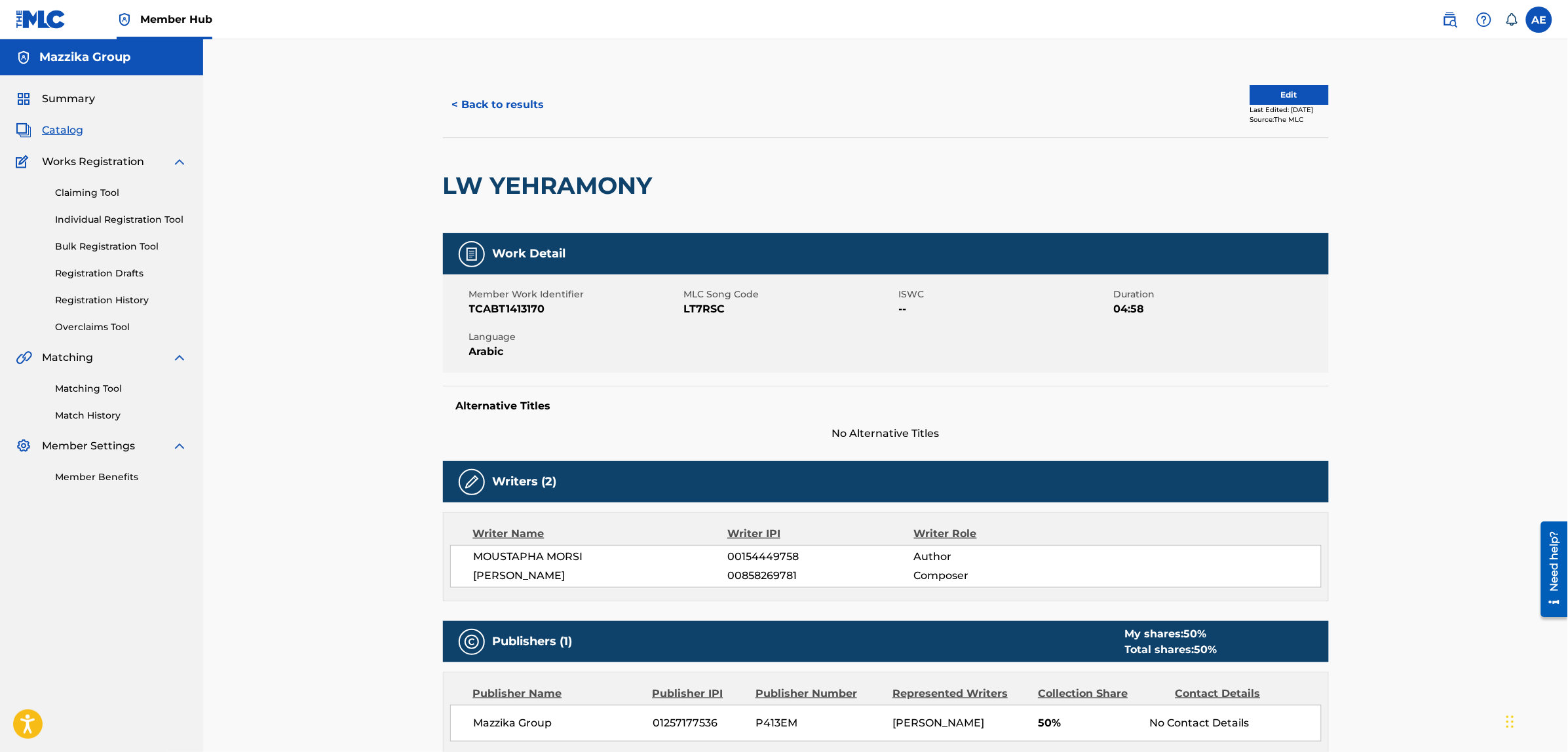
click at [698, 313] on span "LT7RSC" at bounding box center [789, 309] width 211 height 16
copy span "LT7RSC"
click at [534, 92] on button "< Back to results" at bounding box center [499, 105] width 111 height 33
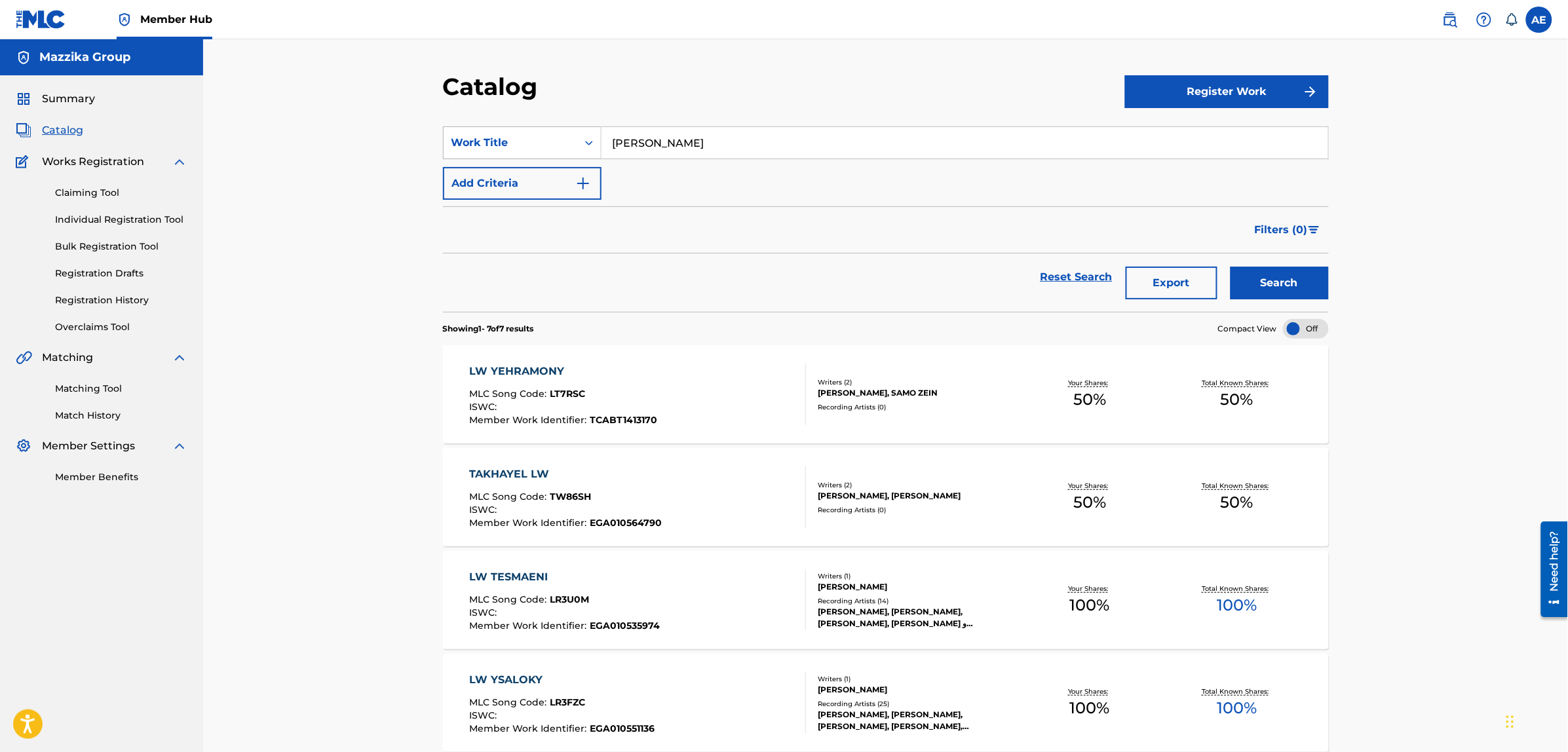
drag, startPoint x: 724, startPoint y: 146, endPoint x: 475, endPoint y: 144, distance: 249.0
click at [475, 144] on div "SearchWithCriteriad3b52f4f-2cef-435b-9da3-ae98702e71b0 Work Title Lw Yehramony" at bounding box center [886, 143] width 886 height 33
paste input "Meli Ya Helwa"
type input "Meli Ya Helwa"
click at [1231, 267] on button "Search" at bounding box center [1280, 283] width 98 height 33
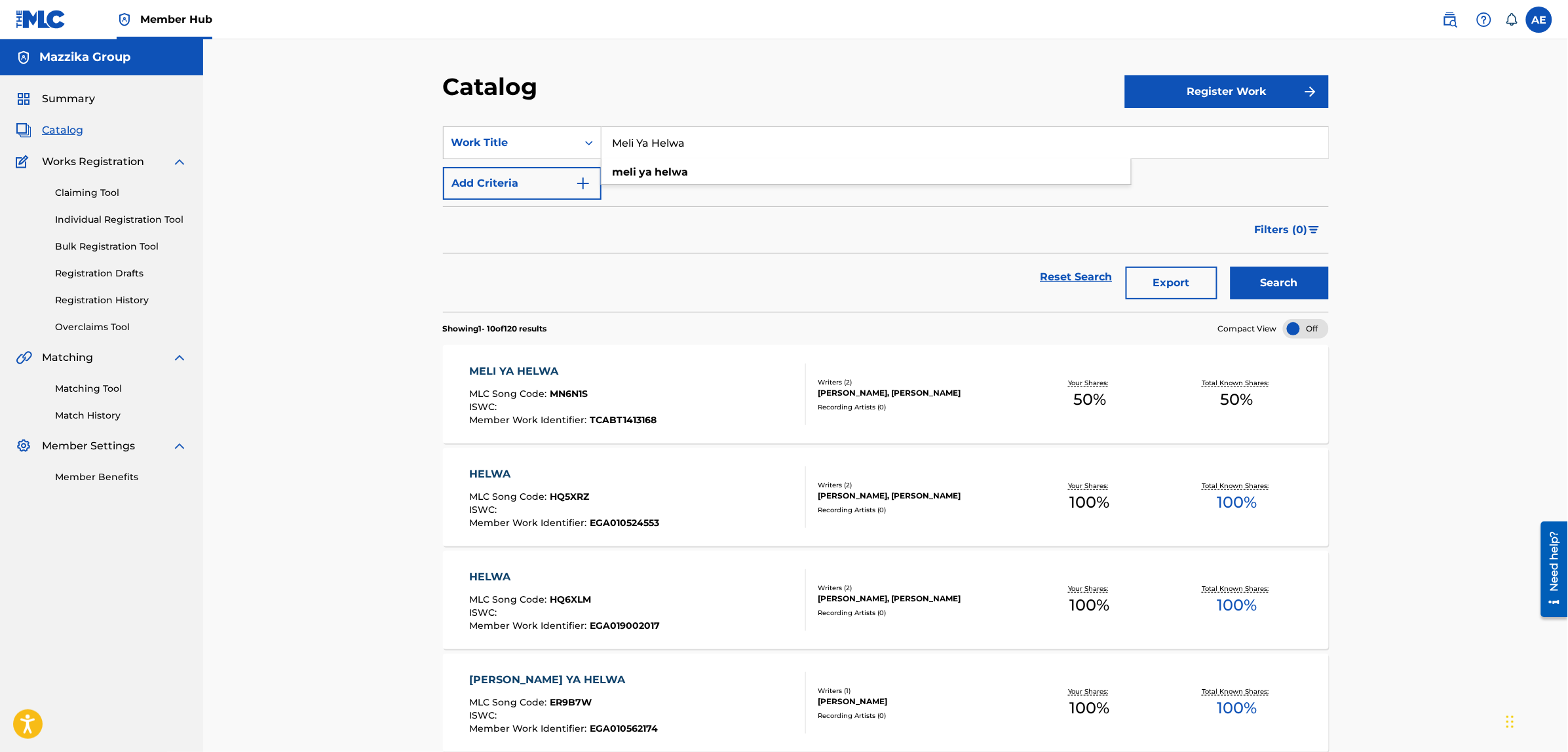
click at [513, 369] on div "MELI YA HELWA" at bounding box center [562, 371] width 187 height 16
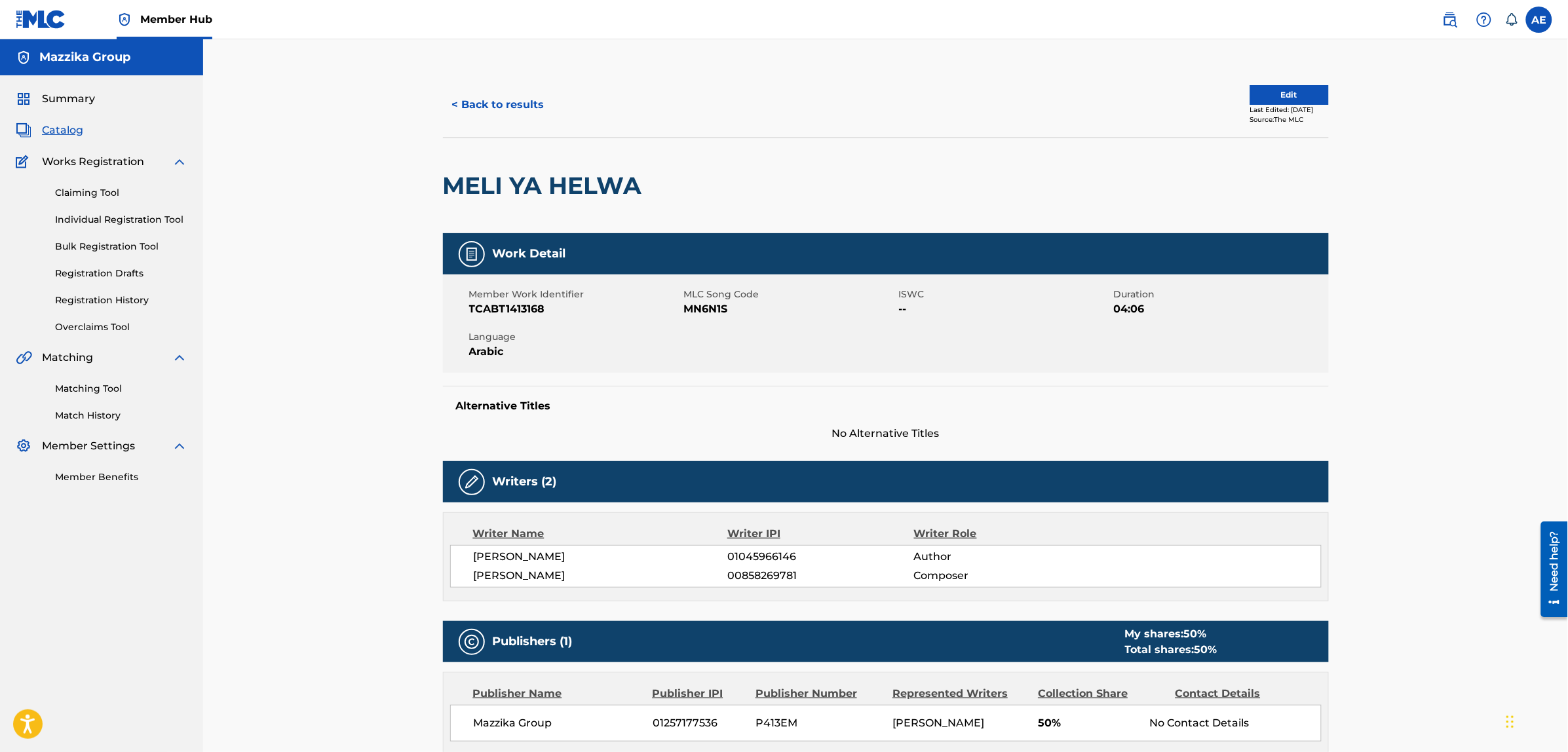
click at [716, 309] on span "MN6N1S" at bounding box center [789, 309] width 211 height 16
copy span "MN6N1S"
click at [503, 91] on button "< Back to results" at bounding box center [499, 105] width 111 height 33
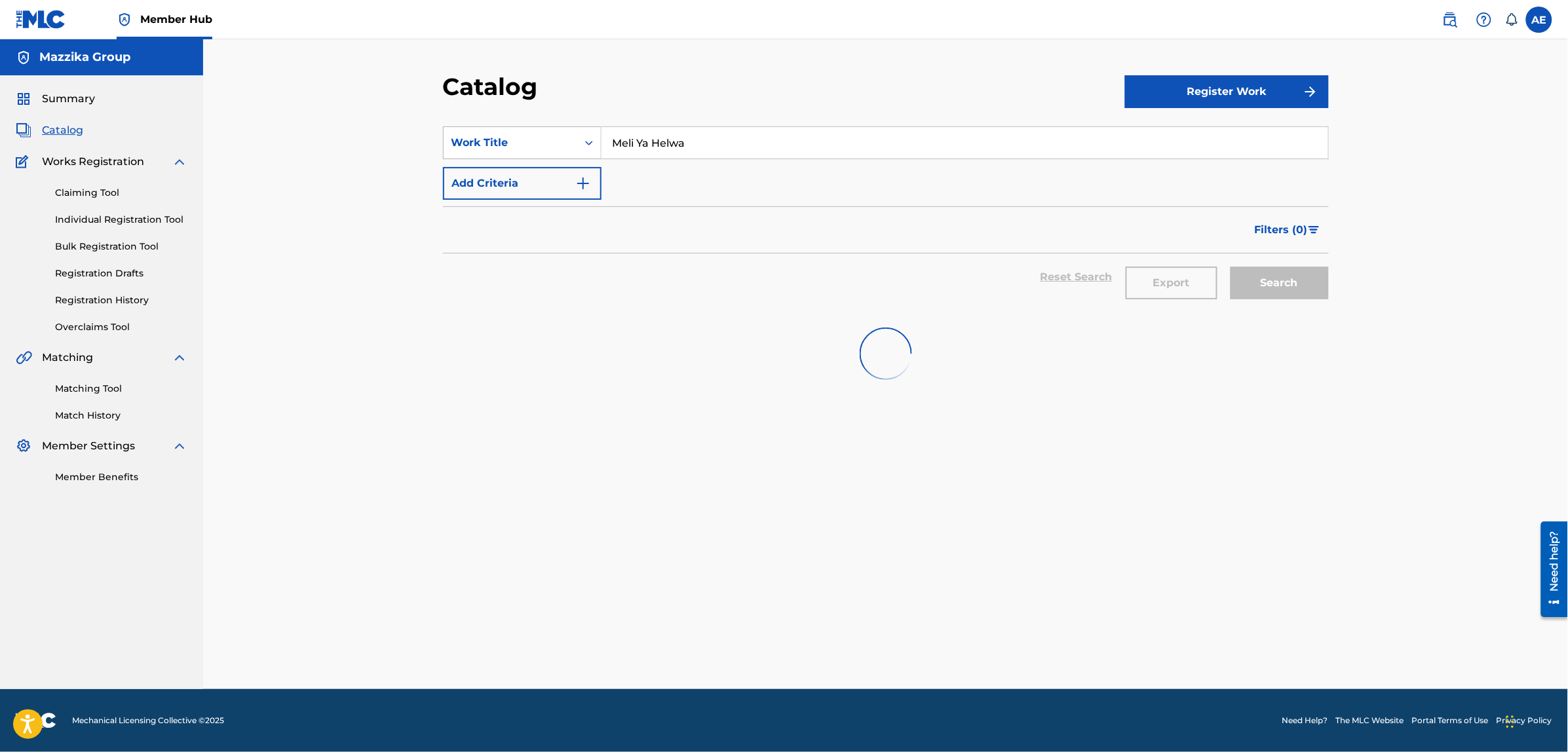
drag, startPoint x: 714, startPoint y: 138, endPoint x: 539, endPoint y: 142, distance: 175.0
click at [549, 142] on div "SearchWithCriteriad3b52f4f-2cef-435b-9da3-ae98702e71b0 Work Title Meli Ya Helwa" at bounding box center [886, 143] width 886 height 33
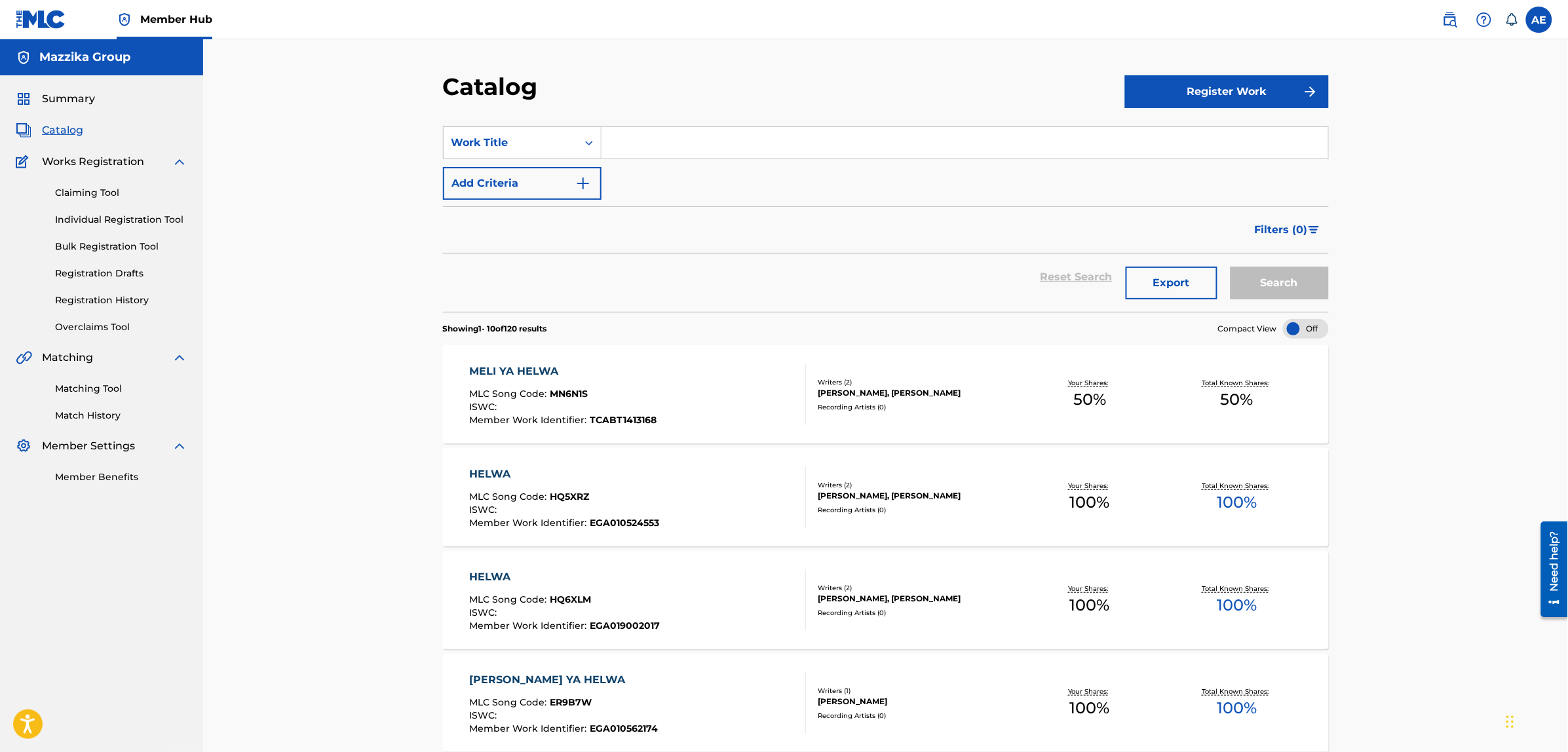
paste input "Ya Rb [PERSON_NAME]"
type input "Ya Rb [PERSON_NAME]"
click at [1231, 267] on button "Search" at bounding box center [1280, 283] width 98 height 33
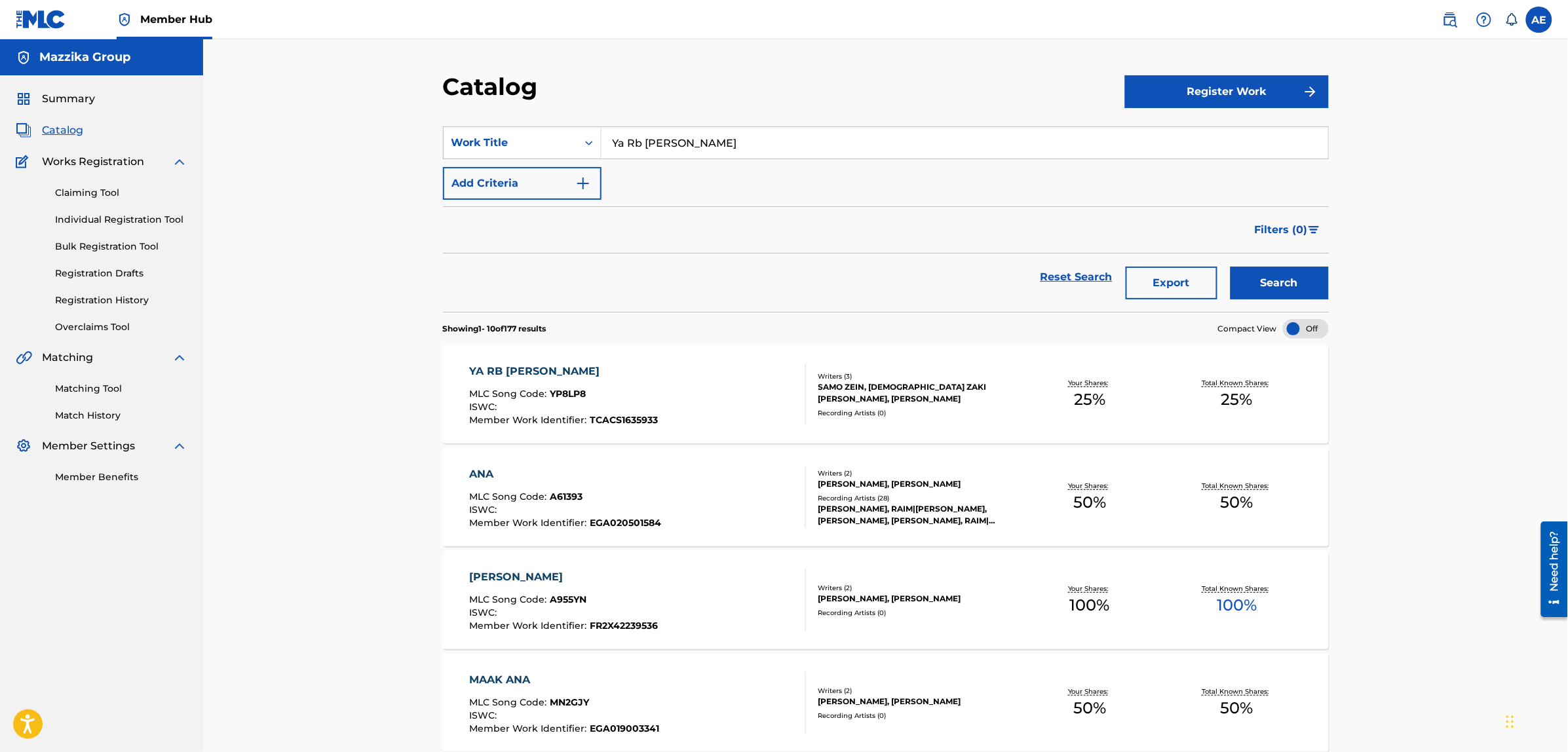
click at [516, 367] on div "YA RB [PERSON_NAME]" at bounding box center [563, 371] width 189 height 16
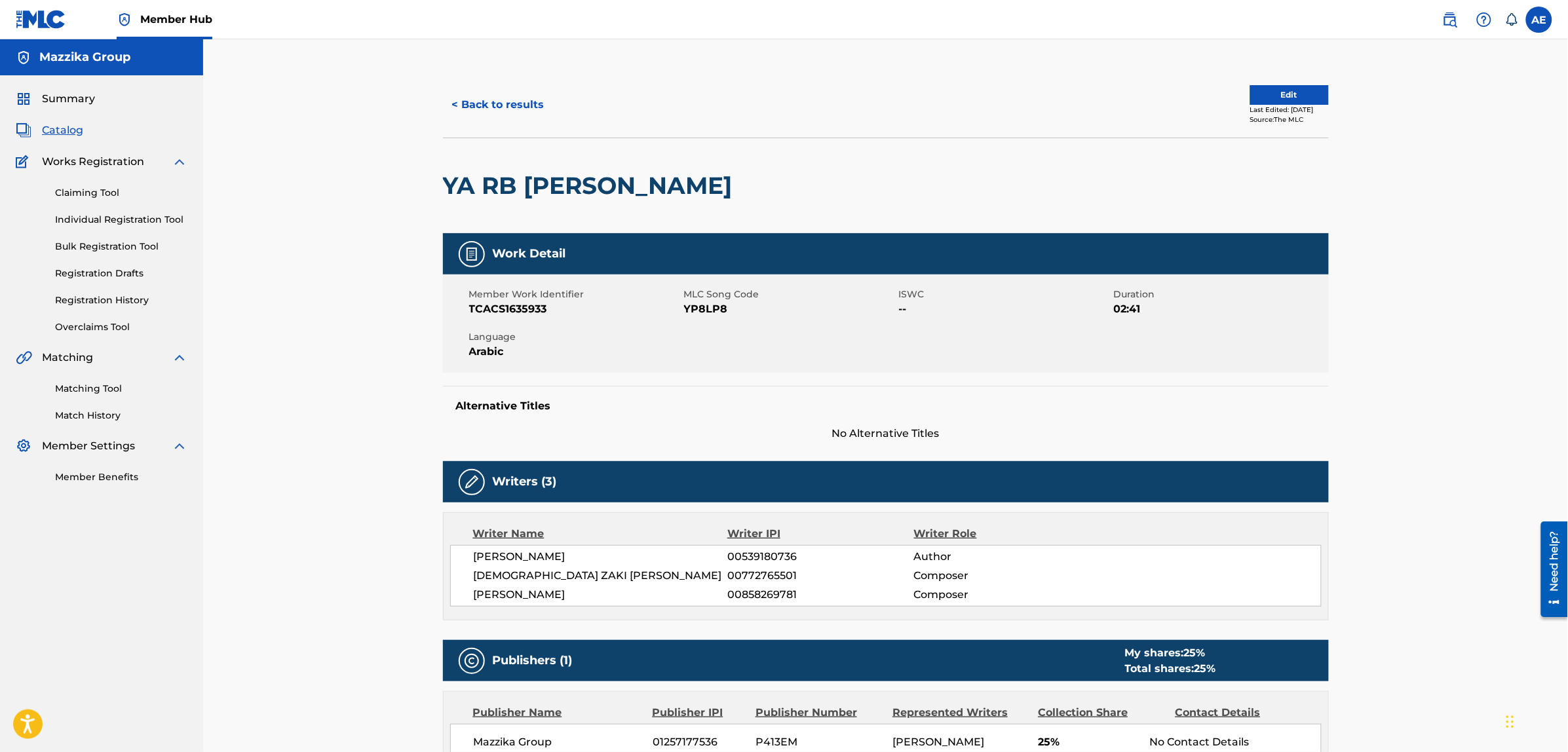
click at [708, 301] on span "YP8LP8" at bounding box center [789, 309] width 211 height 16
click at [705, 309] on span "YP8LP8" at bounding box center [789, 309] width 211 height 16
copy span "YP8LP8"
click at [516, 99] on button "< Back to results" at bounding box center [499, 105] width 111 height 33
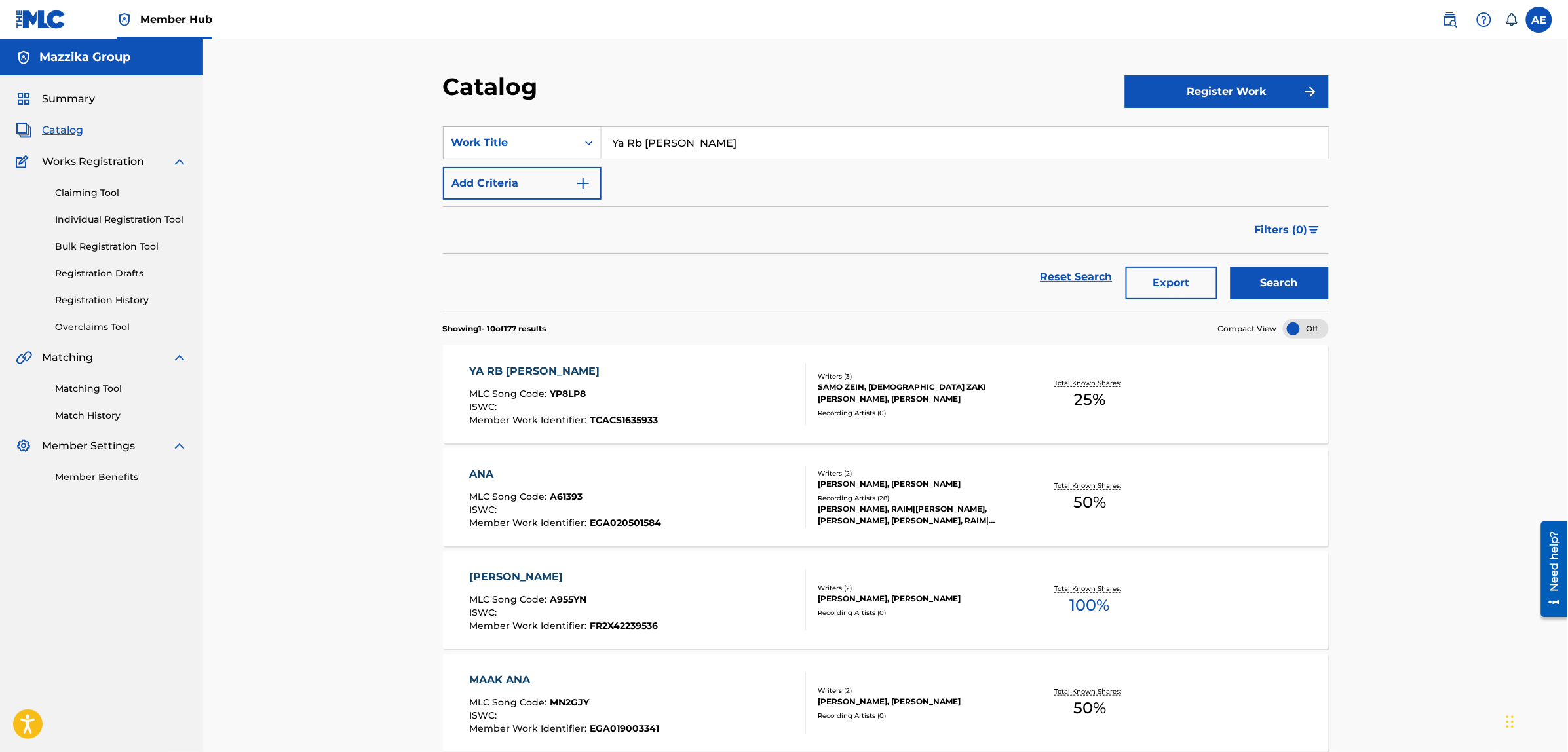
drag, startPoint x: 725, startPoint y: 148, endPoint x: 506, endPoint y: 142, distance: 219.1
click at [507, 142] on div "SearchWithCriteriad3b52f4f-2cef-435b-9da3-ae98702e71b0 Work Title Ya Rb Ana Abd…" at bounding box center [886, 143] width 886 height 33
paste input "King El Hob"
type input "King El Hob"
click at [1231, 267] on button "Search" at bounding box center [1280, 283] width 98 height 33
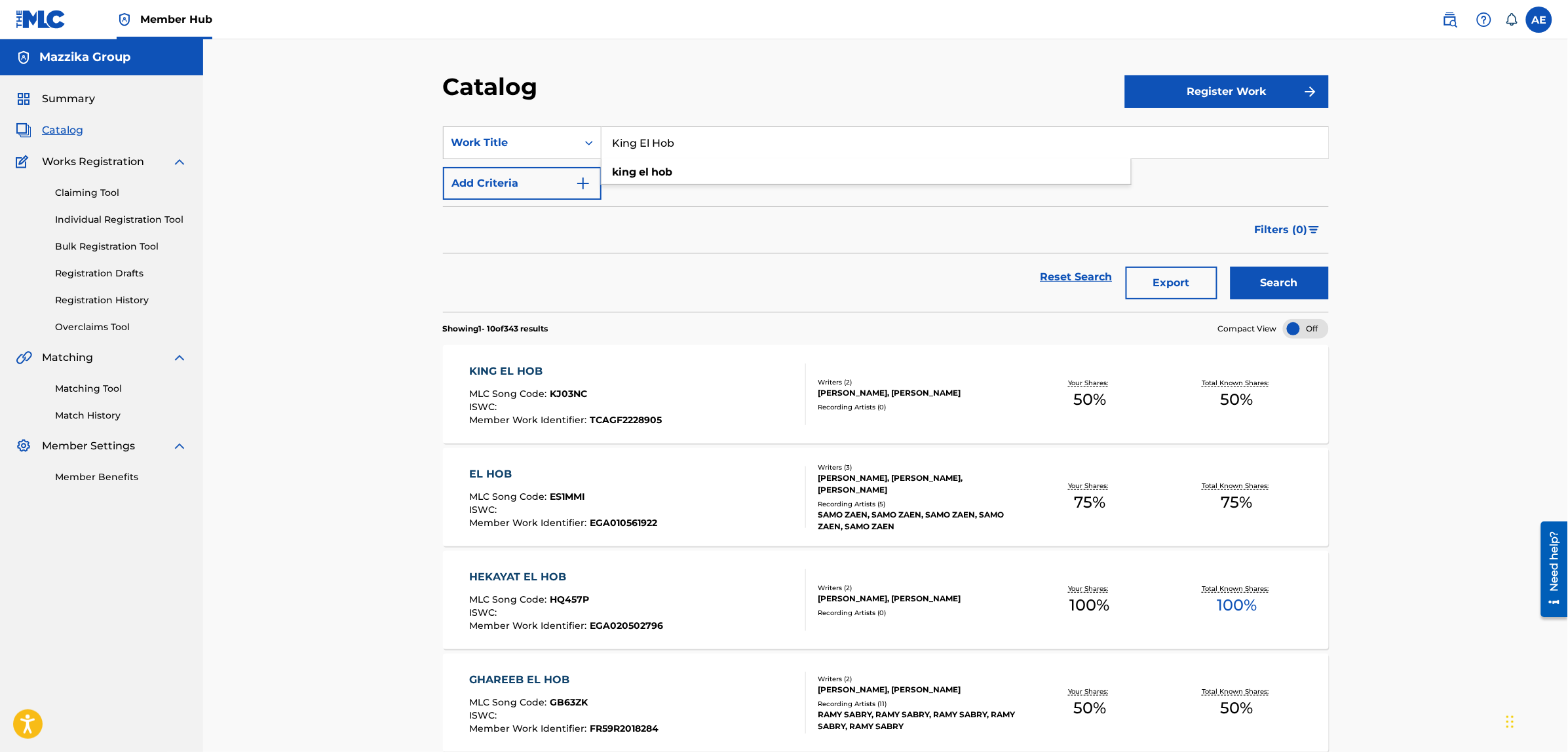
click at [518, 367] on div "KING EL HOB" at bounding box center [565, 371] width 193 height 16
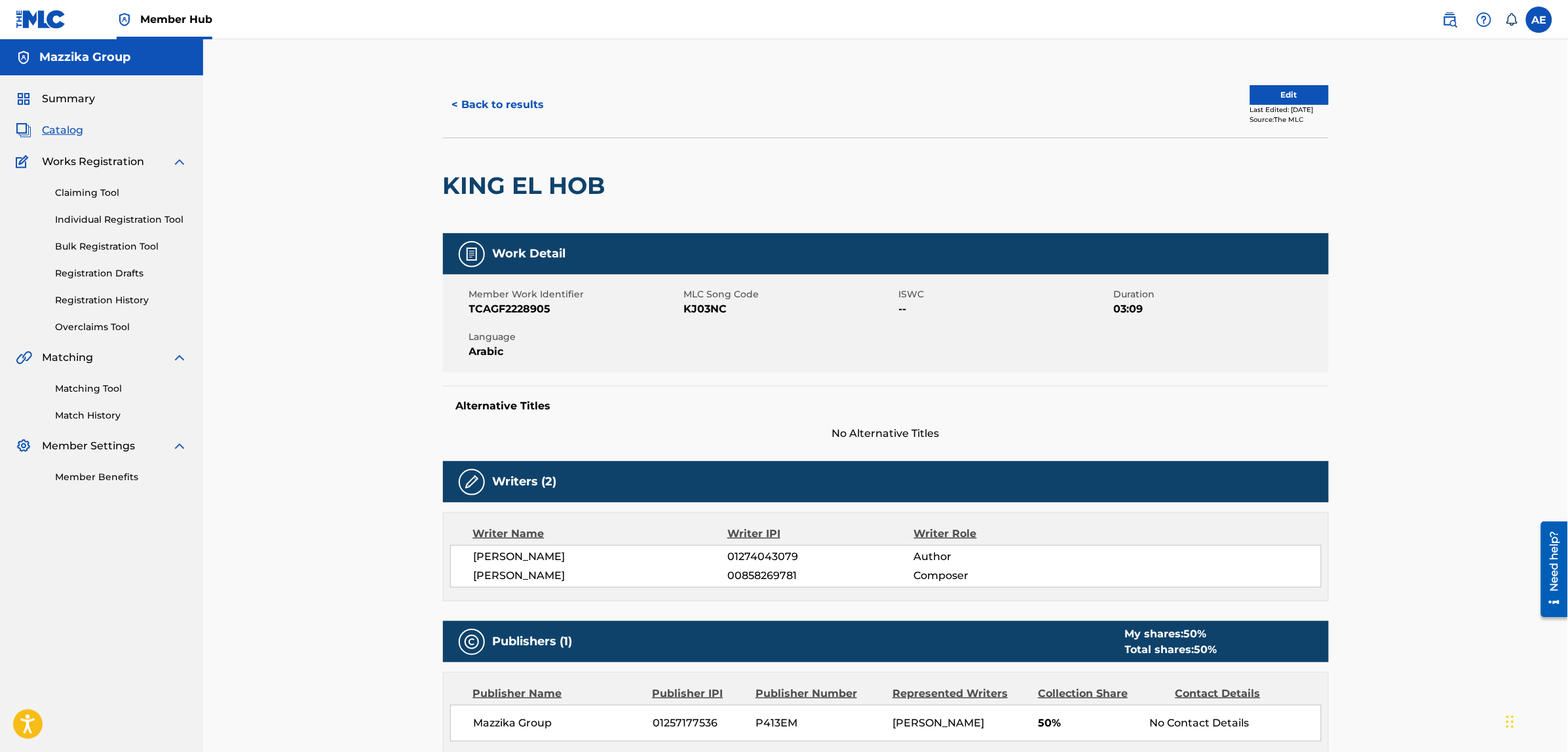
click at [708, 309] on span "KJ03NC" at bounding box center [789, 309] width 211 height 16
copy span "KJ03NC"
click at [505, 130] on div "< Back to results Edit Last Edited: September 25, 2025 Source: The MLC" at bounding box center [886, 104] width 886 height 65
click at [493, 103] on button "< Back to results" at bounding box center [499, 105] width 111 height 33
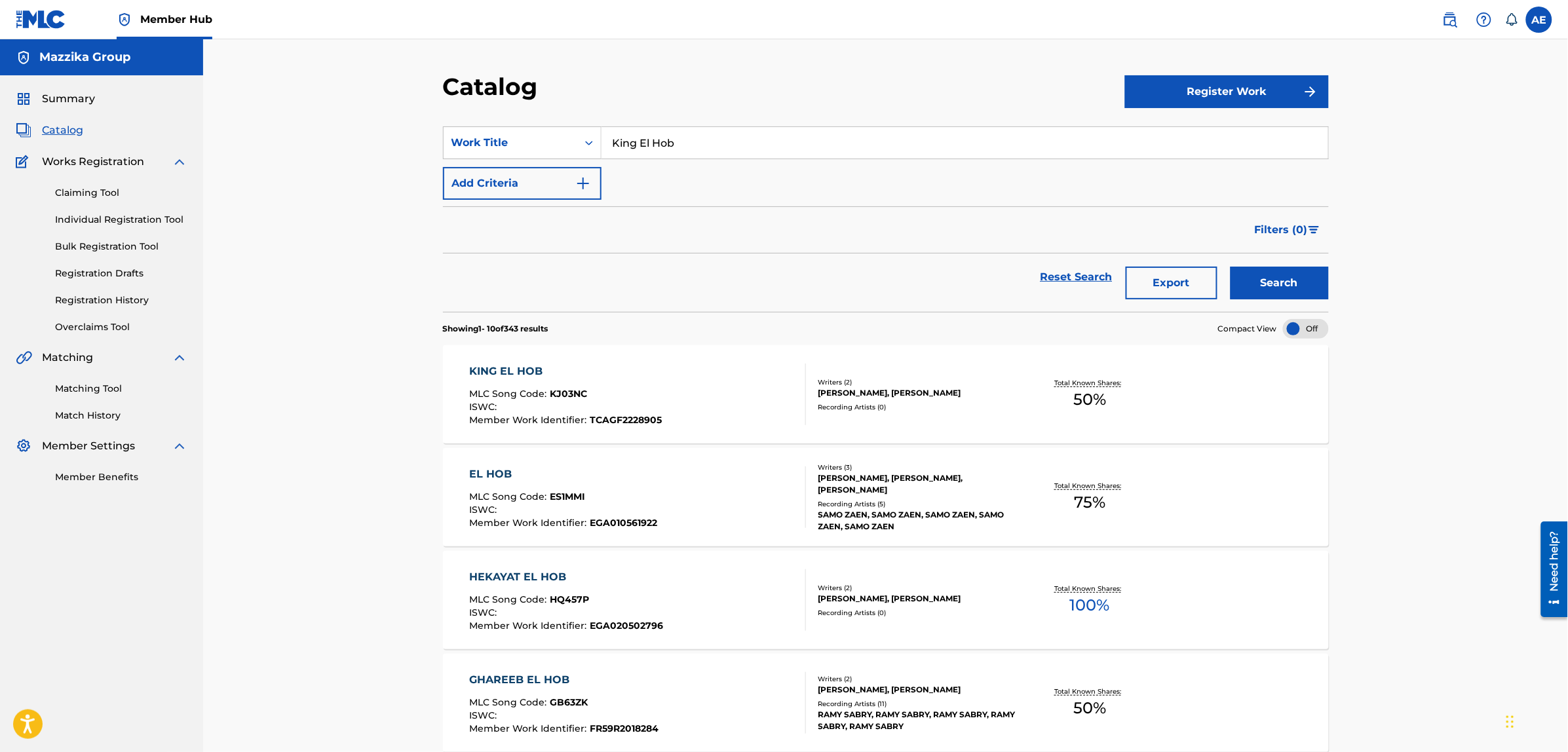
drag, startPoint x: 717, startPoint y: 141, endPoint x: 277, endPoint y: 123, distance: 440.4
click at [289, 123] on div "Catalog Register Work SearchWithCriteriad3b52f4f-2cef-435b-9da3-ae98702e71b0 Wo…" at bounding box center [885, 737] width 1365 height 1397
paste input "Metl Al Walad"
type input "Metl Al Walad"
click at [1231, 267] on button "Search" at bounding box center [1280, 283] width 98 height 33
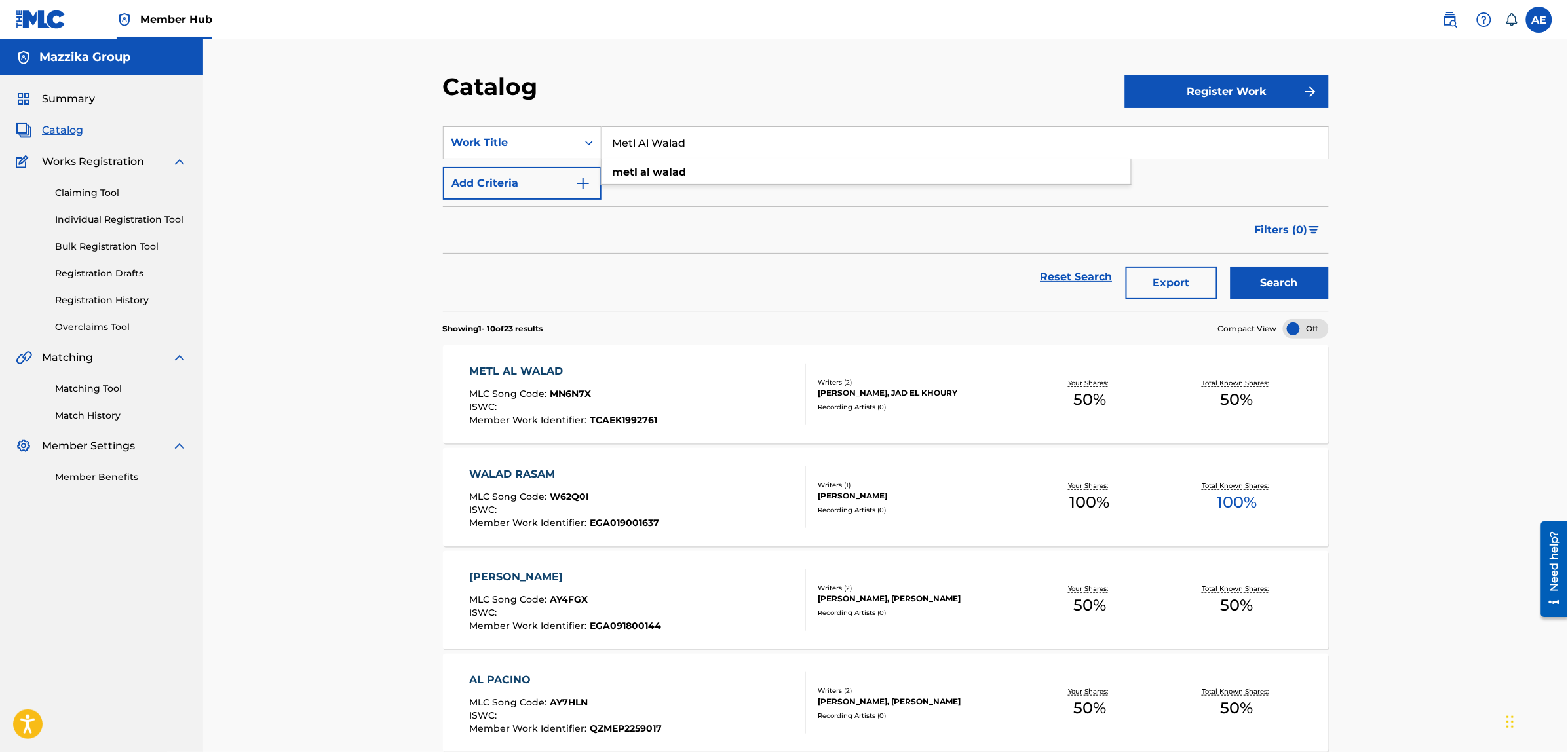
click at [508, 367] on div "METL AL WALAD" at bounding box center [562, 371] width 188 height 16
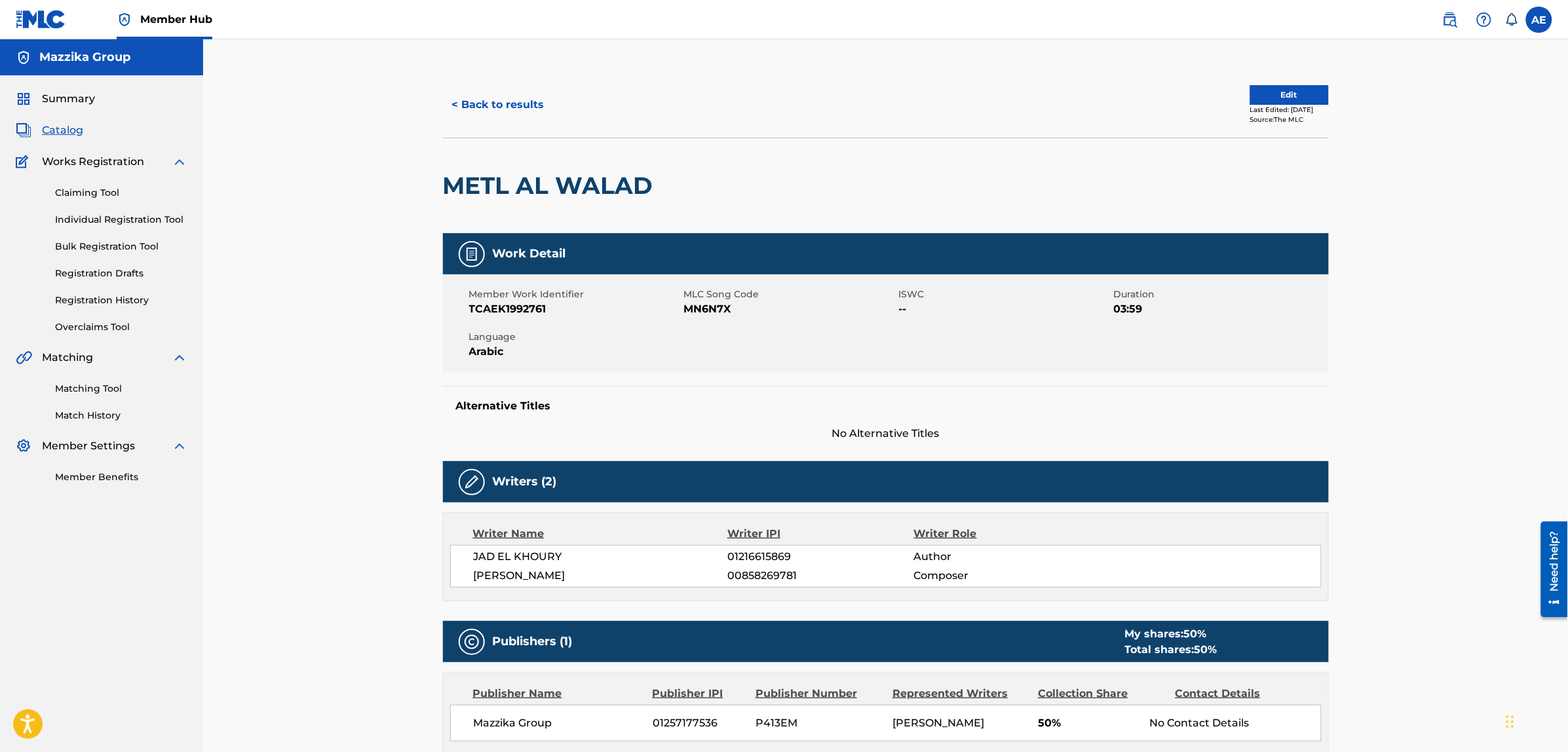
click at [719, 307] on span "MN6N7X" at bounding box center [789, 309] width 211 height 16
copy span "MN6N7X"
click at [471, 94] on button "< Back to results" at bounding box center [499, 105] width 111 height 33
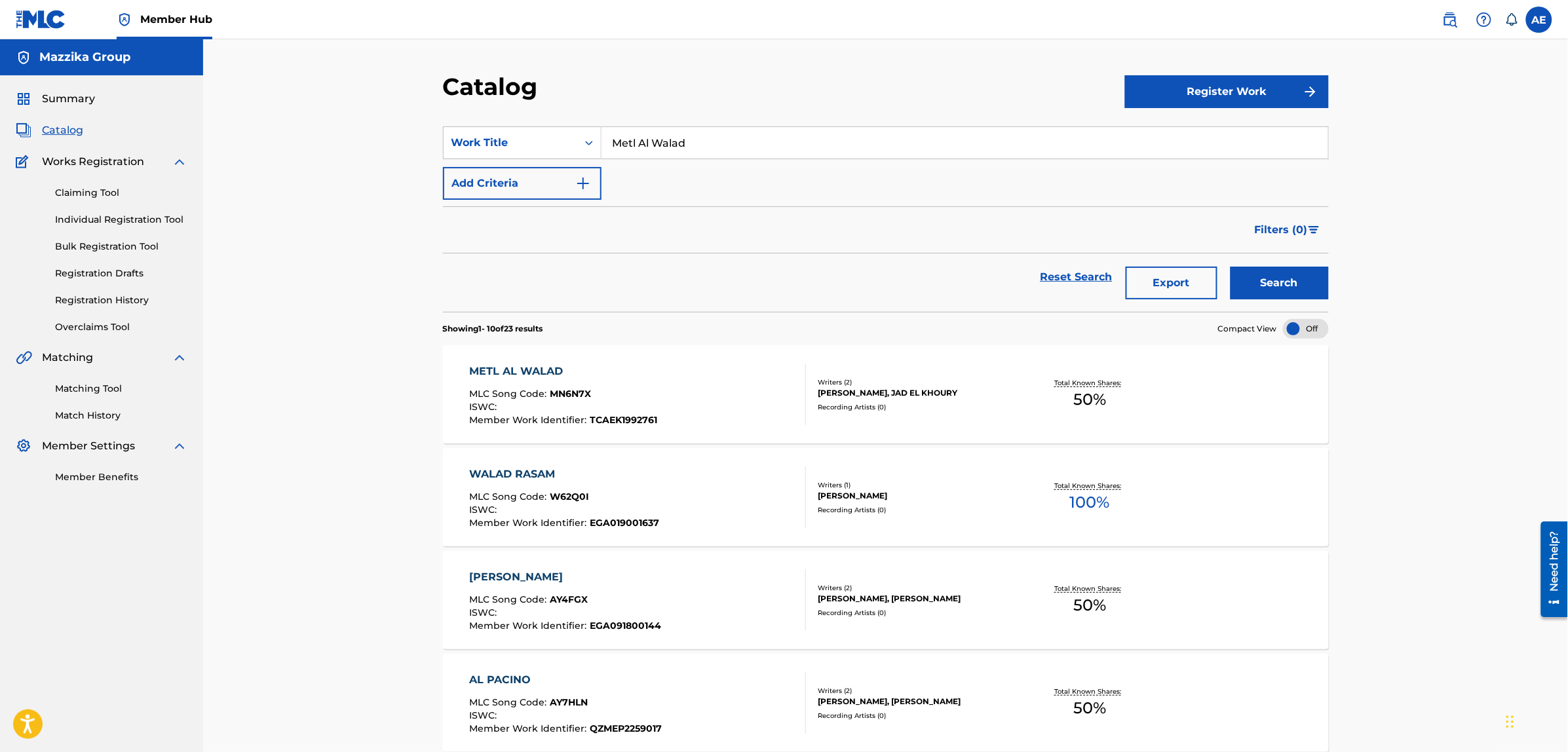
drag, startPoint x: 726, startPoint y: 147, endPoint x: 371, endPoint y: 112, distance: 356.7
click at [406, 112] on div "Catalog Register Work SearchWithCriteriad3b52f4f-2cef-435b-9da3-ae98702e71b0 Wo…" at bounding box center [885, 737] width 1365 height 1397
paste input "Ward Al Bustan"
type input "Ward Al Bustan"
click at [1231, 267] on button "Search" at bounding box center [1280, 283] width 98 height 33
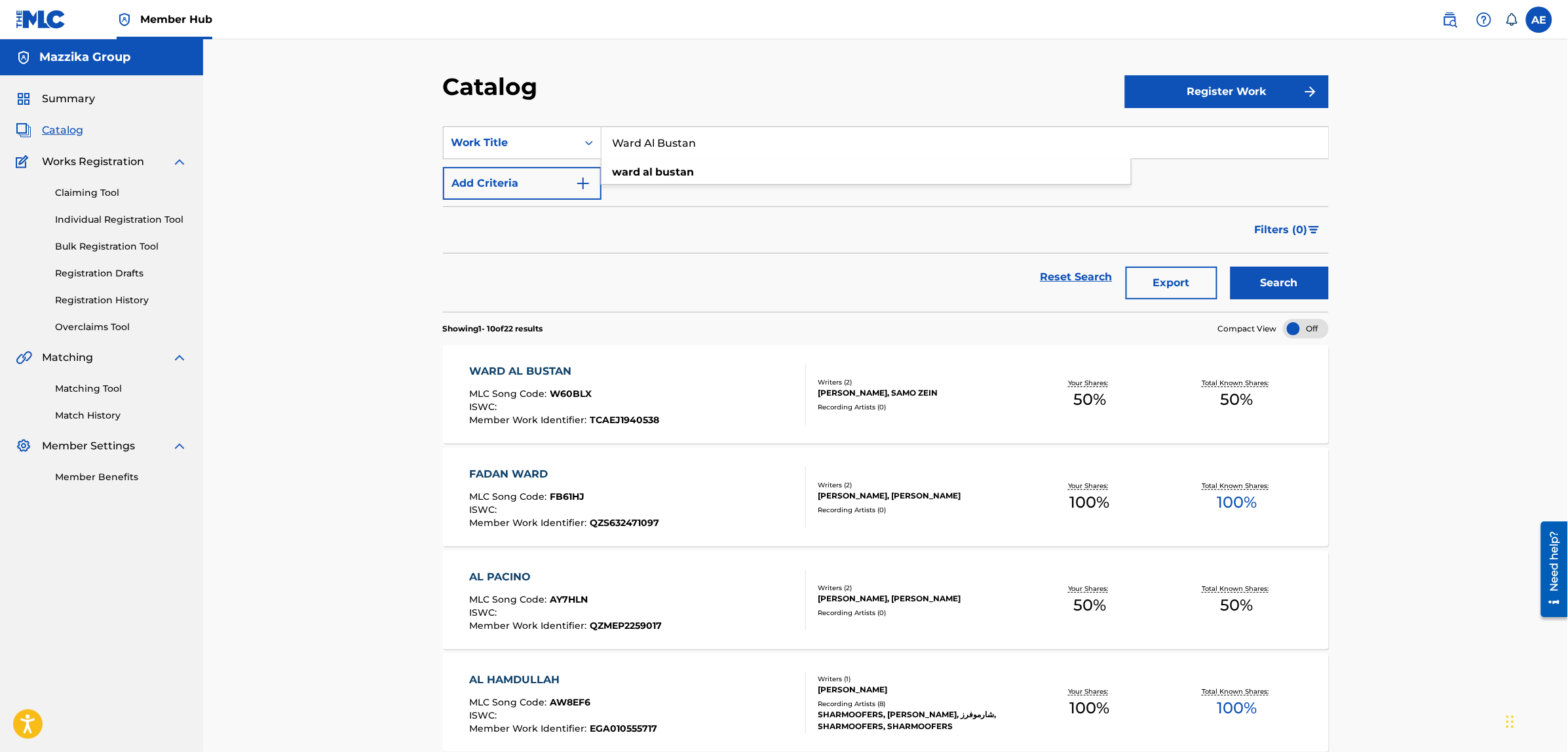
click at [528, 372] on div "WARD AL BUSTAN" at bounding box center [563, 371] width 190 height 16
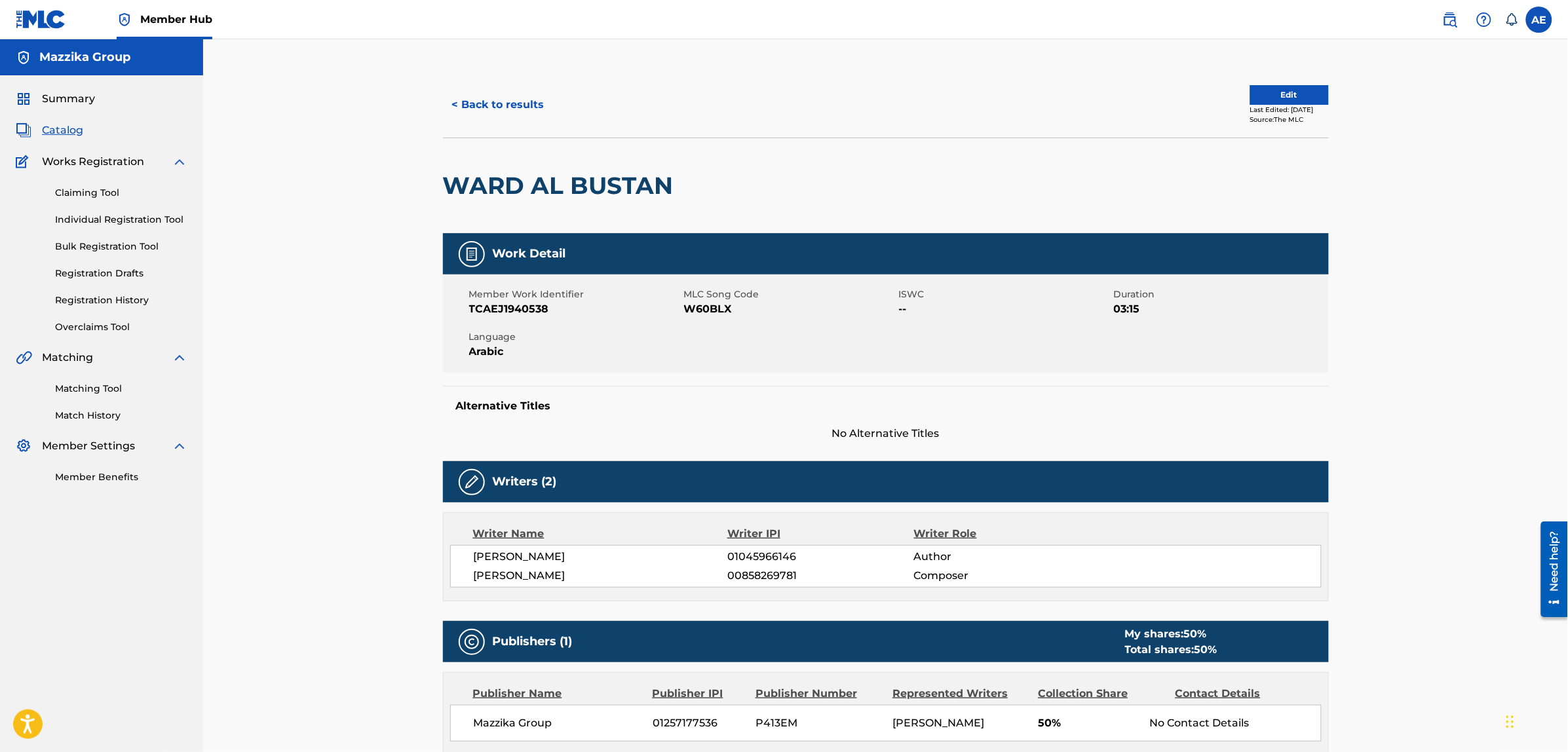
click at [719, 315] on span "W60BLX" at bounding box center [789, 309] width 211 height 16
copy span "W60BLX"
click at [499, 105] on button "< Back to results" at bounding box center [499, 105] width 111 height 33
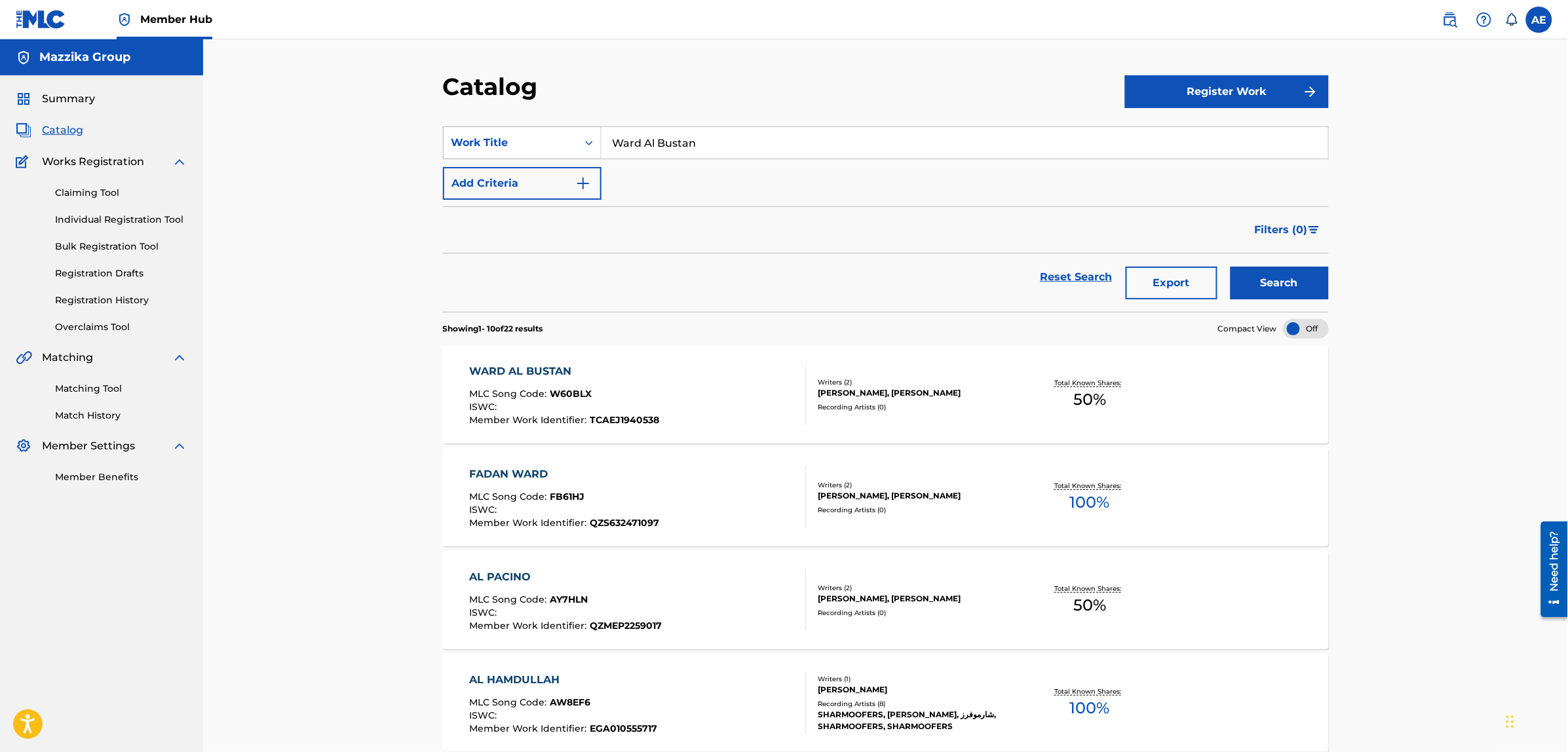
drag, startPoint x: 725, startPoint y: 139, endPoint x: 501, endPoint y: 129, distance: 224.2
click at [501, 129] on div "SearchWithCriteriad3b52f4f-2cef-435b-9da3-ae98702e71b0 Work Title Ward Al Bustan" at bounding box center [886, 143] width 886 height 33
paste input "60BLX"
paste input "Akher"
type input "Akheran"
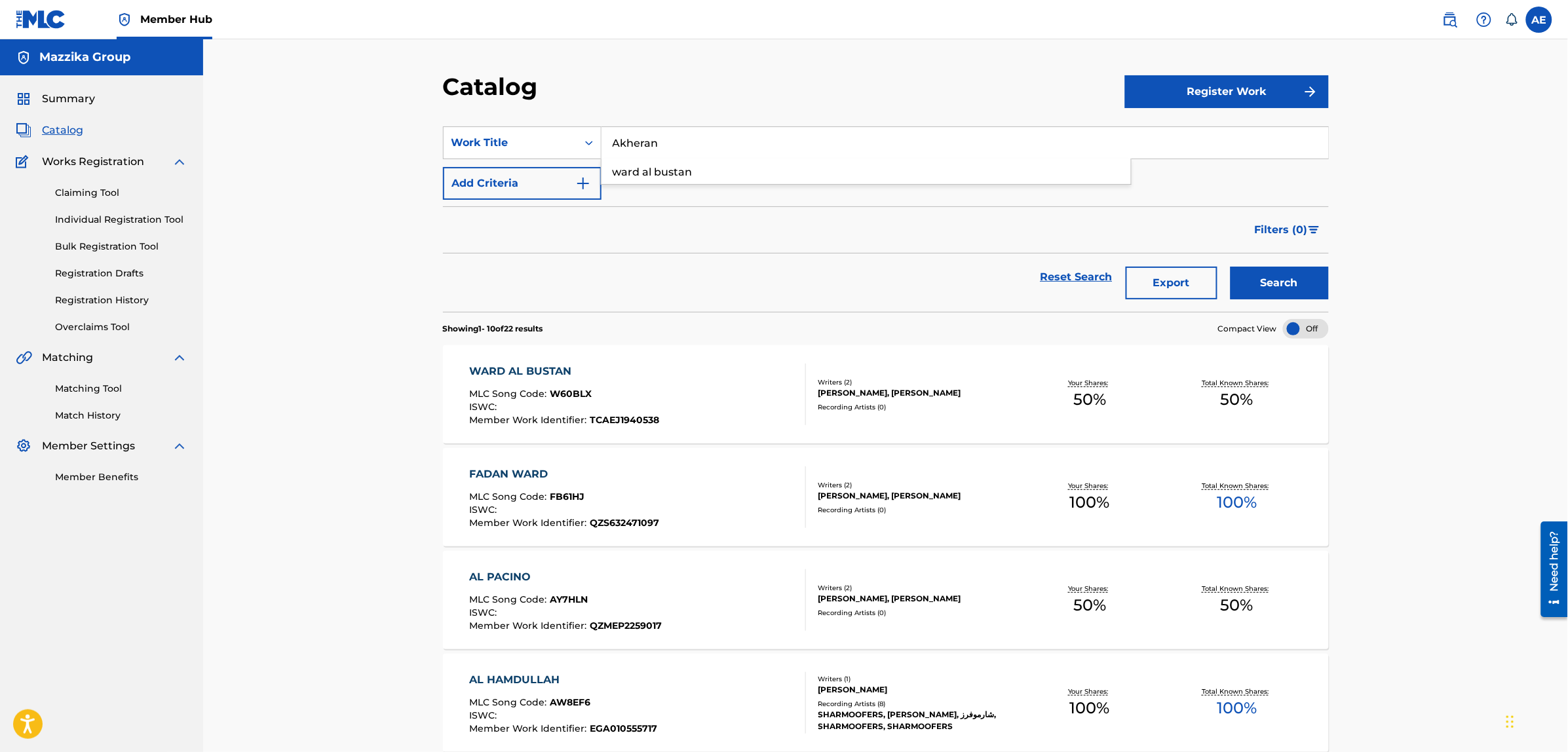
click at [1231, 267] on button "Search" at bounding box center [1280, 283] width 98 height 33
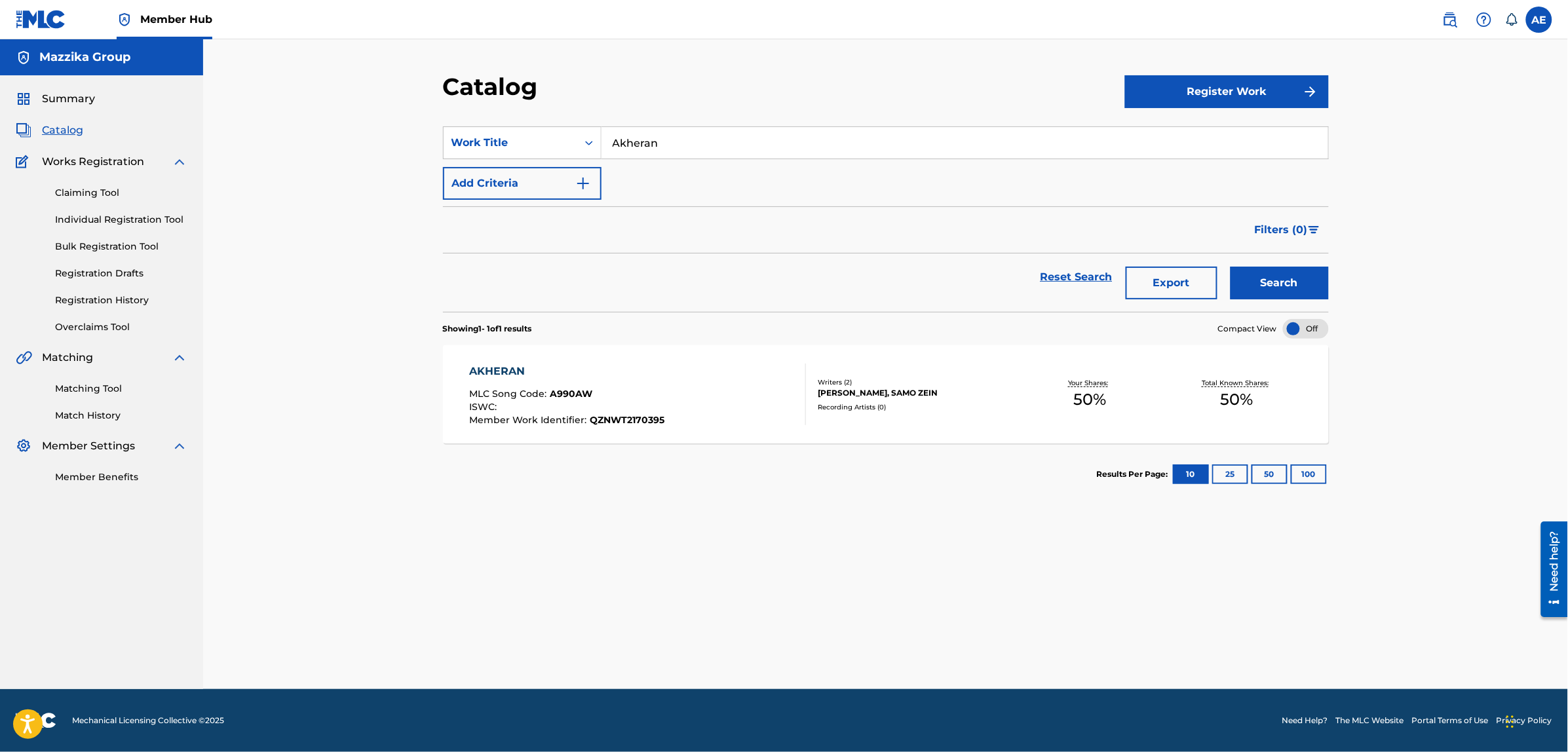
click at [515, 367] on div "AKHERAN" at bounding box center [566, 371] width 195 height 16
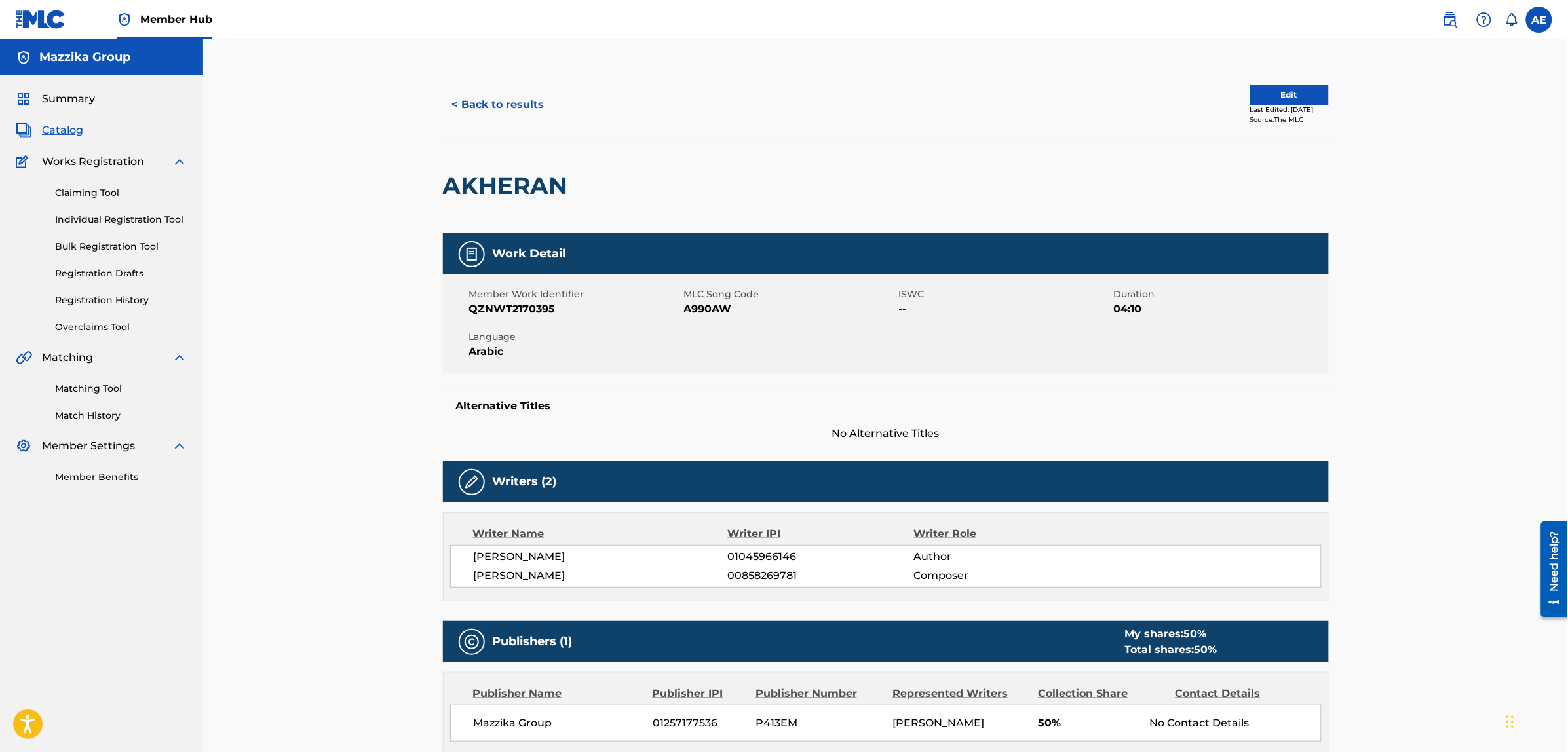
click at [708, 311] on span "A990AW" at bounding box center [789, 309] width 211 height 16
